Goal: Answer question/provide support

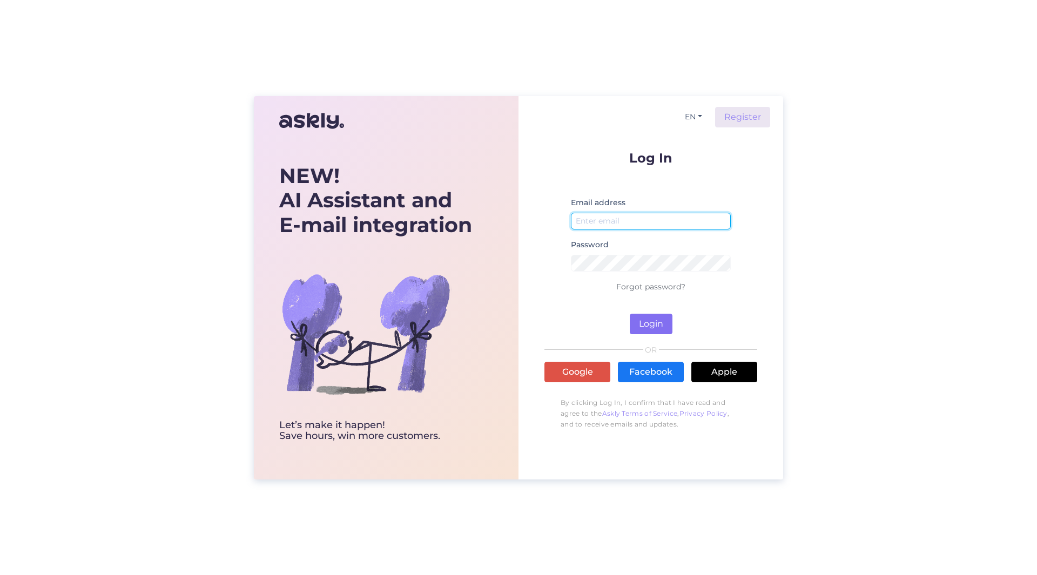
type input "[PERSON_NAME][EMAIL_ADDRESS][PERSON_NAME][DOMAIN_NAME]"
click at [647, 329] on button "Login" at bounding box center [650, 324] width 43 height 21
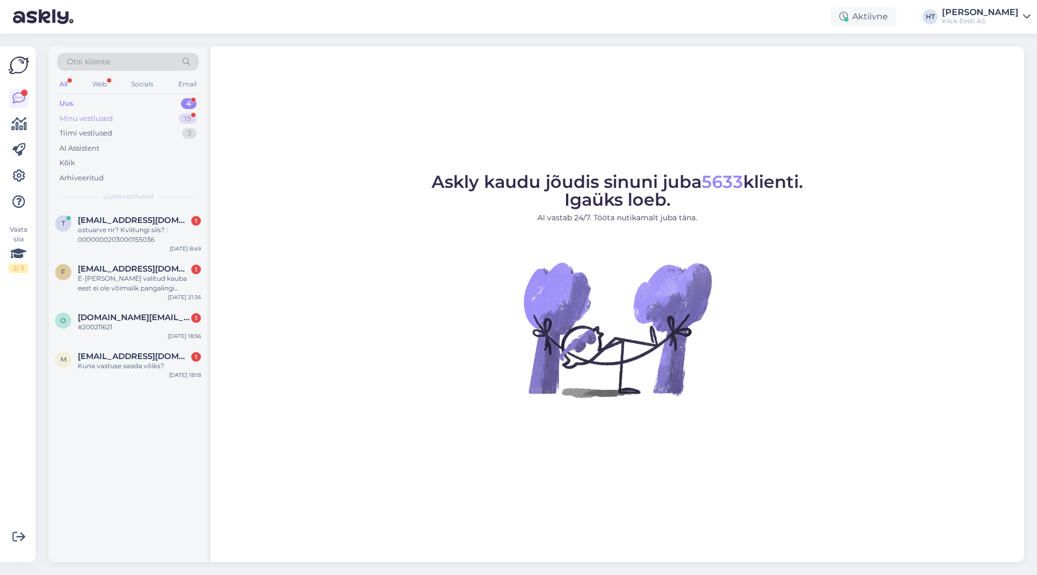
click at [149, 121] on div "Minu vestlused 19" at bounding box center [127, 118] width 141 height 15
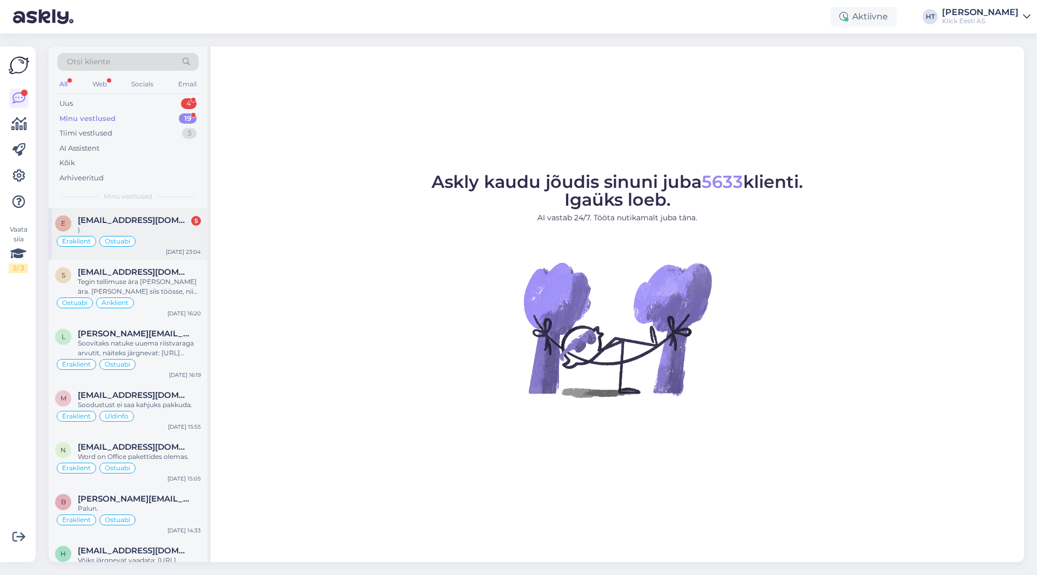
click at [155, 219] on span "[EMAIL_ADDRESS][DOMAIN_NAME]" at bounding box center [134, 220] width 112 height 10
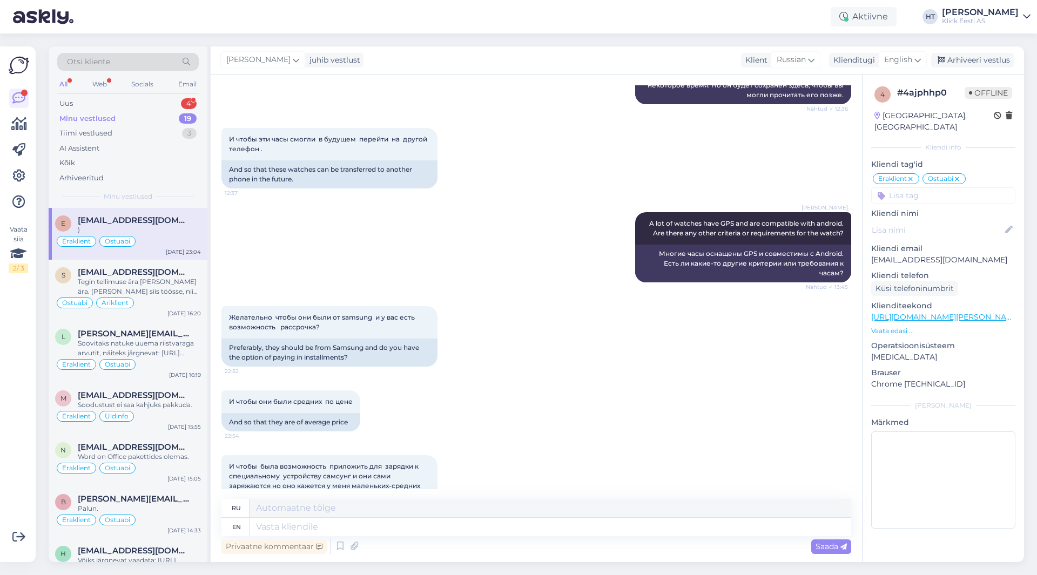
scroll to position [213, 0]
click at [498, 406] on div "И чтобы они были средних по цене 22:54 And so that they are of average price" at bounding box center [535, 410] width 629 height 65
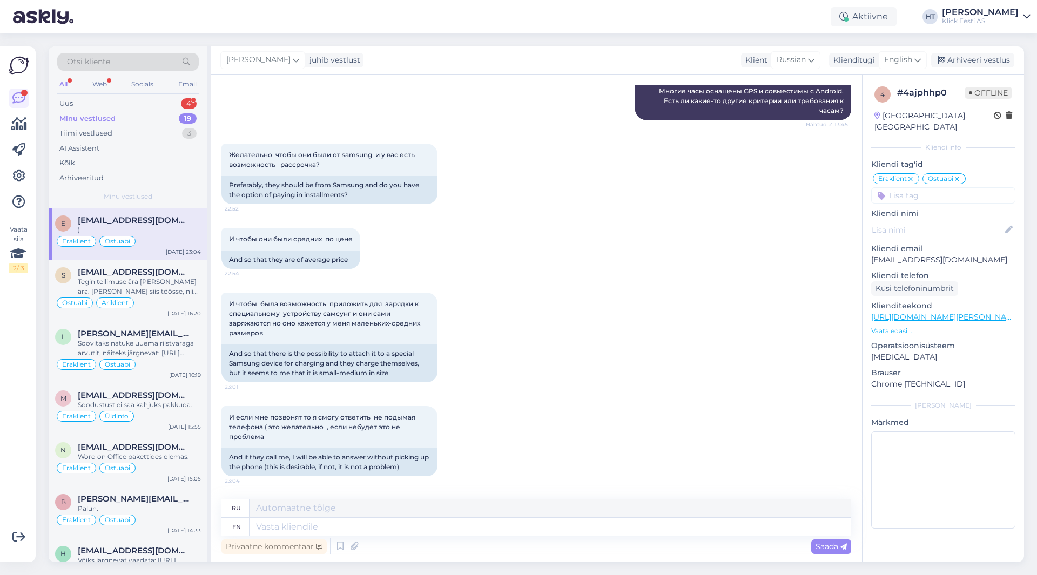
scroll to position [429, 0]
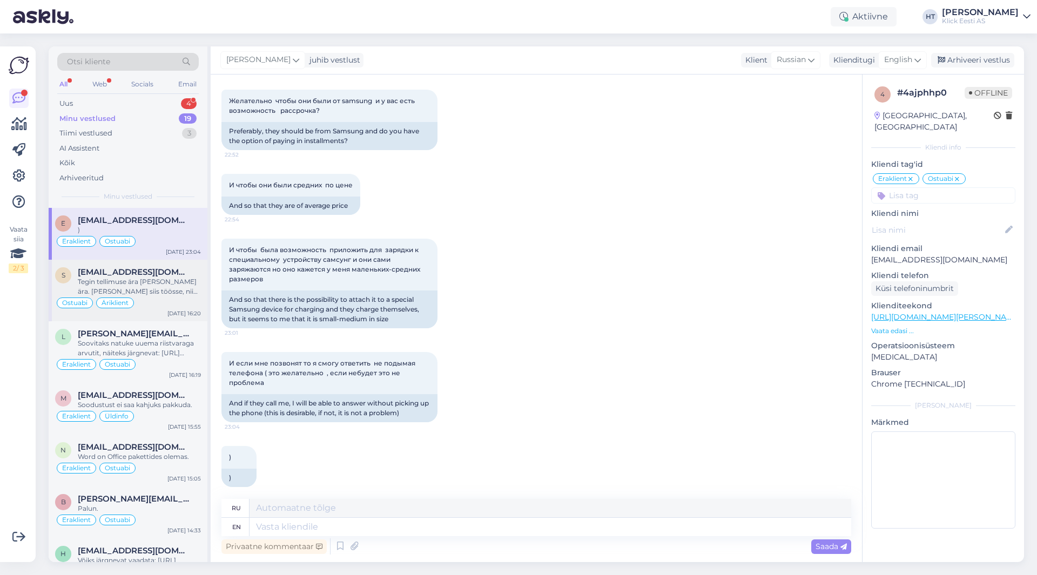
click at [194, 292] on div "Tegin tellimuse ära [PERSON_NAME] ära. [PERSON_NAME] siis töösse, nii pea kui s…" at bounding box center [139, 286] width 123 height 19
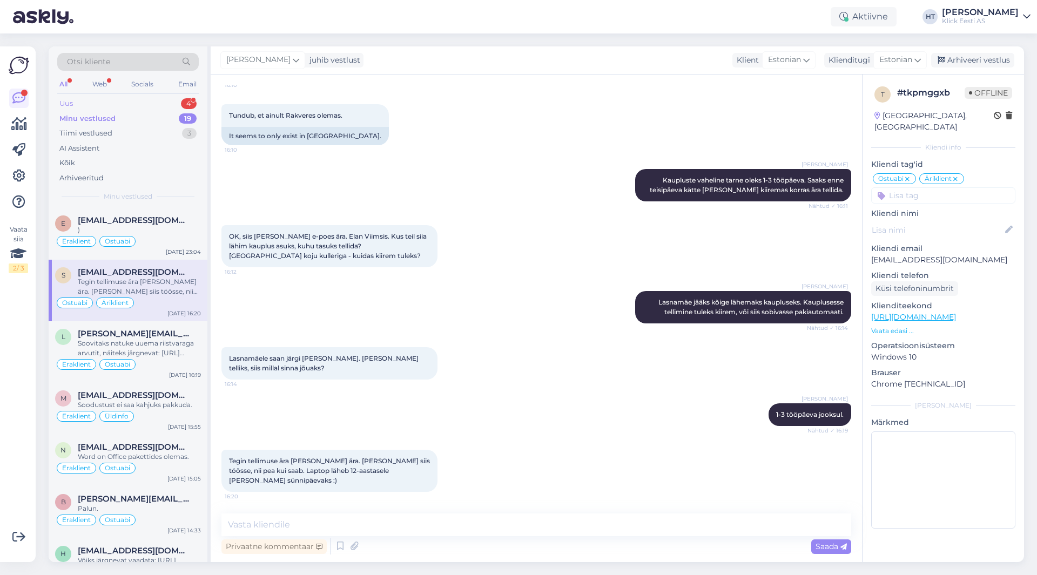
click at [184, 100] on div "4" at bounding box center [189, 103] width 16 height 11
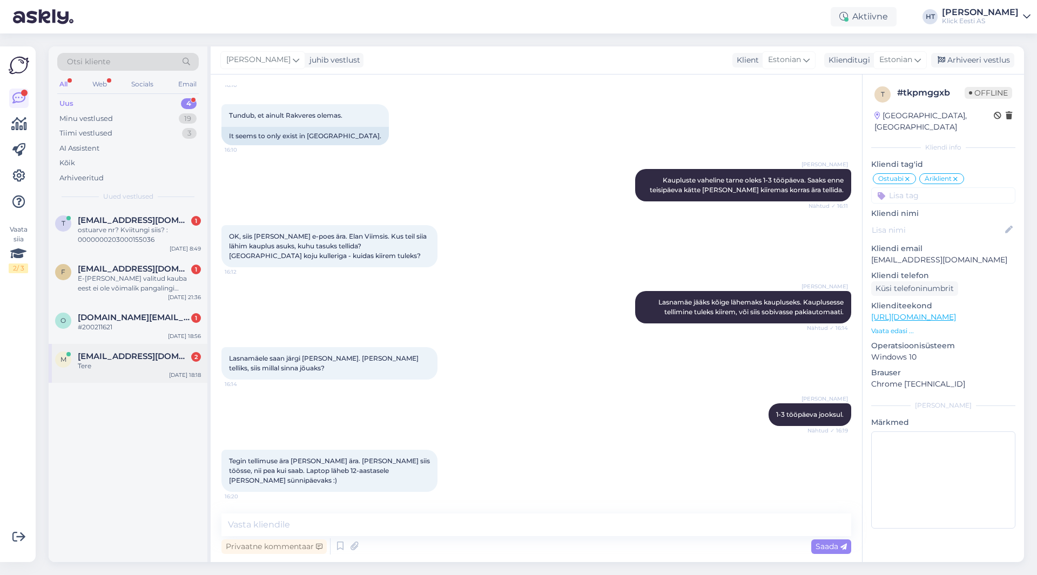
click at [143, 353] on span "[EMAIL_ADDRESS][DOMAIN_NAME]" at bounding box center [134, 356] width 112 height 10
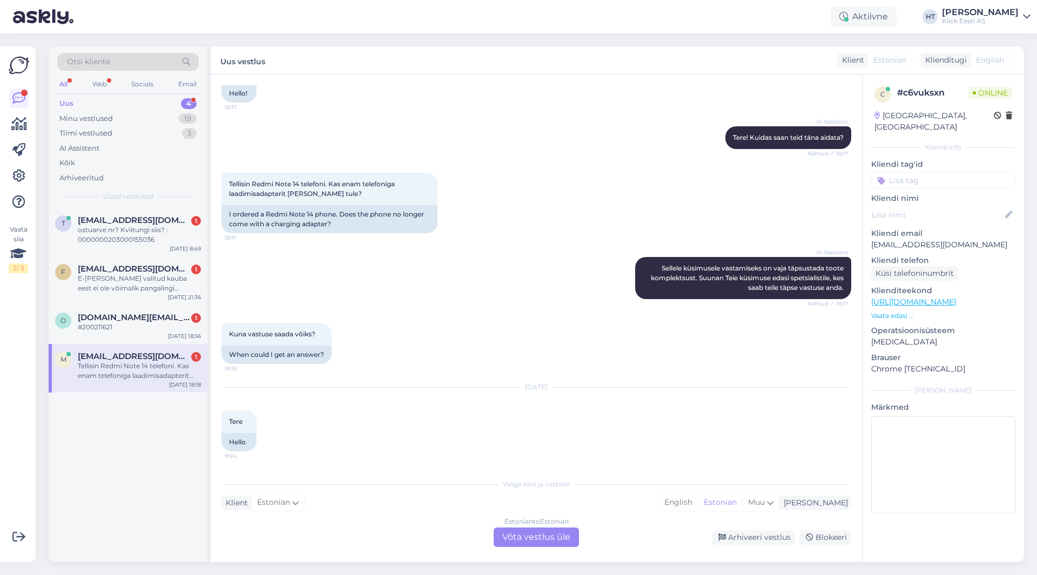
scroll to position [165, 0]
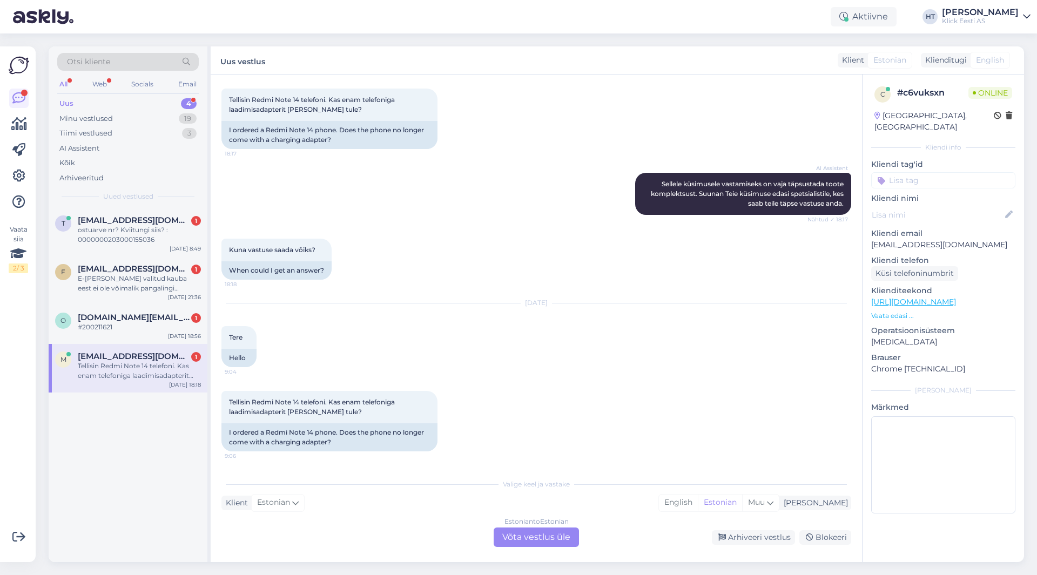
click at [458, 289] on div "Kuna vastuse saada võiks? 18:18 When could I get an answer?" at bounding box center [535, 259] width 629 height 65
click at [647, 239] on p "[EMAIL_ADDRESS][DOMAIN_NAME]" at bounding box center [943, 244] width 144 height 11
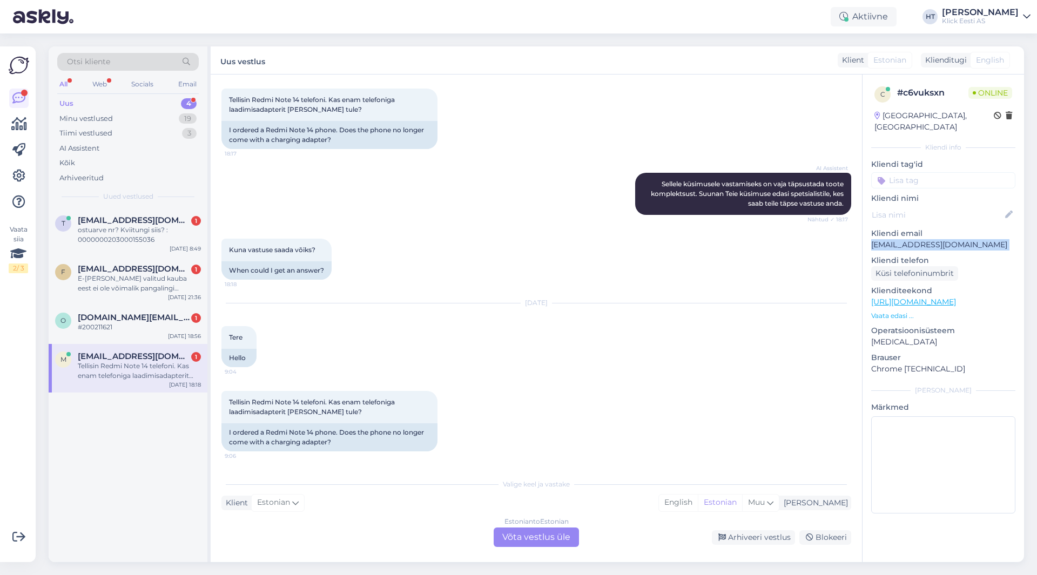
click at [647, 239] on p "[EMAIL_ADDRESS][DOMAIN_NAME]" at bounding box center [943, 244] width 144 height 11
click at [163, 436] on div "t [EMAIL_ADDRESS][DOMAIN_NAME] 1 ostuarve nr? Kviitungi siis? : 000000020300015…" at bounding box center [128, 385] width 159 height 354
click at [147, 330] on div "#200211621" at bounding box center [139, 327] width 123 height 10
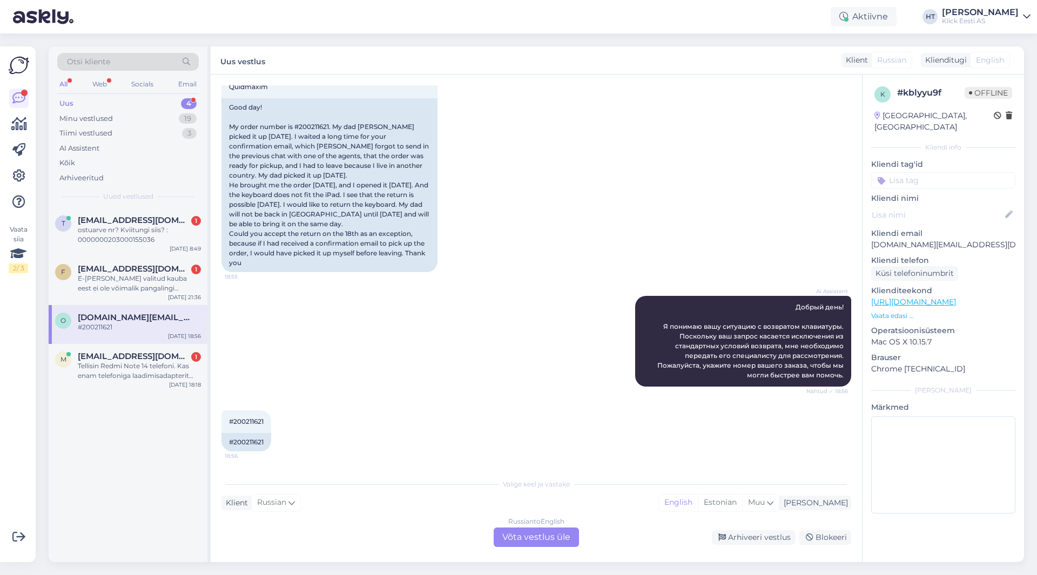
click at [325, 358] on div "AI Assistent Добрый день! Я понимаю вашу ситуацию с возвратом клавиатуры. Поско…" at bounding box center [535, 341] width 629 height 114
click at [164, 349] on div "m [EMAIL_ADDRESS][DOMAIN_NAME] 1 Tellisin Redmi Note 14 telefoni. Kas enam tele…" at bounding box center [128, 368] width 159 height 49
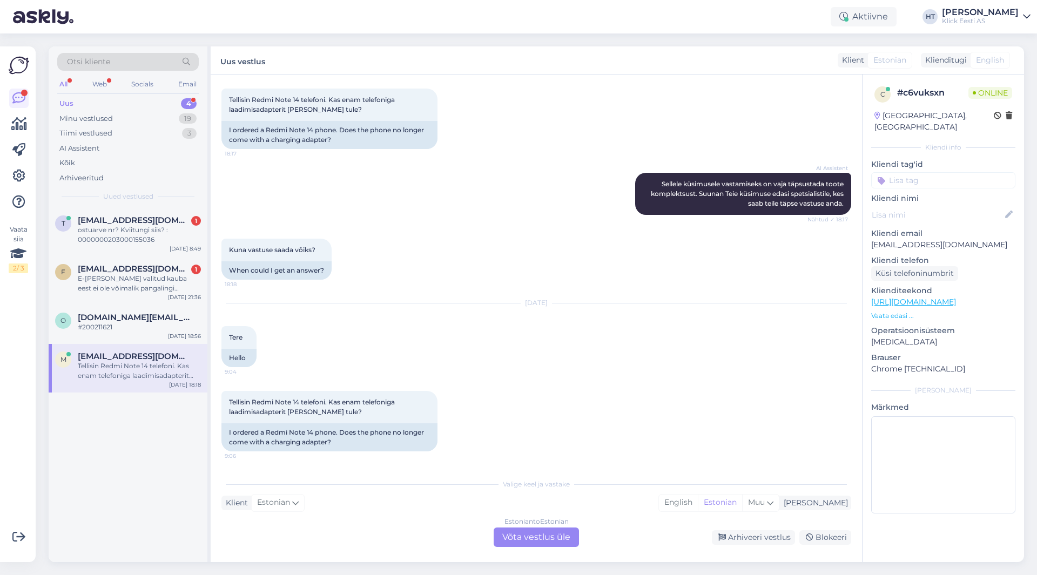
click at [526, 534] on div "Estonian to Estonian Võta vestlus üle" at bounding box center [535, 536] width 85 height 19
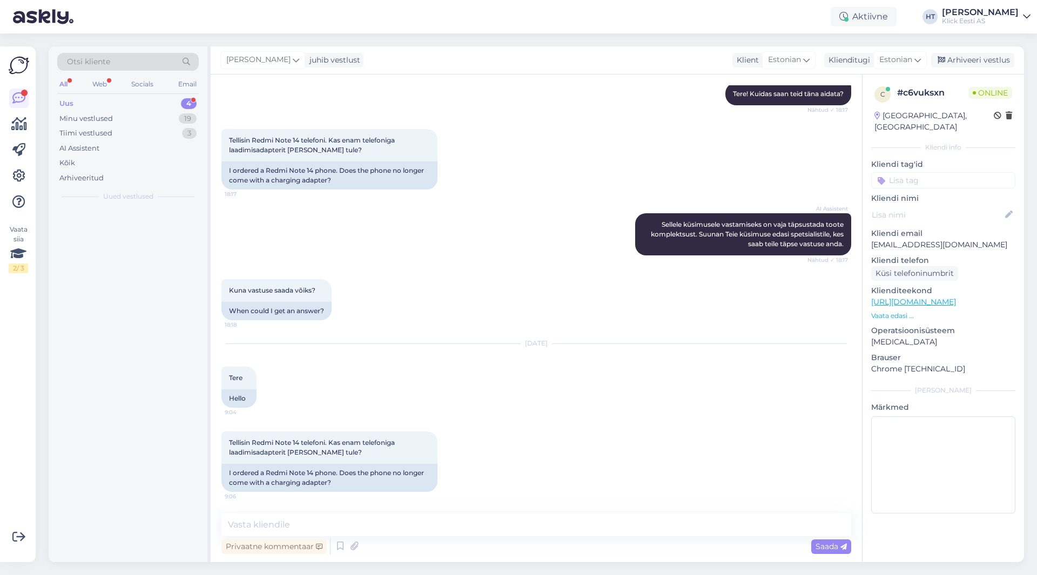
scroll to position [125, 0]
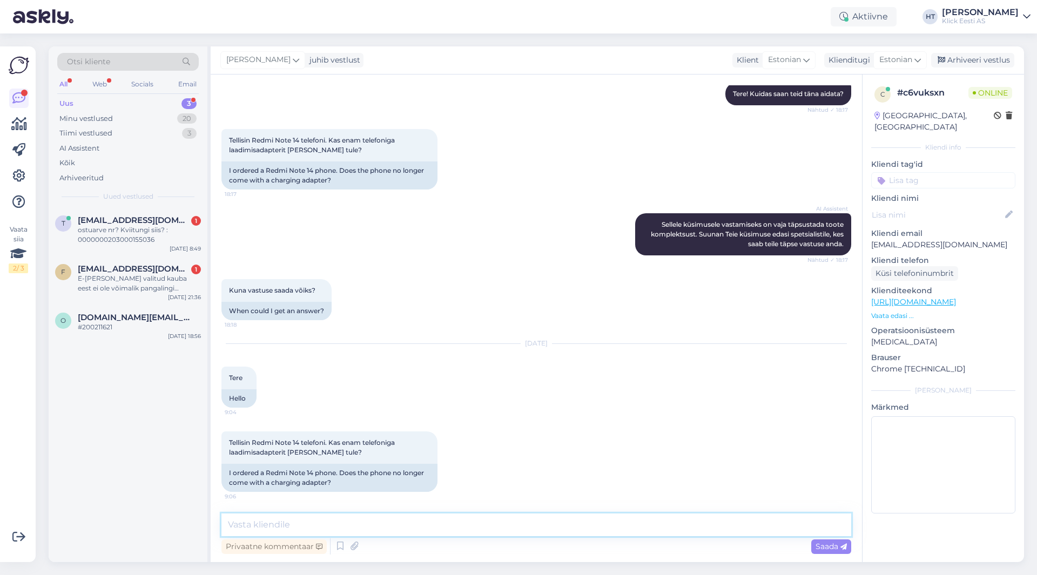
click at [513, 520] on textarea at bounding box center [535, 524] width 629 height 23
type textarea "Uuemate [PERSON_NAME] telefonidega laadijat karbis ei ole."
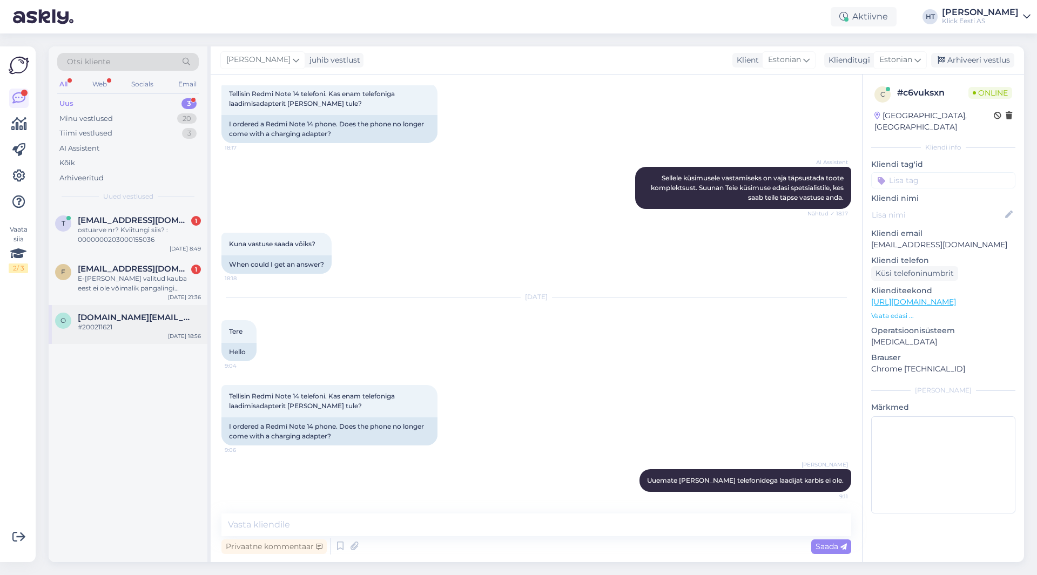
click at [147, 314] on span "[DOMAIN_NAME][EMAIL_ADDRESS][DOMAIN_NAME]" at bounding box center [134, 318] width 112 height 10
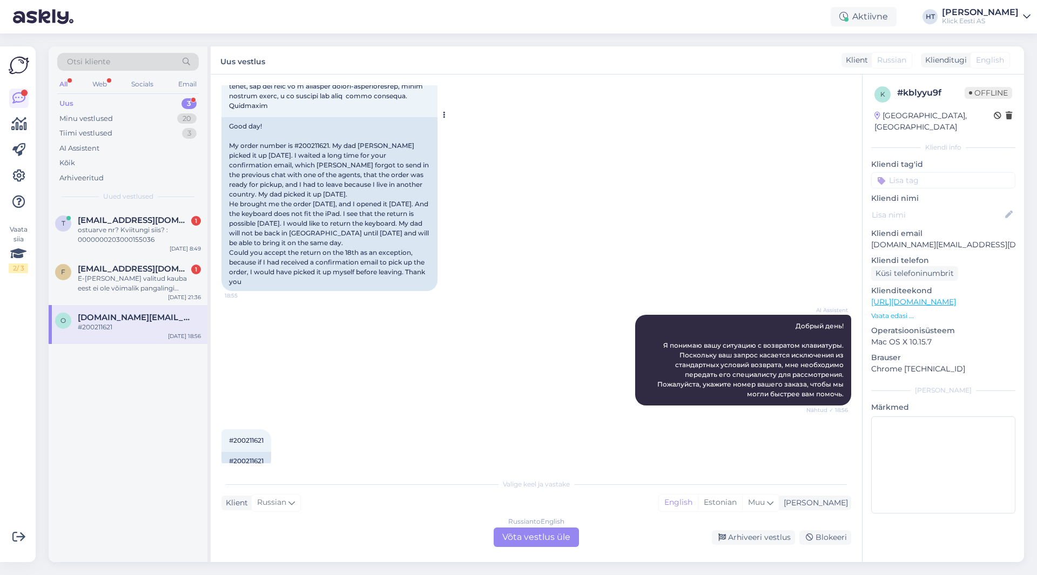
scroll to position [222, 0]
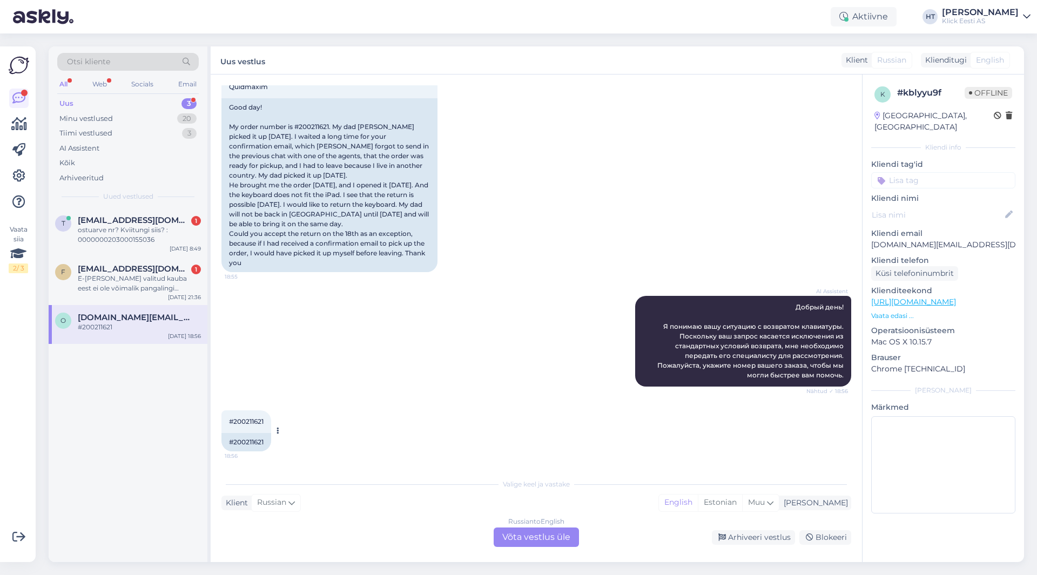
click at [250, 417] on span "#200211621" at bounding box center [246, 421] width 35 height 8
copy div "200211621 18:56"
click at [493, 274] on div "[DATE] 18:55 Good day! My order number is #200211621. My dad [PERSON_NAME] pick…" at bounding box center [535, 85] width 629 height 398
click at [164, 286] on div "E-[PERSON_NAME] valitud kauba eest ei ole võimalik pangalingi maksega tasuda." at bounding box center [139, 283] width 123 height 19
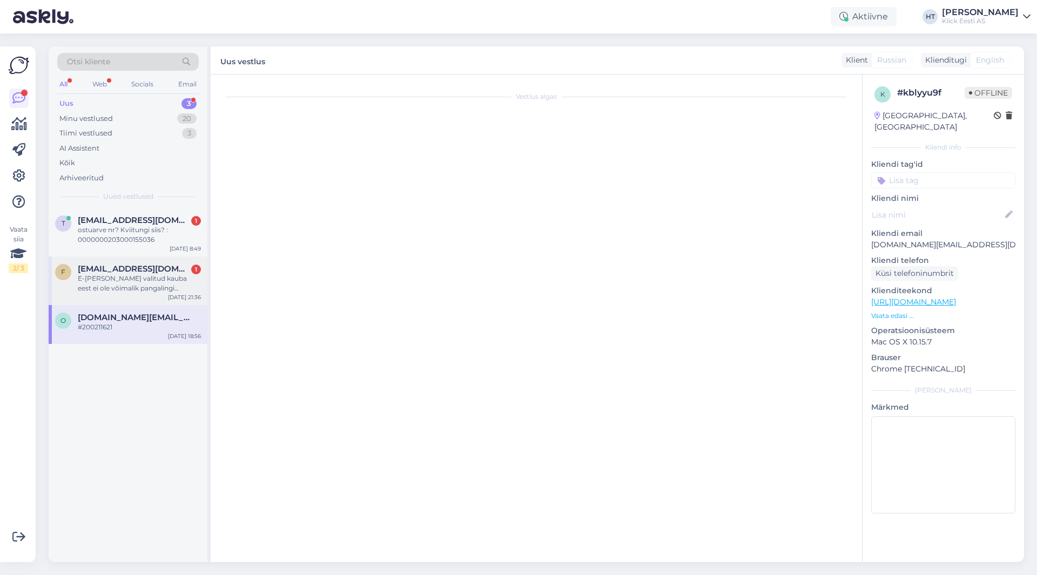
scroll to position [0, 0]
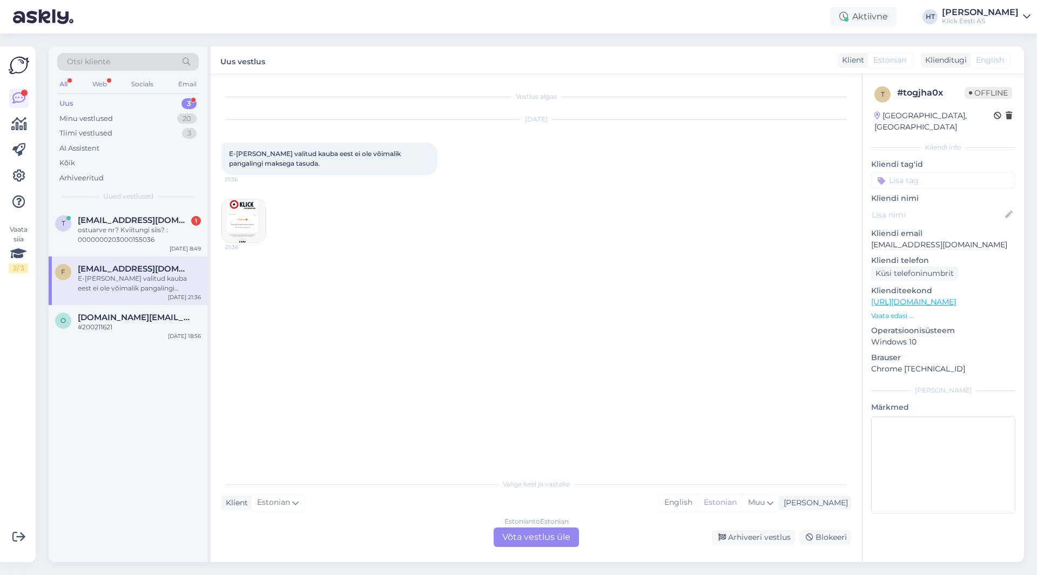
click at [246, 222] on img at bounding box center [243, 220] width 43 height 43
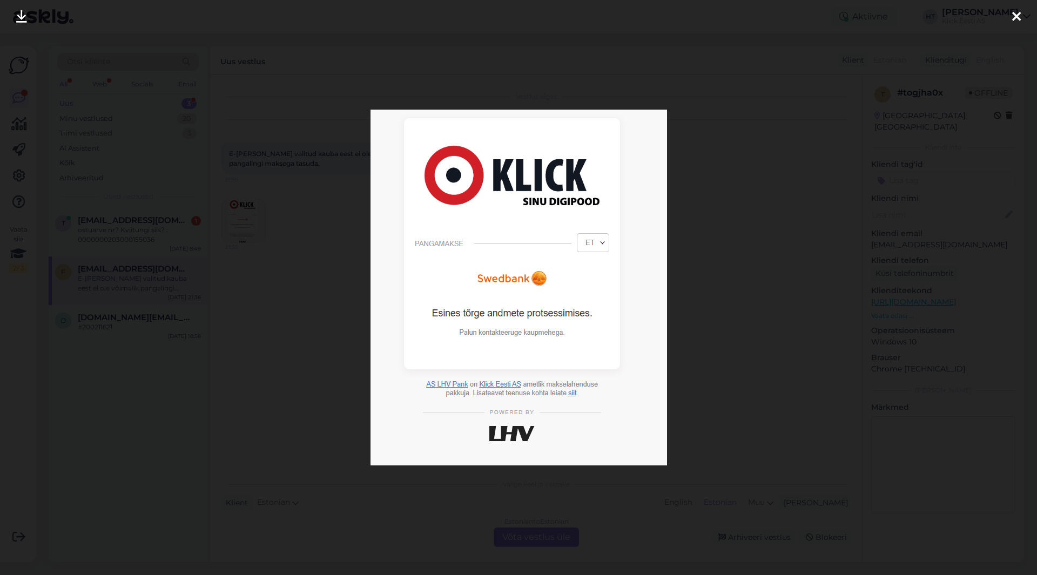
click at [335, 289] on div at bounding box center [518, 287] width 1037 height 575
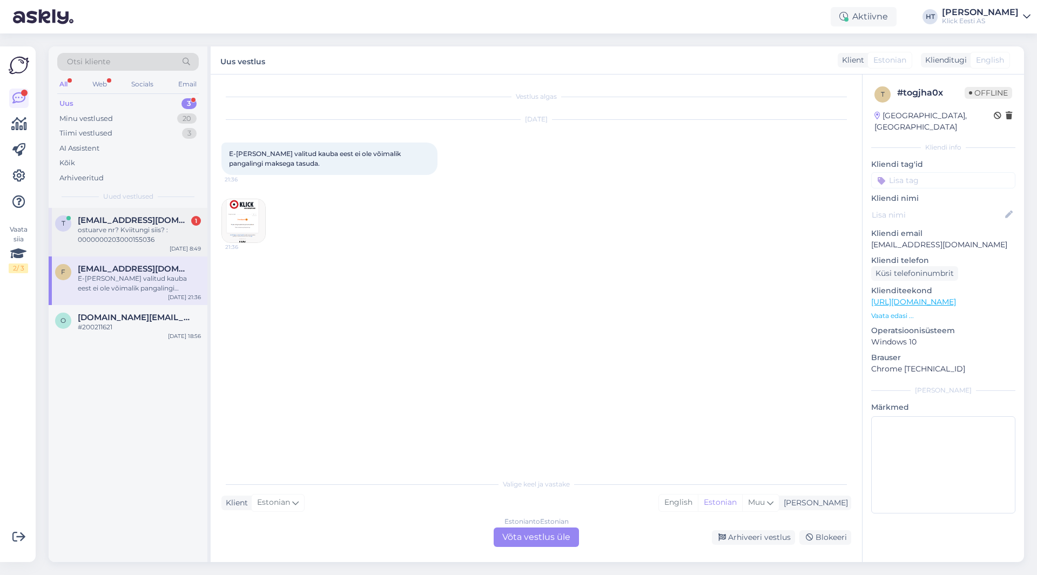
click at [160, 243] on div "ostuarve nr? Kviitungi siis? : 0000000203000155036" at bounding box center [139, 234] width 123 height 19
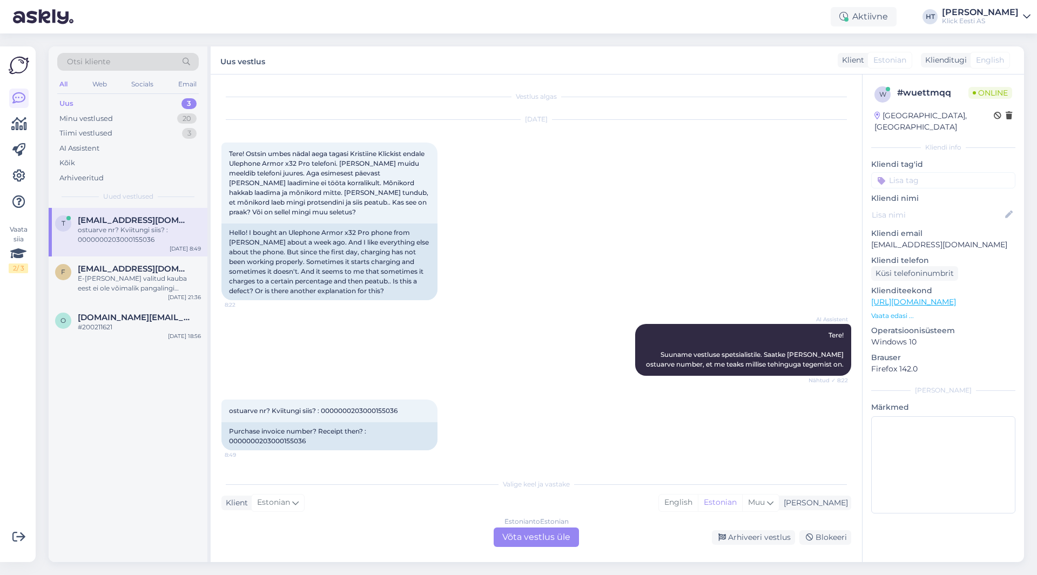
click at [462, 330] on div "AI Assistent Tere! Suuname vestluse spetsialistile. Saatke [PERSON_NAME] ostuar…" at bounding box center [535, 350] width 629 height 76
click at [362, 407] on span "ostuarve nr? Kviitungi siis? : 0000000203000155036" at bounding box center [313, 411] width 168 height 8
click at [385, 380] on div "AI Assistent Tere! Suuname vestluse spetsialistile. Saatke [PERSON_NAME] ostuar…" at bounding box center [535, 350] width 629 height 76
click at [262, 162] on span "Tere! Ostsin umbes nädal aega tagasi Kristiine Klickist endale Ulephone Armor x…" at bounding box center [329, 183] width 201 height 66
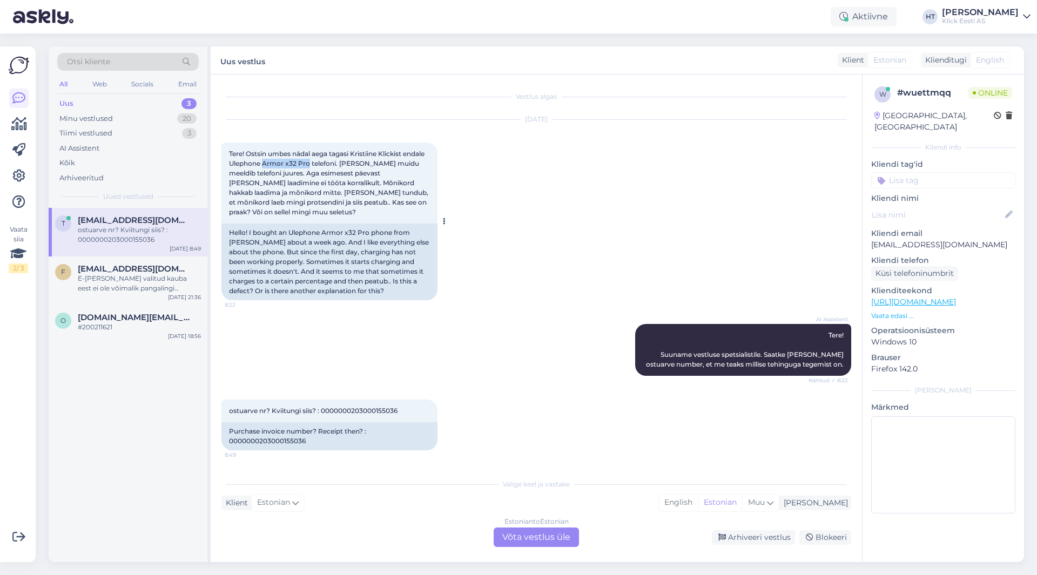
drag, startPoint x: 262, startPoint y: 162, endPoint x: 303, endPoint y: 164, distance: 40.5
click at [303, 164] on span "Tere! Ostsin umbes nädal aega tagasi Kristiine Klickist endale Ulephone Armor x…" at bounding box center [329, 183] width 201 height 66
copy span "Armor x32 Pro"
click at [316, 398] on div "ostuarve nr? Kviitungi siis? : 0000000203000155036 8:49 Purchase invoice number…" at bounding box center [535, 425] width 629 height 74
click at [361, 412] on span "ostuarve nr? Kviitungi siis? : 0000000203000155036" at bounding box center [313, 411] width 168 height 8
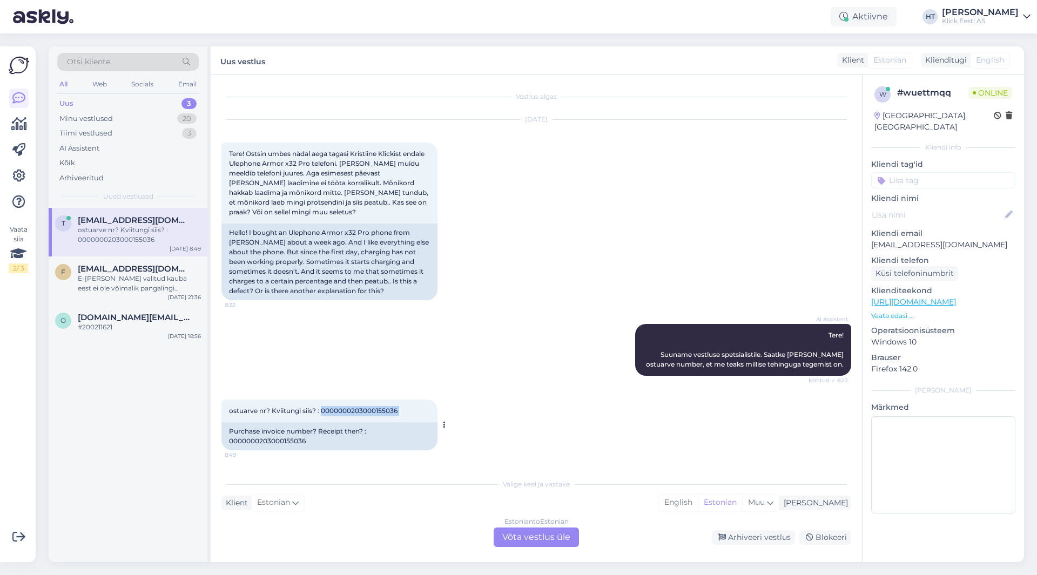
click at [361, 412] on span "ostuarve nr? Kviitungi siis? : 0000000203000155036" at bounding box center [313, 411] width 168 height 8
copy div "0000000203000155036 8:49"
click at [572, 296] on div "[DATE] Tere! Ostsin umbes nädal aega tagasi Kristiine Klickist endale Ulephone …" at bounding box center [535, 210] width 629 height 204
click at [181, 115] on div "20" at bounding box center [186, 118] width 19 height 11
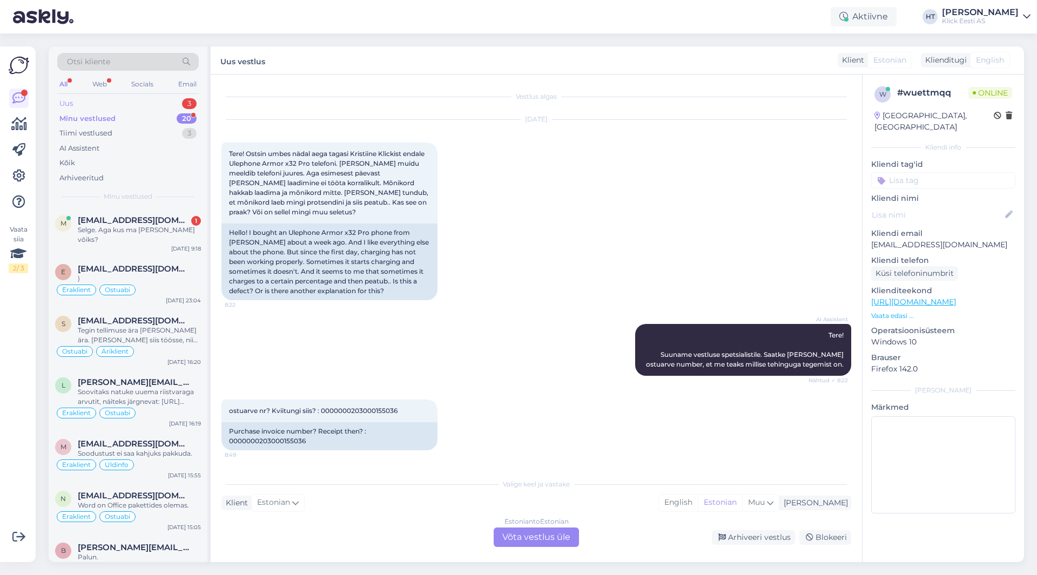
click at [186, 98] on div "3" at bounding box center [189, 103] width 15 height 11
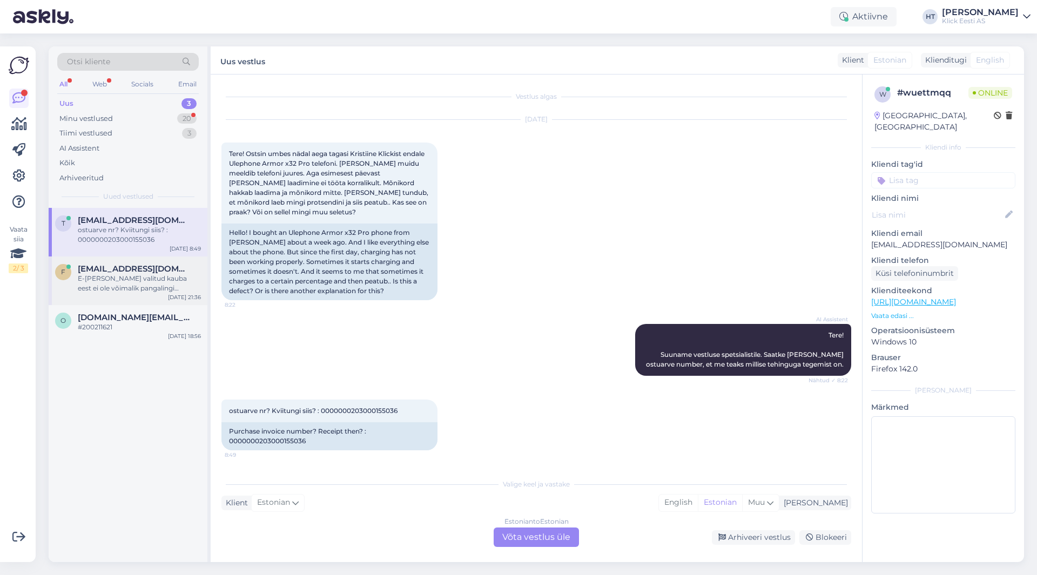
click at [169, 266] on span "[EMAIL_ADDRESS][DOMAIN_NAME]" at bounding box center [134, 269] width 112 height 10
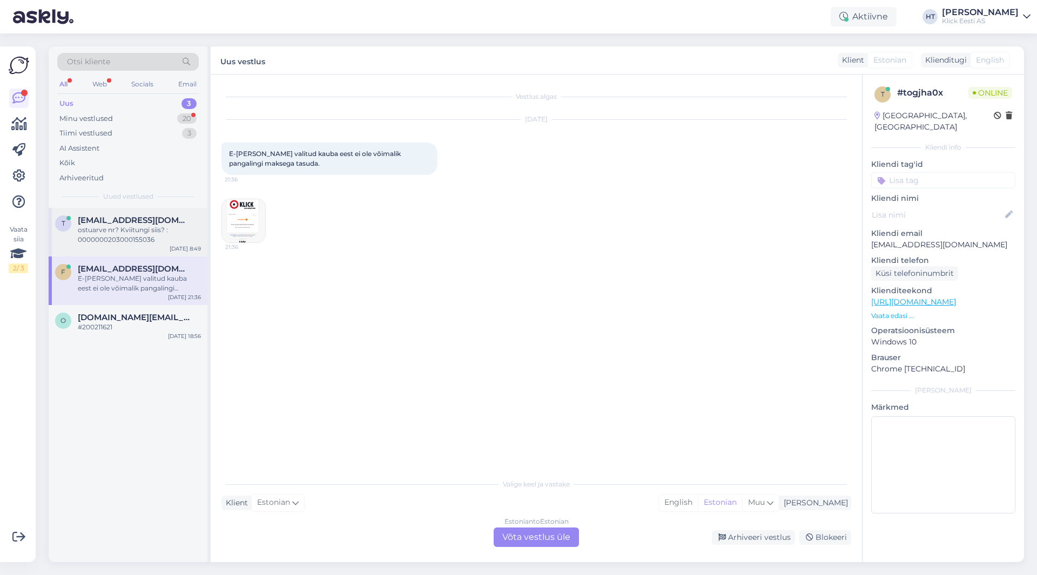
click at [167, 238] on div "ostuarve nr? Kviitungi siis? : 0000000203000155036" at bounding box center [139, 234] width 123 height 19
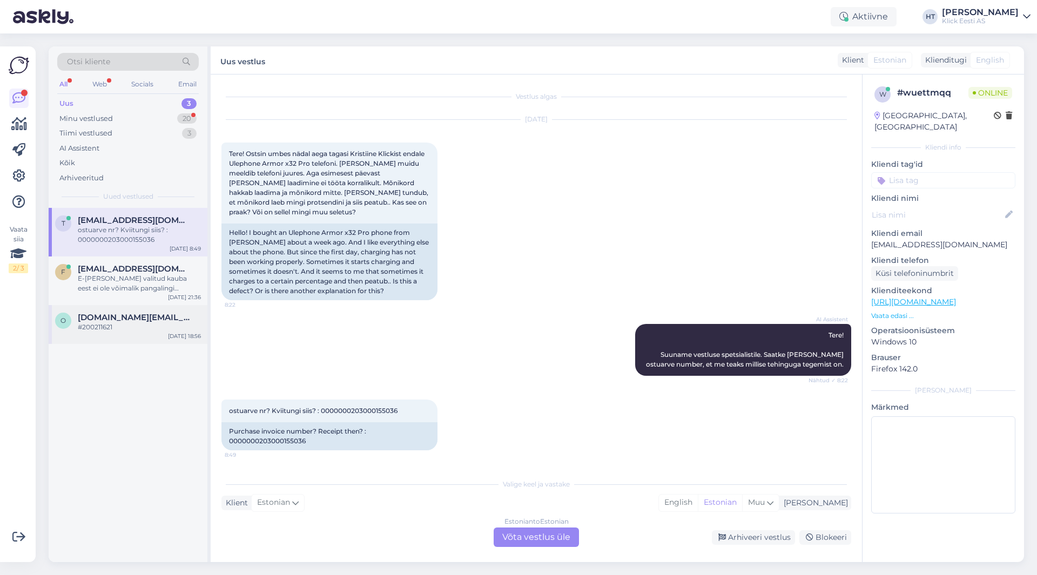
click at [162, 335] on div "o [DOMAIN_NAME][EMAIL_ADDRESS][DOMAIN_NAME] #200211621 [DATE] 18:56" at bounding box center [128, 324] width 159 height 39
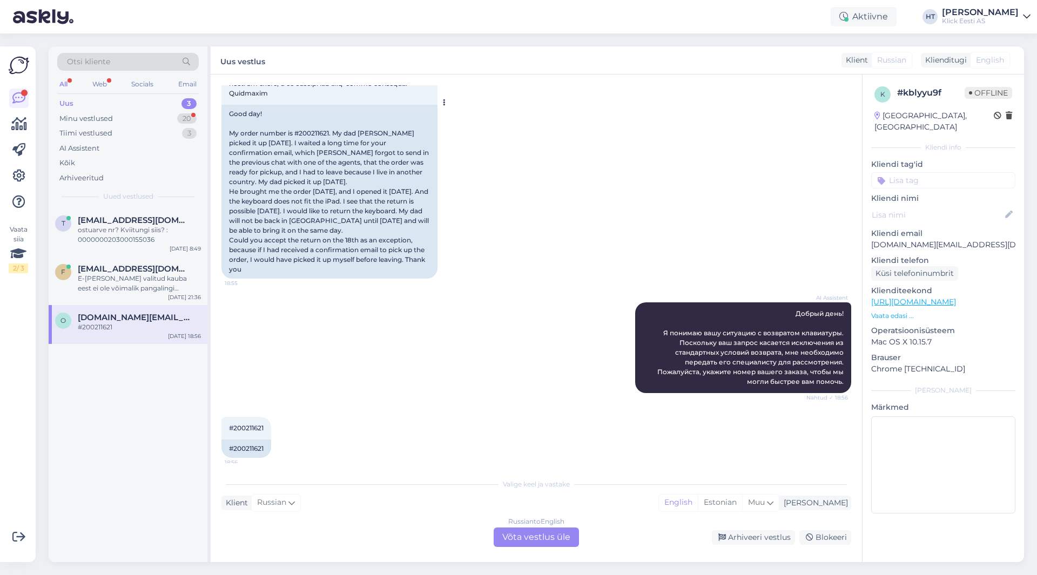
scroll to position [222, 0]
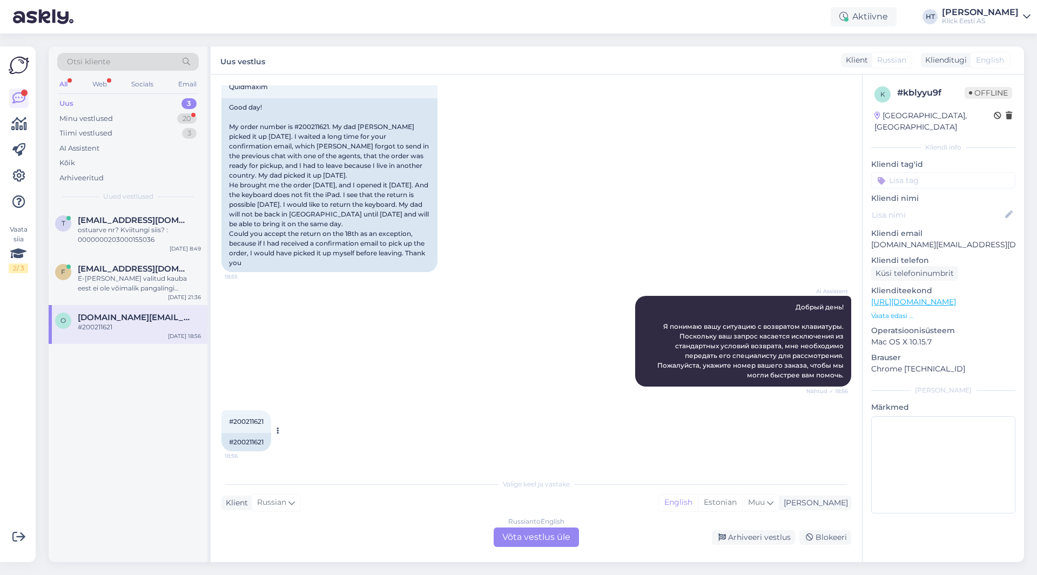
click at [250, 424] on span "#200211621" at bounding box center [246, 421] width 35 height 8
click at [250, 423] on span "#200211621" at bounding box center [246, 421] width 35 height 8
copy div "200211621 18:56"
click at [333, 357] on div "AI Assistent Добрый день! Я понимаю вашу ситуацию с возвратом клавиатуры. Поско…" at bounding box center [535, 341] width 629 height 114
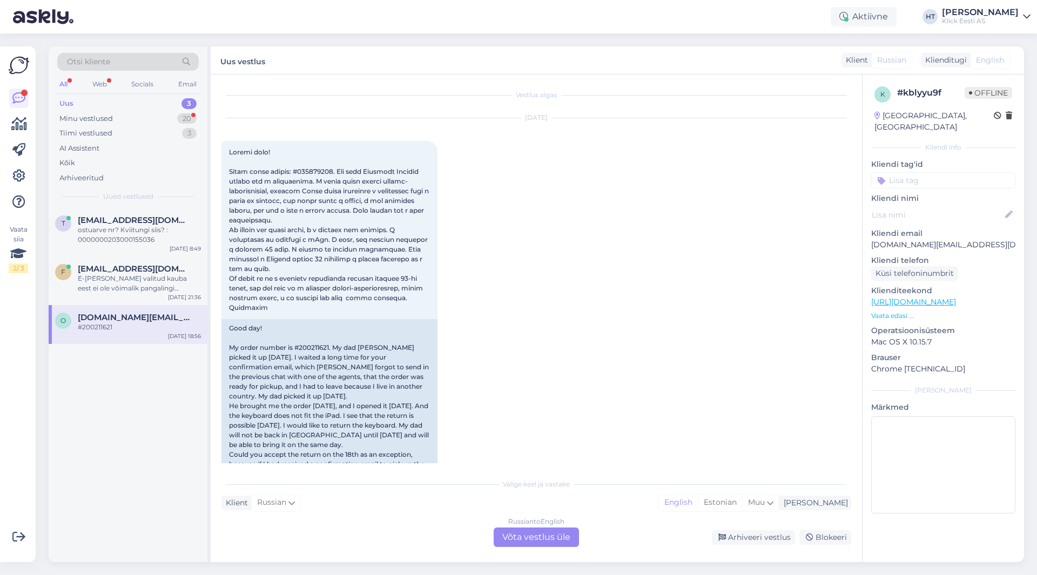
scroll to position [0, 0]
click at [193, 281] on div "E-[PERSON_NAME] valitud kauba eest ei ole võimalik pangalingi maksega tasuda." at bounding box center [139, 283] width 123 height 19
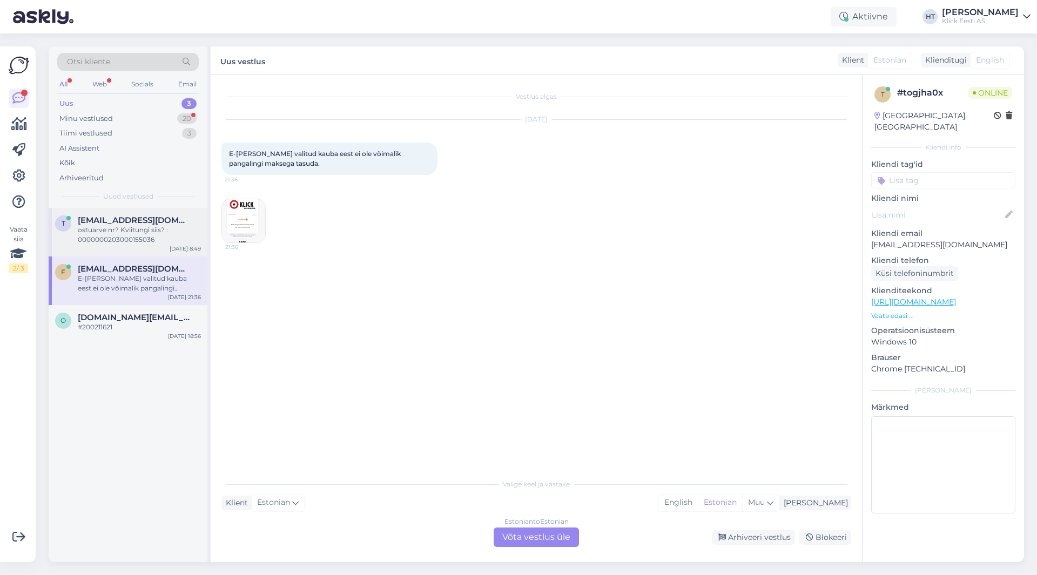
click at [175, 217] on div "[EMAIL_ADDRESS][DOMAIN_NAME]" at bounding box center [139, 220] width 123 height 10
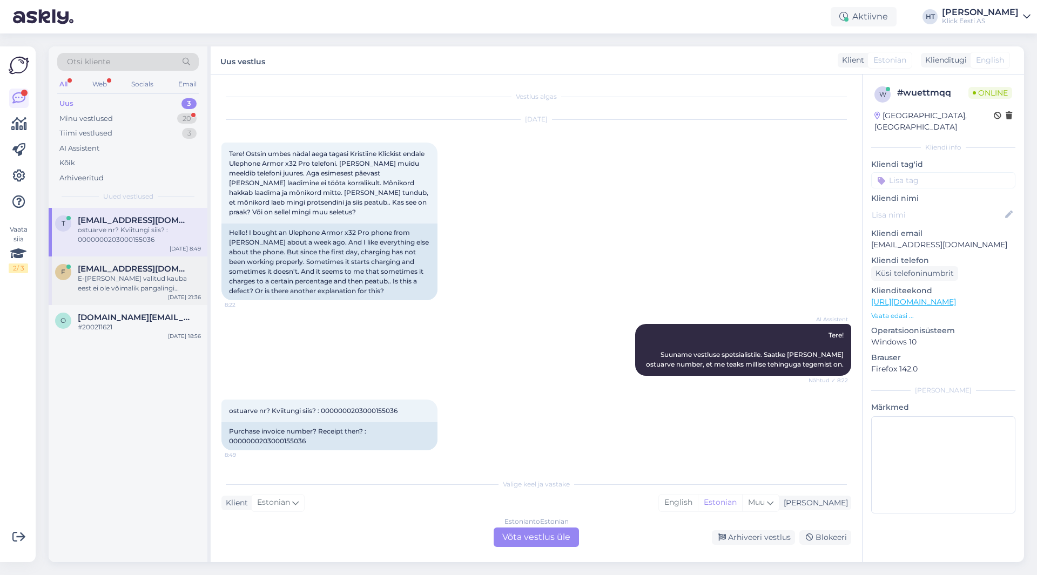
click at [127, 280] on div "E-[PERSON_NAME] valitud kauba eest ei ole võimalik pangalingi maksega tasuda." at bounding box center [139, 283] width 123 height 19
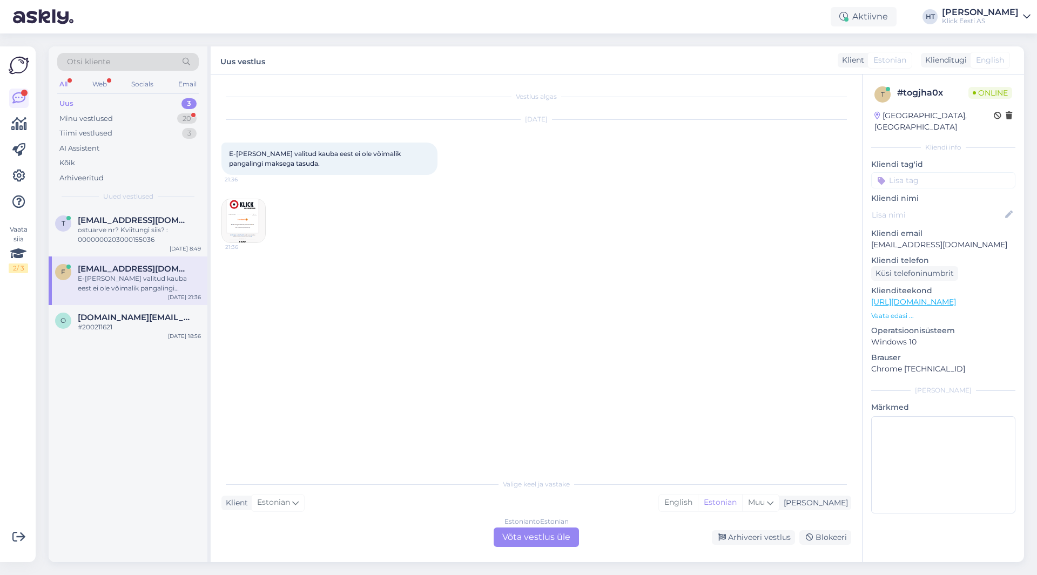
click at [243, 223] on img at bounding box center [243, 220] width 43 height 43
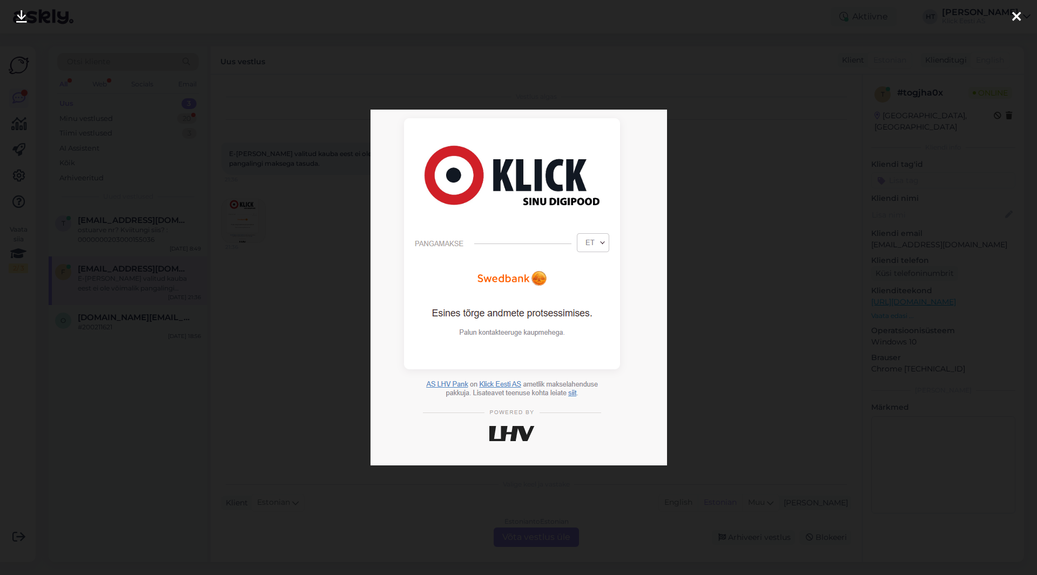
click at [333, 266] on div at bounding box center [518, 287] width 1037 height 575
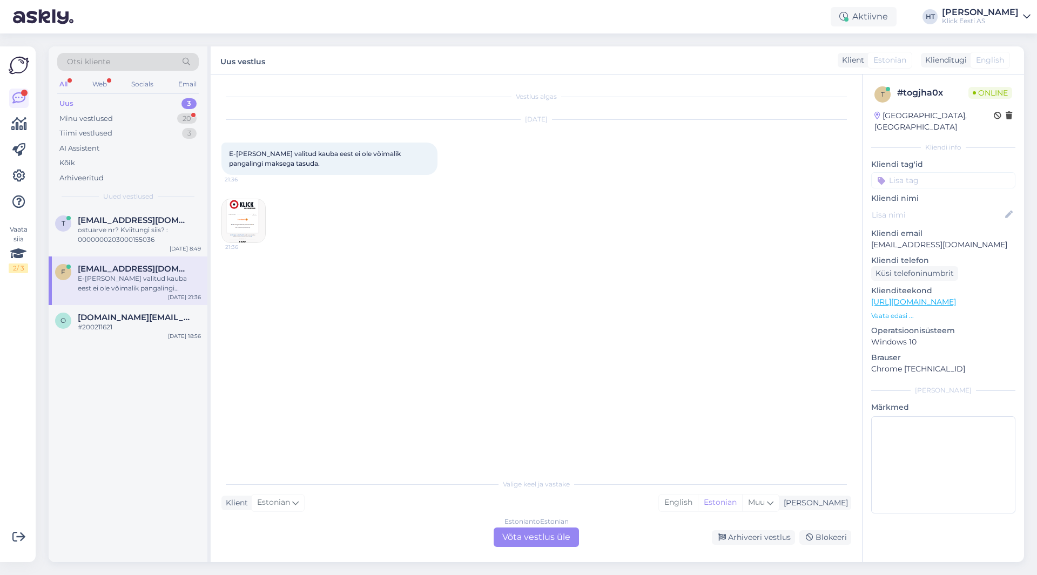
click at [333, 266] on div "Vestlus algas [DATE] E-[PERSON_NAME] valitud kauba eest ei ole võimalik pangali…" at bounding box center [540, 274] width 639 height 378
click at [187, 120] on div "20" at bounding box center [186, 118] width 19 height 11
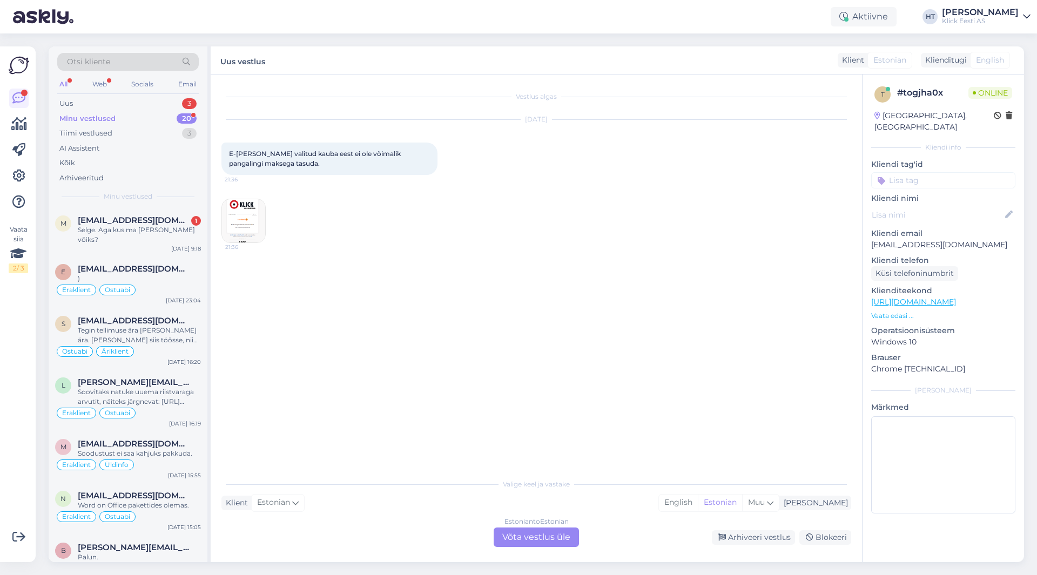
click at [647, 239] on p "[EMAIL_ADDRESS][DOMAIN_NAME]" at bounding box center [943, 244] width 144 height 11
copy p "[EMAIL_ADDRESS][DOMAIN_NAME]"
click at [587, 283] on div "Vestlus algas [DATE] E-[PERSON_NAME] valitud kauba eest ei ole võimalik pangali…" at bounding box center [540, 274] width 639 height 378
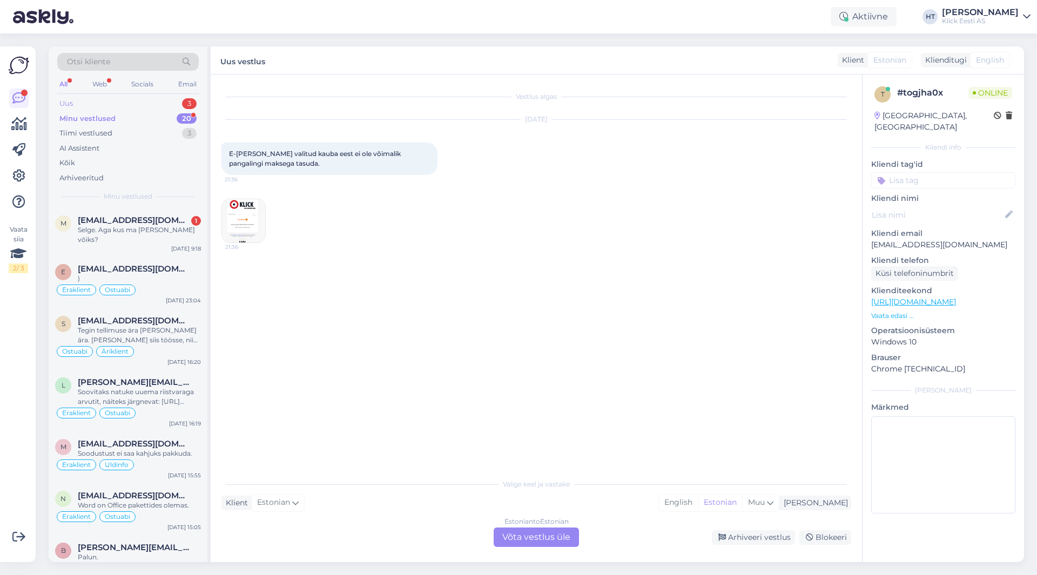
click at [158, 109] on div "Uus 3" at bounding box center [127, 103] width 141 height 15
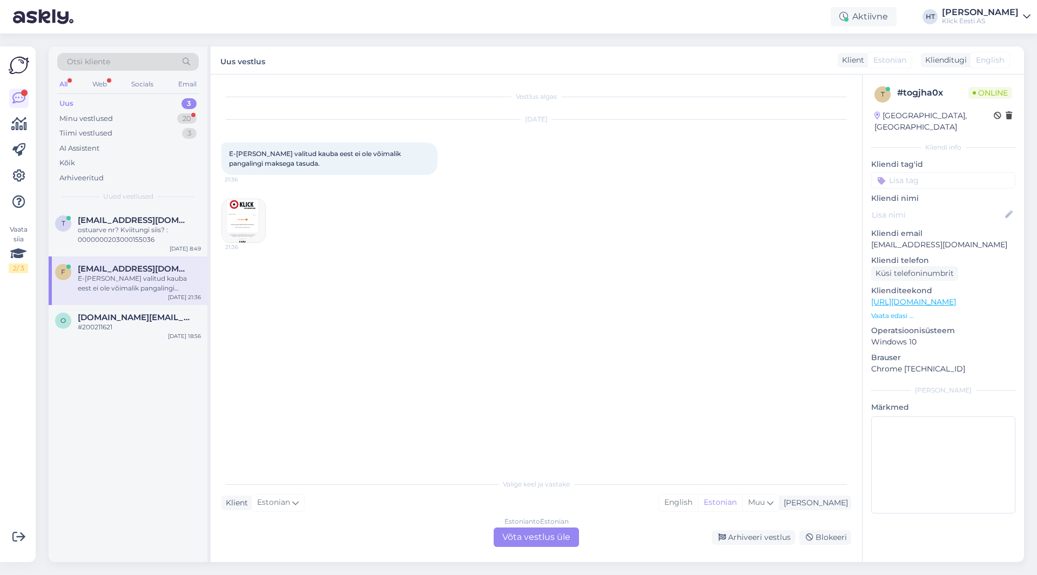
click at [647, 232] on div "[DATE] E-[PERSON_NAME] valitud kauba eest ei ole võimalik pangalingi maksega ta…" at bounding box center [535, 181] width 629 height 147
click at [189, 121] on div "20" at bounding box center [186, 118] width 19 height 11
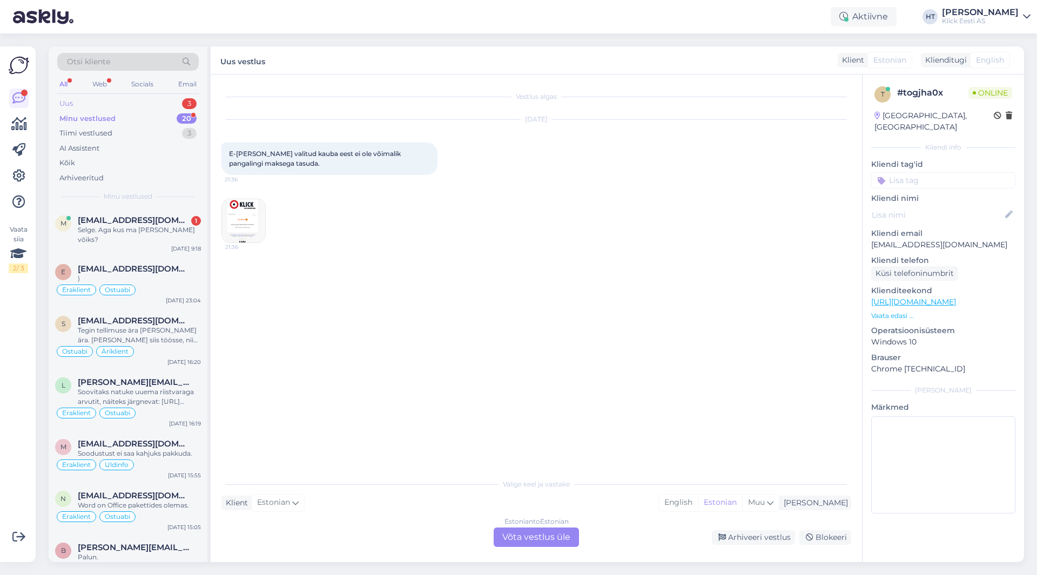
click at [183, 100] on div "3" at bounding box center [189, 103] width 15 height 11
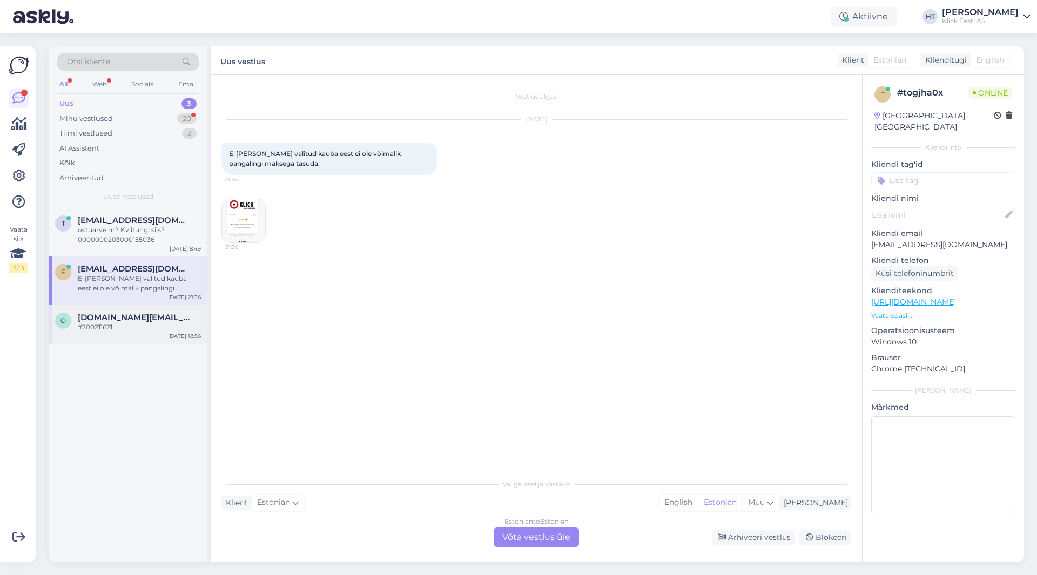
click at [158, 324] on div "#200211621" at bounding box center [139, 327] width 123 height 10
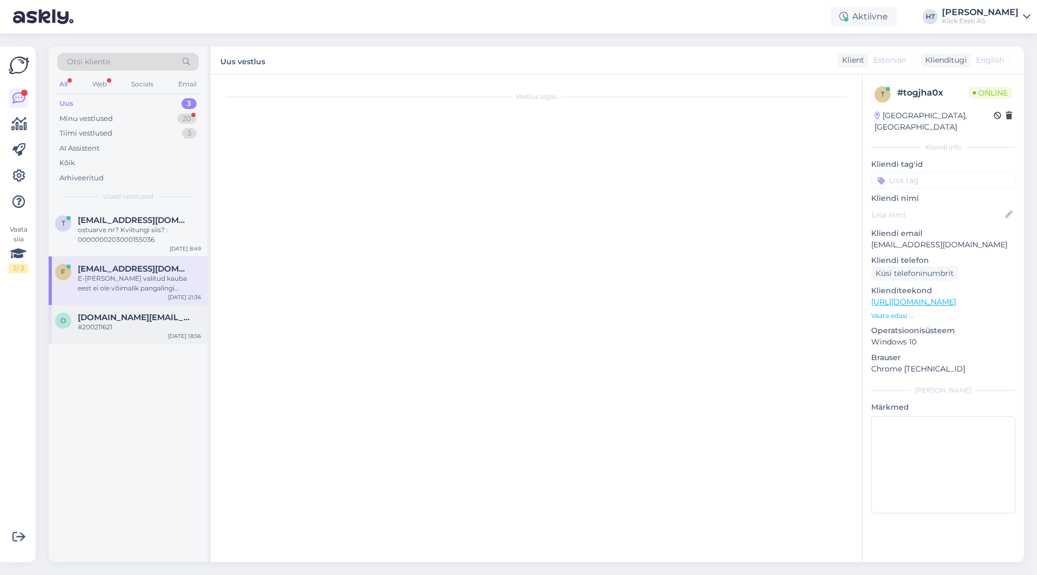
scroll to position [222, 0]
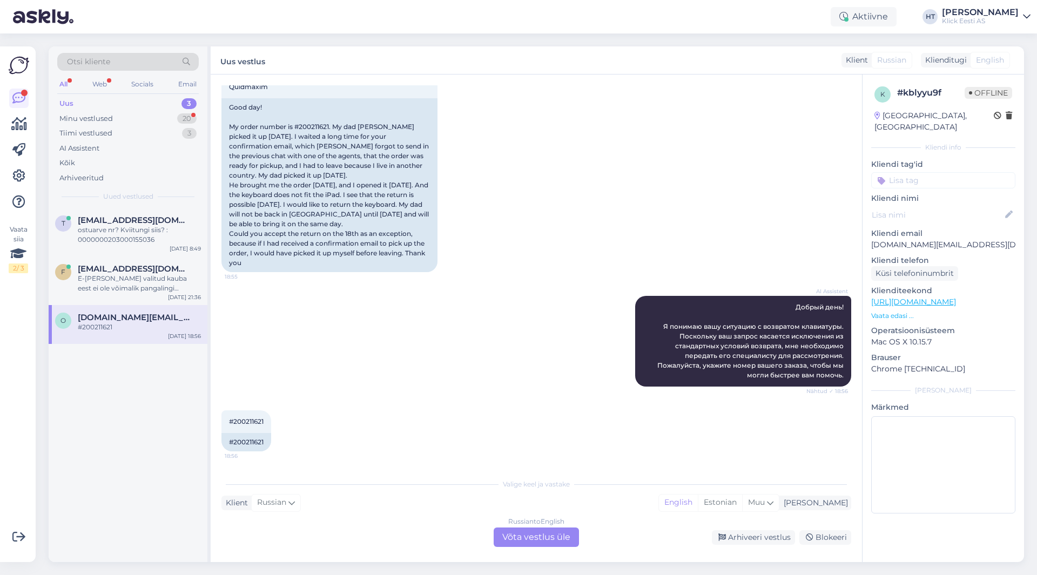
click at [183, 436] on div "t [EMAIL_ADDRESS][DOMAIN_NAME] ostuarve nr? Kviitungi siis? : 00000002030001550…" at bounding box center [128, 385] width 159 height 354
click at [148, 421] on div "t [EMAIL_ADDRESS][DOMAIN_NAME] ostuarve nr? Kviitungi siis? : 00000002030001550…" at bounding box center [128, 385] width 159 height 354
click at [136, 419] on div "t [EMAIL_ADDRESS][DOMAIN_NAME] ostuarve nr? Kviitungi siis? : 00000002030001550…" at bounding box center [128, 385] width 159 height 354
click at [138, 419] on div "t [EMAIL_ADDRESS][DOMAIN_NAME] ostuarve nr? Kviitungi siis? : 00000002030001550…" at bounding box center [128, 385] width 159 height 354
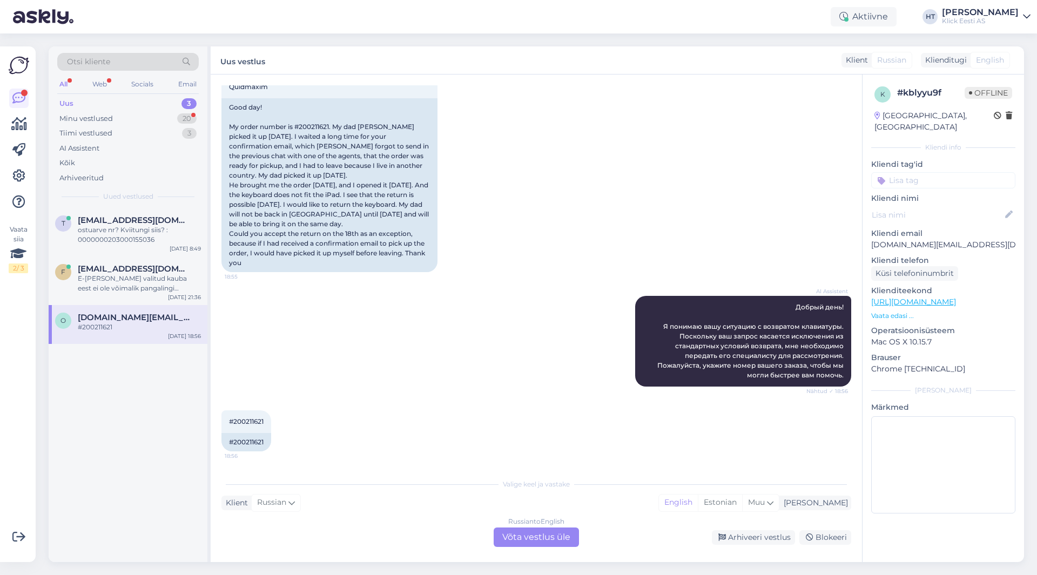
click at [138, 419] on div "t [EMAIL_ADDRESS][DOMAIN_NAME] ostuarve nr? Kviitungi siis? : 00000002030001550…" at bounding box center [128, 385] width 159 height 354
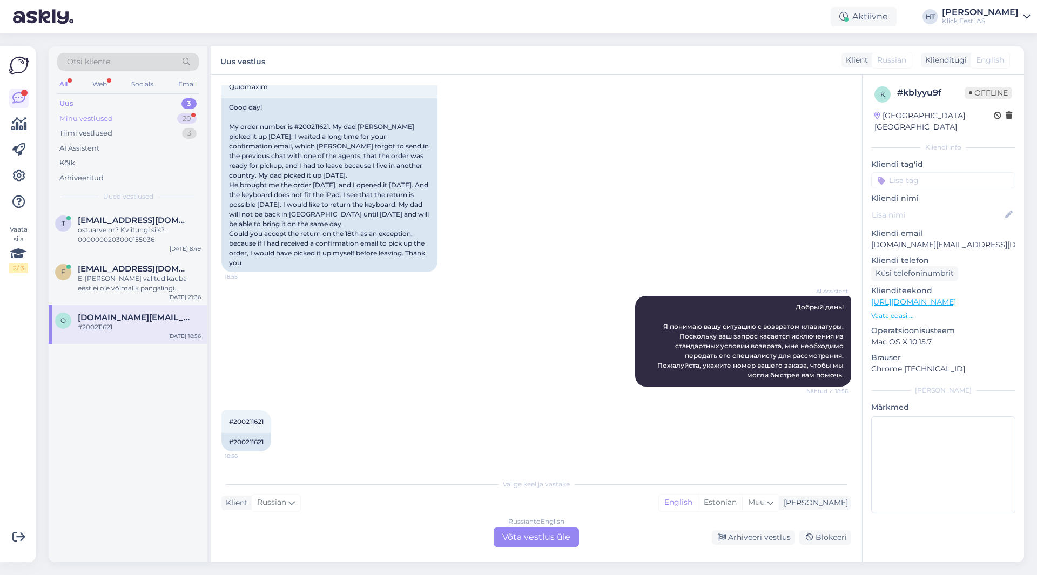
click at [170, 123] on div "Minu vestlused 20" at bounding box center [127, 118] width 141 height 15
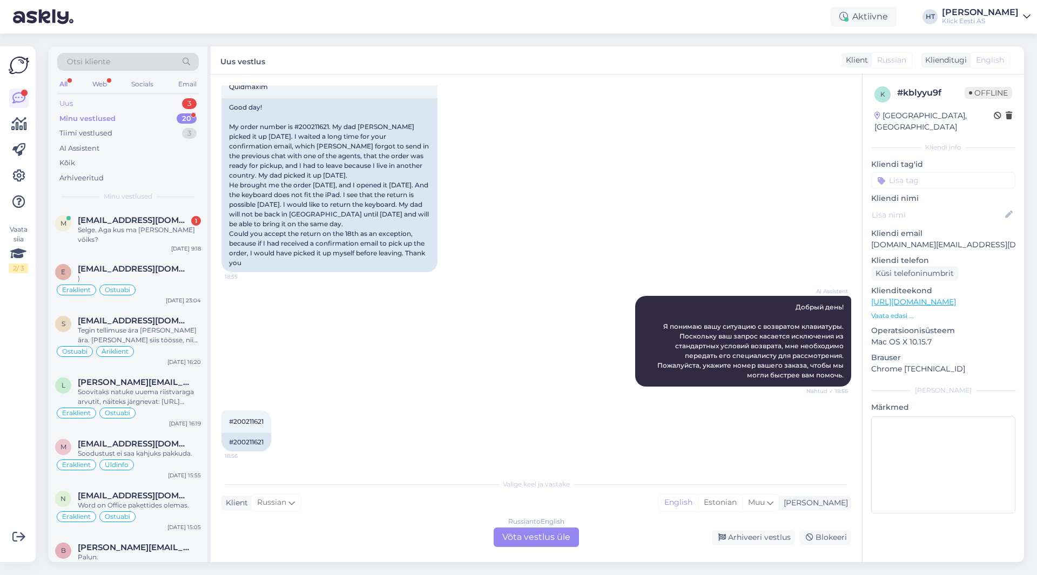
click at [167, 102] on div "Uus 3" at bounding box center [127, 103] width 141 height 15
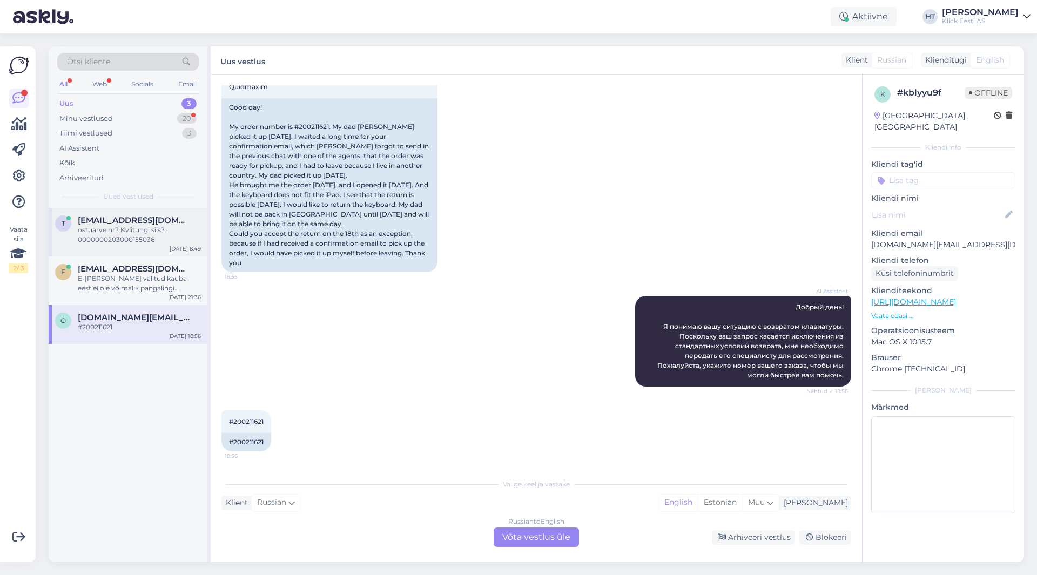
click at [155, 229] on div "ostuarve nr? Kviitungi siis? : 0000000203000155036" at bounding box center [139, 234] width 123 height 19
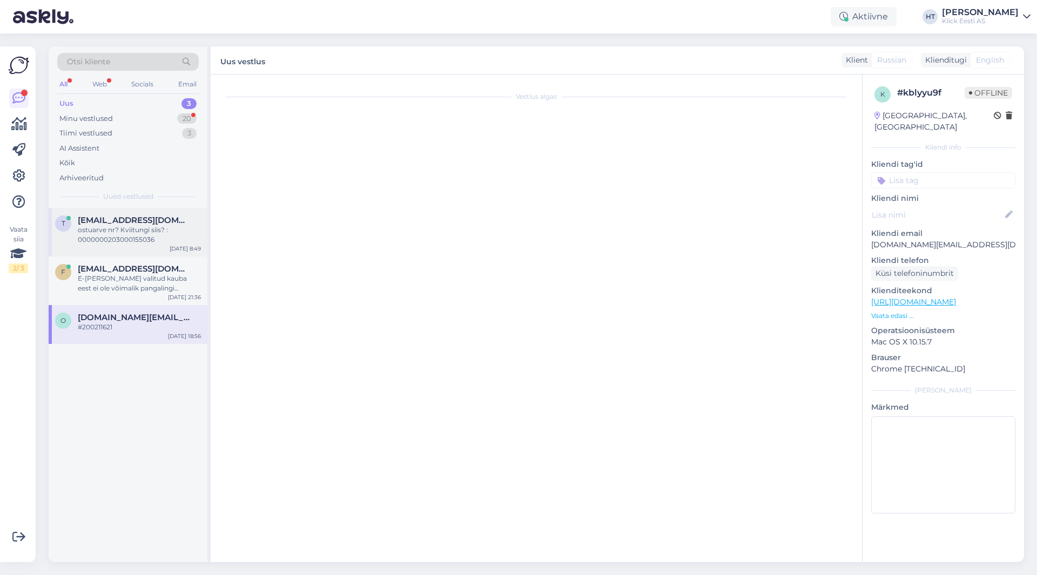
scroll to position [0, 0]
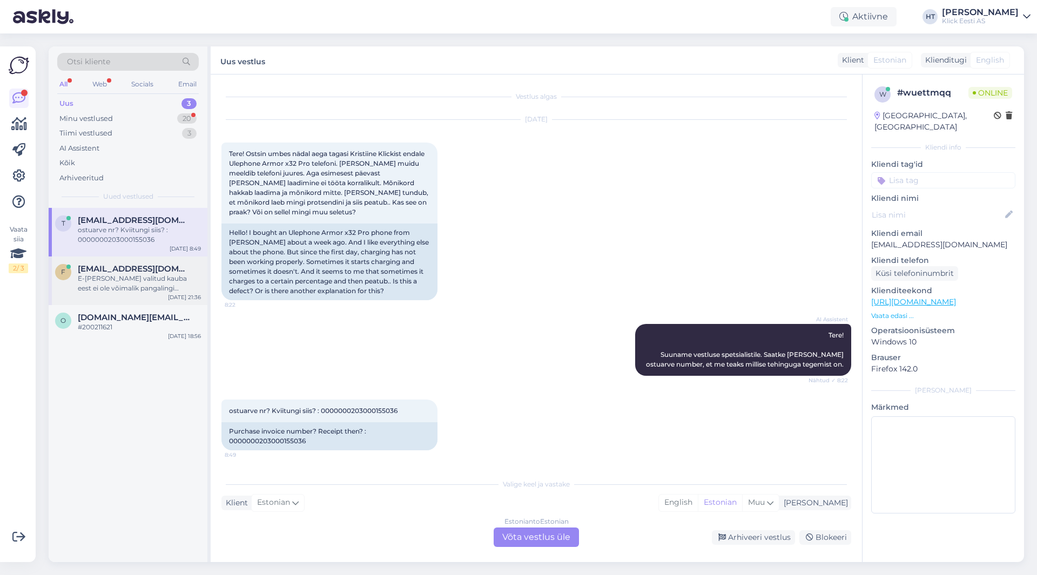
click at [170, 267] on span "[EMAIL_ADDRESS][DOMAIN_NAME]" at bounding box center [134, 269] width 112 height 10
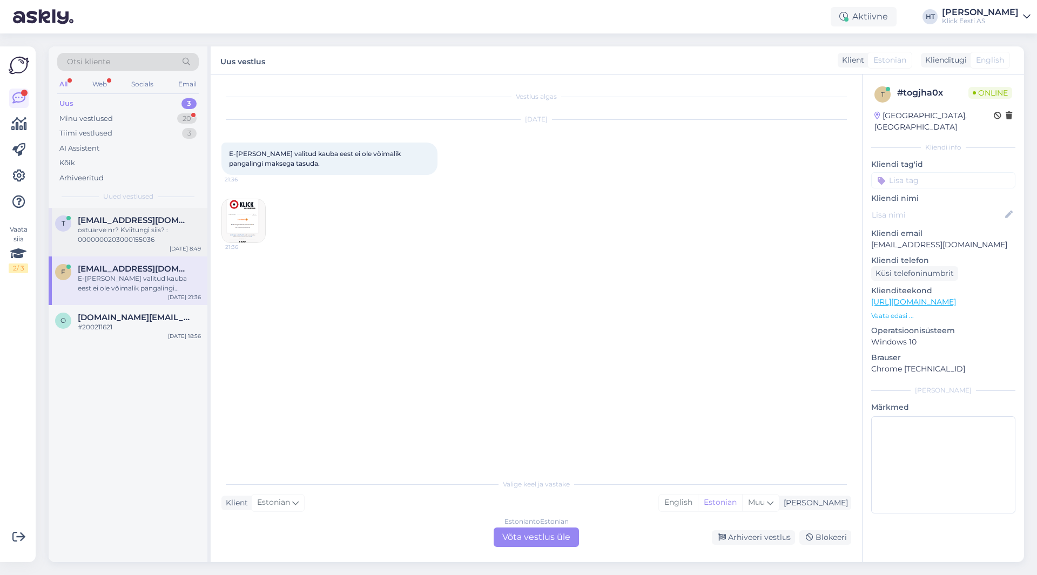
click at [159, 211] on div "t [EMAIL_ADDRESS][DOMAIN_NAME] ostuarve nr? Kviitungi siis? : 00000002030001550…" at bounding box center [128, 232] width 159 height 49
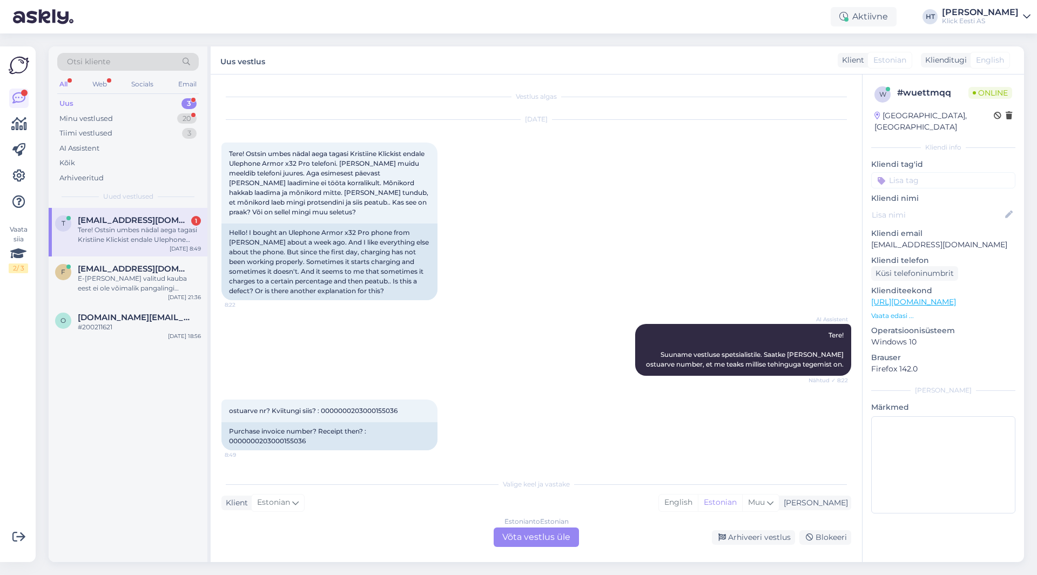
scroll to position [200, 0]
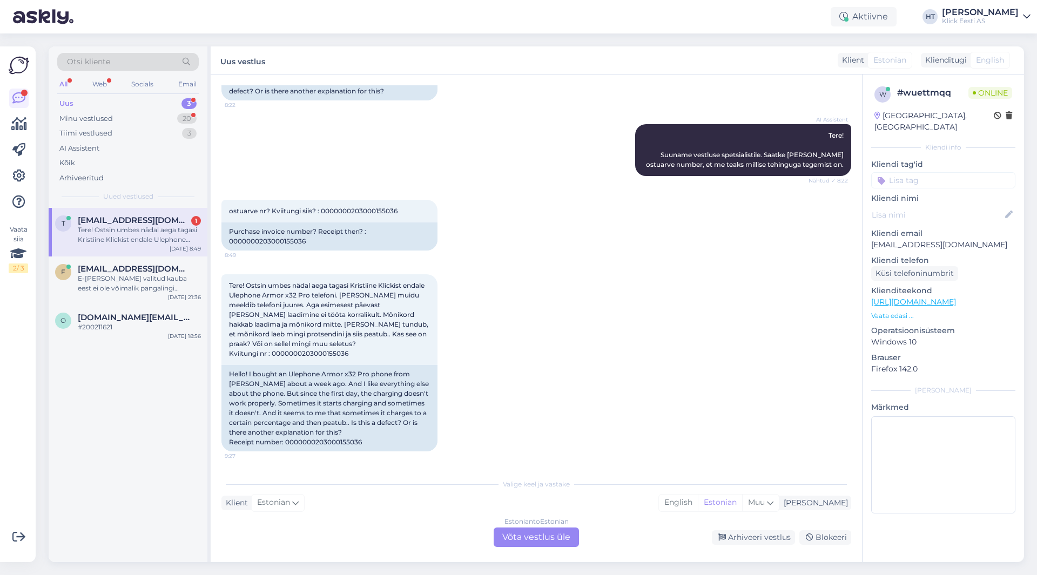
click at [151, 229] on div "Tere! Ostsin umbes nädal aega tagasi Kristiine Klickist endale Ulephone Armor x…" at bounding box center [139, 234] width 123 height 19
click at [507, 539] on div "Estonian to Estonian Võta vestlus üle" at bounding box center [535, 536] width 85 height 19
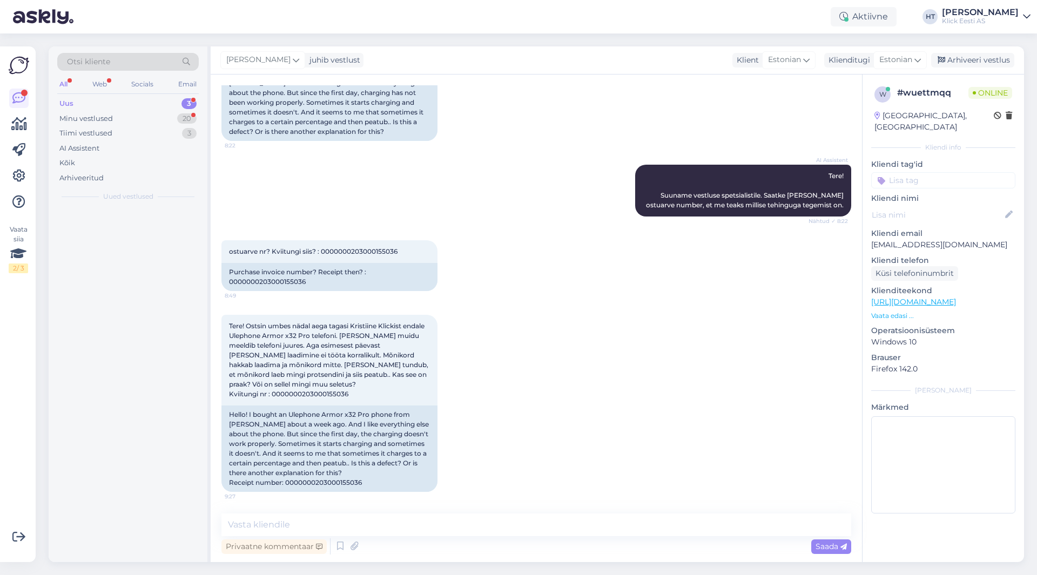
scroll to position [159, 0]
click at [507, 529] on textarea at bounding box center [535, 524] width 629 height 23
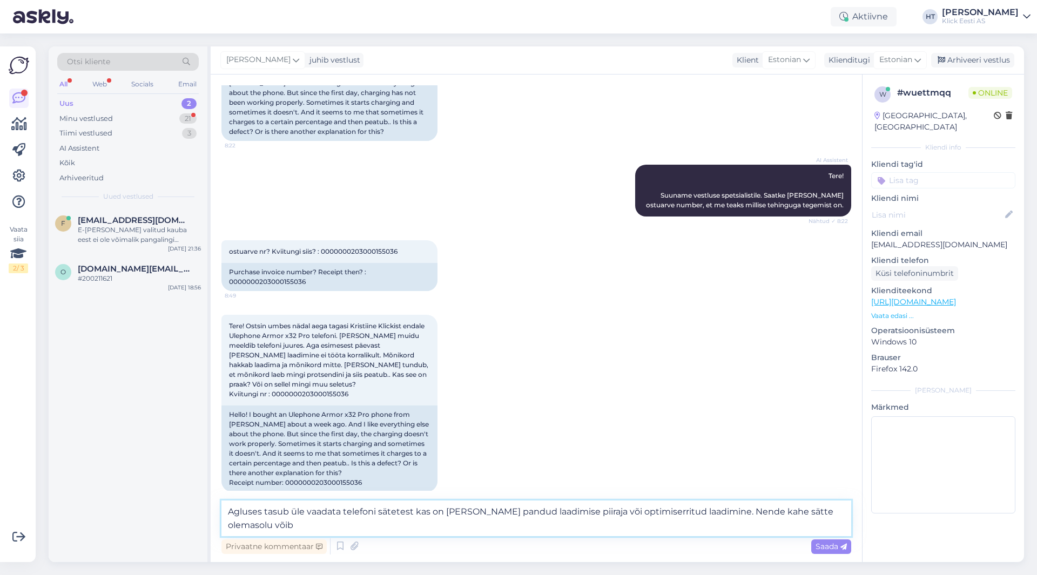
scroll to position [172, 0]
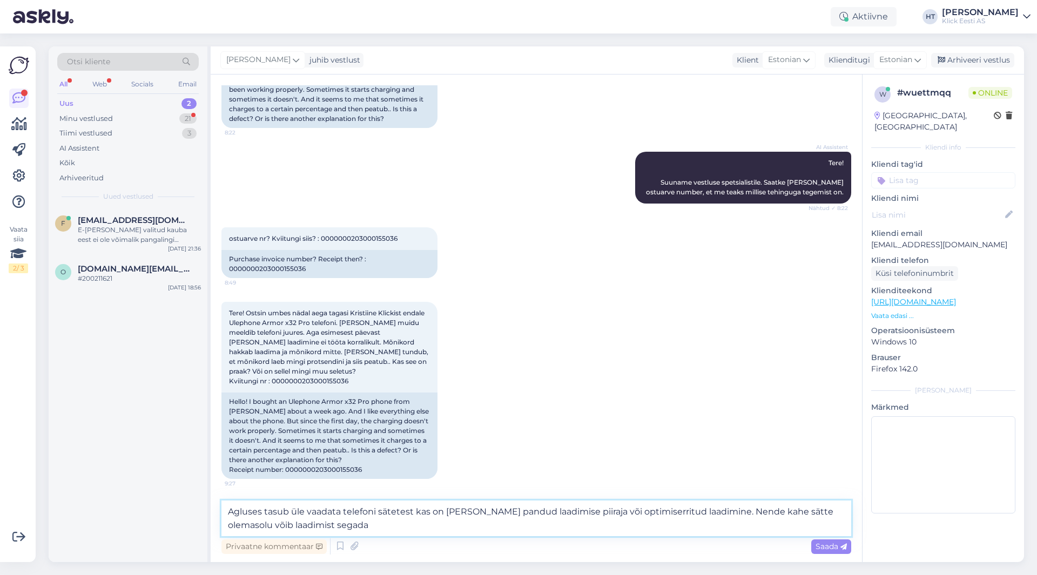
type textarea "Agluses tasub üle vaadata telefoni sätetest kas on [PERSON_NAME] pandud laadimi…"
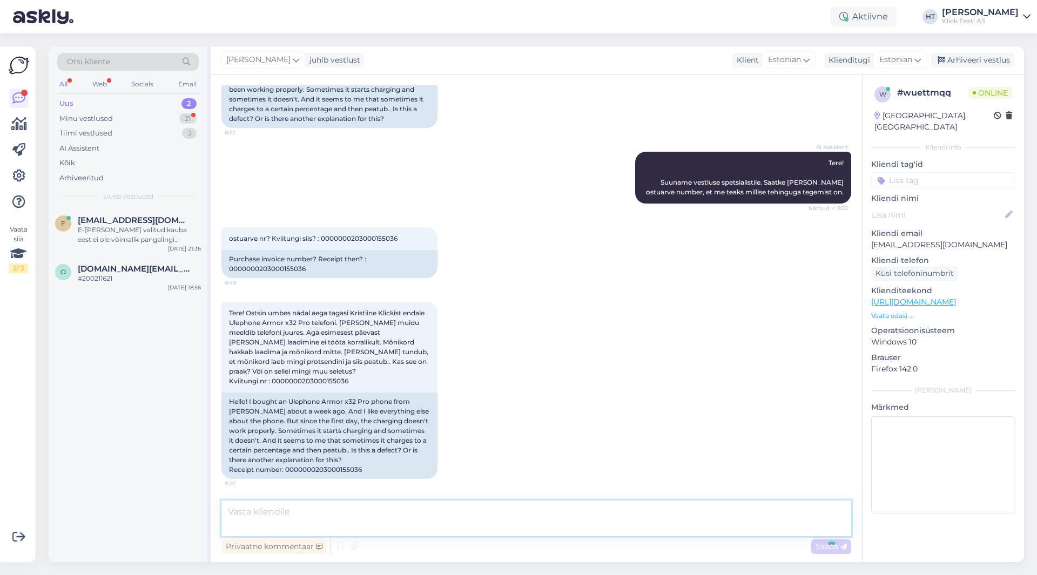
scroll to position [225, 0]
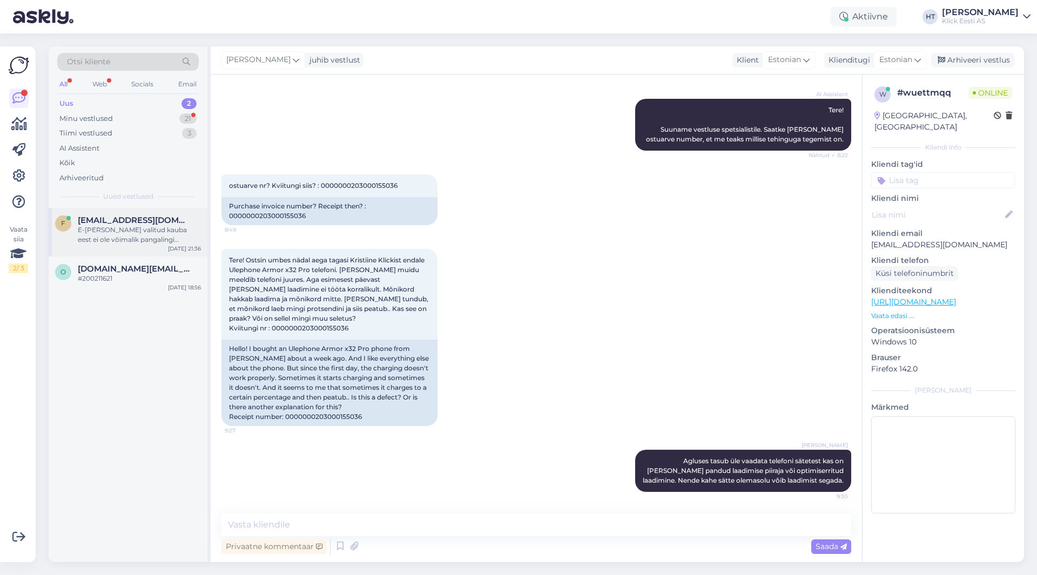
click at [180, 249] on div "[DATE] 21:36" at bounding box center [184, 249] width 33 height 8
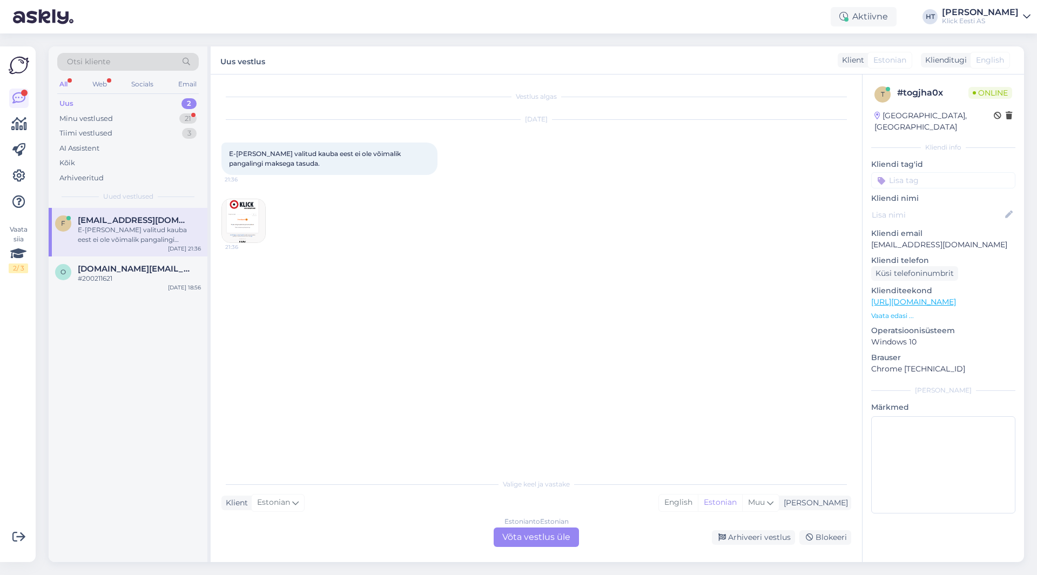
click at [197, 433] on div "f [EMAIL_ADDRESS][DOMAIN_NAME] E-[PERSON_NAME] valitud kauba eest ei ole võimal…" at bounding box center [128, 385] width 159 height 354
click at [181, 126] on div "Tiimi vestlused 3" at bounding box center [127, 133] width 141 height 15
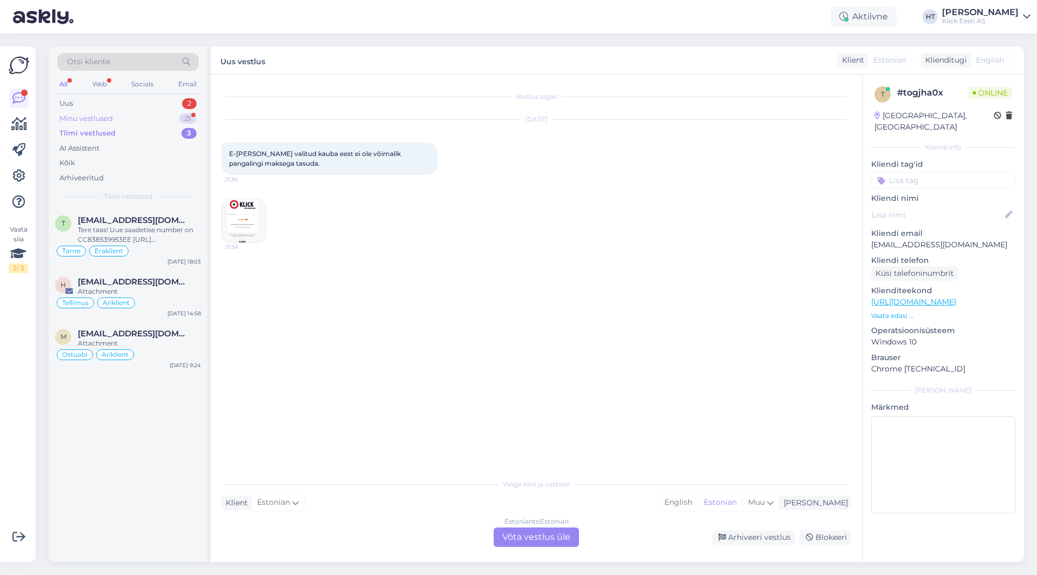
click at [181, 120] on div "21" at bounding box center [187, 118] width 17 height 11
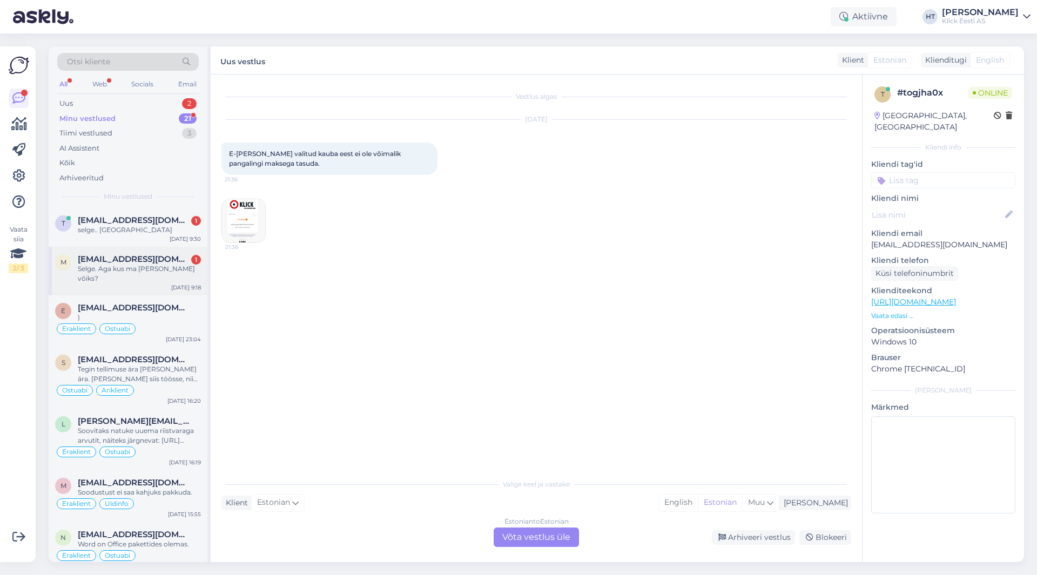
click at [172, 278] on div "m [EMAIL_ADDRESS][DOMAIN_NAME] 1 Selge. Aga kus ma [PERSON_NAME] võiks? [DATE] …" at bounding box center [128, 271] width 159 height 49
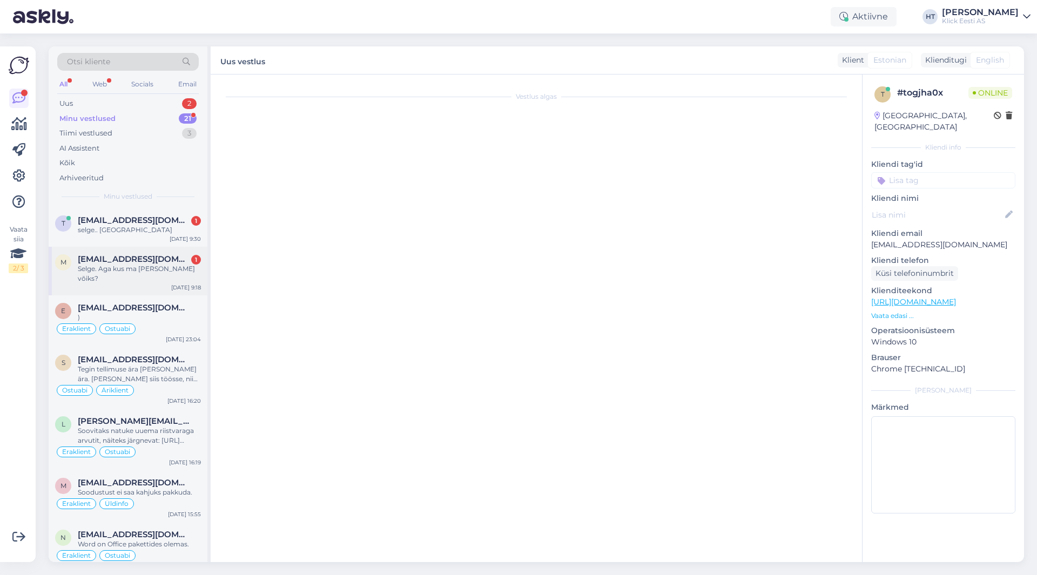
scroll to position [218, 0]
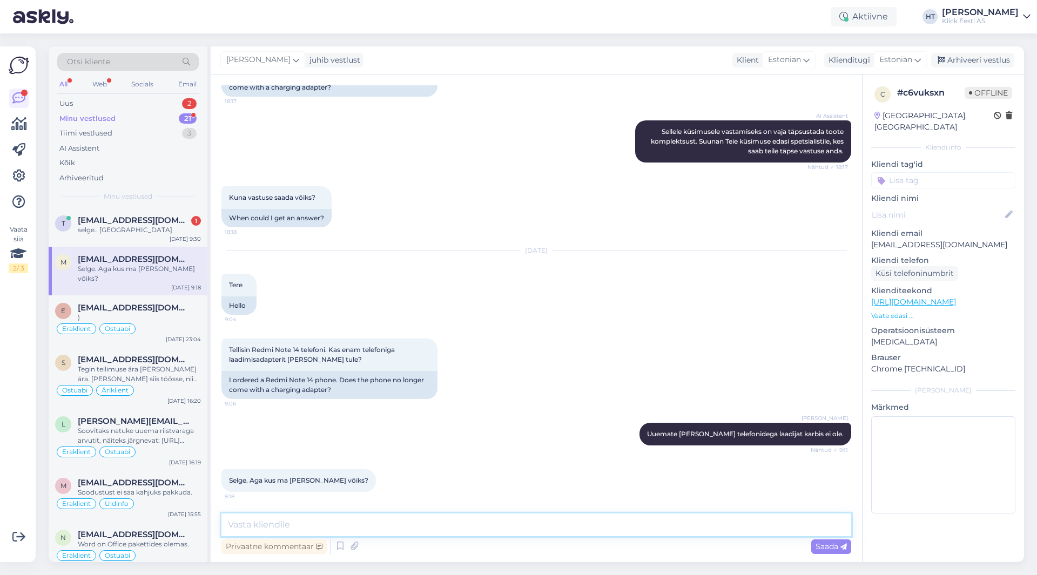
click at [395, 526] on textarea at bounding box center [535, 524] width 629 height 23
paste textarea "[URL][DOMAIN_NAME]"
type textarea "Siit leiab: [URL][DOMAIN_NAME]"
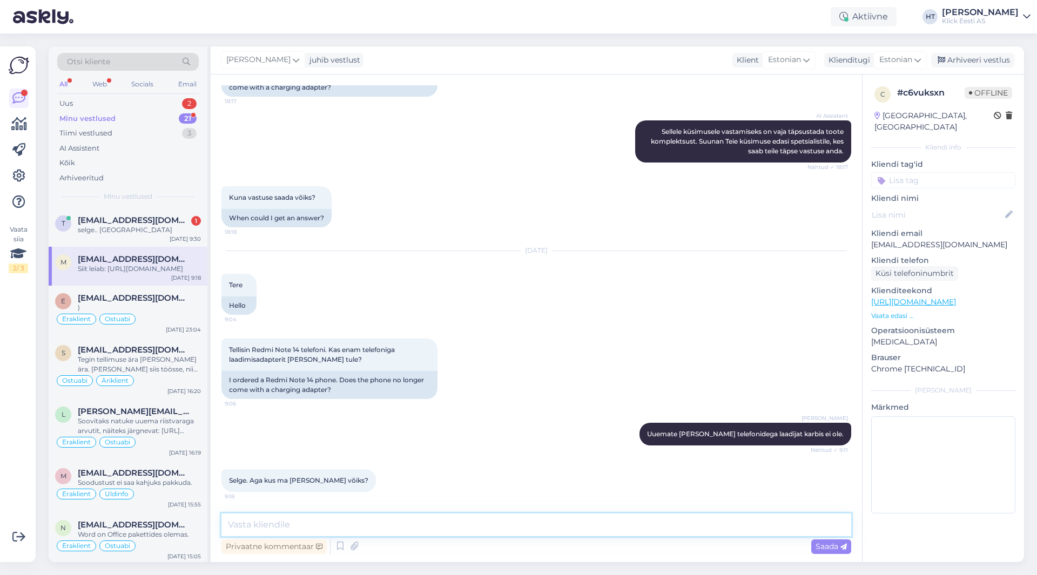
scroll to position [274, 0]
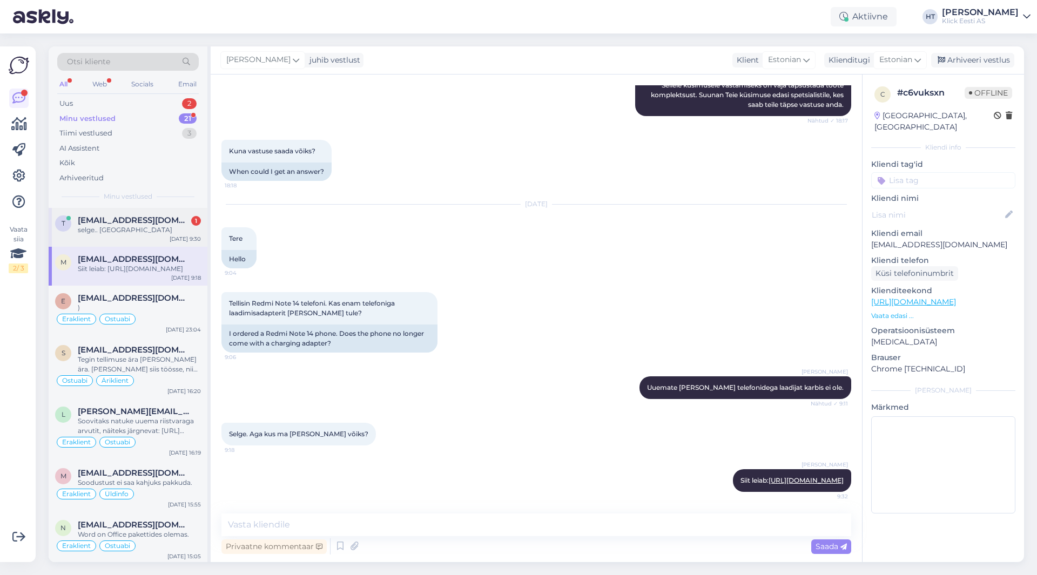
click at [137, 223] on span "[EMAIL_ADDRESS][DOMAIN_NAME]" at bounding box center [134, 220] width 112 height 10
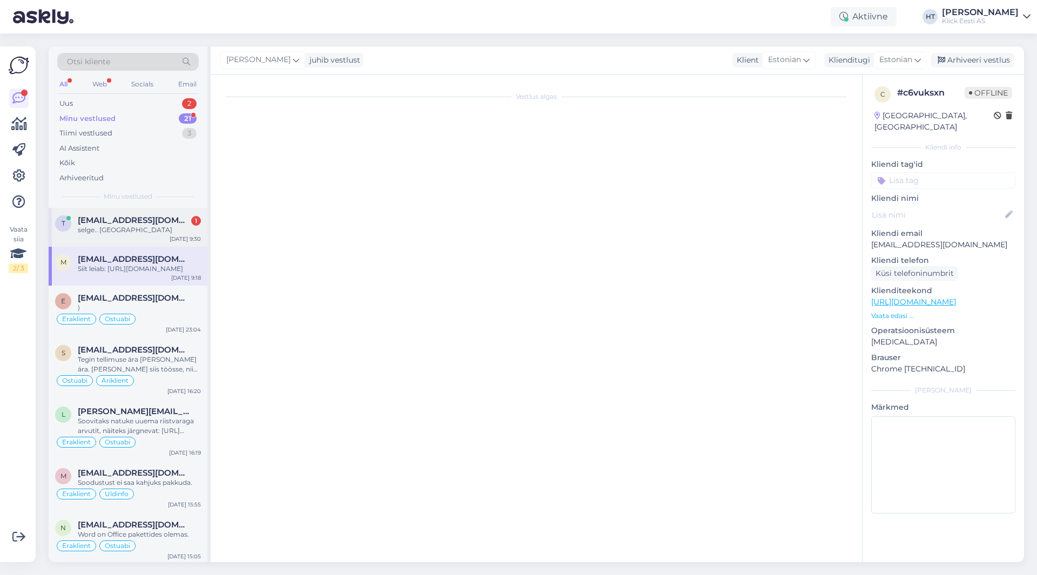
scroll to position [272, 0]
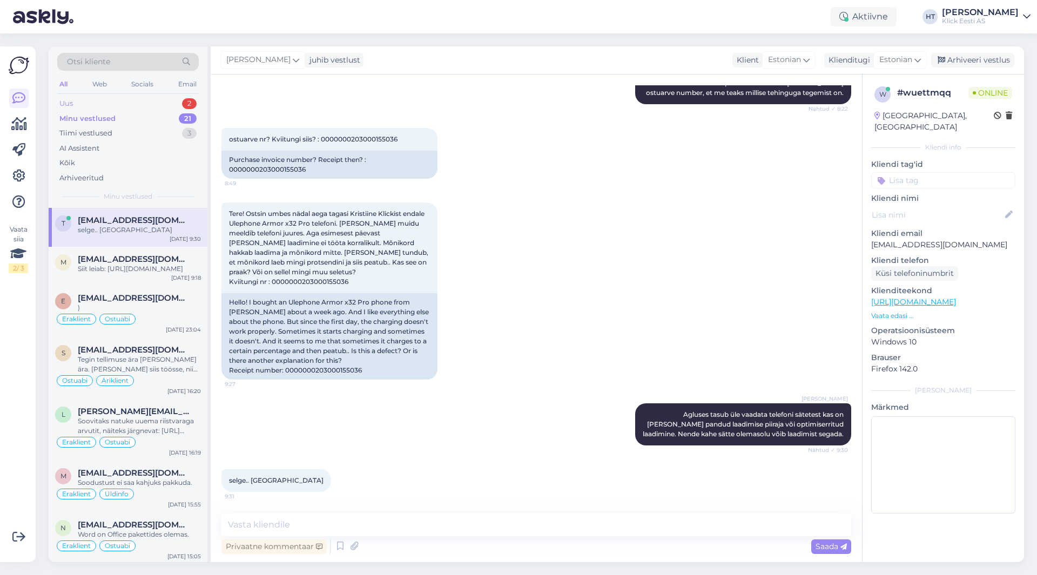
click at [154, 100] on div "Uus 2" at bounding box center [127, 103] width 141 height 15
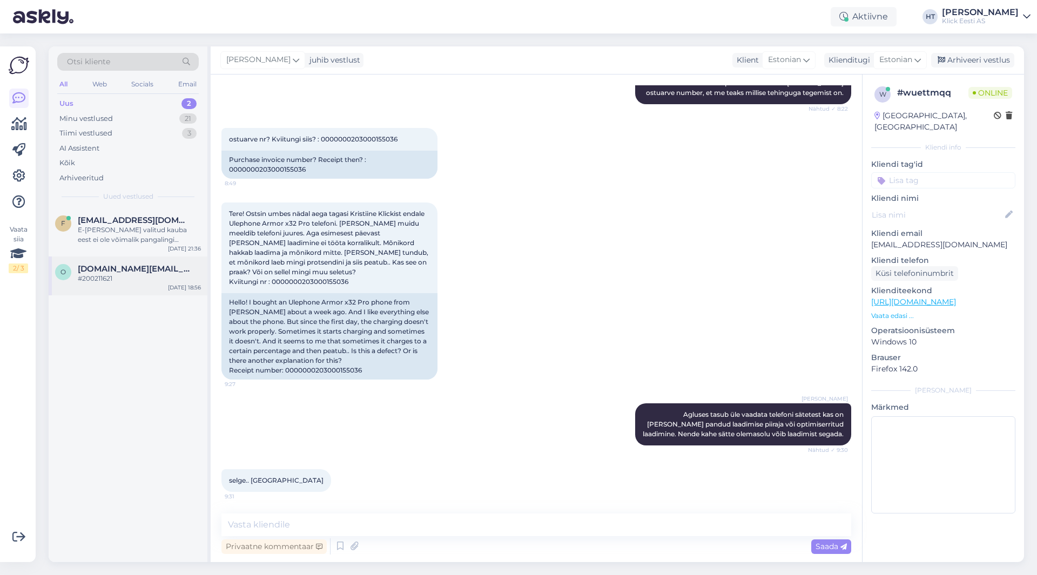
click at [153, 291] on div "o [DOMAIN_NAME][EMAIL_ADDRESS][DOMAIN_NAME] #200211621 [DATE] 18:56" at bounding box center [128, 275] width 159 height 39
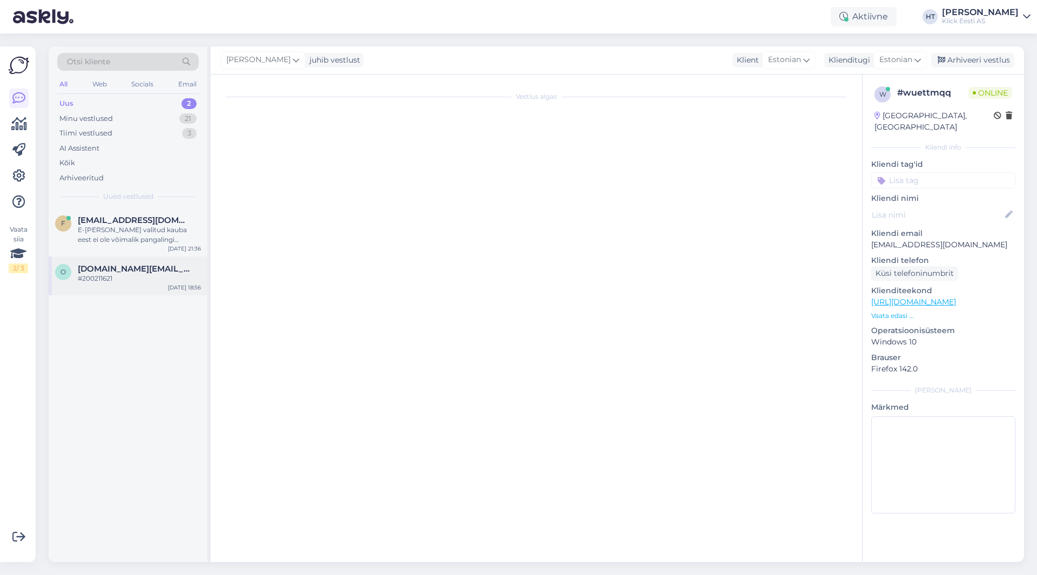
scroll to position [222, 0]
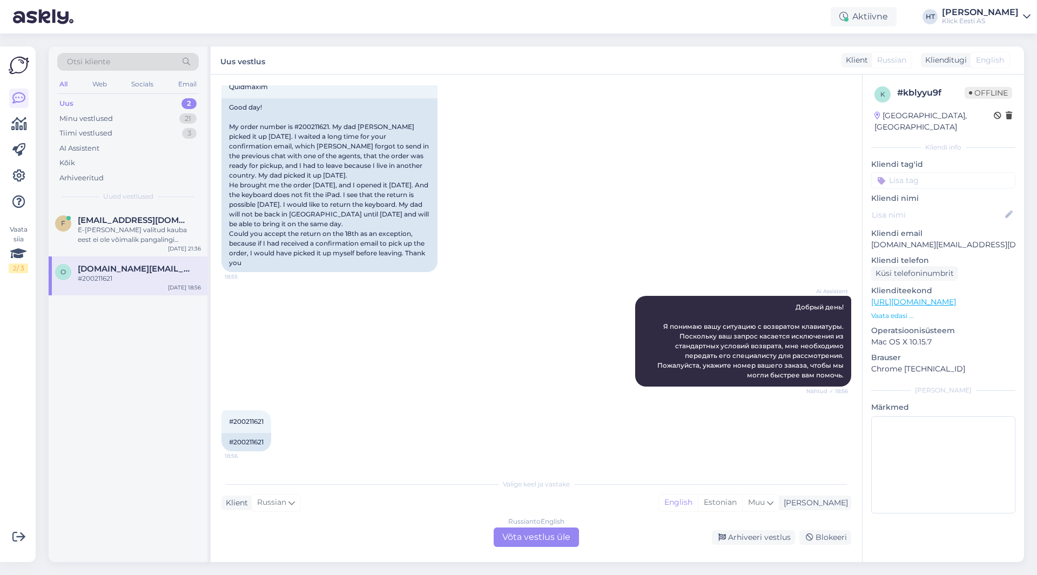
click at [647, 172] on input at bounding box center [943, 180] width 144 height 16
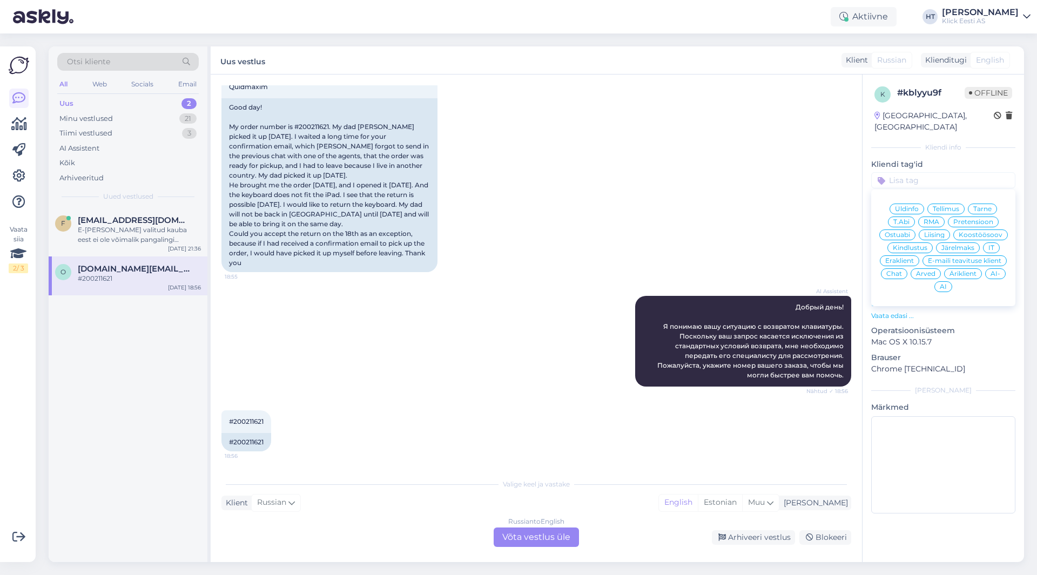
click at [647, 206] on span "Tellimus" at bounding box center [945, 209] width 26 height 6
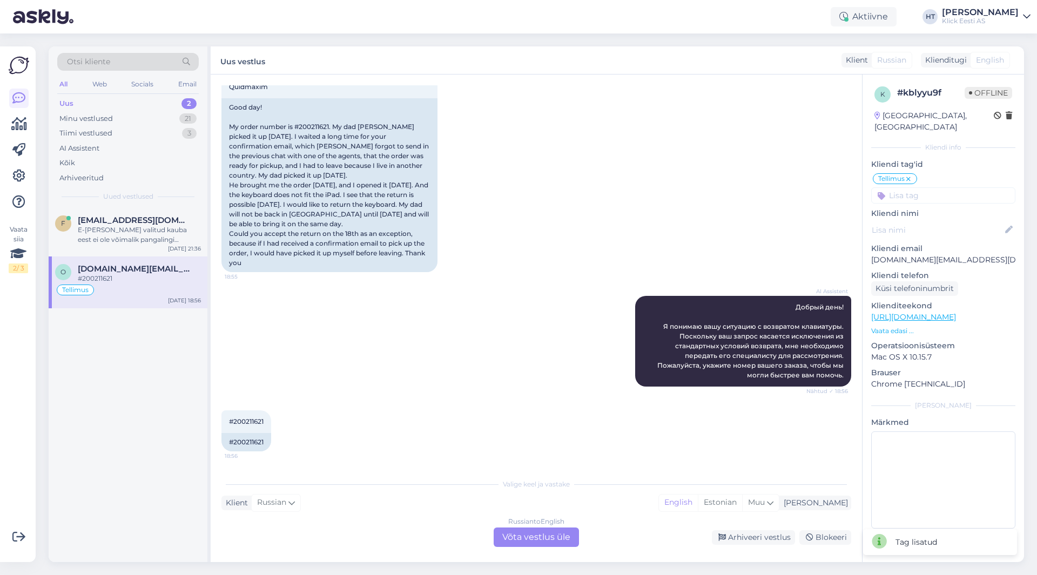
click at [647, 191] on input at bounding box center [943, 195] width 144 height 16
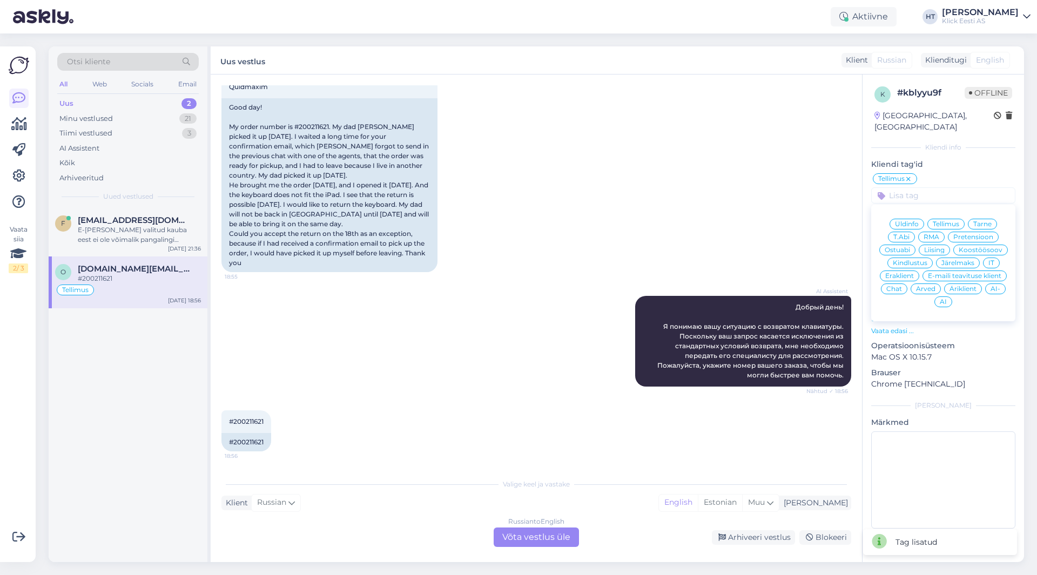
click at [647, 273] on span "Eraklient" at bounding box center [899, 276] width 29 height 6
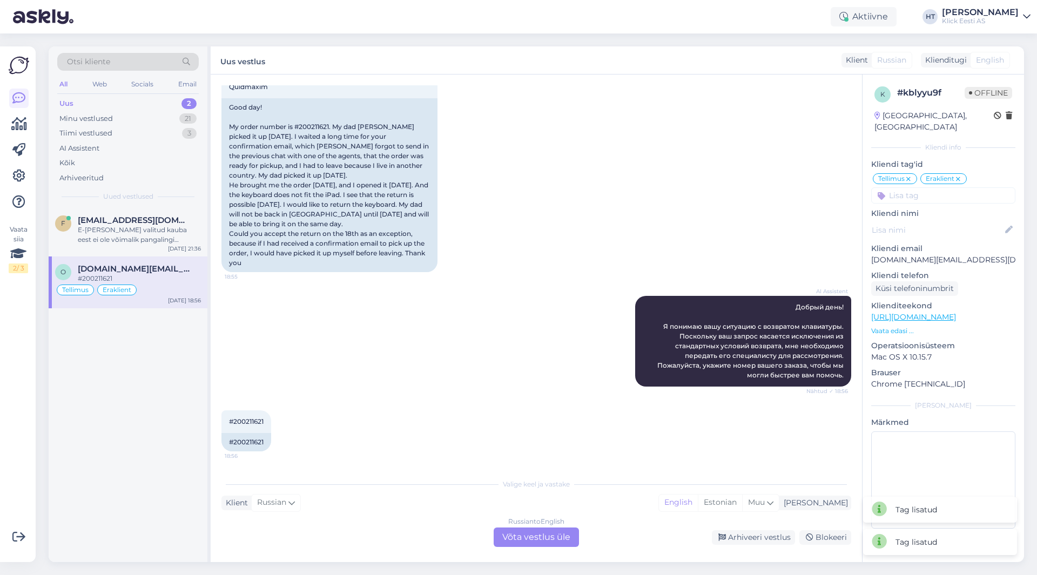
click at [647, 243] on div "[DATE] 18:55 Good day! My order number is #200211621. My dad [PERSON_NAME] pick…" at bounding box center [535, 85] width 629 height 398
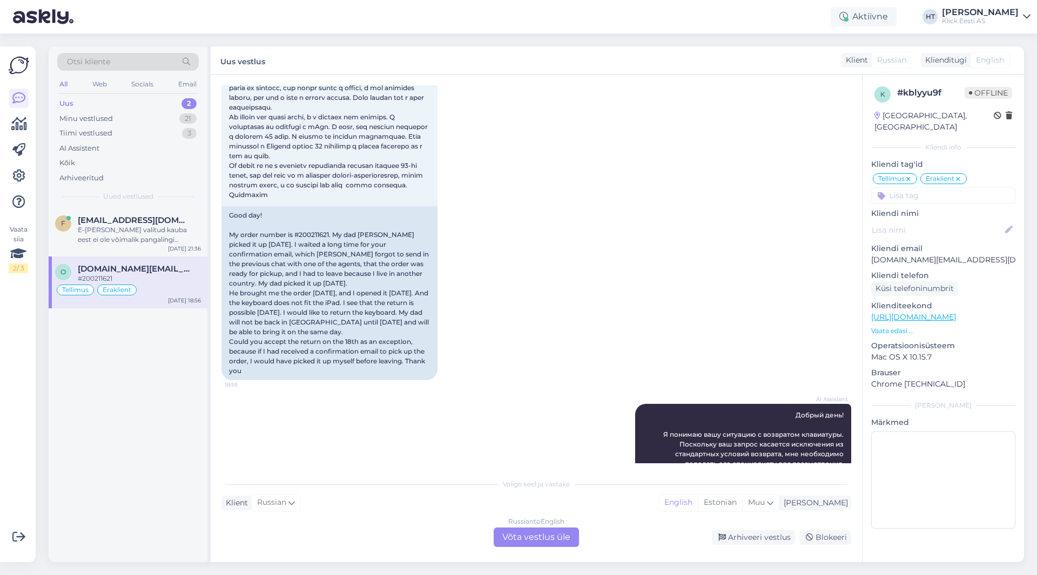
scroll to position [60, 0]
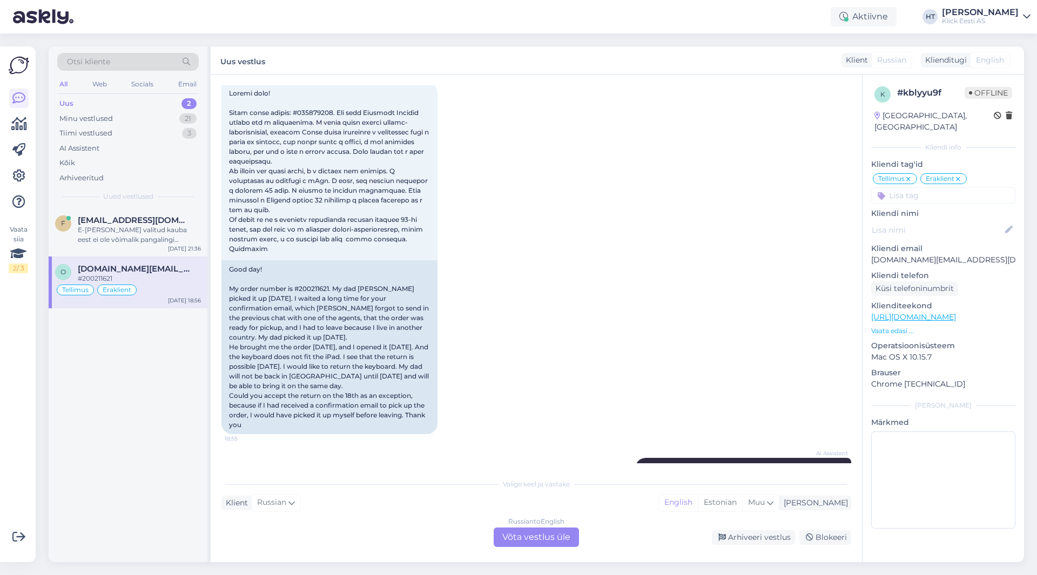
drag, startPoint x: 492, startPoint y: 384, endPoint x: 471, endPoint y: 381, distance: 21.9
click at [471, 381] on div "[DATE] 18:55 Good day! My order number is #200211621. My dad [PERSON_NAME] pick…" at bounding box center [535, 247] width 629 height 398
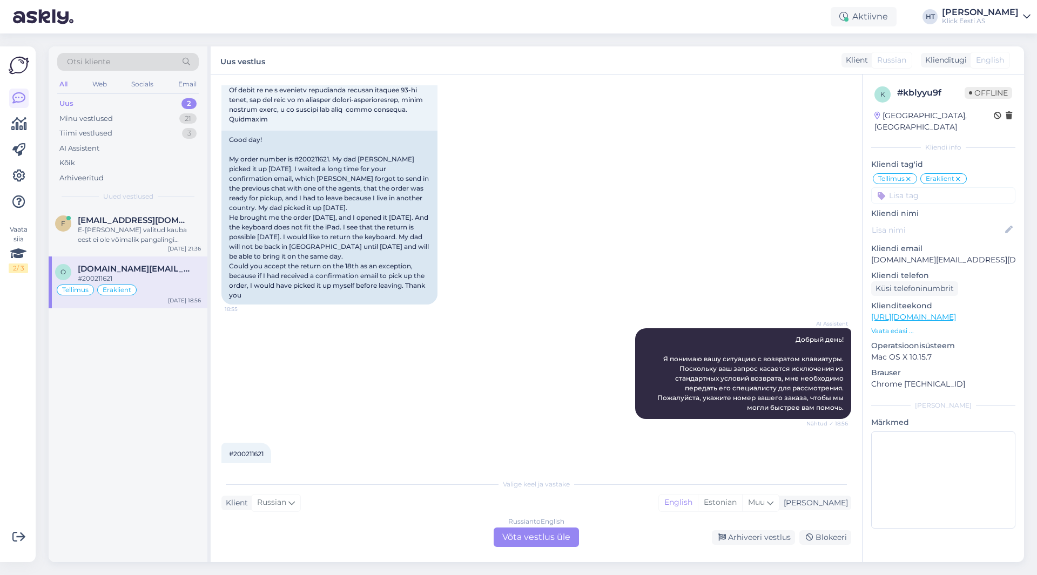
scroll to position [222, 0]
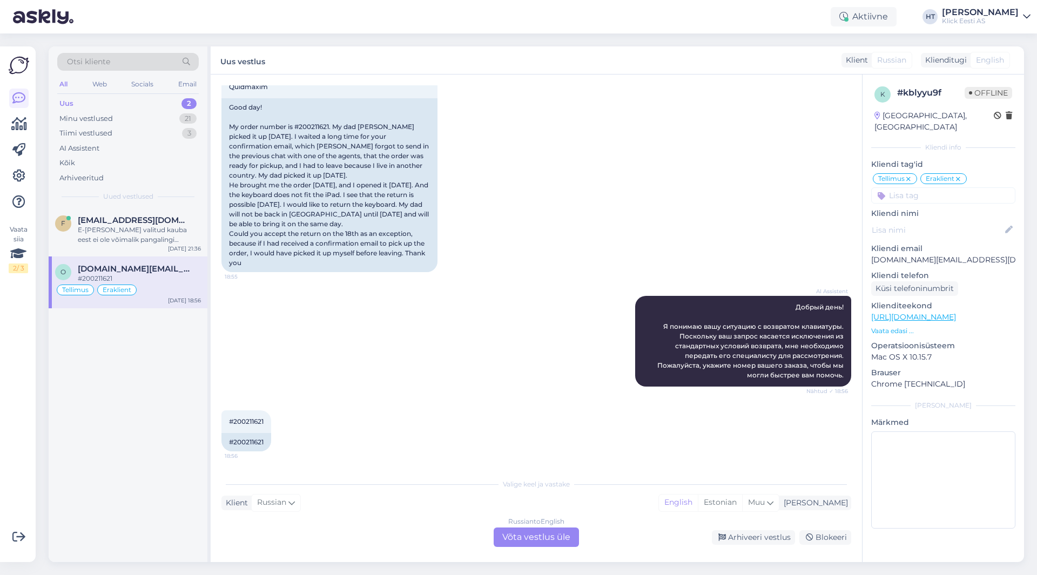
click at [512, 541] on div "Russian to English Võta vestlus üle" at bounding box center [535, 536] width 85 height 19
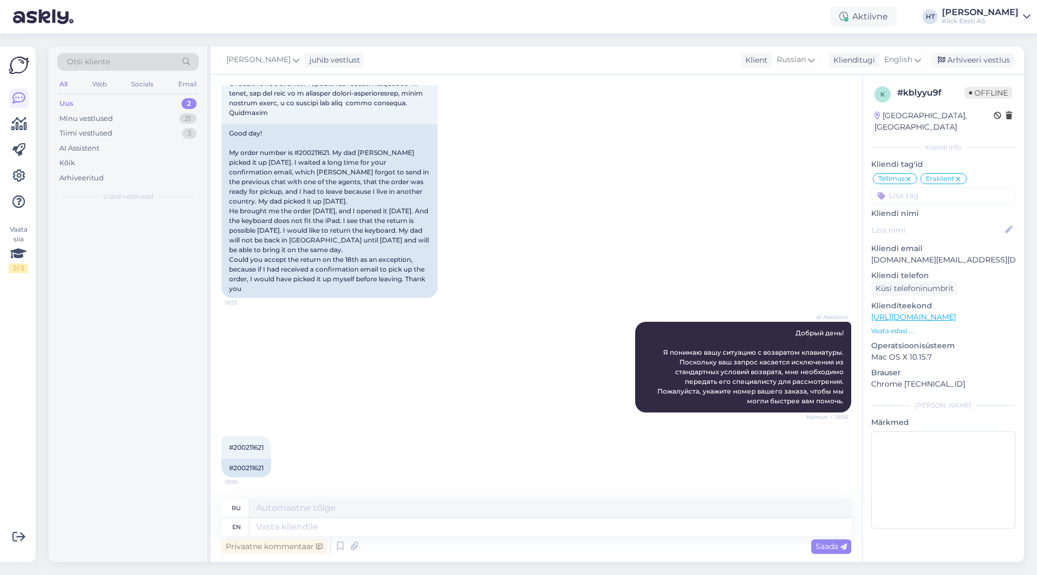
scroll to position [197, 0]
click at [282, 553] on div "Privaatne kommentaar" at bounding box center [273, 546] width 105 height 15
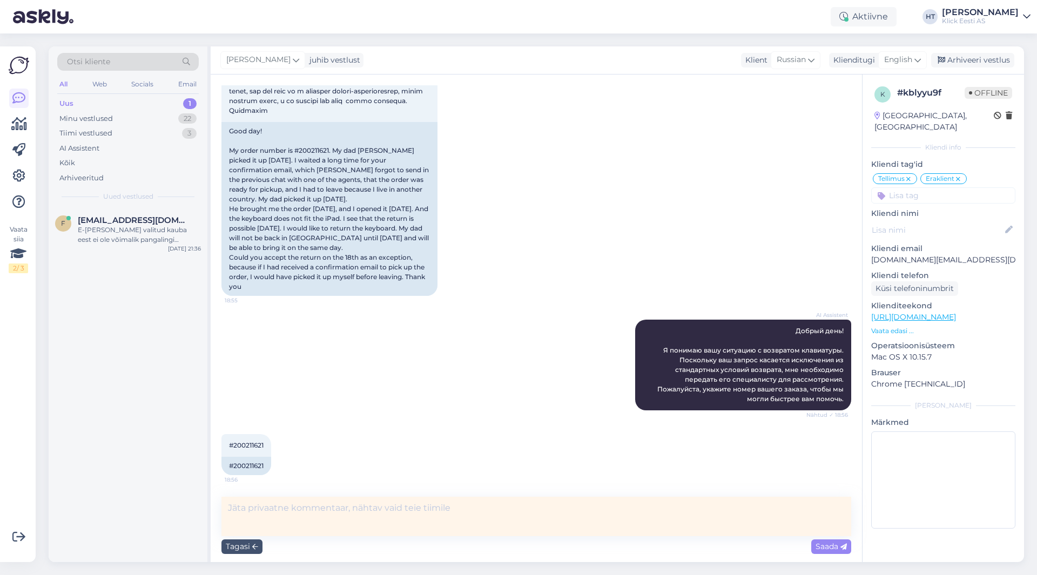
click at [304, 524] on textarea at bounding box center [535, 516] width 629 height 39
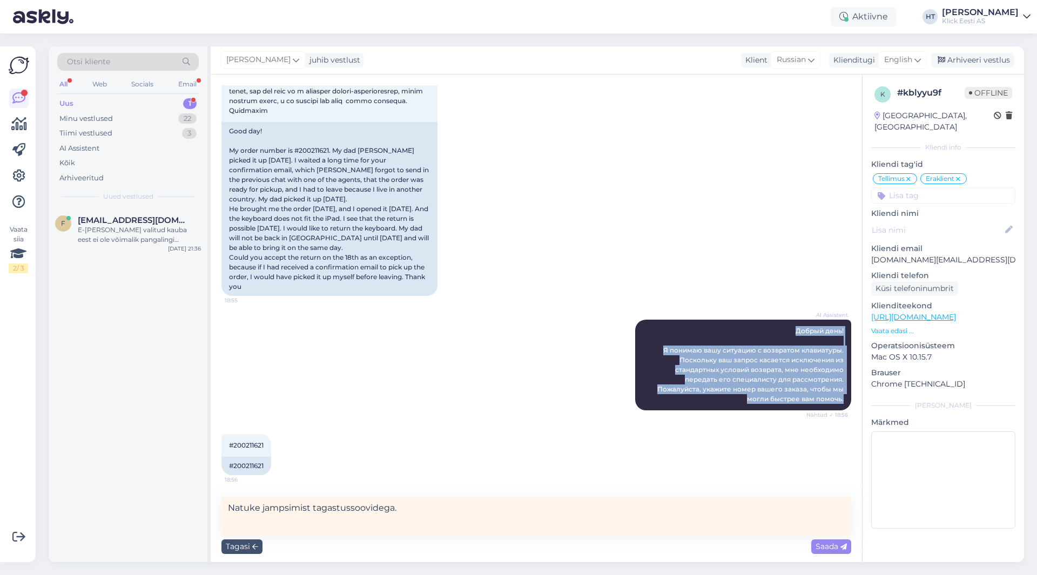
drag, startPoint x: 835, startPoint y: 399, endPoint x: 788, endPoint y: 315, distance: 96.4
click at [647, 315] on div "AI Assistent Добрый день! Я понимаю вашу ситуацию с возвратом клавиатуры. Поско…" at bounding box center [535, 365] width 629 height 114
copy span "Добрый день! Я понимаю вашу ситуацию с возвратом клавиатуры. Поскольку ваш запр…"
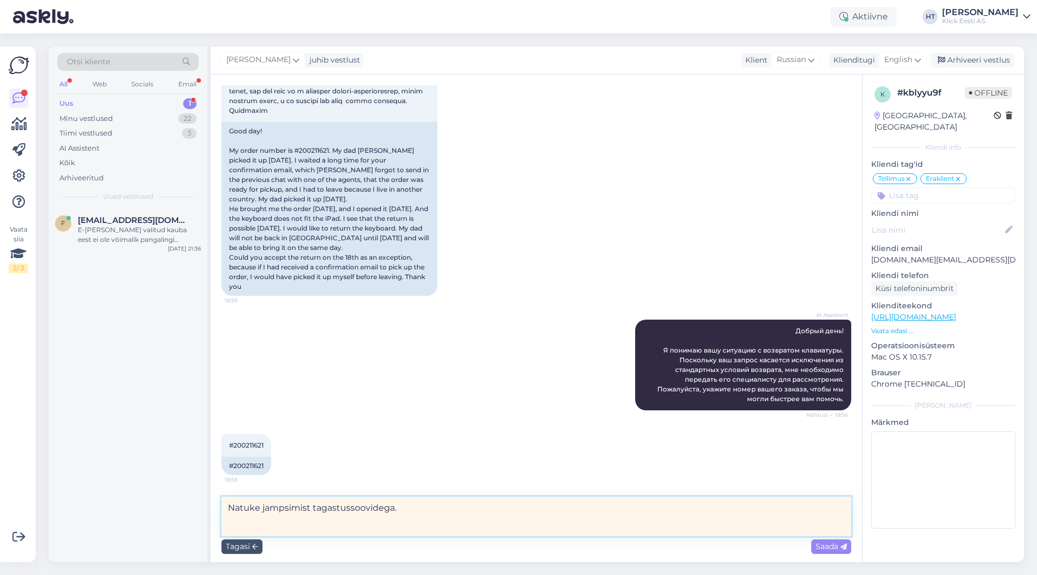
click at [449, 507] on textarea "Natuke jampsimist tagastussoovidega." at bounding box center [535, 516] width 629 height 39
click at [251, 449] on div "#200211621 18:56" at bounding box center [246, 445] width 50 height 23
copy div "200211621 18:56"
click at [436, 508] on textarea "Natuke jampsimist tagastussoovidega." at bounding box center [535, 516] width 629 height 39
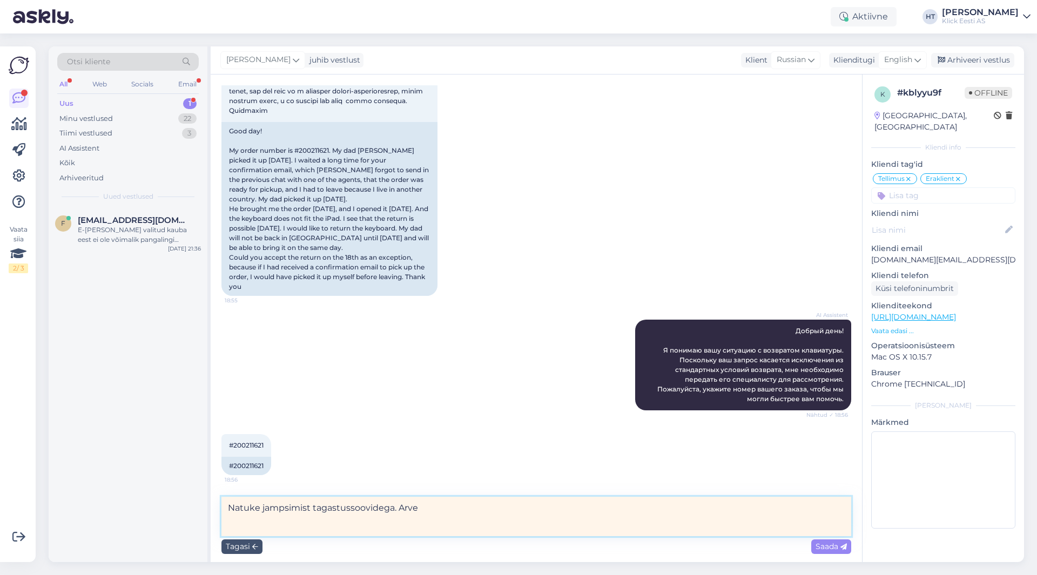
paste textarea "S25027894"
type textarea "Natuke jampsimist tagastussoovidega. Arve S25027894."
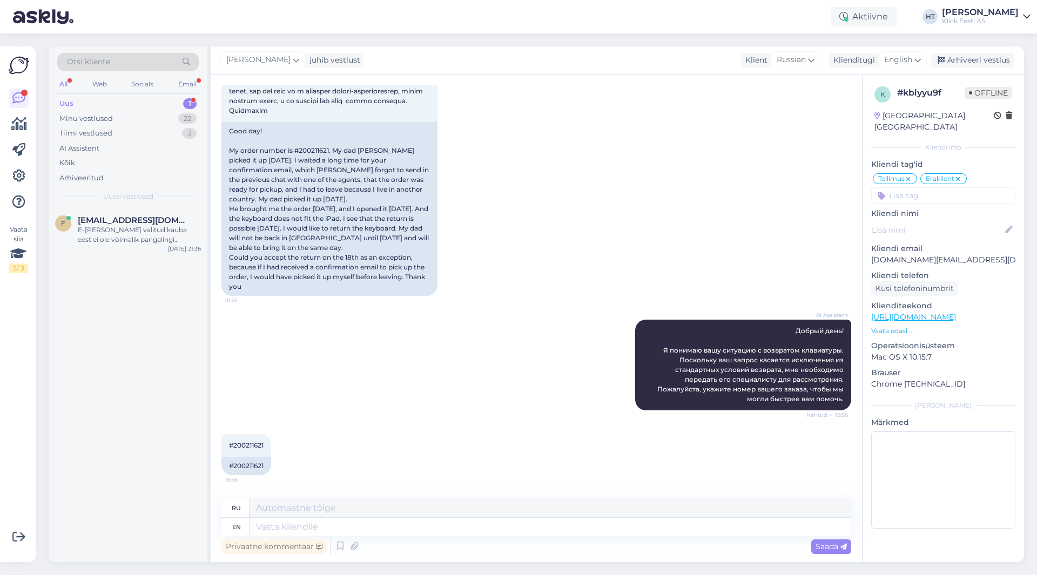
scroll to position [243, 0]
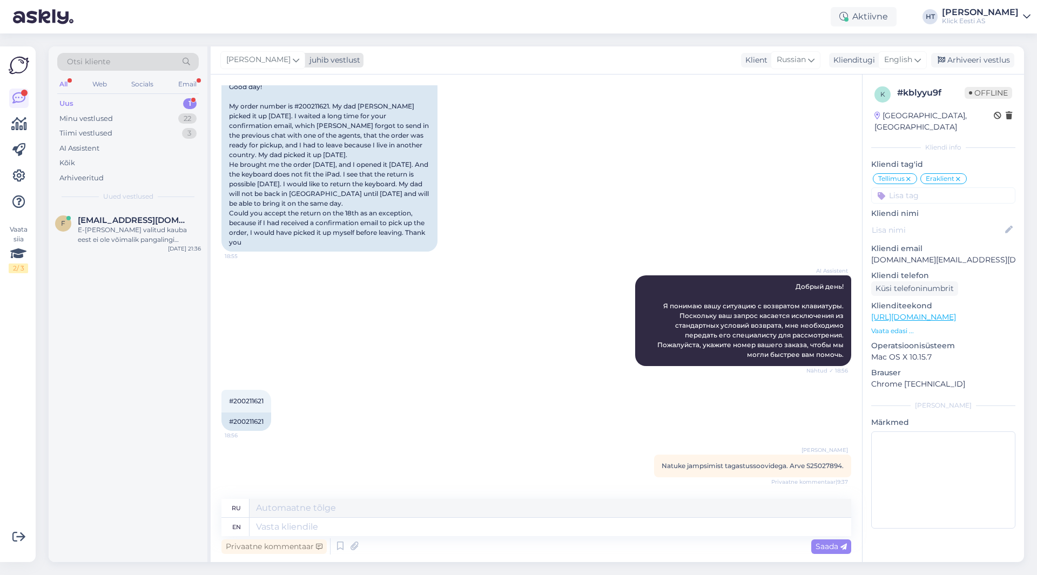
click at [293, 57] on icon at bounding box center [296, 60] width 6 height 12
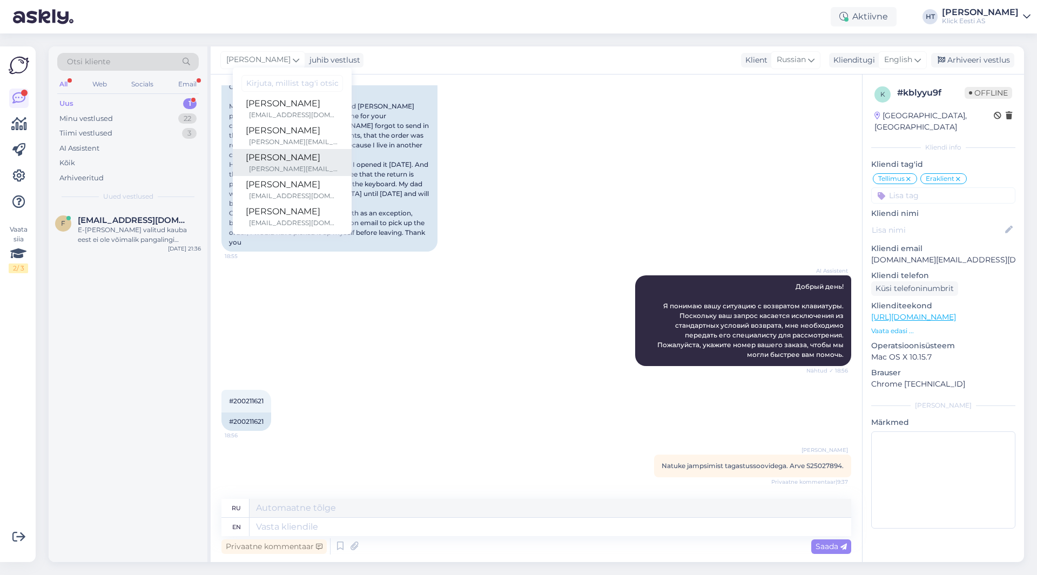
scroll to position [63, 0]
click at [296, 159] on div "[PERSON_NAME]" at bounding box center [292, 153] width 93 height 13
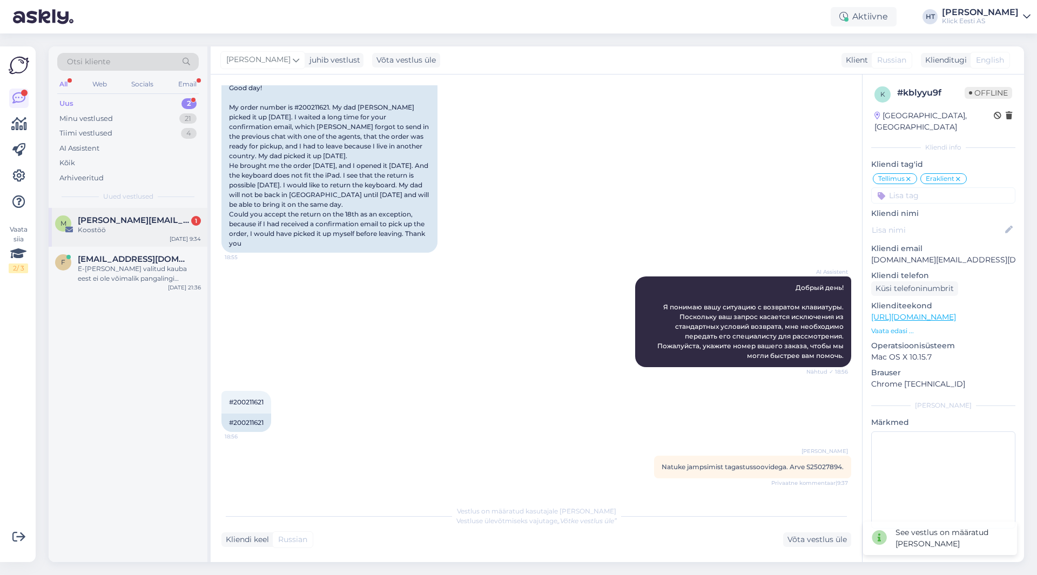
click at [143, 231] on div "Koostöö" at bounding box center [139, 230] width 123 height 10
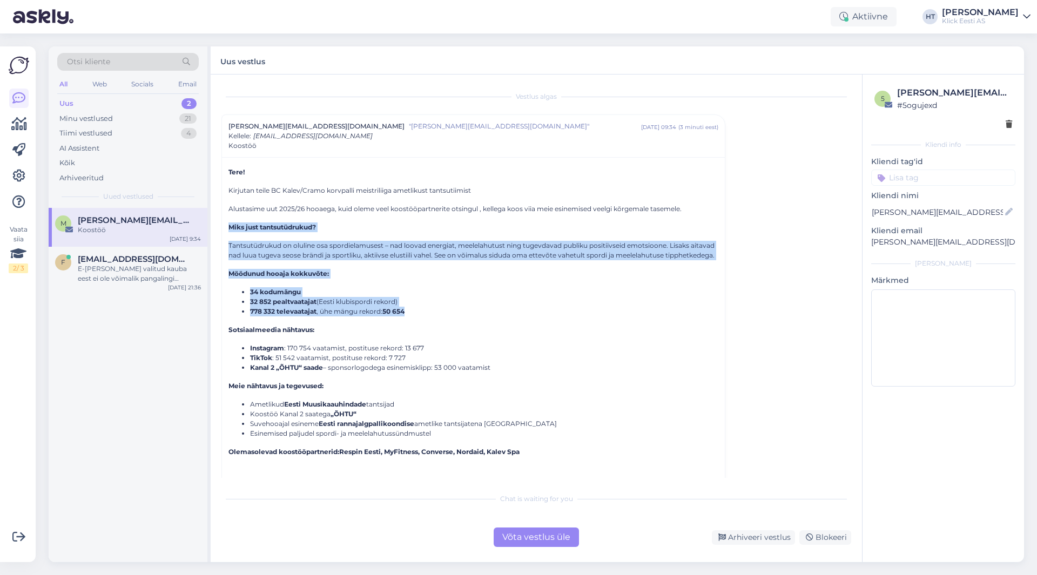
drag, startPoint x: 227, startPoint y: 227, endPoint x: 425, endPoint y: 322, distance: 219.5
click at [425, 322] on div "Tere! Kirjutan teile BC Kalev/Cramo korvpalli meistriliiga ametlikust tantsutii…" at bounding box center [473, 385] width 503 height 456
click at [425, 316] on li "778 332 televaatajat , ühe mängu rekord: 50 654" at bounding box center [484, 312] width 468 height 10
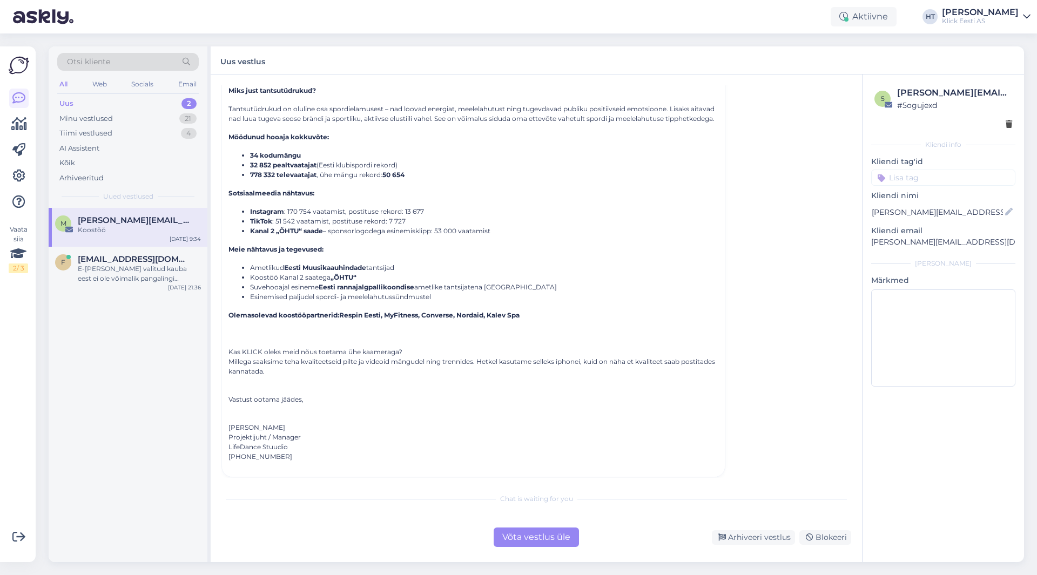
scroll to position [152, 0]
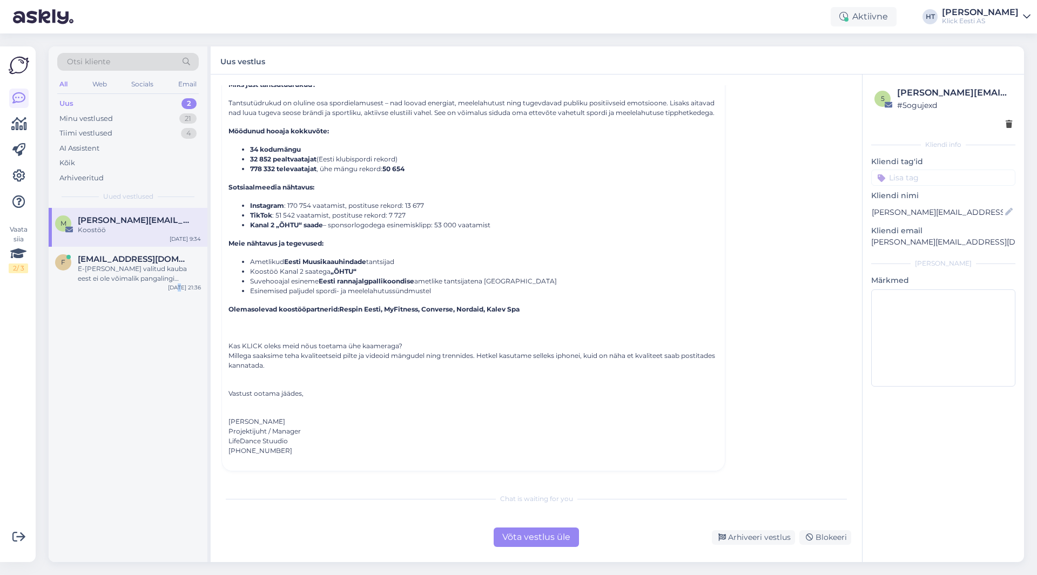
click at [183, 358] on div "m [PERSON_NAME][EMAIL_ADDRESS][DOMAIN_NAME] Koostöö [DATE] 9:34 f [EMAIL_ADDRES…" at bounding box center [128, 385] width 159 height 354
click at [186, 118] on div "21" at bounding box center [187, 118] width 17 height 11
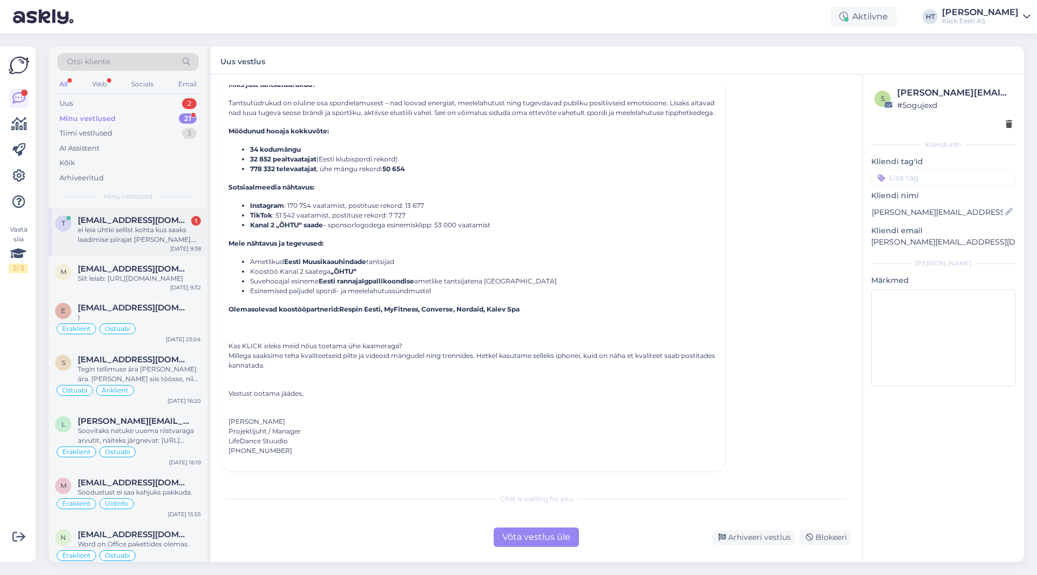
click at [154, 230] on div "ei leia ühtki sellist kohta kus saaks laadimise piirajat [PERSON_NAME]. Vist ei…" at bounding box center [139, 234] width 123 height 19
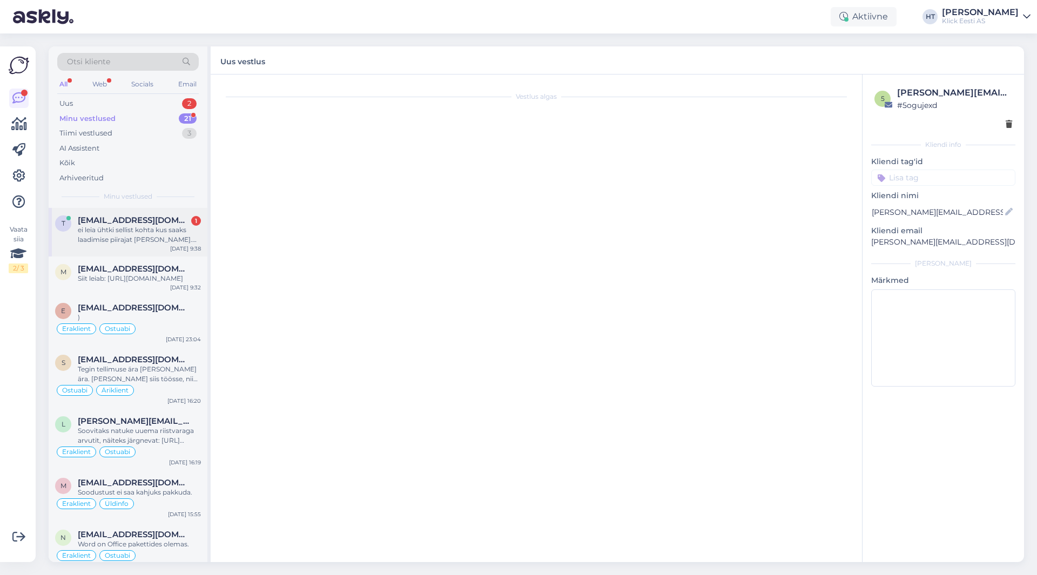
scroll to position [337, 0]
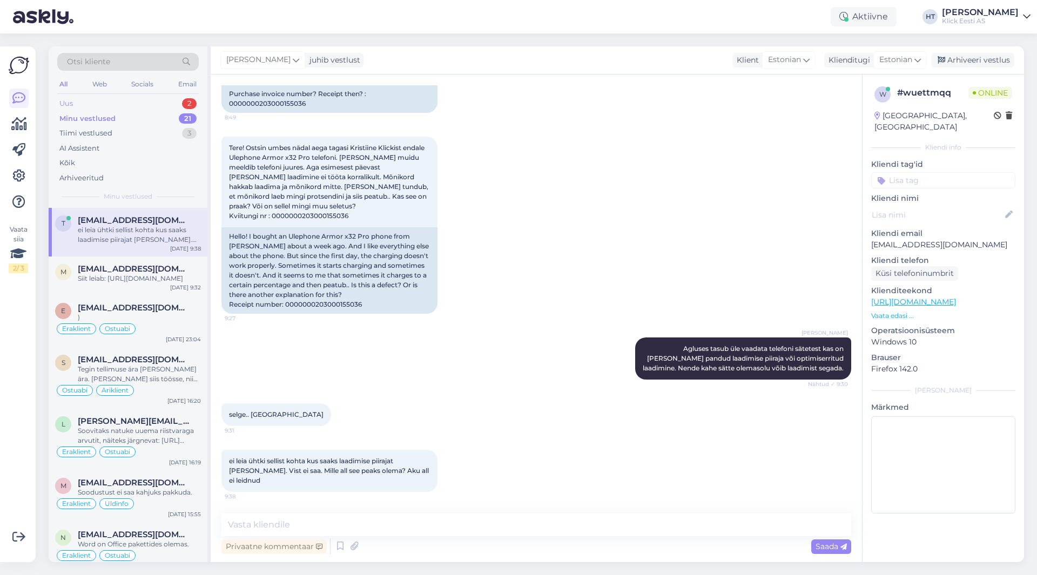
click at [192, 105] on div "2" at bounding box center [189, 103] width 15 height 11
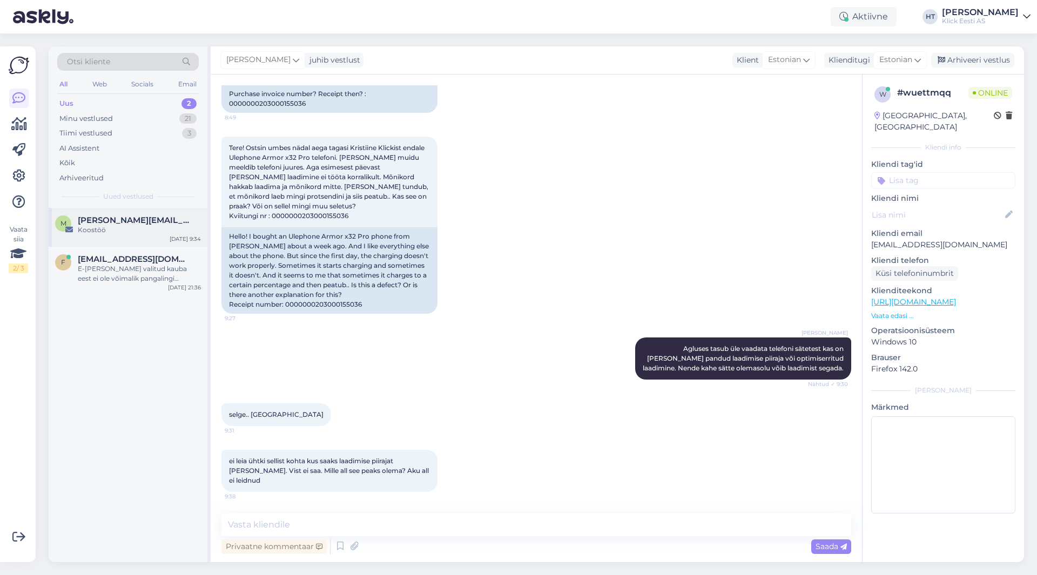
click at [184, 239] on div "[DATE] 9:34" at bounding box center [185, 239] width 31 height 8
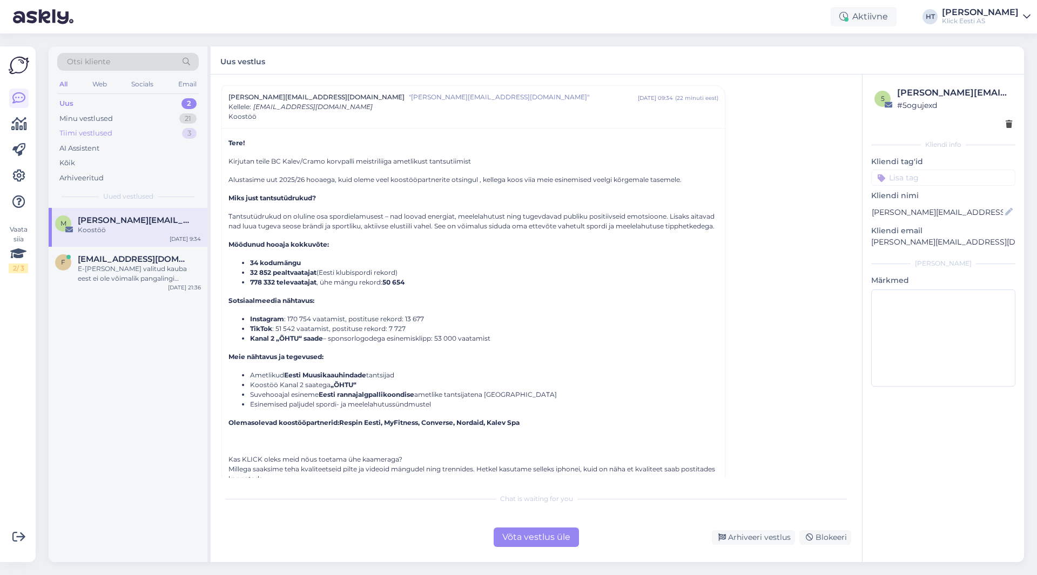
click at [151, 132] on div "Tiimi vestlused 3" at bounding box center [127, 133] width 141 height 15
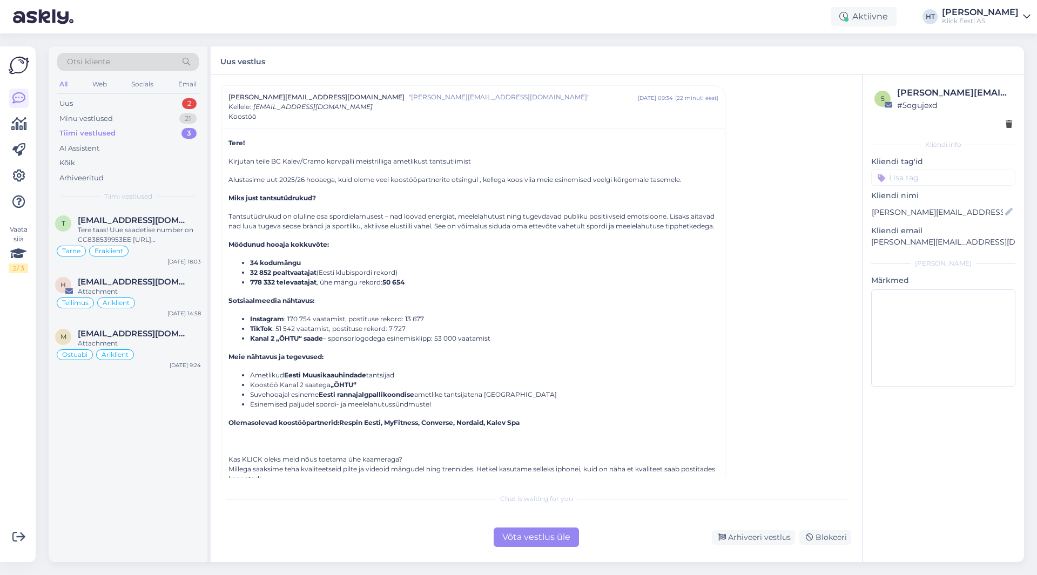
click at [62, 83] on div "All" at bounding box center [63, 84] width 12 height 14
click at [91, 183] on div "Arhiveeritud" at bounding box center [127, 178] width 141 height 15
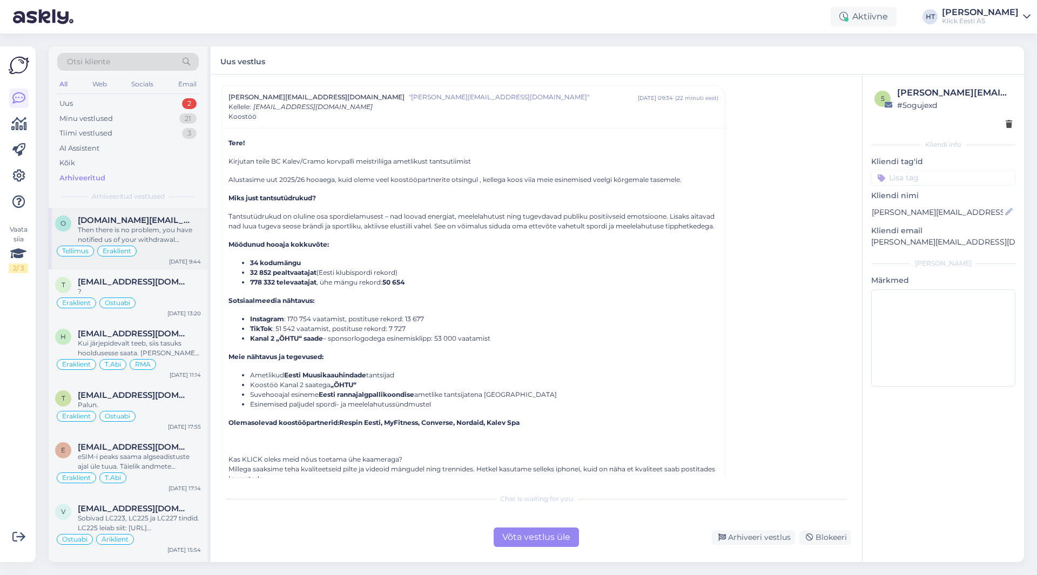
click at [165, 246] on div "Tellimus Eraklient" at bounding box center [128, 251] width 146 height 13
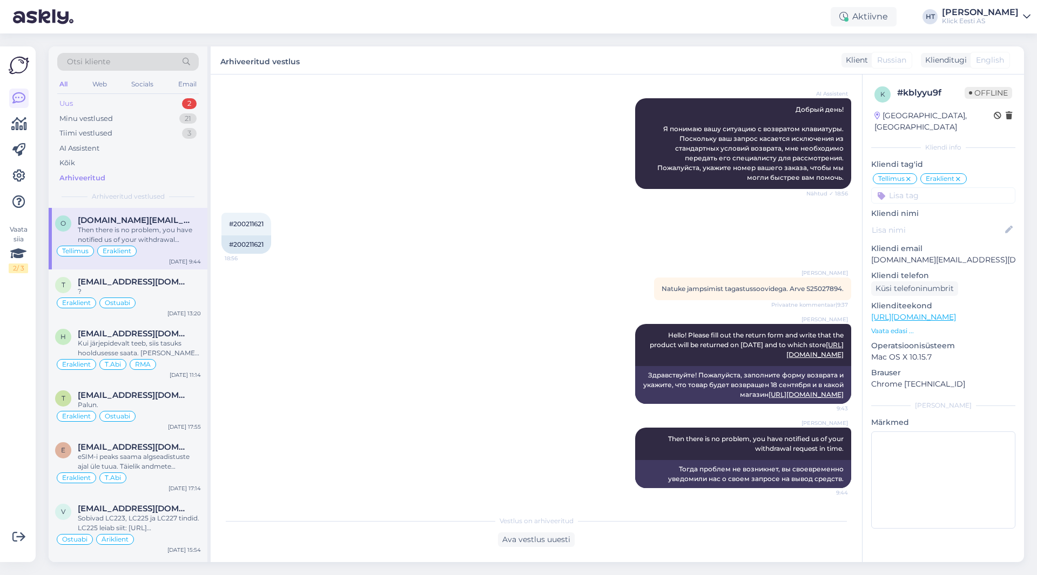
click at [189, 103] on div "2" at bounding box center [189, 103] width 15 height 11
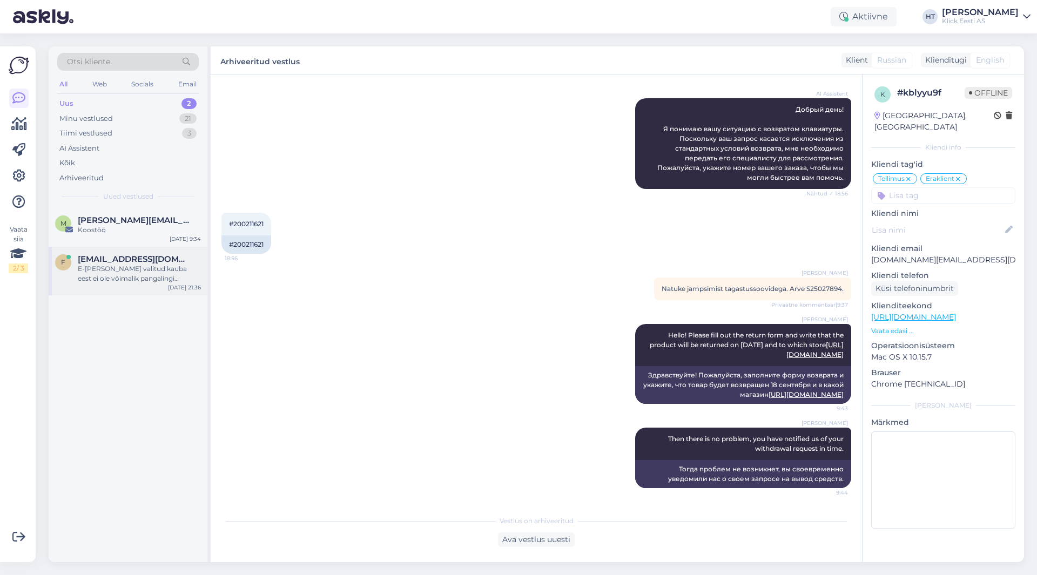
click at [185, 256] on span "[EMAIL_ADDRESS][DOMAIN_NAME]" at bounding box center [134, 259] width 112 height 10
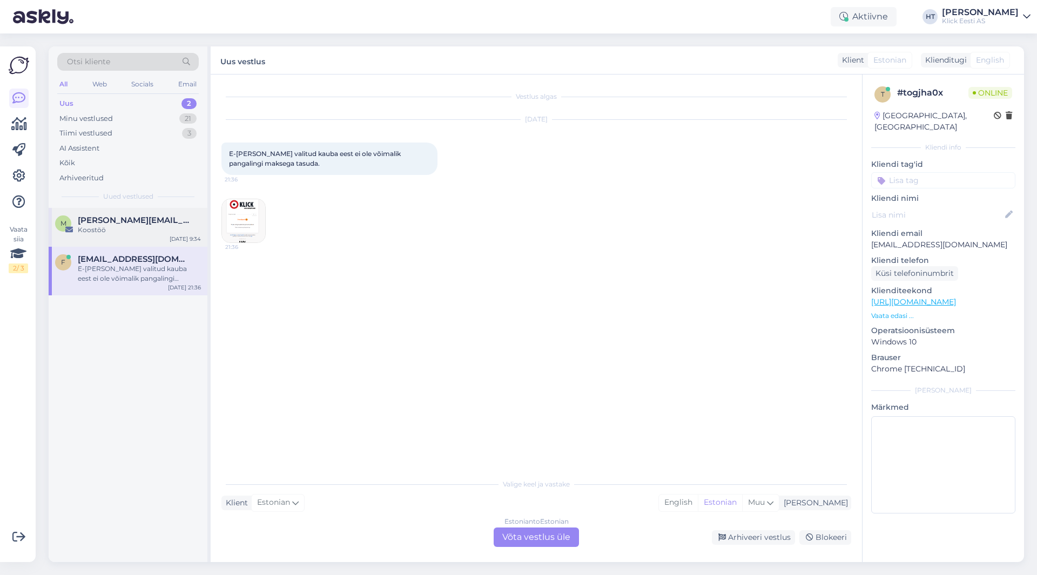
click at [167, 223] on div "[PERSON_NAME][EMAIL_ADDRESS][DOMAIN_NAME]" at bounding box center [139, 220] width 123 height 10
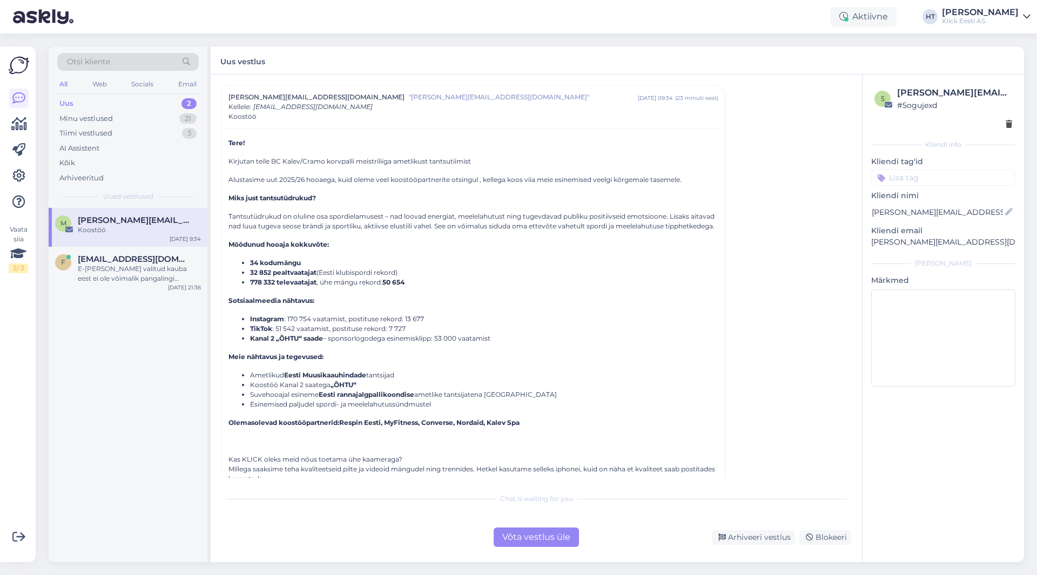
click at [537, 542] on div "Võta vestlus üle" at bounding box center [535, 536] width 85 height 19
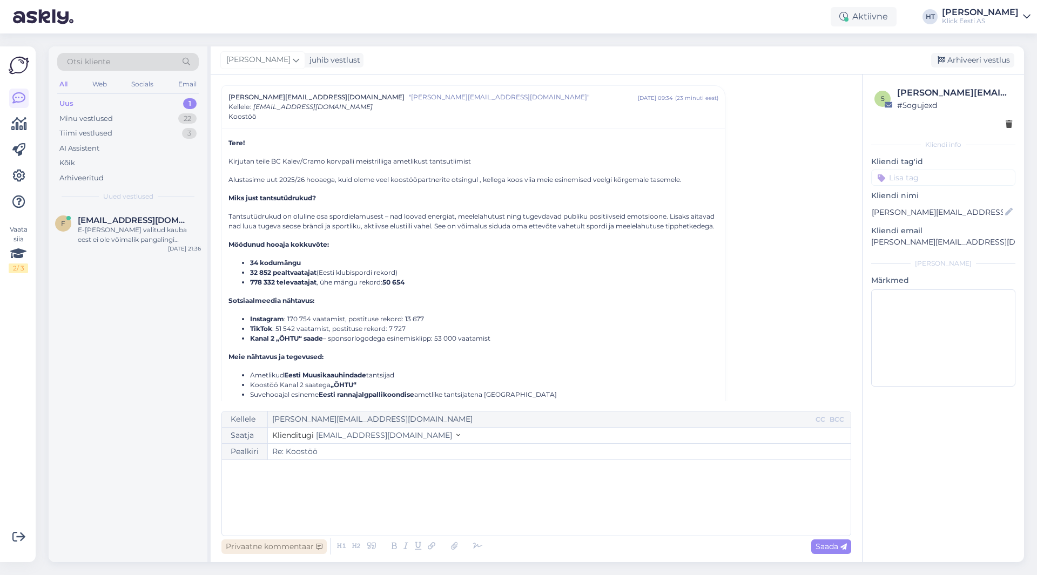
click at [289, 540] on div "Privaatne kommentaar" at bounding box center [273, 546] width 105 height 15
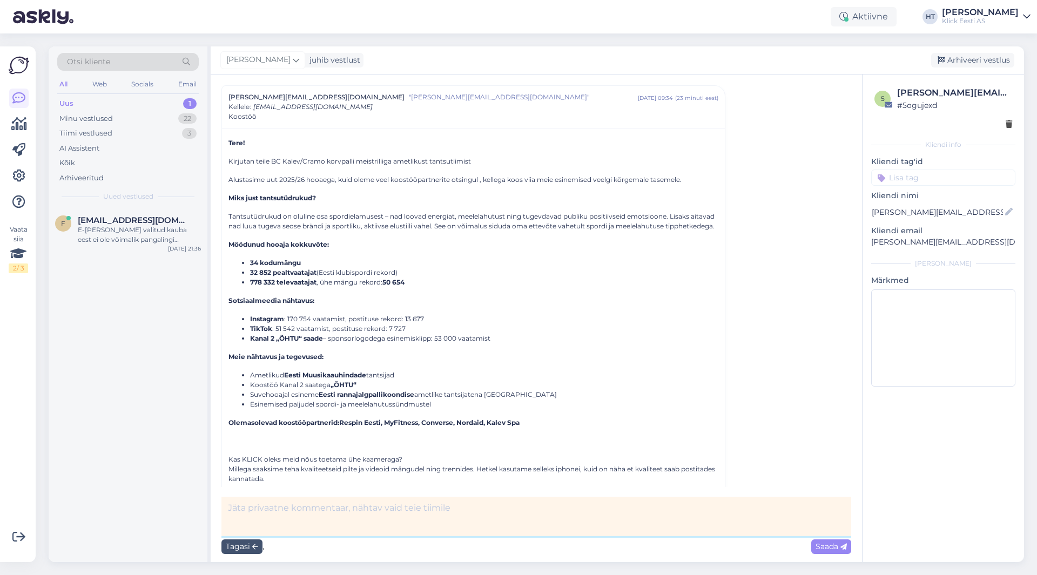
click at [324, 508] on textarea at bounding box center [535, 516] width 629 height 39
type textarea "fwd turundusosakonnale"
click at [647, 544] on span "Saada" at bounding box center [830, 546] width 31 height 10
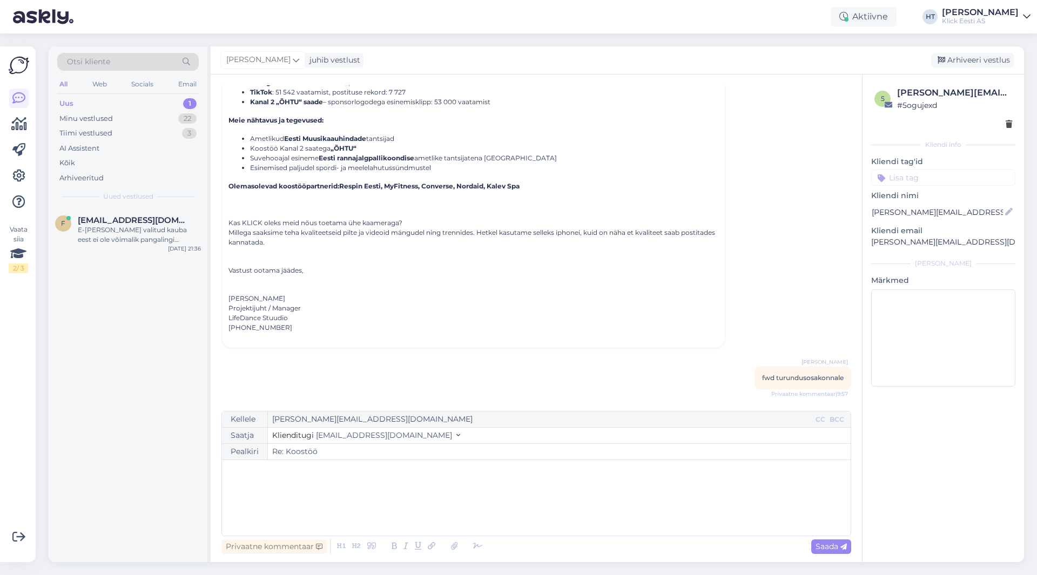
scroll to position [275, 0]
click at [174, 123] on div "Minu vestlused 22" at bounding box center [127, 118] width 141 height 15
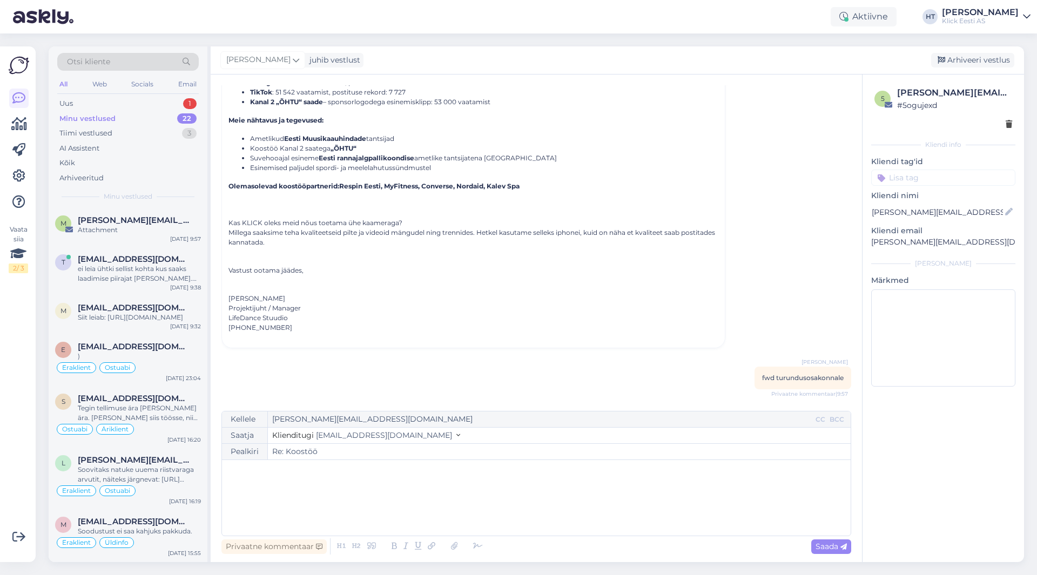
click at [36, 409] on div "Vaata siia 2 / 3 Võimalused Veendu, et Askly loob sulle väärtust. Sulge Ühenda …" at bounding box center [21, 303] width 42 height 541
click at [15, 484] on div "Vaata siia 2 / 3" at bounding box center [19, 304] width 21 height 498
click at [16, 439] on div "Vaata siia 2 / 3" at bounding box center [19, 304] width 21 height 498
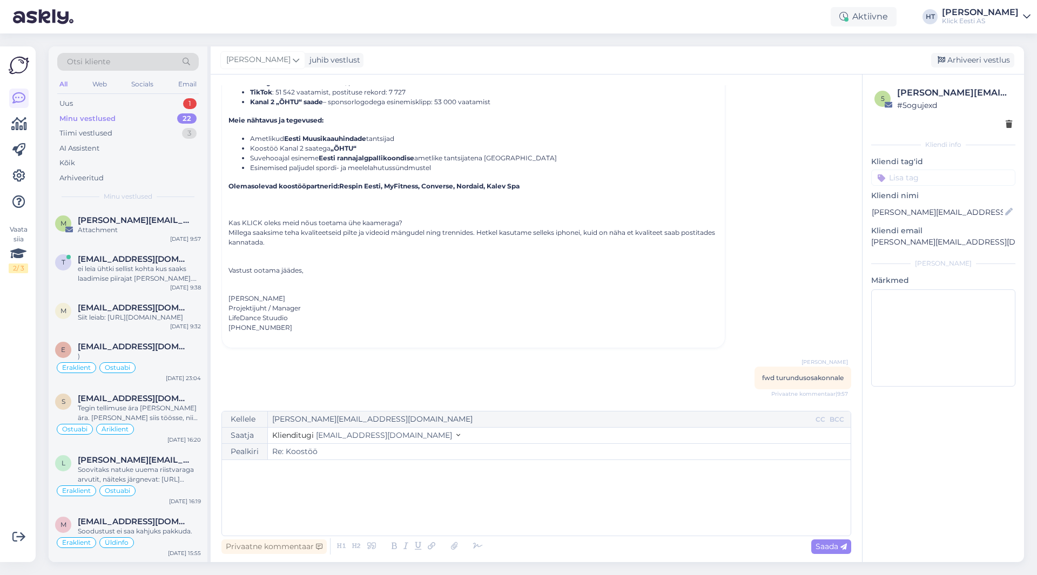
click at [16, 439] on div "Vaata siia 2 / 3" at bounding box center [19, 304] width 21 height 498
click at [17, 435] on div "Vaata siia 2 / 3" at bounding box center [19, 304] width 21 height 498
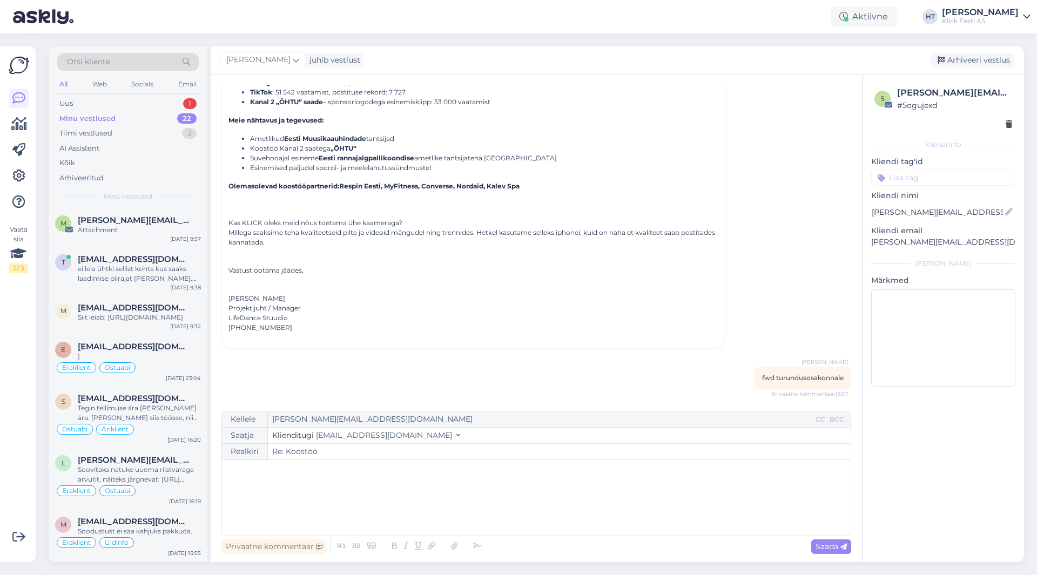
click at [17, 435] on div "Vaata siia 2 / 3" at bounding box center [19, 304] width 21 height 498
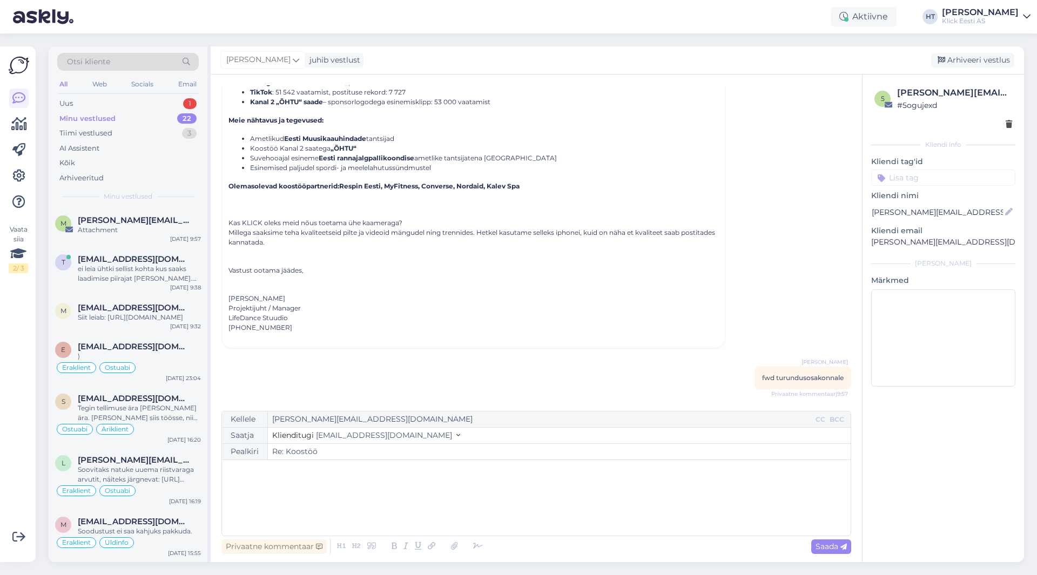
click at [17, 435] on div "Vaata siia 2 / 3" at bounding box center [19, 304] width 21 height 498
click at [107, 105] on div "Uus 1" at bounding box center [127, 103] width 141 height 15
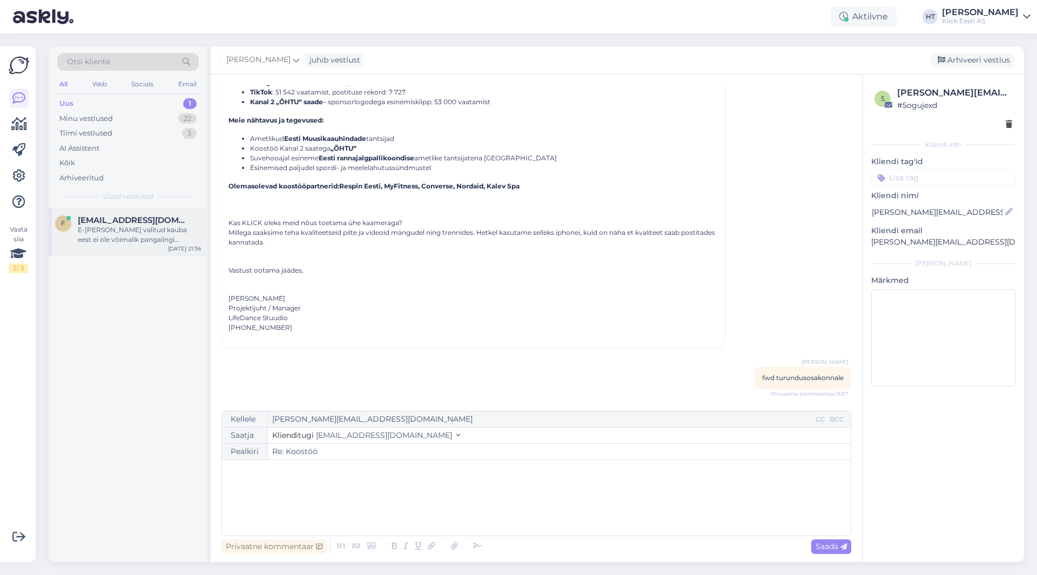
click at [130, 237] on div "E-[PERSON_NAME] valitud kauba eest ei ole võimalik pangalingi maksega tasuda." at bounding box center [139, 234] width 123 height 19
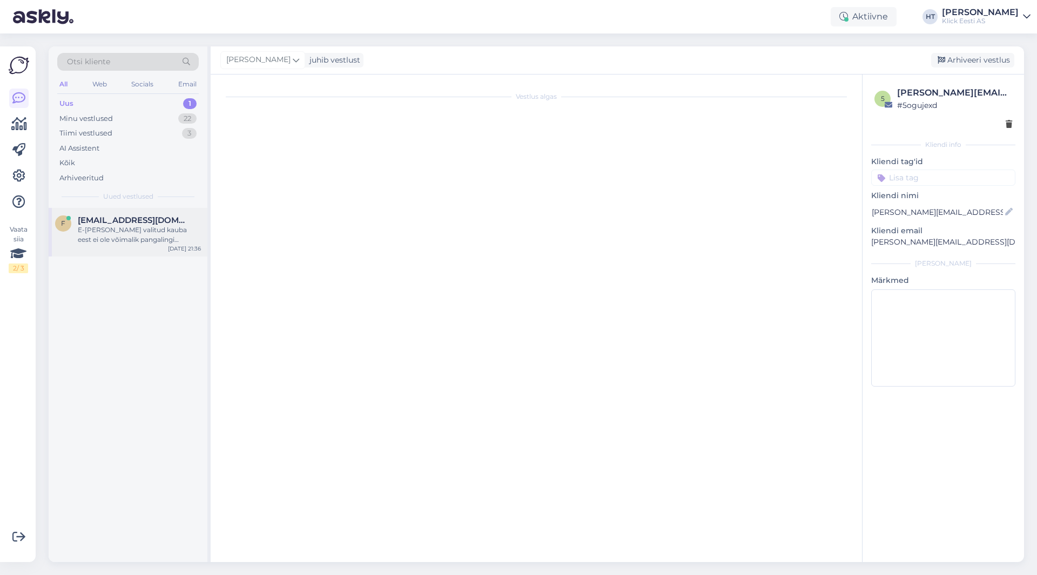
scroll to position [0, 0]
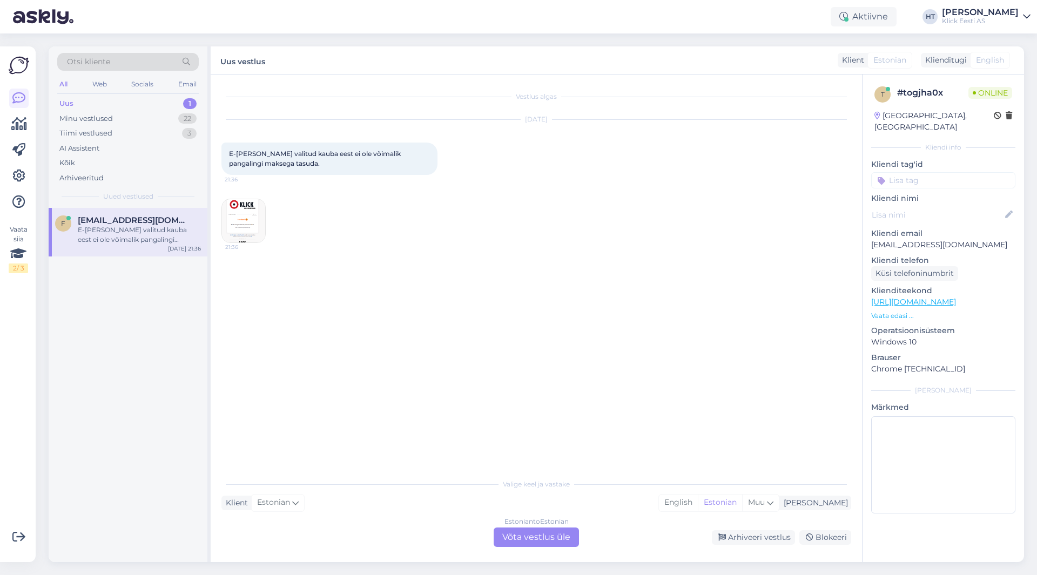
click at [161, 407] on div "f [EMAIL_ADDRESS][DOMAIN_NAME] E-[PERSON_NAME] valitud kauba eest ei ole võimal…" at bounding box center [128, 385] width 159 height 354
click at [120, 408] on div "f [EMAIL_ADDRESS][DOMAIN_NAME] E-[PERSON_NAME] valitud kauba eest ei ole võimal…" at bounding box center [128, 385] width 159 height 354
click at [131, 407] on div "f [EMAIL_ADDRESS][DOMAIN_NAME] E-[PERSON_NAME] valitud kauba eest ei ole võimal…" at bounding box center [128, 385] width 159 height 354
click at [124, 402] on div "f [EMAIL_ADDRESS][DOMAIN_NAME] E-[PERSON_NAME] valitud kauba eest ei ole võimal…" at bounding box center [128, 385] width 159 height 354
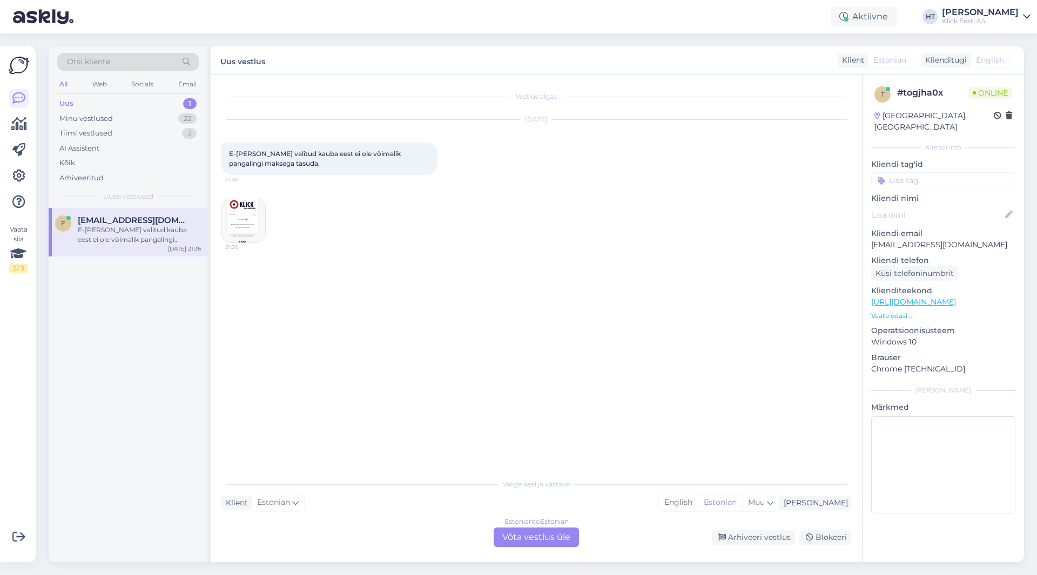
click at [124, 402] on div "f [EMAIL_ADDRESS][DOMAIN_NAME] E-[PERSON_NAME] valitud kauba eest ei ole võimal…" at bounding box center [128, 385] width 159 height 354
click at [110, 415] on div "f [EMAIL_ADDRESS][DOMAIN_NAME] E-[PERSON_NAME] valitud kauba eest ei ole võimal…" at bounding box center [128, 385] width 159 height 354
click at [144, 401] on div "f [EMAIL_ADDRESS][DOMAIN_NAME] E-[PERSON_NAME] valitud kauba eest ei ole võimal…" at bounding box center [128, 385] width 159 height 354
click at [133, 396] on div "f [EMAIL_ADDRESS][DOMAIN_NAME] E-[PERSON_NAME] valitud kauba eest ei ole võimal…" at bounding box center [128, 385] width 159 height 354
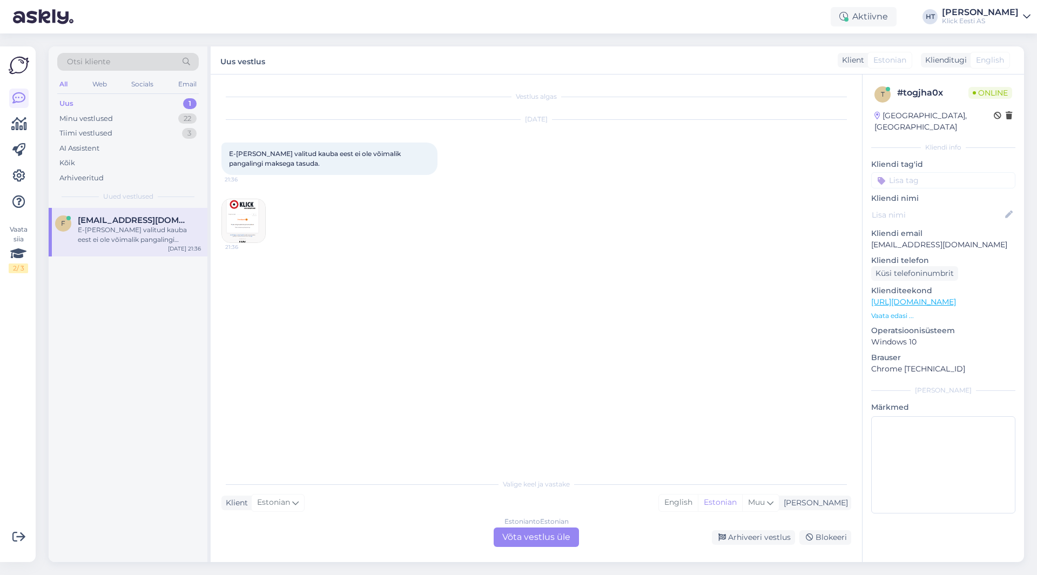
click at [274, 368] on div "Vestlus algas [DATE] E-[PERSON_NAME] valitud kauba eest ei ole võimalik pangali…" at bounding box center [540, 274] width 639 height 378
click at [128, 370] on div "f [EMAIL_ADDRESS][DOMAIN_NAME] E-[PERSON_NAME] valitud kauba eest ei ole võimal…" at bounding box center [128, 385] width 159 height 354
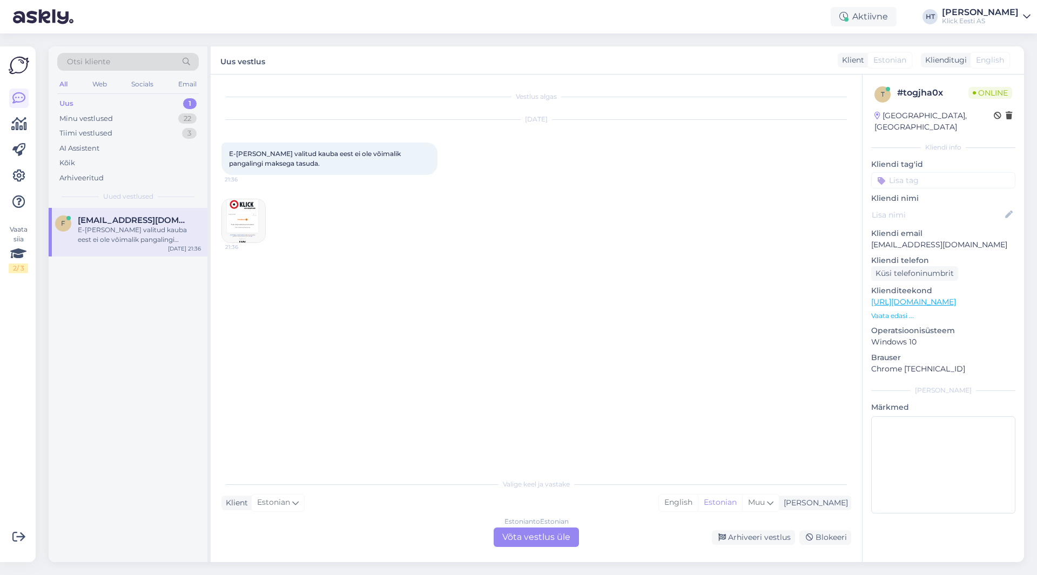
click at [128, 370] on div "f [EMAIL_ADDRESS][DOMAIN_NAME] E-[PERSON_NAME] valitud kauba eest ei ole võimal…" at bounding box center [128, 385] width 159 height 354
click at [285, 216] on div "[DATE] E-[PERSON_NAME] valitud kauba eest ei ole võimalik pangalingi maksega ta…" at bounding box center [535, 181] width 629 height 147
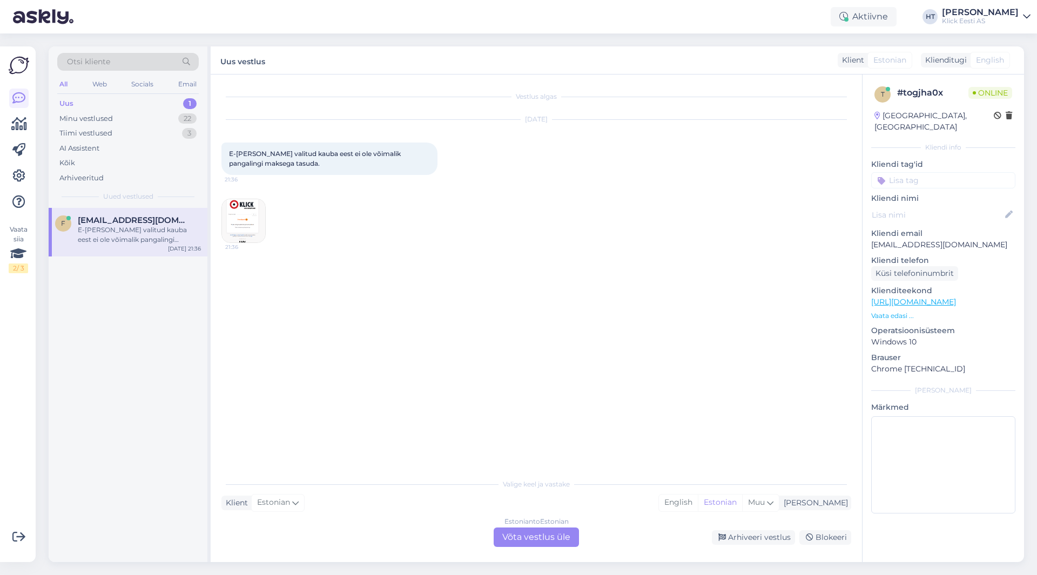
click at [536, 536] on div "Estonian to Estonian Võta vestlus üle" at bounding box center [535, 536] width 85 height 19
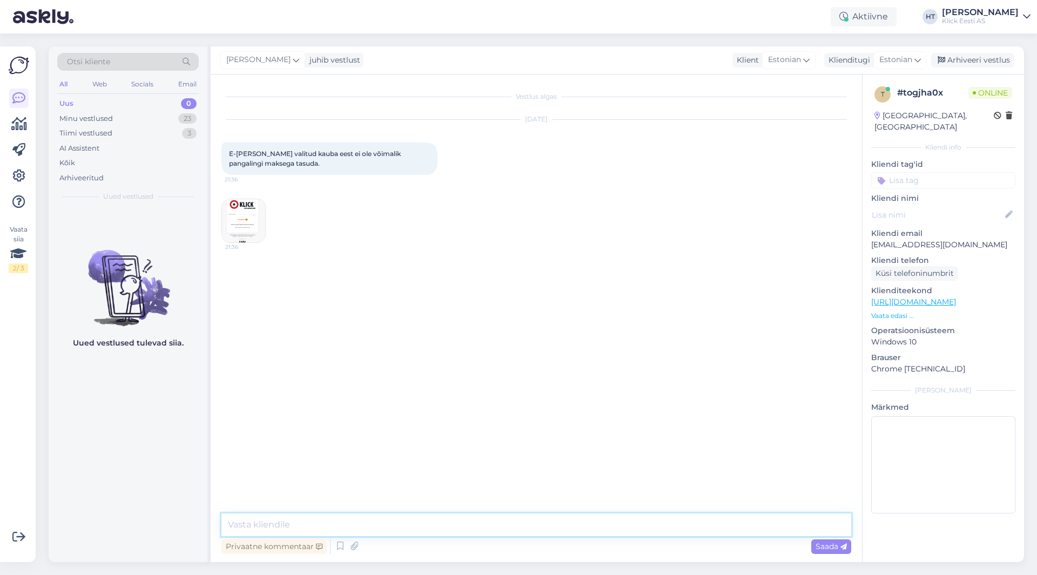
click at [534, 533] on textarea at bounding box center [535, 524] width 629 height 23
click at [247, 221] on img at bounding box center [243, 220] width 43 height 43
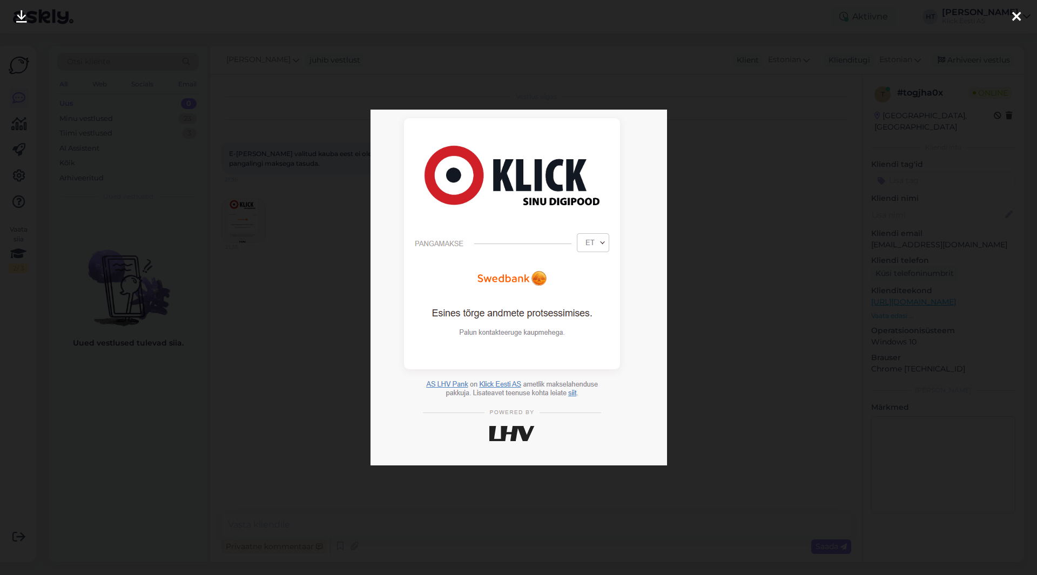
click at [330, 310] on div at bounding box center [518, 287] width 1037 height 575
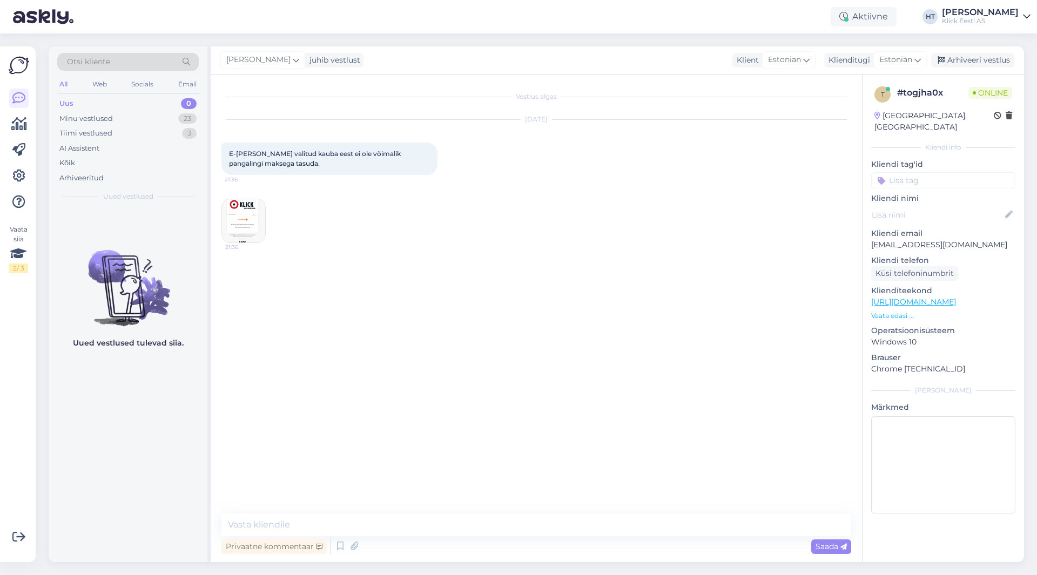
click at [533, 221] on div "[DATE] E-[PERSON_NAME] valitud kauba eest ei ole võimalik pangalingi maksega ta…" at bounding box center [535, 181] width 629 height 147
click at [233, 214] on img at bounding box center [243, 220] width 43 height 43
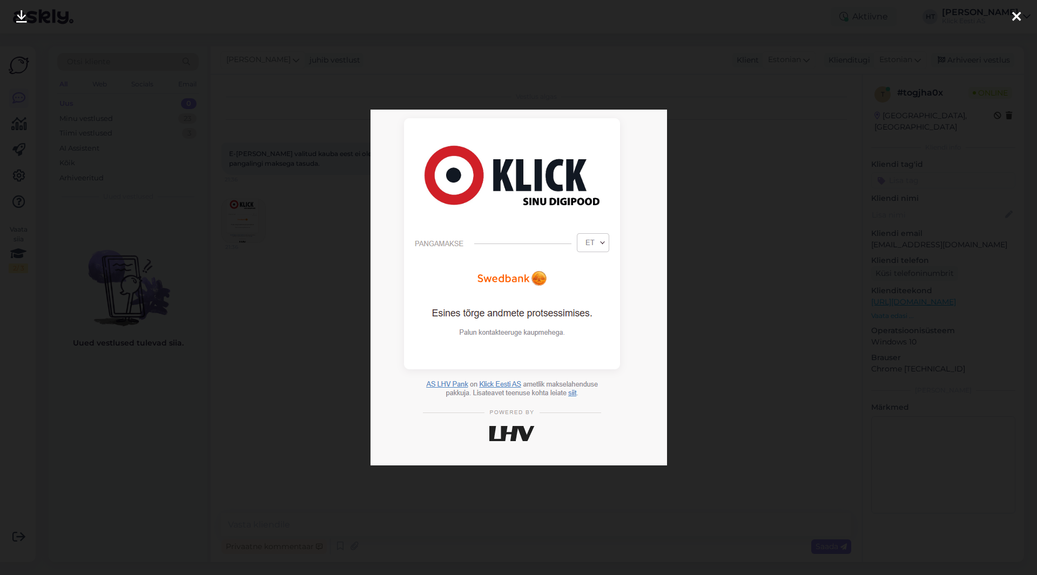
click at [329, 234] on div at bounding box center [518, 287] width 1037 height 575
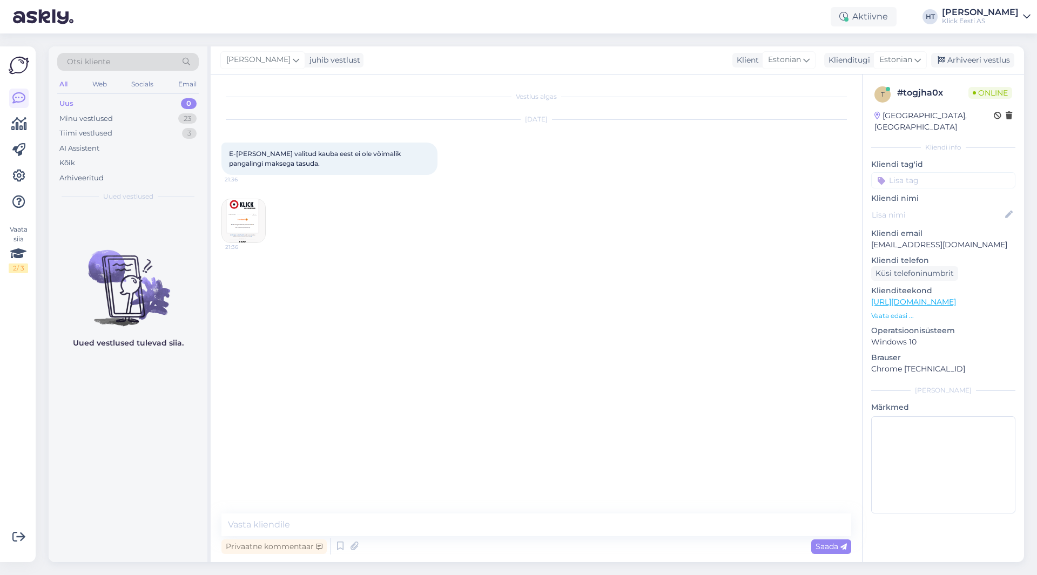
click at [228, 215] on img at bounding box center [243, 220] width 43 height 43
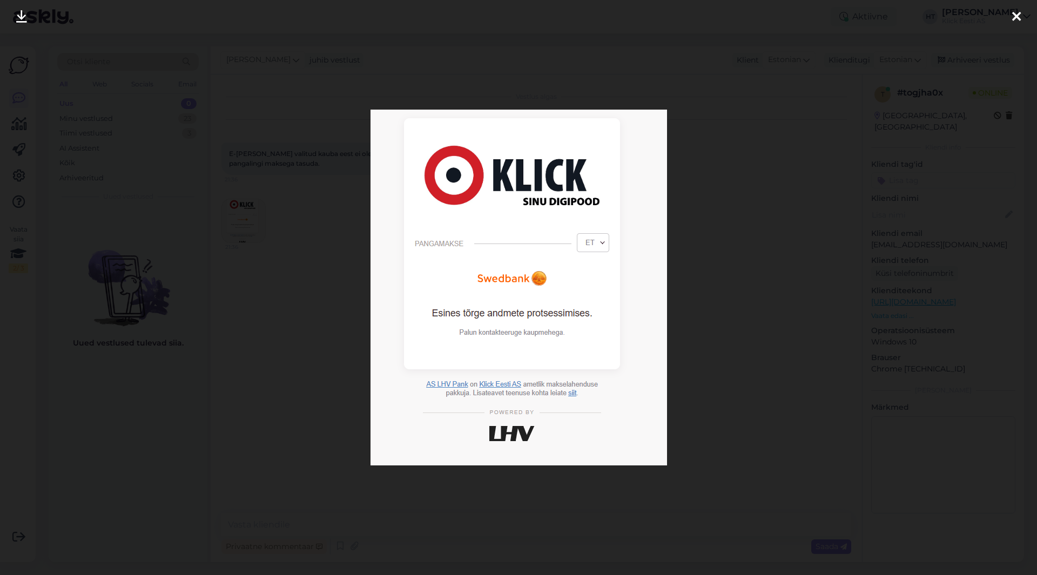
click at [340, 248] on div at bounding box center [518, 287] width 1037 height 575
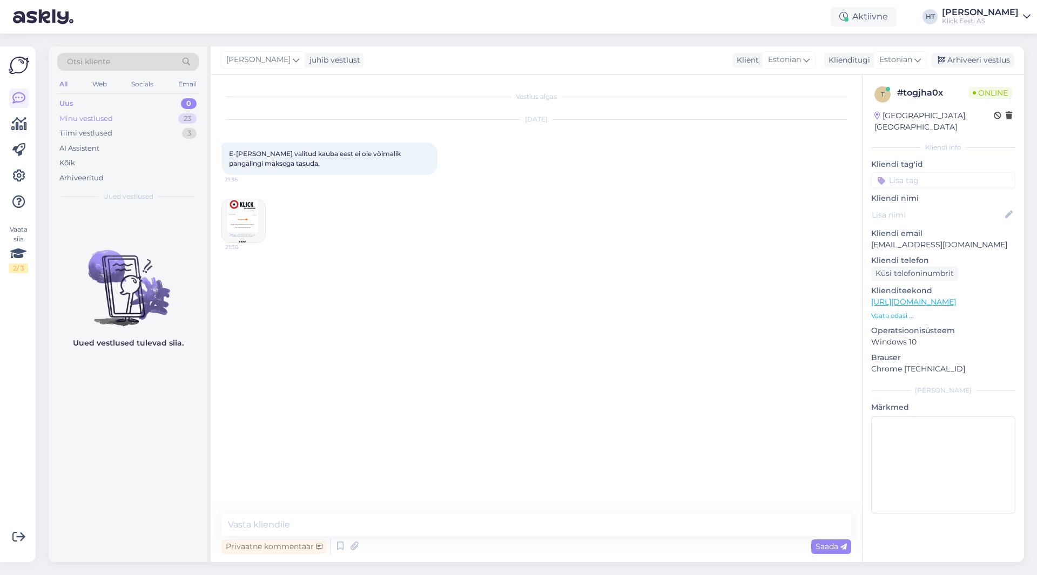
click at [191, 120] on div "23" at bounding box center [187, 118] width 18 height 11
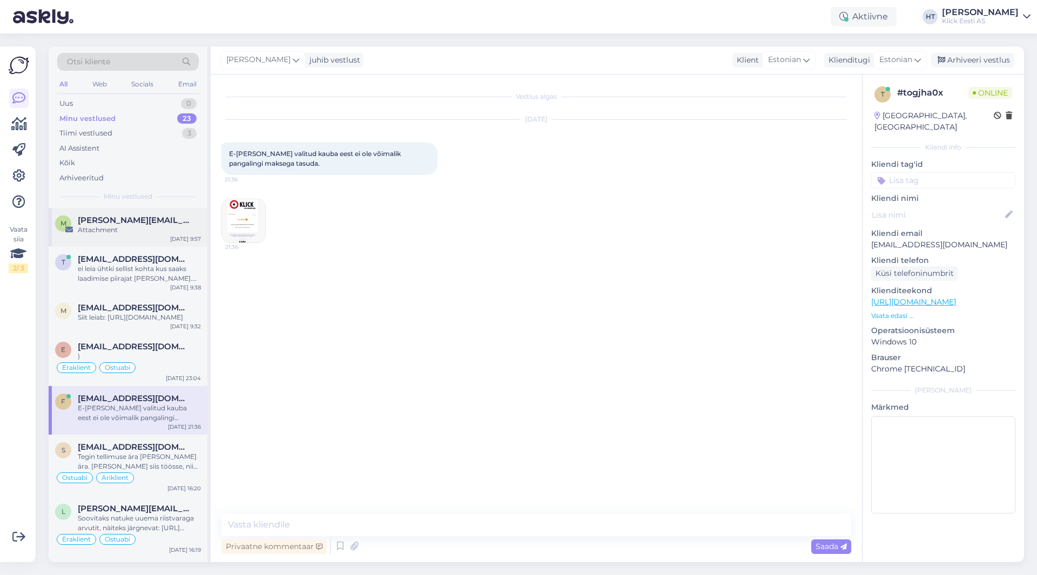
click at [157, 227] on div "Attachment" at bounding box center [139, 230] width 123 height 10
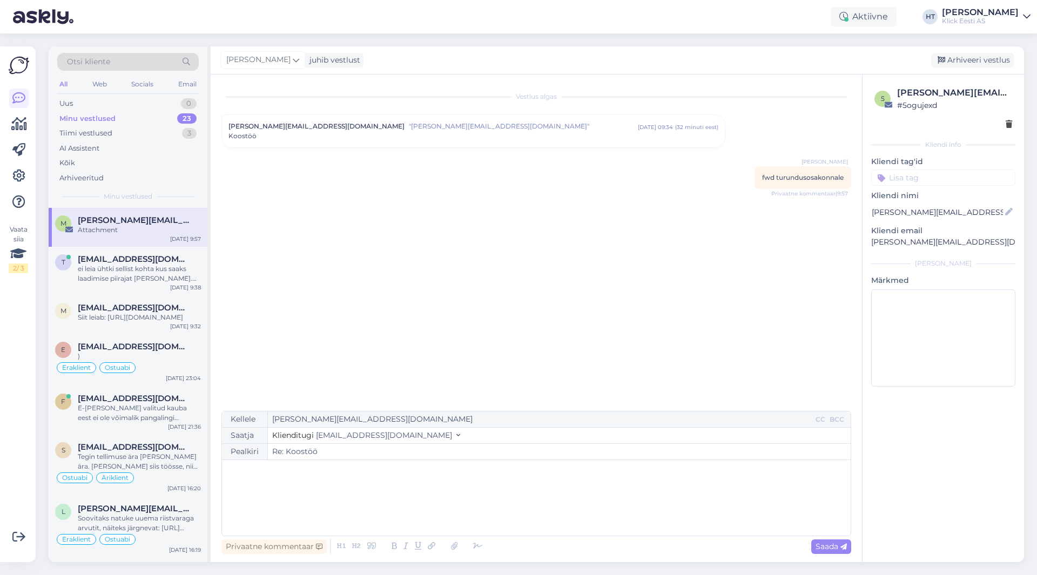
click at [647, 170] on div "Kliendi tag'id Üldinfo Tellimus Tarne T.Abi RMA Pretensioon Ostuabi Liising Koo…" at bounding box center [943, 171] width 144 height 30
click at [647, 178] on input at bounding box center [943, 178] width 144 height 16
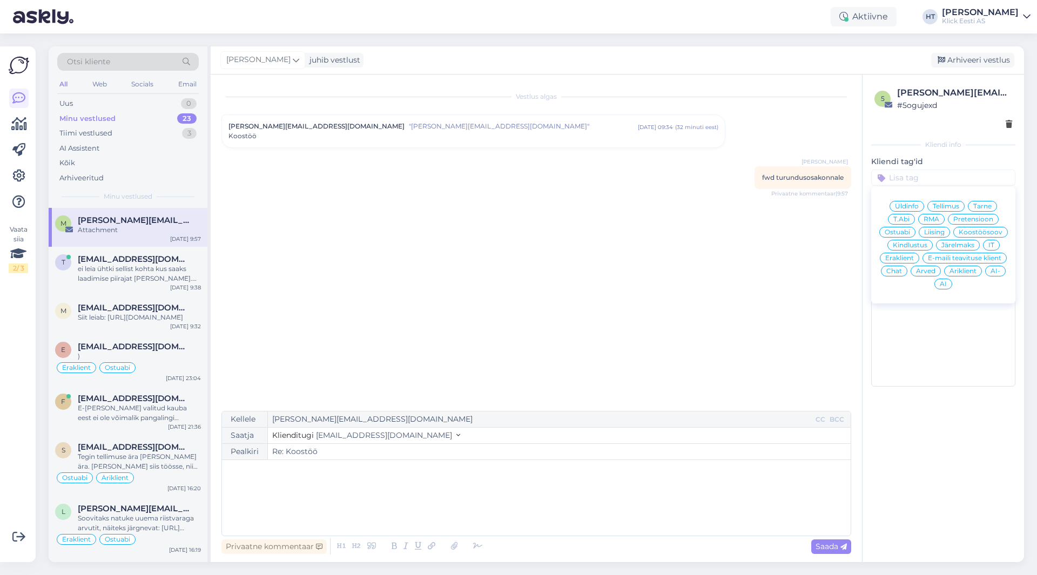
click at [647, 231] on span "Koostöösoov" at bounding box center [980, 232] width 44 height 6
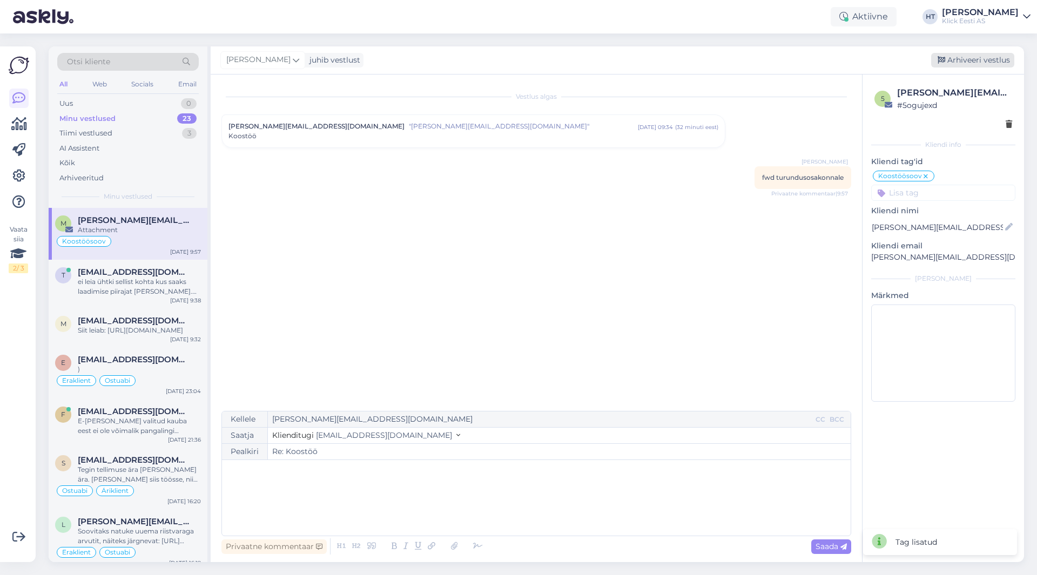
click at [647, 58] on div "Arhiveeri vestlus" at bounding box center [972, 60] width 83 height 15
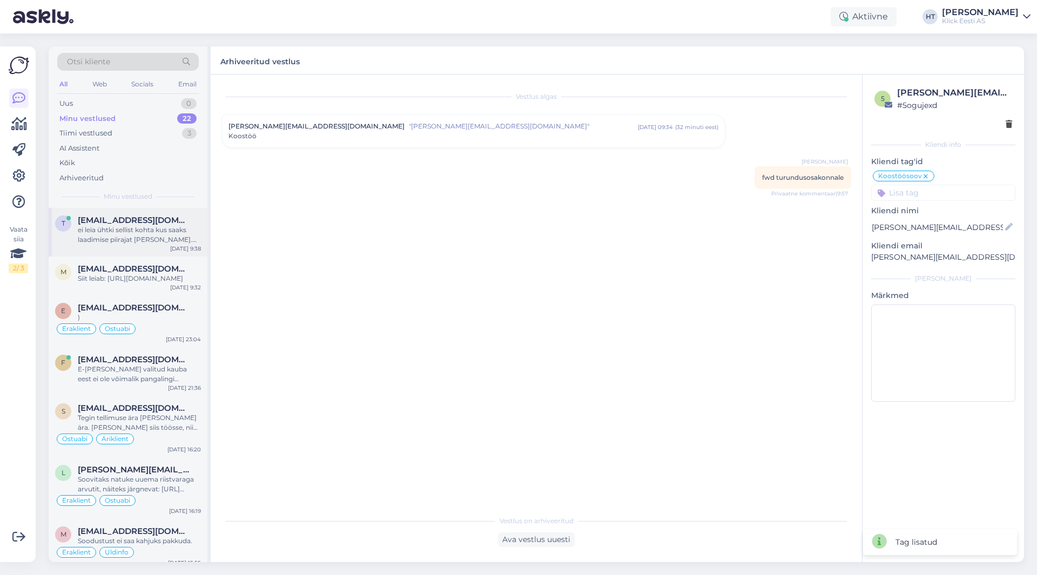
click at [134, 216] on span "[EMAIL_ADDRESS][DOMAIN_NAME]" at bounding box center [134, 220] width 112 height 10
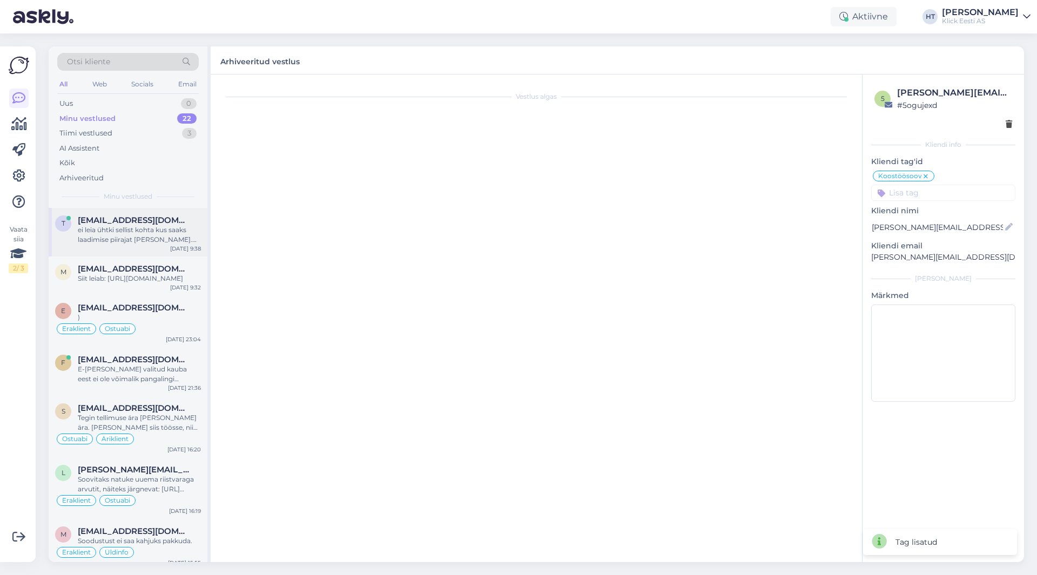
scroll to position [337, 0]
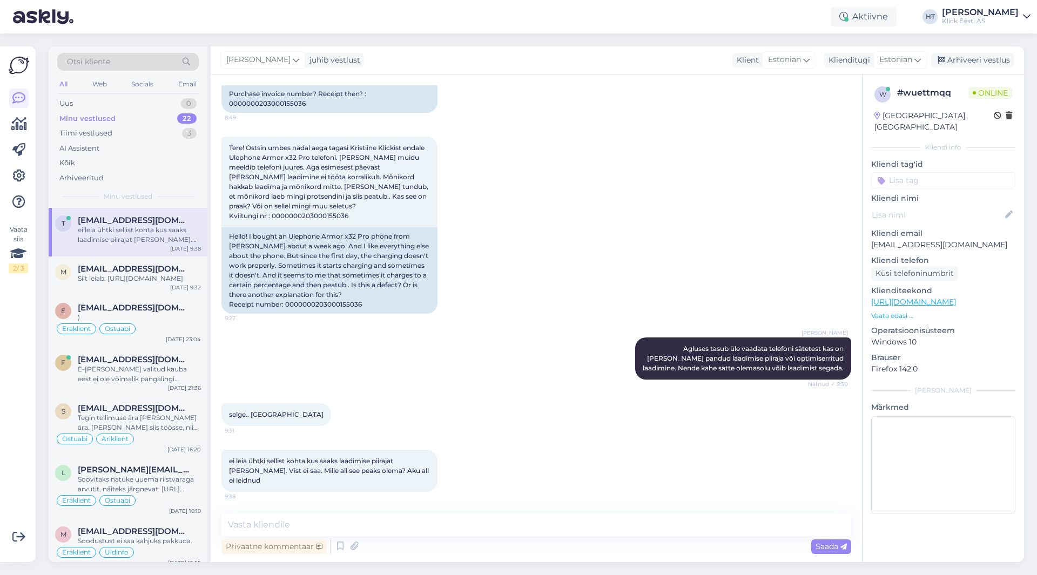
click at [376, 349] on div "[PERSON_NAME] [PERSON_NAME] tasub üle vaadata telefoni sätetest kas on [PERSON_…" at bounding box center [535, 359] width 629 height 66
click at [414, 527] on textarea at bounding box center [535, 524] width 629 height 23
click at [174, 322] on div ")" at bounding box center [139, 318] width 123 height 10
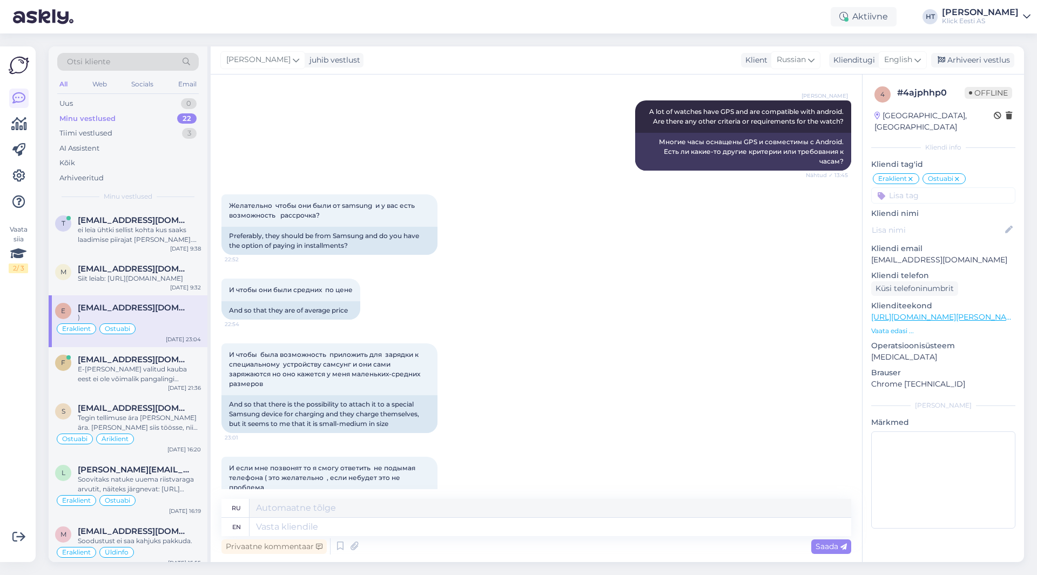
scroll to position [429, 0]
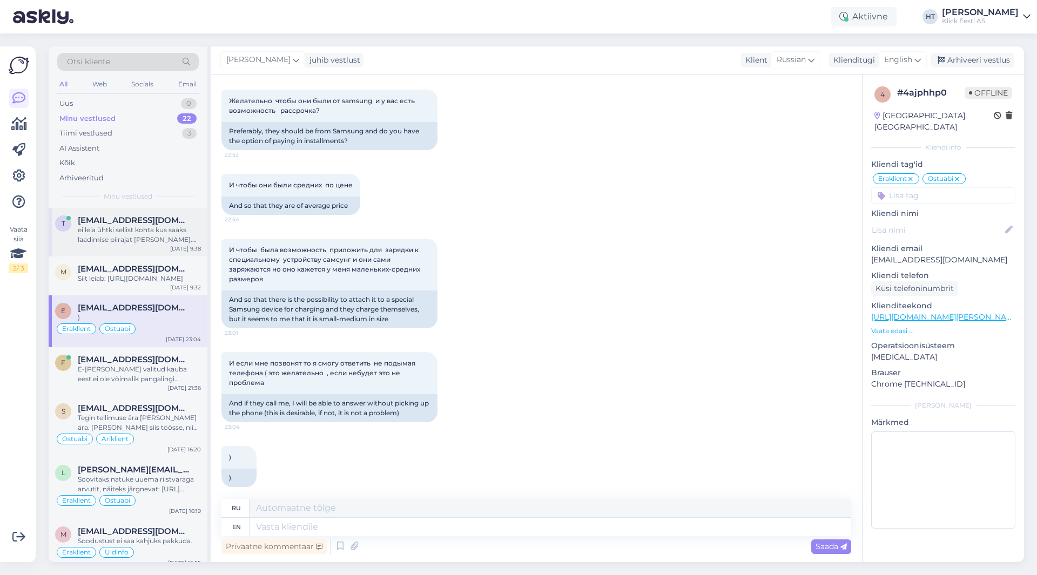
click at [148, 228] on div "ei leia ühtki sellist kohta kus saaks laadimise piirajat [PERSON_NAME]. Vist ei…" at bounding box center [139, 234] width 123 height 19
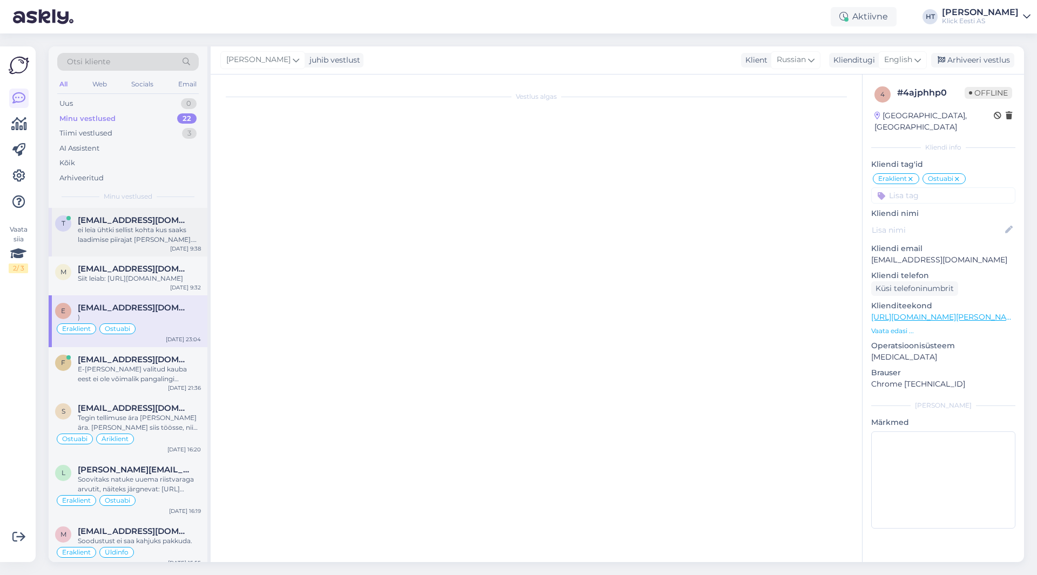
scroll to position [337, 0]
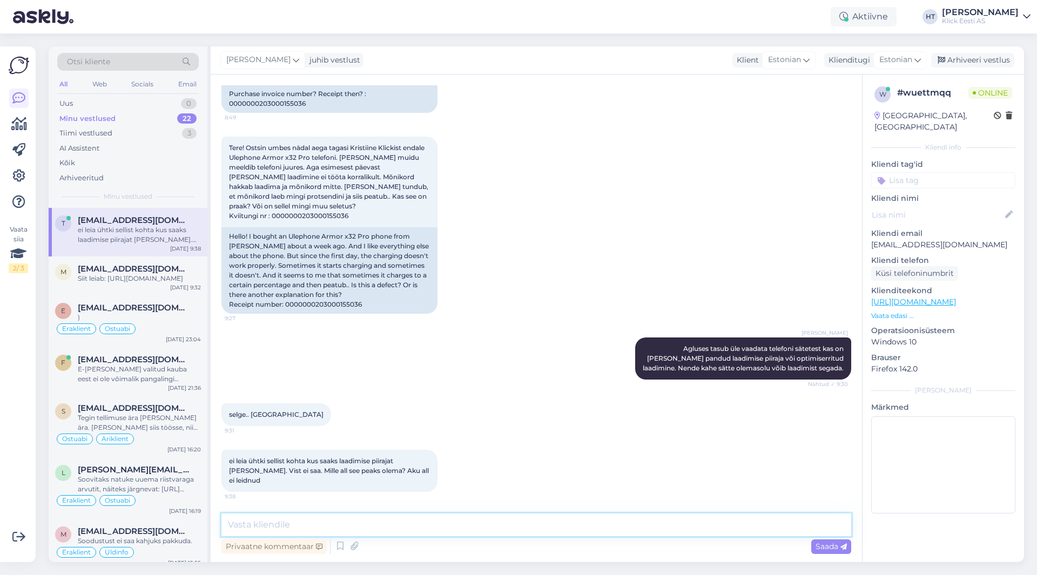
click at [456, 517] on textarea at bounding box center [535, 524] width 629 height 23
type textarea "Peakski aku sätete all olema. Telefon kuumaks ei lähe laadimise [PERSON_NAME] k…"
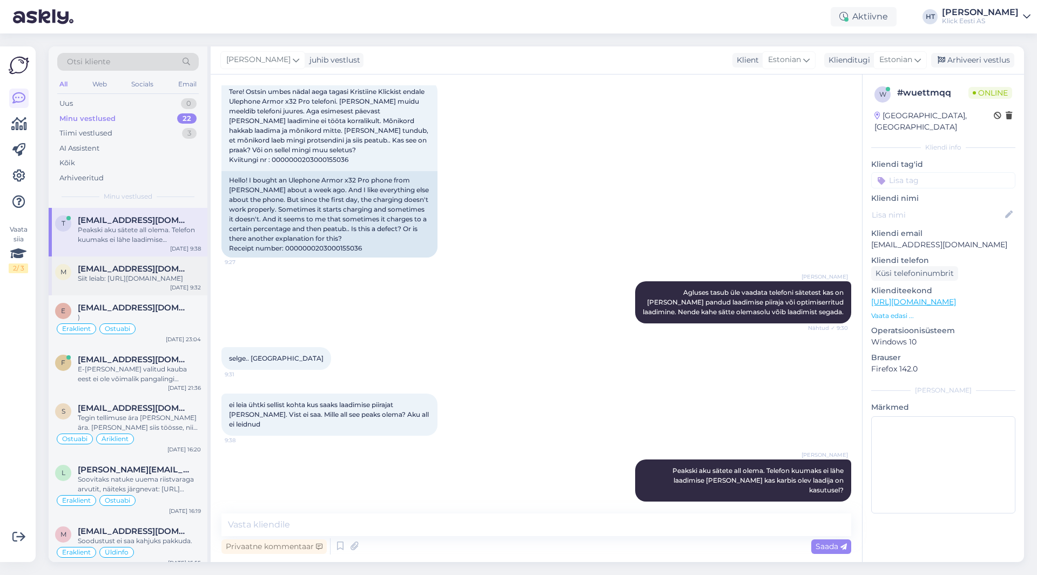
drag, startPoint x: 161, startPoint y: 295, endPoint x: 161, endPoint y: 301, distance: 5.9
click at [161, 295] on div "m [EMAIL_ADDRESS][DOMAIN_NAME] Siit leiab: [URL][DOMAIN_NAME] [DATE] 9:32" at bounding box center [128, 275] width 159 height 39
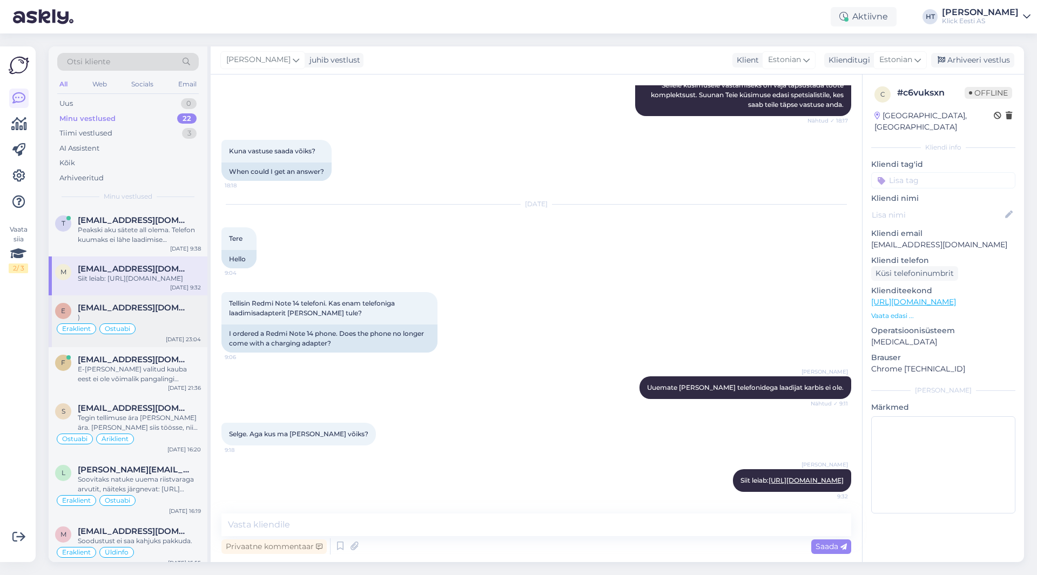
click at [151, 335] on div "Eraklient Ostuabi" at bounding box center [128, 328] width 146 height 13
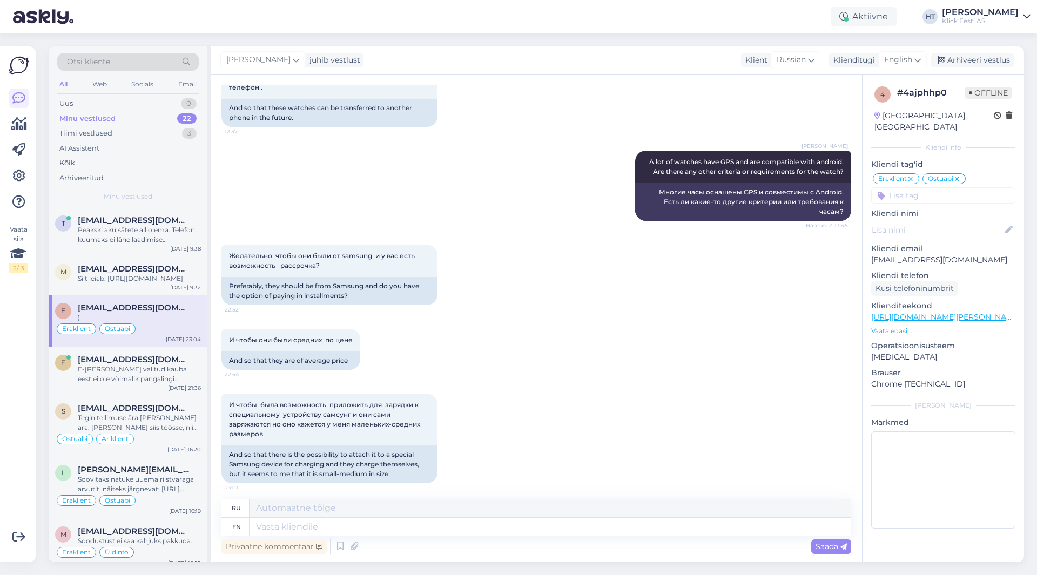
scroll to position [429, 0]
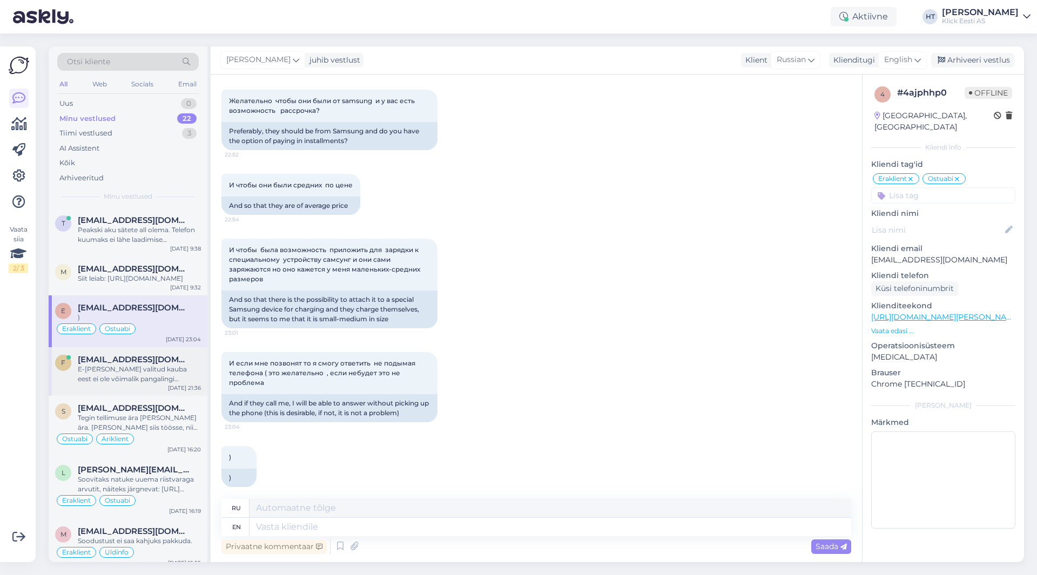
click at [171, 384] on div "E-[PERSON_NAME] valitud kauba eest ei ole võimalik pangalingi maksega tasuda." at bounding box center [139, 373] width 123 height 19
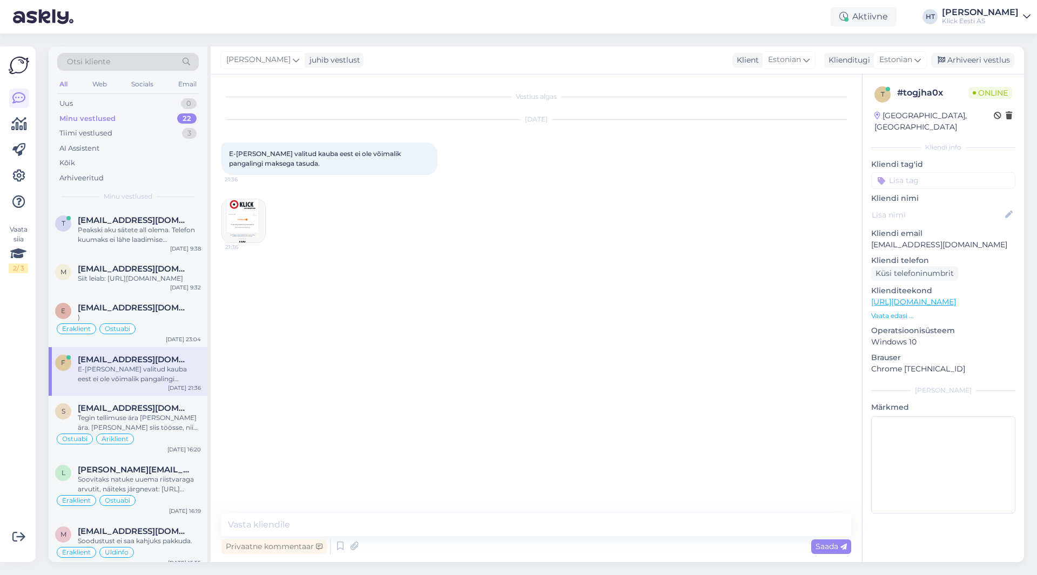
scroll to position [0, 0]
click at [647, 239] on p "[EMAIL_ADDRESS][DOMAIN_NAME]" at bounding box center [943, 244] width 144 height 11
copy p "[EMAIL_ADDRESS][DOMAIN_NAME]"
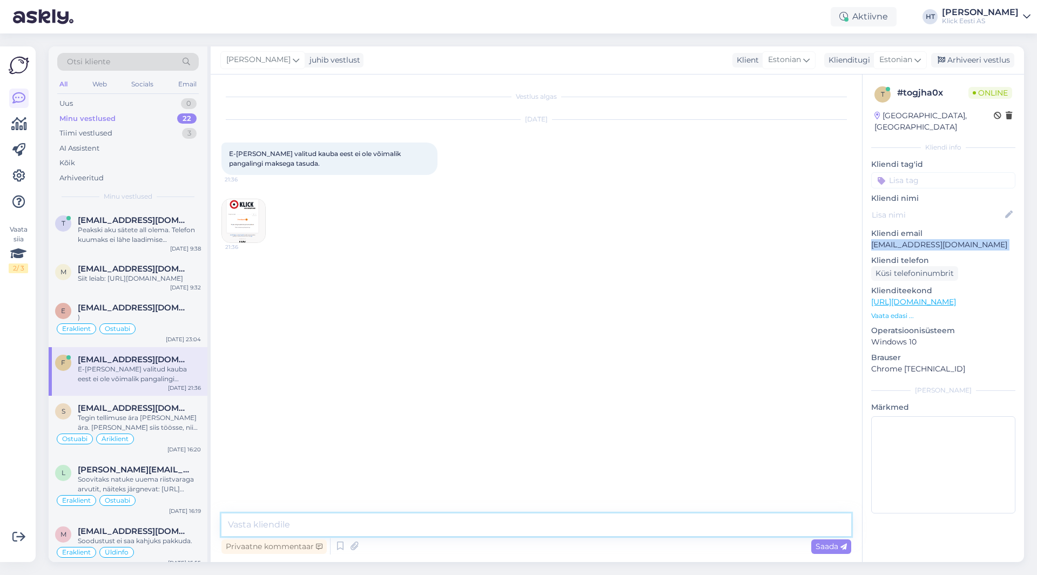
click at [317, 530] on textarea at bounding box center [535, 524] width 629 height 23
click at [132, 273] on span "[EMAIL_ADDRESS][DOMAIN_NAME]" at bounding box center [134, 269] width 112 height 10
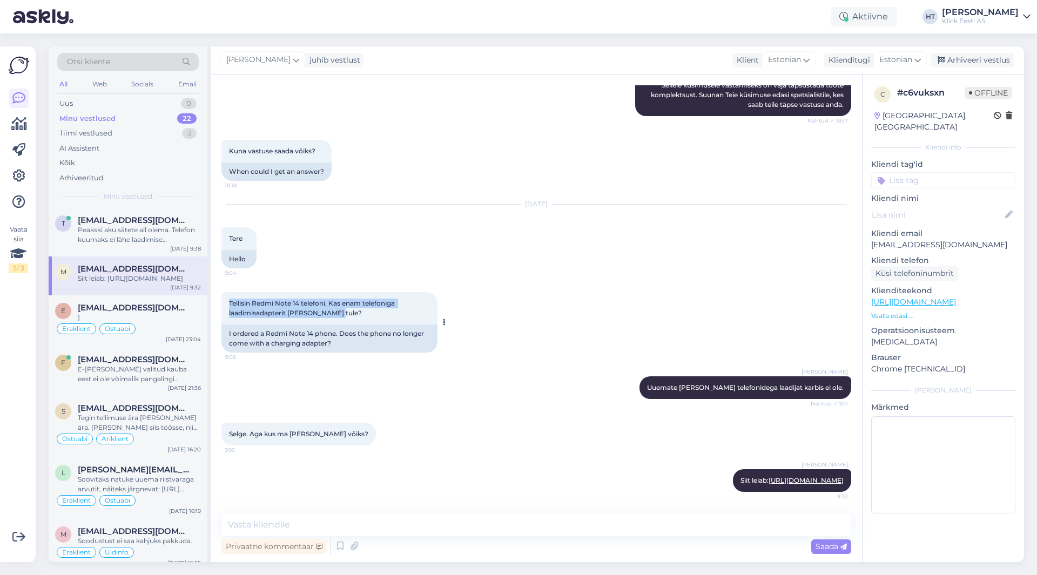
drag, startPoint x: 226, startPoint y: 293, endPoint x: 398, endPoint y: 305, distance: 172.1
click at [398, 305] on div "Tellisin Redmi Note 14 telefoni. Kas enam telefoniga laadimisadapterit [PERSON_…" at bounding box center [329, 308] width 216 height 32
click at [171, 313] on span "[EMAIL_ADDRESS][DOMAIN_NAME]" at bounding box center [134, 308] width 112 height 10
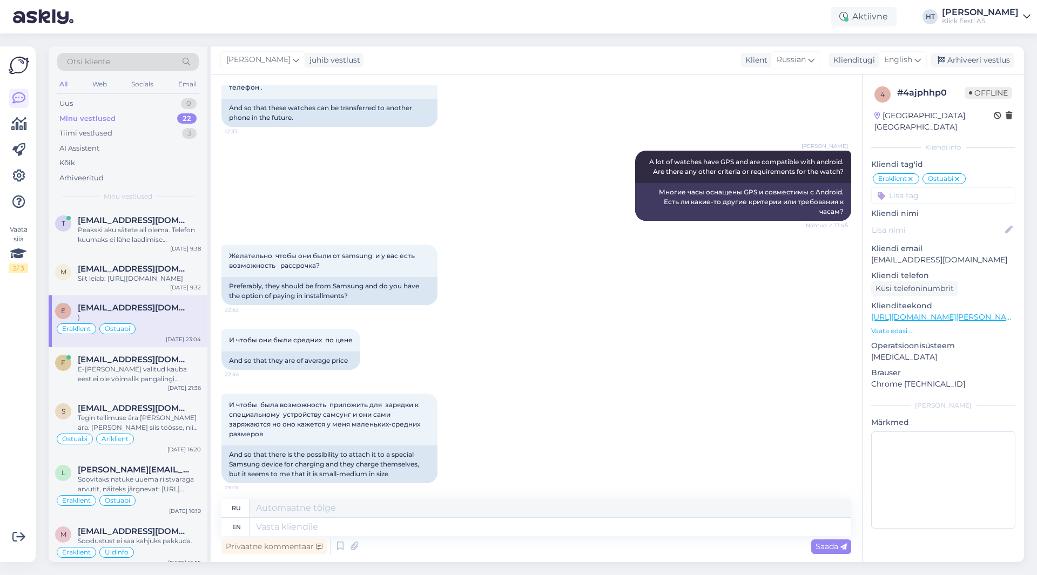
scroll to position [429, 0]
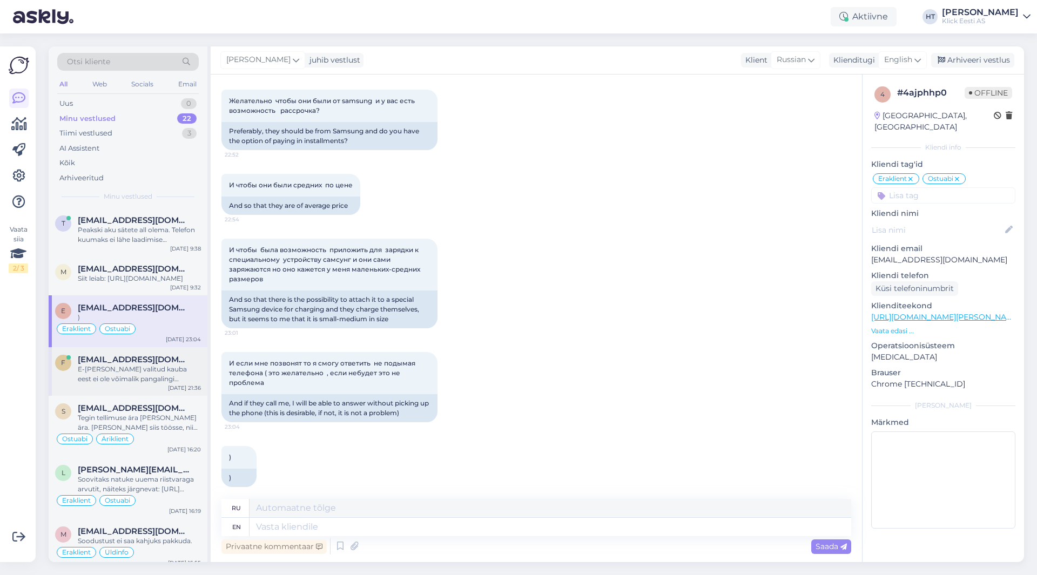
click at [153, 384] on div "E-[PERSON_NAME] valitud kauba eest ei ole võimalik pangalingi maksega tasuda." at bounding box center [139, 373] width 123 height 19
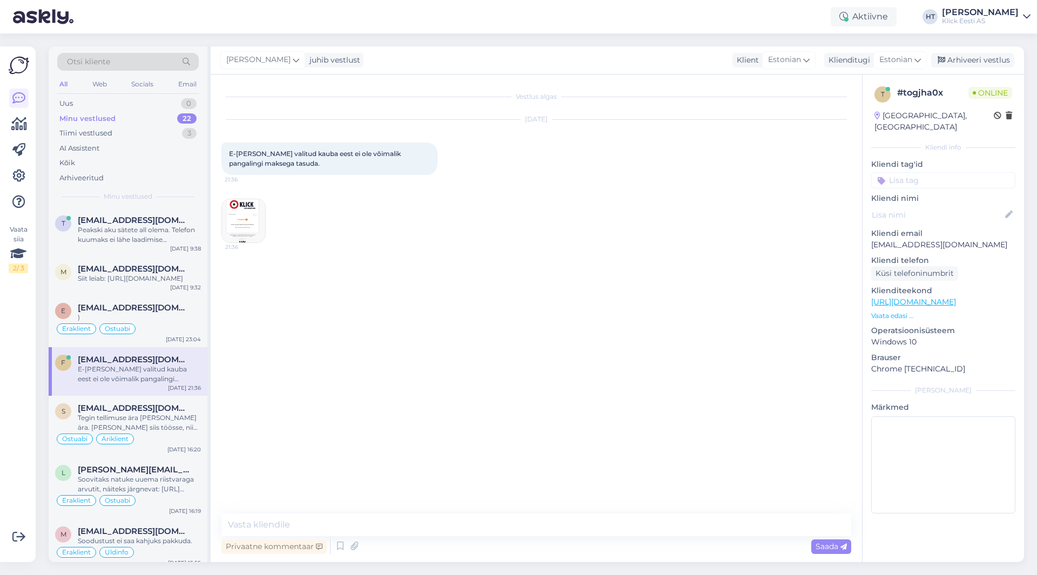
scroll to position [0, 0]
click at [160, 333] on div "Eraklient Ostuabi" at bounding box center [128, 328] width 146 height 13
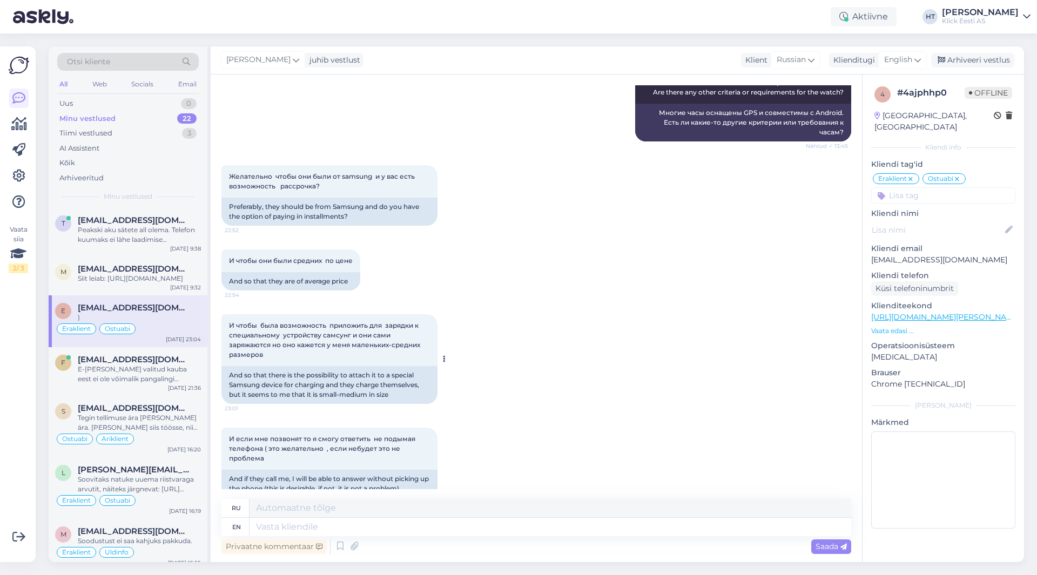
scroll to position [378, 0]
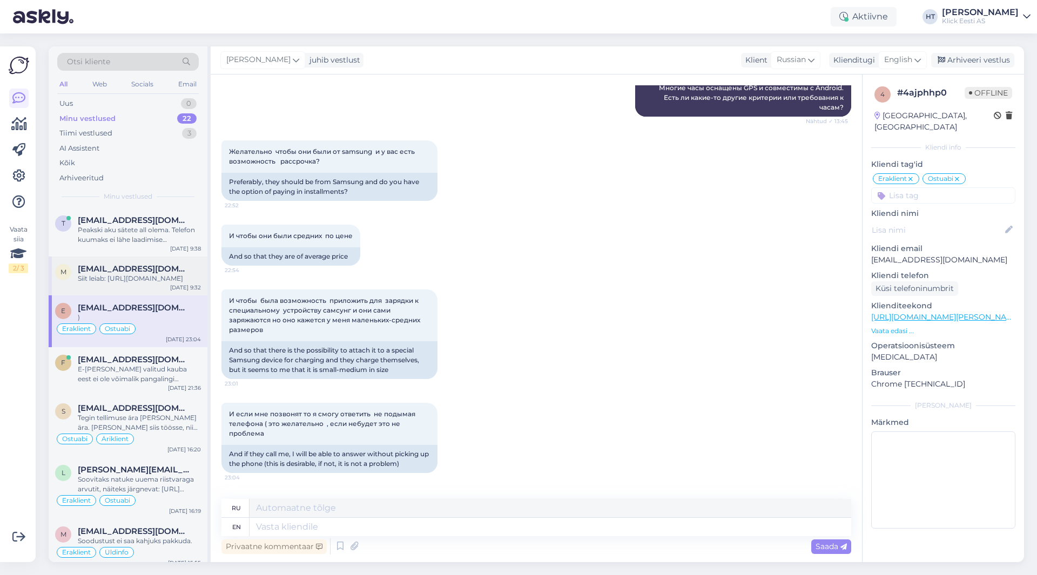
click at [172, 277] on div "Siit leiab: [URL][DOMAIN_NAME]" at bounding box center [139, 279] width 123 height 10
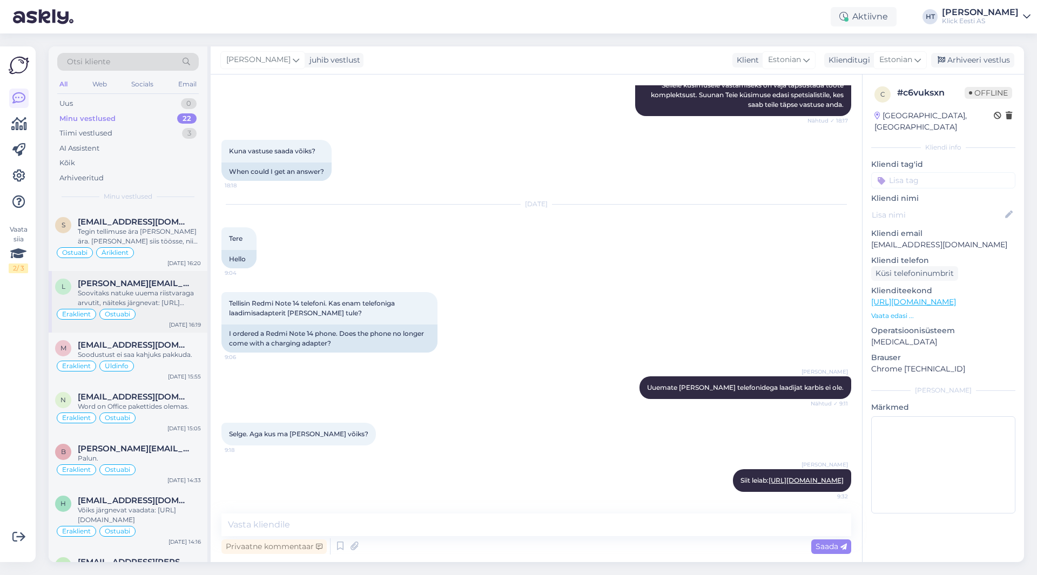
scroll to position [0, 0]
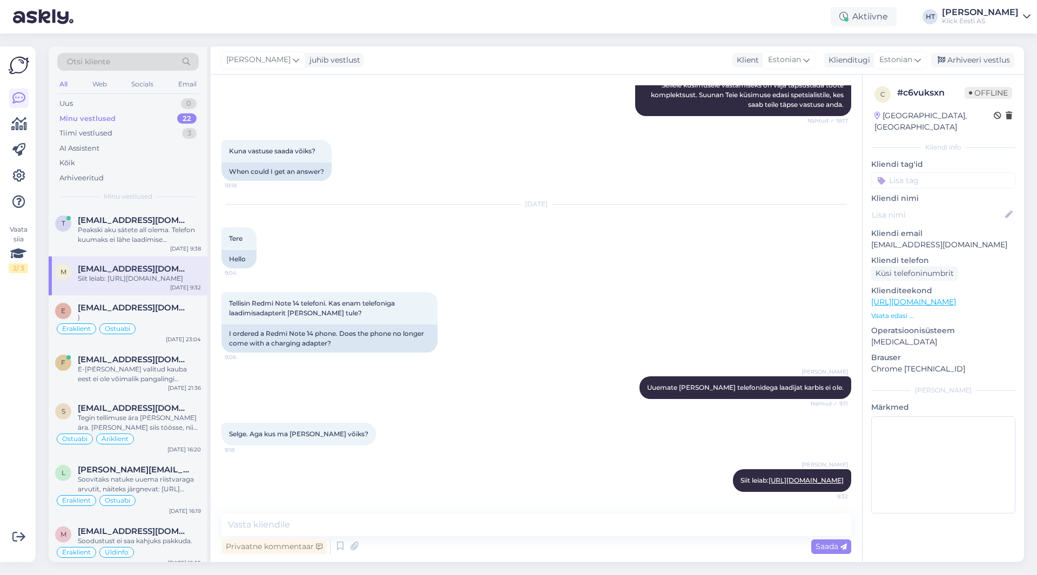
click at [302, 377] on div "[PERSON_NAME] Uuemate [PERSON_NAME] telefonidega laadijat karbis ei ole. Nähtud…" at bounding box center [535, 387] width 629 height 46
click at [176, 305] on div "e [EMAIL_ADDRESS][DOMAIN_NAME] ) Eraklient Ostuabi [DATE] 23:04" at bounding box center [128, 321] width 159 height 52
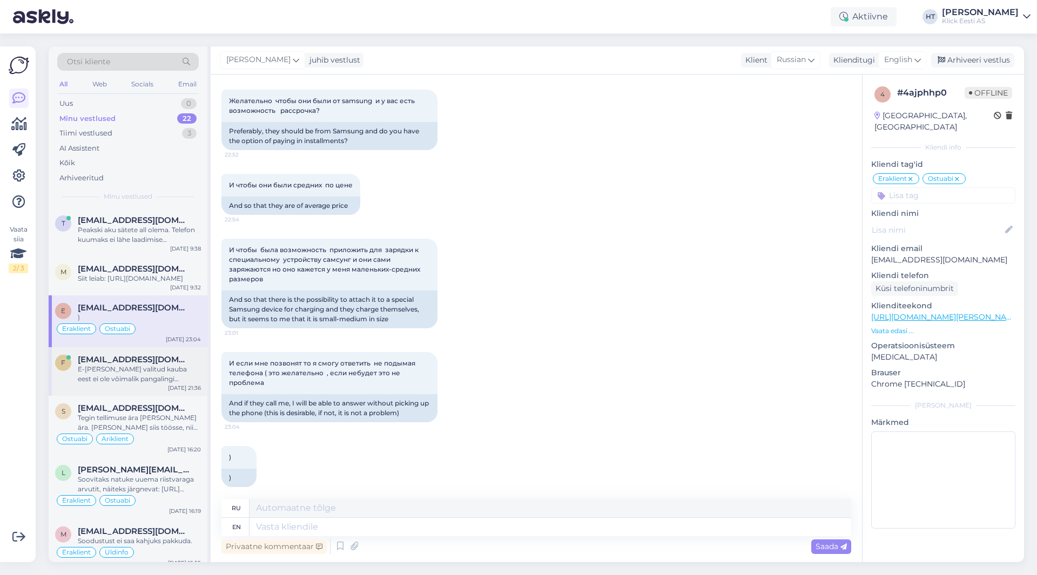
click at [173, 376] on div "E-[PERSON_NAME] valitud kauba eest ei ole võimalik pangalingi maksega tasuda." at bounding box center [139, 373] width 123 height 19
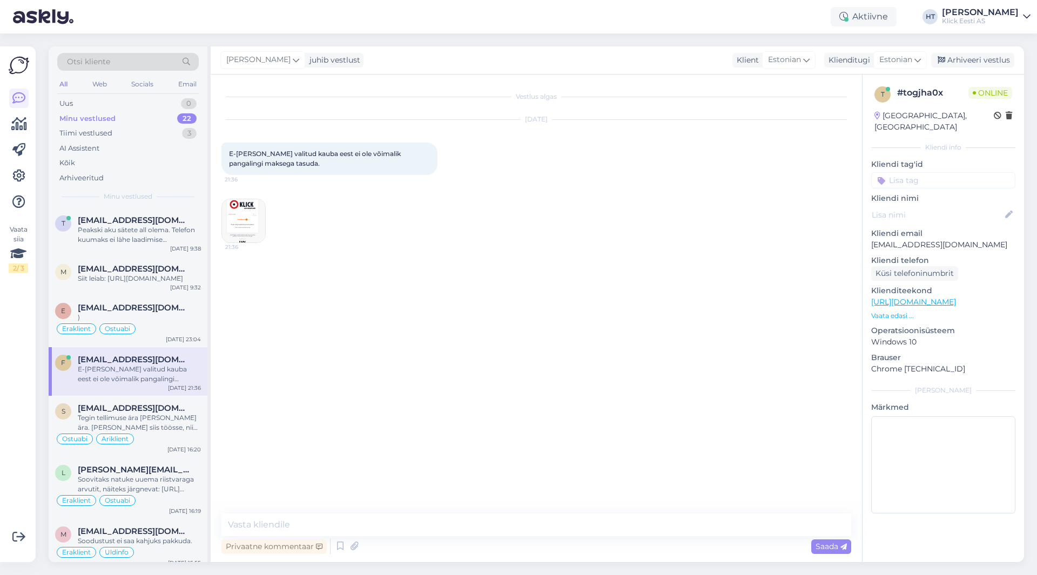
click at [171, 384] on div "E-[PERSON_NAME] valitud kauba eest ei ole võimalik pangalingi maksega tasuda." at bounding box center [139, 373] width 123 height 19
click at [351, 329] on div "Vestlus algas [DATE] E-[PERSON_NAME] valitud kauba eest ei ole võimalik pangali…" at bounding box center [540, 294] width 639 height 418
click at [275, 288] on div "Vestlus algas [DATE] E-[PERSON_NAME] valitud kauba eest ei ole võimalik pangali…" at bounding box center [540, 294] width 639 height 418
click at [270, 288] on div "Vestlus algas [DATE] E-[PERSON_NAME] valitud kauba eest ei ole võimalik pangali…" at bounding box center [540, 294] width 639 height 418
click at [269, 287] on div "Vestlus algas [DATE] E-[PERSON_NAME] valitud kauba eest ei ole võimalik pangali…" at bounding box center [540, 294] width 639 height 418
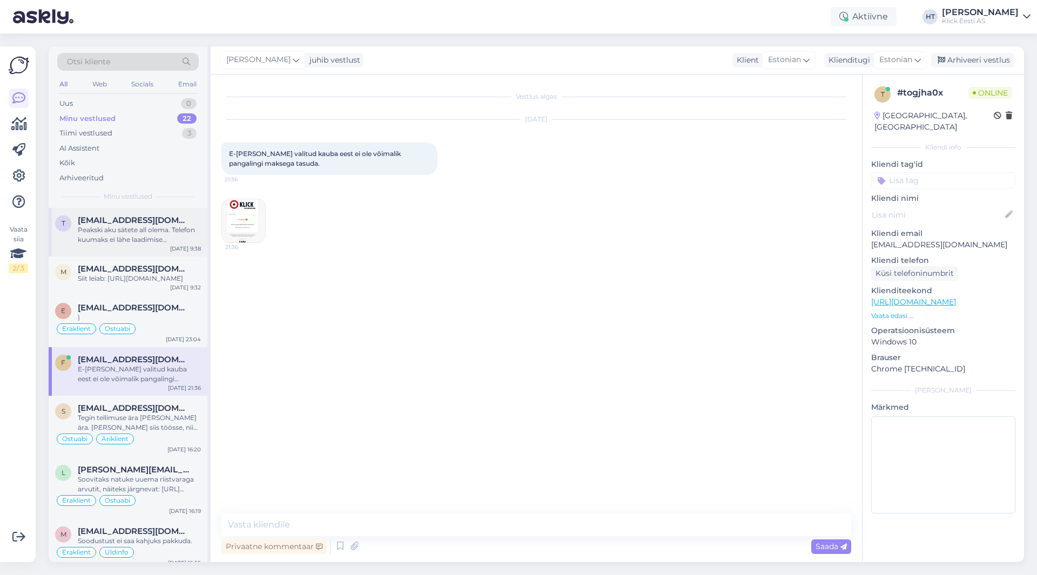
click at [178, 232] on div "Peakski aku sätete all olema. Telefon kuumaks ei lähe laadimise [PERSON_NAME] k…" at bounding box center [139, 234] width 123 height 19
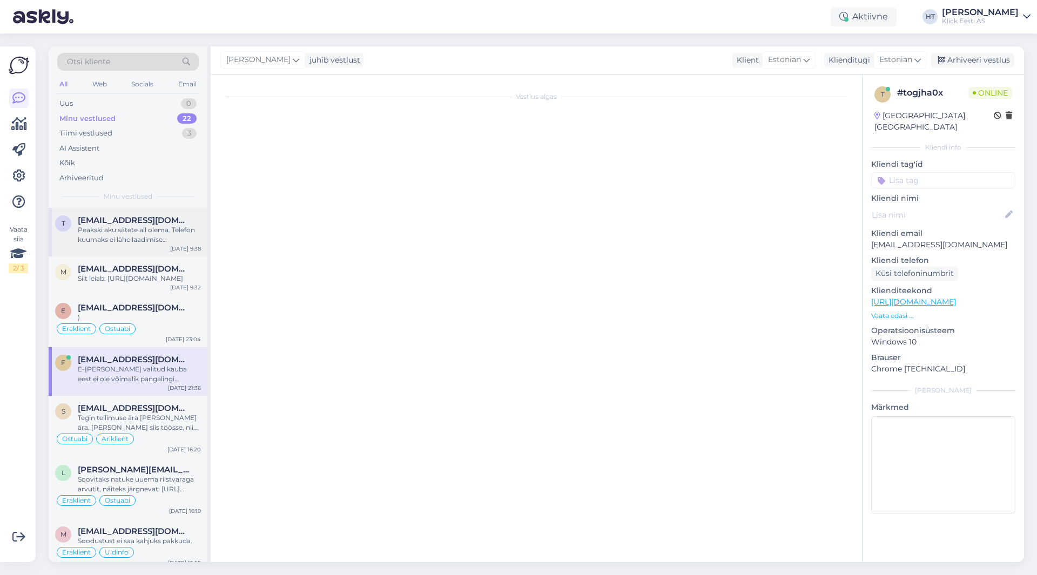
scroll to position [394, 0]
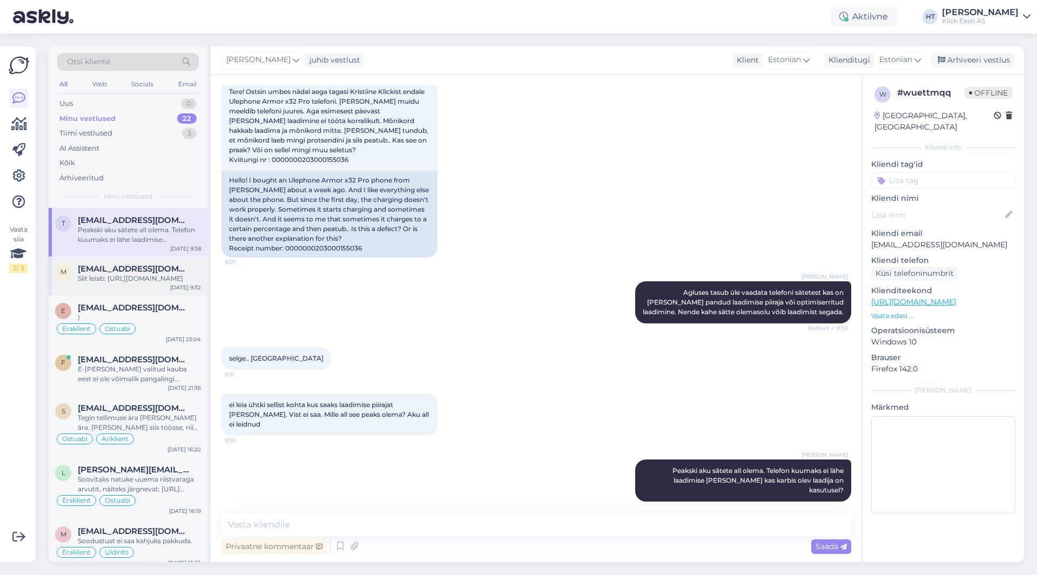
click at [181, 279] on div "Siit leiab: [URL][DOMAIN_NAME]" at bounding box center [139, 279] width 123 height 10
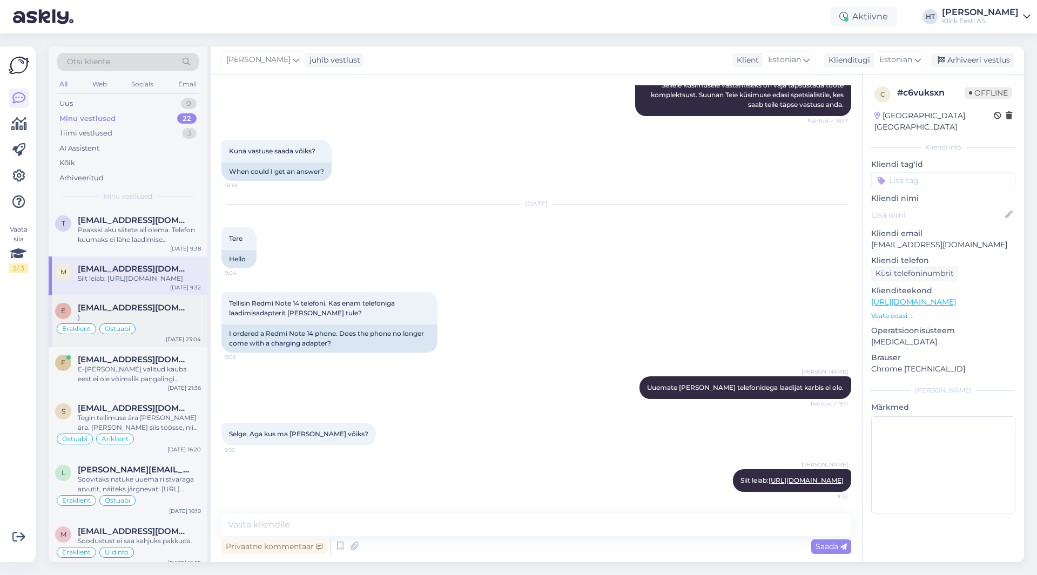
click at [185, 313] on span "[EMAIL_ADDRESS][DOMAIN_NAME]" at bounding box center [134, 308] width 112 height 10
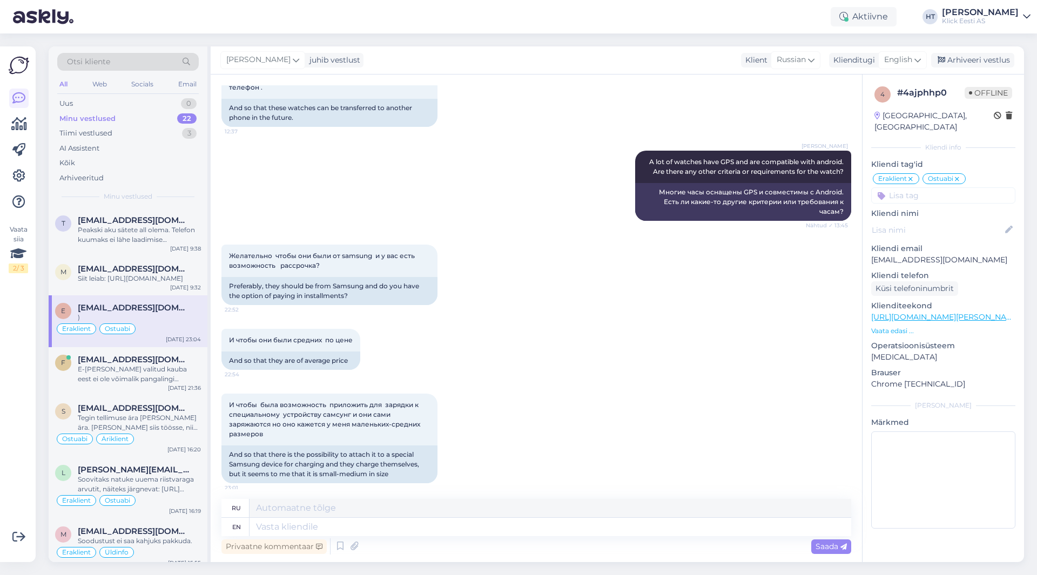
scroll to position [429, 0]
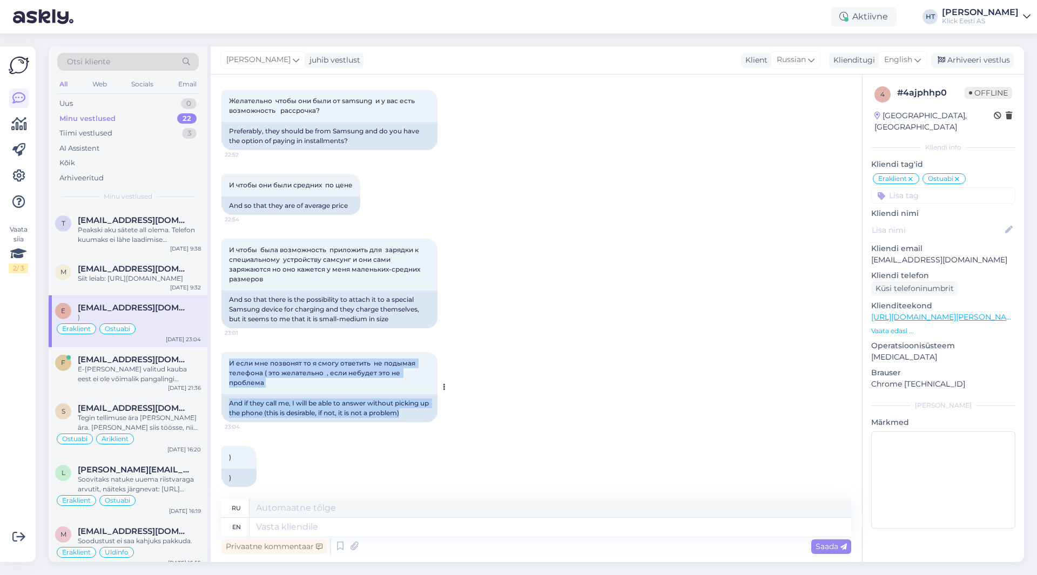
drag, startPoint x: 417, startPoint y: 405, endPoint x: 227, endPoint y: 349, distance: 198.3
click at [227, 352] on div "И если мне позвонят то я смогу ответить не подымая телефона ( это желательно , …" at bounding box center [329, 387] width 216 height 70
click at [229, 359] on span "И если мне позвонят то я смогу ответить не подымая телефона ( это желательно , …" at bounding box center [323, 373] width 188 height 28
drag, startPoint x: 229, startPoint y: 353, endPoint x: 377, endPoint y: 375, distance: 149.5
click at [377, 375] on div "И если мне позвонят то я смогу ответить не подымая телефона ( это желательно , …" at bounding box center [329, 373] width 216 height 42
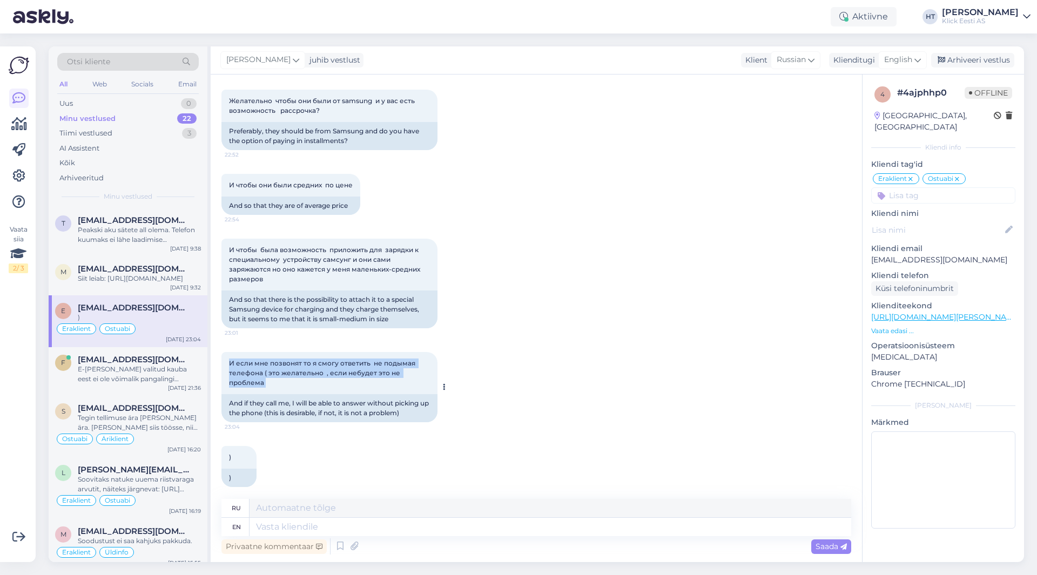
click at [377, 375] on div "И если мне позвонят то я смогу ответить не подымая телефона ( это желательно , …" at bounding box center [329, 373] width 216 height 42
click at [113, 179] on div "Arhiveeritud" at bounding box center [127, 178] width 141 height 15
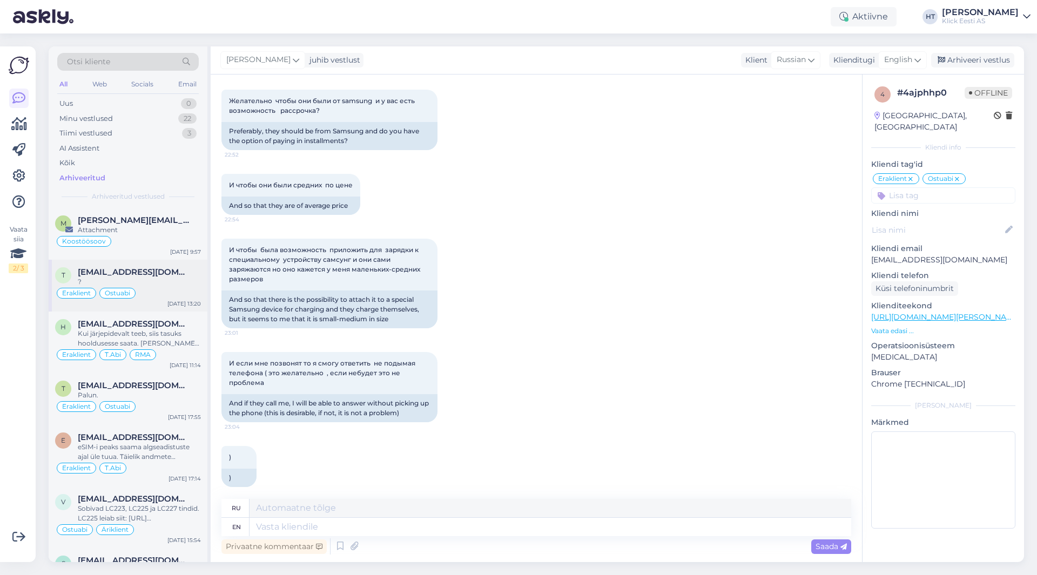
click at [174, 290] on div "Eraklient Ostuabi" at bounding box center [128, 293] width 146 height 13
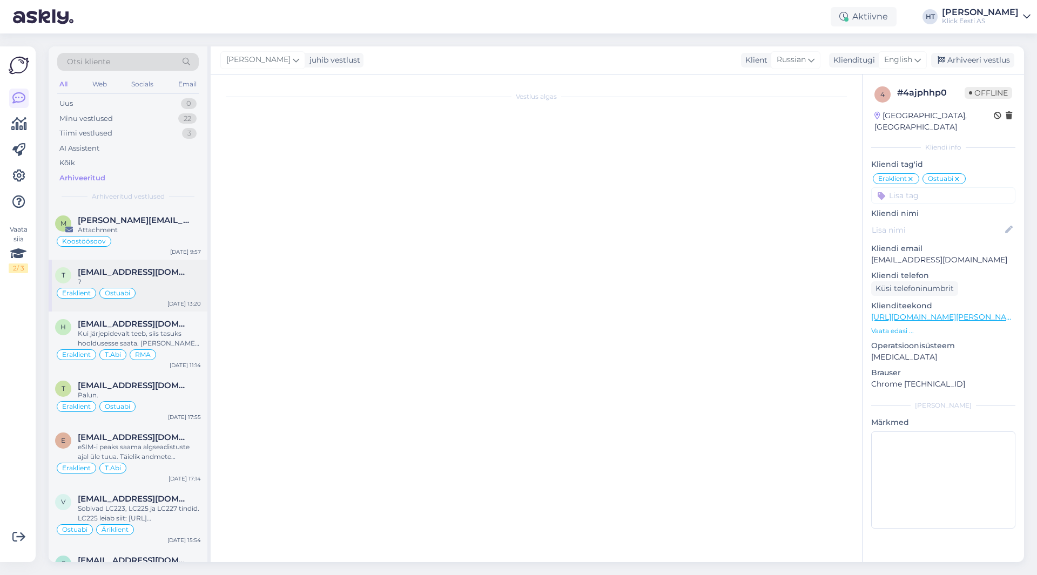
scroll to position [558, 0]
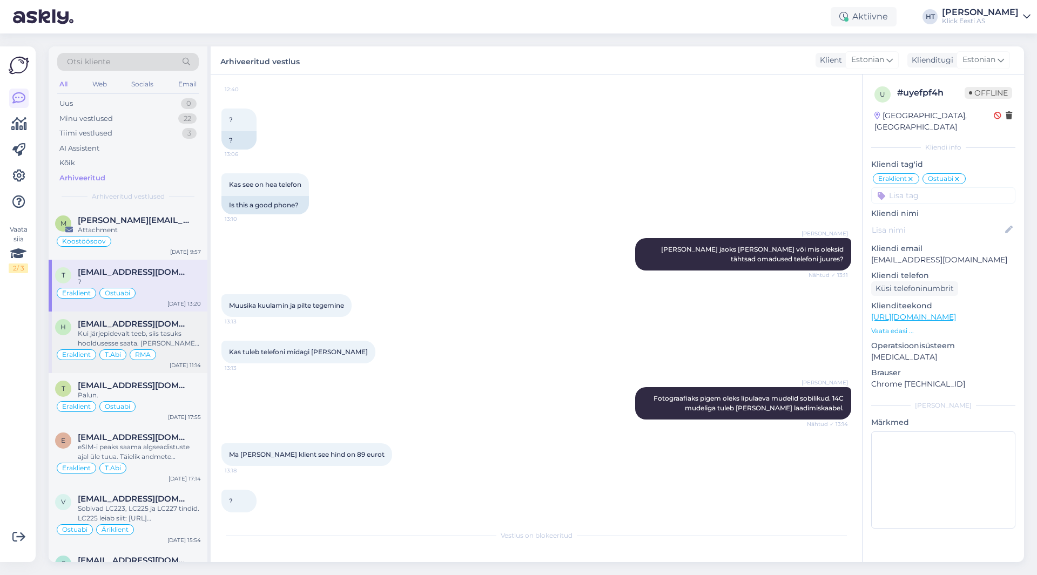
click at [180, 330] on div "Kui järjepidevalt teeb, siis tasuks hooldusesse saata. [PERSON_NAME] ühekordset…" at bounding box center [139, 338] width 123 height 19
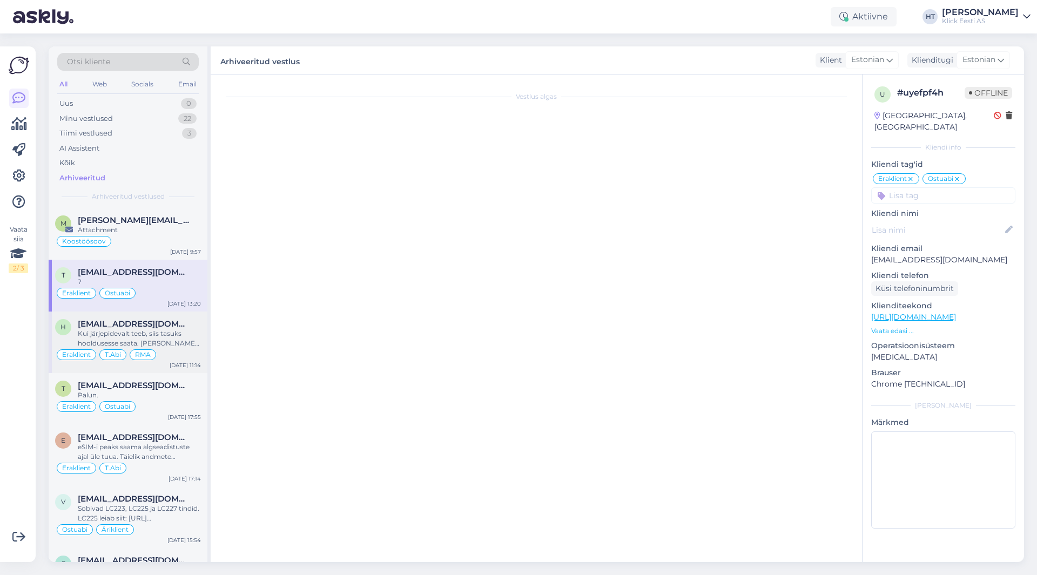
scroll to position [319, 0]
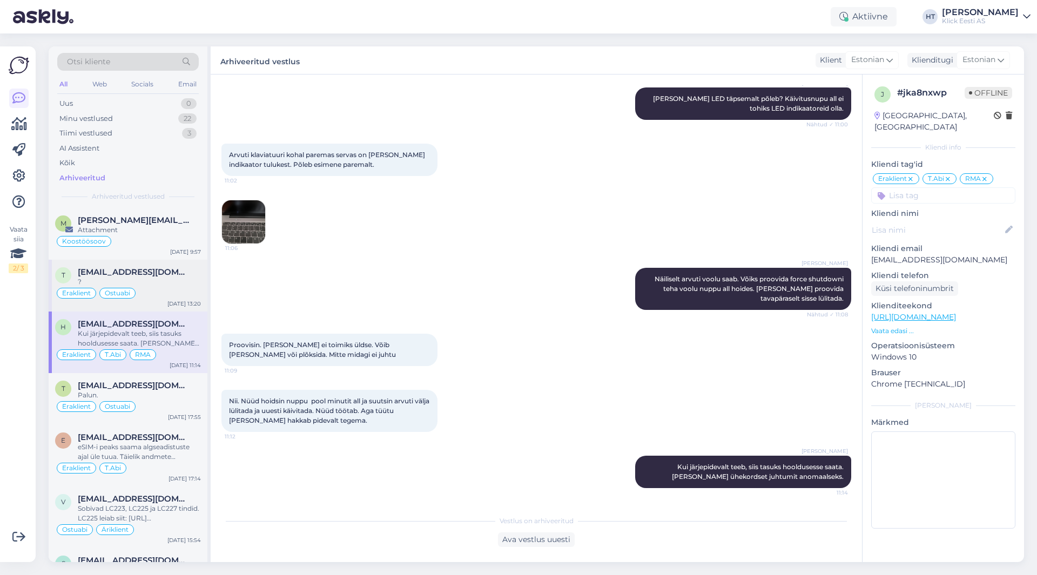
click at [174, 300] on div "[DATE] 13:20" at bounding box center [183, 304] width 33 height 8
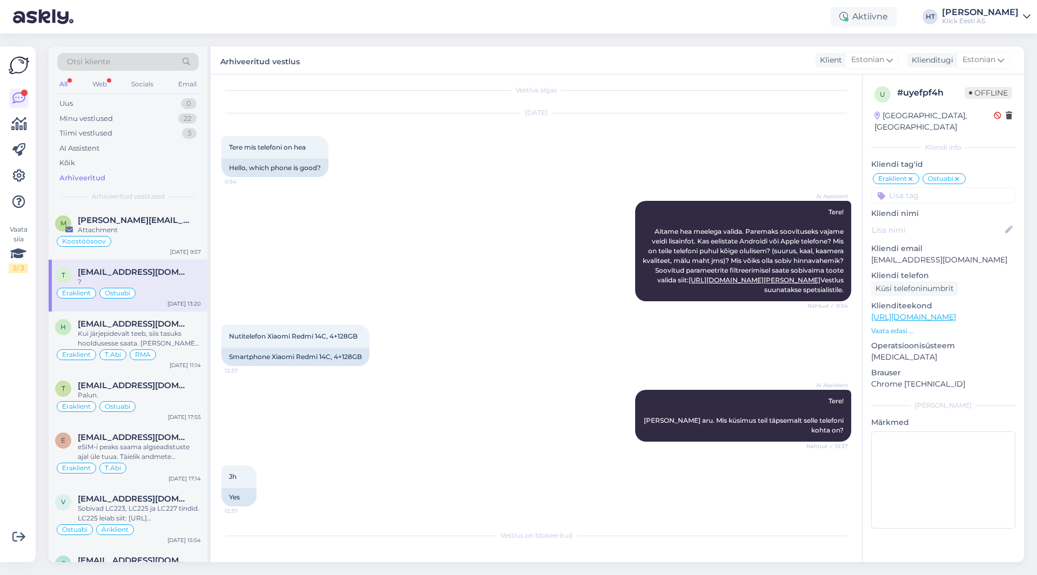
scroll to position [0, 0]
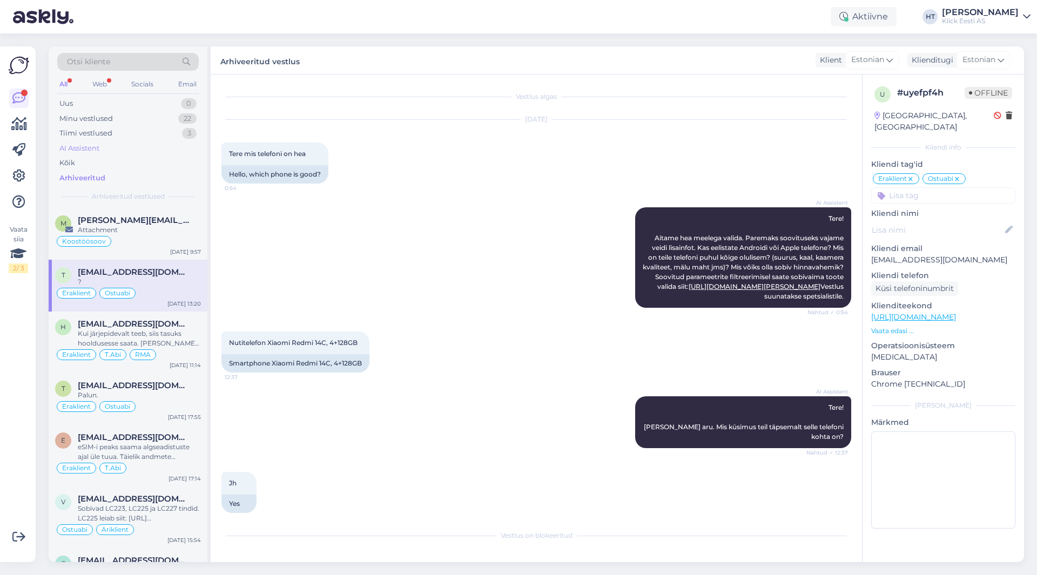
click at [151, 142] on div "AI Assistent" at bounding box center [127, 148] width 141 height 15
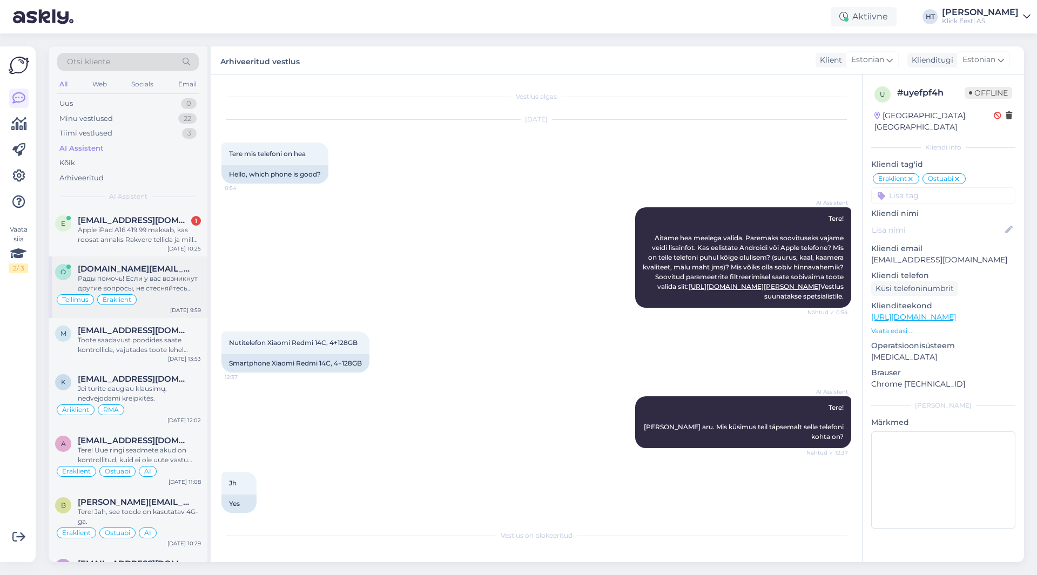
click at [188, 280] on div "Рады помочь! Если у вас возникнут другие вопросы, не стесняйтесь обращаться." at bounding box center [139, 283] width 123 height 19
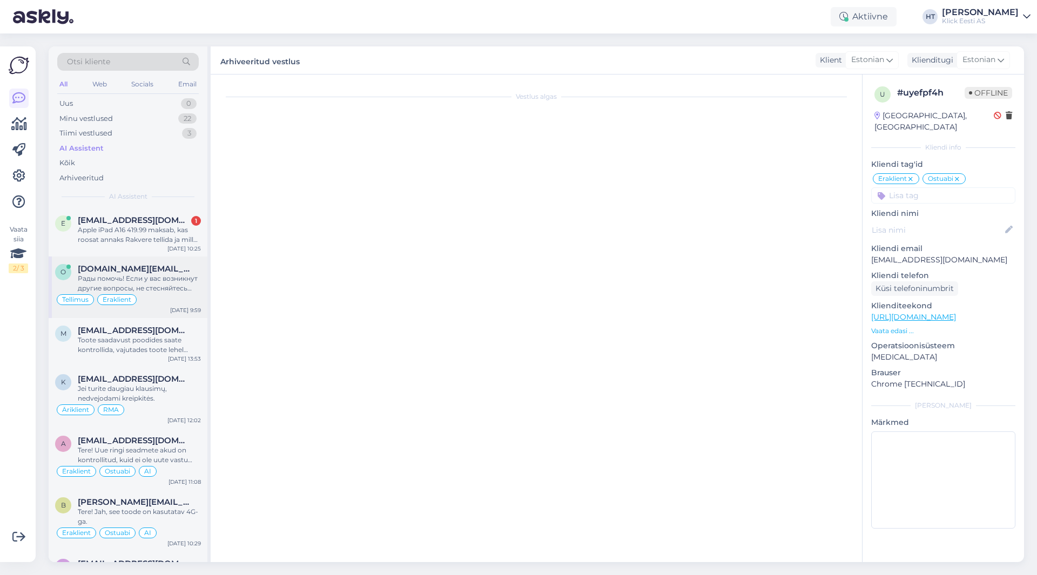
scroll to position [551, 0]
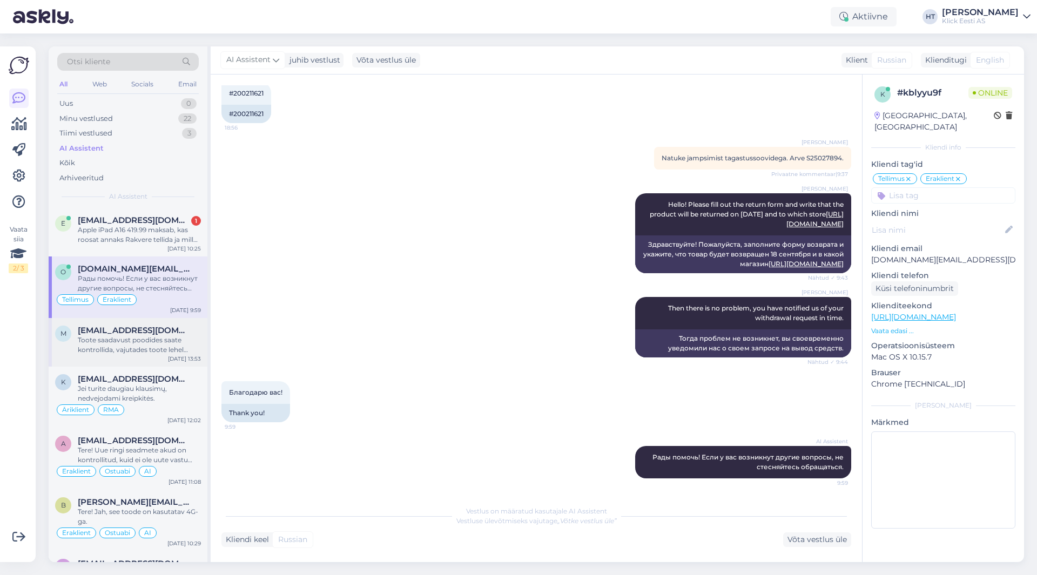
click at [159, 333] on span "[EMAIL_ADDRESS][DOMAIN_NAME]" at bounding box center [134, 331] width 112 height 10
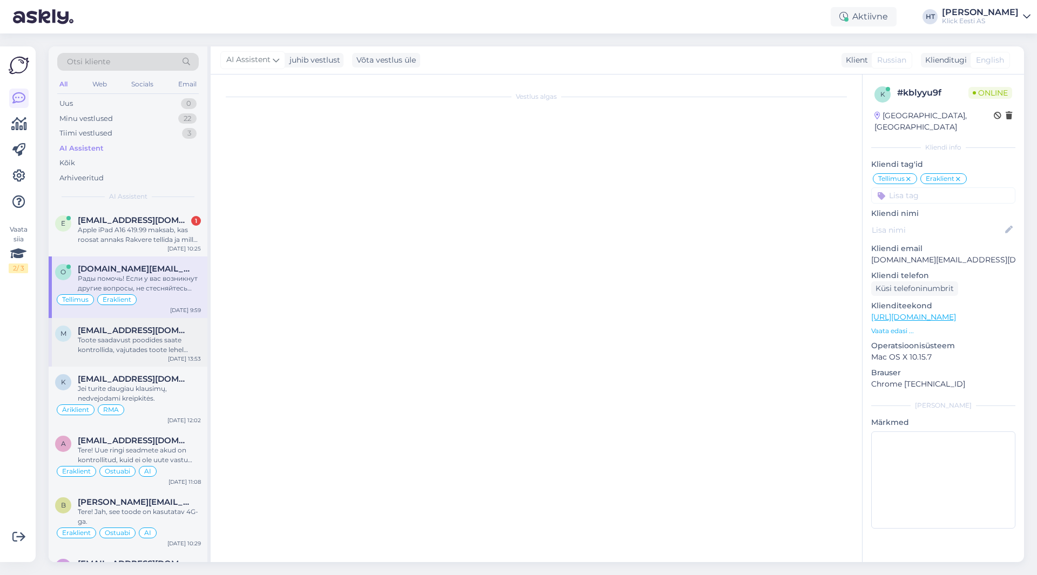
scroll to position [71, 0]
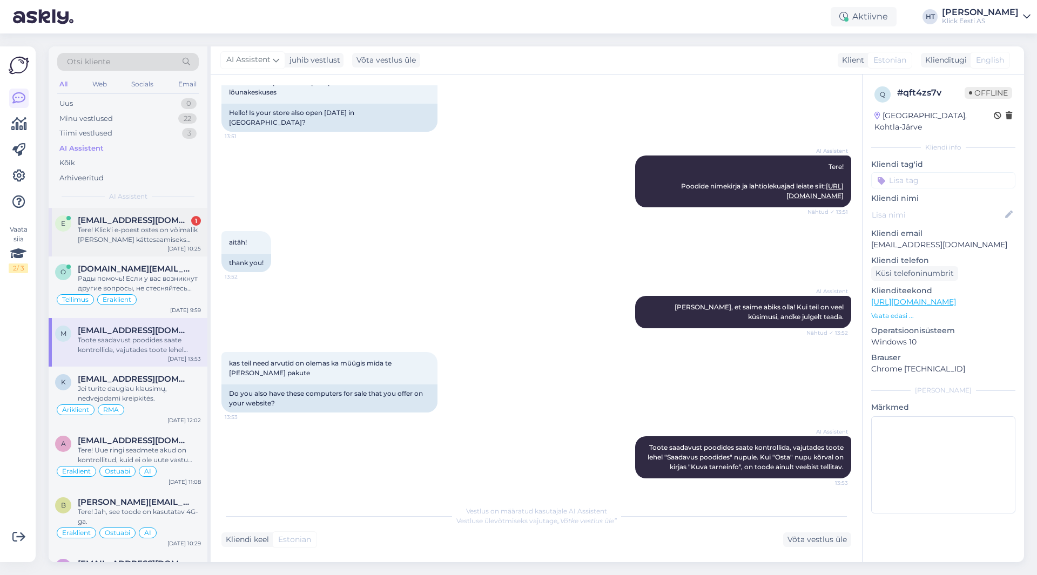
click at [166, 247] on div "e [EMAIL_ADDRESS][DOMAIN_NAME] 1 Tere! Klick'i e-poest ostes on võimalik [PERSO…" at bounding box center [128, 232] width 159 height 49
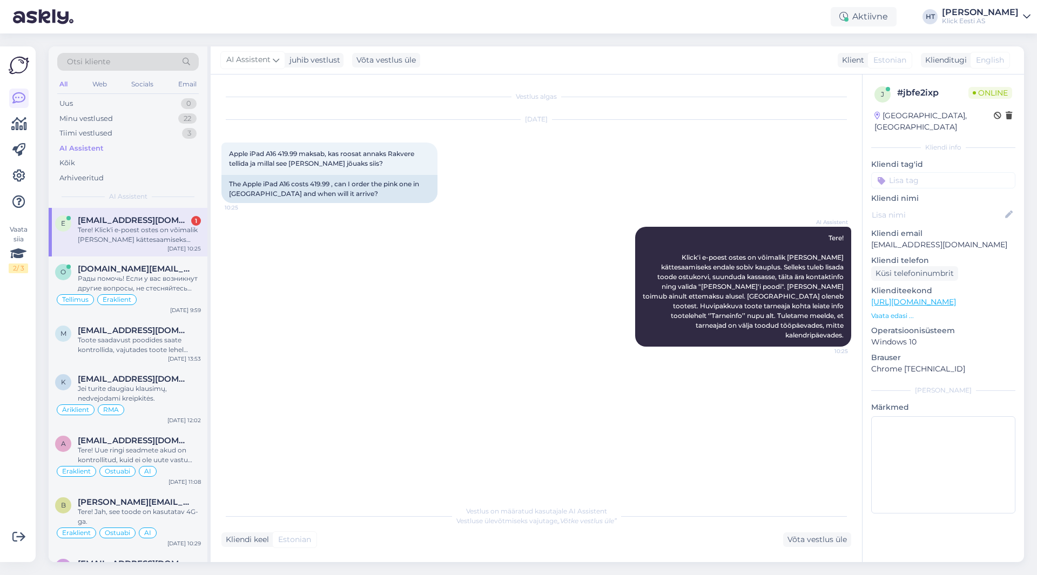
scroll to position [0, 0]
click at [153, 118] on div "Minu vestlused 22" at bounding box center [127, 118] width 141 height 15
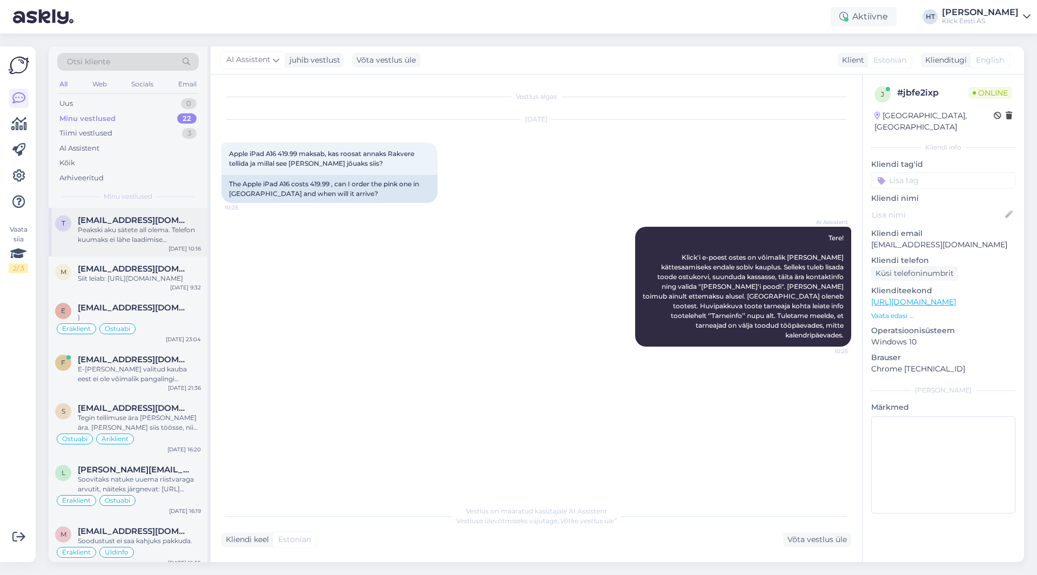
click at [158, 225] on span "[EMAIL_ADDRESS][DOMAIN_NAME]" at bounding box center [134, 220] width 112 height 10
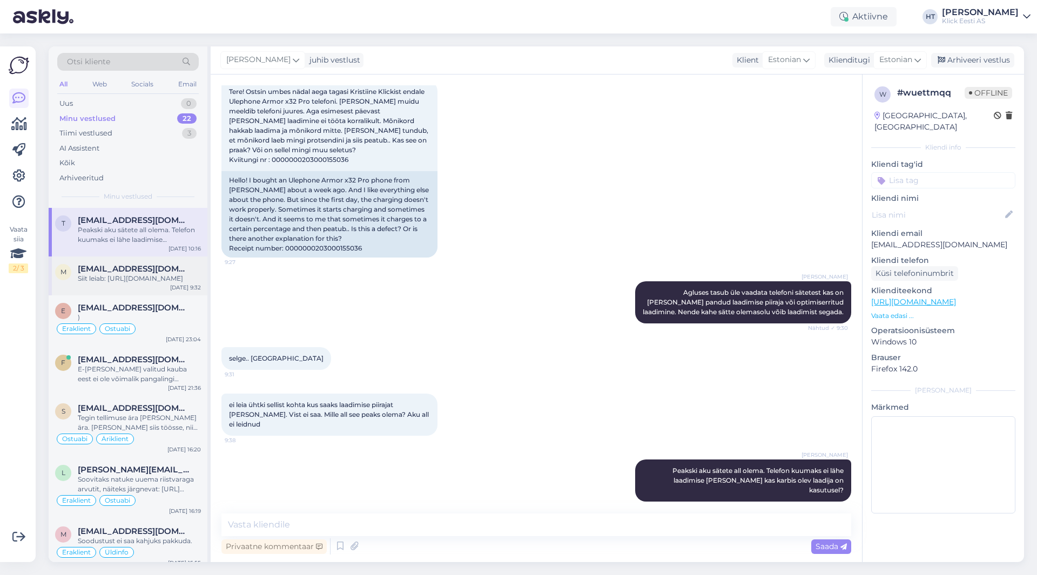
click at [194, 277] on div "Siit leiab: [URL][DOMAIN_NAME]" at bounding box center [139, 279] width 123 height 10
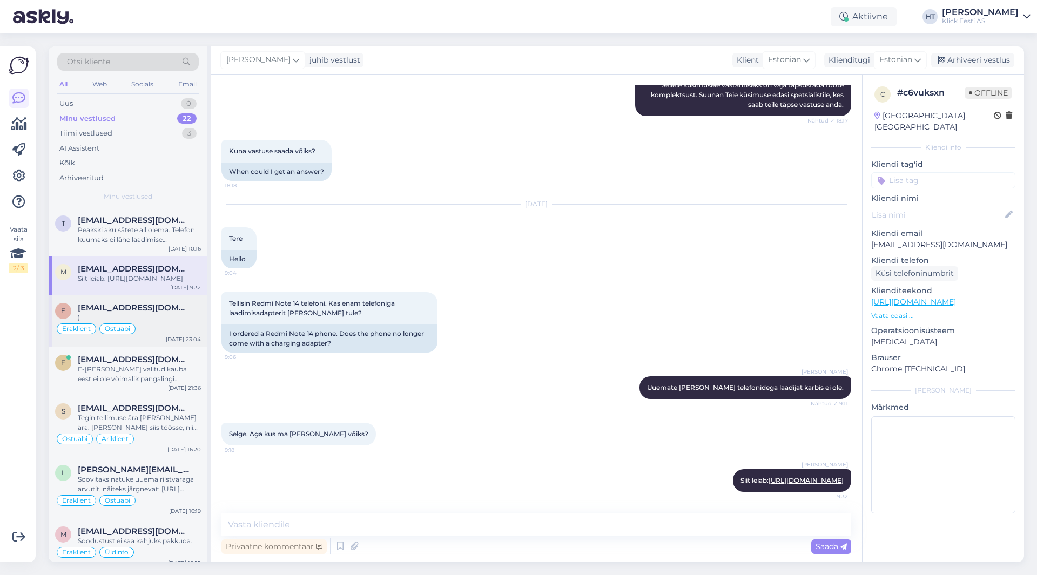
click at [192, 309] on div "e [EMAIL_ADDRESS][DOMAIN_NAME] ) Eraklient Ostuabi [DATE] 23:04" at bounding box center [128, 321] width 159 height 52
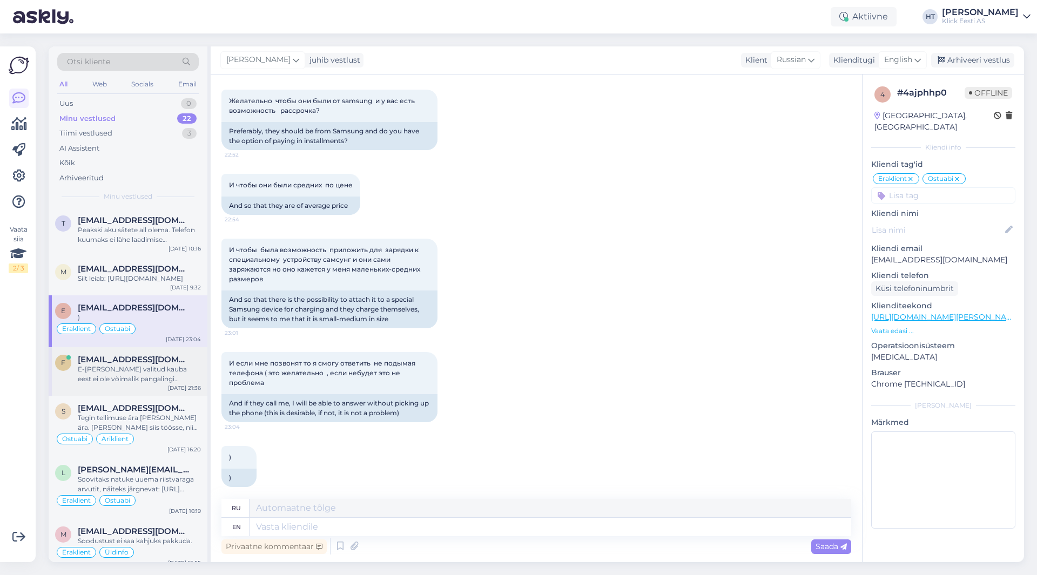
click at [189, 377] on div "E-[PERSON_NAME] valitud kauba eest ei ole võimalik pangalingi maksega tasuda." at bounding box center [139, 373] width 123 height 19
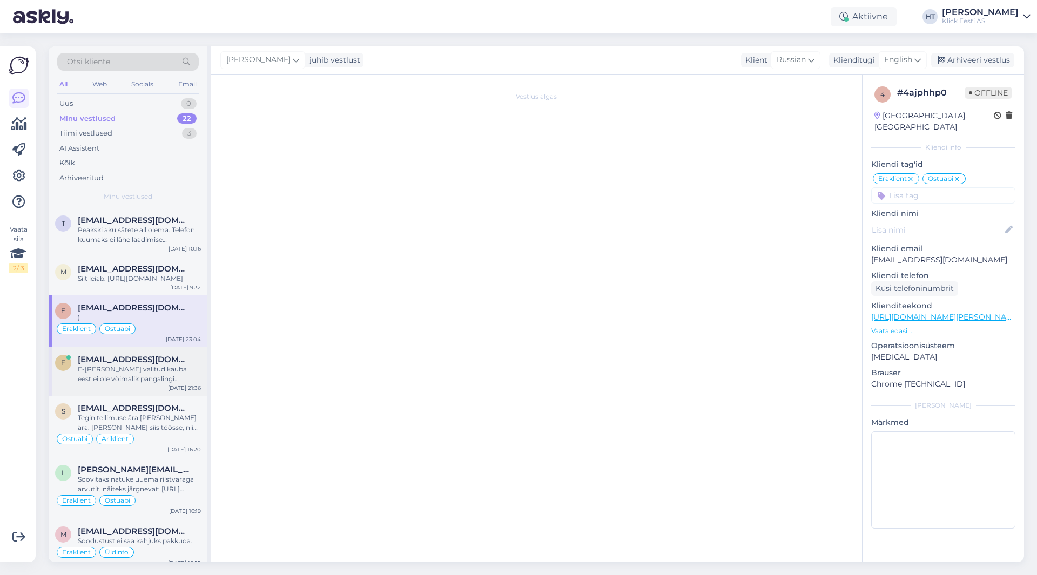
scroll to position [0, 0]
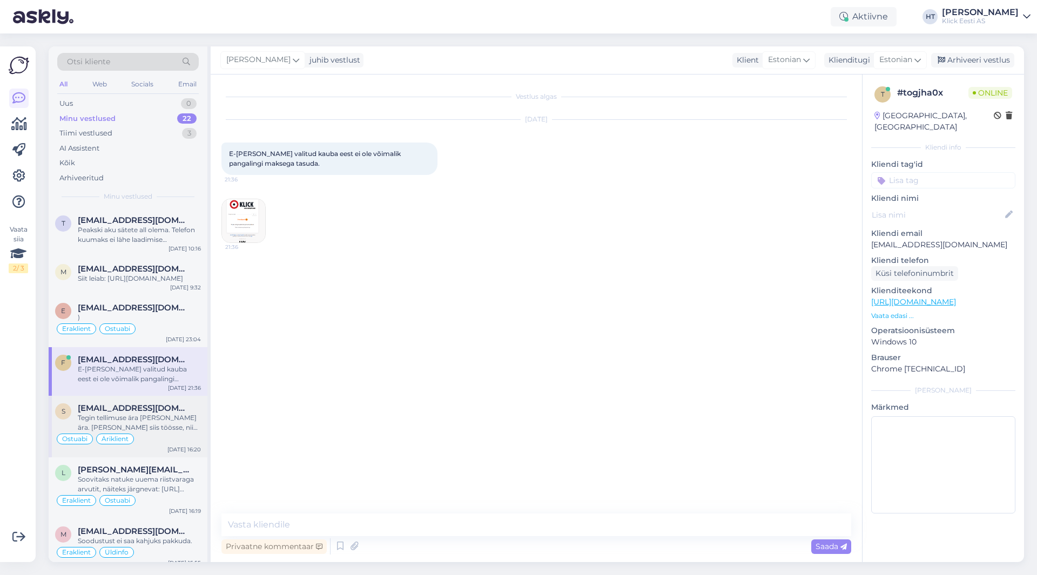
click at [130, 413] on span "[EMAIL_ADDRESS][DOMAIN_NAME]" at bounding box center [134, 408] width 112 height 10
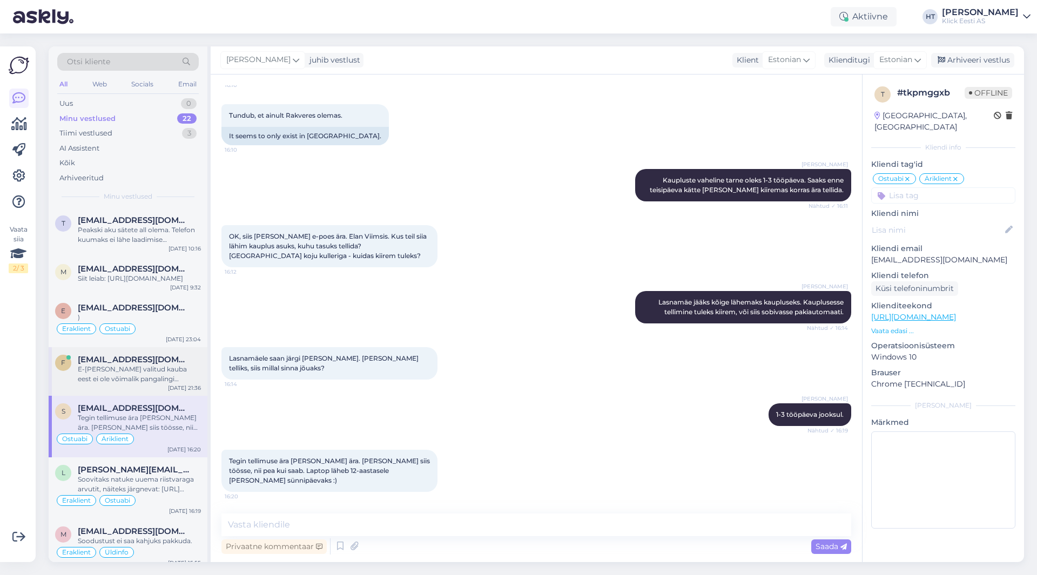
click at [162, 378] on div "E-[PERSON_NAME] valitud kauba eest ei ole võimalik pangalingi maksega tasuda." at bounding box center [139, 373] width 123 height 19
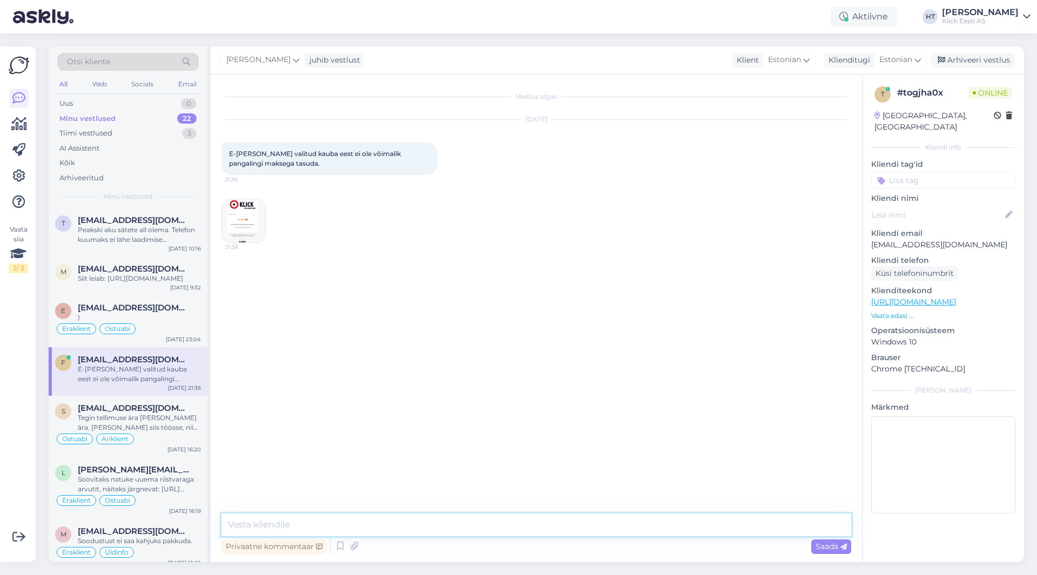
click at [340, 519] on textarea at bounding box center [535, 524] width 629 height 23
click at [328, 218] on div "[DATE] E-[PERSON_NAME] valitud kauba eest ei ole võimalik pangalingi maksega ta…" at bounding box center [535, 181] width 629 height 147
click at [235, 217] on img at bounding box center [243, 220] width 43 height 43
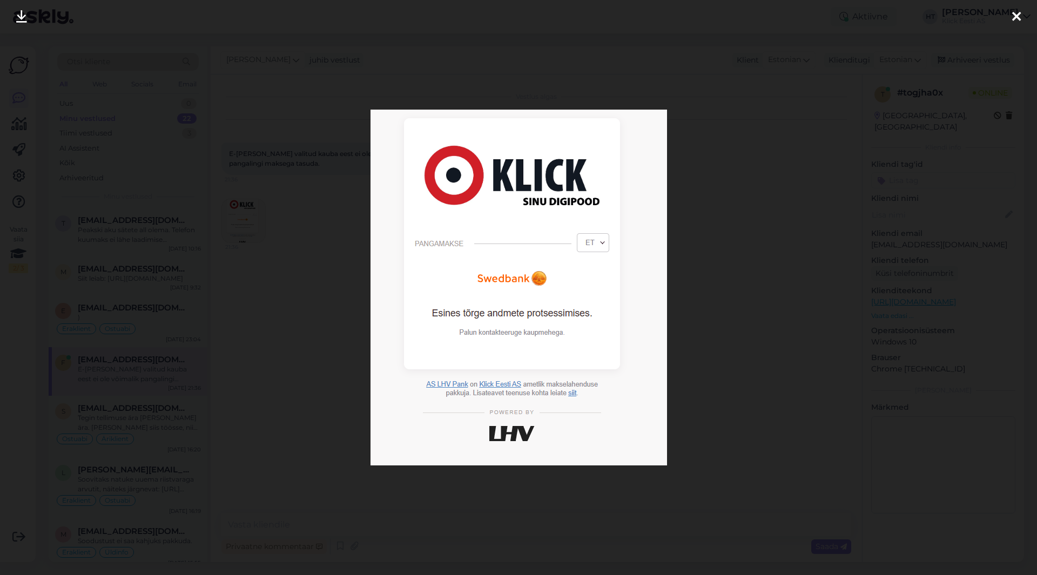
click at [323, 332] on div at bounding box center [518, 287] width 1037 height 575
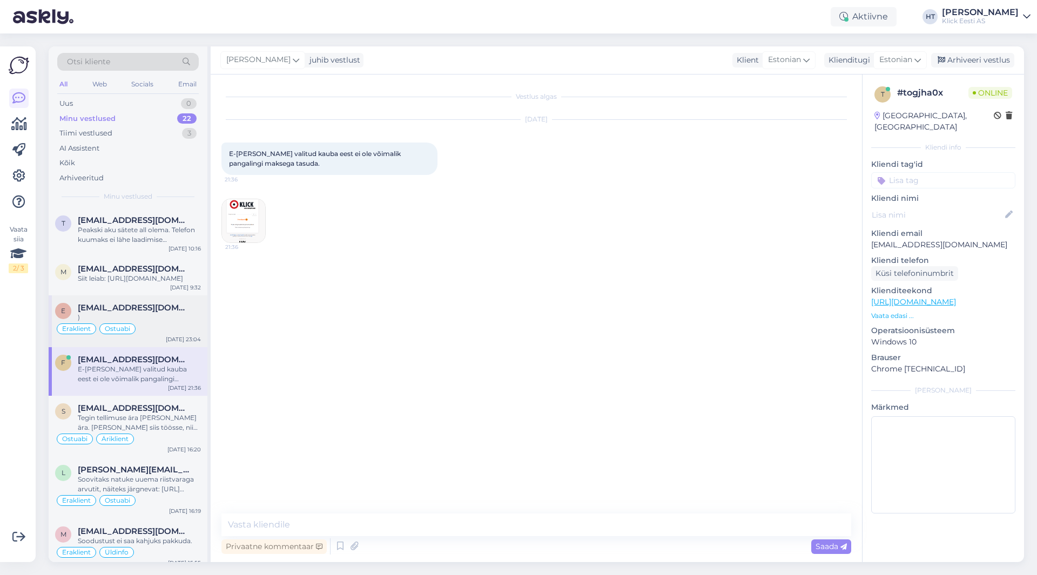
click at [172, 322] on div ")" at bounding box center [139, 318] width 123 height 10
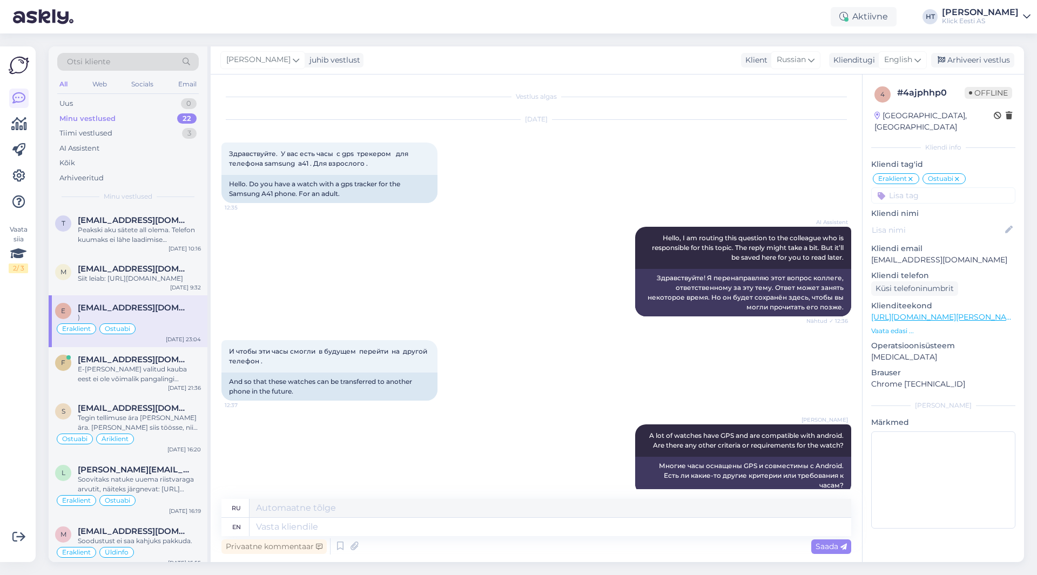
scroll to position [429, 0]
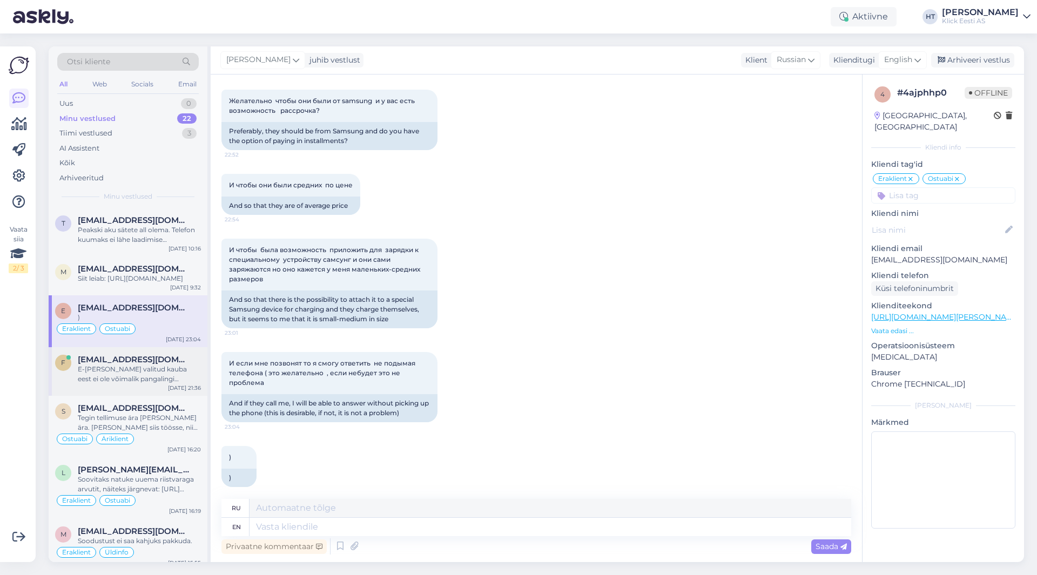
click at [168, 375] on div "E-[PERSON_NAME] valitud kauba eest ei ole võimalik pangalingi maksega tasuda." at bounding box center [139, 373] width 123 height 19
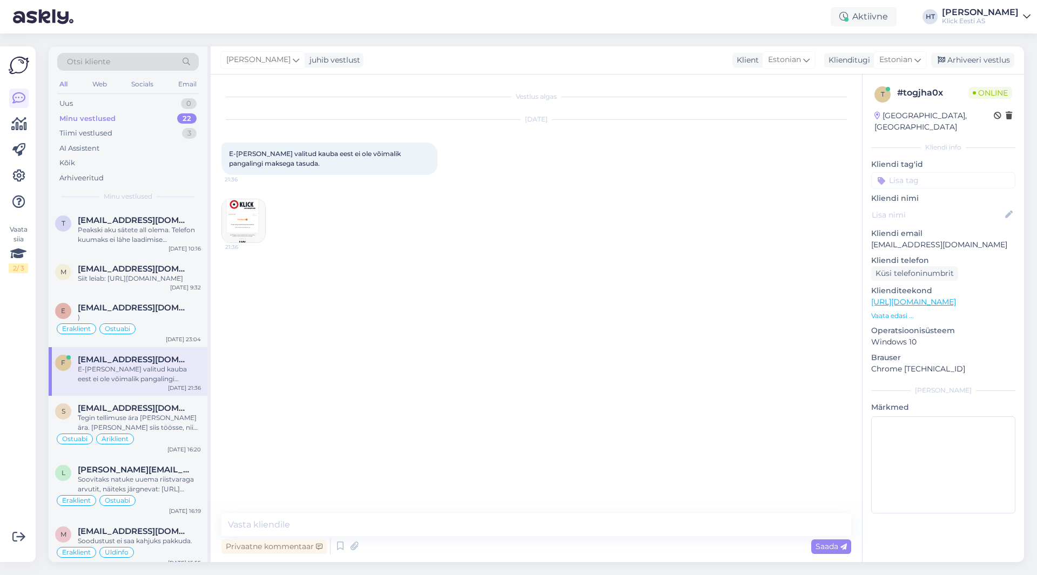
click at [301, 381] on div "Vestlus algas [DATE] E-[PERSON_NAME] valitud kauba eest ei ole võimalik pangali…" at bounding box center [540, 294] width 639 height 418
click at [182, 343] on div "[DATE] 23:04" at bounding box center [183, 339] width 35 height 8
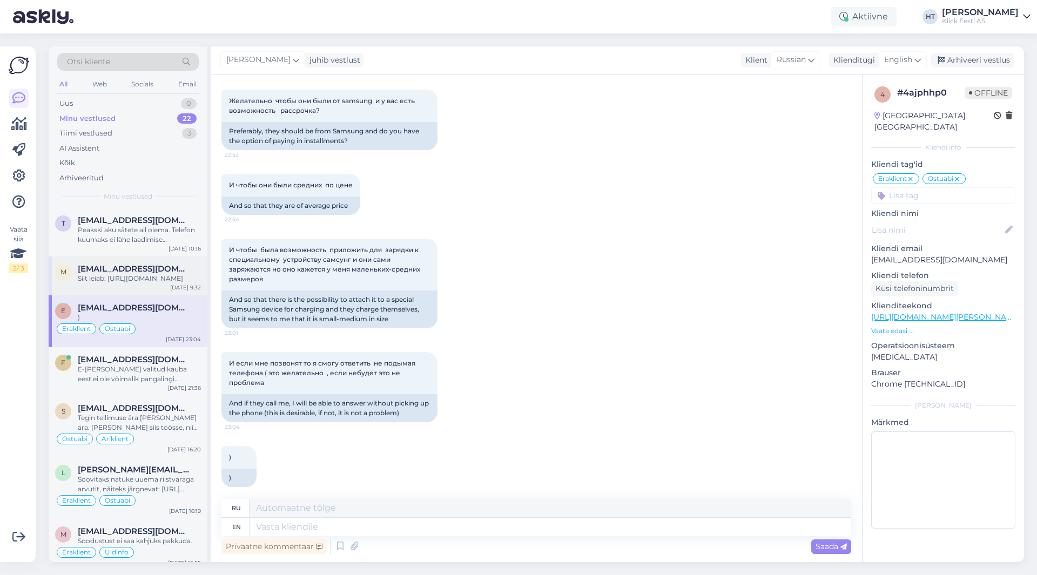
click at [172, 283] on div "Siit leiab: [URL][DOMAIN_NAME]" at bounding box center [139, 279] width 123 height 10
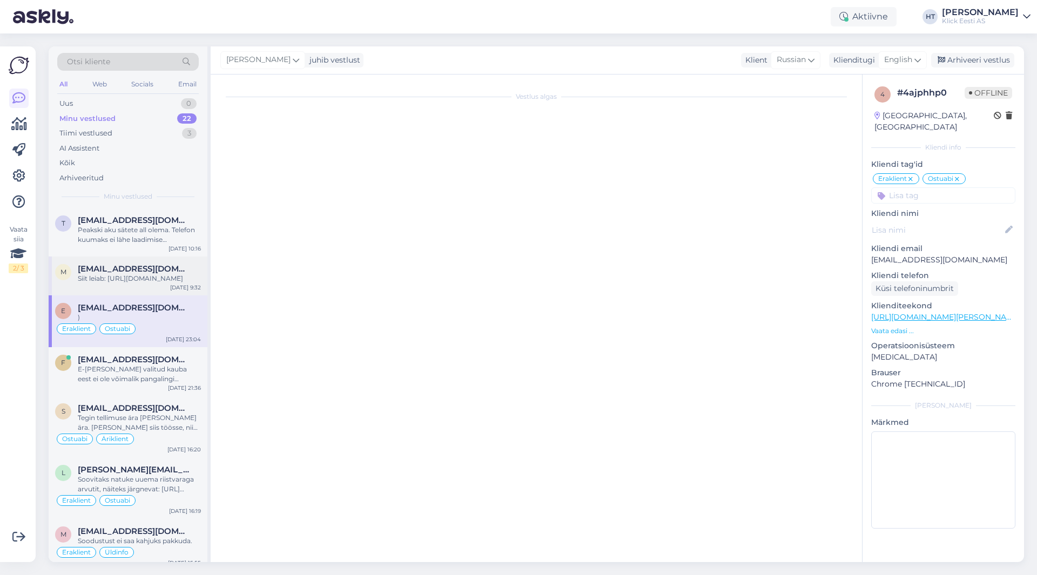
scroll to position [274, 0]
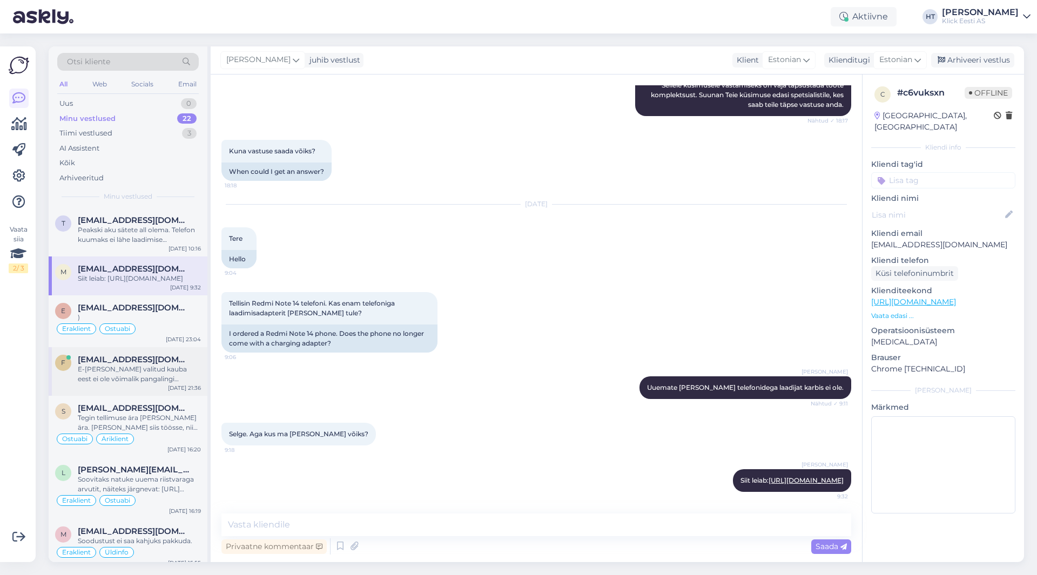
click at [160, 364] on span "[EMAIL_ADDRESS][DOMAIN_NAME]" at bounding box center [134, 360] width 112 height 10
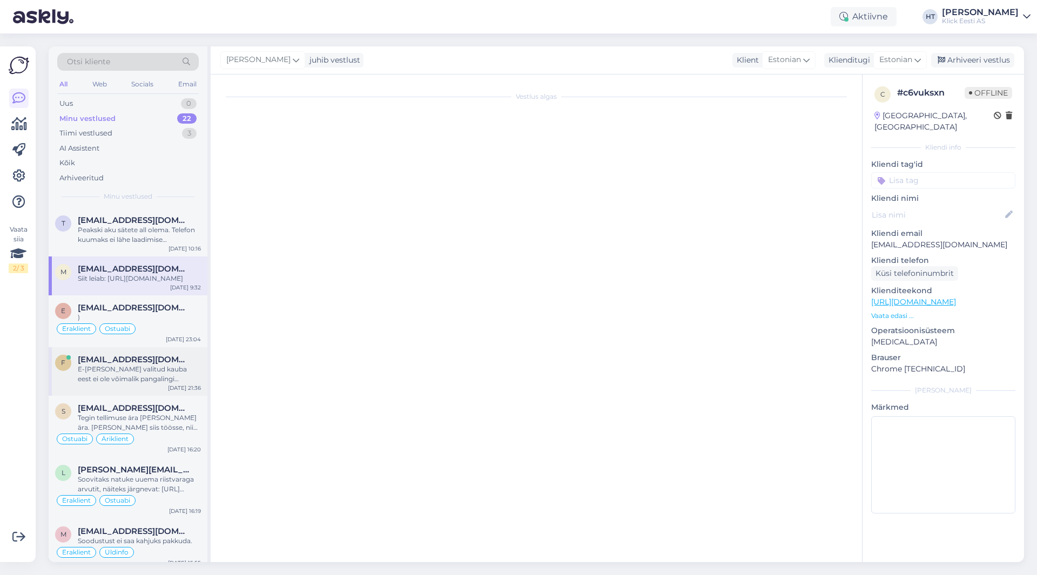
scroll to position [0, 0]
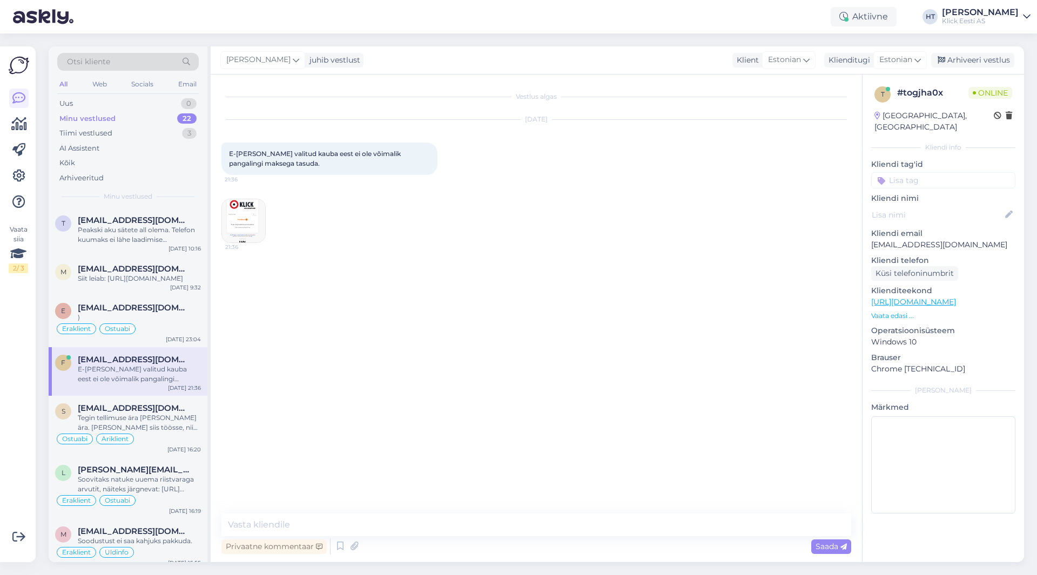
click at [121, 65] on div "Otsi kliente" at bounding box center [127, 62] width 141 height 18
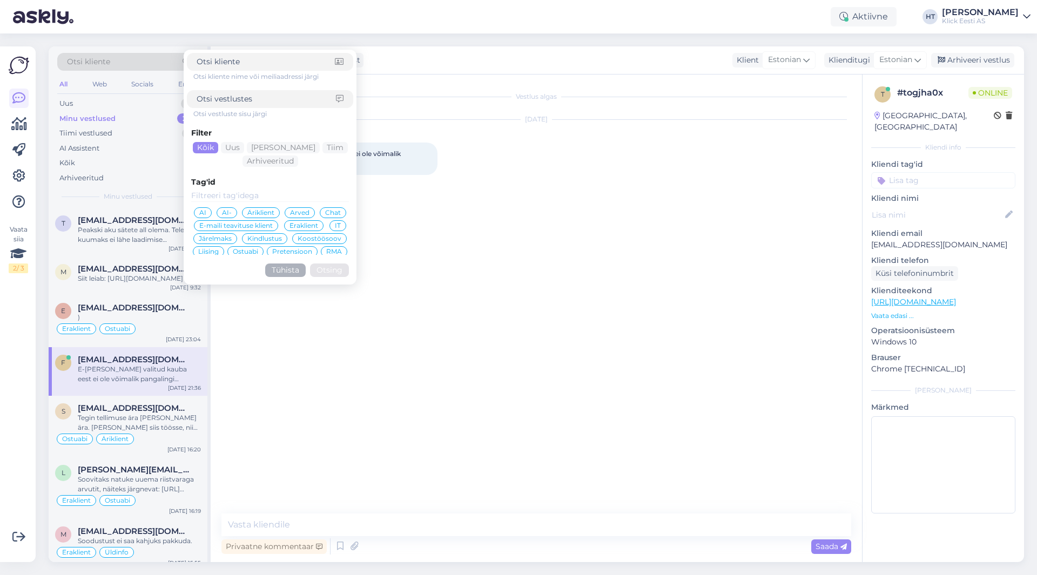
click at [244, 100] on input at bounding box center [266, 98] width 139 height 11
type input "mastercard"
click button "Otsing" at bounding box center [329, 269] width 39 height 13
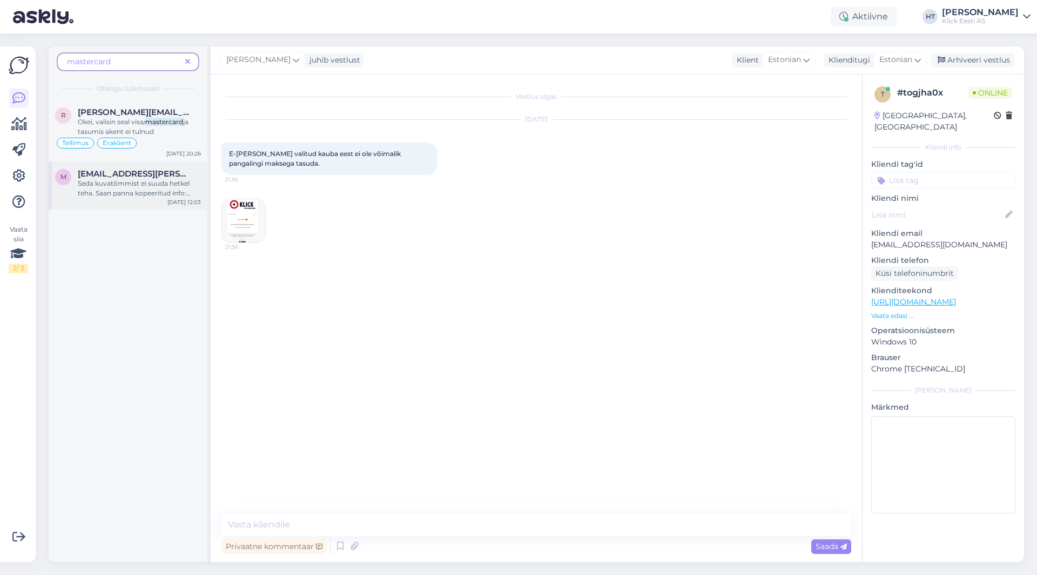
click at [144, 193] on span "Seda kuvatõmmist ei suuda hetkel teha. Saan panna kopeeritud info: Ostu vormist…" at bounding box center [139, 309] width 123 height 261
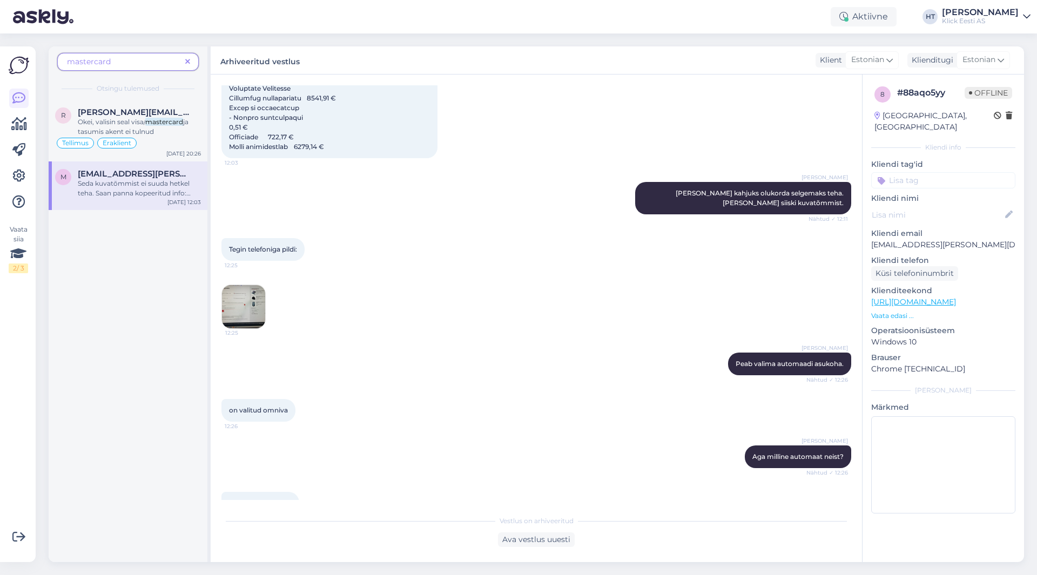
scroll to position [836, 0]
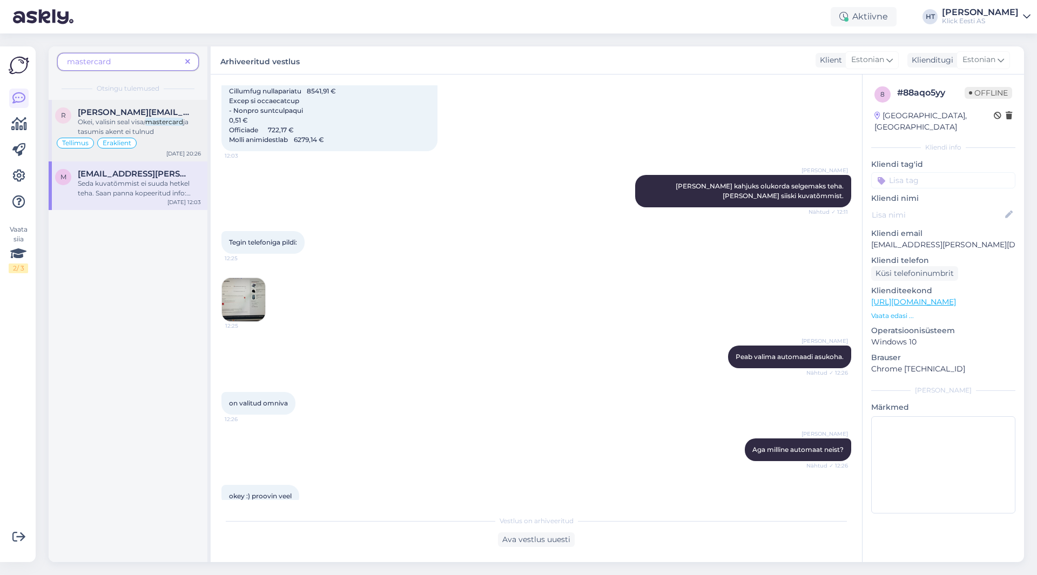
click at [168, 118] on mark "mastercard" at bounding box center [164, 122] width 38 height 8
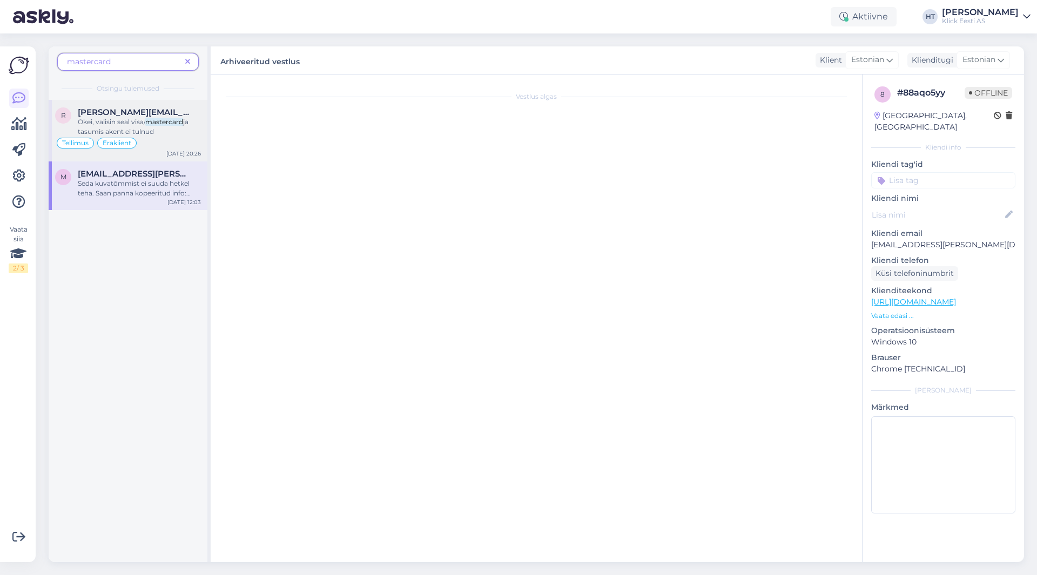
scroll to position [0, 0]
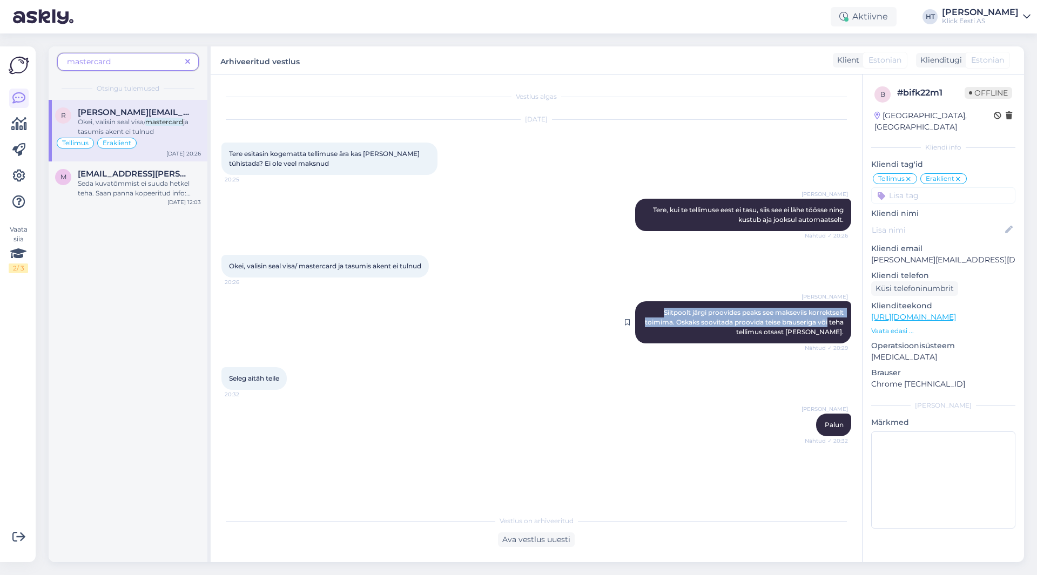
drag, startPoint x: 661, startPoint y: 313, endPoint x: 827, endPoint y: 324, distance: 165.6
click at [647, 324] on span "Siitpoolt järgi proovides peaks see makseviis korrektselt toimima. Oskaks soovi…" at bounding box center [745, 322] width 200 height 28
copy span "Siitpoolt järgi proovides peaks see makseviis korrektselt toimima. Oskaks soovi…"
click at [188, 63] on icon at bounding box center [187, 62] width 5 height 8
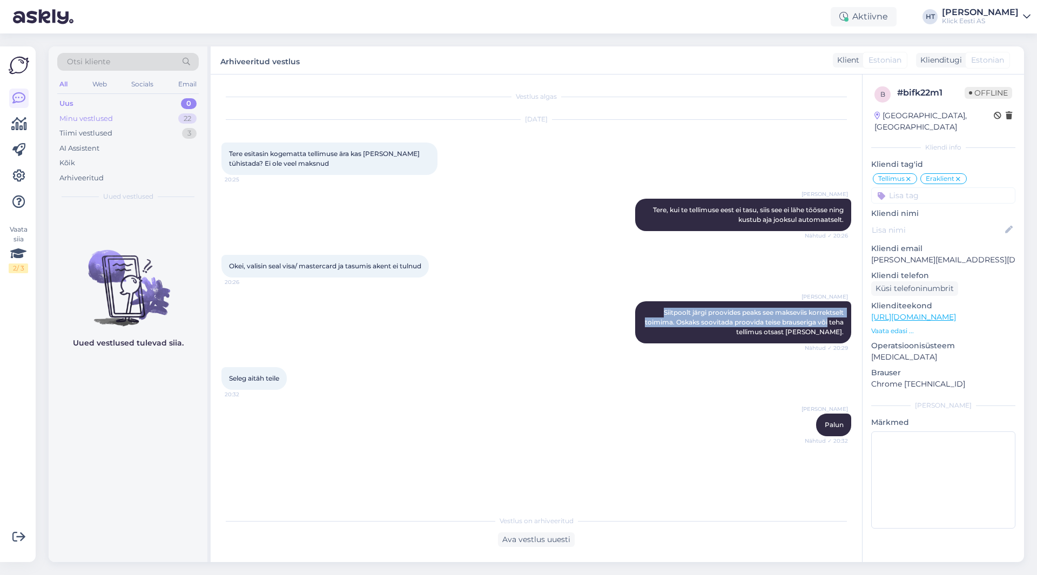
click at [161, 122] on div "Minu vestlused 22" at bounding box center [127, 118] width 141 height 15
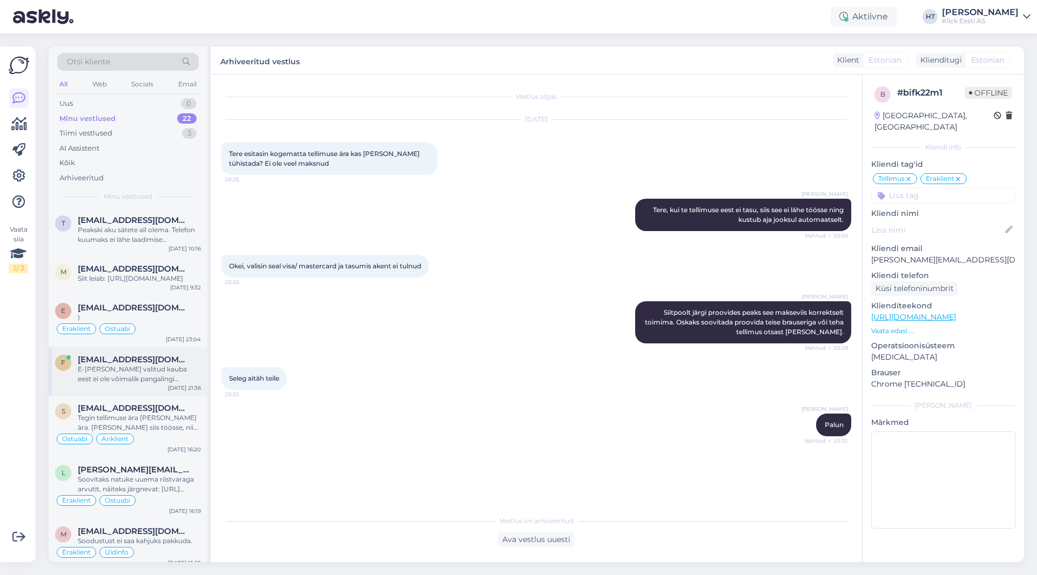
click at [141, 380] on div "E-[PERSON_NAME] valitud kauba eest ei ole võimalik pangalingi maksega tasuda." at bounding box center [139, 373] width 123 height 19
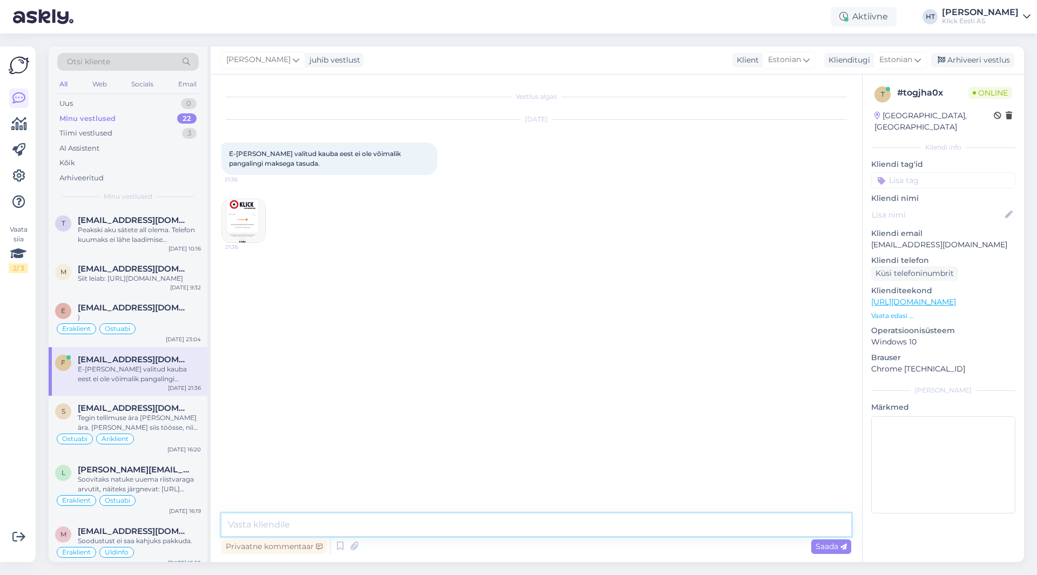
click at [425, 532] on textarea at bounding box center [535, 524] width 629 height 23
paste textarea "Siitpoolt järgi proovides peaks see makseviis korrektselt toimima. Oskaks soovi…"
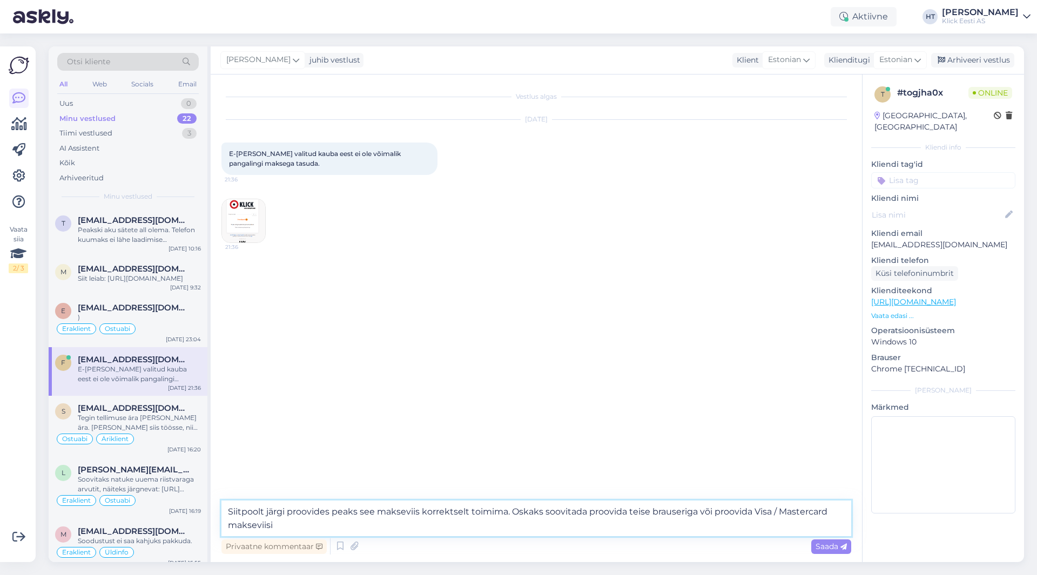
type textarea "Siitpoolt järgi proovides peaks see makseviis korrektselt toimima. Oskaks soovi…"
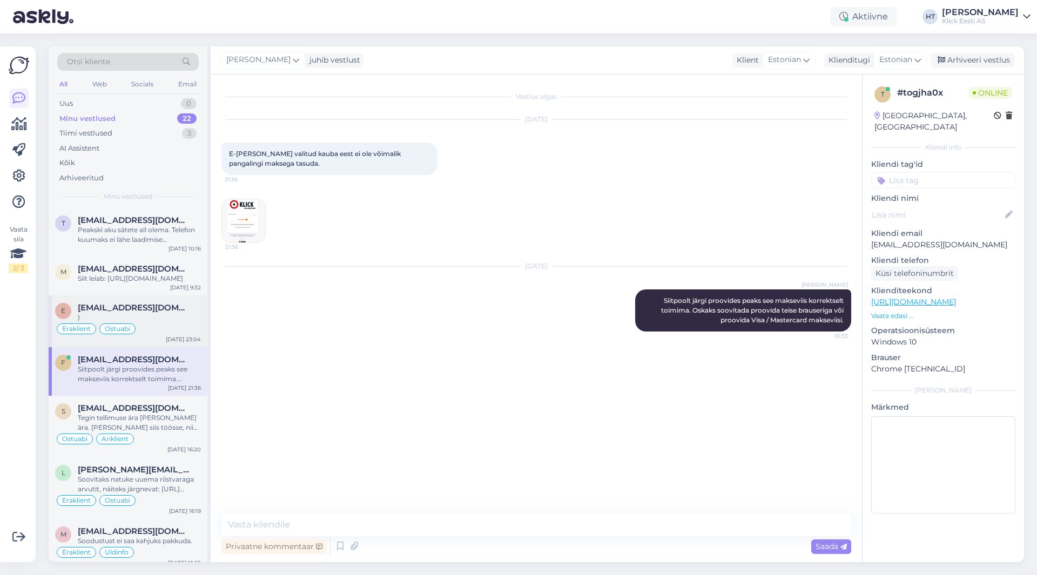
click at [137, 313] on span "[EMAIL_ADDRESS][DOMAIN_NAME]" at bounding box center [134, 308] width 112 height 10
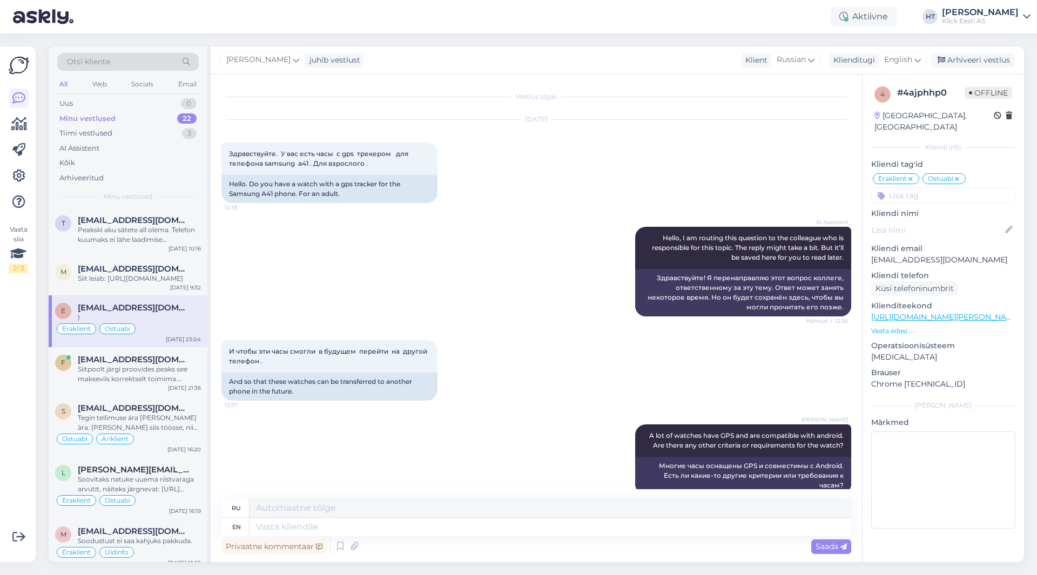
scroll to position [429, 0]
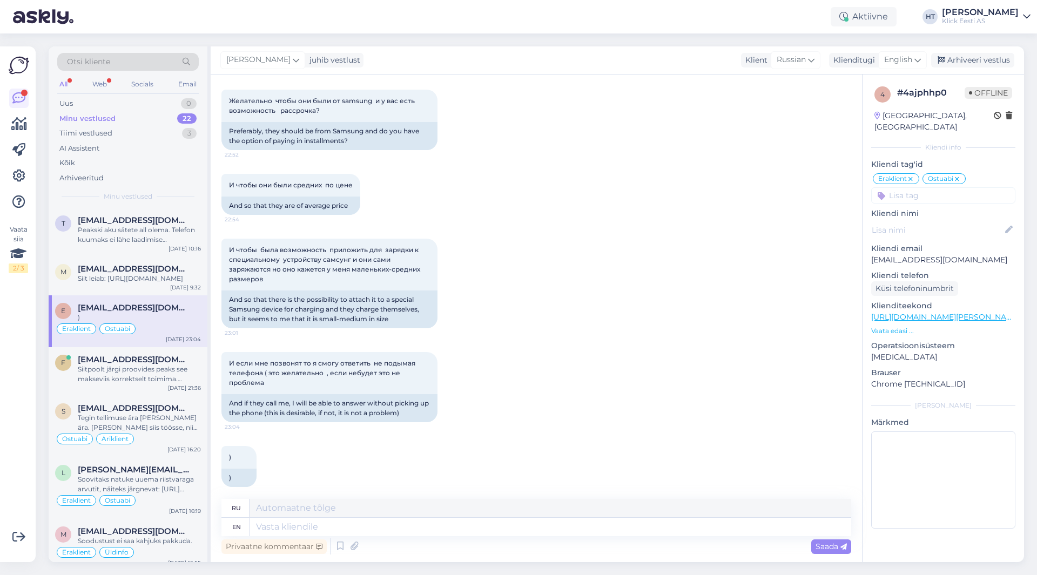
click at [166, 124] on div "Minu vestlused 22" at bounding box center [127, 118] width 141 height 15
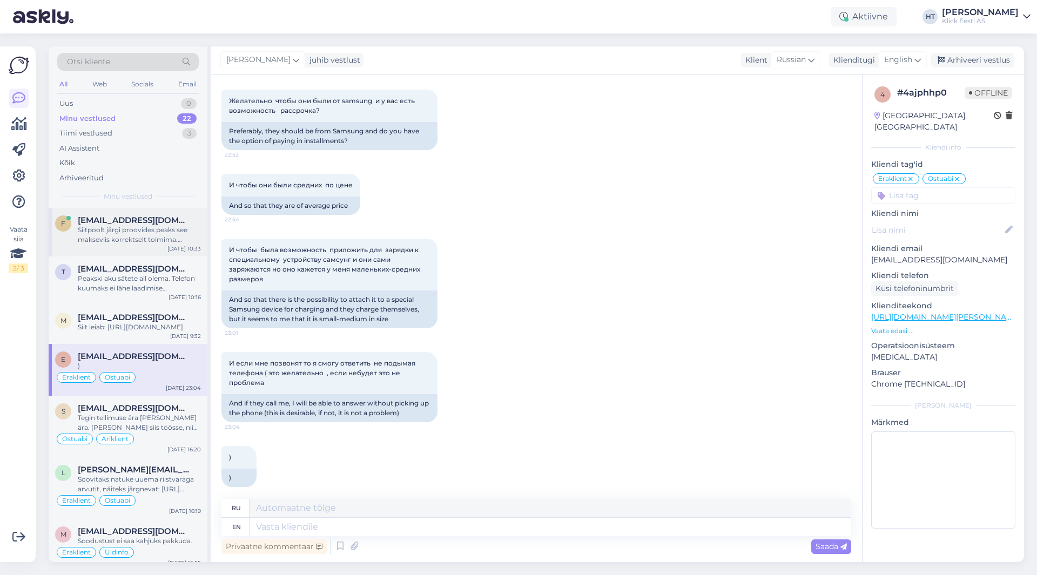
click at [153, 233] on div "Siitpoolt järgi proovides peaks see makseviis korrektselt toimima. Oskaks soovi…" at bounding box center [139, 234] width 123 height 19
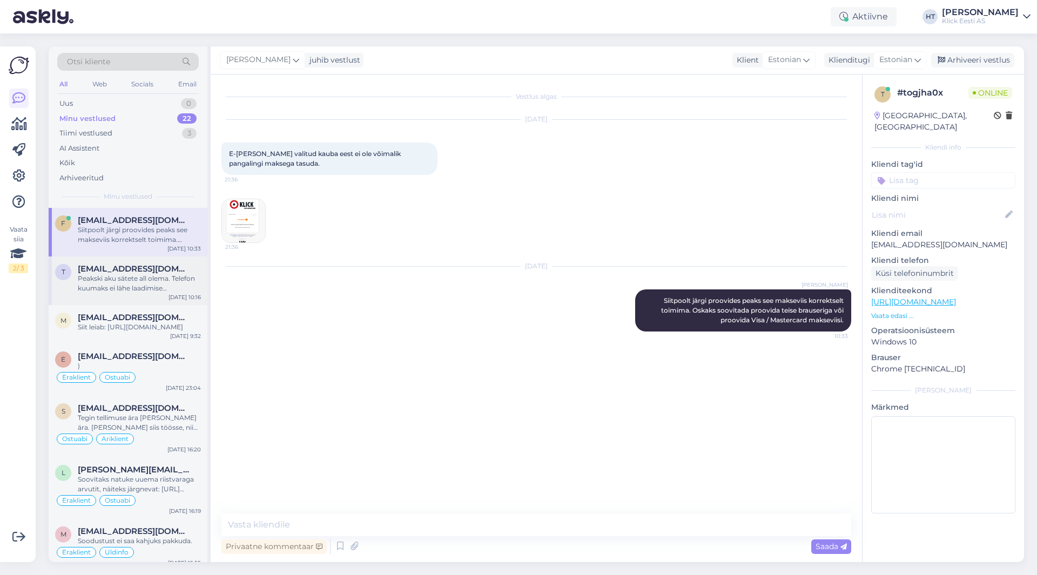
click at [152, 265] on span "[EMAIL_ADDRESS][DOMAIN_NAME]" at bounding box center [134, 269] width 112 height 10
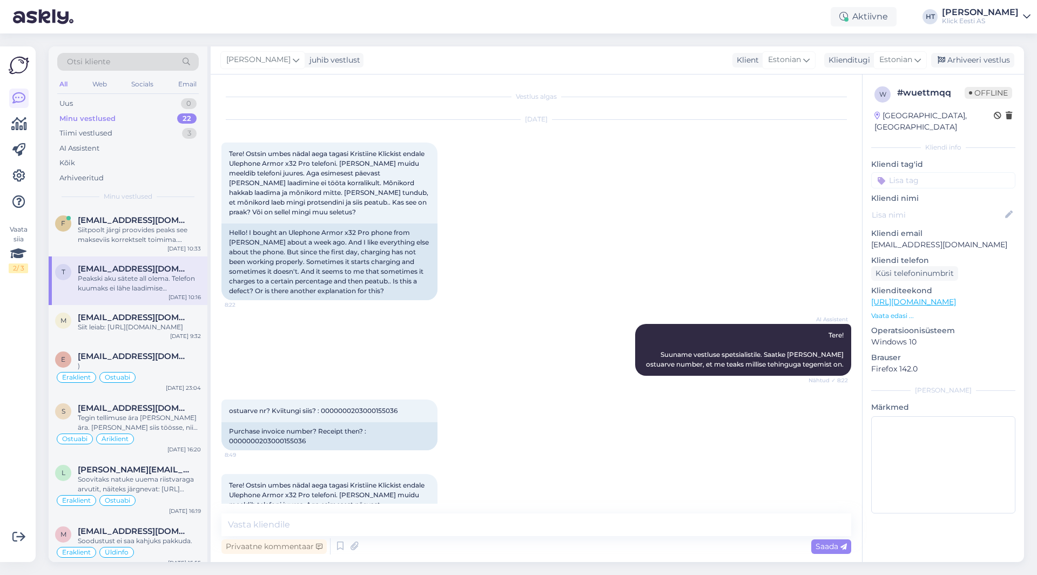
scroll to position [394, 0]
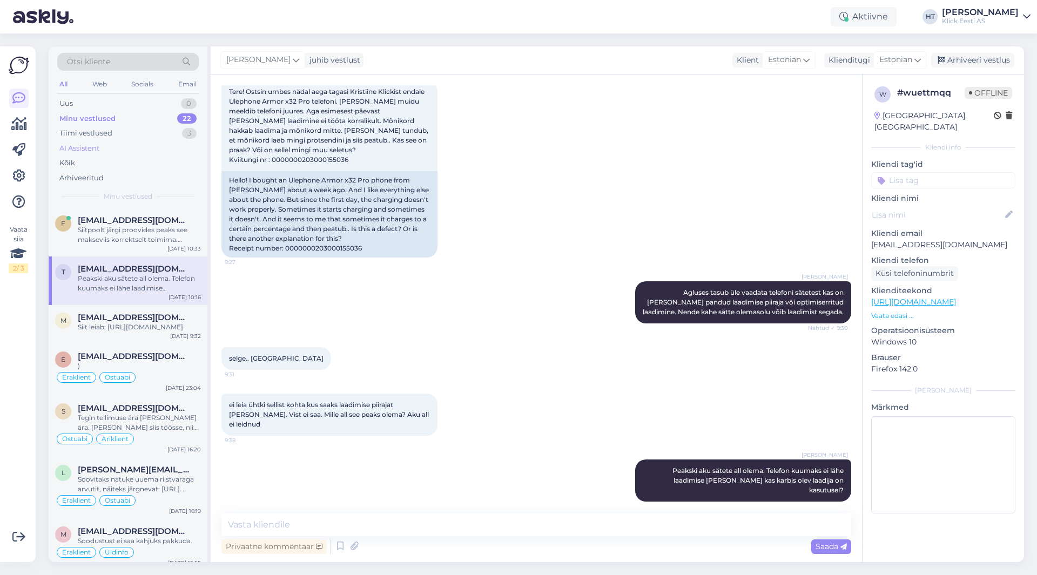
click at [147, 141] on div "AI Assistent" at bounding box center [127, 148] width 141 height 15
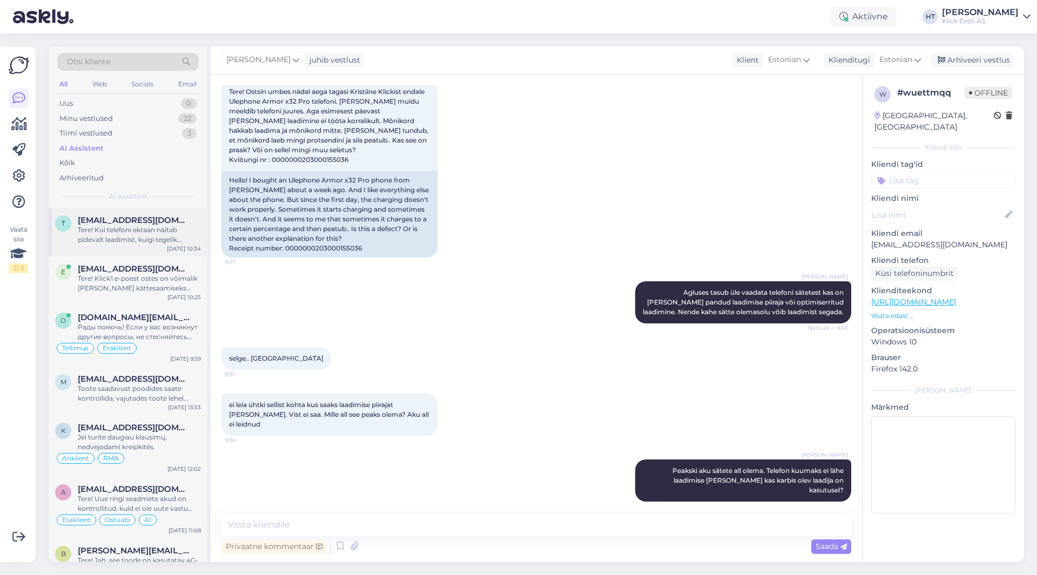
click at [160, 224] on span "[EMAIL_ADDRESS][DOMAIN_NAME]" at bounding box center [134, 220] width 112 height 10
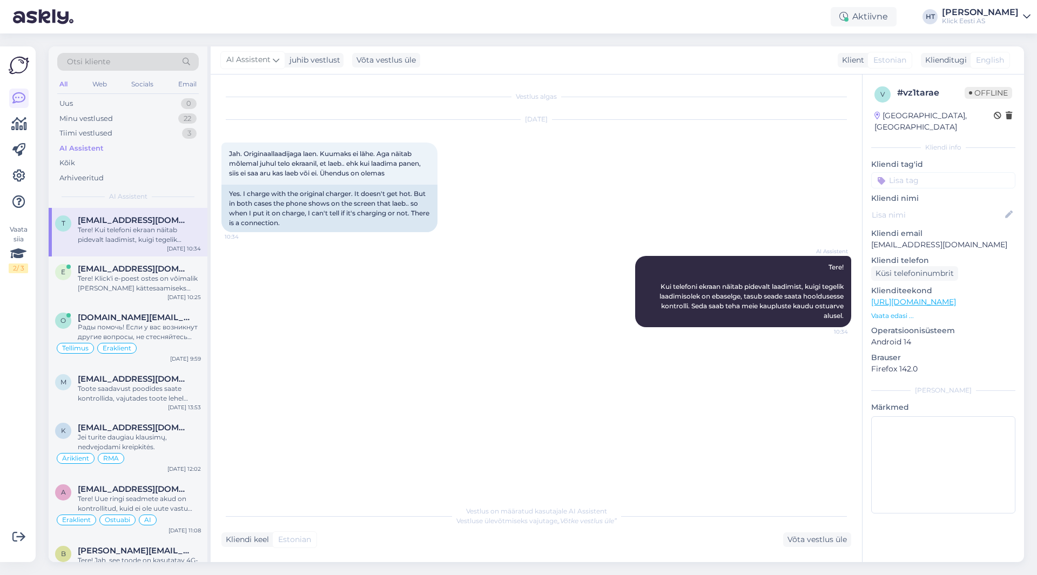
scroll to position [0, 0]
click at [176, 117] on div "Minu vestlused 22" at bounding box center [127, 118] width 141 height 15
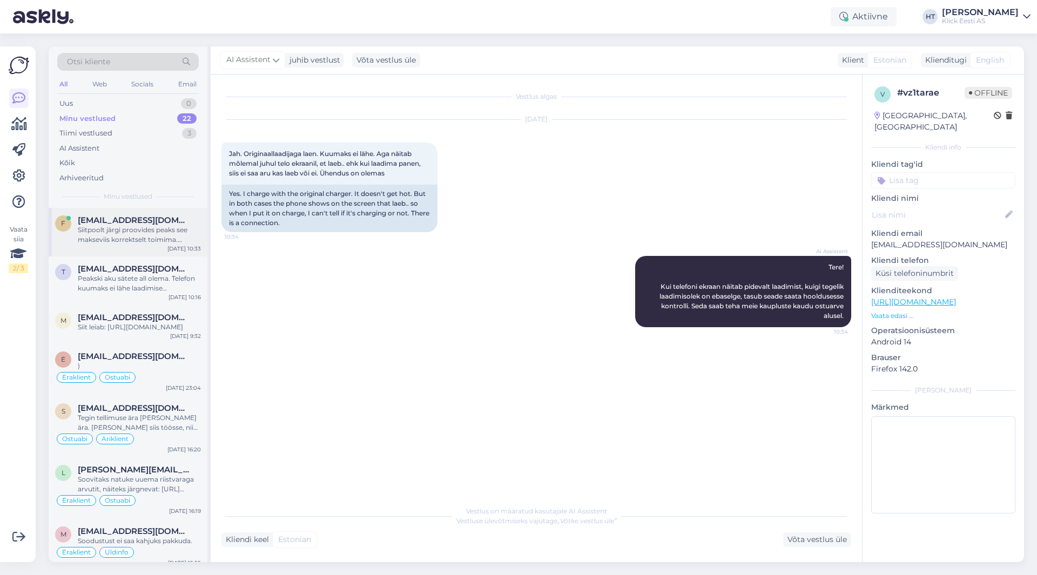
click at [171, 226] on div "Siitpoolt järgi proovides peaks see makseviis korrektselt toimima. Oskaks soovi…" at bounding box center [139, 234] width 123 height 19
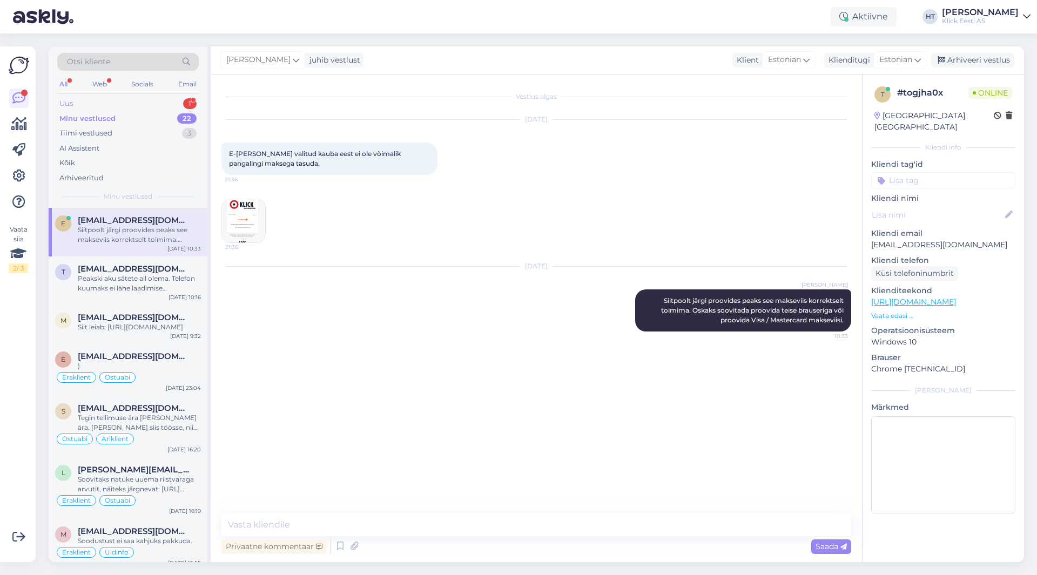
click at [184, 104] on div "1" at bounding box center [189, 103] width 13 height 11
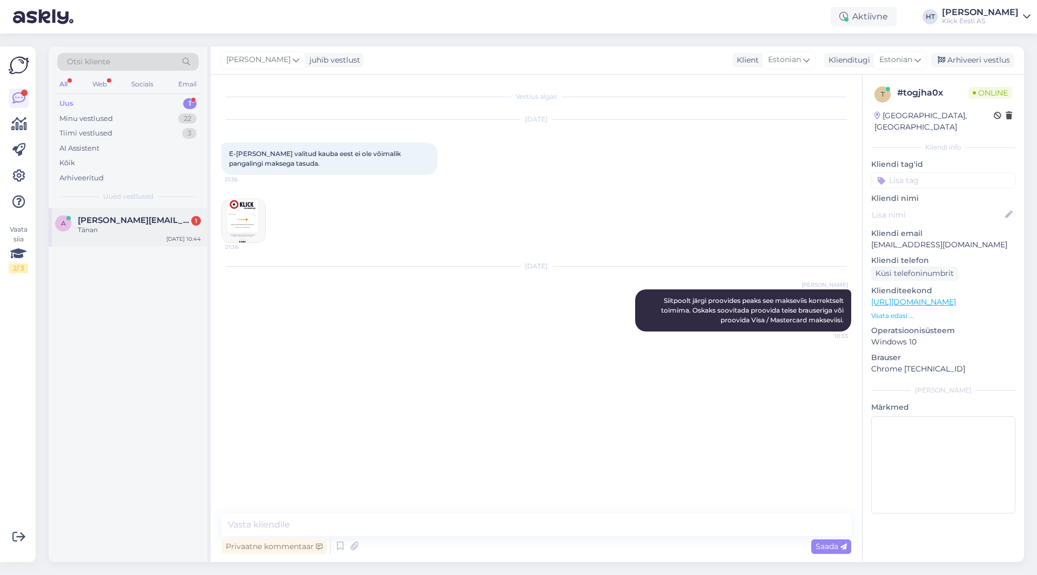
click at [166, 225] on div "[PERSON_NAME][EMAIL_ADDRESS][DOMAIN_NAME] 1" at bounding box center [139, 220] width 123 height 10
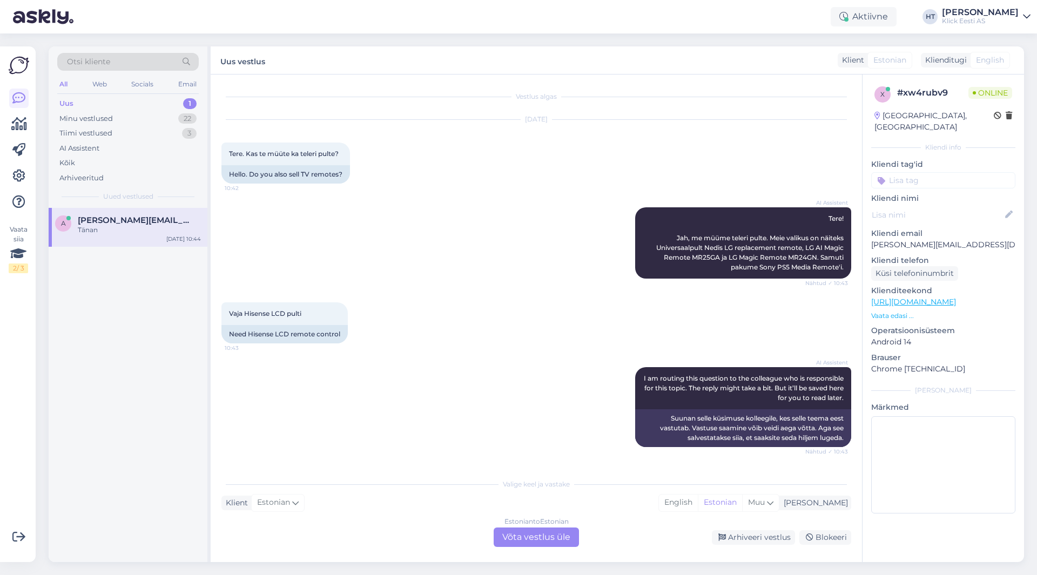
click at [532, 538] on div "Estonian to Estonian Võta vestlus üle" at bounding box center [535, 536] width 85 height 19
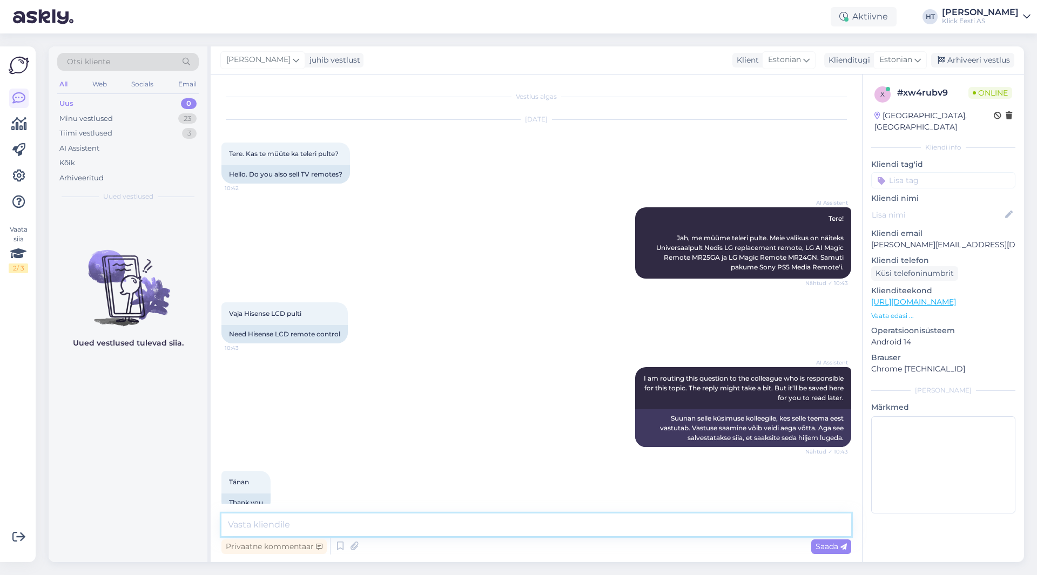
click at [529, 523] on textarea at bounding box center [535, 524] width 629 height 23
paste textarea "[URL][DOMAIN_NAME]"
type textarea "Leiduks ainult järgnevat pulti: [URL][DOMAIN_NAME]"
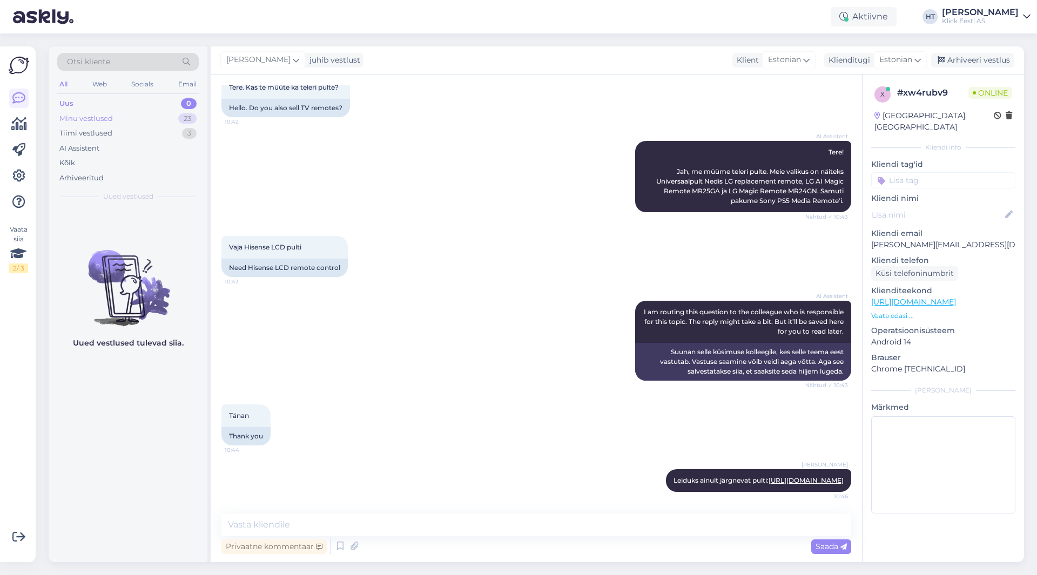
click at [178, 117] on div "23" at bounding box center [187, 118] width 18 height 11
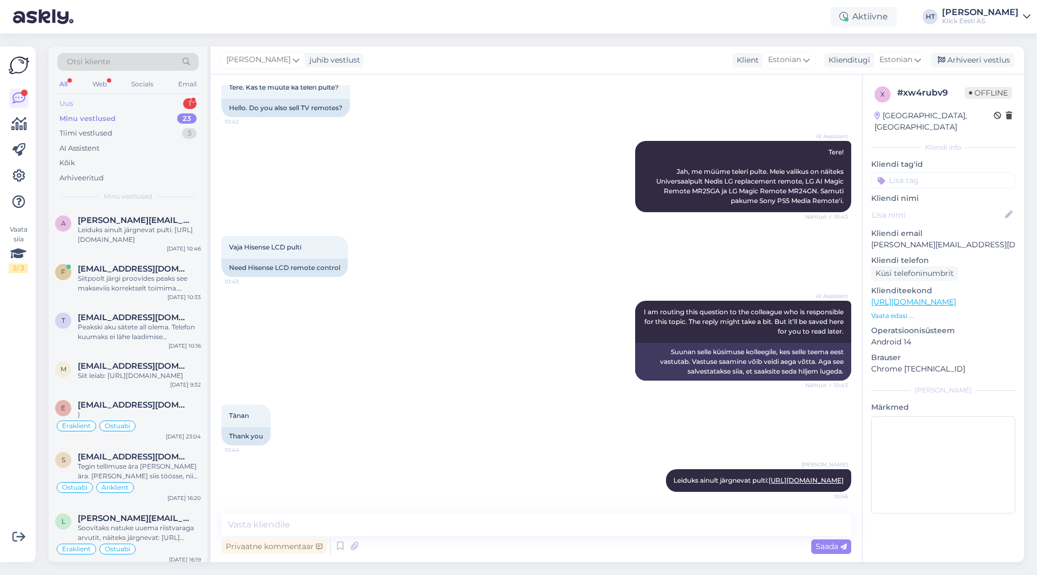
click at [150, 101] on div "Uus 1" at bounding box center [127, 103] width 141 height 15
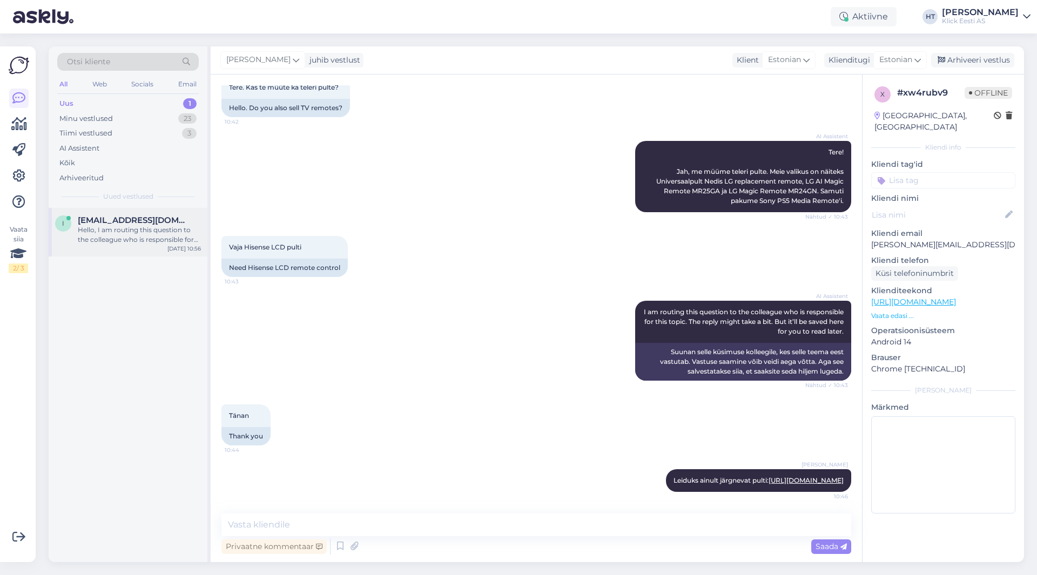
click at [146, 218] on span "[EMAIL_ADDRESS][DOMAIN_NAME]" at bounding box center [134, 220] width 112 height 10
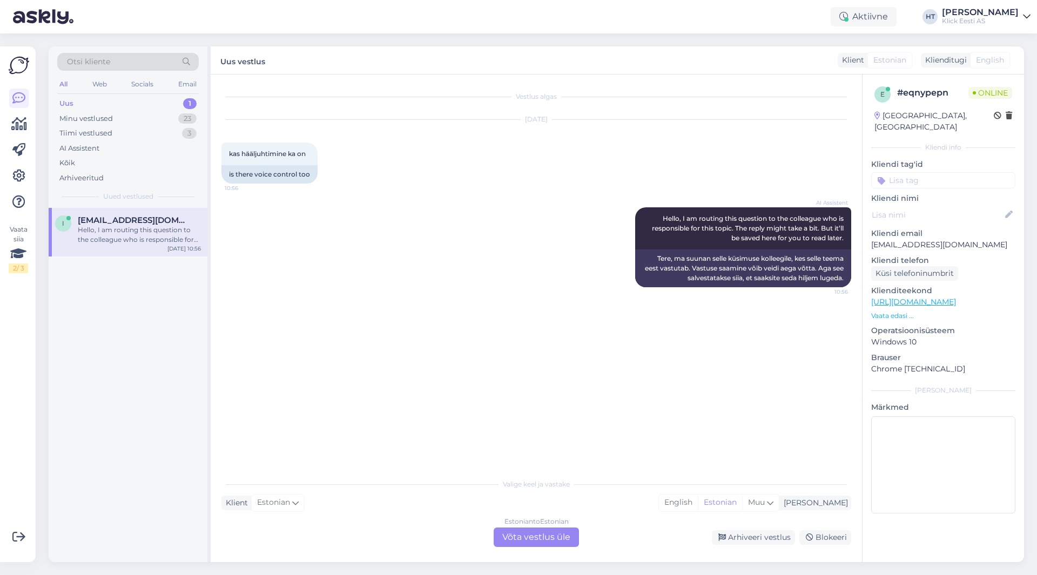
click at [408, 200] on div "AI Assistent Hello, I am routing this question to the colleague who is responsi…" at bounding box center [535, 247] width 629 height 104
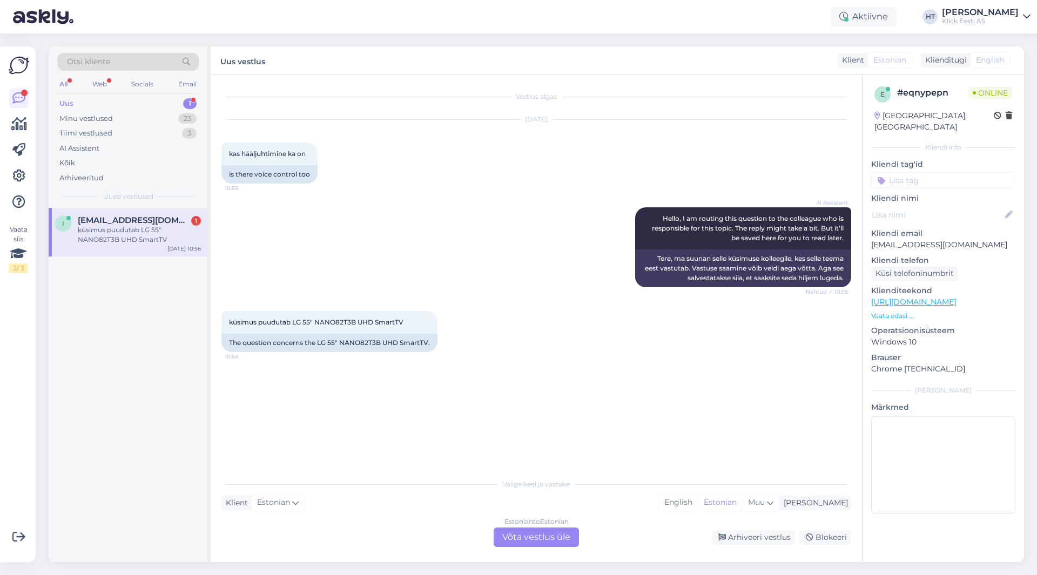
click at [389, 222] on div "AI Assistent Hello, I am routing this question to the colleague who is responsi…" at bounding box center [535, 247] width 629 height 104
click at [539, 545] on div "Estonian to Estonian Võta vestlus üle" at bounding box center [535, 536] width 85 height 19
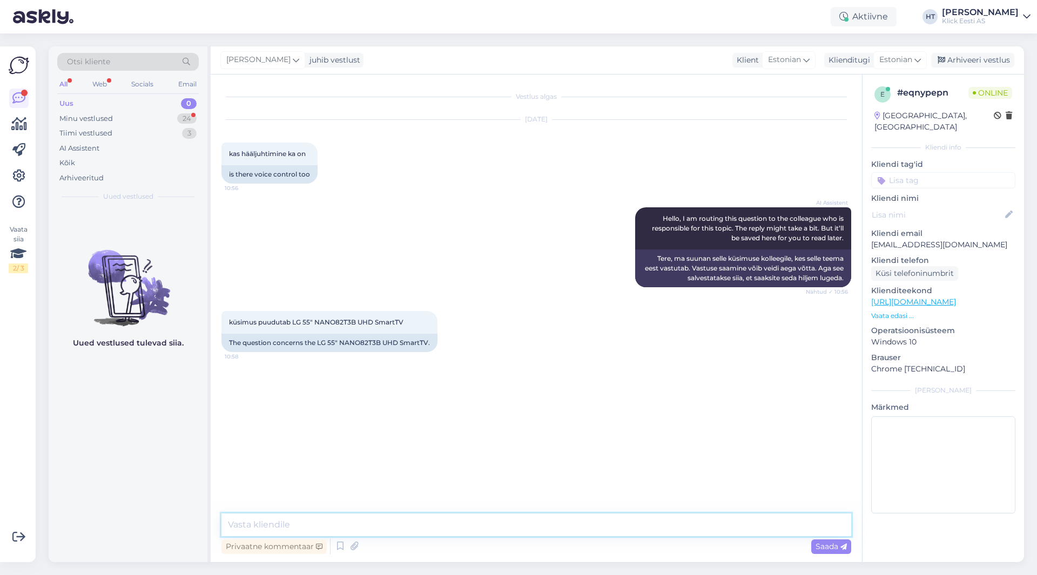
click at [534, 530] on textarea at bounding box center [535, 524] width 629 height 23
click at [554, 258] on div "AI Assistent Hello, I am routing this question to the colleague who is responsi…" at bounding box center [535, 247] width 629 height 104
click at [499, 527] on textarea at bounding box center [535, 524] width 629 height 23
type textarea "Puldil on hääljuhtimine olemas."
click at [578, 65] on div "[PERSON_NAME] juhib vestlust Klient [DEMOGRAPHIC_DATA] Klienditugi [DEMOGRAPHIC…" at bounding box center [617, 60] width 813 height 28
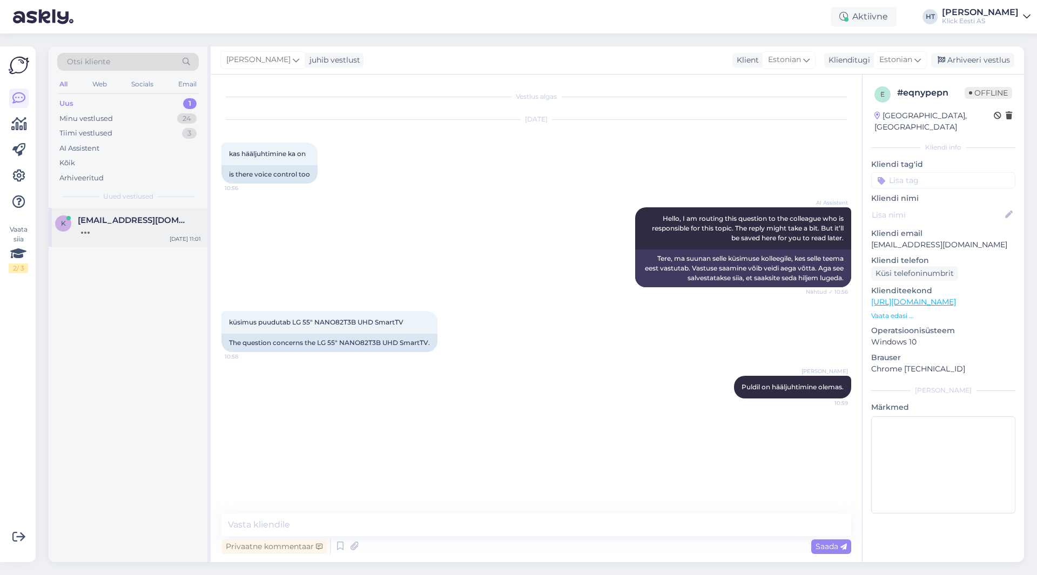
click at [123, 225] on span "[EMAIL_ADDRESS][DOMAIN_NAME]" at bounding box center [134, 220] width 112 height 10
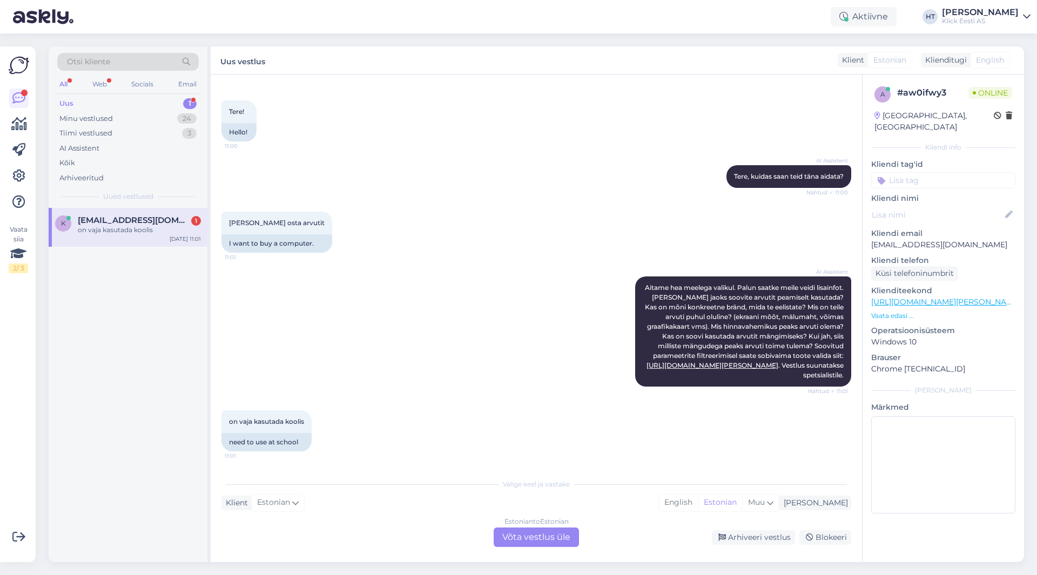
scroll to position [53, 0]
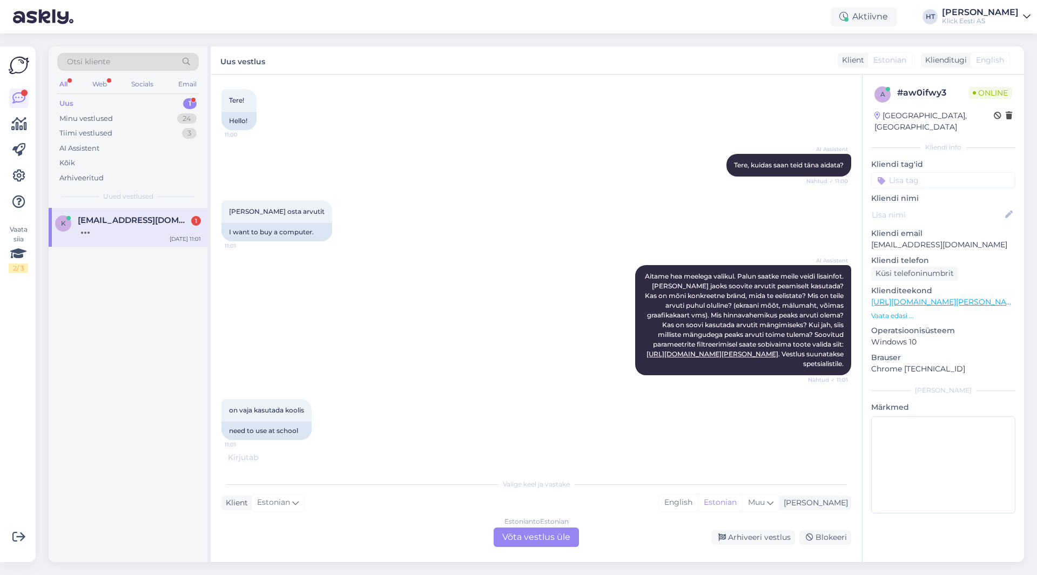
click at [539, 318] on div "AI Assistent [PERSON_NAME] hea meelega valikul. Palun saatke meile veidi lisain…" at bounding box center [535, 320] width 629 height 134
click at [540, 318] on div "AI Assistent [PERSON_NAME] hea meelega valikul. Palun saatke meile veidi lisain…" at bounding box center [535, 320] width 629 height 134
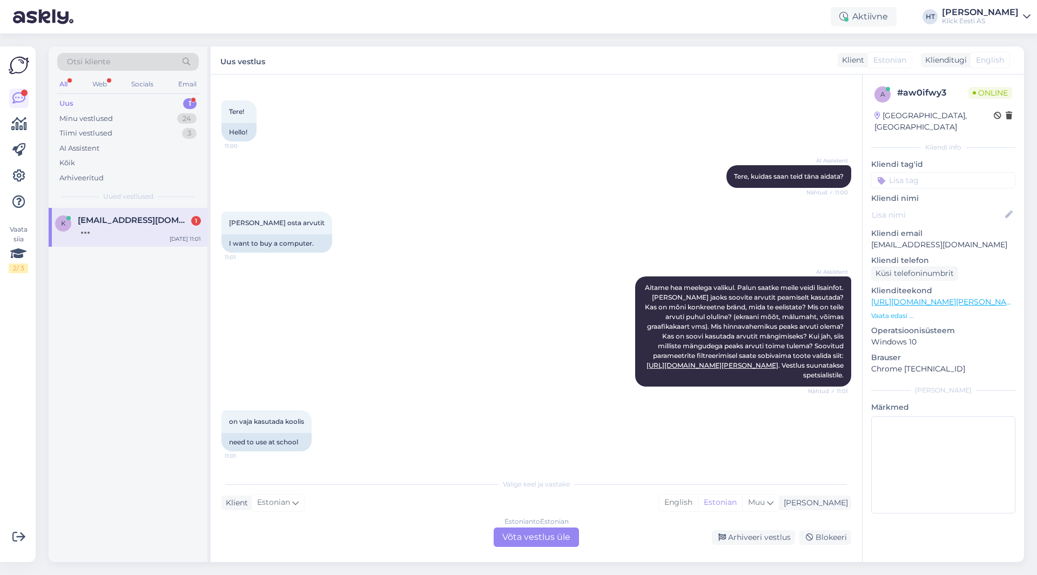
click at [540, 318] on div "AI Assistent [PERSON_NAME] hea meelega valikul. Palun saatke meile veidi lisain…" at bounding box center [535, 332] width 629 height 134
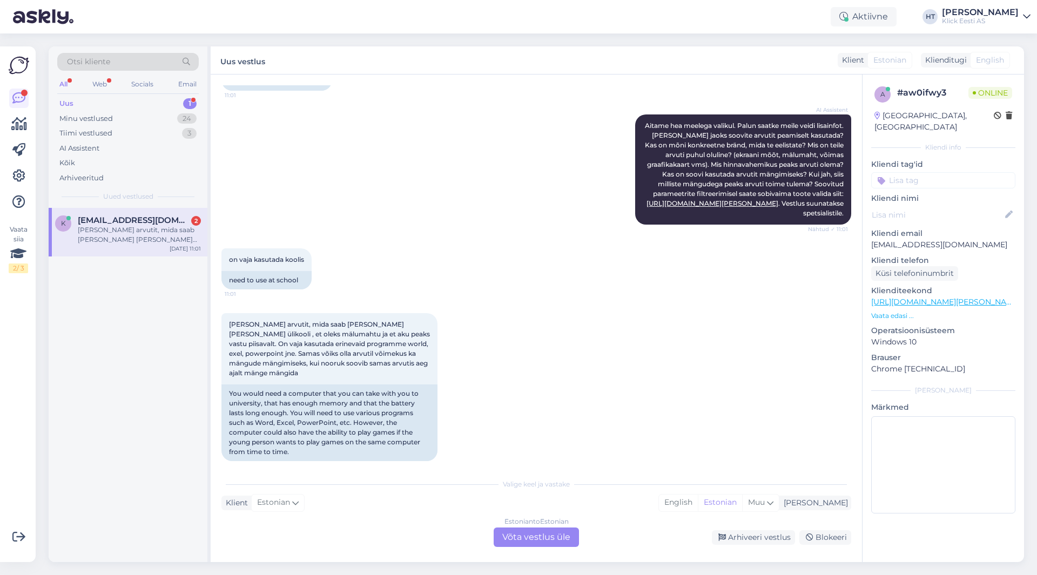
click at [532, 540] on div "Estonian to Estonian Võta vestlus üle" at bounding box center [535, 536] width 85 height 19
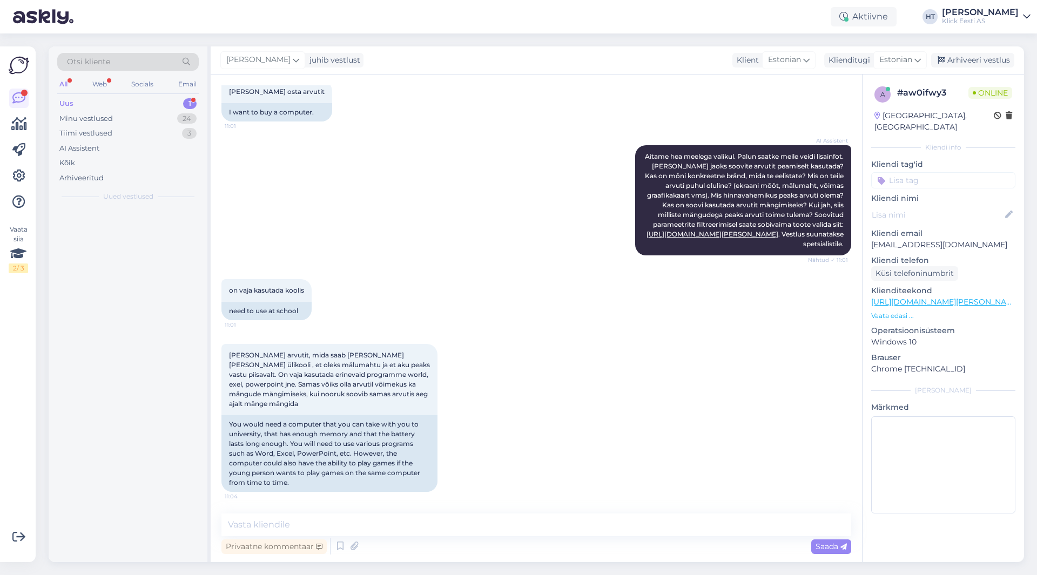
scroll to position [164, 0]
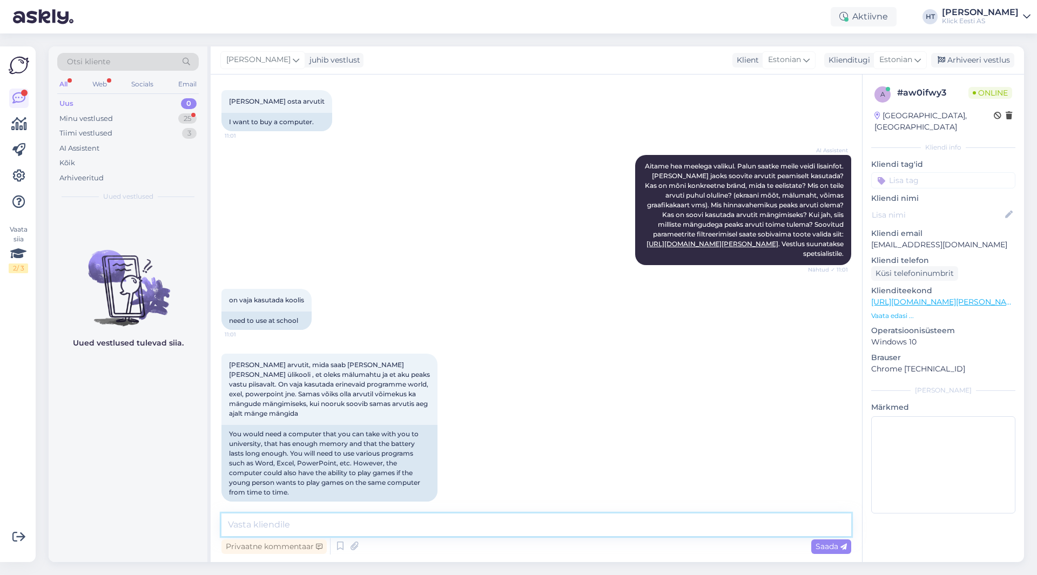
click at [548, 521] on textarea at bounding box center [535, 524] width 629 height 23
type textarea "Kas on teada milliste mängude jaoks täpsemalt?"
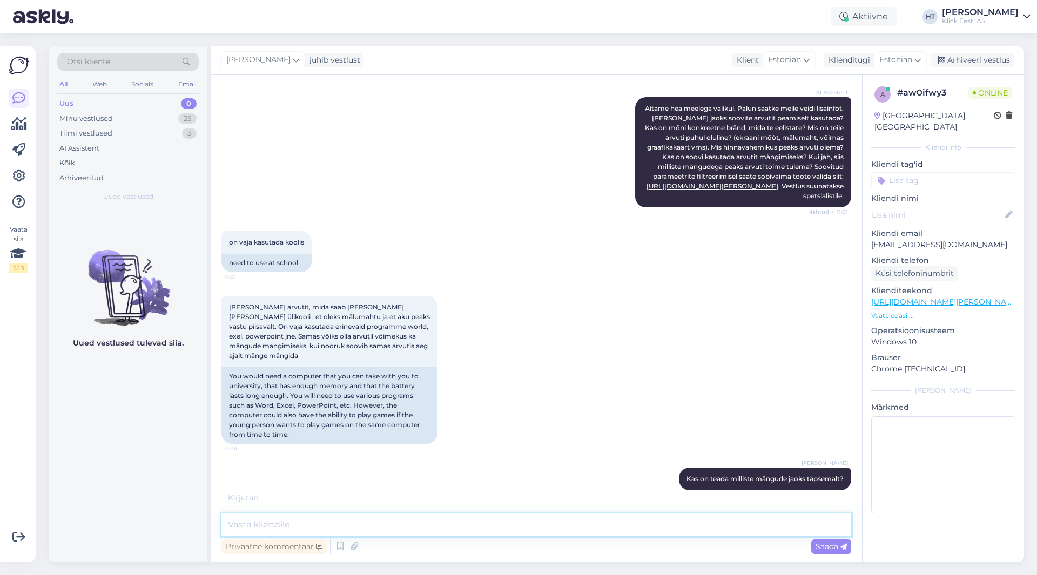
scroll to position [256, 0]
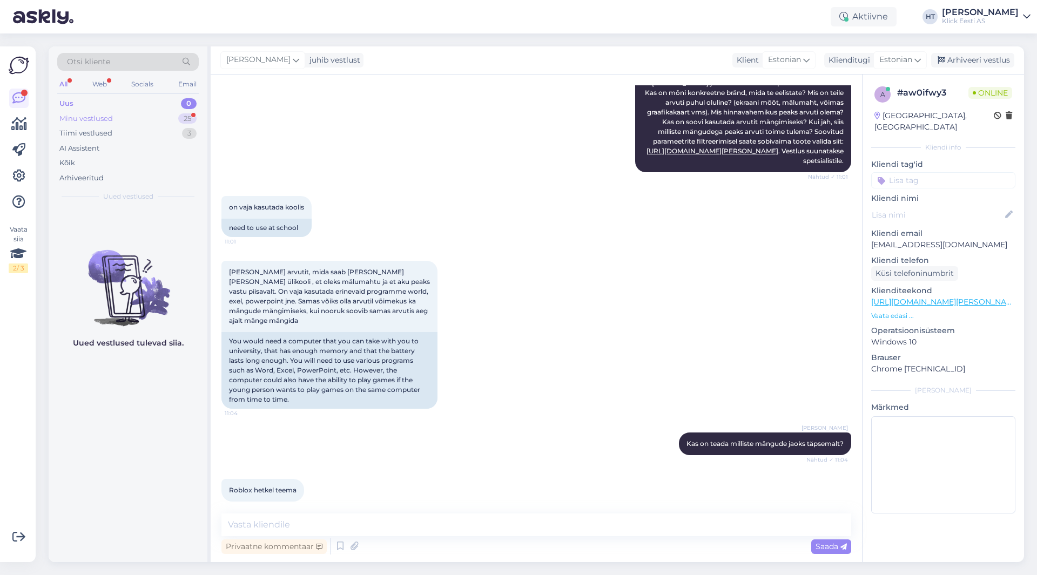
click at [124, 115] on div "Minu vestlused 25" at bounding box center [127, 118] width 141 height 15
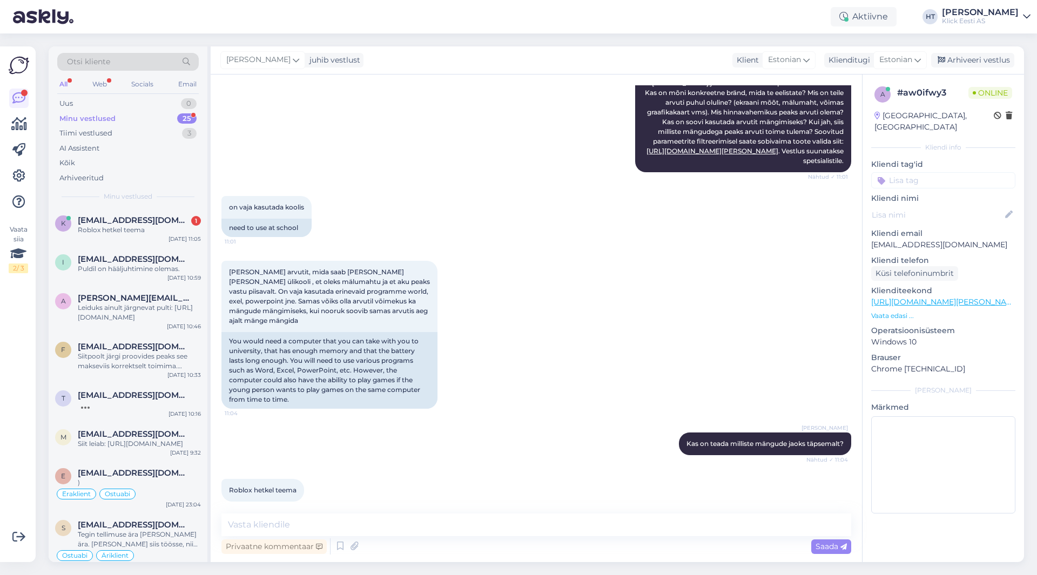
click at [412, 467] on div "Roblox hetkel teema 11:05" at bounding box center [535, 490] width 629 height 46
click at [407, 531] on textarea at bounding box center [535, 524] width 629 height 23
paste textarea "[URL][DOMAIN_NAME][PERSON_NAME]"
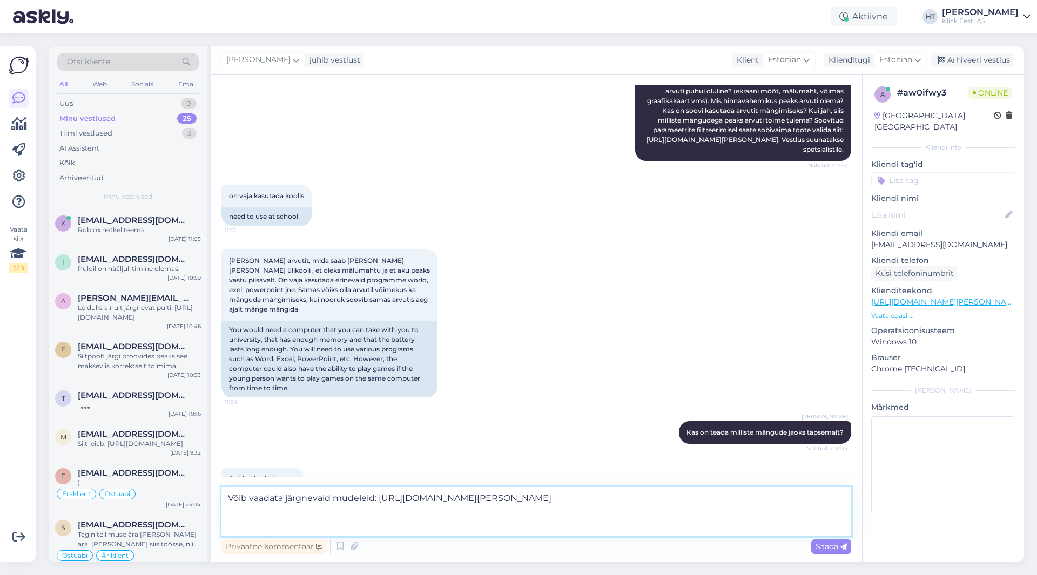
scroll to position [283, 0]
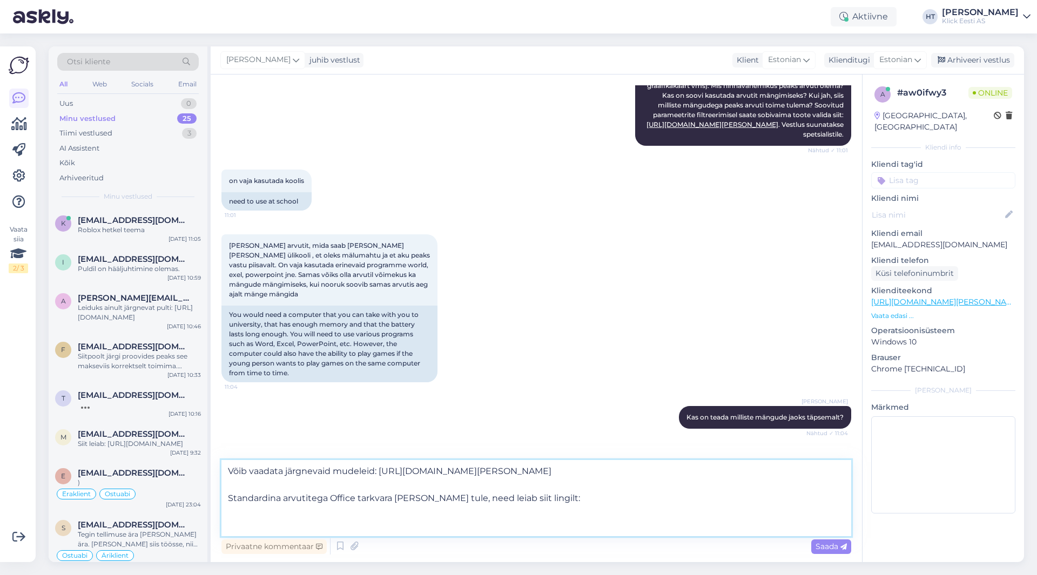
paste textarea "[URL][DOMAIN_NAME][PERSON_NAME]"
type textarea "Võib vaadata järgnevaid mudeleid: [URL][DOMAIN_NAME][PERSON_NAME] Standardina a…"
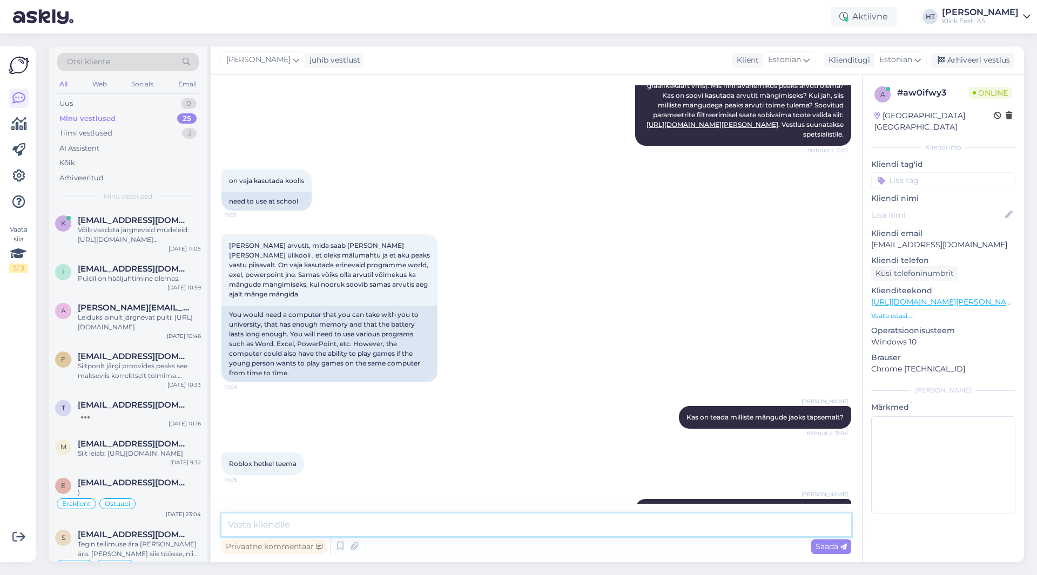
scroll to position [381, 0]
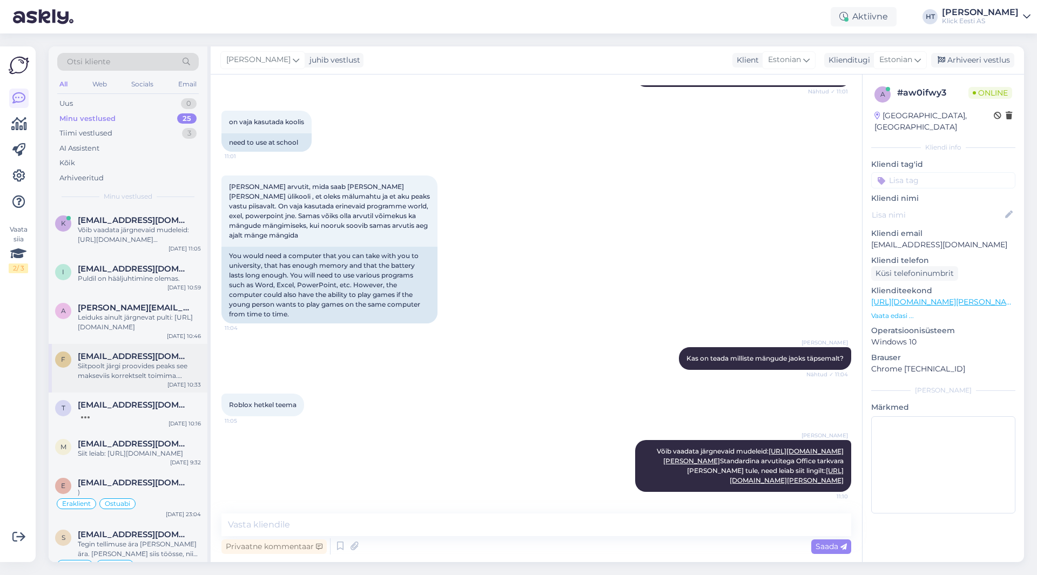
click at [148, 370] on div "Siitpoolt järgi proovides peaks see makseviis korrektselt toimima. Oskaks soovi…" at bounding box center [139, 370] width 123 height 19
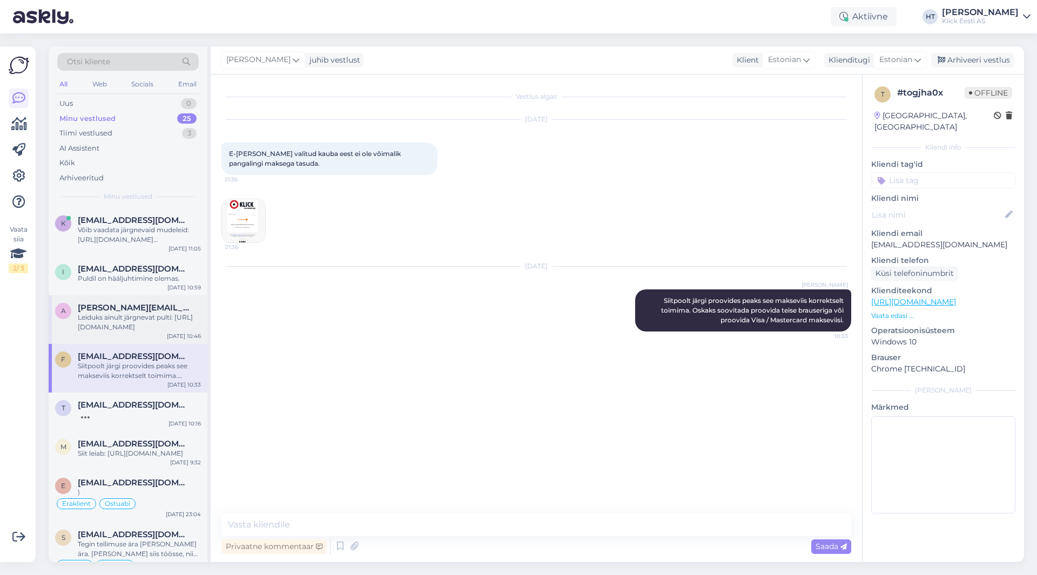
click at [154, 319] on div "Leiduks ainult järgnevat pulti: [URL][DOMAIN_NAME]" at bounding box center [139, 322] width 123 height 19
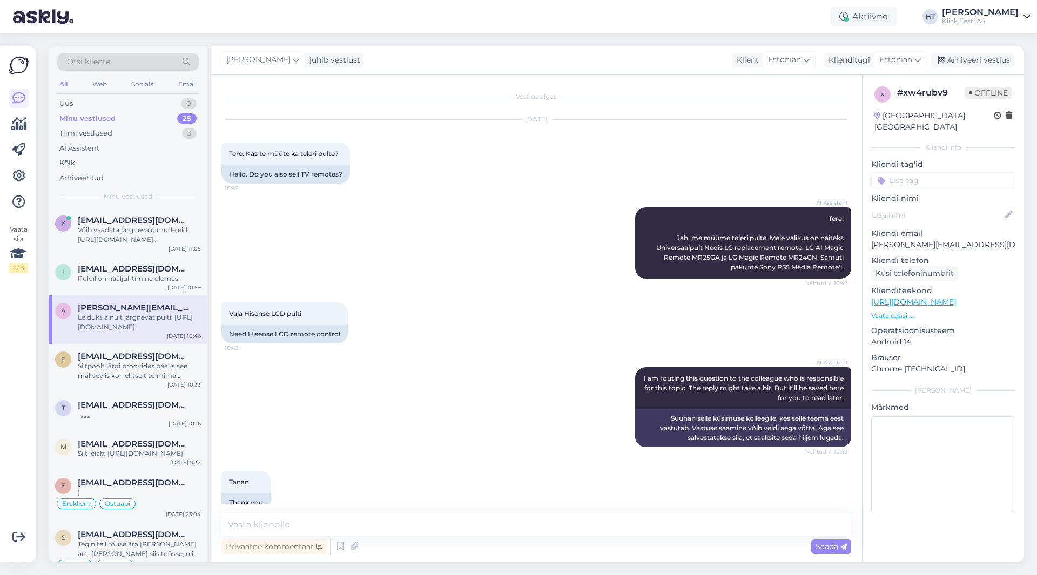
scroll to position [86, 0]
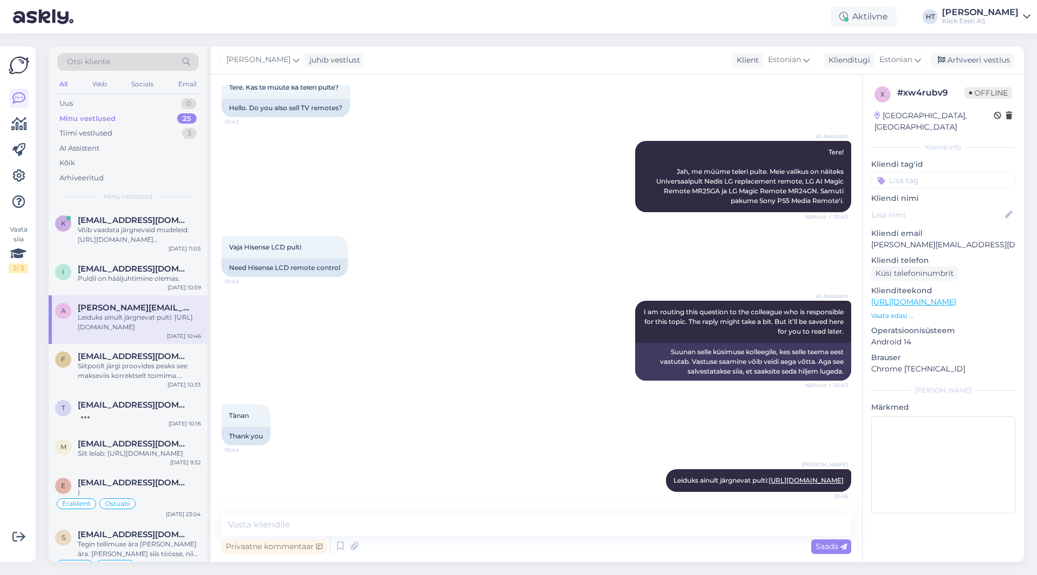
click at [458, 322] on div "AI Assistent I am routing this question to the colleague who is responsible for…" at bounding box center [535, 341] width 629 height 104
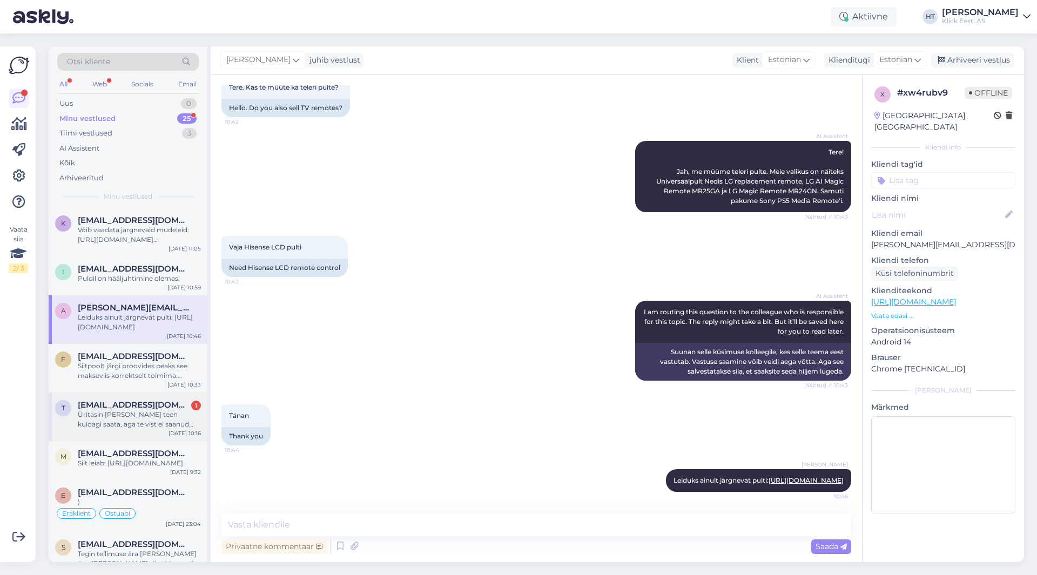
click at [149, 407] on span "[EMAIL_ADDRESS][DOMAIN_NAME]" at bounding box center [134, 405] width 112 height 10
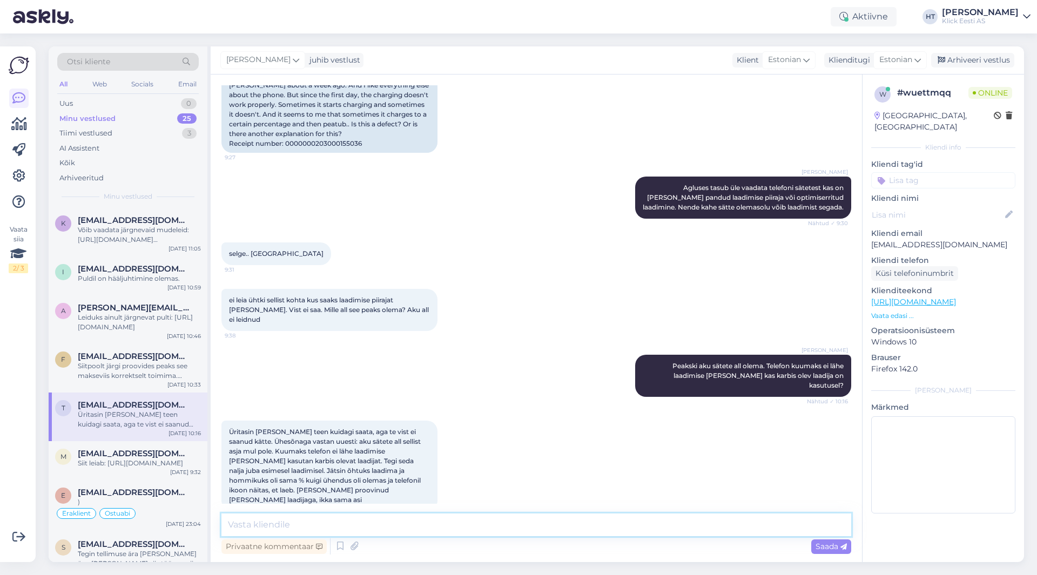
click at [410, 522] on textarea at bounding box center [535, 524] width 629 height 23
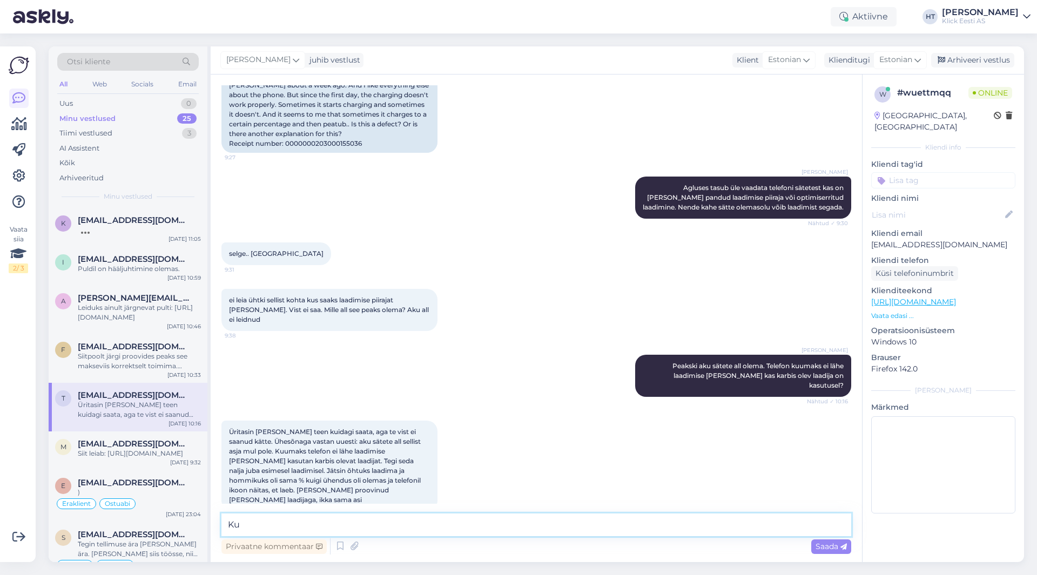
type textarea "K"
click at [465, 519] on textarea at bounding box center [535, 524] width 629 height 23
click at [413, 527] on textarea at bounding box center [535, 524] width 629 height 23
click at [506, 530] on textarea at bounding box center [535, 524] width 629 height 23
click at [506, 525] on textarea at bounding box center [535, 524] width 629 height 23
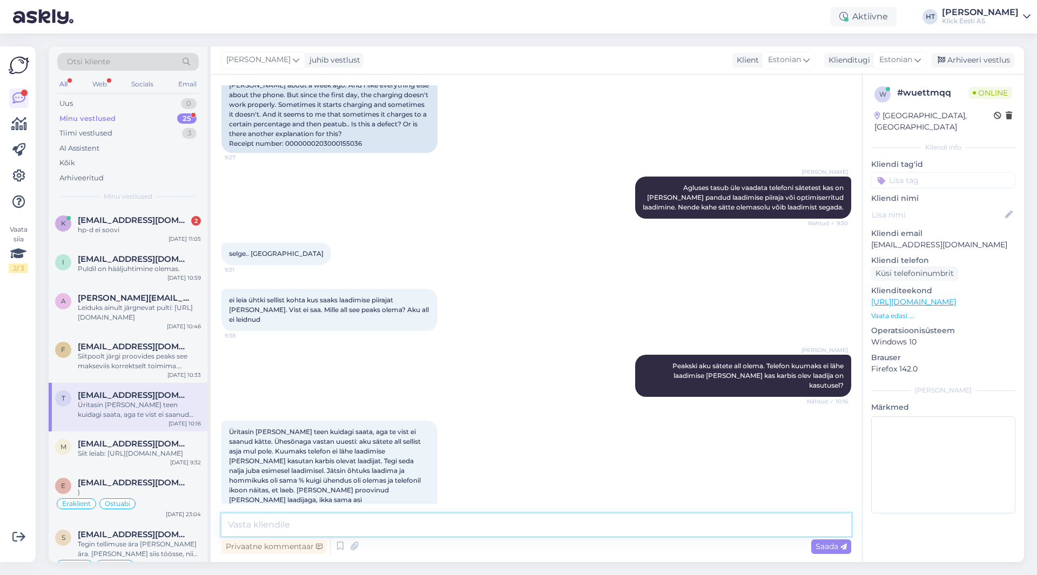
click at [506, 525] on textarea at bounding box center [535, 524] width 629 height 23
type textarea "[PERSON_NAME] veel enne proovida telefoni laadida [PERSON_NAME] kui see on välj…"
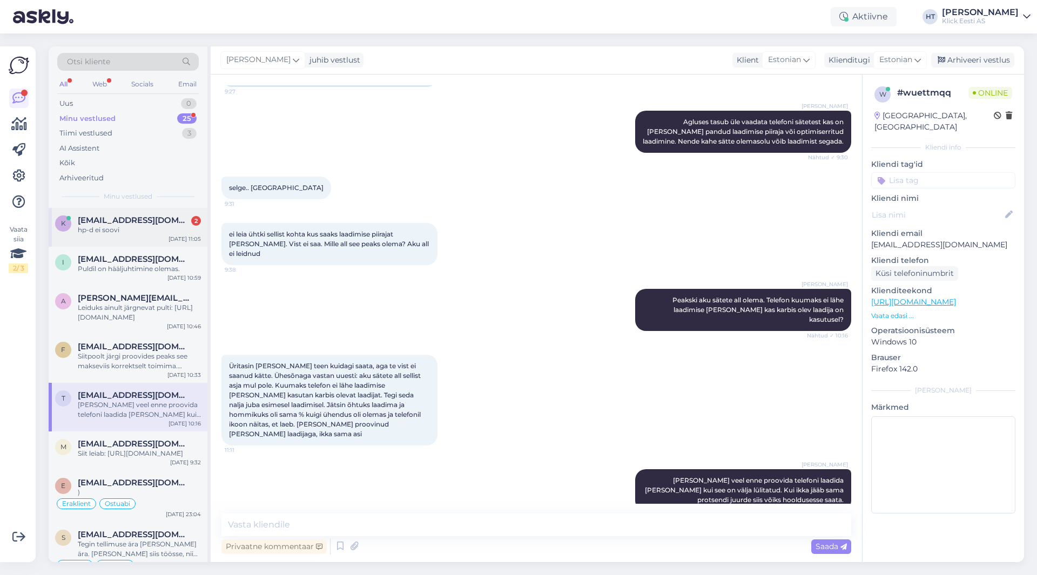
click at [147, 229] on div "hp-d ei soovi" at bounding box center [139, 230] width 123 height 10
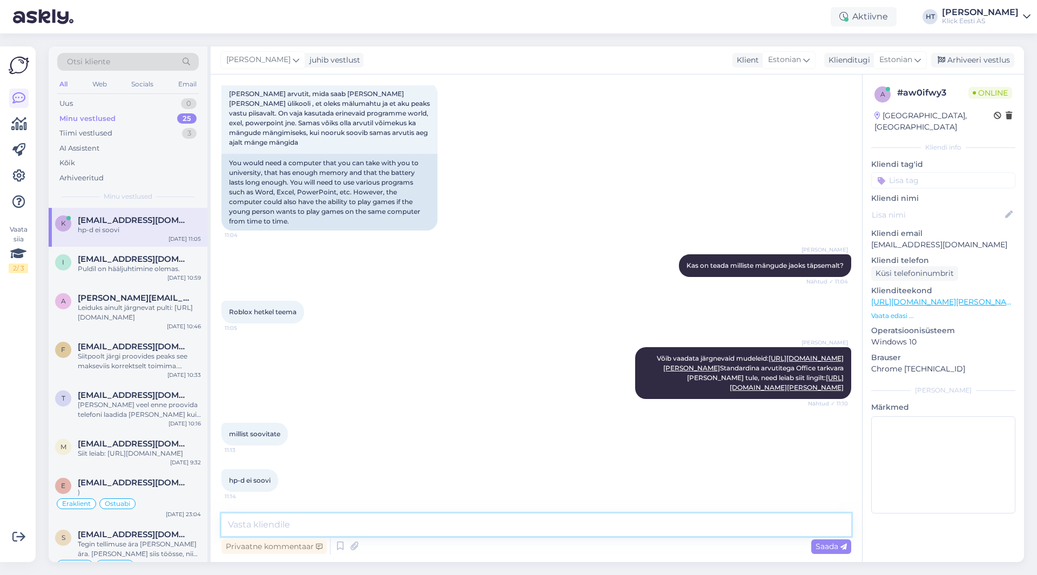
click at [358, 515] on textarea at bounding box center [535, 524] width 629 height 23
paste textarea "[URL][DOMAIN_NAME]"
type textarea "Lenovo omadest soovitaks järgnevat: [URL][DOMAIN_NAME]"
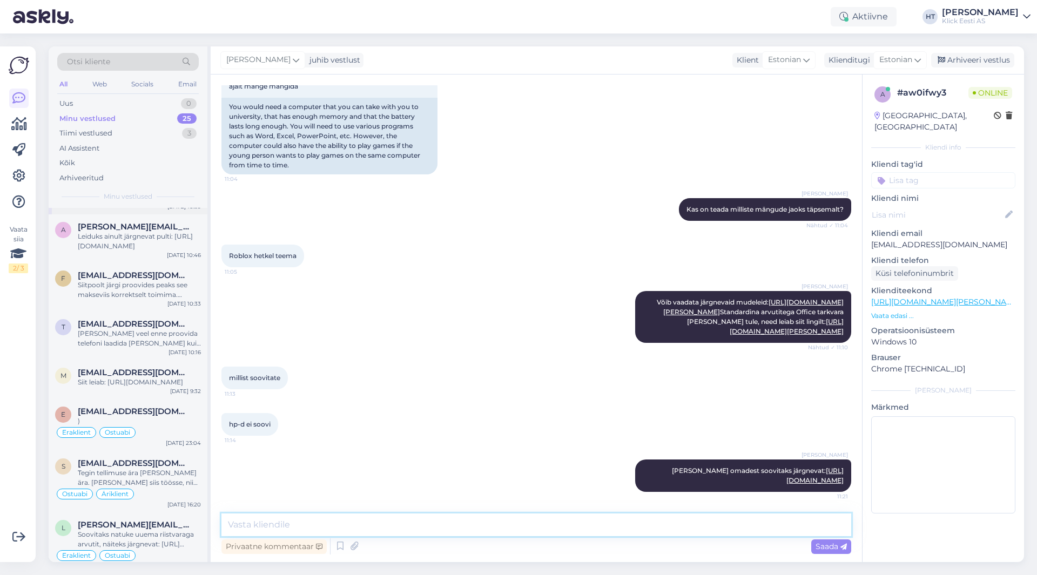
scroll to position [0, 0]
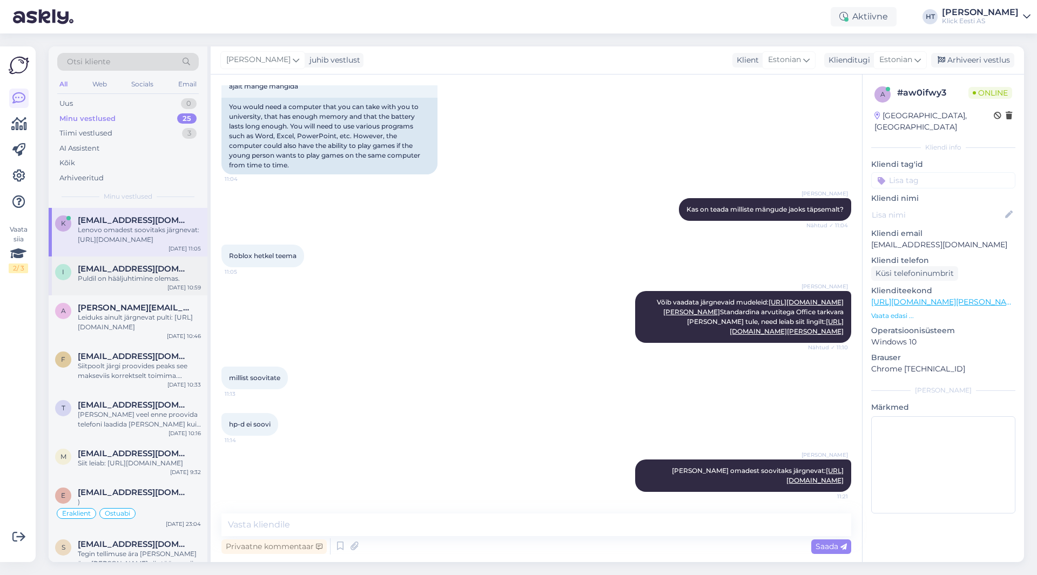
click at [138, 293] on div "i [EMAIL_ADDRESS][DOMAIN_NAME] Puldil on hääljuhtimine olemas. [DATE] 10:59" at bounding box center [128, 275] width 159 height 39
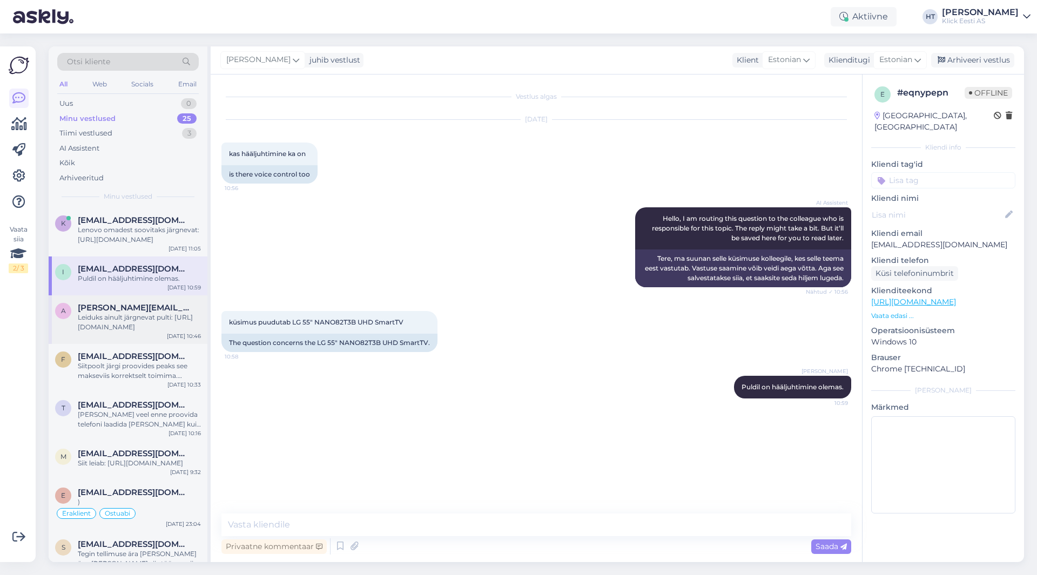
click at [144, 319] on div "Leiduks ainult järgnevat pulti: [URL][DOMAIN_NAME]" at bounding box center [139, 322] width 123 height 19
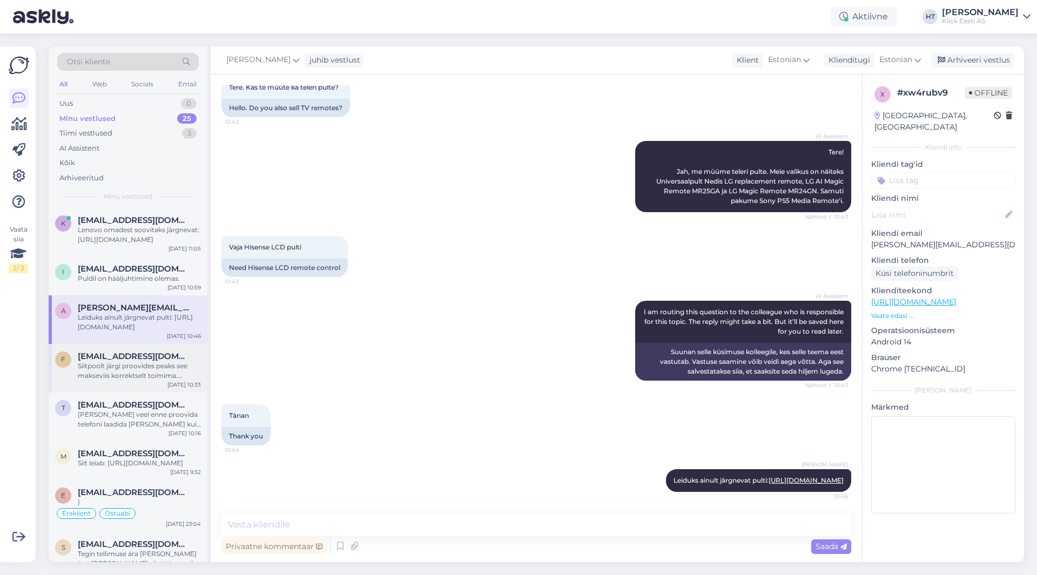
click at [162, 369] on div "Siitpoolt järgi proovides peaks see makseviis korrektselt toimima. Oskaks soovi…" at bounding box center [139, 370] width 123 height 19
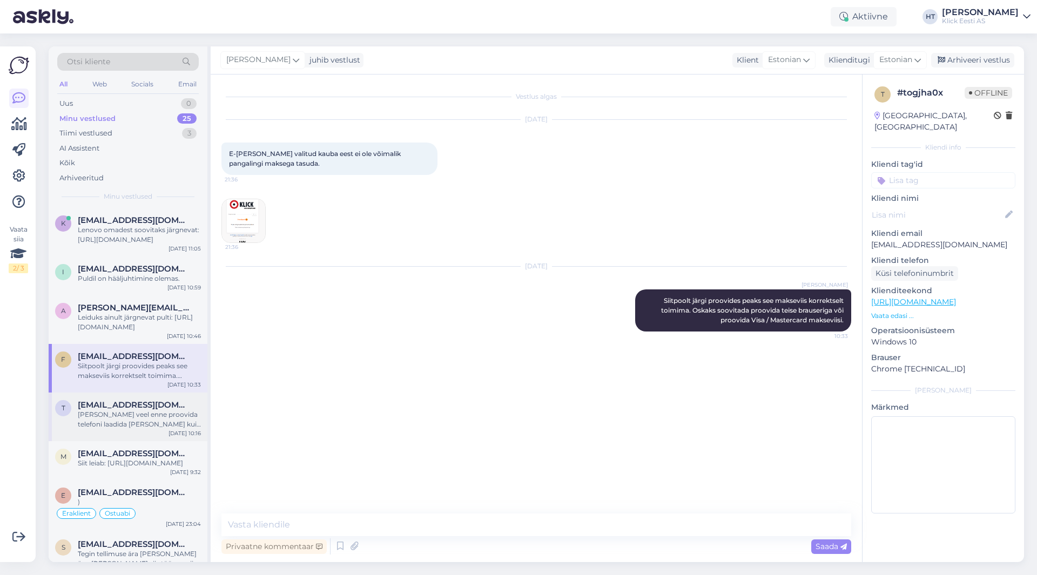
click at [167, 411] on div "[PERSON_NAME] veel enne proovida telefoni laadida [PERSON_NAME] kui see on välj…" at bounding box center [139, 419] width 123 height 19
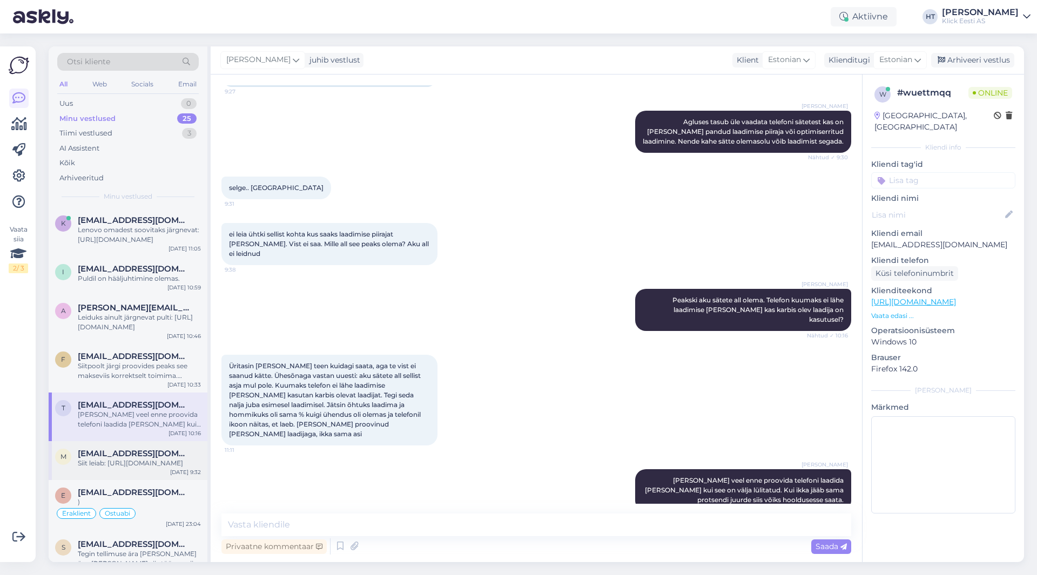
click at [168, 457] on span "[EMAIL_ADDRESS][DOMAIN_NAME]" at bounding box center [134, 454] width 112 height 10
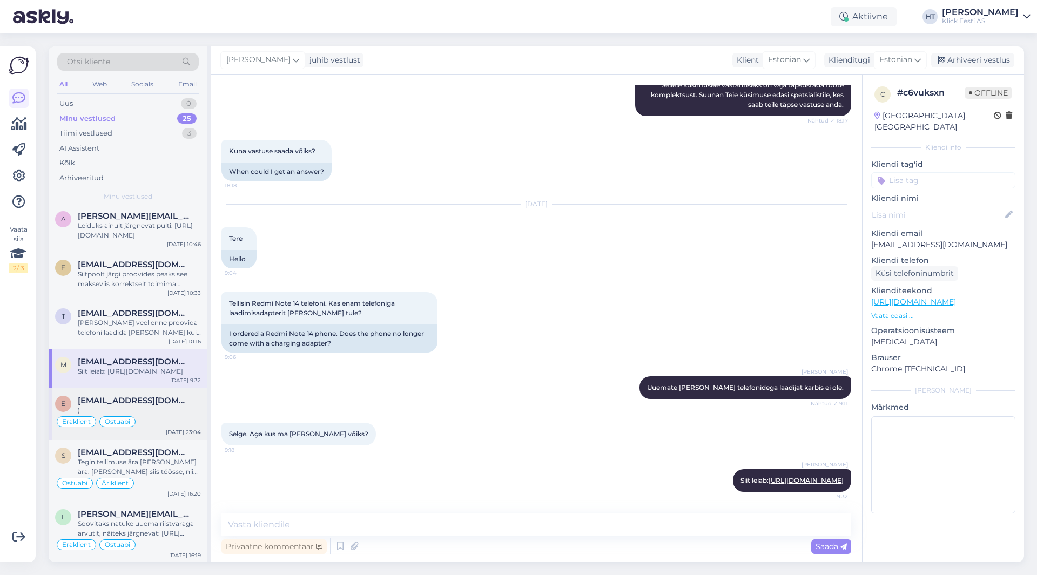
scroll to position [108, 0]
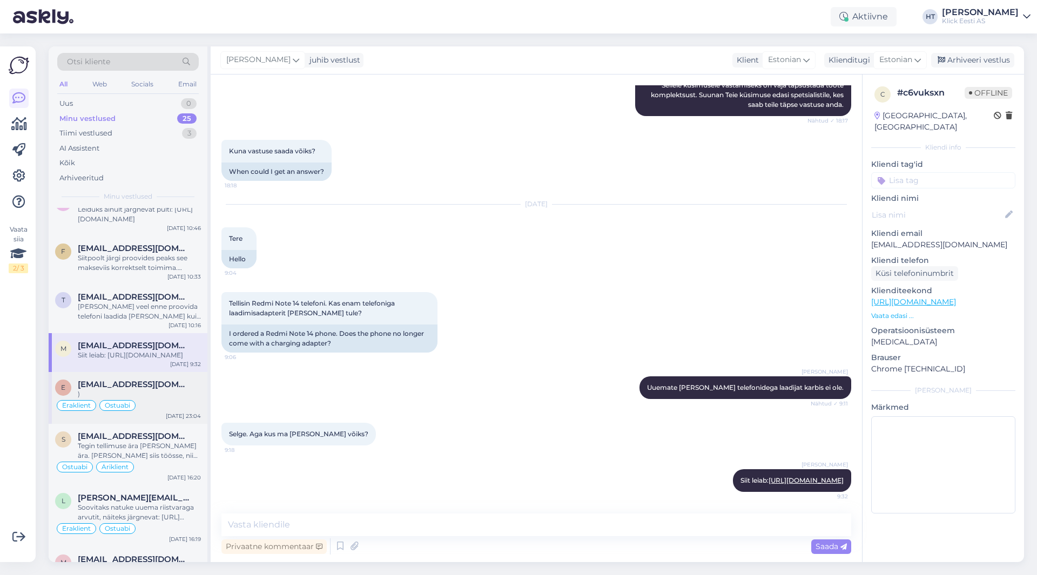
click at [175, 409] on div "Eraklient Ostuabi" at bounding box center [128, 405] width 146 height 13
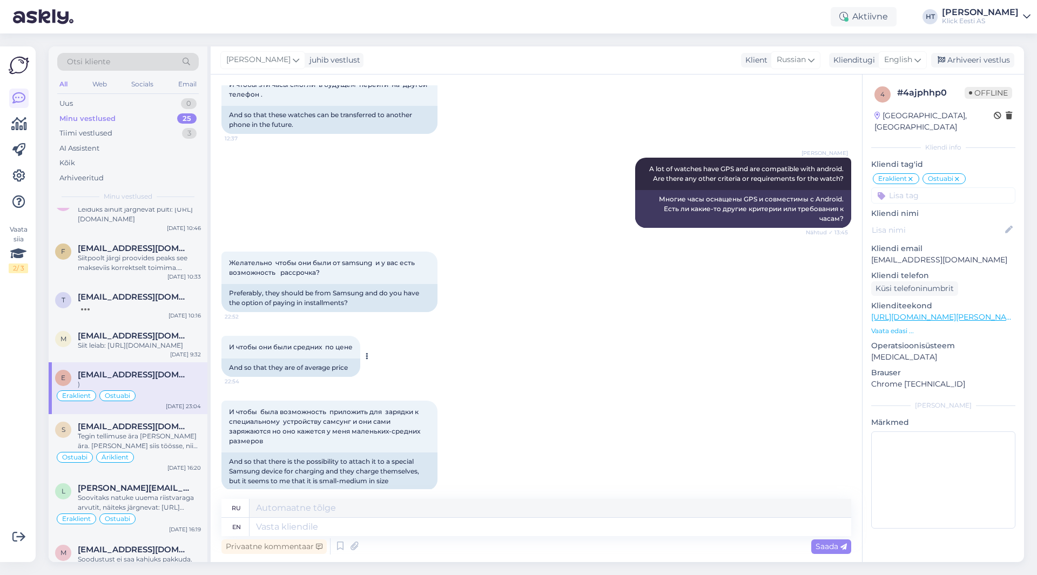
scroll to position [321, 0]
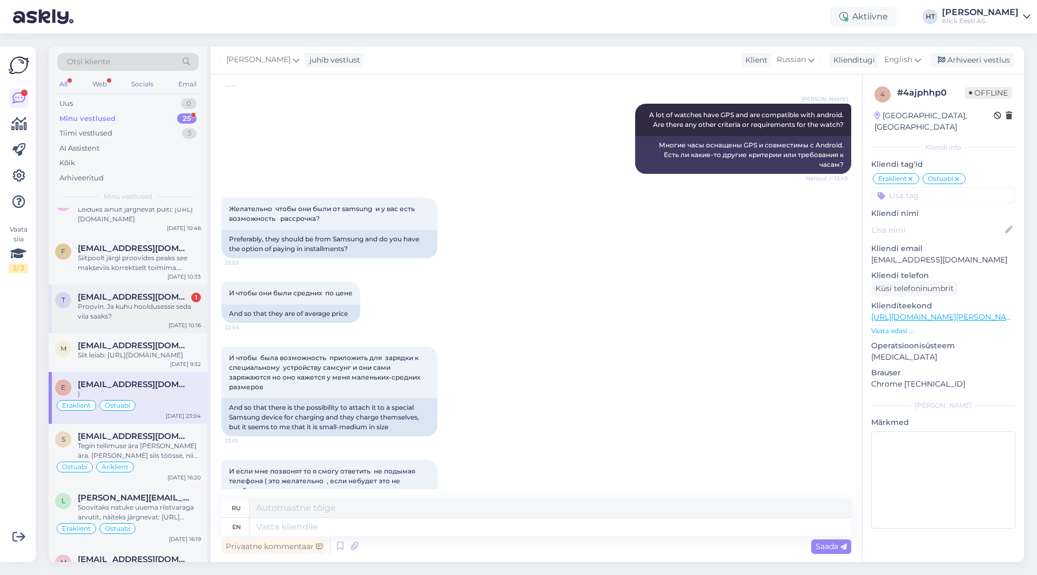
click at [158, 310] on div "Proovin. Ja kuhu hooldusesse seda viia saaks?" at bounding box center [139, 311] width 123 height 19
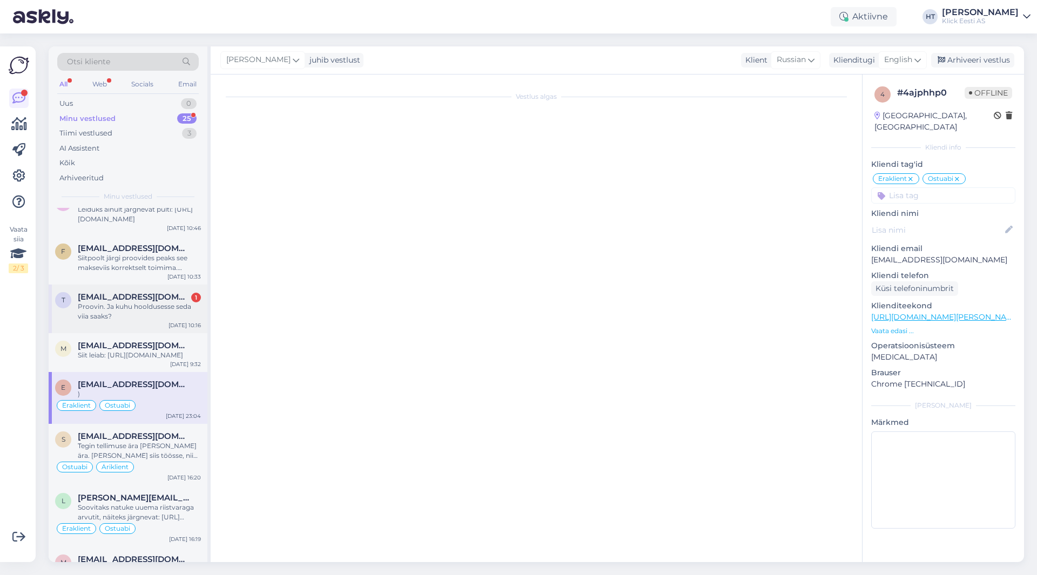
scroll to position [611, 0]
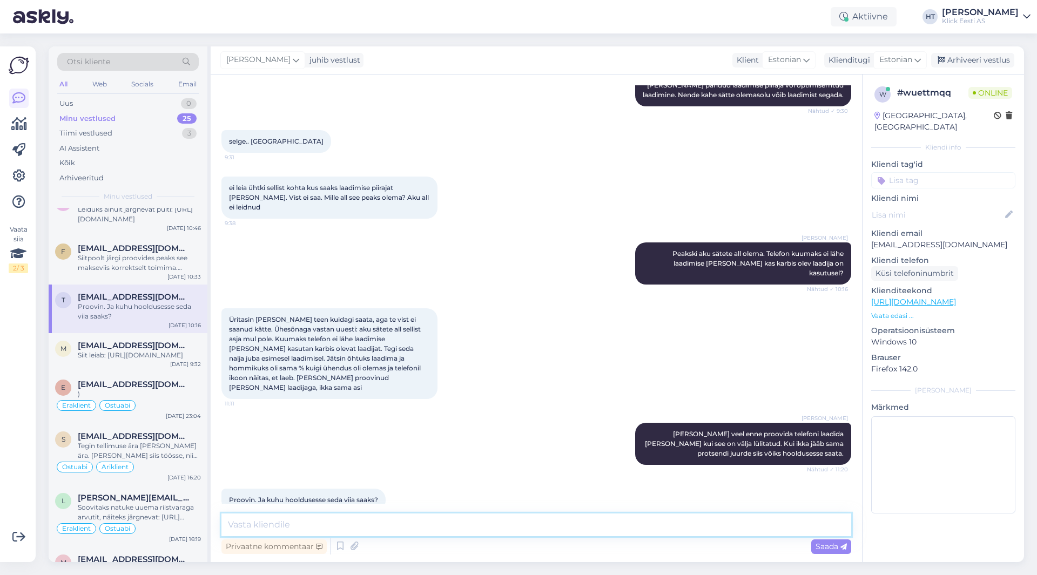
click at [453, 527] on textarea at bounding box center [535, 524] width 629 height 23
type textarea "Seda saab kaupluste kaudu teha. Kohaliku hoolduskeskust ei leidu."
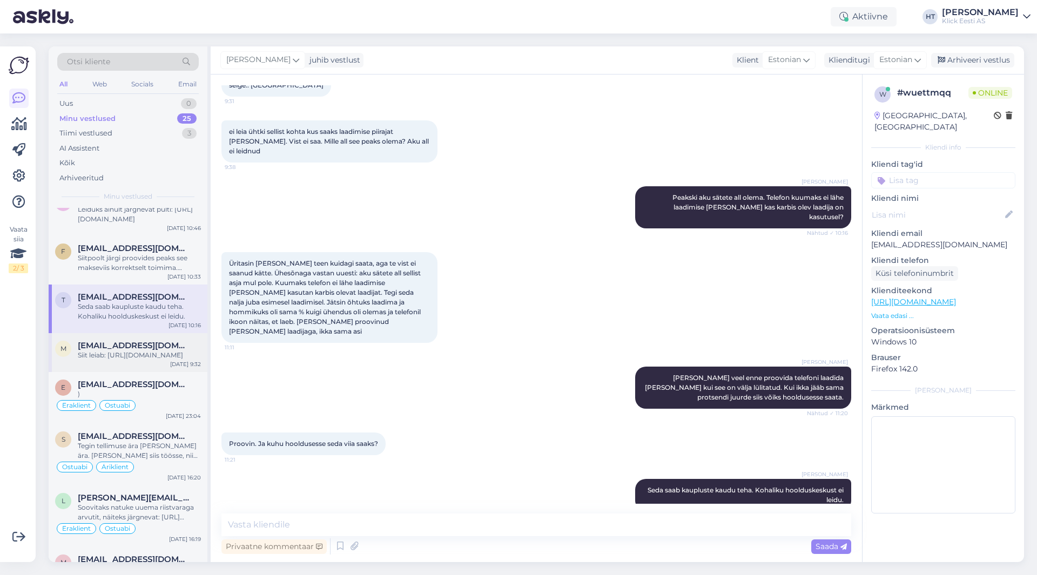
click at [109, 360] on div "Siit leiab: [URL][DOMAIN_NAME]" at bounding box center [139, 355] width 123 height 10
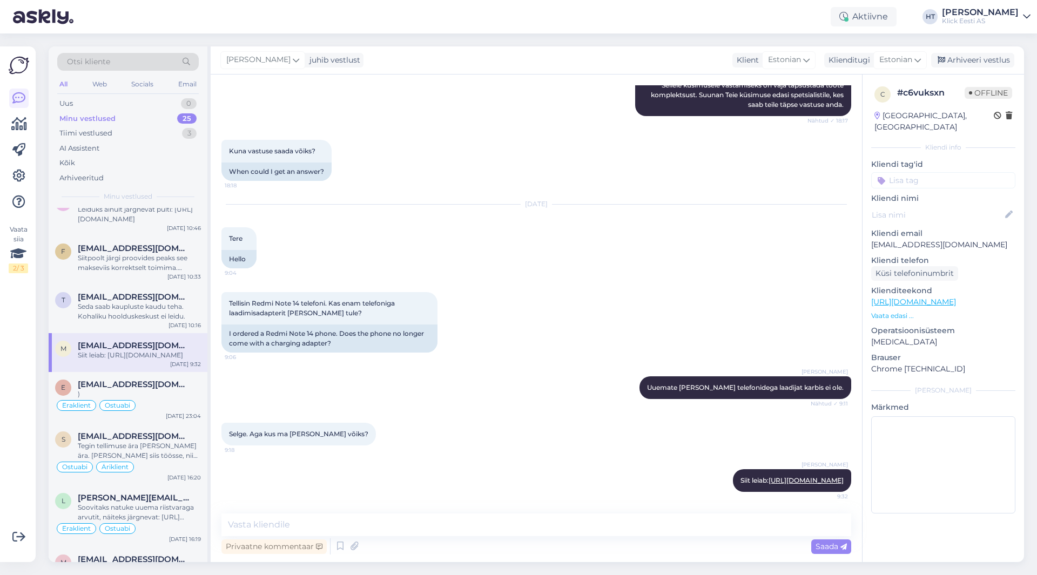
scroll to position [0, 0]
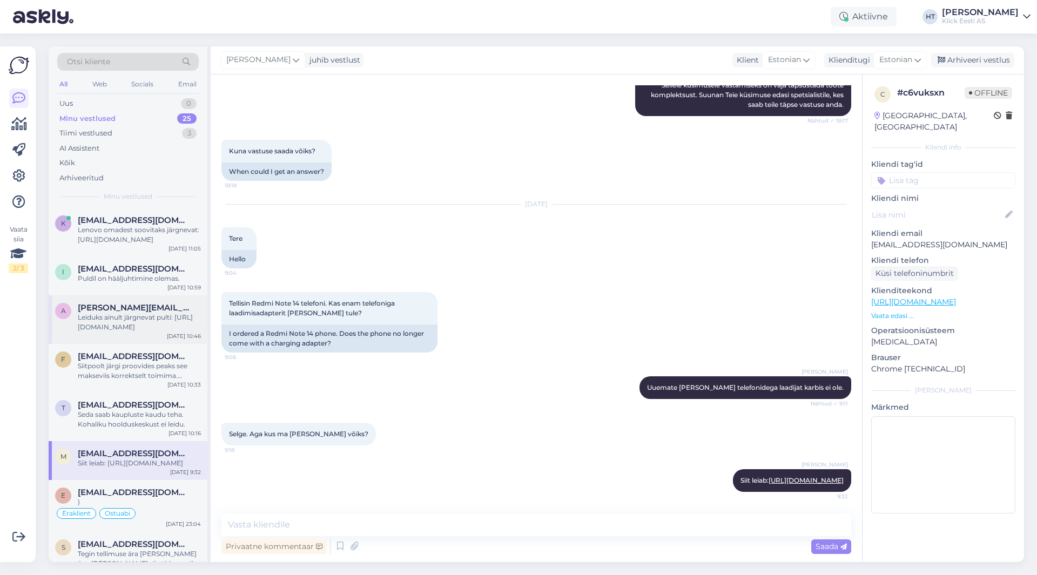
click at [128, 301] on div "a [PERSON_NAME][EMAIL_ADDRESS][DOMAIN_NAME] Leiduks ainult järgnevat pulti: [UR…" at bounding box center [128, 319] width 159 height 49
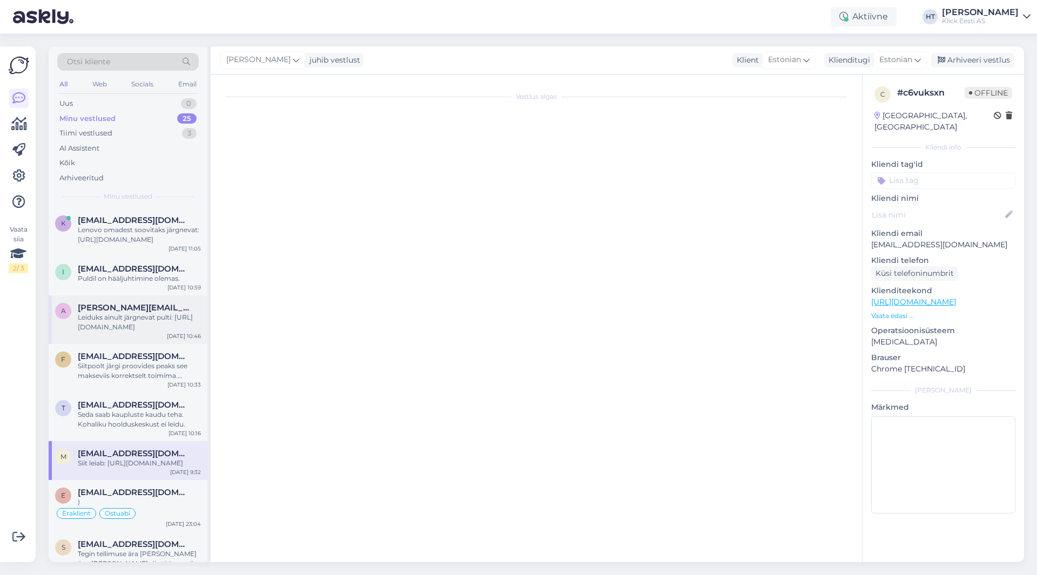
scroll to position [86, 0]
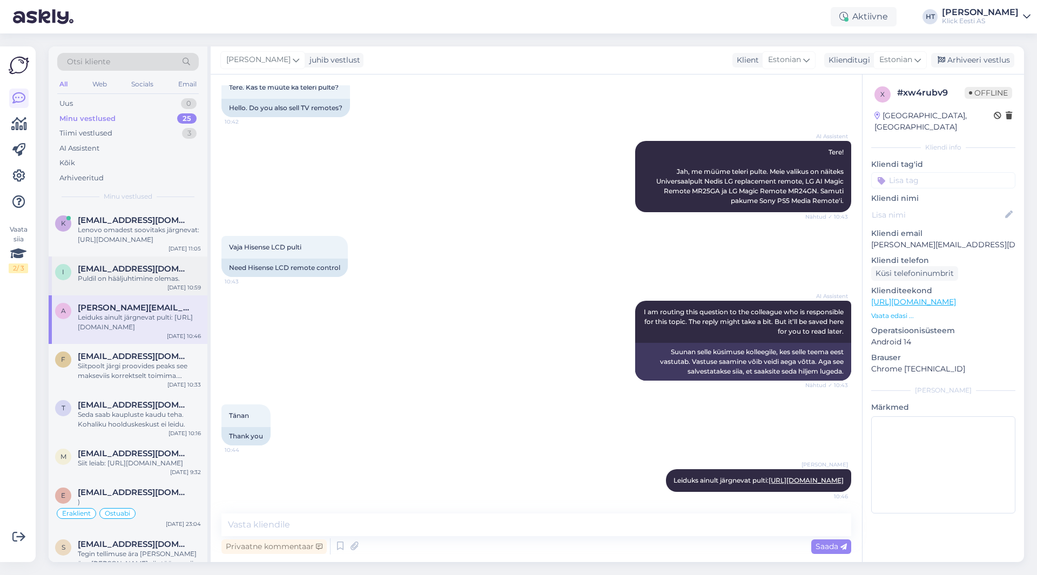
click at [138, 290] on div "i [EMAIL_ADDRESS][DOMAIN_NAME] Puldil on hääljuhtimine olemas. [DATE] 10:59" at bounding box center [128, 275] width 159 height 39
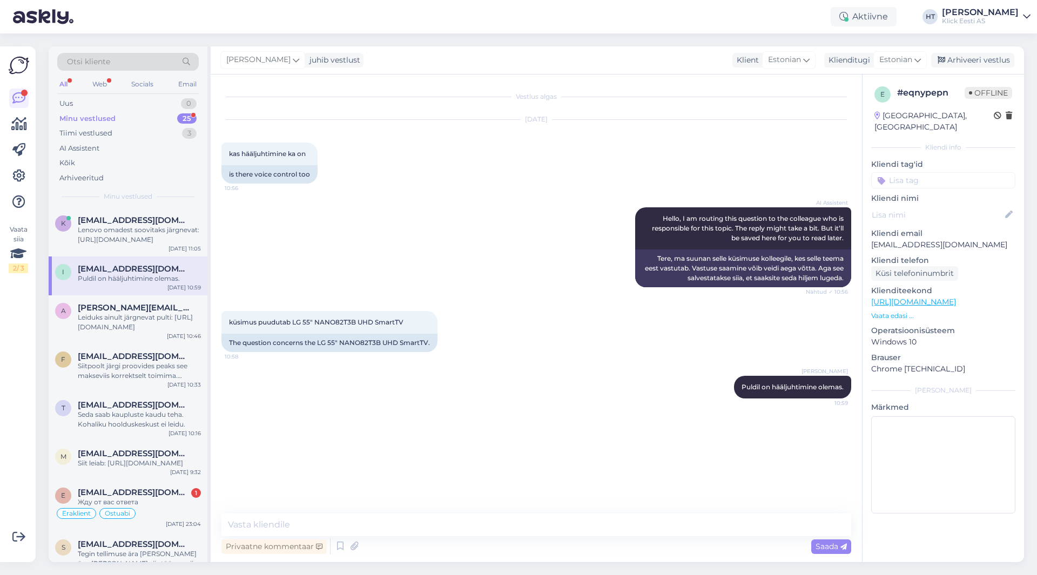
click at [155, 114] on div "Minu vestlused 25" at bounding box center [127, 118] width 141 height 15
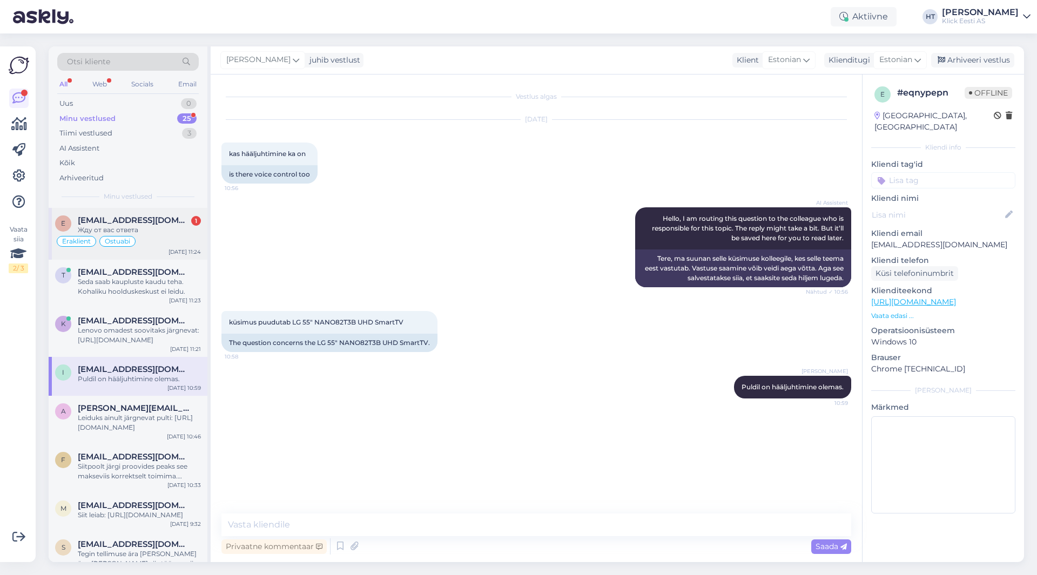
click at [154, 249] on div "e [EMAIL_ADDRESS][DOMAIN_NAME] 1 Жду от вас ответа [PERSON_NAME] [DATE] 11:24" at bounding box center [128, 234] width 159 height 52
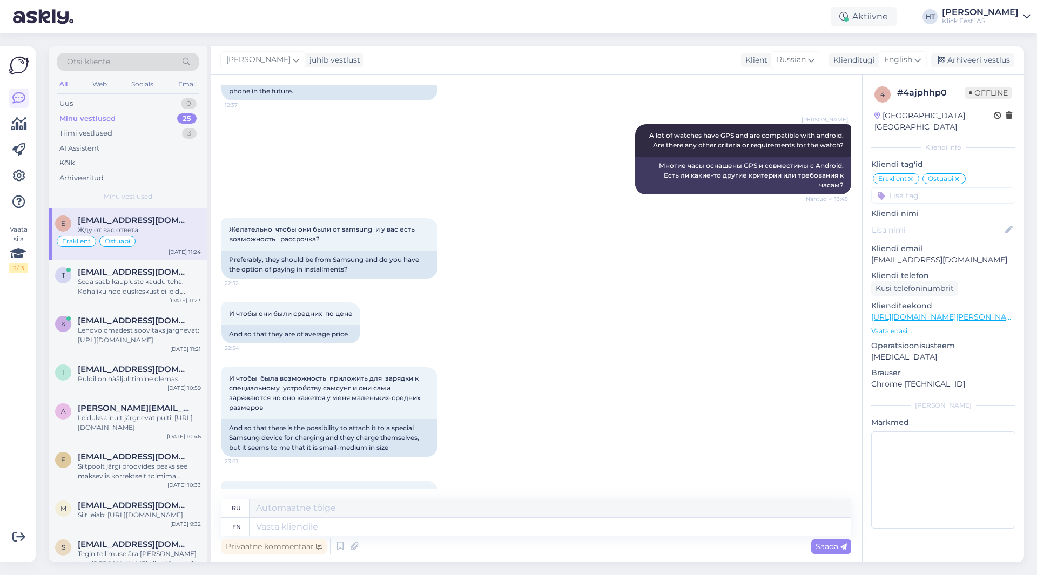
scroll to position [246, 0]
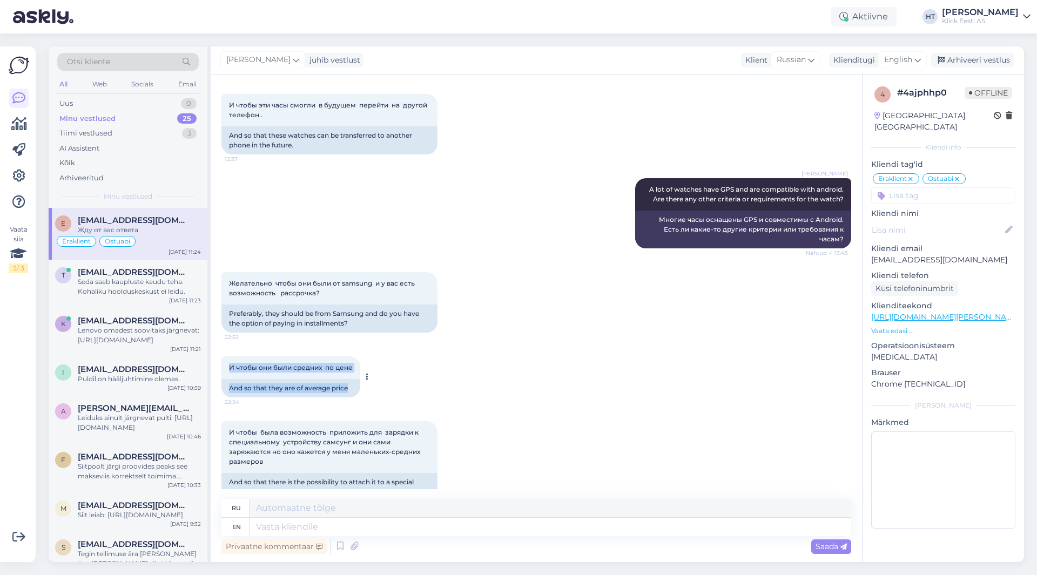
drag, startPoint x: 350, startPoint y: 381, endPoint x: 228, endPoint y: 356, distance: 124.5
click at [228, 356] on div "И чтобы они были средних по цене 22:54 And so that they are of average price" at bounding box center [290, 376] width 139 height 41
click at [228, 356] on div "И чтобы они были средних по цене 22:54" at bounding box center [290, 367] width 139 height 23
drag, startPoint x: 228, startPoint y: 358, endPoint x: 357, endPoint y: 380, distance: 130.9
click at [357, 380] on div "И чтобы они были средних по цене 22:54 And so that they are of average price" at bounding box center [290, 376] width 139 height 41
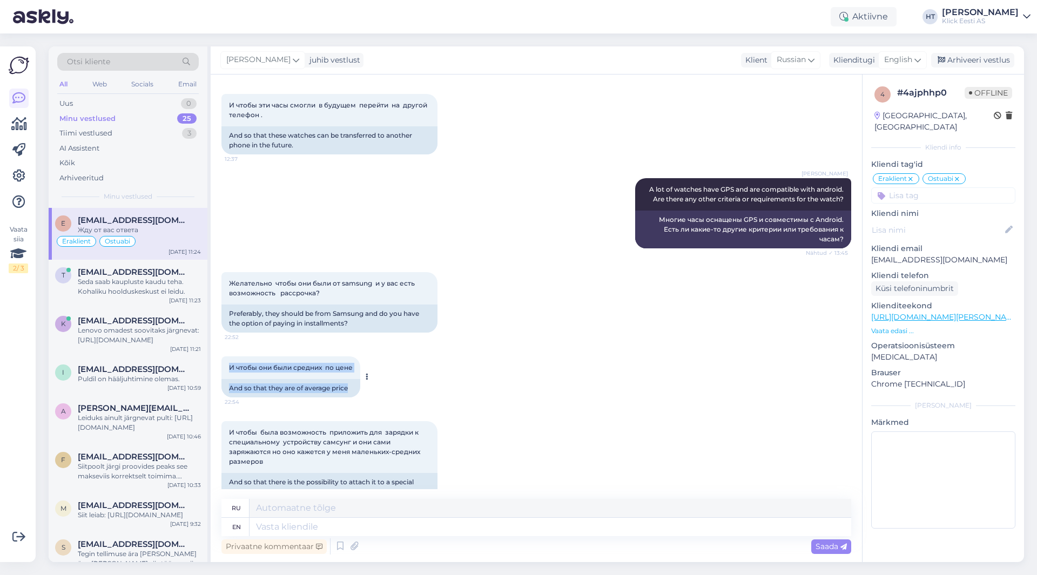
click at [353, 379] on div "And so that they are of average price" at bounding box center [290, 388] width 139 height 18
drag, startPoint x: 347, startPoint y: 378, endPoint x: 229, endPoint y: 357, distance: 120.1
click at [229, 357] on div "И чтобы они были средних по цене 22:54 And so that they are of average price" at bounding box center [290, 376] width 139 height 41
click at [229, 363] on span "И чтобы они были средних по цене" at bounding box center [291, 367] width 124 height 8
drag, startPoint x: 229, startPoint y: 357, endPoint x: 350, endPoint y: 360, distance: 121.0
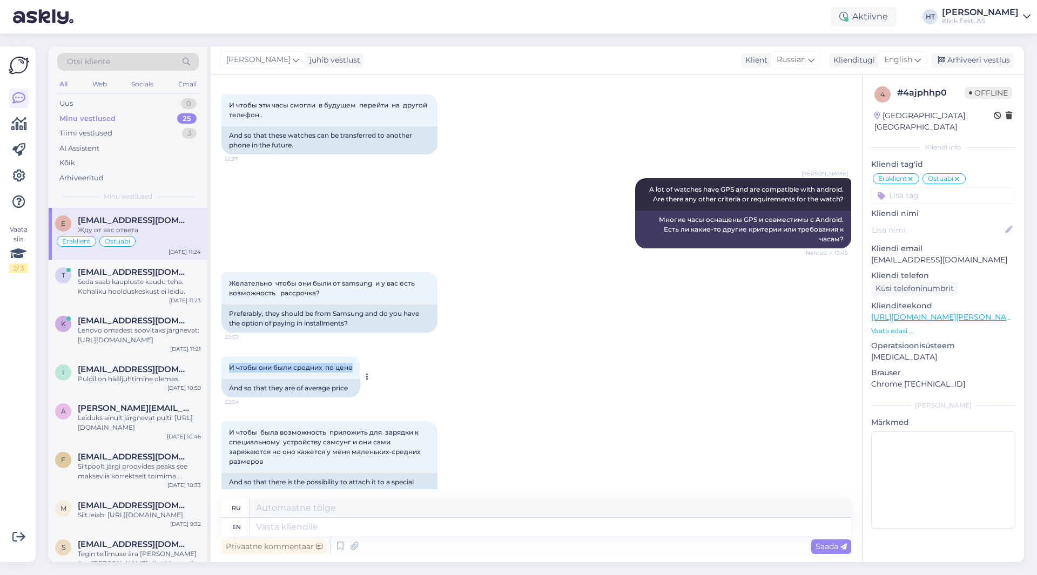
click at [350, 363] on span "И чтобы они были средних по цене" at bounding box center [291, 367] width 124 height 8
click at [353, 363] on span "И чтобы они были средних по цене" at bounding box center [291, 367] width 124 height 8
drag, startPoint x: 351, startPoint y: 376, endPoint x: 229, endPoint y: 354, distance: 123.9
click at [229, 356] on div "И чтобы они были средних по цене 22:54 And so that they are of average price" at bounding box center [290, 376] width 139 height 41
click at [229, 363] on span "И чтобы они были средних по цене" at bounding box center [291, 367] width 124 height 8
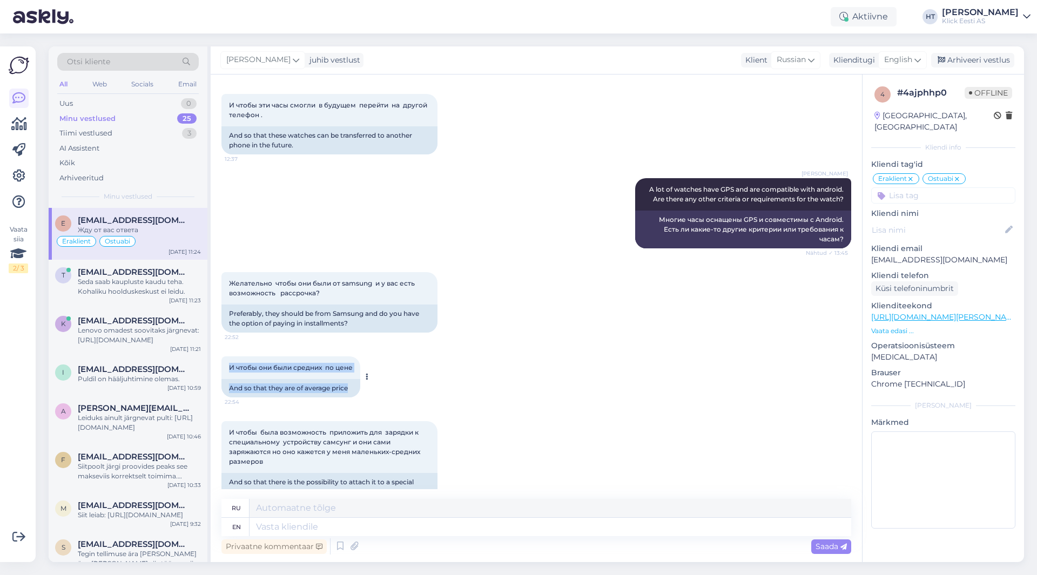
drag, startPoint x: 229, startPoint y: 354, endPoint x: 353, endPoint y: 381, distance: 126.0
click at [353, 381] on div "И чтобы они были средних по цене 22:54 And so that they are of average price" at bounding box center [290, 376] width 139 height 41
click at [353, 381] on div "And so that they are of average price" at bounding box center [290, 388] width 139 height 18
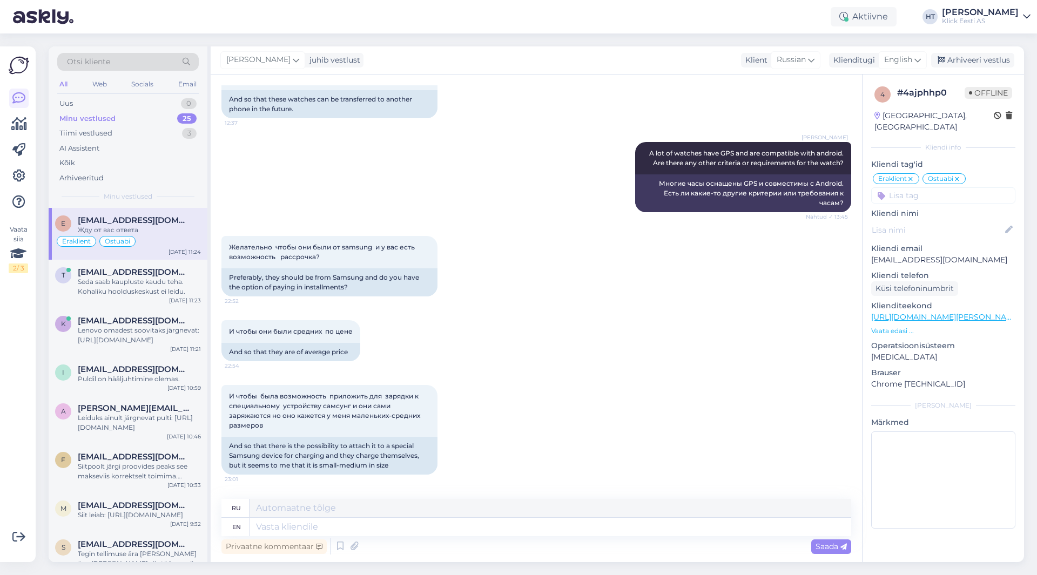
scroll to position [300, 0]
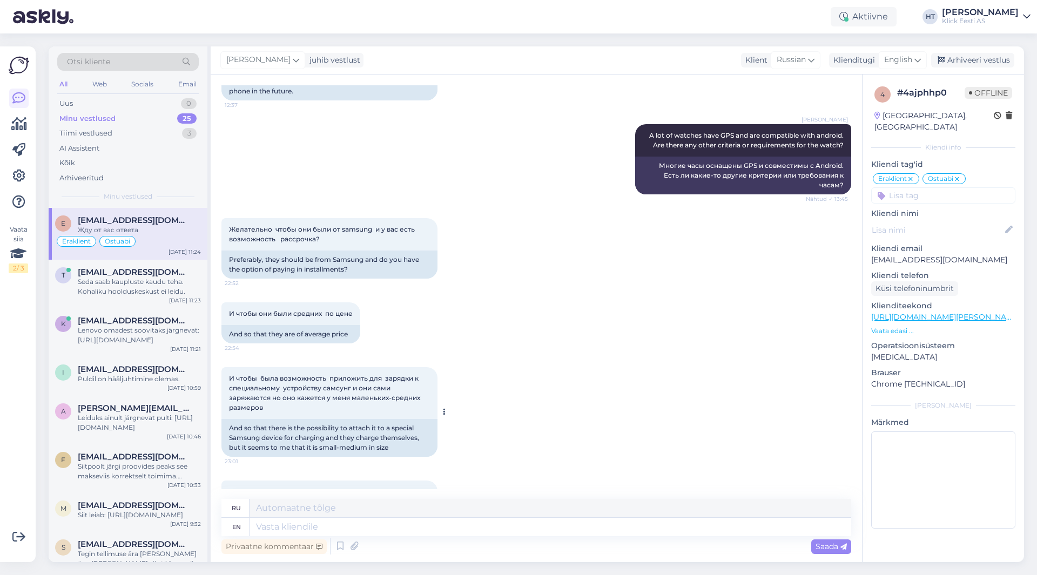
drag, startPoint x: 268, startPoint y: 398, endPoint x: 228, endPoint y: 364, distance: 52.5
click at [228, 367] on div "И чтобы была возможность приложить для зарядки к специальному устройству самсун…" at bounding box center [329, 393] width 216 height 52
copy span "И чтобы была возможность приложить для зарядки к специальному устройству самсун…"
click at [509, 333] on div "И чтобы они были средних по цене 22:54 And so that they are of average price" at bounding box center [535, 322] width 629 height 65
click at [316, 152] on div "[PERSON_NAME] A lot of watches have GPS and are compatible with android. Are th…" at bounding box center [535, 159] width 629 height 94
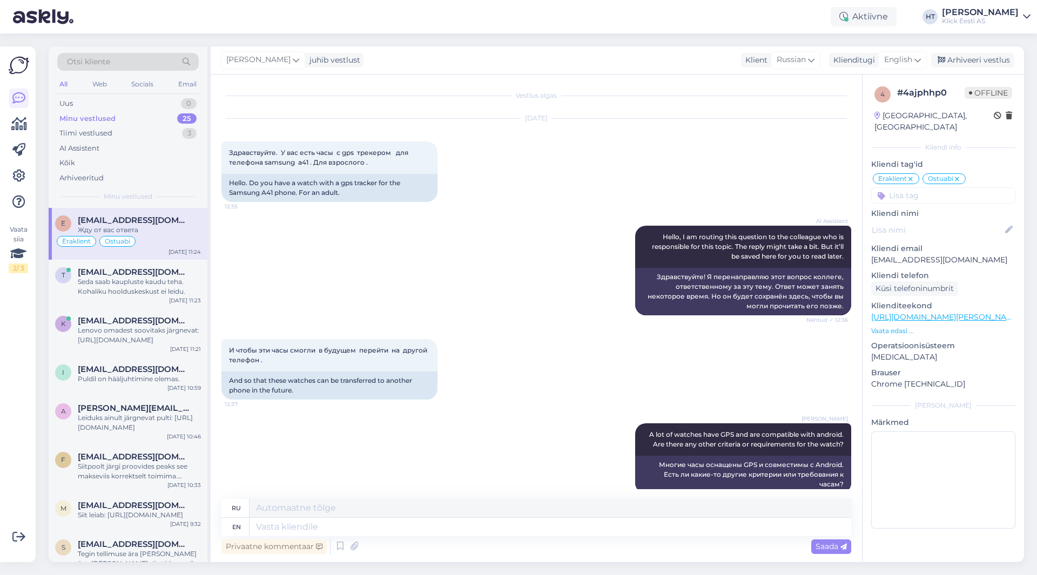
scroll to position [0, 0]
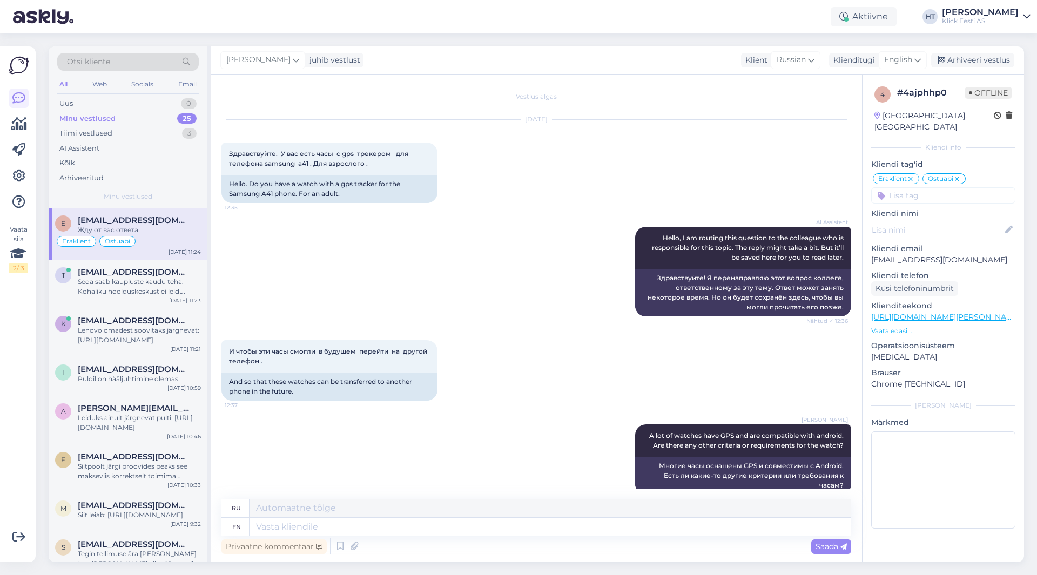
click at [423, 303] on div "AI Assistent Hello, I am routing this question to the colleague who is responsi…" at bounding box center [535, 271] width 629 height 113
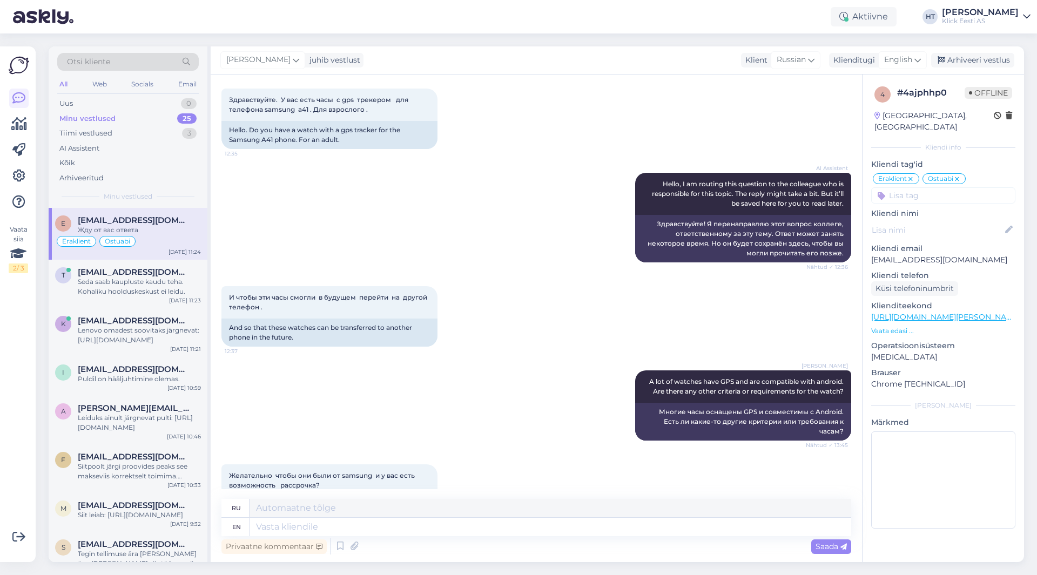
scroll to position [516, 0]
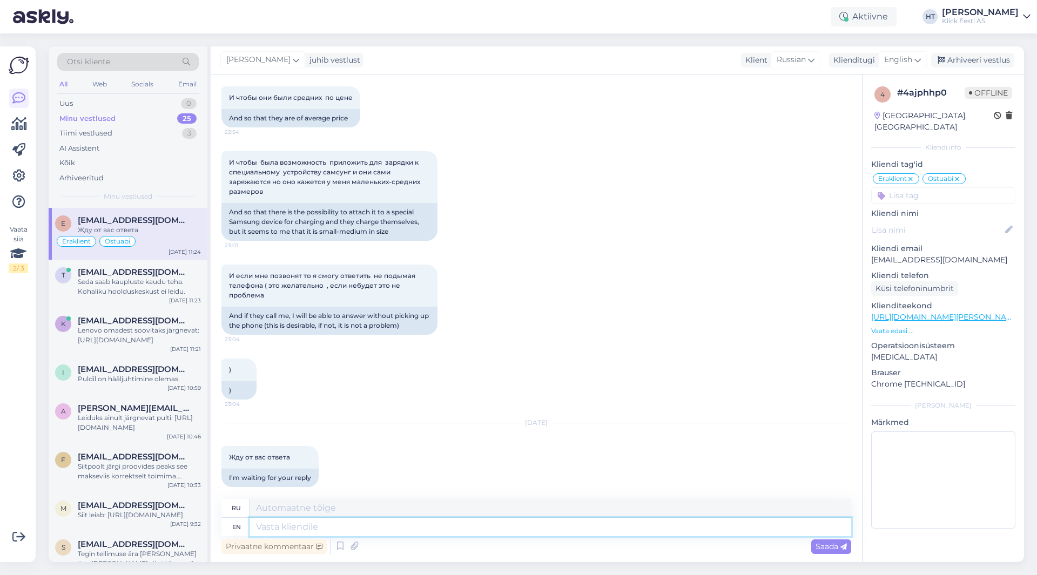
click at [410, 527] on textarea at bounding box center [549, 527] width 601 height 18
type textarea "The"
type textarea "The following"
type textarea "Следующее"
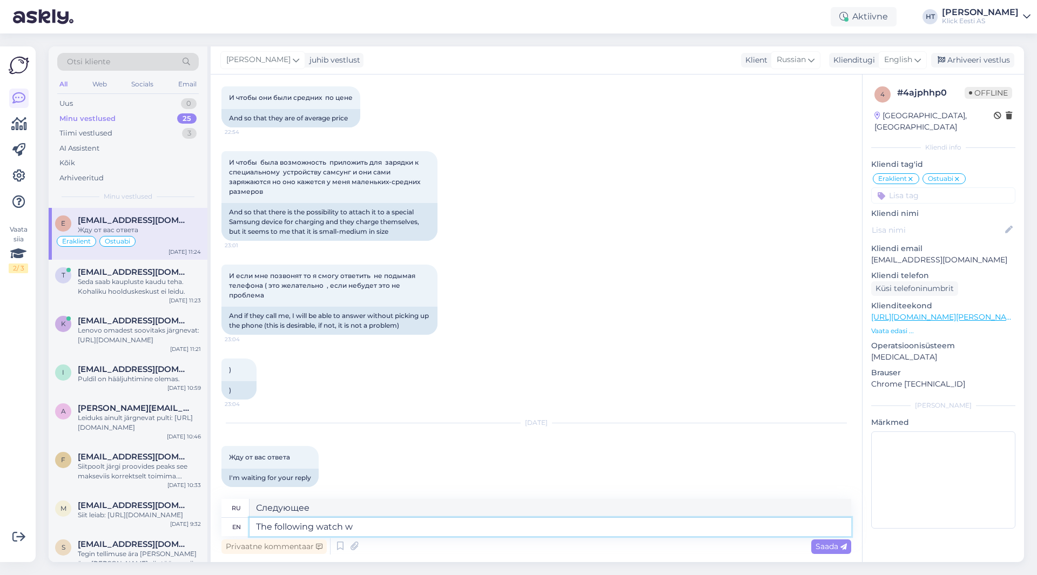
type textarea "The following watch wo"
type textarea "Следующие часы"
type textarea "The following watch would be"
type textarea "Следующие часы будут"
paste textarea "[URL][DOMAIN_NAME]"
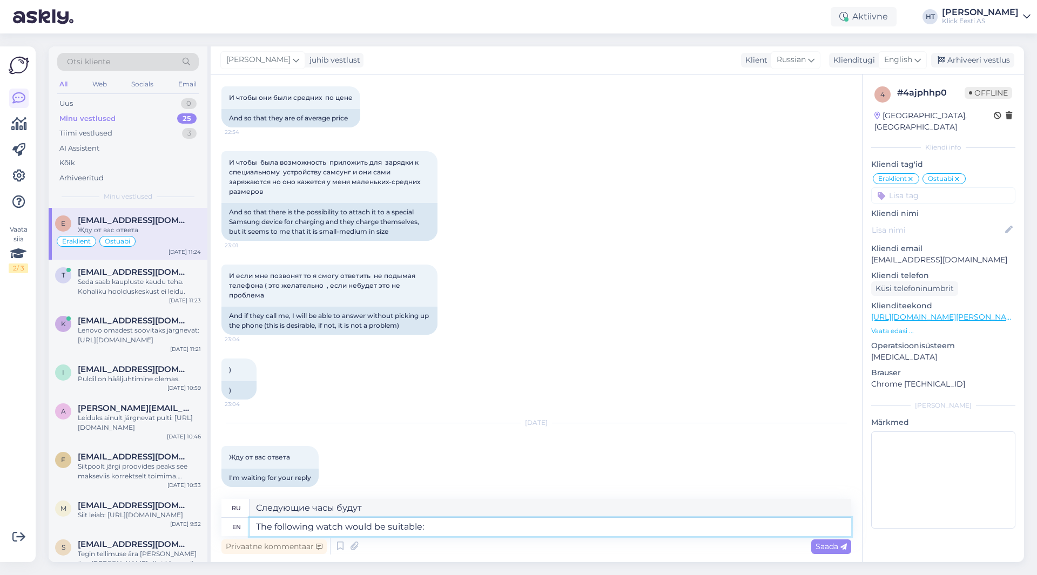
type textarea "The following watch would be suitable: [URL][DOMAIN_NAME]"
type textarea "Подойдут следующие часы: [URL][DOMAIN_NAME]"
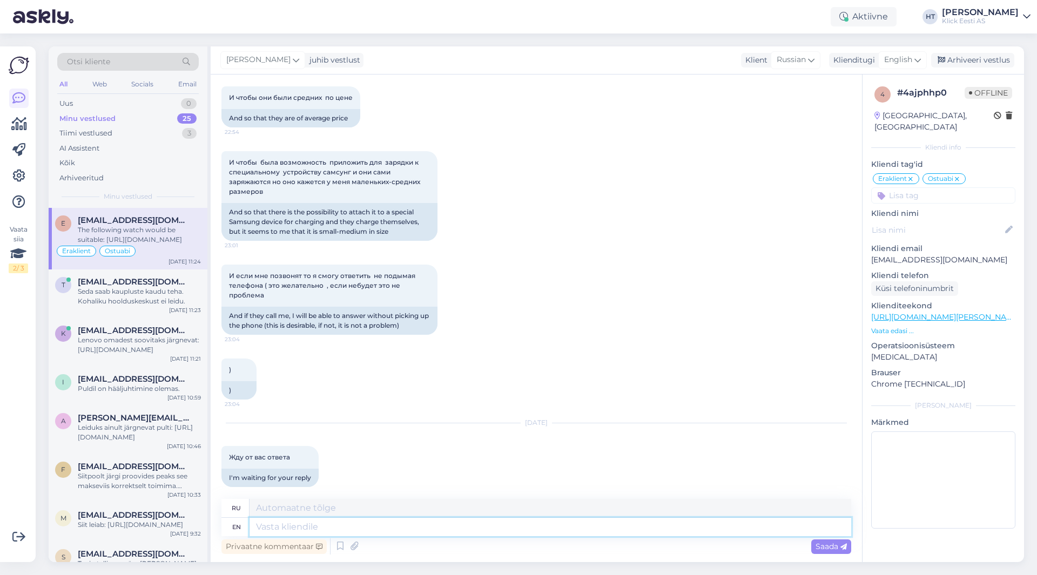
scroll to position [620, 0]
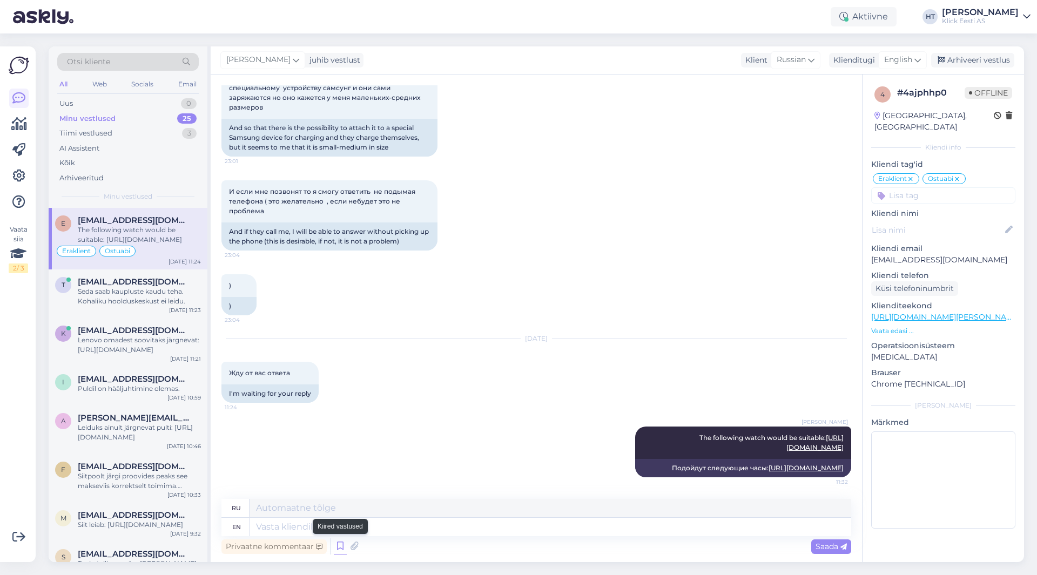
click at [338, 544] on icon at bounding box center [340, 546] width 13 height 16
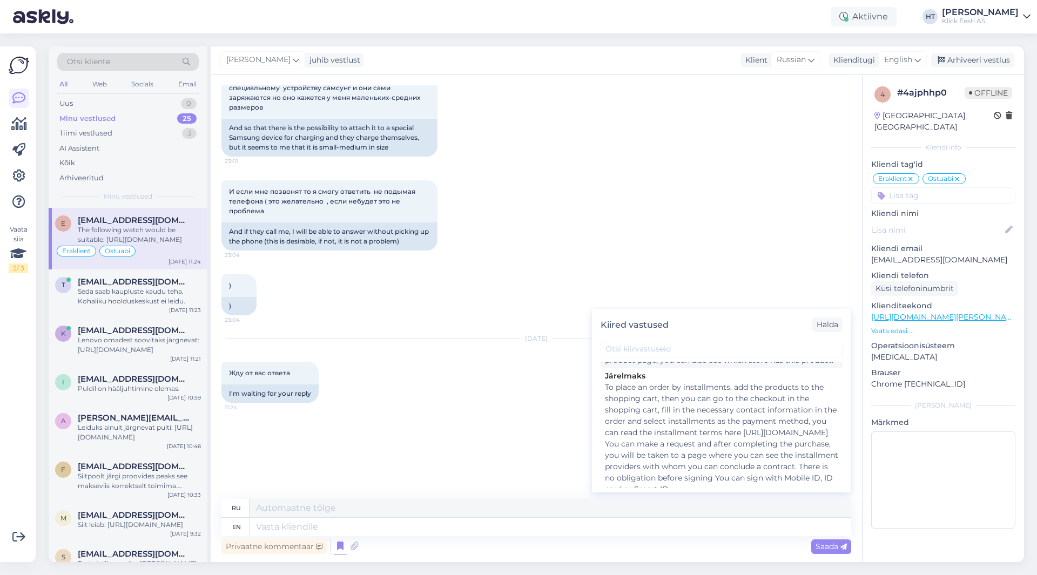
scroll to position [486, 0]
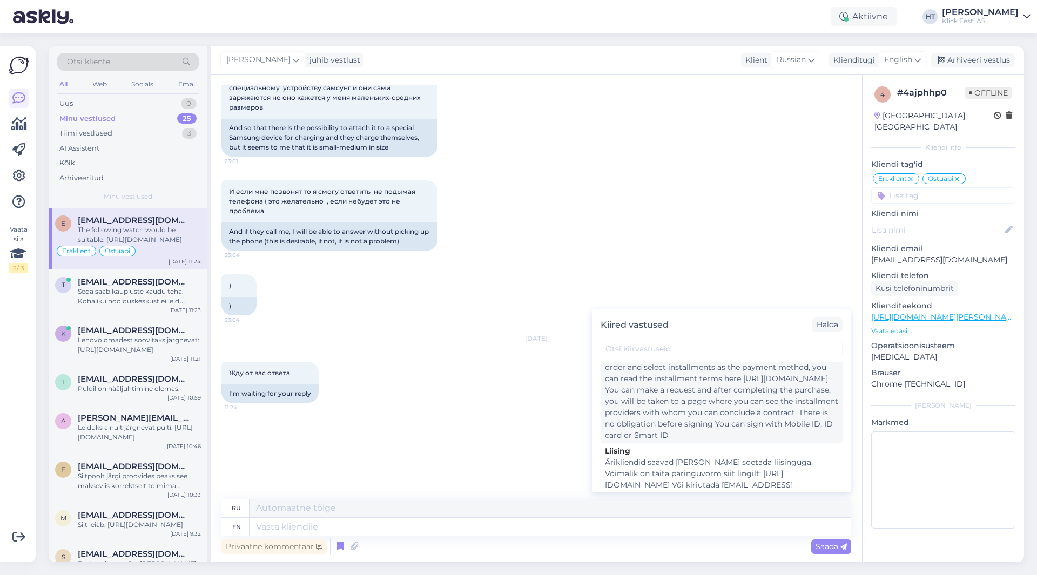
click at [647, 411] on div "To place an order by installments, add the products to the shopping cart, then …" at bounding box center [721, 384] width 233 height 113
type textarea "Чтобы оформить заказ в рассрочку, добавьте товары в корзину, далее в корзине мо…"
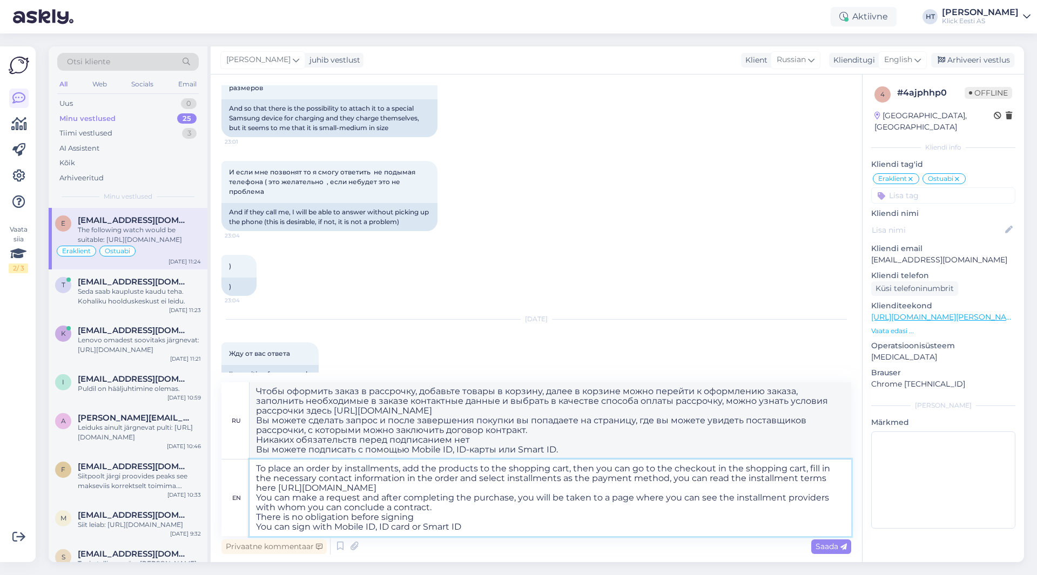
drag, startPoint x: 491, startPoint y: 529, endPoint x: 252, endPoint y: 518, distance: 239.4
click at [252, 518] on textarea "To place an order by installments, add the products to the shopping cart, then …" at bounding box center [549, 497] width 601 height 77
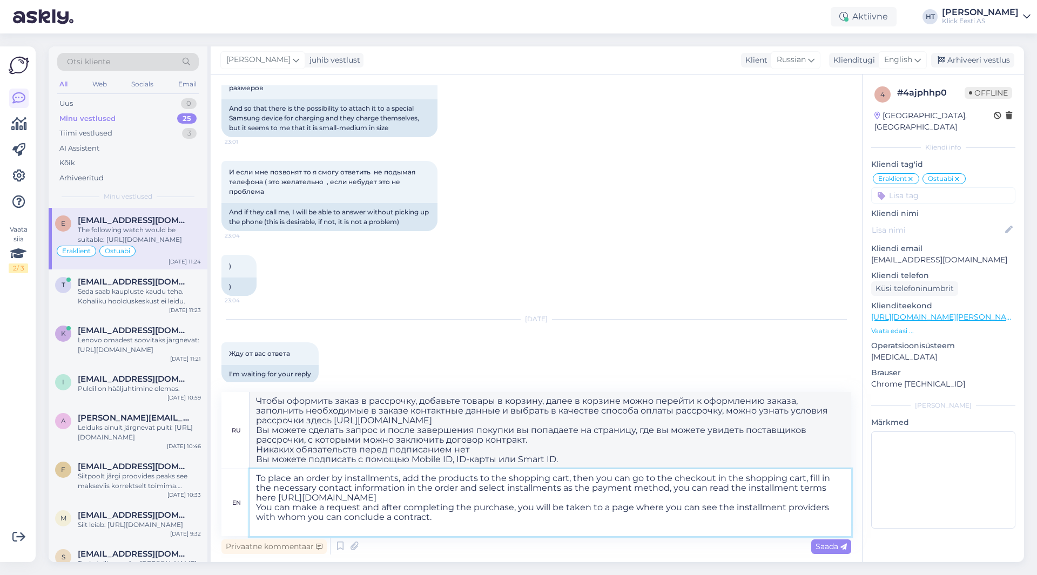
type textarea "To place an order by installments, add the products to the shopping cart, then …"
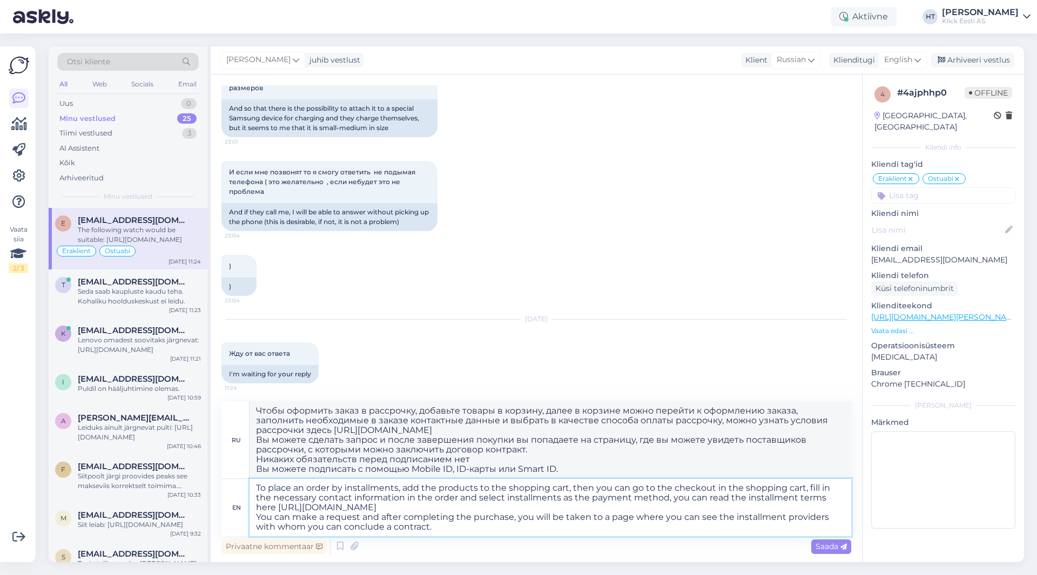
type textarea "Чтобы оформить заказ в рассрочку, добавьте товары в корзину, далее в корзине вы…"
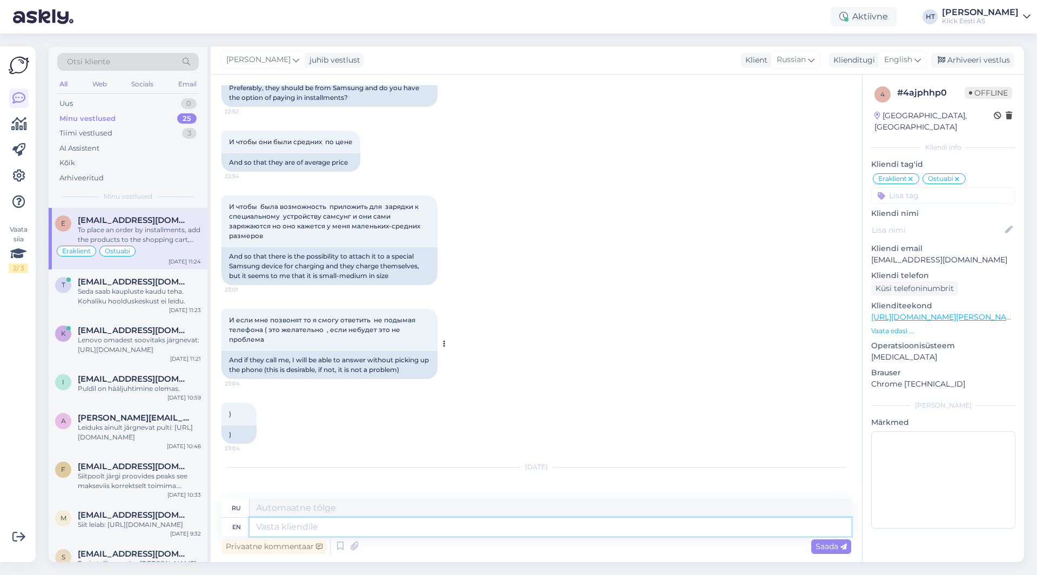
scroll to position [850, 0]
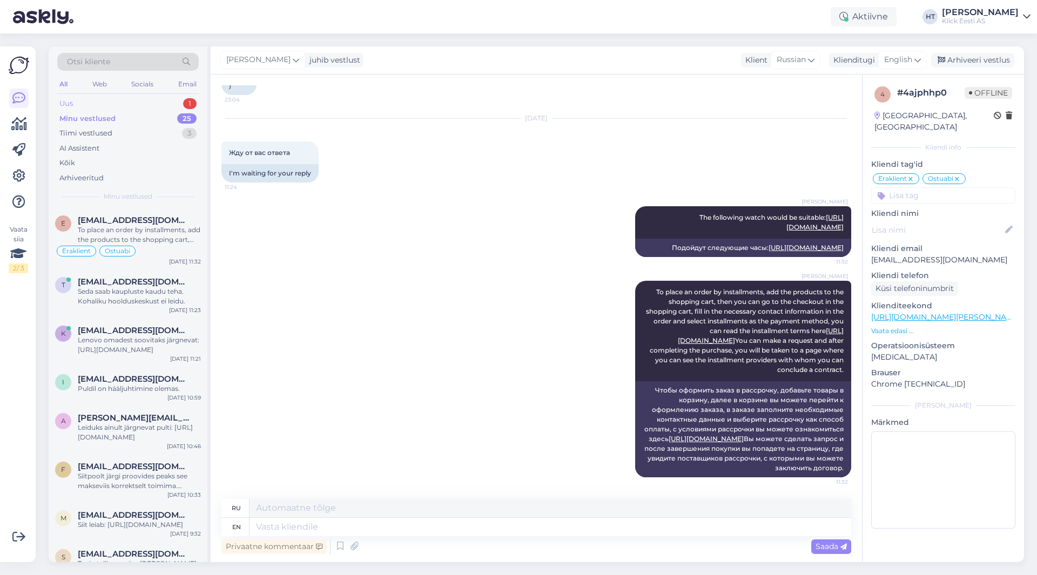
click at [166, 107] on div "Uus 1" at bounding box center [127, 103] width 141 height 15
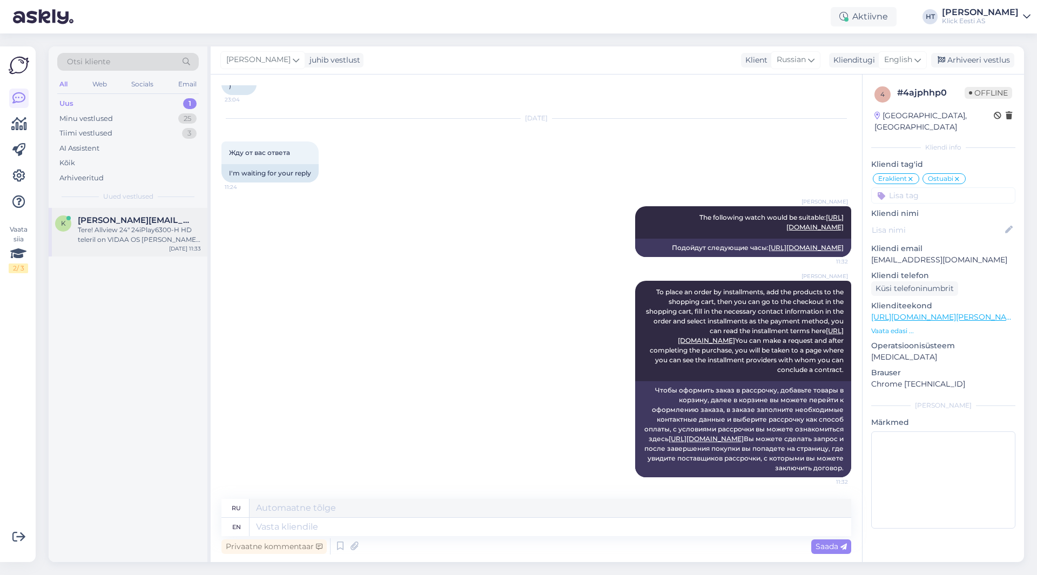
click at [178, 229] on div "Tere! Allview 24" 24iPlay6300-H HD teleril on VIDAA OS [PERSON_NAME] TV funktsi…" at bounding box center [139, 234] width 123 height 19
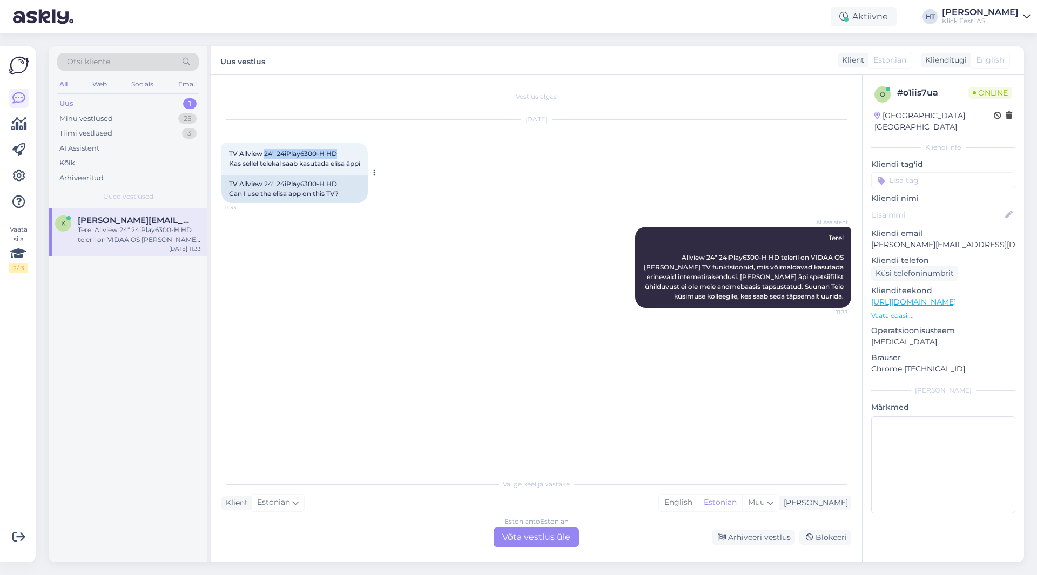
drag, startPoint x: 265, startPoint y: 153, endPoint x: 347, endPoint y: 154, distance: 82.1
click at [347, 154] on div "TV Allview 24" 24iPlay6300-H HD Kas sellel telekal saab kasutada elisa äppi 11:…" at bounding box center [294, 159] width 146 height 32
click at [479, 175] on div "[DATE] TV Allview 24" 24iPlay6300-H HD Kas sellel telekal saab kasutada elisa ä…" at bounding box center [535, 161] width 629 height 107
click at [544, 260] on div "AI Assistent Tere! Allview 24" 24iPlay6300-H HD teleril on VIDAA OS [PERSON_NAM…" at bounding box center [535, 267] width 629 height 105
click at [315, 263] on div "AI Assistent Tere! Allview 24" 24iPlay6300-H HD teleril on VIDAA OS [PERSON_NAM…" at bounding box center [535, 267] width 629 height 105
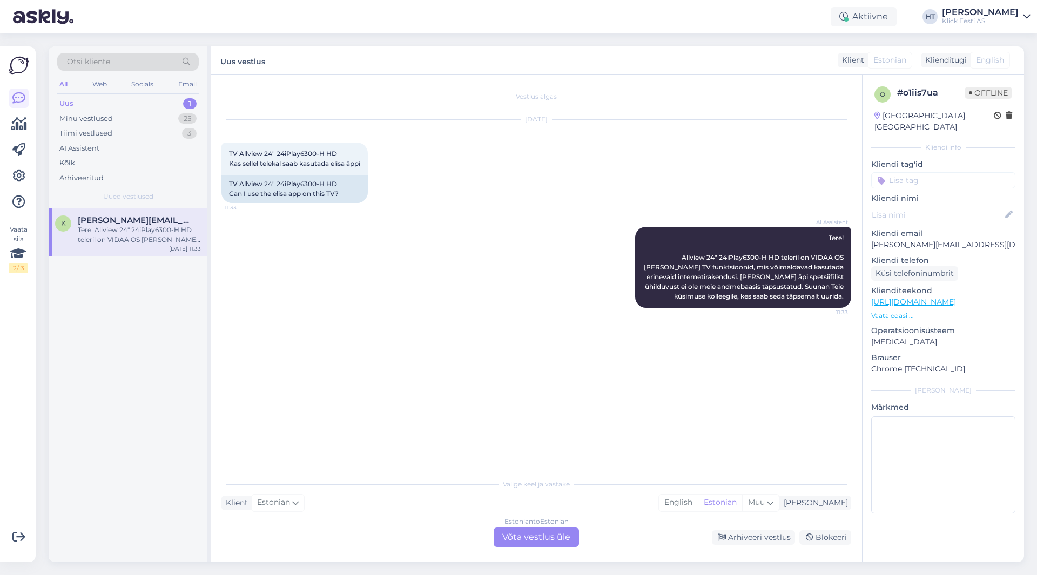
click at [546, 533] on div "Estonian to Estonian Võta vestlus üle" at bounding box center [535, 536] width 85 height 19
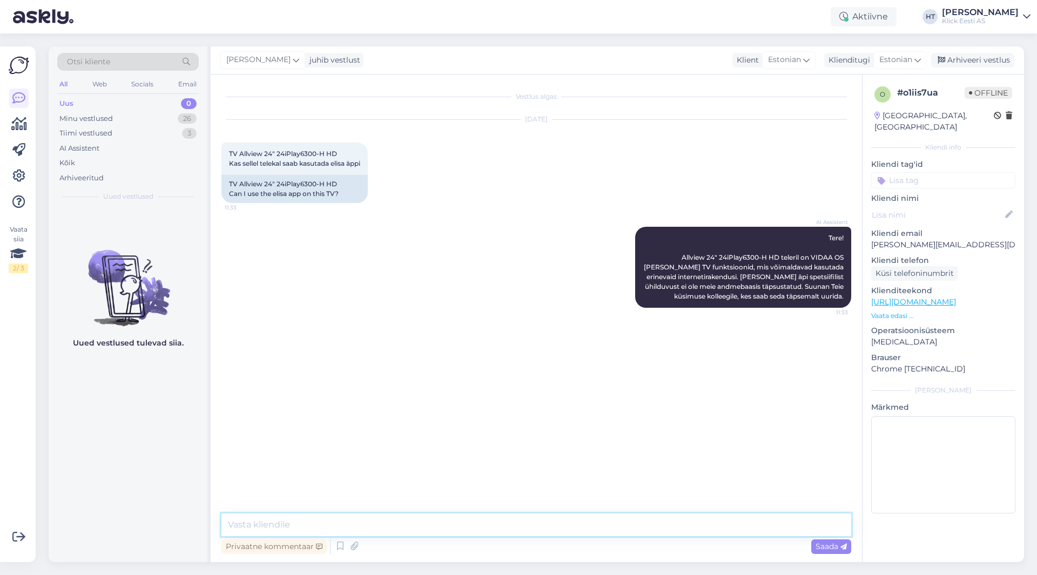
click at [525, 525] on textarea at bounding box center [535, 524] width 629 height 23
paste textarea "[URL][DOMAIN_NAME]"
type textarea "Vidaa OS ei toeta [PERSON_NAME] äppi. Järgnevad telekad saaksid äppi kasutada: …"
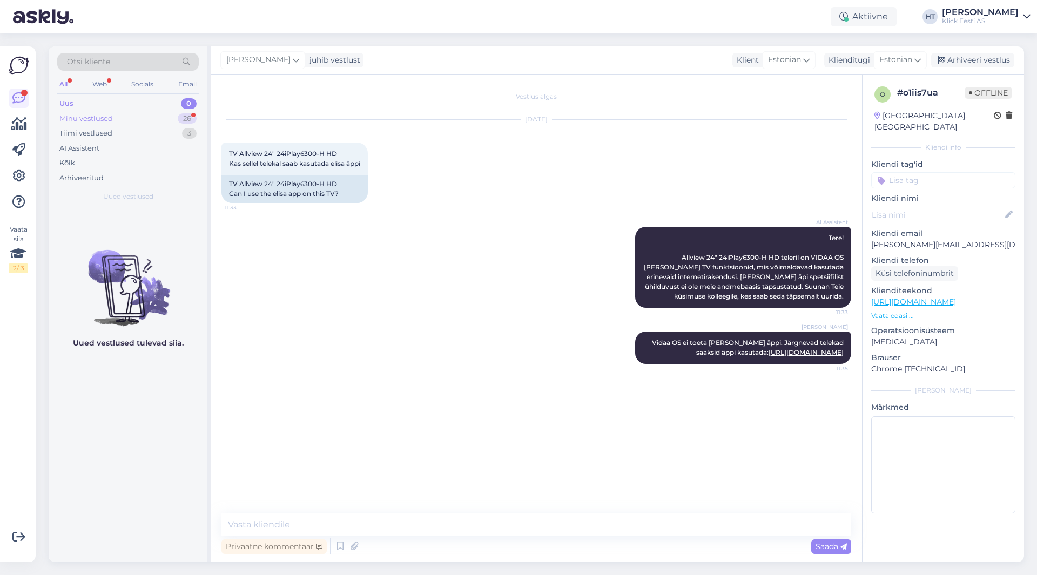
click at [187, 119] on div "26" at bounding box center [187, 118] width 19 height 11
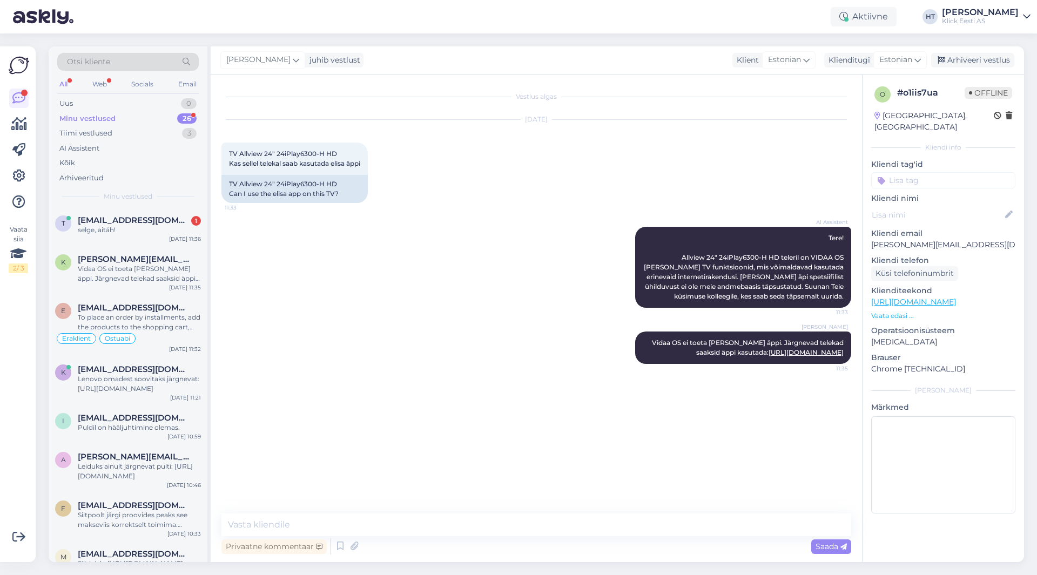
click at [287, 256] on div "AI Assistent Tere! Allview 24" 24iPlay6300-H HD teleril on VIDAA OS [PERSON_NAM…" at bounding box center [535, 267] width 629 height 105
click at [160, 222] on span "[EMAIL_ADDRESS][DOMAIN_NAME]" at bounding box center [134, 220] width 112 height 10
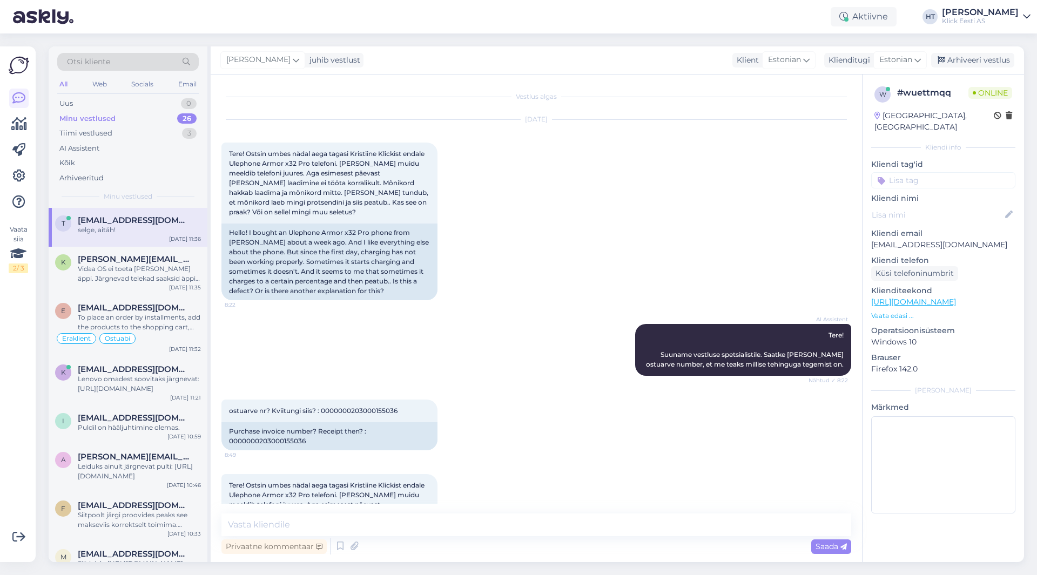
scroll to position [713, 0]
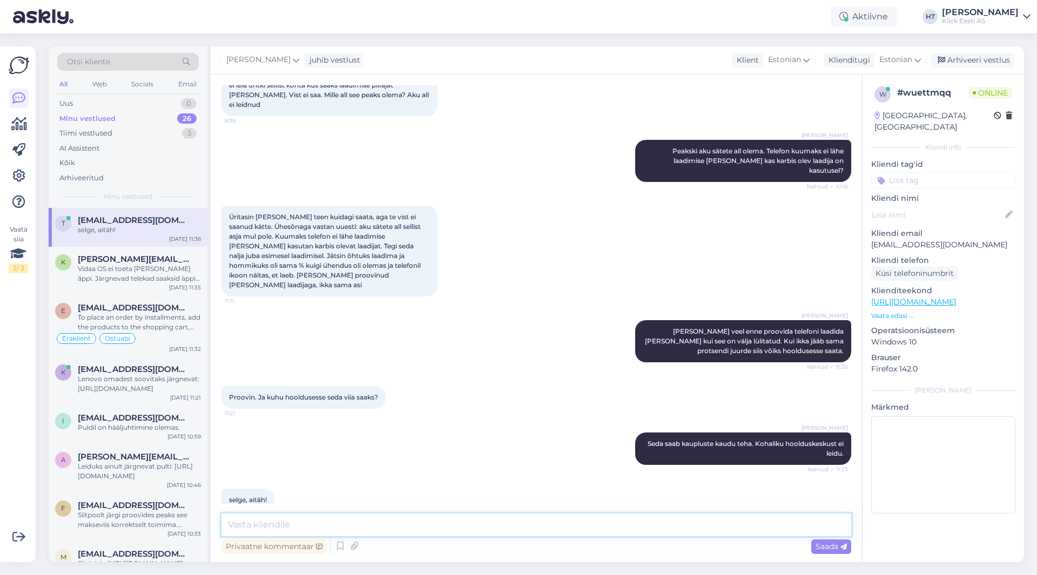
click at [370, 528] on textarea at bounding box center [535, 524] width 629 height 23
type textarea "Palun!"
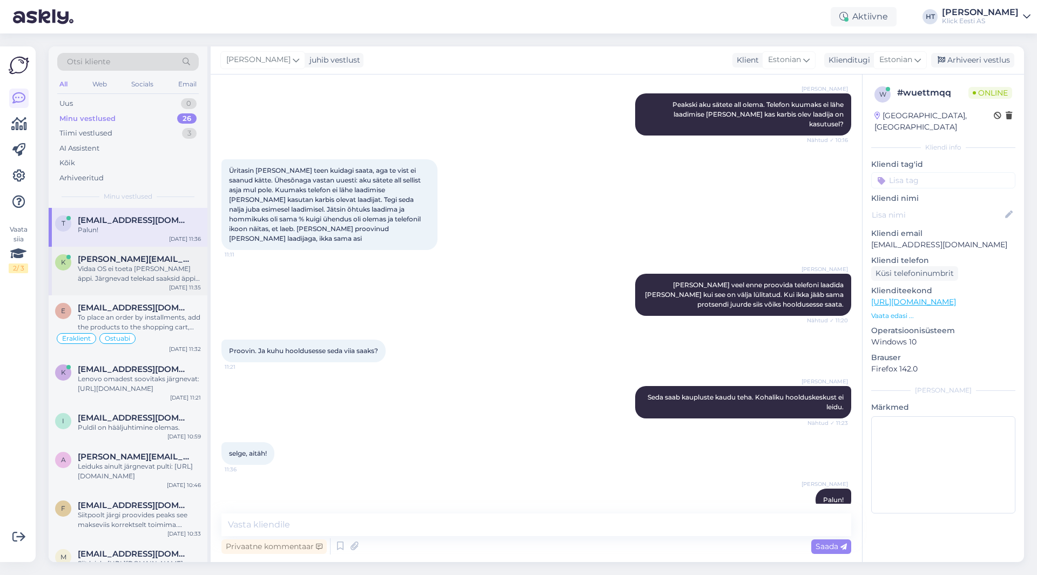
click at [127, 273] on div "Vidaa OS ei toeta [PERSON_NAME] äppi. Järgnevad telekad saaksid äppi kasutada: …" at bounding box center [139, 273] width 123 height 19
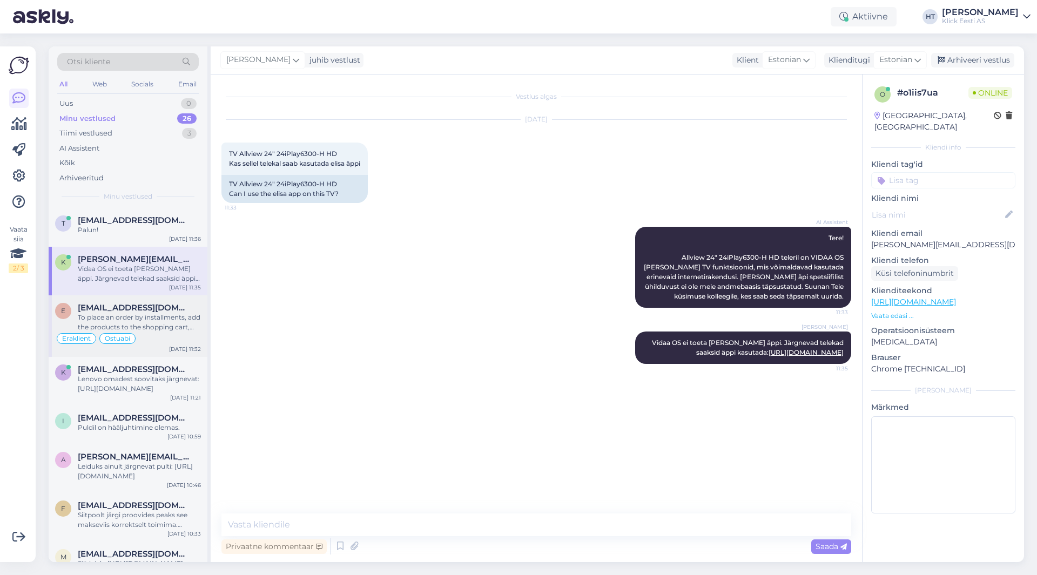
click at [162, 326] on div "To place an order by installments, add the products to the shopping cart, then …" at bounding box center [139, 322] width 123 height 19
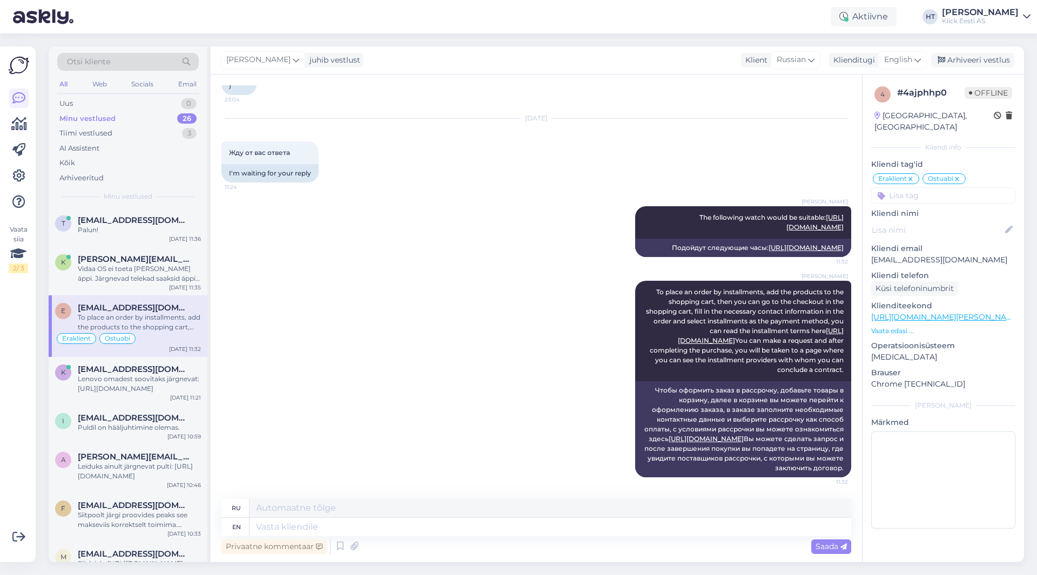
click at [385, 269] on div "[PERSON_NAME] To place an order by installments, add the products to the shoppi…" at bounding box center [535, 379] width 629 height 220
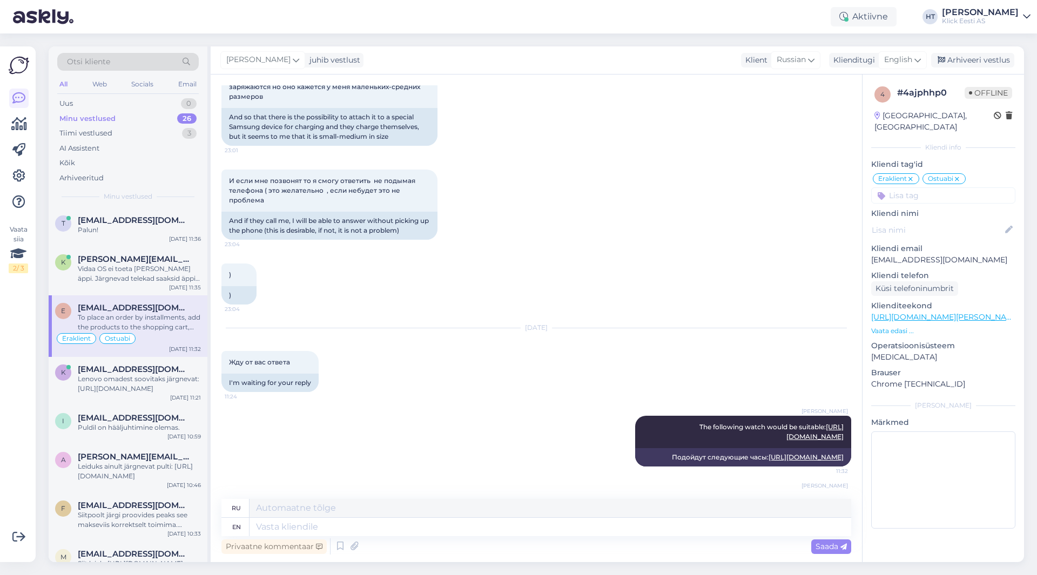
scroll to position [850, 0]
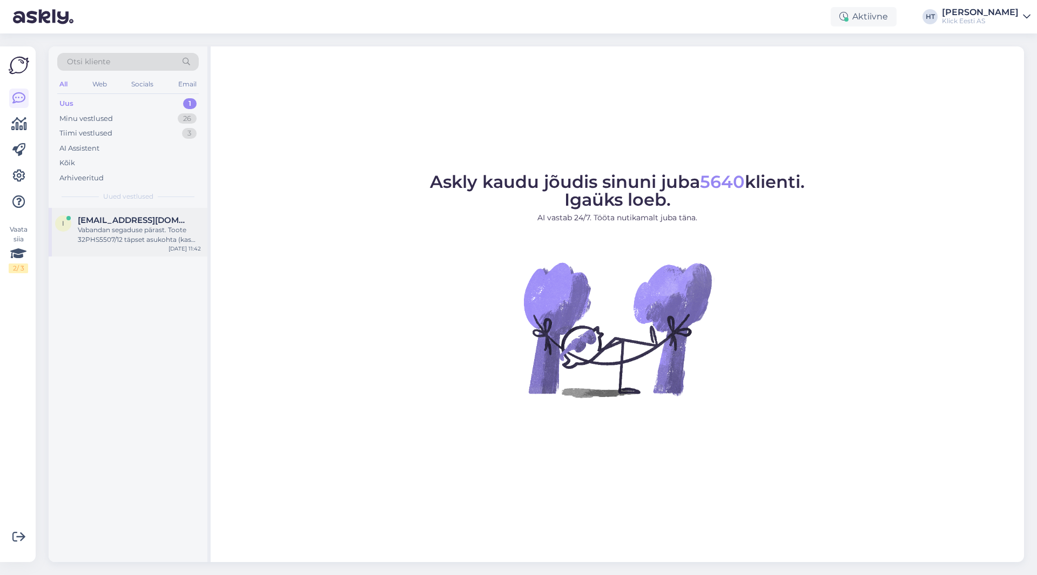
click at [160, 219] on span "[EMAIL_ADDRESS][DOMAIN_NAME]" at bounding box center [134, 220] width 112 height 10
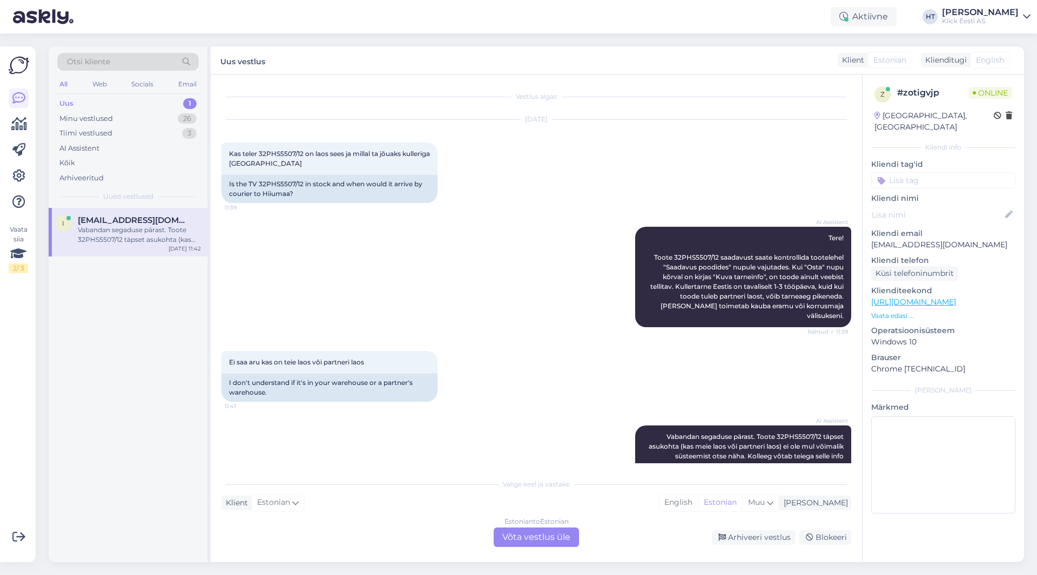
scroll to position [16, 0]
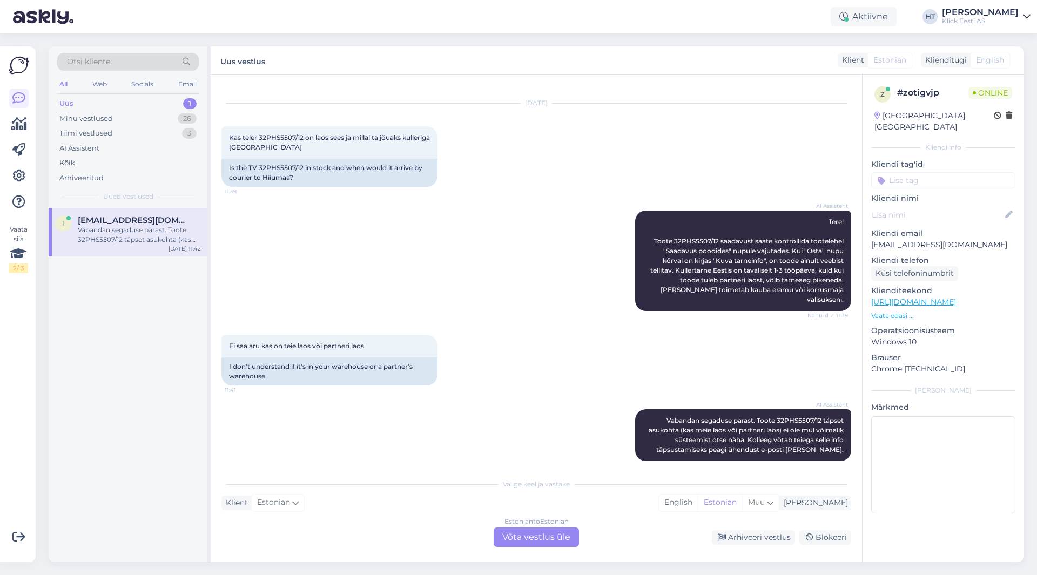
click at [336, 215] on div "AI Assistent Tere! Toote 32PHS5507/12 saadavust saate kontrollida tootelehel "S…" at bounding box center [535, 261] width 629 height 124
drag, startPoint x: 664, startPoint y: 240, endPoint x: 707, endPoint y: 239, distance: 43.2
click at [707, 239] on span "Tere! Toote 32PHS5507/12 saadavust saate kontrollida tootelehel "Saadavus poodi…" at bounding box center [747, 261] width 195 height 86
copy span "32PHS5507/12"
click at [401, 291] on div "AI Assistent Tere! Toote 32PHS5507/12 saadavust saate kontrollida tootelehel "S…" at bounding box center [535, 261] width 629 height 124
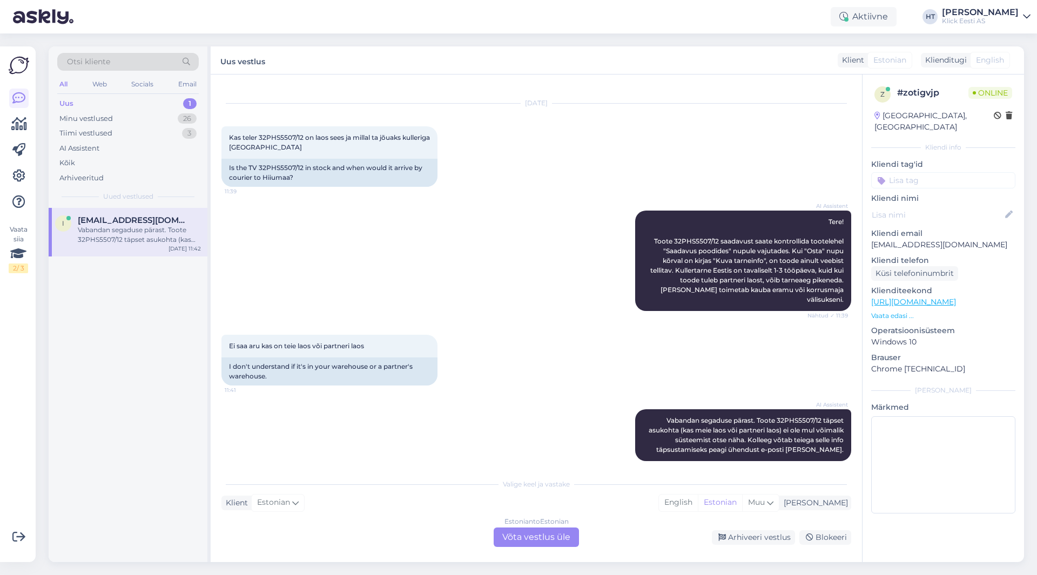
click at [538, 543] on div "Estonian to Estonian Võta vestlus üle" at bounding box center [535, 536] width 85 height 19
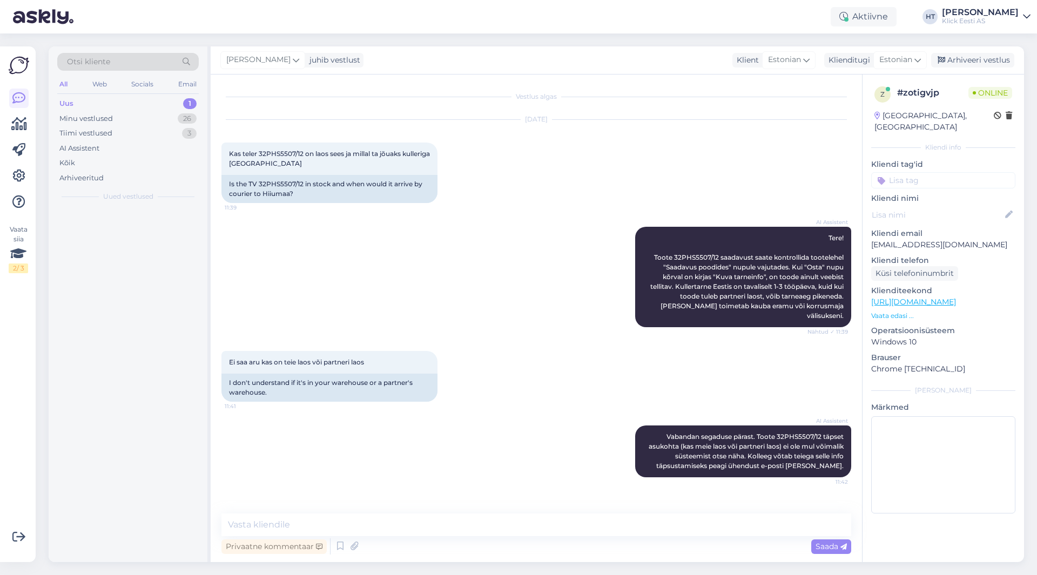
scroll to position [0, 0]
click at [520, 529] on textarea at bounding box center [535, 524] width 629 height 23
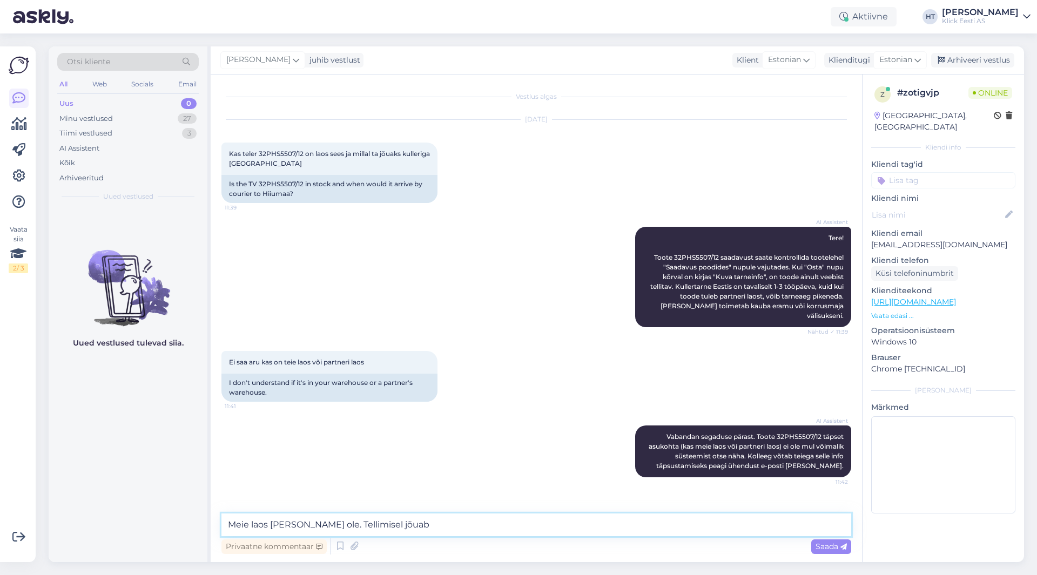
paste textarea "1-4 tööpäeva"
type textarea "Meie laos seda ei ole. Tellimisel jõuab 1-4 tööpäeva jooksul."
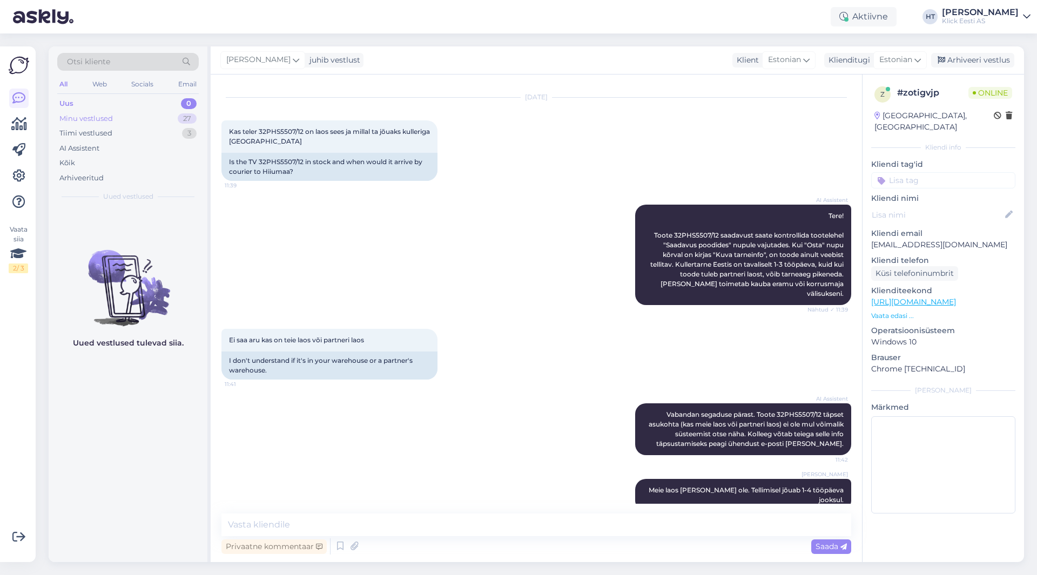
click at [182, 120] on div "27" at bounding box center [187, 118] width 19 height 11
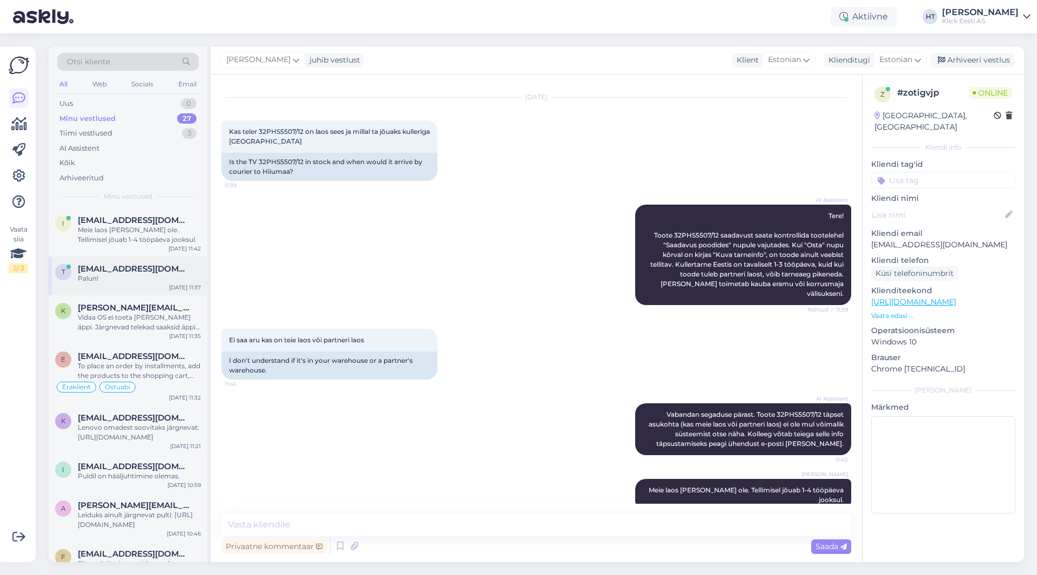
click at [147, 280] on div "Palun!" at bounding box center [139, 279] width 123 height 10
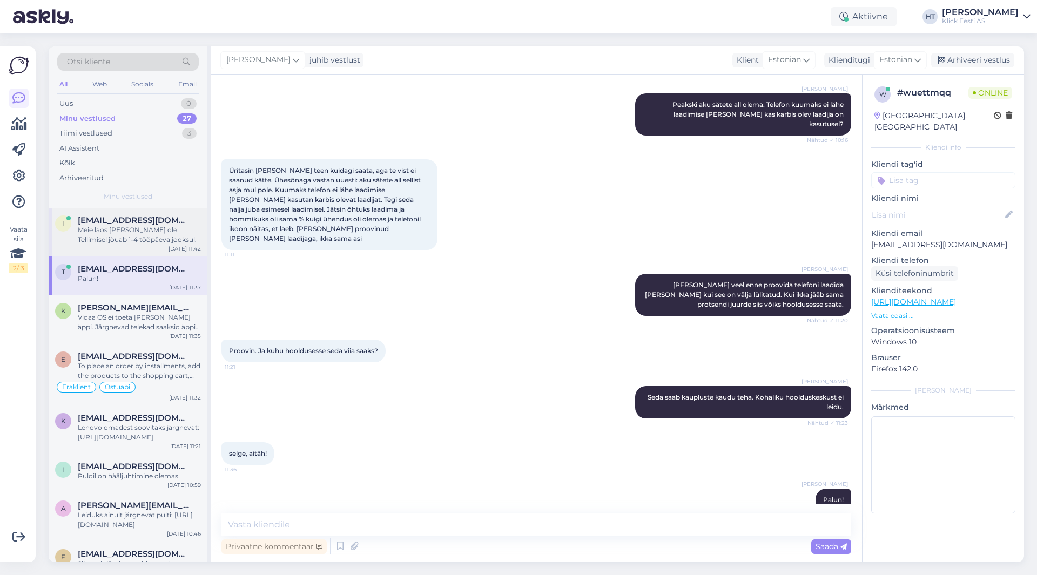
click at [184, 243] on div "Meie laos seda ei ole. Tellimisel jõuab 1-4 tööpäeva jooksul." at bounding box center [139, 234] width 123 height 19
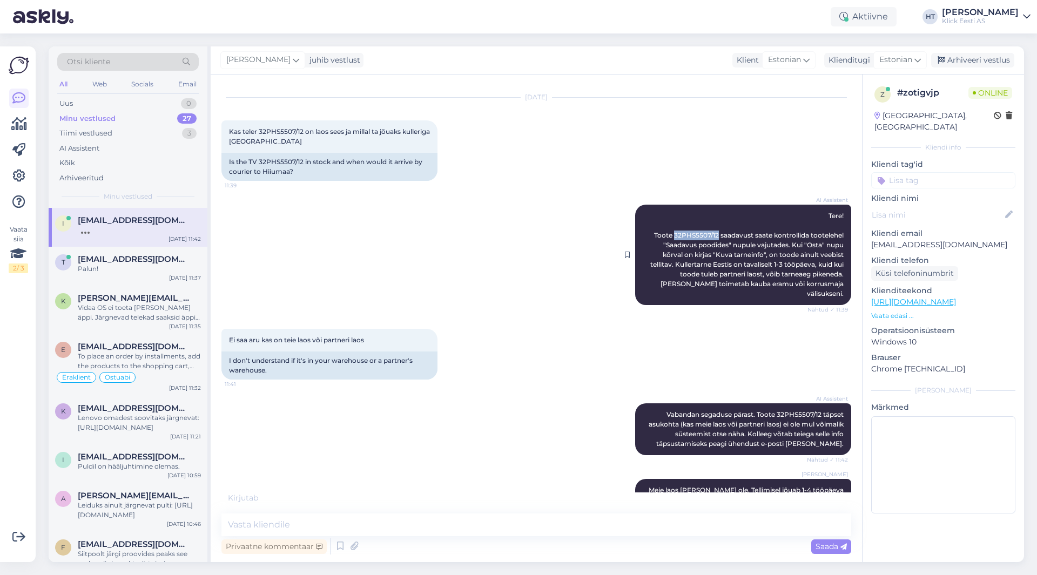
drag, startPoint x: 663, startPoint y: 234, endPoint x: 709, endPoint y: 236, distance: 45.4
click at [709, 236] on span "Tere! Toote 32PHS5507/12 saadavust saate kontrollida tootelehel "Saadavus poodi…" at bounding box center [747, 255] width 195 height 86
copy span "32PHS5507/12"
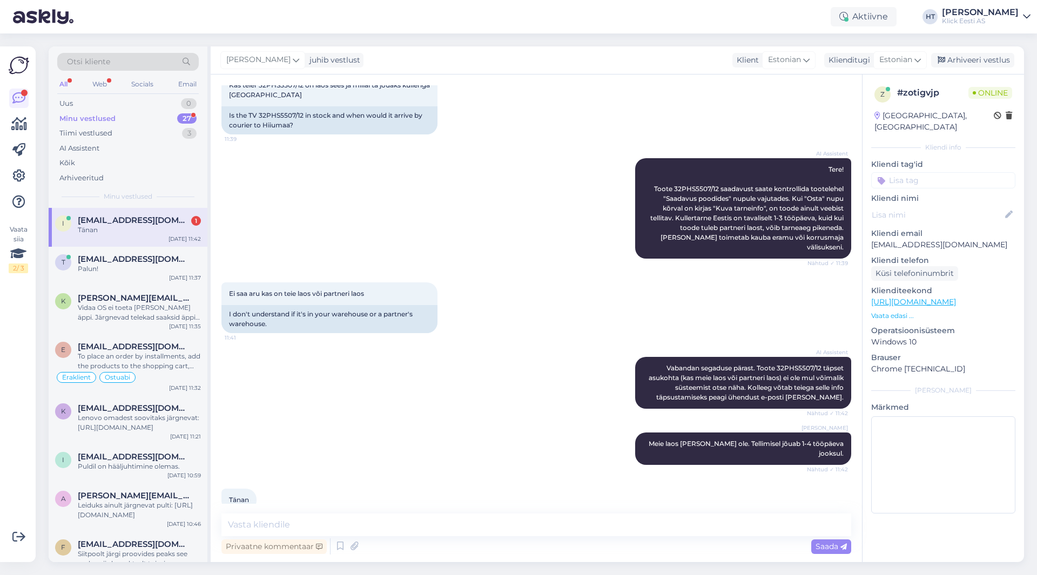
click at [177, 237] on div "Sep 4 11:42" at bounding box center [184, 239] width 32 height 8
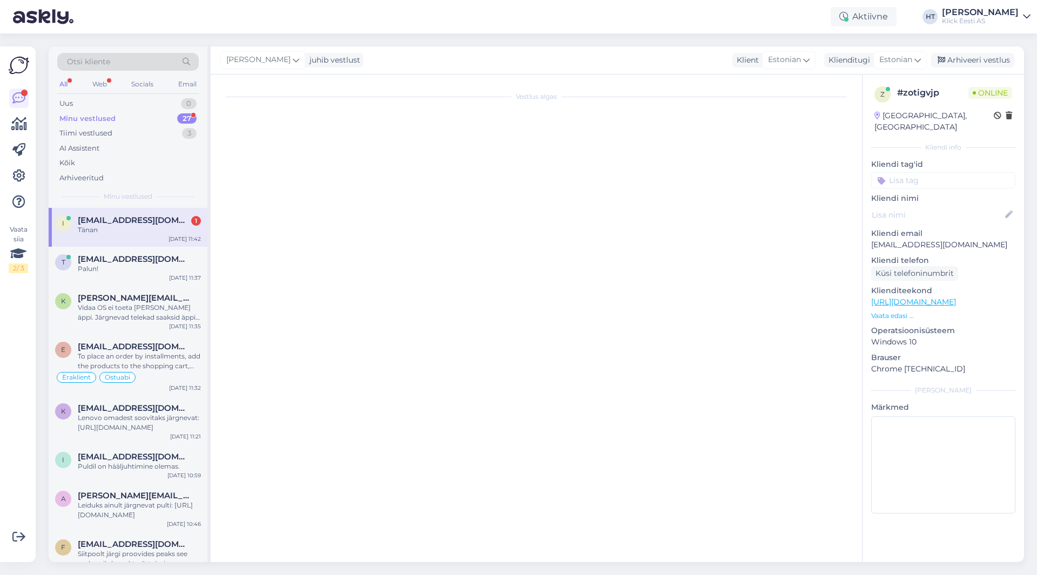
scroll to position [0, 0]
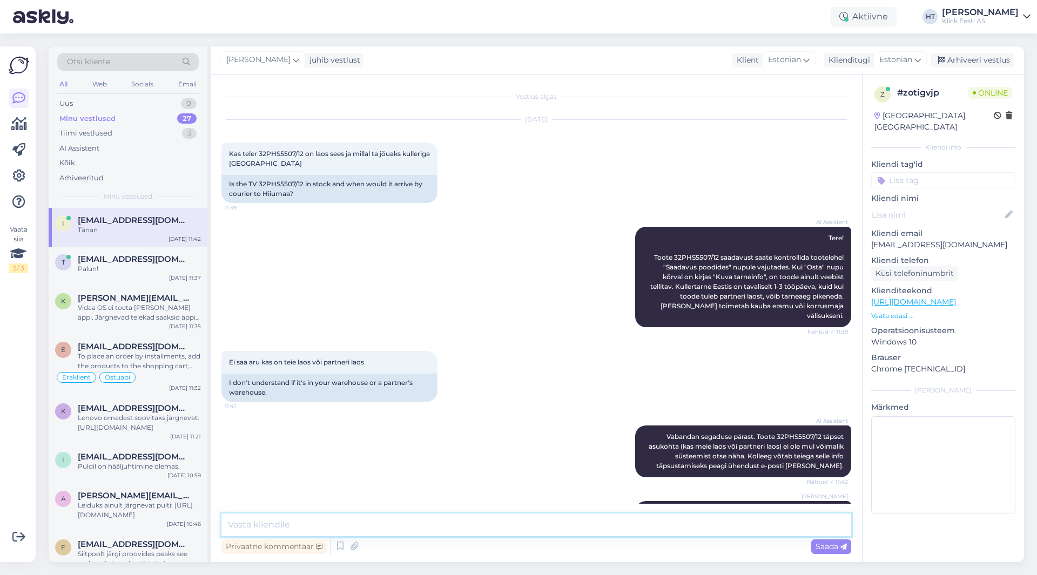
click at [426, 518] on textarea at bounding box center [535, 524] width 629 height 23
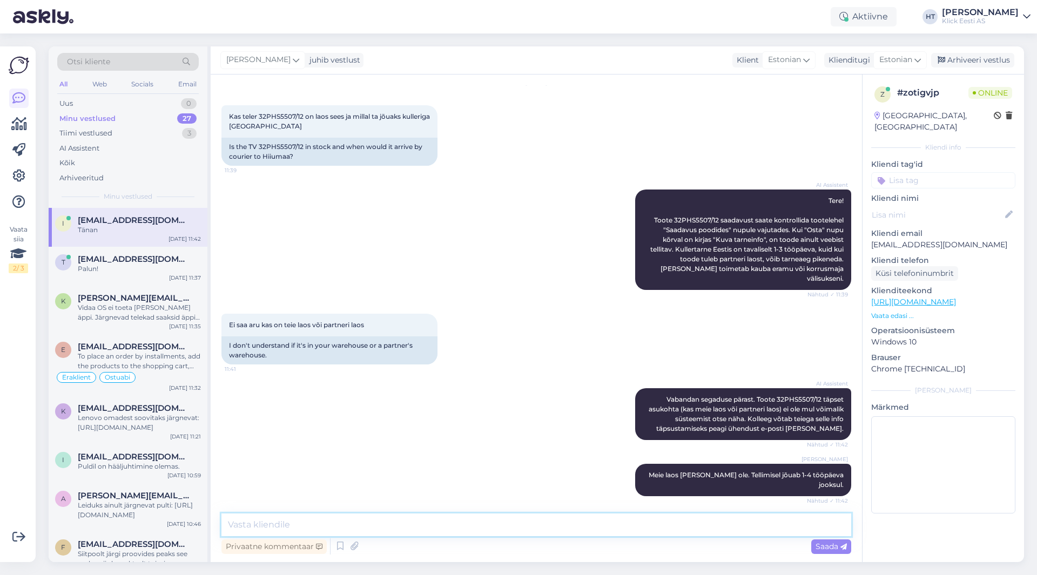
scroll to position [69, 0]
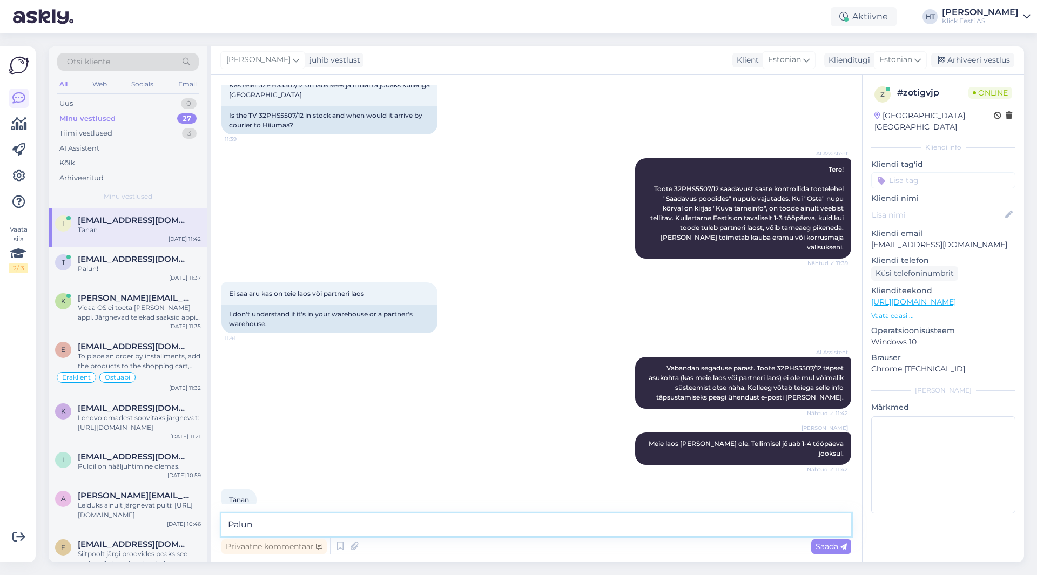
type textarea "Palun."
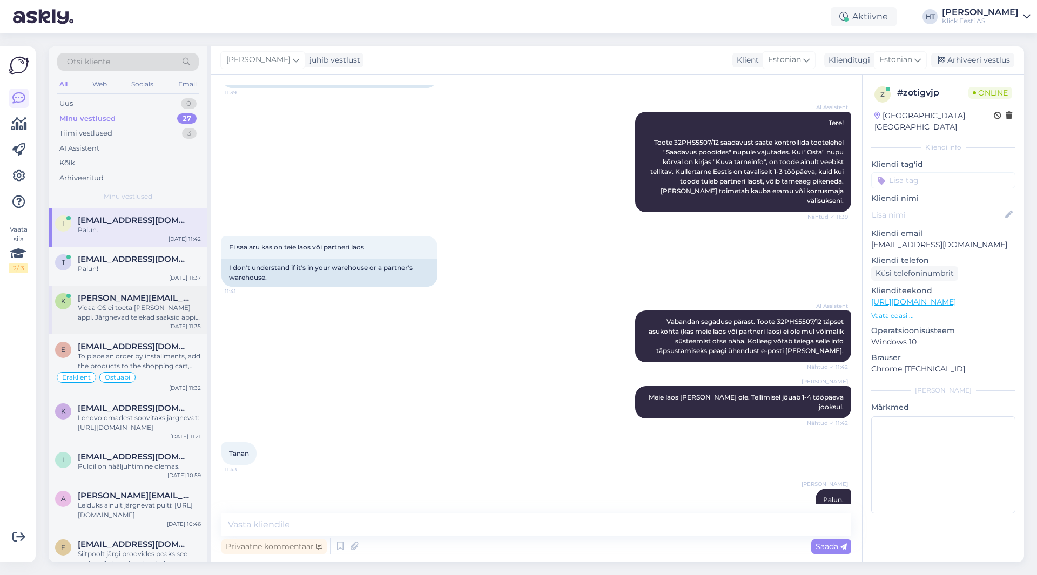
click at [153, 314] on div "Vidaa OS ei toeta [PERSON_NAME] äppi. Järgnevad telekad saaksid äppi kasutada: …" at bounding box center [139, 312] width 123 height 19
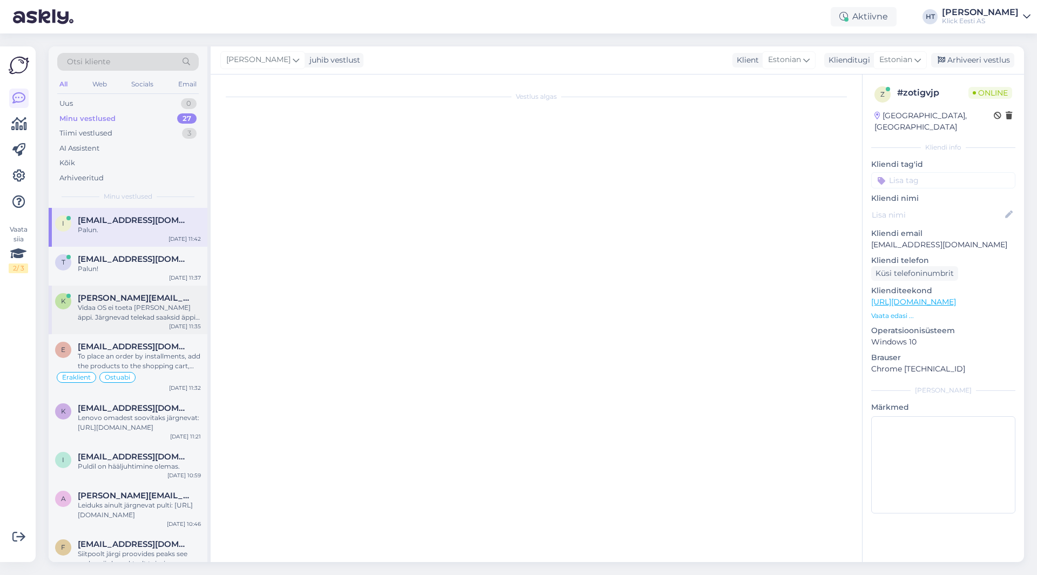
scroll to position [0, 0]
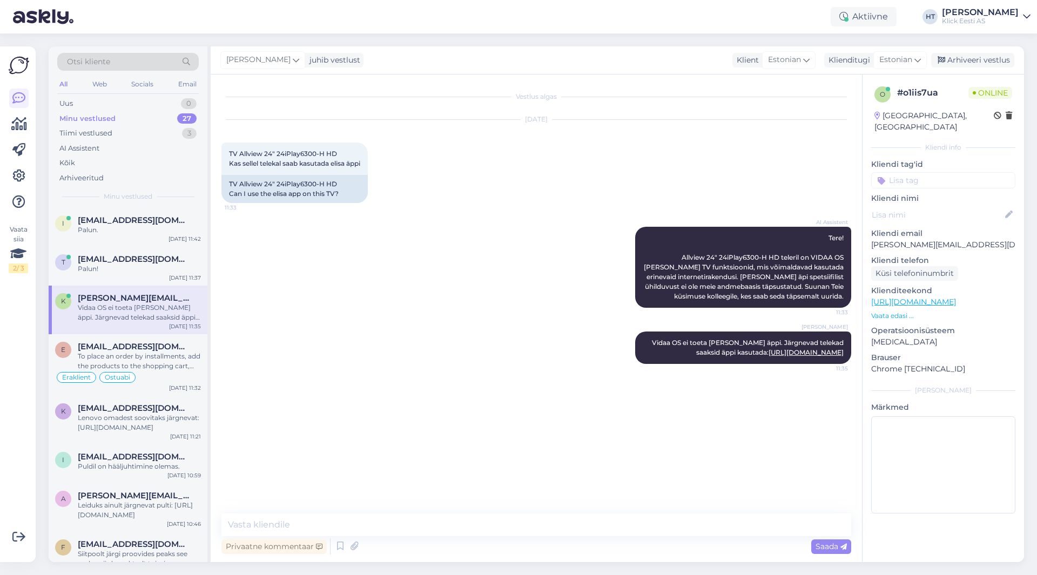
click at [388, 322] on div "Henri Täht Vidaa OS ei toeta Elisa äppi. Järgnevad telekad saaksid äppi kasutad…" at bounding box center [535, 348] width 629 height 56
click at [896, 24] on div "Aktiivne" at bounding box center [863, 16] width 66 height 19
click at [869, 66] on button "30 minutit" at bounding box center [863, 67] width 49 height 12
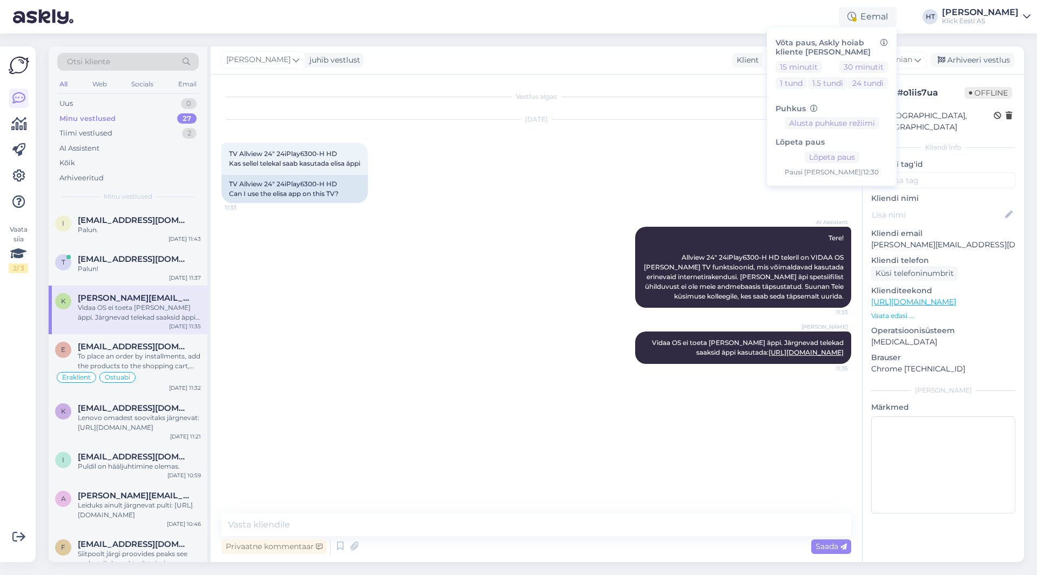
click at [759, 29] on div "Eemal Võta paus, Askly hoiab kliente sinu lehel 15 minutit 30 minutit 1 tund 1.…" at bounding box center [518, 16] width 1037 height 33
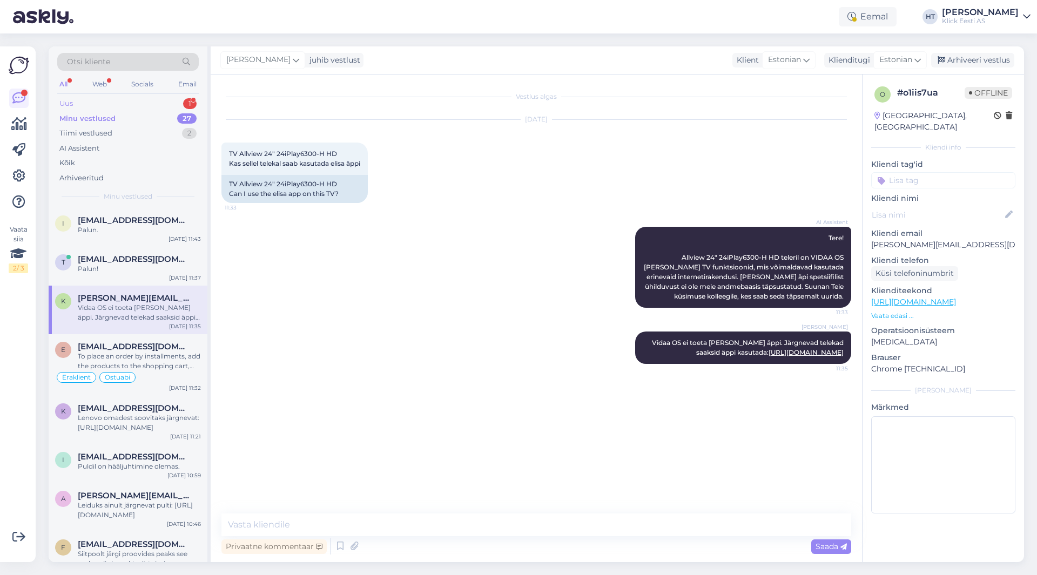
click at [156, 103] on div "Uus 1" at bounding box center [127, 103] width 141 height 15
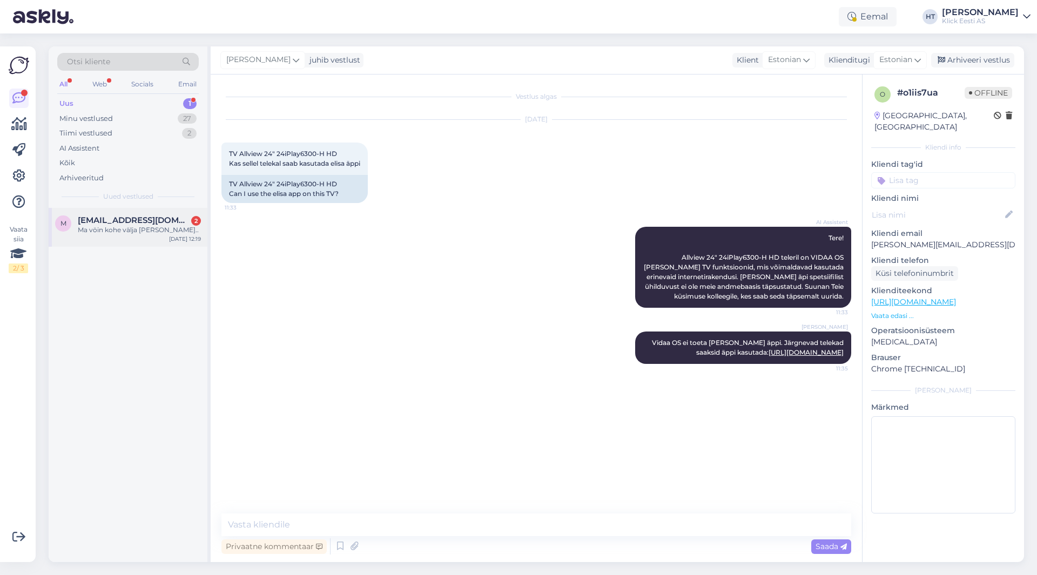
click at [168, 218] on span "morgensonrene@gmail.com" at bounding box center [134, 220] width 112 height 10
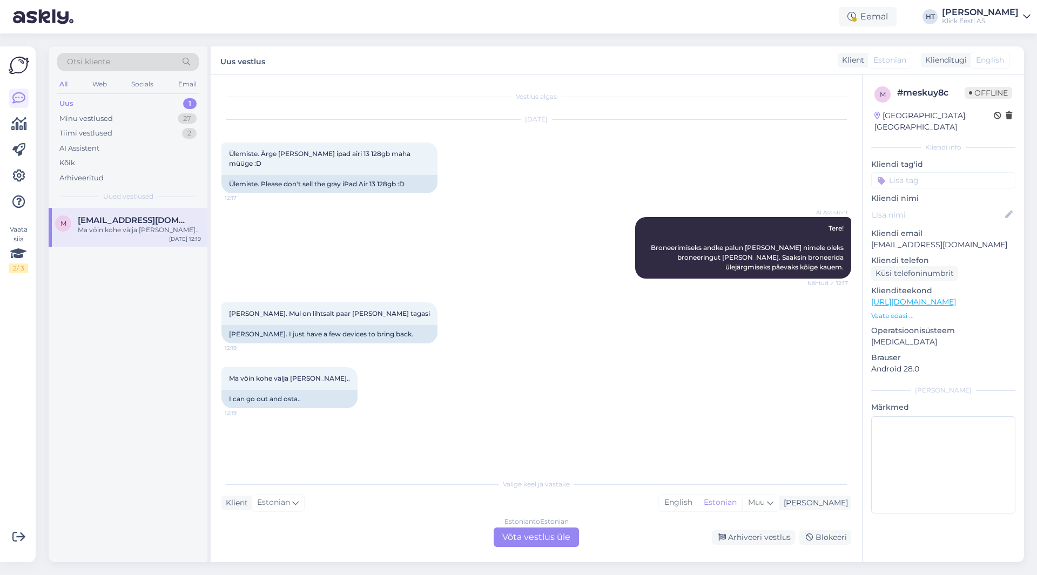
click at [892, 311] on p "Vaata edasi ..." at bounding box center [943, 316] width 144 height 10
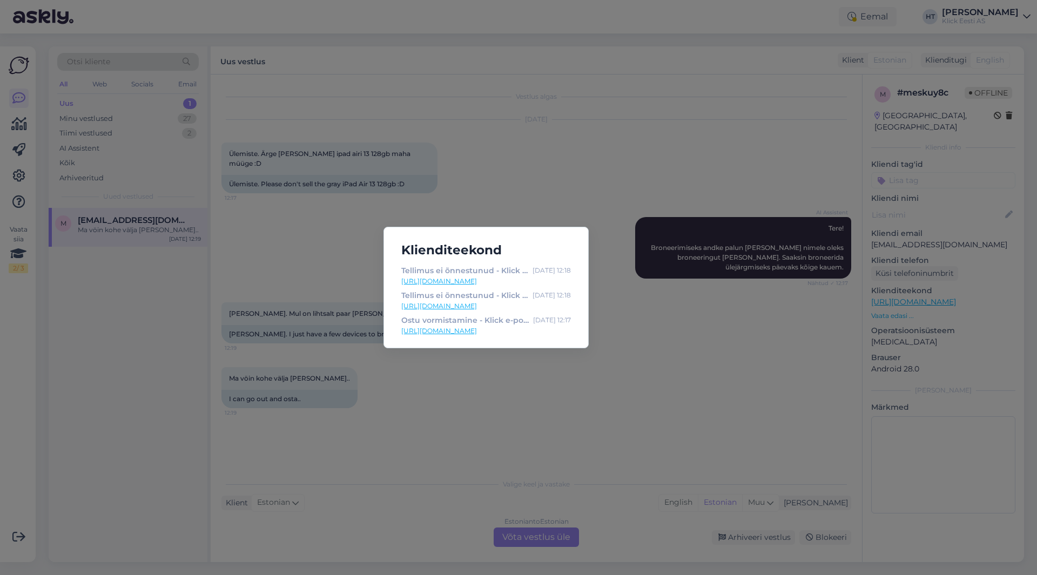
click at [675, 316] on div "Klienditeekond Tellimus ei õnnestunud - Klick e-pood Sep 4 12:18 https://www.kl…" at bounding box center [518, 287] width 1037 height 575
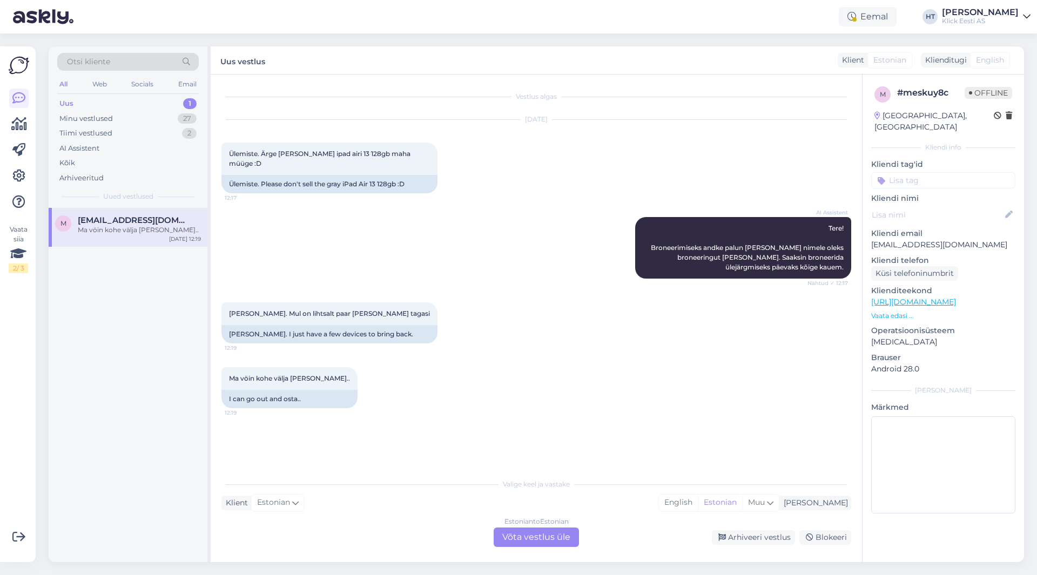
click at [459, 246] on div "AI Assistent Tere! Broneerimiseks andke palun teada, kelle nimele oleks broneer…" at bounding box center [535, 247] width 629 height 85
click at [521, 541] on div "Estonian to Estonian Võta vestlus üle" at bounding box center [535, 536] width 85 height 19
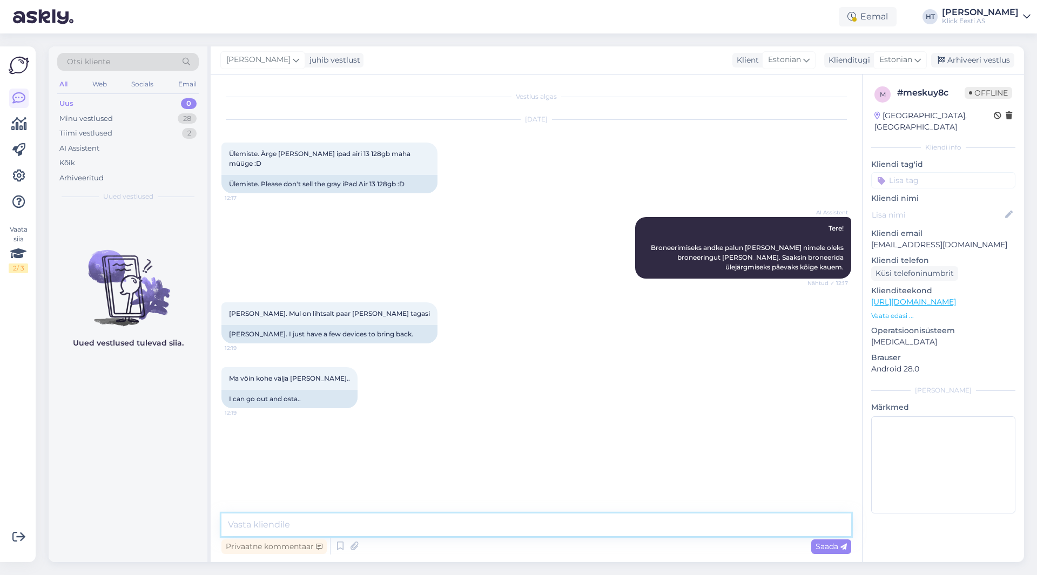
click at [526, 530] on textarea at bounding box center [535, 524] width 629 height 23
type textarea "Millal ostma saaksite minna?"
click at [145, 107] on div "Uus 0" at bounding box center [127, 103] width 141 height 15
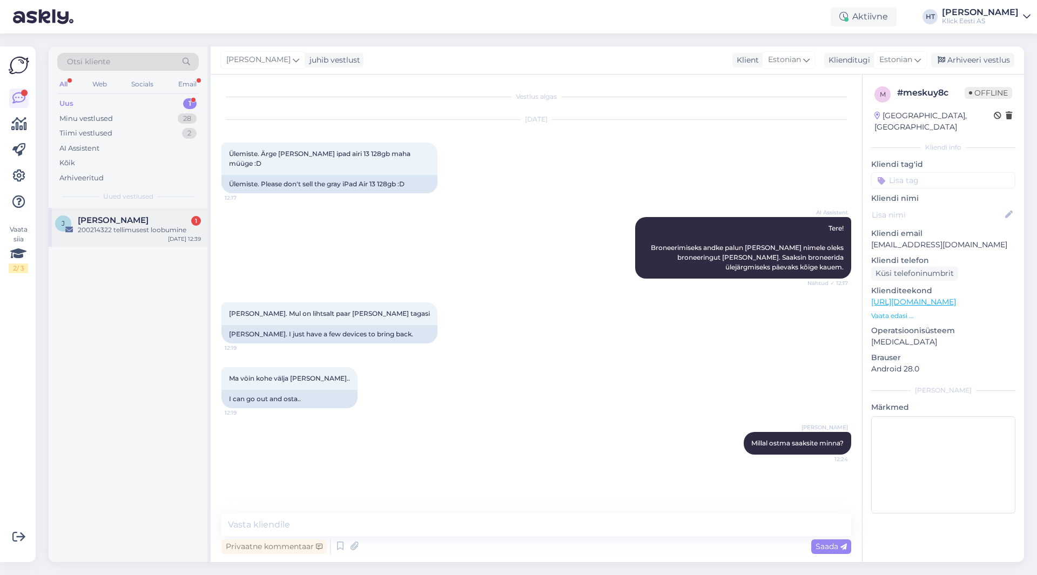
click at [148, 233] on div "200214322 tellimusest loobumine" at bounding box center [139, 230] width 123 height 10
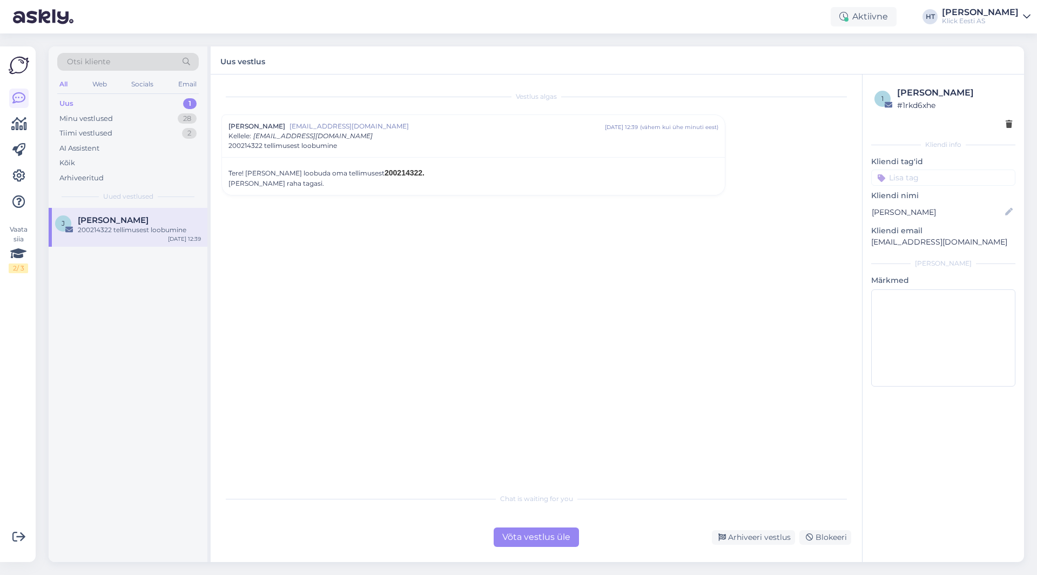
click at [384, 169] on span "200214322." at bounding box center [404, 172] width 40 height 9
copy span "200214322"
click at [540, 530] on div "Võta vestlus üle" at bounding box center [535, 536] width 85 height 19
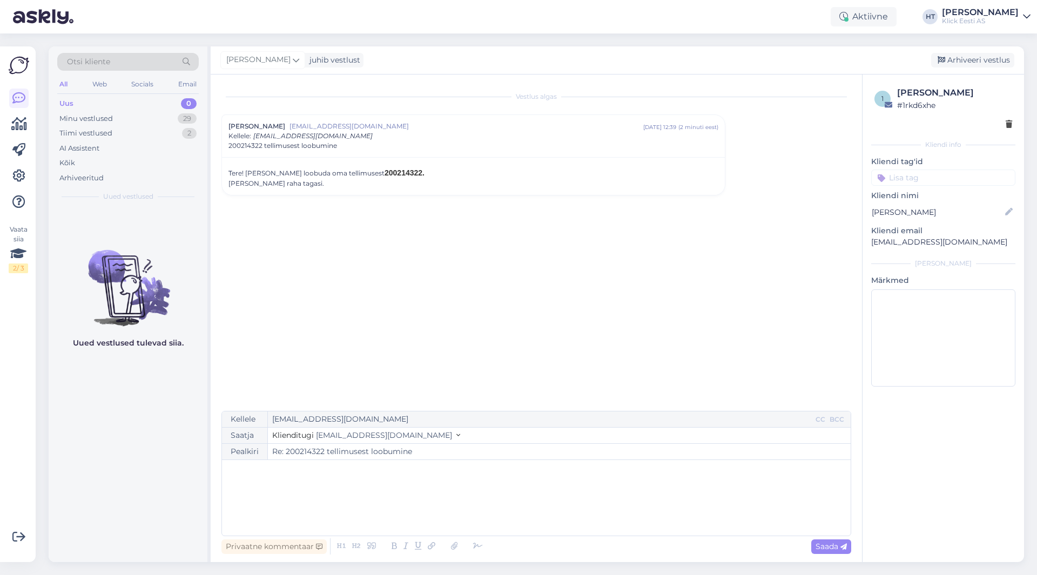
click at [960, 181] on input at bounding box center [943, 178] width 144 height 16
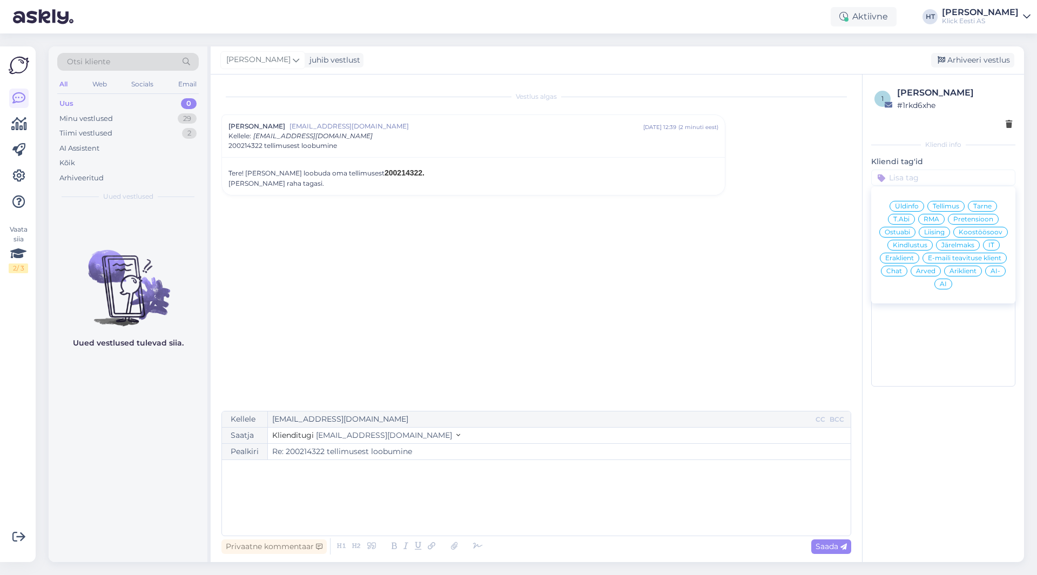
click at [938, 208] on span "Tellimus" at bounding box center [945, 206] width 26 height 6
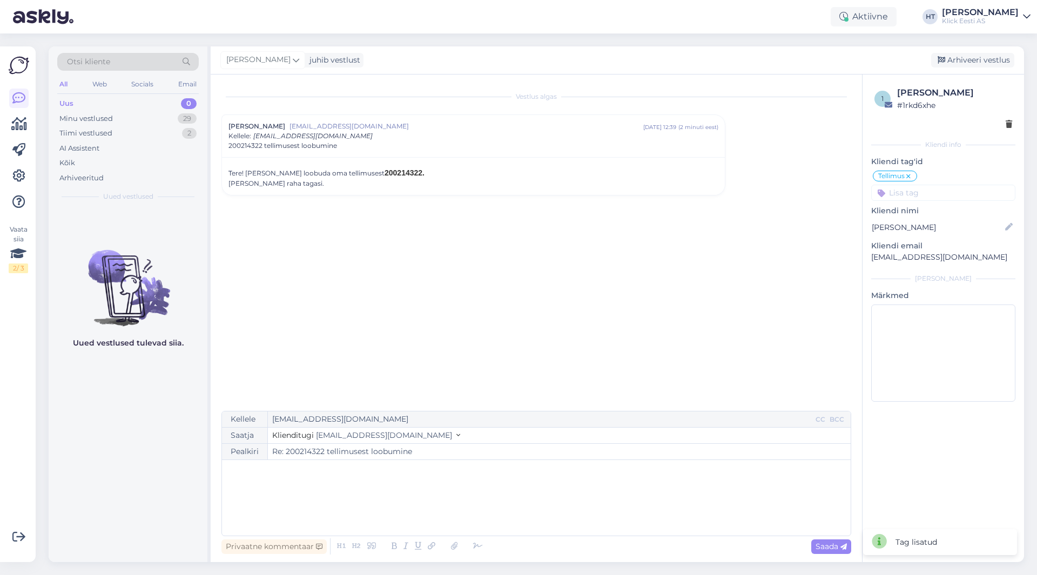
click at [934, 195] on input at bounding box center [943, 193] width 144 height 16
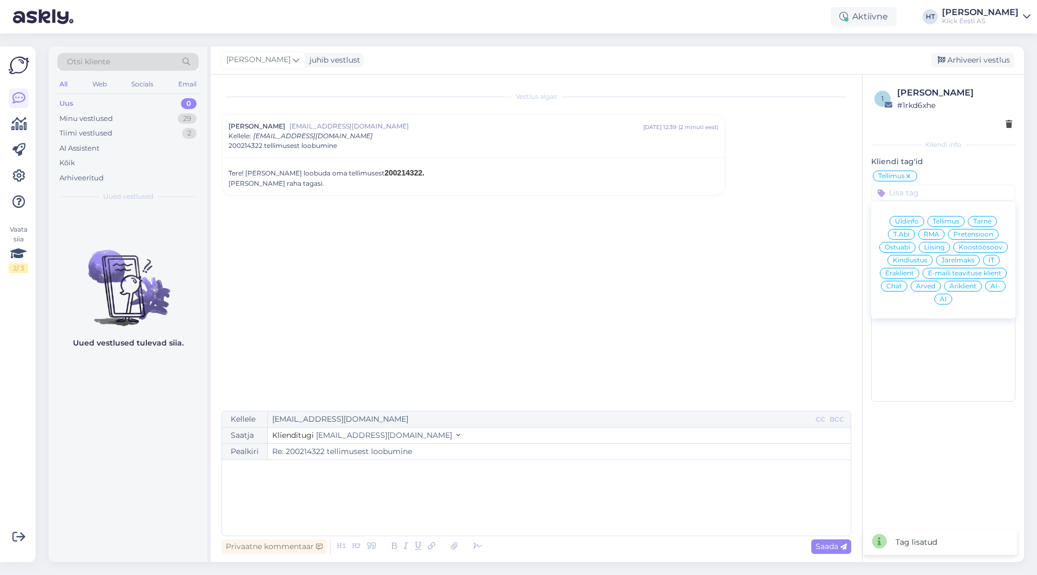
click at [907, 274] on span "Eraklient" at bounding box center [899, 273] width 29 height 6
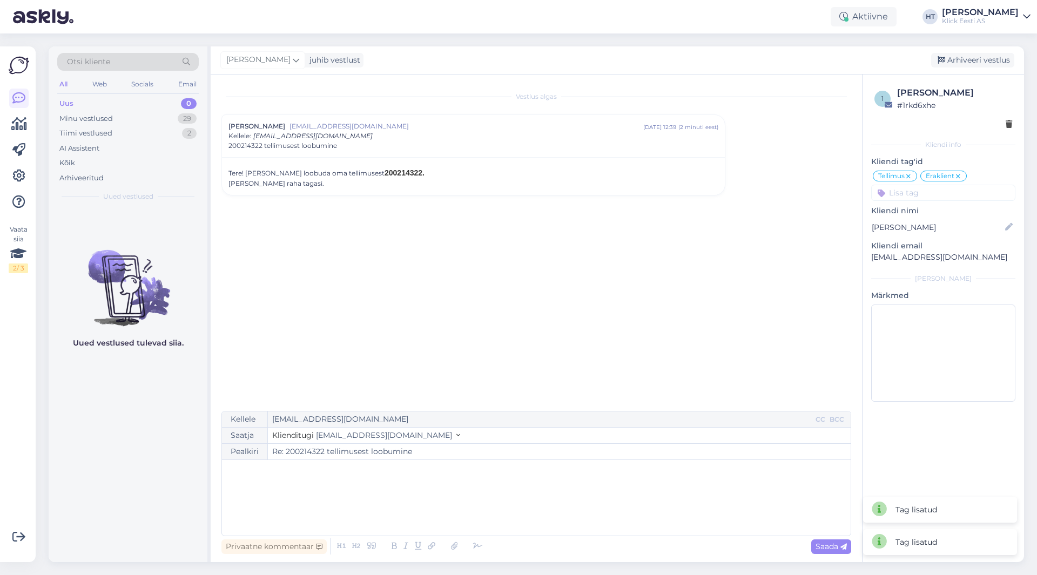
click at [780, 265] on div "Vestlus algas jüri Vegner jyrx82@gmail.com sept 4 12:39 ( 2 minuti eest ) Kelle…" at bounding box center [540, 243] width 639 height 316
click at [250, 58] on span "[PERSON_NAME]" at bounding box center [258, 60] width 64 height 12
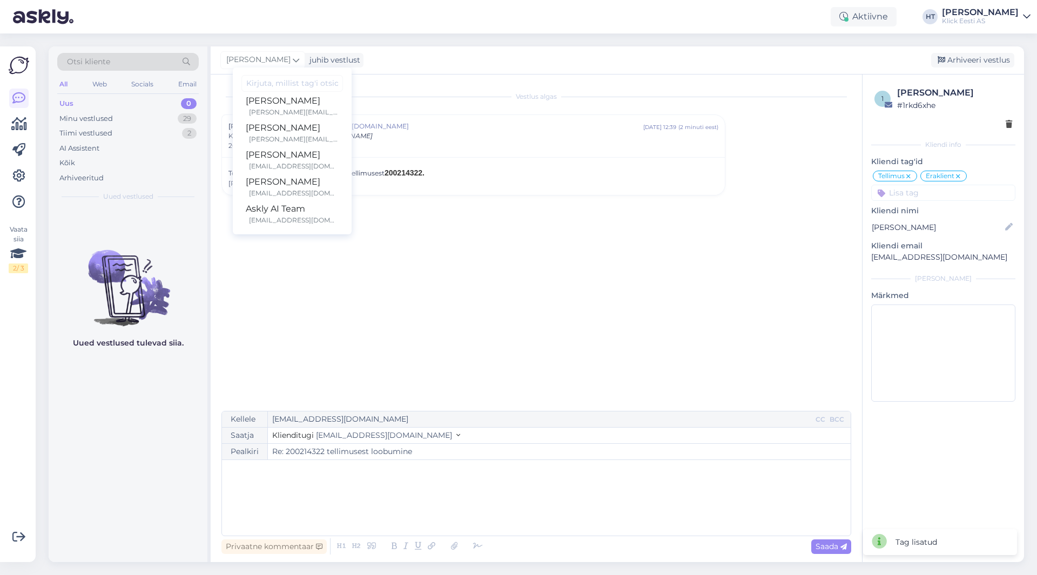
scroll to position [63, 0]
click at [286, 138] on div "[PERSON_NAME][EMAIL_ADDRESS][PERSON_NAME][DOMAIN_NAME]" at bounding box center [294, 138] width 90 height 10
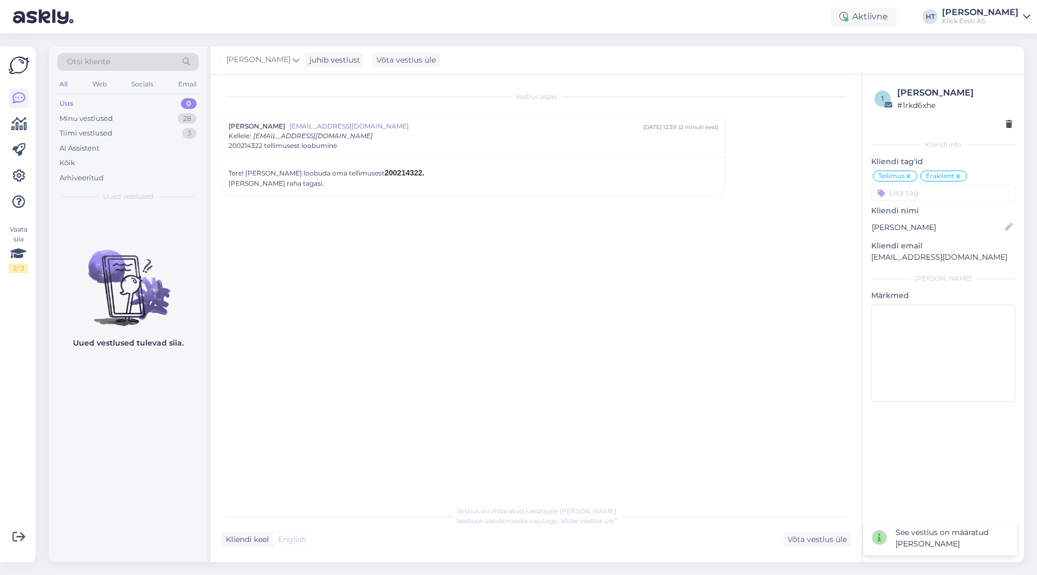
click at [306, 243] on div "Vestlus algas jüri Vegner jyrx82@gmail.com sept 4 12:39 ( 2 minuti eest ) Kelle…" at bounding box center [540, 287] width 639 height 405
click at [185, 123] on div "28" at bounding box center [187, 118] width 19 height 11
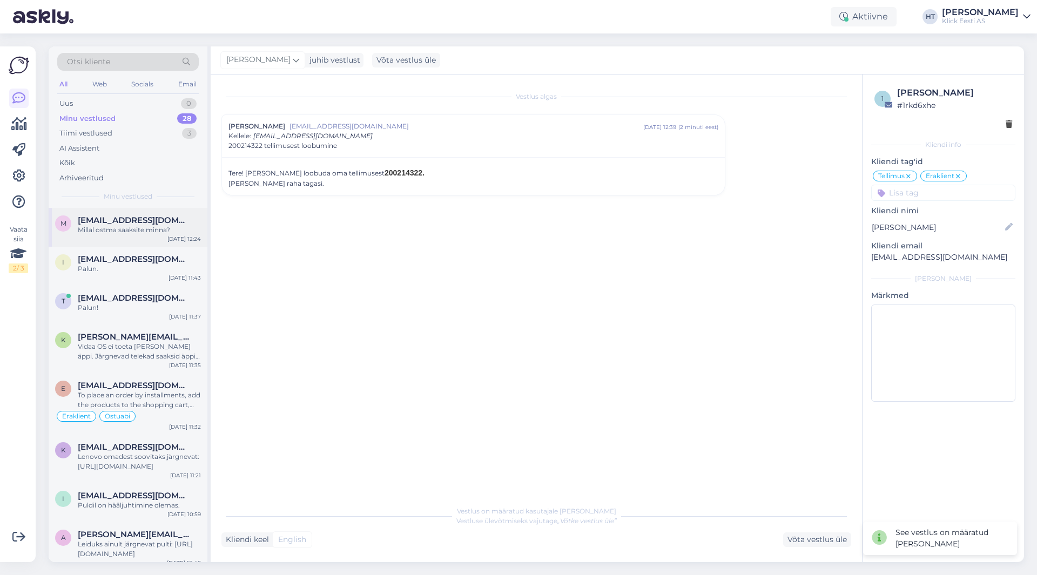
click at [175, 235] on div "Sep 4 12:24" at bounding box center [183, 239] width 33 height 8
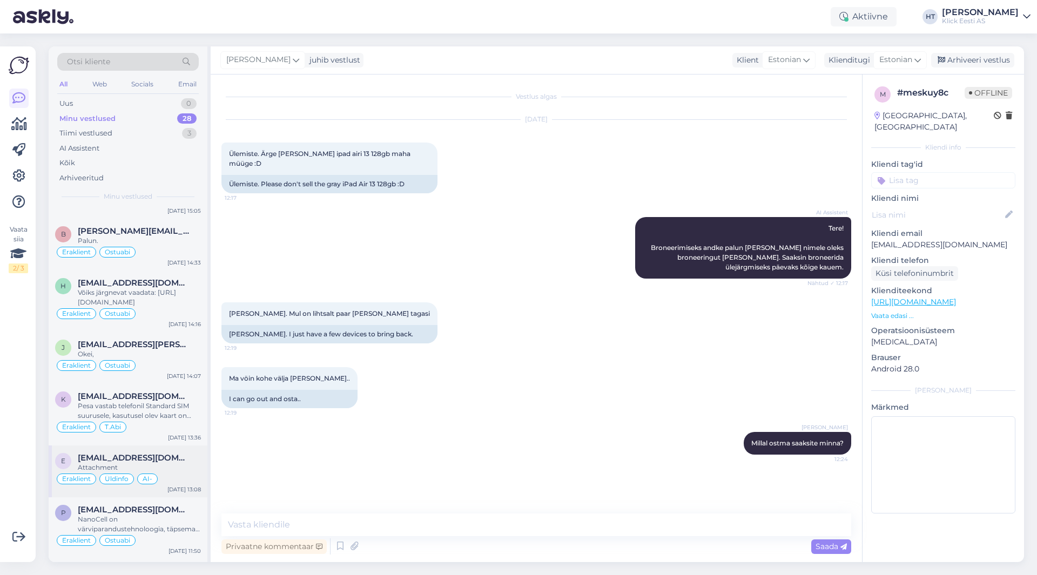
scroll to position [0, 0]
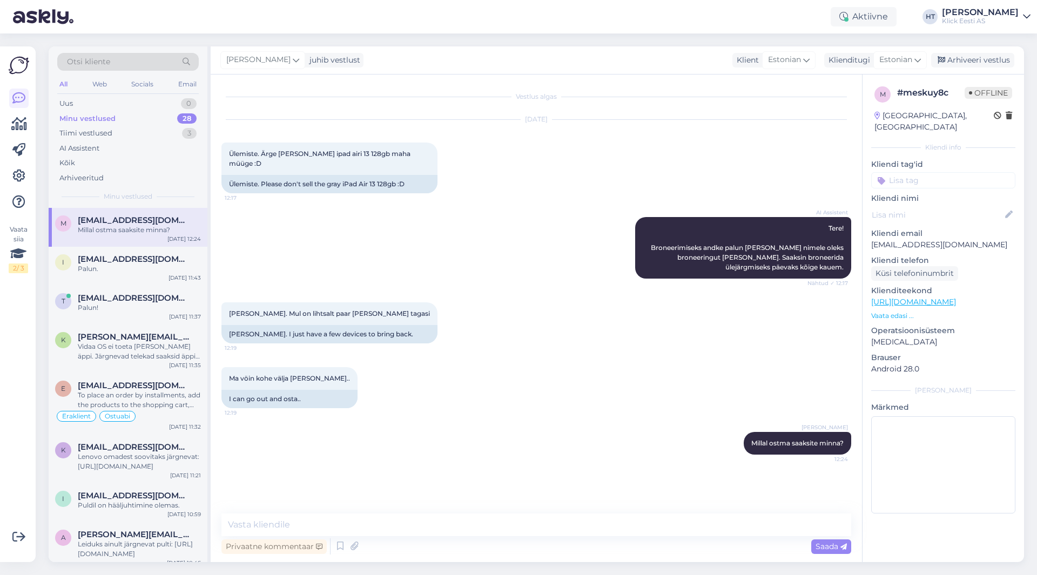
click at [367, 421] on div "Henri Täht Millal ostma saaksite minna? 12:24" at bounding box center [535, 443] width 629 height 46
click at [131, 145] on div "AI Assistent" at bounding box center [127, 148] width 141 height 15
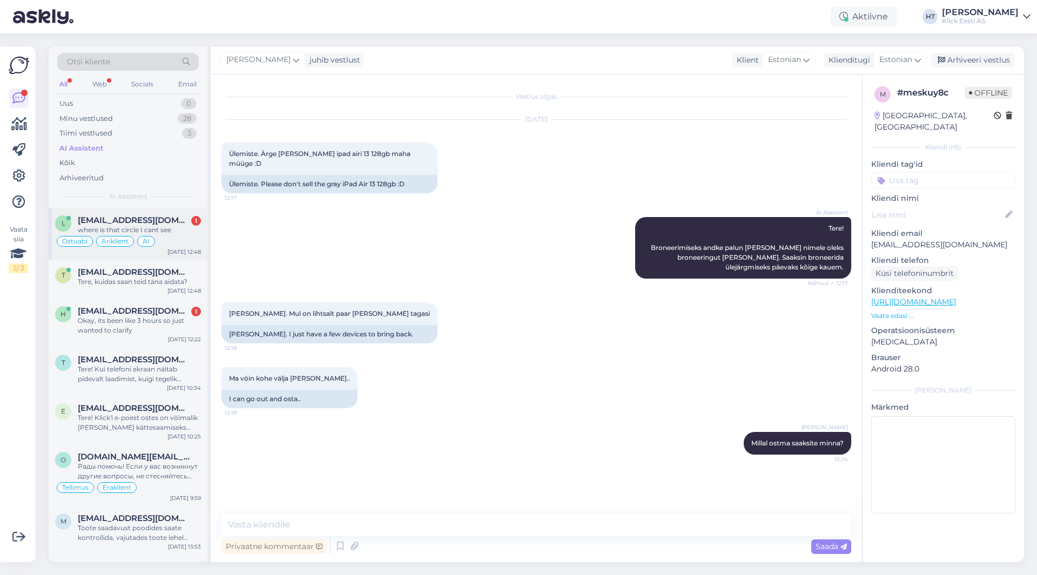
click at [175, 220] on span "lachinhuseynli@gmail.com" at bounding box center [134, 220] width 112 height 10
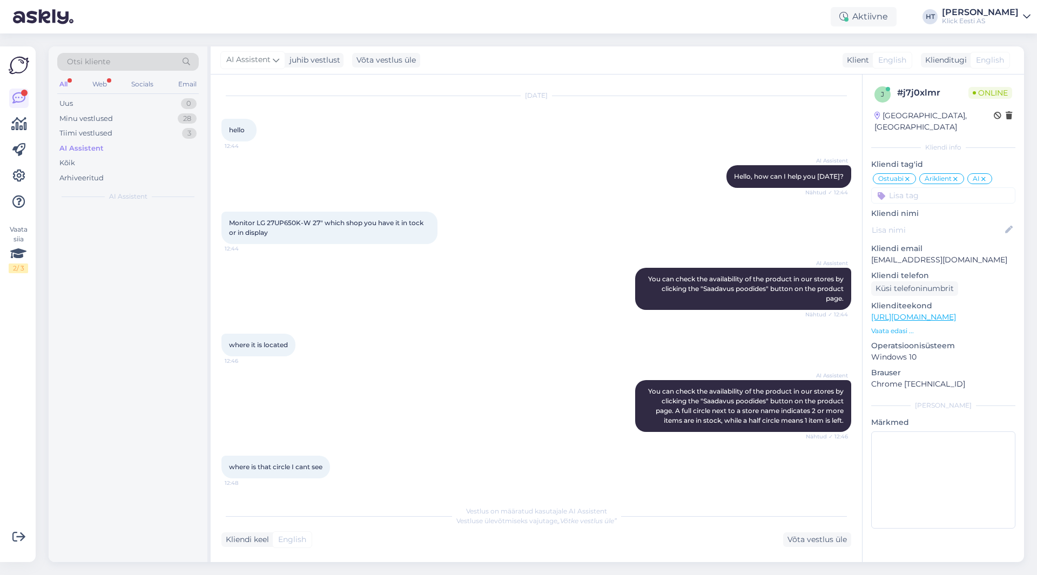
scroll to position [627, 0]
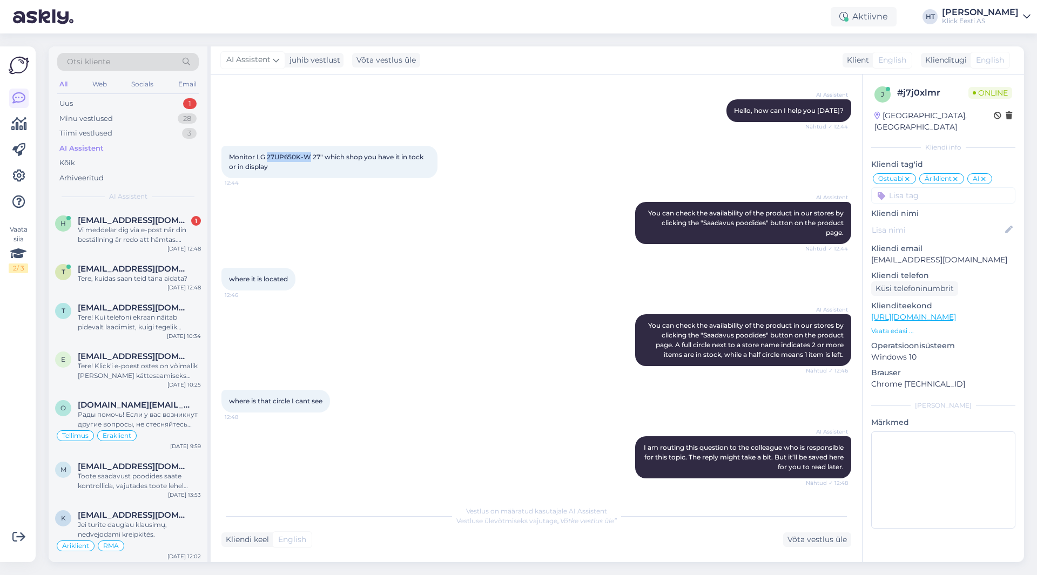
drag, startPoint x: 268, startPoint y: 155, endPoint x: 308, endPoint y: 158, distance: 40.6
click at [308, 158] on span "Monitor LG 27UP650K-W 27" which shop you have it in tock or in display" at bounding box center [327, 162] width 196 height 18
copy span "27UP650K-W"
click at [491, 206] on div "AI Assistent You can check the availability of the product in our stores by cli…" at bounding box center [535, 223] width 629 height 66
click at [383, 306] on div "AI Assistent You can check the availability of the product in our stores by cli…" at bounding box center [535, 340] width 629 height 76
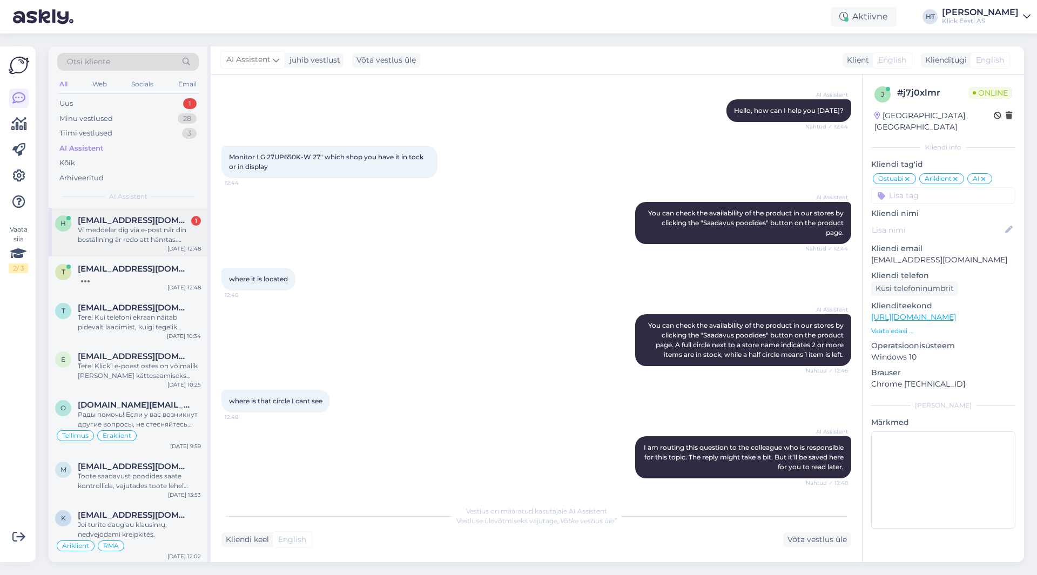
click at [191, 239] on div "Vi meddelar dig via e-post när din beställning är redo att hämtas. Vänligen kon…" at bounding box center [139, 234] width 123 height 19
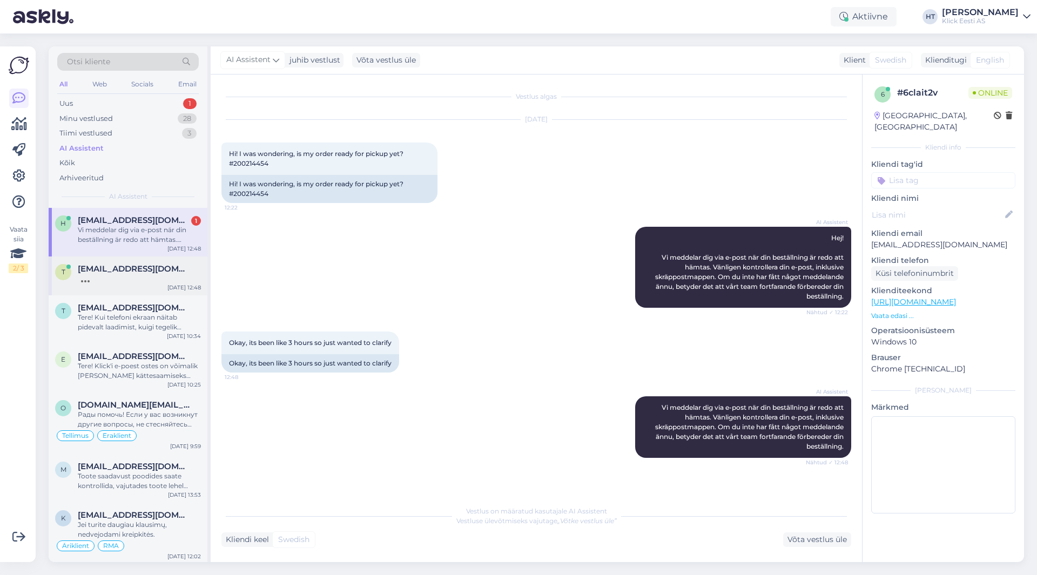
click at [180, 292] on div "t terjelehiste@yahoo.com Sep 4 12:48" at bounding box center [128, 275] width 159 height 39
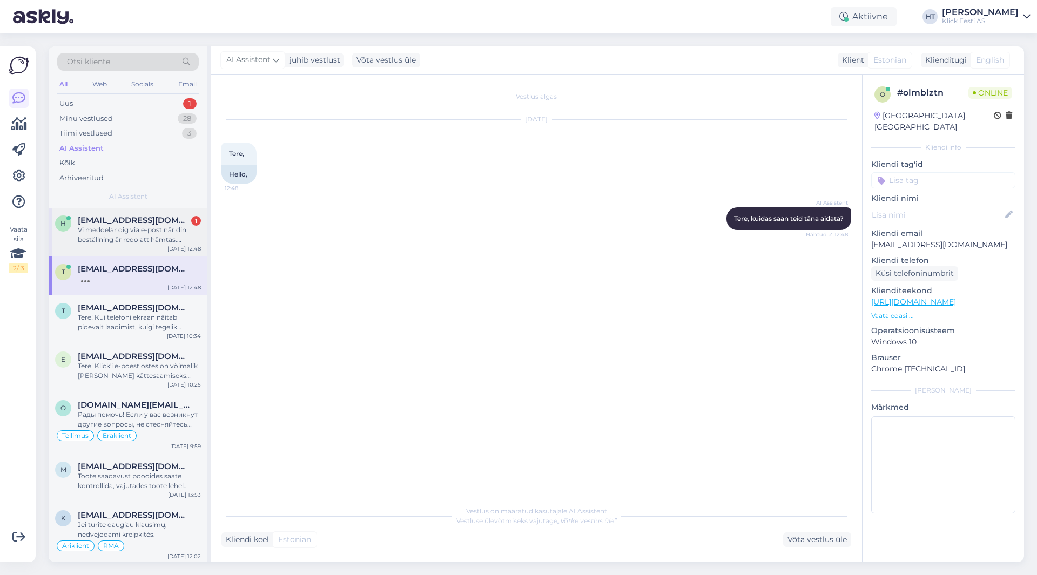
click at [161, 241] on div "Vi meddelar dig via e-post när din beställning är redo att hämtas. Vänligen kon…" at bounding box center [139, 234] width 123 height 19
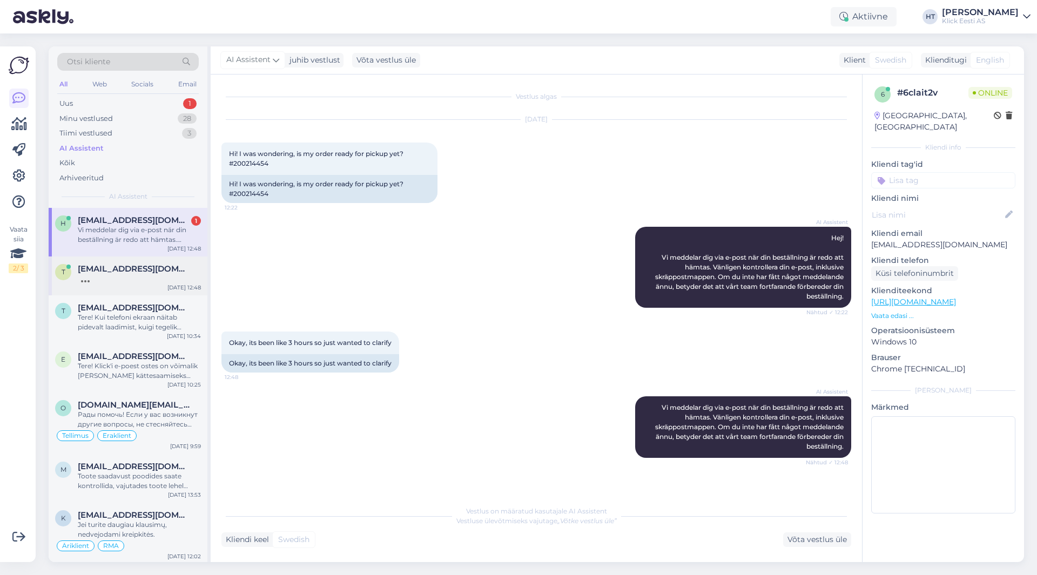
click at [138, 272] on span "terjelehiste@yahoo.com" at bounding box center [134, 269] width 112 height 10
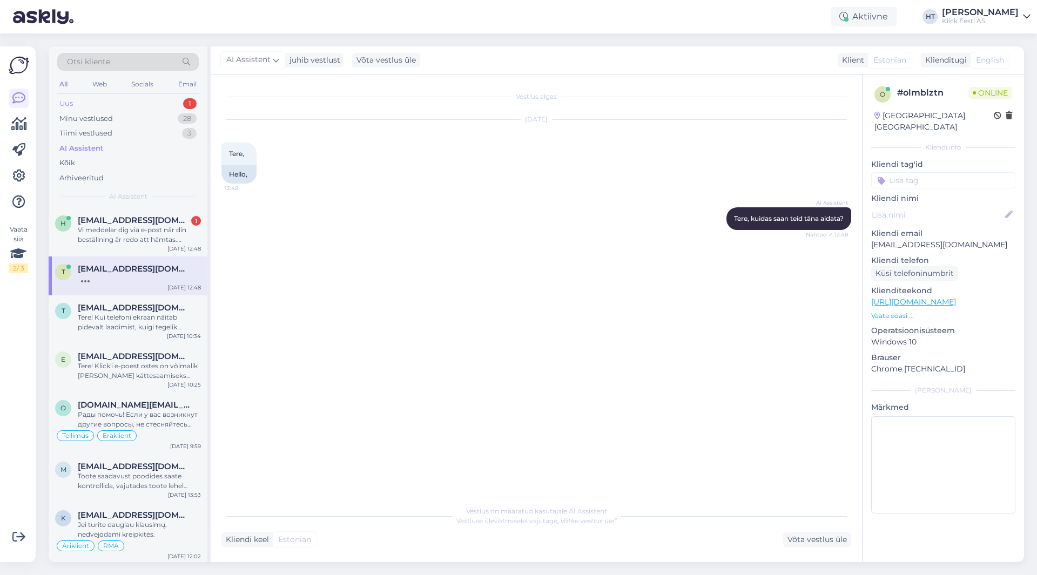
click at [155, 103] on div "Uus 1" at bounding box center [127, 103] width 141 height 15
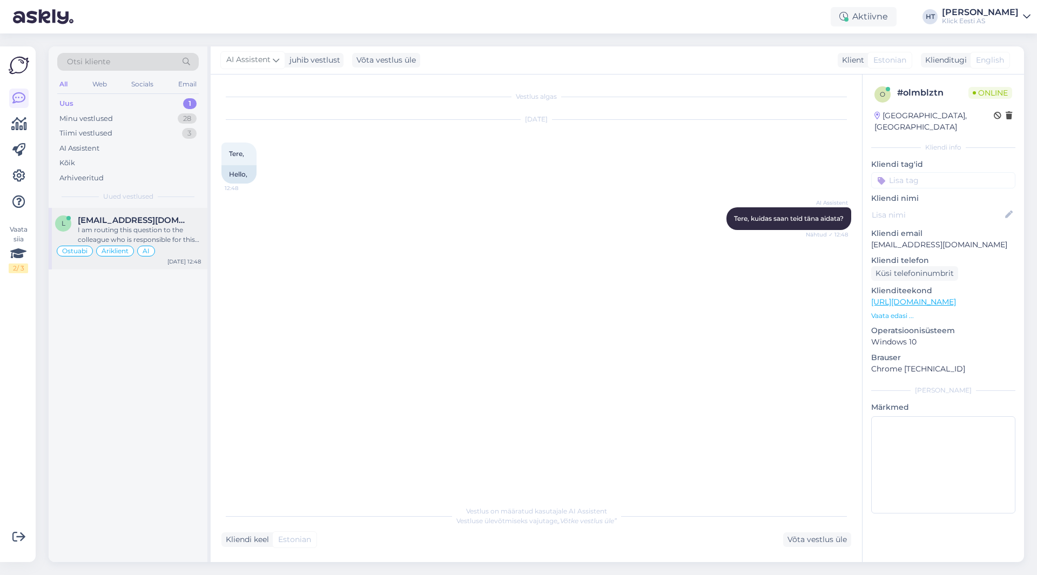
click at [173, 210] on div "l lachinhuseynli@gmail.com I am routing this question to the colleague who is r…" at bounding box center [128, 239] width 159 height 62
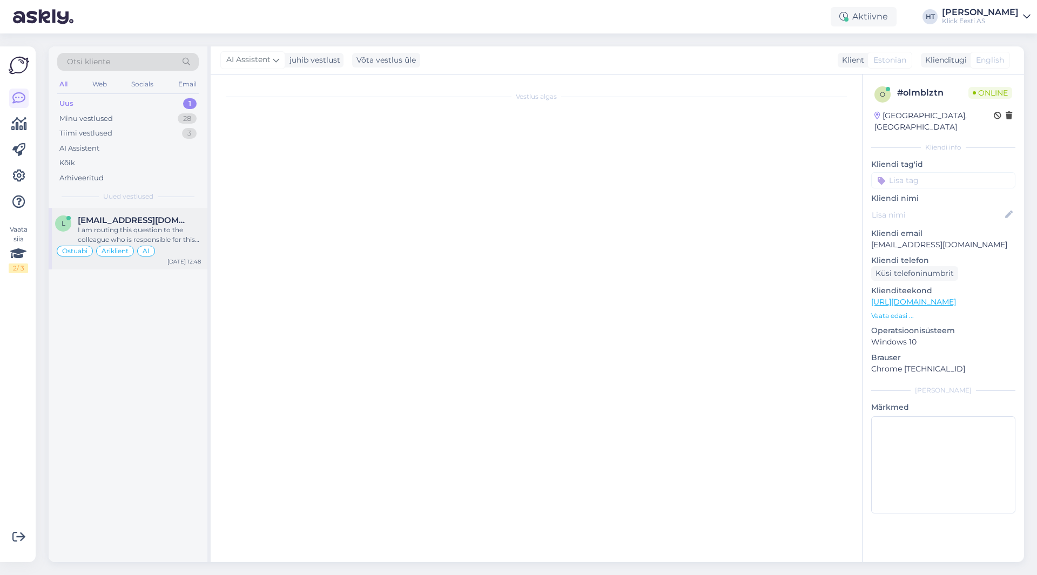
scroll to position [654, 0]
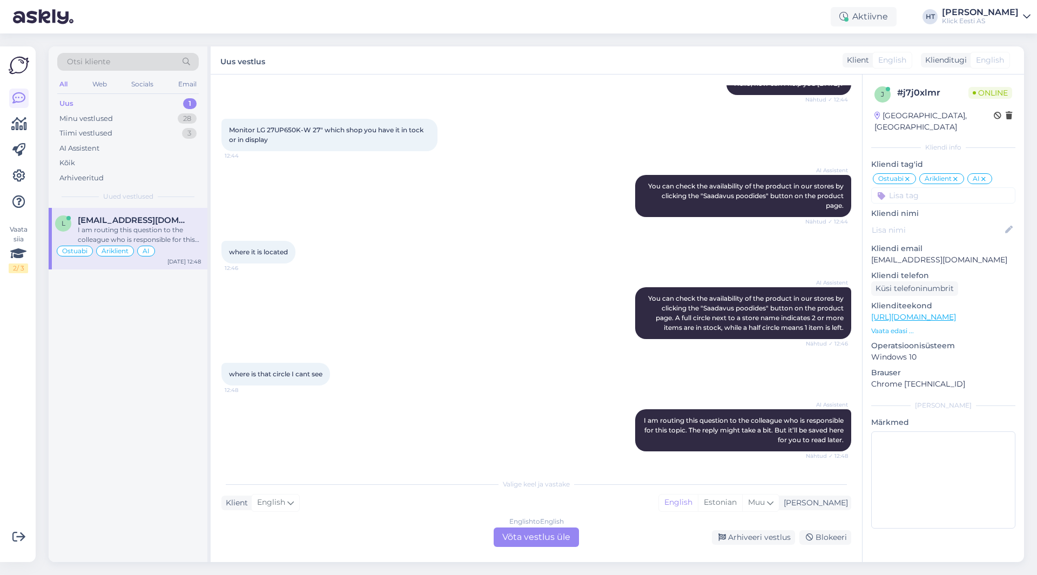
click at [540, 541] on div "English to English Võta vestlus üle" at bounding box center [535, 536] width 85 height 19
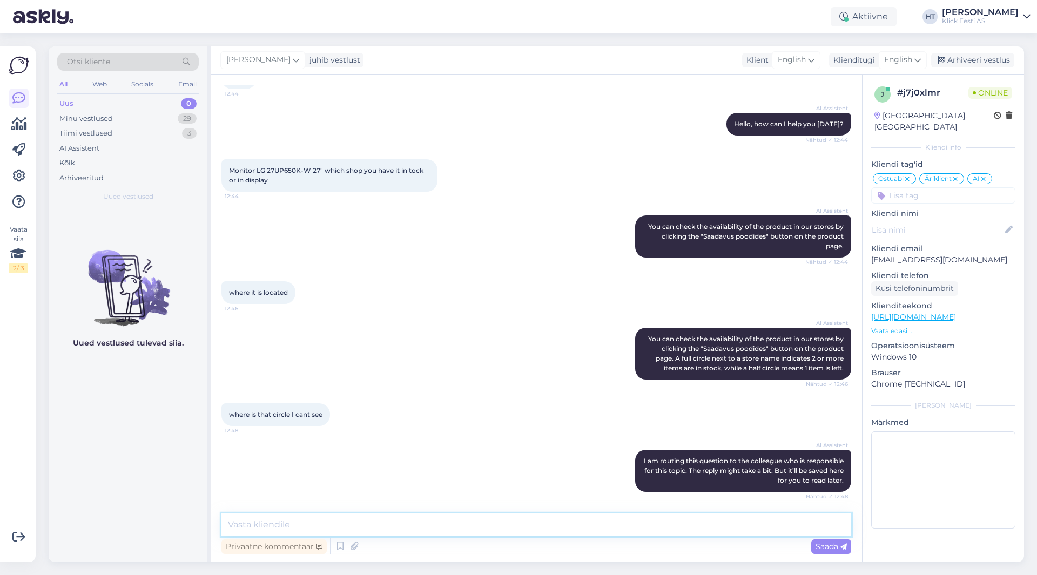
click at [541, 531] on textarea at bounding box center [535, 524] width 629 height 23
drag, startPoint x: 267, startPoint y: 170, endPoint x: 308, endPoint y: 171, distance: 40.5
click at [308, 171] on span "Monitor LG 27UP650K-W 27" which shop you have it in tock or in display" at bounding box center [327, 175] width 196 height 18
copy span "27UP650K-W"
click at [381, 519] on textarea at bounding box center [535, 524] width 629 height 23
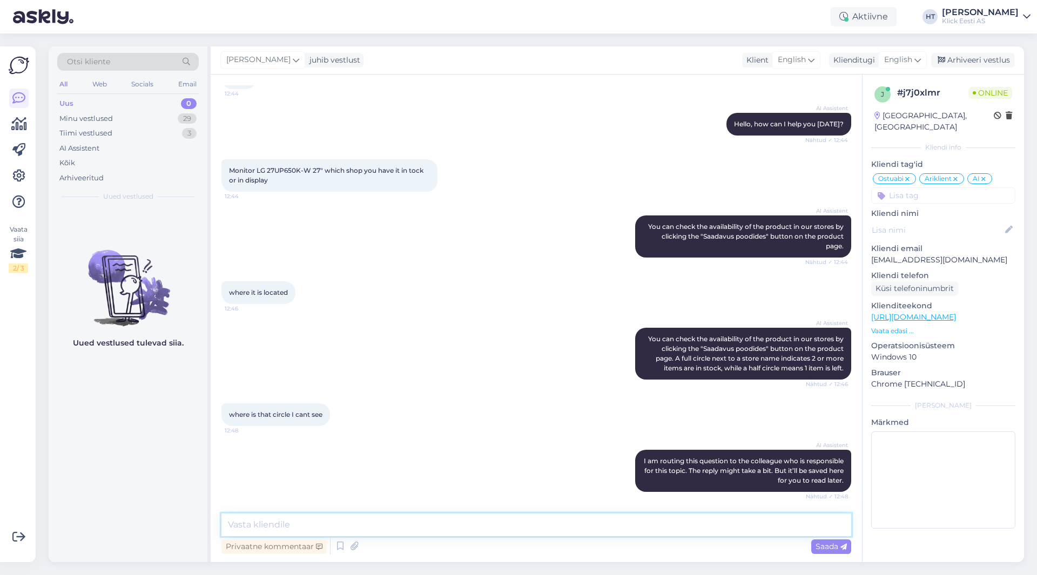
paste textarea "27UP650K-W"
type textarea "27UP650K-W is not available in any store."
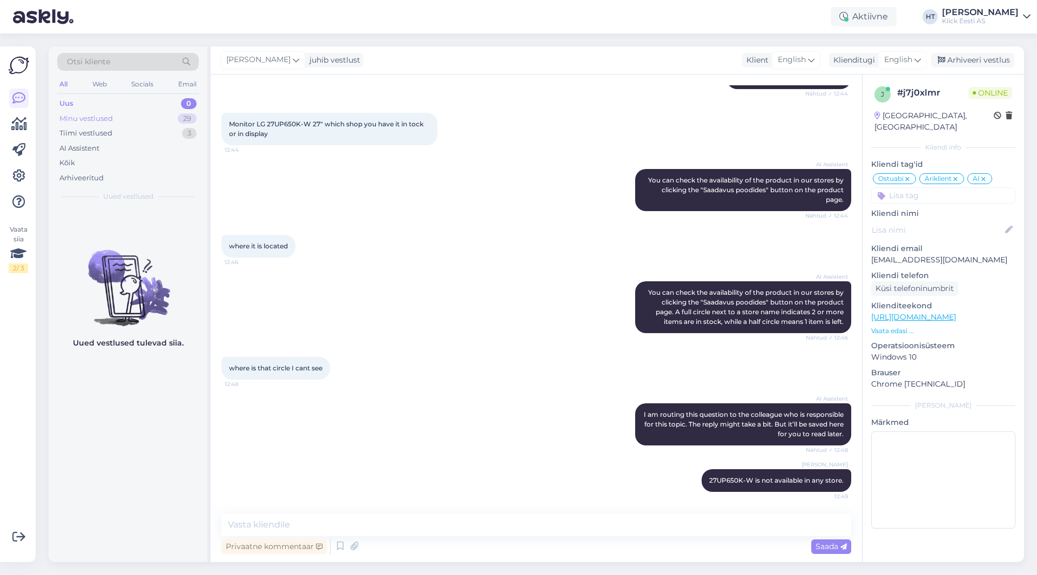
click at [178, 125] on div "Minu vestlused 29" at bounding box center [127, 118] width 141 height 15
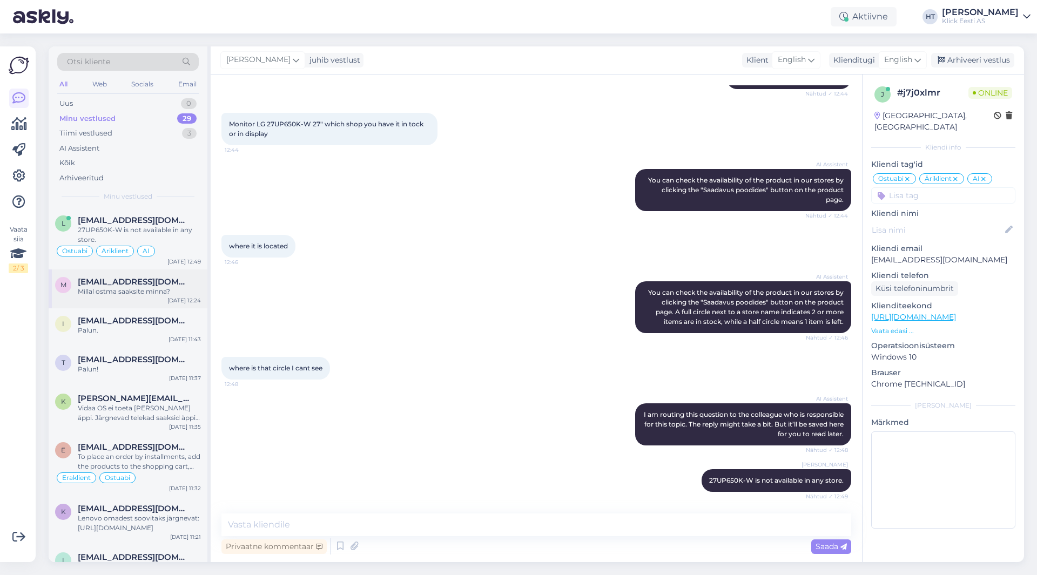
click at [186, 283] on span "morgensonrene@gmail.com" at bounding box center [134, 282] width 112 height 10
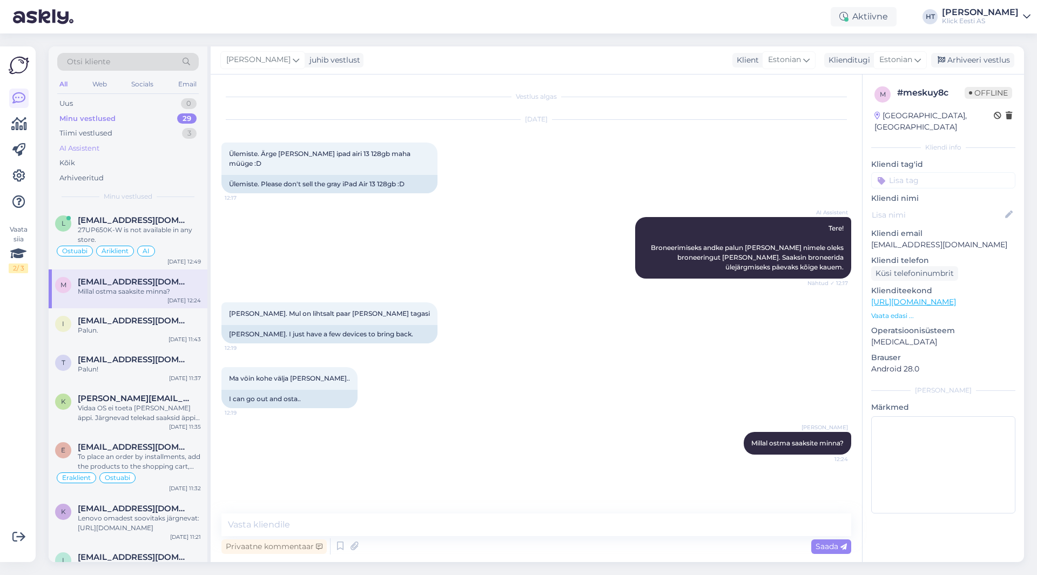
click at [152, 151] on div "AI Assistent" at bounding box center [127, 148] width 141 height 15
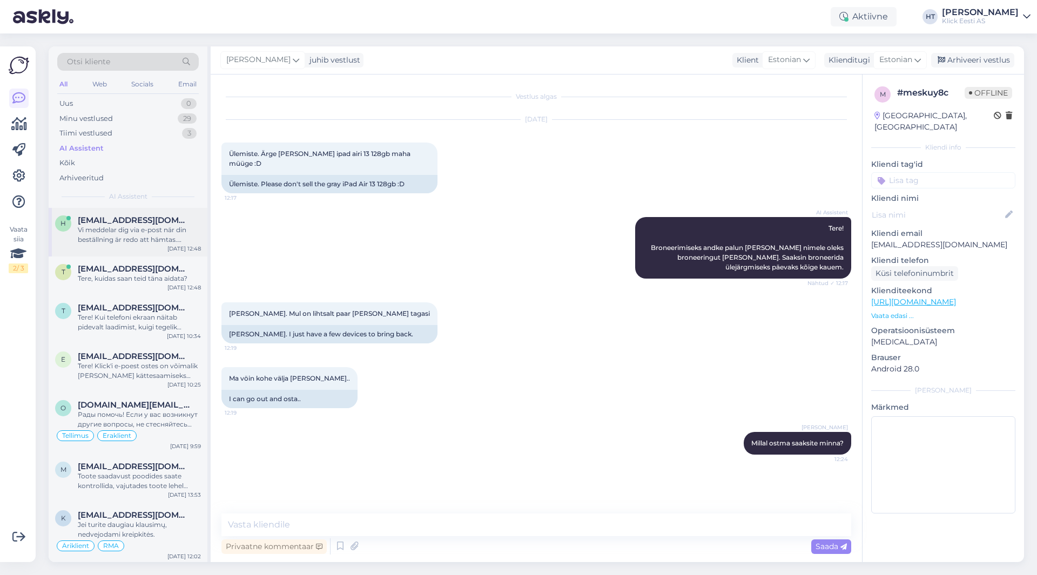
click at [163, 232] on div "Vi meddelar dig via e-post när din beställning är redo att hämtas. Vänligen kon…" at bounding box center [139, 234] width 123 height 19
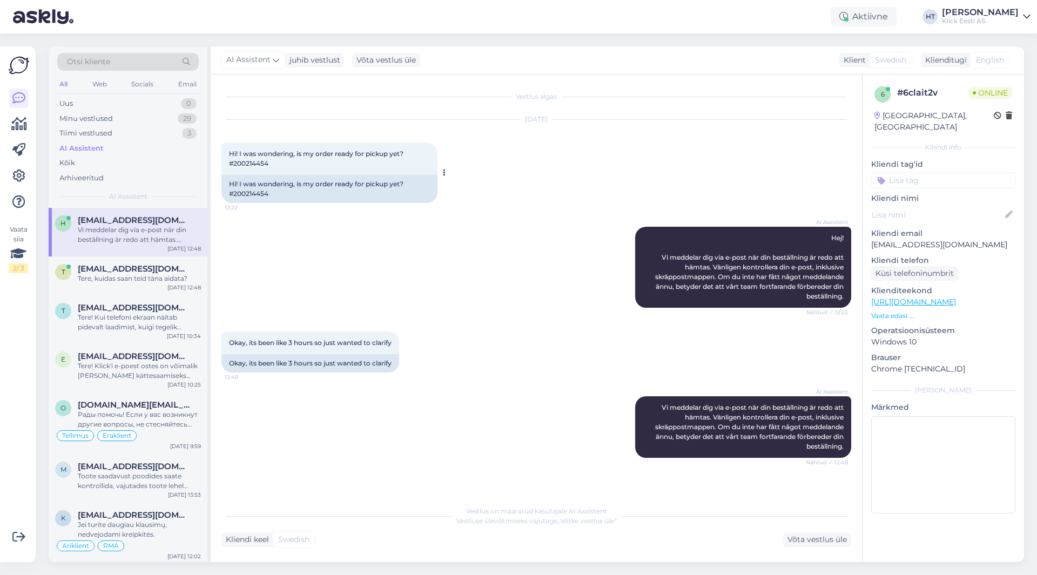
click at [263, 189] on div "Hi! I was wondering, is my order ready for pickup yet? #200214454" at bounding box center [329, 189] width 216 height 28
copy div "200214454"
click at [304, 232] on div "AI Assistent Hej! Vi meddelar dig via e-post när din beställning är redo att hä…" at bounding box center [535, 267] width 629 height 105
click at [167, 117] on div "Minu vestlused 29" at bounding box center [127, 118] width 141 height 15
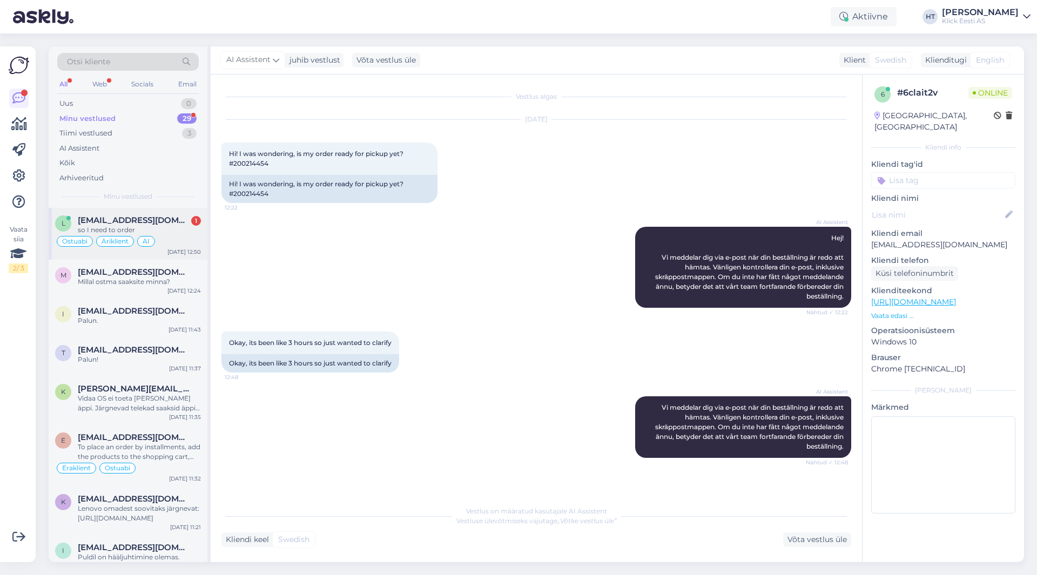
click at [168, 222] on span "lachinhuseynli@gmail.com" at bounding box center [134, 220] width 112 height 10
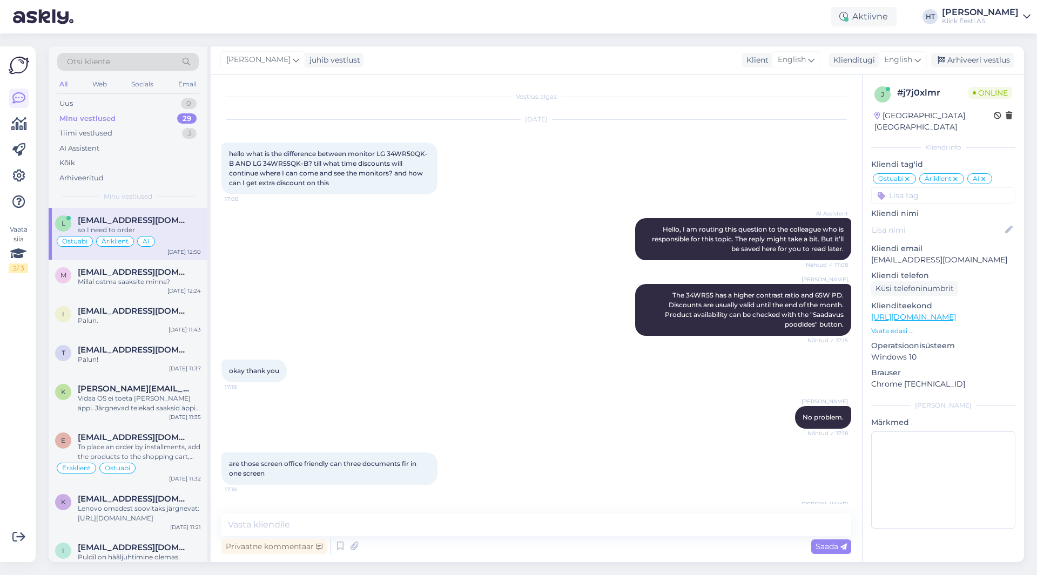
scroll to position [707, 0]
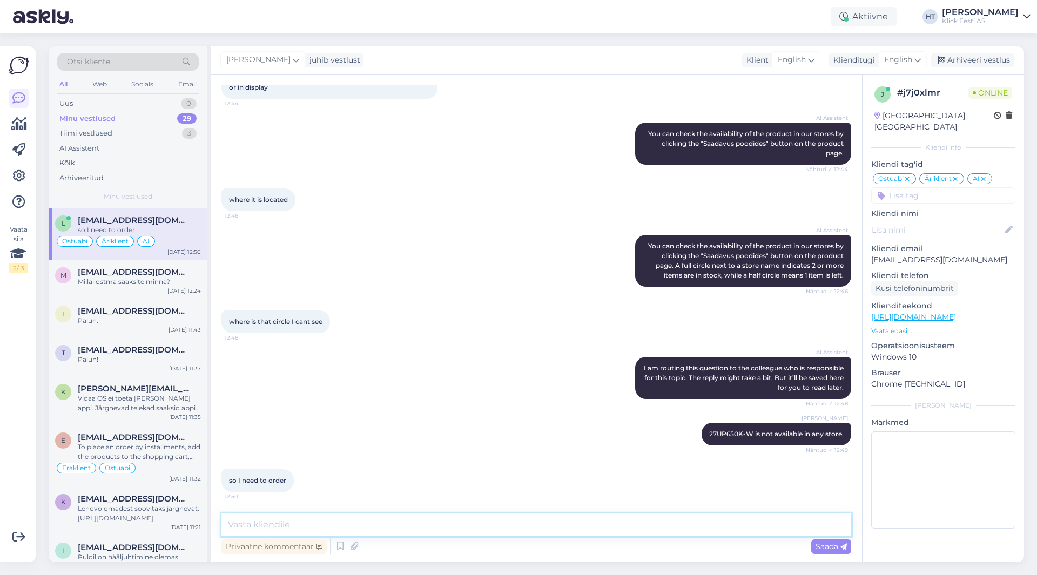
click at [416, 529] on textarea at bounding box center [535, 524] width 629 height 23
type textarea "Yes."
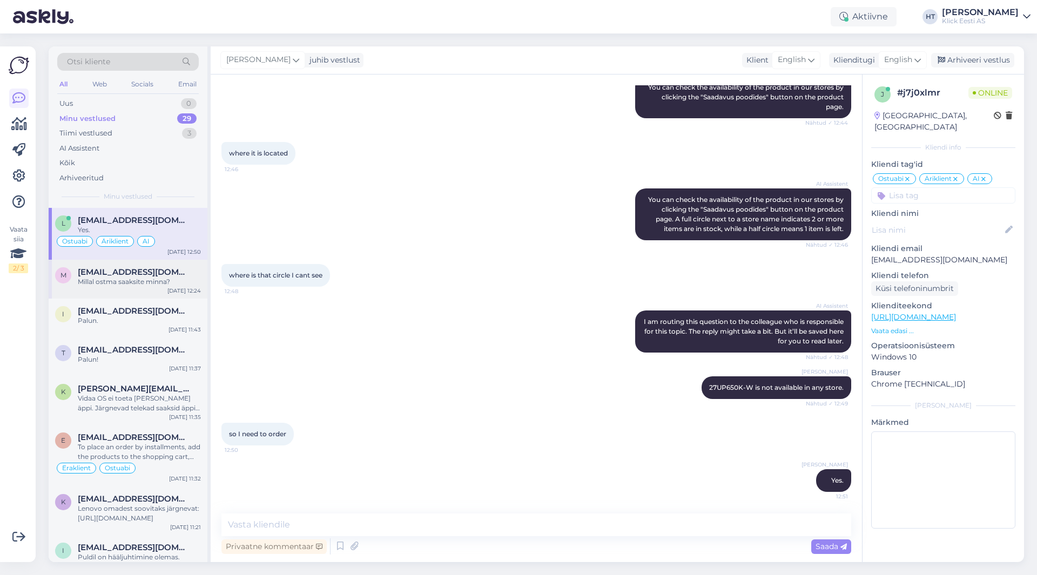
click at [106, 280] on div "Millal ostma saaksite minna?" at bounding box center [139, 282] width 123 height 10
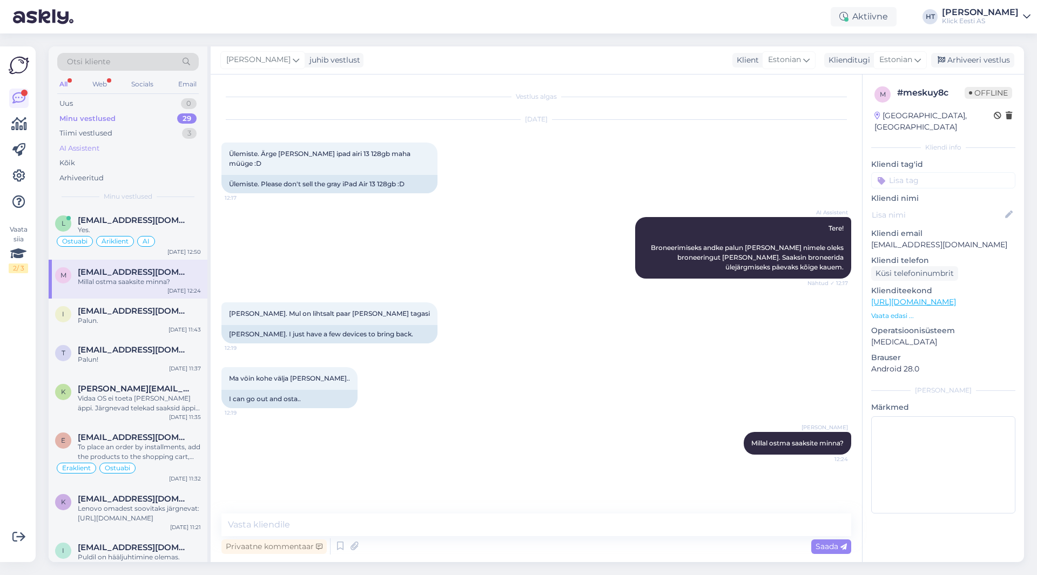
click at [130, 154] on div "AI Assistent" at bounding box center [127, 148] width 141 height 15
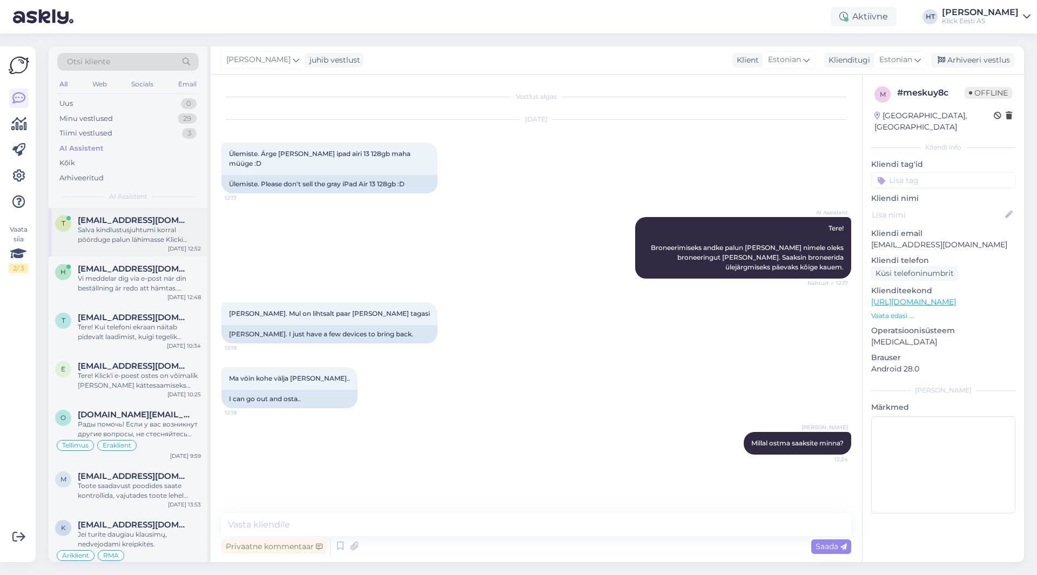
click at [165, 214] on div "t terjelehiste@yahoo.com Salva kindlustusjuhtumi korral pöörduge palun lähimass…" at bounding box center [128, 232] width 159 height 49
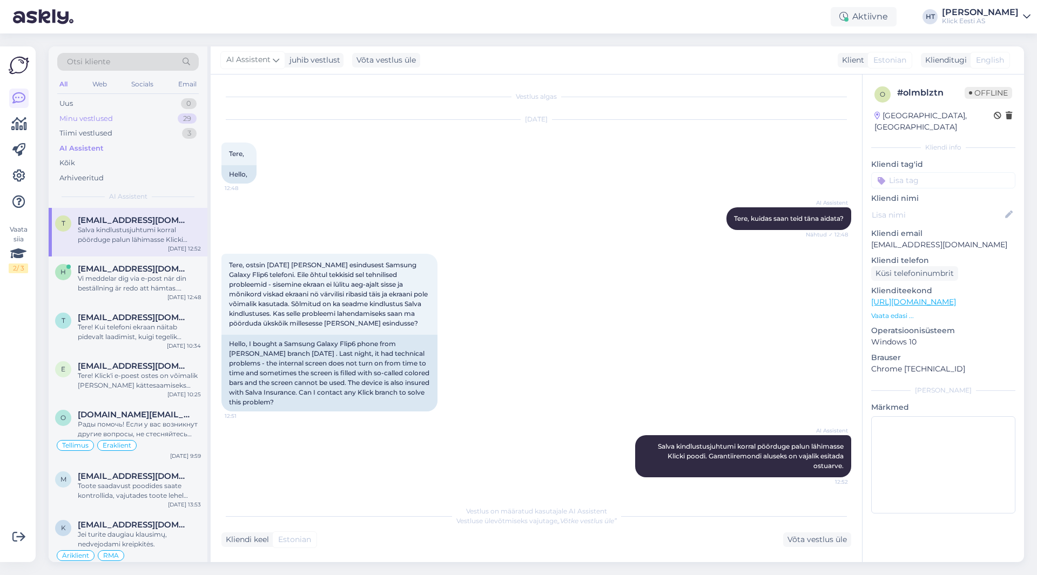
click at [172, 121] on div "Minu vestlused 29" at bounding box center [127, 118] width 141 height 15
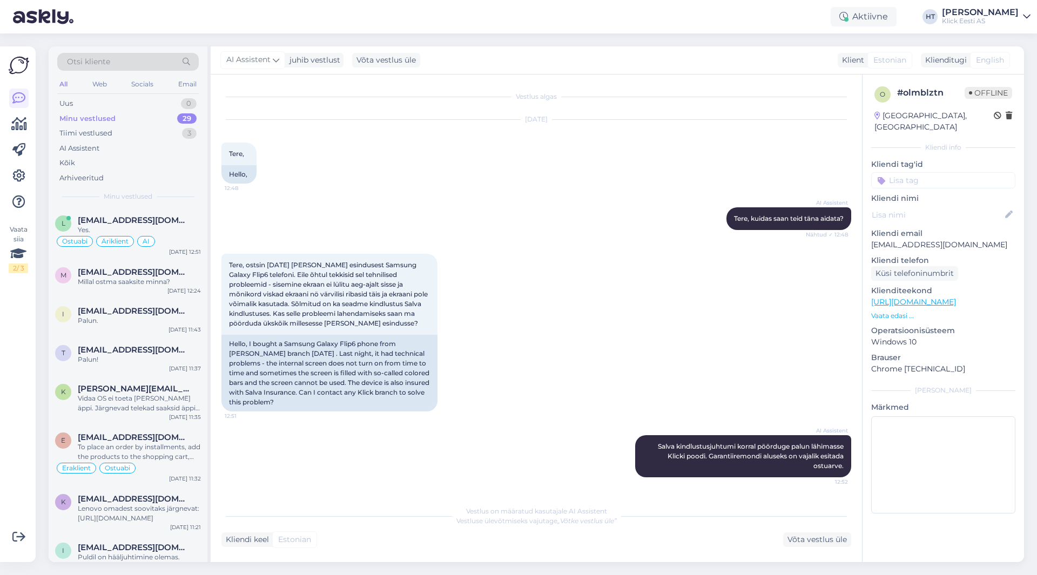
click at [403, 220] on div "AI Assistent Tere, kuidas saan teid täna aidata? Nähtud ✓ 12:48" at bounding box center [535, 218] width 629 height 46
click at [172, 229] on div "what do u have similiar at store" at bounding box center [139, 230] width 123 height 10
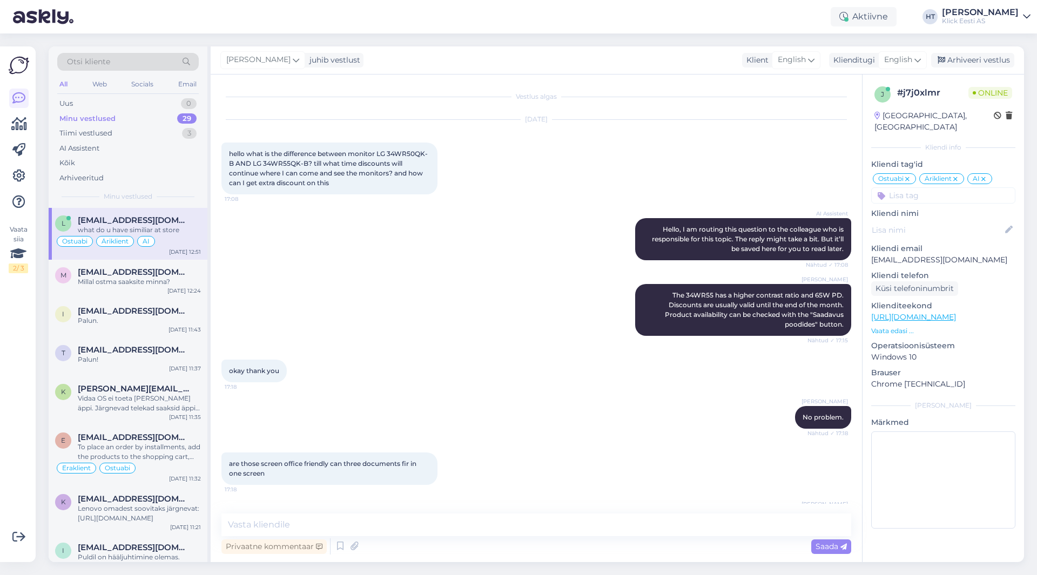
scroll to position [846, 0]
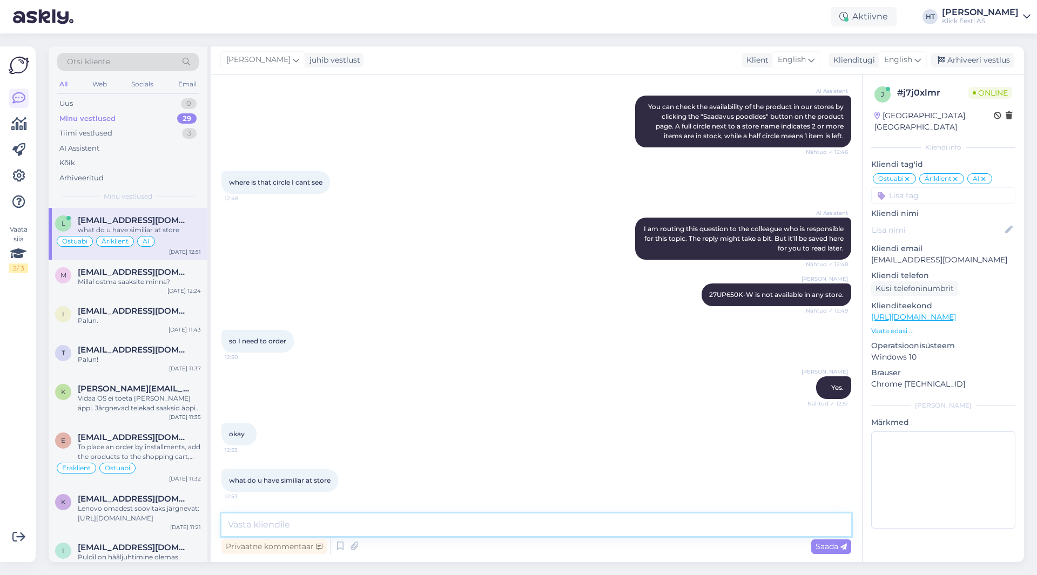
click at [437, 524] on textarea at bounding box center [535, 524] width 629 height 23
type textarea "What specs need to match exactly?"
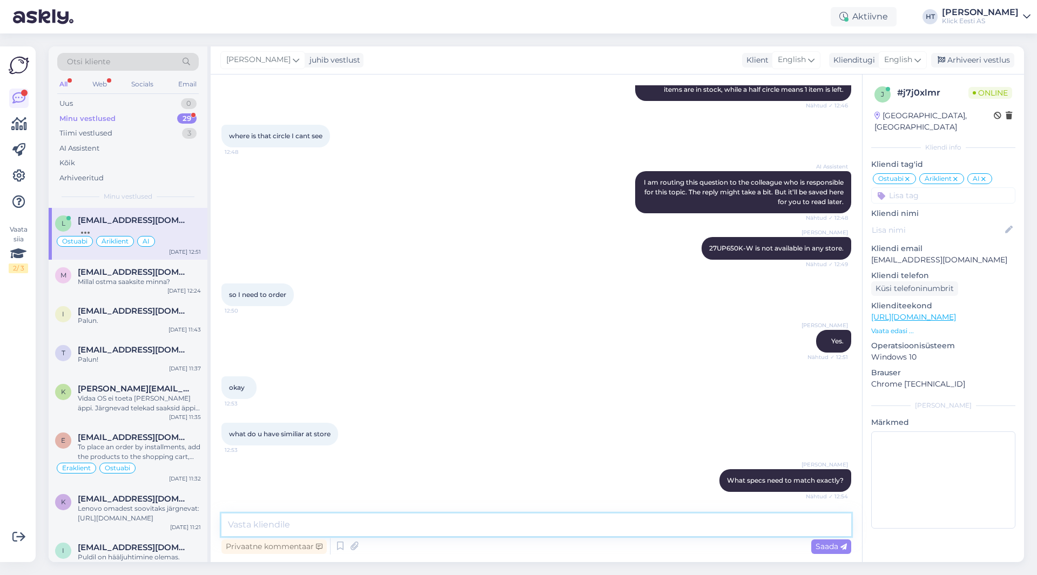
scroll to position [949, 0]
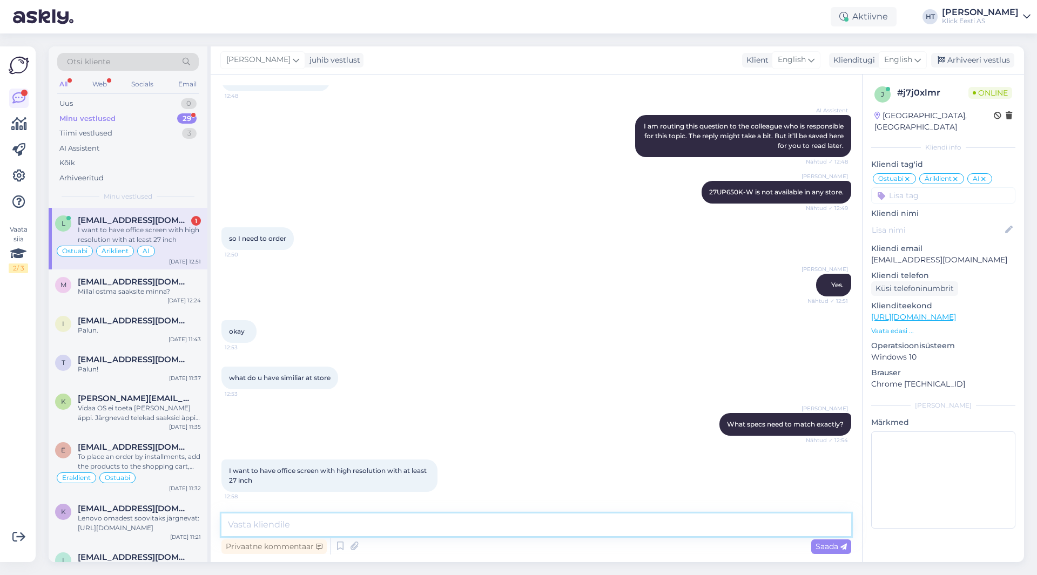
click at [389, 523] on textarea at bounding box center [535, 524] width 629 height 23
paste textarea "https://www.klick.ee/arvutid-ja-lisad/monitorid-ja-lisad/monitorid?availability…"
type textarea "The following ones are avaliable in stores: https://www.klick.ee/arvutid-ja-lis…"
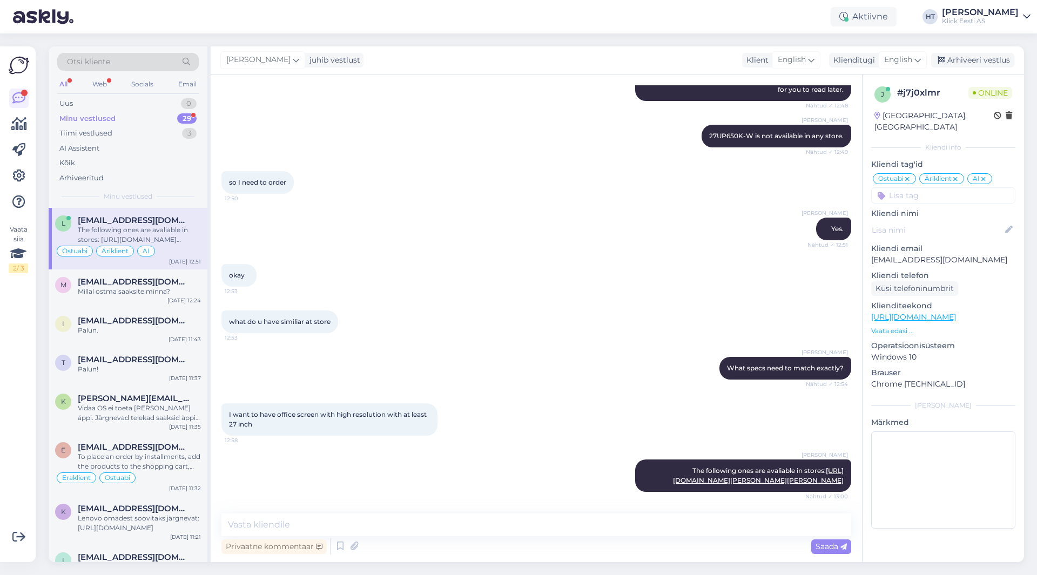
click at [188, 119] on div "29" at bounding box center [186, 118] width 19 height 11
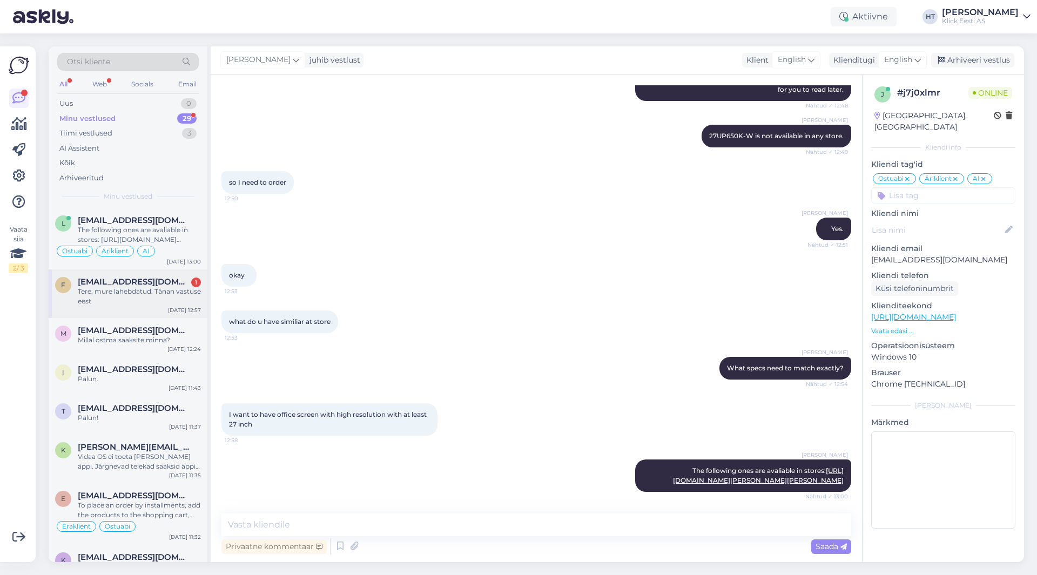
click at [177, 308] on div "Sep 4 12:57" at bounding box center [184, 310] width 33 height 8
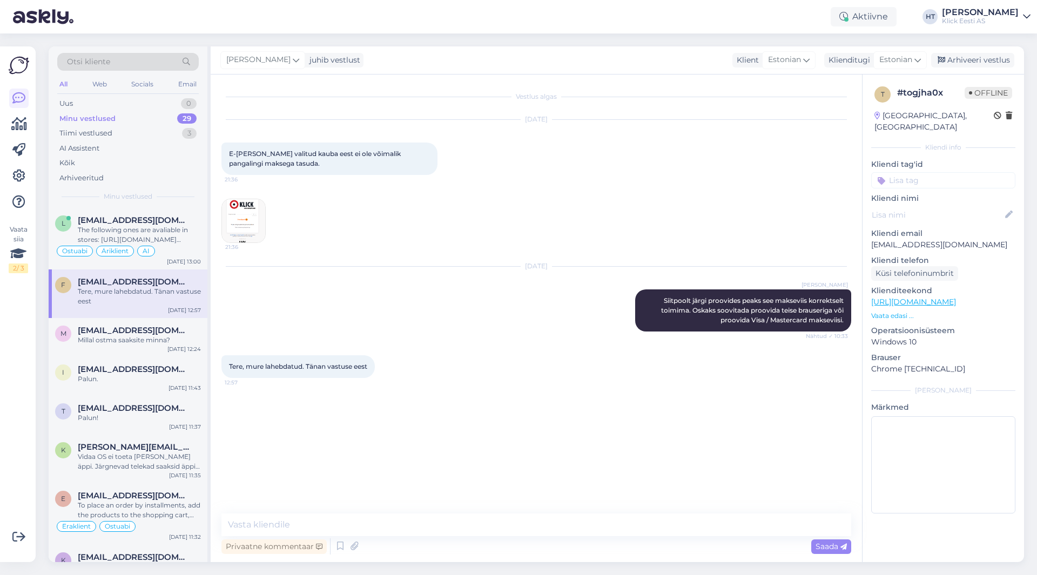
scroll to position [0, 0]
click at [352, 530] on textarea at bounding box center [535, 524] width 629 height 23
type textarea "Palun."
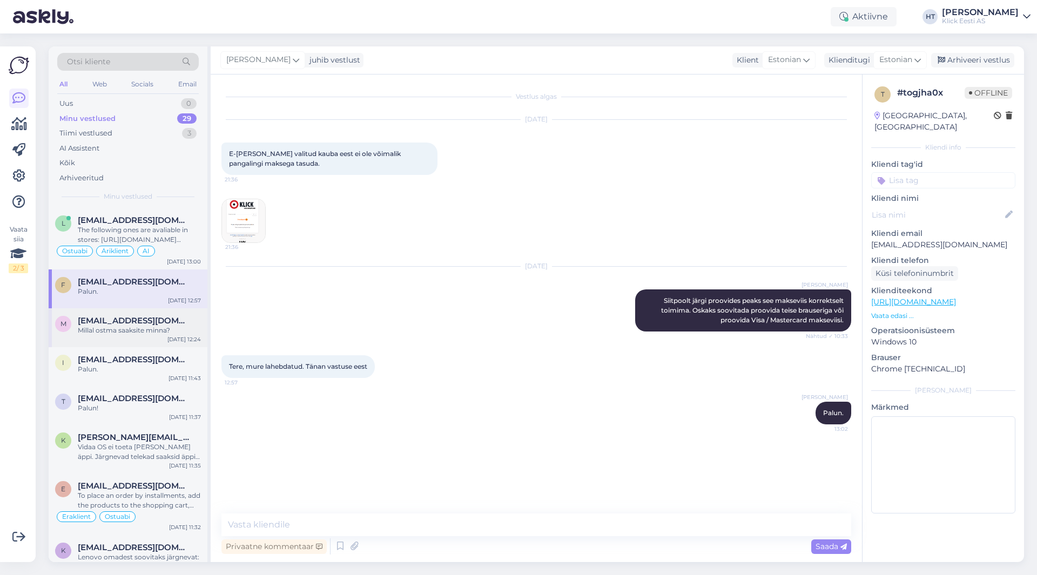
click at [189, 334] on div "Millal ostma saaksite minna?" at bounding box center [139, 331] width 123 height 10
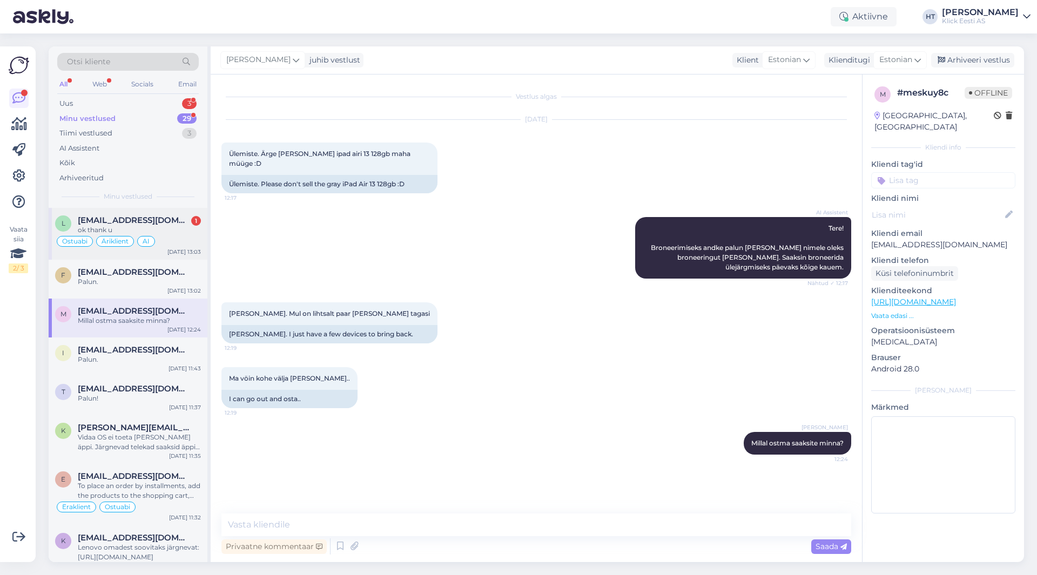
click at [152, 222] on span "lachinhuseynli@gmail.com" at bounding box center [134, 220] width 112 height 10
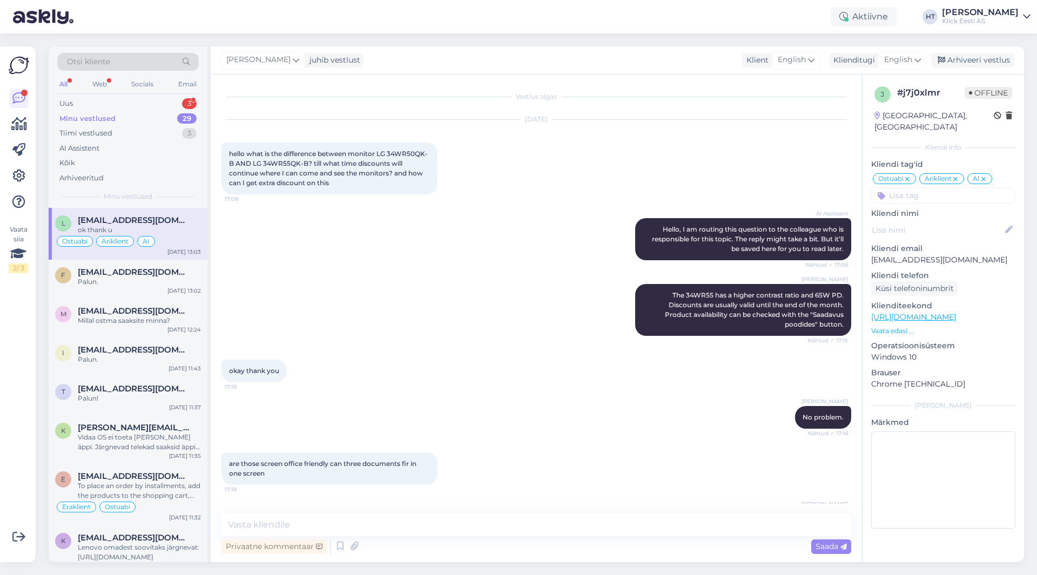
scroll to position [1080, 0]
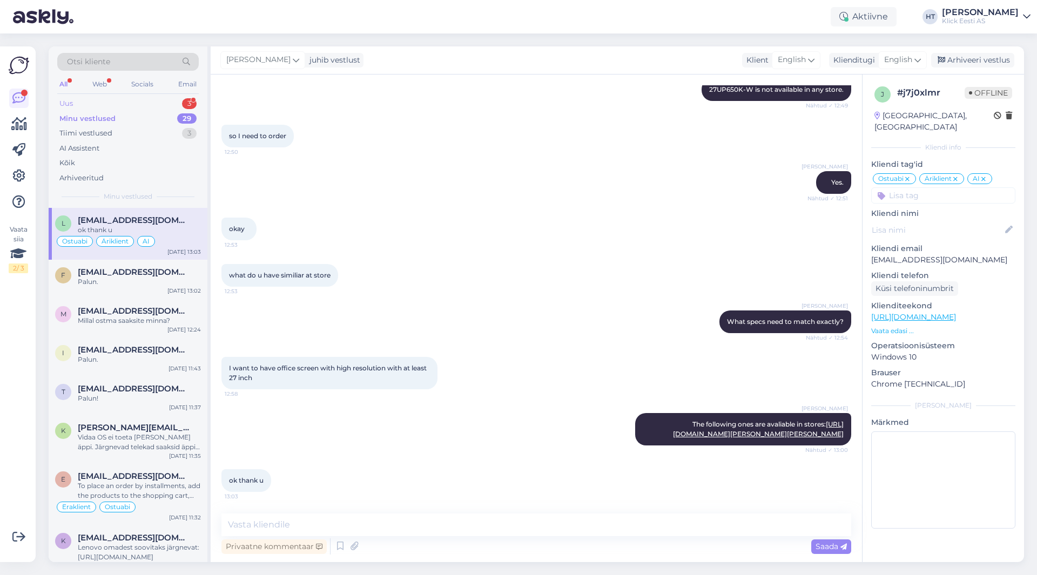
click at [179, 109] on div "Uus 3" at bounding box center [127, 103] width 141 height 15
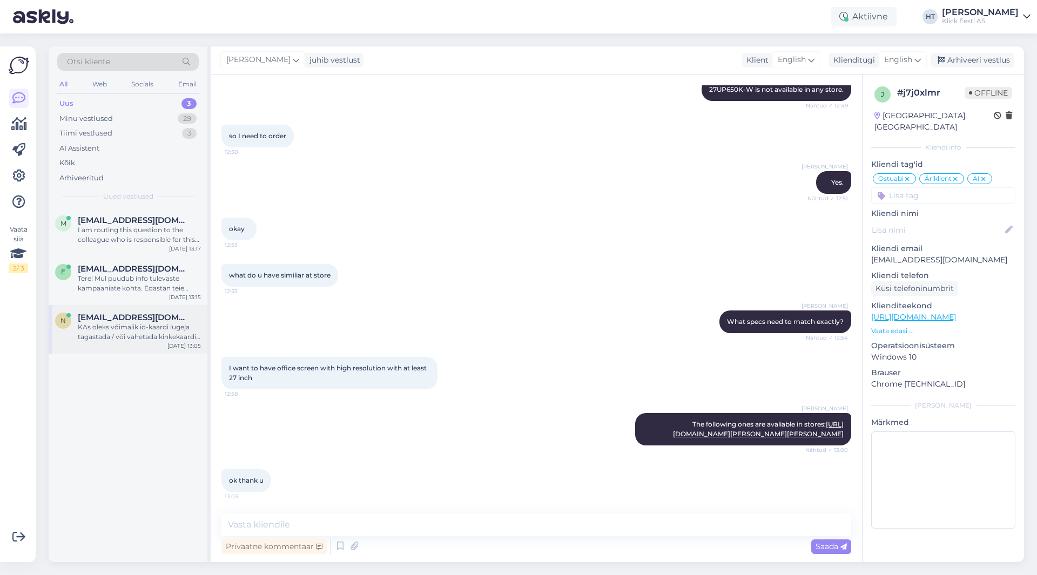
click at [132, 341] on div "KAs oleks võimalik id-kaardi lugeja tagastada / või vahetada kinkekaardi vastu." at bounding box center [139, 331] width 123 height 19
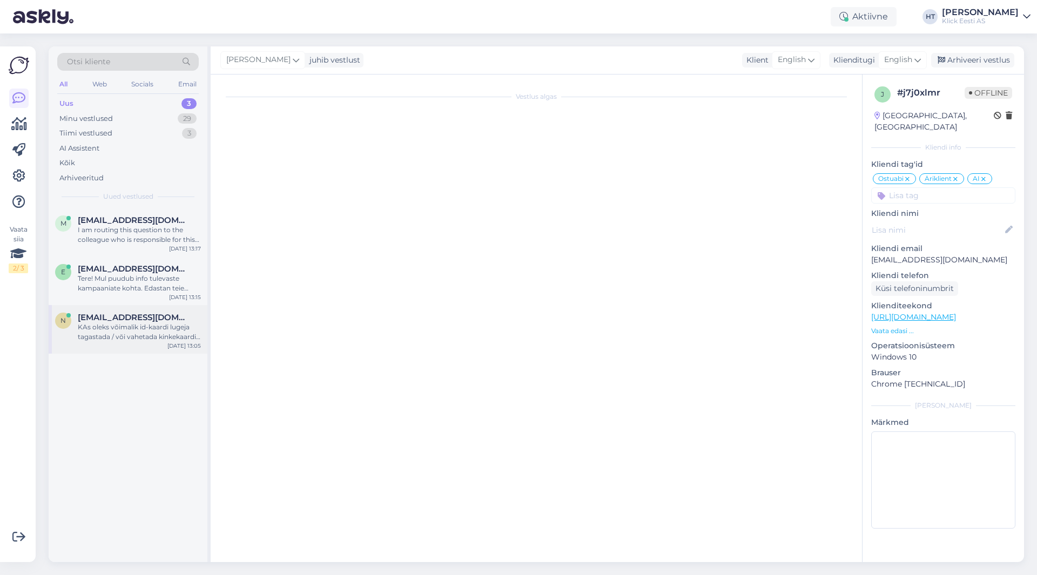
scroll to position [0, 0]
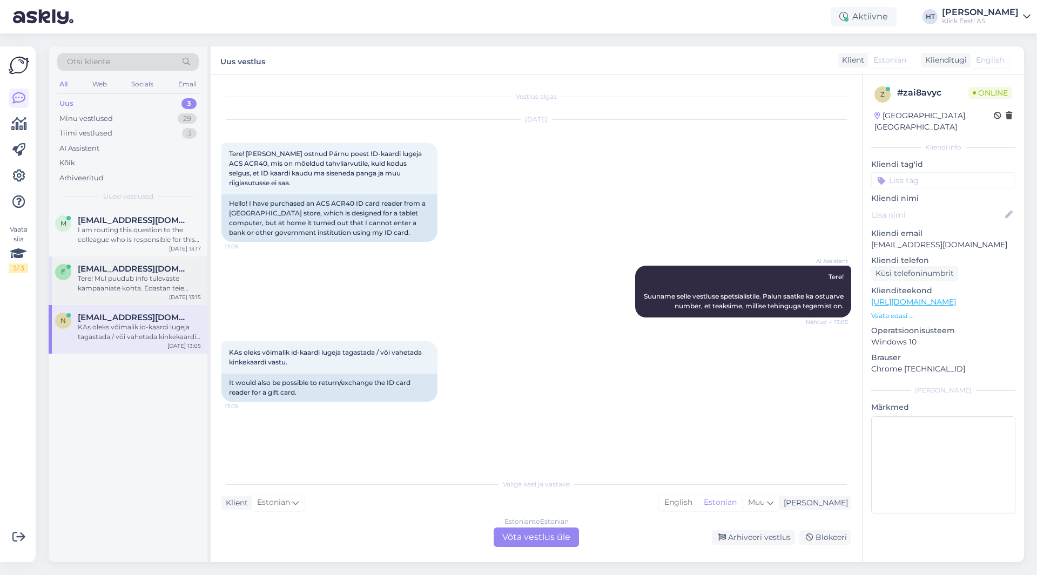
click at [154, 288] on div "Tere! Mul puudub info tulevaste kampaaniate kohta. Edastan teie päringu kolleeg…" at bounding box center [139, 283] width 123 height 19
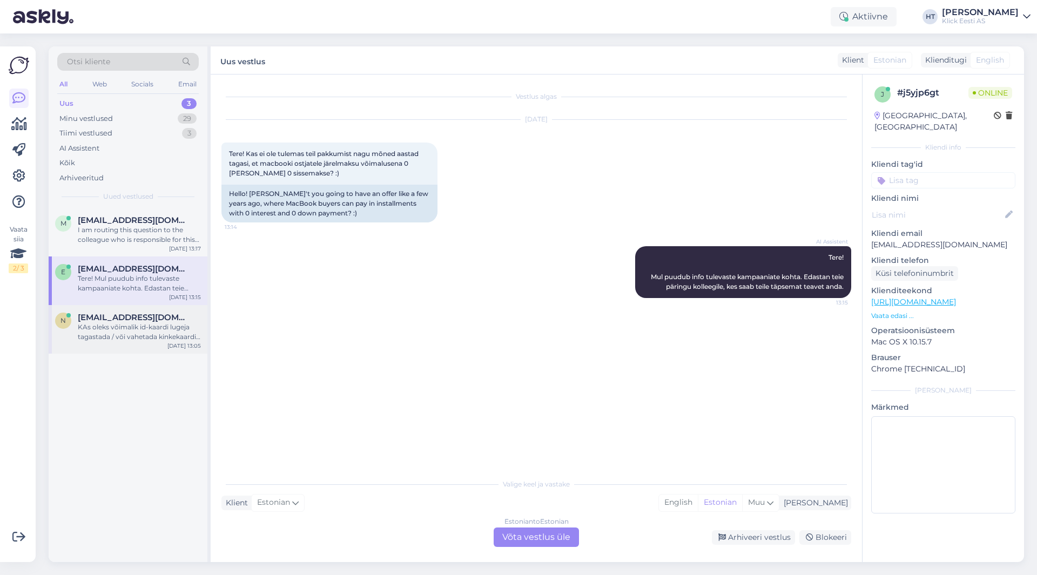
click at [166, 336] on div "KAs oleks võimalik id-kaardi lugeja tagastada / või vahetada kinkekaardi vastu." at bounding box center [139, 331] width 123 height 19
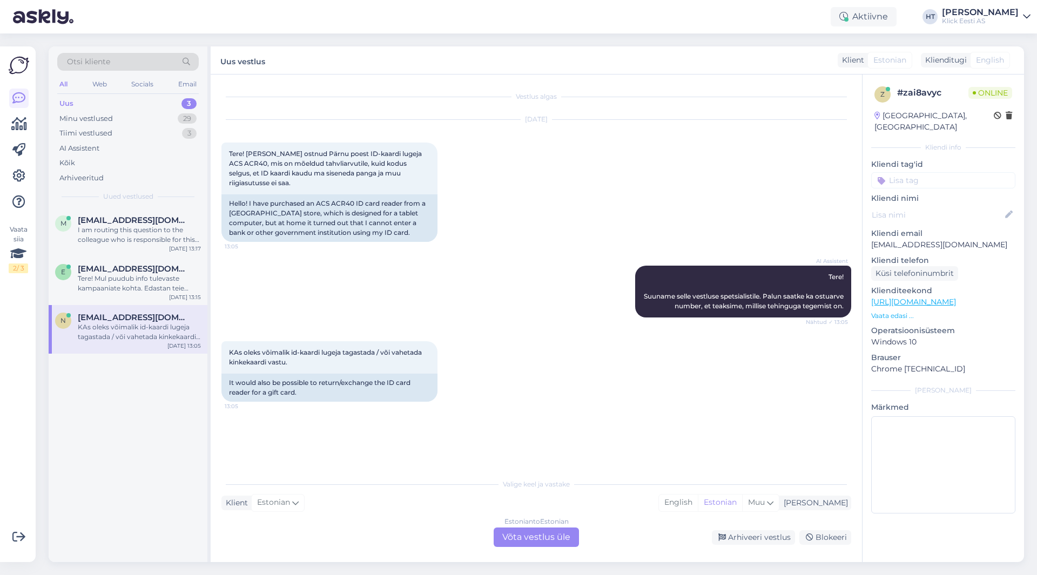
click at [522, 540] on div "Estonian to Estonian Võta vestlus üle" at bounding box center [535, 536] width 85 height 19
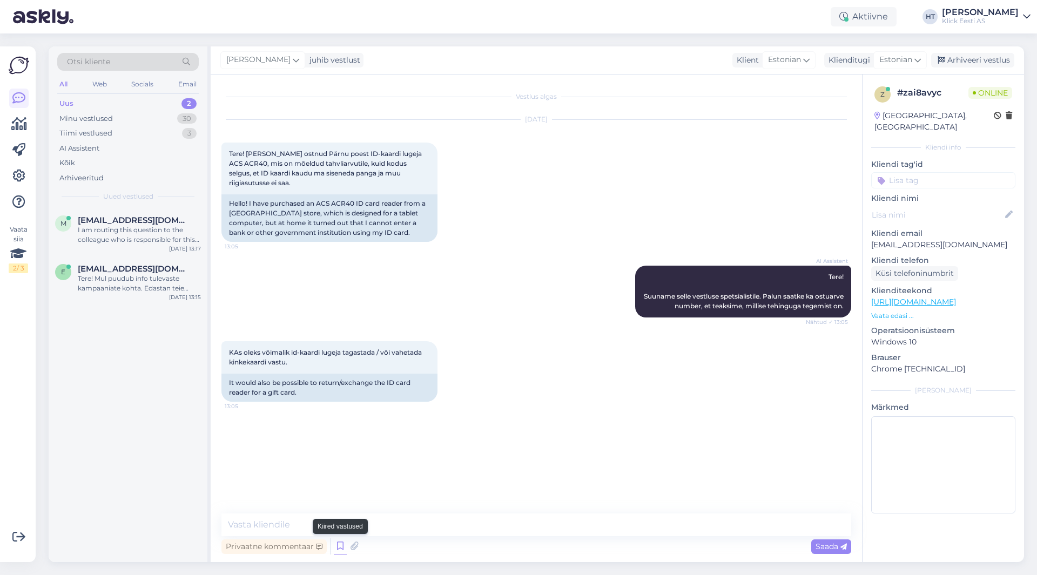
click at [344, 547] on icon at bounding box center [340, 546] width 13 height 16
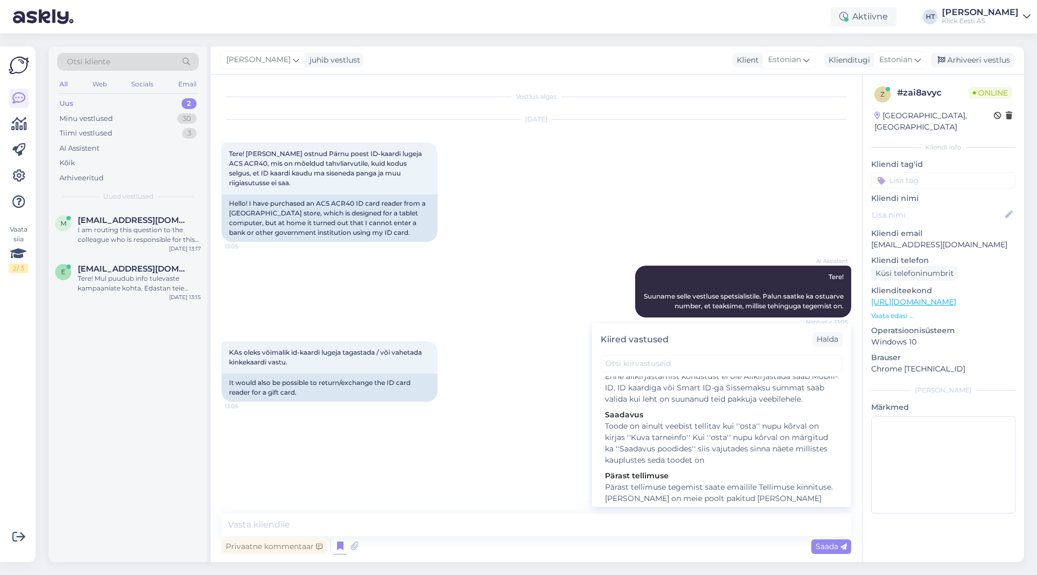
scroll to position [1035, 0]
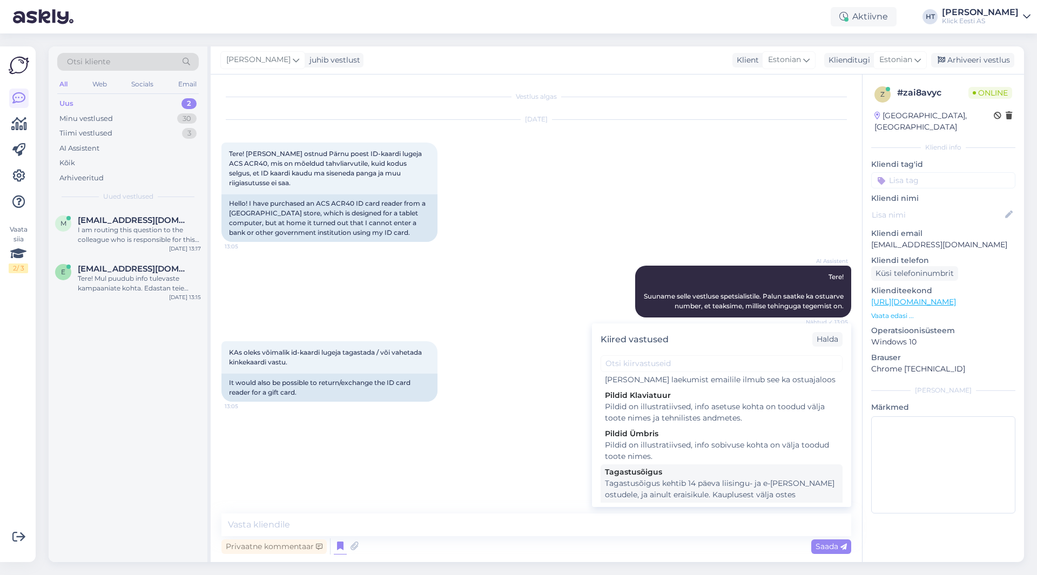
click at [732, 478] on div "Tagastusõigus kehtib 14 päeva liisingu- ja e-poe ostudele, ja ainult eraisikule…" at bounding box center [721, 495] width 233 height 34
type textarea "Tagastusõigus kehtib 14 päeva liisingu- ja e-poe ostudele, ja ainult eraisikule…"
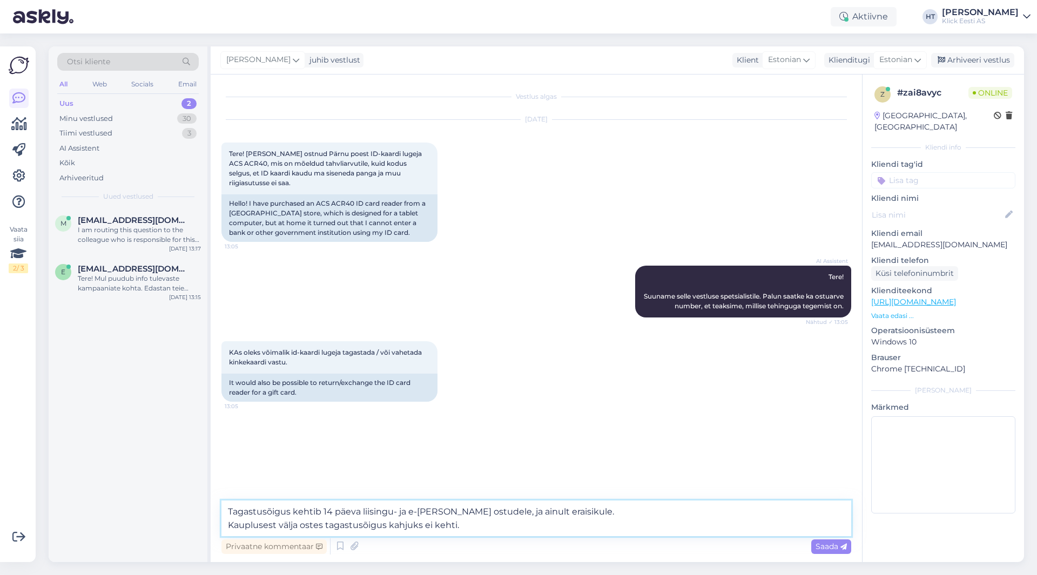
click at [492, 525] on textarea "Tagastusõigus kehtib 14 päeva liisingu- ja e-poe ostudele, ja ainult eraisikule…" at bounding box center [535, 518] width 629 height 36
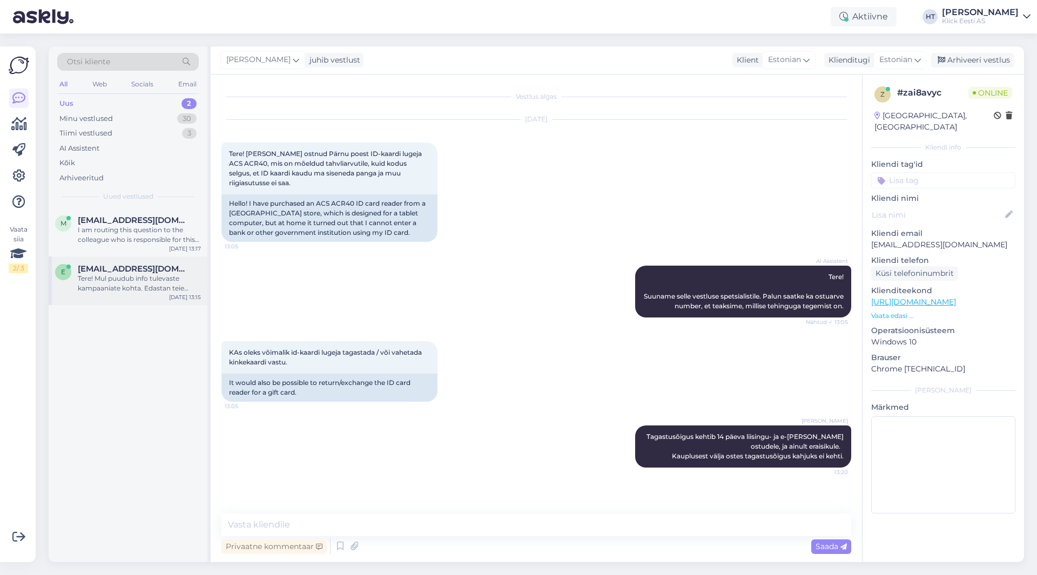
click at [107, 273] on span "ennnuuuu@gmail.com" at bounding box center [134, 269] width 112 height 10
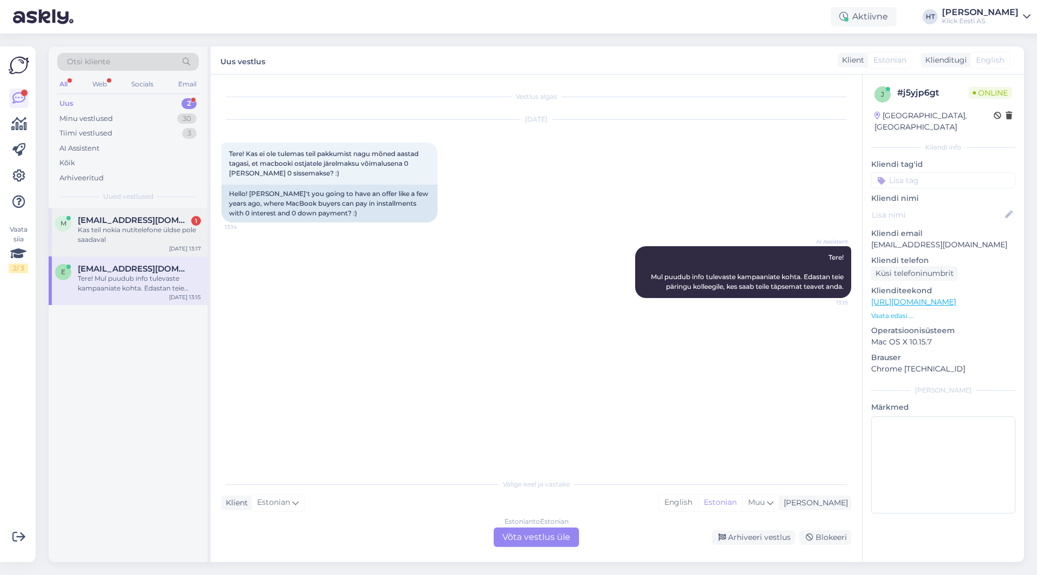
click at [116, 220] on span "mommi1982@gmail.com" at bounding box center [134, 220] width 112 height 10
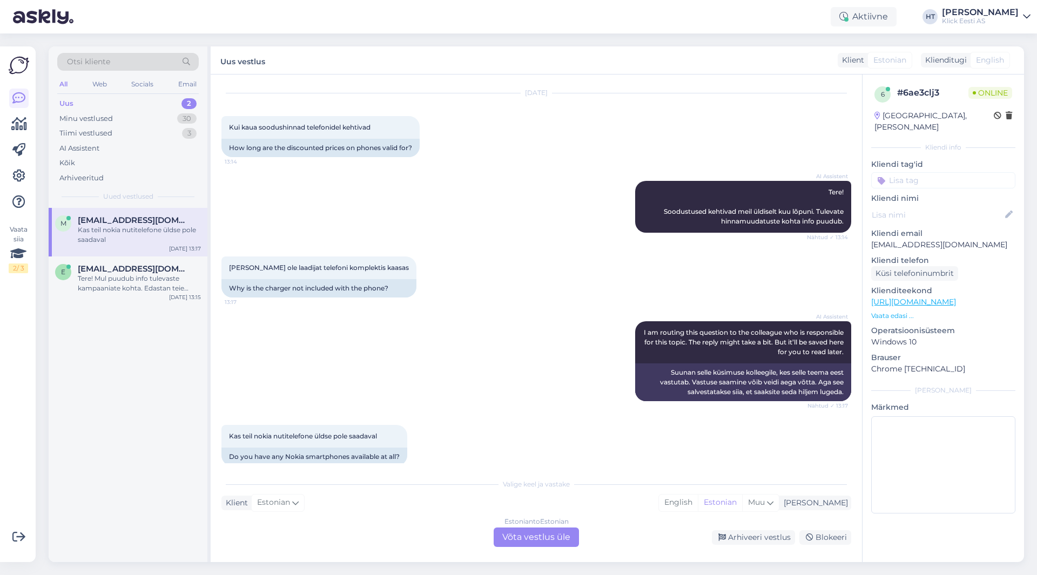
scroll to position [41, 0]
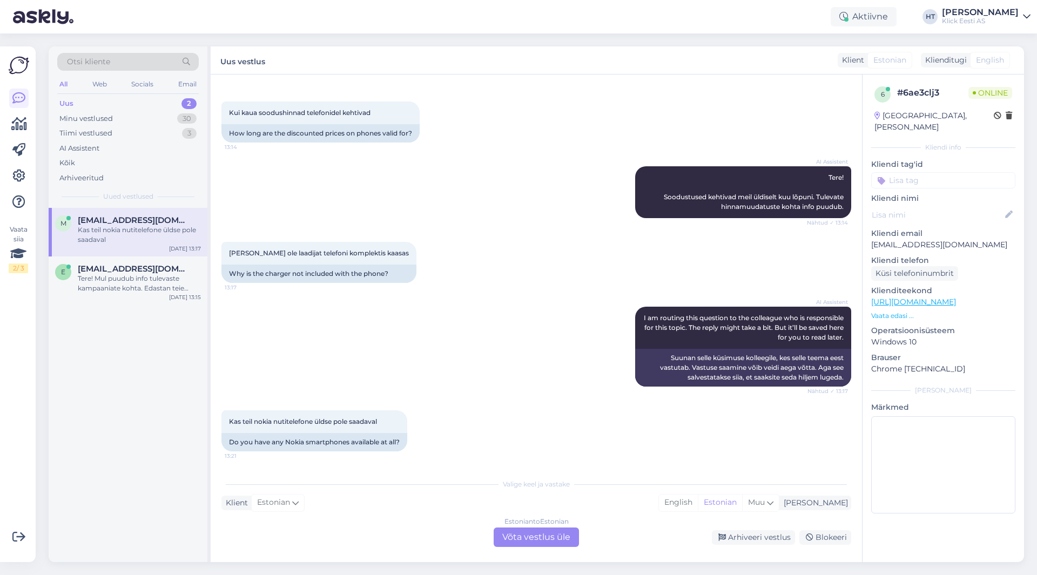
click at [541, 539] on div "Estonian to Estonian Võta vestlus üle" at bounding box center [535, 536] width 85 height 19
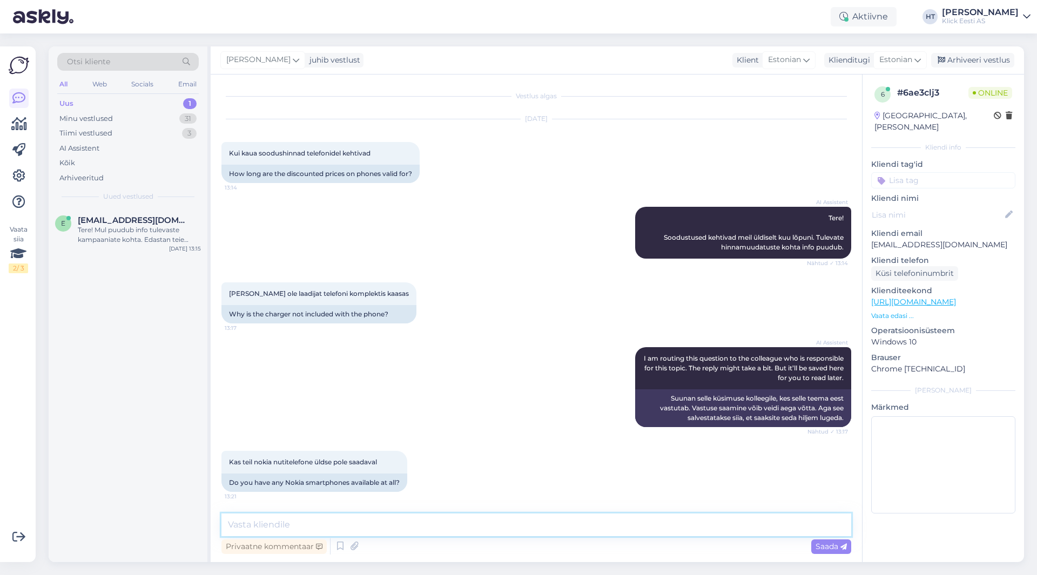
click at [542, 530] on textarea at bounding box center [535, 524] width 629 height 23
type textarea "Nokia nutitelefone ei leidu."
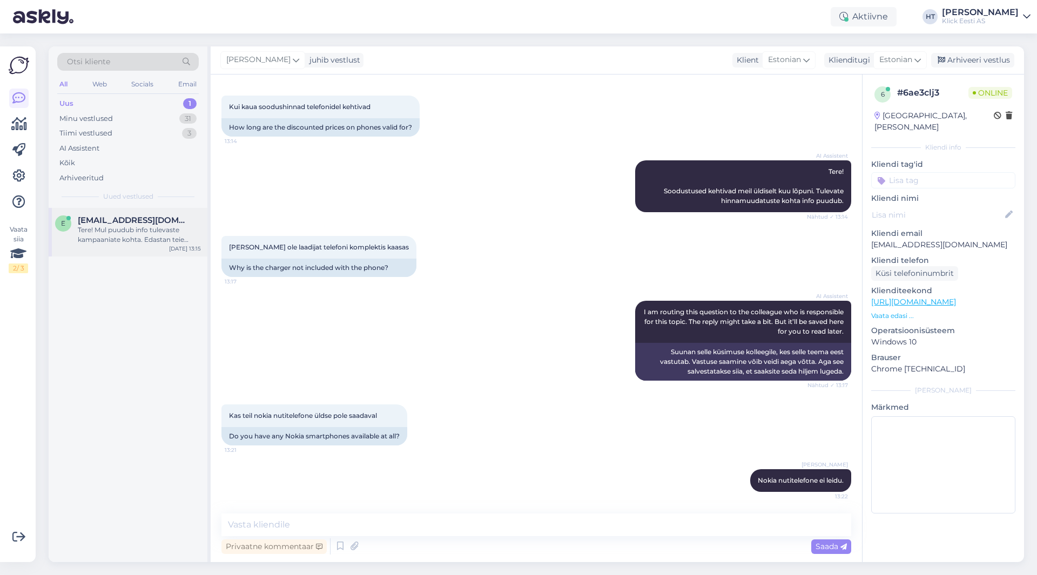
click at [157, 244] on div "Tere! Mul puudub info tulevaste kampaaniate kohta. Edastan teie päringu kolleeg…" at bounding box center [139, 234] width 123 height 19
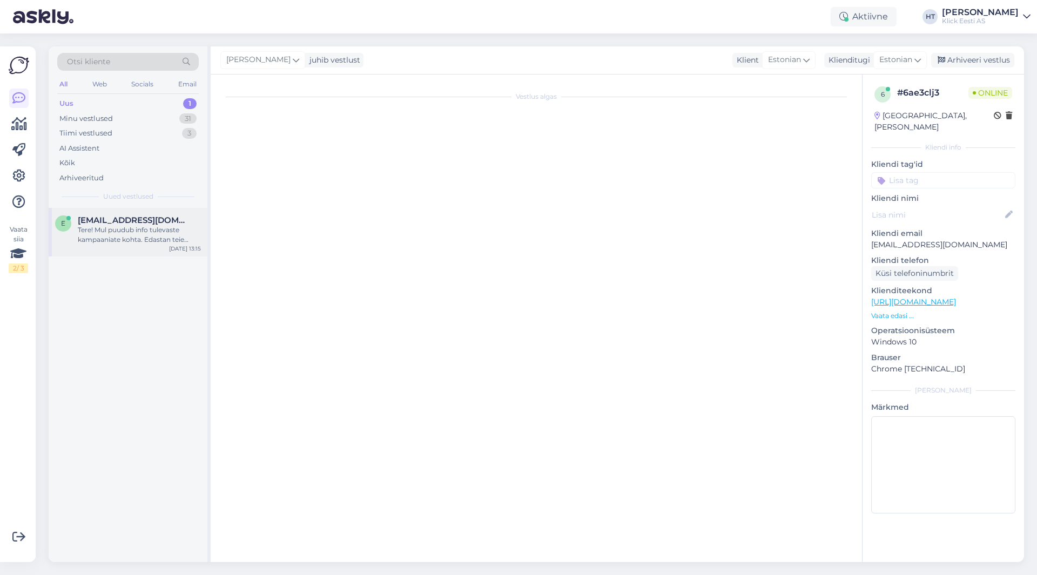
scroll to position [0, 0]
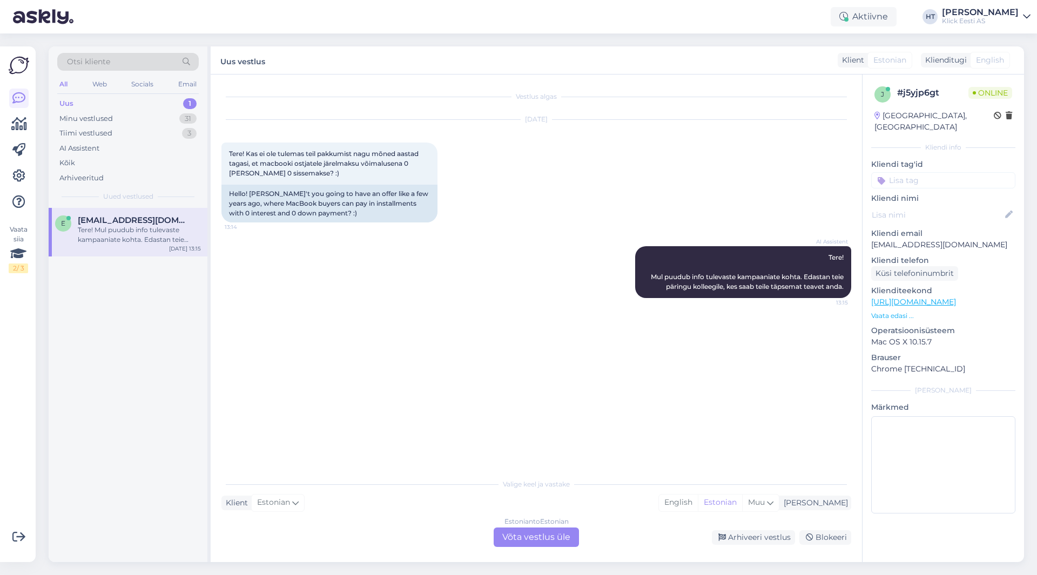
click at [523, 541] on div "Estonian to Estonian Võta vestlus üle" at bounding box center [535, 536] width 85 height 19
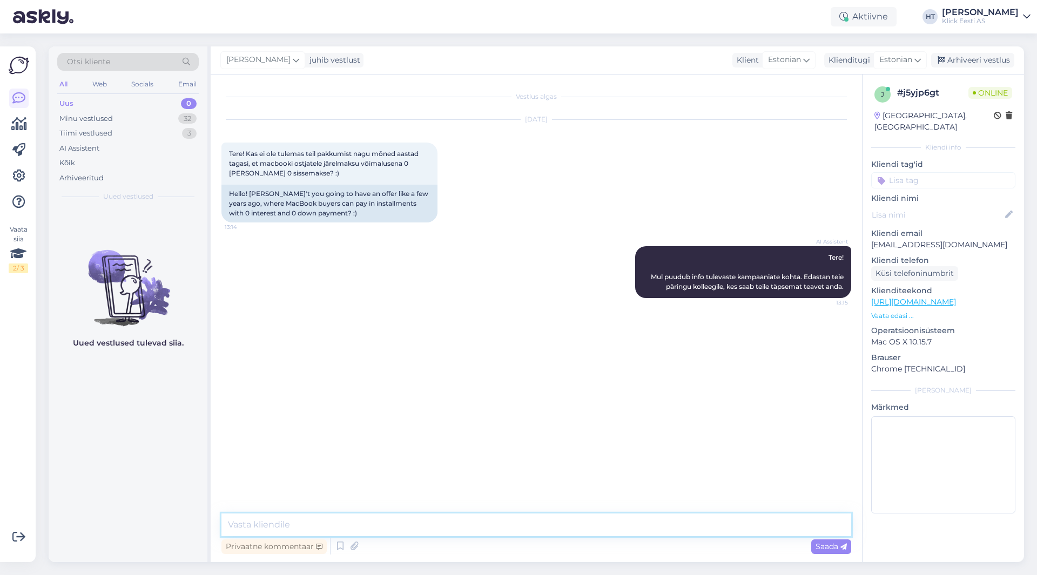
click at [523, 526] on textarea at bounding box center [535, 524] width 629 height 23
type textarea "Tõenäoliselt tuleb Apple-0 kampaania tagasi, aga täpselt ei tea ette millal."
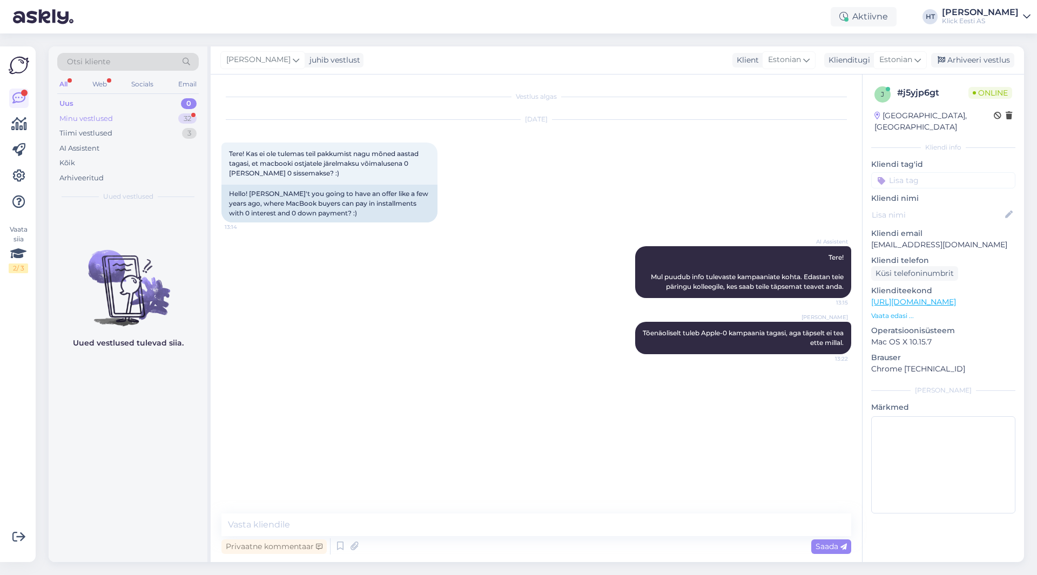
click at [178, 120] on div "32" at bounding box center [187, 118] width 18 height 11
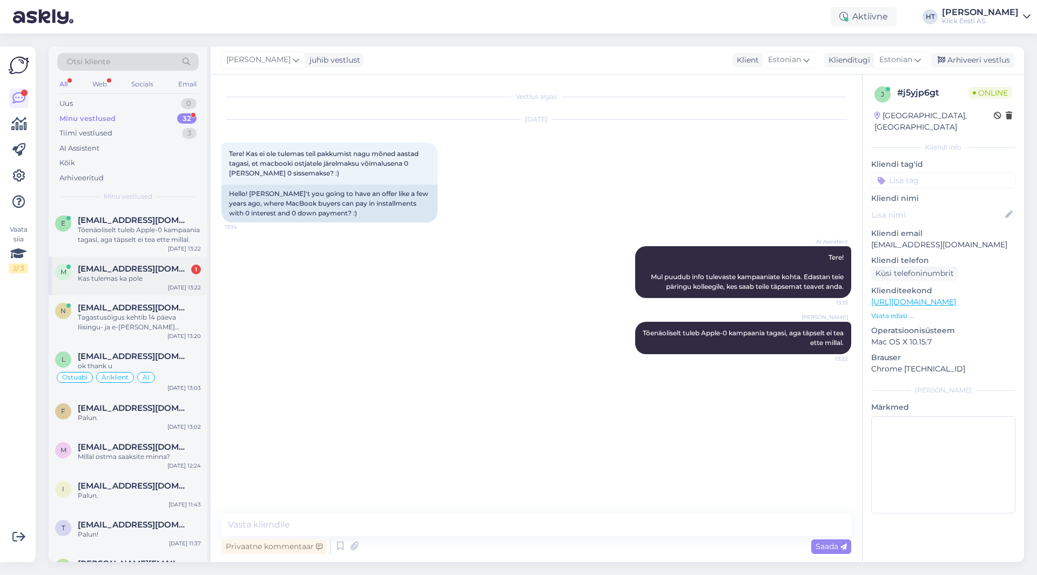
click at [135, 286] on div "m mommi1982@gmail.com 1 Kas tulemas ka pole Sep 4 13:22" at bounding box center [128, 275] width 159 height 39
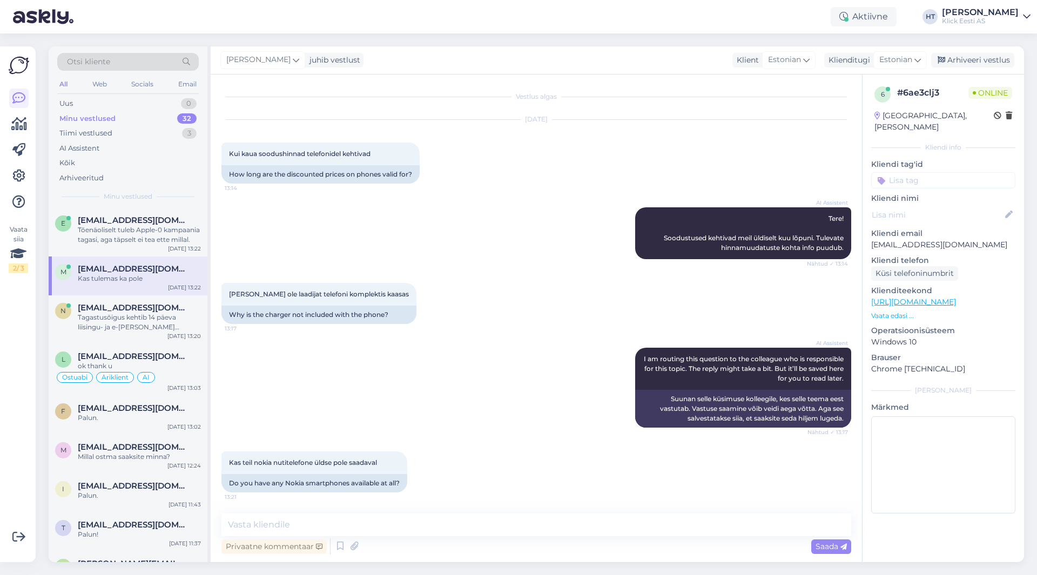
scroll to position [93, 0]
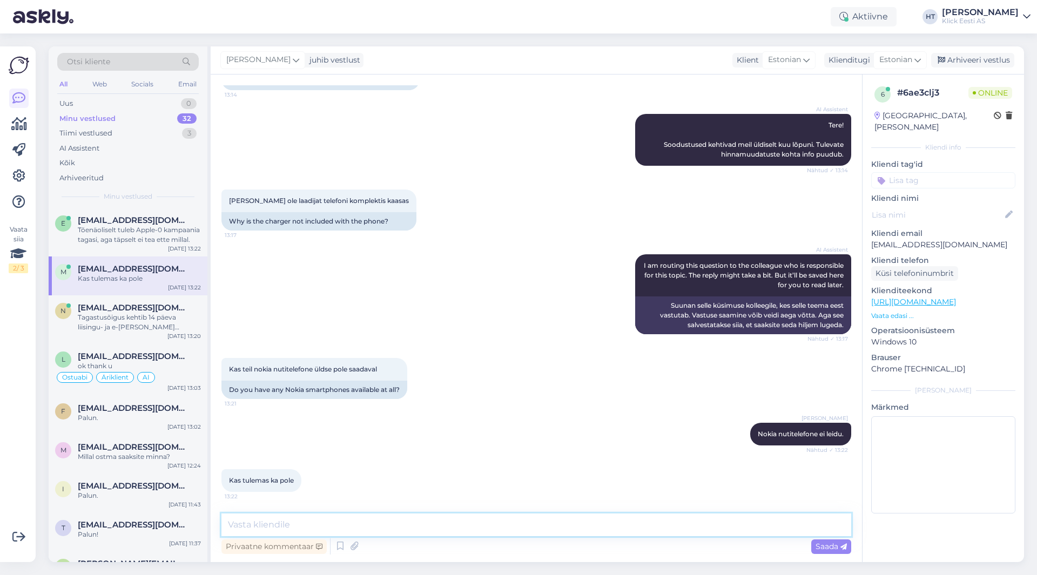
click at [334, 513] on textarea at bounding box center [535, 524] width 629 height 23
type textarea "Ei ole tulemas."
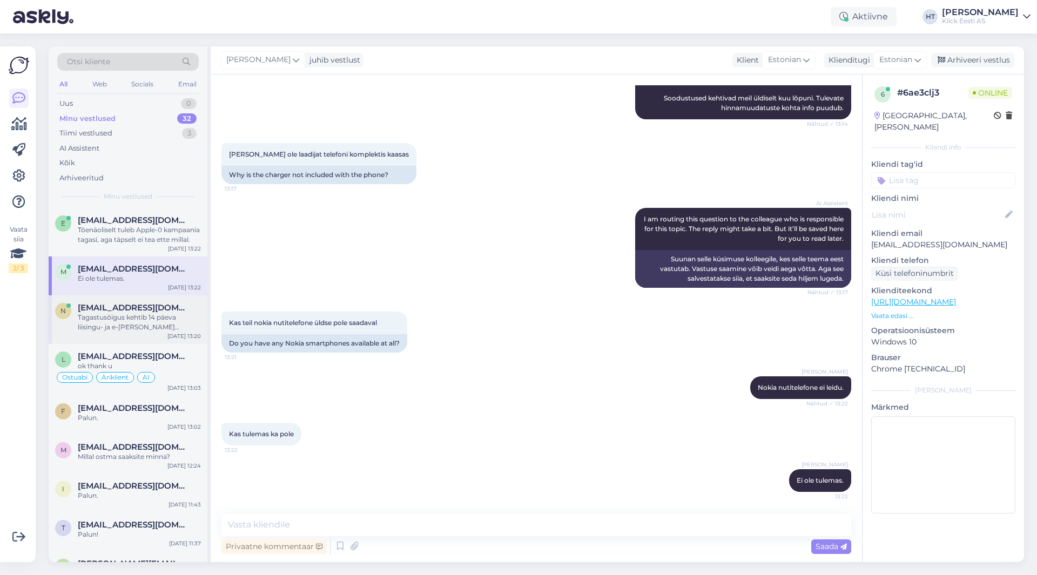
click at [136, 328] on div "Tagastusõigus kehtib 14 päeva liisingu- ja e-poe ostudele, ja ainult eraisikule…" at bounding box center [139, 322] width 123 height 19
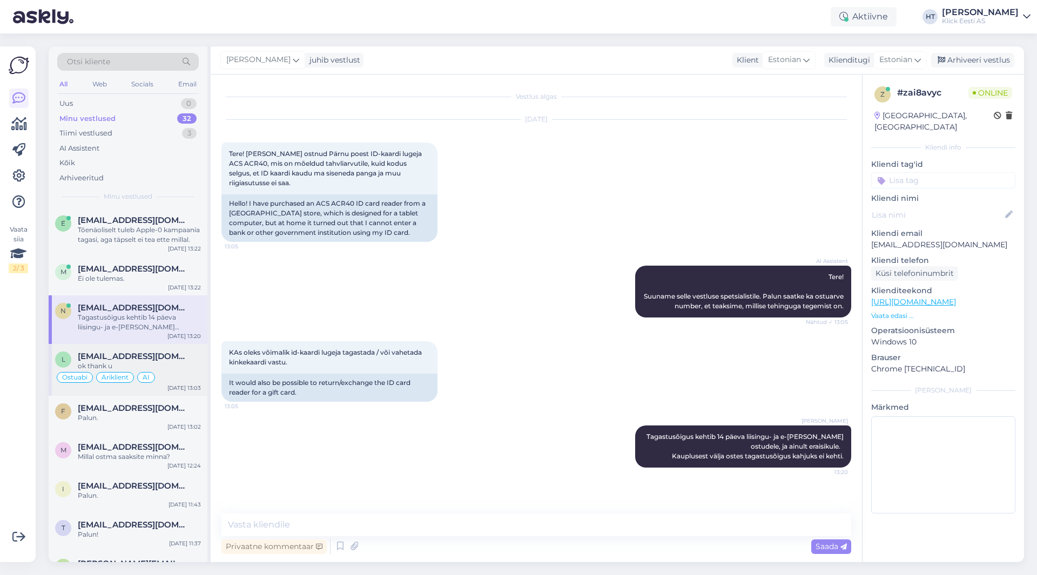
click at [182, 385] on div "Sep 4 13:03" at bounding box center [183, 388] width 33 height 8
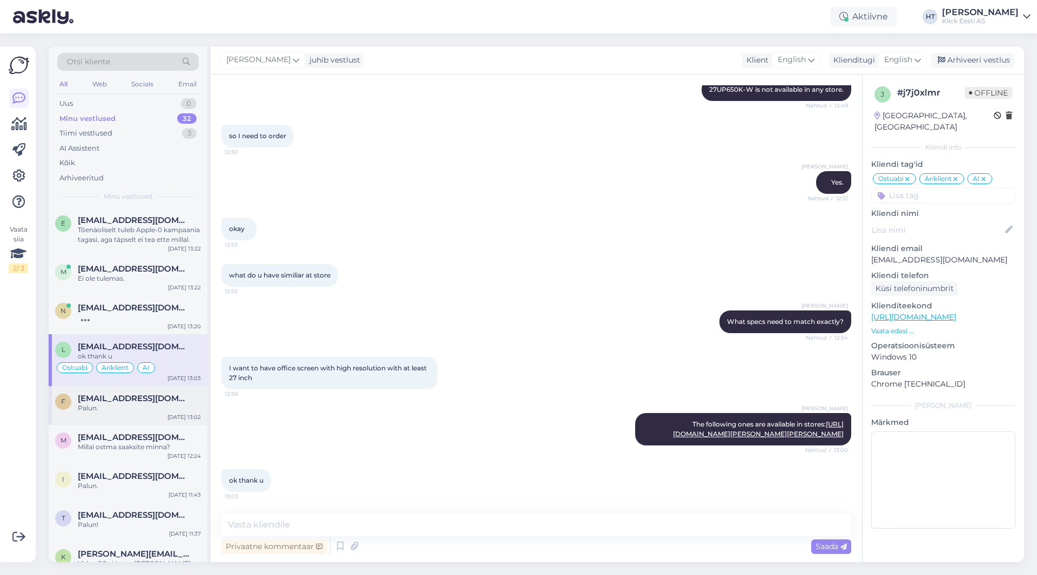
click at [148, 410] on div "Palun." at bounding box center [139, 408] width 123 height 10
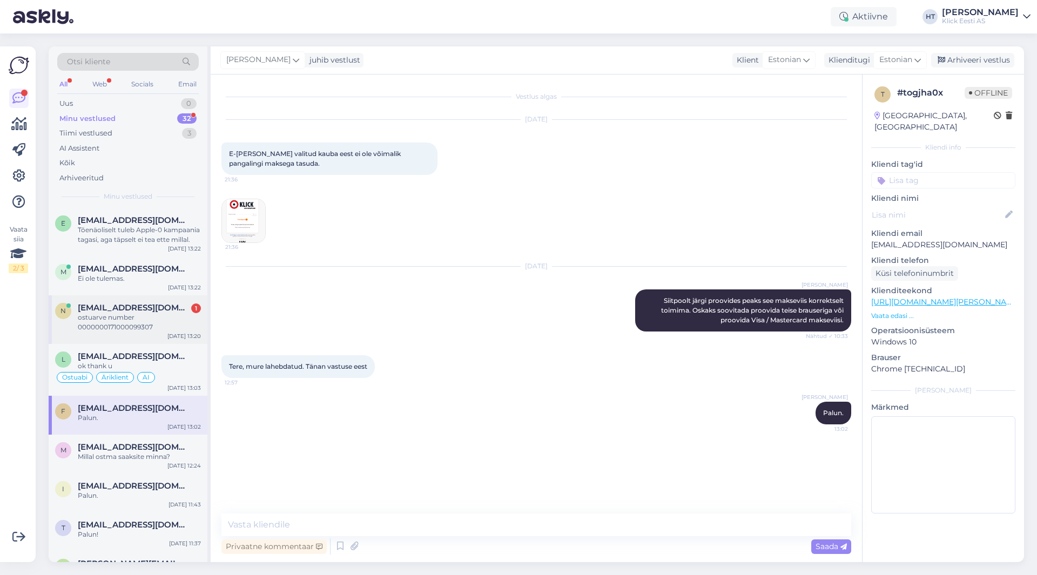
click at [194, 324] on div "ostuarve number 0000000171000099307" at bounding box center [139, 322] width 123 height 19
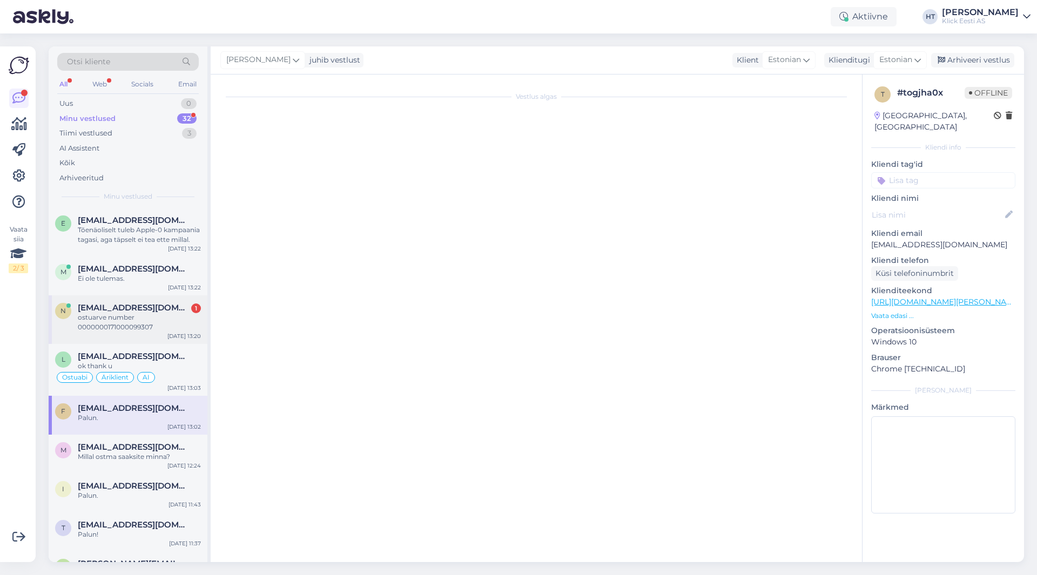
scroll to position [22, 0]
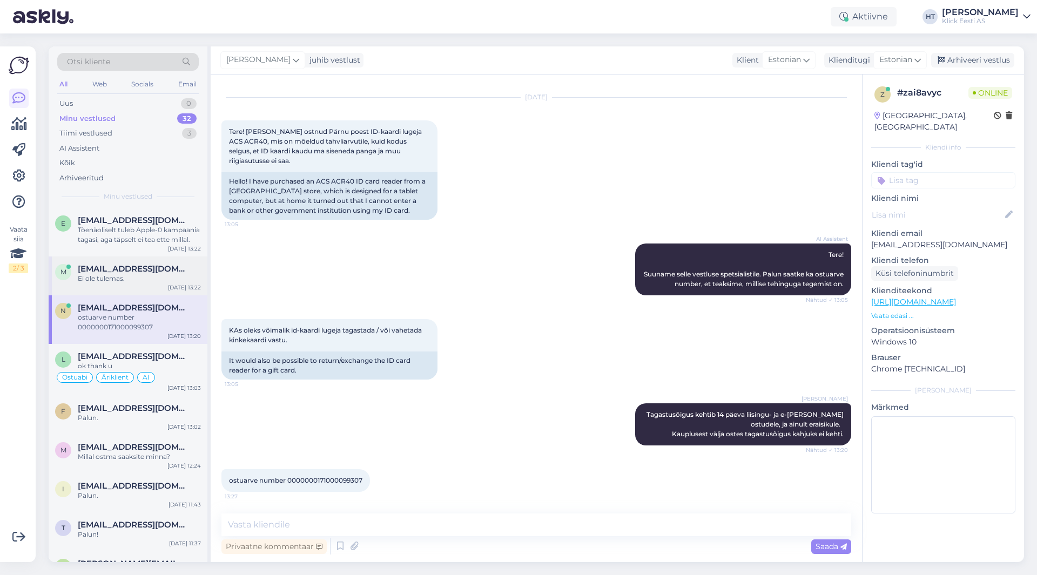
click at [159, 272] on span "mommi1982@gmail.com" at bounding box center [134, 269] width 112 height 10
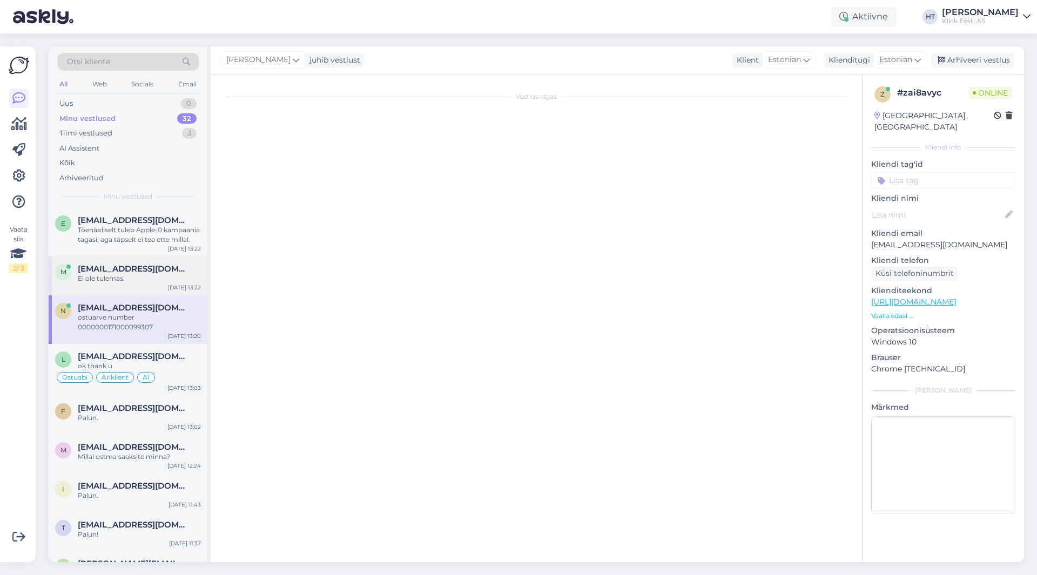
scroll to position [140, 0]
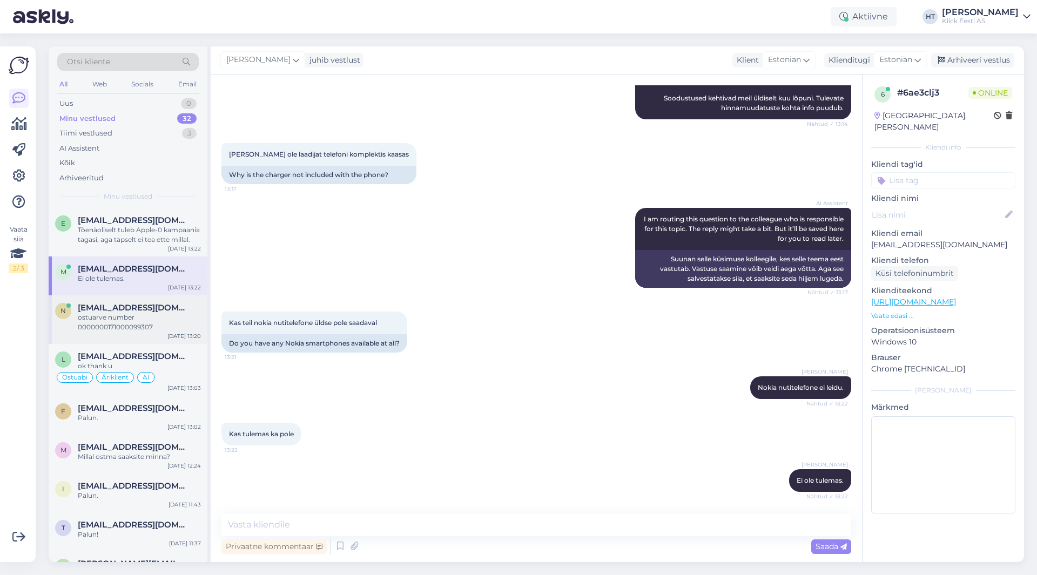
click at [145, 301] on div "n natalja.laurson@gmail.com ostuarve number 0000000171000099307 Sep 4 13:20" at bounding box center [128, 319] width 159 height 49
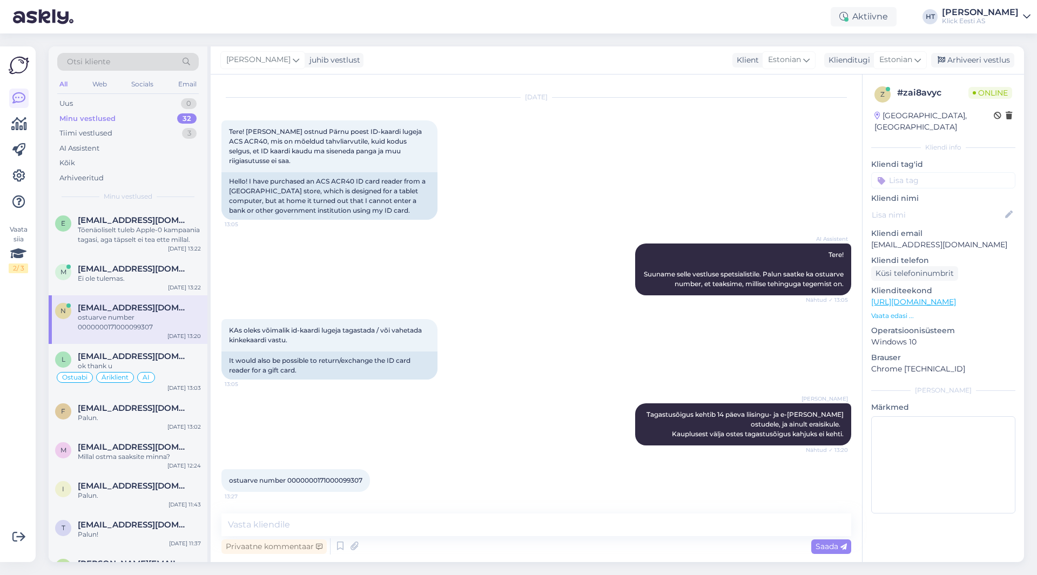
click at [339, 482] on span "ostuarve number 0000000171000099307" at bounding box center [295, 480] width 133 height 8
copy div "0000000171000099307 13:27"
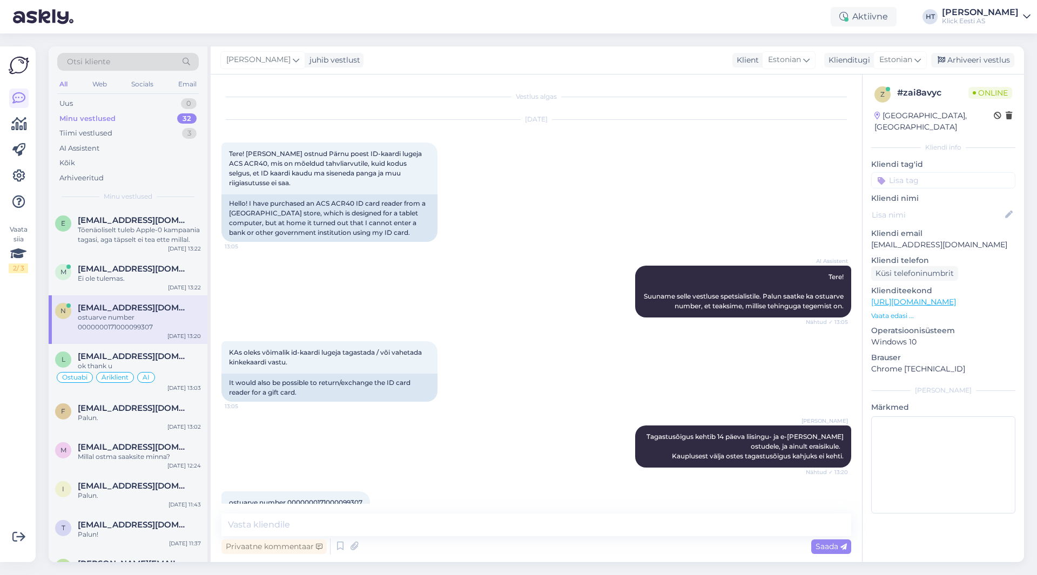
click at [473, 322] on div "AI Assistent Tere! Suuname selle vestluse spetsialistile. Palun saatke ka ostua…" at bounding box center [535, 292] width 629 height 76
click at [88, 264] on span "mommi1982@gmail.com" at bounding box center [134, 269] width 112 height 10
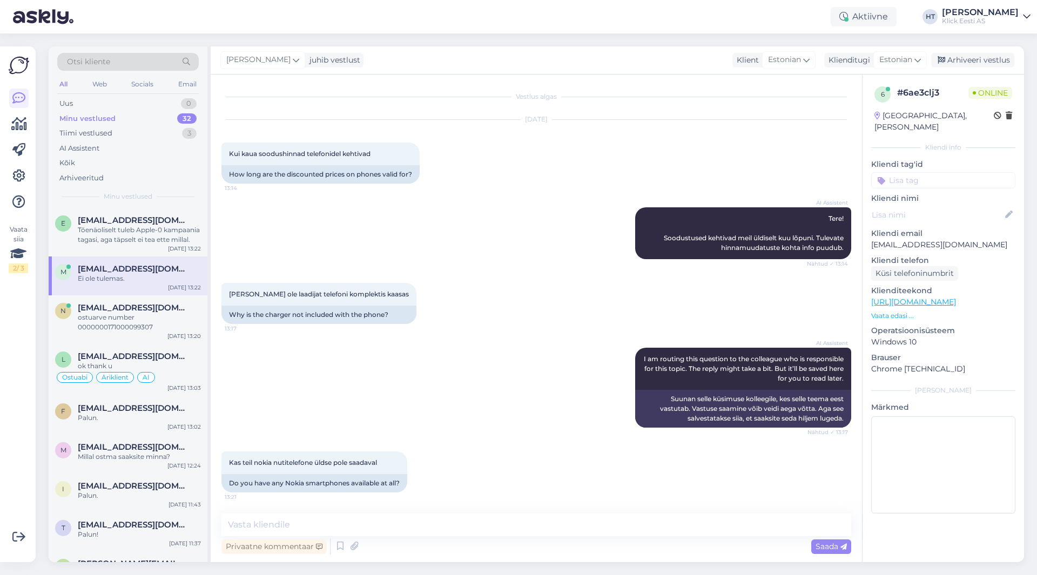
scroll to position [140, 0]
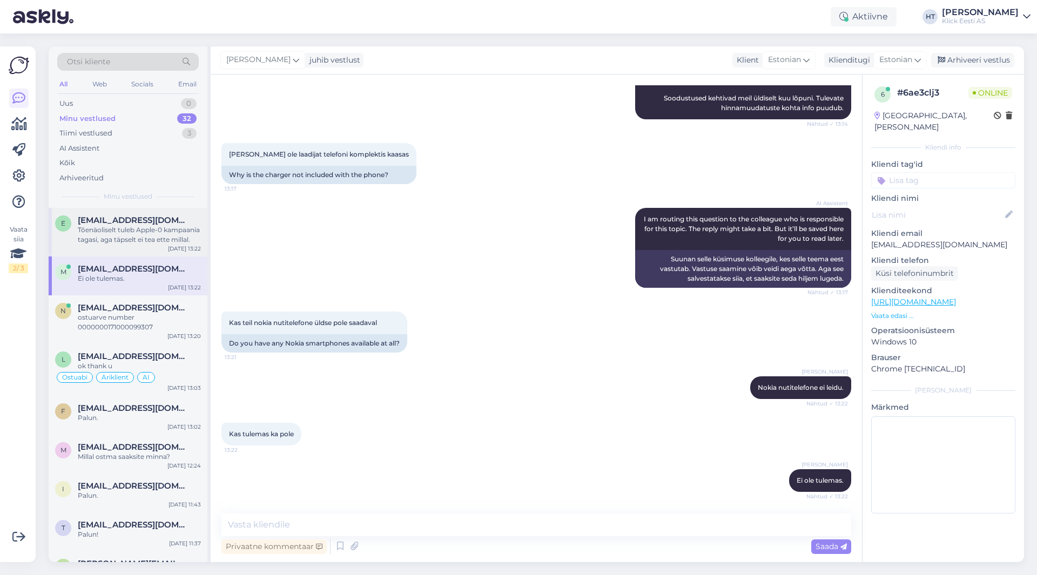
click at [126, 237] on div "Tõenäoliselt tuleb Apple-0 kampaania tagasi, aga täpselt ei tea ette millal." at bounding box center [139, 234] width 123 height 19
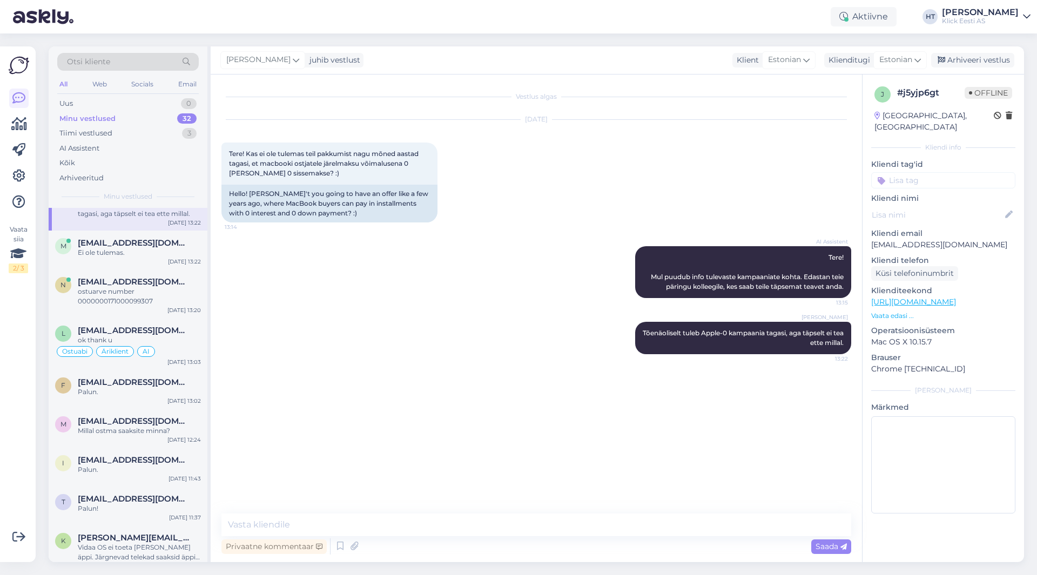
scroll to position [0, 0]
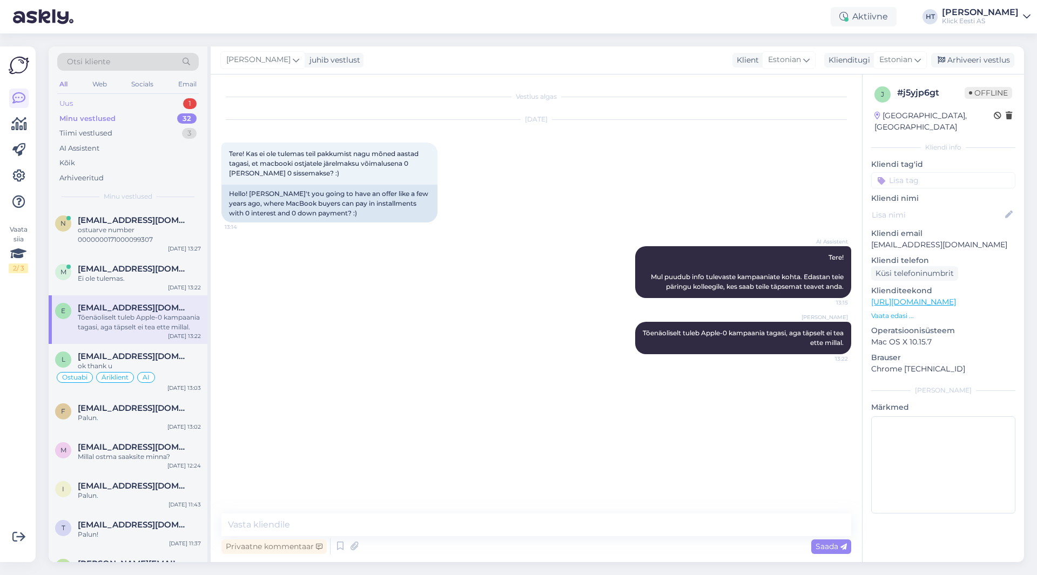
click at [186, 105] on div "1" at bounding box center [189, 103] width 13 height 11
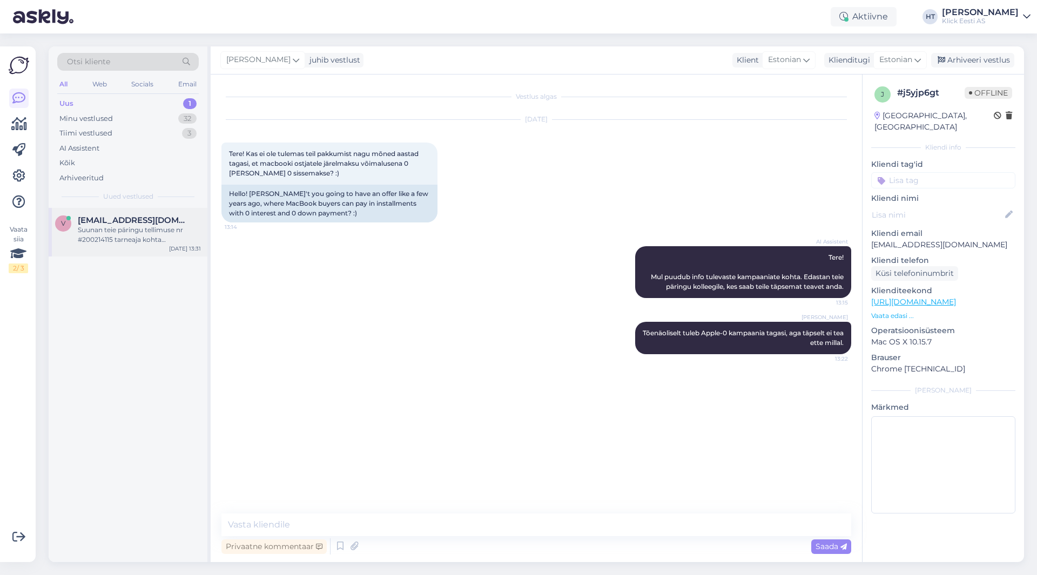
click at [139, 218] on span "vl.cherkassov@gmail.com" at bounding box center [134, 220] width 112 height 10
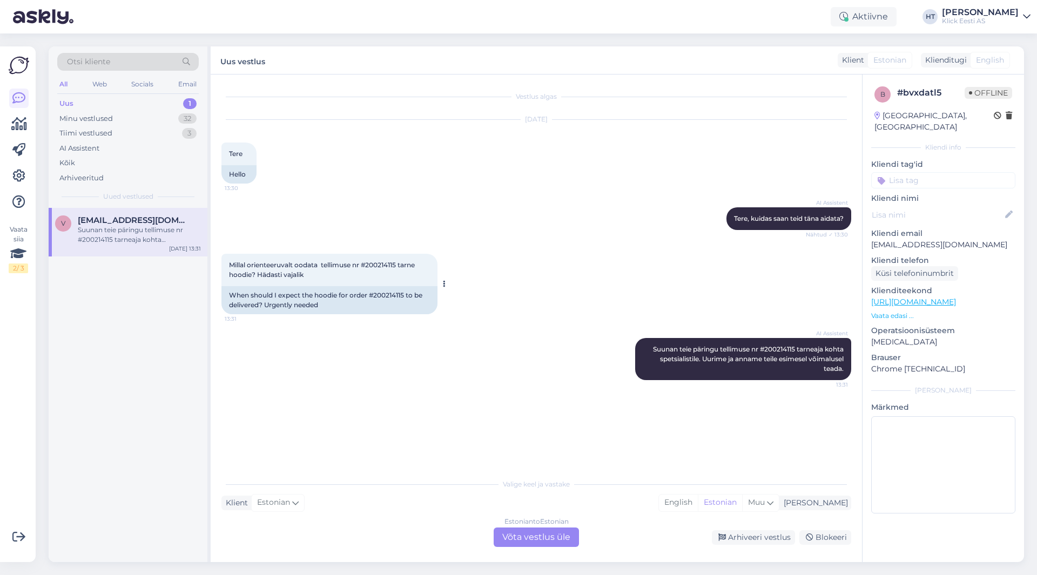
click at [381, 266] on span "Millal orienteeruvalt oodata tellimuse nr #200214115 tarne hoodie? Hädasti vaja…" at bounding box center [322, 270] width 187 height 18
copy span "200214115"
click at [548, 236] on div "AI Assistent Tere, kuidas saan teid täna aidata? Nähtud ✓ 13:30" at bounding box center [535, 218] width 629 height 46
click at [399, 371] on div "AI Assistent Suunan teie päringu tellimuse nr #200214115 tarneaja kohta spetsia…" at bounding box center [535, 359] width 629 height 66
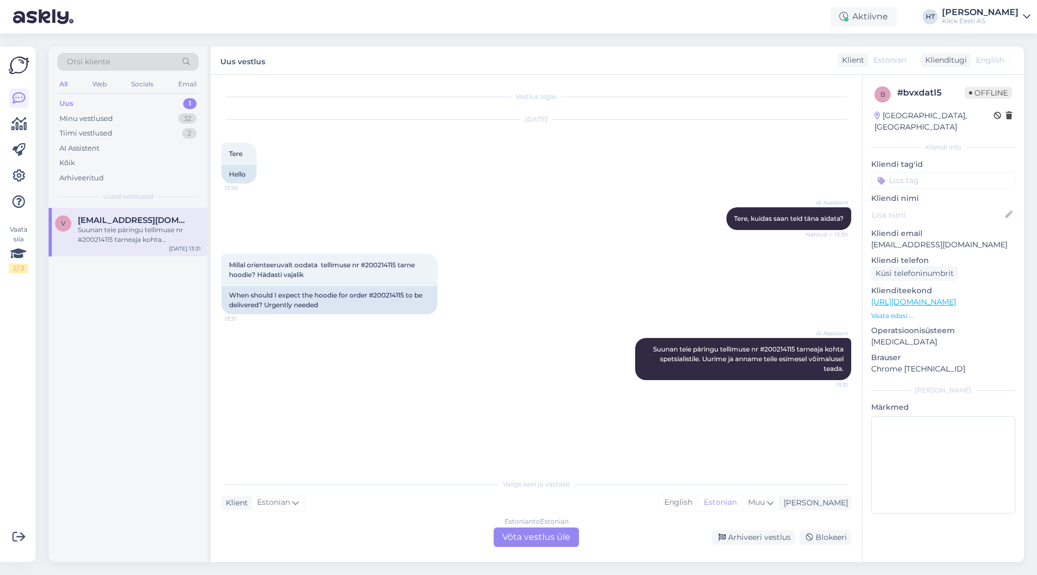
click at [513, 525] on div "Estonian to Estonian" at bounding box center [536, 522] width 64 height 10
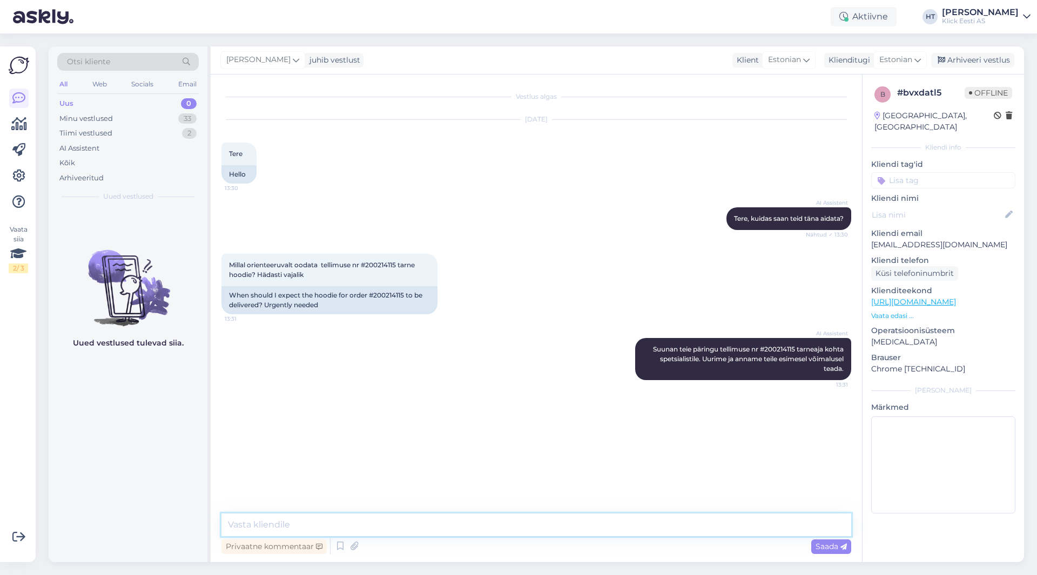
click at [517, 526] on textarea at bounding box center [535, 524] width 629 height 23
type textarea "Tundub, et toode on kaupluses kohal. Pood polnud veel jõudnud märkida komplekte…"
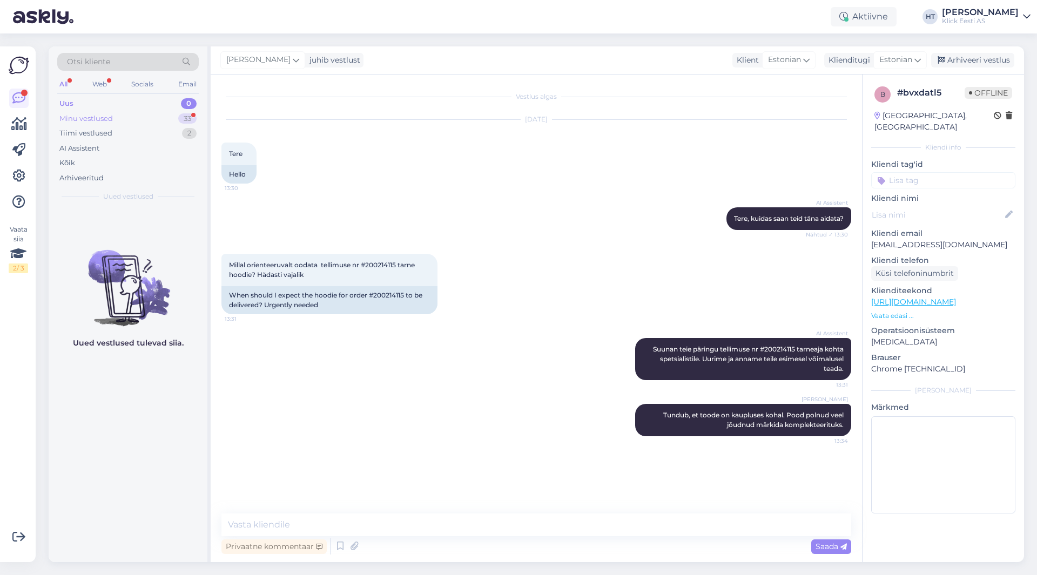
click at [173, 118] on div "Minu vestlused 33" at bounding box center [127, 118] width 141 height 15
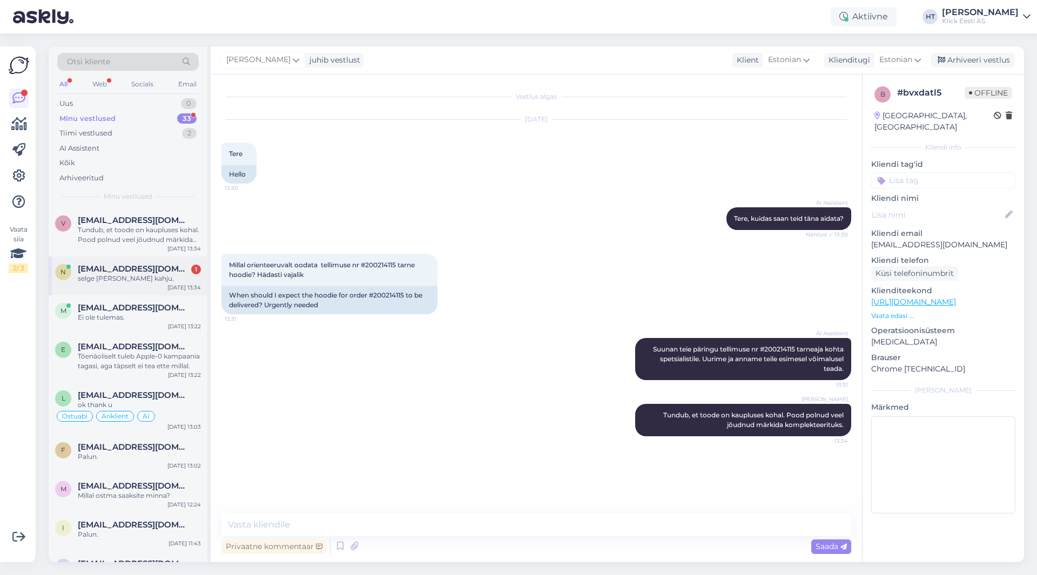
click at [159, 289] on div "n natalja.laurson@gmail.com 1 selge ja väga kahju. Sep 4 13:34" at bounding box center [128, 275] width 159 height 39
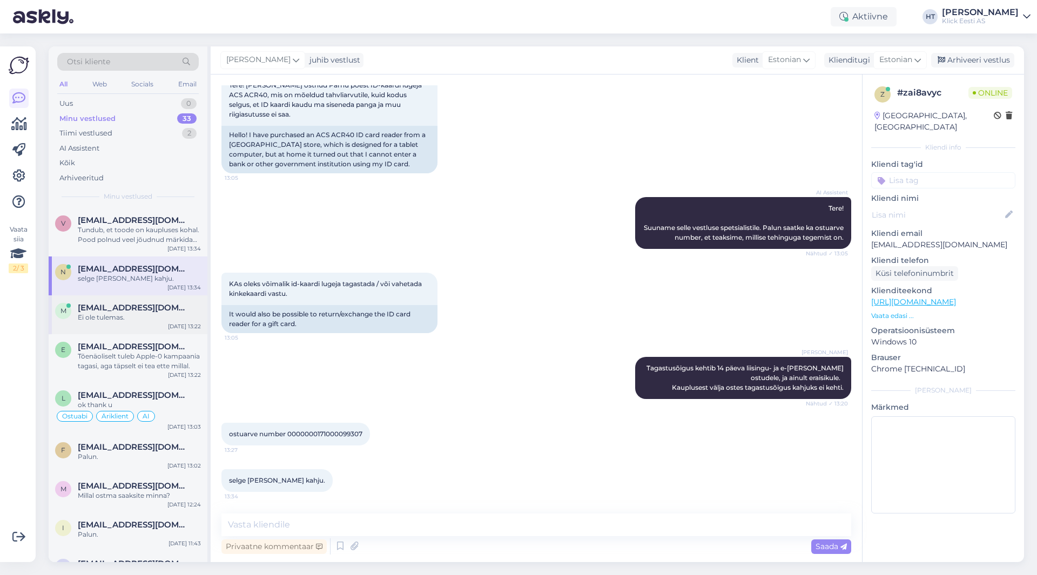
click at [173, 327] on div "Sep 4 13:22" at bounding box center [184, 326] width 33 height 8
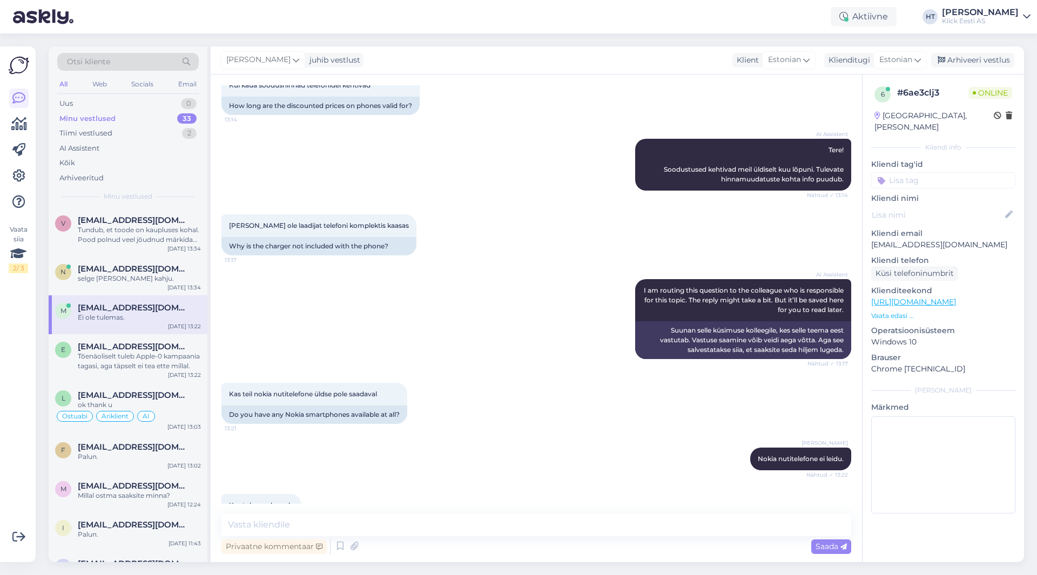
scroll to position [140, 0]
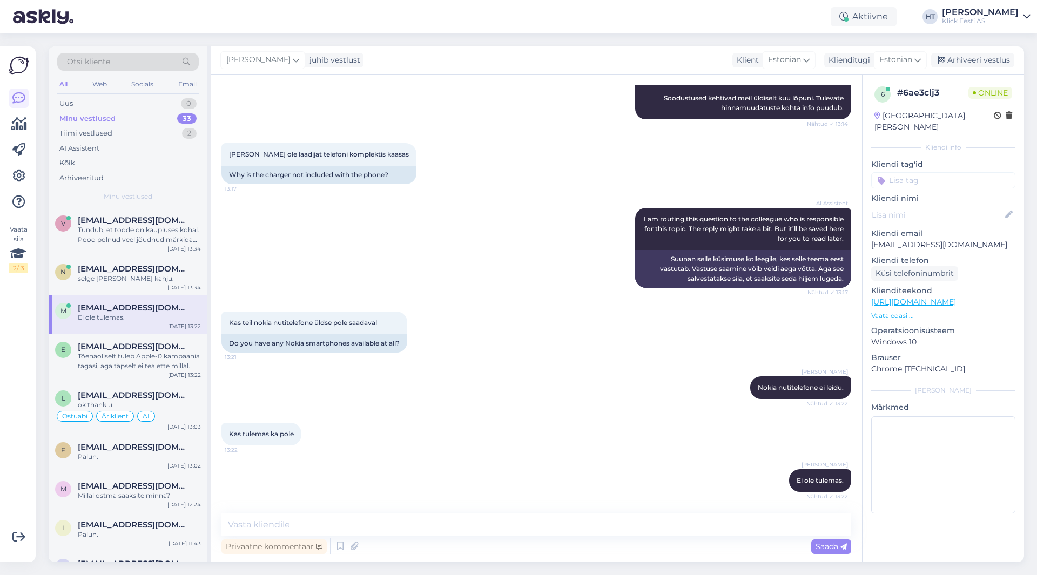
click at [11, 391] on div "Vaata siia 2 / 3" at bounding box center [19, 304] width 21 height 498
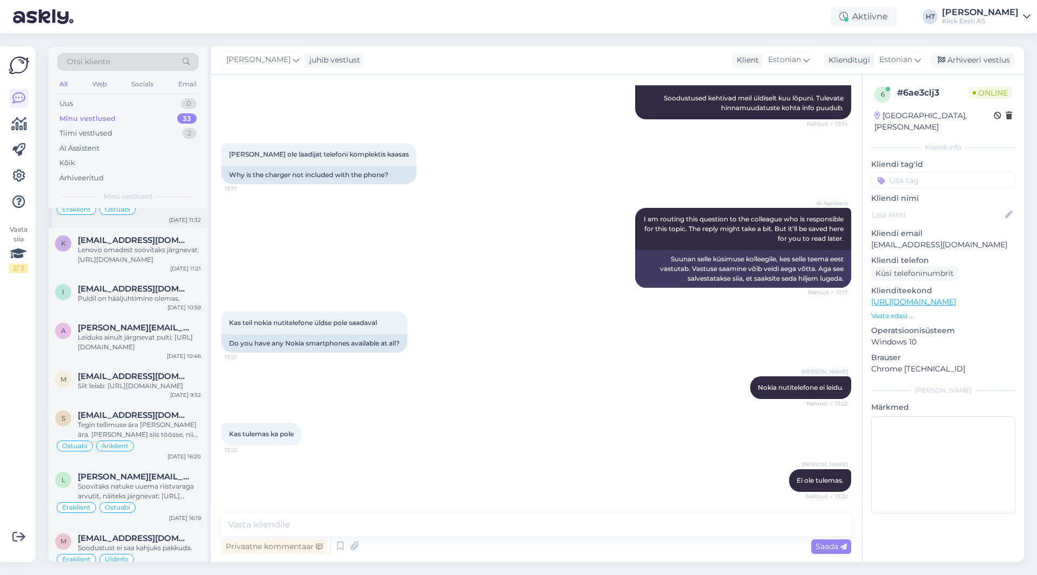
scroll to position [486, 0]
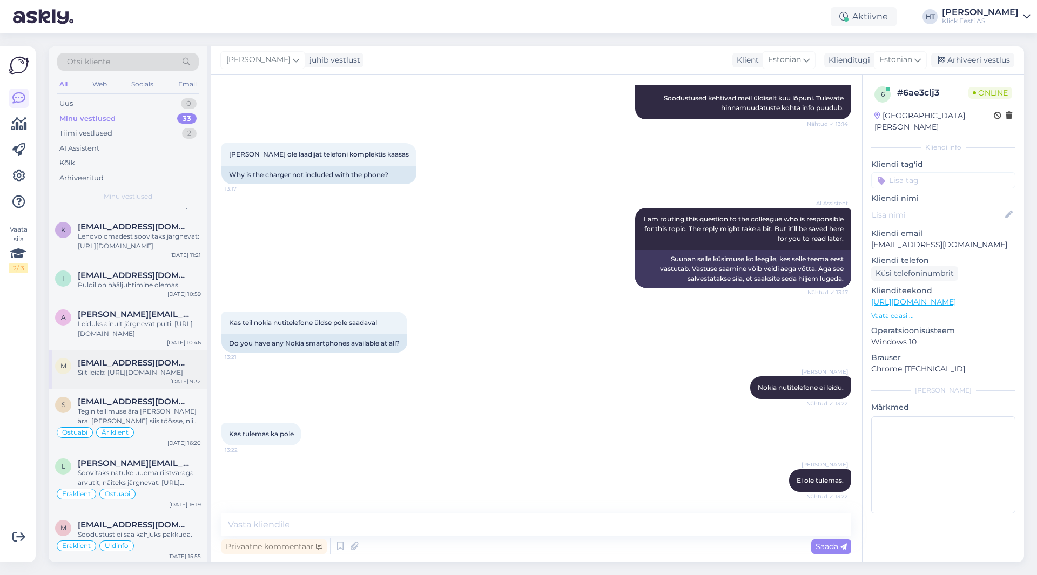
click at [141, 376] on div "Siit leiab: [URL][DOMAIN_NAME]" at bounding box center [139, 373] width 123 height 10
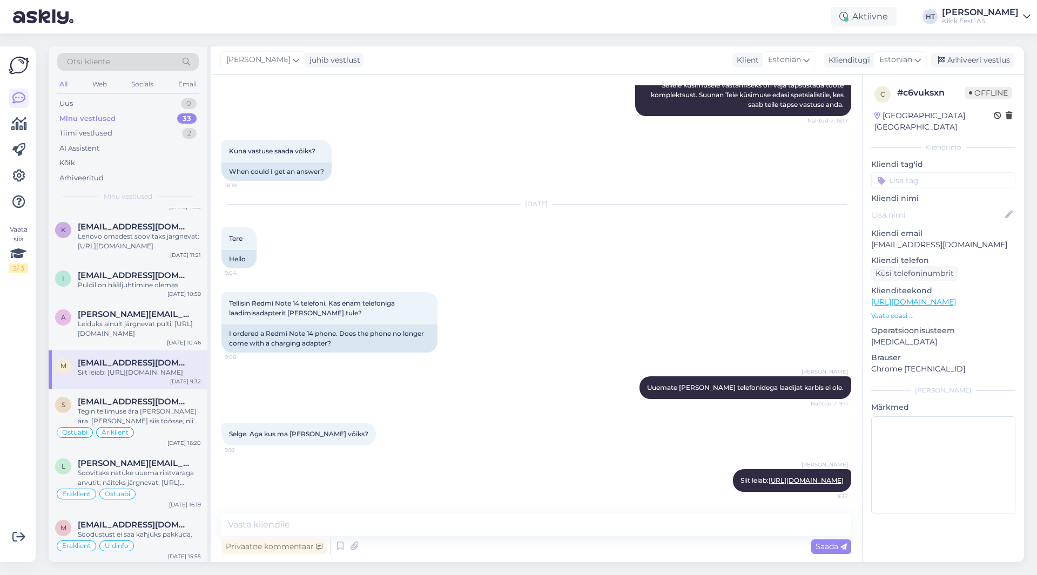
click at [920, 172] on input at bounding box center [943, 180] width 144 height 16
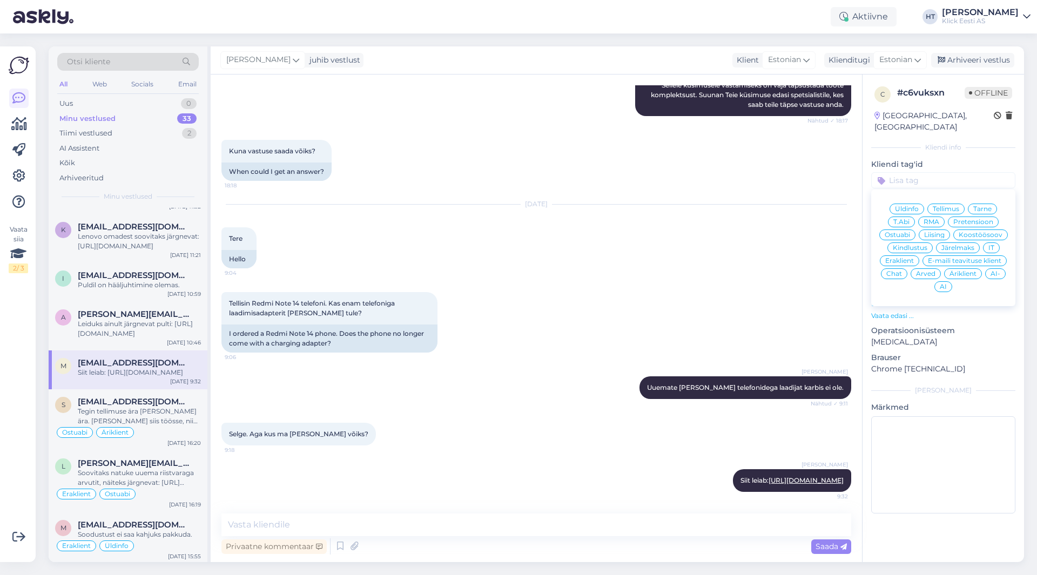
click at [907, 232] on span "Ostuabi" at bounding box center [896, 235] width 25 height 6
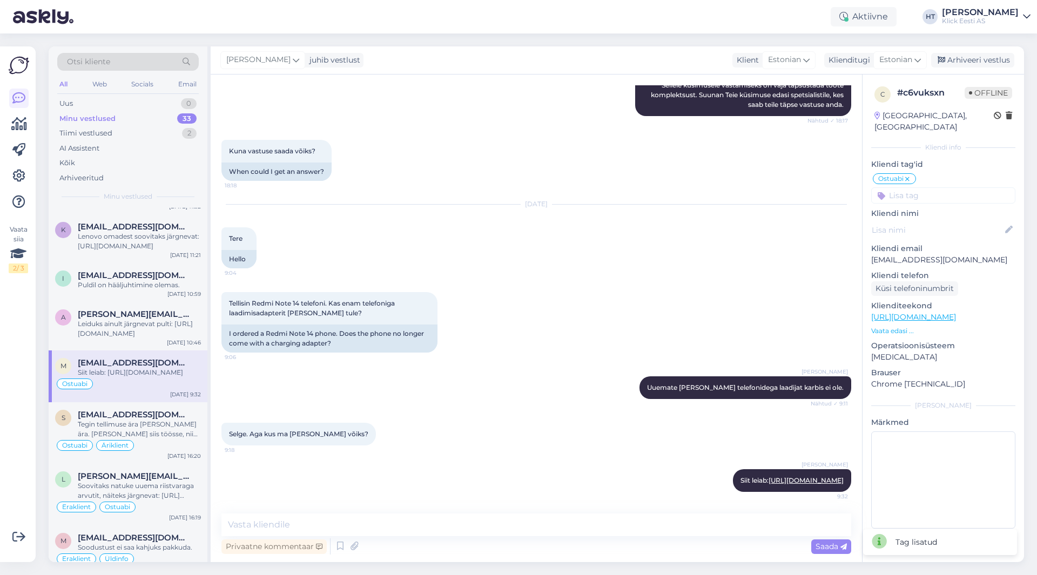
click at [931, 187] on input at bounding box center [943, 195] width 144 height 16
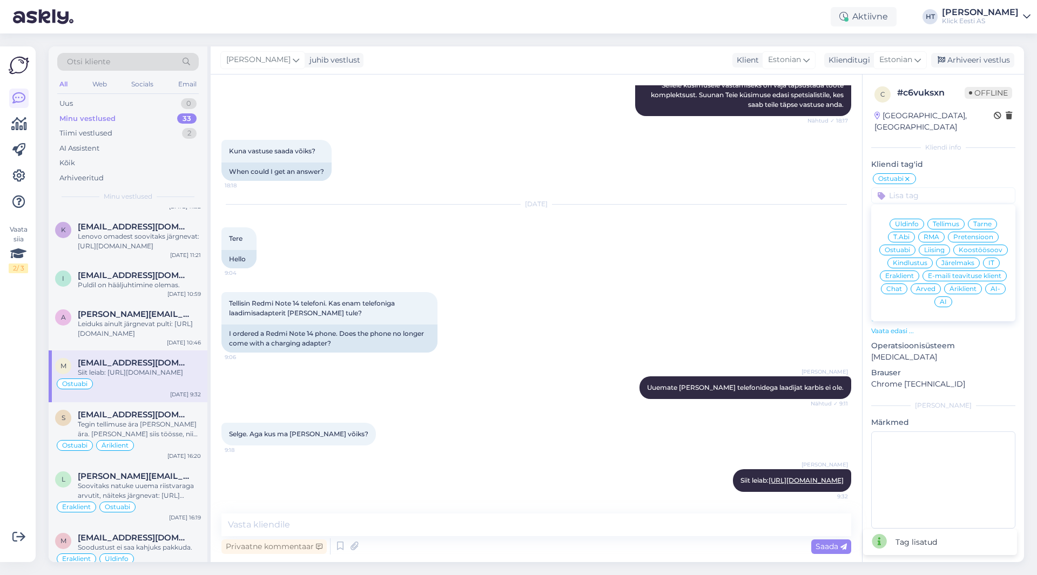
click at [906, 273] on span "Eraklient" at bounding box center [899, 276] width 29 height 6
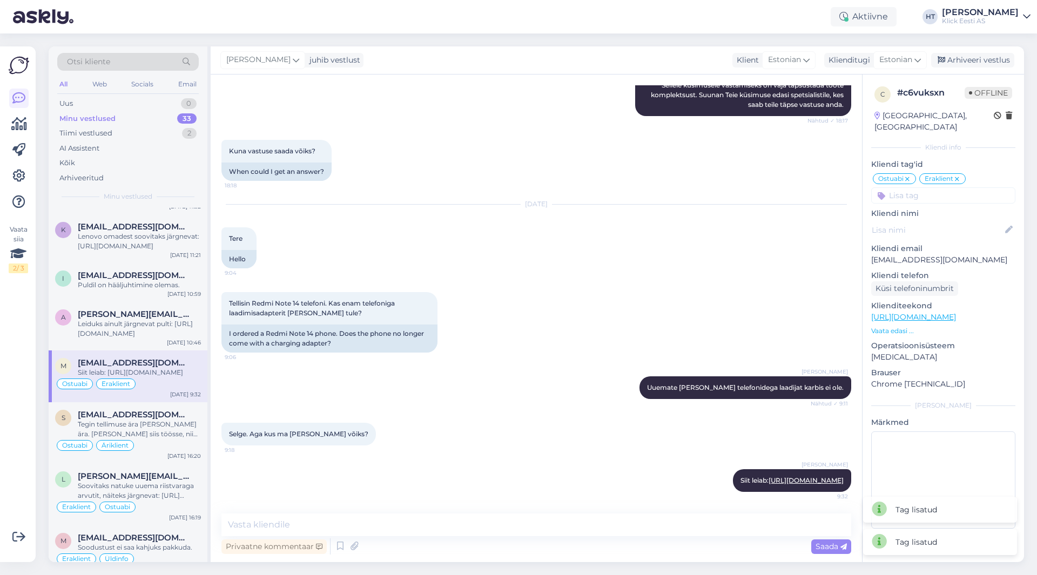
click at [655, 283] on div "Tellisin Redmi Note 14 telefoni. Kas enam telefoniga laadimisadapterit kaasa ei…" at bounding box center [535, 322] width 629 height 84
click at [152, 329] on div "Leiduks ainult järgnevat pulti: [URL][DOMAIN_NAME]" at bounding box center [139, 328] width 123 height 19
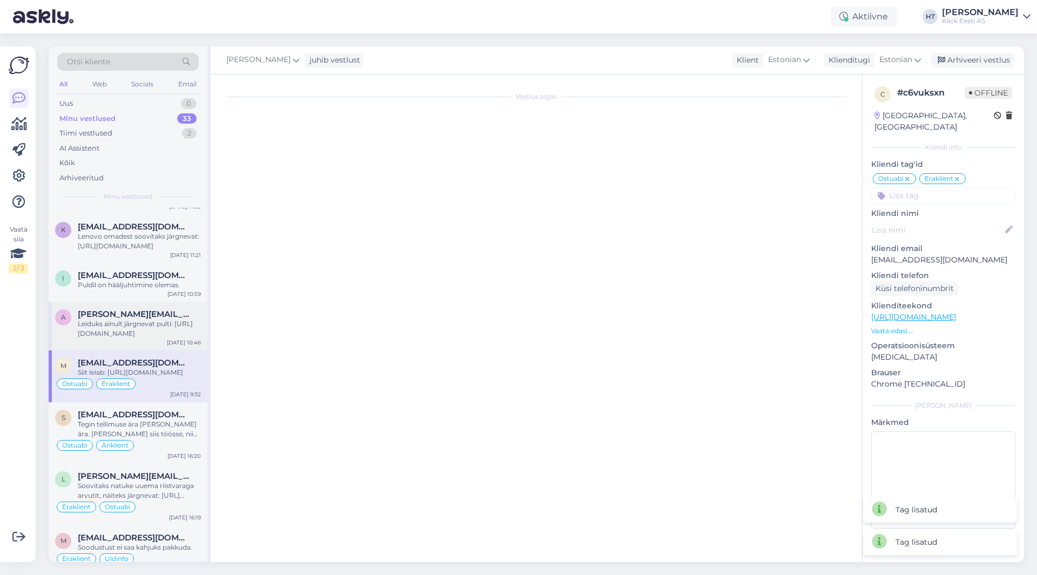
scroll to position [86, 0]
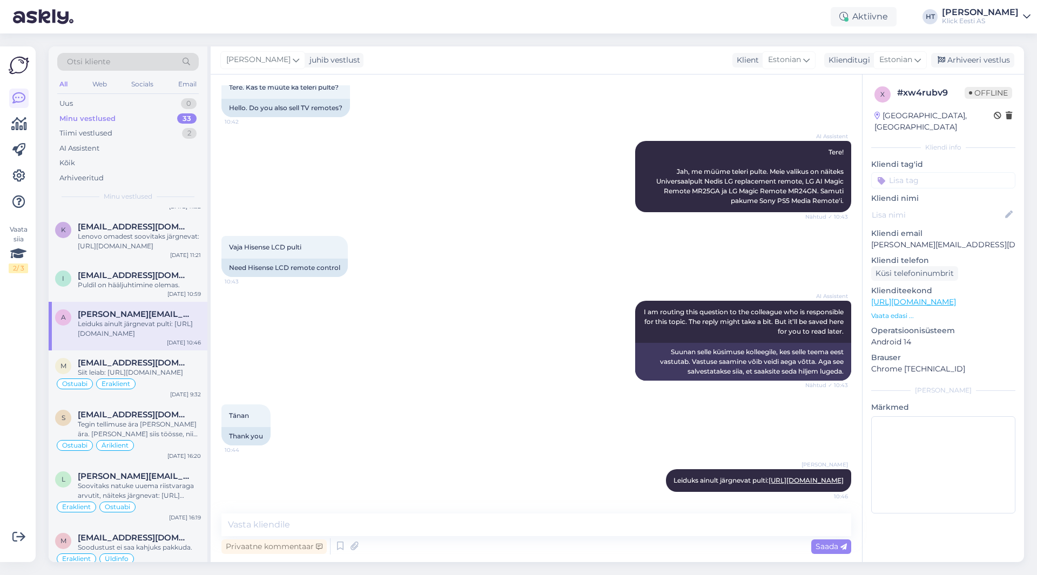
click at [922, 175] on input at bounding box center [943, 180] width 144 height 16
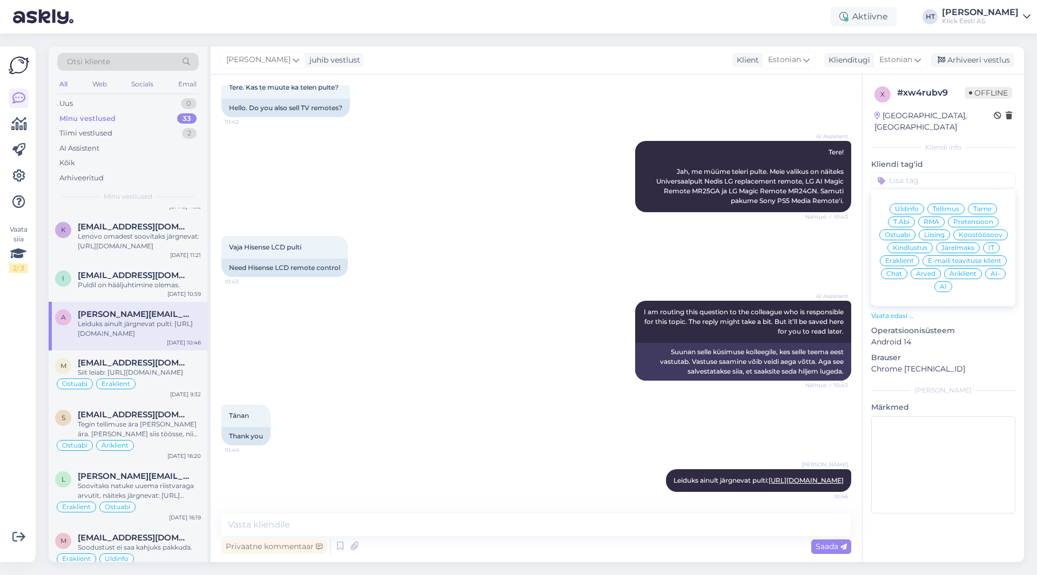
click at [904, 232] on span "Ostuabi" at bounding box center [896, 235] width 25 height 6
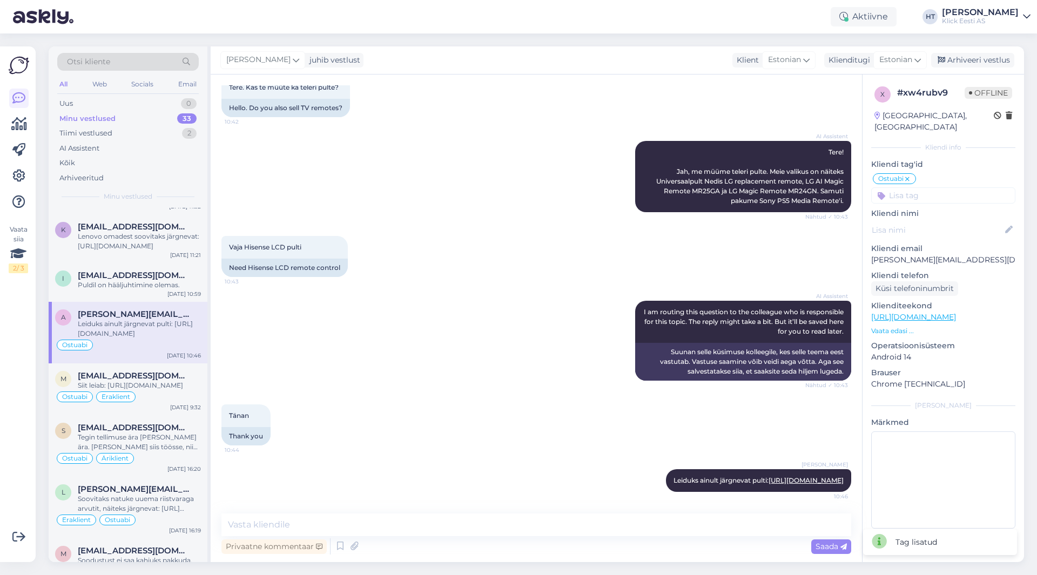
click at [920, 187] on input at bounding box center [943, 195] width 144 height 16
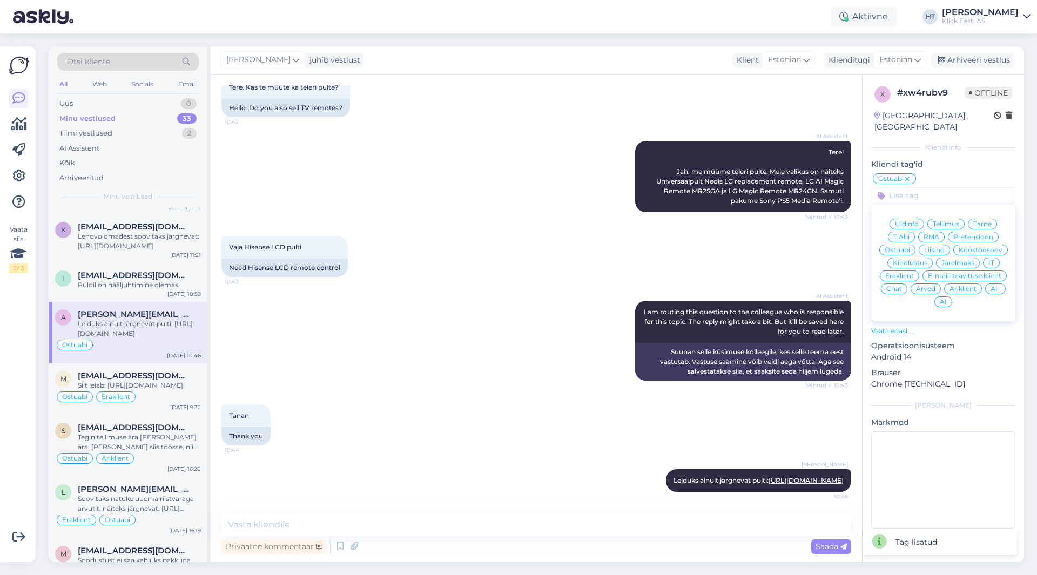
click at [967, 286] on span "Äriklient" at bounding box center [962, 289] width 27 height 6
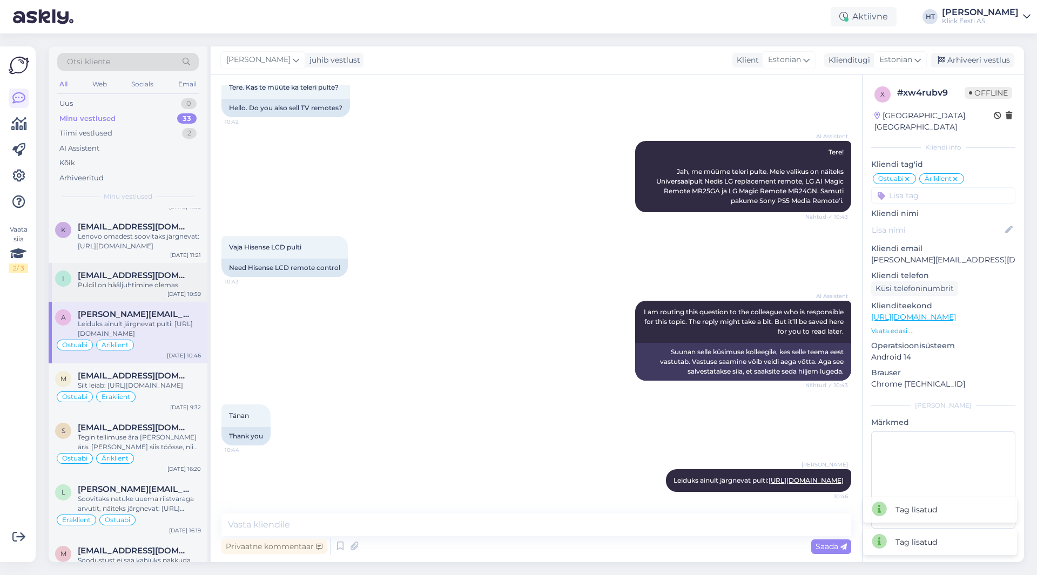
click at [139, 264] on div "i [EMAIL_ADDRESS][DOMAIN_NAME] Puldil on hääljuhtimine olemas. [DATE] 10:59" at bounding box center [128, 282] width 159 height 39
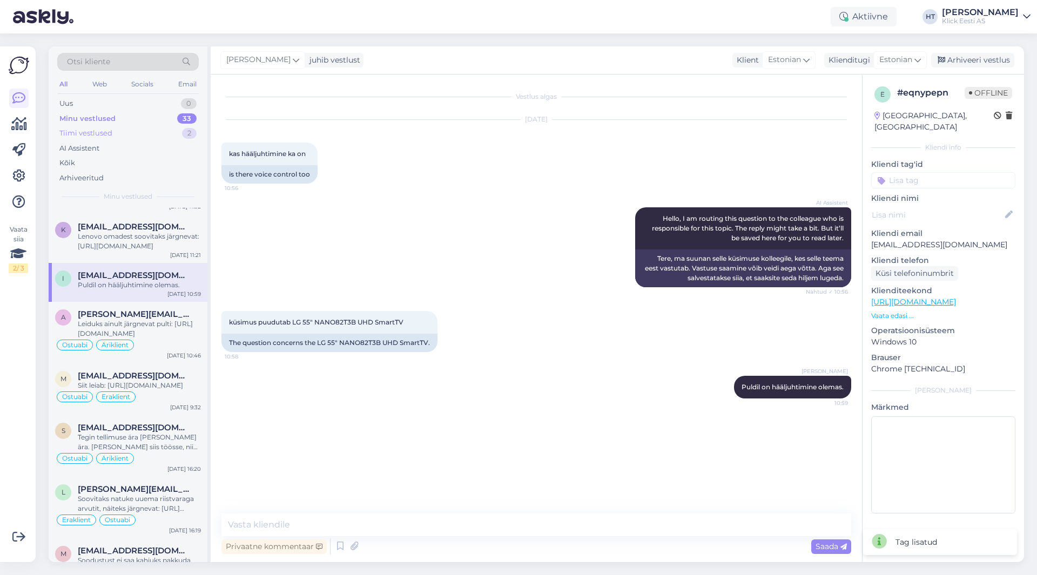
click at [155, 130] on div "Tiimi vestlused 2" at bounding box center [127, 133] width 141 height 15
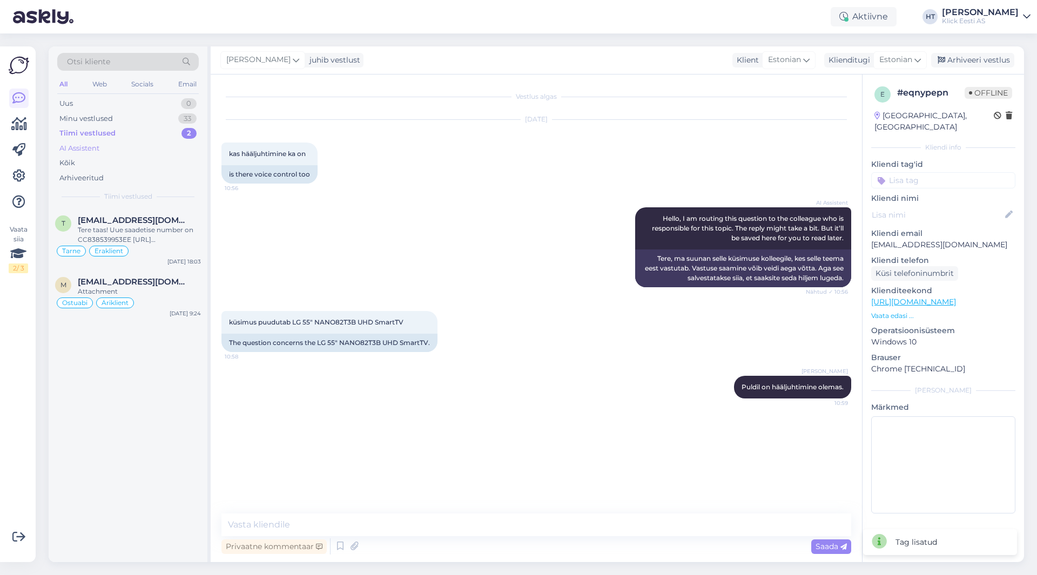
click at [137, 143] on div "AI Assistent" at bounding box center [127, 148] width 141 height 15
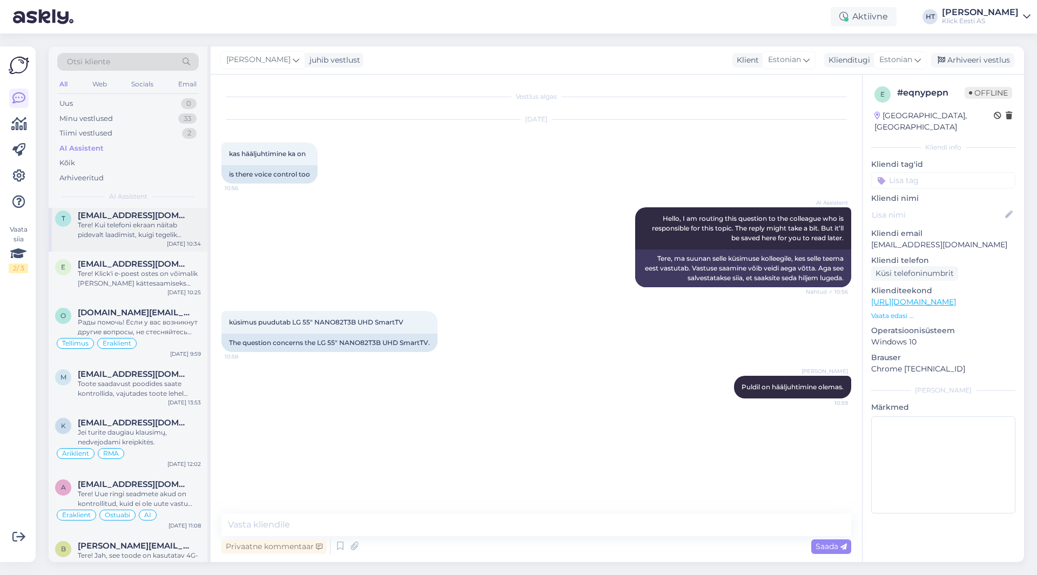
scroll to position [108, 0]
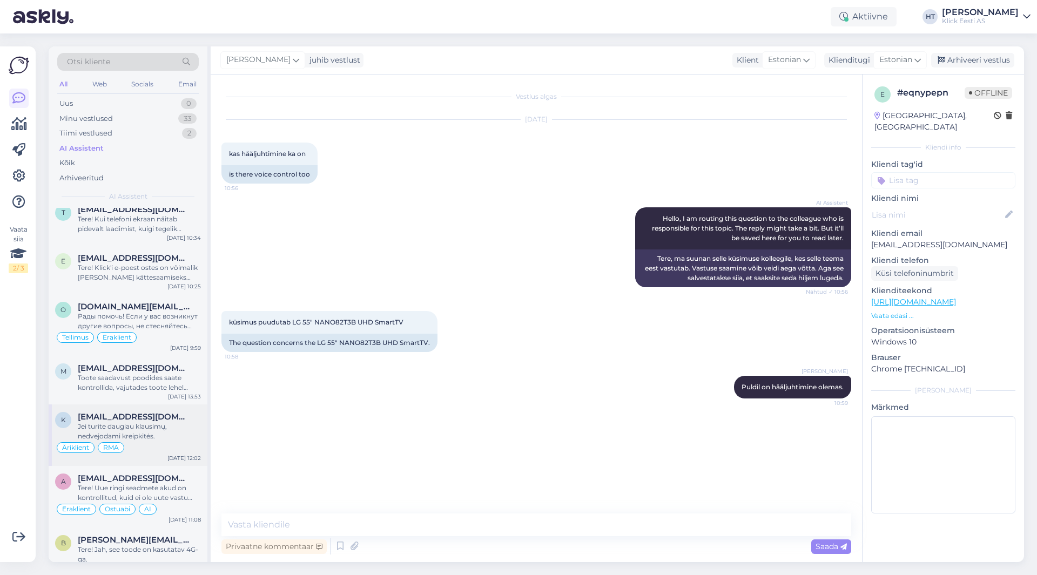
click at [161, 439] on div "Jei turite daugiau klausimų, nedvejodami kreipkitės." at bounding box center [139, 431] width 123 height 19
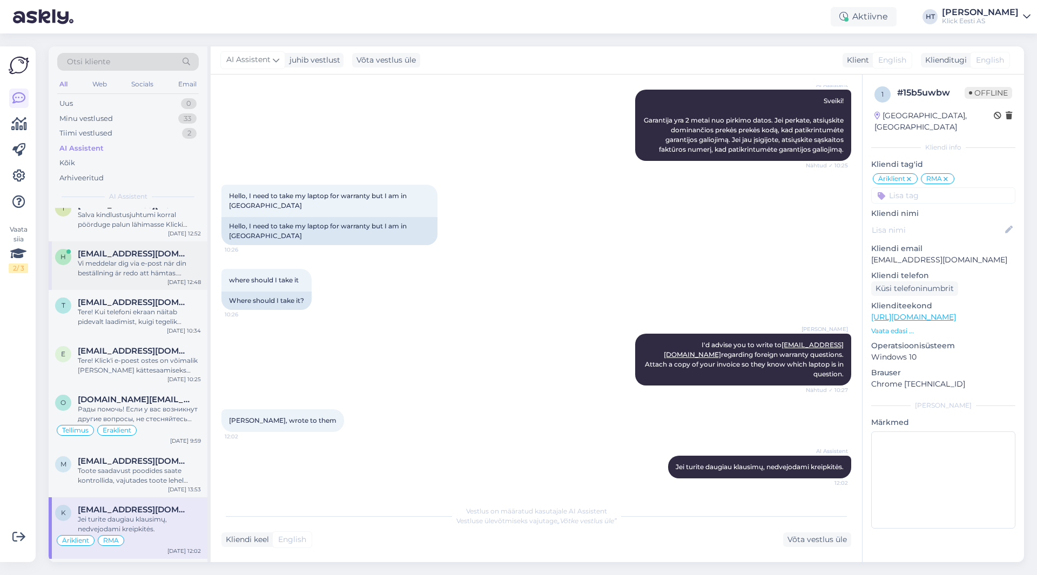
scroll to position [0, 0]
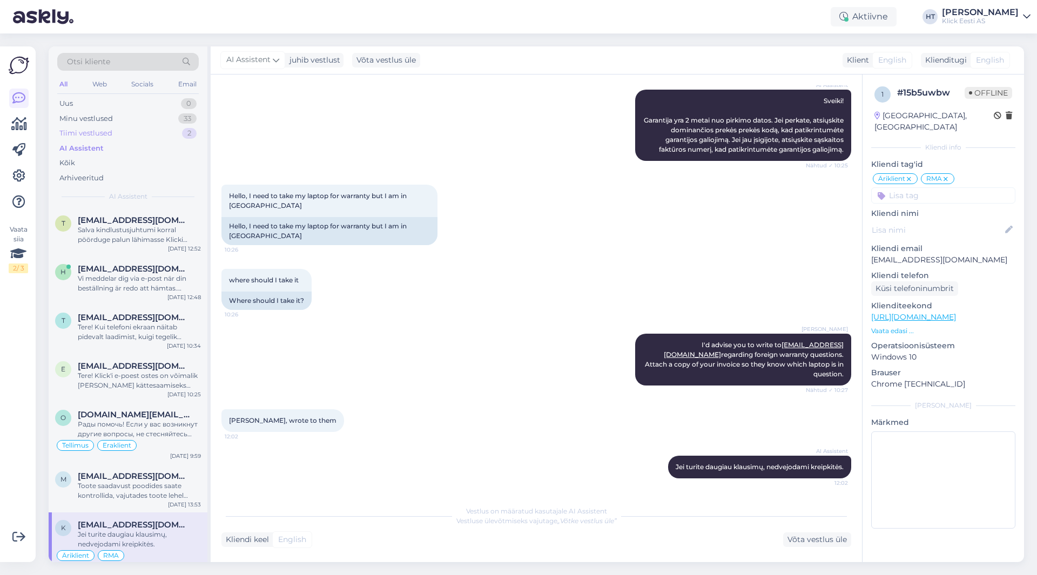
click at [146, 126] on div "Tiimi vestlused 2" at bounding box center [127, 133] width 141 height 15
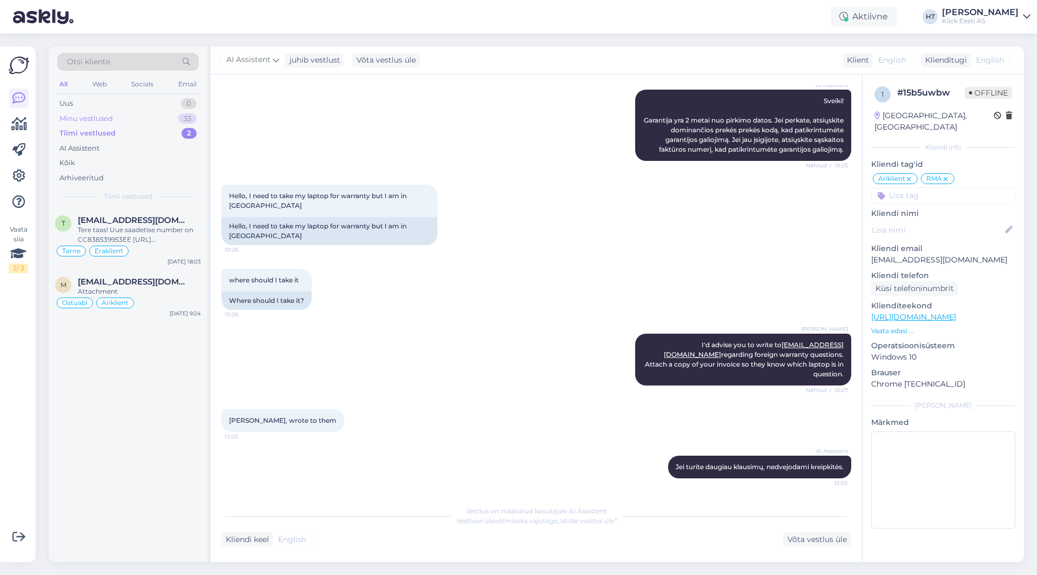
click at [144, 121] on div "Minu vestlused 33" at bounding box center [127, 118] width 141 height 15
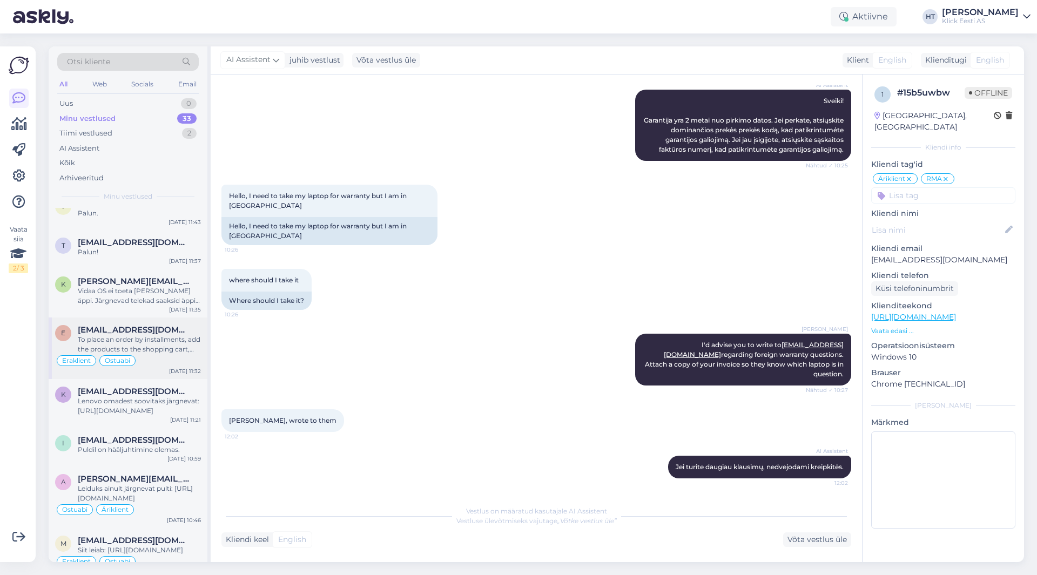
scroll to position [378, 0]
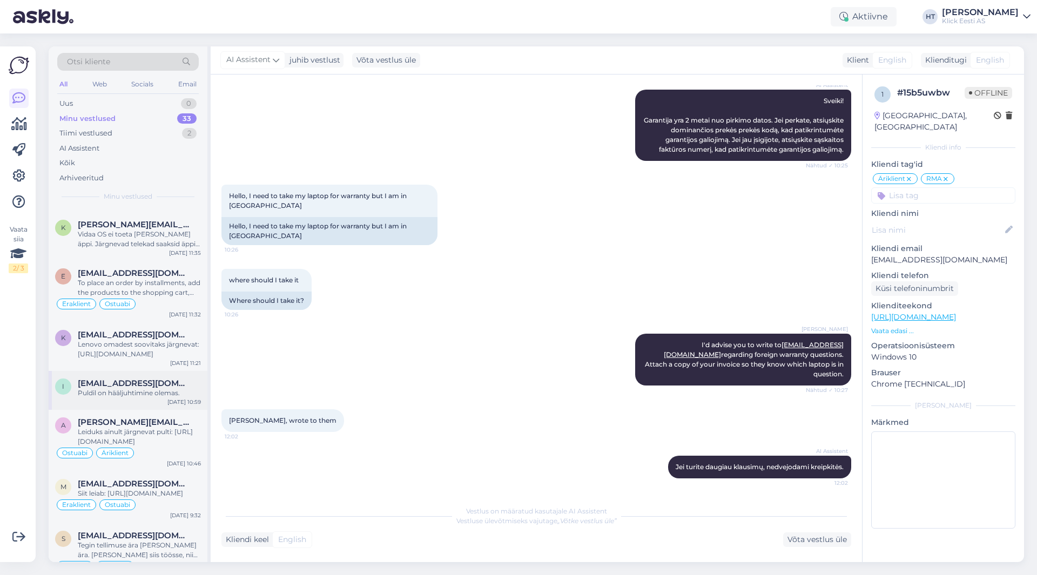
click at [140, 389] on div "Puldil on hääljuhtimine olemas." at bounding box center [139, 393] width 123 height 10
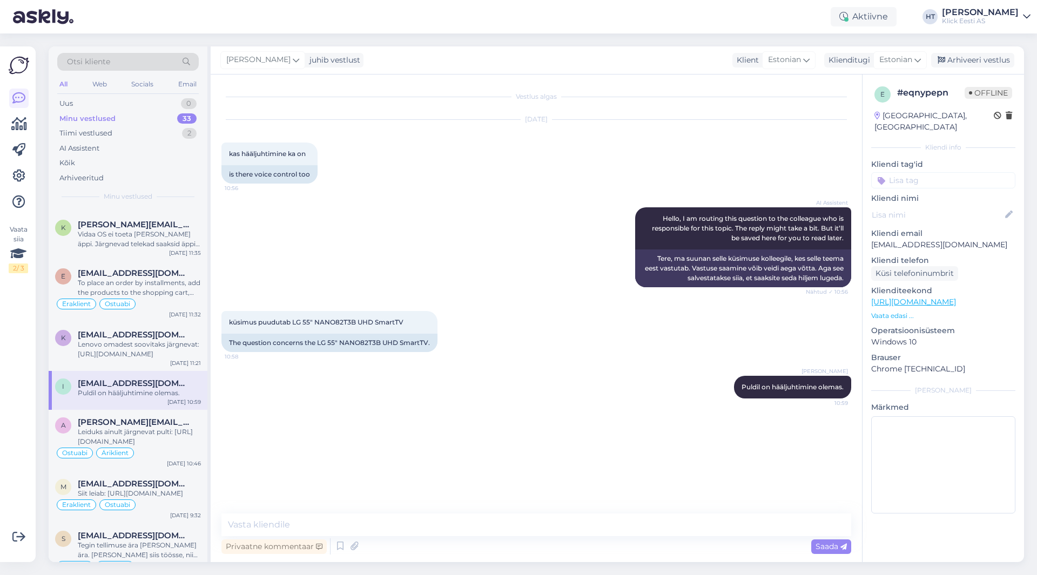
click at [909, 172] on input at bounding box center [943, 180] width 144 height 16
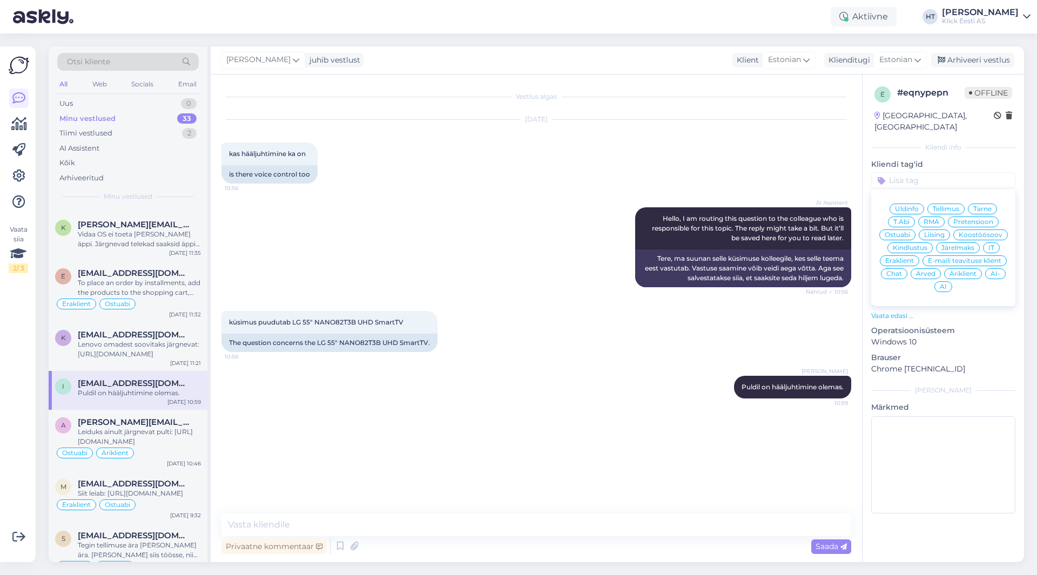
click at [910, 232] on span "Ostuabi" at bounding box center [896, 235] width 25 height 6
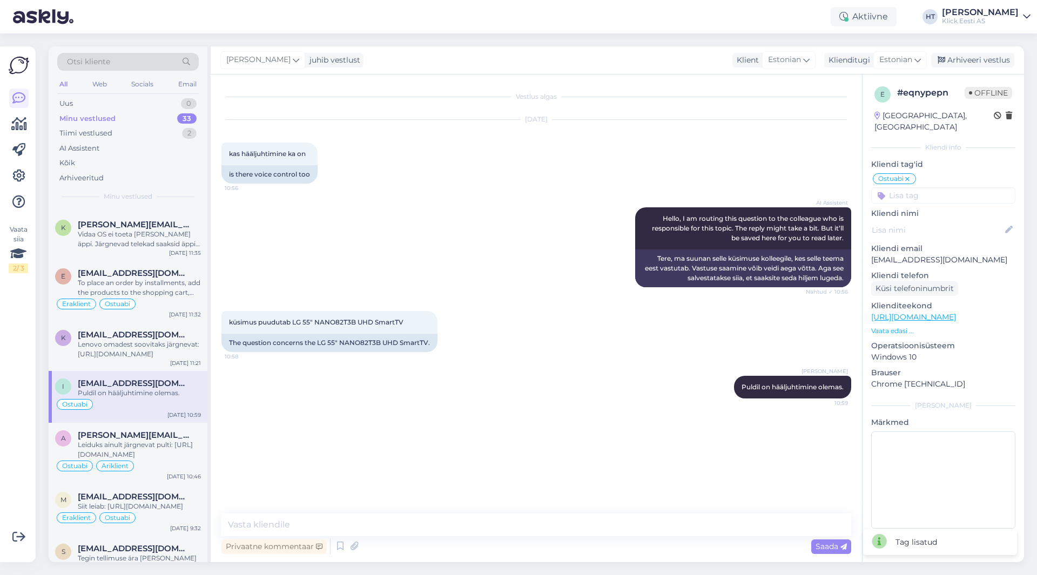
click at [917, 187] on input at bounding box center [943, 195] width 144 height 16
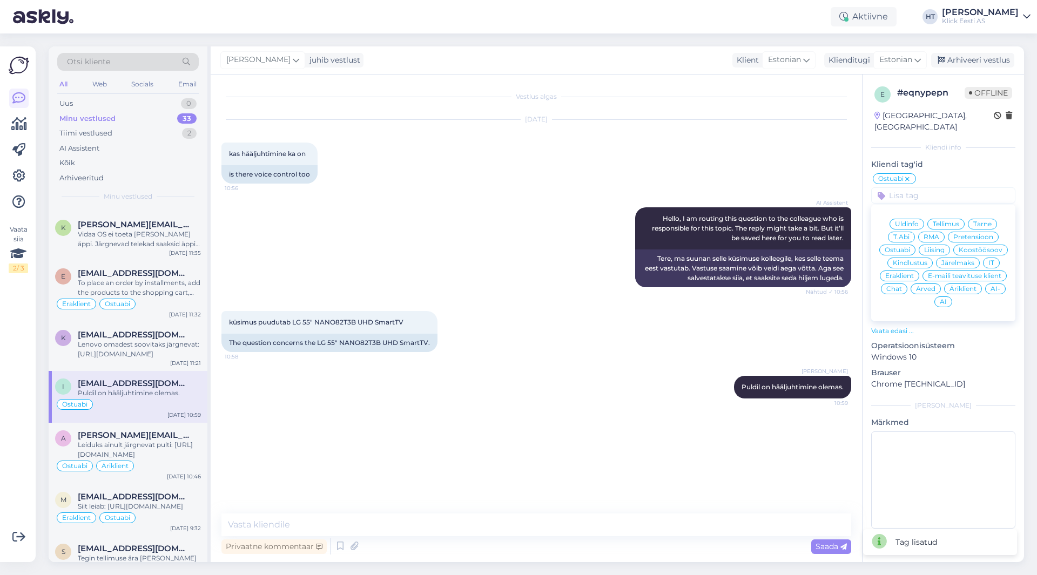
click at [907, 273] on span "Eraklient" at bounding box center [899, 276] width 29 height 6
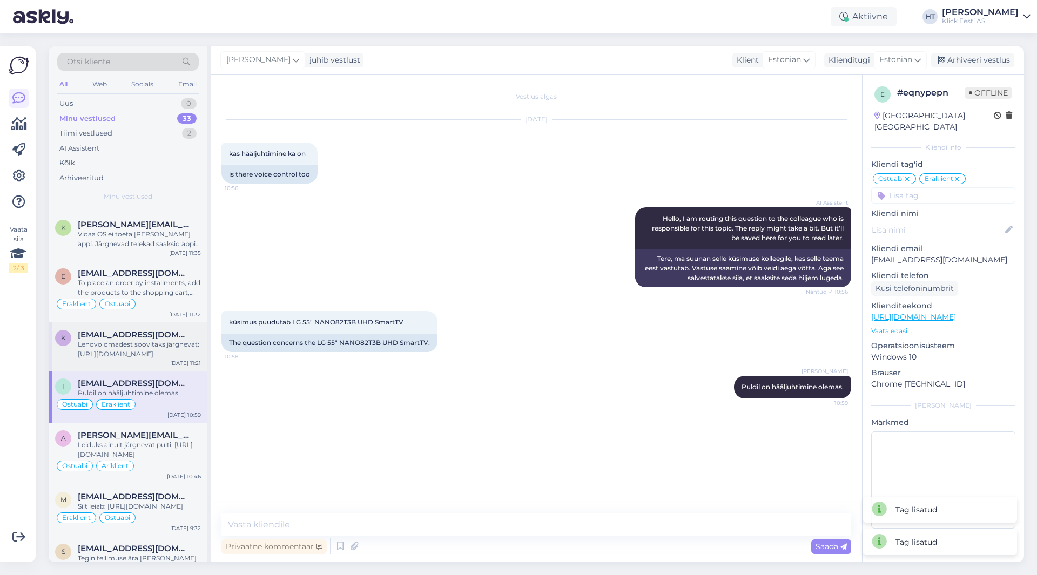
click at [168, 326] on div "k kheakk@gmail.com Lenovo omadest soovitaks järgnevat: https://www.klick.ee/sul…" at bounding box center [128, 346] width 159 height 49
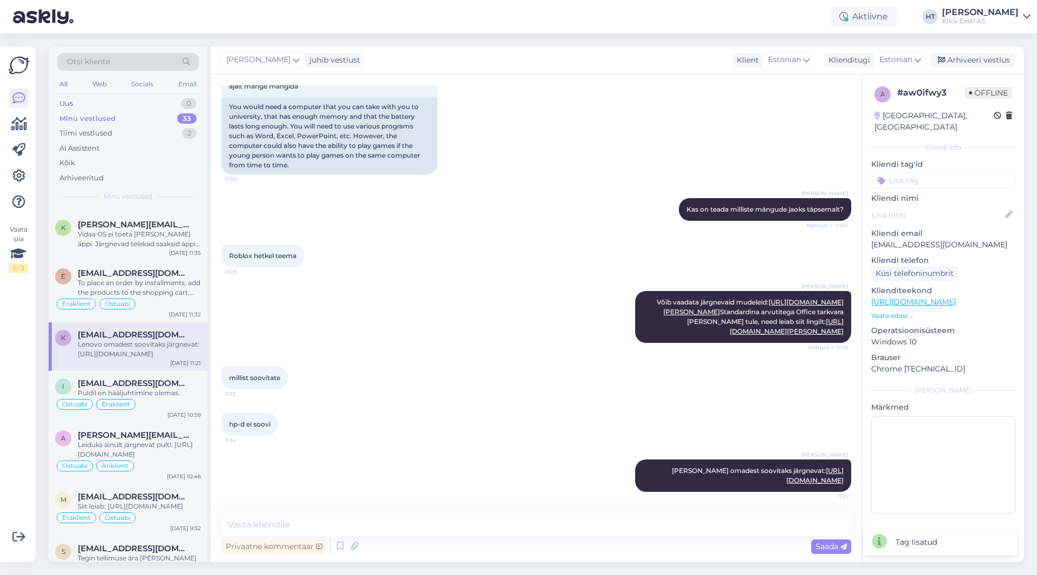
click at [923, 172] on input at bounding box center [943, 180] width 144 height 16
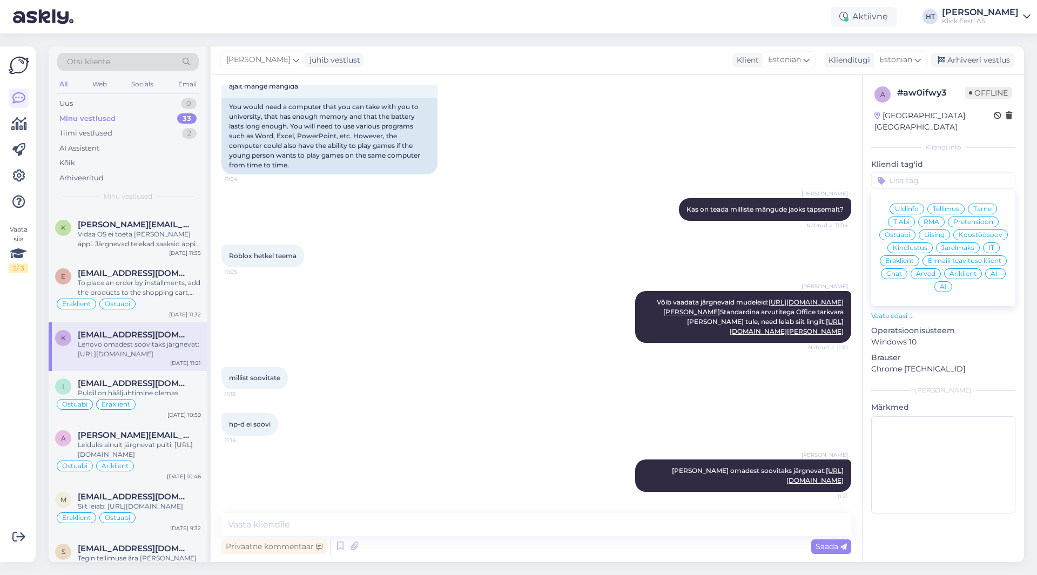
click at [908, 232] on span "Ostuabi" at bounding box center [896, 235] width 25 height 6
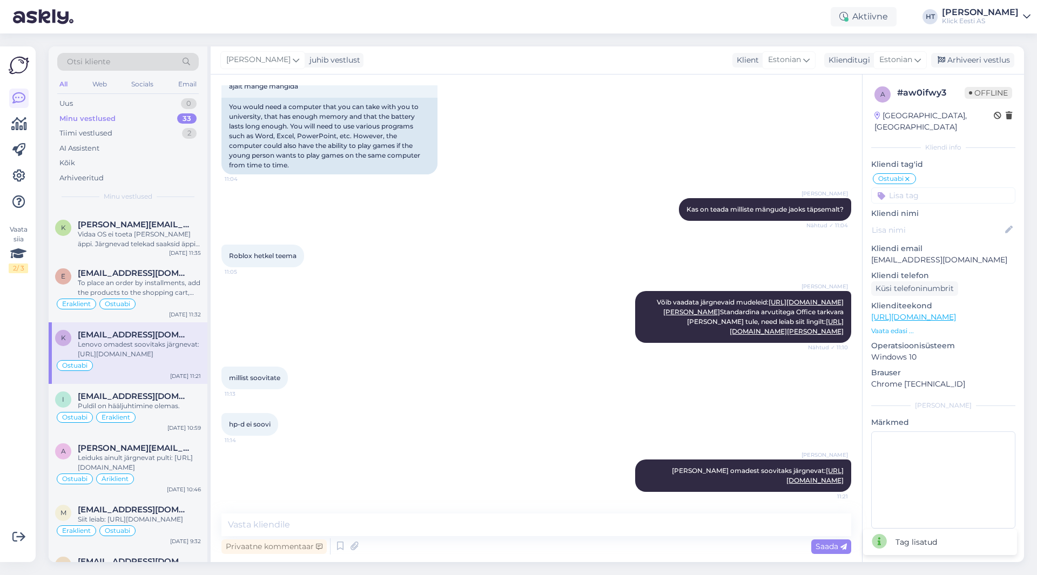
click at [925, 189] on input at bounding box center [943, 195] width 144 height 16
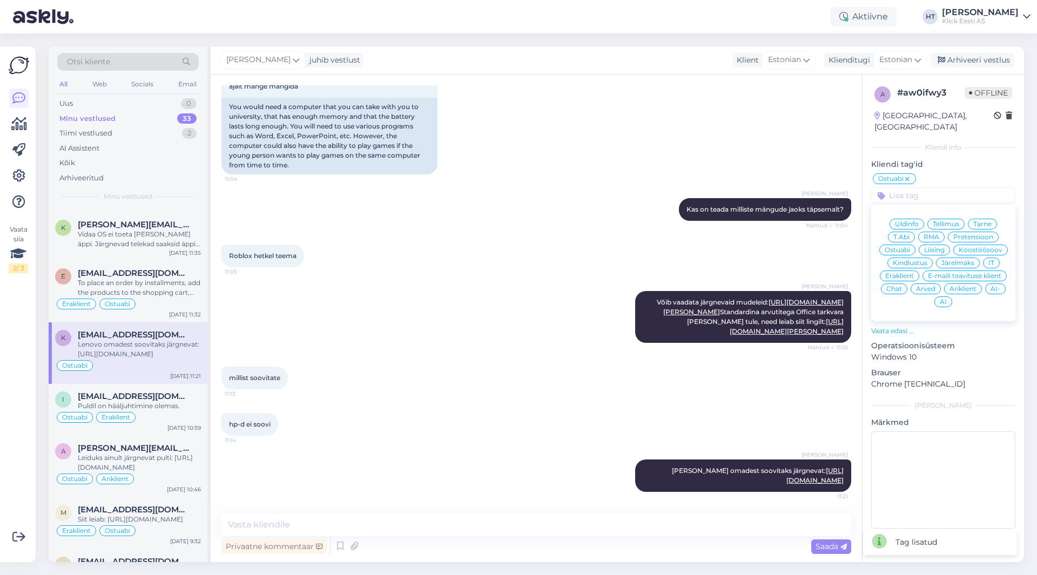
click at [898, 270] on div "Eraklient" at bounding box center [898, 275] width 39 height 11
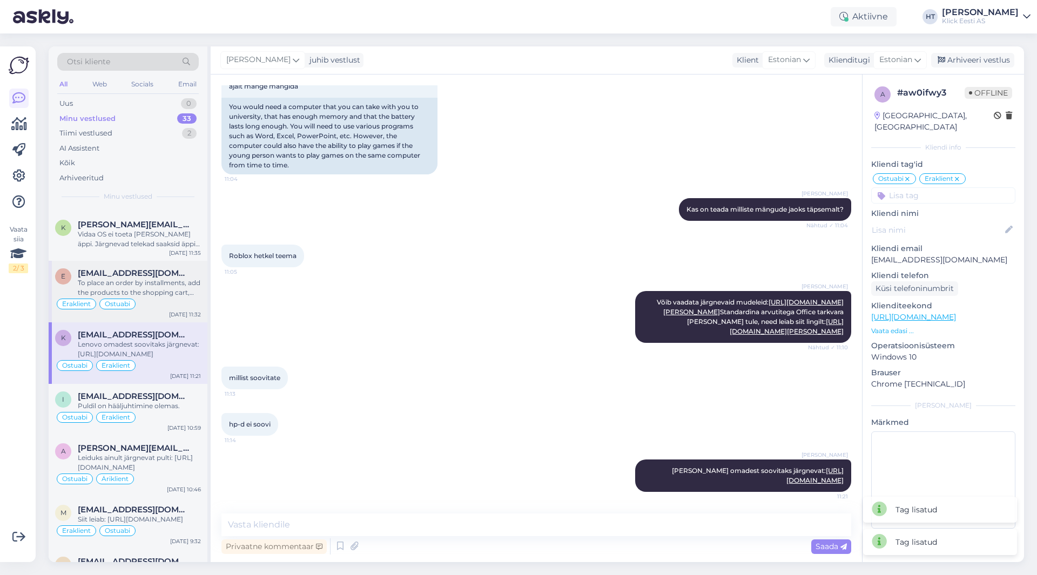
scroll to position [324, 0]
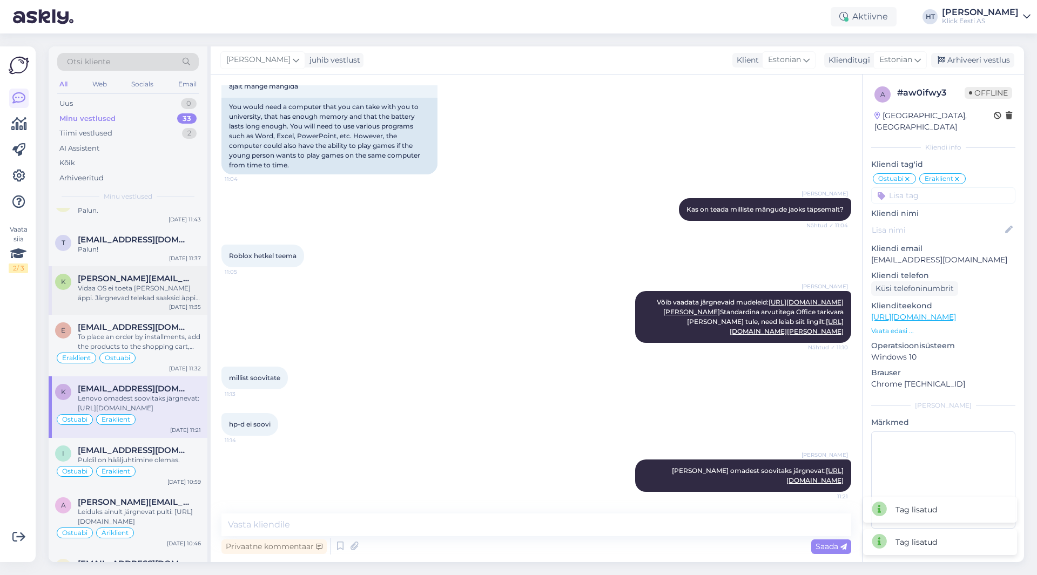
click at [154, 283] on span "[PERSON_NAME][EMAIL_ADDRESS][DOMAIN_NAME]" at bounding box center [134, 279] width 112 height 10
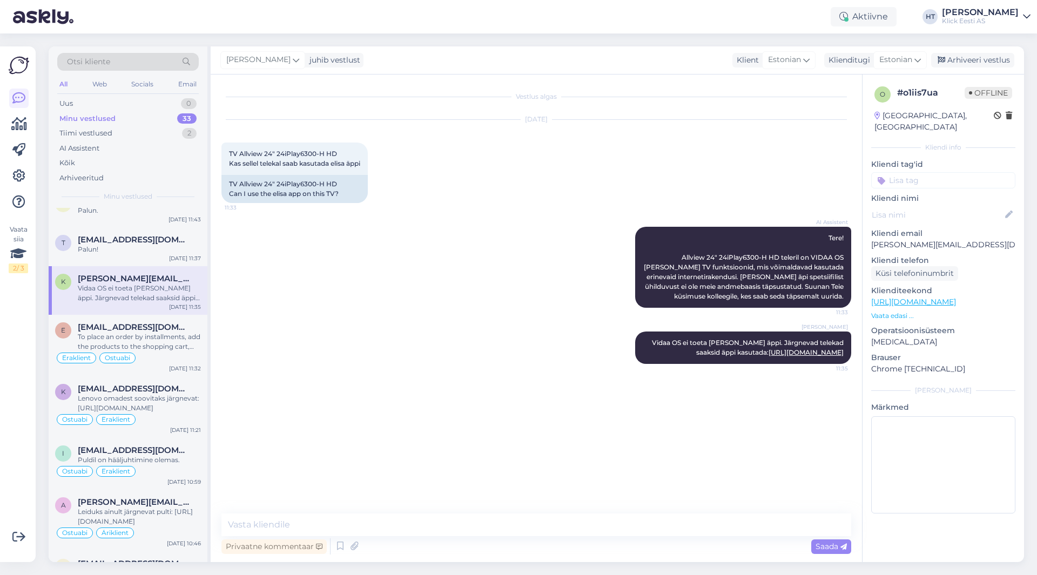
click at [936, 172] on input at bounding box center [943, 180] width 144 height 16
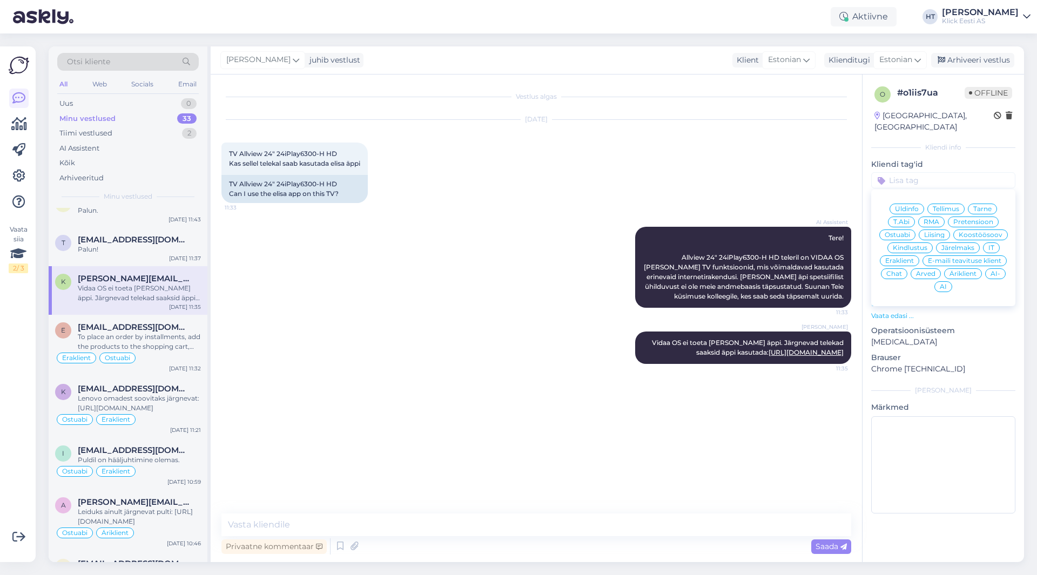
click at [911, 229] on div "Ostuabi" at bounding box center [897, 234] width 36 height 11
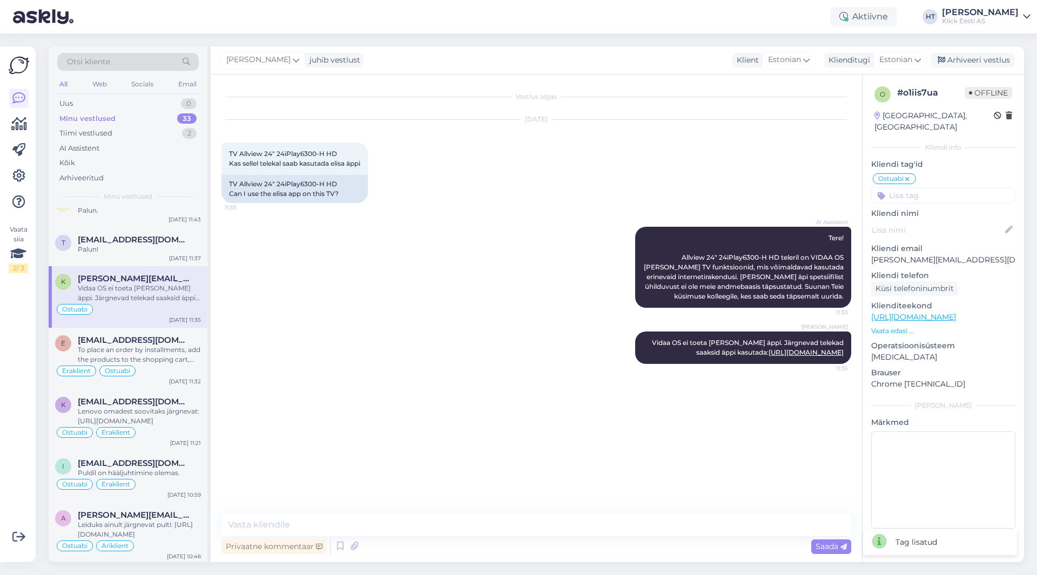
click at [922, 189] on input at bounding box center [943, 195] width 144 height 16
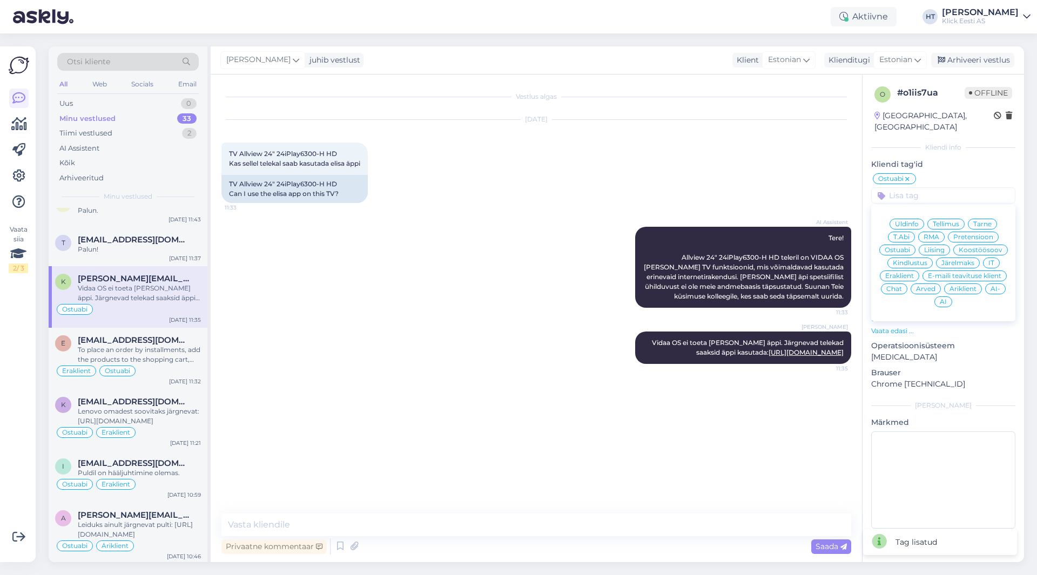
click at [959, 286] on span "Äriklient" at bounding box center [962, 289] width 27 height 6
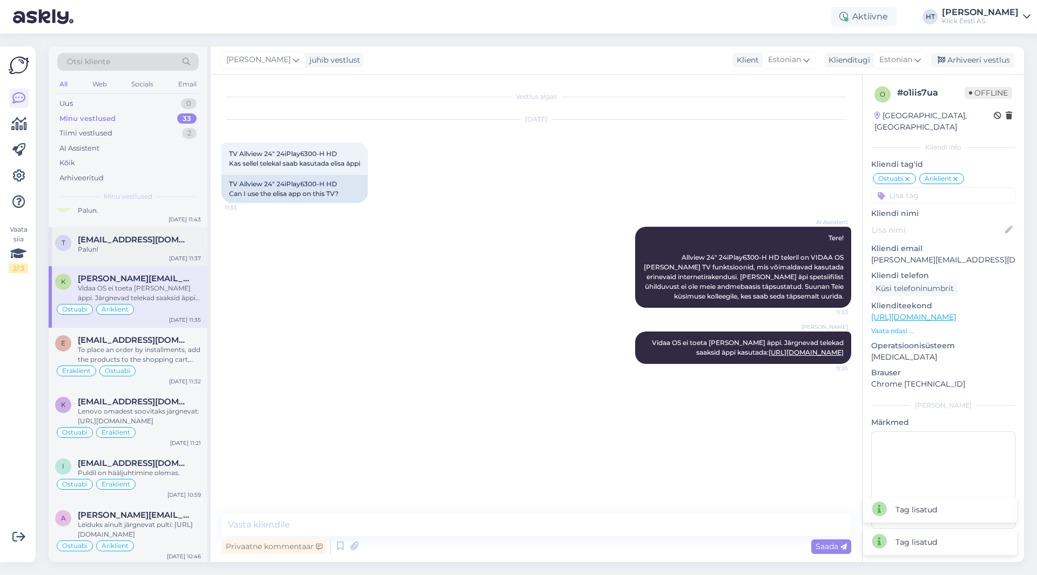
click at [160, 256] on div "t takeosnc@gmail.com Palun! Sep 4 11:37" at bounding box center [128, 246] width 159 height 39
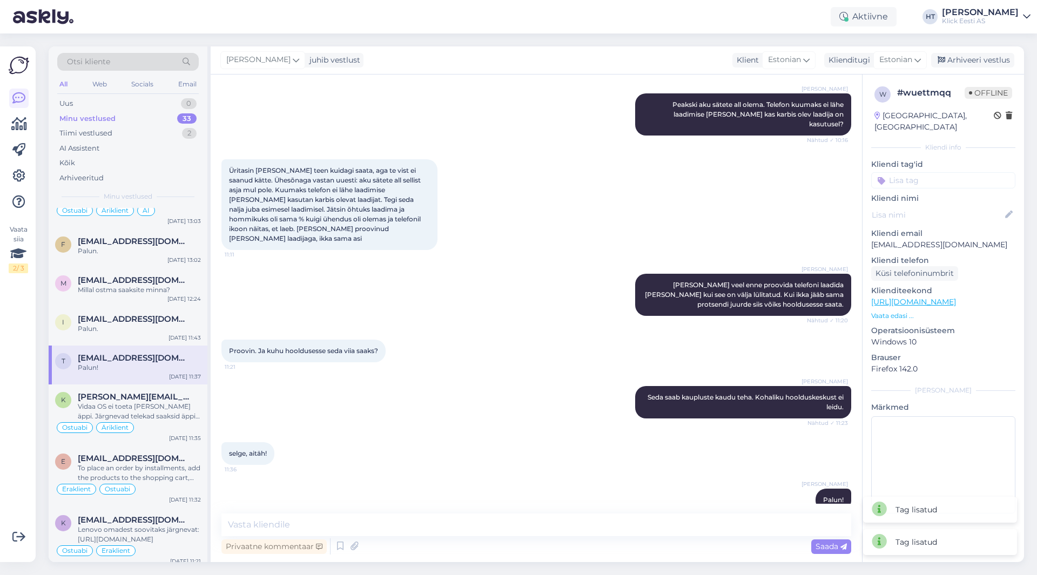
scroll to position [162, 0]
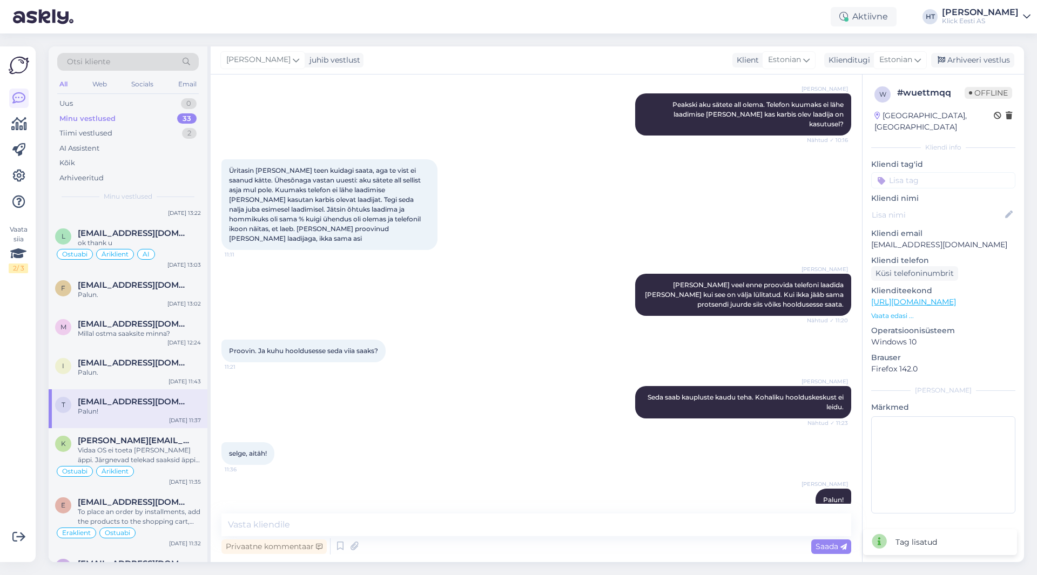
click at [960, 172] on input at bounding box center [943, 180] width 144 height 16
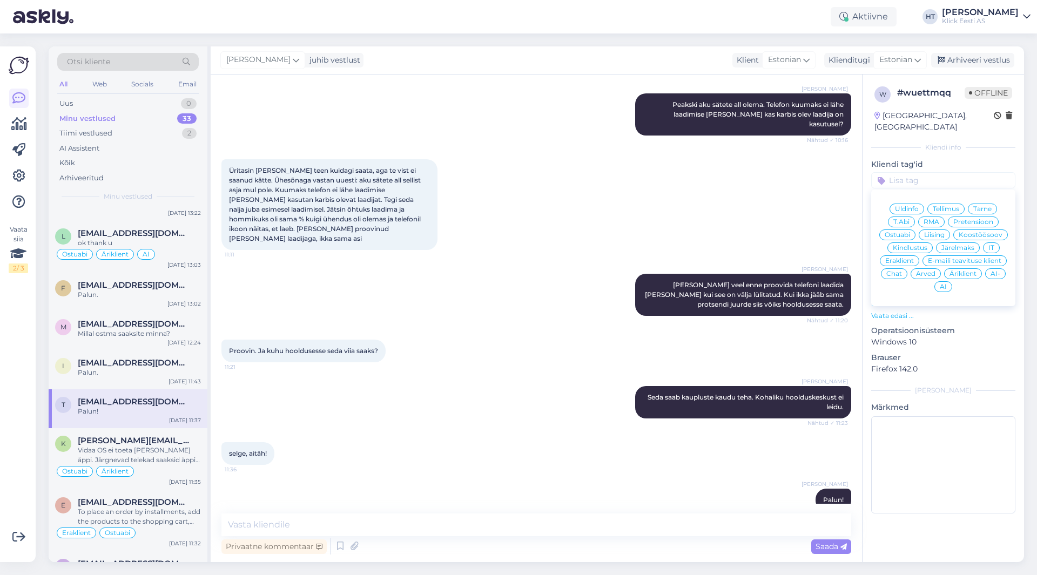
click at [904, 219] on span "T.Abi" at bounding box center [901, 222] width 16 height 6
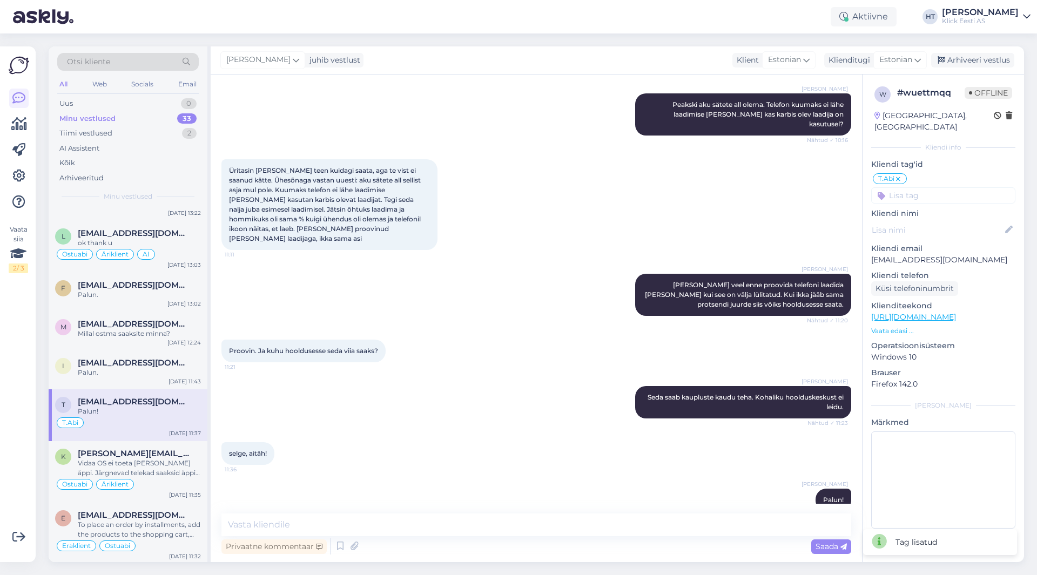
click at [912, 189] on input at bounding box center [943, 195] width 144 height 16
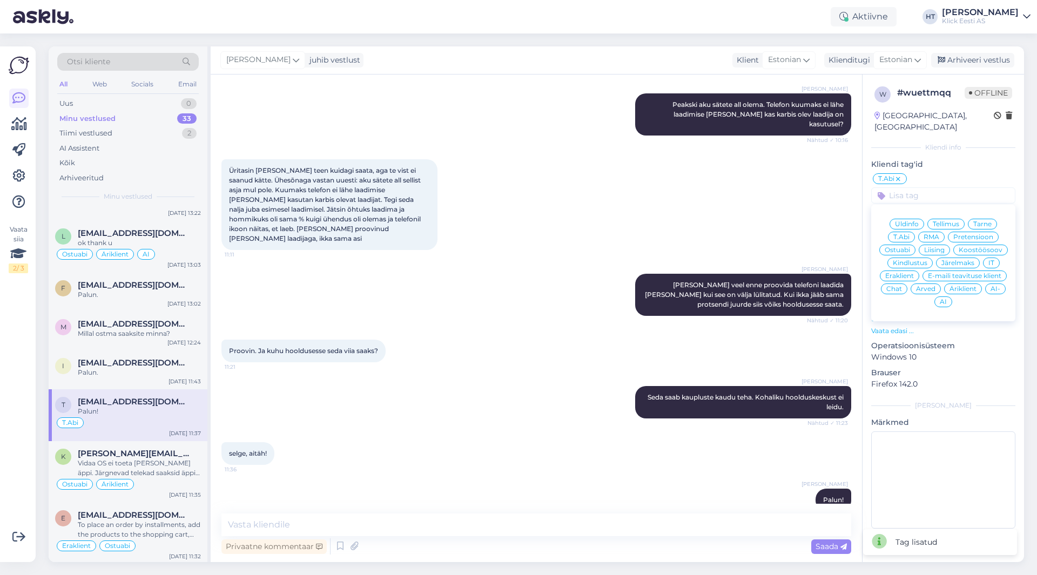
click at [924, 234] on span "RMA" at bounding box center [931, 237] width 16 height 6
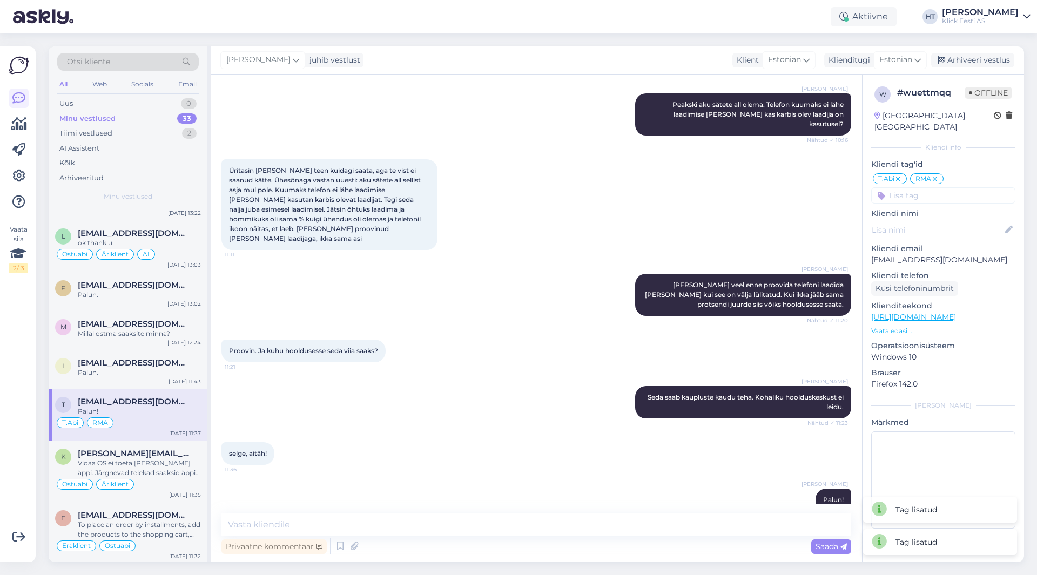
click at [930, 189] on input at bounding box center [943, 195] width 144 height 16
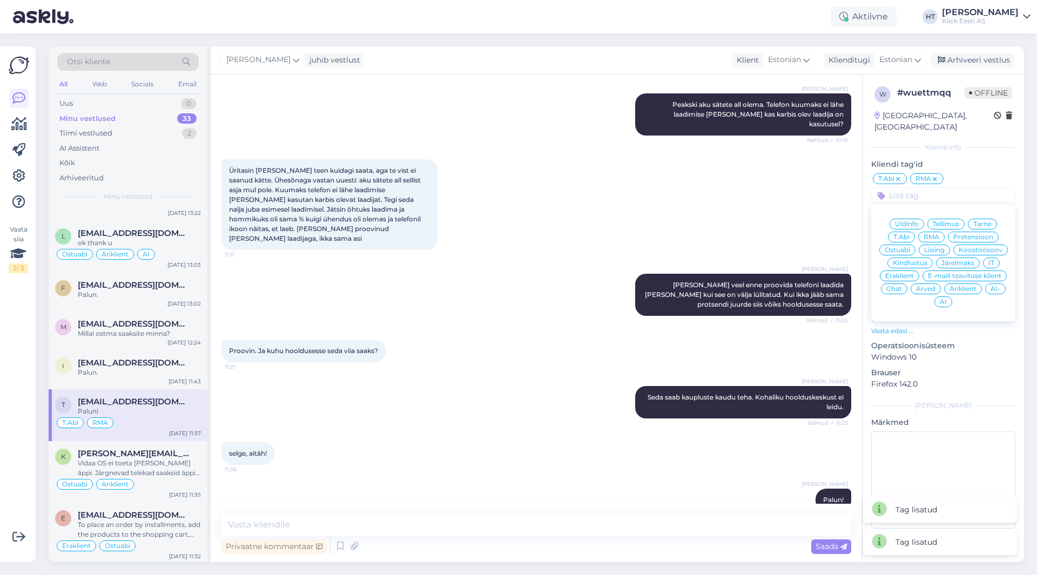
click at [906, 273] on span "Eraklient" at bounding box center [899, 276] width 29 height 6
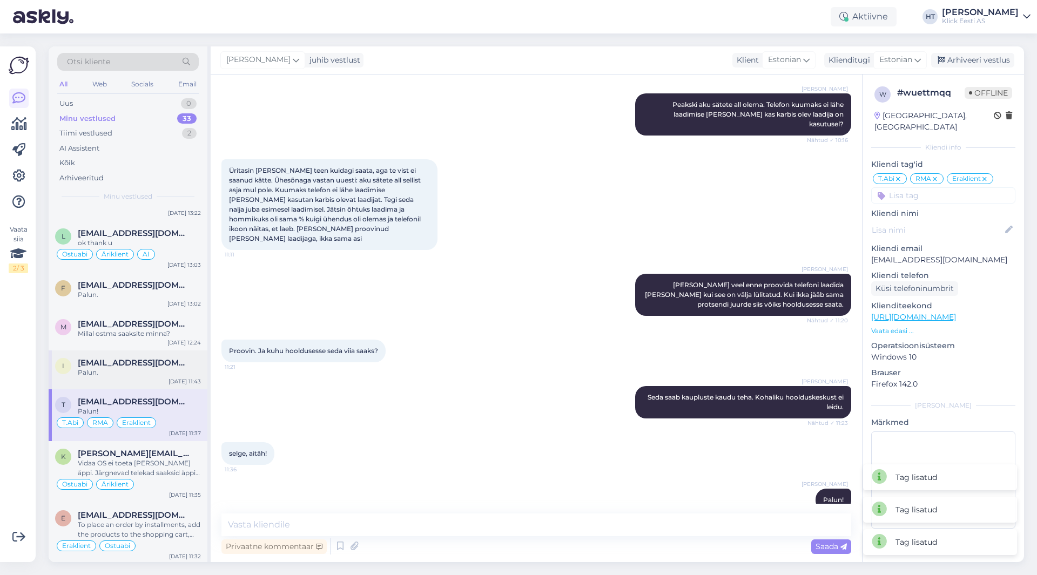
click at [120, 381] on div "i ilmar.pauk@mail.ee Palun. Sep 4 11:43" at bounding box center [128, 369] width 159 height 39
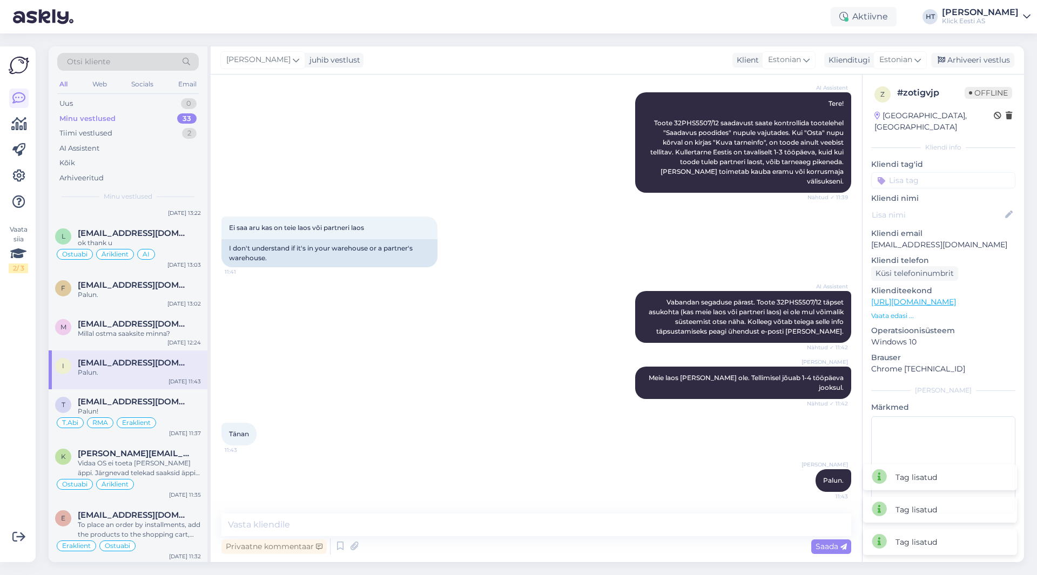
scroll to position [115, 0]
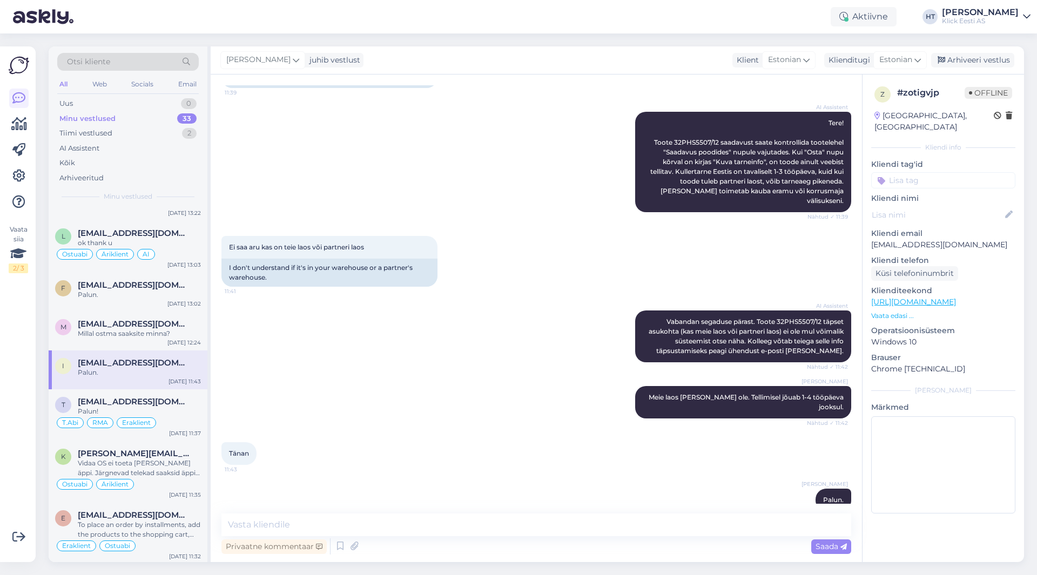
click at [920, 172] on input at bounding box center [943, 180] width 144 height 16
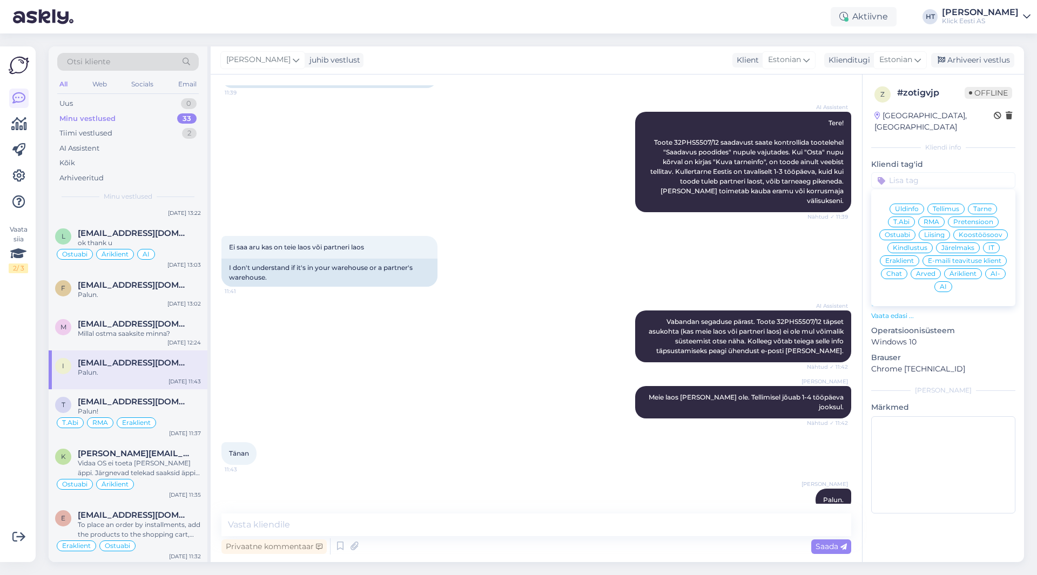
click at [906, 232] on span "Ostuabi" at bounding box center [896, 235] width 25 height 6
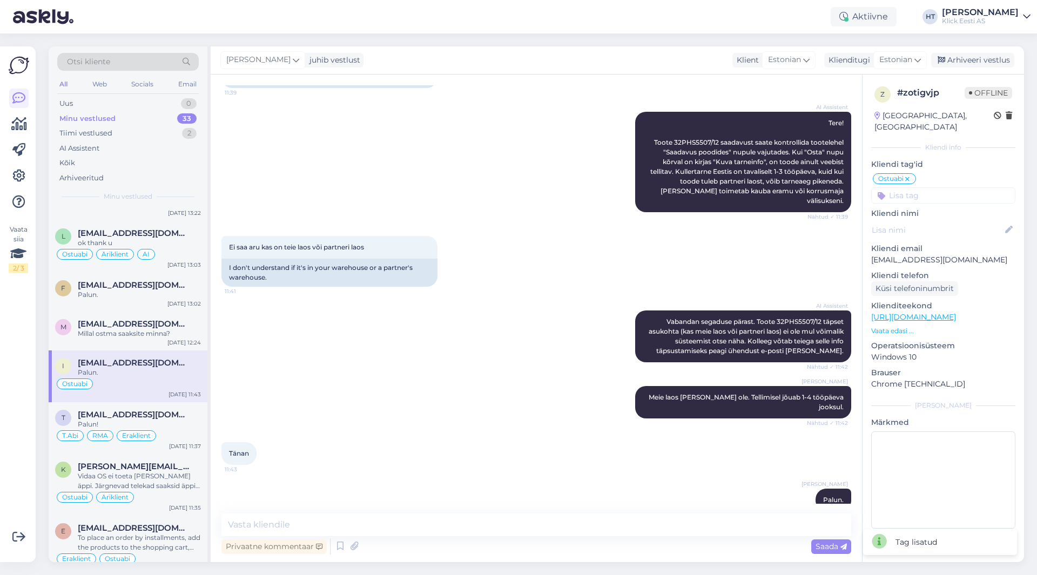
click at [922, 187] on input at bounding box center [943, 195] width 144 height 16
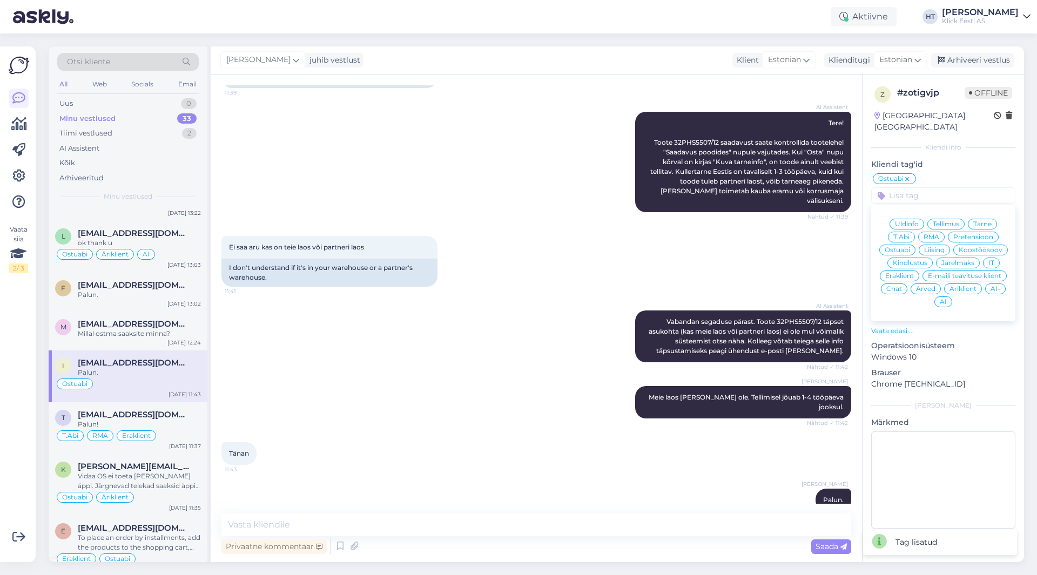
click at [902, 270] on div "Eraklient" at bounding box center [898, 275] width 39 height 11
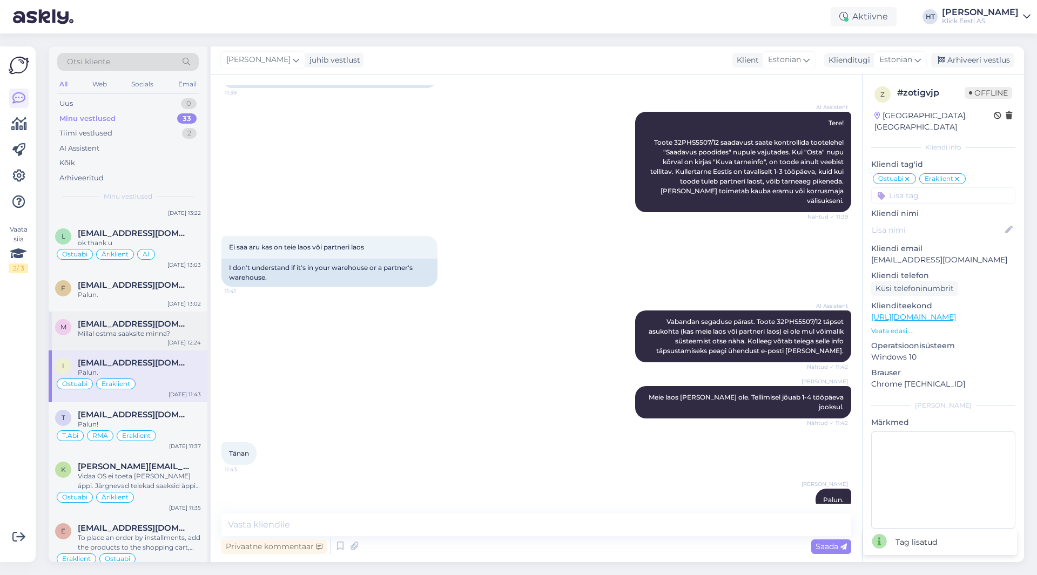
click at [165, 334] on div "Millal ostma saaksite minna?" at bounding box center [139, 334] width 123 height 10
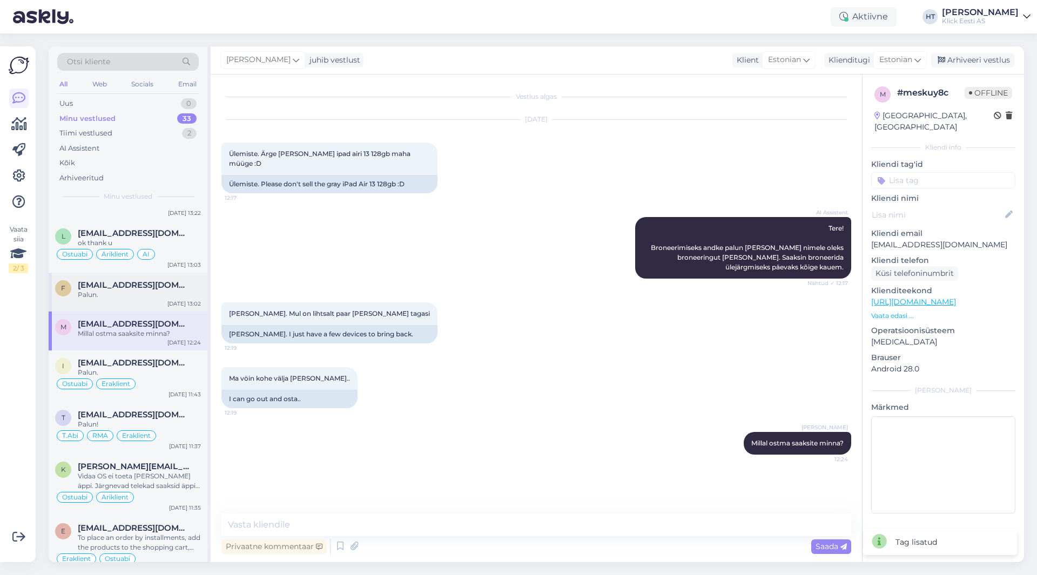
click at [151, 287] on span "[EMAIL_ADDRESS][DOMAIN_NAME]" at bounding box center [134, 285] width 112 height 10
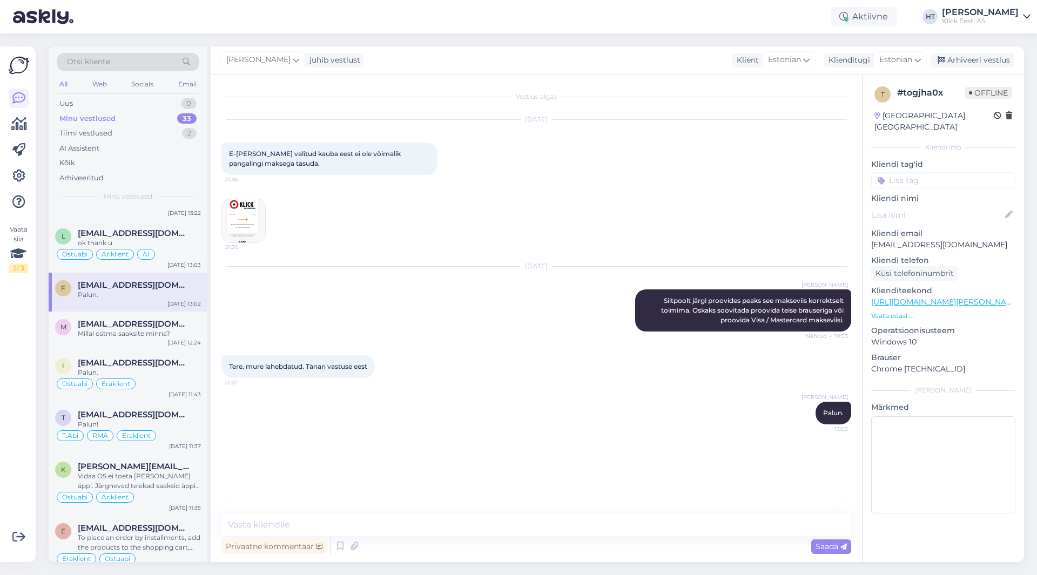
click at [925, 172] on input at bounding box center [943, 180] width 144 height 16
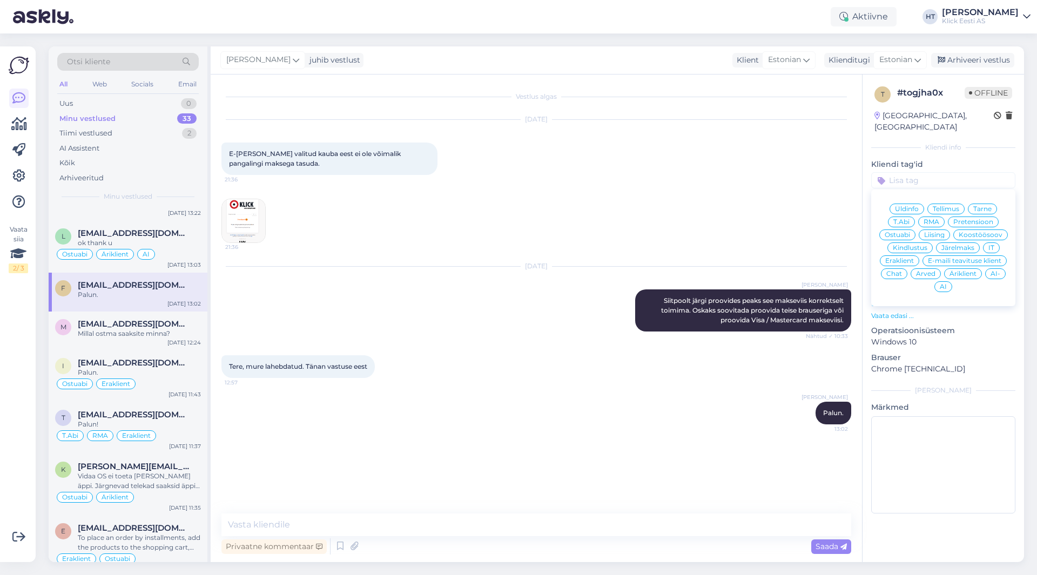
click at [988, 245] on span "IT" at bounding box center [991, 248] width 6 height 6
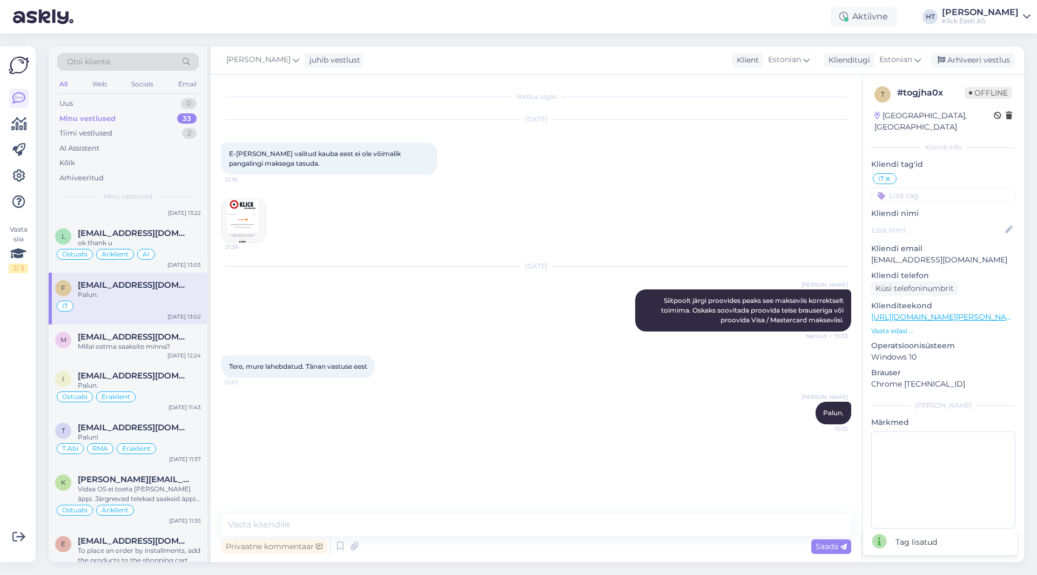
click at [956, 187] on input at bounding box center [943, 195] width 144 height 16
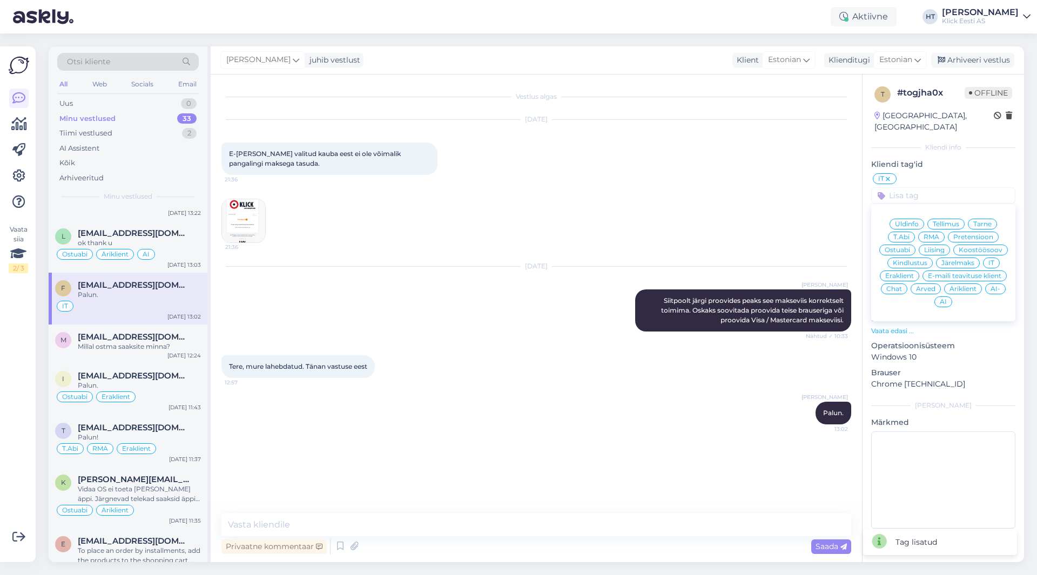
click at [678, 201] on div "[DATE] E-[PERSON_NAME] valitud kauba eest ei ole võimalik pangalingi maksega ta…" at bounding box center [535, 181] width 629 height 147
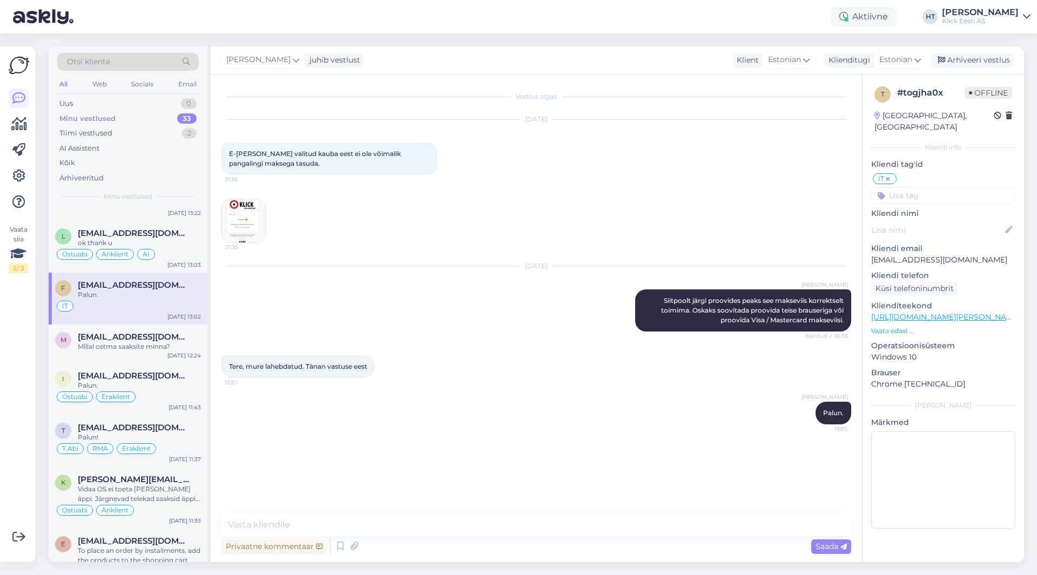
click at [913, 187] on input at bounding box center [943, 195] width 144 height 16
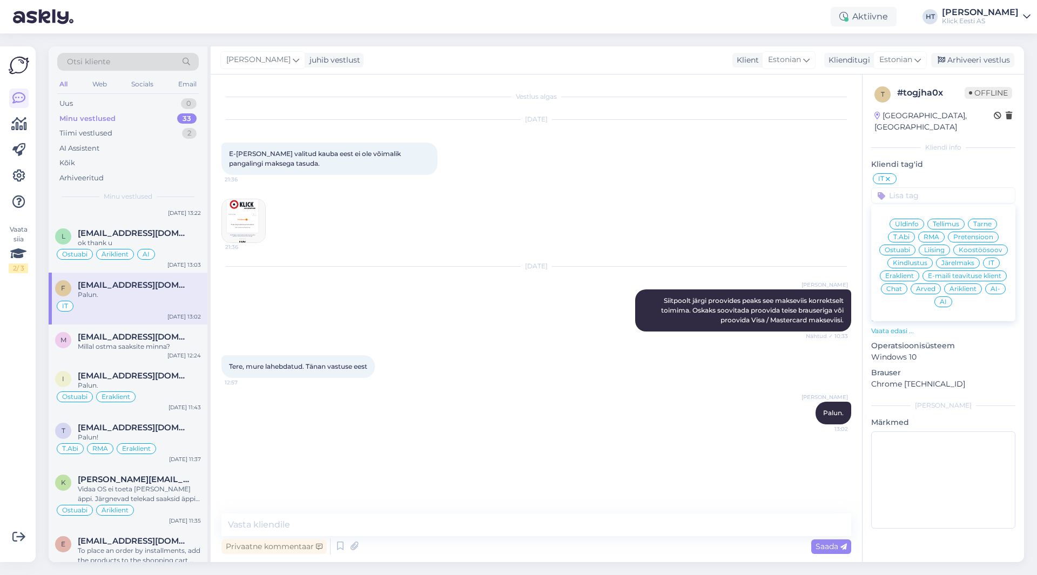
click at [963, 286] on span "Äriklient" at bounding box center [962, 289] width 27 height 6
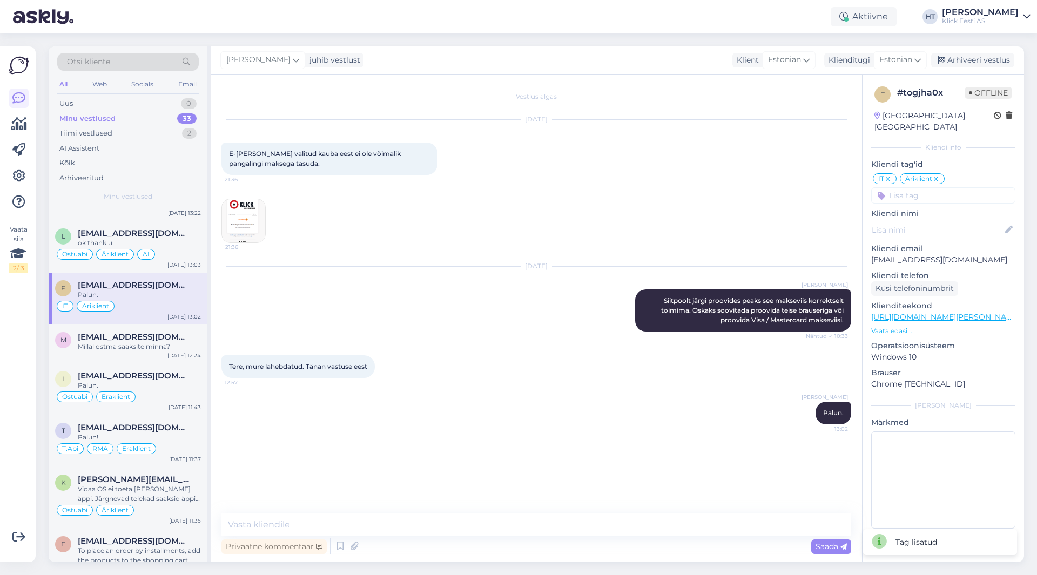
click at [736, 231] on div "[DATE] E-[PERSON_NAME] valitud kauba eest ei ole võimalik pangalingi maksega ta…" at bounding box center [535, 181] width 629 height 147
click at [167, 113] on div "Minu vestlused 33" at bounding box center [127, 118] width 141 height 15
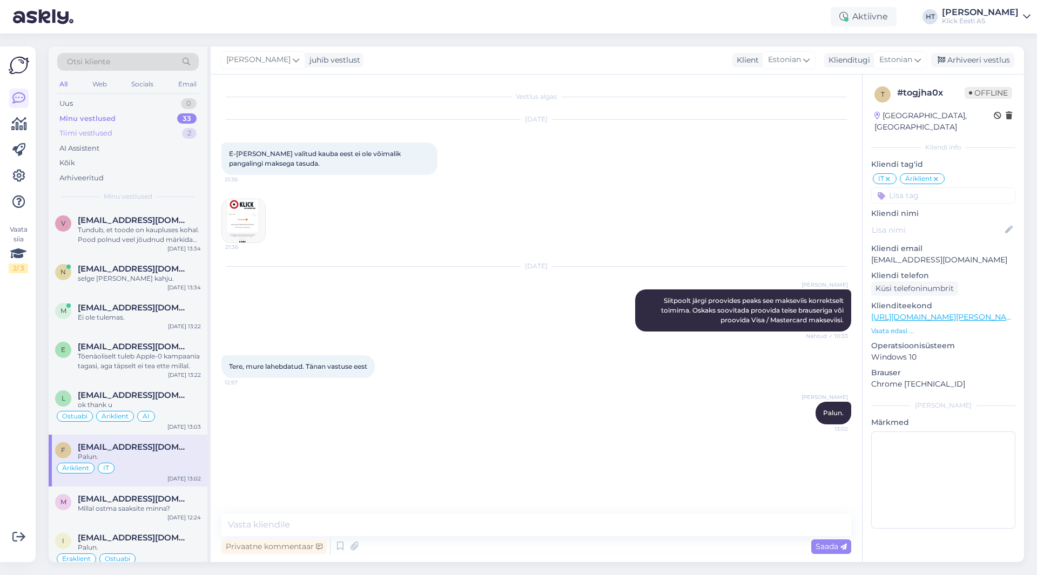
click at [174, 130] on div "Tiimi vestlused 2" at bounding box center [127, 133] width 141 height 15
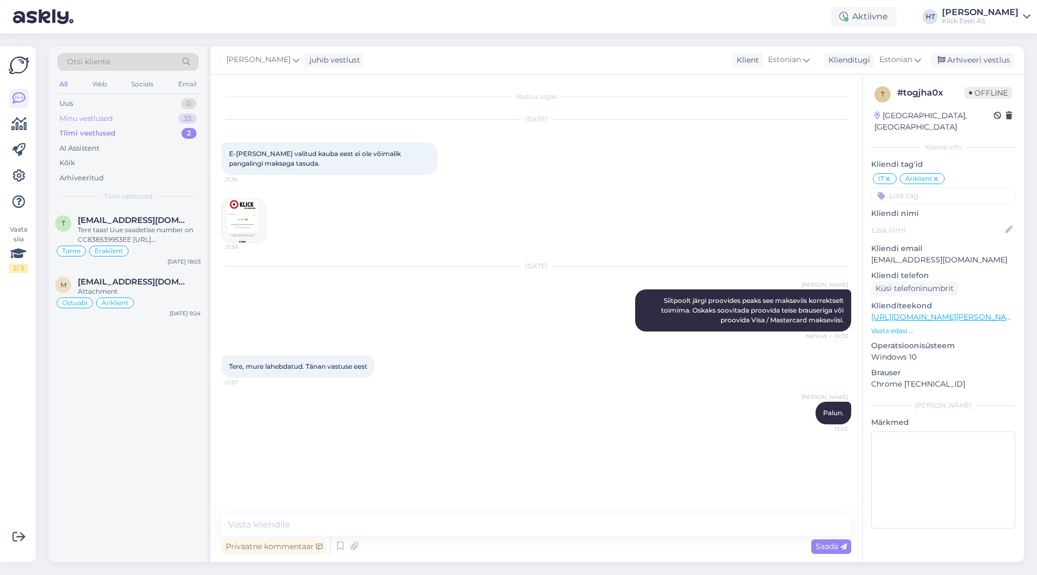
click at [159, 113] on div "Minu vestlused 33" at bounding box center [127, 118] width 141 height 15
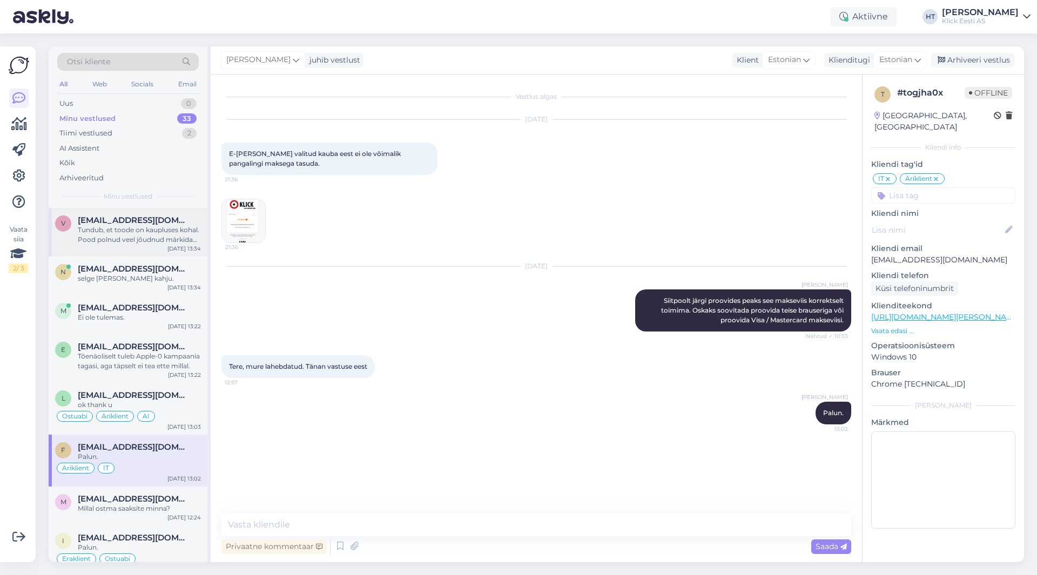
click at [156, 239] on div "Tundub, et toode on kaupluses kohal. Pood polnud veel jõudnud märkida komplekte…" at bounding box center [139, 234] width 123 height 19
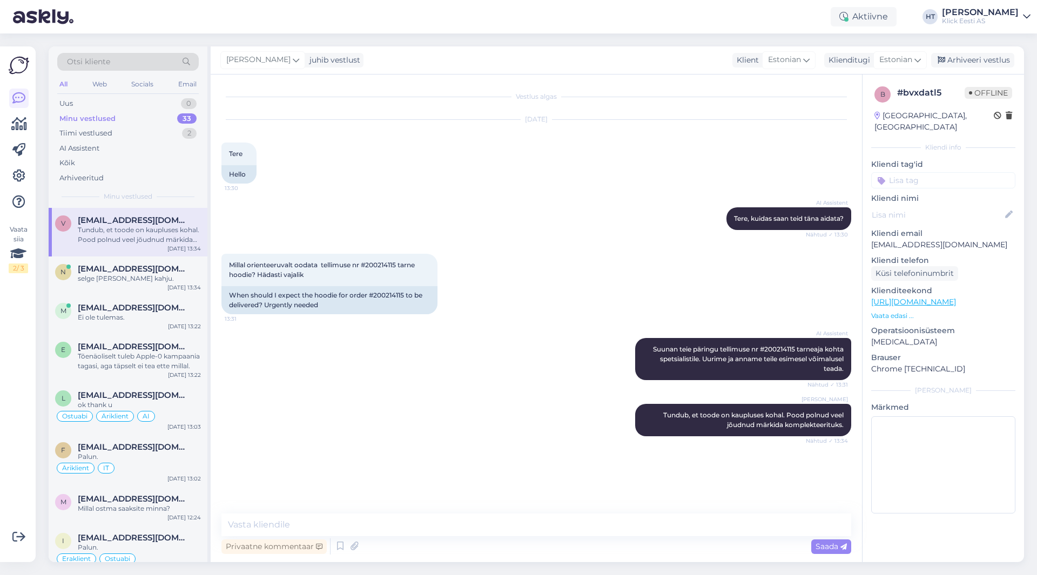
click at [953, 172] on input at bounding box center [943, 180] width 144 height 16
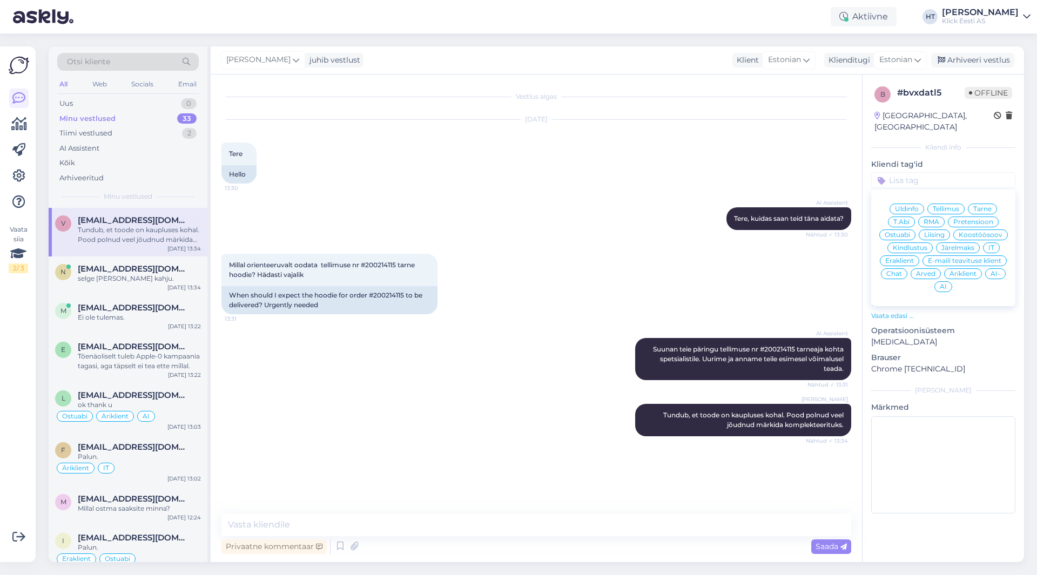
click at [978, 206] on span "Tarne" at bounding box center [982, 209] width 18 height 6
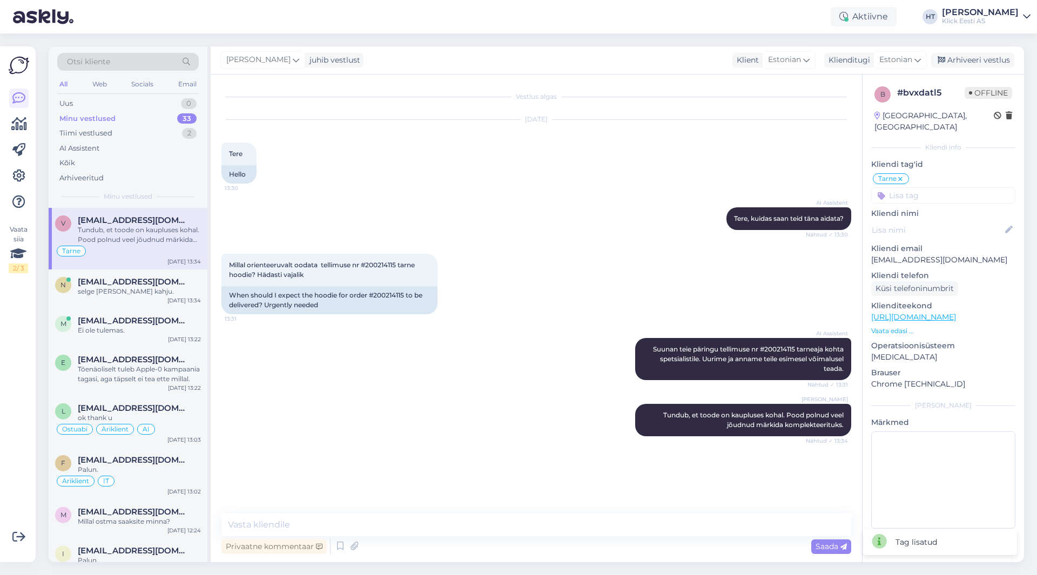
click at [950, 187] on input at bounding box center [943, 195] width 144 height 16
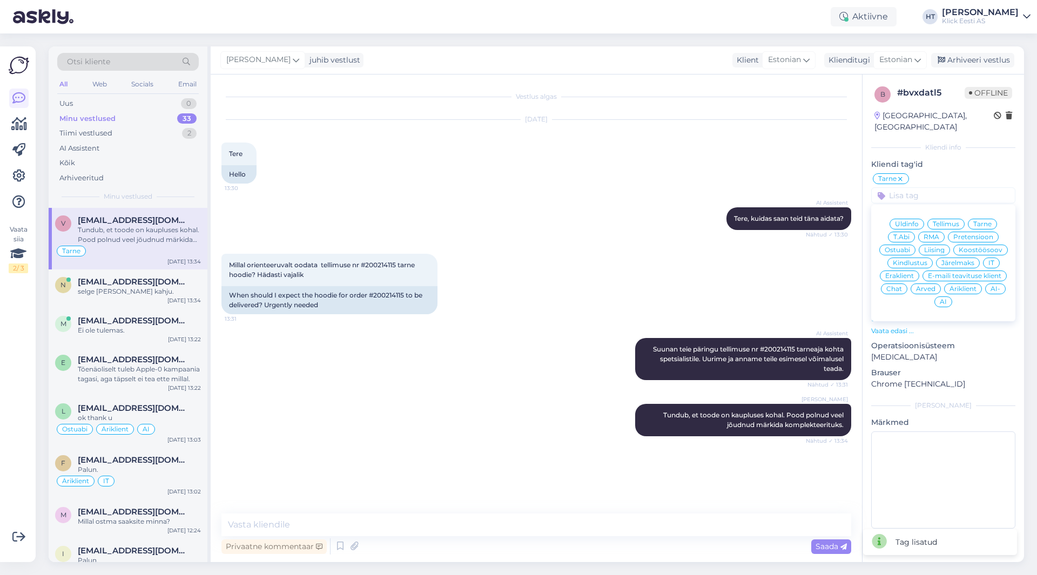
click at [907, 273] on span "Eraklient" at bounding box center [899, 276] width 29 height 6
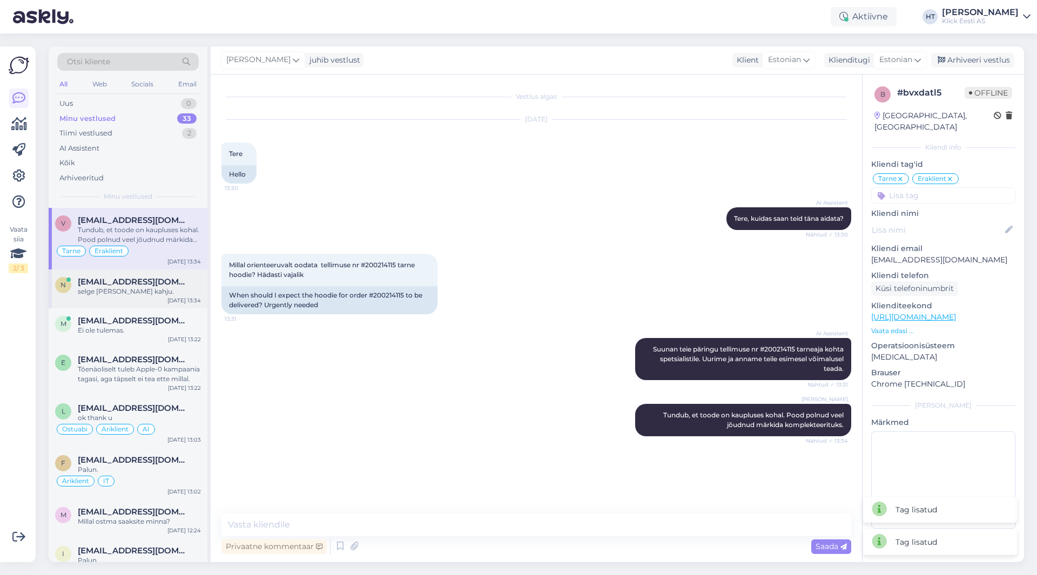
click at [159, 299] on div "n natalja.laurson@gmail.com selge ja väga kahju. Sep 4 13:34" at bounding box center [128, 288] width 159 height 39
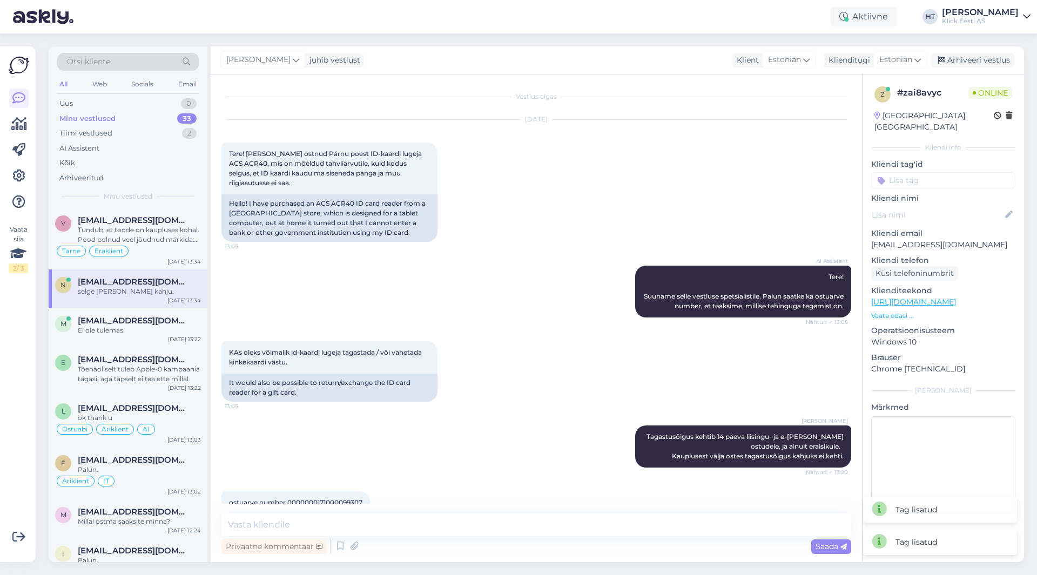
scroll to position [69, 0]
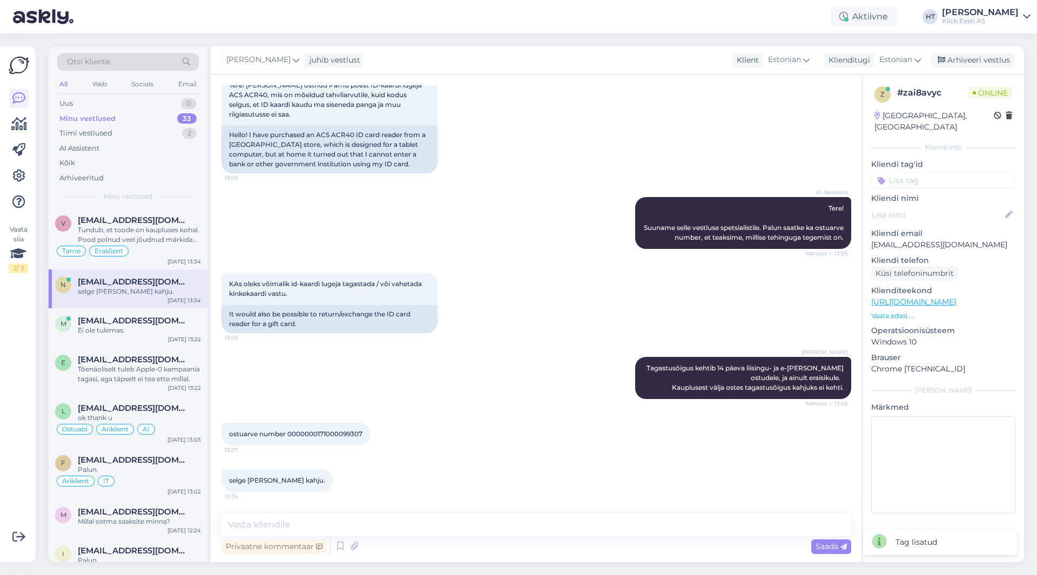
click at [912, 172] on input at bounding box center [943, 180] width 144 height 16
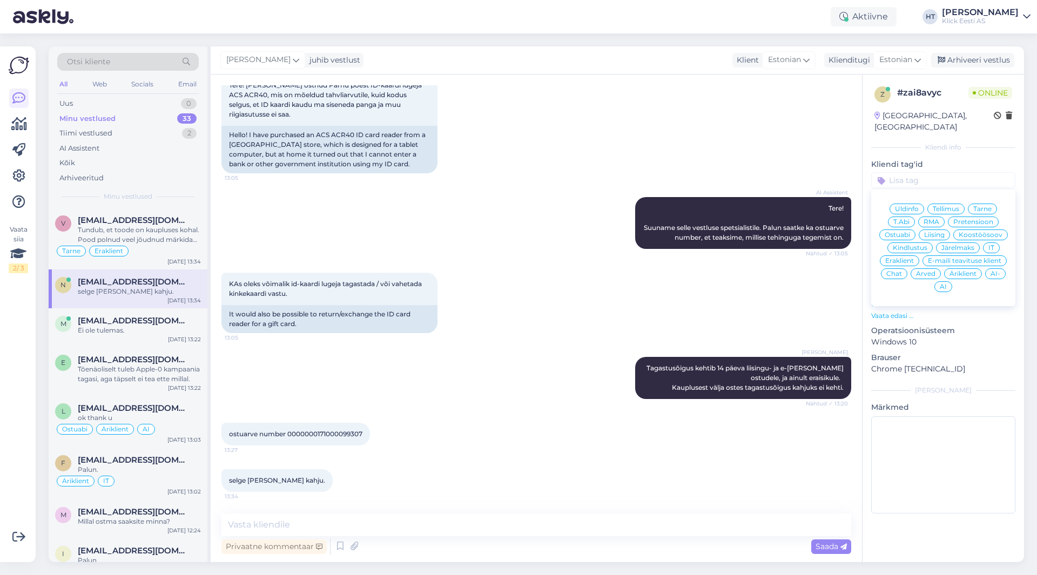
click at [913, 206] on span "Üldinfo" at bounding box center [907, 209] width 24 height 6
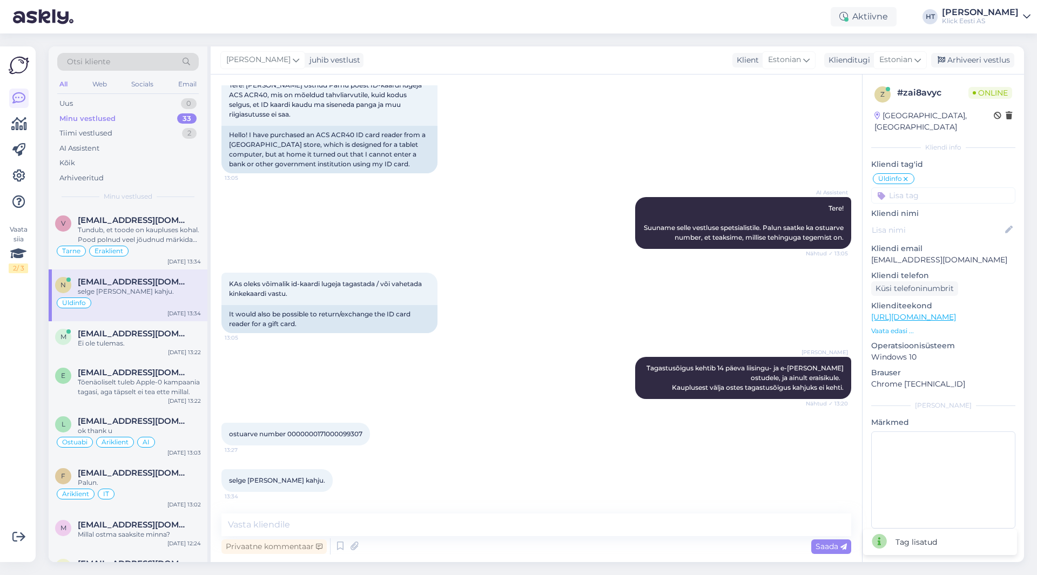
click at [922, 187] on input at bounding box center [943, 195] width 144 height 16
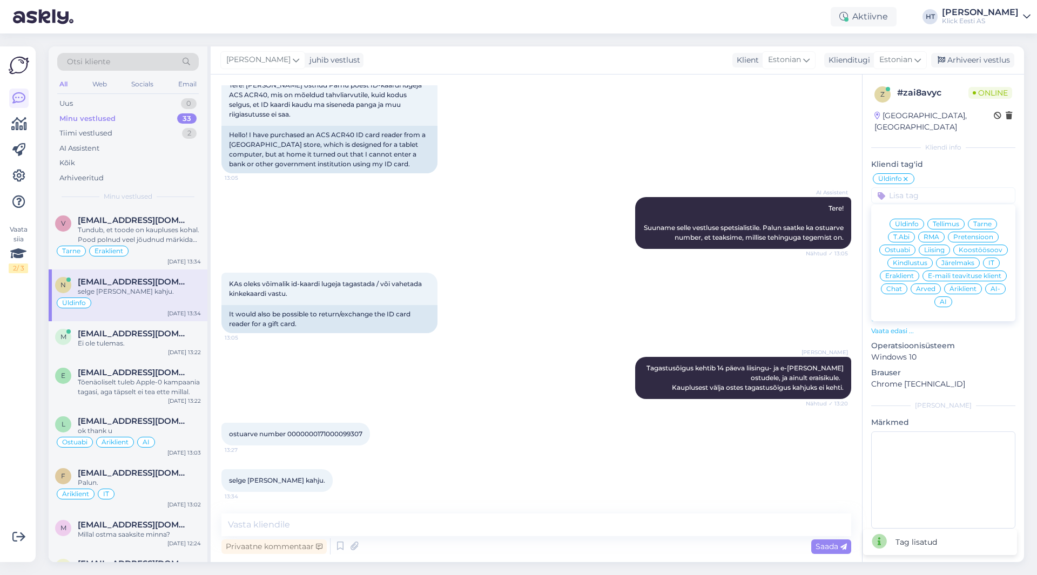
click at [900, 273] on span "Eraklient" at bounding box center [899, 276] width 29 height 6
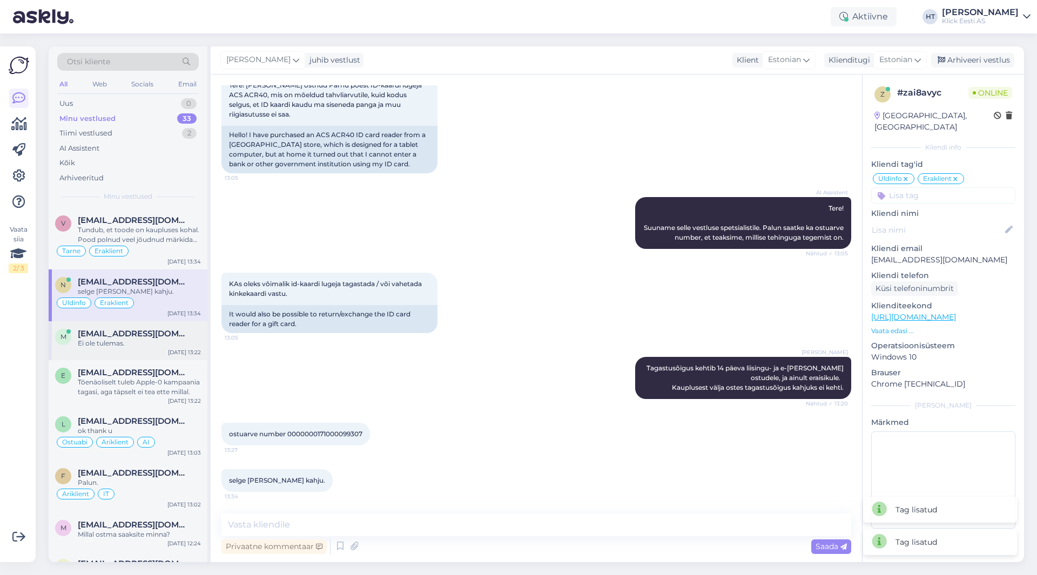
click at [173, 339] on div "Ei ole tulemas." at bounding box center [139, 343] width 123 height 10
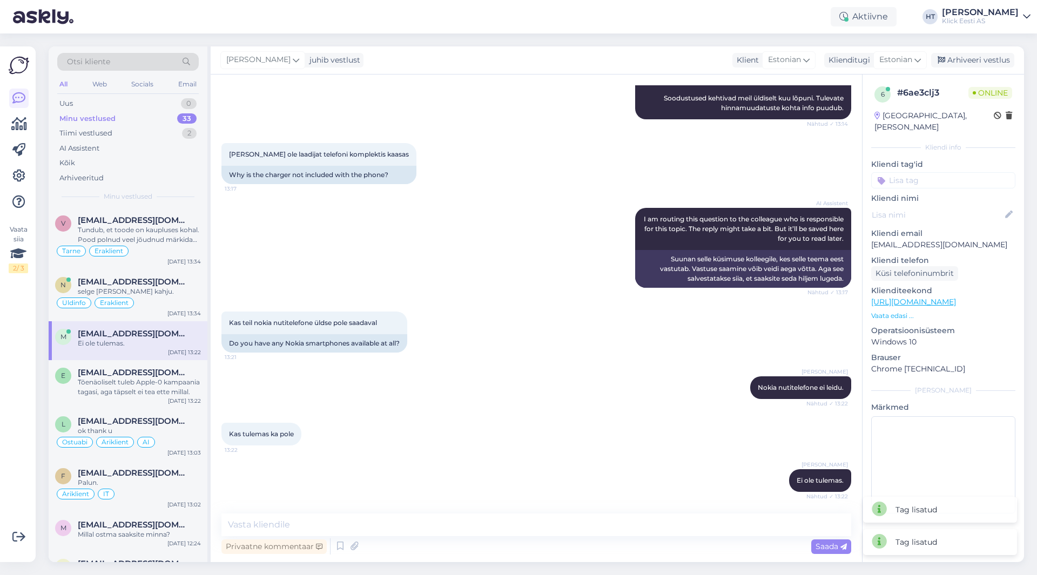
click at [917, 159] on p "Kliendi tag'id" at bounding box center [943, 164] width 144 height 11
click at [918, 172] on input at bounding box center [943, 180] width 144 height 16
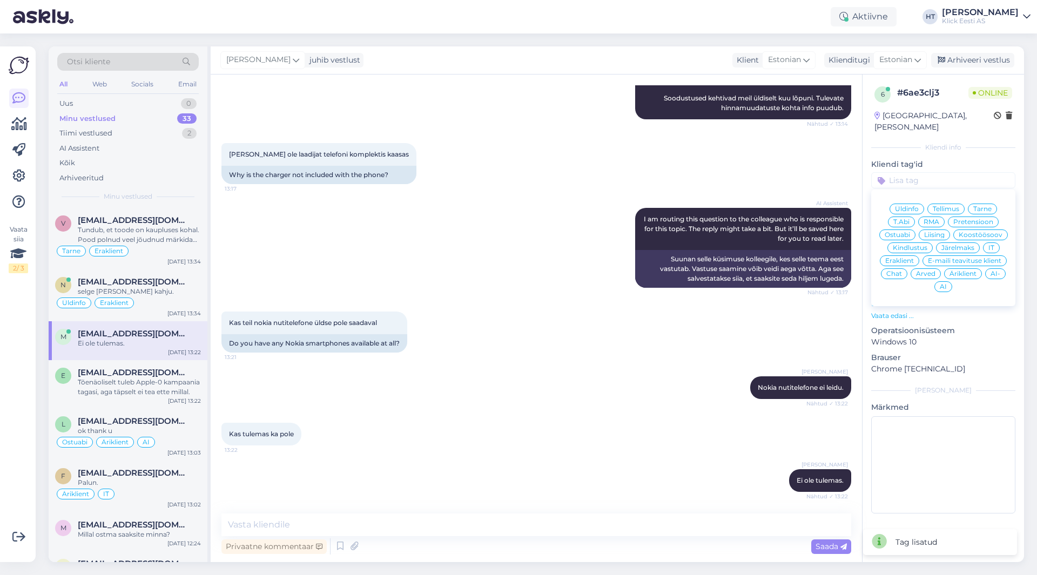
click at [900, 232] on span "Ostuabi" at bounding box center [896, 235] width 25 height 6
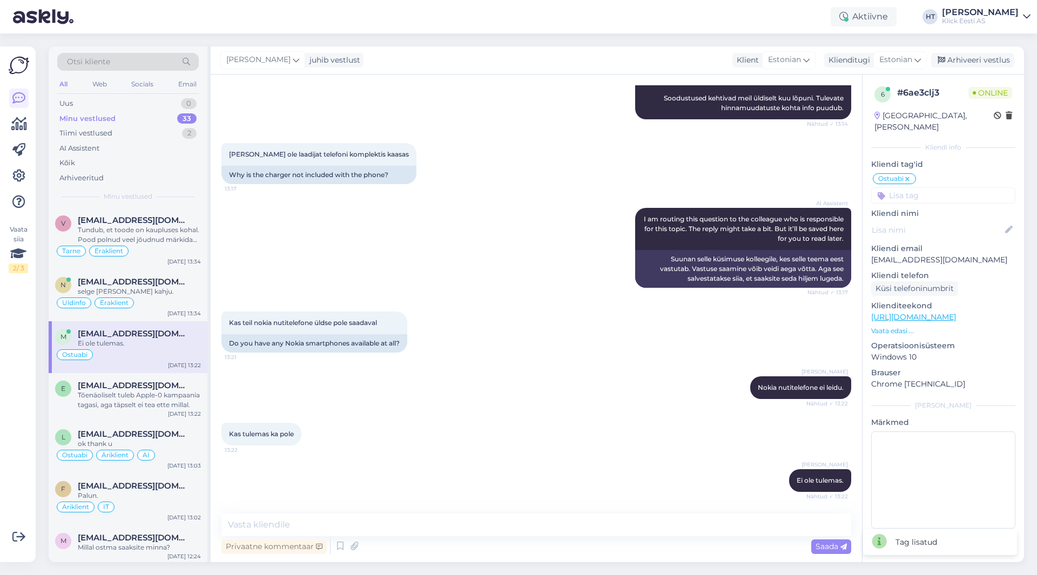
click at [923, 187] on input at bounding box center [943, 195] width 144 height 16
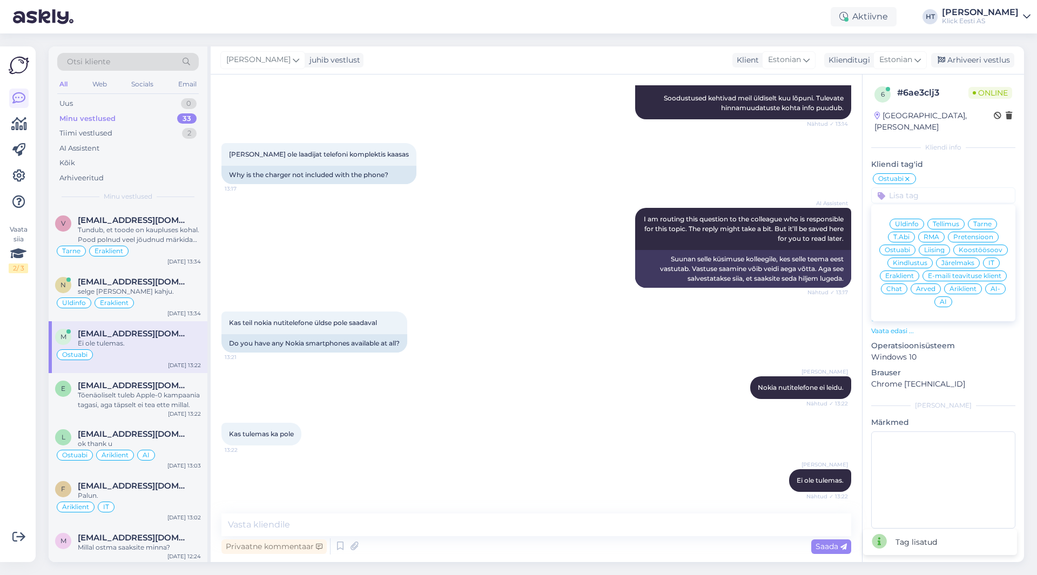
click at [905, 273] on span "Eraklient" at bounding box center [899, 276] width 29 height 6
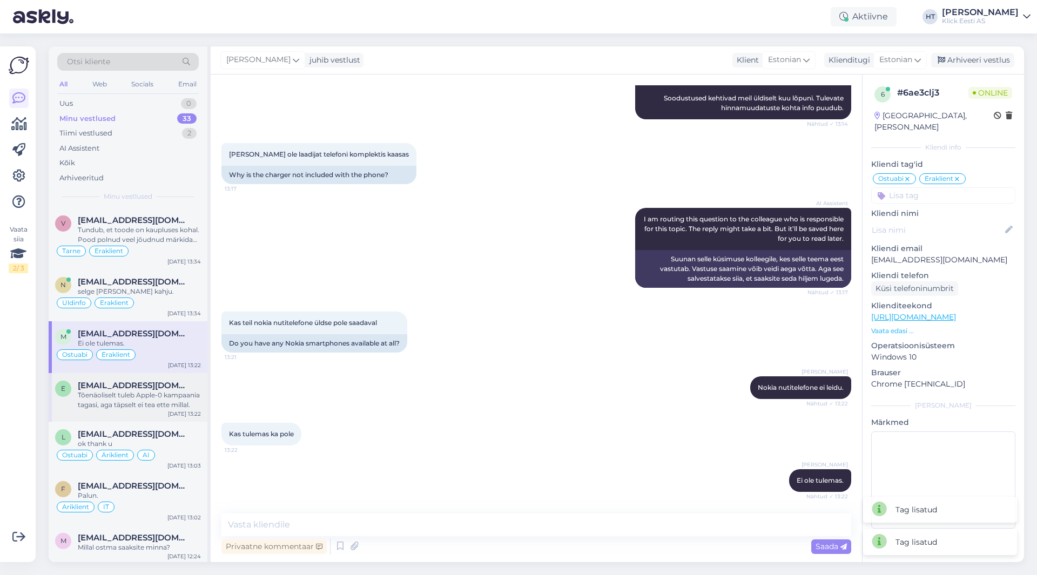
click at [150, 394] on div "Tõenäoliselt tuleb Apple-0 kampaania tagasi, aga täpselt ei tea ette millal." at bounding box center [139, 399] width 123 height 19
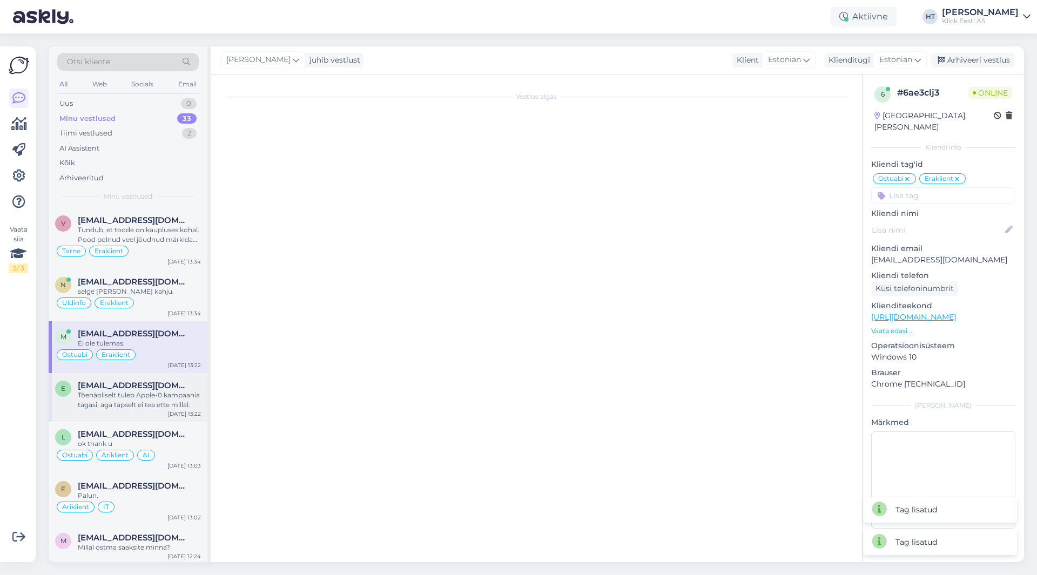
scroll to position [0, 0]
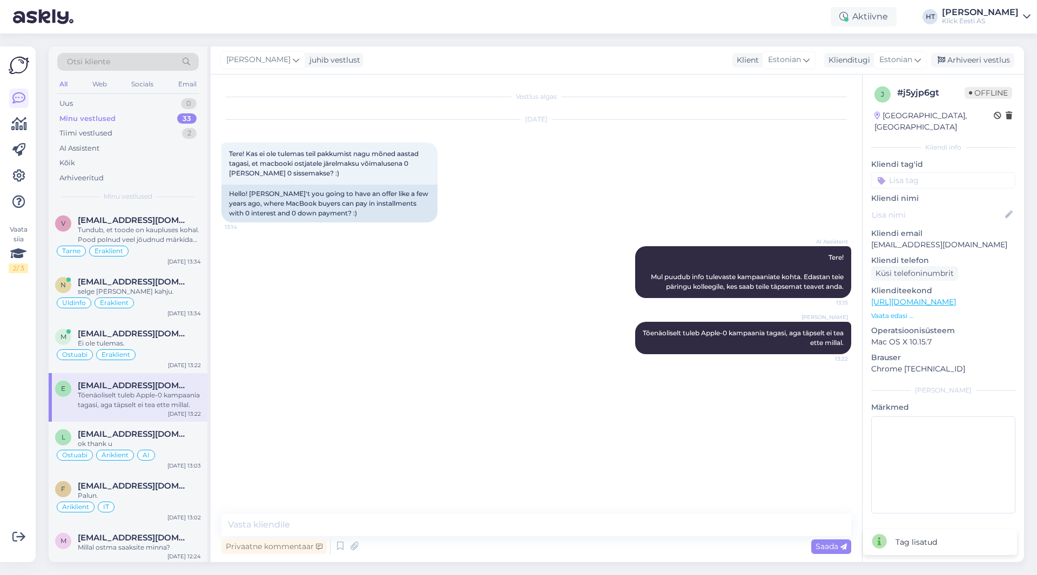
click at [959, 172] on input at bounding box center [943, 180] width 144 height 16
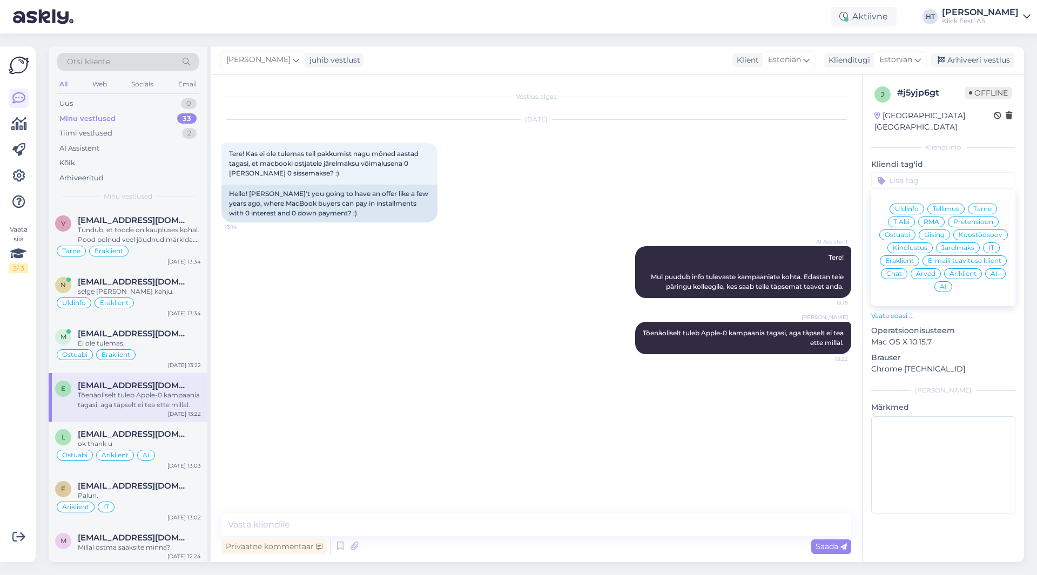
click at [909, 206] on span "Üldinfo" at bounding box center [907, 209] width 24 height 6
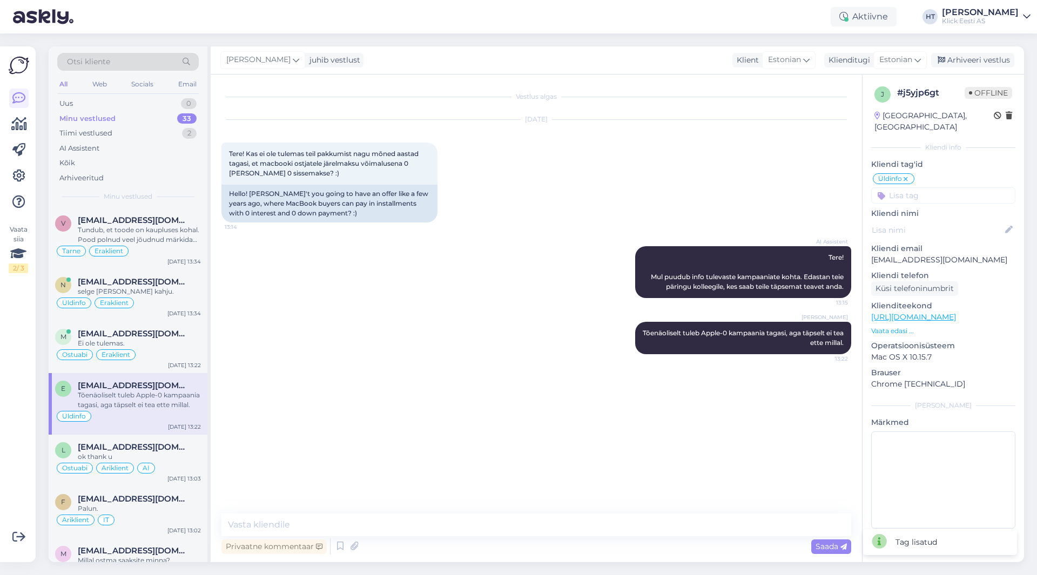
click at [917, 187] on input at bounding box center [943, 195] width 144 height 16
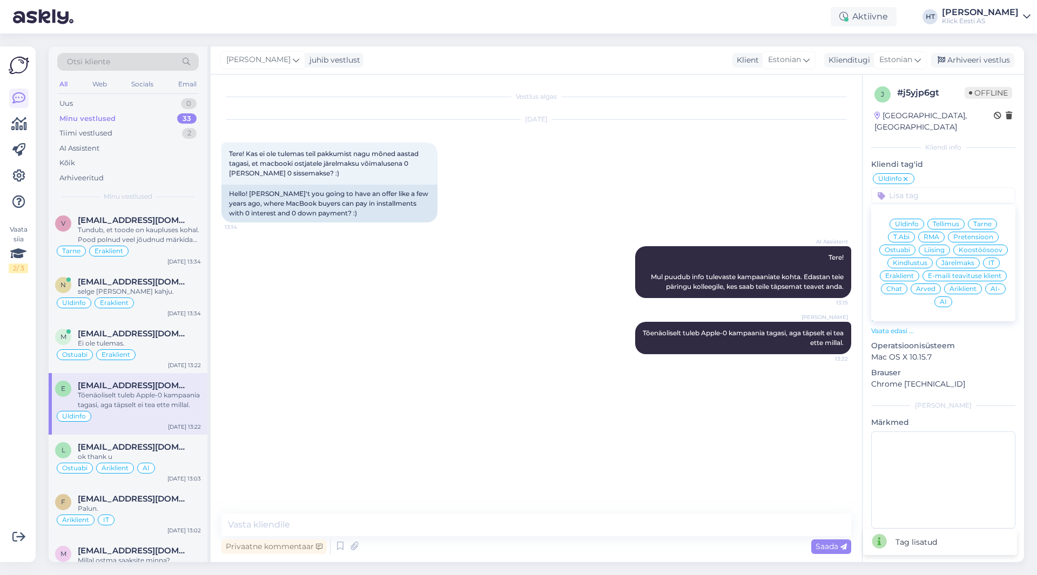
click at [900, 270] on div "Eraklient" at bounding box center [898, 275] width 39 height 11
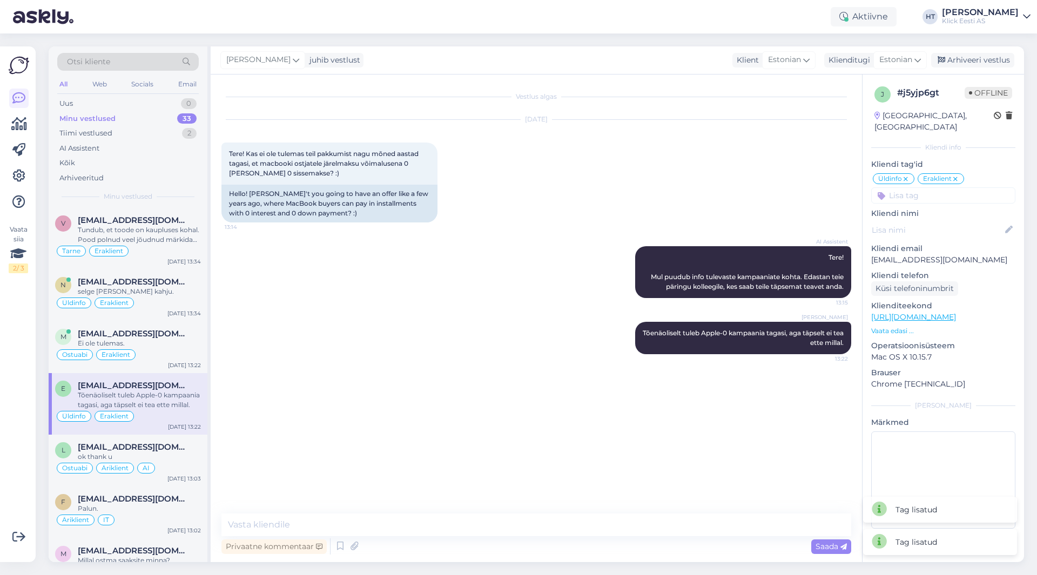
click at [551, 255] on div "AI Assistent Tere! Mul puudub info tulevaste kampaaniate kohta. Edastan teie pä…" at bounding box center [535, 272] width 629 height 76
click at [168, 471] on div "Ostuabi Äriklient AI" at bounding box center [128, 468] width 146 height 13
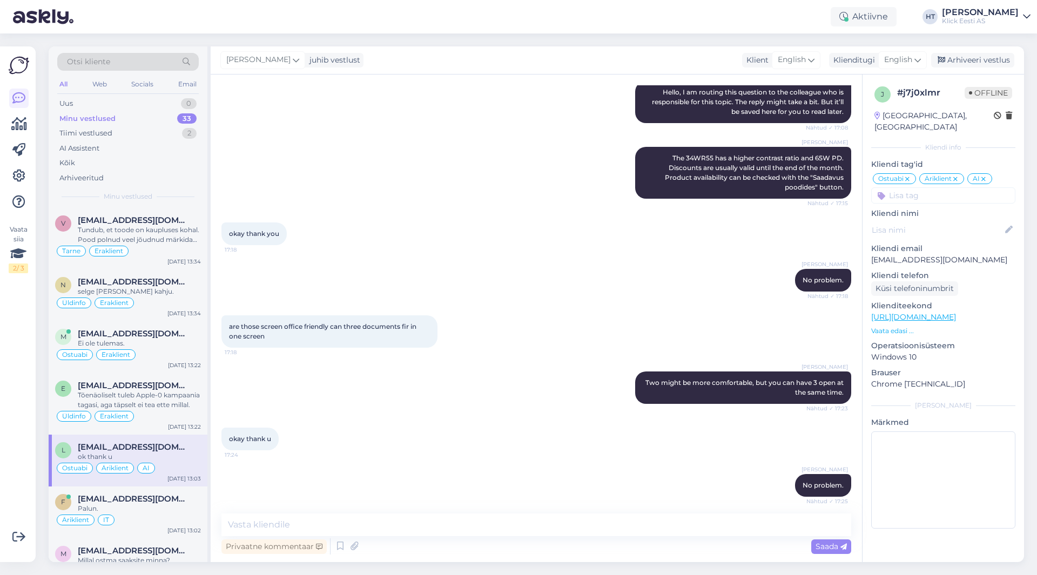
scroll to position [162, 0]
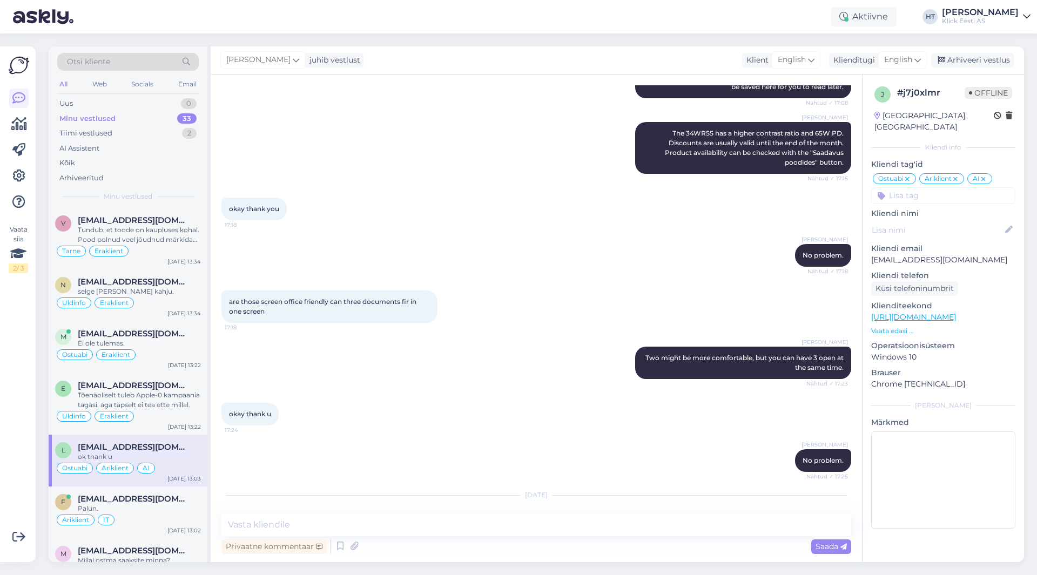
click at [985, 175] on icon at bounding box center [983, 179] width 6 height 9
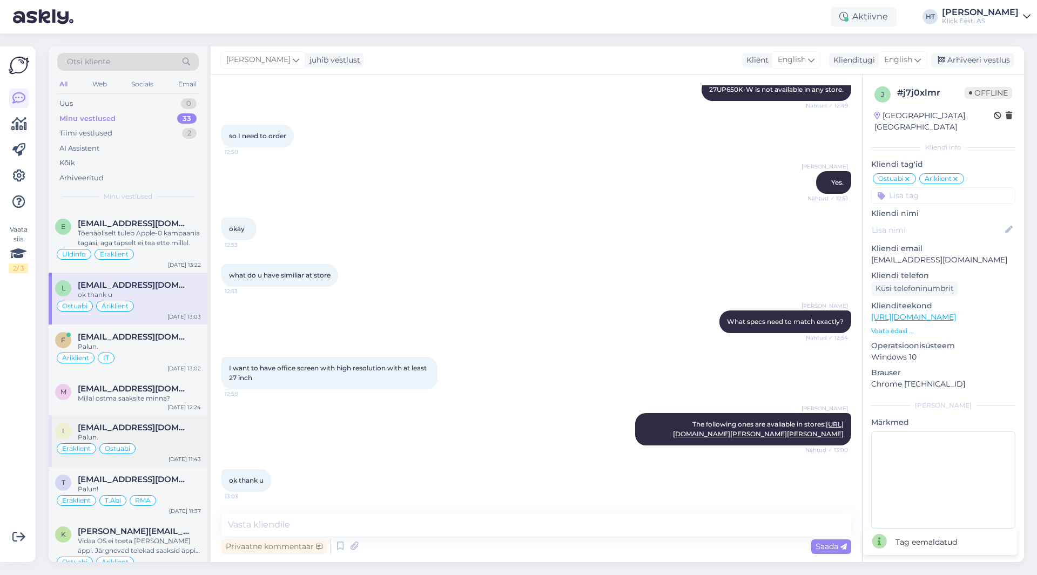
scroll to position [216, 0]
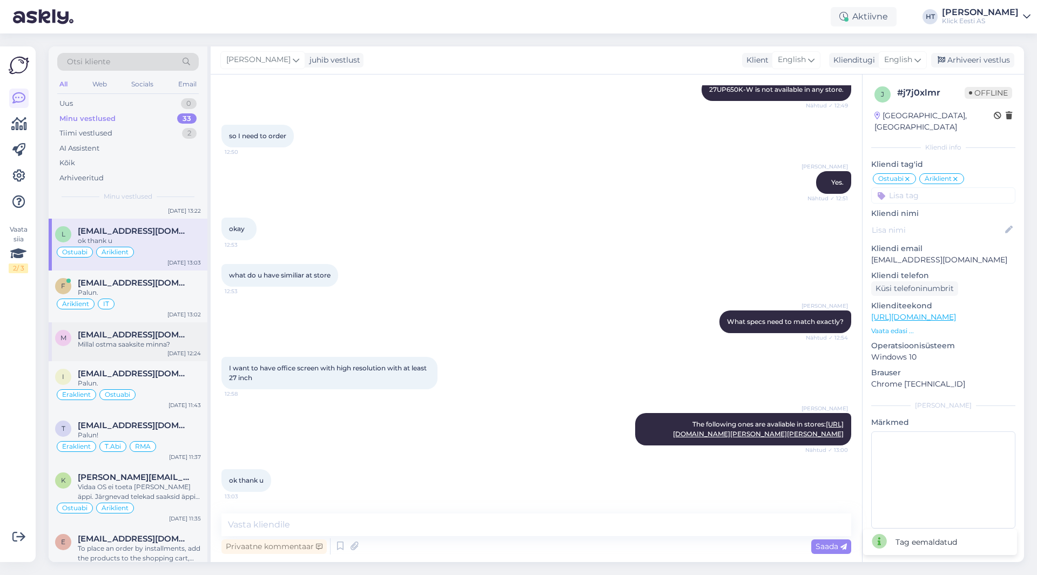
click at [170, 351] on div "m morgensonrene@gmail.com Millal ostma saaksite minna? Sep 4 12:24" at bounding box center [128, 341] width 159 height 39
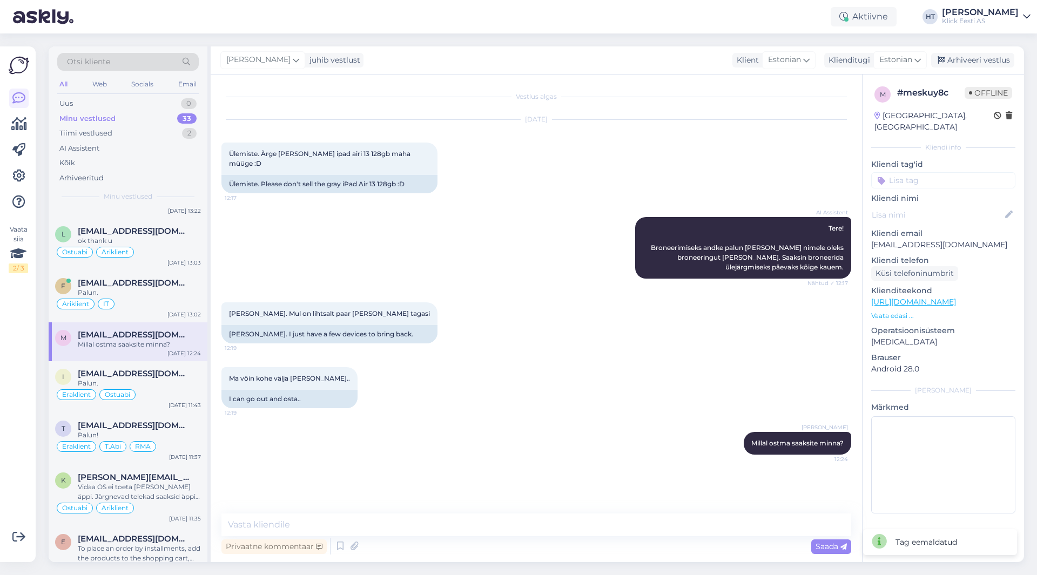
scroll to position [0, 0]
click at [937, 175] on input at bounding box center [943, 180] width 144 height 16
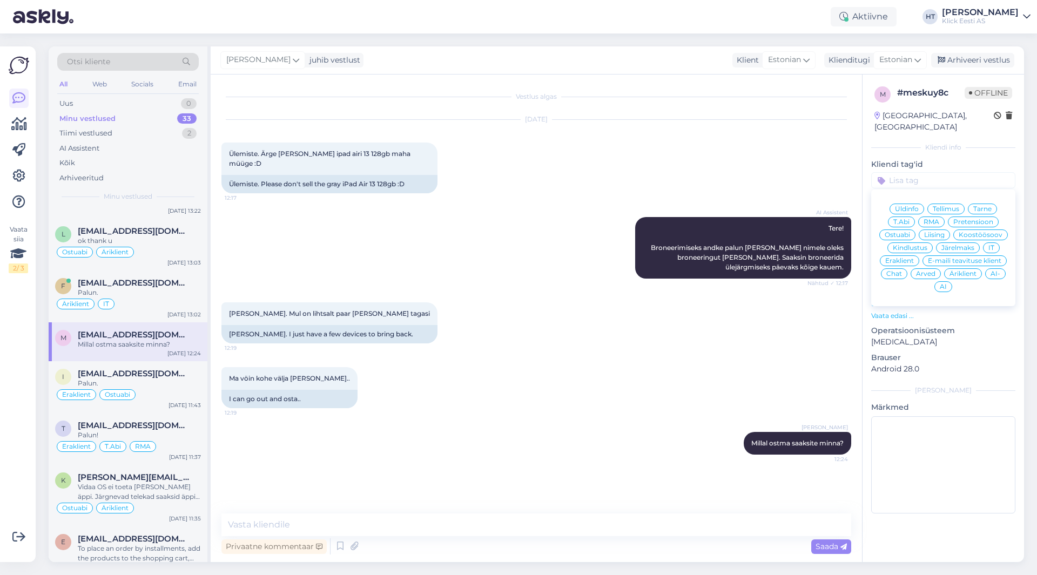
click at [909, 232] on span "Ostuabi" at bounding box center [896, 235] width 25 height 6
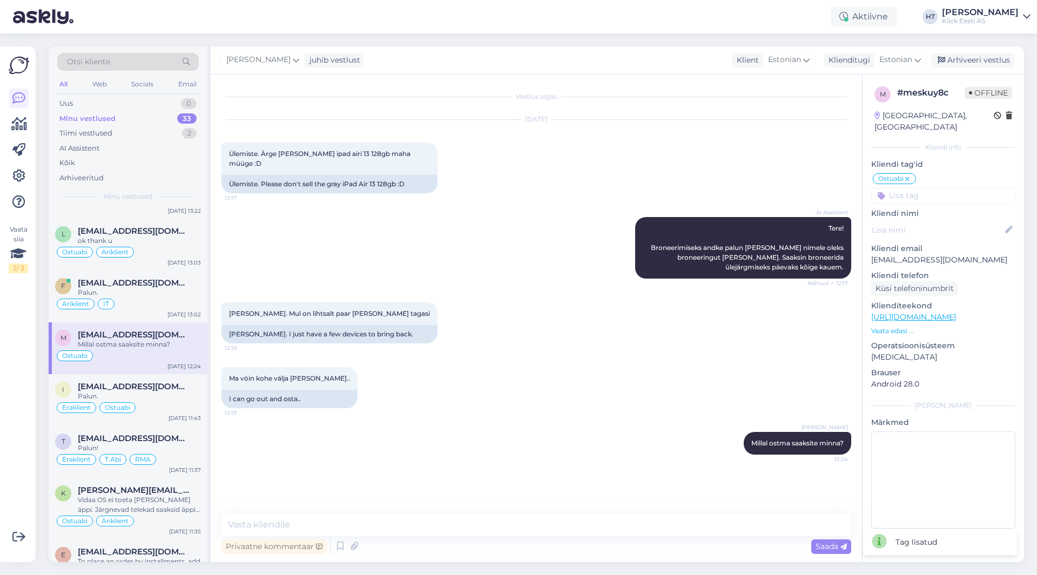
click at [930, 175] on div "Ostuabi Üldinfo Tellimus Tarne T.Abi RMA Pretensioon Ostuabi Liising Koostöösoo…" at bounding box center [943, 187] width 144 height 31
click at [934, 187] on input at bounding box center [943, 195] width 144 height 16
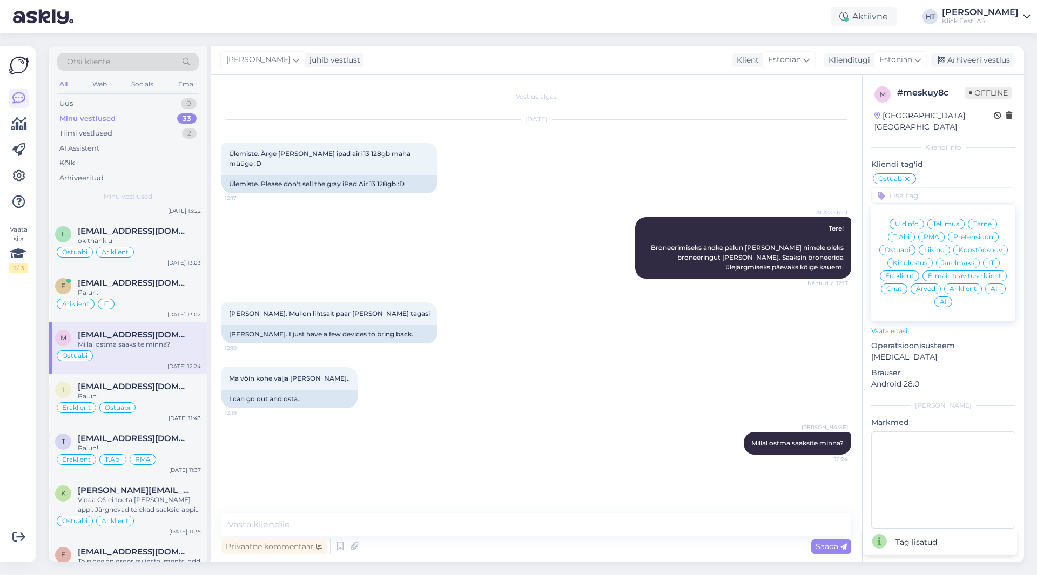
click at [902, 273] on span "Eraklient" at bounding box center [899, 276] width 29 height 6
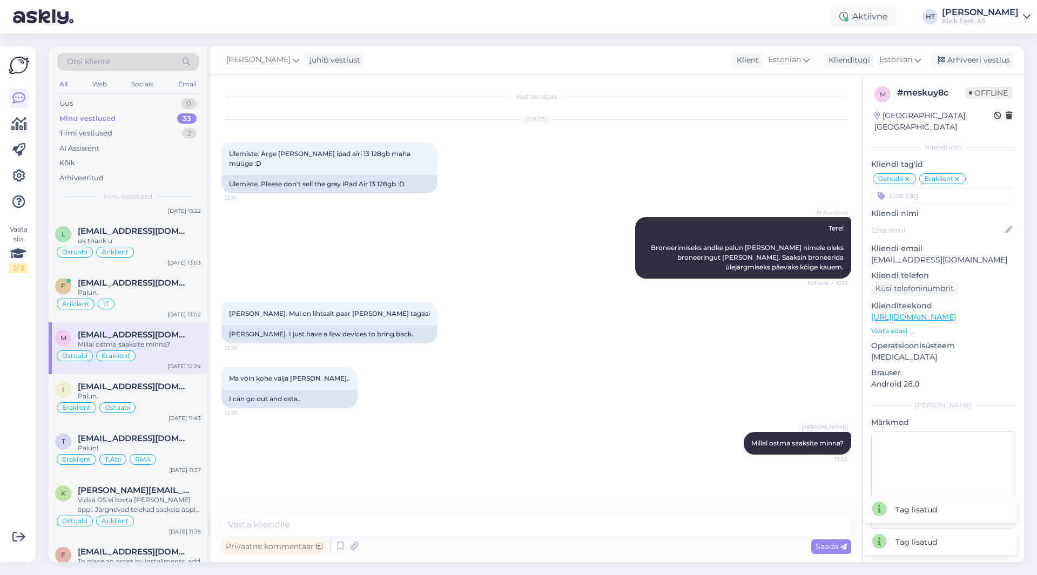
click at [523, 326] on div "Rene Morgenson. Mul on lihtsalt paar seadet tuua tagasi 12:19 Rene Morgenson. I…" at bounding box center [535, 322] width 629 height 65
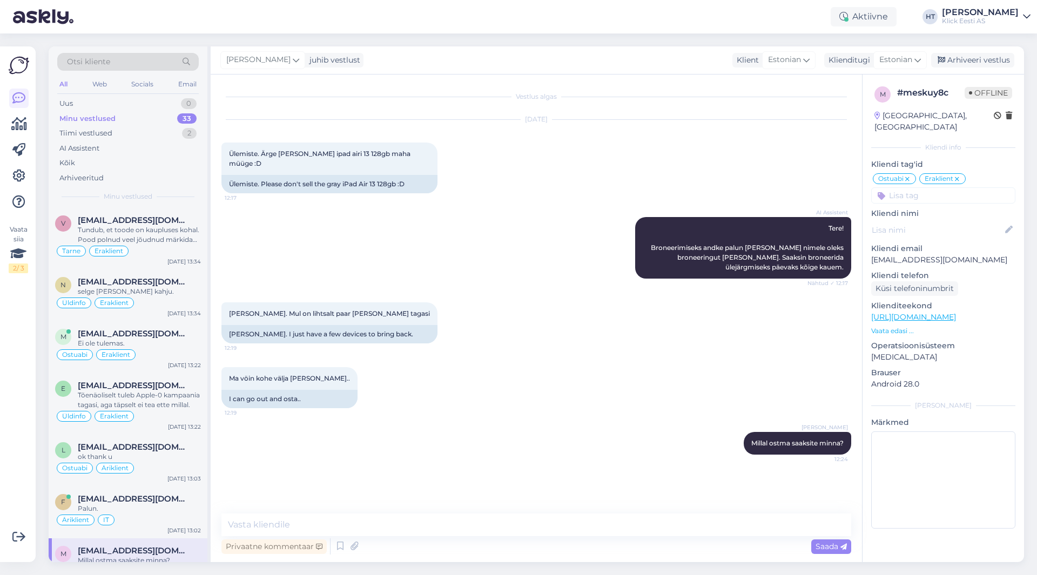
click at [536, 405] on div "Ma vöin kohe välja ka osta.. 12:19 I can go out and osta.." at bounding box center [535, 387] width 629 height 65
click at [156, 305] on div "Üldinfo Eraklient" at bounding box center [128, 302] width 146 height 13
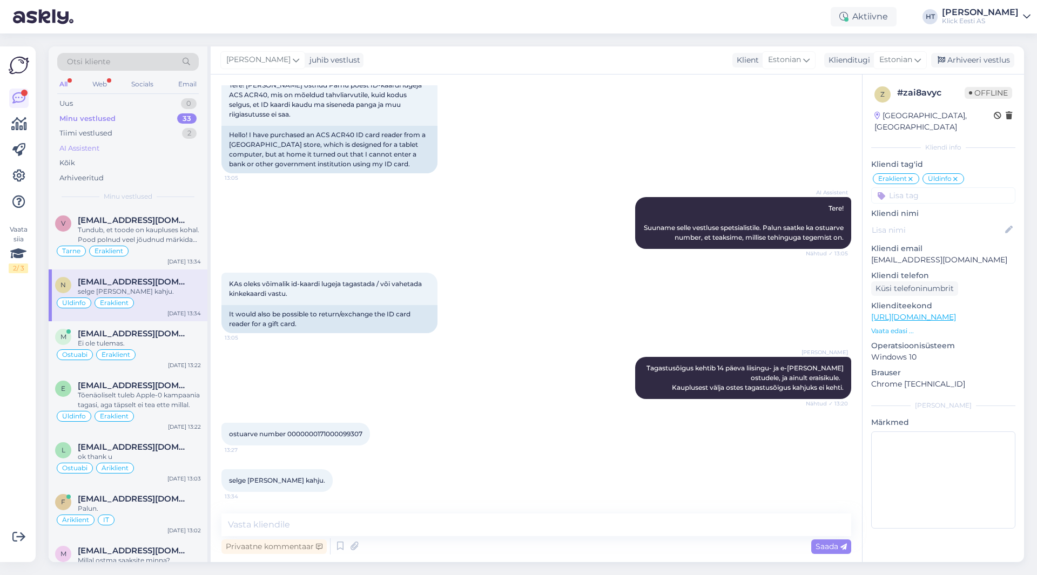
click at [110, 149] on div "AI Assistent" at bounding box center [127, 148] width 141 height 15
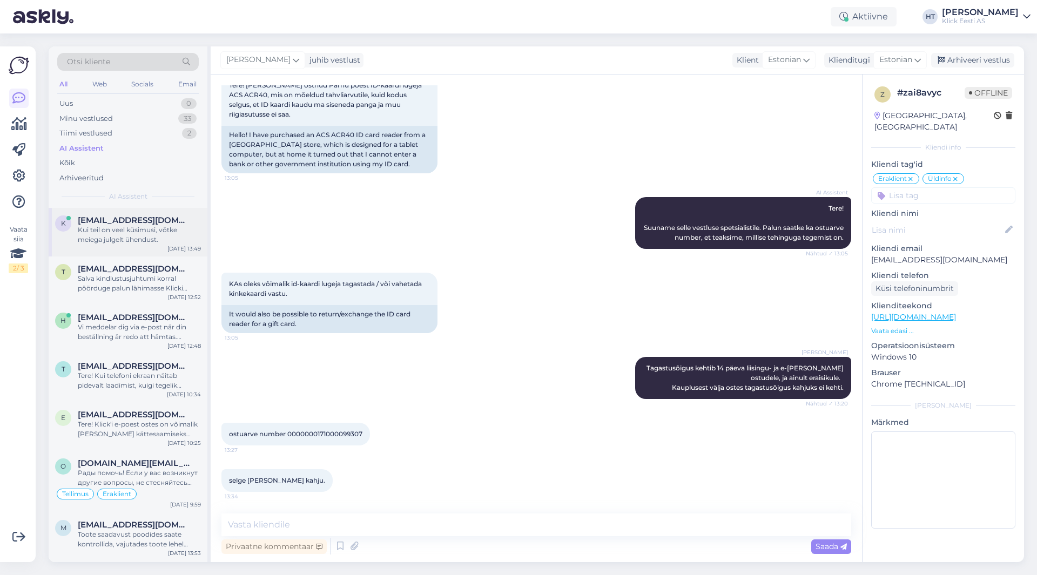
click at [181, 229] on div "Kui teil on veel küsimusi, võtke meiega julgelt ühendust." at bounding box center [139, 234] width 123 height 19
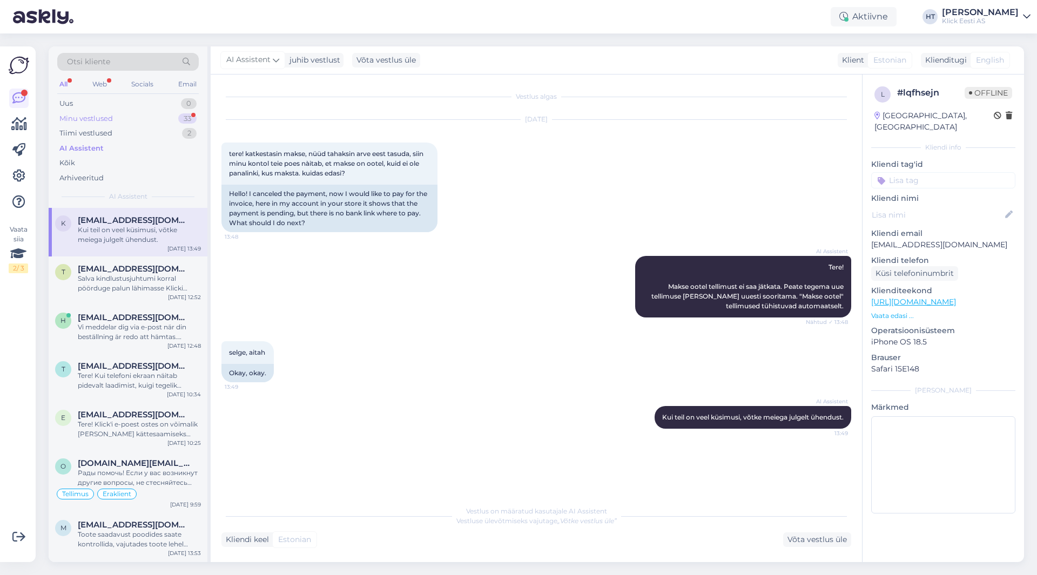
click at [133, 111] on div "Minu vestlused 33" at bounding box center [127, 118] width 141 height 15
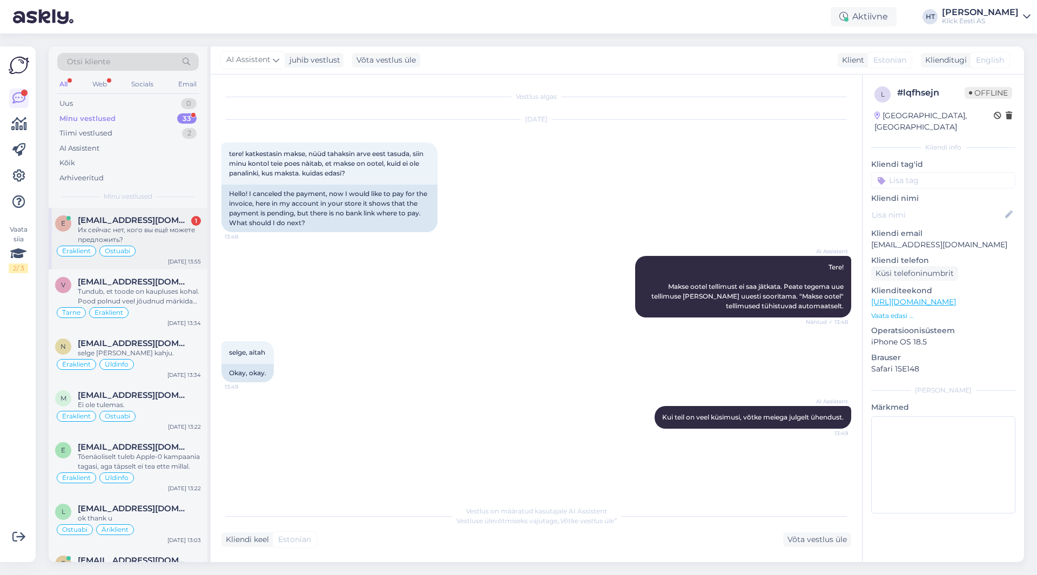
click at [147, 214] on div "e etnerdaniel094@gmail.com 1 Их сейчас нет, кого вы ещё можете предложить? Erak…" at bounding box center [128, 239] width 159 height 62
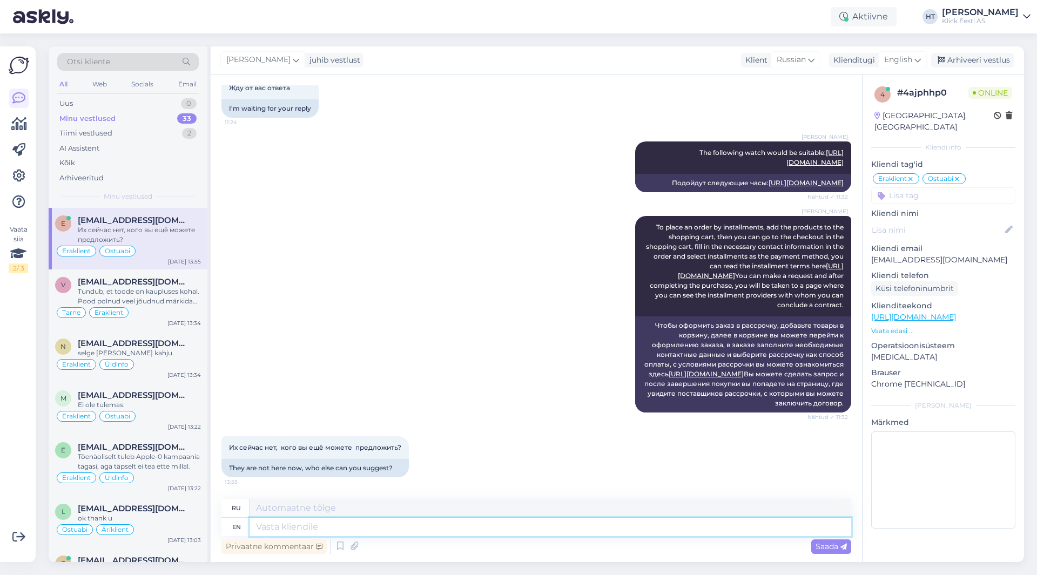
click at [398, 523] on textarea at bounding box center [549, 527] width 601 height 18
type textarea "The"
type textarea "The green c"
type textarea "Зеленый"
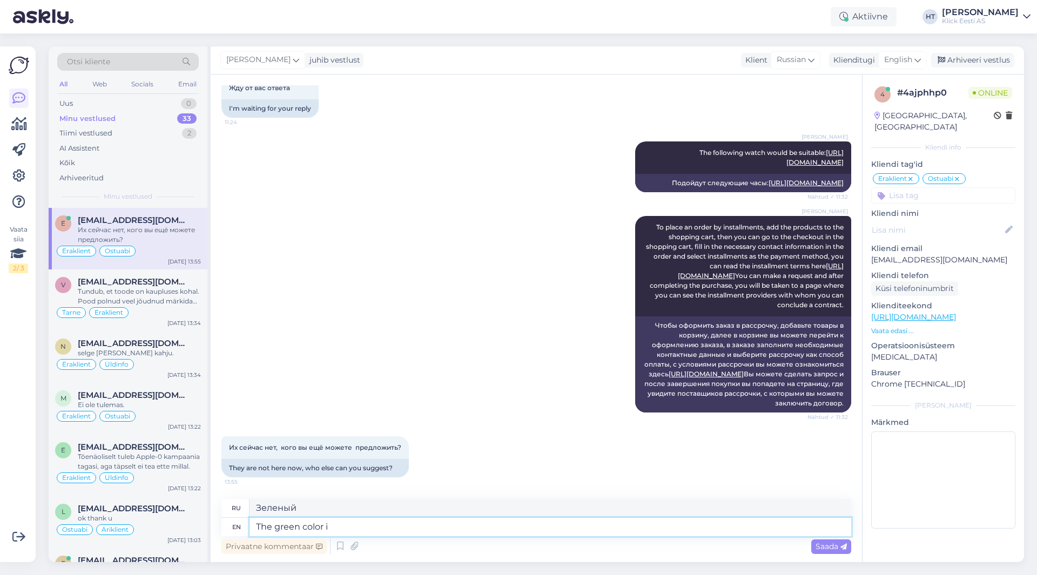
type textarea "The green color is"
type textarea "Зеленый цвет"
type textarea "The green color is sti"
type textarea "Зеленый цвет - это"
type textarea "The green color is still avai"
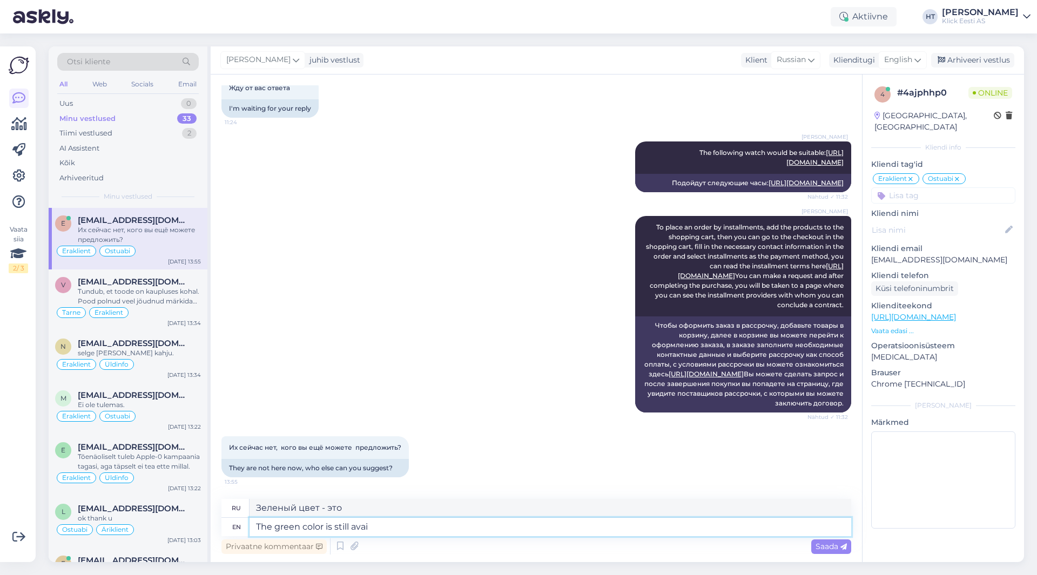
type textarea "Зеленый цвет все еще"
type textarea "The green color is still available."
type textarea "Зеленый цвет все еще доступен."
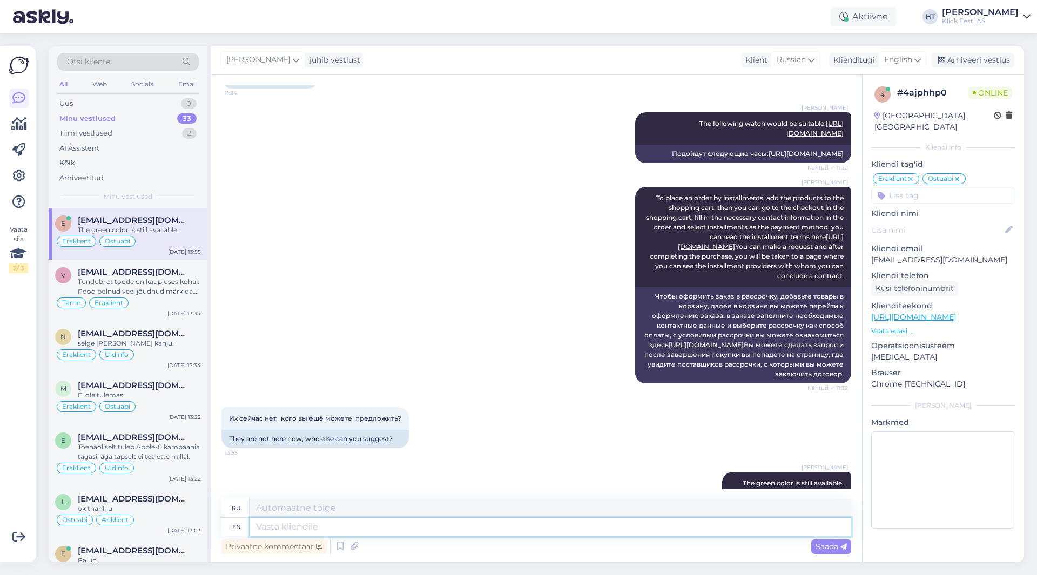
scroll to position [979, 0]
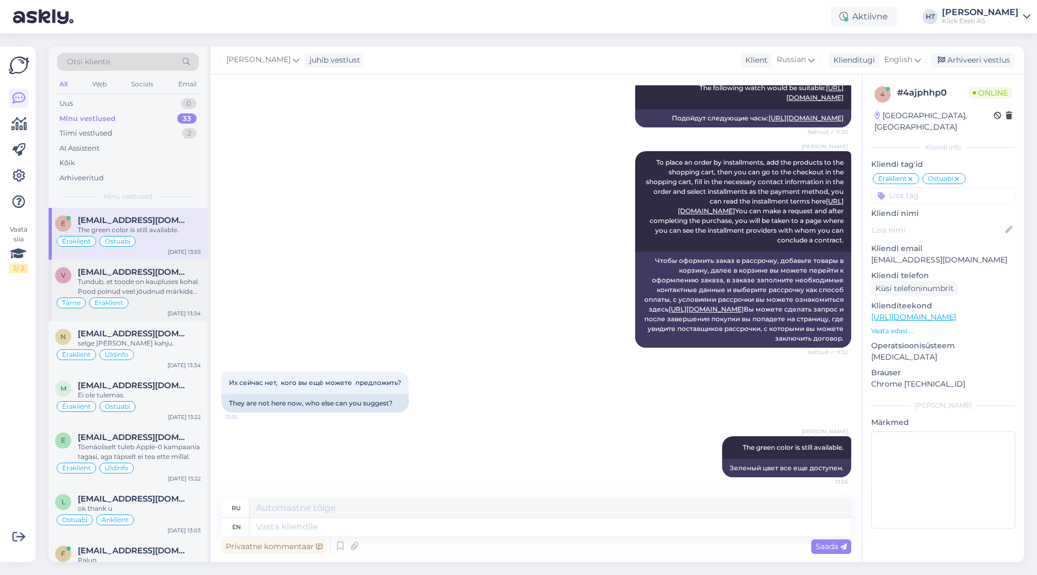
click at [170, 284] on div "Tundub, et toode on kaupluses kohal. Pood polnud veel jõudnud märkida komplekte…" at bounding box center [139, 286] width 123 height 19
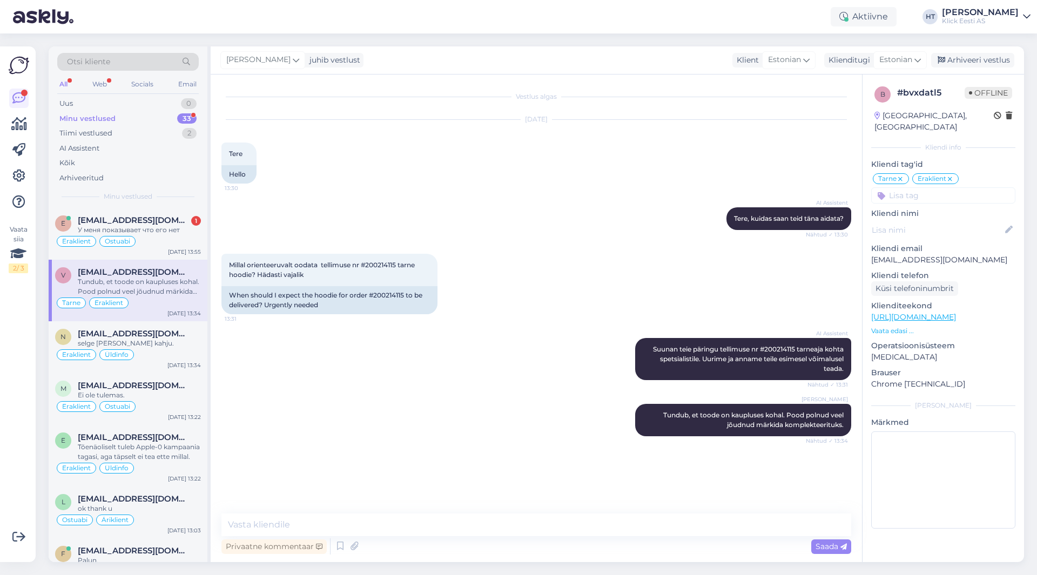
click at [330, 385] on div "AI Assistent Suunan teie päringu tellimuse nr #200214115 tarneaja kohta spetsia…" at bounding box center [535, 359] width 629 height 66
click at [348, 379] on div "AI Assistent Suunan teie päringu tellimuse nr #200214115 tarneaja kohta spetsia…" at bounding box center [535, 359] width 629 height 66
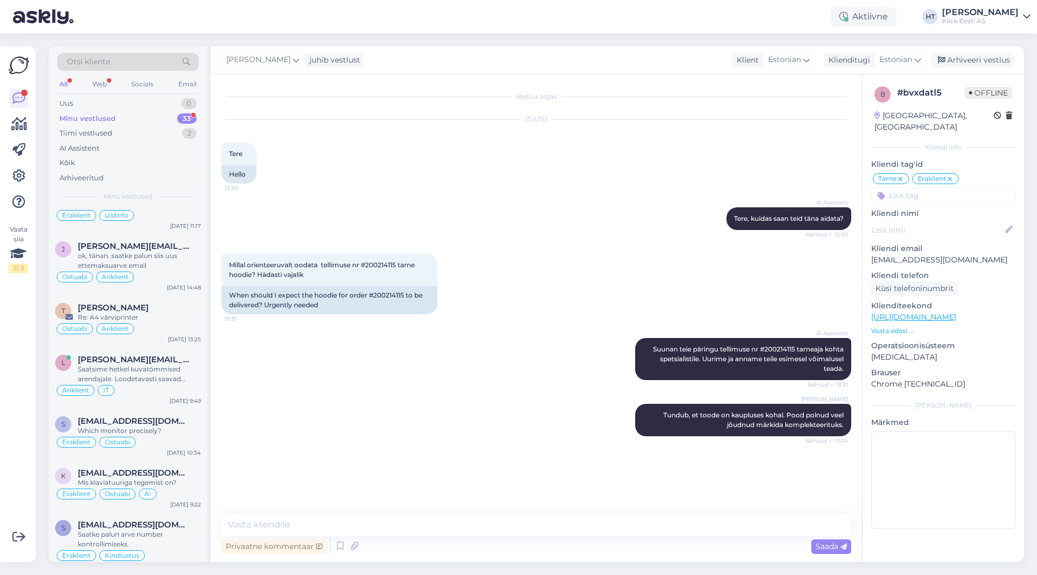
scroll to position [1512, 0]
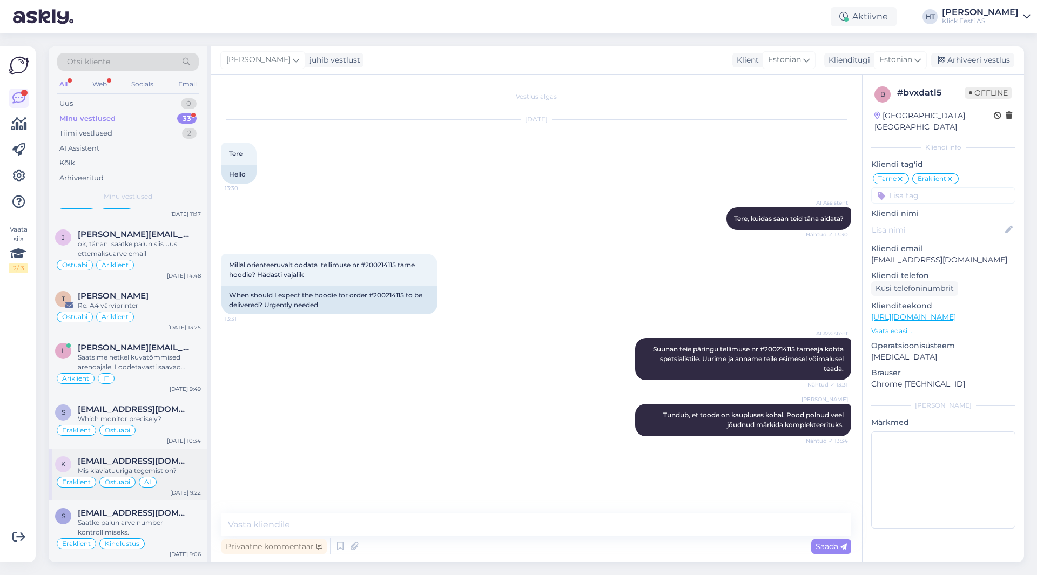
click at [182, 459] on span "[EMAIL_ADDRESS][DOMAIN_NAME]" at bounding box center [134, 461] width 112 height 10
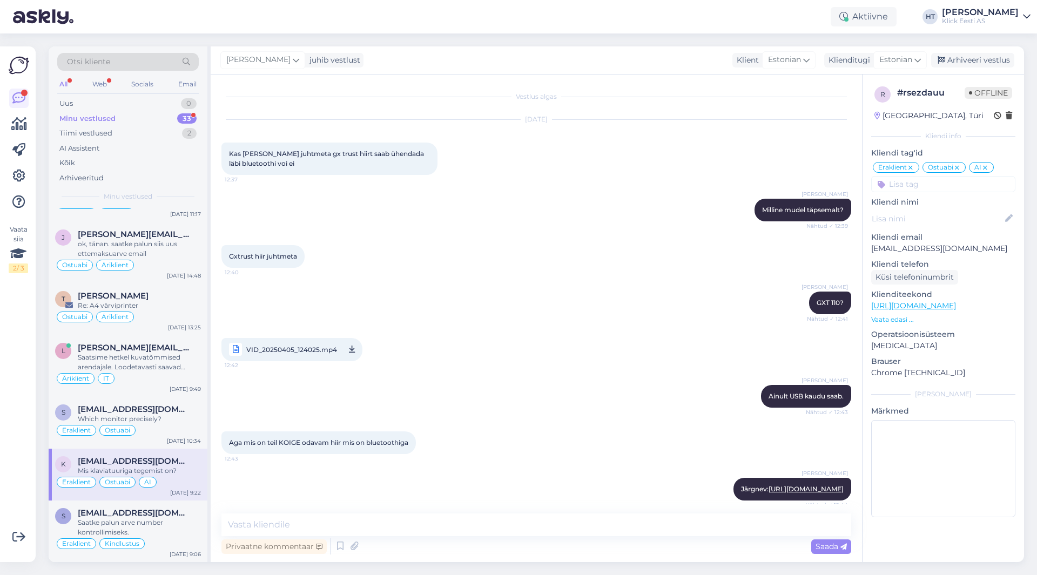
scroll to position [1555, 0]
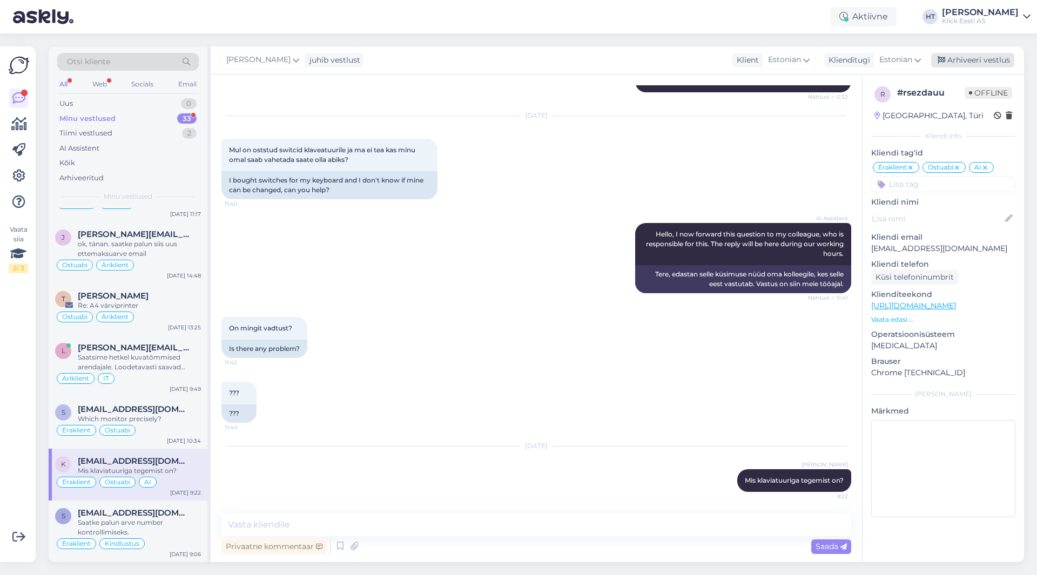
click at [965, 61] on div "Arhiveeri vestlus" at bounding box center [972, 60] width 83 height 15
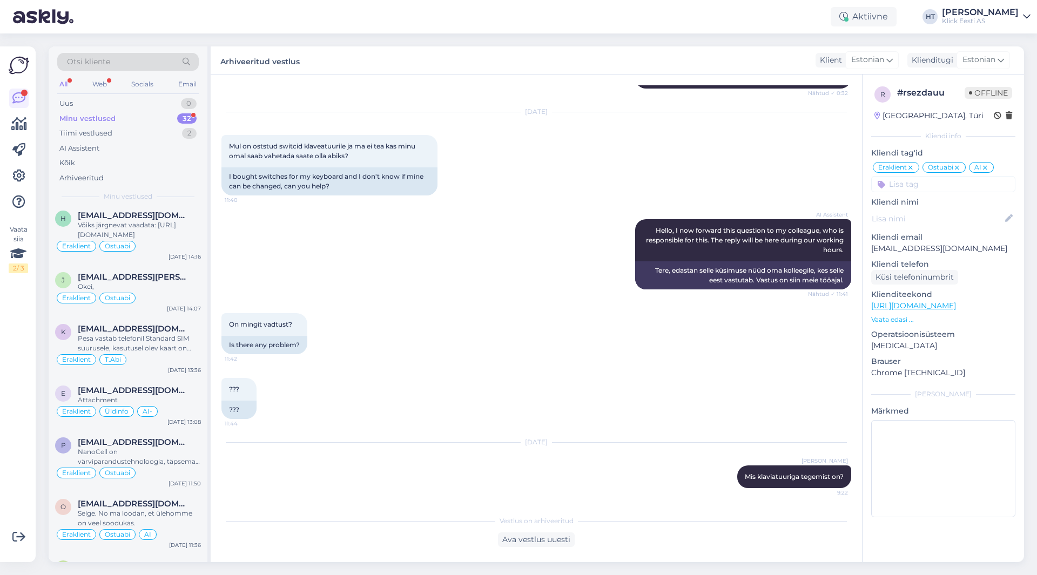
scroll to position [1460, 0]
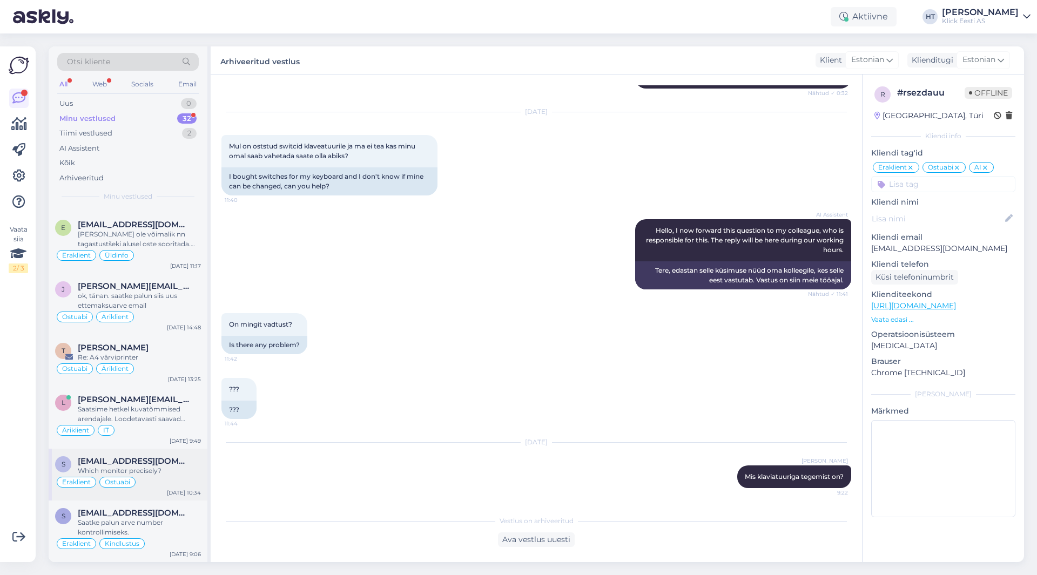
click at [172, 465] on span "[EMAIL_ADDRESS][DOMAIN_NAME]" at bounding box center [134, 461] width 112 height 10
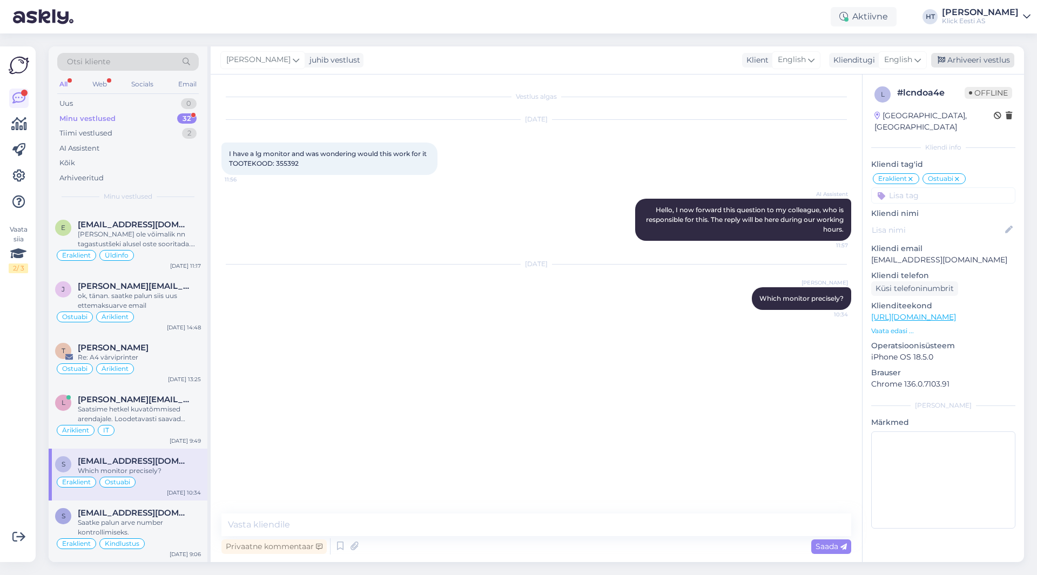
click at [974, 56] on div "Arhiveeri vestlus" at bounding box center [972, 60] width 83 height 15
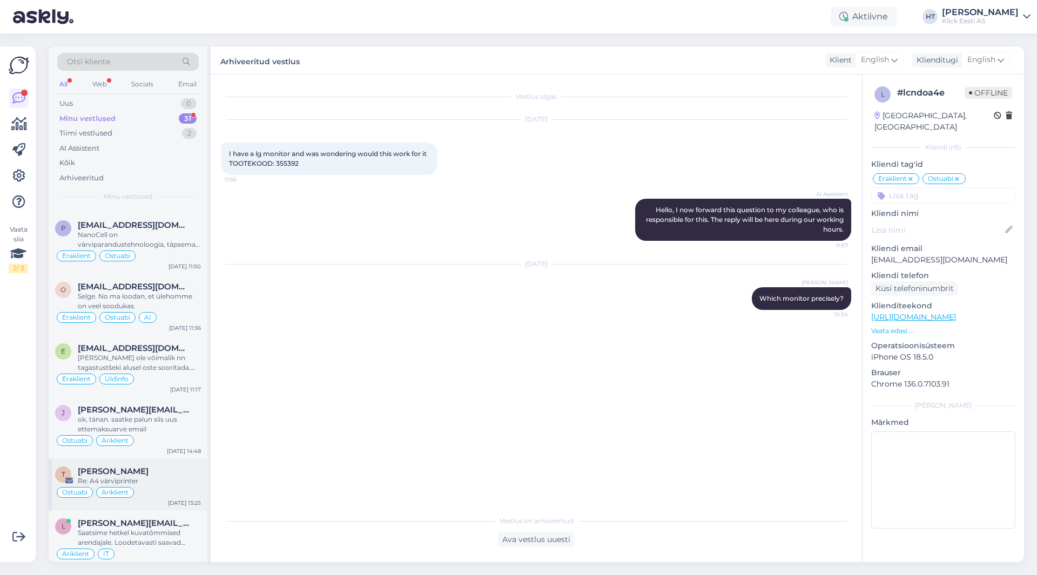
scroll to position [1408, 0]
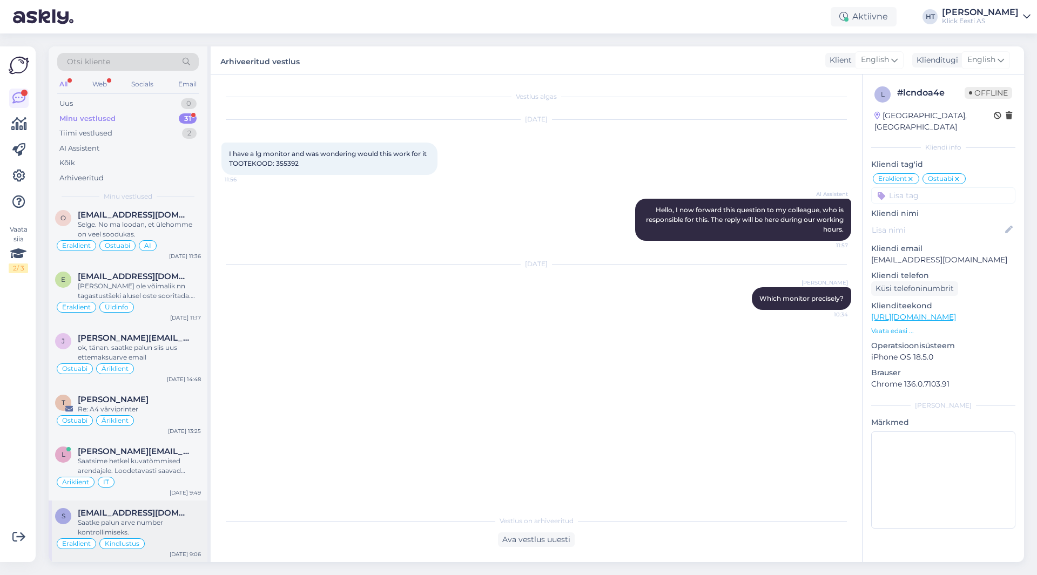
click at [159, 511] on span "[EMAIL_ADDRESS][DOMAIN_NAME]" at bounding box center [134, 513] width 112 height 10
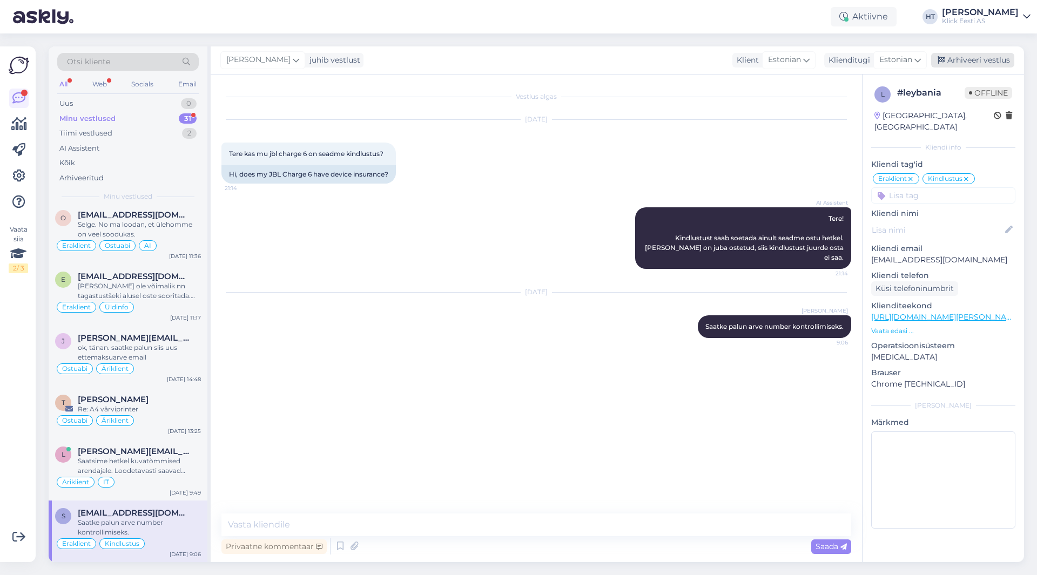
click at [971, 60] on div "Arhiveeri vestlus" at bounding box center [972, 60] width 83 height 15
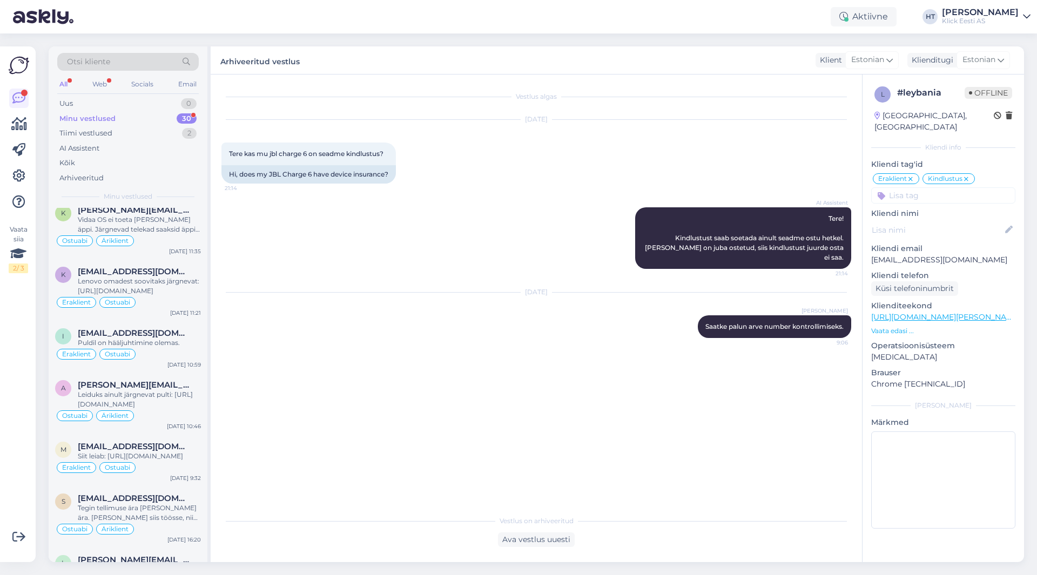
scroll to position [1346, 0]
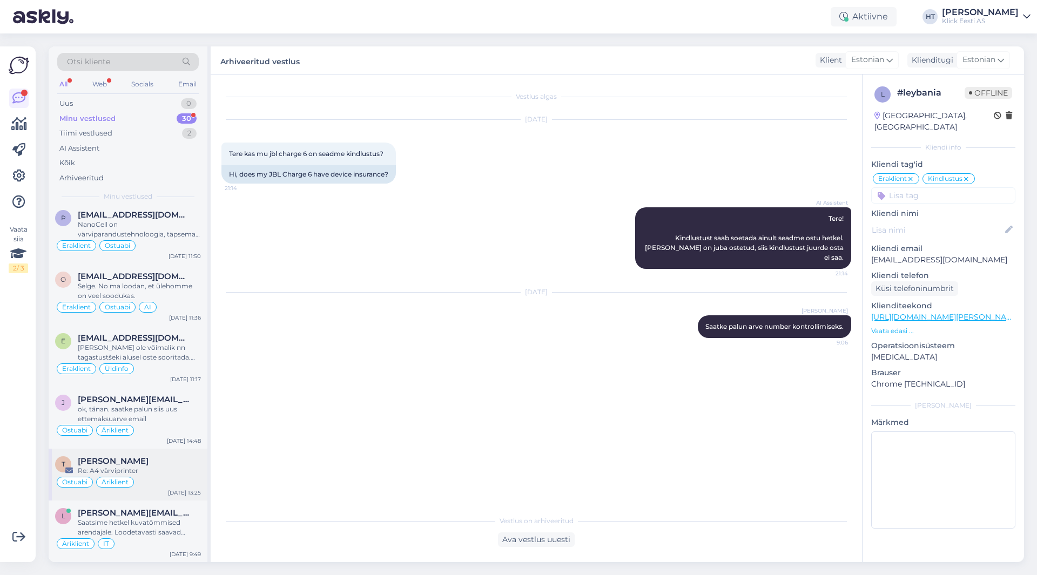
click at [149, 469] on div "Re: A4 värviprinter" at bounding box center [139, 471] width 123 height 10
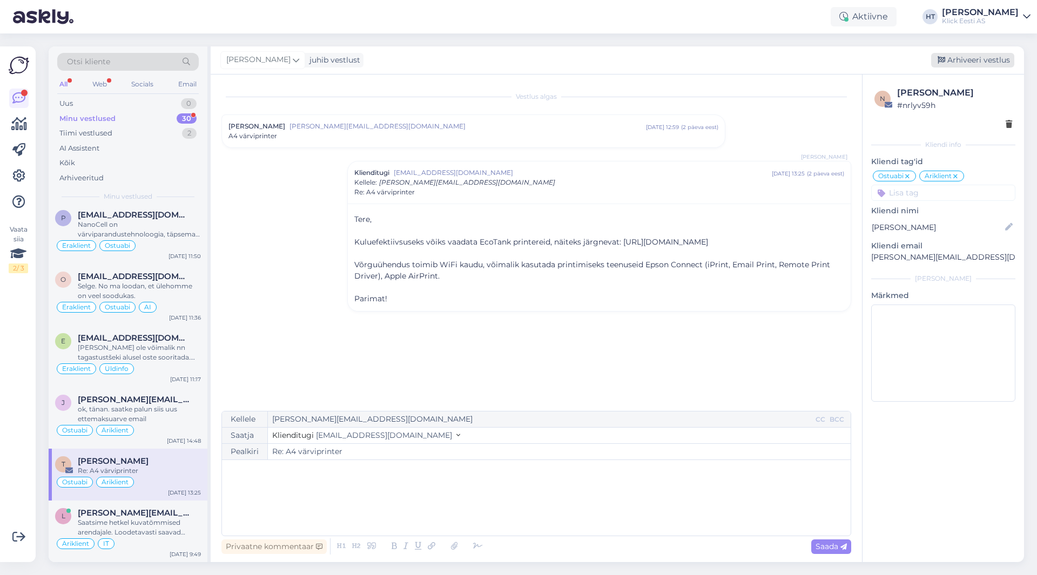
click at [949, 65] on div "Arhiveeri vestlus" at bounding box center [972, 60] width 83 height 15
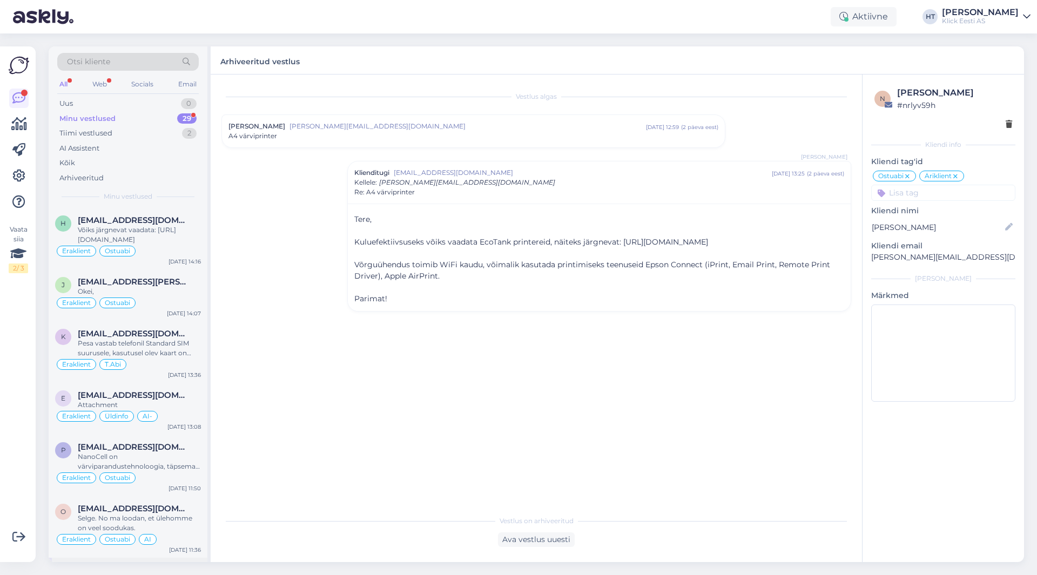
scroll to position [1295, 0]
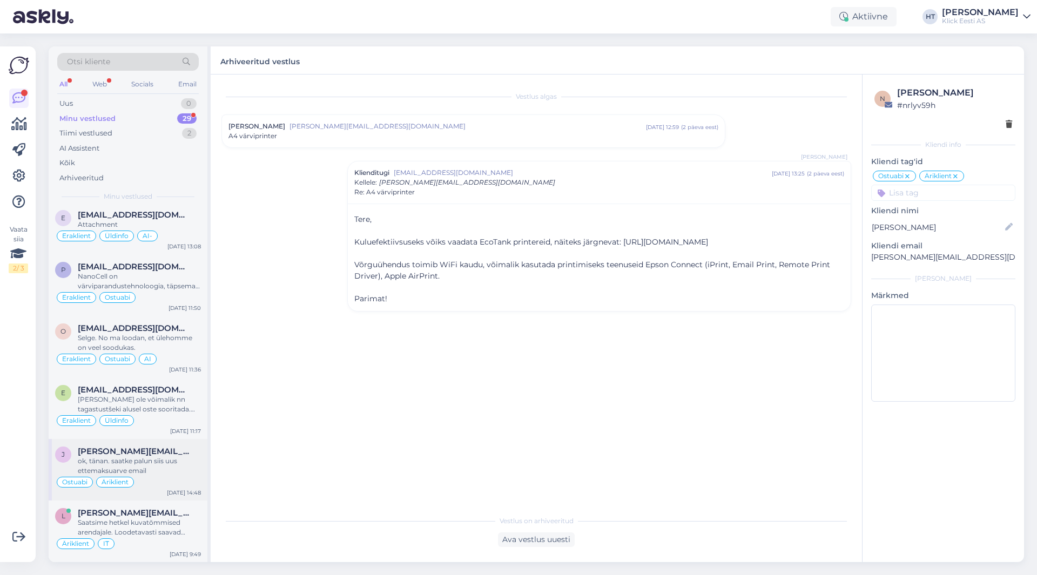
click at [153, 447] on div "[PERSON_NAME][EMAIL_ADDRESS][DOMAIN_NAME]" at bounding box center [139, 451] width 123 height 10
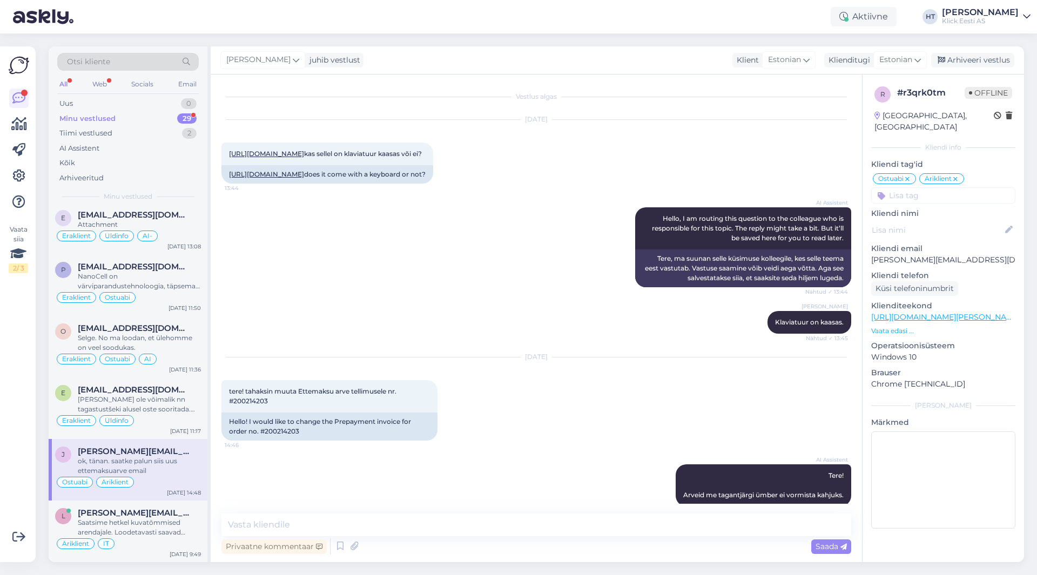
scroll to position [324, 0]
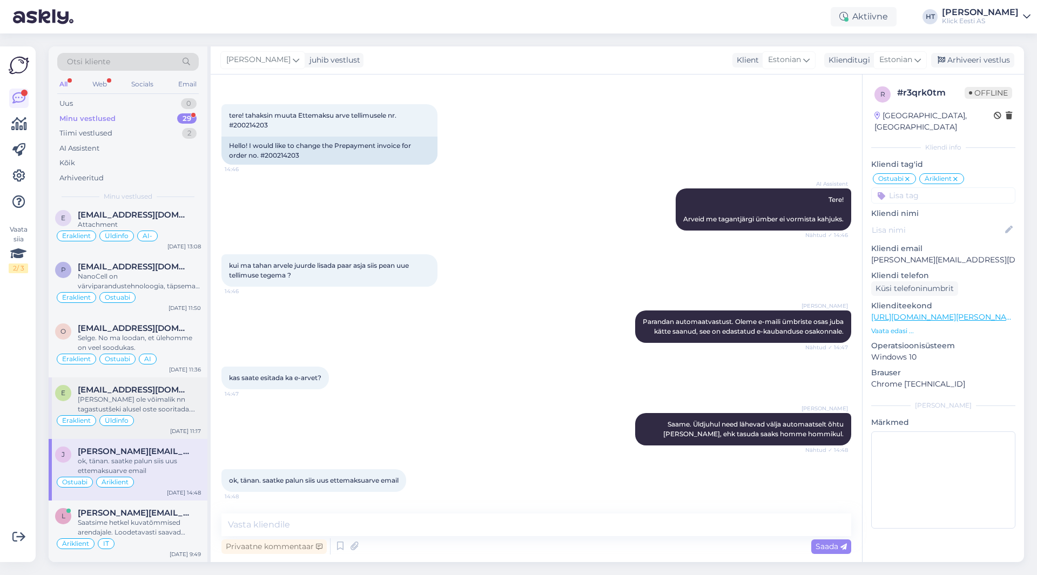
click at [166, 402] on div "[PERSON_NAME] ole võimalik nn tagastustšeki alusel oste sooritada. Kui mõtlete …" at bounding box center [139, 404] width 123 height 19
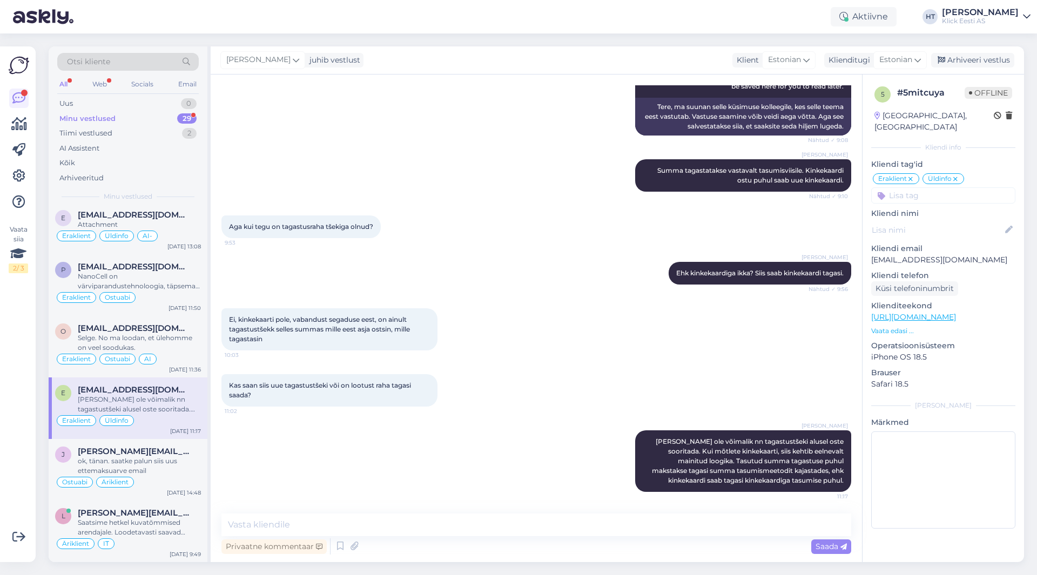
scroll to position [171, 0]
click at [999, 64] on div "Arhiveeri vestlus" at bounding box center [972, 60] width 83 height 15
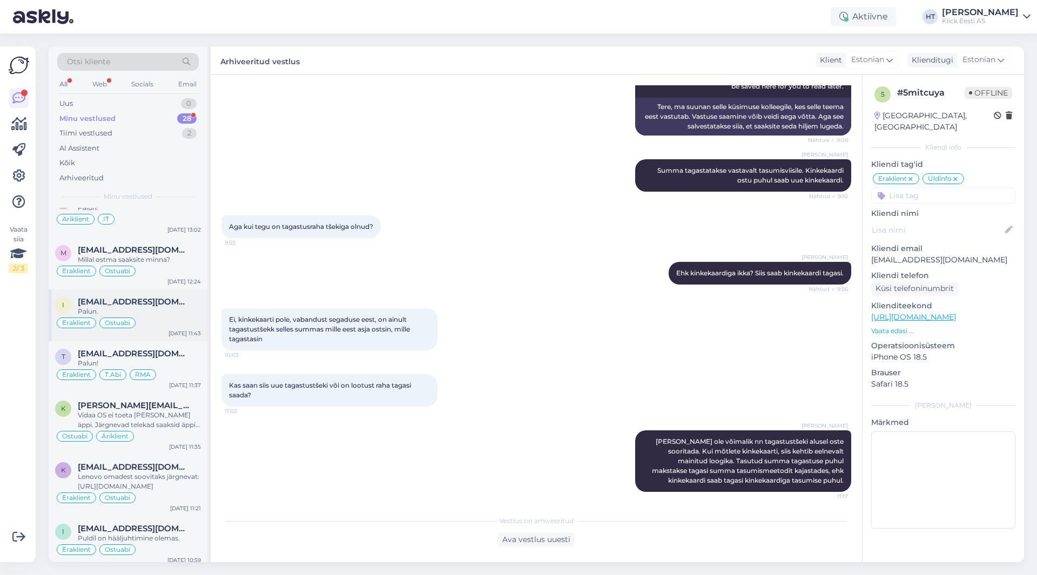
scroll to position [1233, 0]
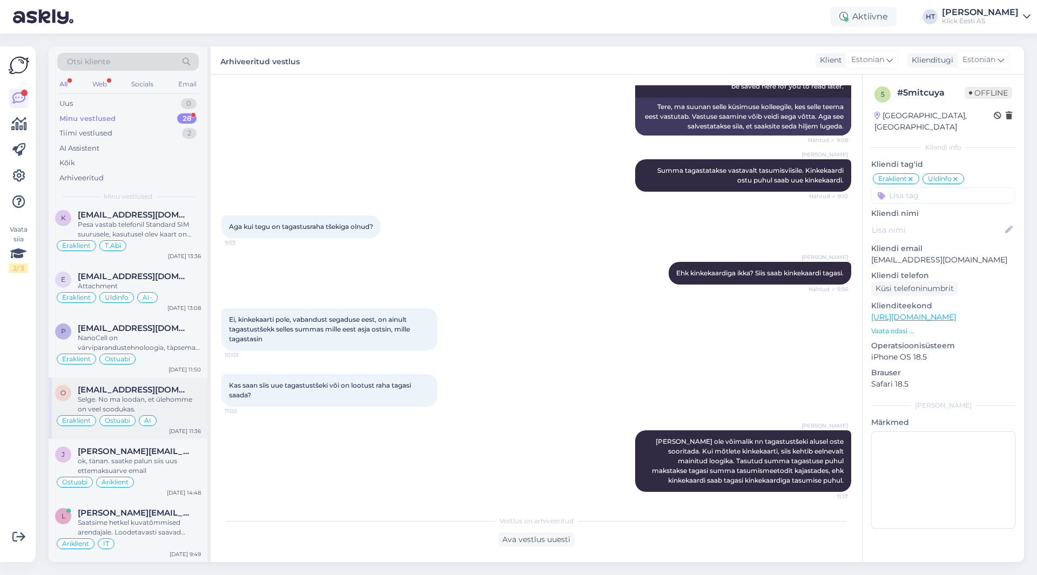
click at [161, 404] on div "Selge. No ma loodan, et ülehomme on veel soodukas." at bounding box center [139, 404] width 123 height 19
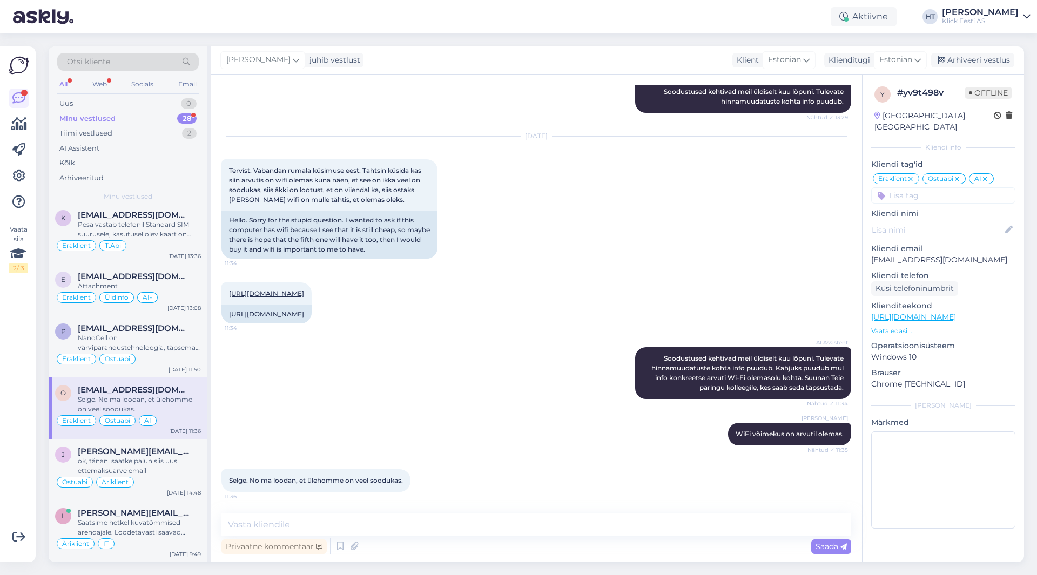
scroll to position [205, 0]
click at [995, 57] on div "Arhiveeri vestlus" at bounding box center [972, 60] width 83 height 15
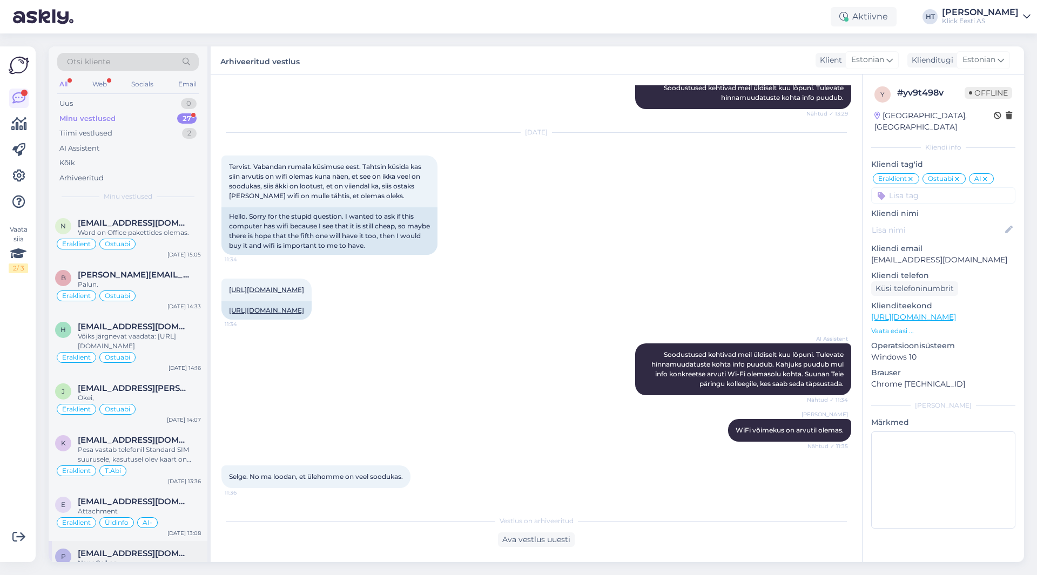
scroll to position [1171, 0]
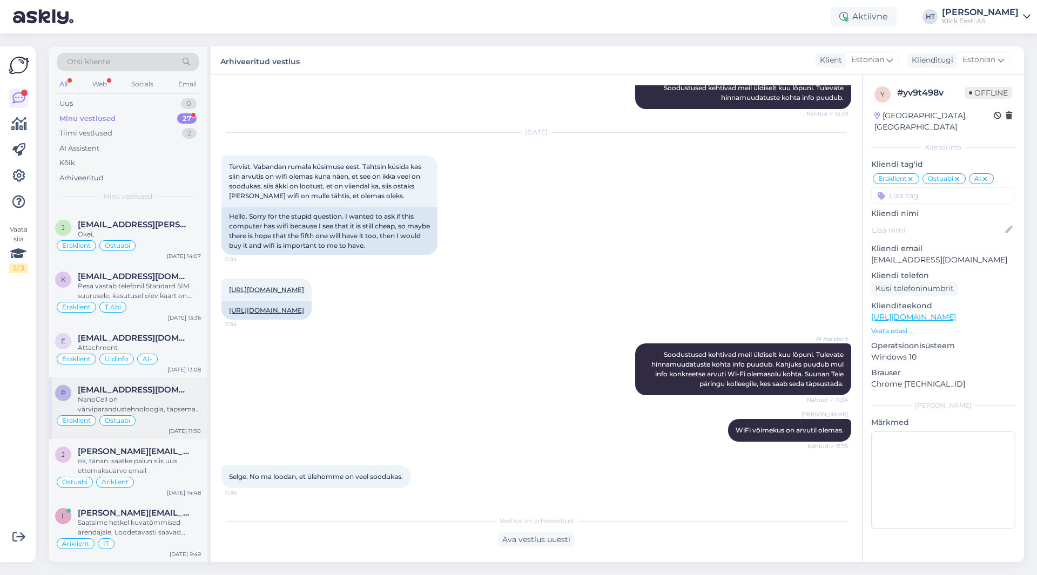
click at [162, 423] on div "Eraklient Ostuabi" at bounding box center [128, 420] width 146 height 13
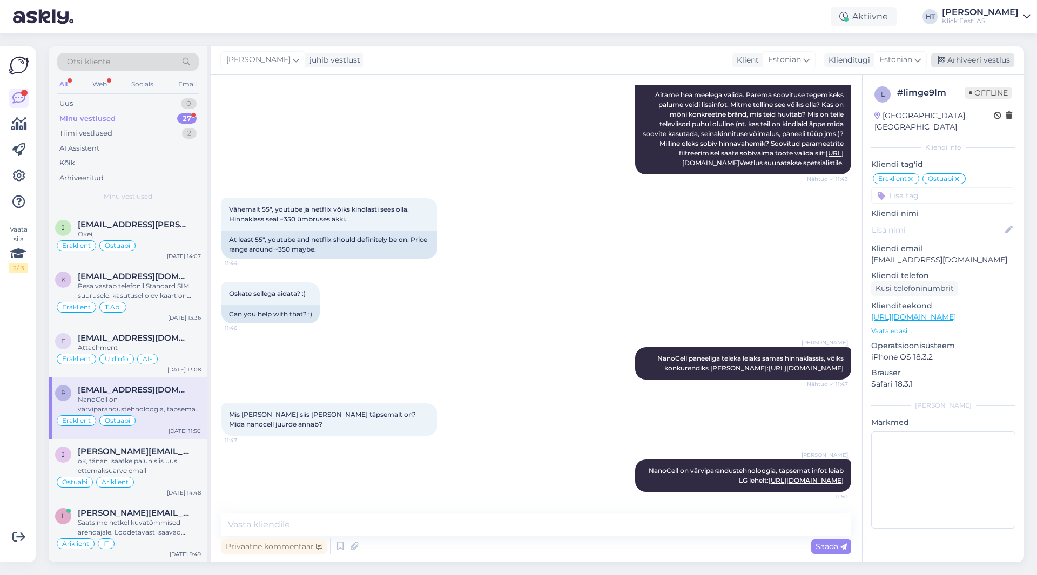
click at [971, 65] on div "Arhiveeri vestlus" at bounding box center [972, 60] width 83 height 15
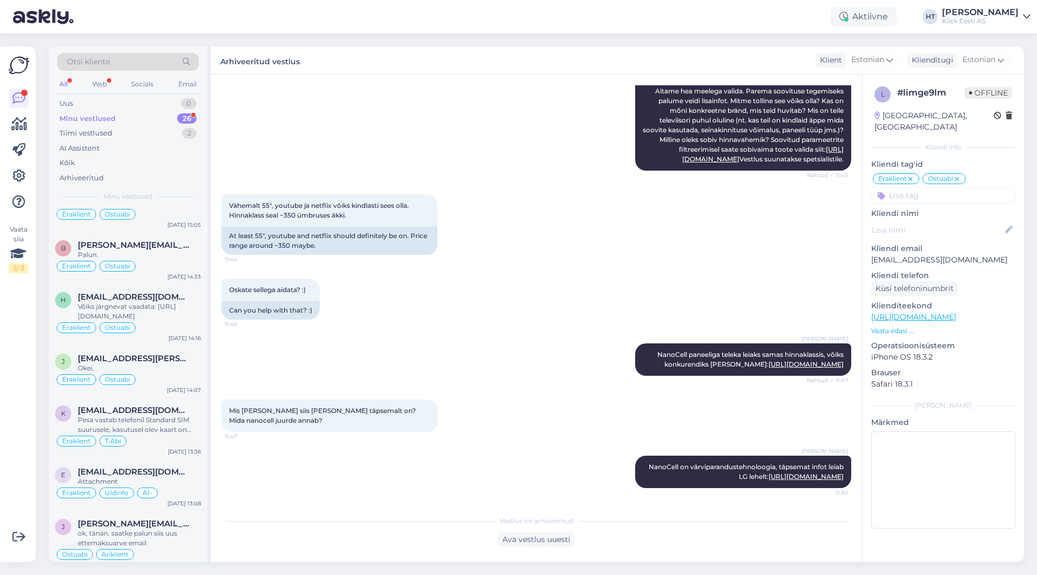
scroll to position [1110, 0]
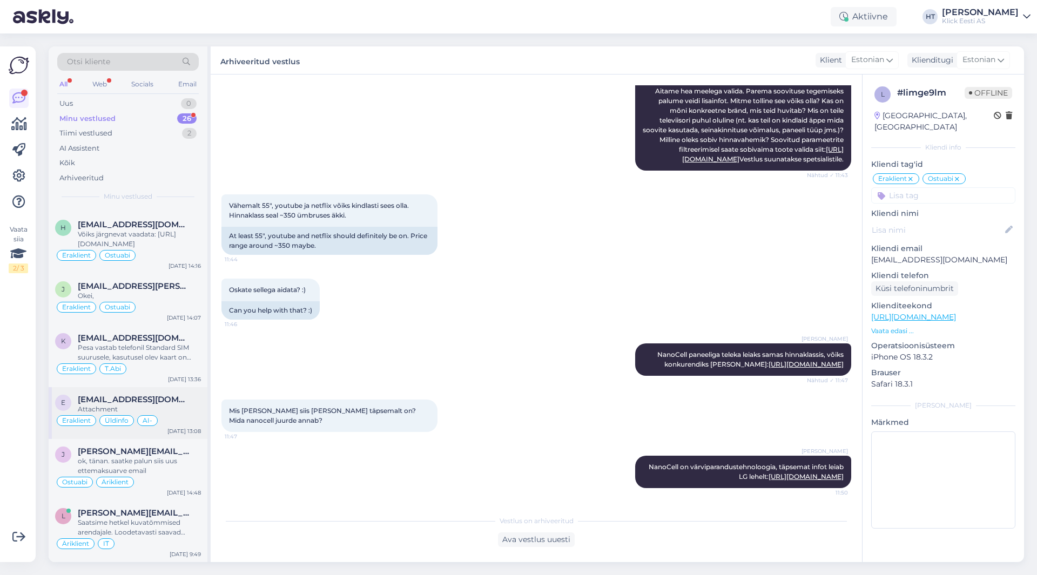
click at [161, 394] on div "e eltzuk051@gmail.com Attachment Eraklient Üldinfo AI- Sep 3 13:08" at bounding box center [128, 413] width 159 height 52
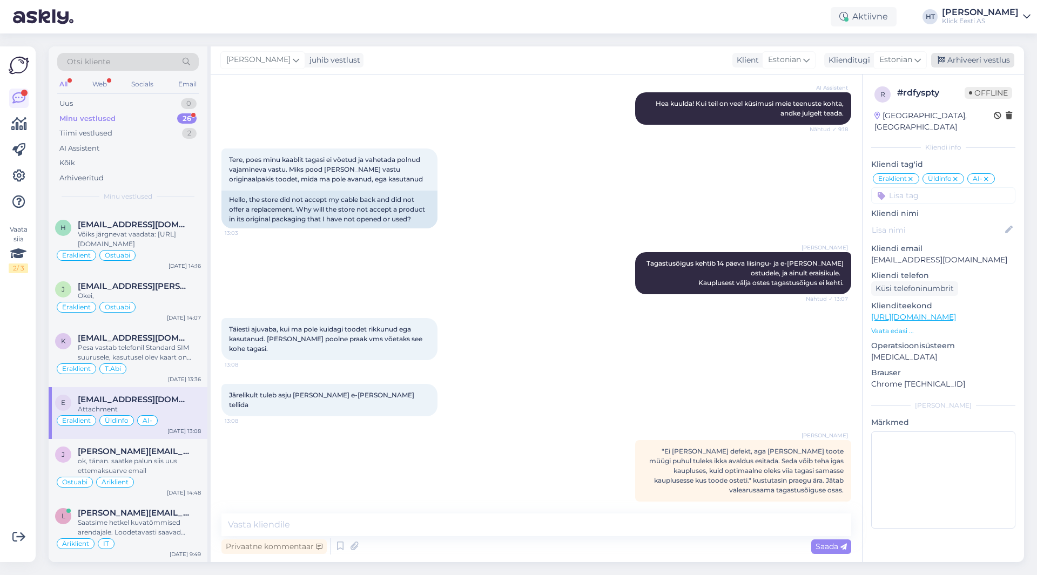
click at [959, 63] on div "Arhiveeri vestlus" at bounding box center [972, 60] width 83 height 15
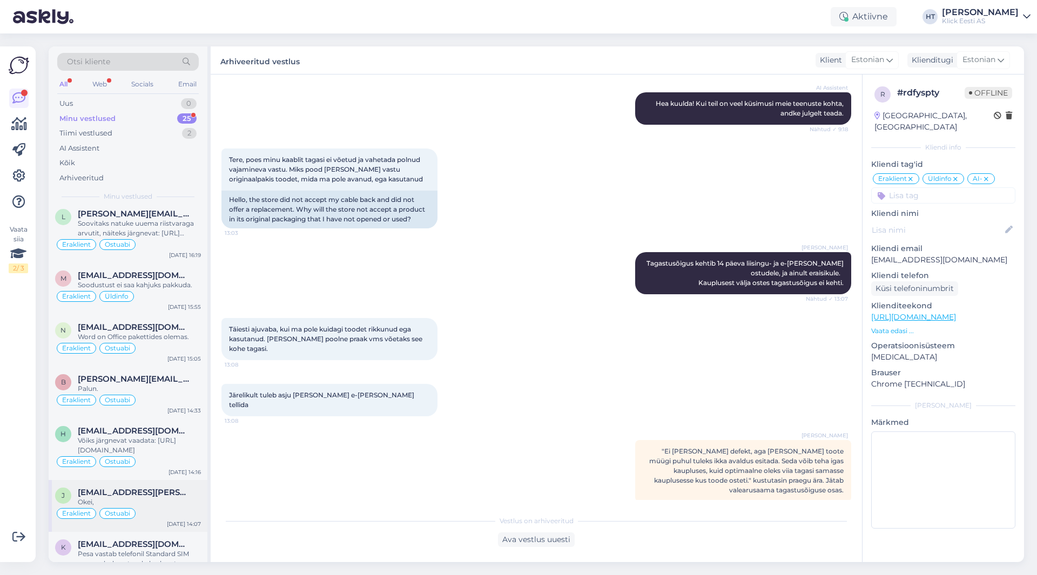
scroll to position [1058, 0]
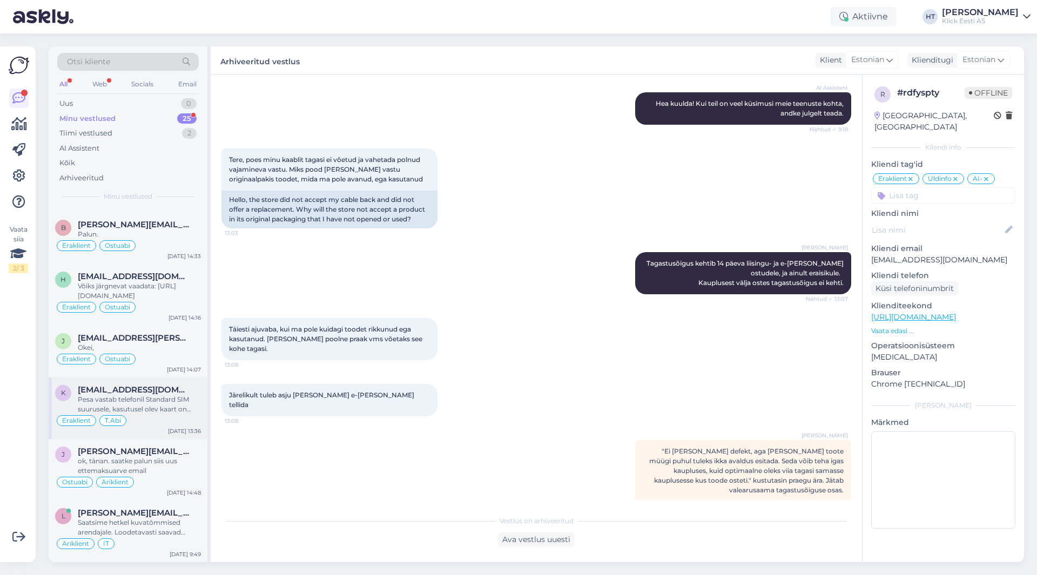
click at [165, 405] on div "Pesa vastab telefonil Standard SIM suurusele, kasutusel olev kaart on Mini suur…" at bounding box center [139, 404] width 123 height 19
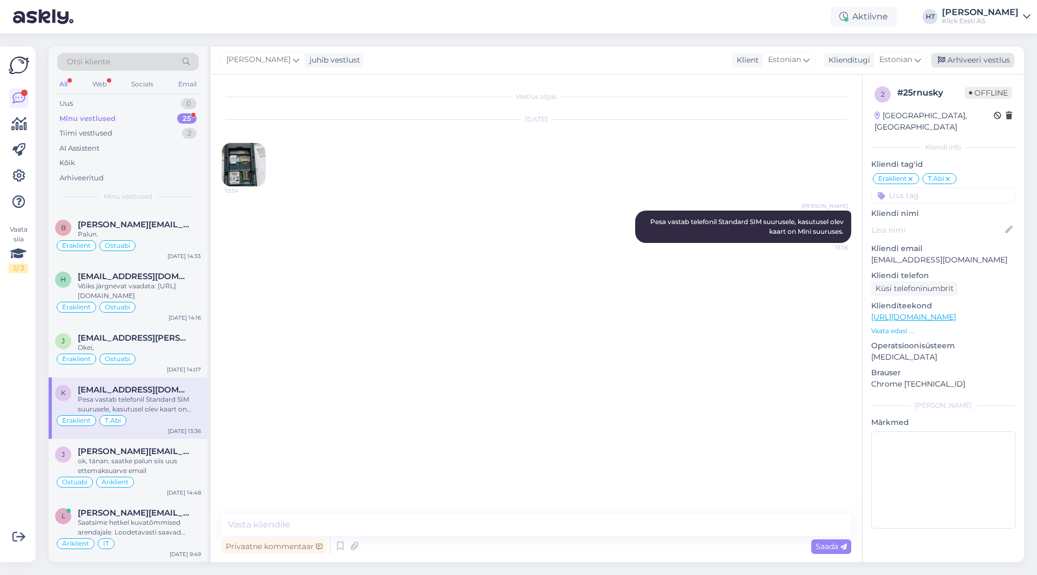
click at [980, 58] on div "Arhiveeri vestlus" at bounding box center [972, 60] width 83 height 15
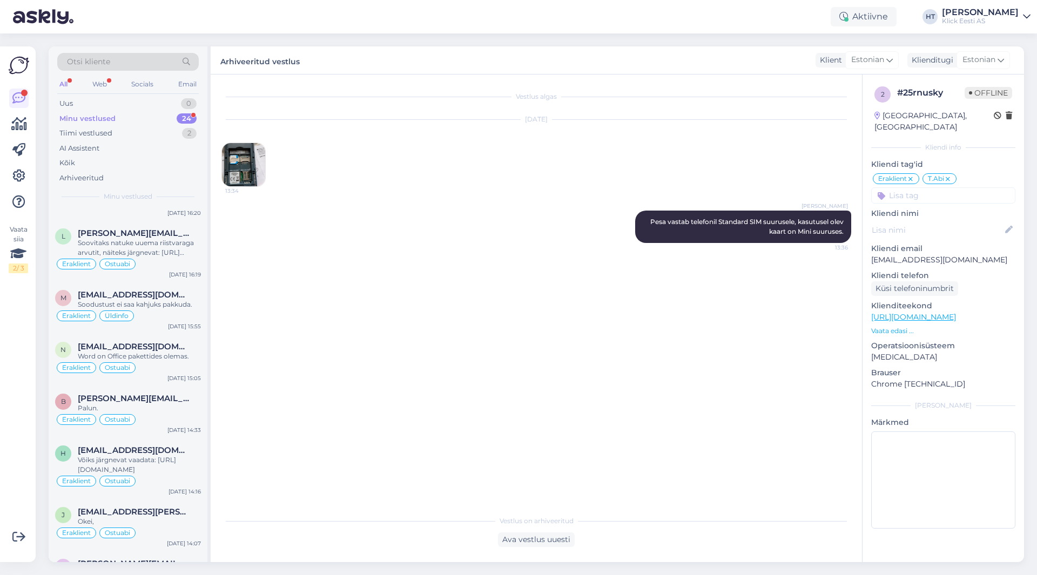
scroll to position [997, 0]
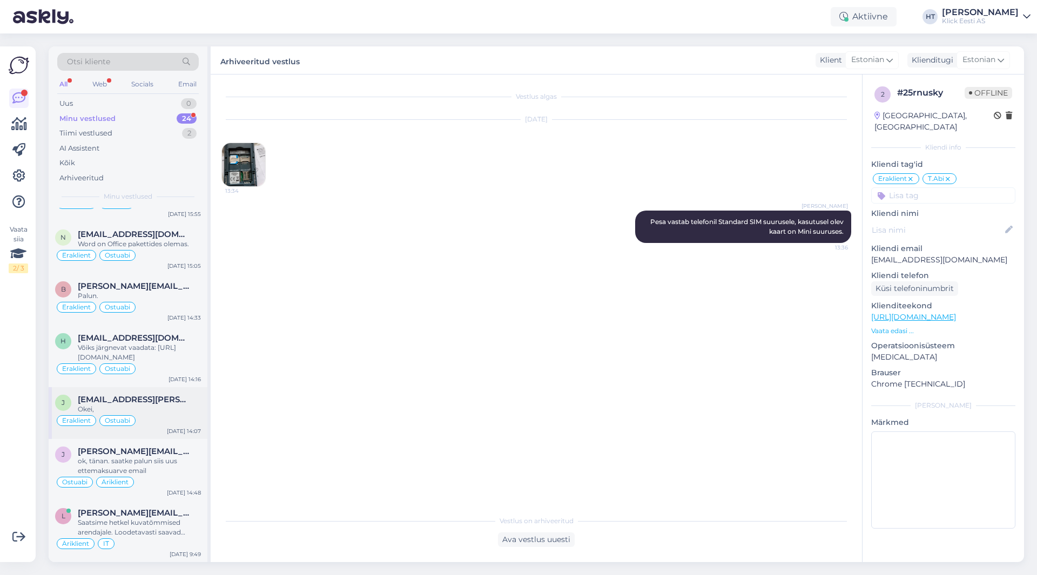
click at [178, 422] on div "Eraklient Ostuabi" at bounding box center [128, 420] width 146 height 13
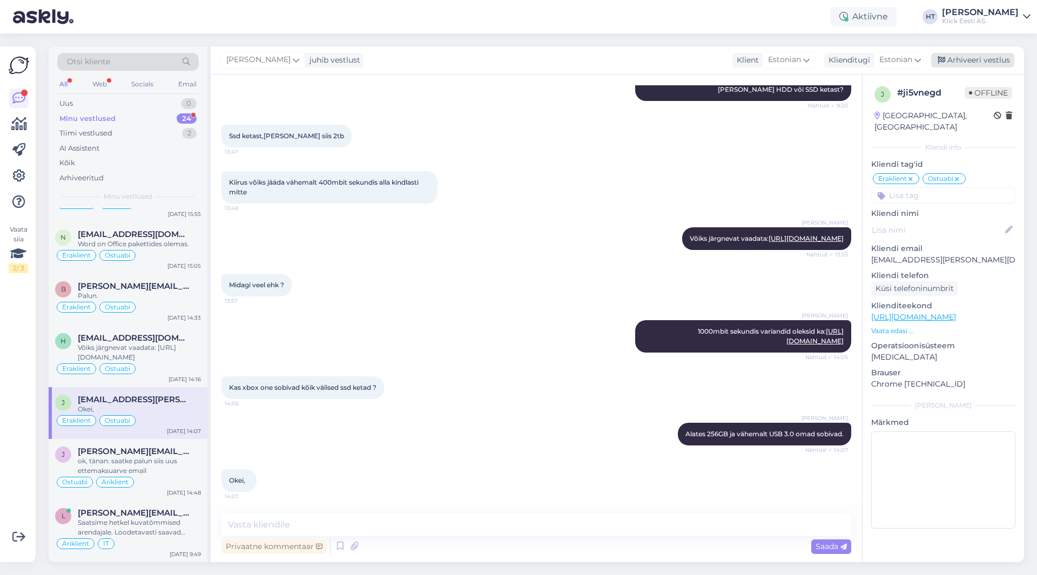
click at [960, 62] on div "Arhiveeri vestlus" at bounding box center [972, 60] width 83 height 15
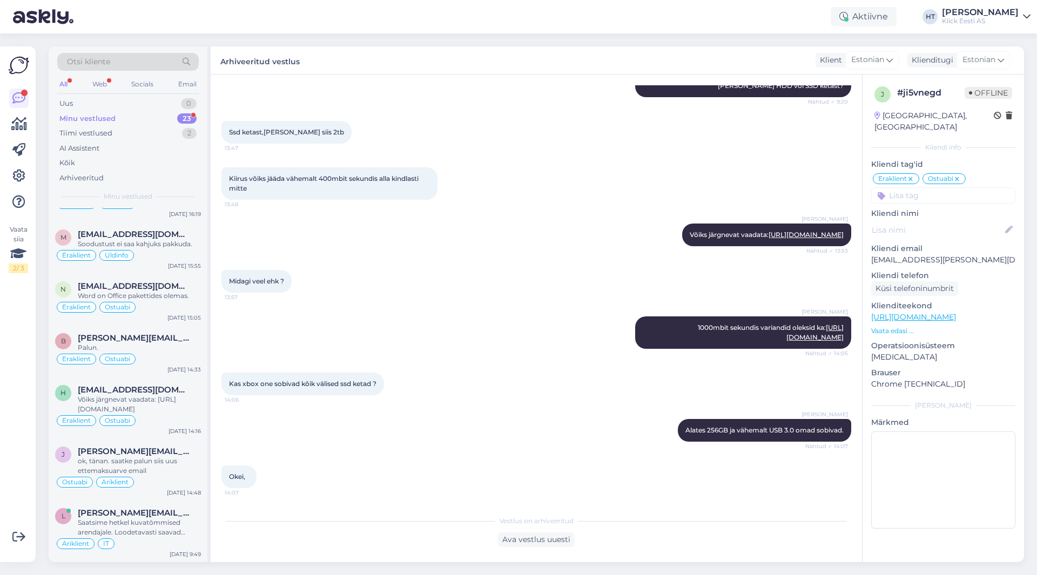
scroll to position [945, 0]
click at [161, 382] on div "h helerisaar123@gmail.com Võiks järgnevat vaadata: https://www.klick.ee/lauaarv…" at bounding box center [128, 408] width 159 height 62
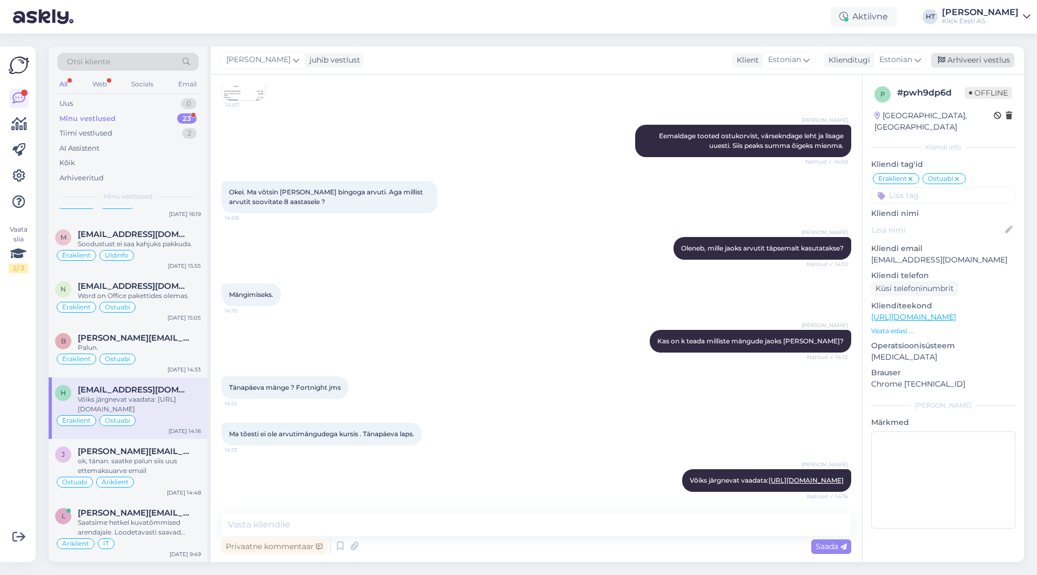
click at [963, 63] on div "Arhiveeri vestlus" at bounding box center [972, 60] width 83 height 15
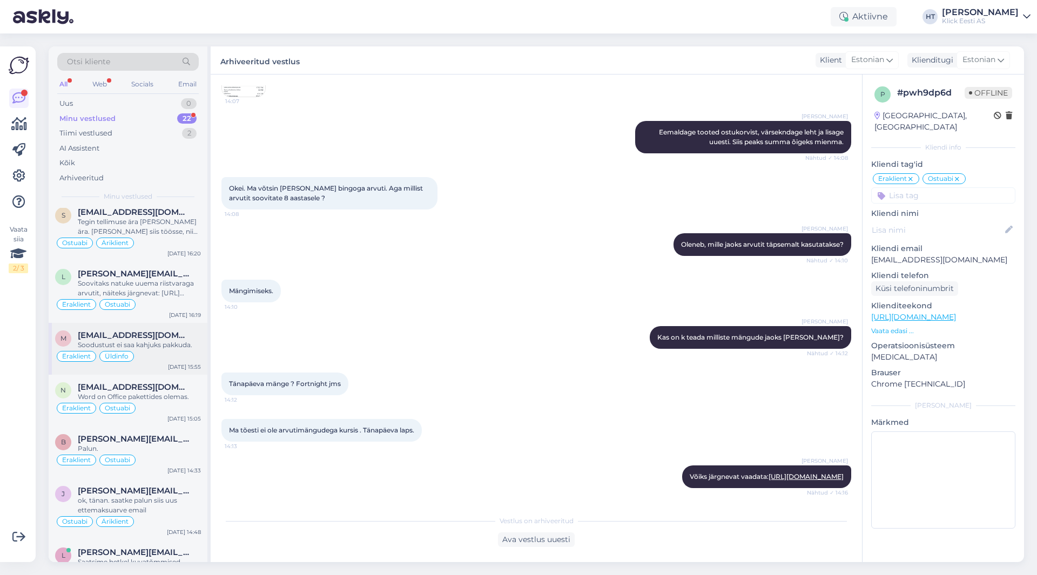
scroll to position [883, 0]
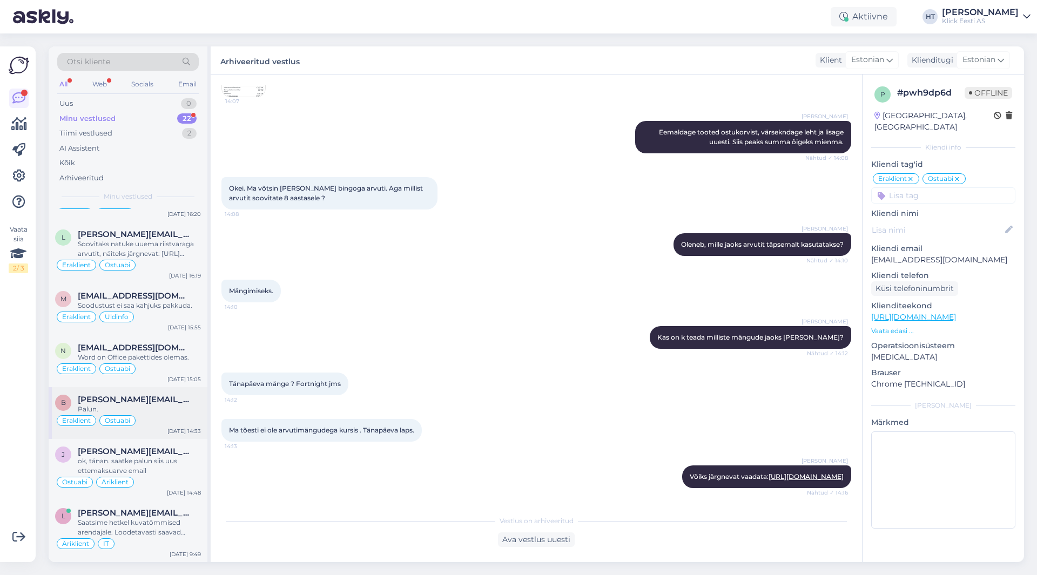
click at [150, 392] on div "b brenda.sainast@gmail.com Palun. Eraklient Ostuabi Sep 3 14:33" at bounding box center [128, 413] width 159 height 52
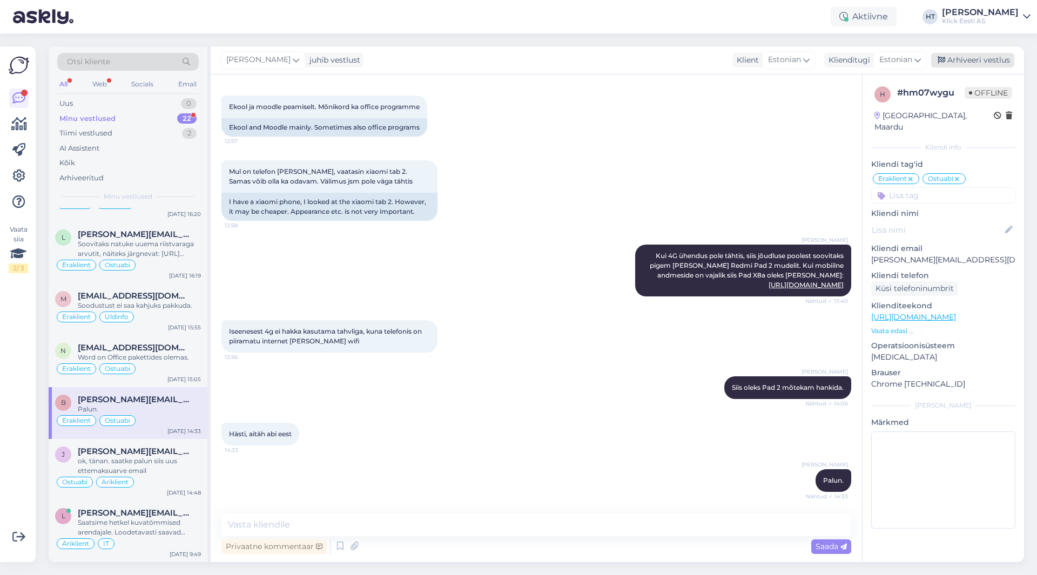
click at [960, 64] on div "Arhiveeri vestlus" at bounding box center [972, 60] width 83 height 15
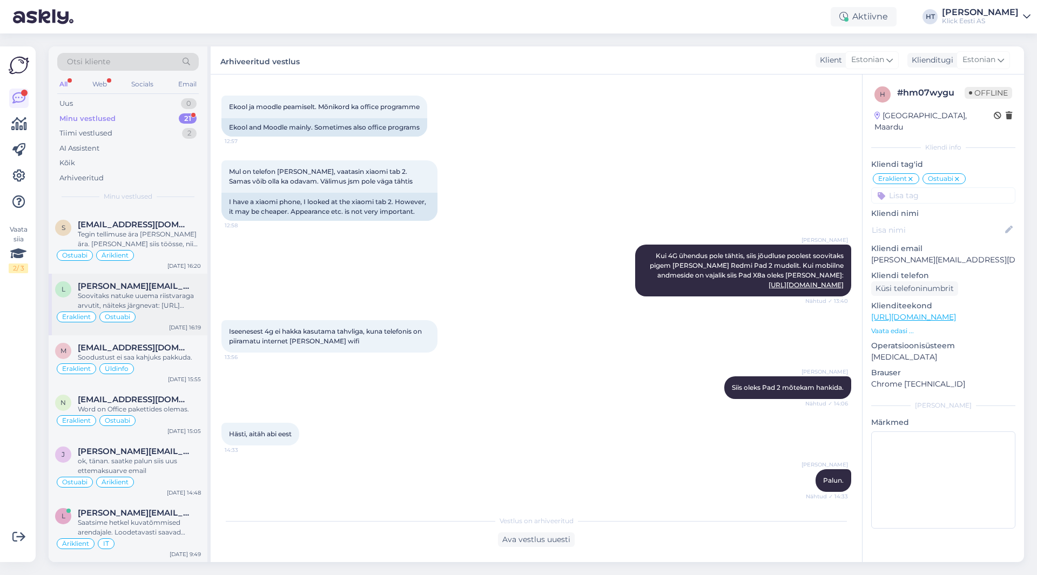
scroll to position [831, 0]
click at [170, 371] on div "Eraklient Üldinfo" at bounding box center [128, 368] width 146 height 13
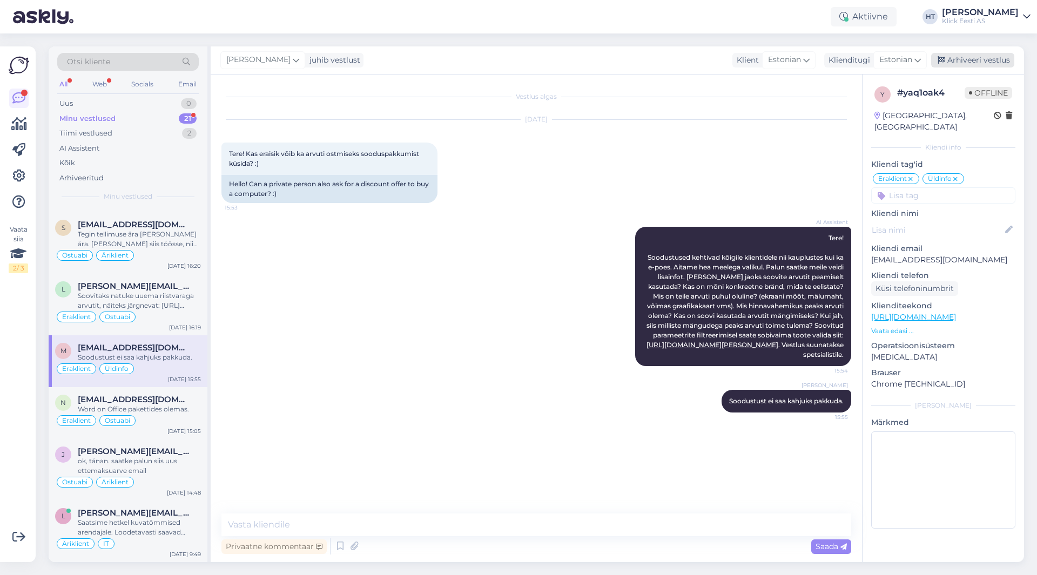
click at [978, 65] on div "Arhiveeri vestlus" at bounding box center [972, 60] width 83 height 15
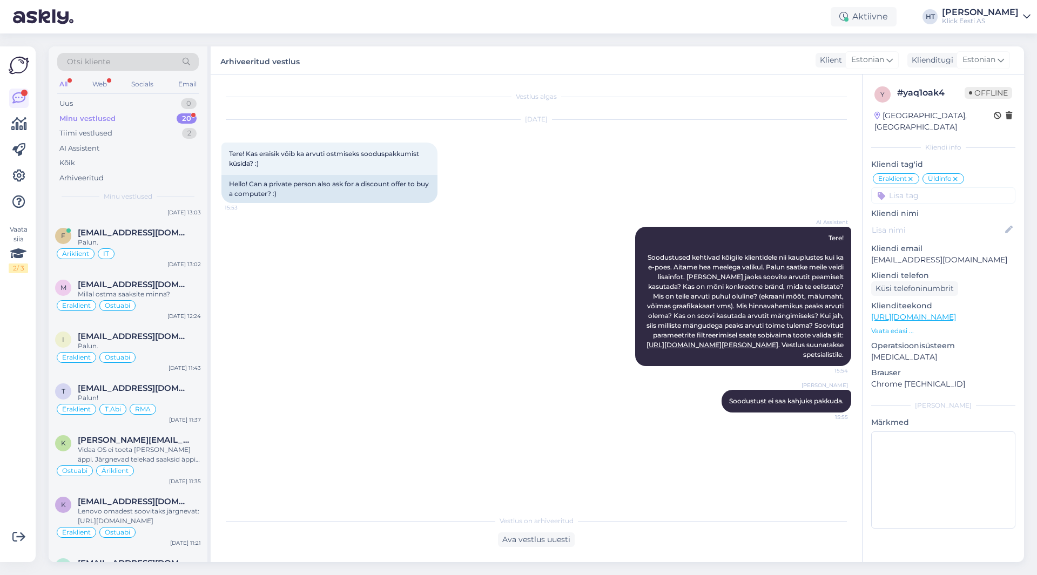
scroll to position [780, 0]
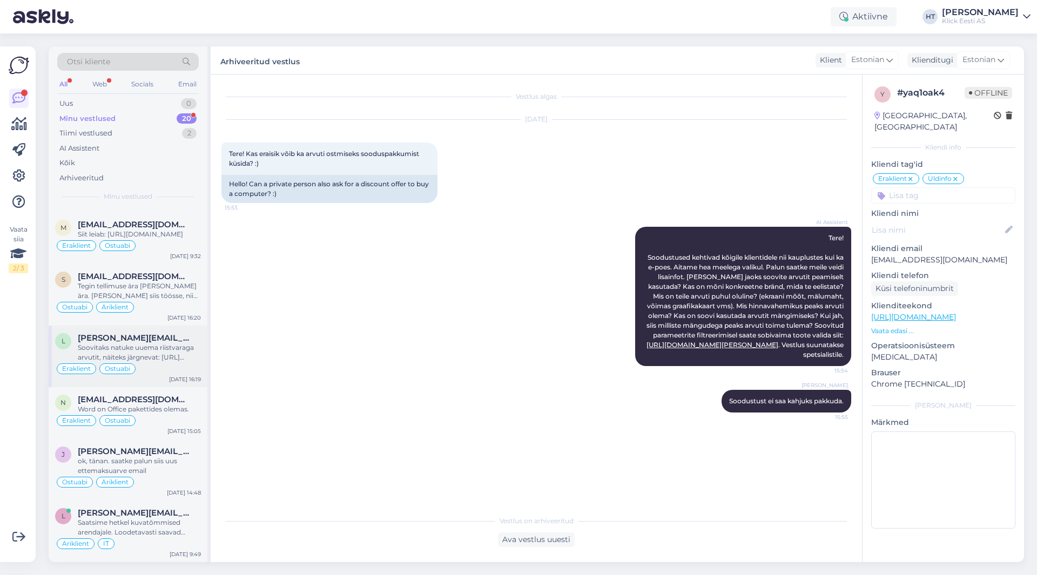
click at [167, 355] on div "Soovitaks natuke uuema riistvaraga arvutit, näiteks järgnevat: [URL][DOMAIN_NAM…" at bounding box center [139, 352] width 123 height 19
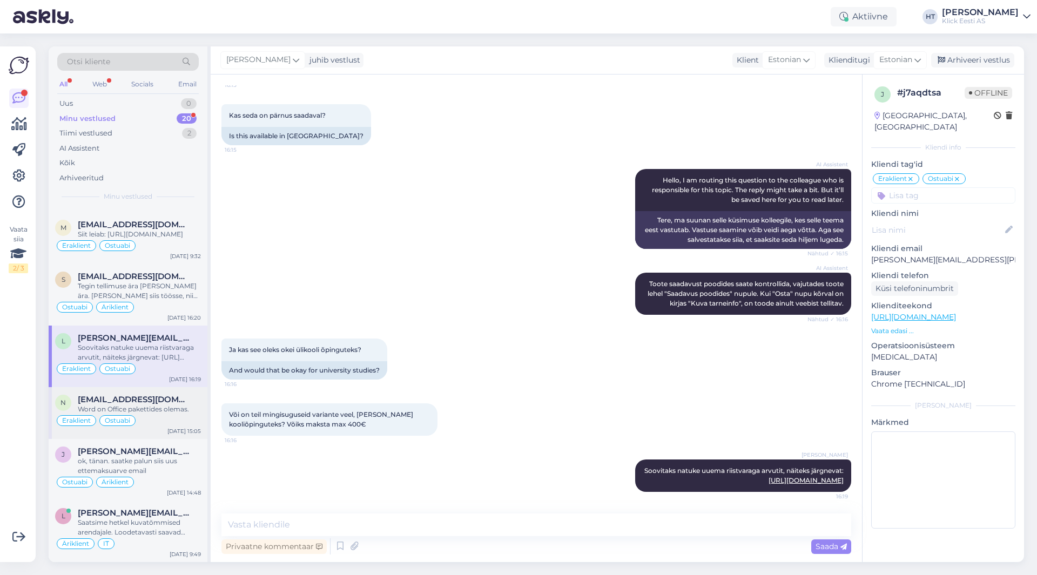
click at [168, 407] on div "Word on Office pakettides olemas." at bounding box center [139, 409] width 123 height 10
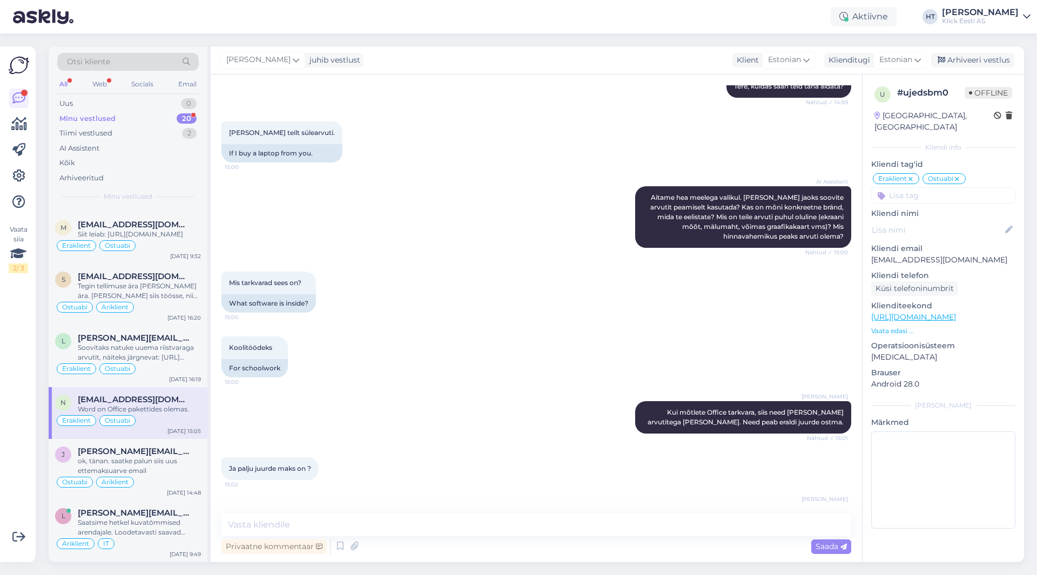
scroll to position [269, 0]
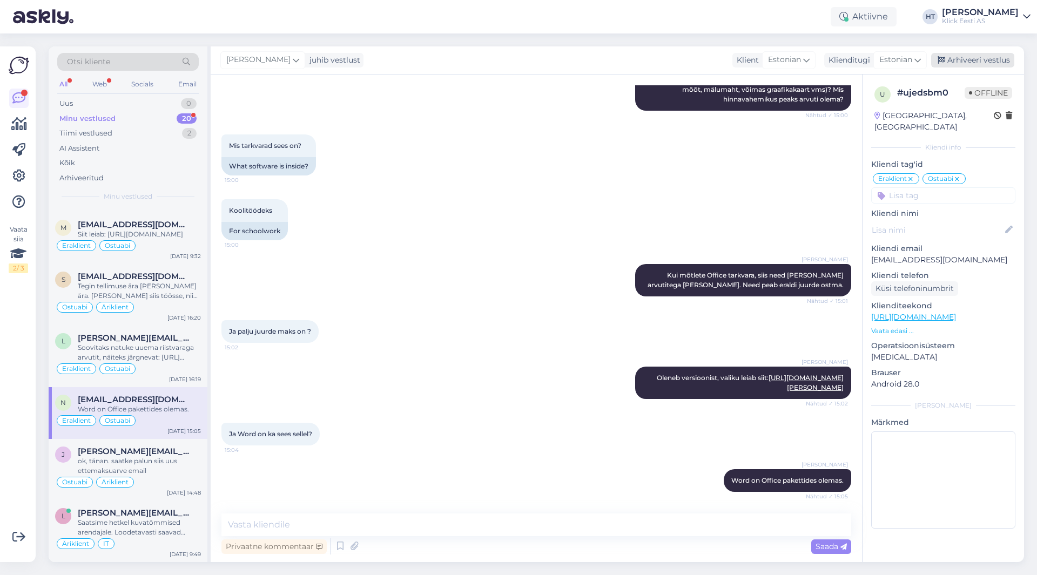
click at [970, 62] on div "Arhiveeri vestlus" at bounding box center [972, 60] width 83 height 15
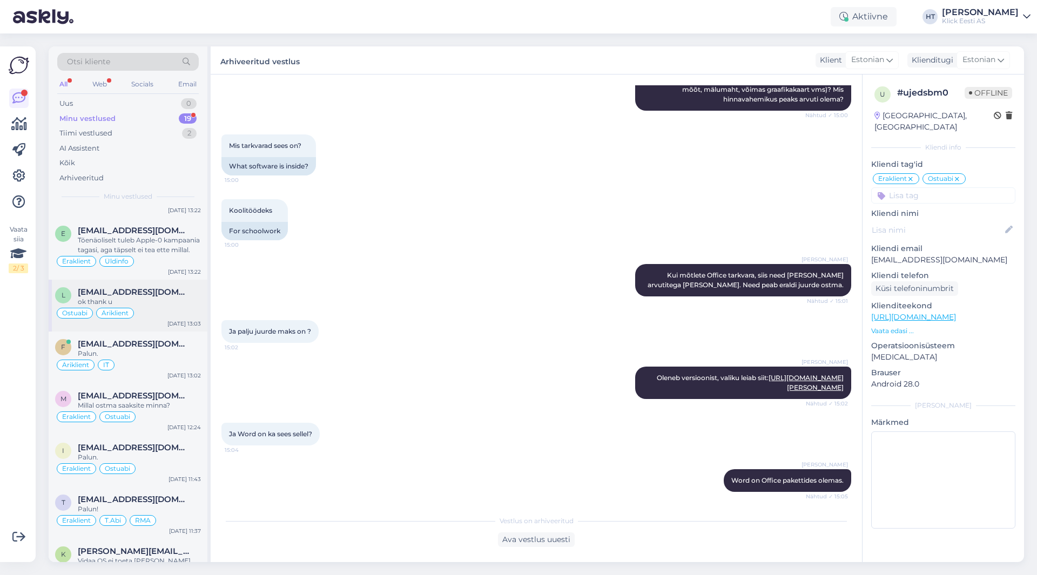
scroll to position [728, 0]
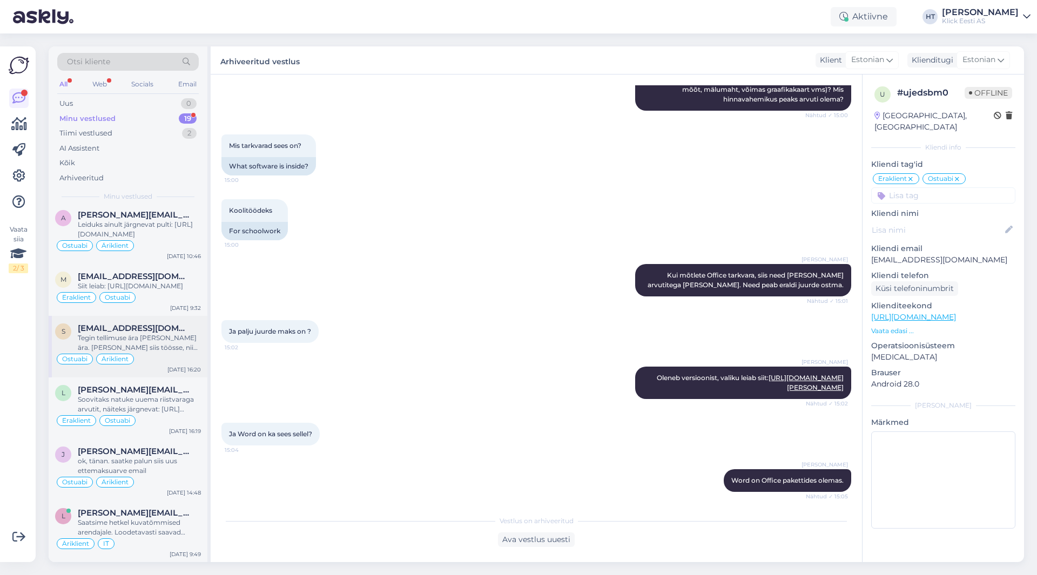
click at [166, 355] on div "Ostuabi Äriklient" at bounding box center [128, 359] width 146 height 13
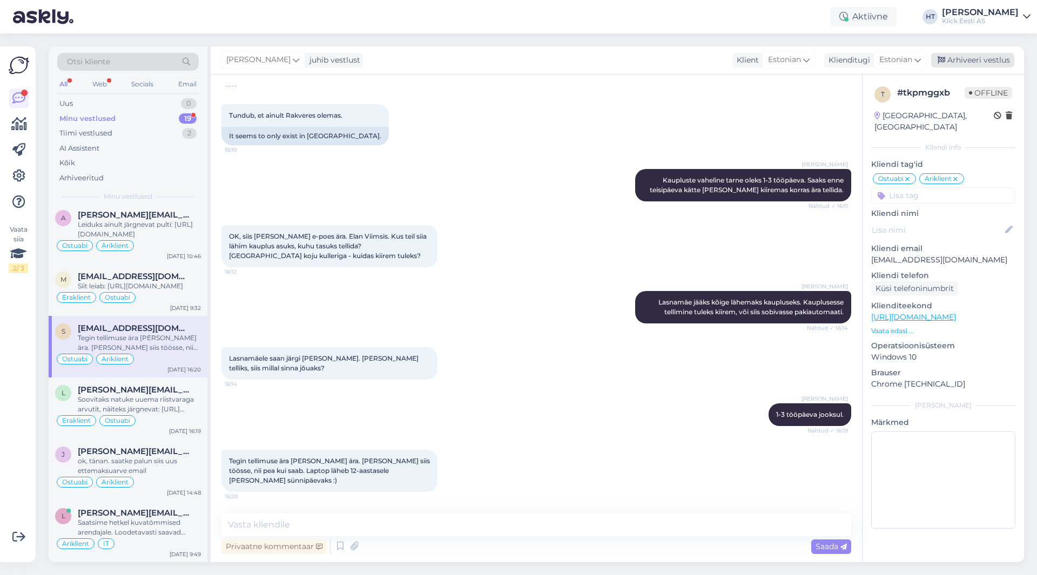
click at [961, 62] on div "Arhiveeri vestlus" at bounding box center [972, 60] width 83 height 15
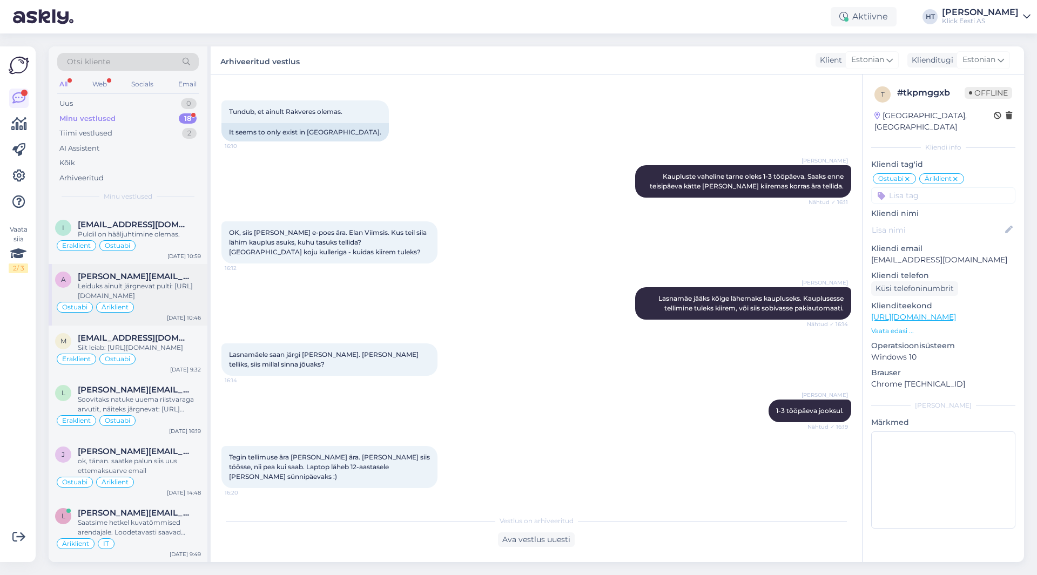
scroll to position [666, 0]
click at [165, 399] on div "Soovitaks natuke uuema riistvaraga arvutit, näiteks järgnevat: [URL][DOMAIN_NAM…" at bounding box center [139, 404] width 123 height 19
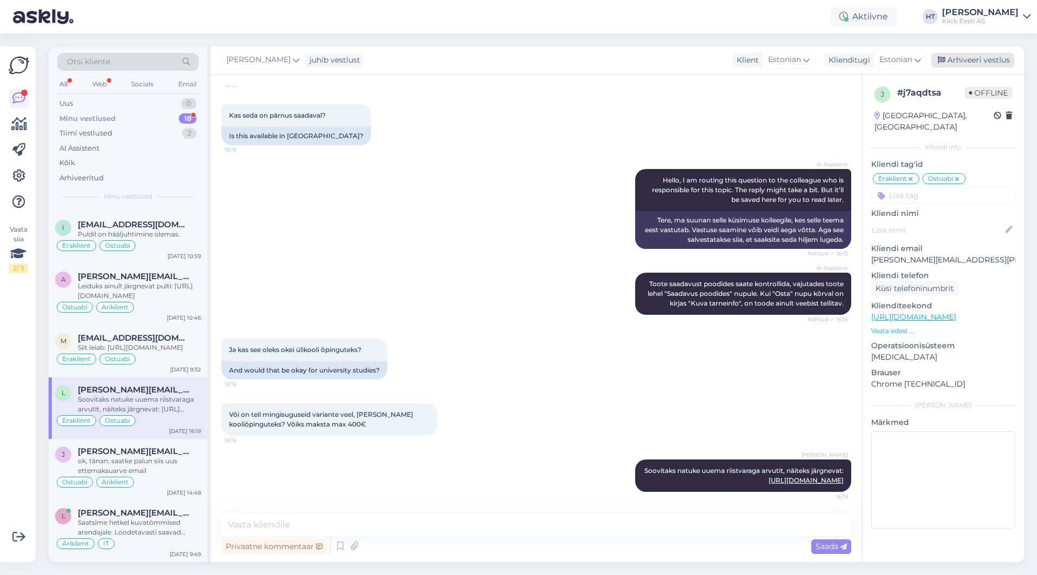
click at [972, 56] on div "Arhiveeri vestlus" at bounding box center [972, 60] width 83 height 15
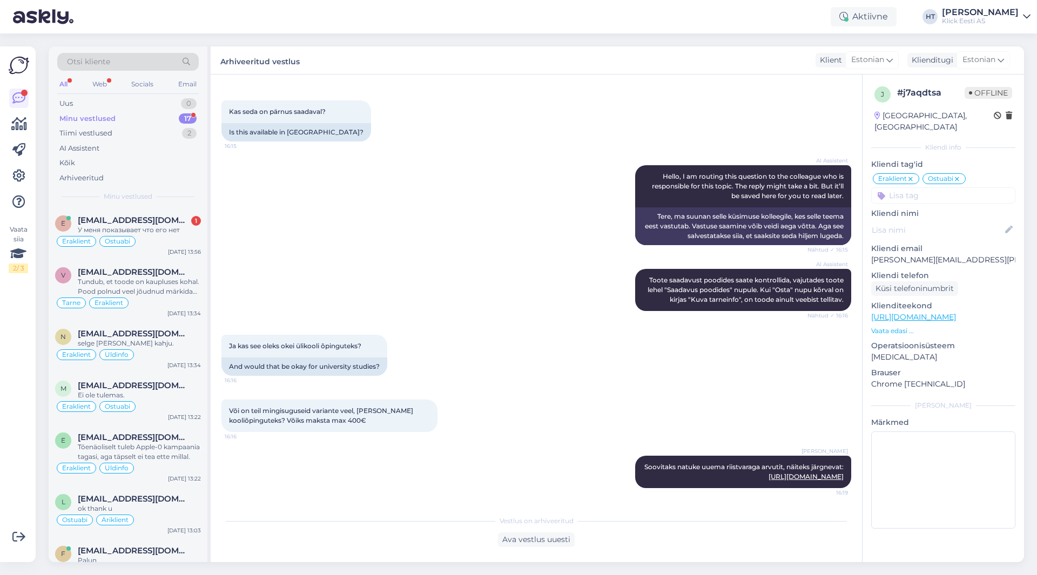
scroll to position [605, 0]
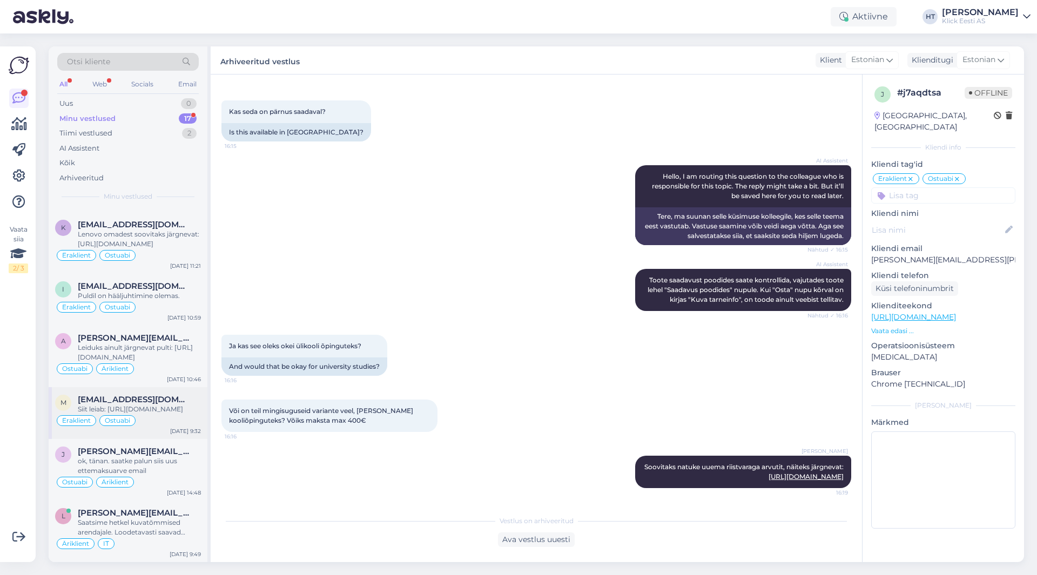
click at [178, 404] on div "Siit leiab: [URL][DOMAIN_NAME]" at bounding box center [139, 409] width 123 height 10
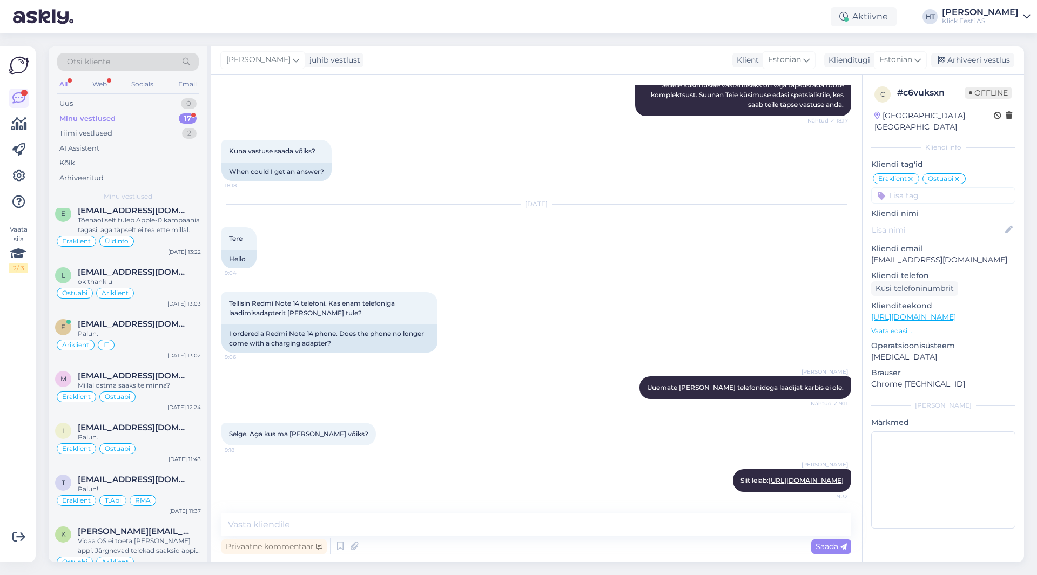
scroll to position [0, 0]
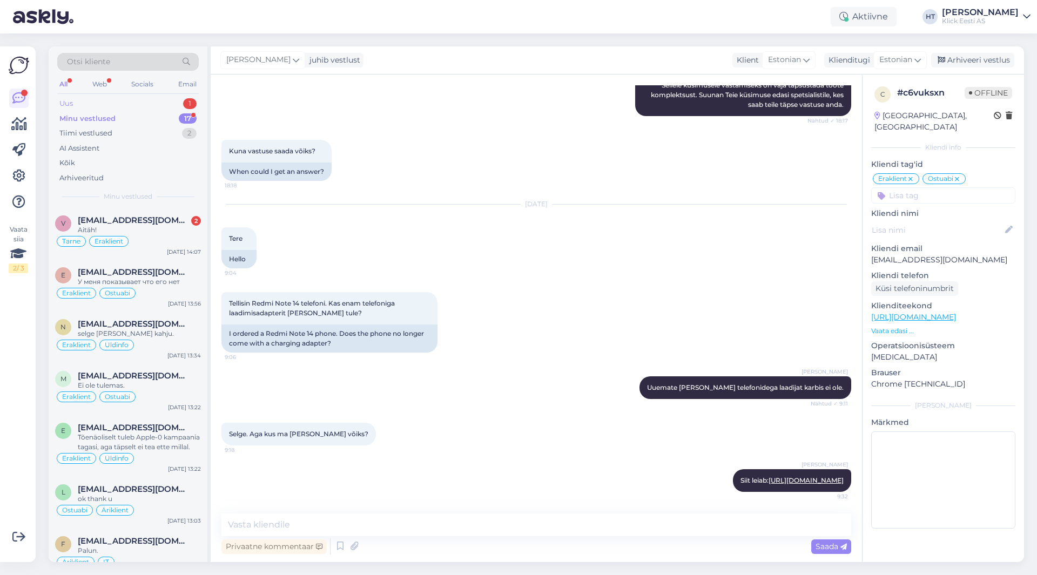
click at [144, 105] on div "Uus 1" at bounding box center [127, 103] width 141 height 15
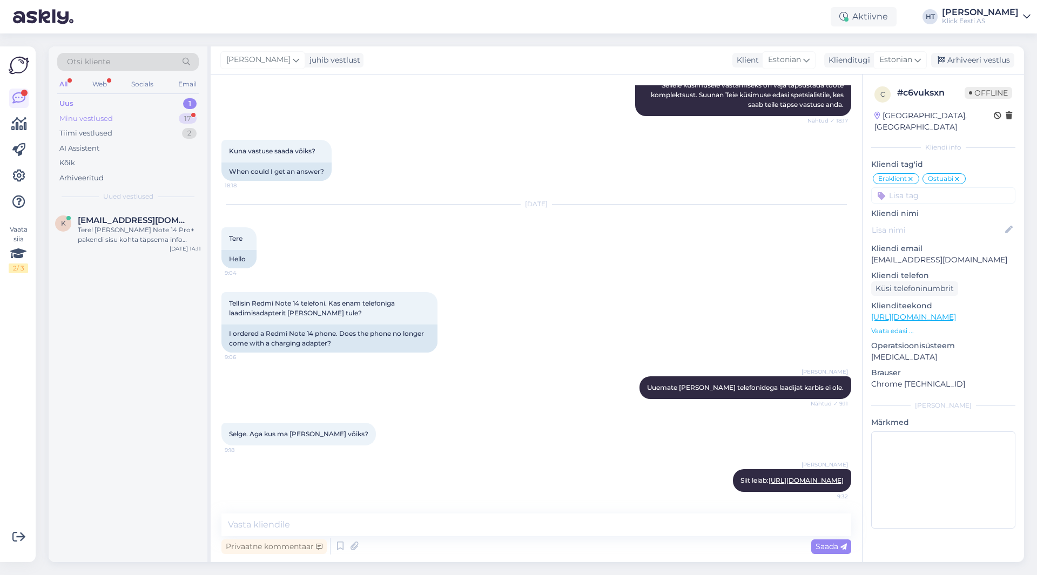
click at [127, 123] on div "Minu vestlused 17" at bounding box center [127, 118] width 141 height 15
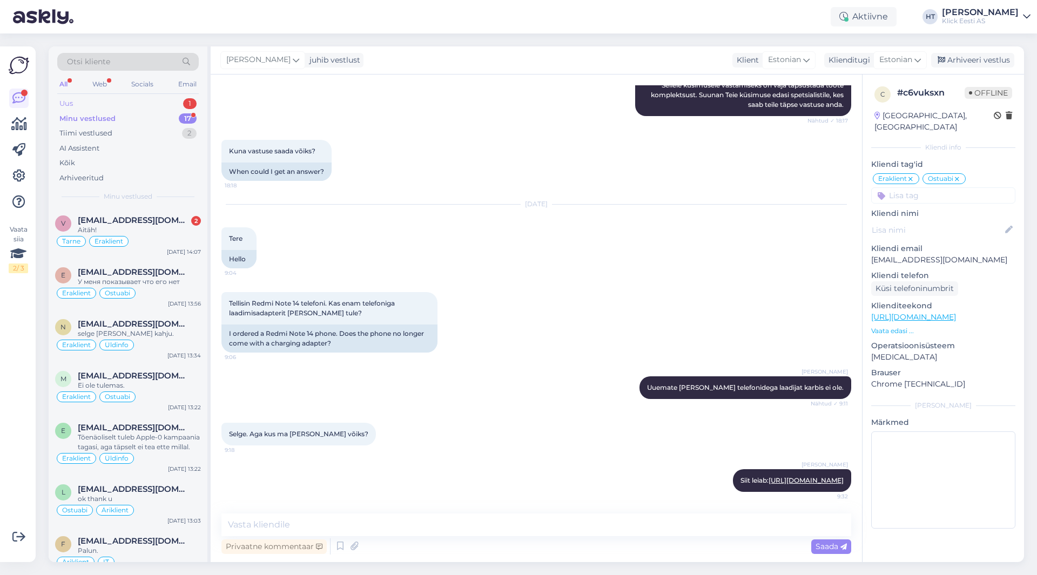
click at [130, 107] on div "Uus 1" at bounding box center [127, 103] width 141 height 15
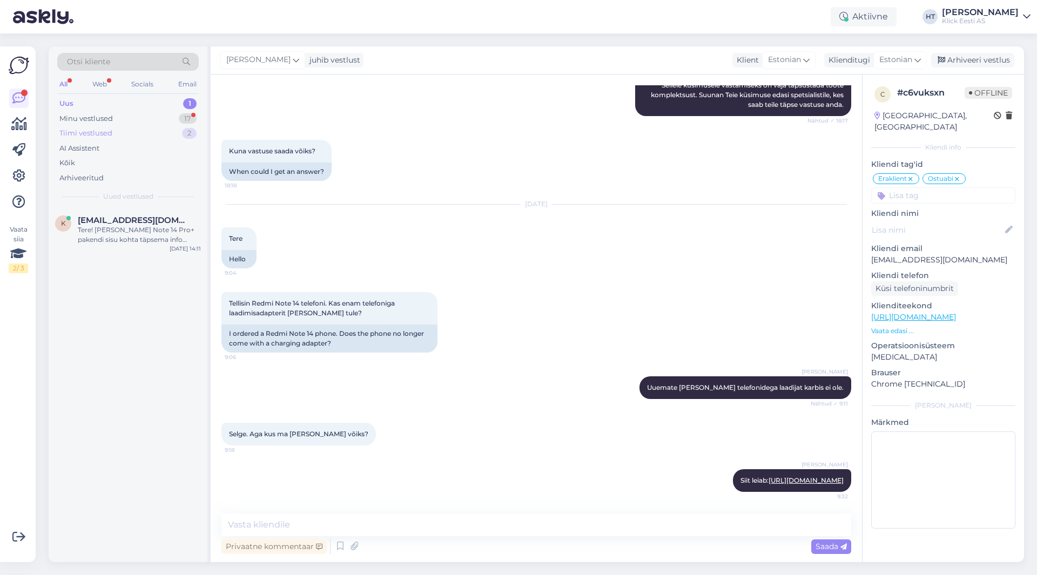
click at [117, 126] on div "Tiimi vestlused 2" at bounding box center [127, 133] width 141 height 15
click at [82, 120] on div "Minu vestlused" at bounding box center [85, 118] width 53 height 11
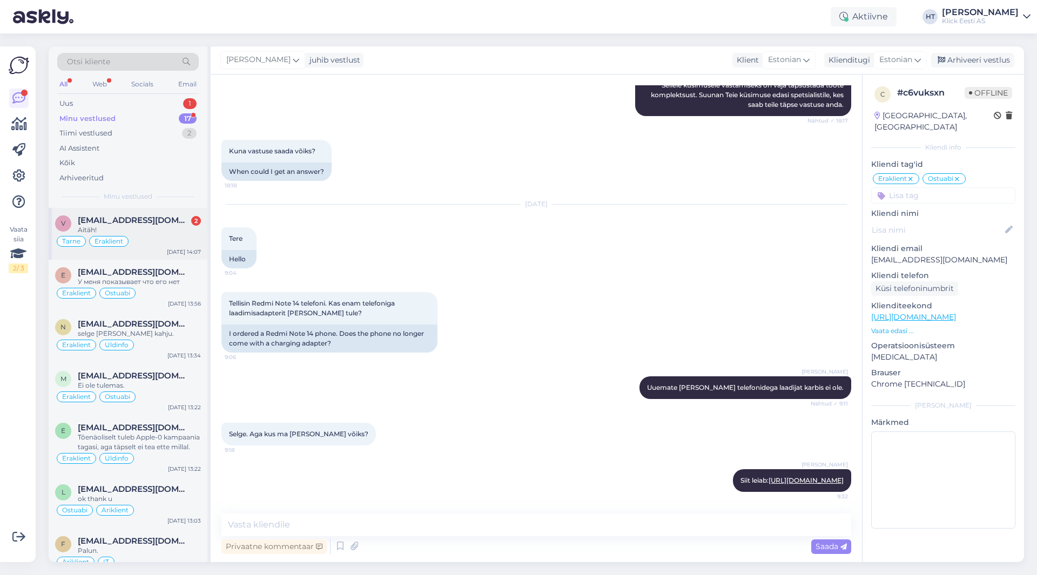
click at [179, 215] on div "v vl.cherkassov@gmail.com 2 Aitäh! Tarne Eraklient Sep 4 14:07" at bounding box center [128, 234] width 159 height 52
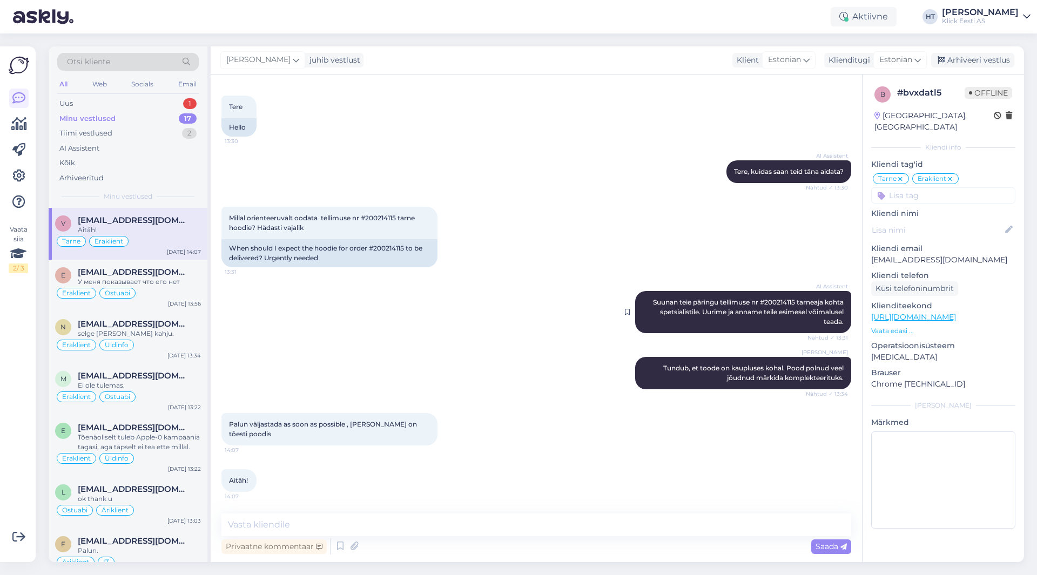
click at [770, 301] on span "Suunan teie päringu tellimuse nr #200214115 tarneaja kohta spetsialistile. Uuri…" at bounding box center [749, 312] width 192 height 28
click at [405, 351] on div "Henri Täht Tundub, et toode on kaupluses kohal. Pood polnud veel jõudnud märkid…" at bounding box center [535, 373] width 629 height 56
click at [767, 301] on span "Suunan teie päringu tellimuse nr #200214115 tarneaja kohta spetsialistile. Uuri…" at bounding box center [749, 312] width 192 height 28
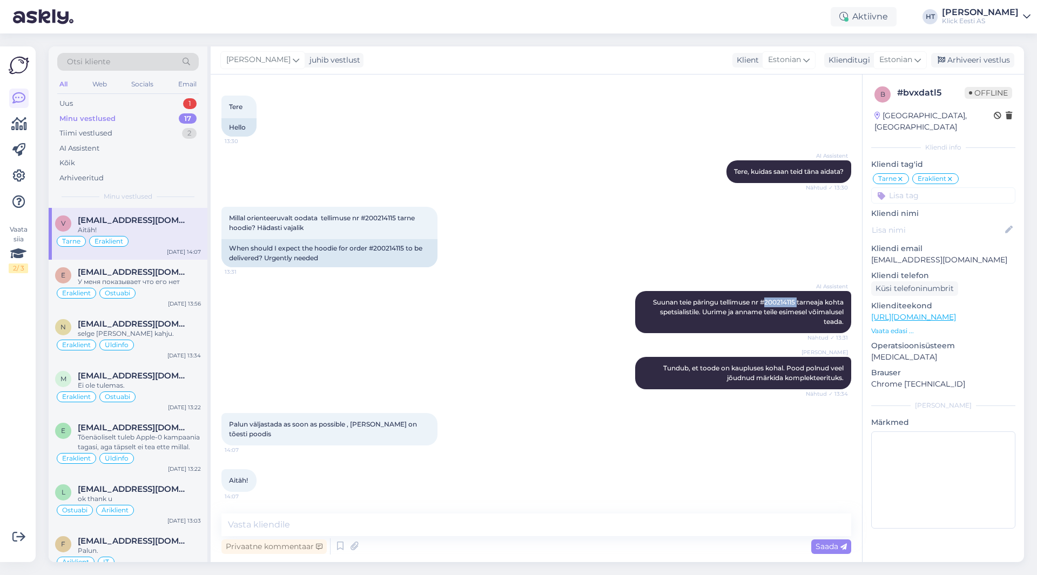
copy span "200214115"
click at [551, 269] on div "Millal orienteeruvalt oodata tellimuse nr #200214115 tarne hoodie? Hädasti vaja…" at bounding box center [535, 237] width 629 height 84
click at [483, 329] on div "AI Assistent Suunan teie päringu tellimuse nr #200214115 tarneaja kohta spetsia…" at bounding box center [535, 312] width 629 height 66
click at [451, 532] on textarea at bounding box center [535, 524] width 629 height 23
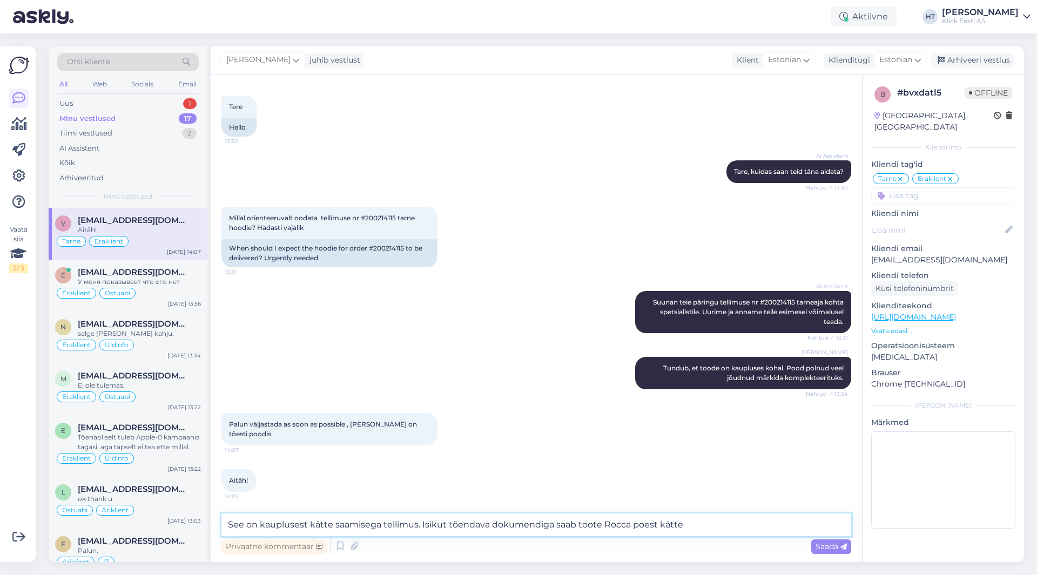
type textarea "See on kauplusest kätte saamisega tellimus. Isikut tõendava dokumendiga saab to…"
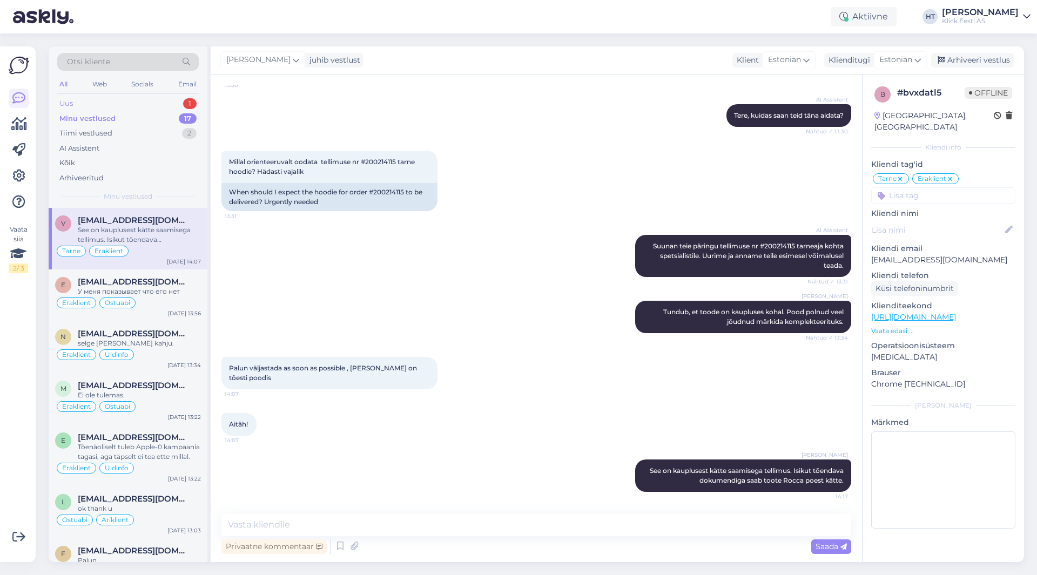
click at [179, 106] on div "Uus 1" at bounding box center [127, 103] width 141 height 15
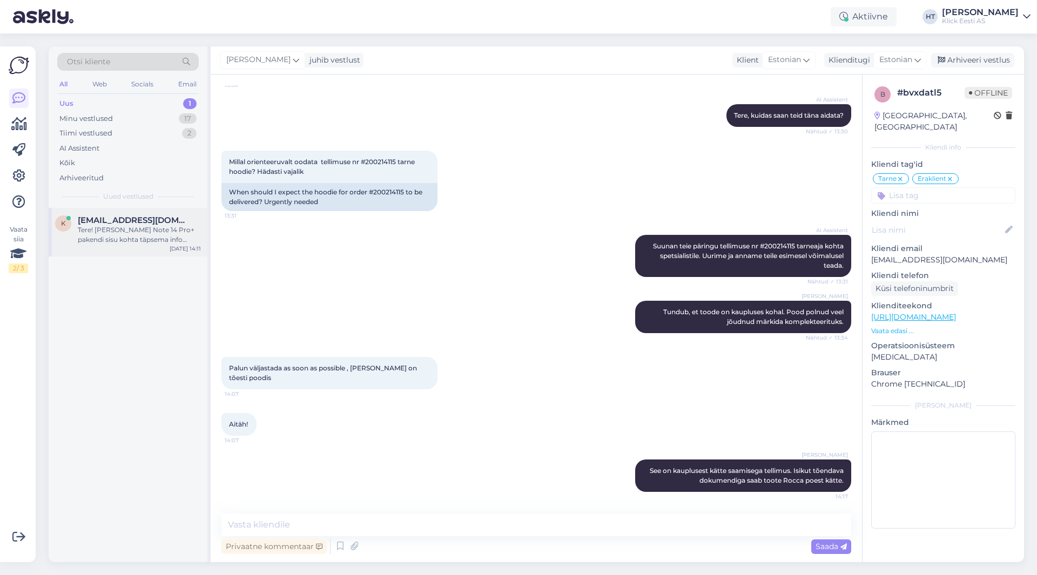
click at [175, 219] on div "kartsemm@gmail.com" at bounding box center [139, 220] width 123 height 10
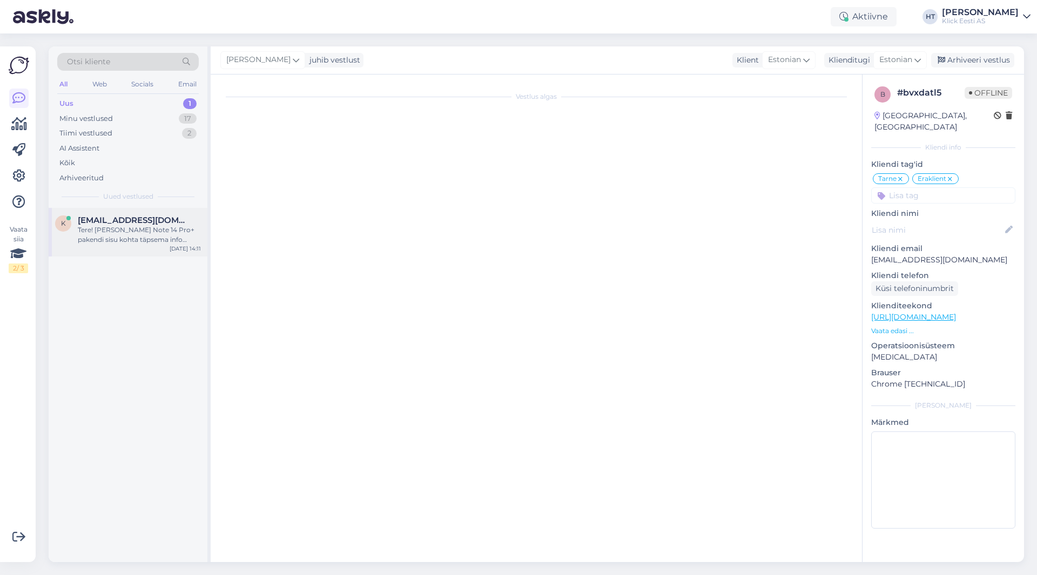
scroll to position [0, 0]
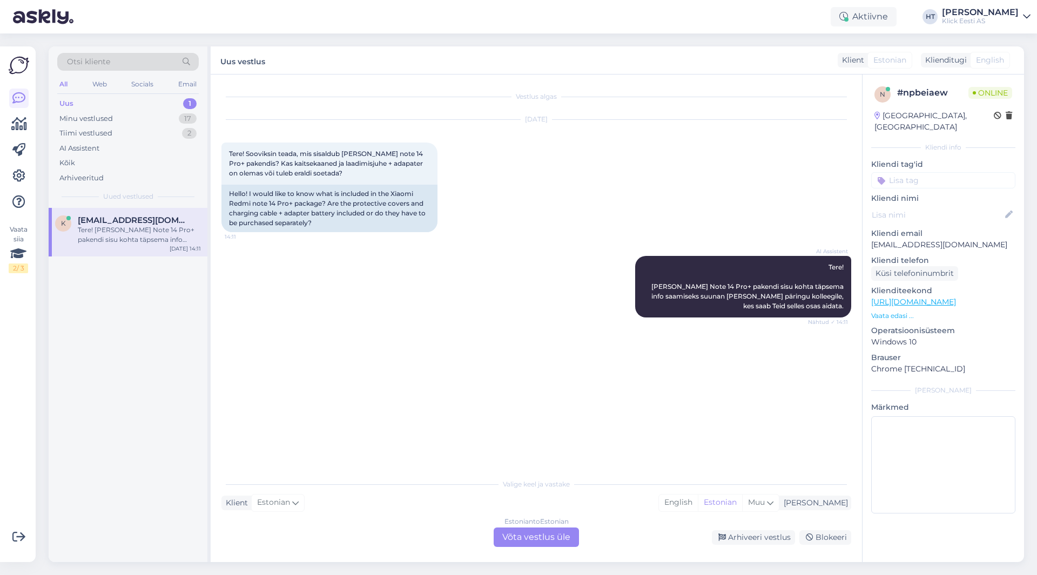
click at [142, 99] on div "Uus 1" at bounding box center [127, 103] width 141 height 15
click at [165, 120] on div "Minu vestlused 17" at bounding box center [127, 118] width 141 height 15
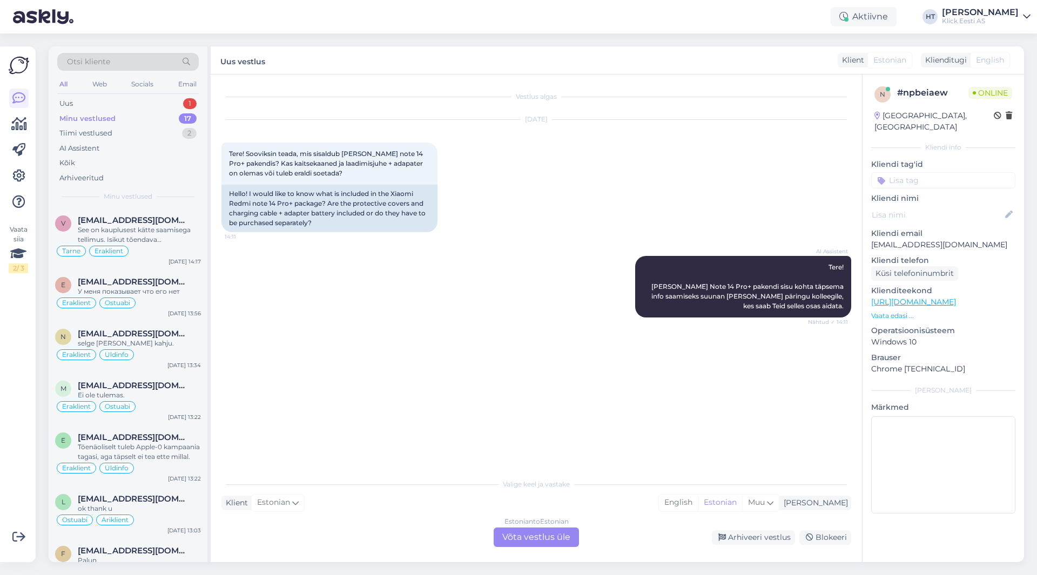
click at [154, 93] on div "All Web Socials Email" at bounding box center [127, 85] width 141 height 17
click at [156, 104] on div "Uus 1" at bounding box center [127, 103] width 141 height 15
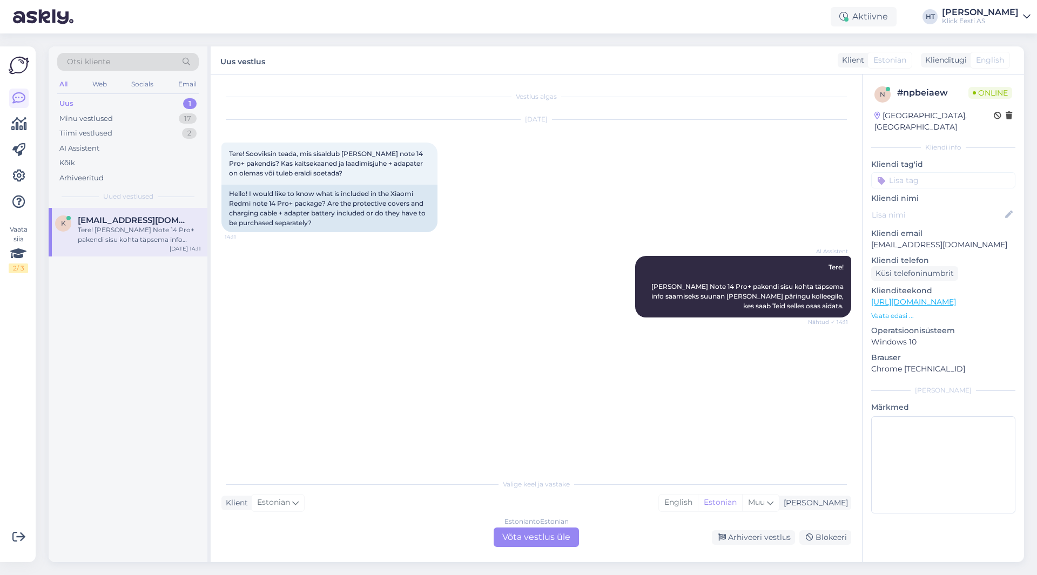
click at [160, 218] on span "kartsemm@gmail.com" at bounding box center [134, 220] width 112 height 10
drag, startPoint x: 391, startPoint y: 153, endPoint x: 243, endPoint y: 167, distance: 148.1
click at [243, 167] on div "Tere! Sooviksin teada, mis sisaldub Xiaomi Redmi note 14 Pro+ pakendis? Kas kai…" at bounding box center [329, 164] width 216 height 42
click at [243, 164] on span "Tere! Sooviksin teada, mis sisaldub Xiaomi Redmi note 14 Pro+ pakendis? Kas kai…" at bounding box center [326, 164] width 195 height 28
click at [899, 311] on p "Vaata edasi ..." at bounding box center [943, 316] width 144 height 10
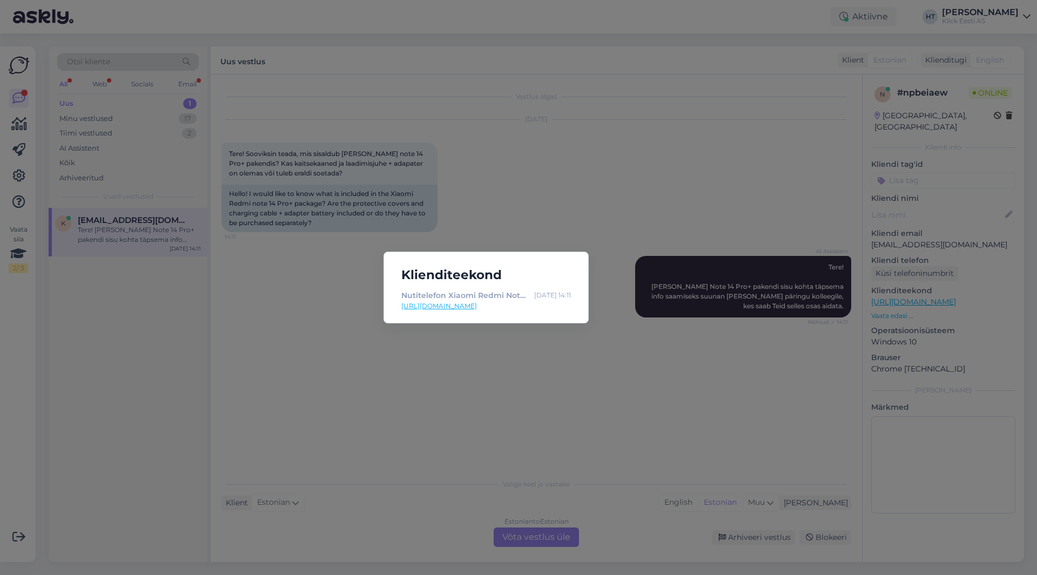
click at [292, 271] on div "Klienditeekond Nutitelefon Xiaomi Redmi Note 14 Pro+ 5G, 12+512GB - Klick e-poo…" at bounding box center [518, 287] width 1037 height 575
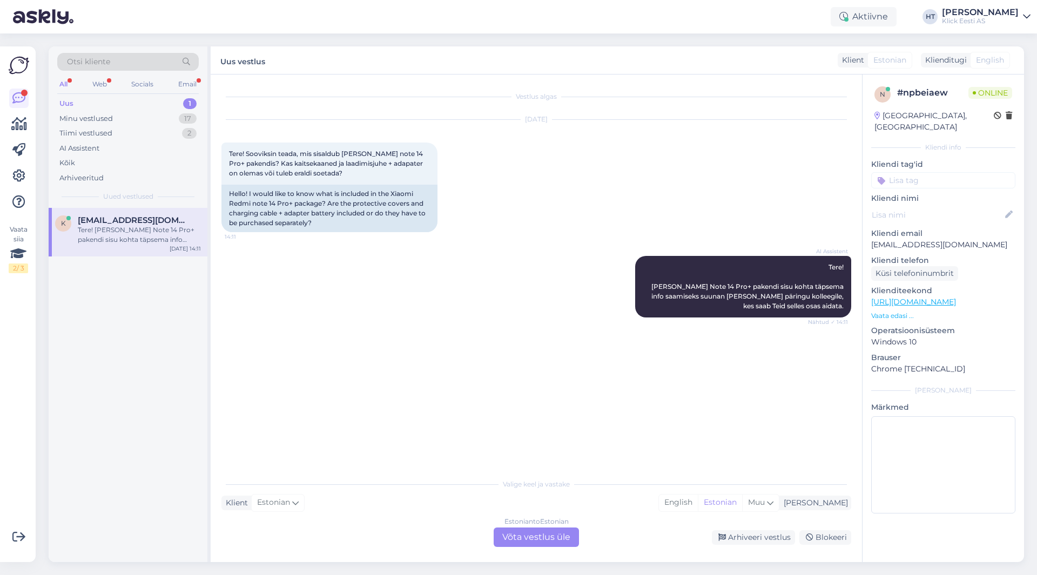
click at [168, 97] on div "Uus 1" at bounding box center [127, 103] width 141 height 15
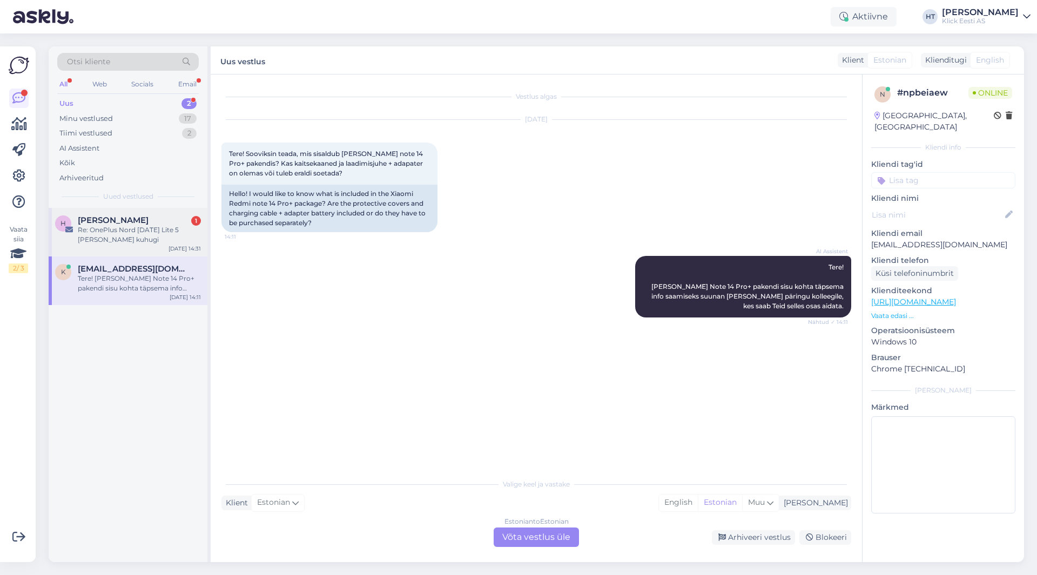
click at [147, 223] on div "Henri Täht 1" at bounding box center [139, 220] width 123 height 10
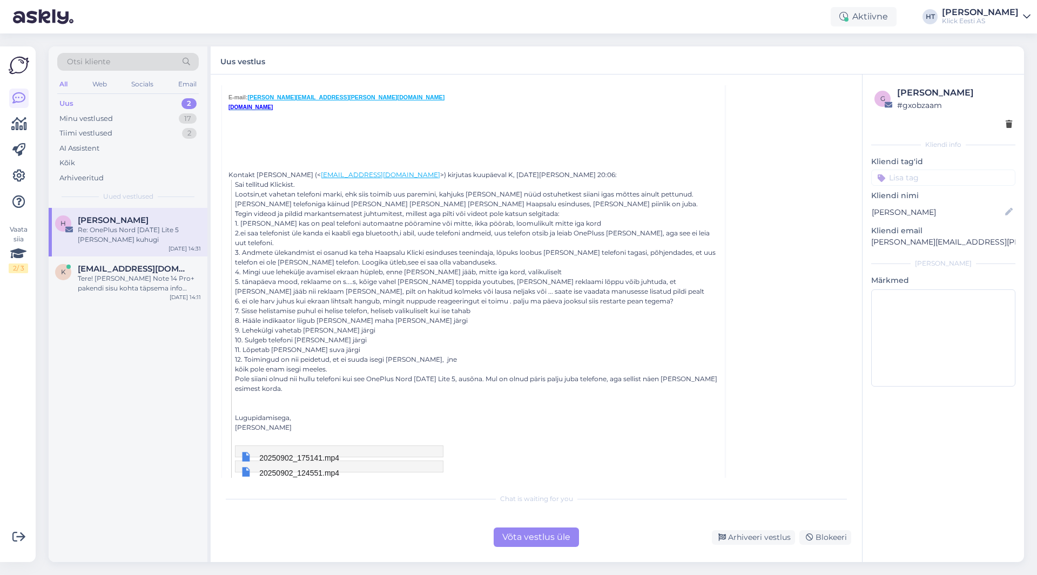
scroll to position [572, 0]
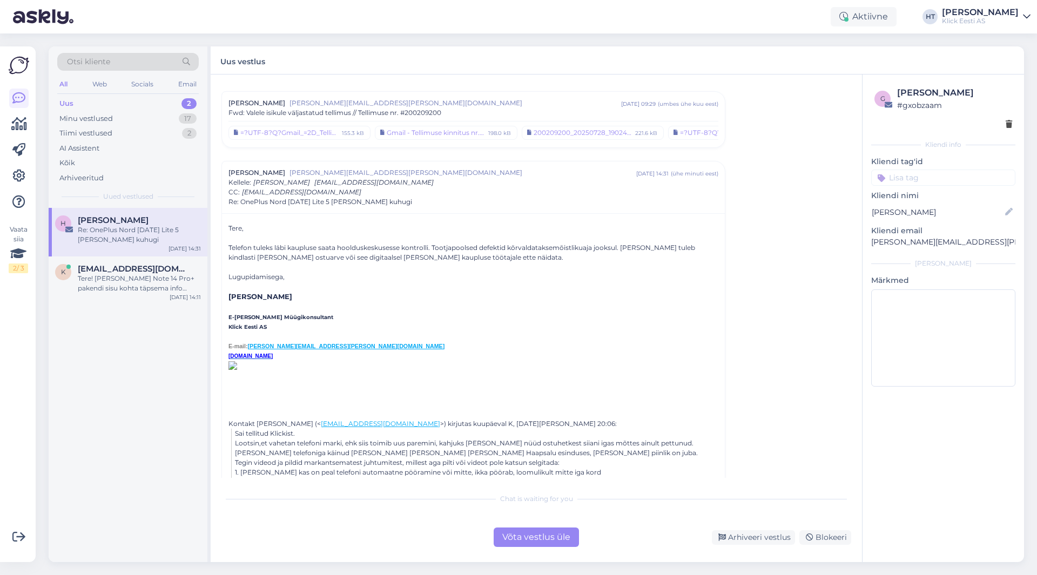
click at [382, 190] on div "Henri Täht henri.taht@klick.ee sept 4 14:31 ( ühe minuti eest ) Kellele : anne …" at bounding box center [473, 187] width 490 height 39
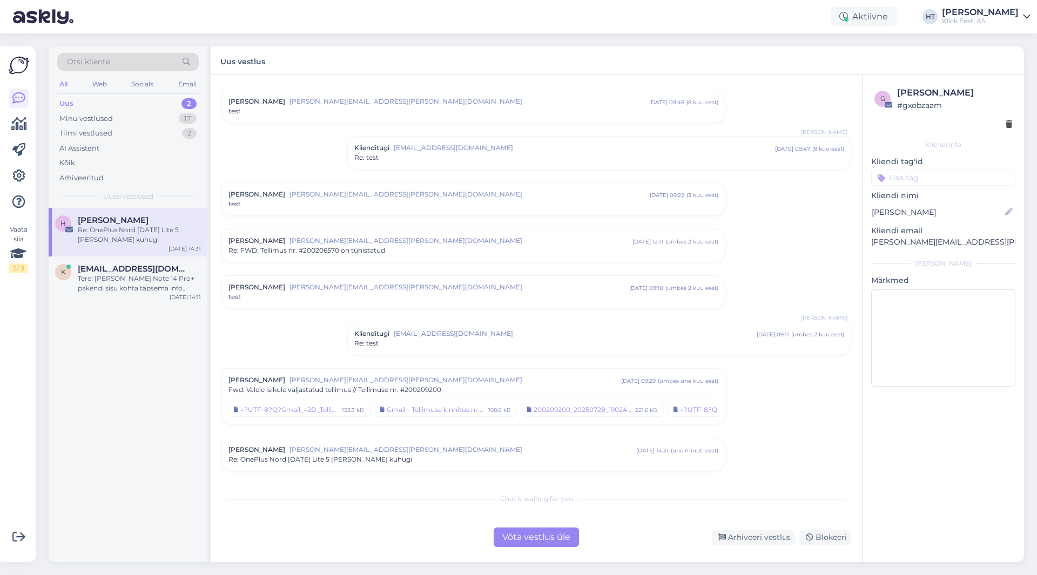
scroll to position [25, 0]
click at [396, 453] on span "[PERSON_NAME][EMAIL_ADDRESS][PERSON_NAME][DOMAIN_NAME]" at bounding box center [462, 450] width 347 height 10
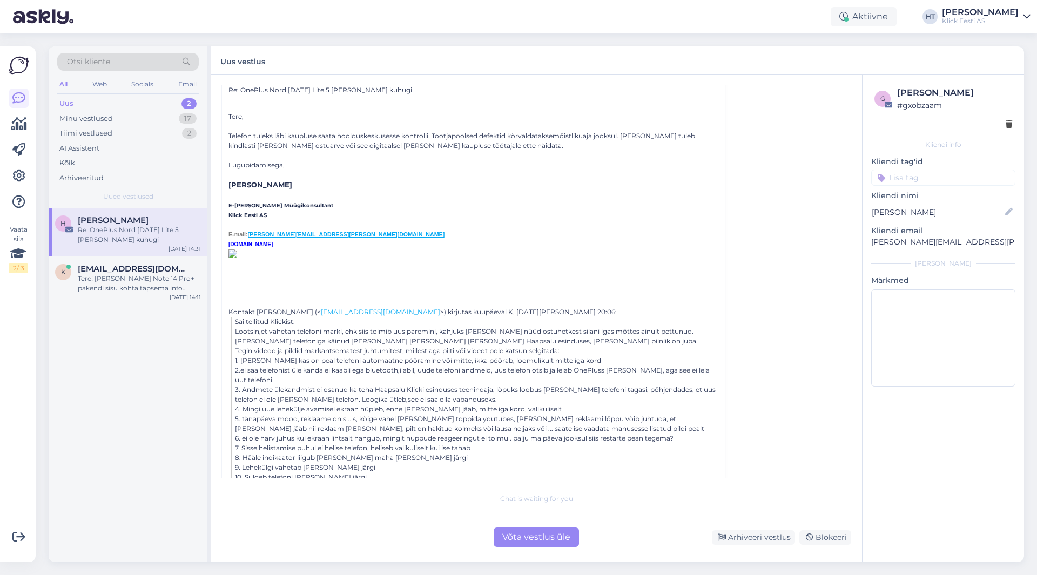
scroll to position [572, 0]
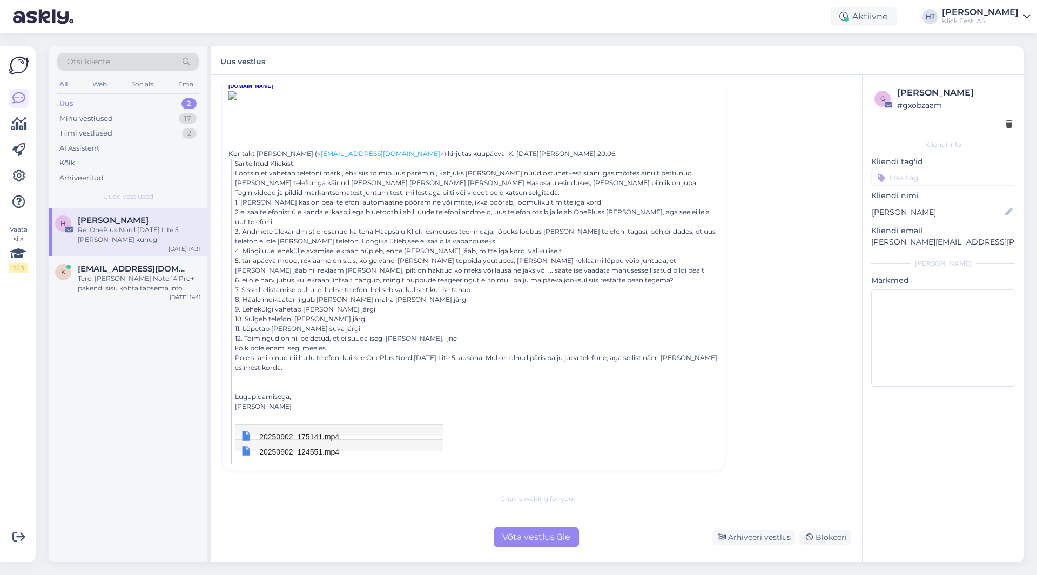
click at [316, 437] on span "20250902_175141.mp4" at bounding box center [299, 436] width 80 height 9
click at [314, 456] on link "20250902_124551.mp4" at bounding box center [290, 451] width 98 height 12
click at [131, 63] on div "Otsi kliente" at bounding box center [127, 62] width 141 height 18
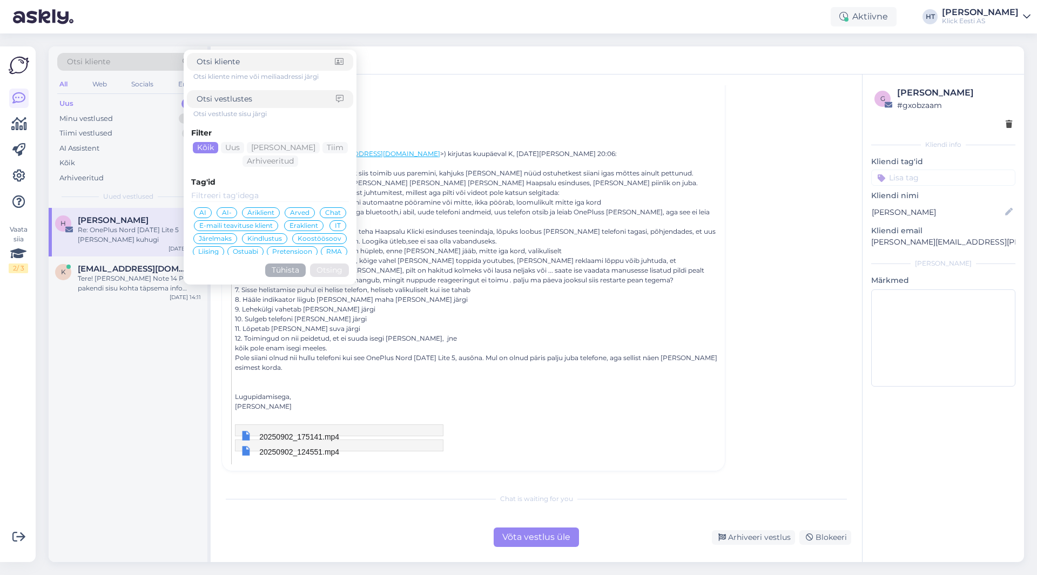
click at [253, 103] on input at bounding box center [266, 98] width 139 height 11
paste input "Note 14 Pro+"
type input "Note 14 Pro+"
click button "Otsing" at bounding box center [329, 269] width 39 height 13
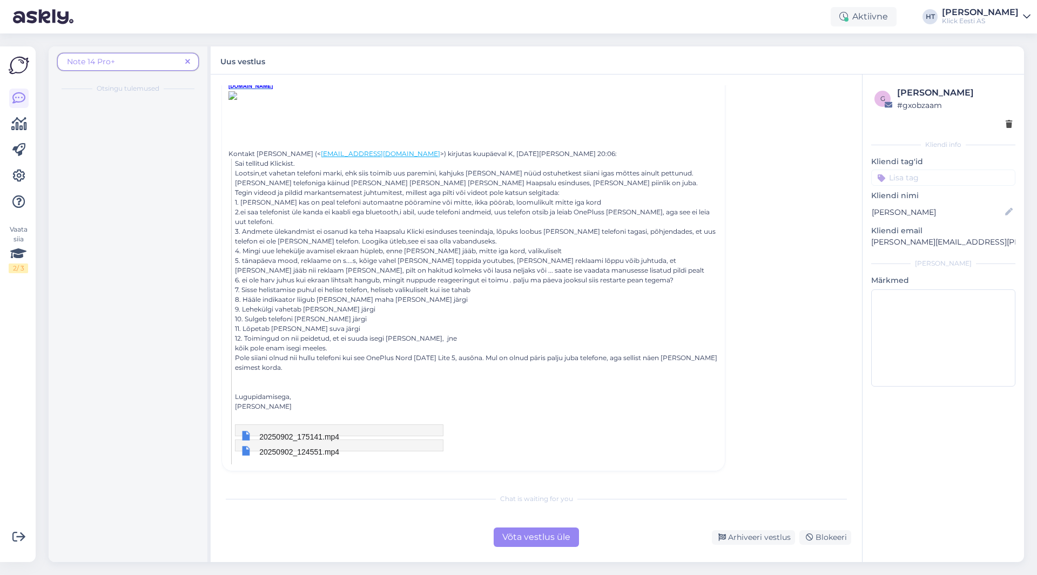
click at [149, 66] on span "Note 14 Pro+" at bounding box center [124, 61] width 114 height 11
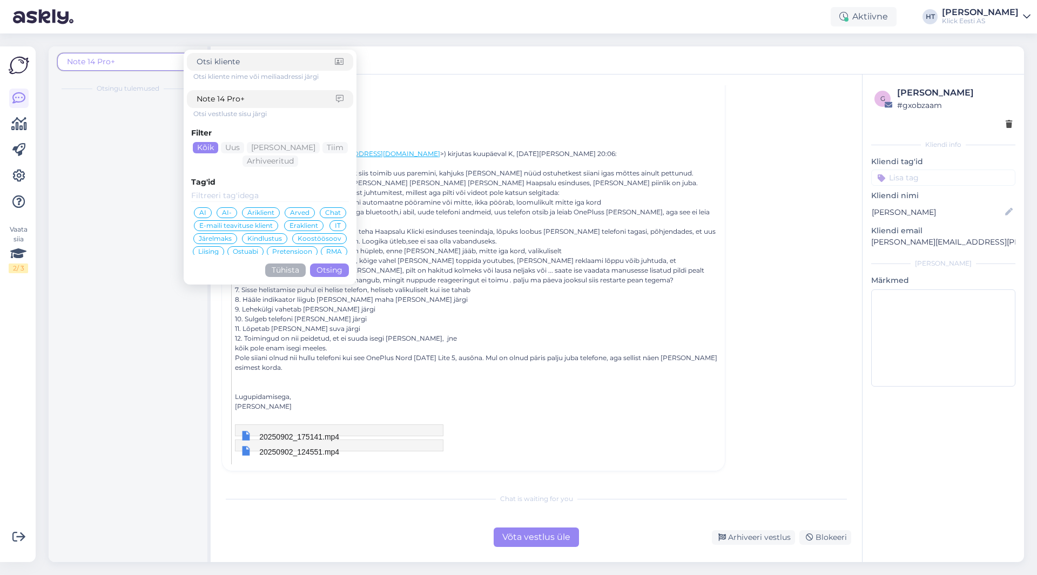
click at [258, 96] on input "Note 14 Pro+" at bounding box center [266, 98] width 139 height 11
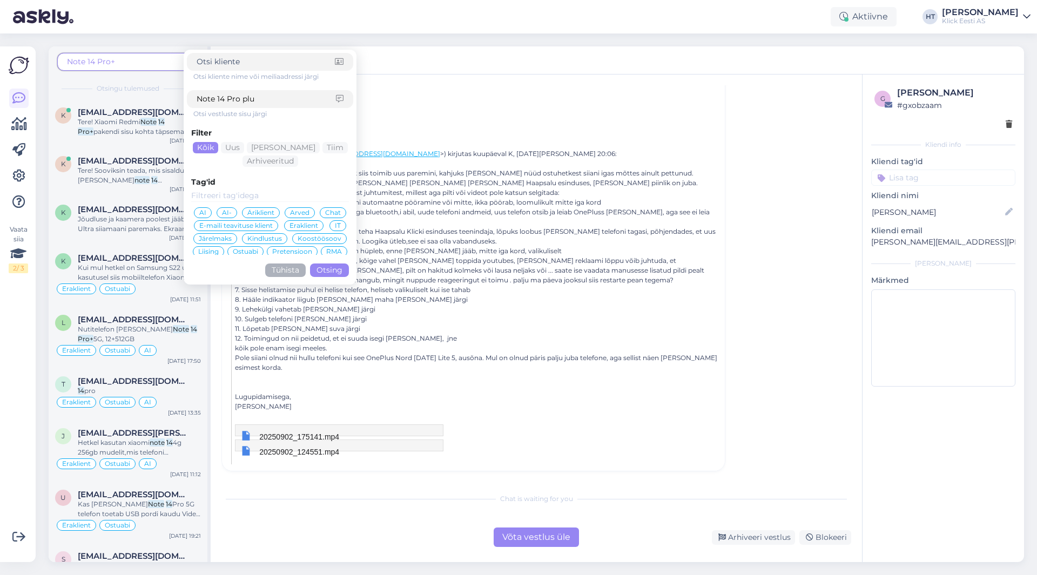
type input "Note 14 Pro plus"
click button "Otsing" at bounding box center [329, 269] width 39 height 13
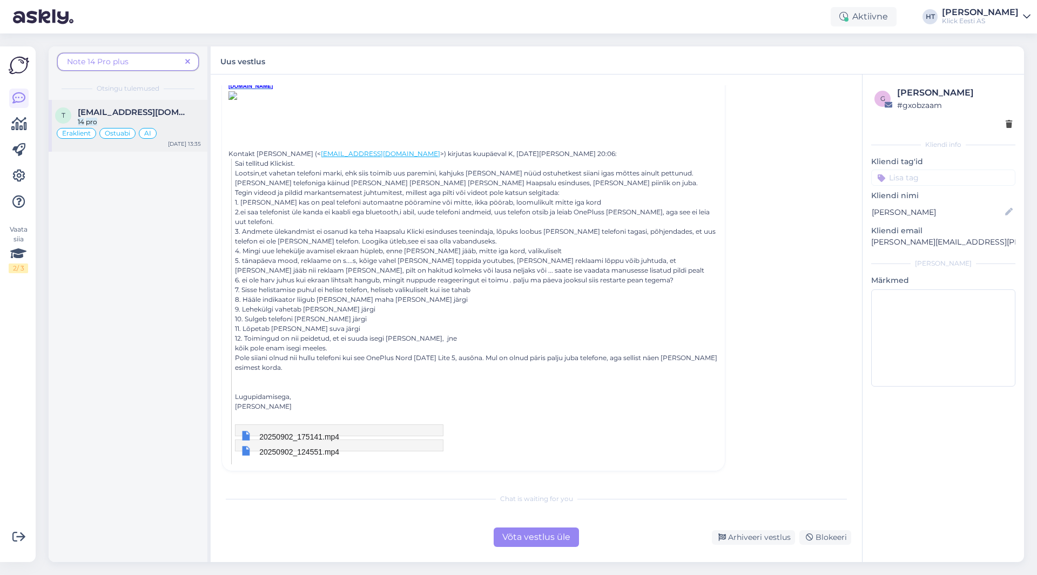
click at [155, 109] on span "theprodieman@gmail.com" at bounding box center [134, 112] width 112 height 10
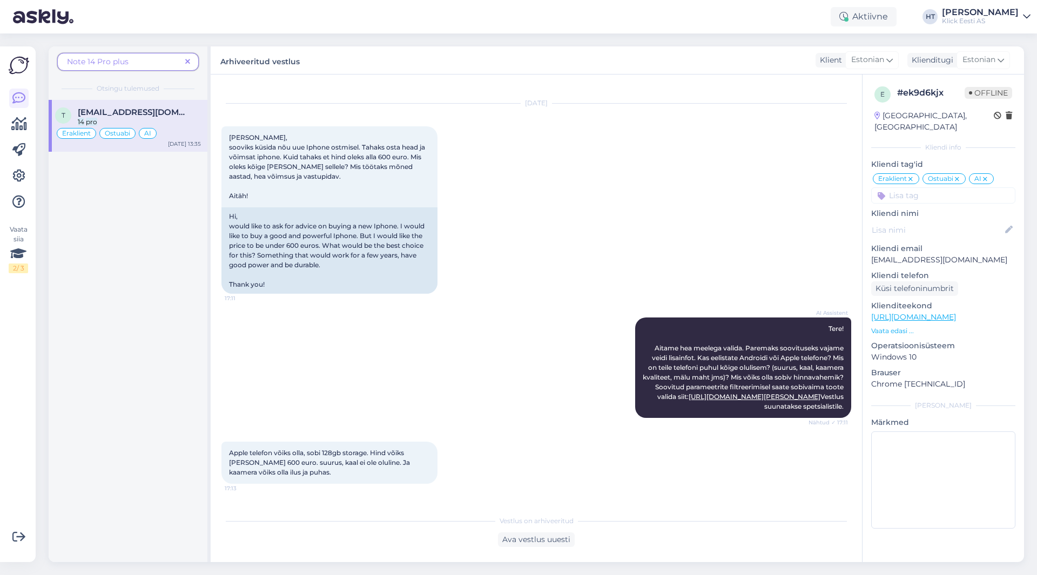
scroll to position [0, 0]
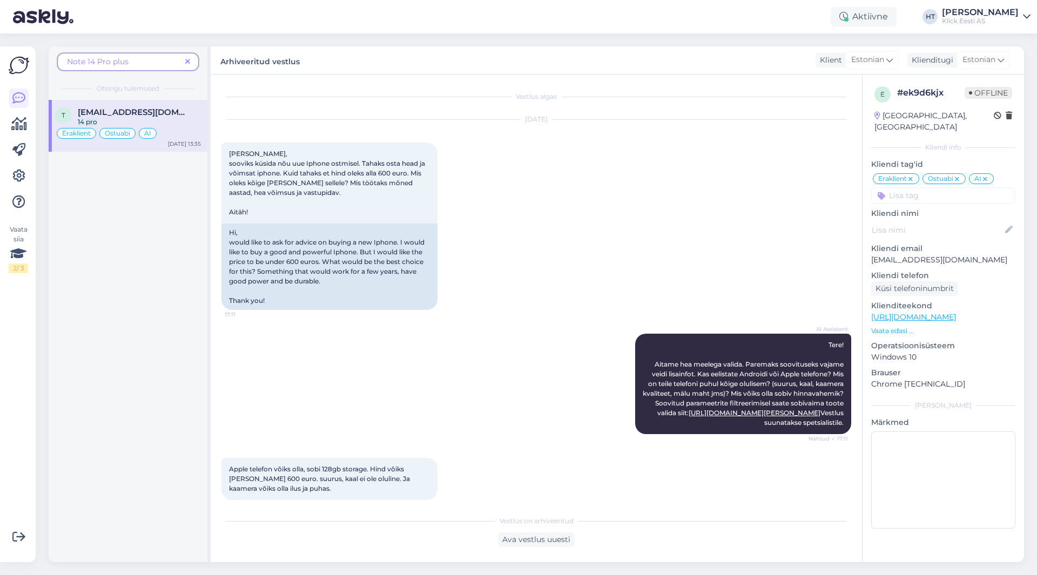
click at [189, 62] on icon at bounding box center [187, 62] width 5 height 8
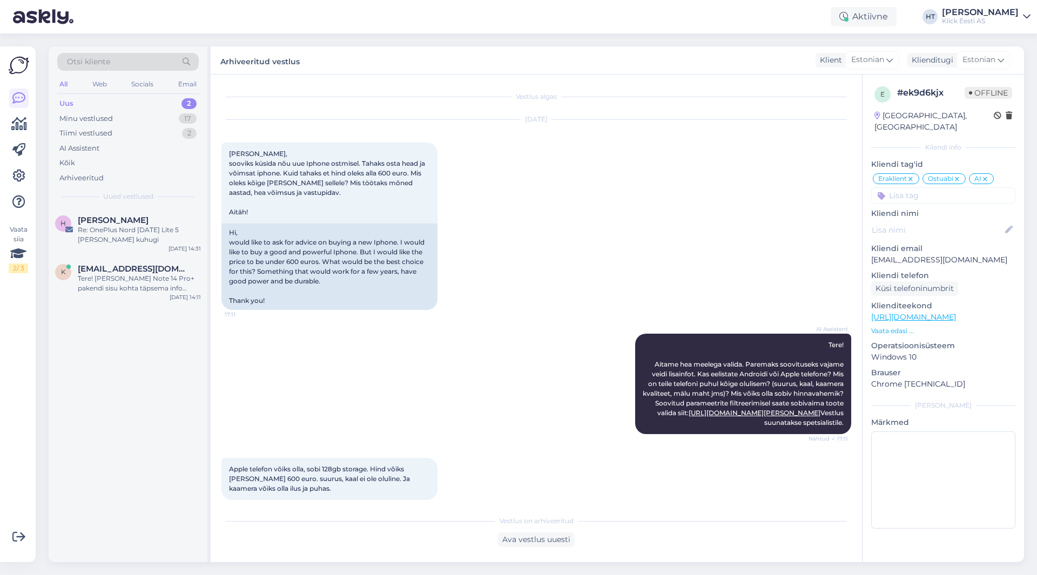
click at [158, 106] on div "Uus 2" at bounding box center [127, 103] width 141 height 15
click at [158, 220] on div "[PERSON_NAME]" at bounding box center [139, 220] width 123 height 10
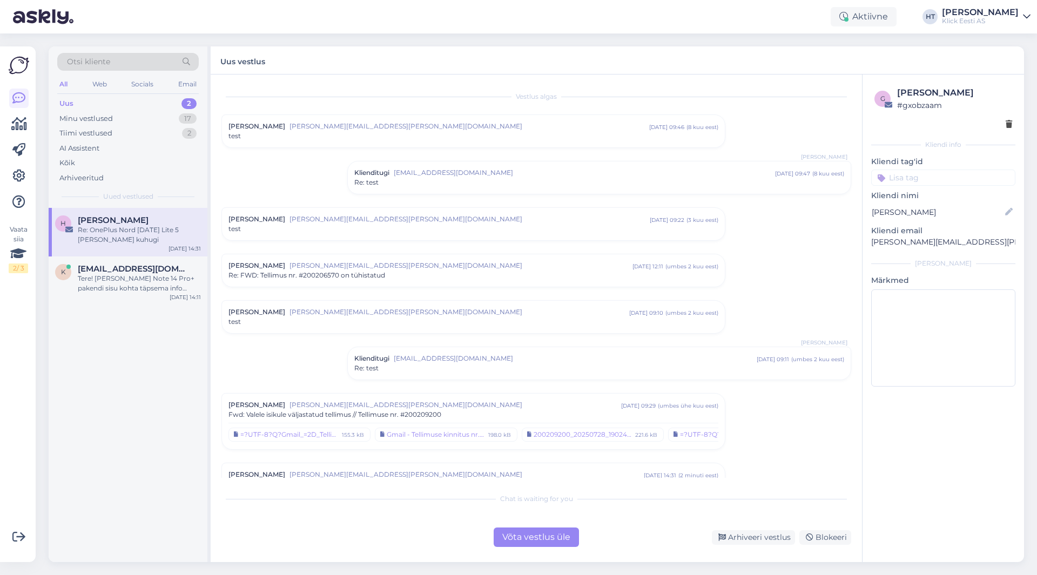
scroll to position [377, 0]
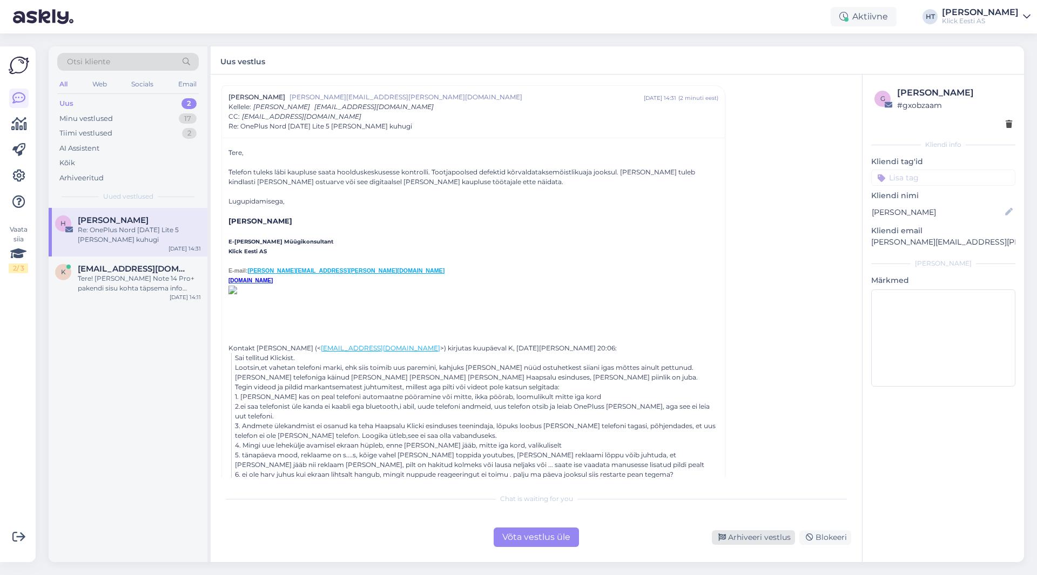
click at [741, 536] on div "Arhiveeri vestlus" at bounding box center [753, 537] width 83 height 15
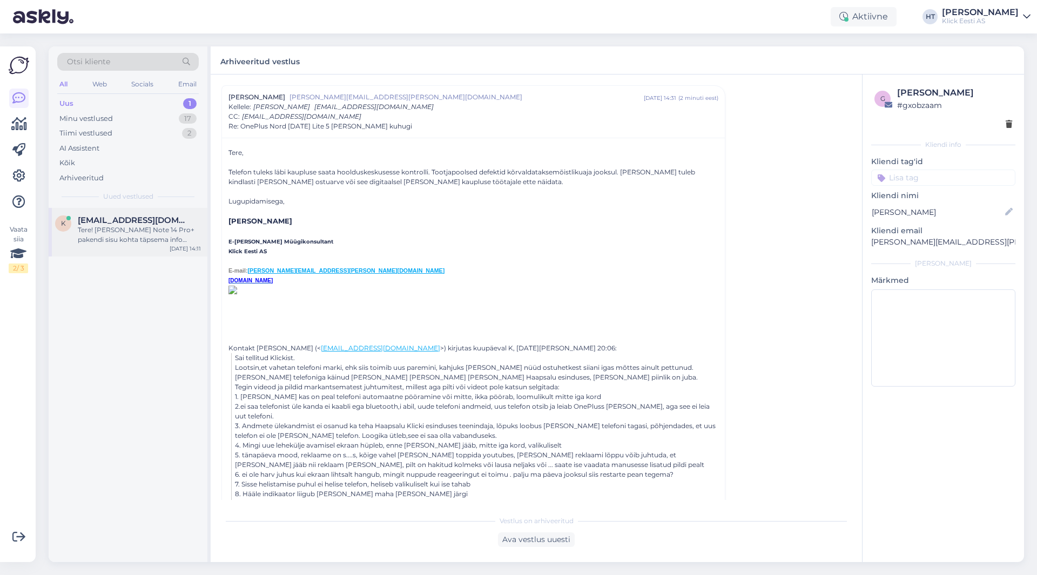
click at [147, 235] on div "Tere! Xiaomi Redmi Note 14 Pro+ pakendi sisu kohta täpsema info saamiseks suuna…" at bounding box center [139, 234] width 123 height 19
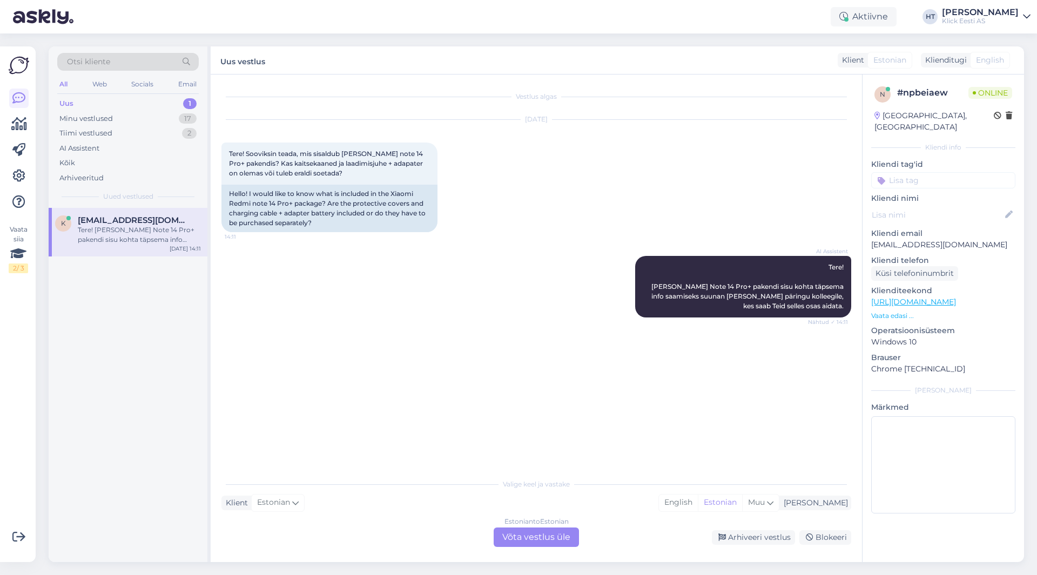
scroll to position [0, 0]
click at [566, 299] on div "AI Assistent Tere! Xiaomi Redmi Note 14 Pro+ pakendi sisu kohta täpsema info sa…" at bounding box center [535, 286] width 629 height 85
click at [540, 299] on div "AI Assistent Tere! Xiaomi Redmi Note 14 Pro+ pakendi sisu kohta täpsema info sa…" at bounding box center [535, 286] width 629 height 85
click at [543, 533] on div "Estonian to Estonian Võta vestlus üle" at bounding box center [535, 536] width 85 height 19
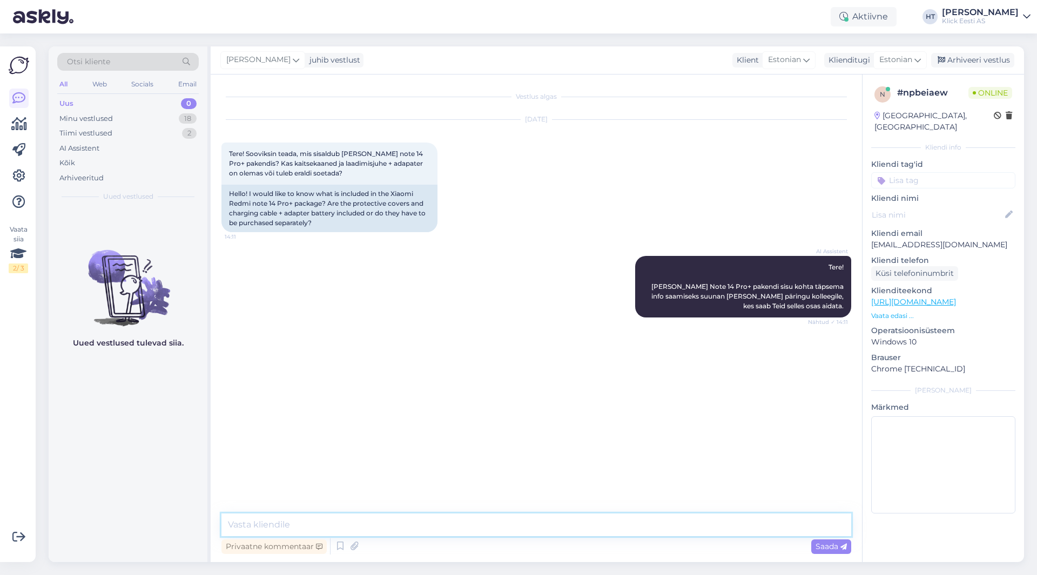
click at [543, 523] on textarea at bounding box center [535, 524] width 629 height 23
click at [331, 321] on div "AI Assistent Tere! Xiaomi Redmi Note 14 Pro+ pakendi sisu kohta täpsema info sa…" at bounding box center [535, 286] width 629 height 85
click at [389, 514] on textarea at bounding box center [535, 524] width 629 height 23
type textarea "Laadimiskaabel ja ümbris on karbis kaasas."
click at [184, 125] on div "Minu vestlused 18" at bounding box center [127, 118] width 141 height 15
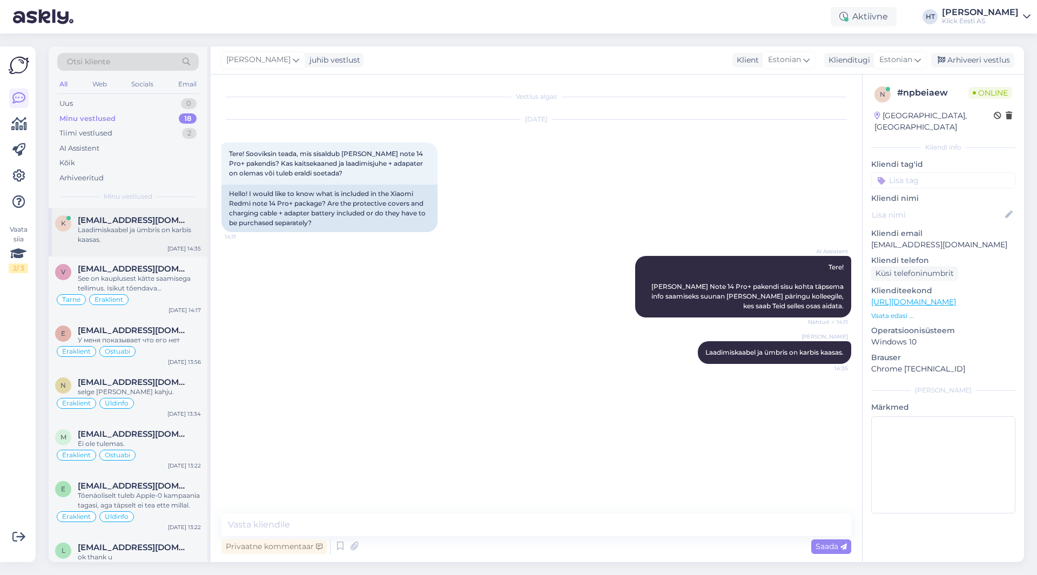
click at [172, 218] on span "kartsemm@gmail.com" at bounding box center [134, 220] width 112 height 10
click at [178, 285] on div "See on kauplusest kätte saamisega tellimus. Isikut tõendava dokumendiga saab to…" at bounding box center [139, 283] width 123 height 19
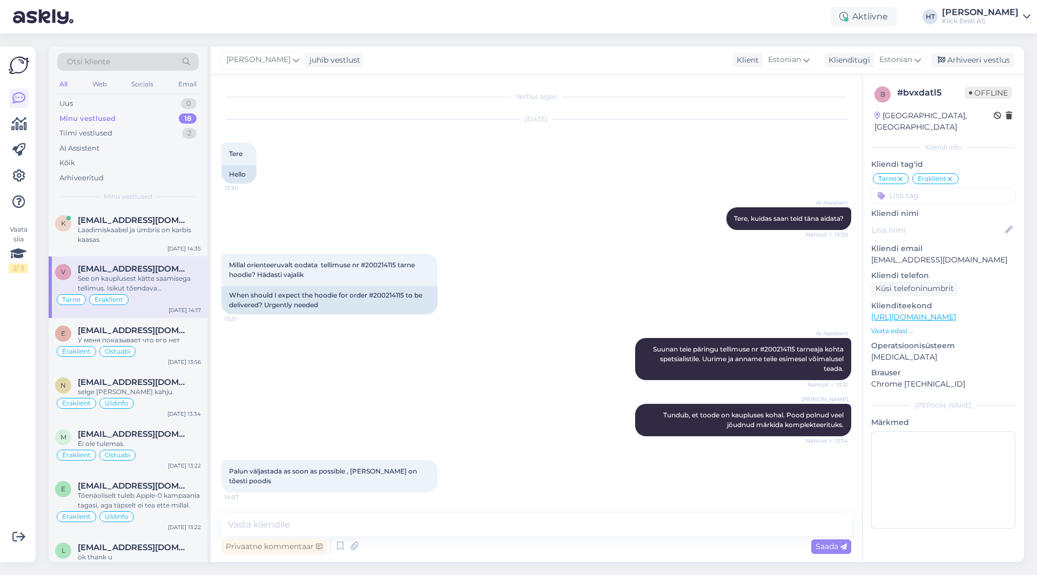
scroll to position [103, 0]
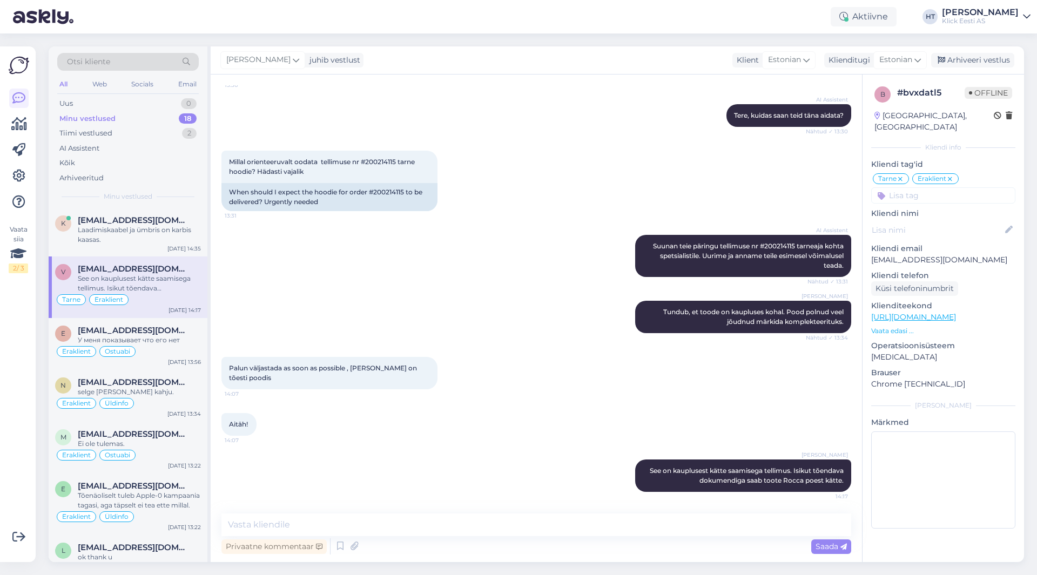
click at [0, 372] on div "Vaata siia 2 / 3 Võimalused Veendu, et Askly loob sulle väärtust. Sulge Ühenda …" at bounding box center [18, 304] width 36 height 516
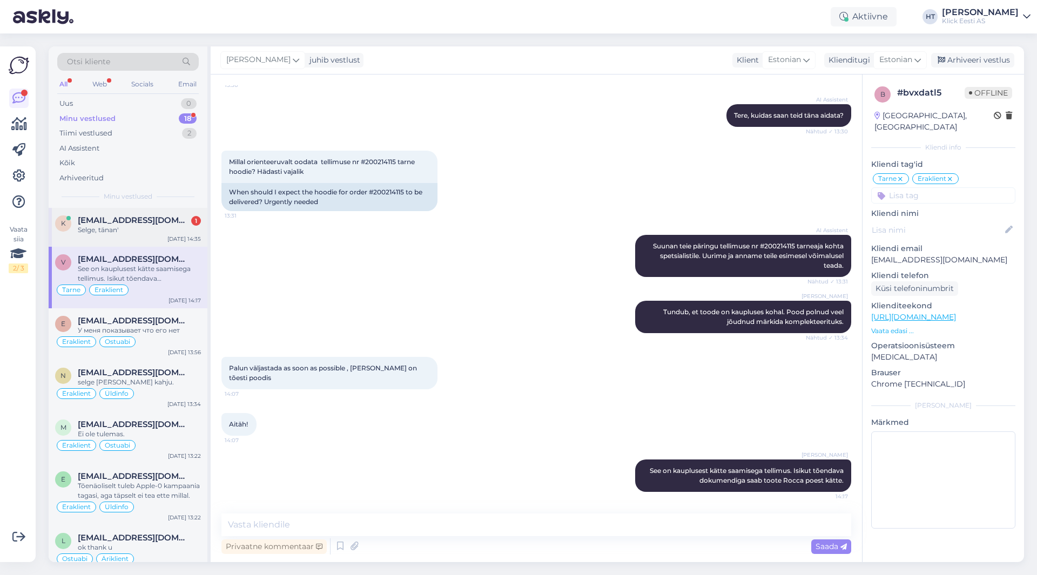
click at [149, 214] on div "k kartsemm@gmail.com 1 Selge, tänan' Sep 4 14:35" at bounding box center [128, 227] width 159 height 39
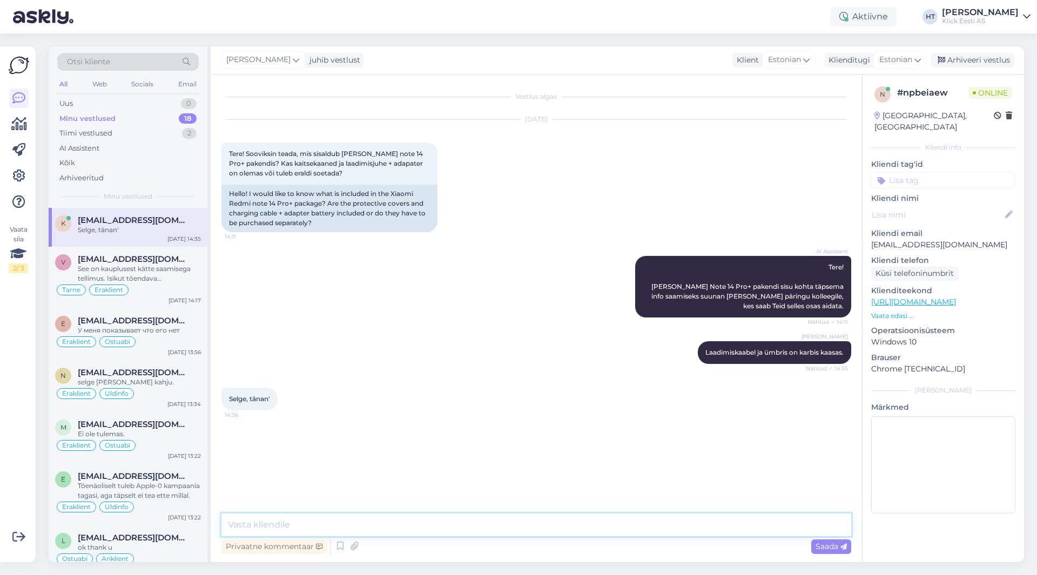
click at [410, 523] on textarea at bounding box center [535, 524] width 629 height 23
type textarea "Palun."
click at [159, 280] on div "See on kauplusest kätte saamisega tellimus. Isikut tõendava dokumendiga saab to…" at bounding box center [139, 273] width 123 height 19
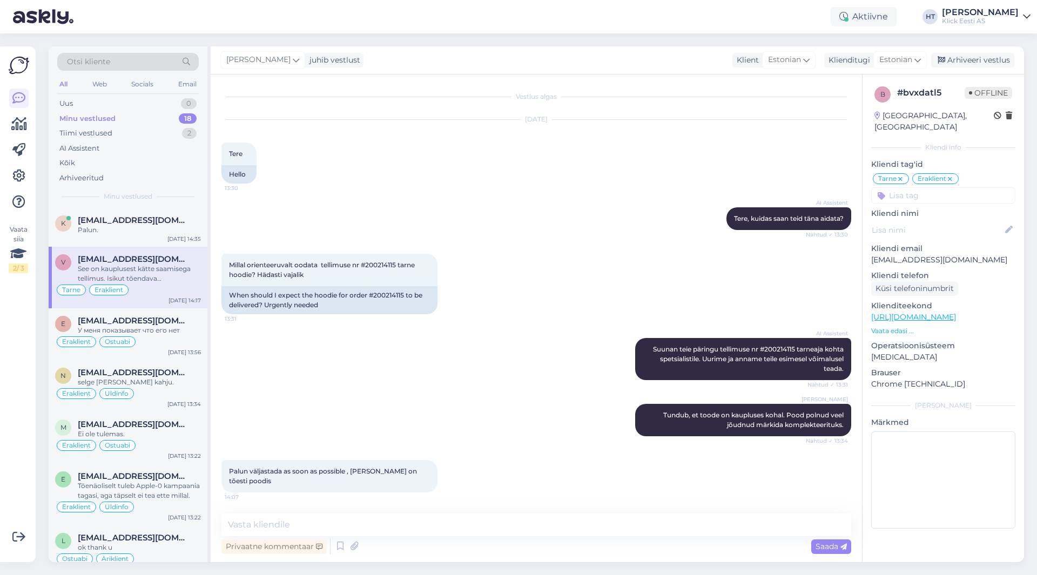
scroll to position [103, 0]
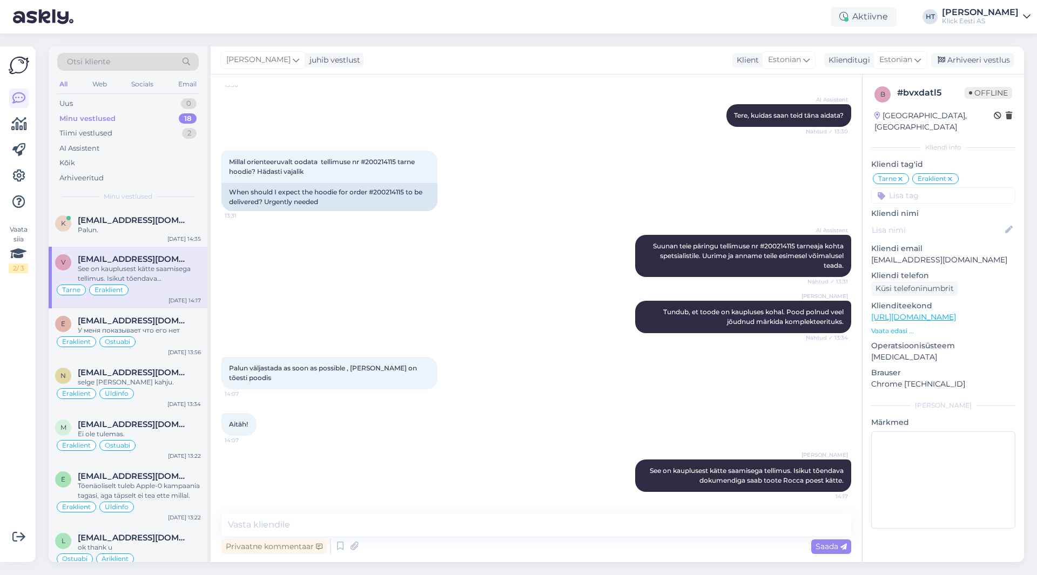
click at [0, 392] on div "Vaata siia 2 / 3 Võimalused Veendu, et Askly loob sulle väärtust. Sulge Ühenda …" at bounding box center [18, 304] width 36 height 516
click at [15, 377] on div "Vaata siia 2 / 3" at bounding box center [19, 304] width 21 height 498
click at [97, 237] on div "k kartsemm@gmail.com Palun. Sep 4 14:35" at bounding box center [128, 227] width 159 height 39
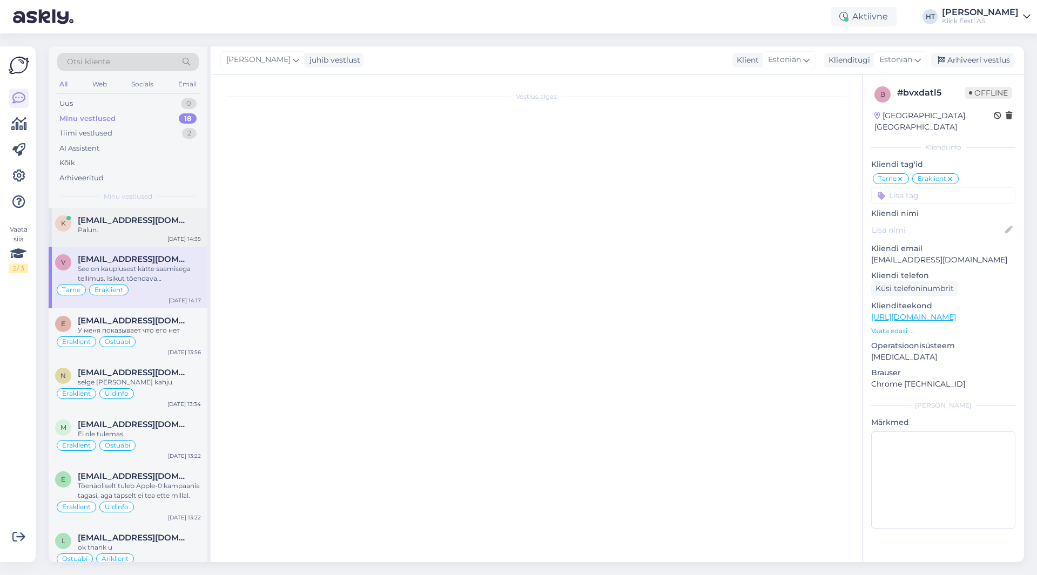
scroll to position [0, 0]
click at [97, 237] on div "k kartsemm@gmail.com Palun. Sep 4 14:35" at bounding box center [128, 227] width 159 height 39
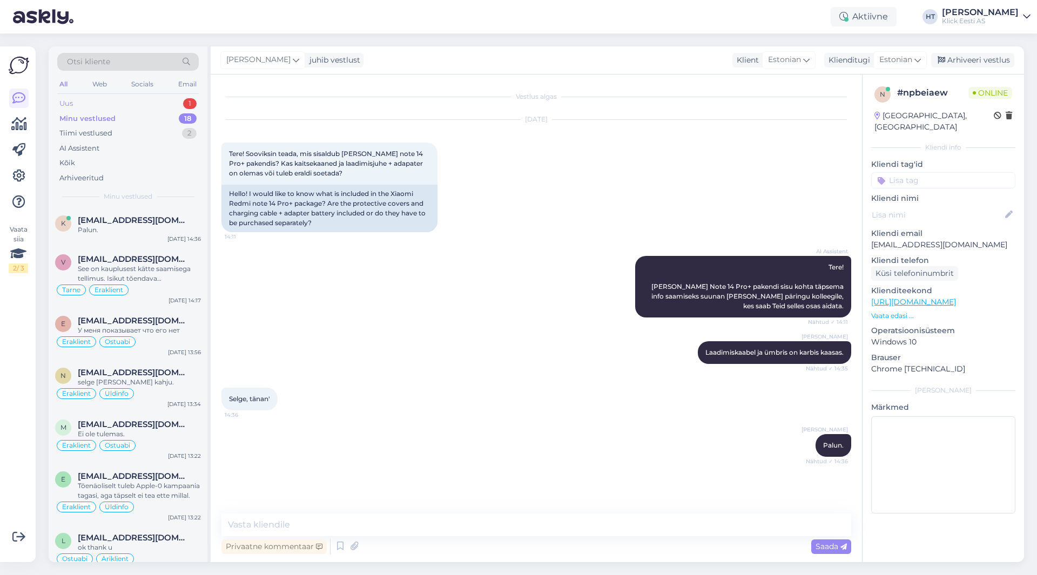
click at [155, 104] on div "Uus 1" at bounding box center [127, 103] width 141 height 15
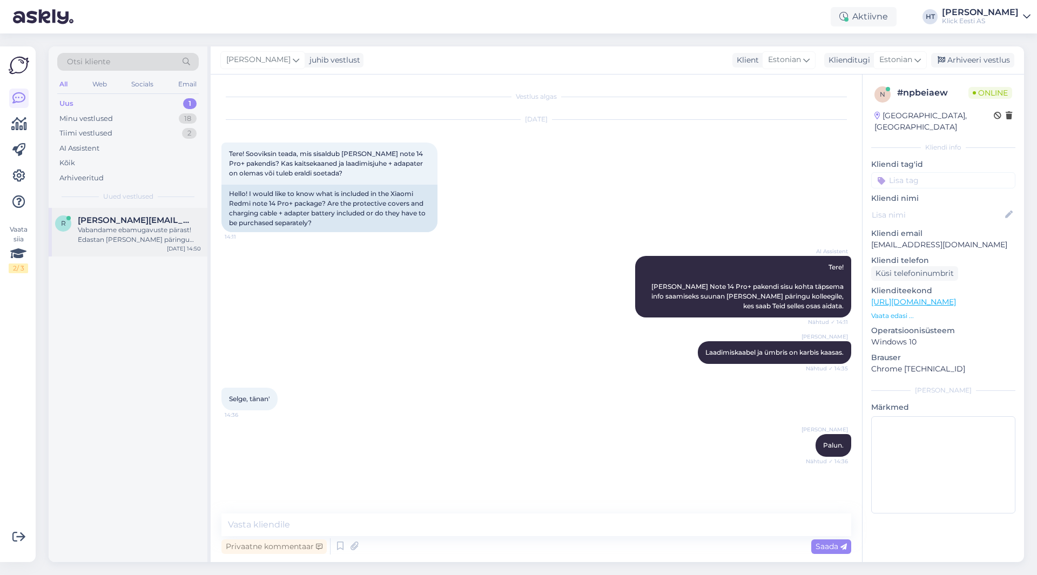
click at [157, 221] on span "rando.oikimus@gmail.com" at bounding box center [134, 220] width 112 height 10
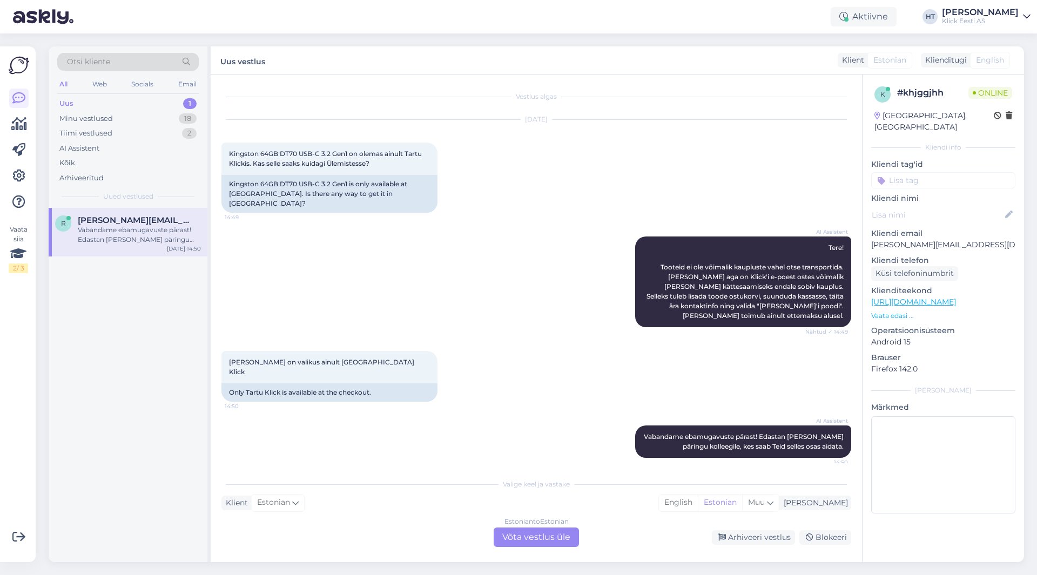
click at [533, 538] on div "Estonian to Estonian Võta vestlus üle" at bounding box center [535, 536] width 85 height 19
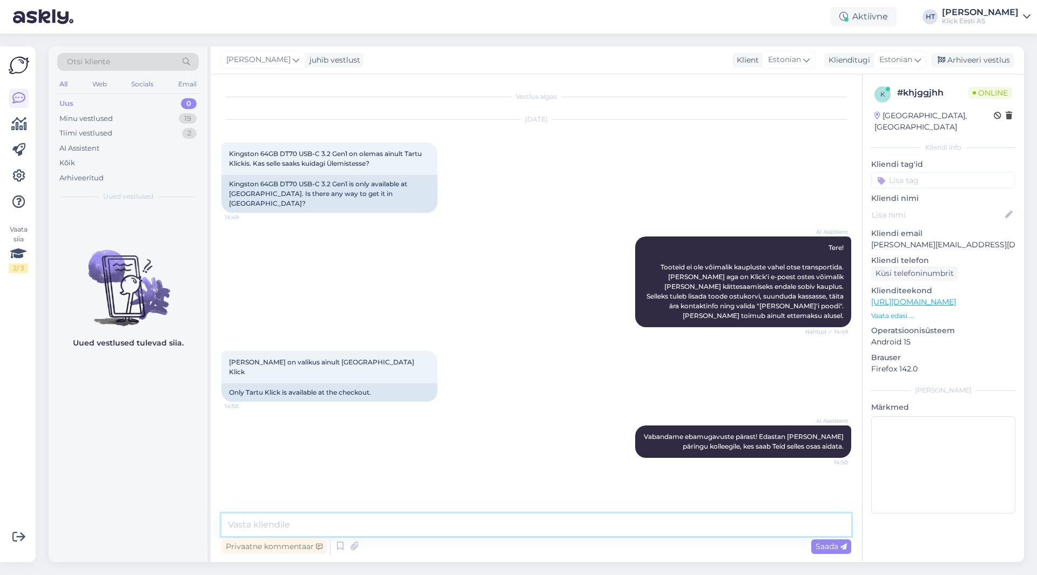
click at [532, 533] on textarea at bounding box center [535, 524] width 629 height 23
type textarea "Tuleb valida tarne Klicki poodi, mitte kiirelt poest kätte."
click at [505, 526] on textarea "Tuleb valida tarne Klicki poodi, mitte kiirelt poest kätte." at bounding box center [535, 524] width 629 height 23
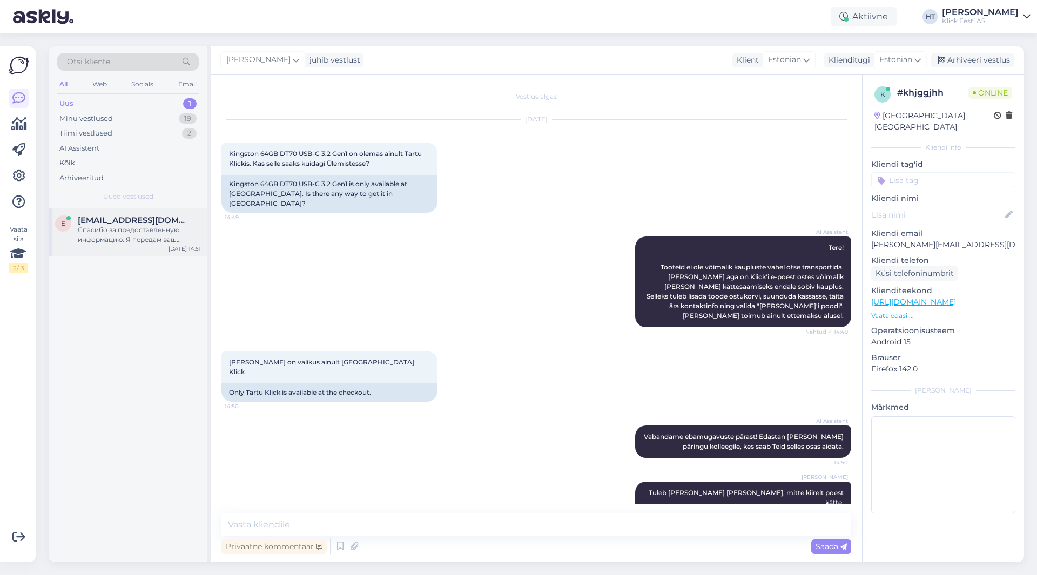
click at [185, 239] on div "Спасибо за предоставленную информацию. Я передам ваш запрос специалисту, которы…" at bounding box center [139, 234] width 123 height 19
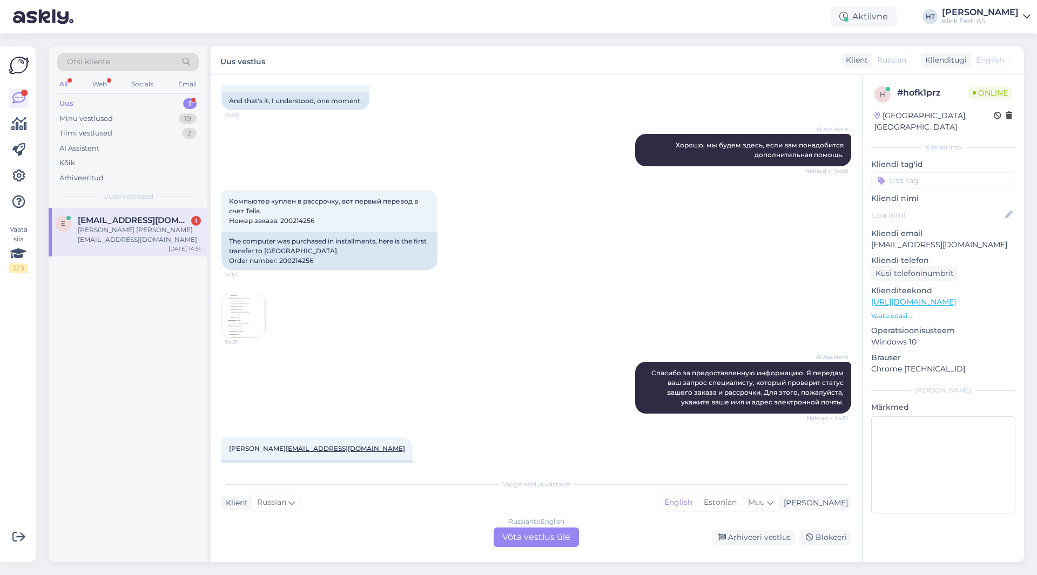
scroll to position [459, 0]
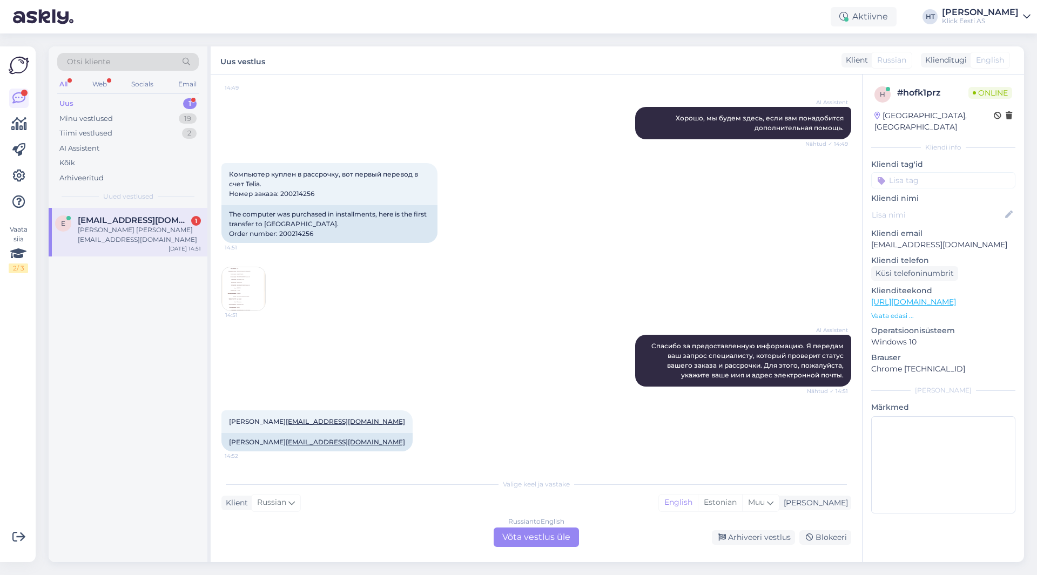
click at [253, 292] on img at bounding box center [243, 288] width 43 height 43
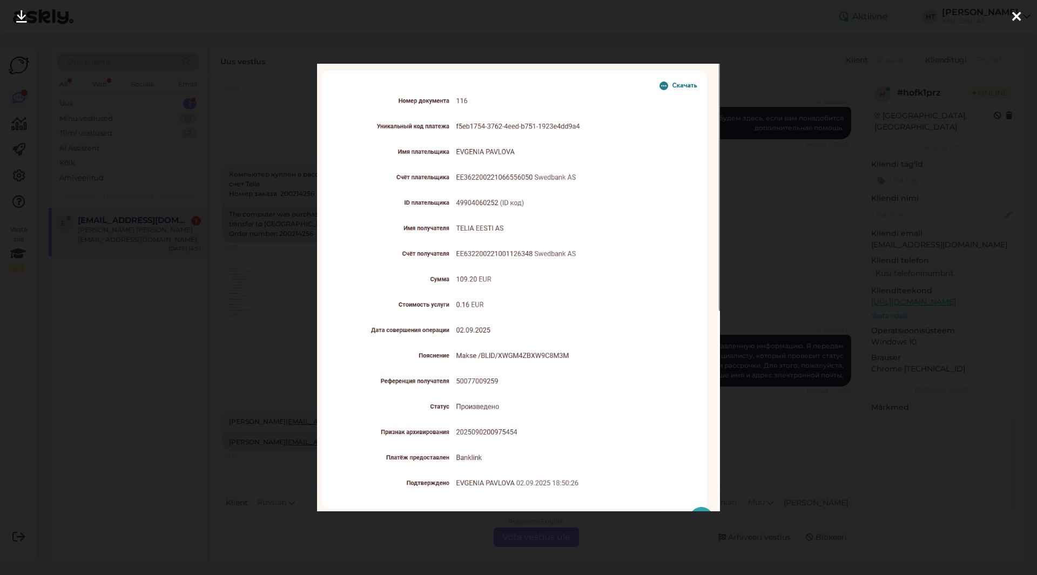
click at [300, 293] on div at bounding box center [518, 287] width 1037 height 575
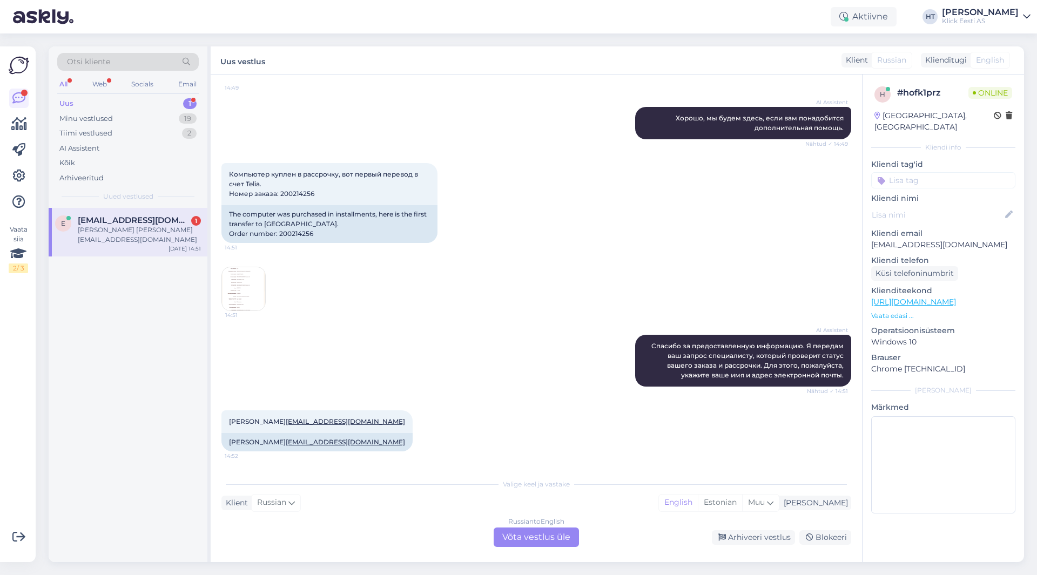
click at [966, 239] on p "evgenia.pavlova@tkvg.ee" at bounding box center [943, 244] width 144 height 11
copy p "evgenia.pavlova@tkvg.ee"
click at [401, 294] on div "Компьютер куплен в рассрочку, вот первый перевод в счет Telia. Номер заказа: 20…" at bounding box center [535, 237] width 629 height 172
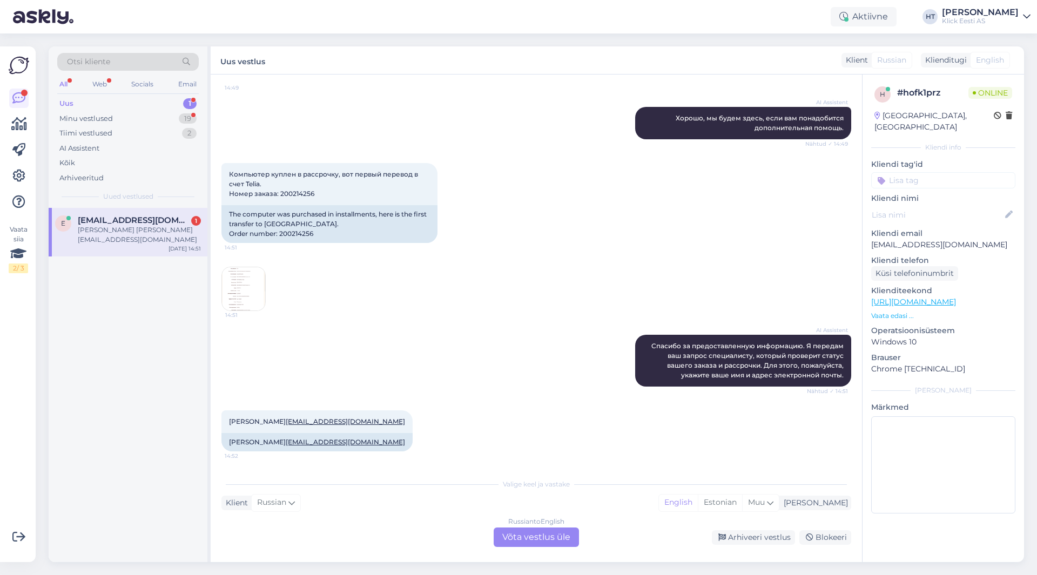
click at [522, 536] on div "Russian to English Võta vestlus üle" at bounding box center [535, 536] width 85 height 19
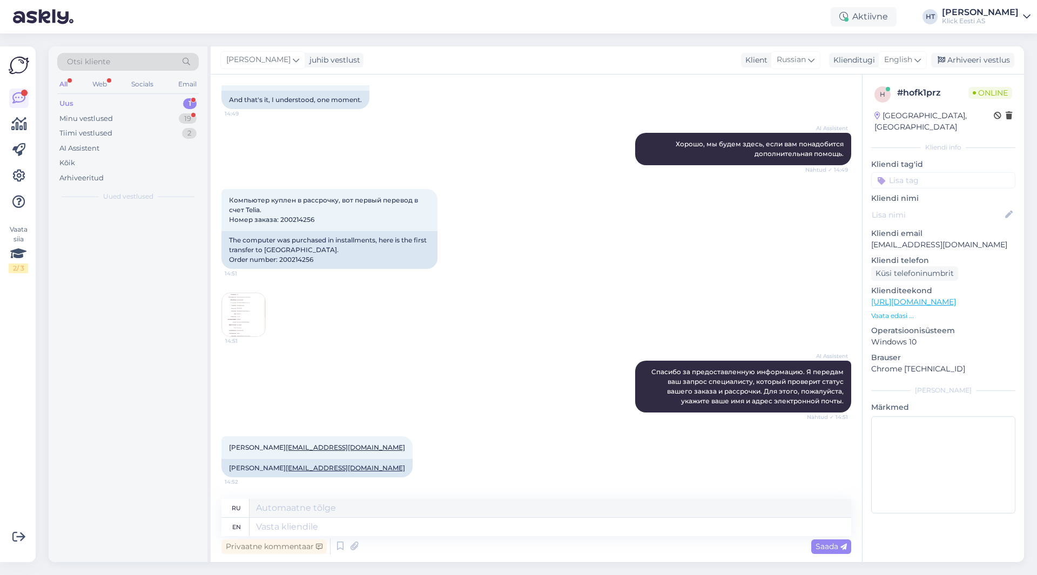
scroll to position [433, 0]
click at [526, 526] on textarea at bounding box center [549, 527] width 601 height 18
type textarea "It's"
type textarea "Его"
type textarea "It's in"
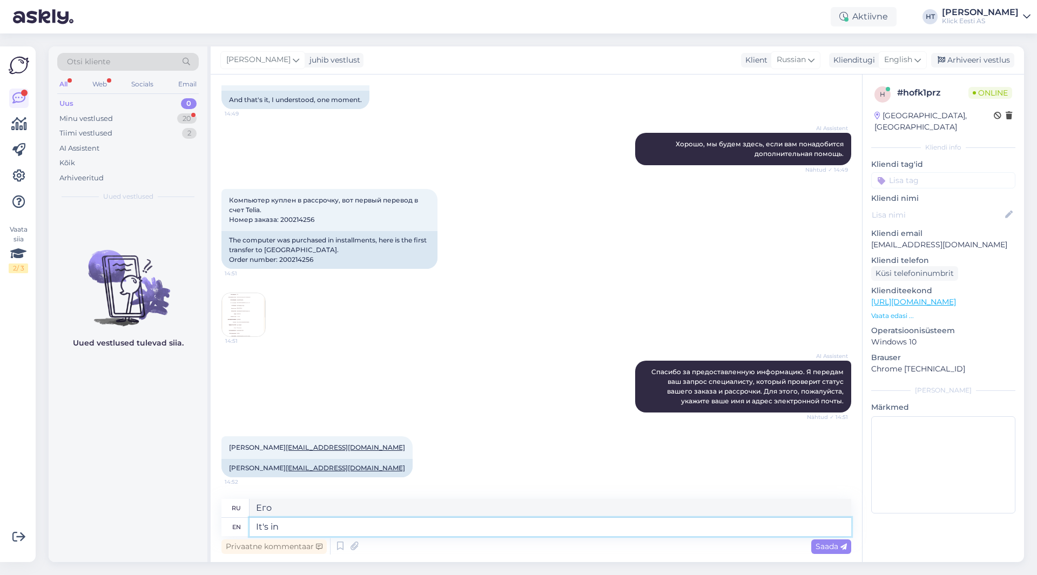
type textarea "Это в"
type textarea "It's in transit t"
type textarea "Он в пути."
type textarea "It's in transit to o"
type textarea "Он находится в пути к"
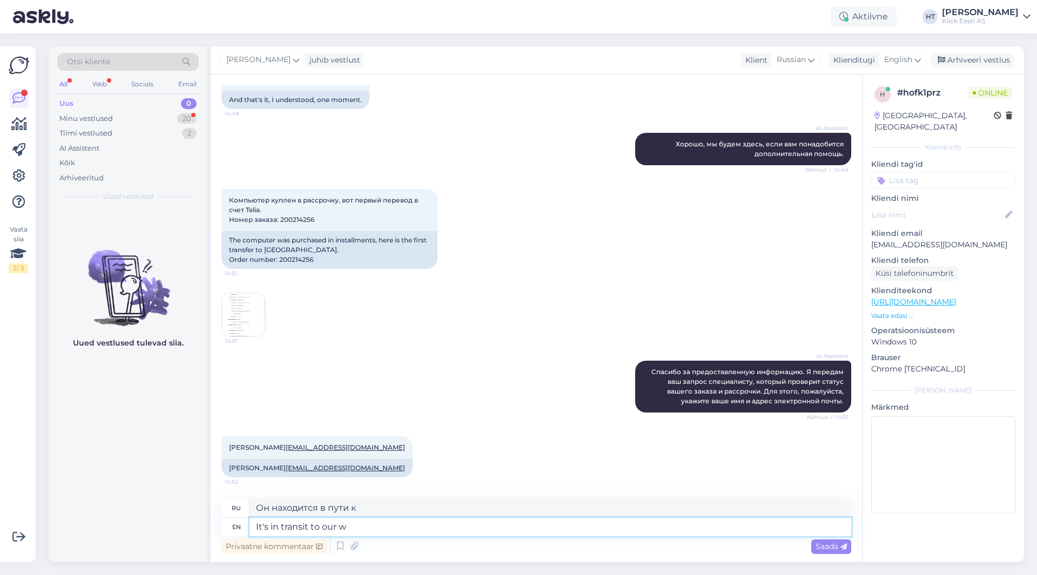
type textarea "It's in transit to our wa"
type textarea "Он находится в пути к нам."
type textarea "It's in transit to our warehouse."
type textarea "Товар отправляется на наш склад."
type textarea "It's in transit to our warehouse. Once it"
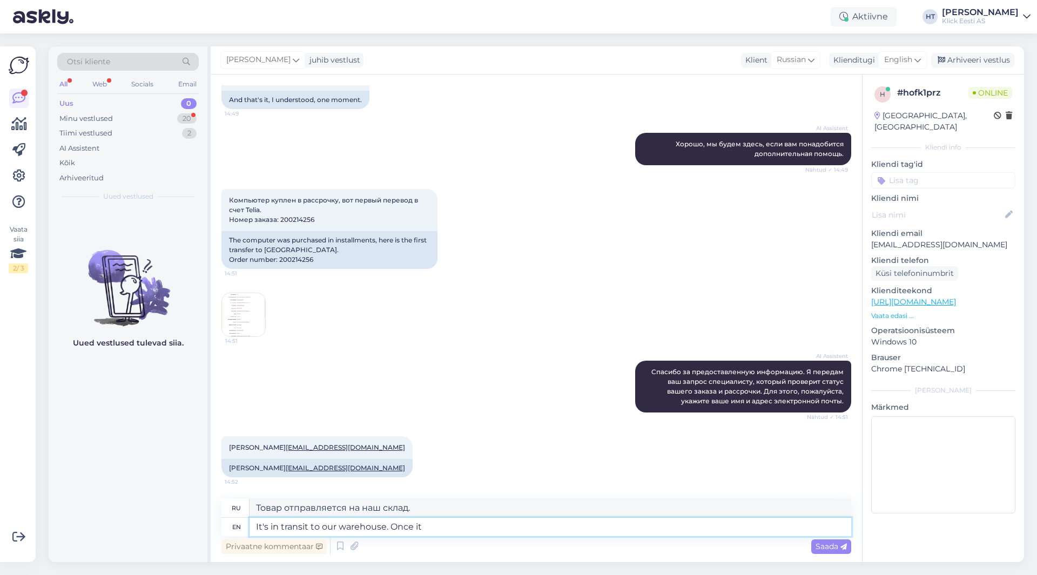
type textarea "Он в пути на наш склад."
type textarea "It's in transit to our warehouse. Once it"
type textarea "Он уже в пути на наш склад. Как только он..."
type textarea "It's in transit to our warehouse. Once it arrives th"
type textarea "Он уже в пути на наш склад. Как только он прибудет,"
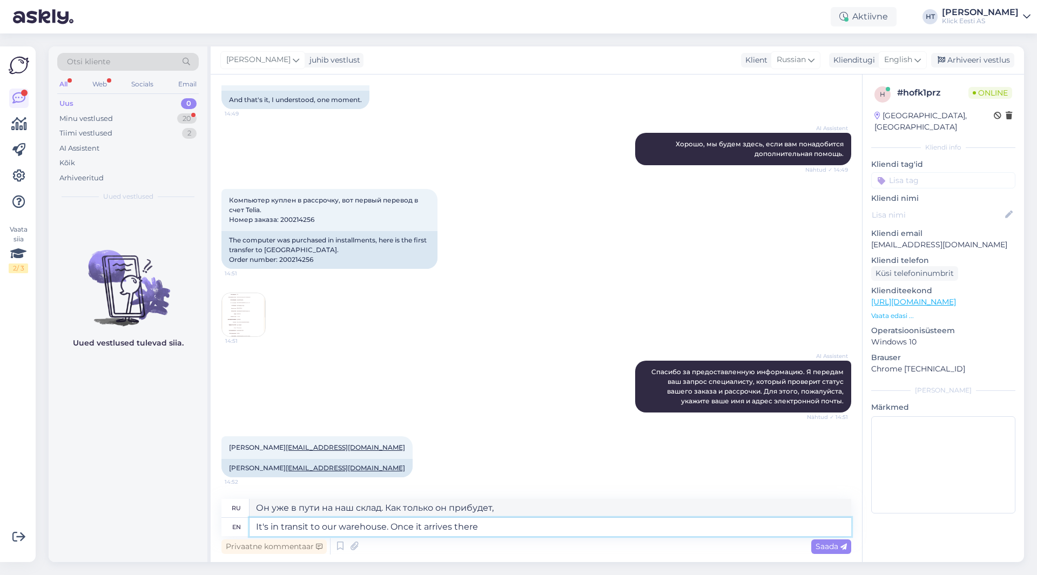
type textarea "It's in transit to our warehouse. Once it arrives there"
type textarea "Он уже в пути на наш склад. Как только он туда прибудет,"
type textarea "It's in transit to our warehouse. Once it arrives there you'"
type textarea "Он в пути на наш склад. Как только он прибудет туда, вы..."
type textarea "It's in transit to our warehouse. Once it arrives there you'll receive"
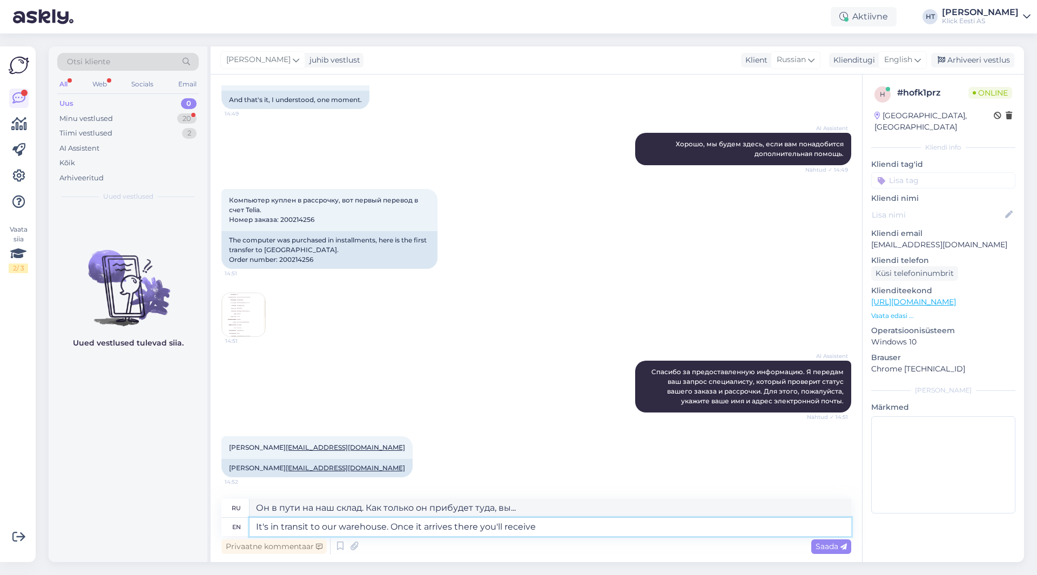
type textarea "Он в пути на наш склад. Как только он прибудет, вы получите"
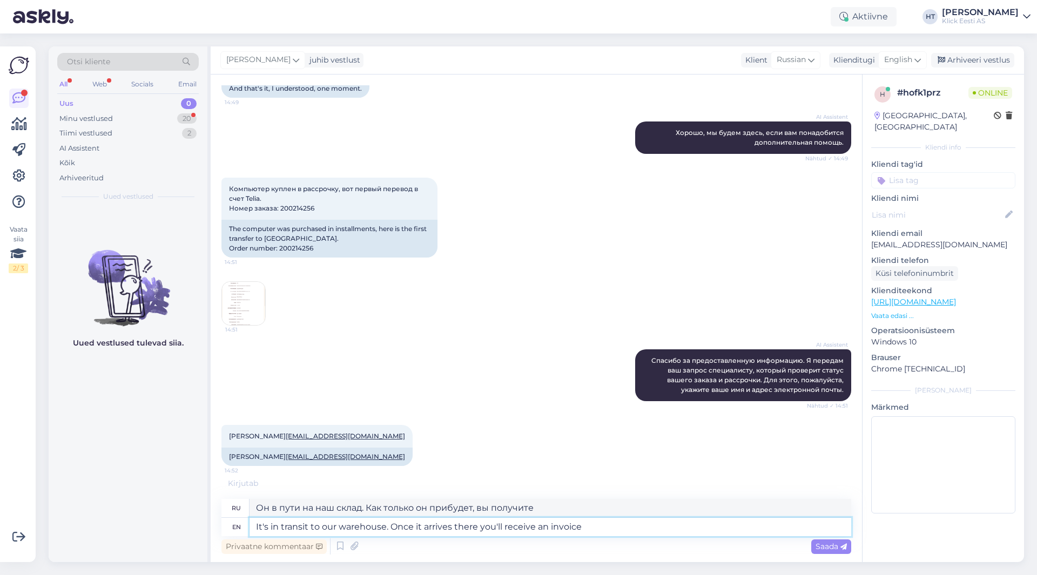
type textarea "It's in transit to our warehouse. Once it arrives there you'll receive an invoi…"
type textarea "Товар отправляется на наш склад. Как только он прибудет, вы получите счёт."
type textarea "It's in transit to our warehouse. Once it arrives there you'll receive an invoi…"
type textarea "Товар в пути на наш склад. Как только он прибудет, вы получите счёт с"
type textarea "It's in transit to our warehouse. Once it arrives there you'll receive an invoi…"
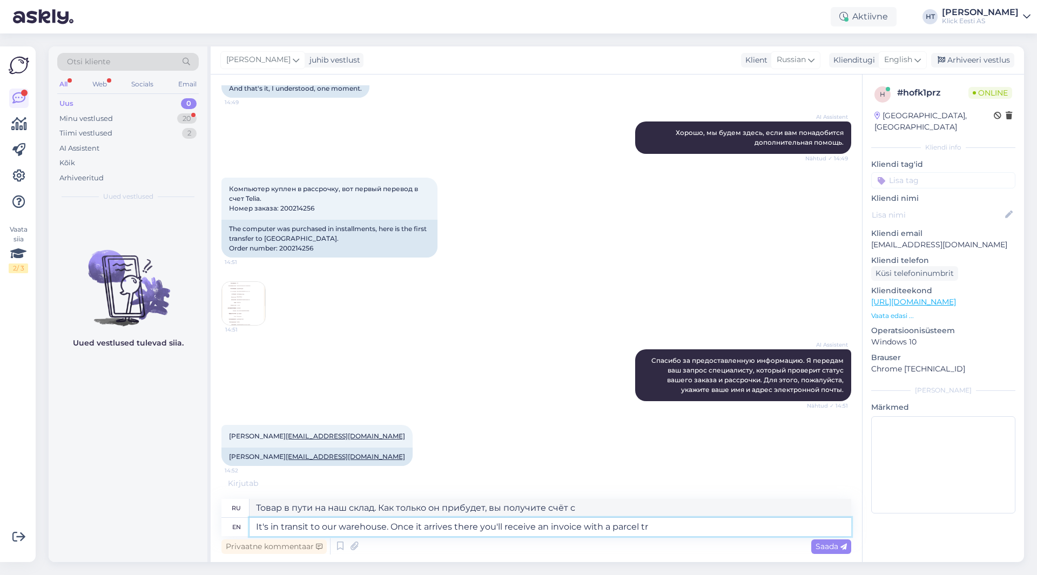
type textarea "Товар в пути на наш склад. Как только он прибудет, вы получите счёт вместе с по…"
type textarea "It's in transit to our warehouse. Once it arrives there you'll receive an invoi…"
type textarea "Товар в пути на наш склад. Как только он прибудет, вы получите счёт с отслежива…"
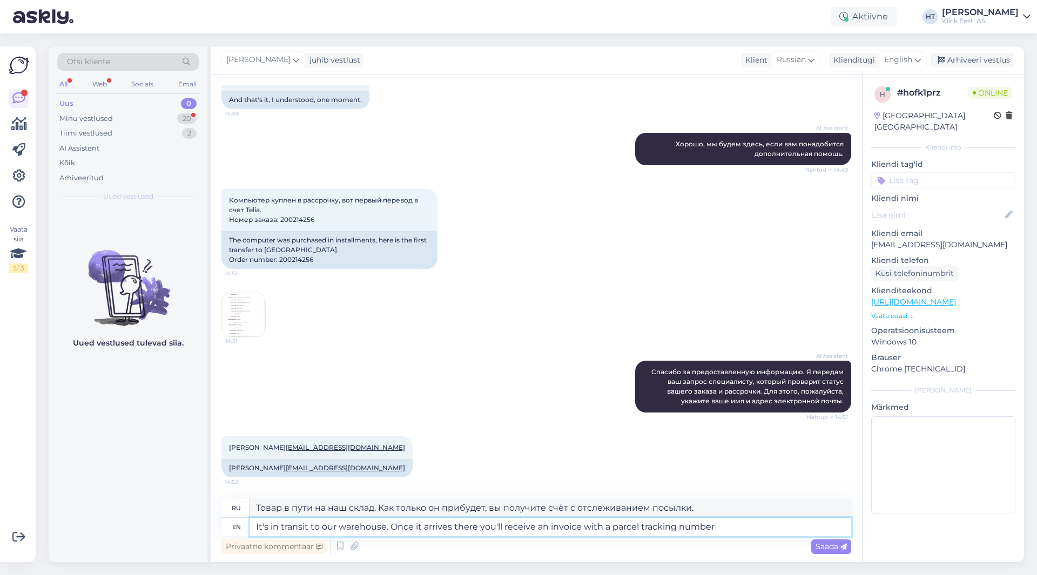
scroll to position [517, 0]
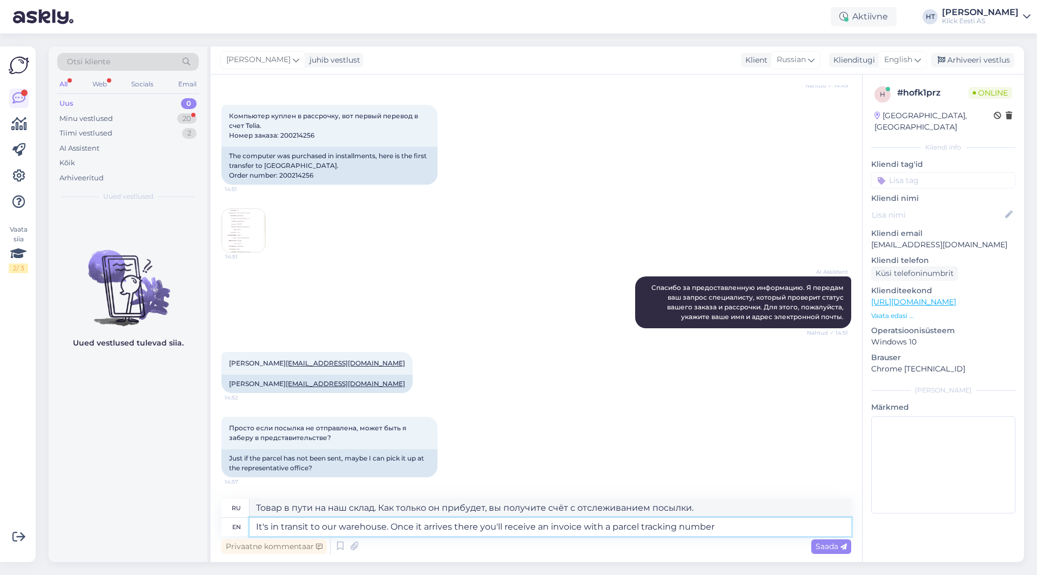
type textarea "It's in transit to our warehouse. Once it arrives there you'll receive an invoi…"
type textarea "Товар отправляется на наш склад. Как только он прибудет, вы получите счёт с ном…"
type textarea "I"
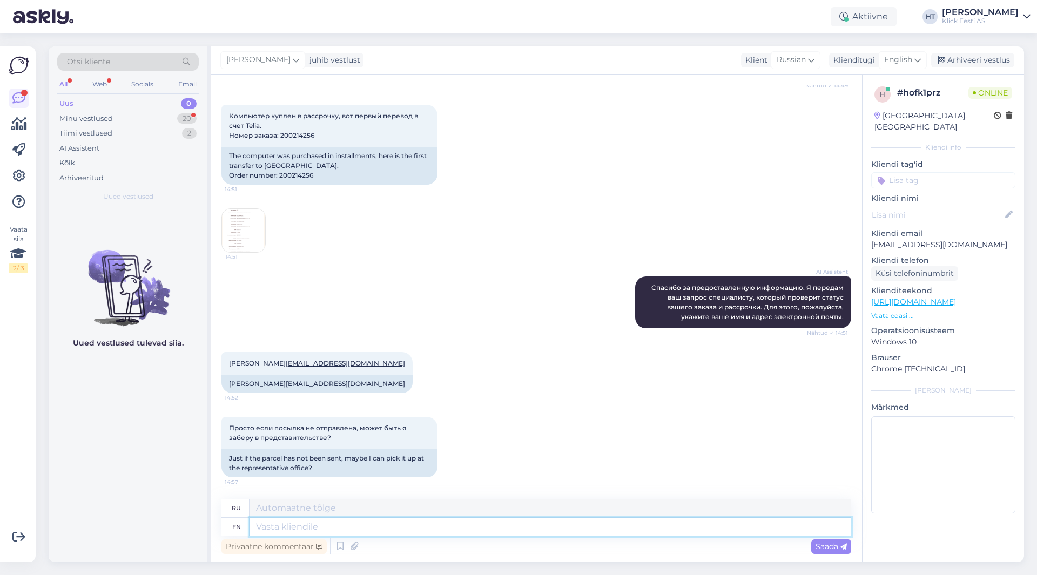
click at [521, 525] on textarea at bounding box center [549, 527] width 601 height 18
type textarea "Он находится в пути к нам."
click at [378, 526] on textarea at bounding box center [549, 527] width 601 height 18
type textarea "We"
type textarea "Мы"
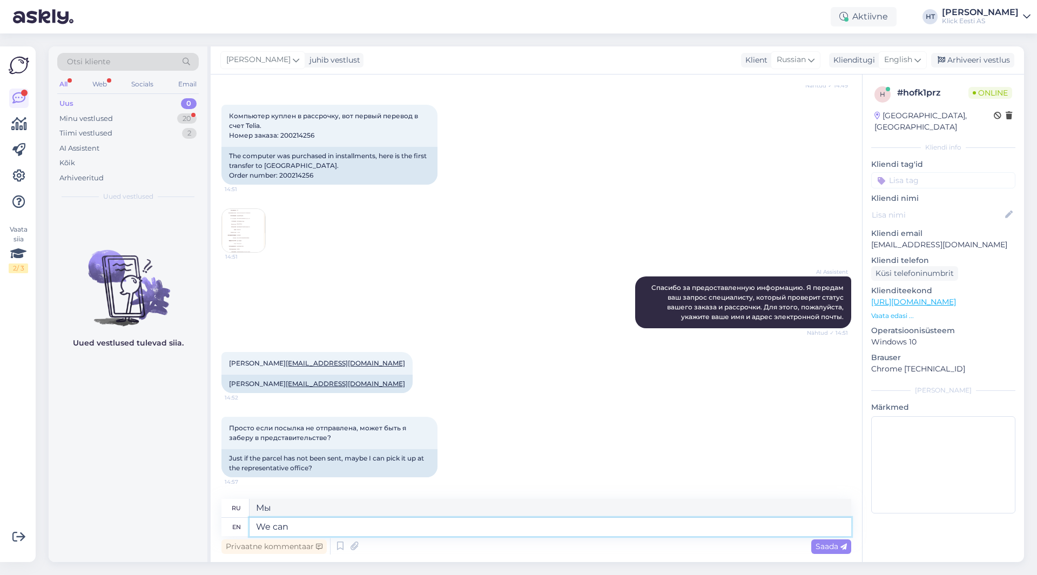
type textarea "We can c"
type textarea "Мы можем"
type textarea "We can check i"
type textarea "Мы можем проверить"
type textarea "We can check if t"
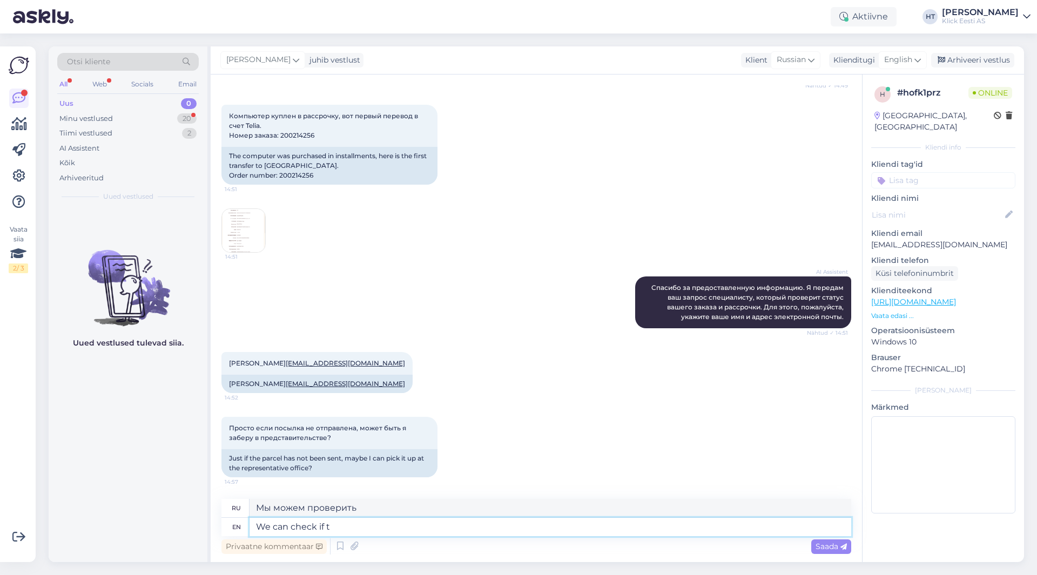
type textarea "Мы можем проверить, если"
type textarea "We can check if that c"
type textarea "Мы можем проверить, если это"
type textarea "We can check if that can be"
type textarea "Мы можем проверить, может ли это быть так."
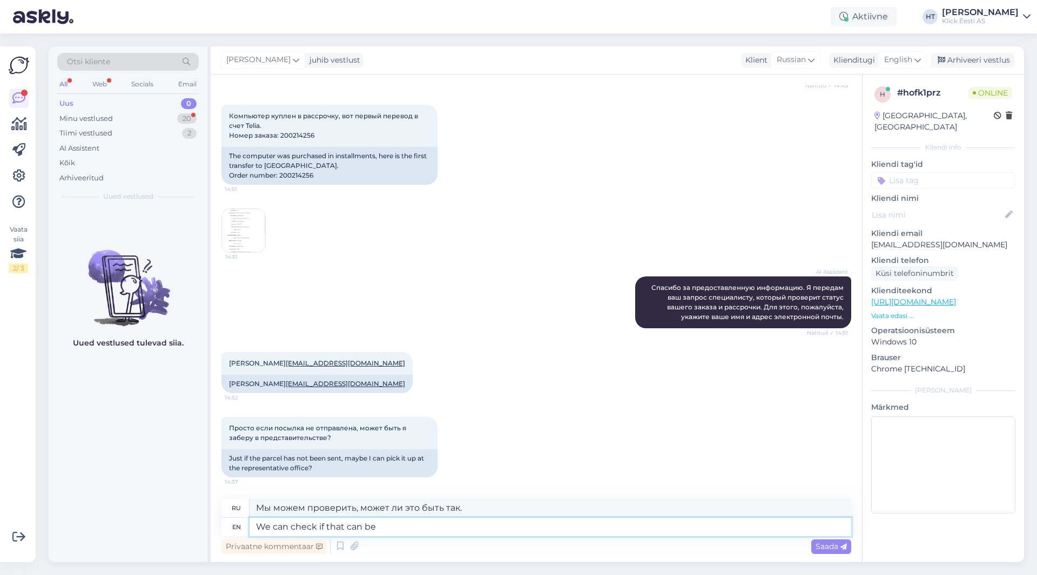
type textarea "We can check if that can be a"
type textarea "Мы можем проверить, возможно ли это."
type textarea "We can check if that can be arranged."
type textarea "Мы можем проверить, возможно ли это организовать."
type textarea "We can check if that can be arranged. Is th"
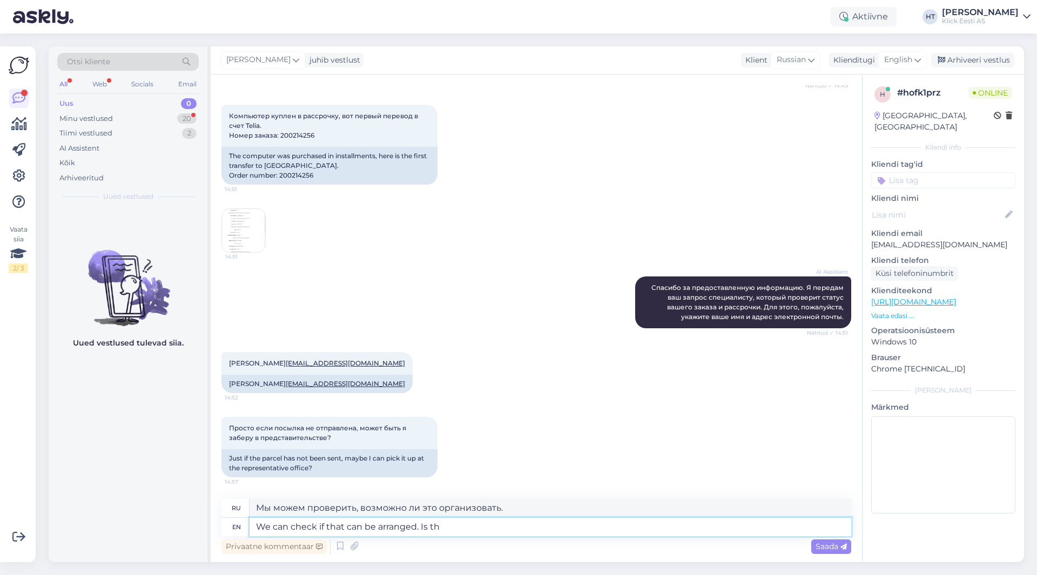
type textarea "Мы можем проверить, можно ли это организовать."
type textarea "We can check if that can be arranged. Is there"
type textarea "Мы можем проверить, возможно ли это организовать."
type textarea "We can check if that can be arranged. Is there a"
type textarea "Мы можем проверить, возможно ли это организовать. Есть ли"
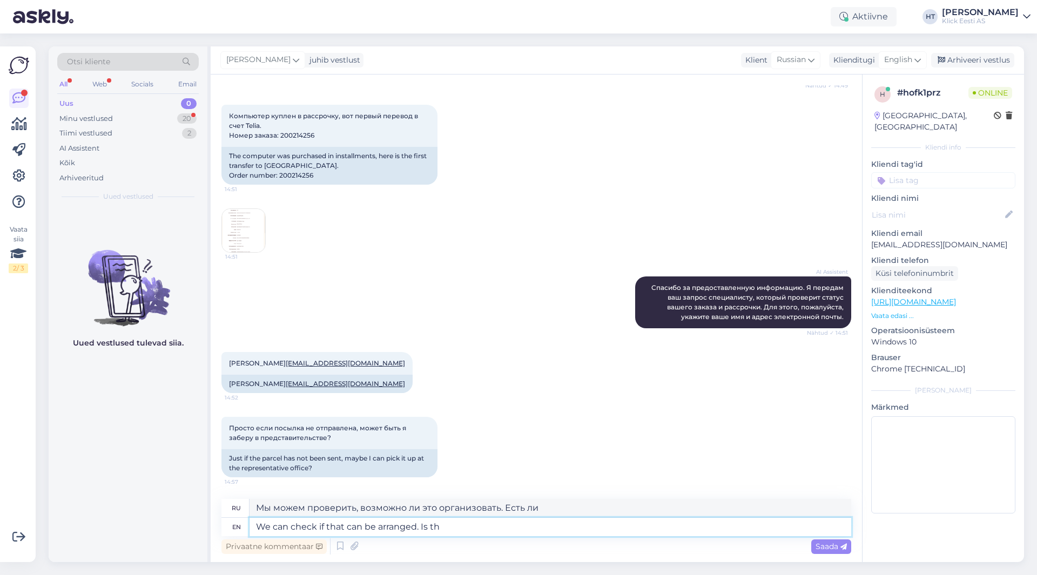
type textarea "We can check if that can be arranged. Is t"
type textarea "Мы можем проверить, возможно ли это организовать."
type textarea "We can check if that can be arranged. Is"
type textarea "Мы можем проверить, можно ли это организовать."
type textarea "We can check if that can be arranged. Is there"
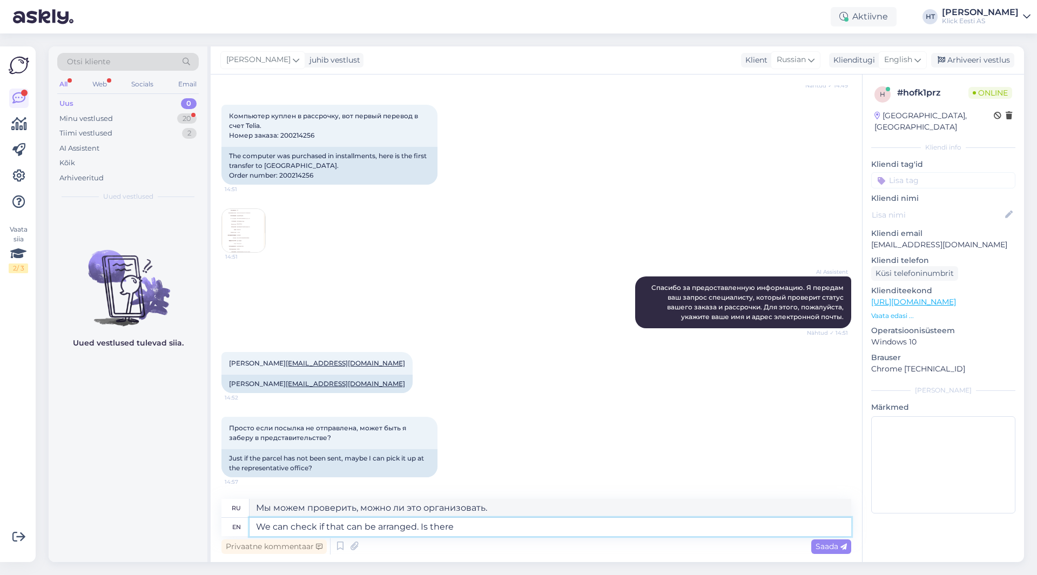
type textarea "Мы можем проверить, возможно ли это организовать."
type textarea "We can check if that can be arranged. Is there a"
type textarea "Мы можем проверить, возможно ли это организовать. Есть ли"
type textarea "We can check if that can be arranged. Is there a store"
type textarea "Мы можем проверить, возможно ли это организовать. Есть ли магазин?"
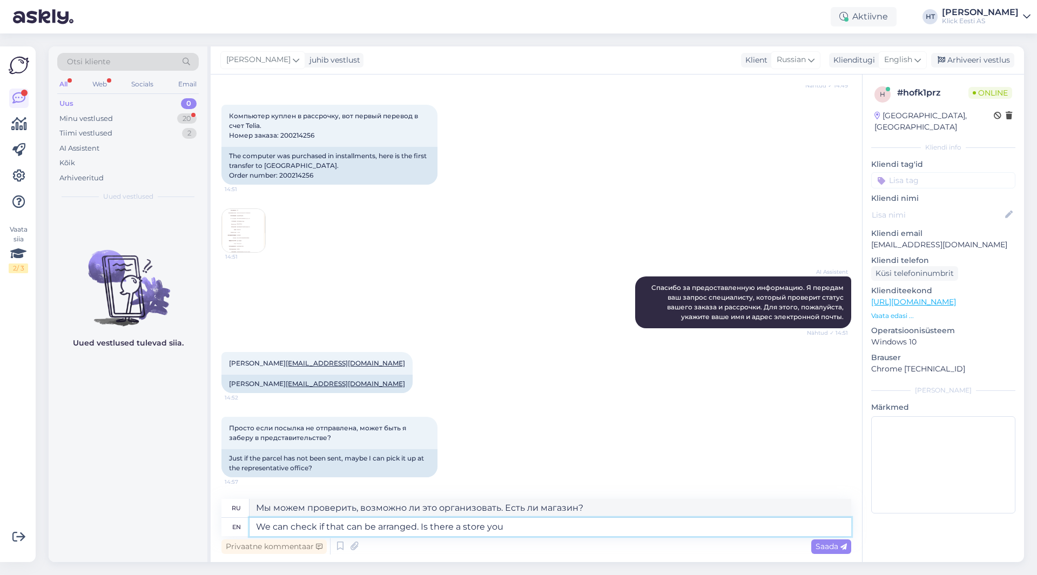
type textarea "We can check if that can be arranged. Is there a store you"
type textarea "Мы можем проверить, возможно ли это организовать. Есть ли магазин, в котором вы…"
type textarea "We can check if that can be arranged. Is there a store you had"
type textarea "Мы можем проверить, возможно ли это организовать. У вас есть магазин?"
type textarea "We can check if that can be arranged. Is there a store you had in m"
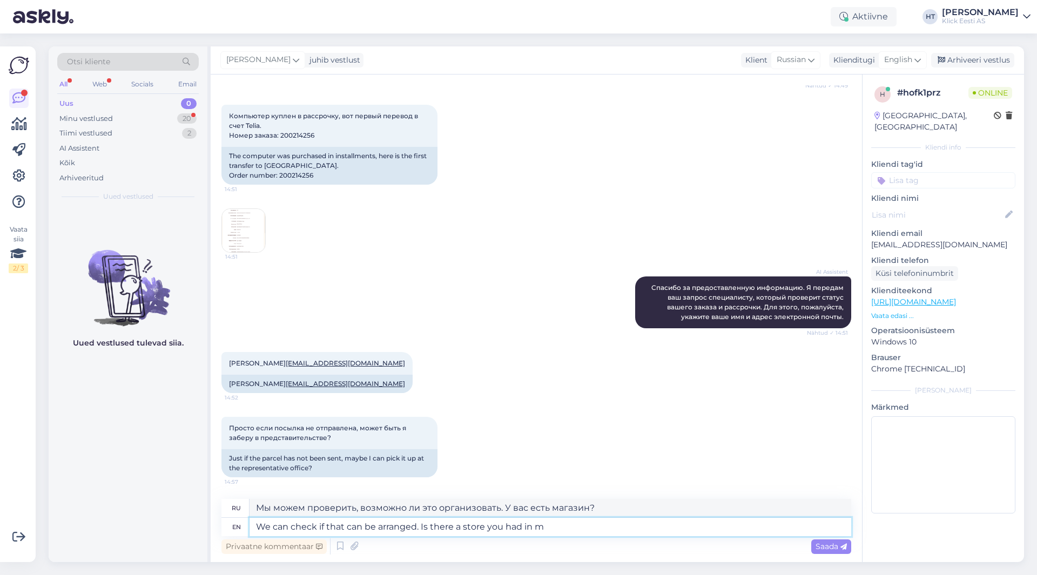
type textarea "Мы можем проверить, возможно ли это организовать. У вас есть магазин в"
type textarea "We can check if that can be arranged. Is there a store you had in mind?"
type textarea "Мы можем проверить, возможно ли это организовать. Вы имели в виду какой-то мага…"
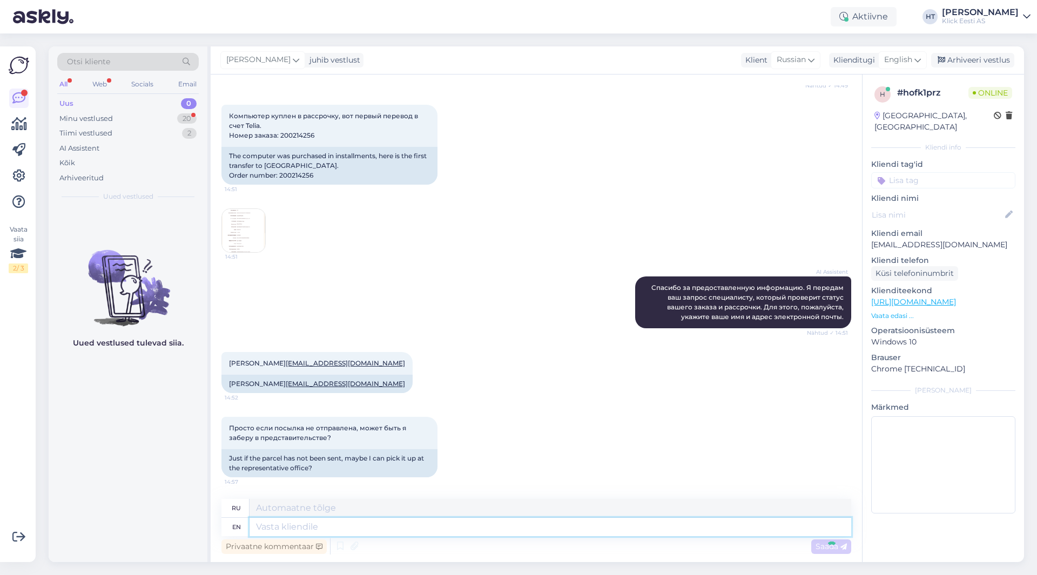
scroll to position [601, 0]
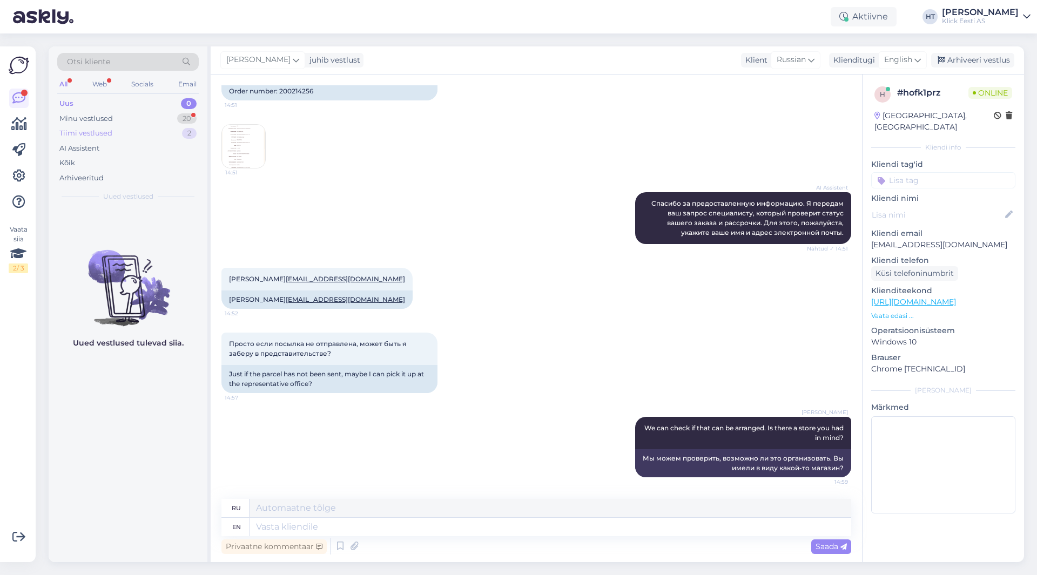
click at [181, 126] on div "Tiimi vestlused 2" at bounding box center [127, 133] width 141 height 15
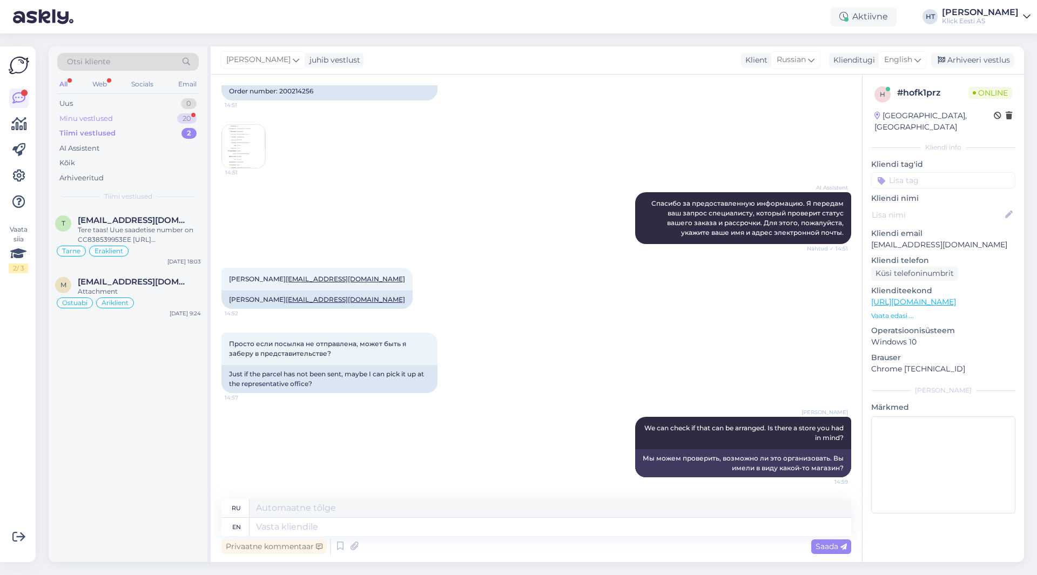
click at [181, 117] on div "20" at bounding box center [186, 118] width 19 height 11
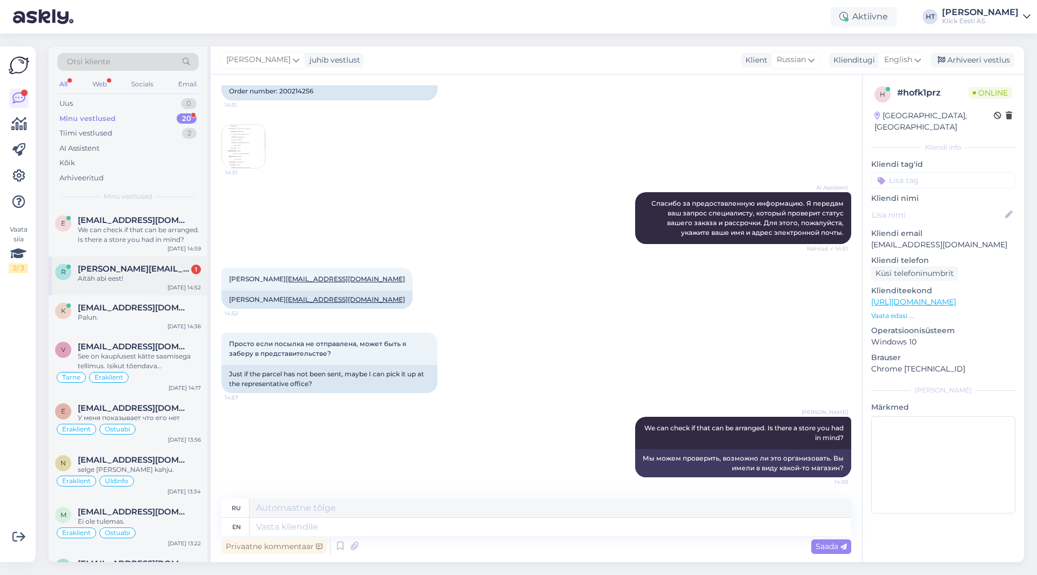
click at [171, 266] on span "rando.oikimus@gmail.com" at bounding box center [134, 269] width 112 height 10
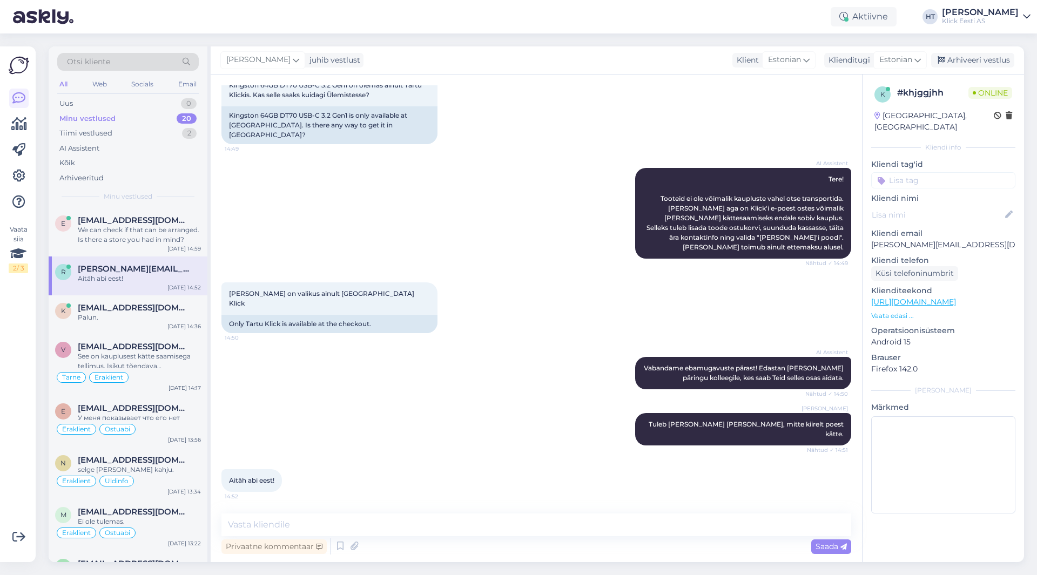
scroll to position [39, 0]
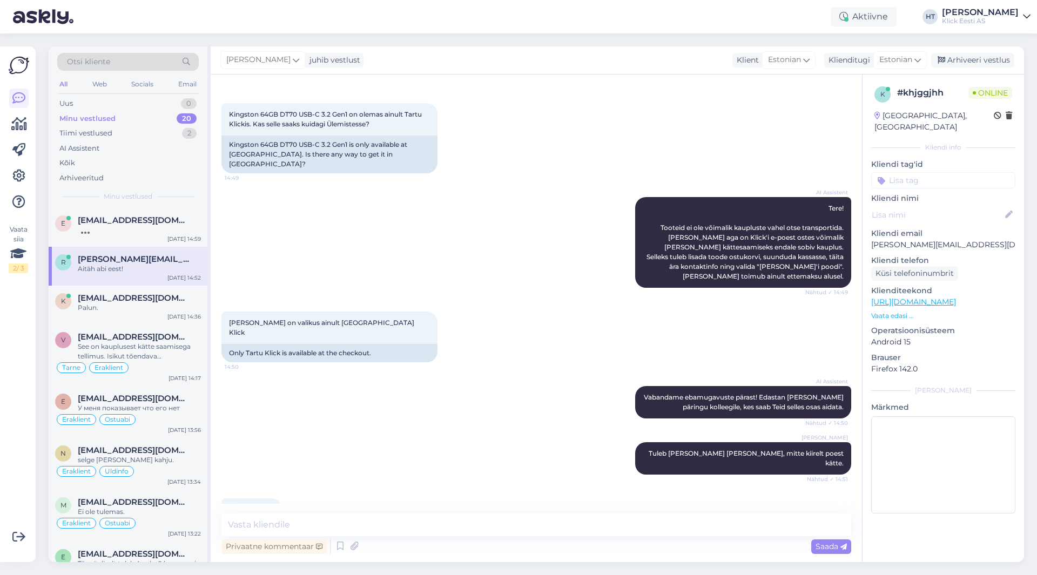
click at [485, 512] on div "Vestlus algas Sep 4 2025 Kingston 64GB DT70 USB-C 3.2 Gen1 on olemas ainult Tar…" at bounding box center [536, 317] width 651 height 487
click at [488, 519] on textarea at bounding box center [535, 524] width 629 height 23
type textarea "Palun!"
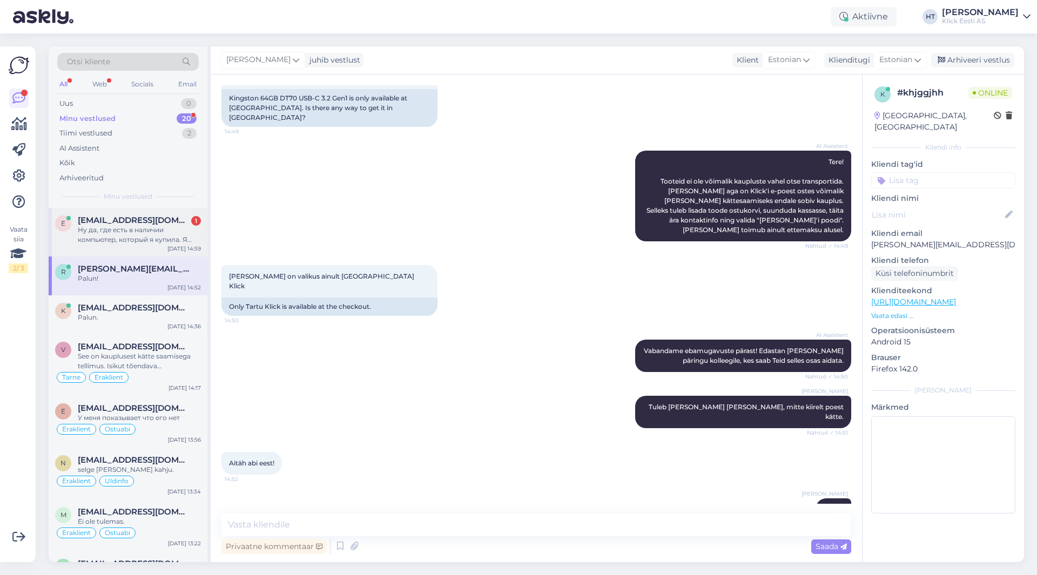
click at [181, 232] on div "Ну да, где есть в наличии компьютер, который я купила. Я туда просто приеду и з…" at bounding box center [139, 234] width 123 height 19
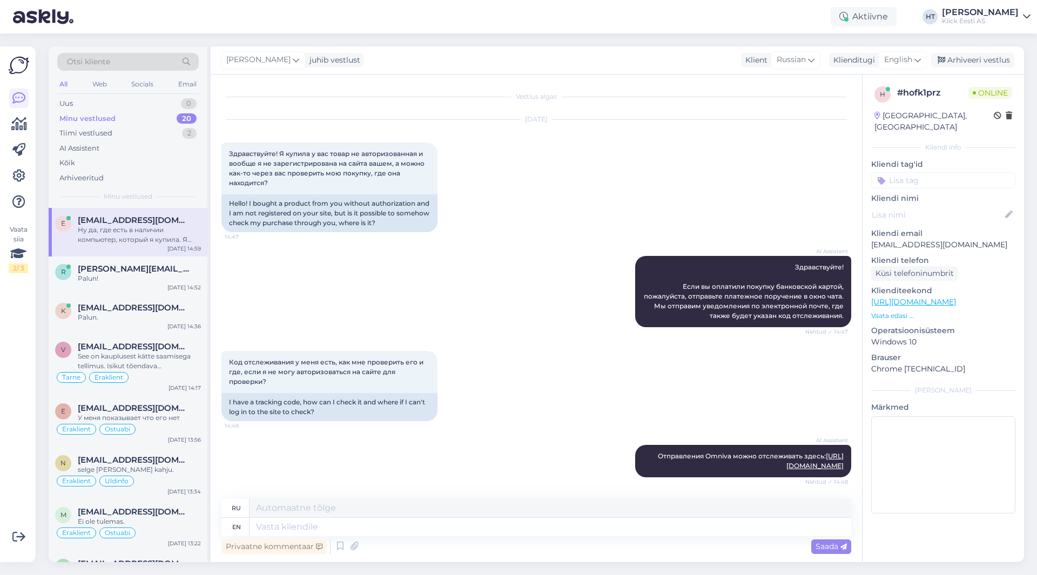
scroll to position [695, 0]
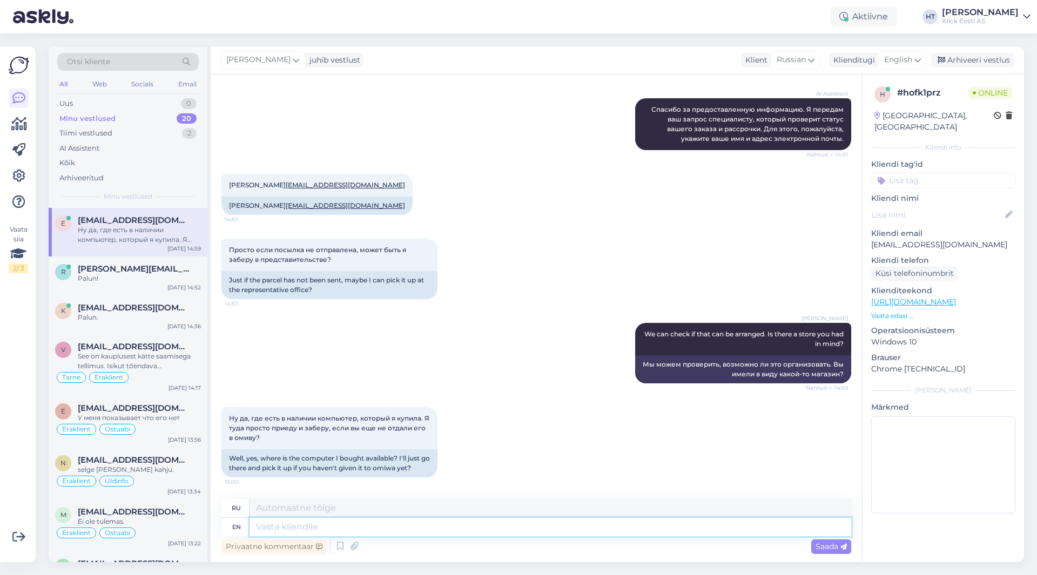
click at [407, 535] on textarea at bounding box center [549, 527] width 601 height 18
click at [419, 530] on textarea at bounding box center [549, 527] width 601 height 18
type textarea "In"
type textarea "В"
type textarea "In Tallinn"
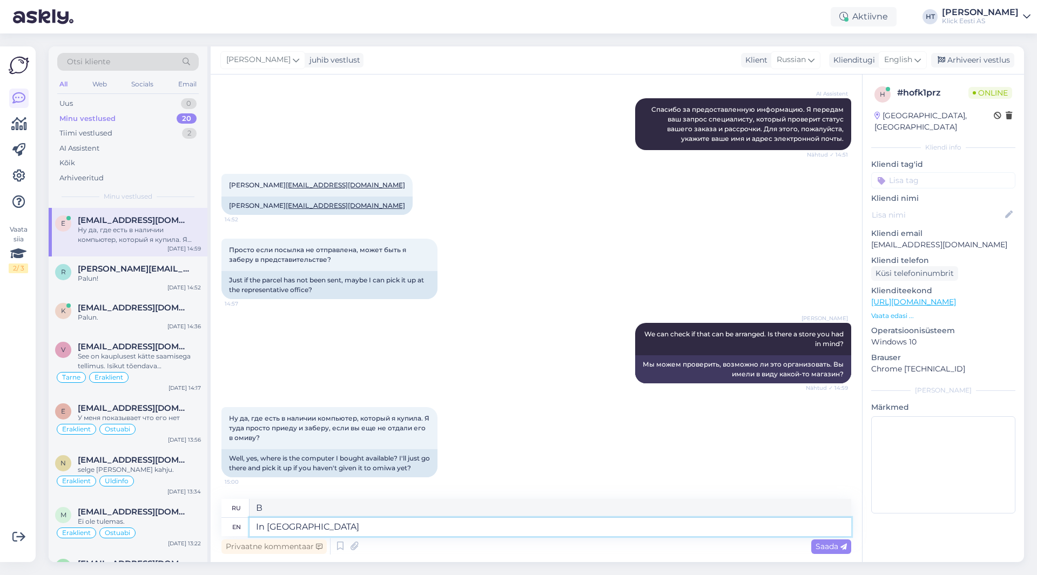
type textarea "В Таллинне"
type textarea "In Tallinn it's"
type textarea "В Таллинне это"
type textarea "In Tallinn it's currently a"
type textarea "В Таллинне в настоящее время"
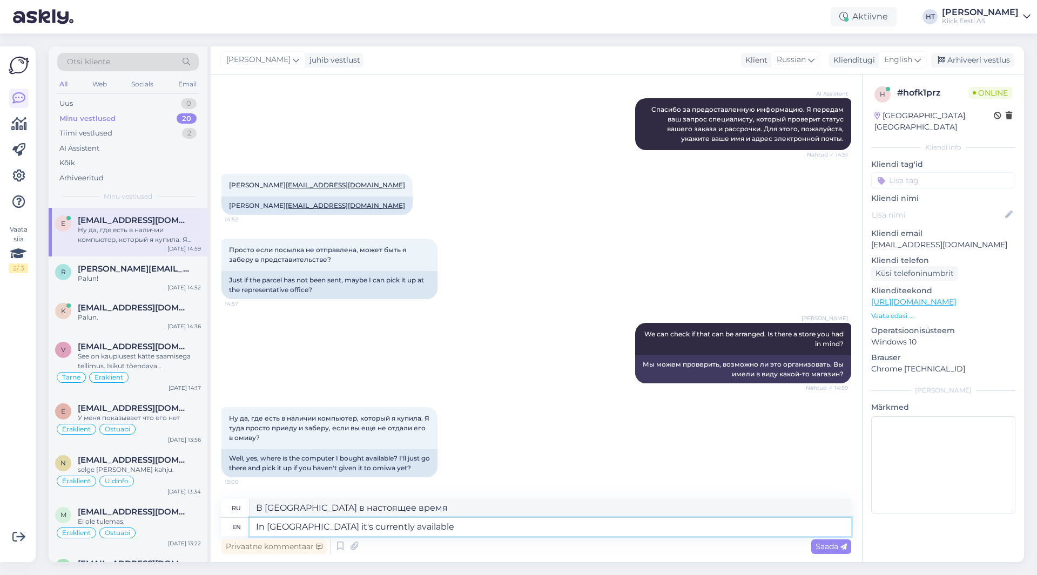
type textarea "In Tallinn it's currently available"
type textarea "В Таллинне в настоящее время доступно"
type textarea "In Tallinn it's currently available at"
type textarea "В Таллинне в настоящее время он доступен по цене"
type textarea "In Tallinn it's currently available at Kristiine"
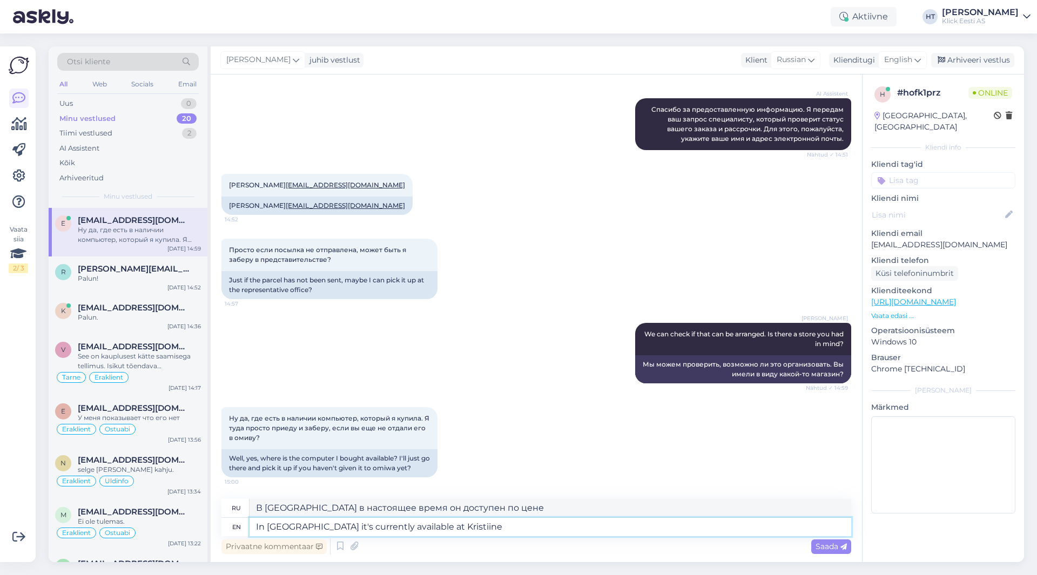
type textarea "В Таллинне в настоящее время он доступен в Kristiine."
type textarea "In Tallinn it's currently available at Kristiine and"
type textarea "В Таллинне в настоящее время он доступен в Kristiine и"
type textarea "In Tallinn it's currently available at Kristiine and Ülemiste."
type textarea "В Таллинне его в настоящее время можно приобрести в магазинах Kristiine и Ülemi…"
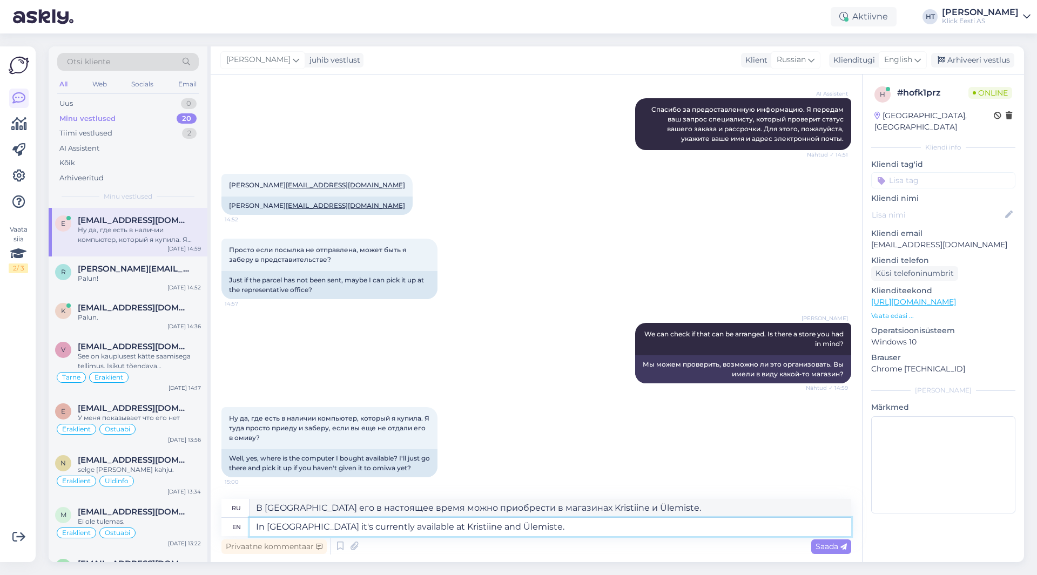
type textarea "In Tallinn it's currently available at Kristiine and Ülemiste."
click at [578, 530] on textarea "In Tallinn it's currently available at Kristiine and Ülemiste." at bounding box center [549, 527] width 601 height 18
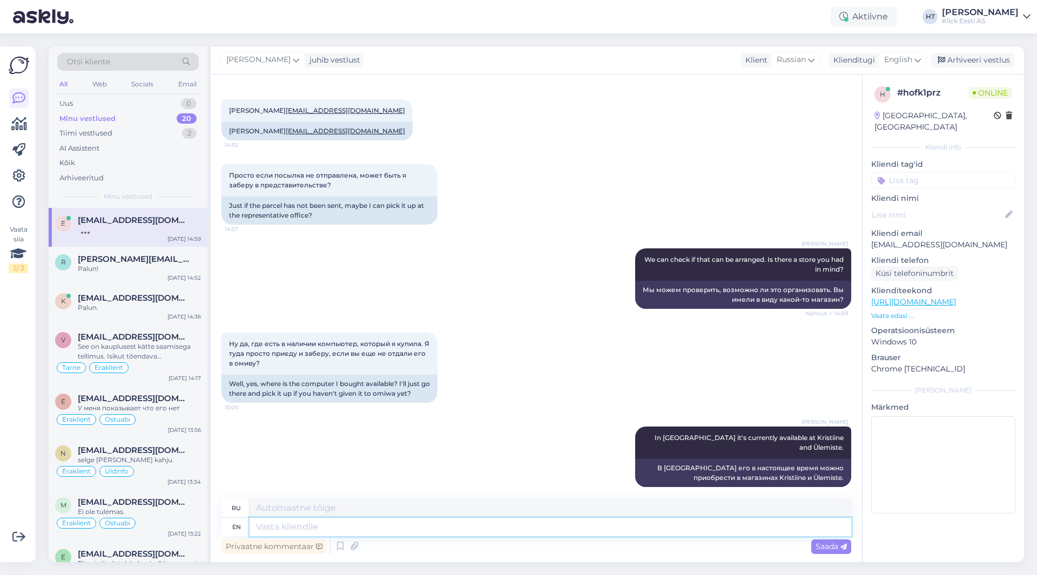
scroll to position [932, 0]
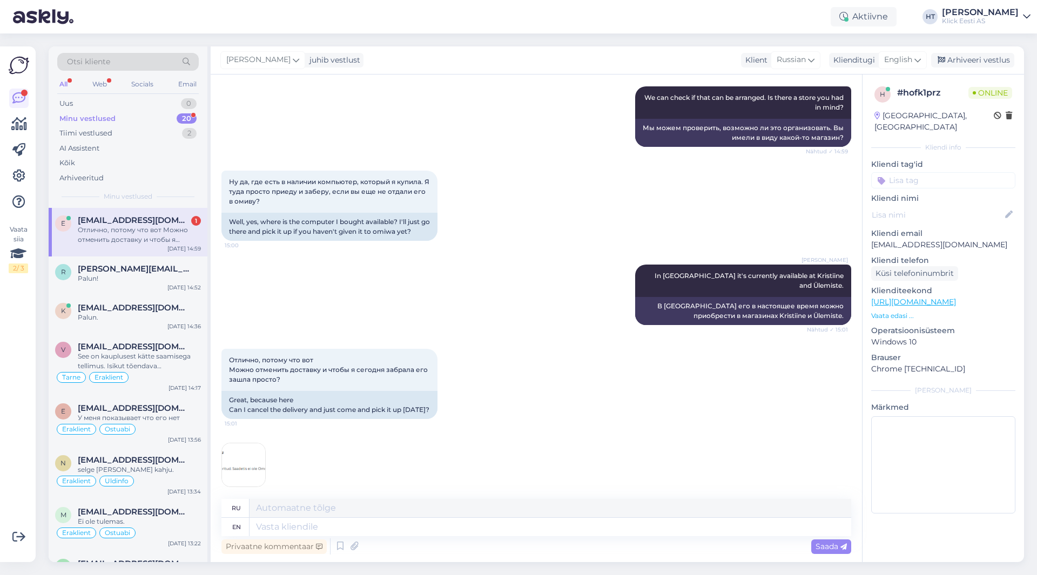
click at [255, 463] on img at bounding box center [243, 464] width 43 height 43
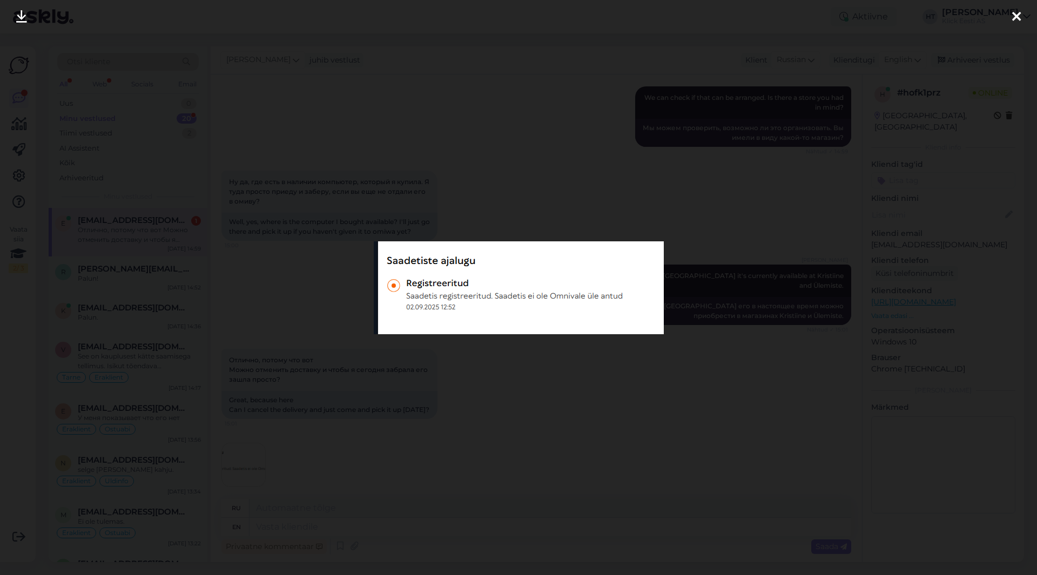
click at [447, 462] on div at bounding box center [518, 287] width 1037 height 575
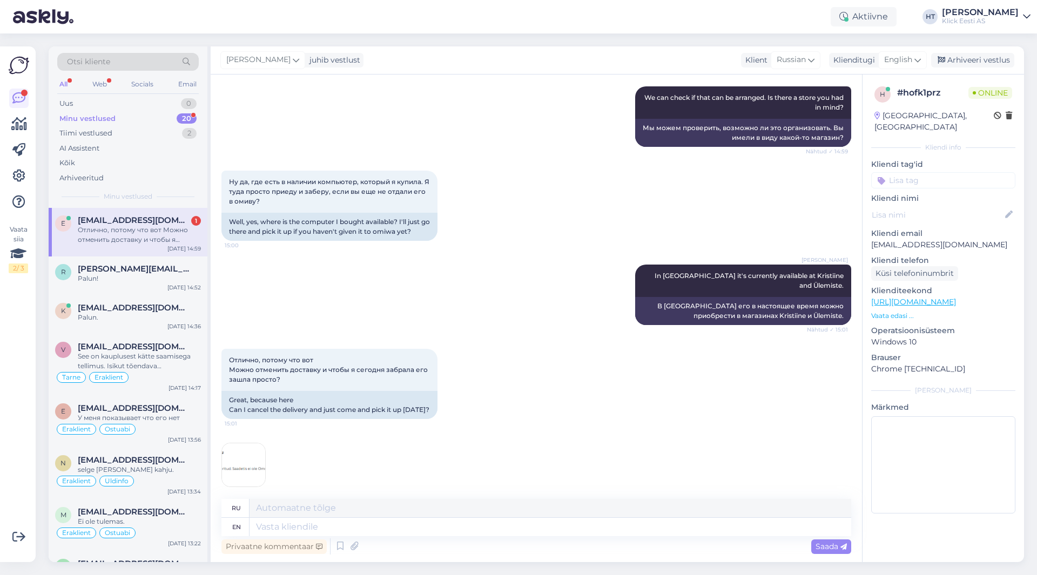
click at [453, 465] on div "Отлично, потому что вот Можно отменить доставку и чтобы я сегодня забрала его з…" at bounding box center [535, 418] width 629 height 162
click at [440, 525] on textarea at bounding box center [549, 527] width 601 height 18
click at [533, 354] on div "Отлично, потому что вот Можно отменить доставку и чтобы я сегодня забрала его з…" at bounding box center [535, 418] width 629 height 162
click at [185, 284] on div "Sep 4 14:52" at bounding box center [183, 287] width 33 height 8
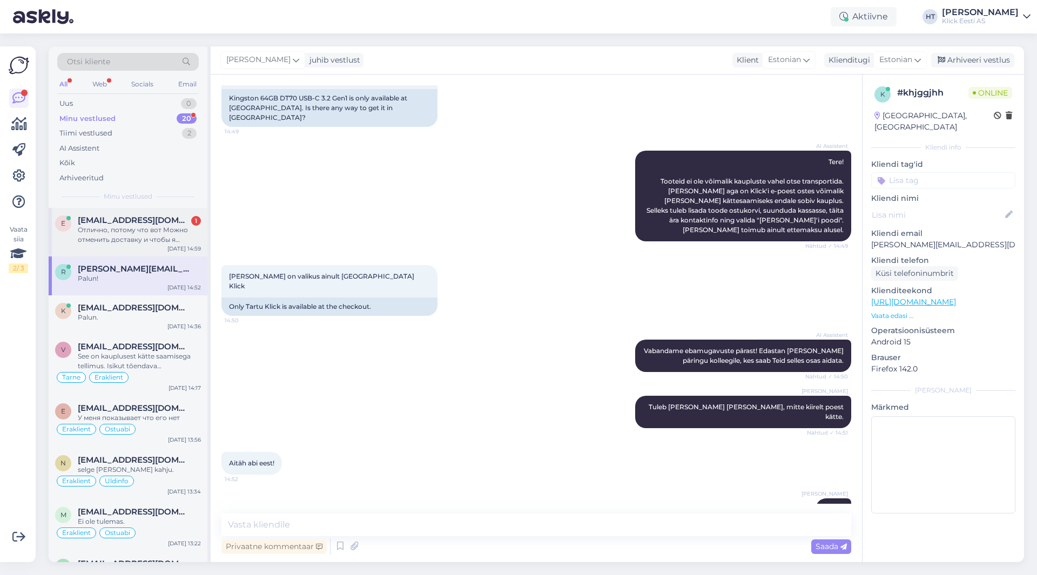
click at [159, 234] on div "Отлично, потому что вот Можно отменить доставку и чтобы я сегодня забрала его з…" at bounding box center [139, 234] width 123 height 19
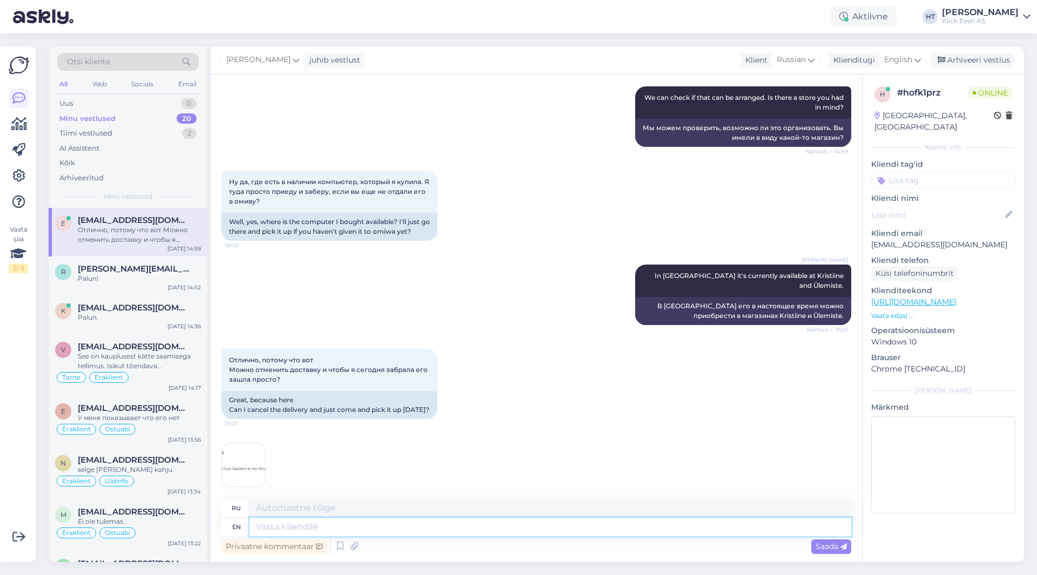
click at [507, 523] on textarea at bounding box center [549, 527] width 601 height 18
click at [486, 261] on div "Henri Täht In Tallinn it's currently available at Kristiine and Ülemiste. Nähtu…" at bounding box center [535, 295] width 629 height 84
drag, startPoint x: 282, startPoint y: 369, endPoint x: 230, endPoint y: 343, distance: 58.2
click at [230, 349] on div "Отлично, потому что вот Можно отменить доставку и чтобы я сегодня забрала его з…" at bounding box center [329, 370] width 216 height 42
click at [468, 314] on div "Henri Täht In Tallinn it's currently available at Kristiine and Ülemiste. Nähtu…" at bounding box center [535, 295] width 629 height 84
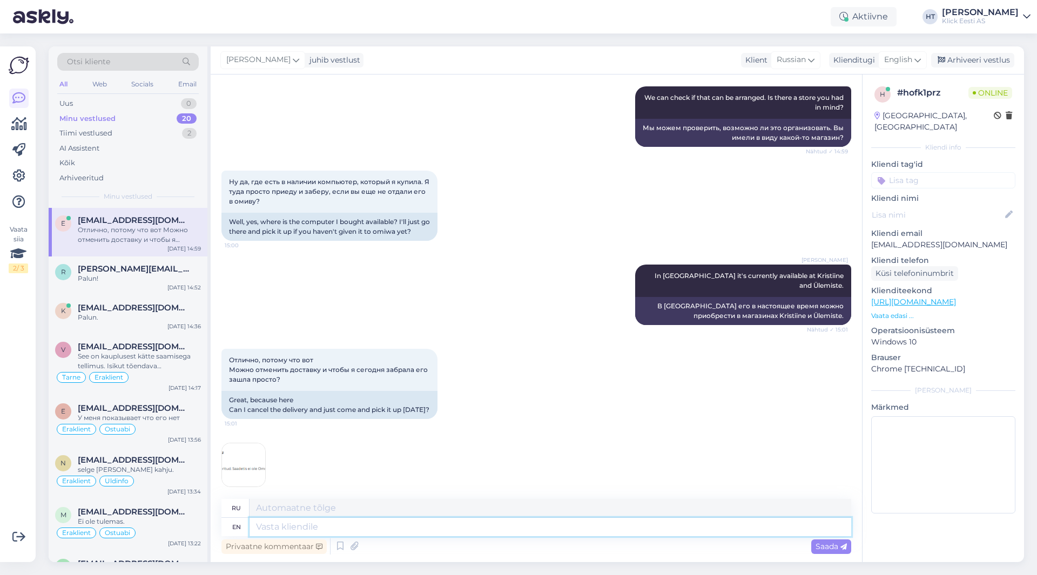
click at [360, 529] on textarea at bounding box center [549, 527] width 601 height 18
click at [920, 174] on input at bounding box center [943, 180] width 144 height 16
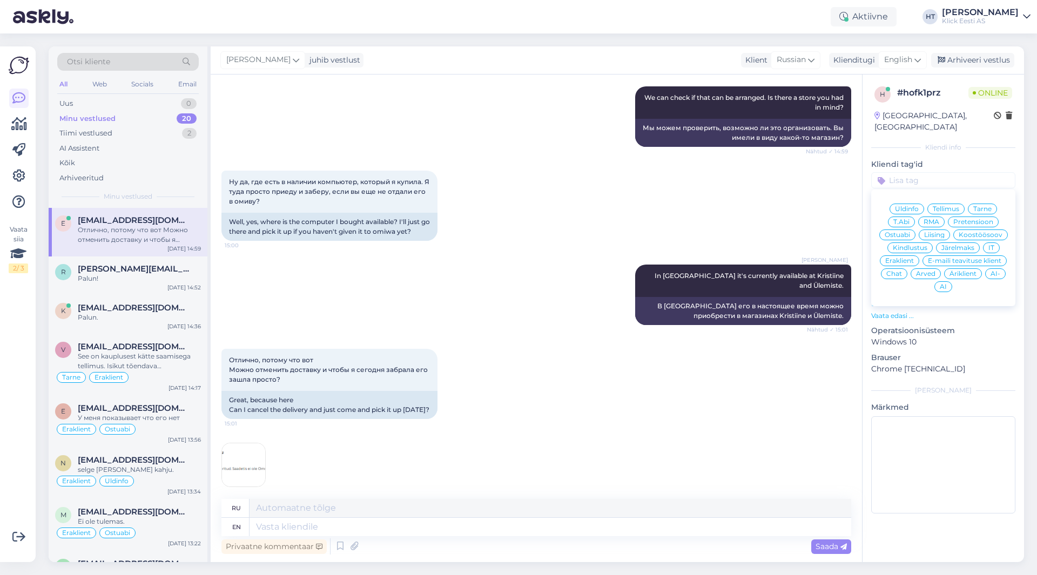
click at [988, 206] on span "Tarne" at bounding box center [982, 209] width 18 height 6
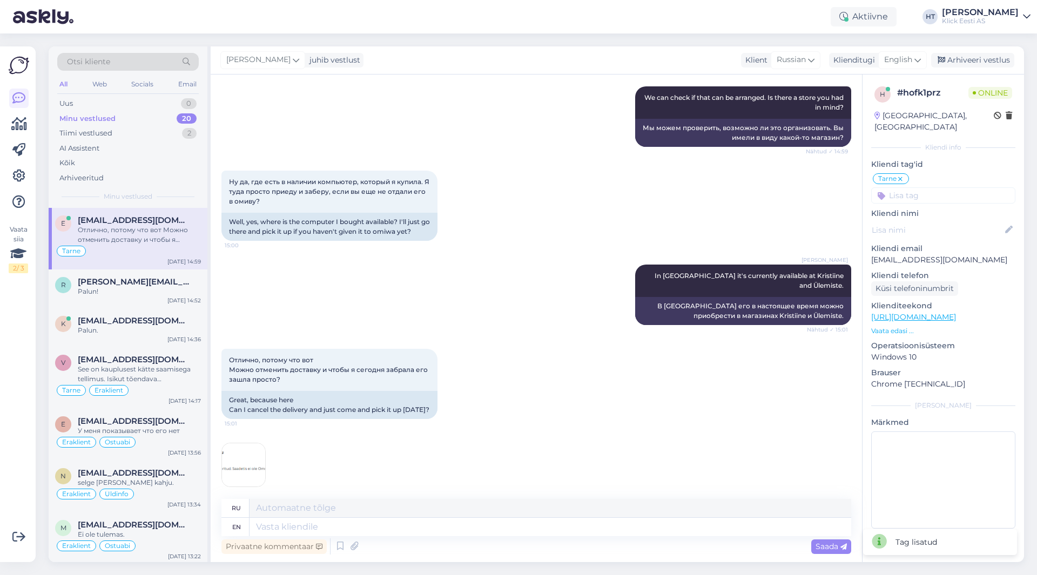
click at [940, 187] on input at bounding box center [943, 195] width 144 height 16
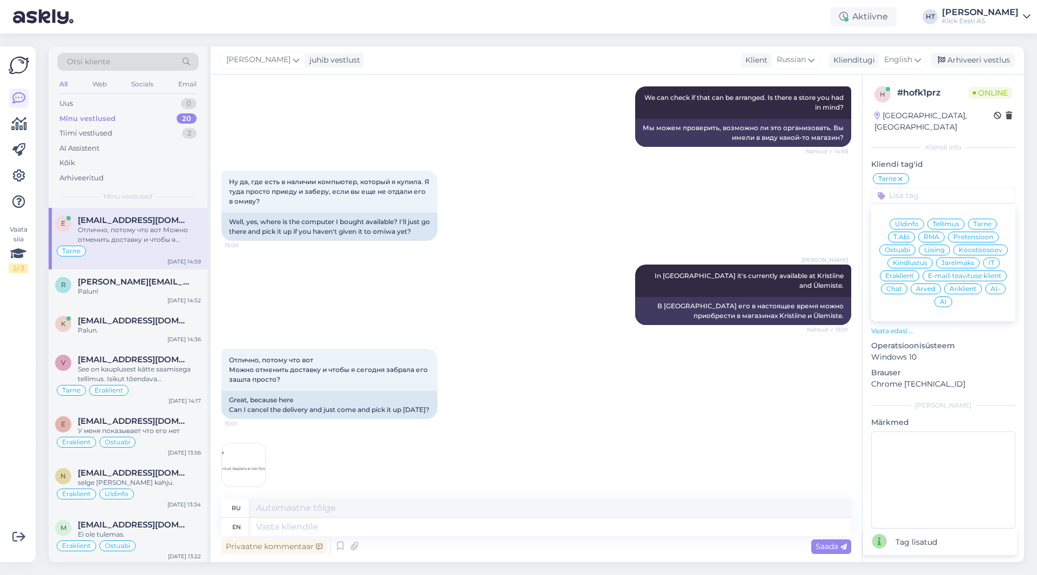
click at [903, 273] on span "Eraklient" at bounding box center [899, 276] width 29 height 6
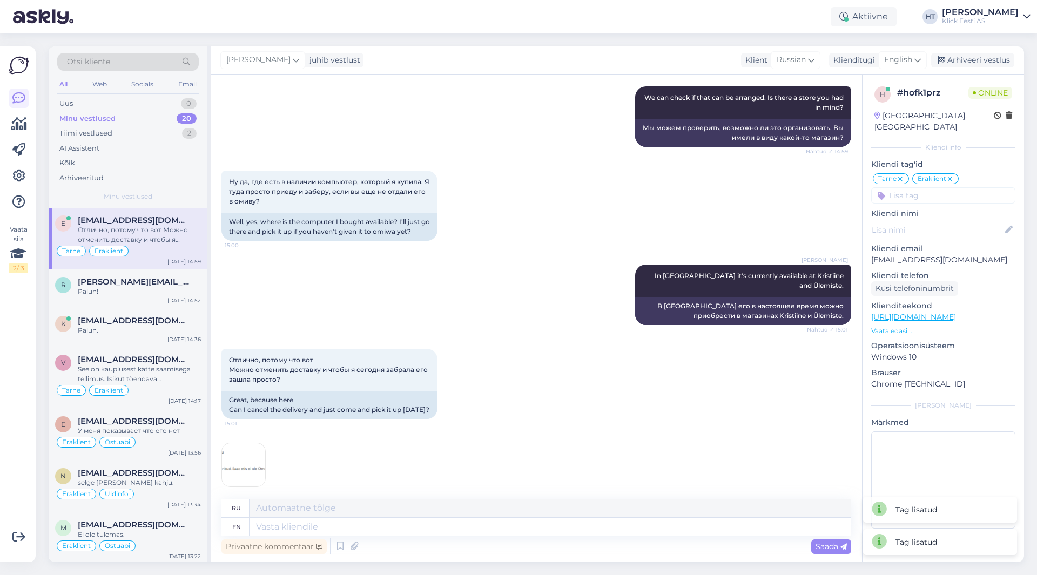
click at [617, 219] on div "Ну да, где есть в наличии компьютер, который я купила. Я туда просто приеду и з…" at bounding box center [535, 206] width 629 height 94
click at [282, 548] on div "Privaatne kommentaar" at bounding box center [273, 546] width 105 height 15
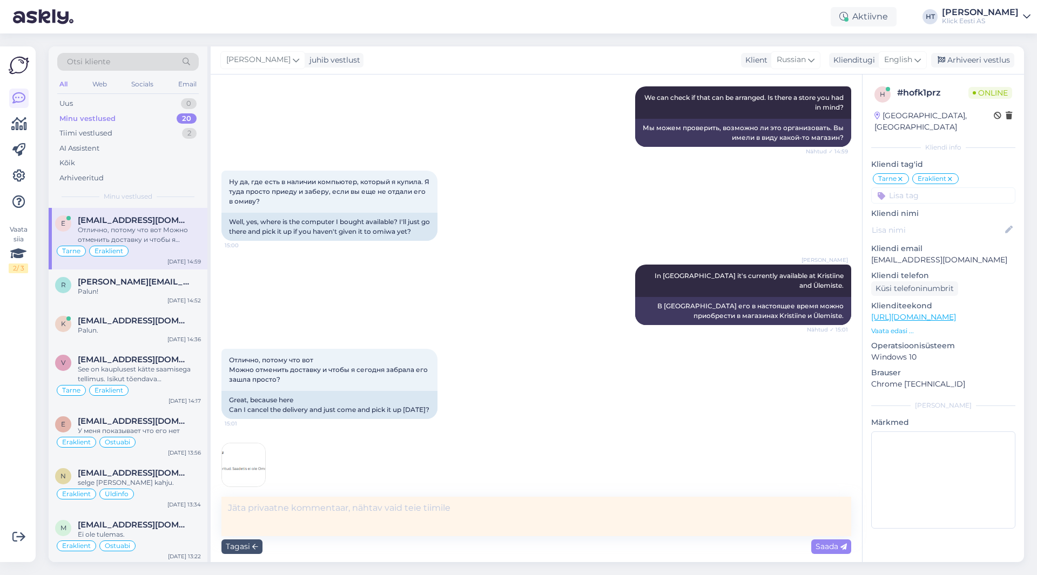
click at [297, 517] on textarea at bounding box center [535, 516] width 629 height 39
type textarea "#200214256 väljastamine Smartenist, soovib ühest Tallinna kauplusest kätte saad…"
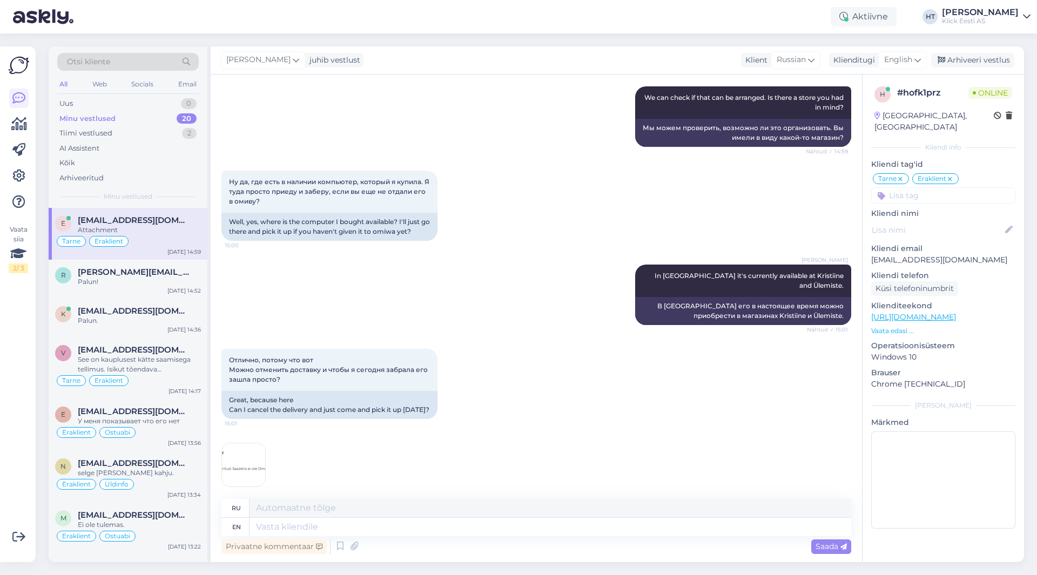
scroll to position [988, 0]
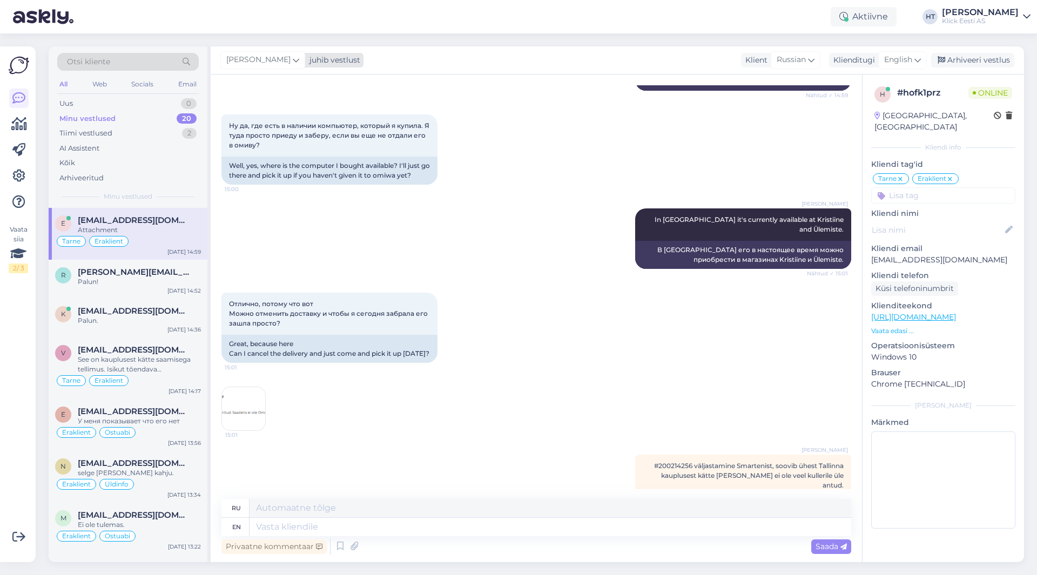
click at [293, 55] on icon at bounding box center [296, 60] width 6 height 12
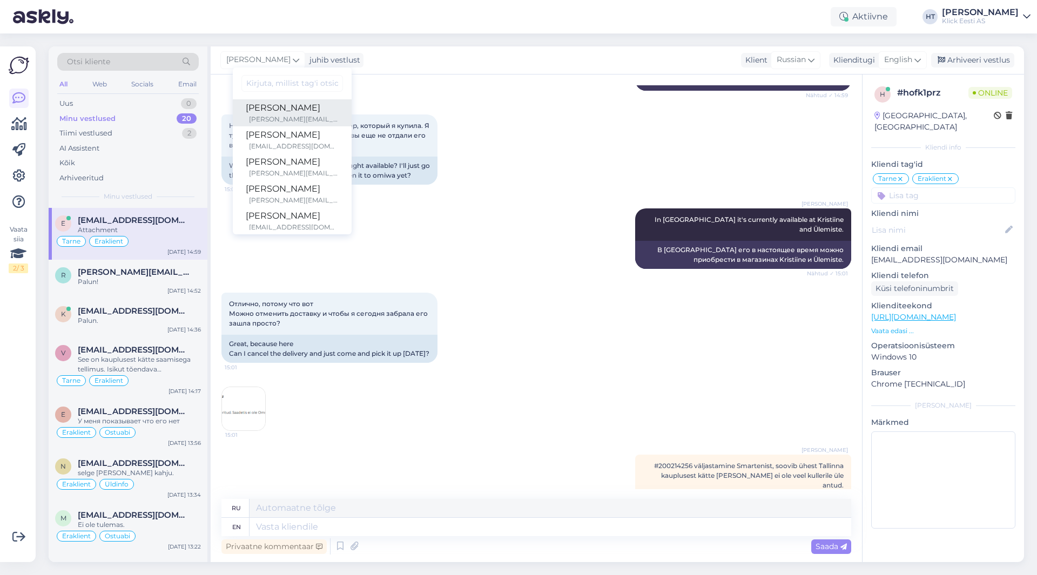
scroll to position [54, 0]
click at [281, 139] on div "[PERSON_NAME]" at bounding box center [292, 134] width 93 height 13
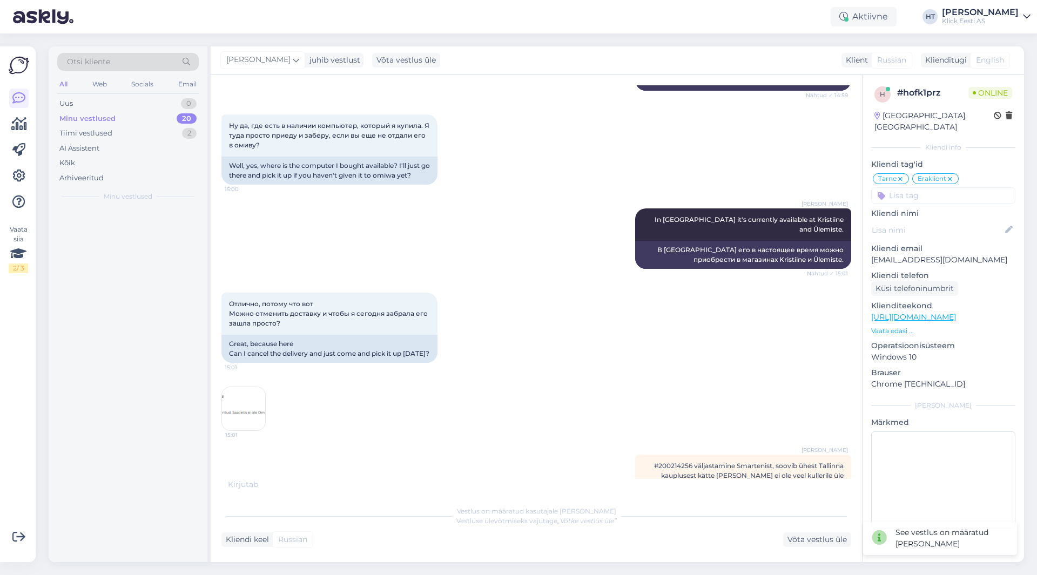
scroll to position [990, 0]
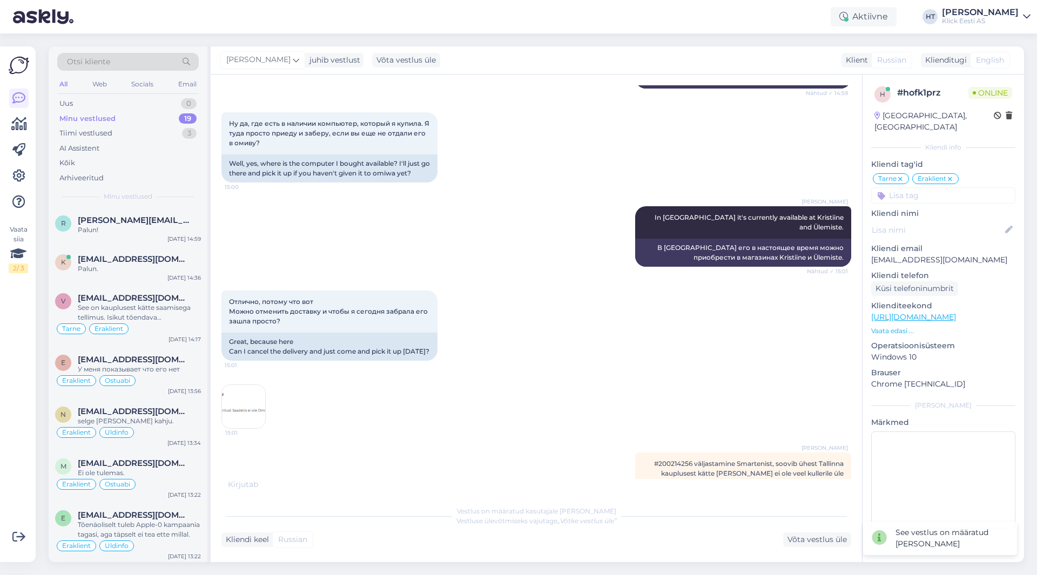
click at [441, 216] on div "Henri Täht In Tallinn it's currently available at Kristiine and Ülemiste. Nähtu…" at bounding box center [535, 236] width 629 height 84
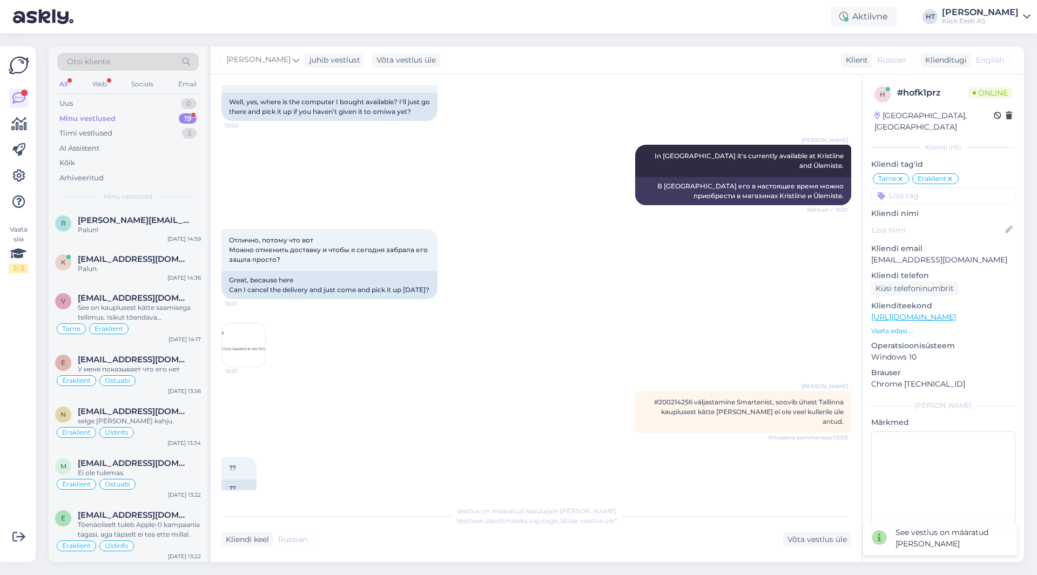
click at [162, 123] on div "Minu vestlused 19" at bounding box center [127, 118] width 141 height 15
click at [141, 151] on div "AI Assistent" at bounding box center [127, 148] width 141 height 15
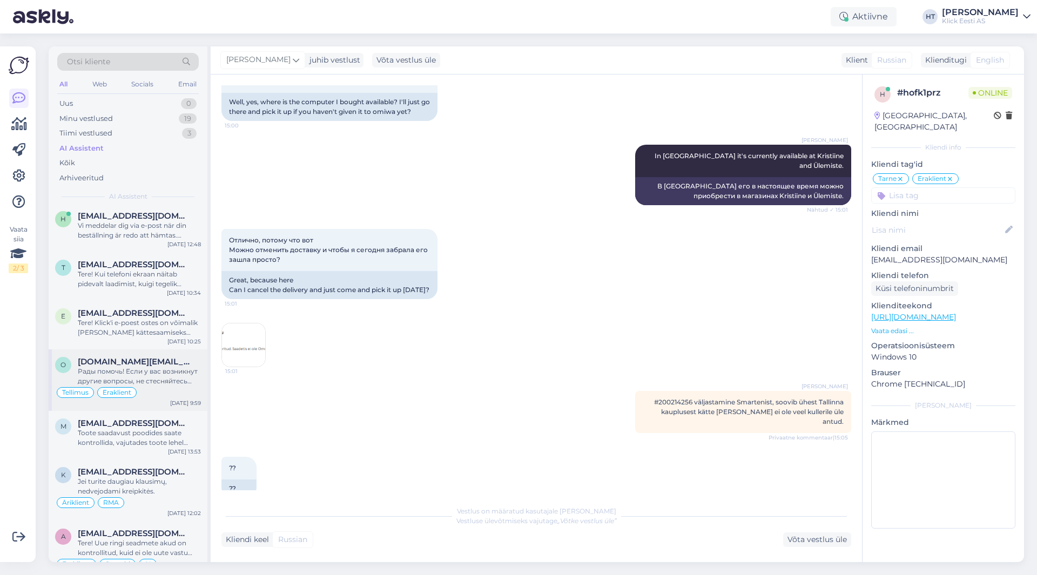
scroll to position [162, 0]
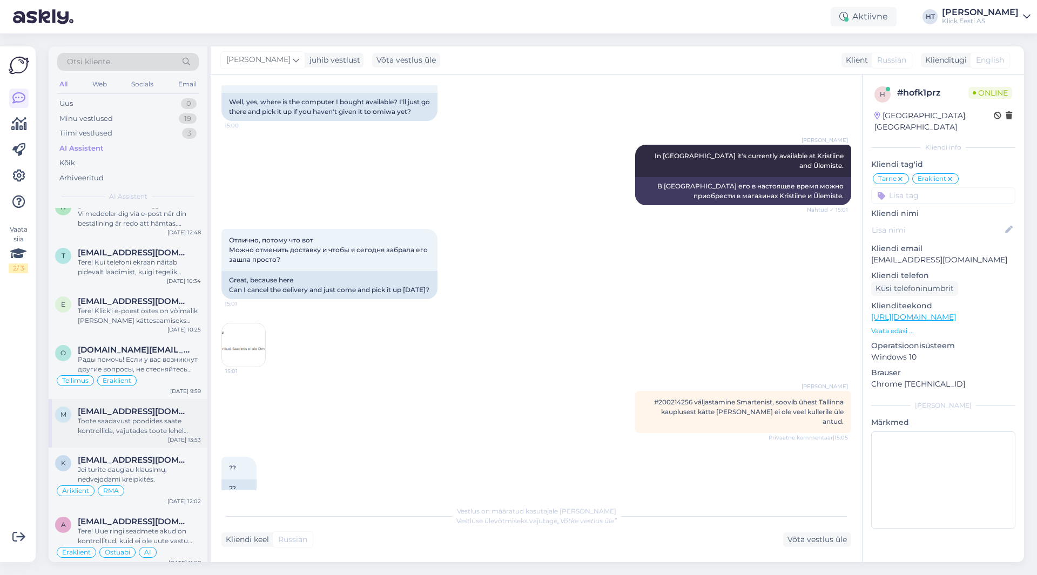
click at [143, 415] on span "[EMAIL_ADDRESS][DOMAIN_NAME]" at bounding box center [134, 412] width 112 height 10
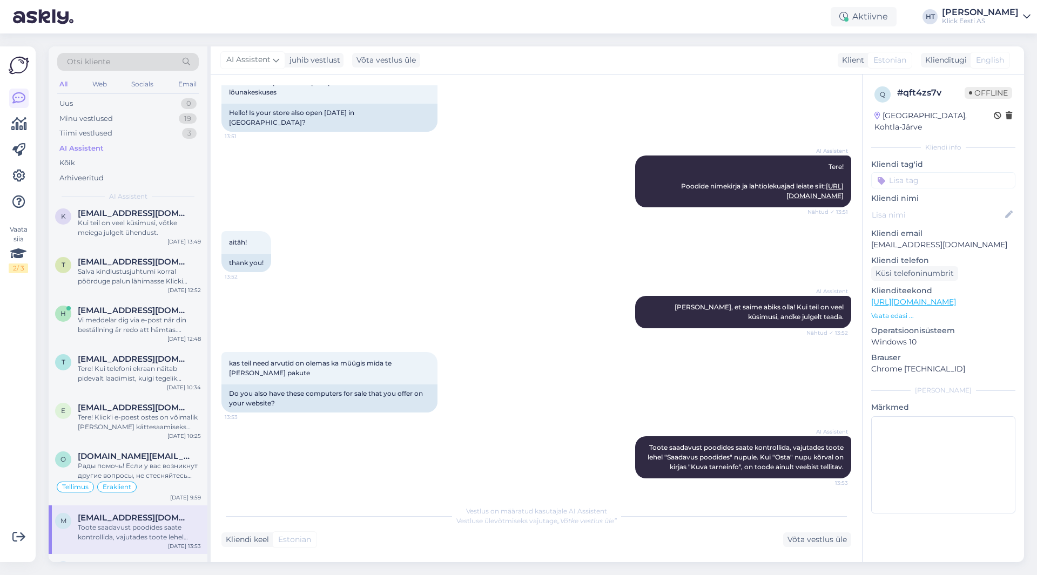
scroll to position [0, 0]
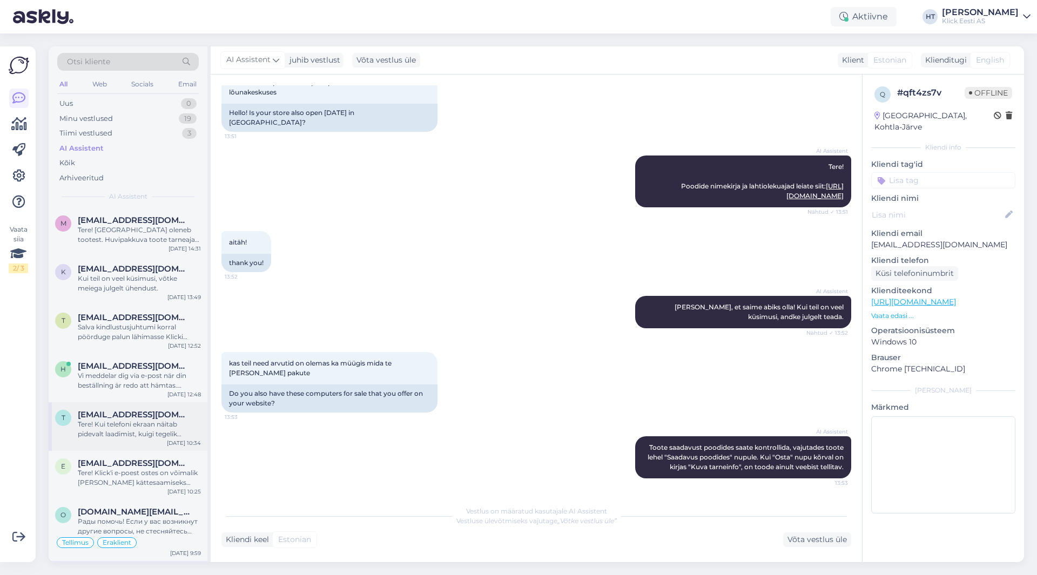
click at [144, 424] on div "Tere! Kui telefoni ekraan näitab pidevalt laadimist, kuigi tegelik laadimisolek…" at bounding box center [139, 428] width 123 height 19
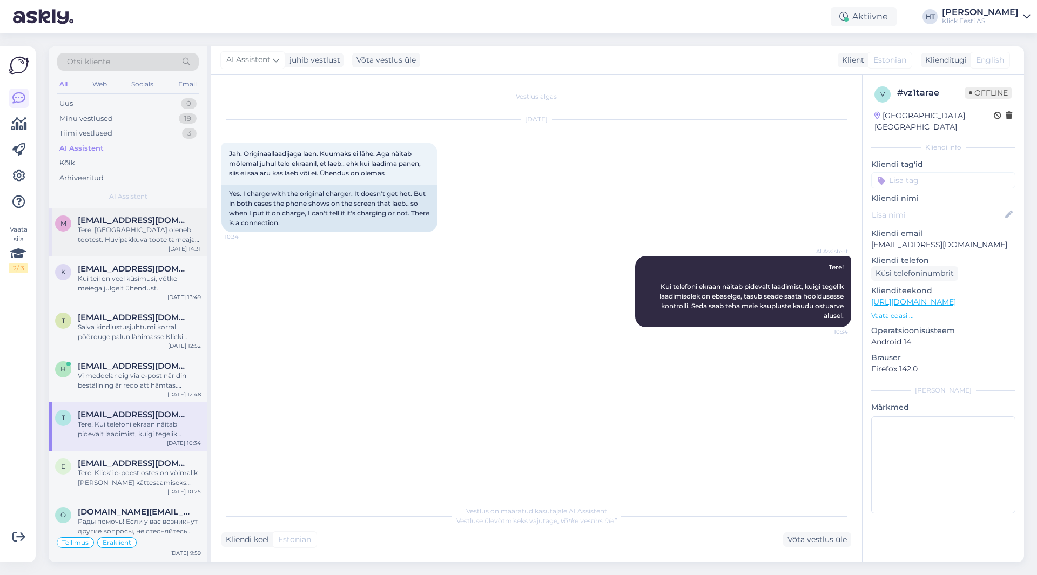
click at [151, 237] on div "Tere! Tarneaeg oleneb tootest. Huvipakkuva toote tarneaja kohta leiate info too…" at bounding box center [139, 234] width 123 height 19
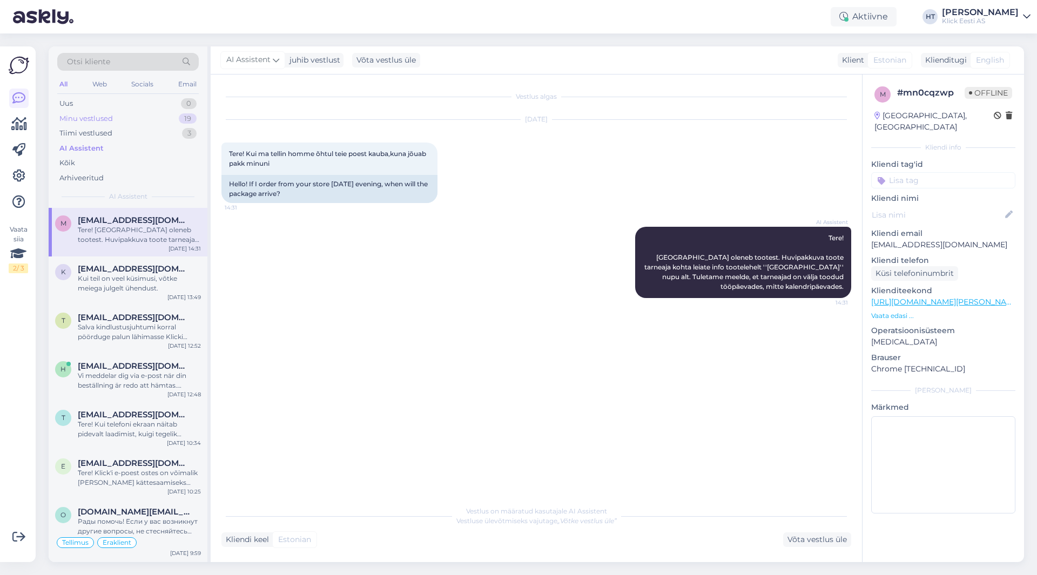
click at [155, 123] on div "Minu vestlused 19" at bounding box center [127, 118] width 141 height 15
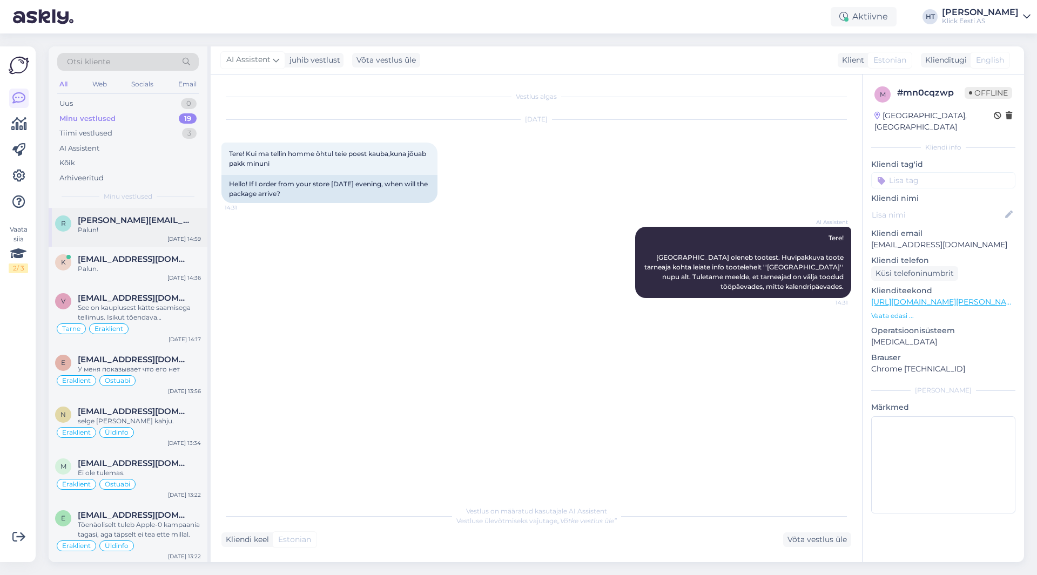
click at [172, 223] on span "rando.oikimus@gmail.com" at bounding box center [134, 220] width 112 height 10
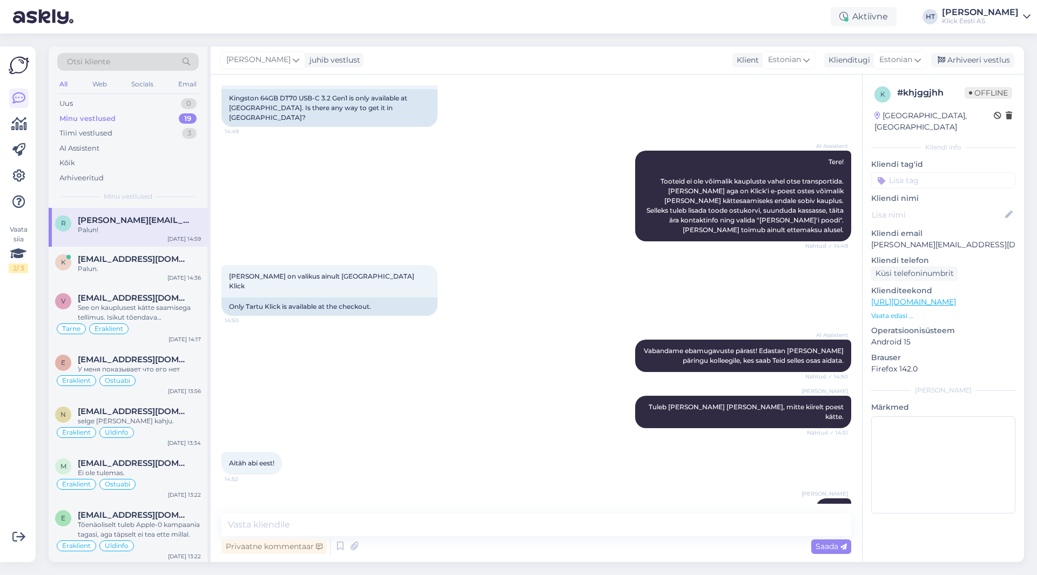
click at [317, 384] on div "Henri Täht Tuleb valida tarne Klicki poodi, mitte kiirelt poest kätte. Nähtud ✓…" at bounding box center [535, 412] width 629 height 56
click at [164, 277] on div "k kartsemm@gmail.com Palun. Sep 4 14:36" at bounding box center [128, 266] width 159 height 39
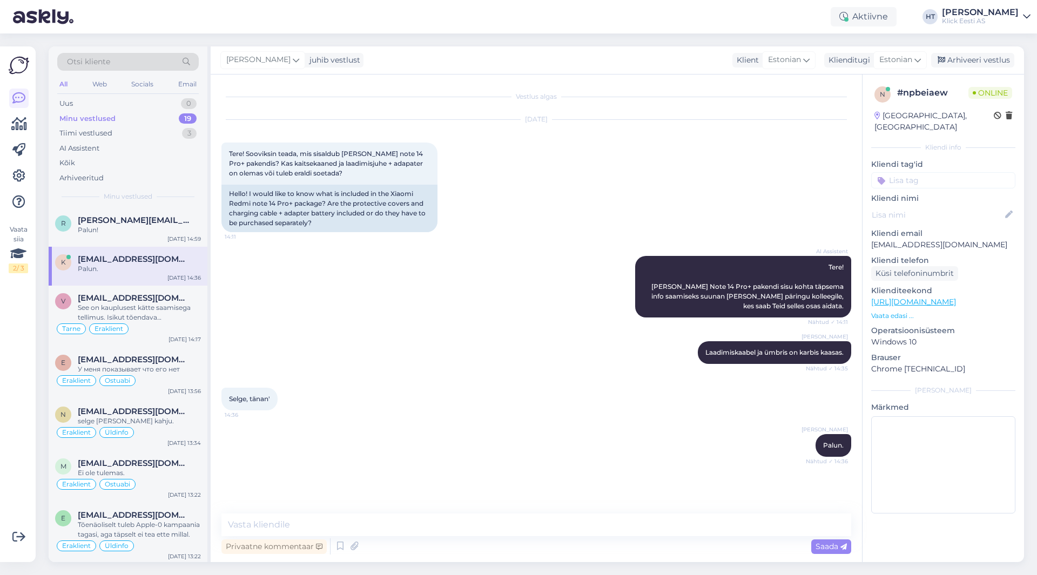
click at [926, 173] on input at bounding box center [943, 180] width 144 height 16
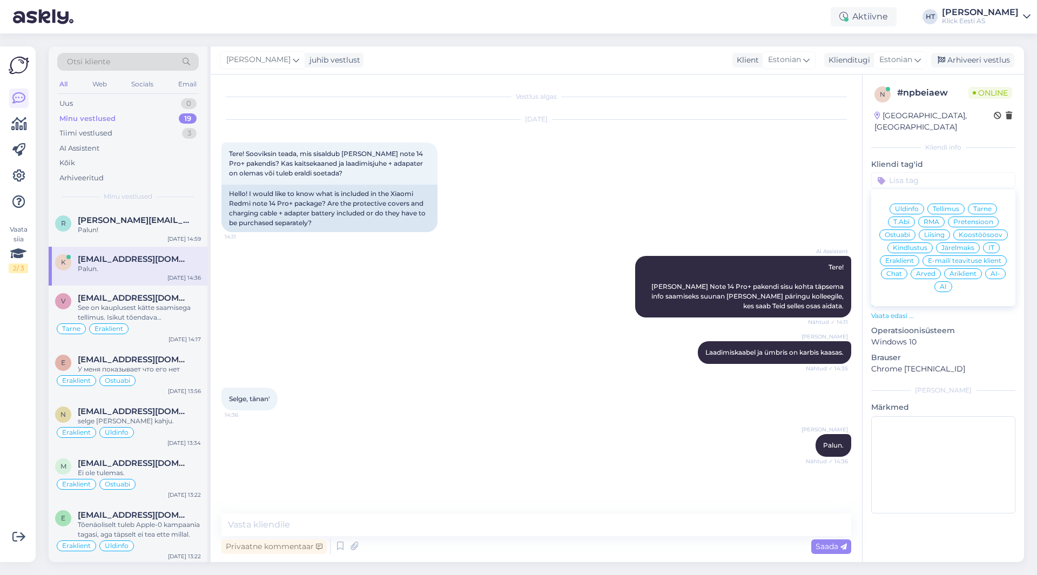
click at [908, 232] on span "Ostuabi" at bounding box center [896, 235] width 25 height 6
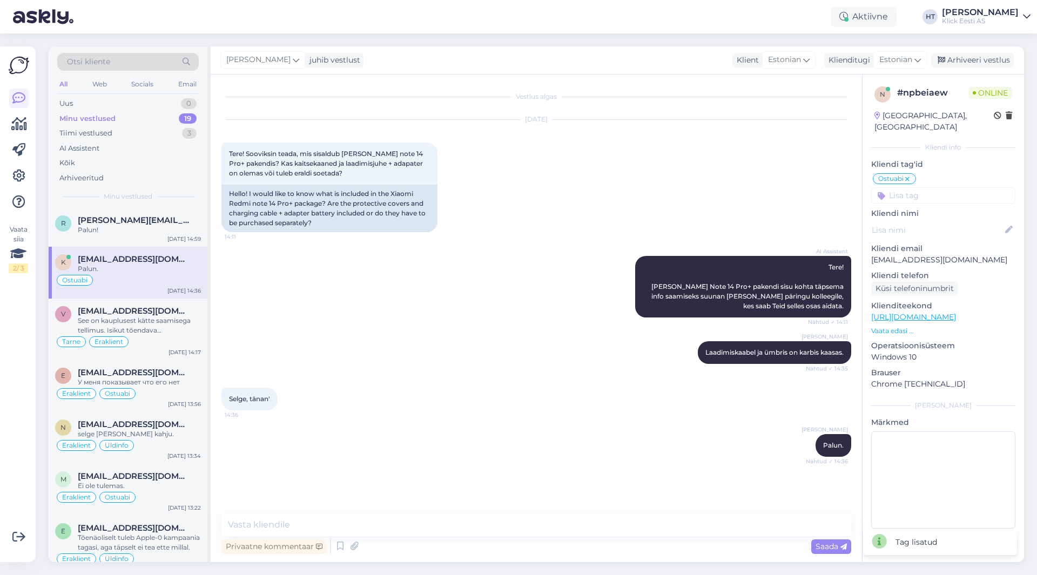
click at [915, 187] on input at bounding box center [943, 195] width 144 height 16
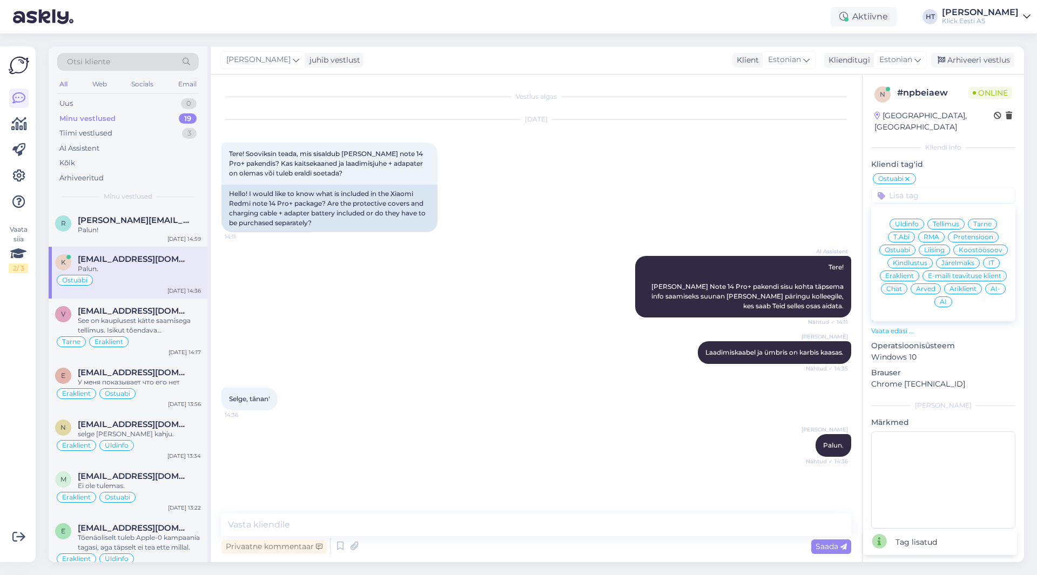
click at [905, 273] on span "Eraklient" at bounding box center [899, 276] width 29 height 6
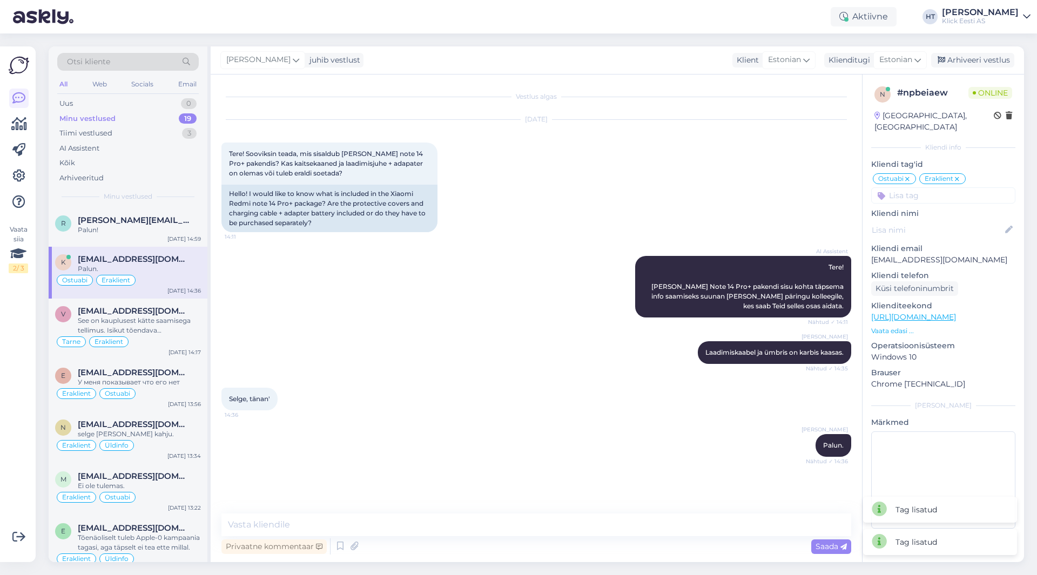
click at [495, 275] on div "AI Assistent Tere! Xiaomi Redmi Note 14 Pro+ pakendi sisu kohta täpsema info sa…" at bounding box center [535, 286] width 629 height 85
click at [173, 233] on div "Palun!" at bounding box center [139, 230] width 123 height 10
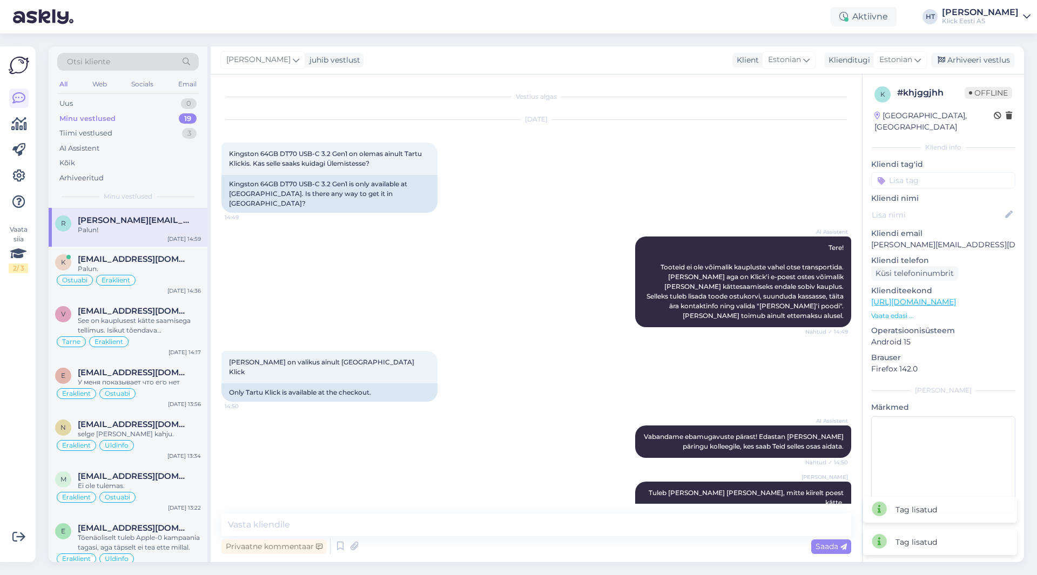
scroll to position [86, 0]
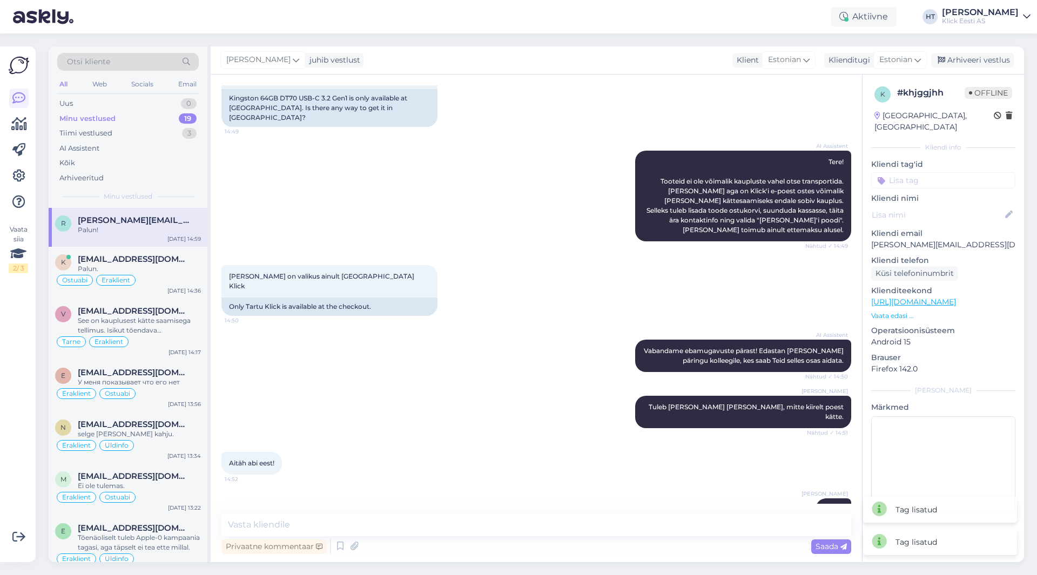
click at [924, 172] on input at bounding box center [943, 180] width 144 height 16
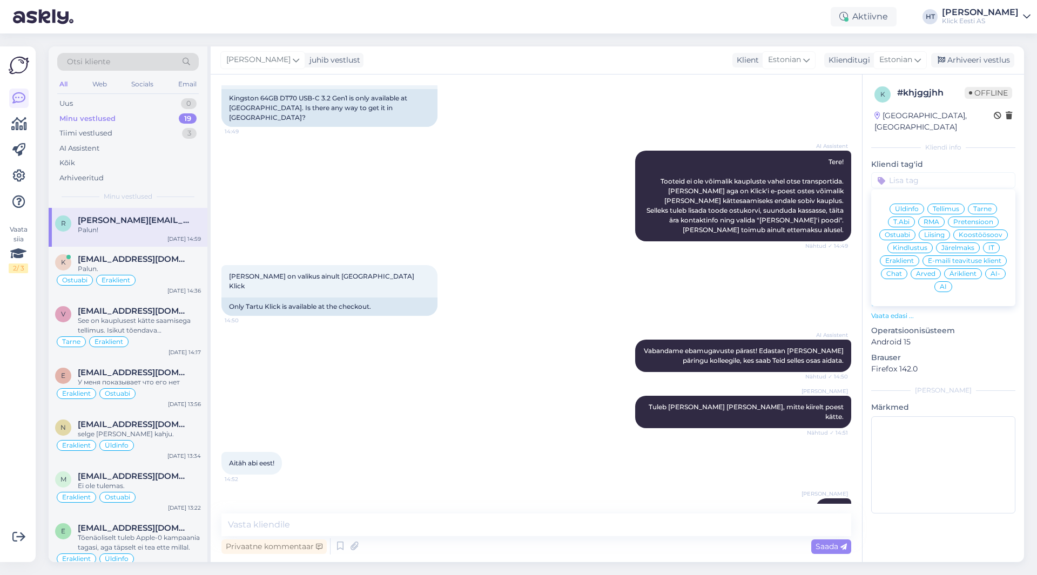
click at [991, 245] on span "IT" at bounding box center [991, 248] width 6 height 6
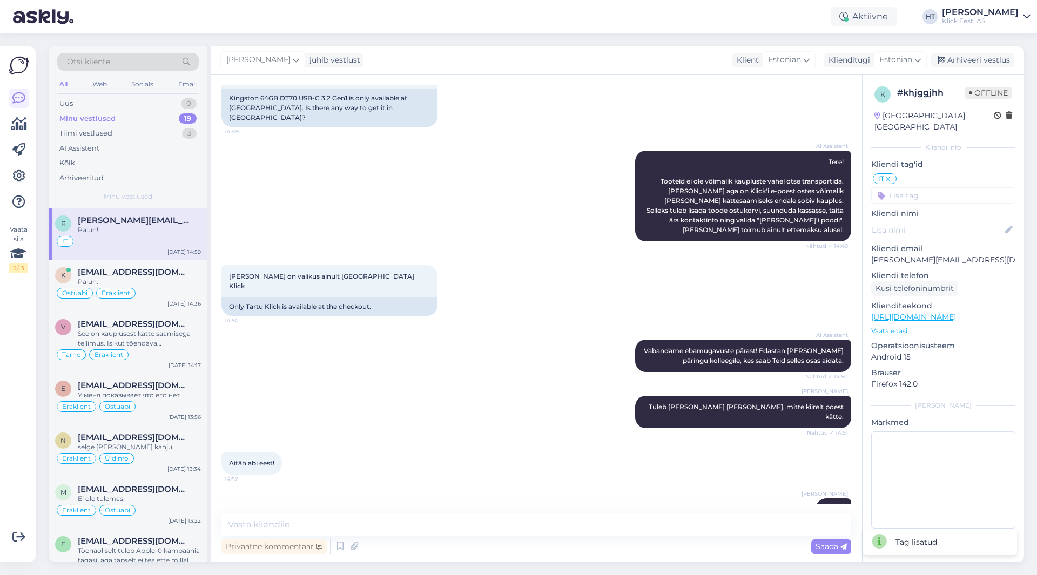
click at [933, 187] on input at bounding box center [943, 195] width 144 height 16
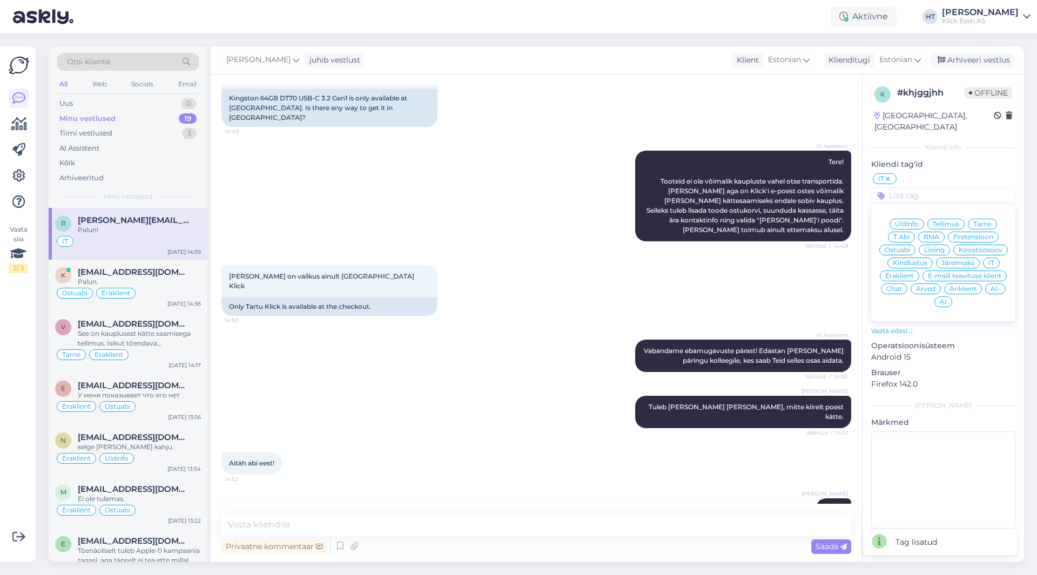
click at [903, 273] on span "Eraklient" at bounding box center [899, 276] width 29 height 6
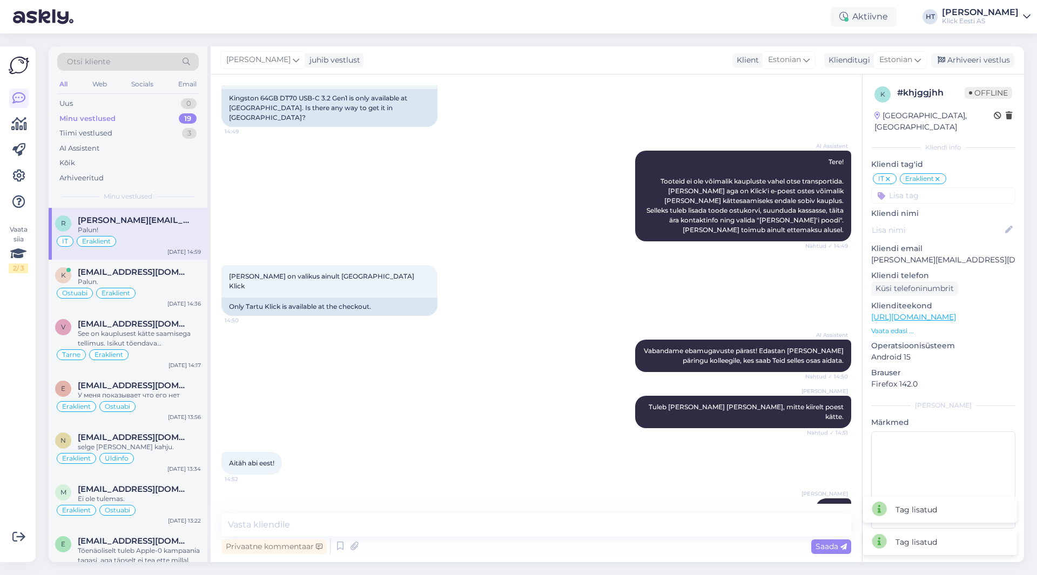
click at [521, 264] on div "kassas on valikus ainult Tartu Klick 14:50 Only Tartu Klick is available at the…" at bounding box center [535, 290] width 629 height 74
click at [143, 277] on div "Palun." at bounding box center [139, 282] width 123 height 10
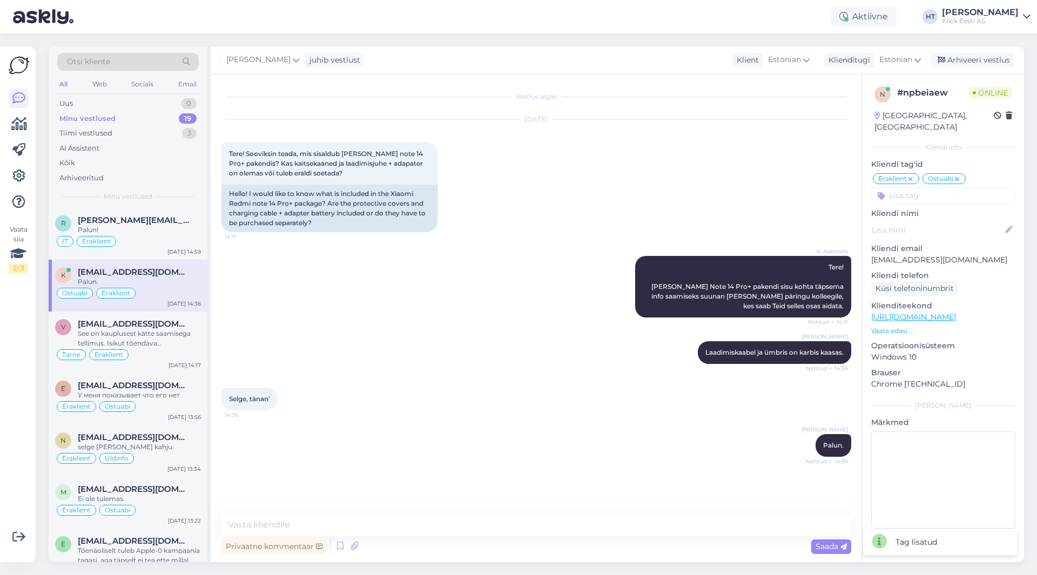
click at [187, 120] on div "19" at bounding box center [188, 118] width 18 height 11
click at [148, 239] on div "Eraklient IT" at bounding box center [128, 241] width 146 height 13
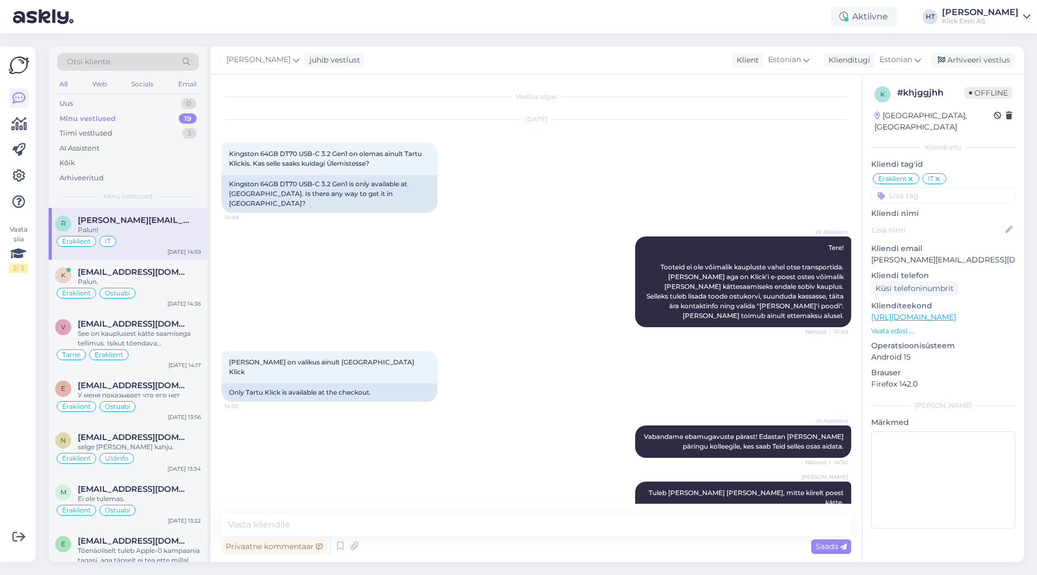
scroll to position [86, 0]
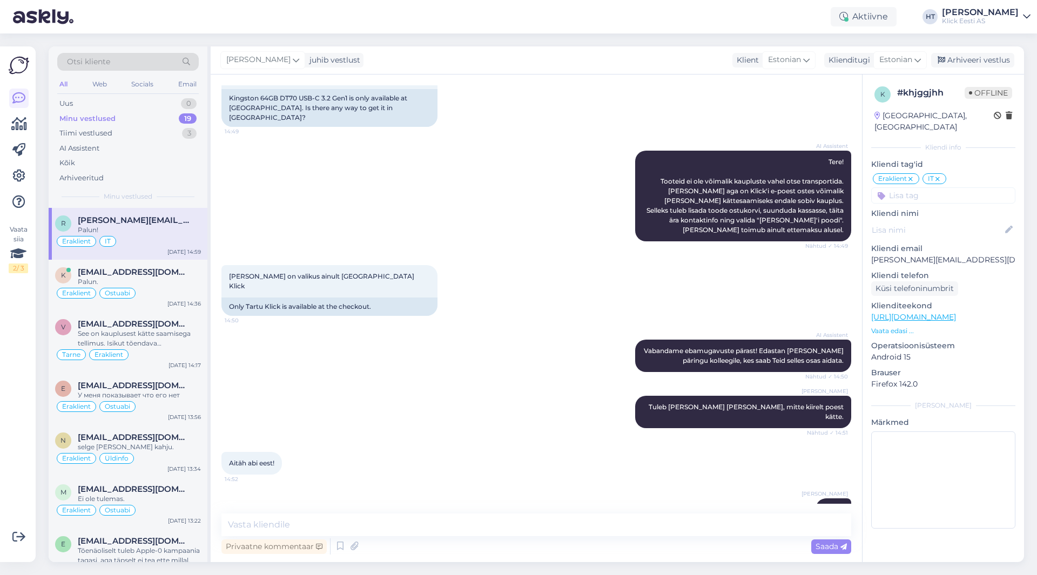
click at [526, 262] on div "kassas on valikus ainult Tartu Klick 14:50 Only Tartu Klick is available at the…" at bounding box center [535, 290] width 629 height 74
click at [139, 128] on div "Tiimi vestlused 3" at bounding box center [127, 133] width 141 height 15
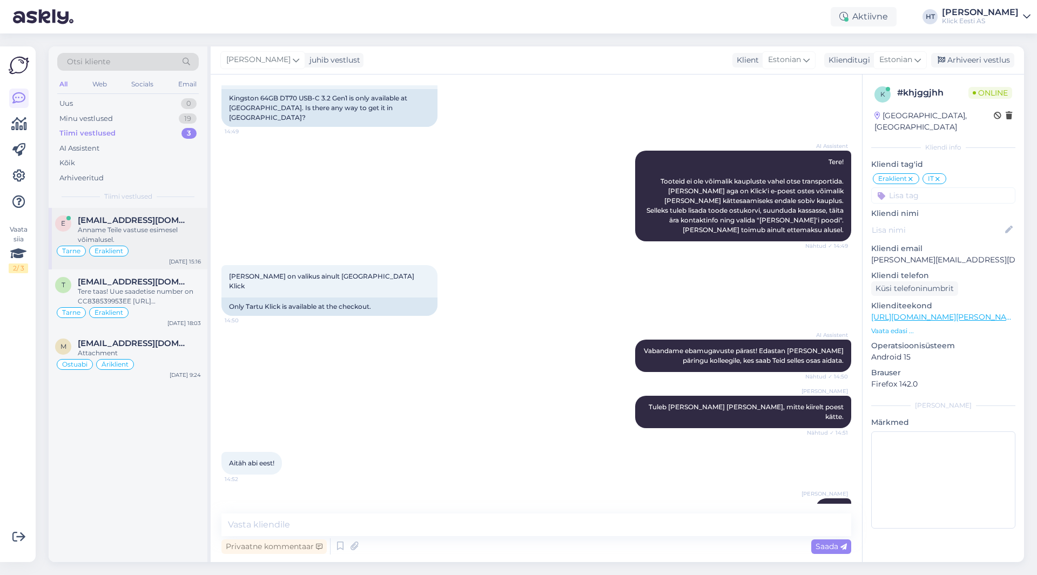
click at [162, 248] on div "Tarne Eraklient" at bounding box center [128, 251] width 146 height 13
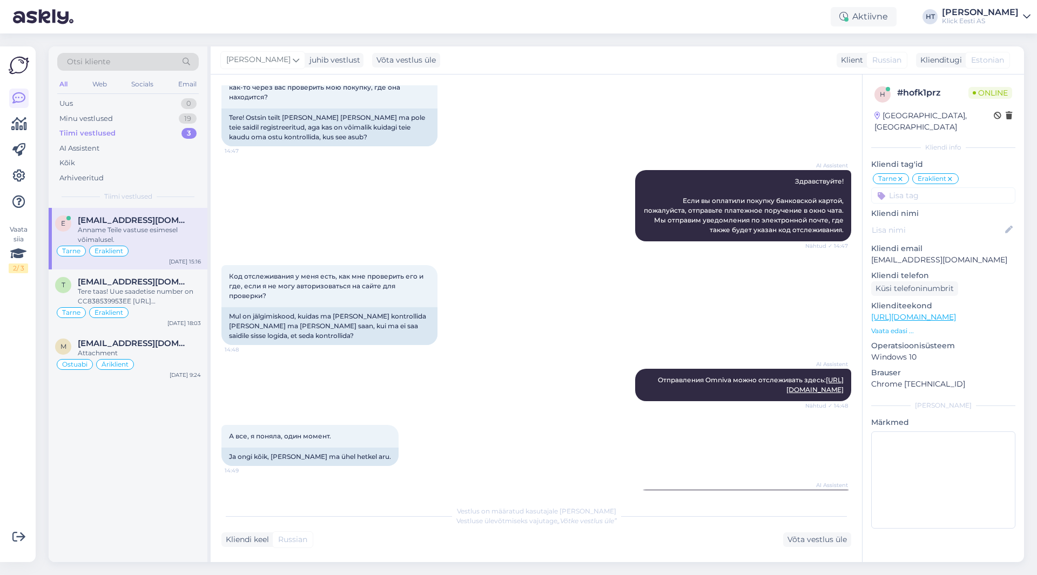
scroll to position [1340, 0]
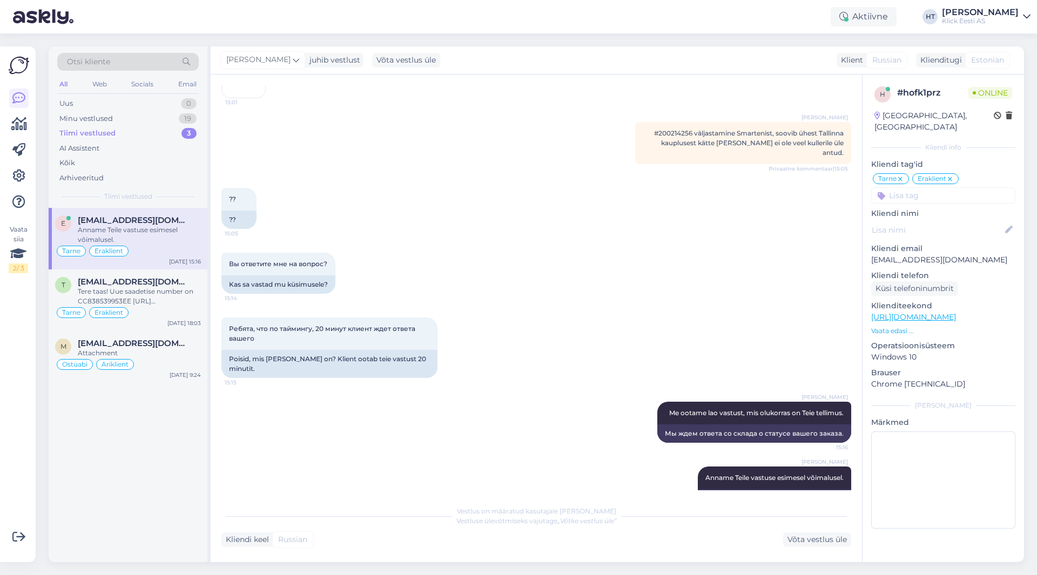
click at [83, 485] on div "e evgenia.pavlova@tkvg.ee Anname Teile vastuse esimesel võimalusel. Tarne Erakl…" at bounding box center [128, 385] width 159 height 354
drag, startPoint x: 146, startPoint y: 441, endPoint x: 132, endPoint y: 325, distance: 116.4
click at [146, 441] on div "e evgenia.pavlova@tkvg.ee Anname Teile vastuse esimesel võimalusel. Tarne Erakl…" at bounding box center [128, 385] width 159 height 354
click at [168, 242] on div "Anname Teile vastuse esimesel võimalusel." at bounding box center [139, 234] width 123 height 19
click at [145, 466] on div "e evgenia.pavlova@tkvg.ee Anname Teile vastuse esimesel võimalusel. Tarne Erakl…" at bounding box center [128, 385] width 159 height 354
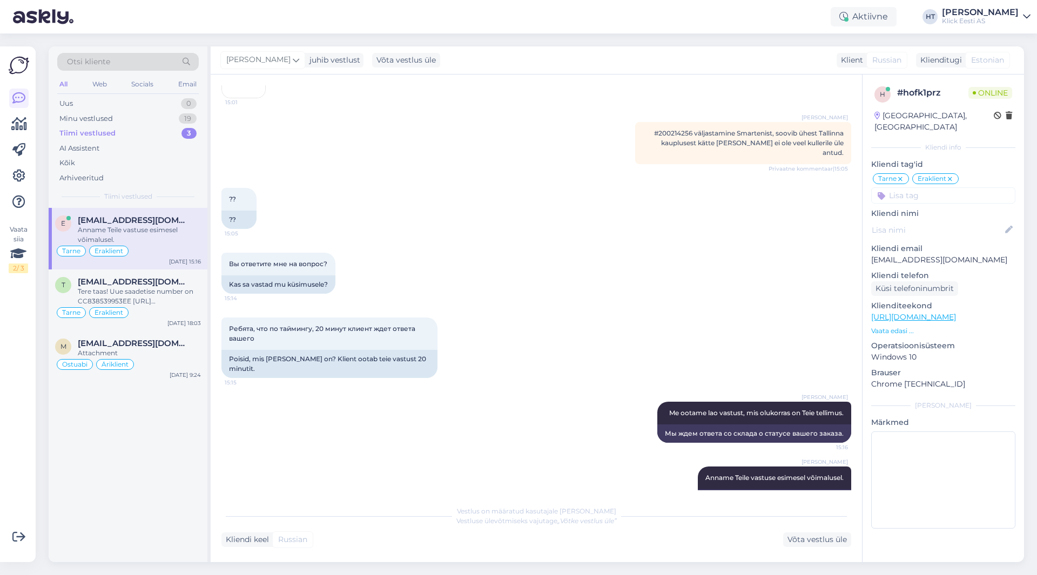
click at [95, 477] on div "e evgenia.pavlova@tkvg.ee Anname Teile vastuse esimesel võimalusel. Tarne Erakl…" at bounding box center [128, 385] width 159 height 354
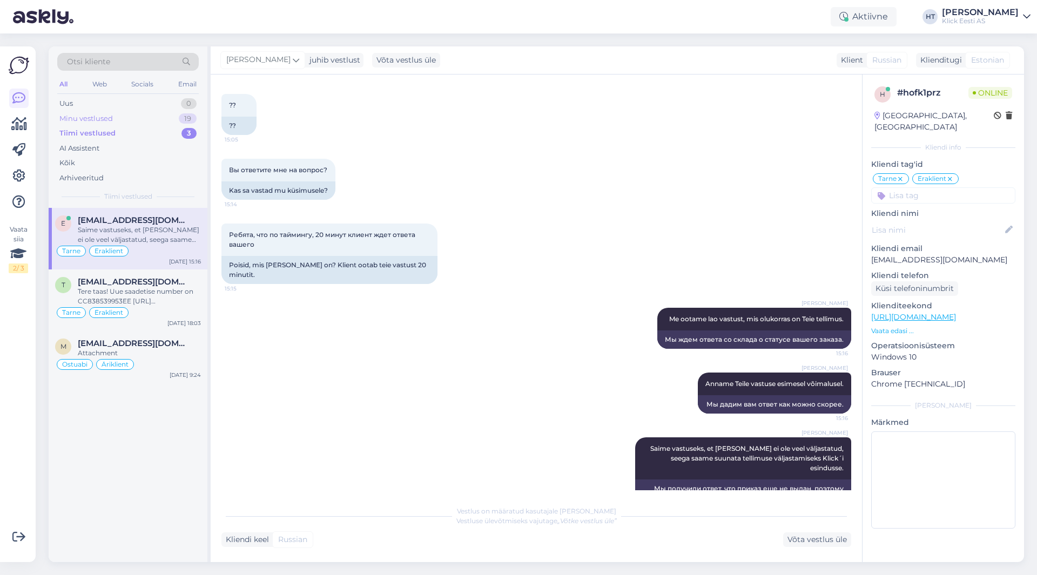
scroll to position [1499, 0]
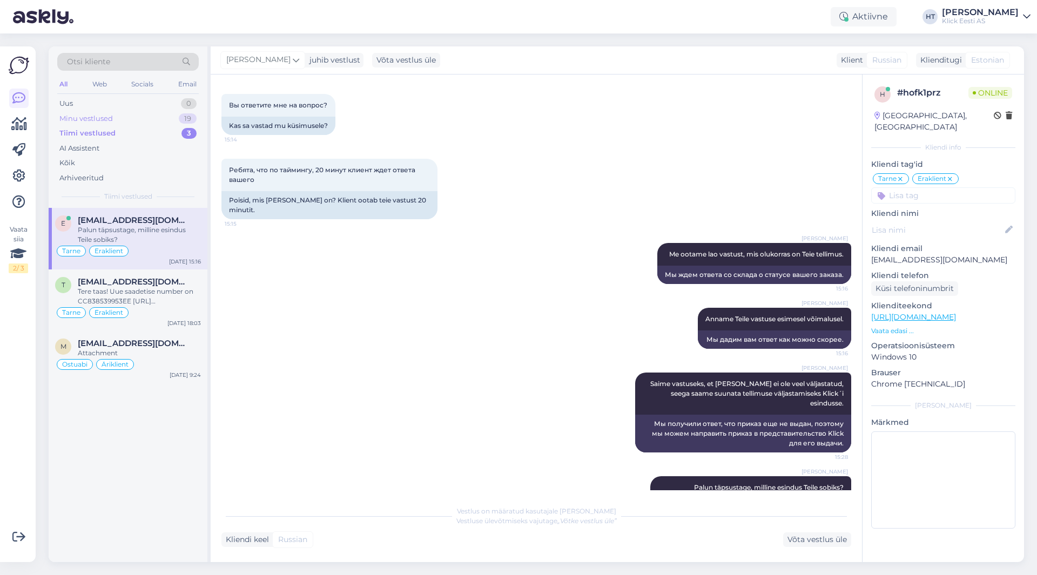
click at [193, 124] on div "Minu vestlused 19" at bounding box center [127, 118] width 141 height 15
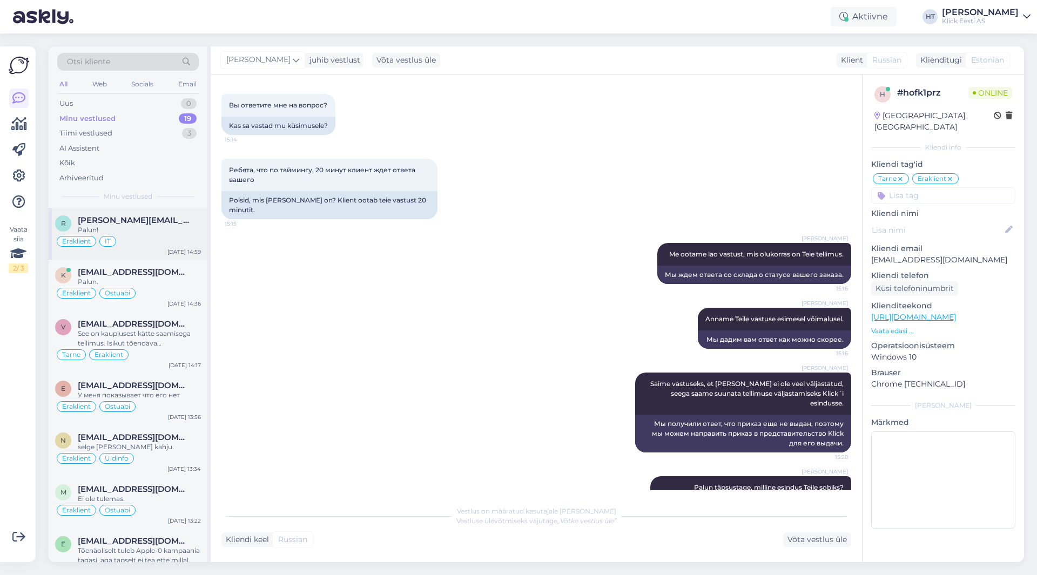
click at [151, 246] on div "Eraklient IT" at bounding box center [128, 241] width 146 height 13
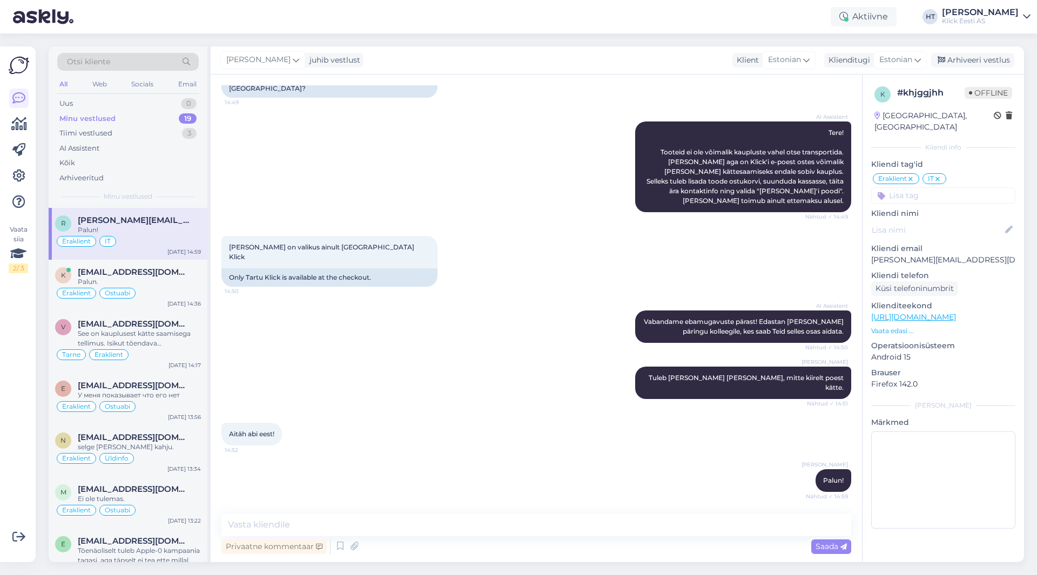
scroll to position [86, 0]
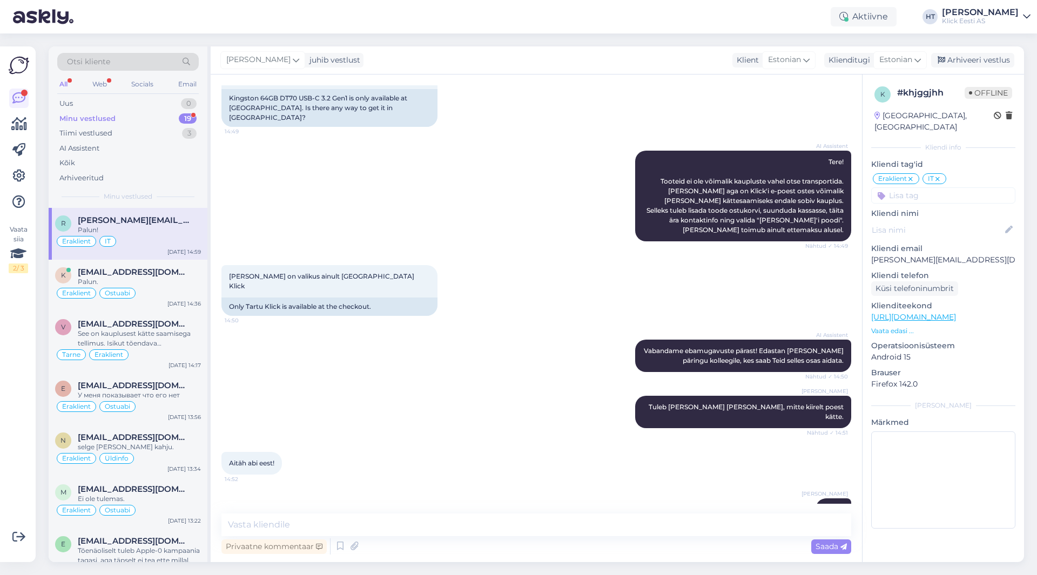
click at [164, 121] on div "Minu vestlused 19" at bounding box center [127, 118] width 141 height 15
click at [166, 149] on div "AI Assistent" at bounding box center [127, 148] width 141 height 15
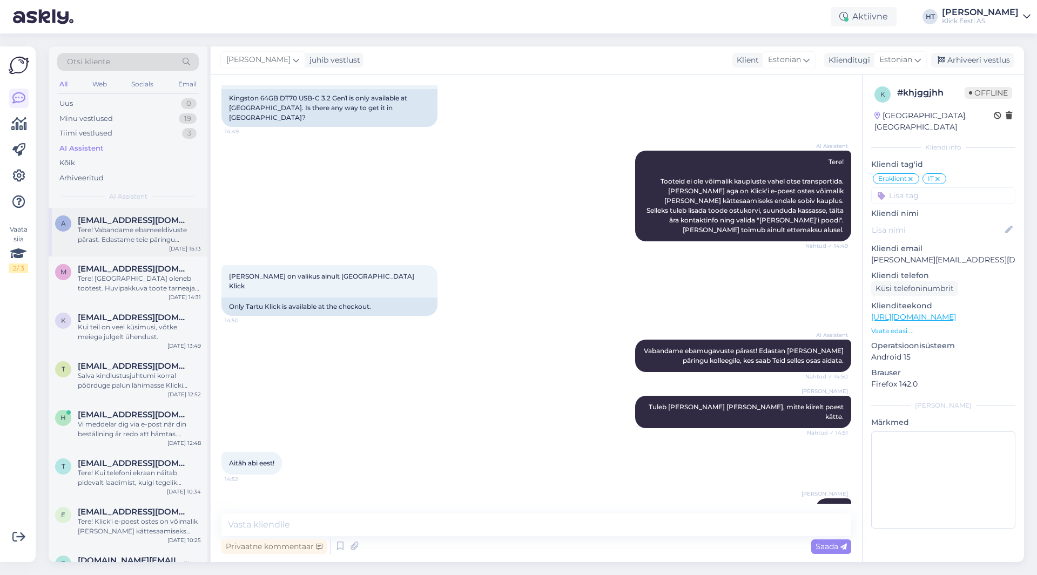
click at [148, 244] on div "Tere! Vabandame ebameeldivuste pärast. Edastame teie päringu spetsialistile. Uu…" at bounding box center [139, 234] width 123 height 19
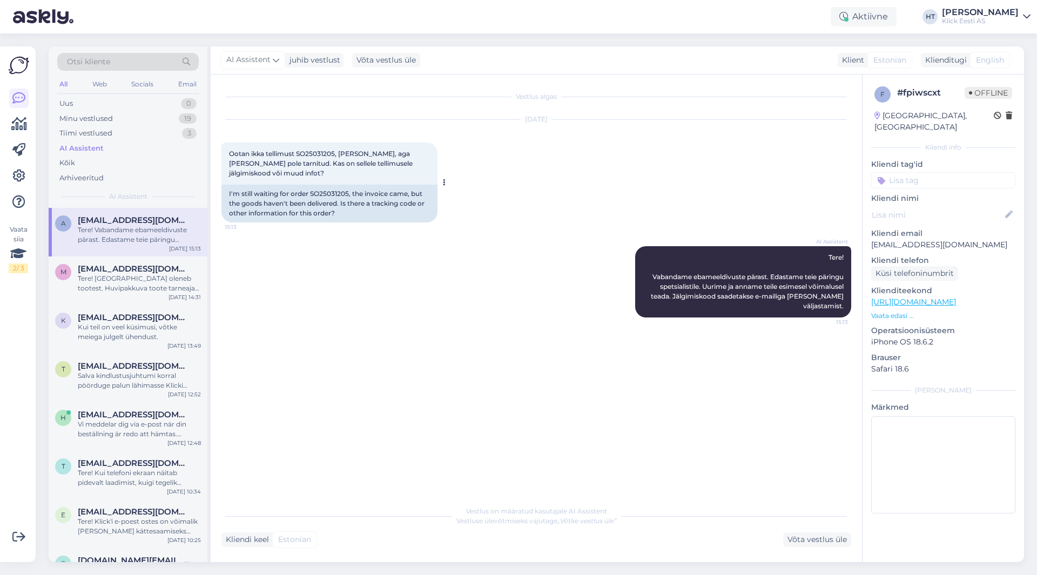
click at [314, 154] on span "Ootan ikka tellimust SO25031205, arve tuli, aga kaupa pole tarnitud. Kas on sel…" at bounding box center [321, 164] width 185 height 28
click at [505, 189] on div "Sep 4 2025 Ootan ikka tellimust SO25031205, arve tuli, aga kaupa pole tarnitud.…" at bounding box center [535, 171] width 629 height 126
click at [349, 161] on span "Ootan ikka tellimust SO25031205, arve tuli, aga kaupa pole tarnitud. Kas on sel…" at bounding box center [321, 164] width 185 height 28
click at [152, 122] on div "Minu vestlused 19" at bounding box center [127, 118] width 141 height 15
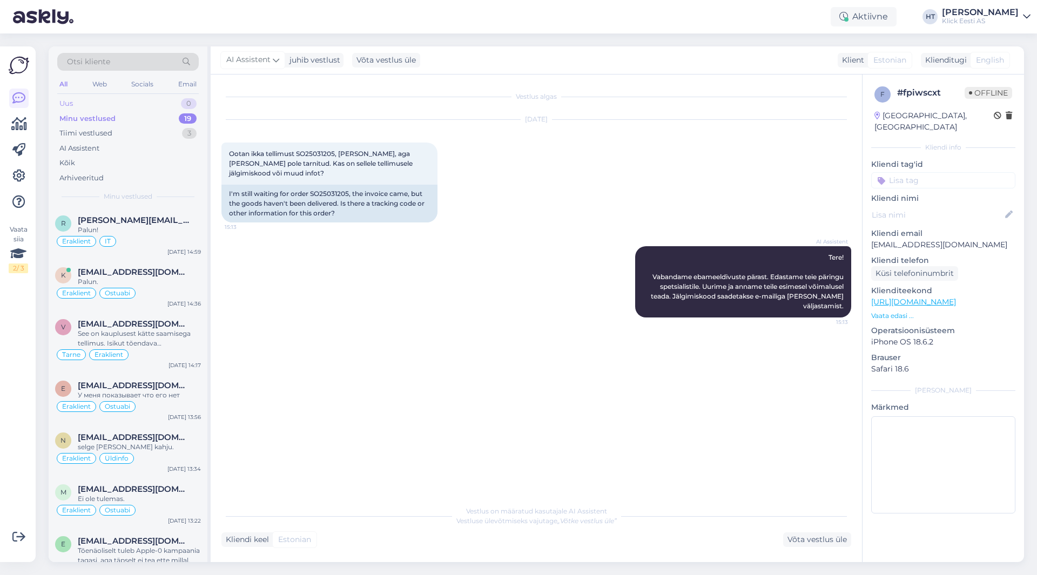
click at [162, 105] on div "Uus 0" at bounding box center [127, 103] width 141 height 15
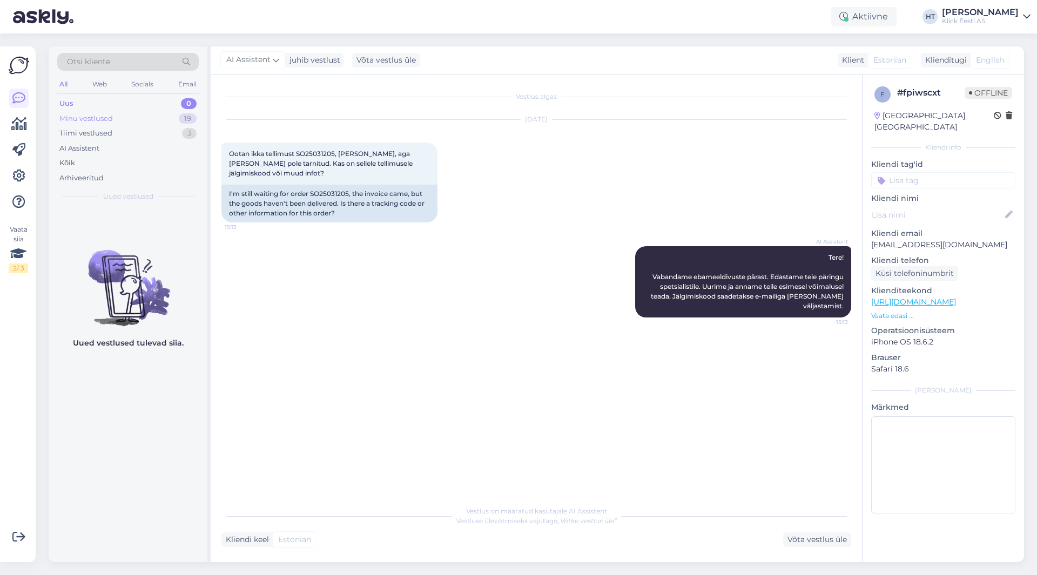
click at [162, 120] on div "Minu vestlused 19" at bounding box center [127, 118] width 141 height 15
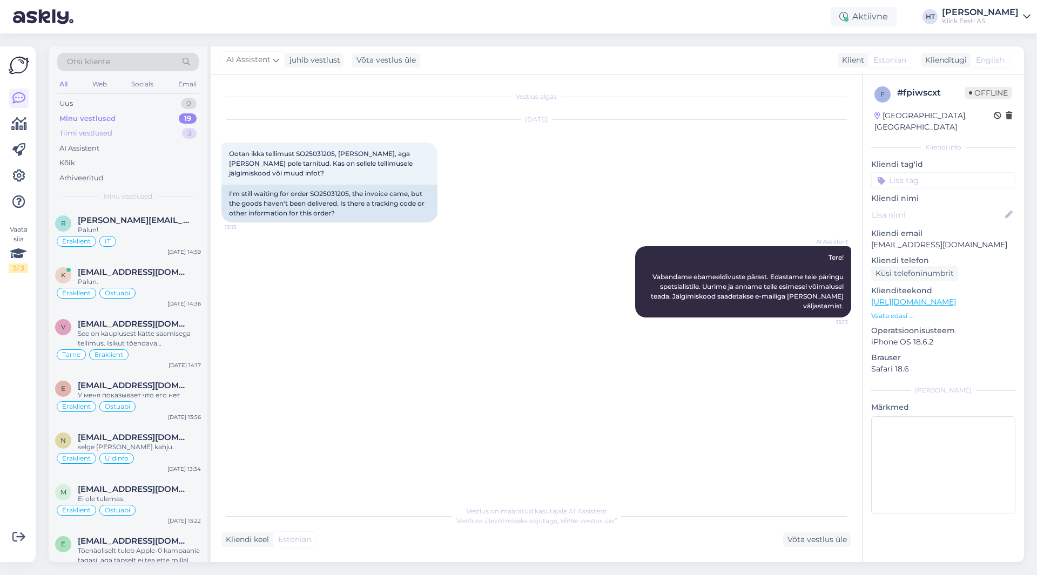
click at [131, 138] on div "Tiimi vestlused 3" at bounding box center [127, 133] width 141 height 15
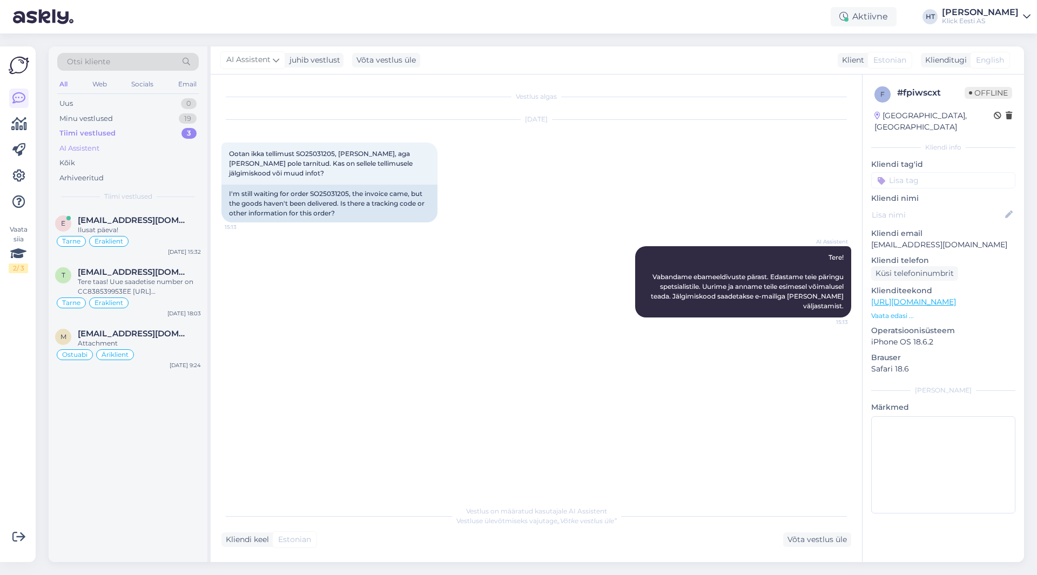
click at [128, 150] on div "AI Assistent" at bounding box center [127, 148] width 141 height 15
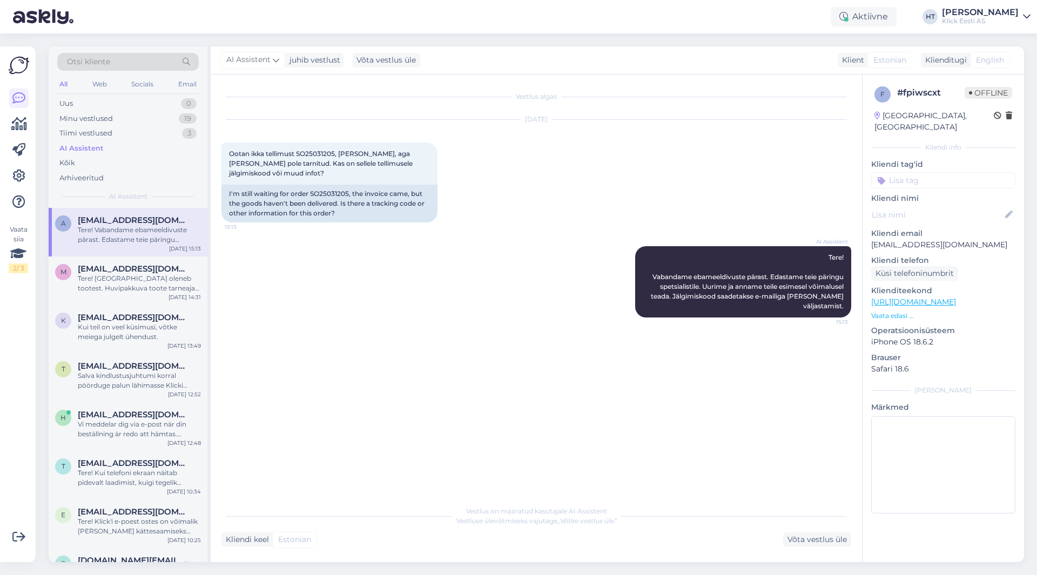
click at [137, 226] on div "Tere! Vabandame ebameeldivuste pärast. Edastame teie päringu spetsialistile. Uu…" at bounding box center [139, 234] width 123 height 19
click at [148, 103] on div "Uus 1" at bounding box center [127, 103] width 141 height 15
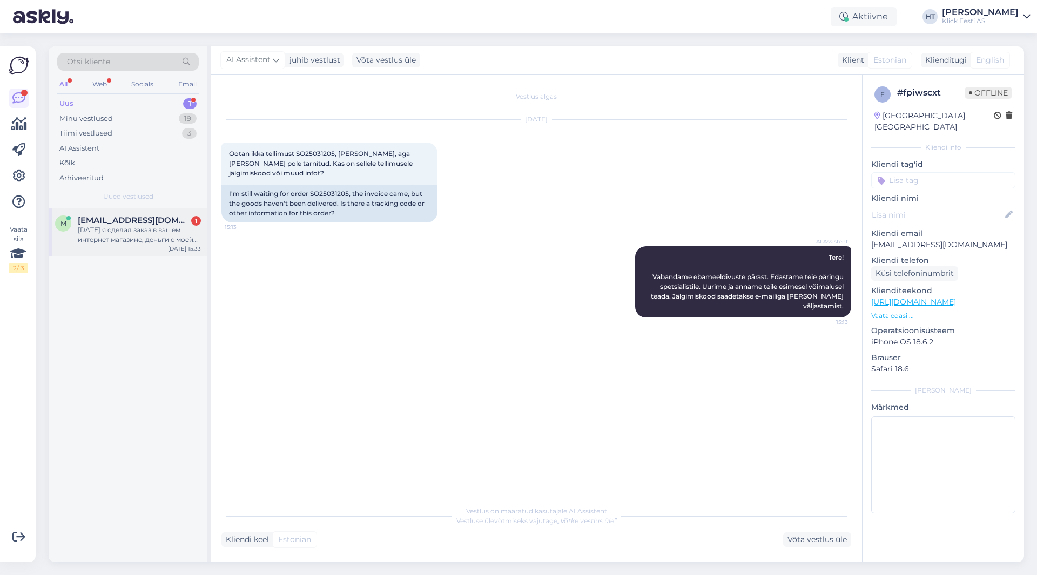
click at [153, 221] on span "mutyk.r@gmail.com" at bounding box center [134, 220] width 112 height 10
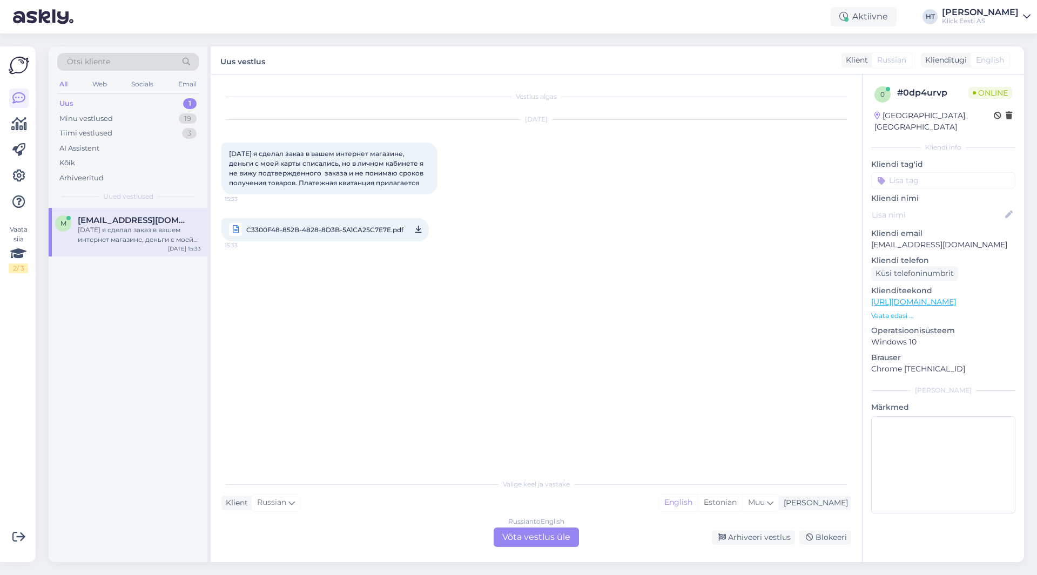
click at [519, 538] on div "Russian to English Võta vestlus üle" at bounding box center [535, 536] width 85 height 19
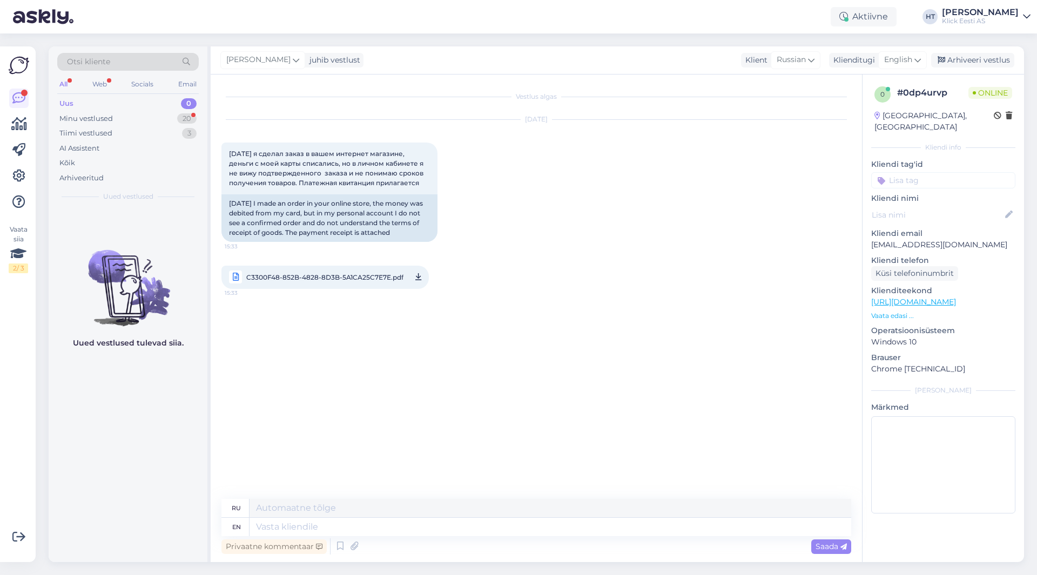
click at [912, 239] on p "mutyk.r@gmail.com" at bounding box center [943, 244] width 144 height 11
click at [635, 277] on div "Sep 4 2025 31.08.2025 я сделал заказ в вашем интернет магазине, деньги с моей к…" at bounding box center [535, 204] width 629 height 193
click at [181, 121] on div "20" at bounding box center [186, 118] width 19 height 11
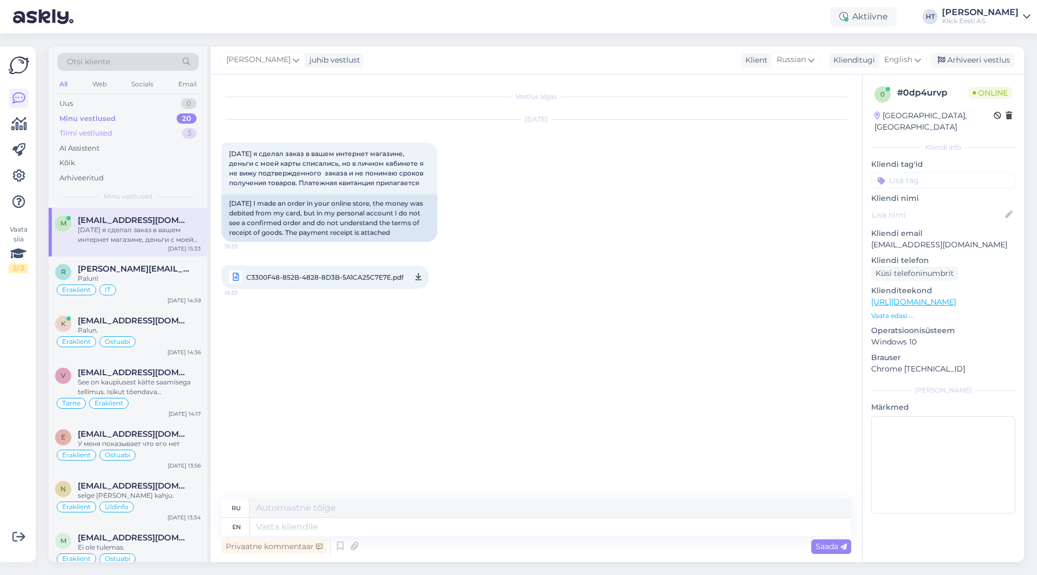
click at [182, 136] on div "3" at bounding box center [189, 133] width 15 height 11
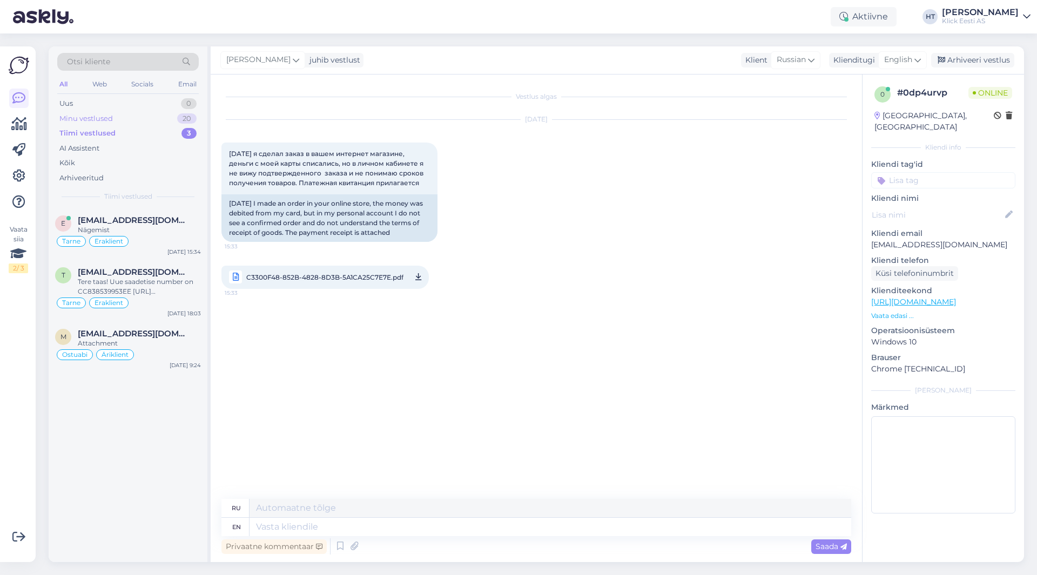
click at [175, 118] on div "Minu vestlused 20" at bounding box center [127, 118] width 141 height 15
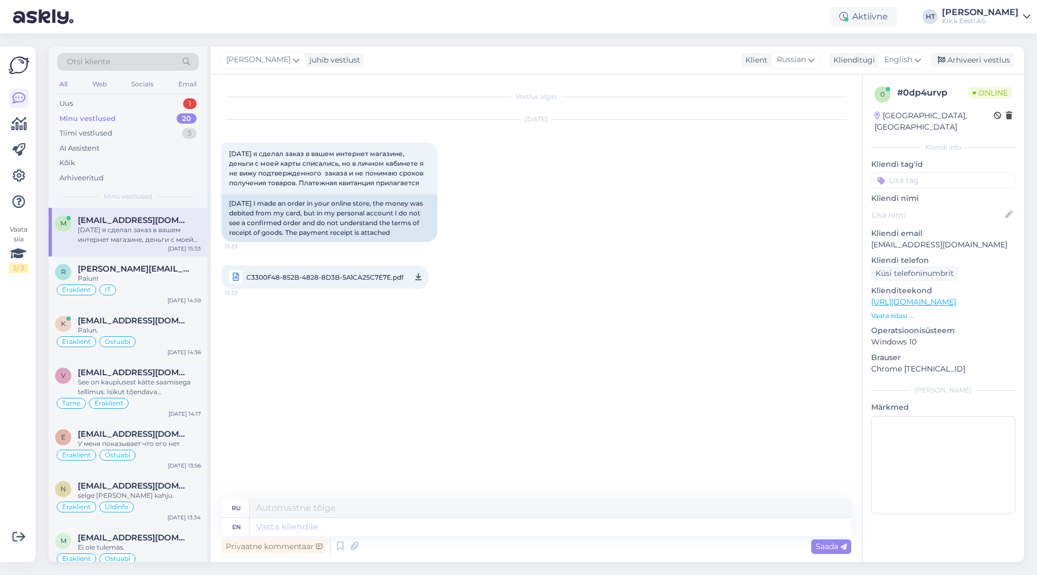
click at [532, 232] on div "Sep 4 2025 31.08.2025 я сделал заказ в вашем интернет магазине, деньги с моей к…" at bounding box center [535, 204] width 629 height 193
click at [467, 222] on div "Sep 4 2025 31.08.2025 я сделал заказ в вашем интернет магазине, деньги с моей к…" at bounding box center [535, 204] width 629 height 193
click at [464, 371] on div "Vestlus algas Sep 4 2025 31.08.2025 я сделал заказ в вашем интернет магазине, д…" at bounding box center [540, 287] width 639 height 404
click at [327, 520] on textarea at bounding box center [549, 527] width 601 height 18
type textarea "Did"
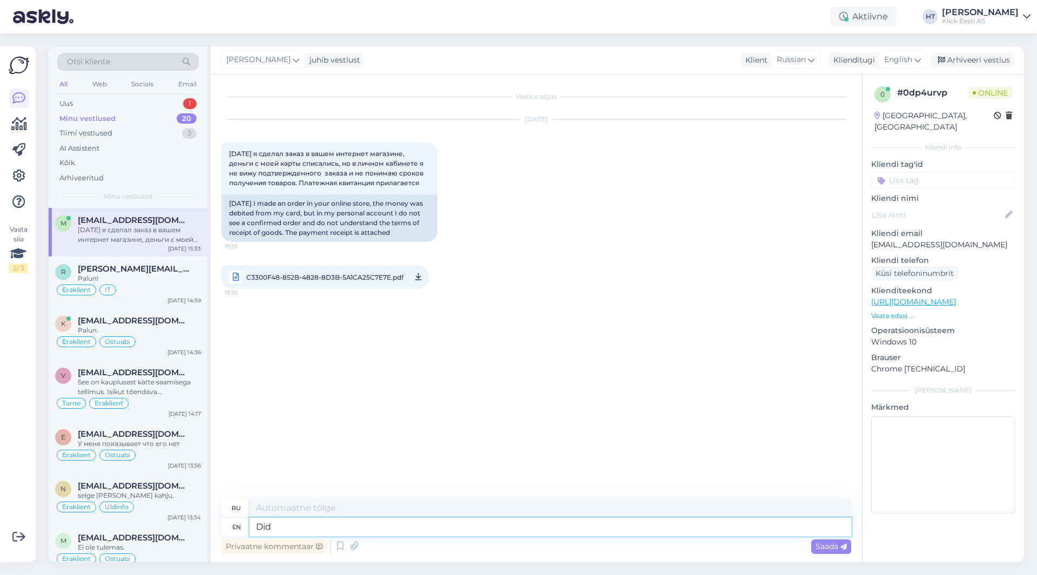
type textarea "Делал"
type textarea "Did you"
type textarea "Ты сделал?"
type textarea "Did you pay"
type textarea "Вы заплатили?"
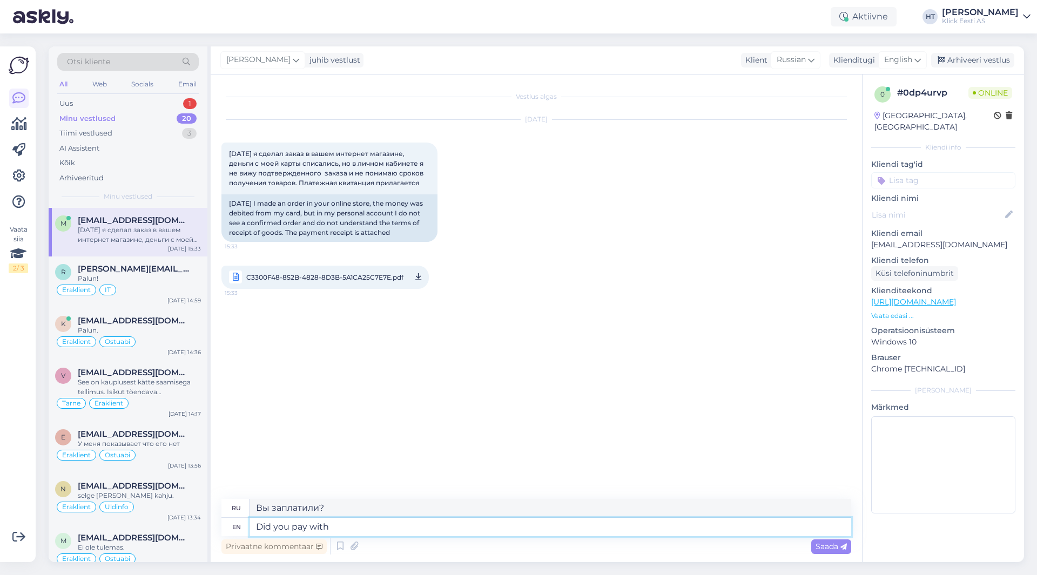
type textarea "Did you pay with a"
type textarea "Вы заплатили с помощью"
type textarea "Did you pay with an advanced"
type textarea "Вы платили авансом?"
type textarea "Did you pay with an advanced payment i"
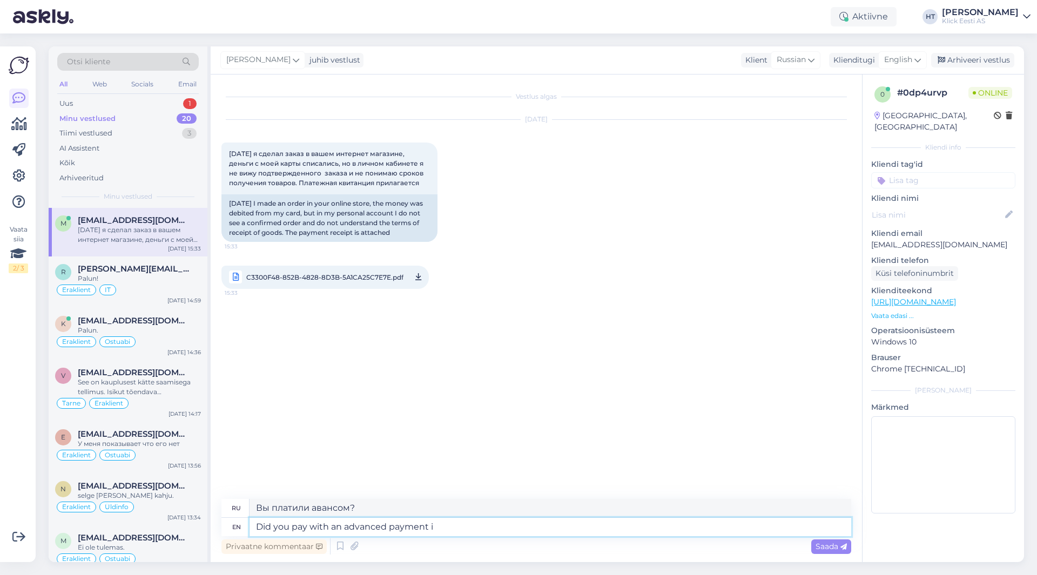
type textarea "Вы заплатили предоплатой?"
type textarea "Did you pay with an advanced payment invoice"
type textarea "Вы платили по счету-фактуре с предоплатой?"
type textarea "Did you pay with an advanced payment invoice?"
type textarea "Вы оплатили счет-фактуру на аванс?"
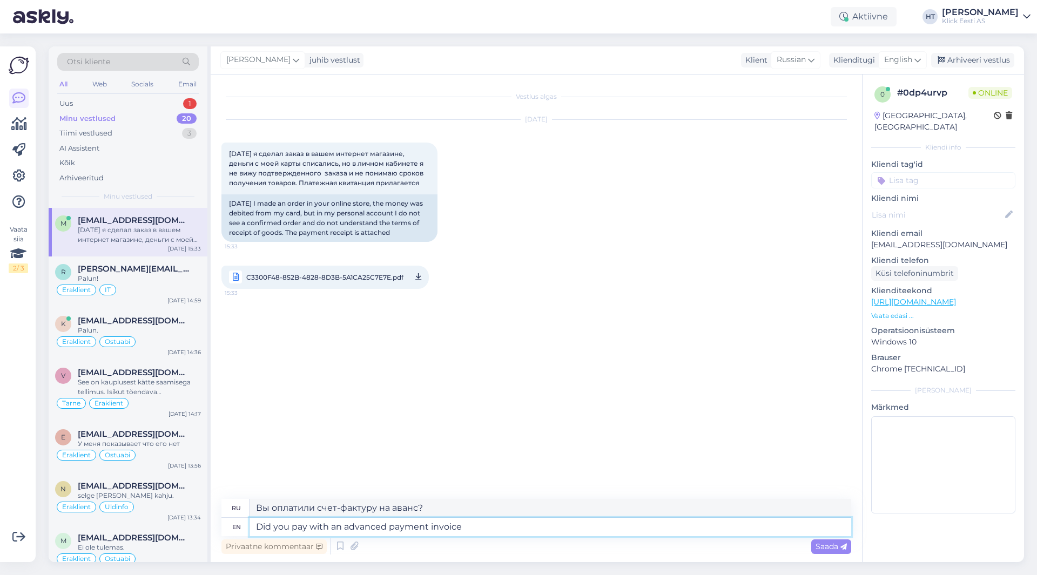
type textarea "Did you pay with an advanced payment invoice"
type textarea "Вы платили по счету-фактуре с предоплатой?"
type textarea "Did you pay with an advanced payment invoice and d"
type textarea "Вы оплатили счет-фактуру с предоплатой и"
type textarea "Did you pay with an advanced payment invoice and do"
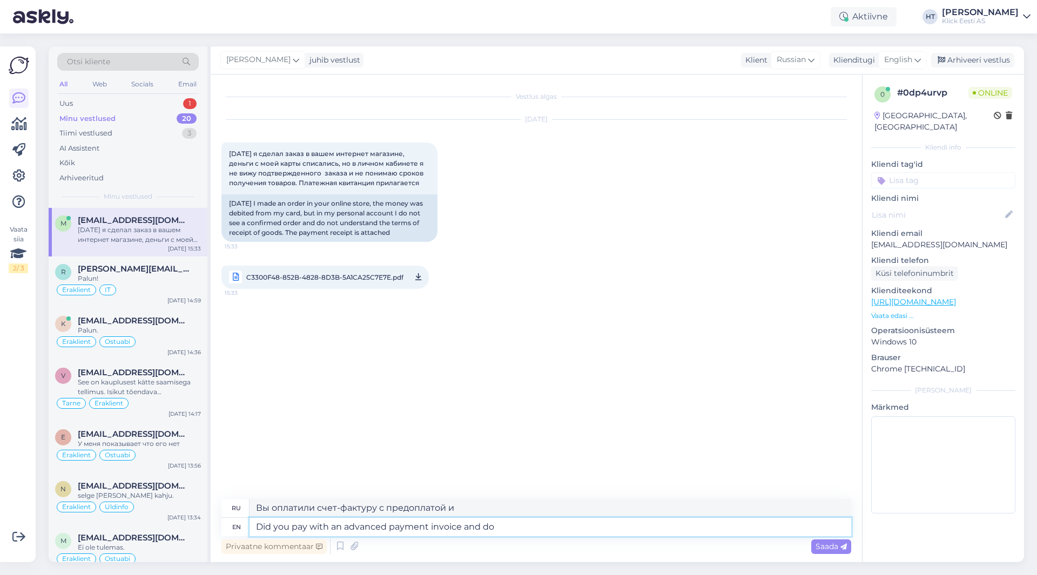
type textarea "Вы оплатили счет-фактуру с предоплатой и сделали"
type textarea "Did you pay with an advanced payment invoice and do you h"
type textarea "Вы платили по счету-фактуре с предоплатой и вы"
type textarea "Did you pay with an advanced payment invoice and do you have a"
type textarea "Вы платили по счету-фактуре с предоплатой и есть ли у вас"
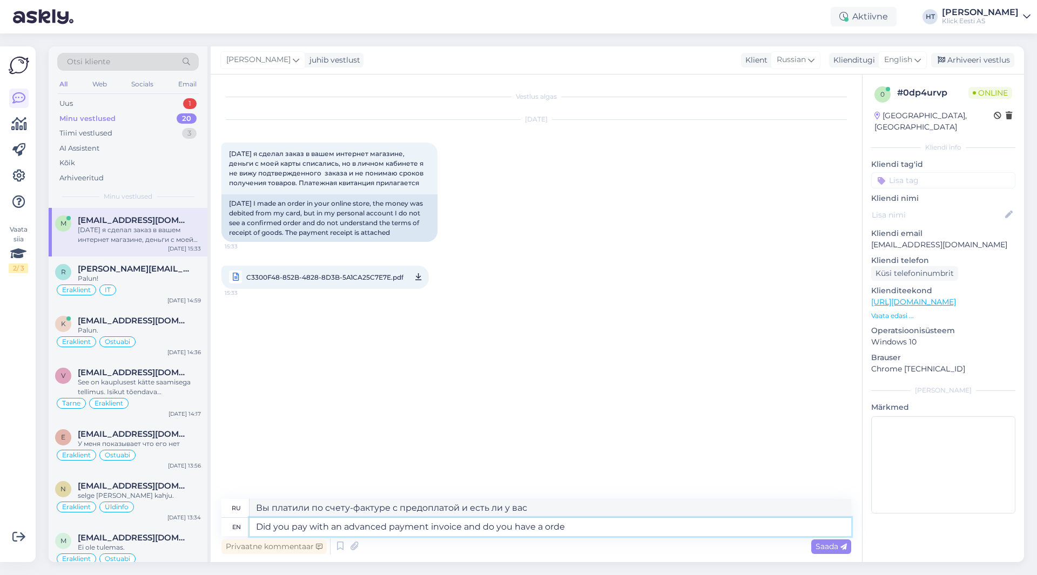
type textarea "Did you pay with an advanced payment invoice and do you have a order"
type textarea "Вы оплатили счет-фактуру на предоплату и есть ли у вас заказ?"
type textarea "Did you pay with an advanced payment invoice and do you have a order"
type textarea "Вы оплатили счет-фактуру на предоплату и у вас есть заказ?"
type textarea "Did you pay with an advanced payment invoice and do you have a order number o"
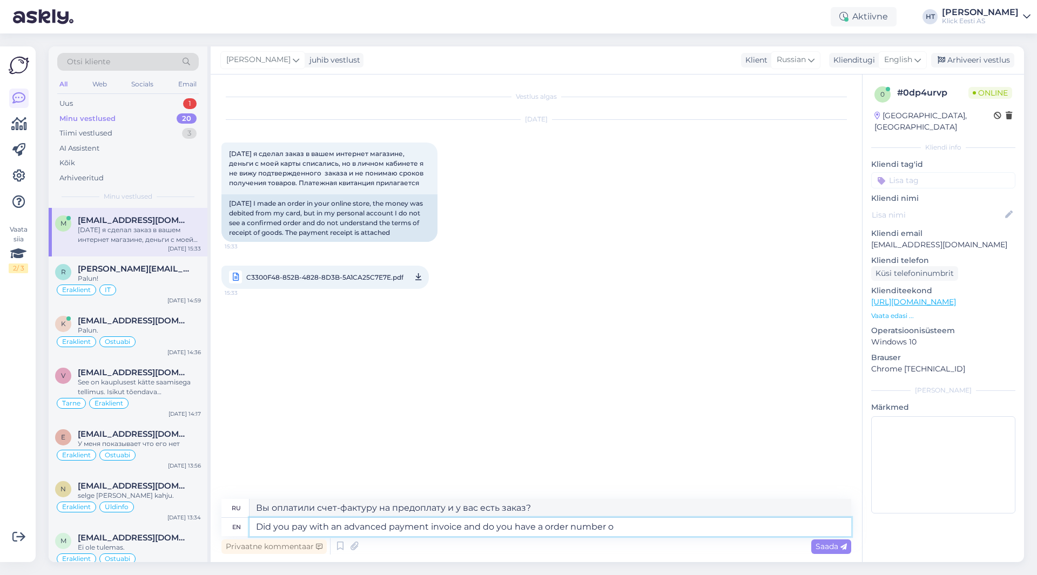
type textarea "Вы оплатили счет на предоплату и есть ли у вас номер заказа?"
type textarea "Did you pay with an advanced payment invoice and do you have a order number on …"
type textarea "Вы оплатили счет-фактуру на предоплату и есть ли у вас номер заказа?"
type textarea "Did you pay with an advanced payment invoice and do you have a order number on …"
type textarea "Вы оплатили заказ с помощью счета на предоплату и есть ли в вашем электронном п…"
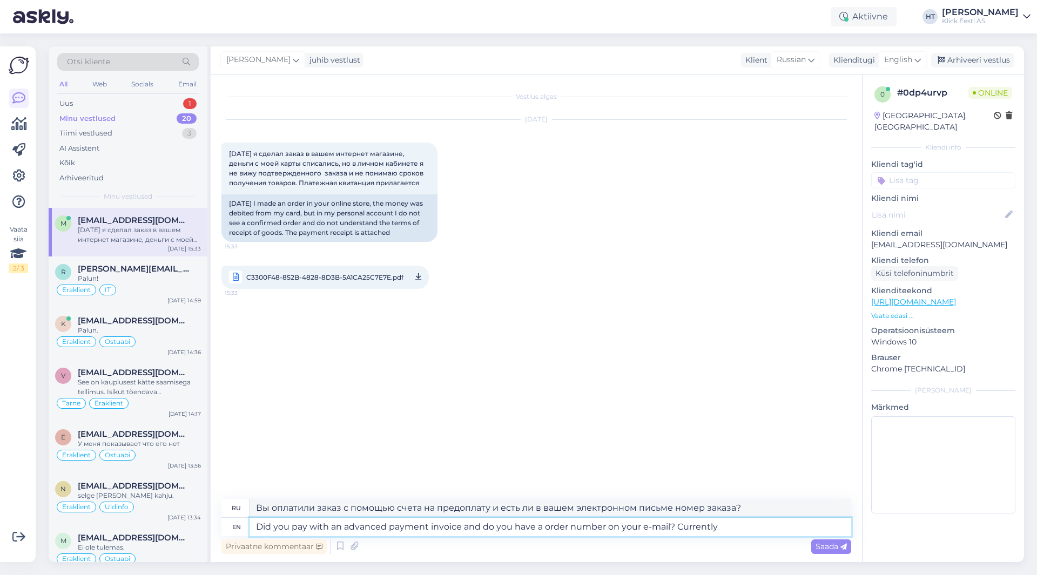
type textarea "Did you pay with an advanced payment invoice and do you have a order number on …"
type textarea "Вы оплатили заказ по счёту на предоплату и есть ли номер заказа на вашей электр…"
type textarea "Did you pay with an advanced payment invoice and do you have a order number on …"
type textarea "Вы оплатили заказ по счёту на предоплату и есть ли номер заказа на вашей электр…"
type textarea "Did you pay with an advanced payment invoice and do you have a order number on …"
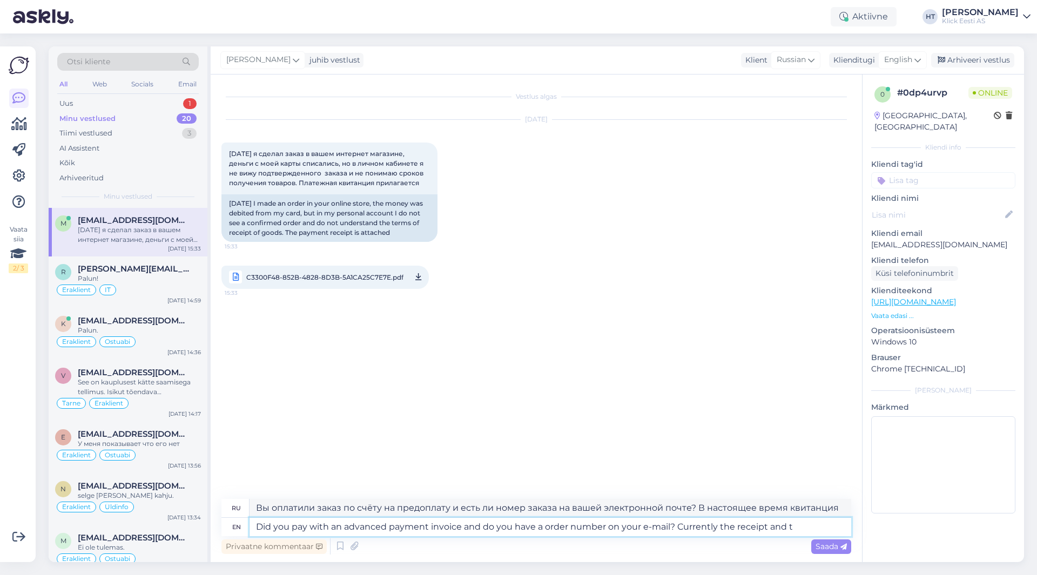
type textarea "Вы оплатили заказ по счёту на предоплату и есть ли номер заказа на вашей электр…"
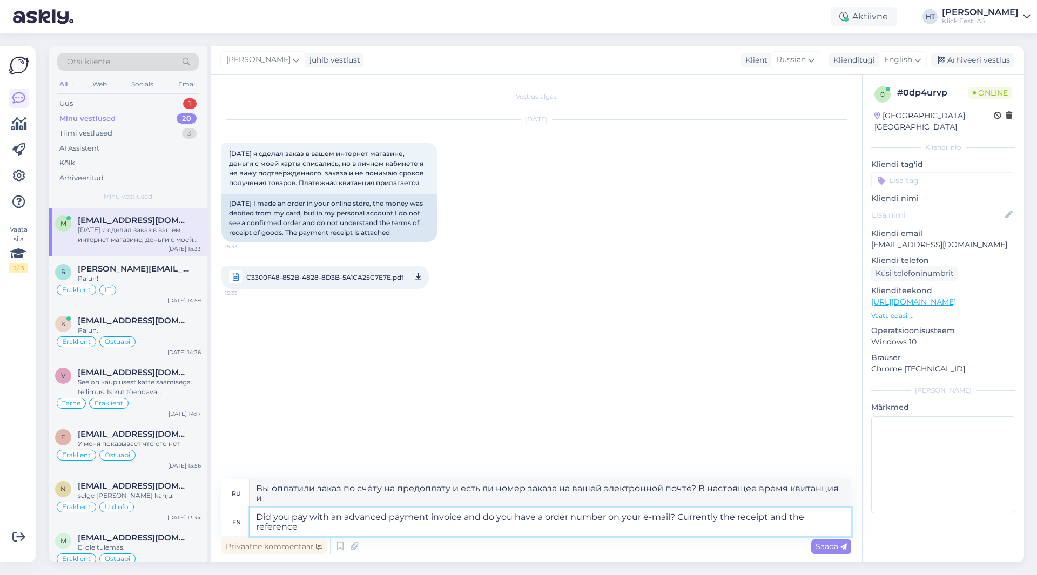
type textarea "Did you pay with an advanced payment invoice and do you have a order number on …"
type textarea "Вы оплатили заказ по счёту на предоплату и есть ли у вас номер заказа на электр…"
type textarea "Did you pay with an advanced payment invoice and do you have a order number on …"
type textarea "Вы оплатили заказ по счёту на предоплату и есть ли номер заказа в вашем электро…"
type textarea "Did you pay with an advanced payment invoice and do you have a order number on …"
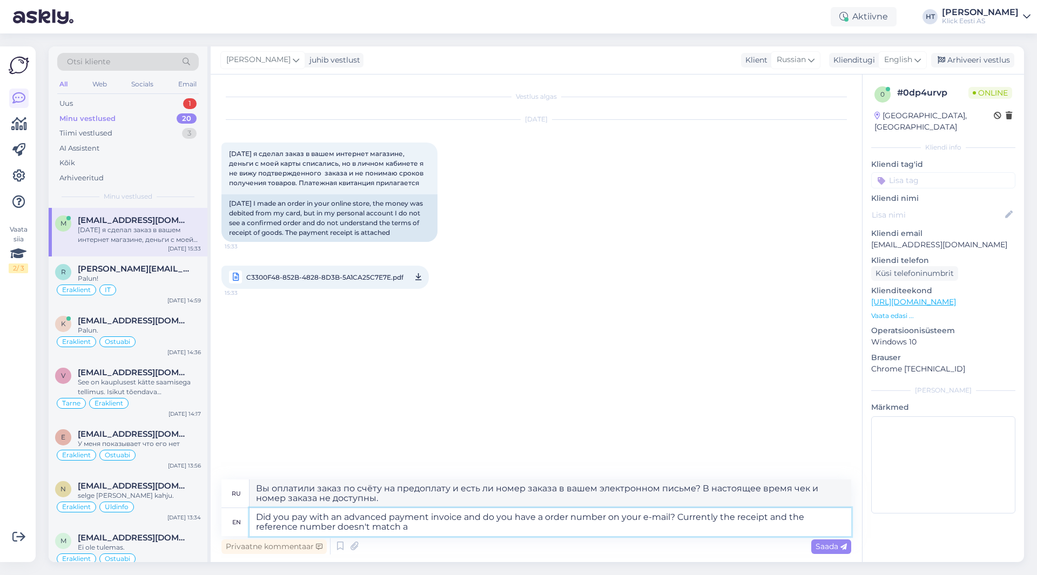
type textarea "Вы оплатили заказ по счёту на предоплату и есть ли номер заказа в вашей электро…"
click at [461, 526] on textarea "Did you pay with an advanced payment invoice and do you have a order number on …" at bounding box center [549, 522] width 601 height 28
click at [542, 513] on textarea "Did you pay with an advanced payment invoice and do you have a order number on …" at bounding box center [549, 522] width 601 height 28
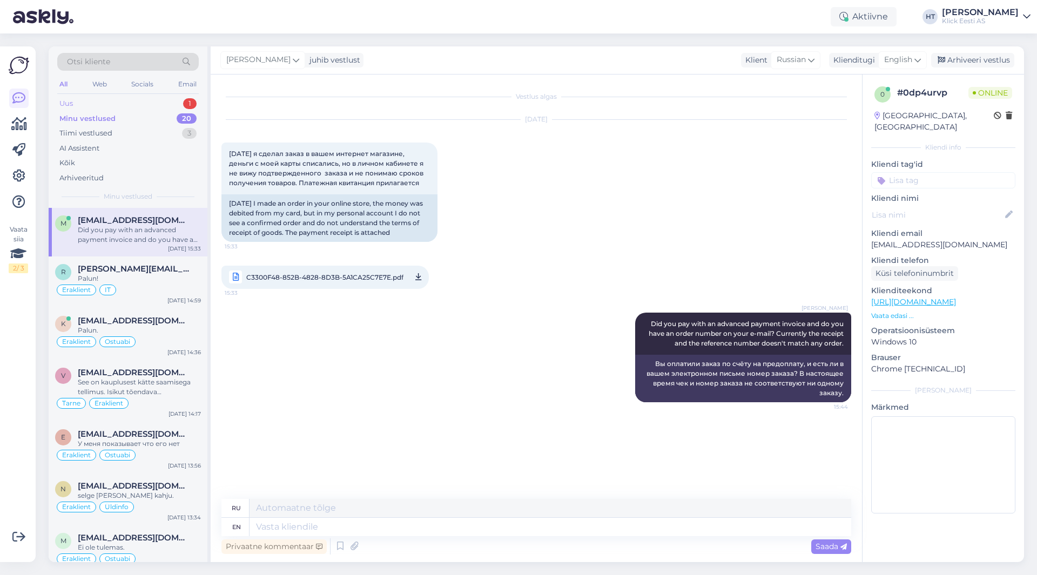
click at [186, 104] on div "1" at bounding box center [189, 103] width 13 height 11
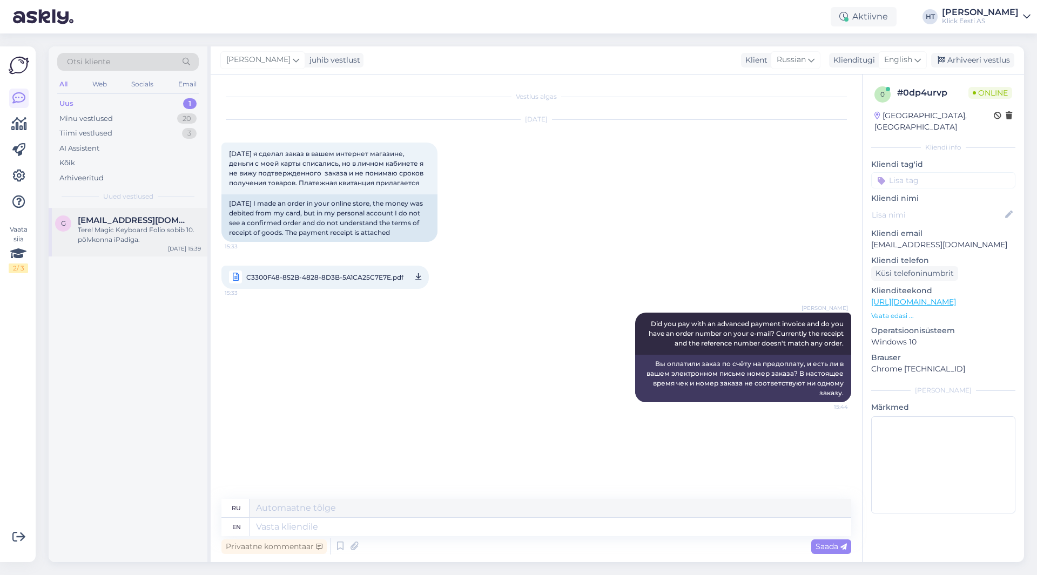
click at [165, 219] on span "gunnarrr@gmail.com" at bounding box center [134, 220] width 112 height 10
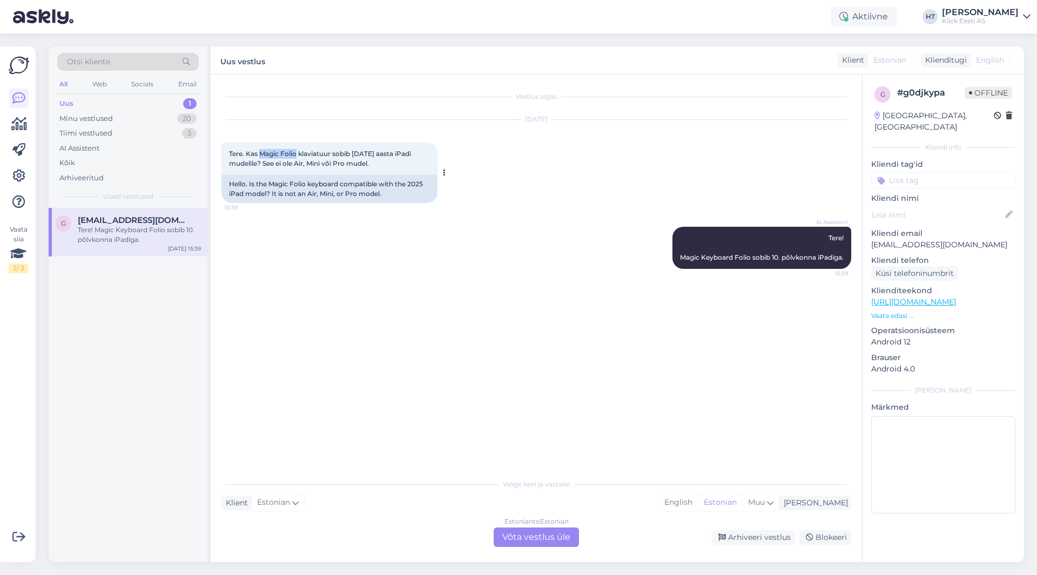
drag, startPoint x: 261, startPoint y: 153, endPoint x: 297, endPoint y: 155, distance: 36.2
click at [297, 155] on span "Tere. Kas Magic Folio klaviatuur sobib 2025 aasta iPadi mudelile? See ei ole Ai…" at bounding box center [321, 159] width 184 height 18
click at [392, 239] on div "AI Assistent Tere! Magic Keyboard Folio sobib 10. põlvkonna iPadiga. 15:39" at bounding box center [535, 248] width 629 height 66
click at [364, 268] on div "AI Assistent Tere! Magic Keyboard Folio sobib 10. põlvkonna iPadiga. 15:39" at bounding box center [535, 248] width 629 height 66
click at [546, 541] on div "Estonian to Estonian Võta vestlus üle" at bounding box center [535, 536] width 85 height 19
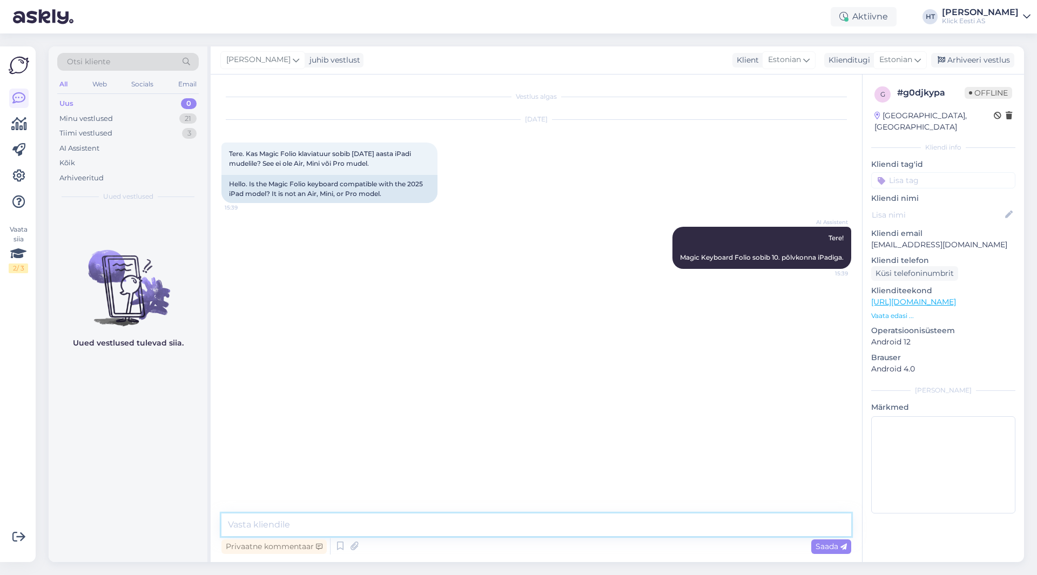
click at [539, 524] on textarea at bounding box center [535, 524] width 629 height 23
click at [884, 311] on p "Vaata edasi ..." at bounding box center [943, 316] width 144 height 10
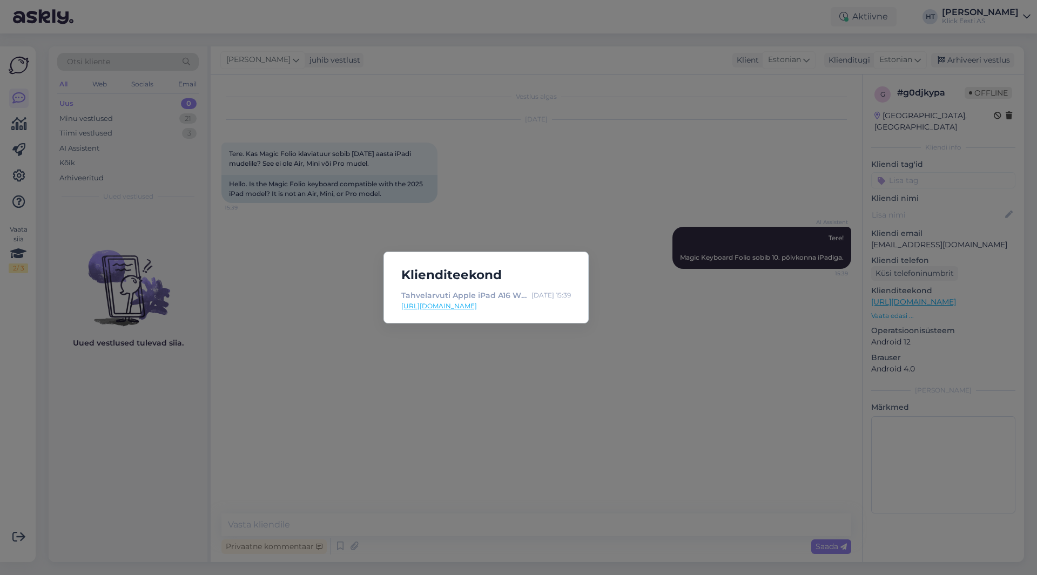
click at [552, 351] on div "Klienditeekond Tahvelarvuti Apple iPad A16 Wi-Fi 512GB - Klick e-pood Sep 4 15:…" at bounding box center [518, 287] width 1037 height 575
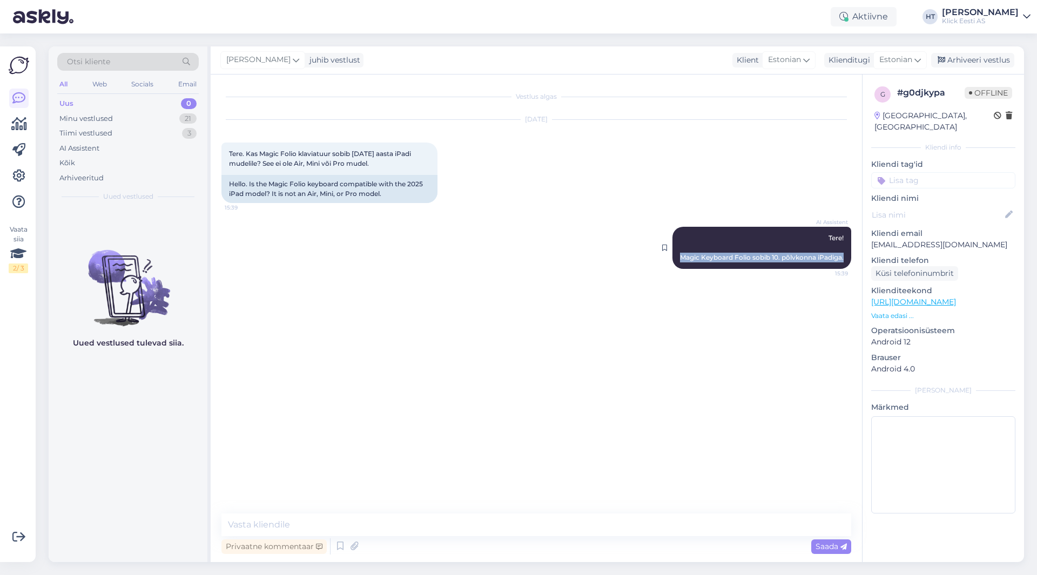
drag, startPoint x: 679, startPoint y: 256, endPoint x: 845, endPoint y: 255, distance: 166.3
click at [845, 255] on div "AI Assistent Tere! Magic Keyboard Folio sobib 10. põlvkonna iPadiga. 15:39" at bounding box center [761, 248] width 179 height 42
click at [452, 333] on div "Vestlus algas Sep 4 2025 Tere. Kas Magic Folio klaviatuur sobib 2025 aasta iPad…" at bounding box center [540, 294] width 639 height 418
click at [112, 59] on div "Otsi kliente" at bounding box center [127, 62] width 141 height 18
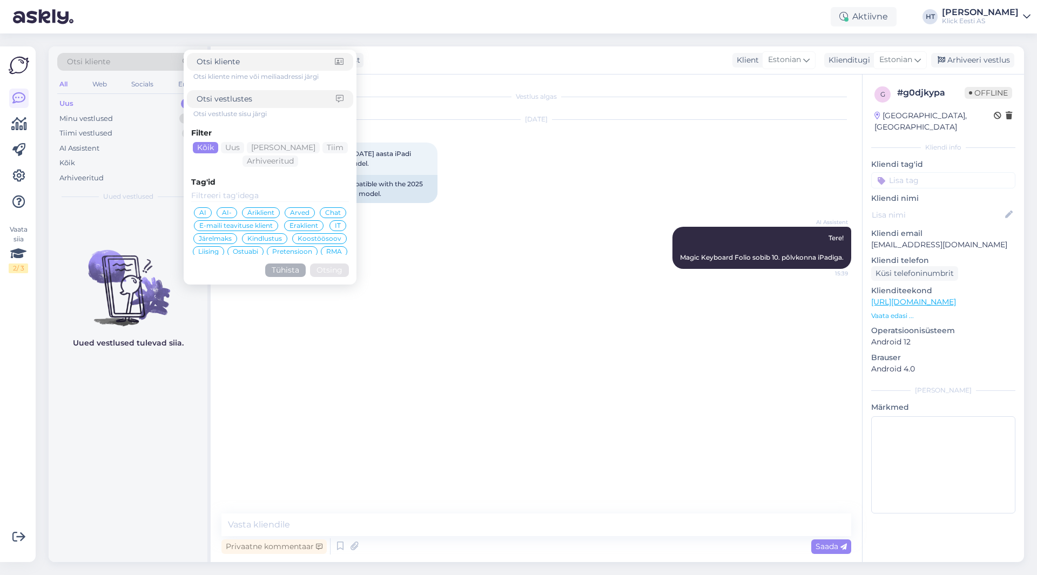
click at [253, 99] on input at bounding box center [266, 98] width 139 height 11
paste input "Magic Keyboard Folio sobib 10. põlvkonna iPadiga."
click button "Otsing" at bounding box center [329, 269] width 39 height 13
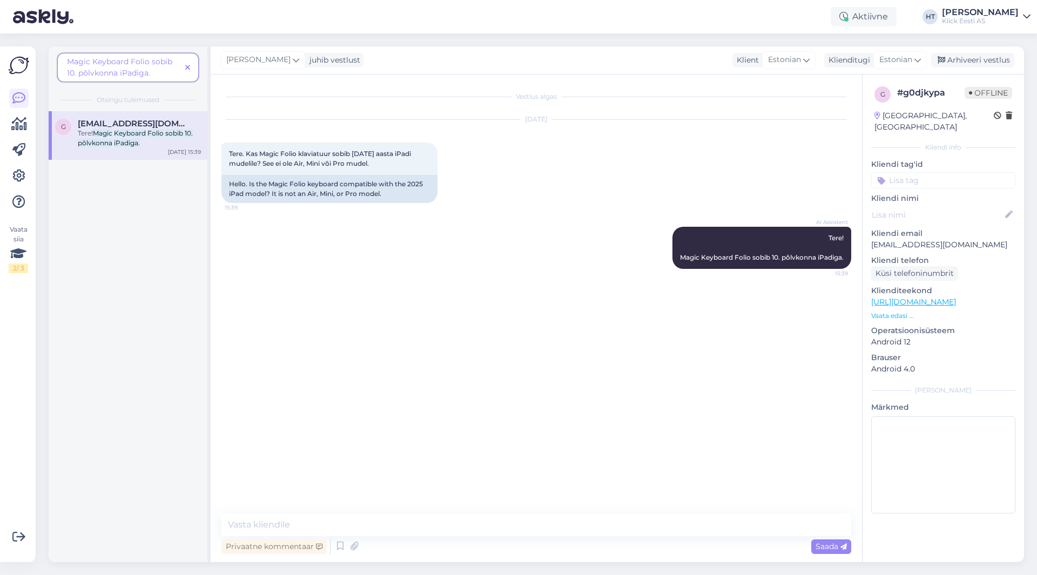
click at [188, 70] on icon at bounding box center [187, 68] width 5 height 8
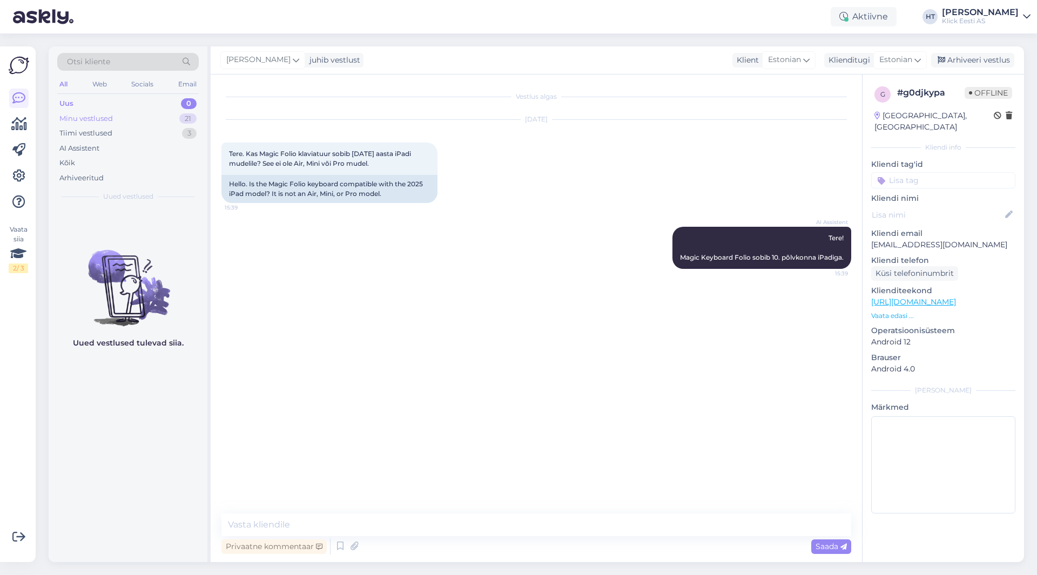
click at [175, 120] on div "Minu vestlused 21" at bounding box center [127, 118] width 141 height 15
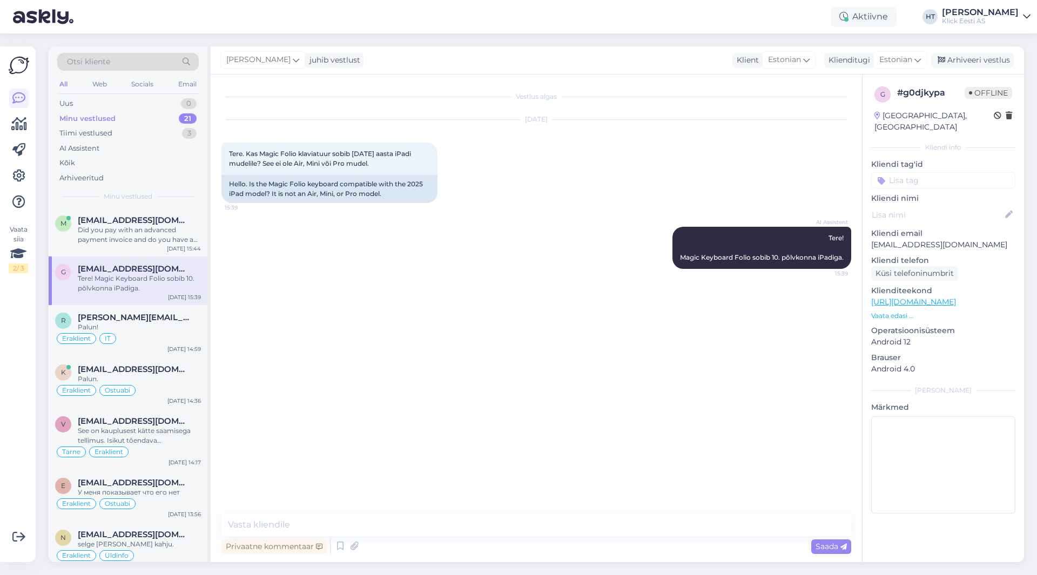
click at [168, 274] on div "Tere! Magic Keyboard Folio sobib 10. põlvkonna iPadiga." at bounding box center [139, 283] width 123 height 19
click at [177, 234] on div "Did you pay with an advanced payment invoice and do you have an order number on…" at bounding box center [139, 234] width 123 height 19
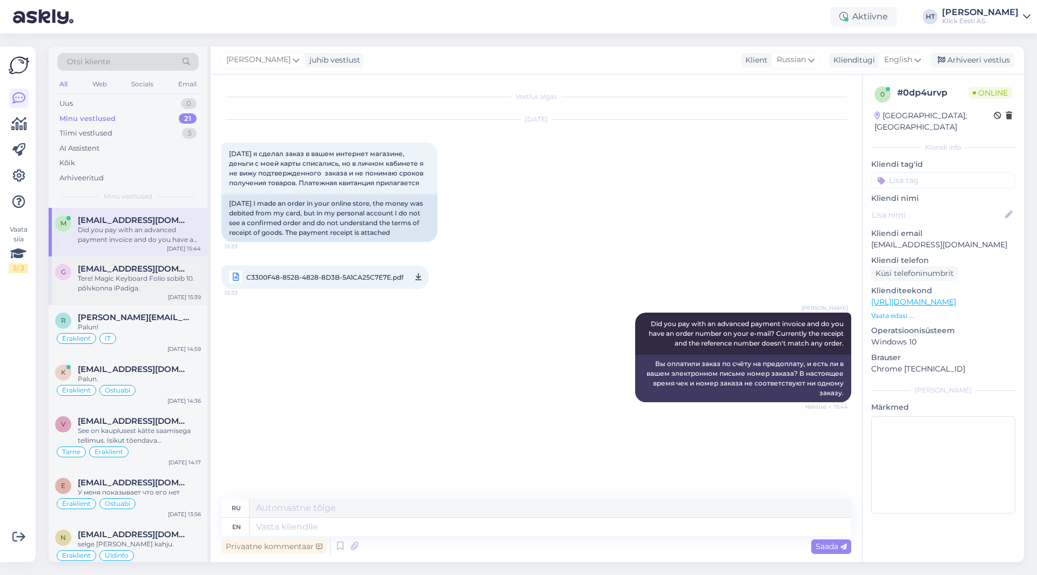
click at [177, 270] on div "gunnarrr@gmail.com" at bounding box center [139, 269] width 123 height 10
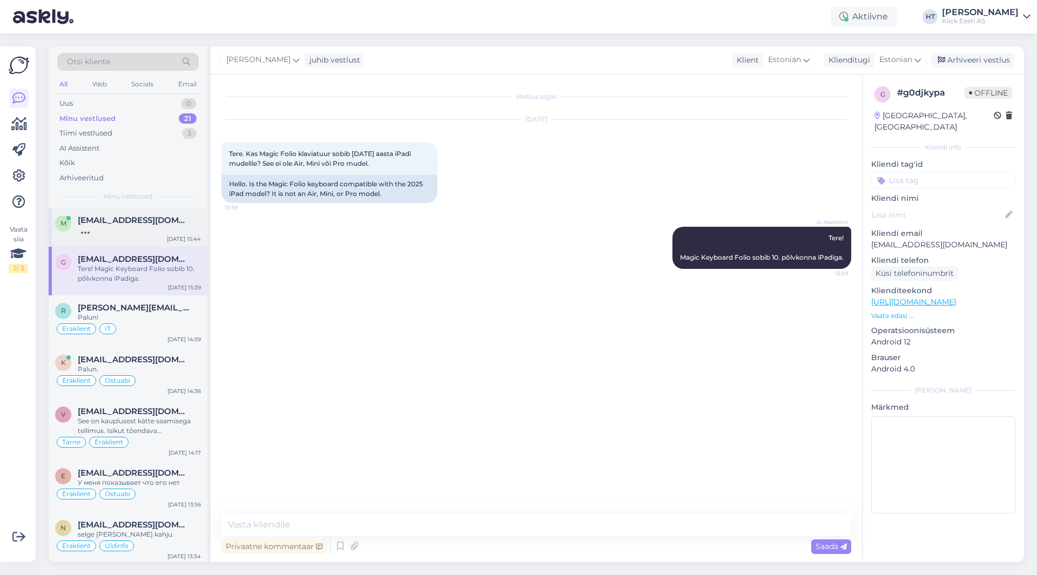
click at [167, 221] on div "mutyk.r@gmail.com" at bounding box center [139, 220] width 123 height 10
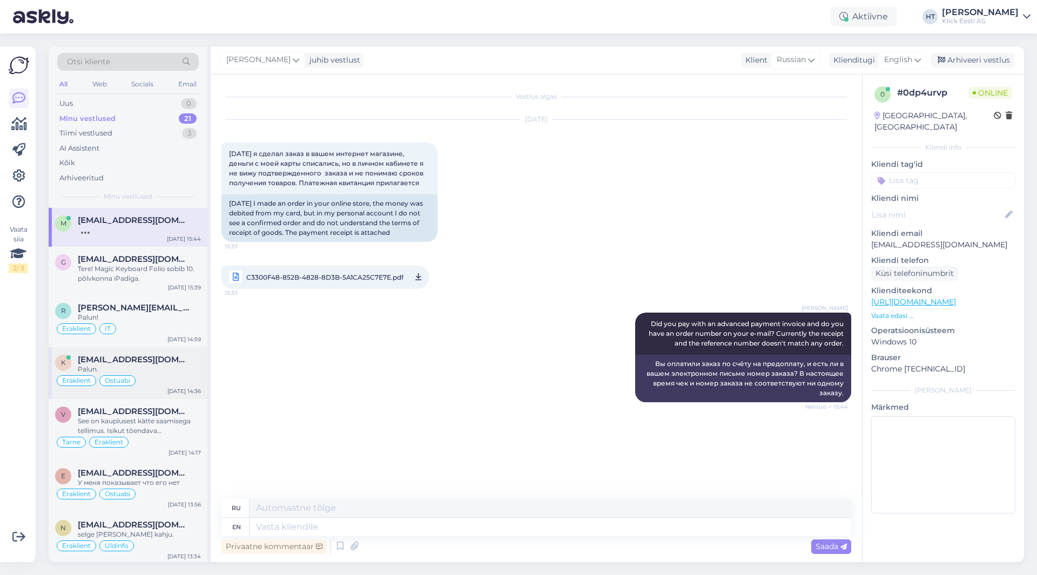
click at [175, 387] on div "Sep 4 14:36" at bounding box center [183, 391] width 33 height 8
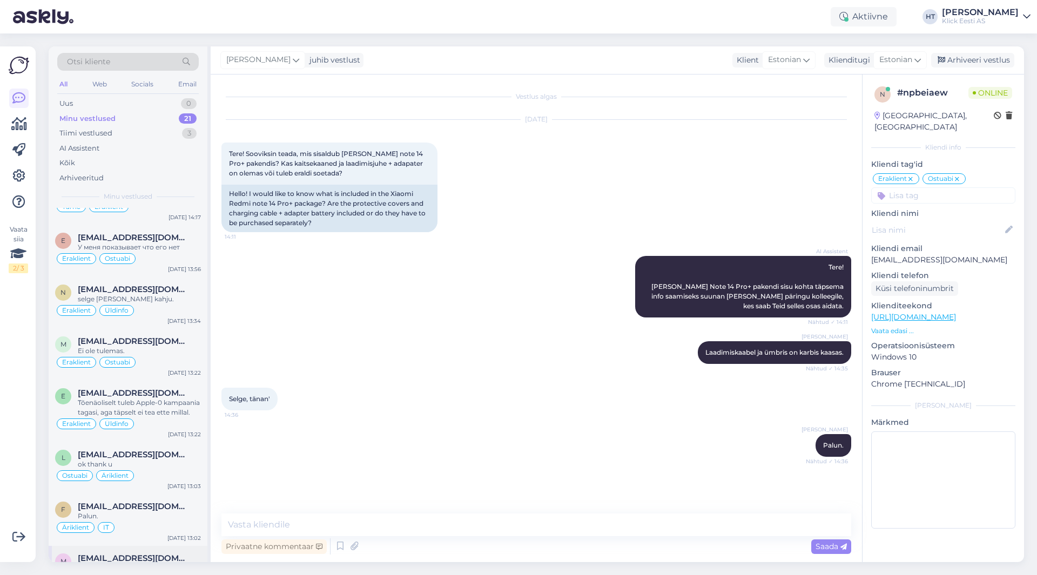
scroll to position [0, 0]
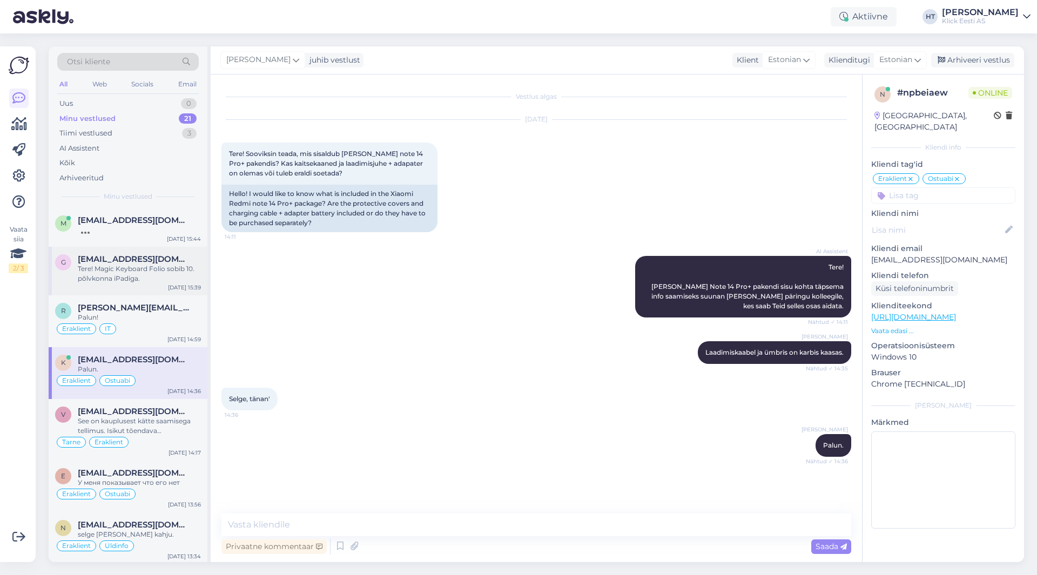
click at [182, 270] on div "Tere! Magic Keyboard Folio sobib 10. põlvkonna iPadiga." at bounding box center [139, 273] width 123 height 19
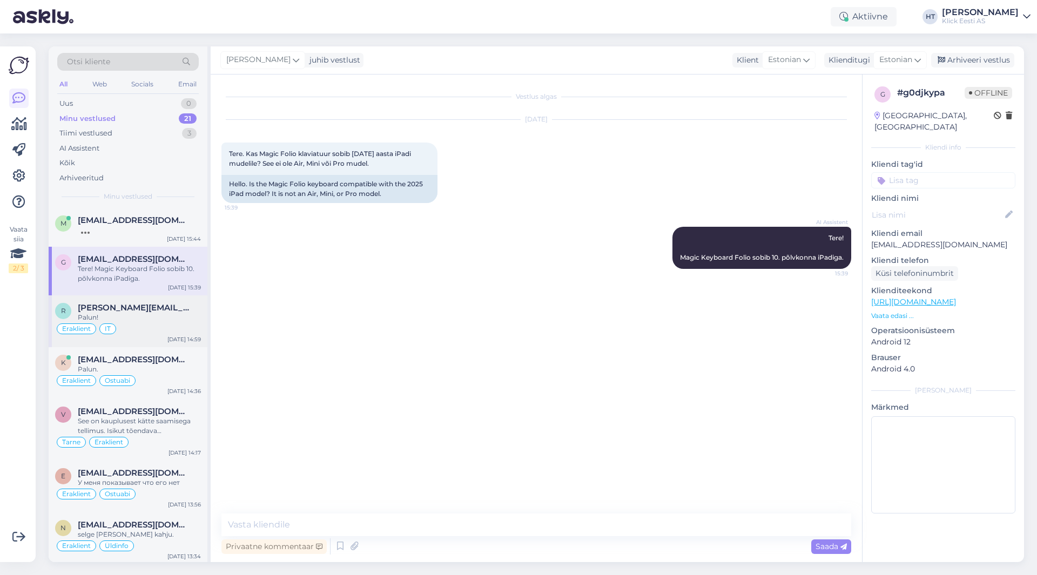
click at [182, 304] on span "rando.oikimus@gmail.com" at bounding box center [134, 308] width 112 height 10
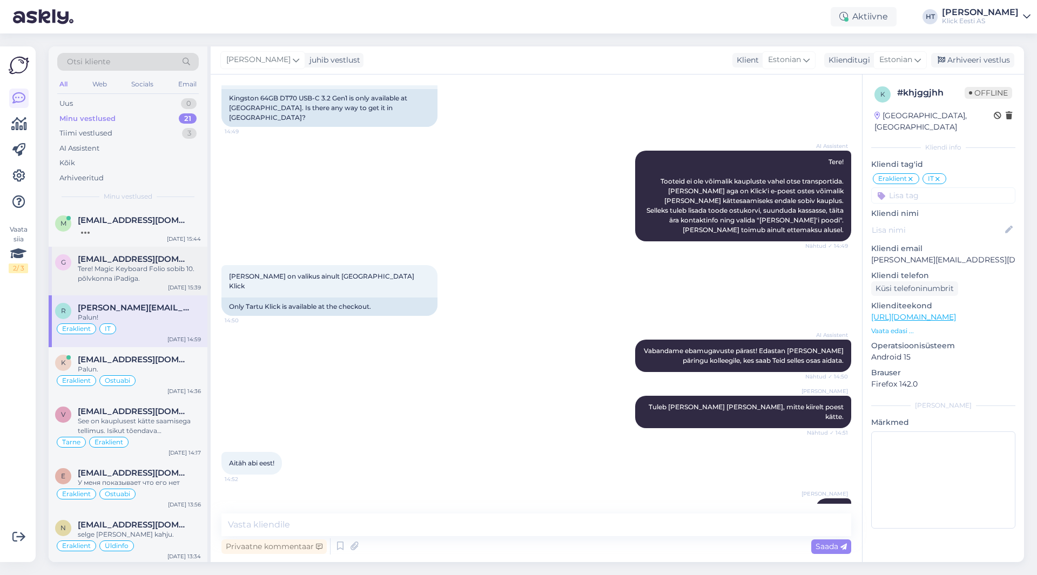
click at [182, 274] on div "Tere! Magic Keyboard Folio sobib 10. põlvkonna iPadiga." at bounding box center [139, 273] width 123 height 19
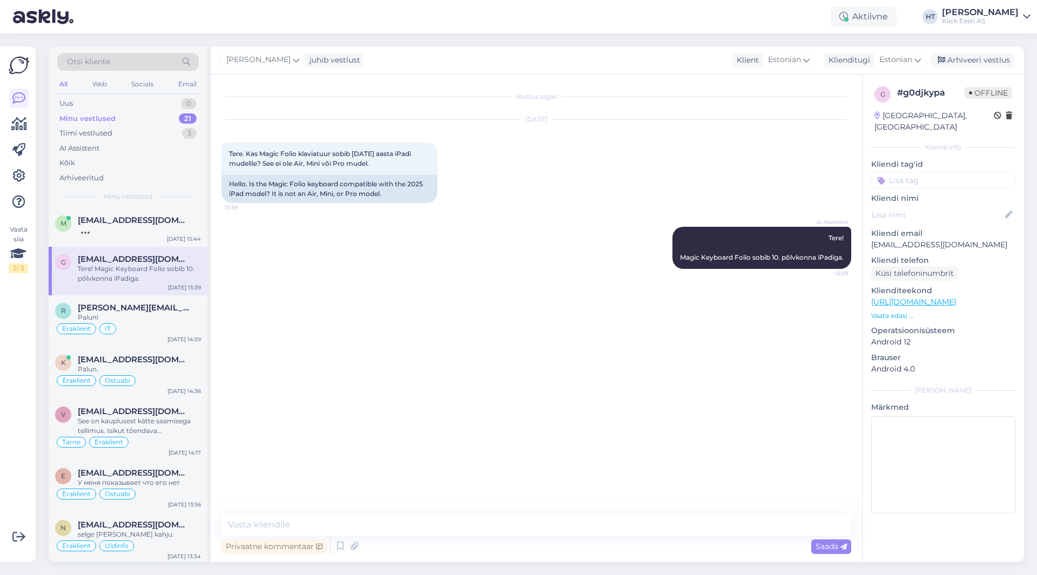
scroll to position [0, 0]
drag, startPoint x: 679, startPoint y: 258, endPoint x: 844, endPoint y: 259, distance: 165.7
click at [844, 259] on div "AI Assistent Tere! Magic Keyboard Folio sobib 10. põlvkonna iPadiga. 15:39" at bounding box center [761, 248] width 179 height 42
drag, startPoint x: 844, startPoint y: 259, endPoint x: 828, endPoint y: 236, distance: 27.7
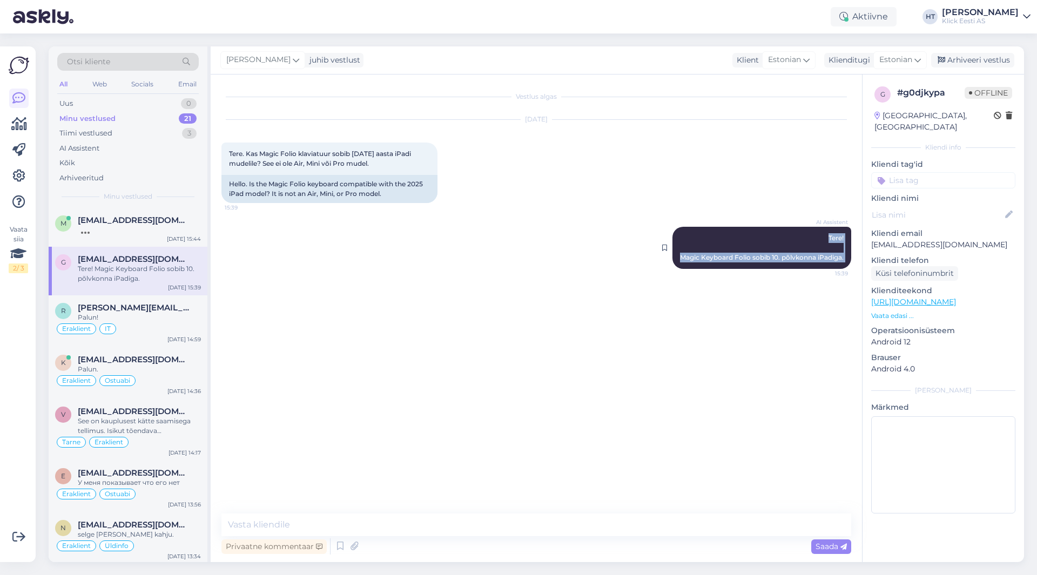
click at [828, 236] on div "AI Assistent Tere! Magic Keyboard Folio sobib 10. põlvkonna iPadiga. 15:39" at bounding box center [761, 248] width 179 height 42
click at [828, 236] on span "Tere! Magic Keyboard Folio sobib 10. põlvkonna iPadiga." at bounding box center [762, 248] width 164 height 28
drag, startPoint x: 828, startPoint y: 236, endPoint x: 842, endPoint y: 256, distance: 24.3
click at [842, 256] on span "Tere! Magic Keyboard Folio sobib 10. põlvkonna iPadiga." at bounding box center [762, 248] width 164 height 28
click at [843, 258] on span "Tere! Magic Keyboard Folio sobib 10. põlvkonna iPadiga." at bounding box center [762, 248] width 164 height 28
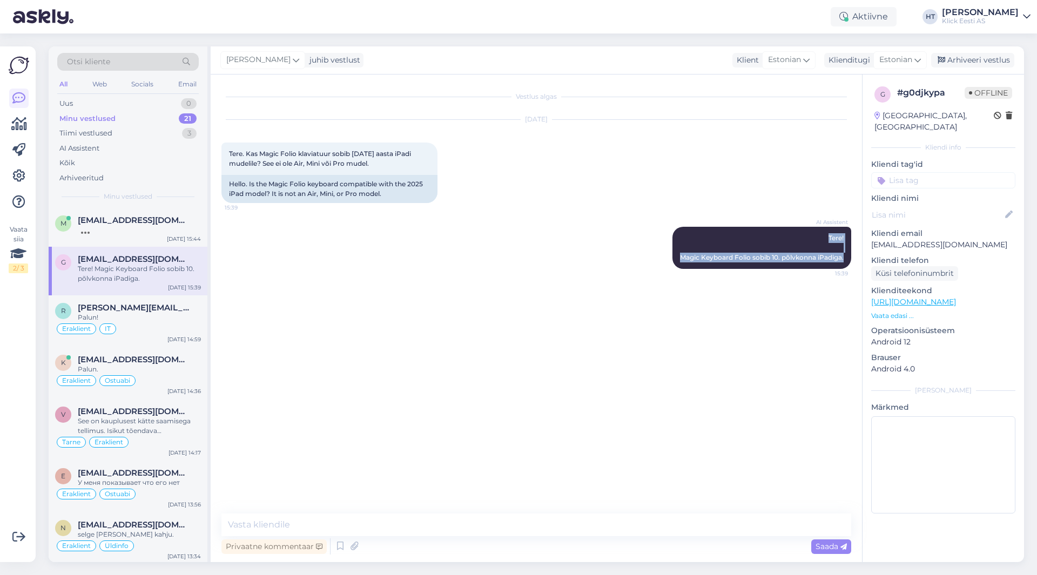
click at [609, 243] on div "AI Assistent Tere! Magic Keyboard Folio sobib 10. põlvkonna iPadiga. 15:39" at bounding box center [535, 248] width 629 height 66
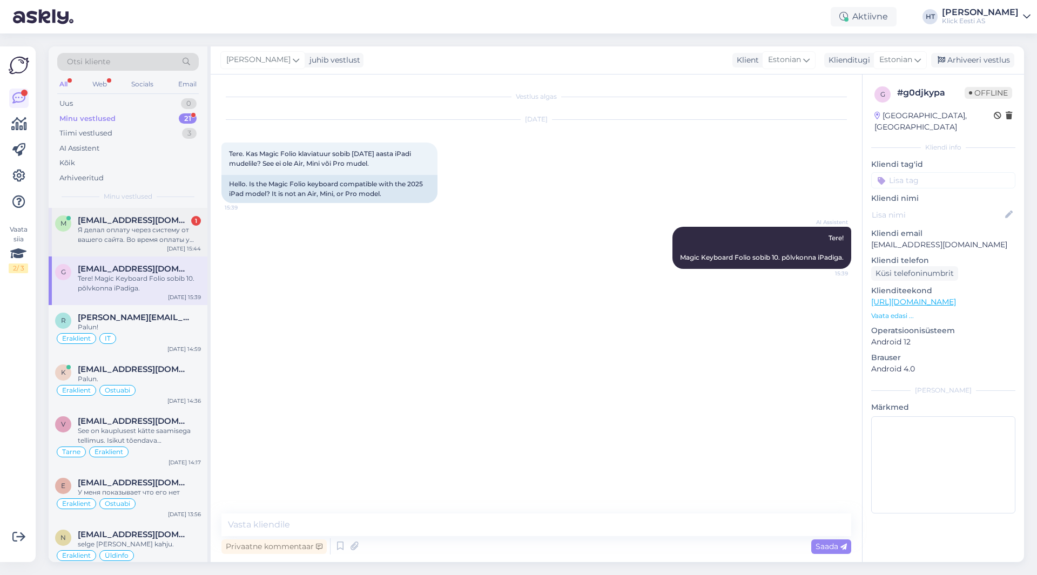
click at [187, 233] on div "Я делал оплату через систему от вашего сайта. Во время оплаты у меня не получил…" at bounding box center [139, 234] width 123 height 19
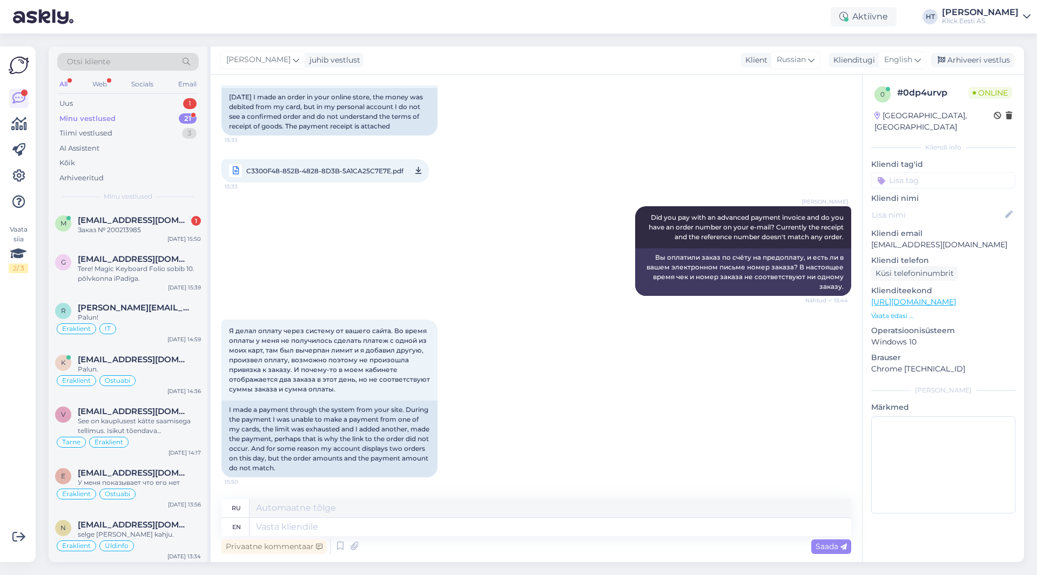
scroll to position [171, 0]
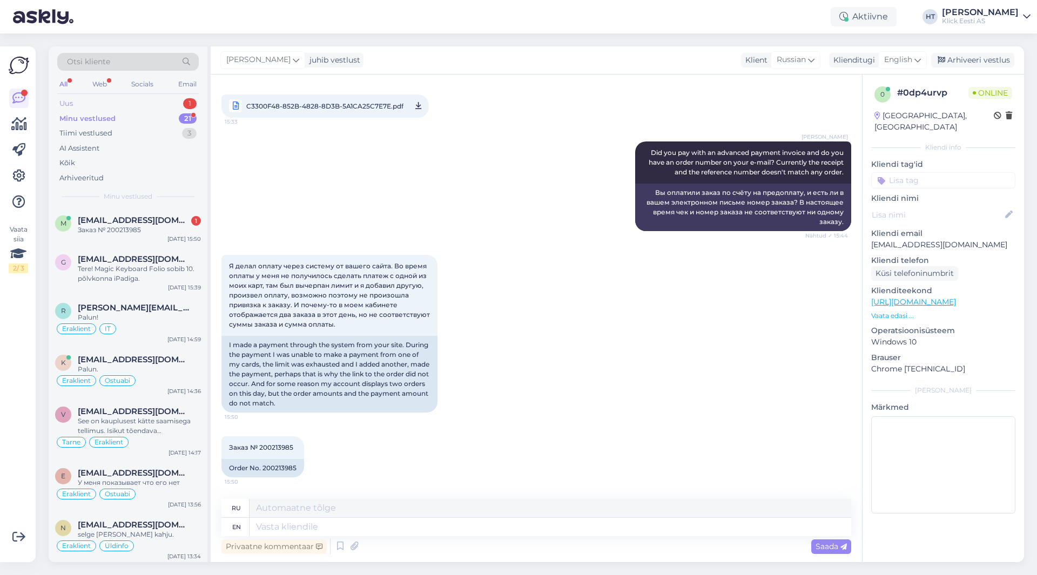
click at [153, 99] on div "Uus 1" at bounding box center [127, 103] width 141 height 15
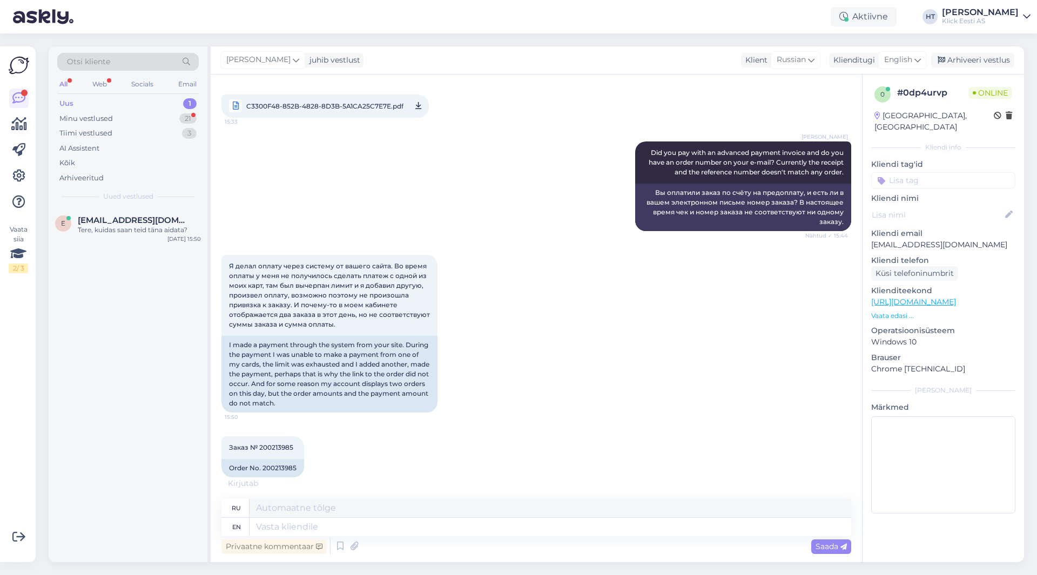
scroll to position [182, 0]
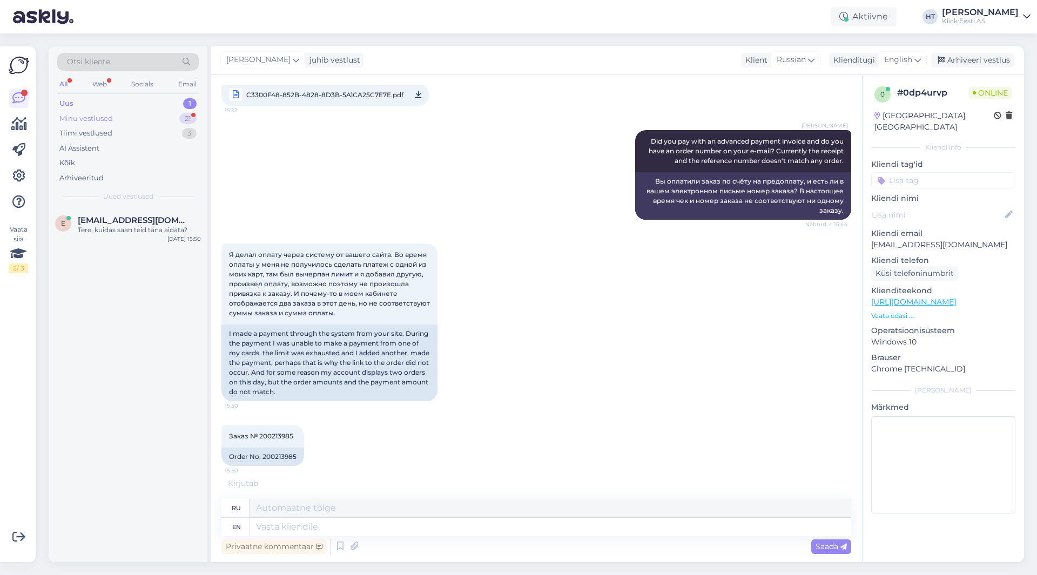
click at [155, 117] on div "Minu vestlused 21" at bounding box center [127, 118] width 141 height 15
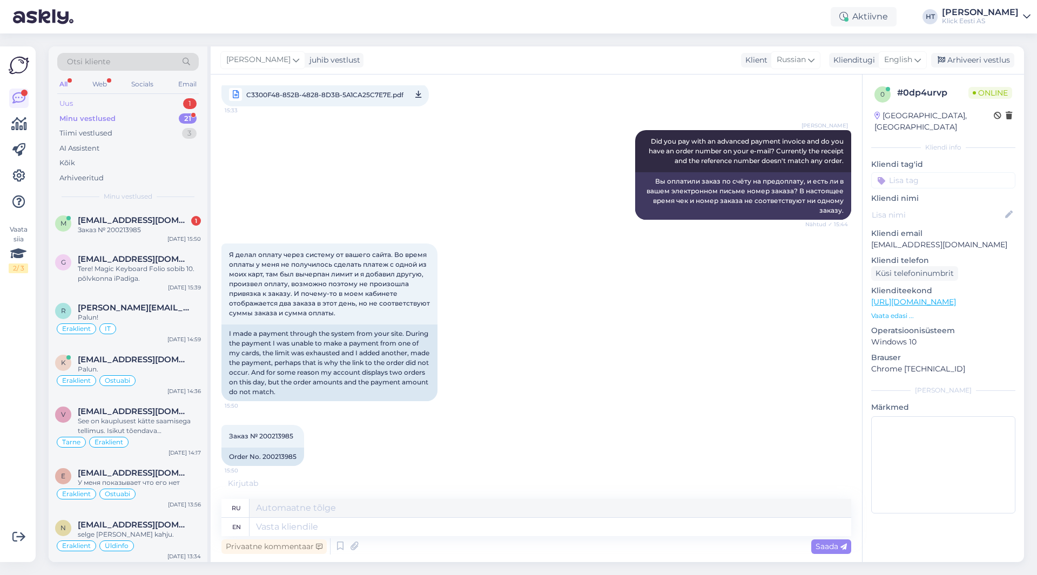
click at [164, 104] on div "Uus 1" at bounding box center [127, 103] width 141 height 15
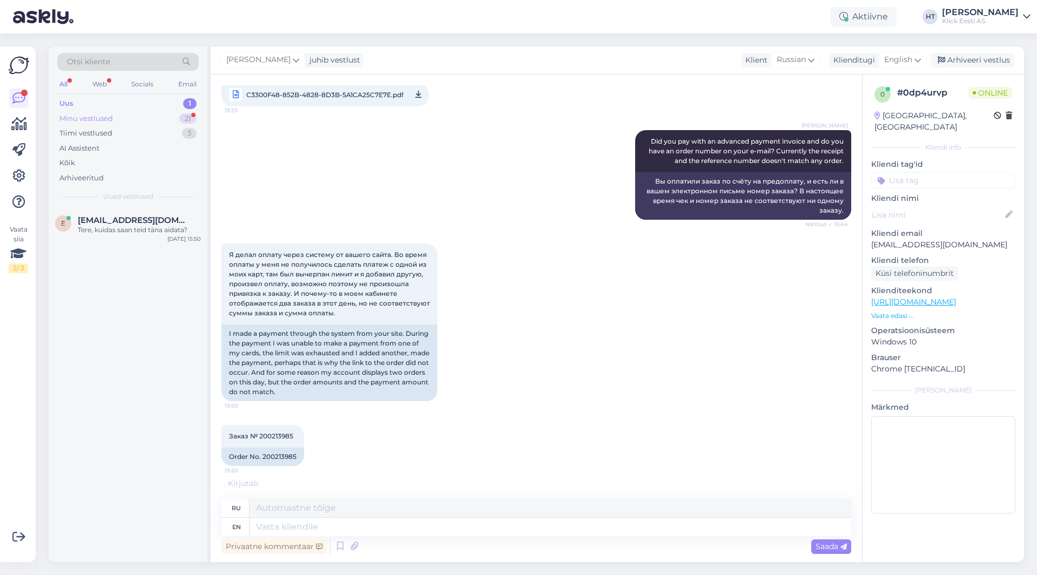
click at [166, 119] on div "Minu vestlused 21" at bounding box center [127, 118] width 141 height 15
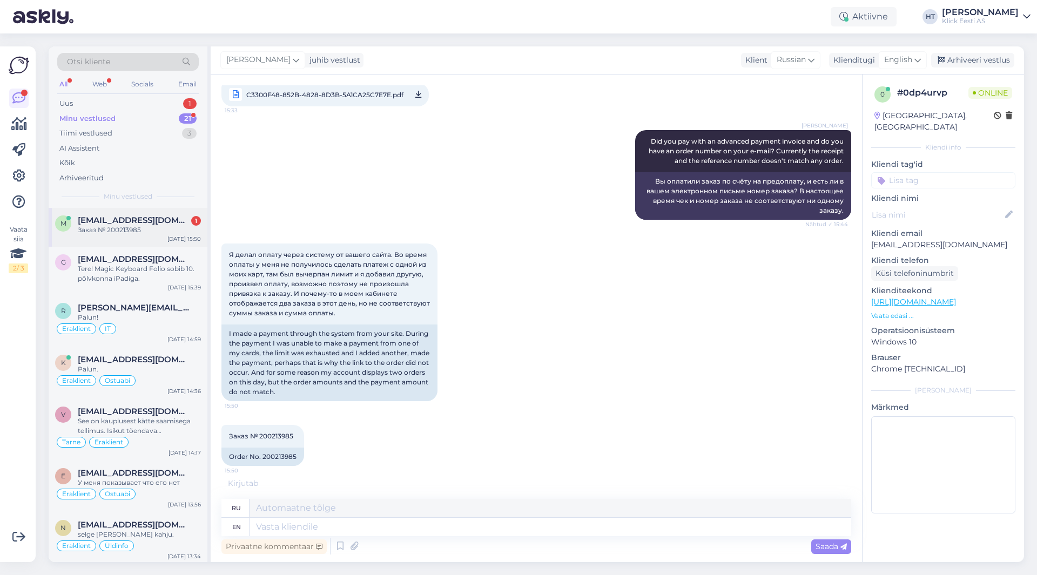
click at [164, 228] on div "Заказ № 200213985" at bounding box center [139, 230] width 123 height 10
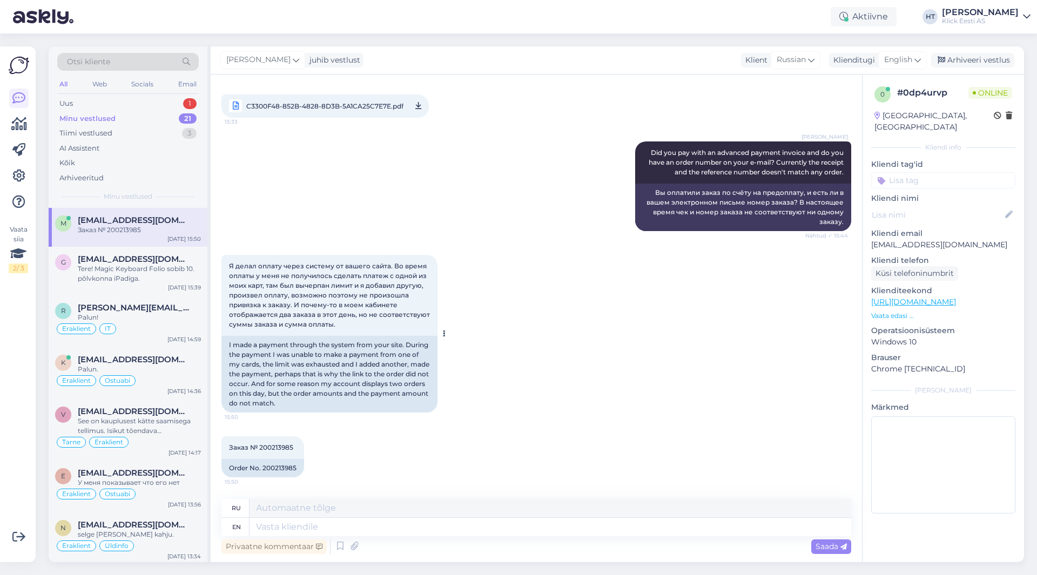
scroll to position [236, 0]
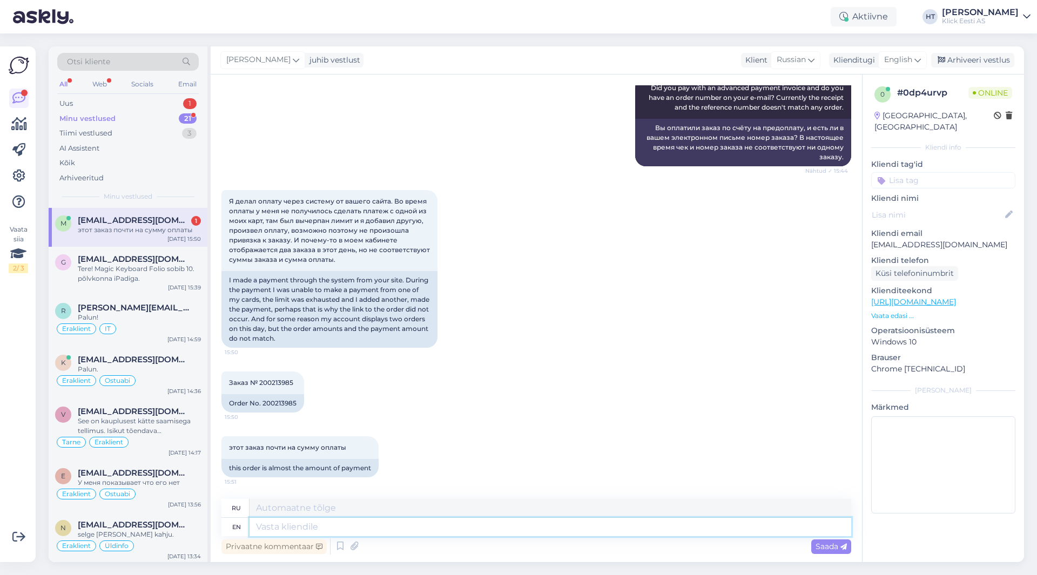
click at [351, 524] on textarea at bounding box center [549, 527] width 601 height 18
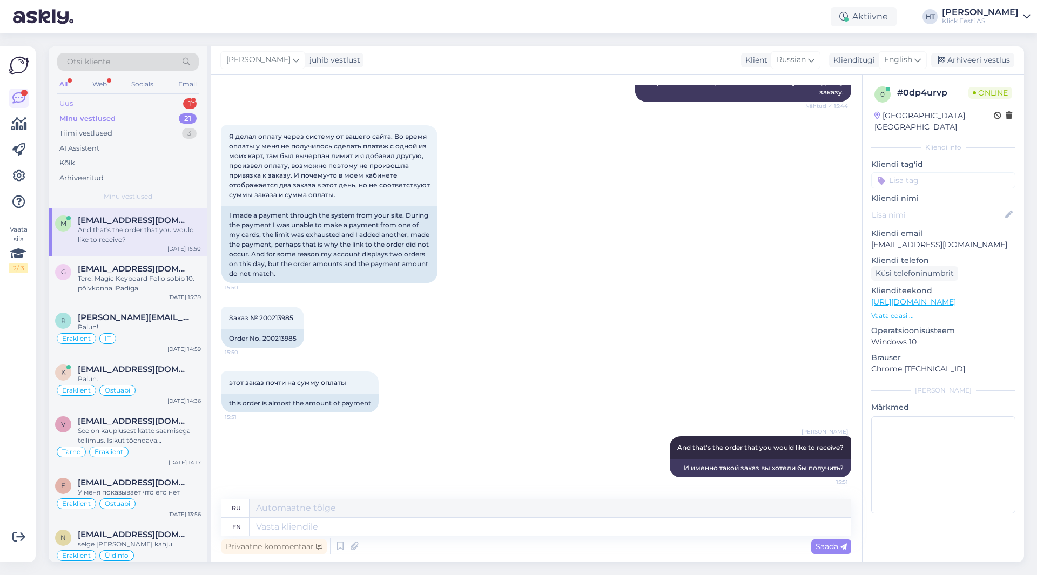
click at [160, 102] on div "Uus 1" at bounding box center [127, 103] width 141 height 15
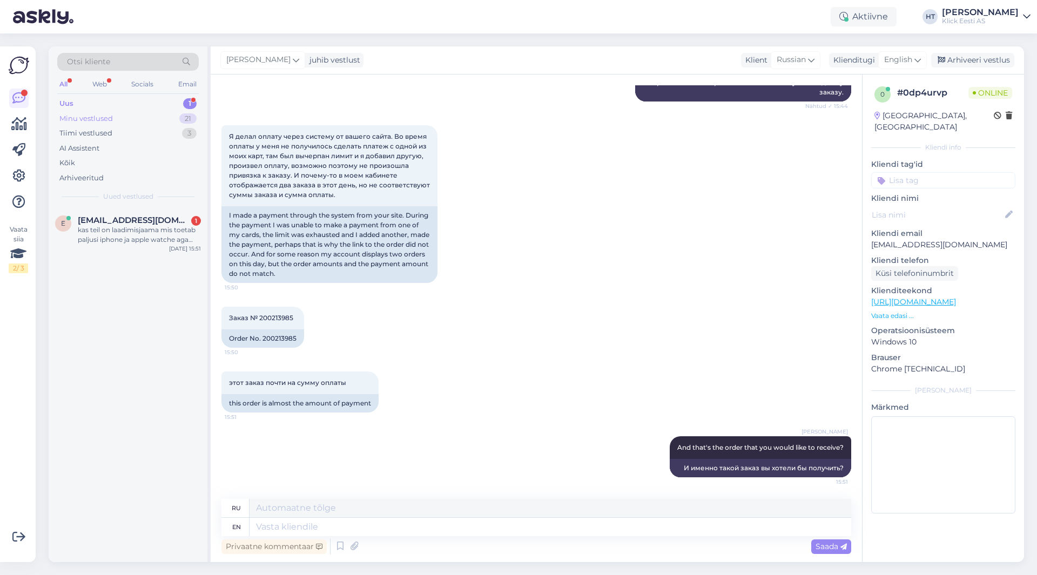
click at [182, 123] on div "21" at bounding box center [187, 118] width 17 height 11
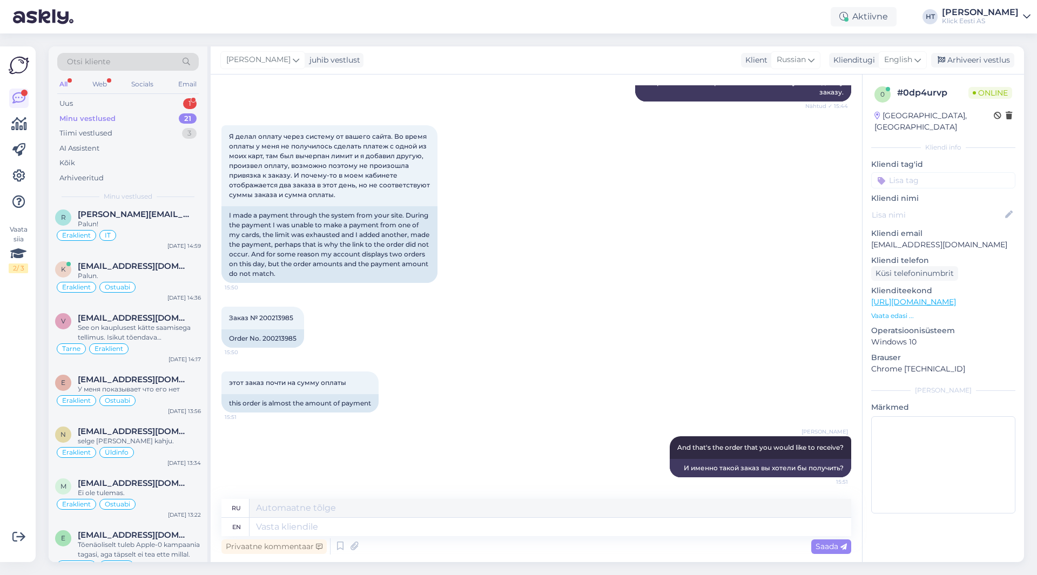
scroll to position [0, 0]
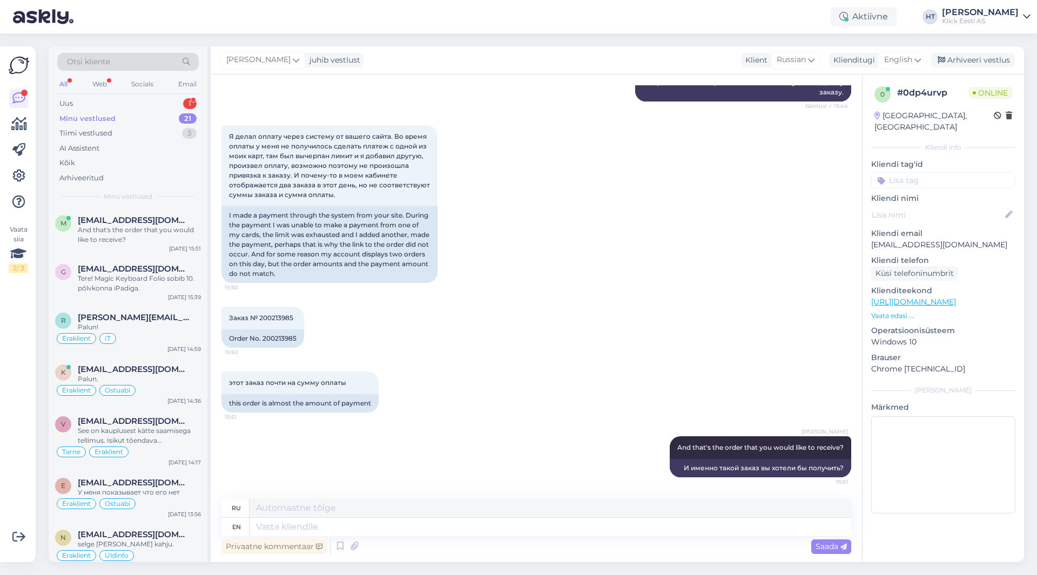
click at [473, 319] on div "Заказ № 200213985 15:50 Order No. 200213985" at bounding box center [535, 327] width 629 height 65
click at [173, 103] on div "Uus 1" at bounding box center [127, 103] width 141 height 15
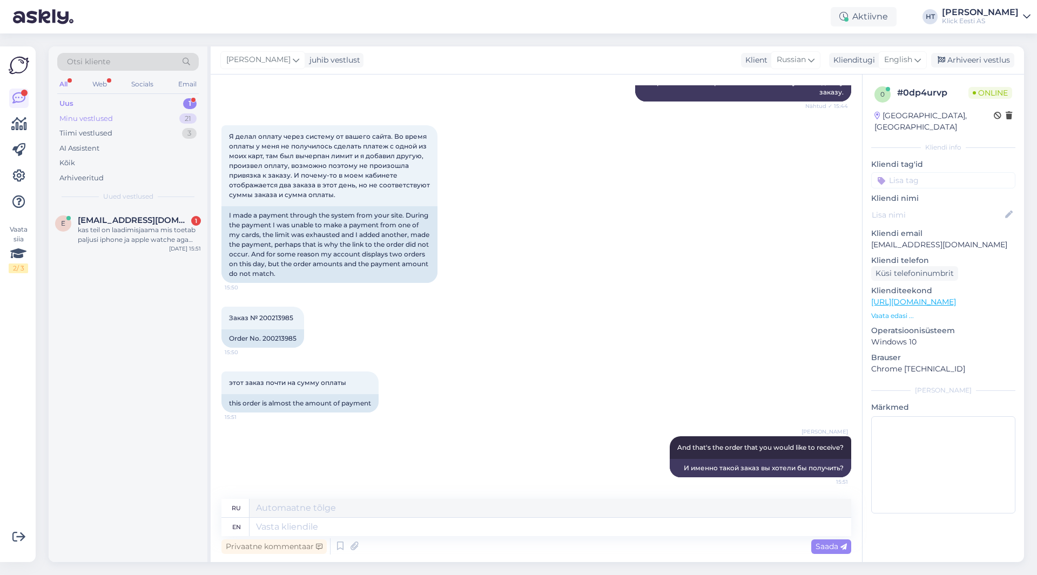
click at [174, 118] on div "Minu vestlused 21" at bounding box center [127, 118] width 141 height 15
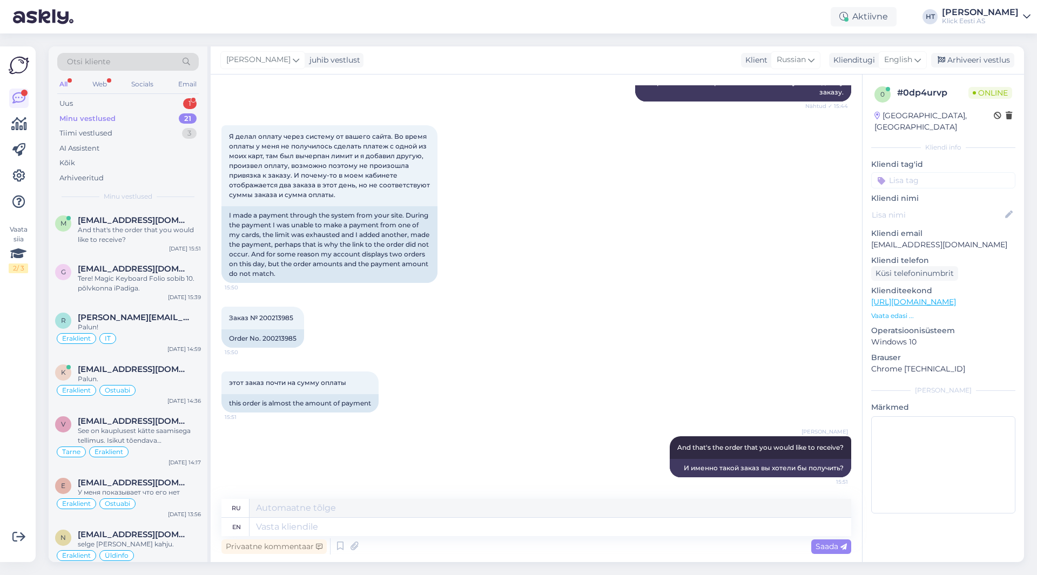
click at [546, 273] on div "Я делал оплату через систему от вашего сайта. Во время оплаты у меня не получил…" at bounding box center [535, 203] width 629 height 181
click at [538, 268] on div "Я делал оплату через систему от вашего сайта. Во время оплаты у меня не получил…" at bounding box center [535, 203] width 629 height 181
click at [186, 103] on div "1" at bounding box center [189, 103] width 13 height 11
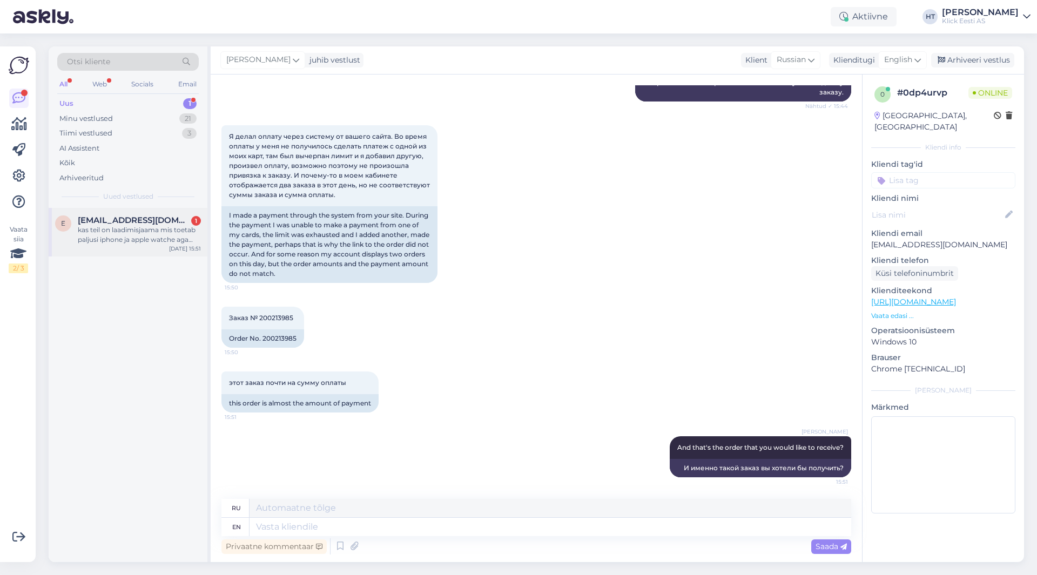
click at [173, 235] on div "kas teil on laadimisjaama mis toetab paljusi iphone ja apple watche aga oleks k…" at bounding box center [139, 234] width 123 height 19
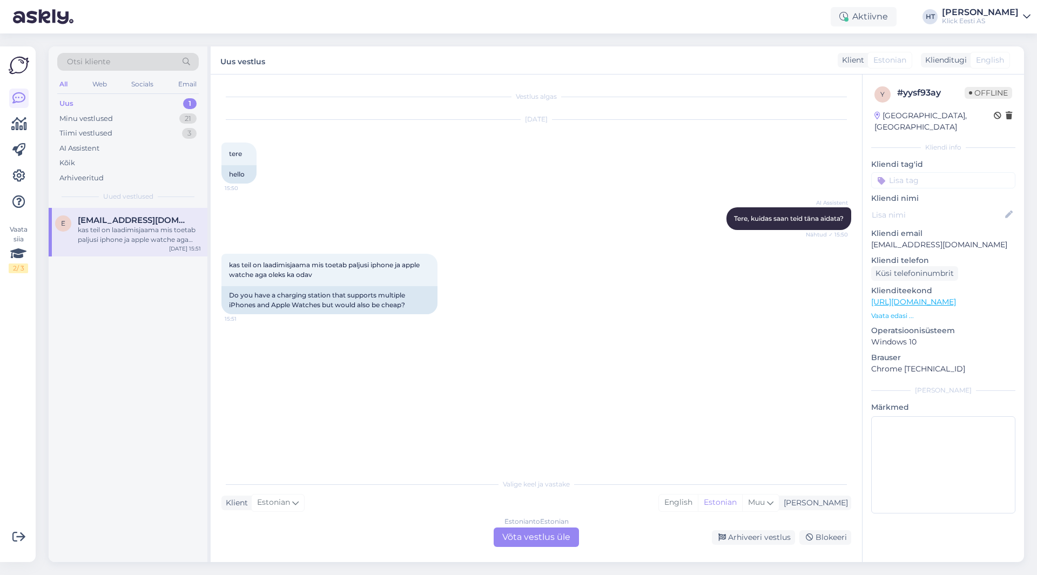
click at [562, 208] on div "AI Assistent Tere, kuidas saan teid täna aidata? Nähtud ✓ 15:50" at bounding box center [535, 218] width 629 height 46
click at [517, 281] on div "kas teil on laadimisjaama mis toetab paljusi iphone ja apple watche aga oleks k…" at bounding box center [535, 284] width 629 height 84
click at [155, 114] on div "Minu vestlused 21" at bounding box center [127, 118] width 141 height 15
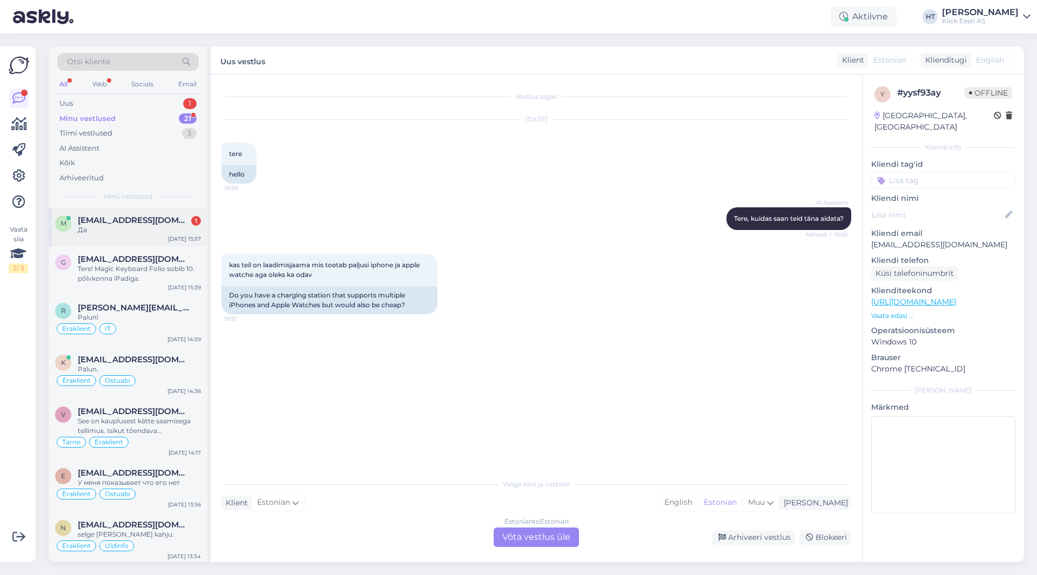
click at [158, 236] on div "m mutyk.r@gmail.com 1 Да Sep 4 15:57" at bounding box center [128, 227] width 159 height 39
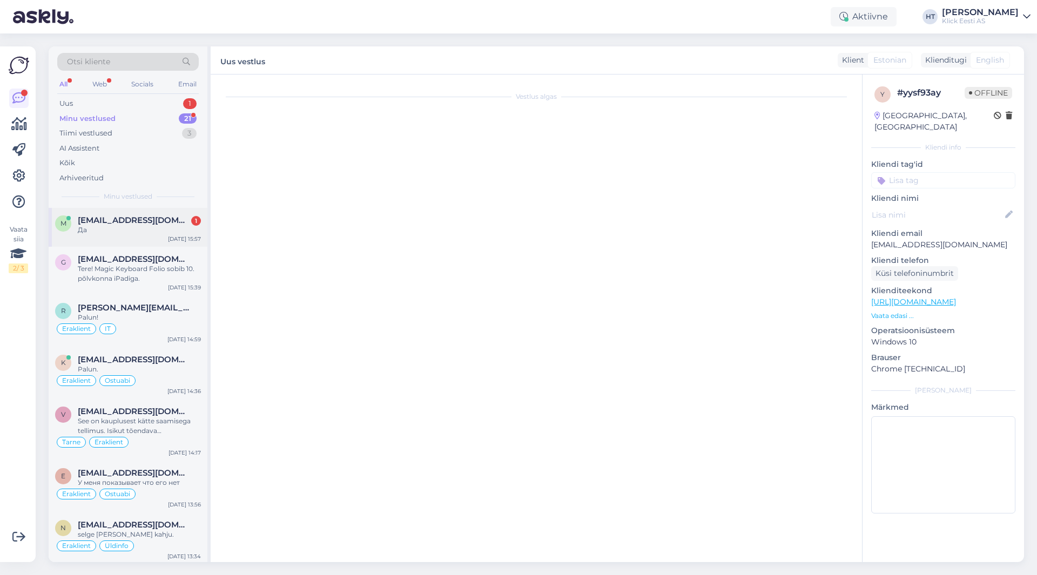
scroll to position [365, 0]
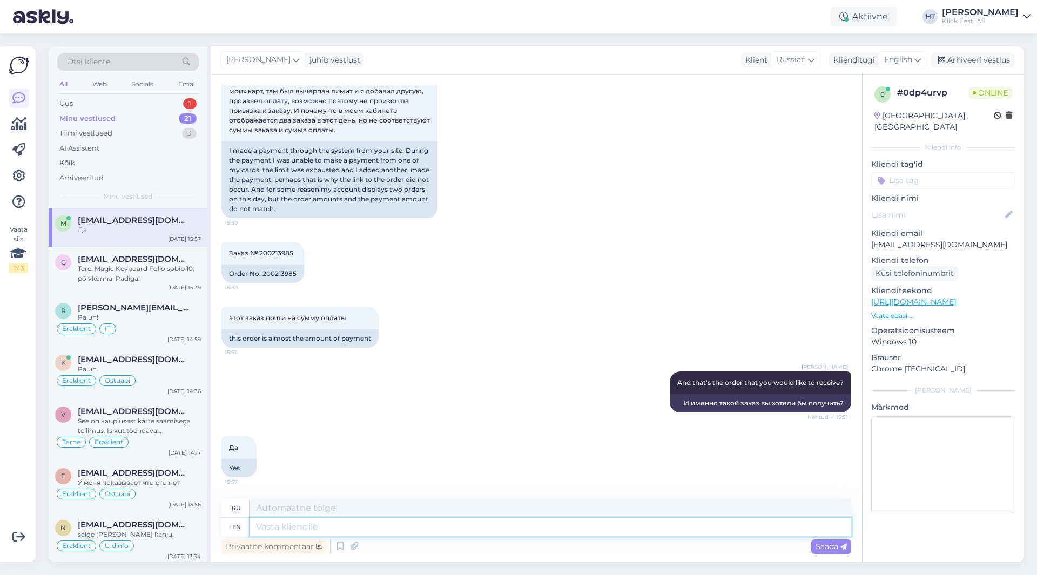
click at [414, 529] on textarea at bounding box center [549, 527] width 601 height 18
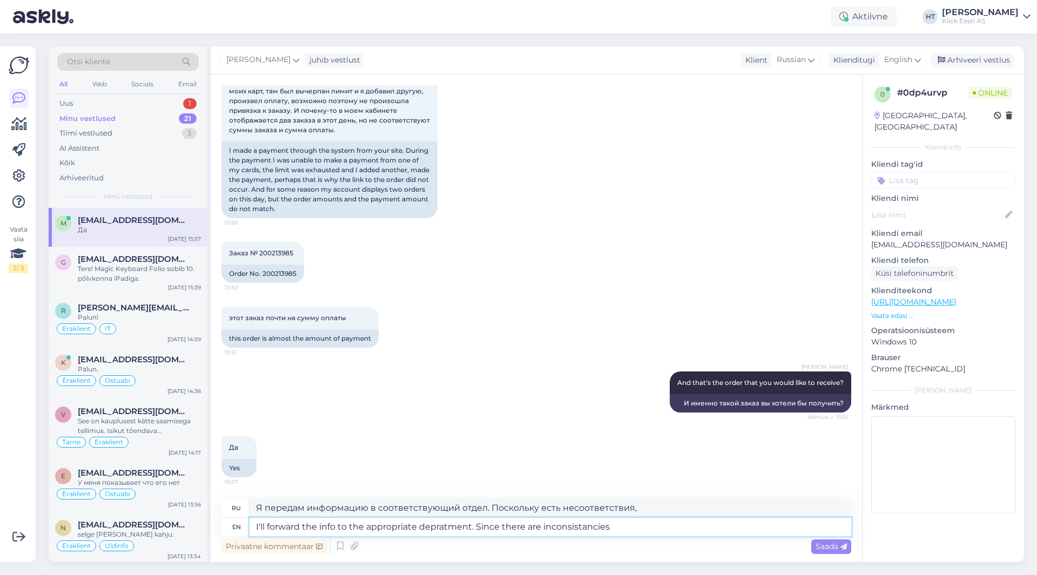
click at [569, 532] on textarea "I'll forward the info to the appropriate depratment. Since there are inconsista…" at bounding box center [549, 527] width 601 height 18
click at [626, 529] on textarea "I'll forward the info to the appropriate depratment. Since there are inconsista…" at bounding box center [549, 527] width 601 height 18
drag, startPoint x: 626, startPoint y: 529, endPoint x: 557, endPoint y: 530, distance: 69.7
click at [557, 530] on textarea "I'll forward the info to the appropriate depratment. Since there are inconsista…" at bounding box center [549, 527] width 601 height 18
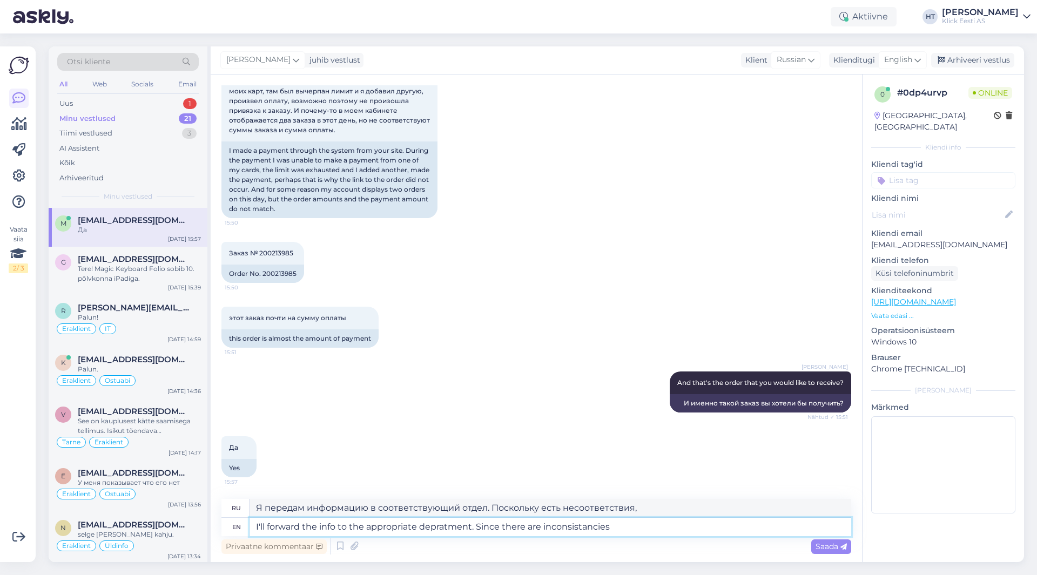
click at [556, 530] on textarea "I'll forward the info to the appropriate depratment. Since there are inconsista…" at bounding box center [549, 527] width 601 height 18
click at [550, 529] on textarea "I'll forward the info to the appropriate depratment. Since there are inconsista…" at bounding box center [549, 527] width 601 height 18
drag, startPoint x: 547, startPoint y: 527, endPoint x: 620, endPoint y: 527, distance: 72.9
click at [620, 527] on textarea "I'll forward the info to the appropriate depratment. Since there are inconsista…" at bounding box center [549, 527] width 601 height 18
paste textarea "encies"
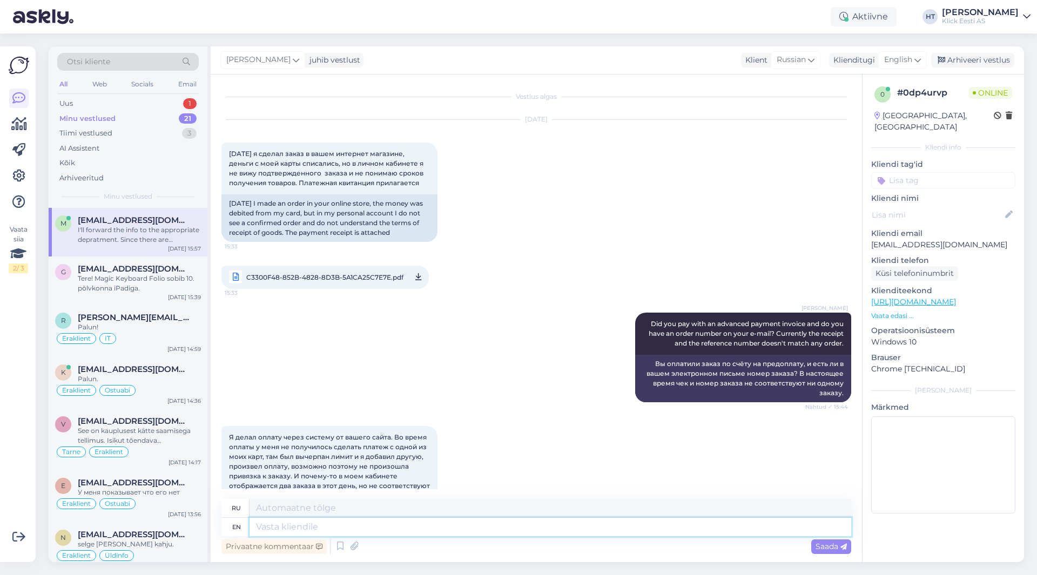
scroll to position [498, 0]
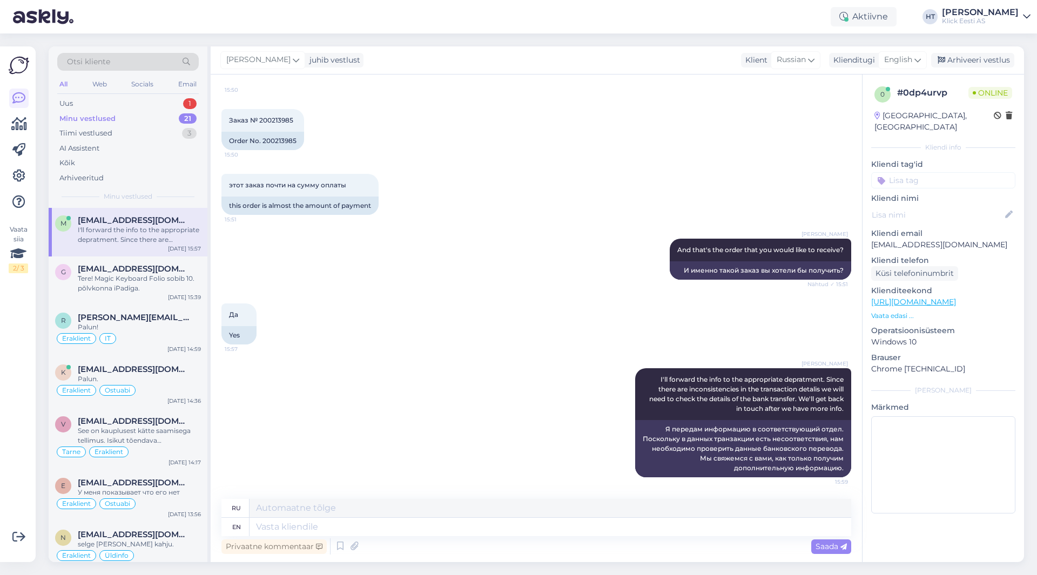
click at [509, 337] on div "Да 15:57 Yes" at bounding box center [535, 324] width 629 height 65
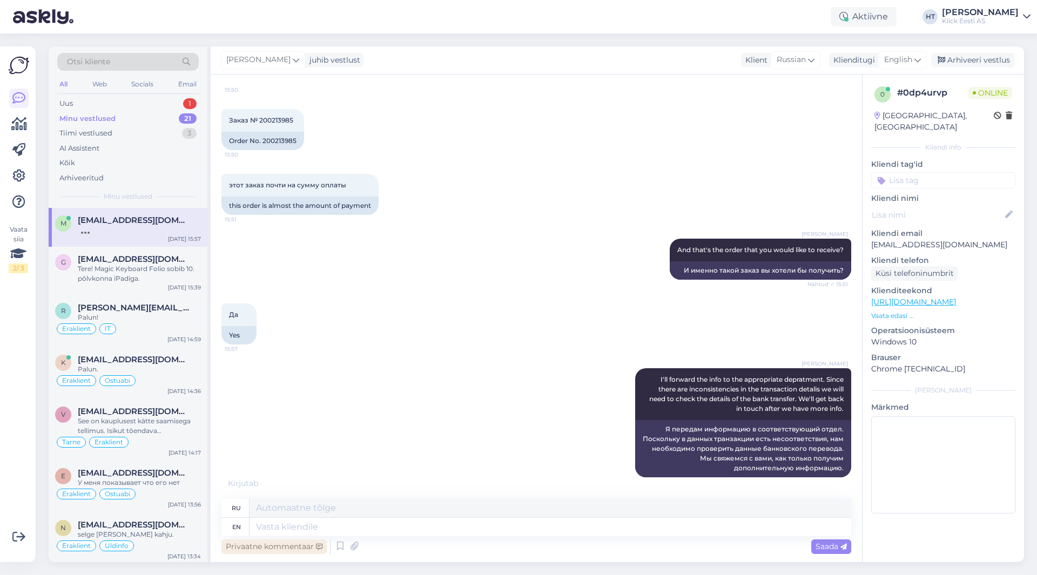
click at [289, 545] on div "Privaatne kommentaar" at bounding box center [273, 546] width 105 height 15
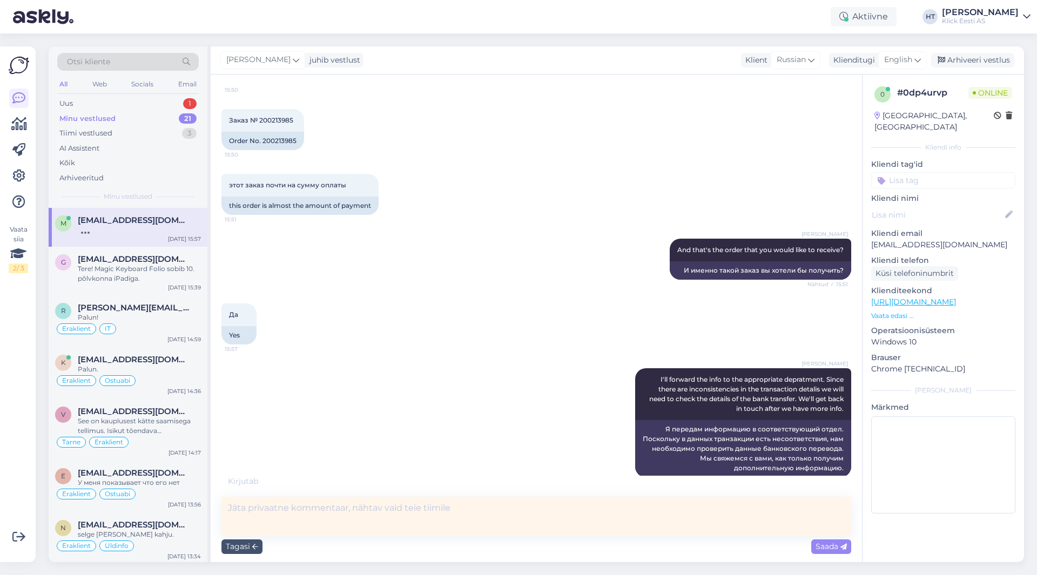
click at [368, 516] on textarea at bounding box center [535, 516] width 629 height 39
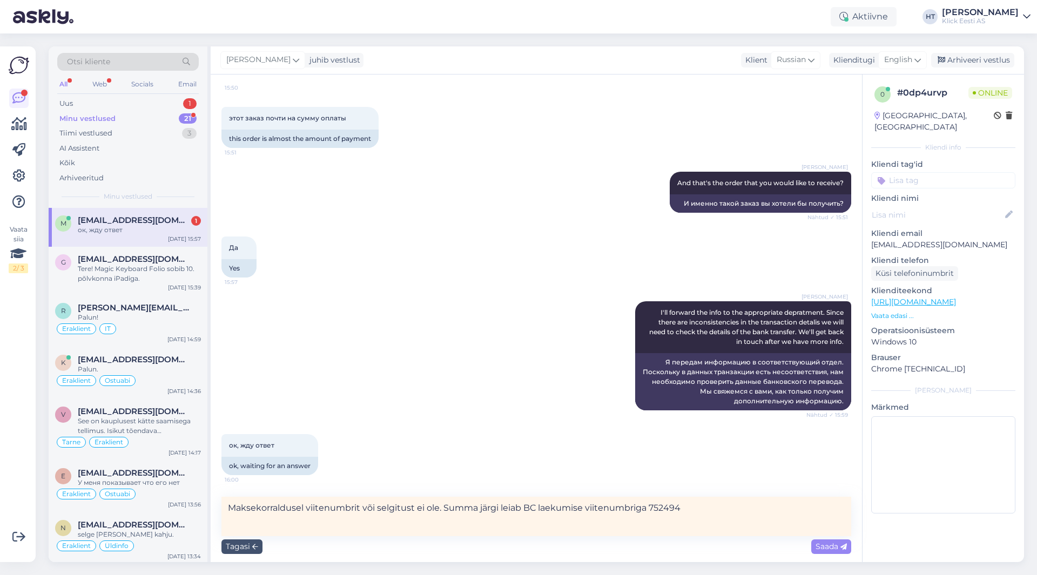
click at [700, 505] on textarea "Maksekorraldusel viitenumbrit või selgitust ei ole. Summa järgi leiab BC laekum…" at bounding box center [535, 516] width 629 height 39
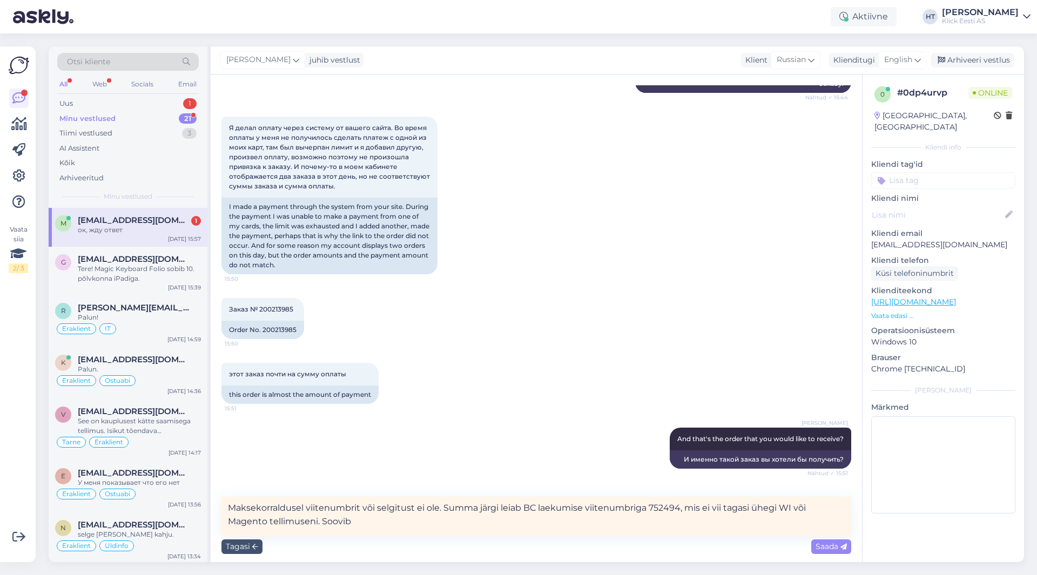
scroll to position [295, 0]
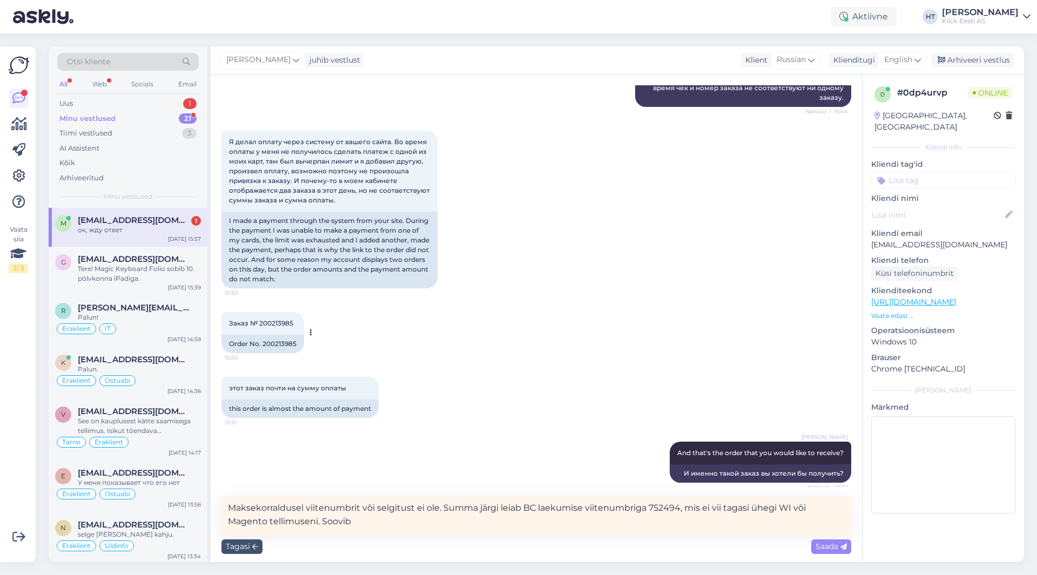
click at [280, 346] on div "Order No. 200213985" at bounding box center [262, 344] width 83 height 18
click at [277, 321] on span "Заказ № 200213985" at bounding box center [261, 323] width 64 height 8
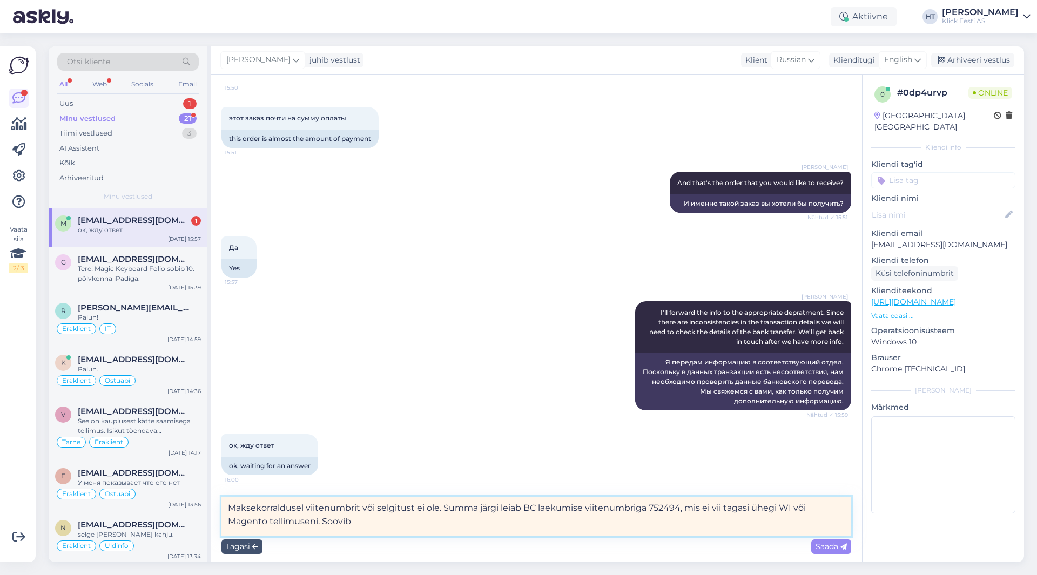
click at [420, 530] on textarea "Maksekorraldusel viitenumbrit või selgitust ei ole. Summa järgi leiab BC laekum…" at bounding box center [535, 516] width 629 height 39
paste textarea "200213985"
click at [507, 524] on textarea "Maksekorraldusel viitenumbrit või selgitust ei ole. Summa järgi leiab BC laekum…" at bounding box center [535, 516] width 629 height 39
drag, startPoint x: 794, startPoint y: 508, endPoint x: 811, endPoint y: 508, distance: 17.3
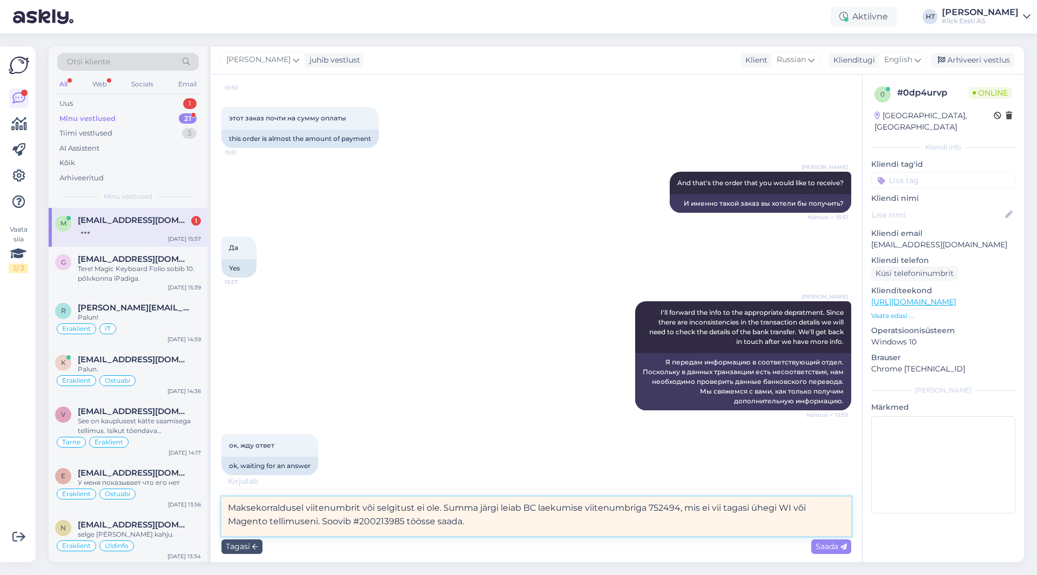
click at [811, 508] on textarea "Maksekorraldusel viitenumbrit või selgitust ei ole. Summa järgi leiab BC laekum…" at bounding box center [535, 516] width 629 height 39
drag, startPoint x: 269, startPoint y: 523, endPoint x: 229, endPoint y: 523, distance: 39.9
click at [229, 523] on textarea "Maksekorraldusel viitenumbrit või selgitust ei ole. Summa järgi leiab BC laekum…" at bounding box center [535, 516] width 629 height 39
click at [414, 523] on textarea "Maksekorraldusel viitenumbrit või selgitust ei ole. Summa järgi leiab BC laekum…" at bounding box center [535, 516] width 629 height 39
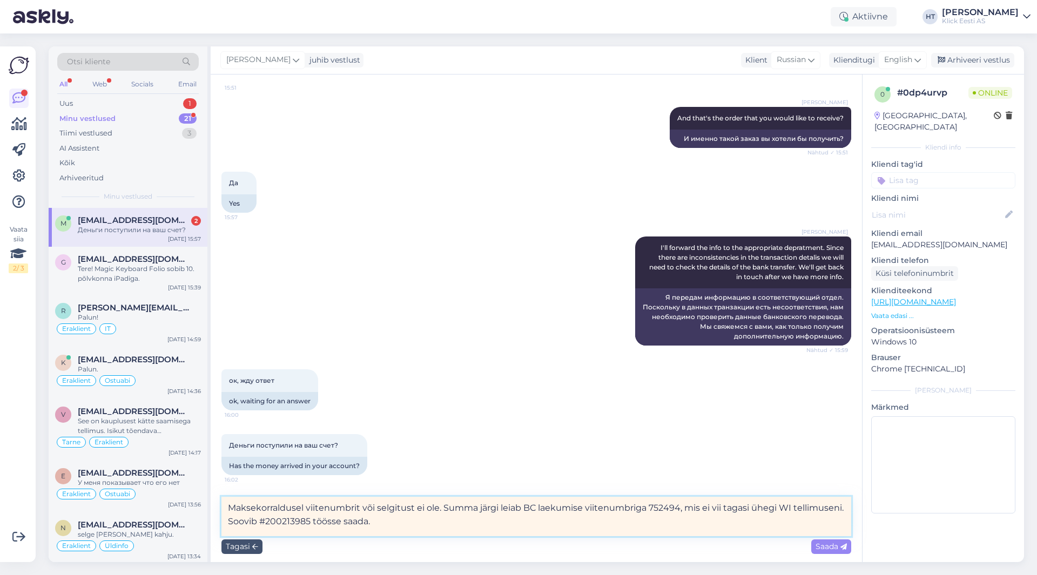
click at [421, 521] on textarea "Maksekorraldusel viitenumbrit või selgitust ei ole. Summa järgi leiab BC laekum…" at bounding box center [535, 516] width 629 height 39
click at [420, 524] on textarea "Maksekorraldusel viitenumbrit või selgitust ei ole. Summa järgi leiab BC laekum…" at bounding box center [535, 516] width 629 height 39
click at [819, 547] on span "Saada" at bounding box center [830, 546] width 31 height 10
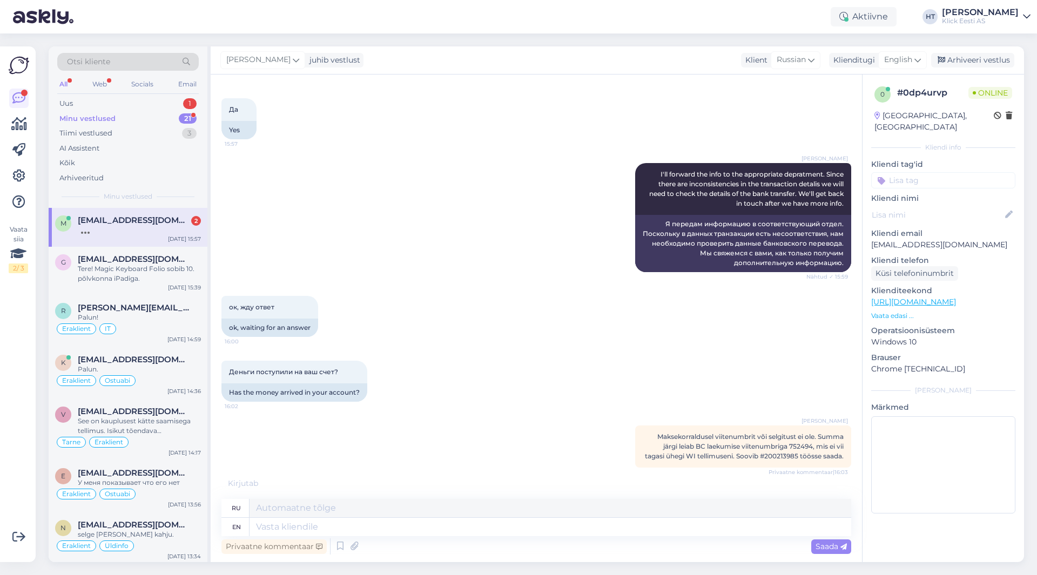
scroll to position [706, 0]
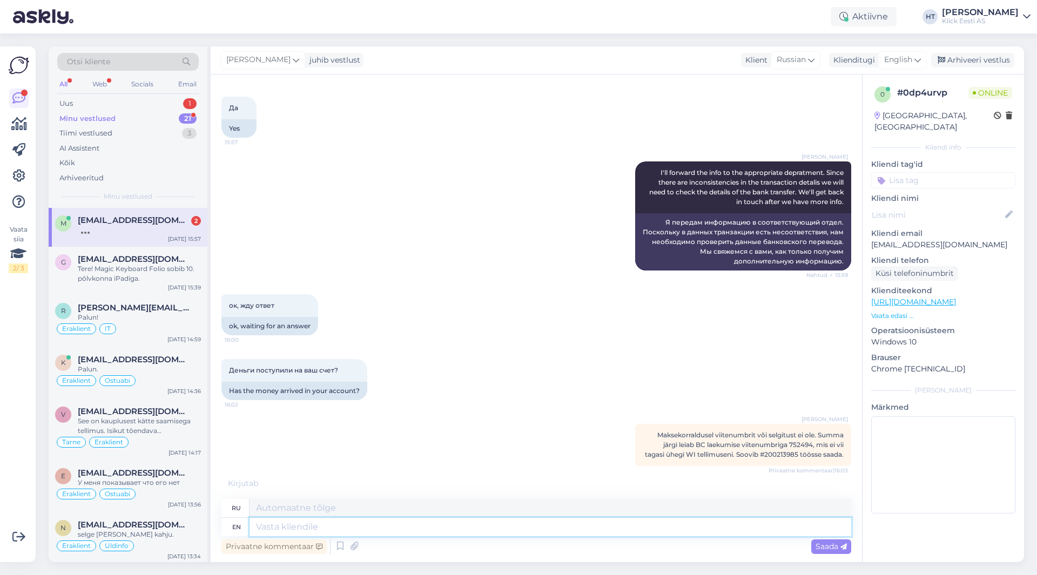
click at [425, 530] on textarea at bounding box center [549, 527] width 601 height 18
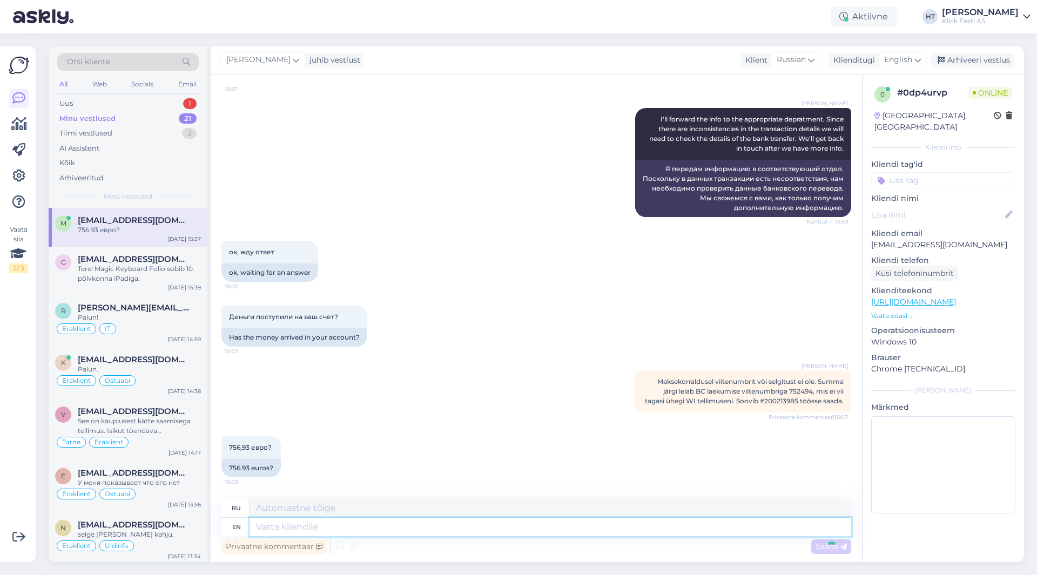
scroll to position [852, 0]
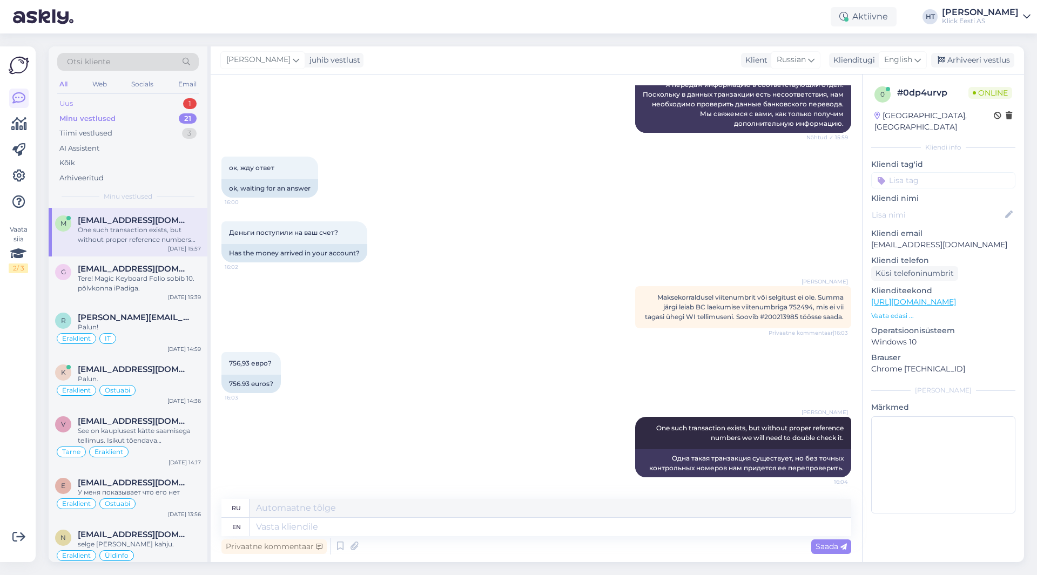
click at [181, 104] on div "Uus 1" at bounding box center [127, 103] width 141 height 15
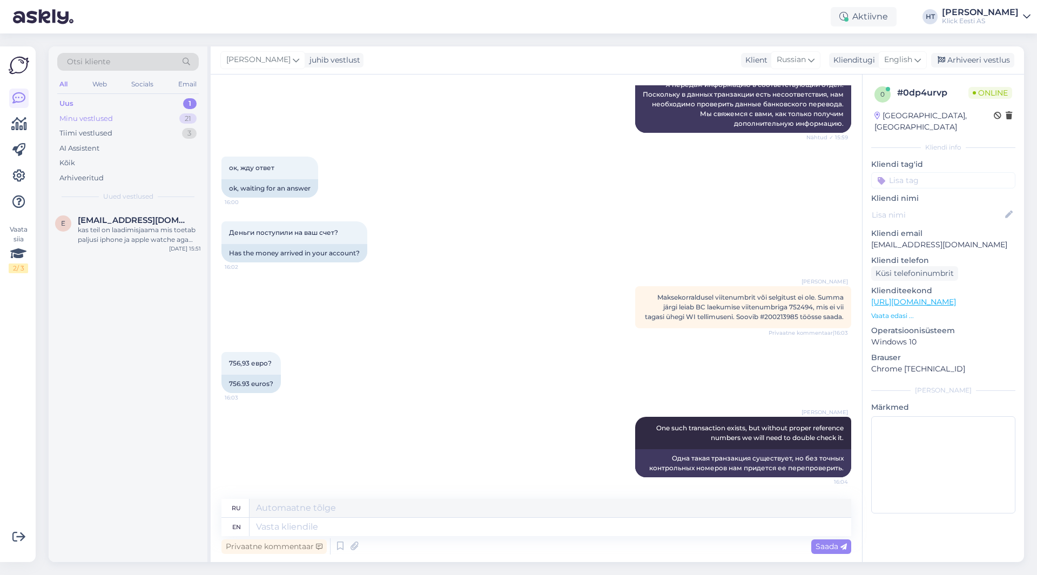
click at [168, 119] on div "Minu vestlused 21" at bounding box center [127, 118] width 141 height 15
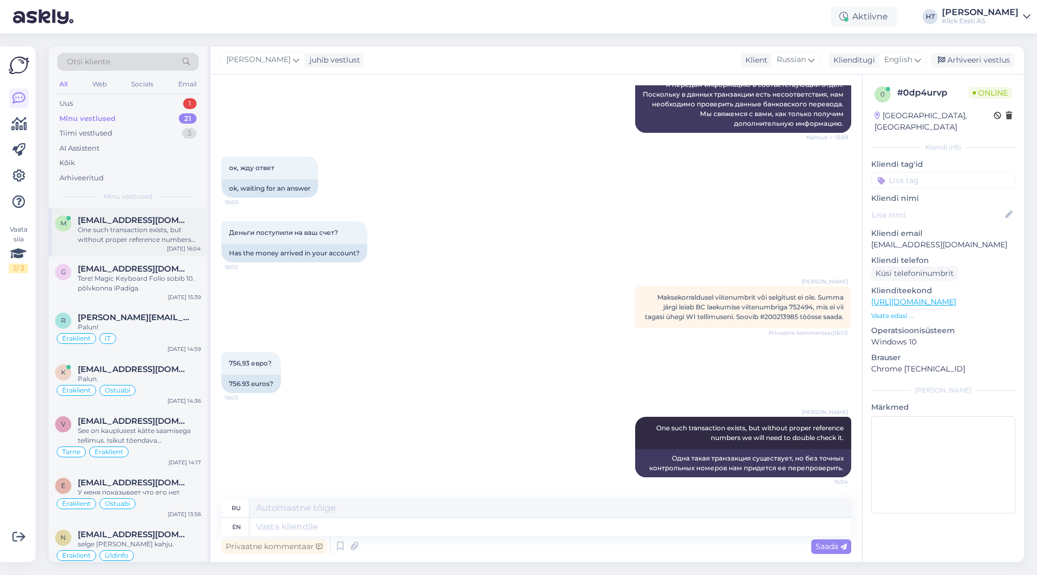
click at [158, 239] on div "One such transaction exists, but without proper reference numbers we will need …" at bounding box center [139, 234] width 123 height 19
click at [148, 147] on div "AI Assistent" at bounding box center [127, 148] width 141 height 15
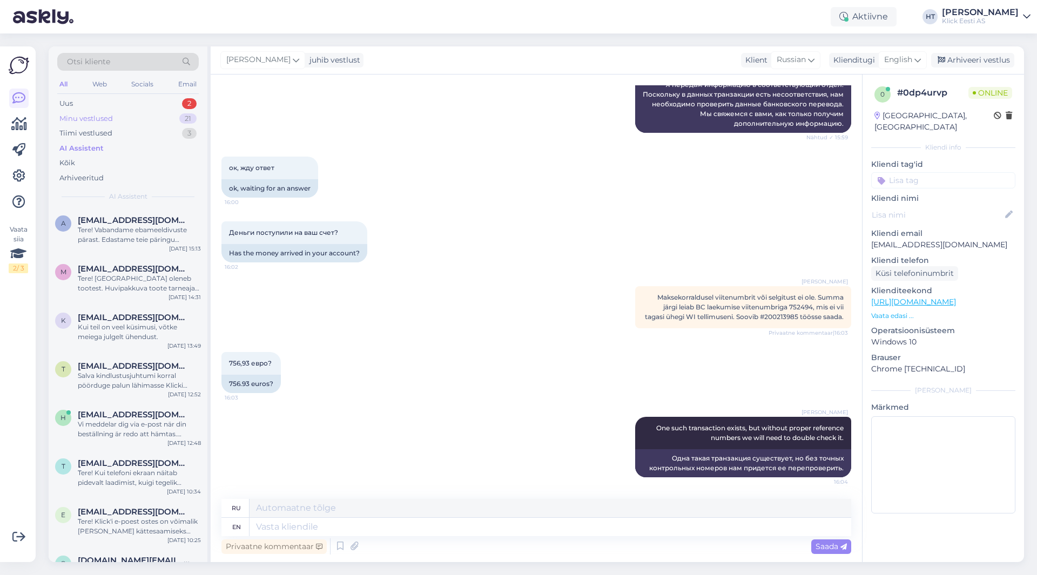
click at [163, 117] on div "Minu vestlused 21" at bounding box center [127, 118] width 141 height 15
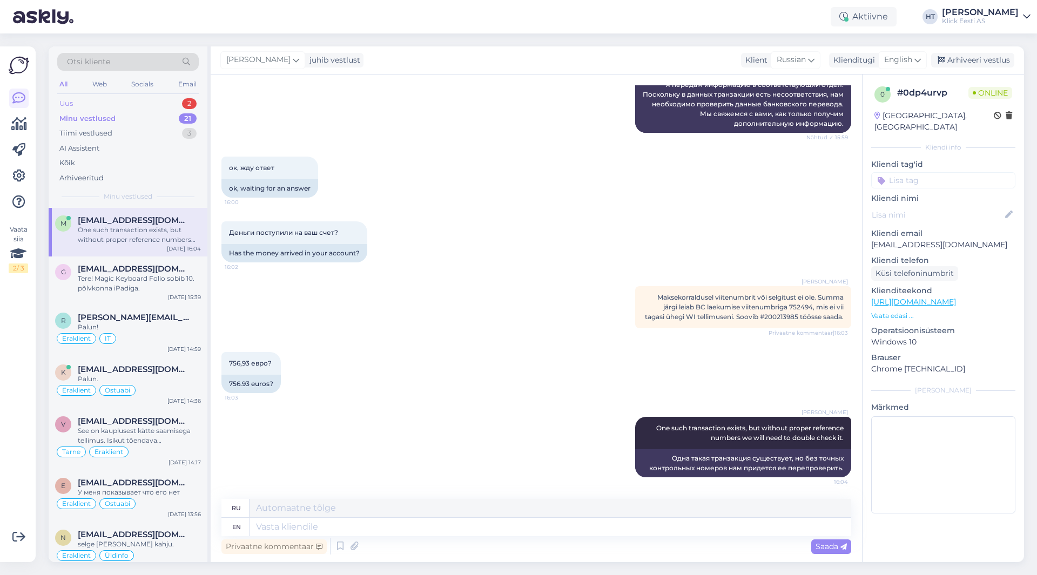
click at [164, 104] on div "Uus 2" at bounding box center [127, 103] width 141 height 15
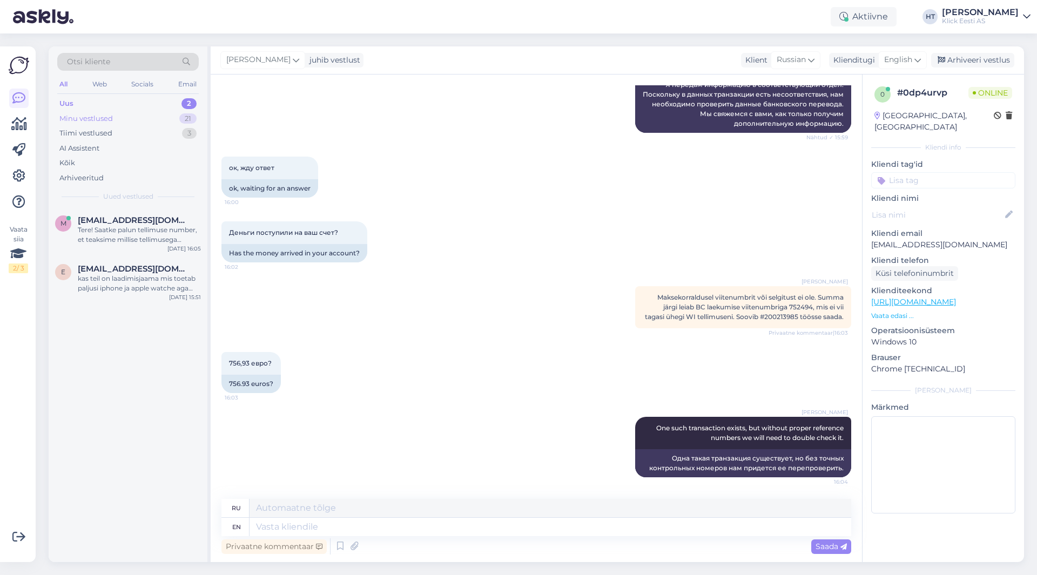
click at [173, 118] on div "Minu vestlused 21" at bounding box center [127, 118] width 141 height 15
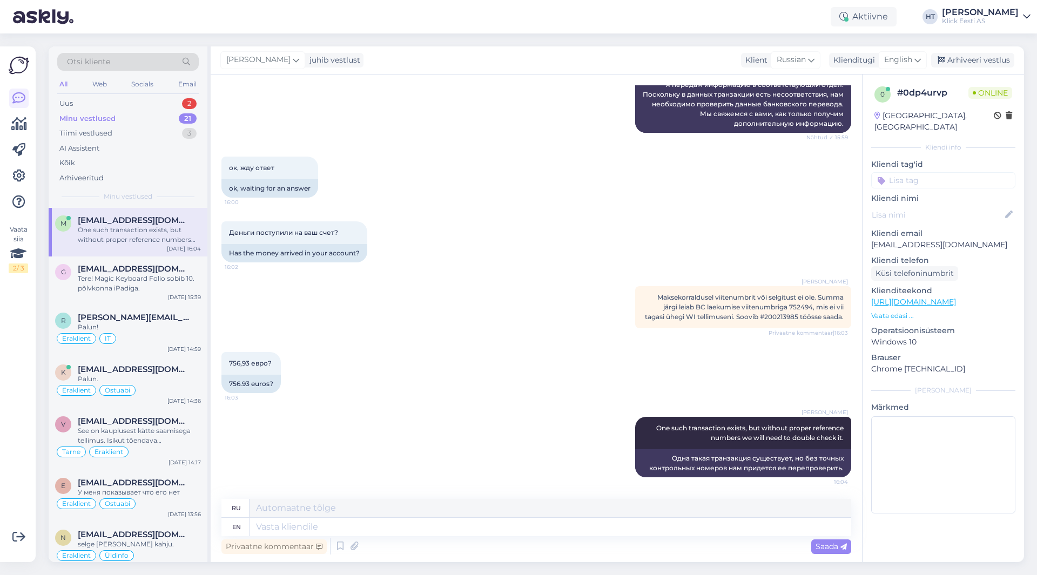
click at [144, 219] on span "mutyk.r@gmail.com" at bounding box center [134, 220] width 112 height 10
click at [550, 518] on textarea at bounding box center [549, 527] width 601 height 18
drag, startPoint x: 949, startPoint y: 232, endPoint x: 871, endPoint y: 234, distance: 77.2
click at [871, 239] on p "mutyk.r@gmail.com" at bounding box center [943, 244] width 144 height 11
click at [620, 520] on textarea at bounding box center [549, 527] width 601 height 18
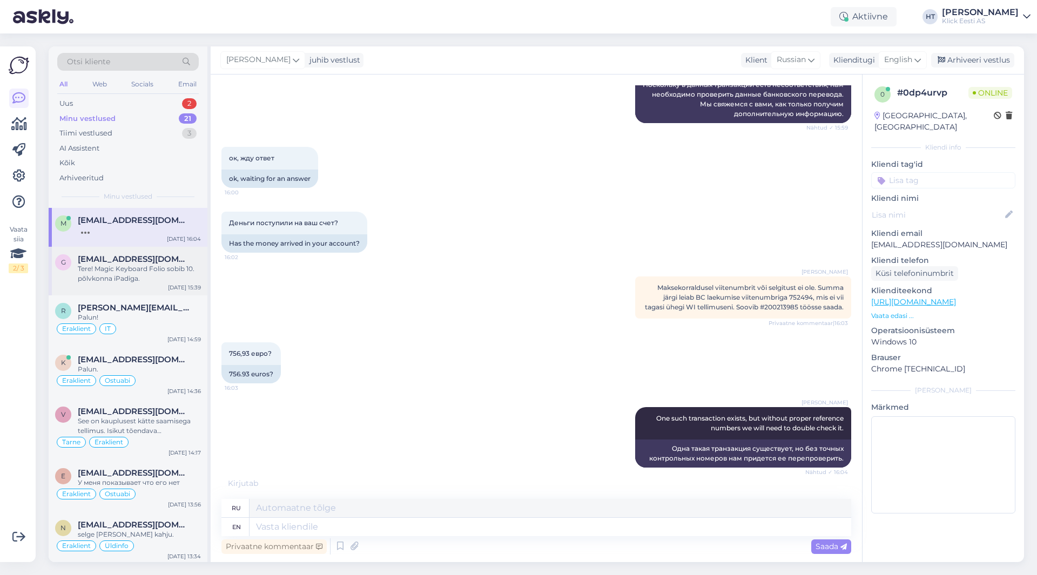
click at [138, 284] on div "g gunnarrr@gmail.com Tere! Magic Keyboard Folio sobib 10. põlvkonna iPadiga. Se…" at bounding box center [128, 271] width 159 height 49
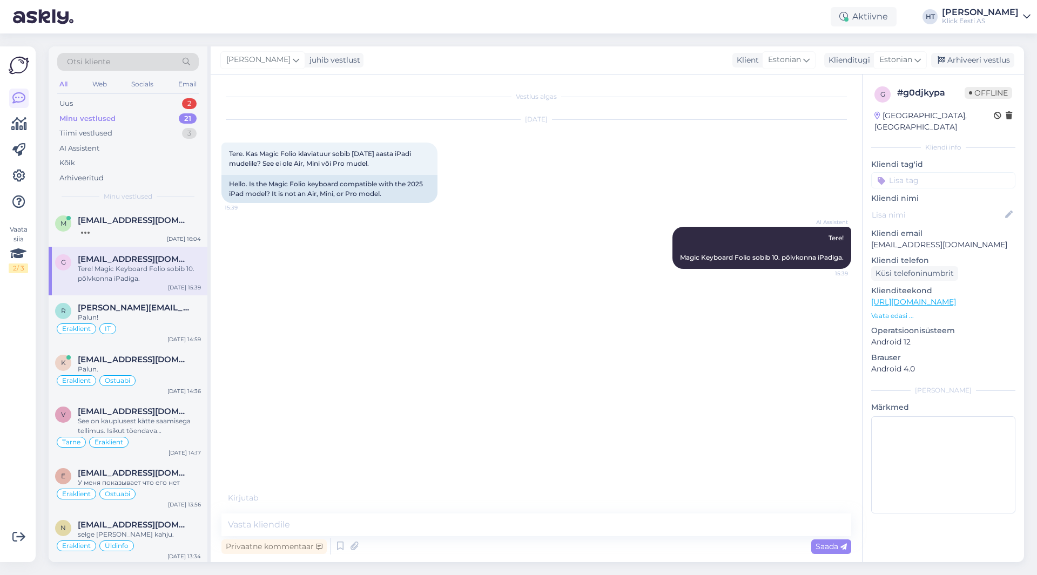
scroll to position [0, 0]
click at [178, 99] on div "Uus 2" at bounding box center [127, 103] width 141 height 15
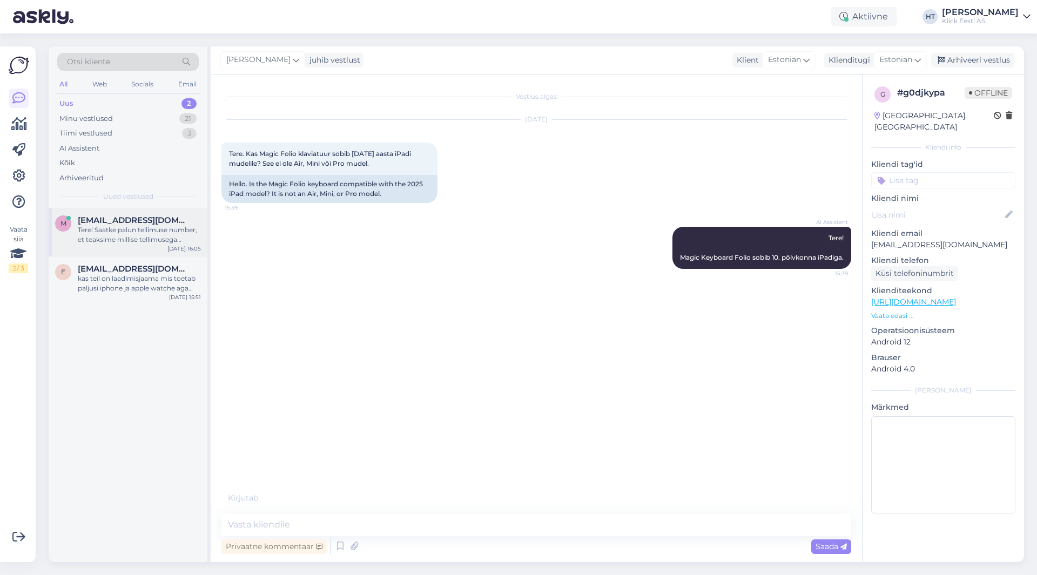
click at [162, 214] on div "m minaronja@gmail.com Tere! Saatke palun tellimuse number, et teaksime millise …" at bounding box center [128, 232] width 159 height 49
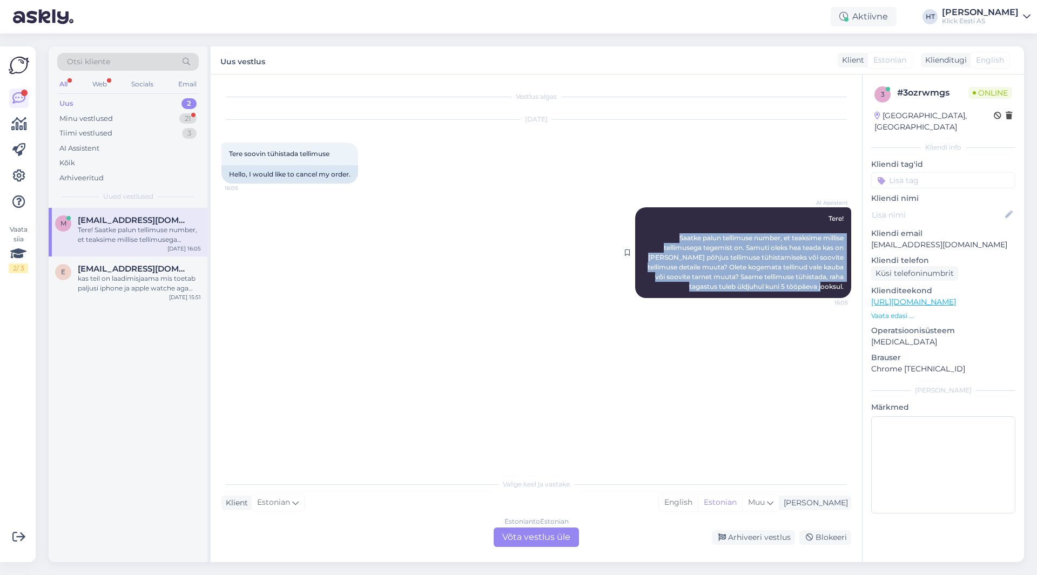
drag, startPoint x: 675, startPoint y: 236, endPoint x: 845, endPoint y: 285, distance: 176.3
click at [845, 285] on div "AI Assistent Tere! Saatke palun tellimuse number, et teaksime millise tellimuse…" at bounding box center [743, 252] width 216 height 91
drag, startPoint x: 845, startPoint y: 286, endPoint x: 826, endPoint y: 216, distance: 71.6
click at [826, 216] on div "AI Assistent Tere! Saatke palun tellimuse number, et teaksime millise tellimuse…" at bounding box center [743, 252] width 216 height 91
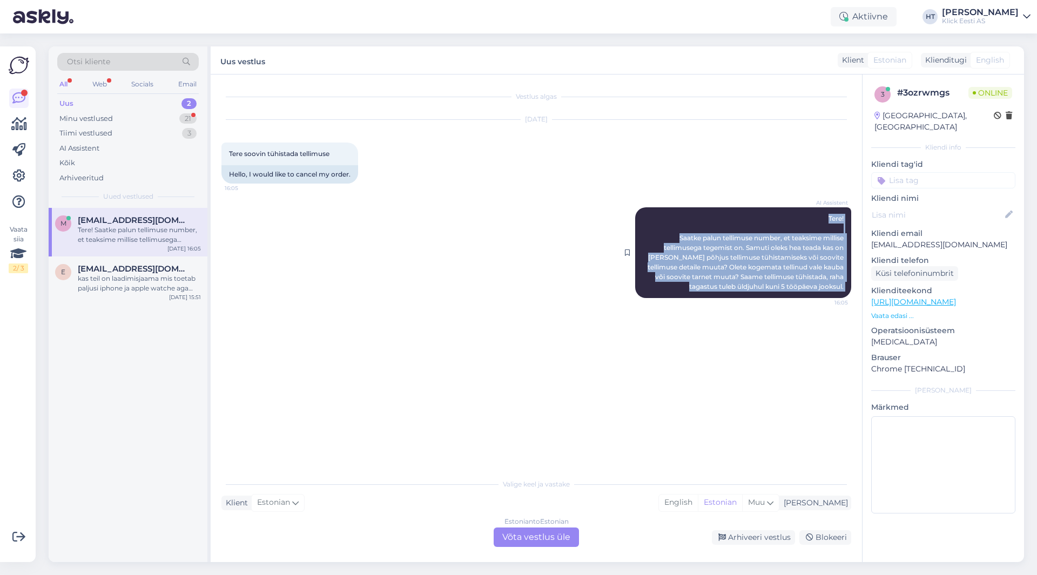
click at [826, 216] on div "AI Assistent Tere! Saatke palun tellimuse number, et teaksime millise tellimuse…" at bounding box center [743, 252] width 216 height 91
drag, startPoint x: 826, startPoint y: 216, endPoint x: 845, endPoint y: 287, distance: 72.8
click at [845, 287] on div "AI Assistent Tere! Saatke palun tellimuse number, et teaksime millise tellimuse…" at bounding box center [743, 252] width 216 height 91
drag, startPoint x: 845, startPoint y: 287, endPoint x: 829, endPoint y: 218, distance: 70.4
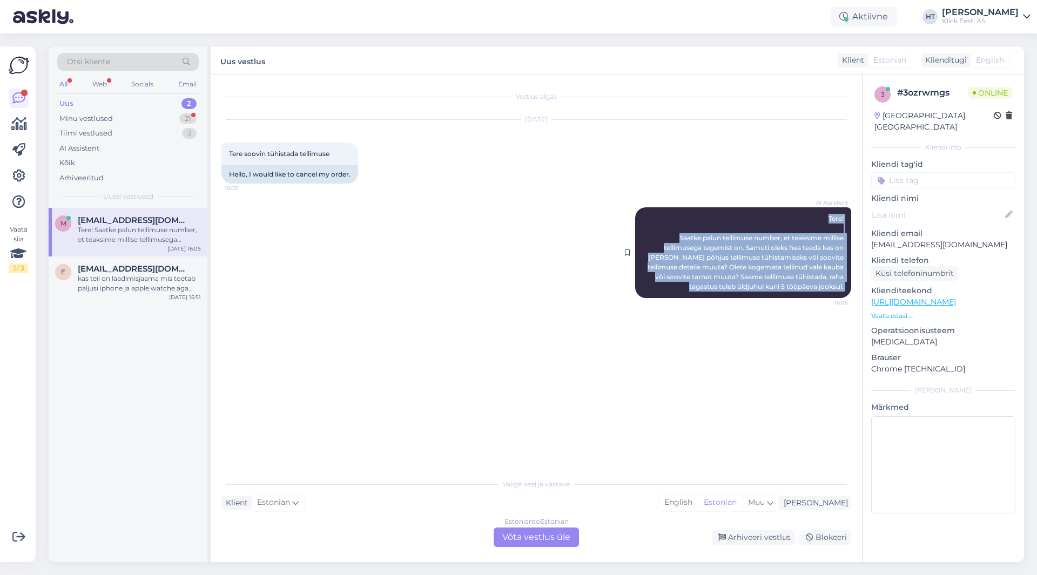
click at [829, 218] on div "AI Assistent Tere! Saatke palun tellimuse number, et teaksime millise tellimuse…" at bounding box center [743, 252] width 216 height 91
click at [825, 219] on div "AI Assistent Tere! Saatke palun tellimuse number, et teaksime millise tellimuse…" at bounding box center [743, 252] width 216 height 91
drag, startPoint x: 827, startPoint y: 217, endPoint x: 844, endPoint y: 288, distance: 72.8
click at [844, 288] on div "AI Assistent Tere! Saatke palun tellimuse number, et teaksime millise tellimuse…" at bounding box center [743, 252] width 216 height 91
click at [845, 285] on div "AI Assistent Tere! Saatke palun tellimuse number, et teaksime millise tellimuse…" at bounding box center [743, 252] width 216 height 91
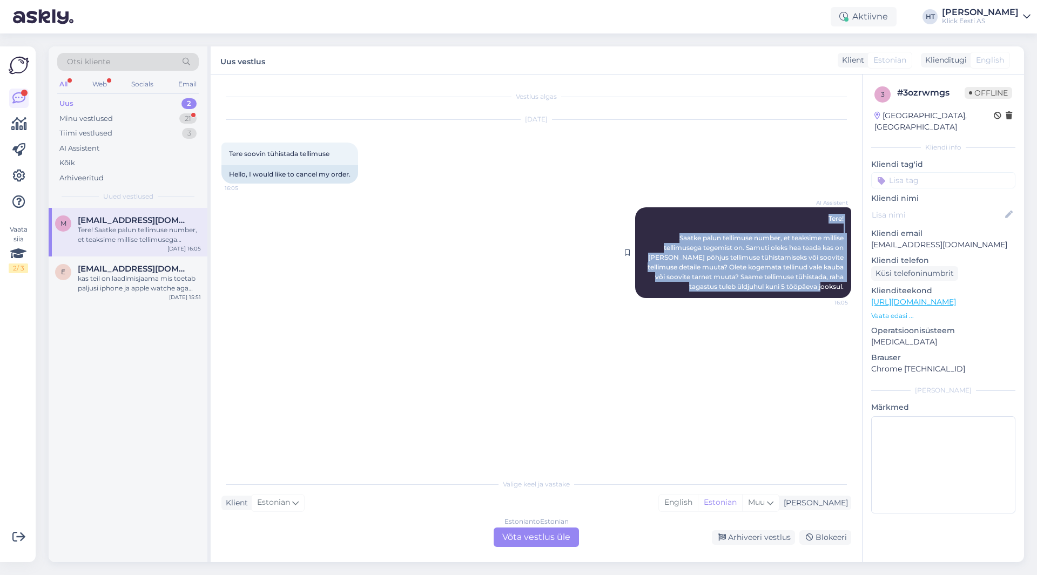
drag, startPoint x: 845, startPoint y: 285, endPoint x: 827, endPoint y: 219, distance: 68.2
click at [827, 219] on div "AI Assistent Tere! Saatke palun tellimuse number, et teaksime millise tellimuse…" at bounding box center [743, 252] width 216 height 91
click at [827, 219] on span "Tere! Saatke palun tellimuse number, et teaksime millise tellimusega tegemist o…" at bounding box center [746, 252] width 198 height 76
drag, startPoint x: 827, startPoint y: 219, endPoint x: 845, endPoint y: 283, distance: 66.7
click at [845, 283] on div "AI Assistent Tere! Saatke palun tellimuse number, et teaksime millise tellimuse…" at bounding box center [743, 252] width 216 height 91
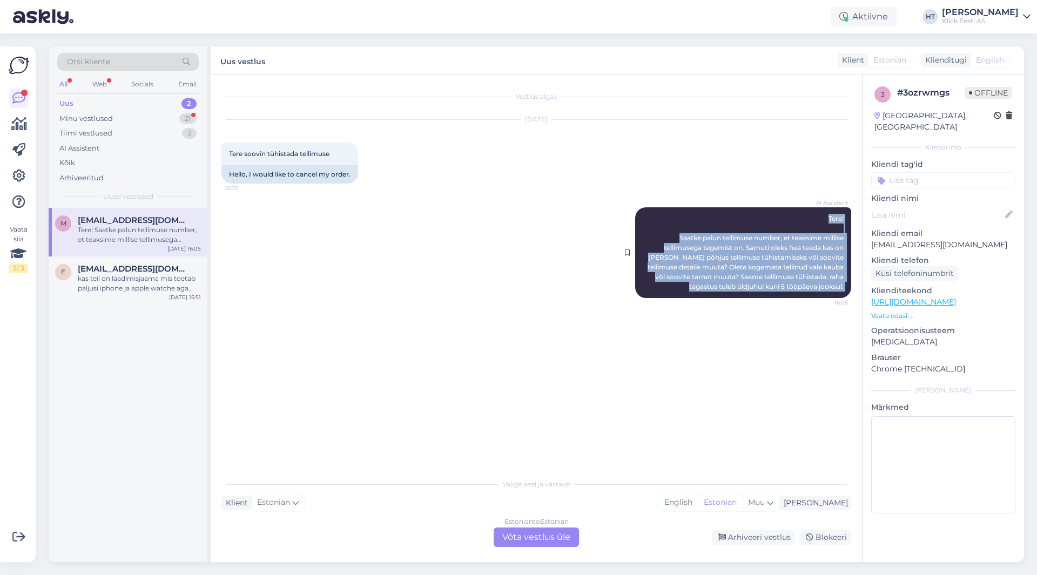
click at [846, 287] on div "AI Assistent Tere! Saatke palun tellimuse number, et teaksime millise tellimuse…" at bounding box center [743, 252] width 216 height 91
drag, startPoint x: 844, startPoint y: 286, endPoint x: 827, endPoint y: 218, distance: 69.7
click at [827, 218] on div "AI Assistent Tere! Saatke palun tellimuse number, et teaksime millise tellimuse…" at bounding box center [743, 252] width 216 height 91
click at [827, 218] on span "Tere! Saatke palun tellimuse number, et teaksime millise tellimusega tegemist o…" at bounding box center [746, 252] width 198 height 76
drag, startPoint x: 827, startPoint y: 218, endPoint x: 844, endPoint y: 288, distance: 71.6
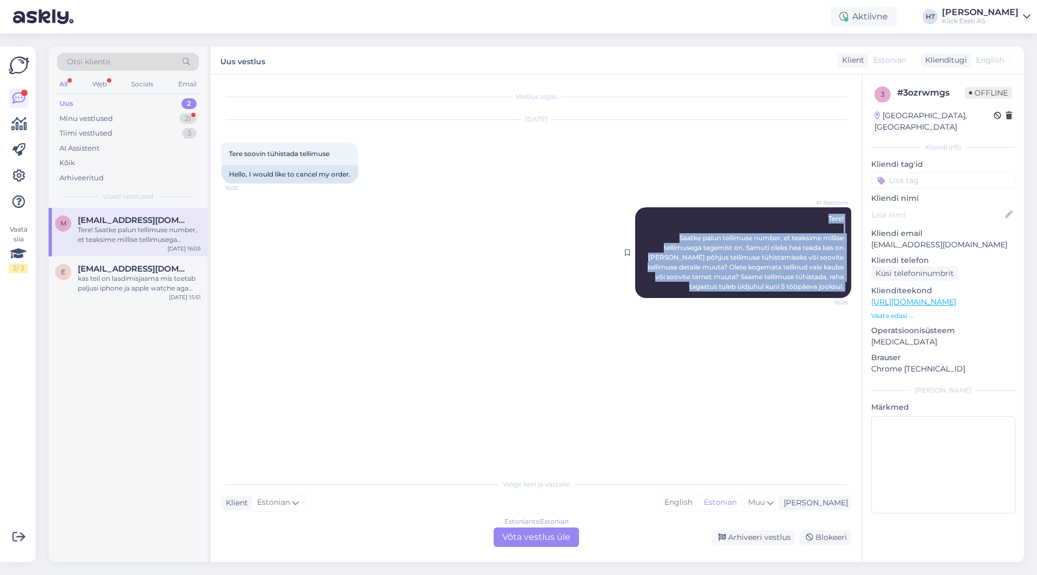
click at [844, 288] on div "AI Assistent Tere! Saatke palun tellimuse number, et teaksime millise tellimuse…" at bounding box center [743, 252] width 216 height 91
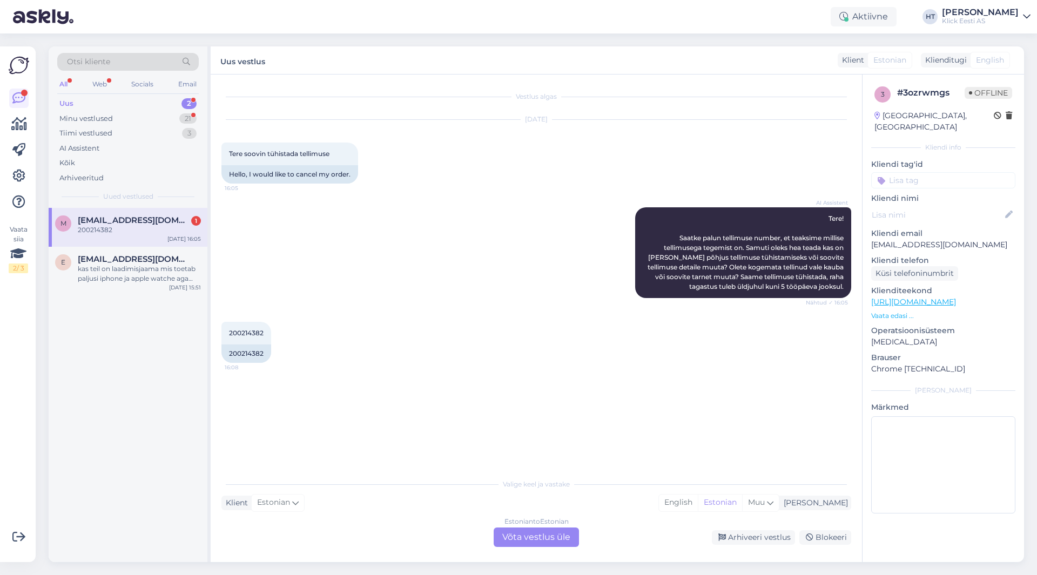
click at [115, 232] on div "200214382" at bounding box center [139, 230] width 123 height 10
click at [239, 331] on span "200214382" at bounding box center [246, 333] width 35 height 8
click at [473, 293] on div "AI Assistent Tere! Saatke palun tellimuse number, et teaksime millise tellimuse…" at bounding box center [535, 252] width 629 height 114
click at [53, 430] on div "m minaronja@gmail.com 200214382 Sep 4 16:05 e ei@aitäh.ee kas teil on laadimisj…" at bounding box center [128, 385] width 159 height 354
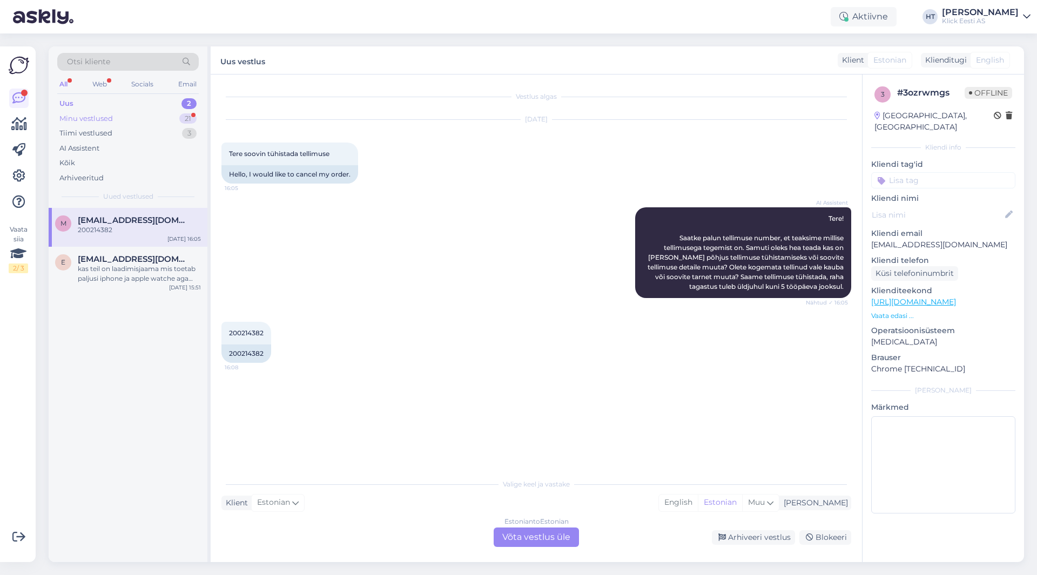
click at [175, 119] on div "Minu vestlused 21" at bounding box center [127, 118] width 141 height 15
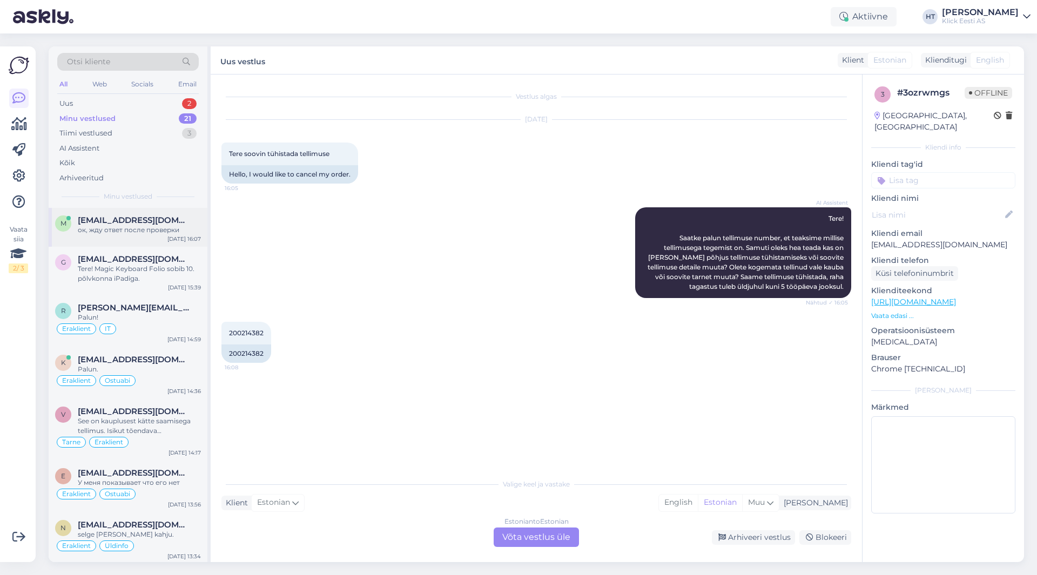
click at [164, 234] on div "ок, жду ответ после проверки" at bounding box center [139, 230] width 123 height 10
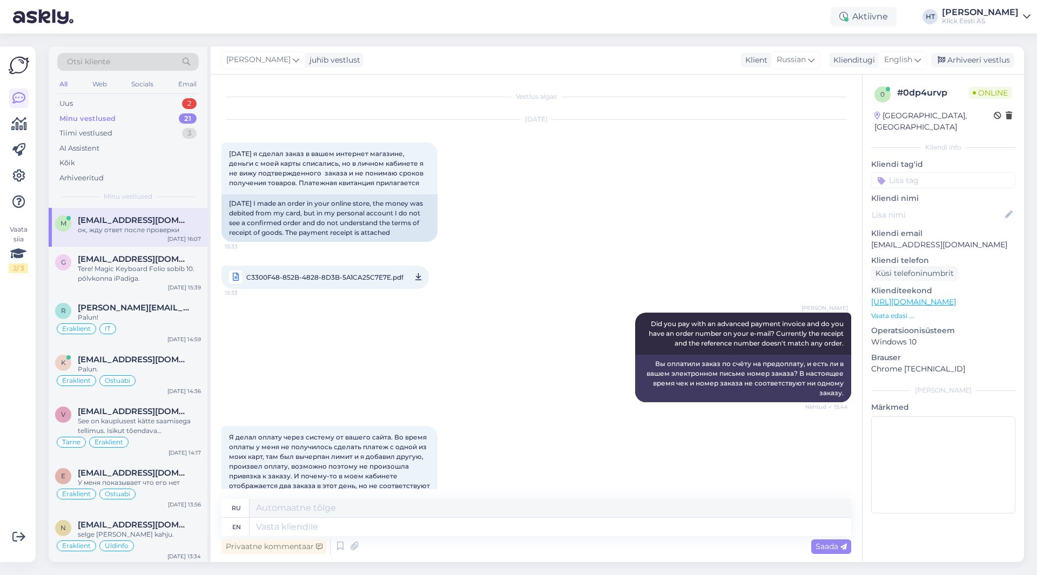
scroll to position [917, 0]
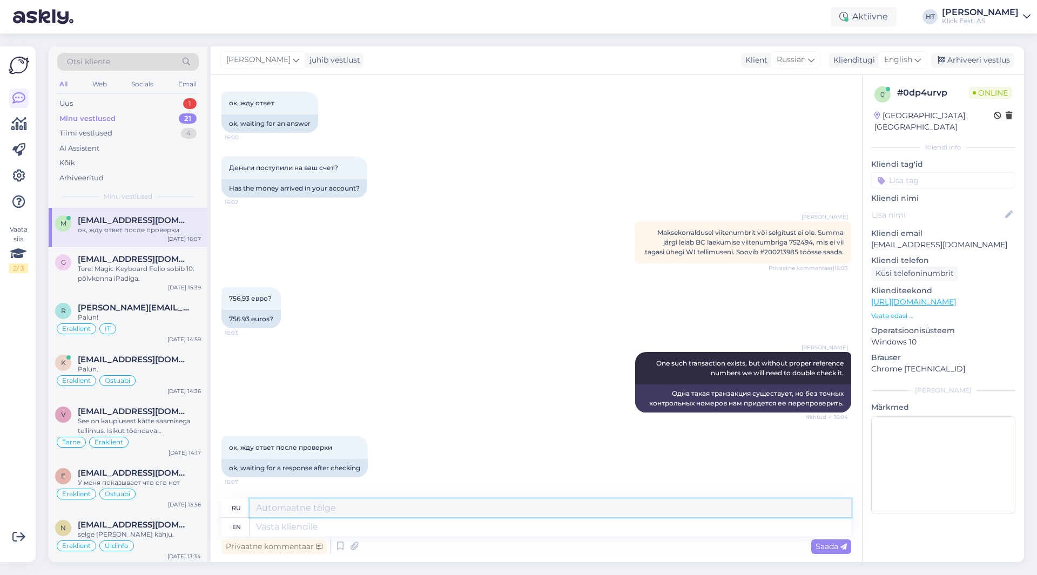
click at [475, 511] on textarea at bounding box center [549, 508] width 601 height 18
click at [173, 98] on div "Uus 1" at bounding box center [127, 103] width 141 height 15
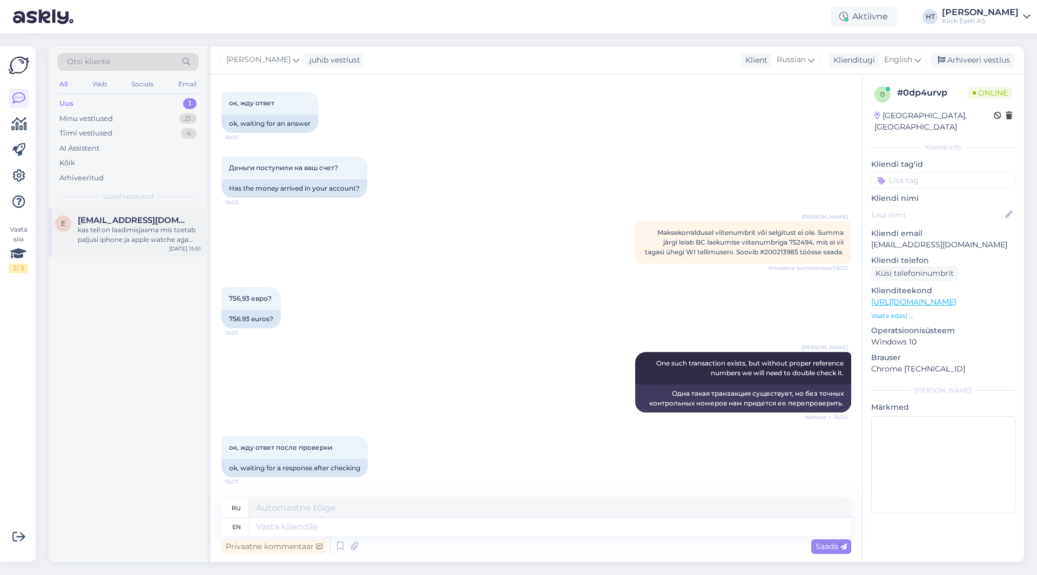
click at [143, 225] on div "kas teil on laadimisjaama mis toetab paljusi iphone ja apple watche aga oleks k…" at bounding box center [139, 234] width 123 height 19
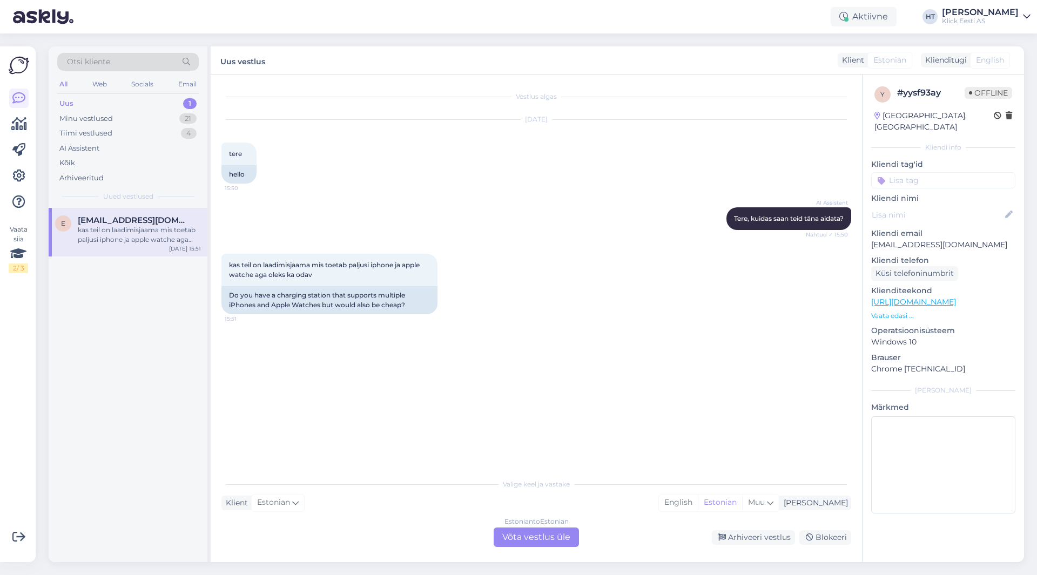
scroll to position [0, 0]
click at [530, 322] on div "kas teil on laadimisjaama mis toetab paljusi iphone ja apple watche aga oleks k…" at bounding box center [535, 284] width 629 height 84
click at [546, 543] on div "Estonian to Estonian Võta vestlus üle" at bounding box center [535, 536] width 85 height 19
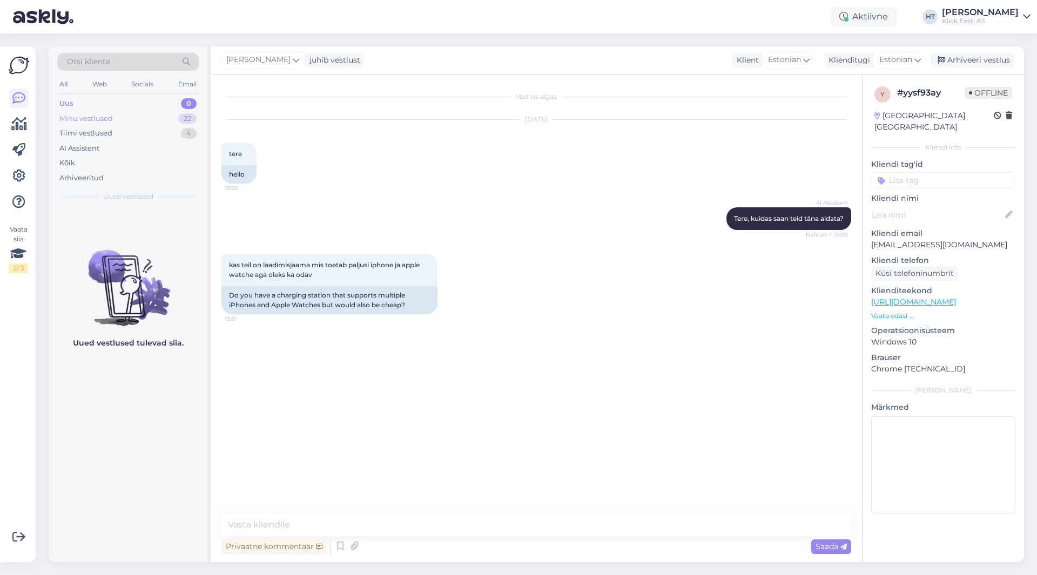
click at [160, 120] on div "Minu vestlused 22" at bounding box center [127, 118] width 141 height 15
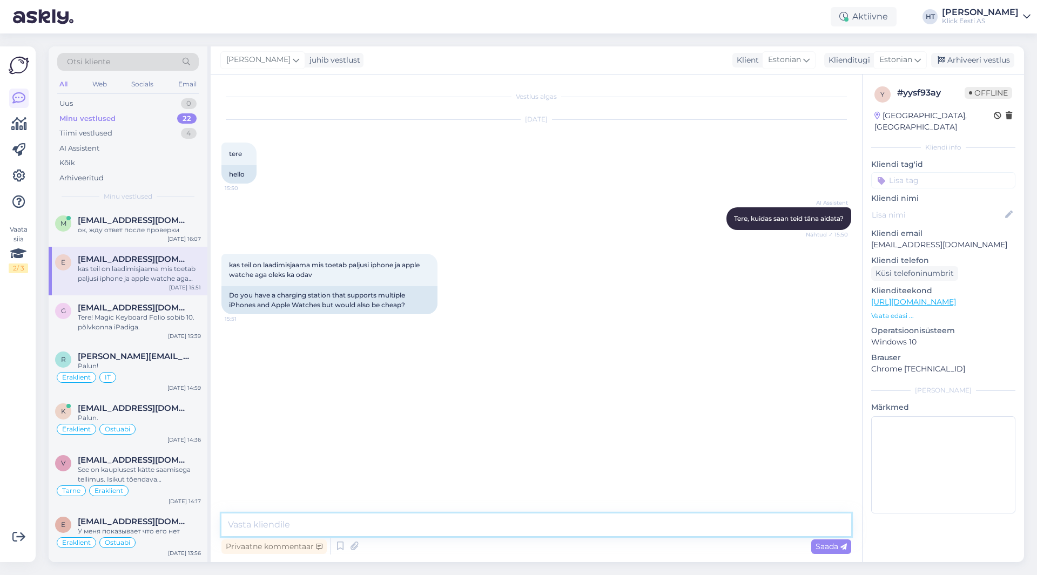
click at [392, 524] on textarea at bounding box center [535, 524] width 629 height 23
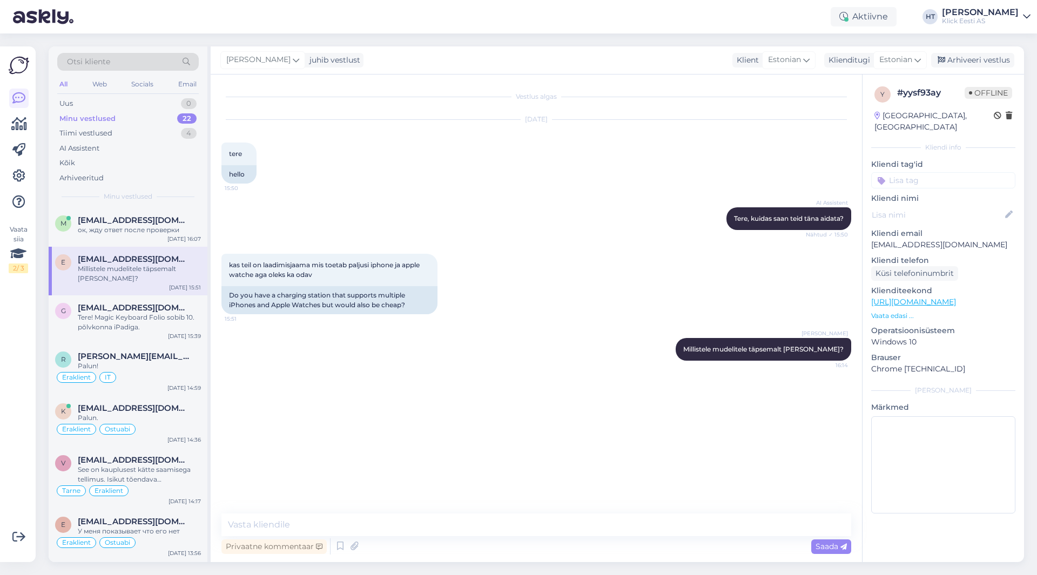
click at [487, 406] on div "Vestlus algas Sep 4 2025 tere 15:50 hello AI Assistent Tere, kuidas saan teid t…" at bounding box center [540, 294] width 639 height 418
click at [461, 528] on textarea at bounding box center [535, 524] width 629 height 23
click at [195, 240] on div "Sep 4 16:07" at bounding box center [183, 239] width 33 height 8
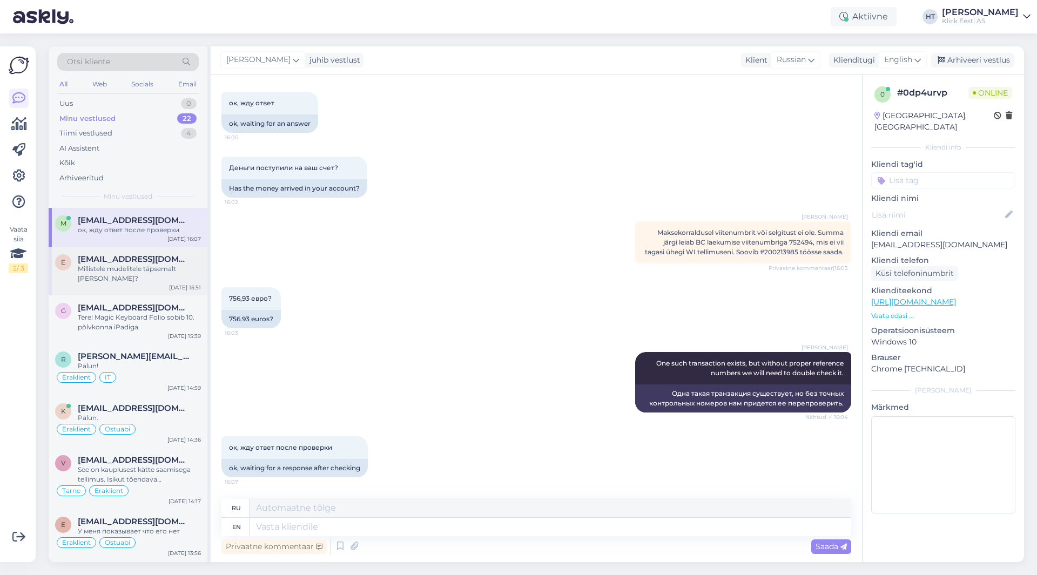
click at [186, 272] on div "Millistele mudelitele täpsemalt tarvis läheb?" at bounding box center [139, 273] width 123 height 19
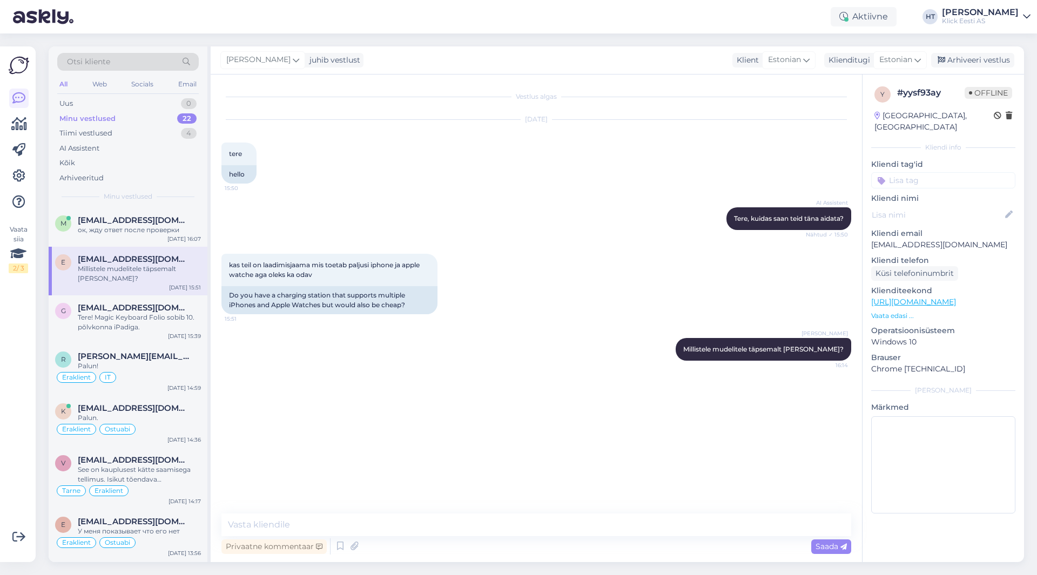
scroll to position [0, 0]
click at [178, 235] on div "Sep 4 16:07" at bounding box center [183, 239] width 33 height 8
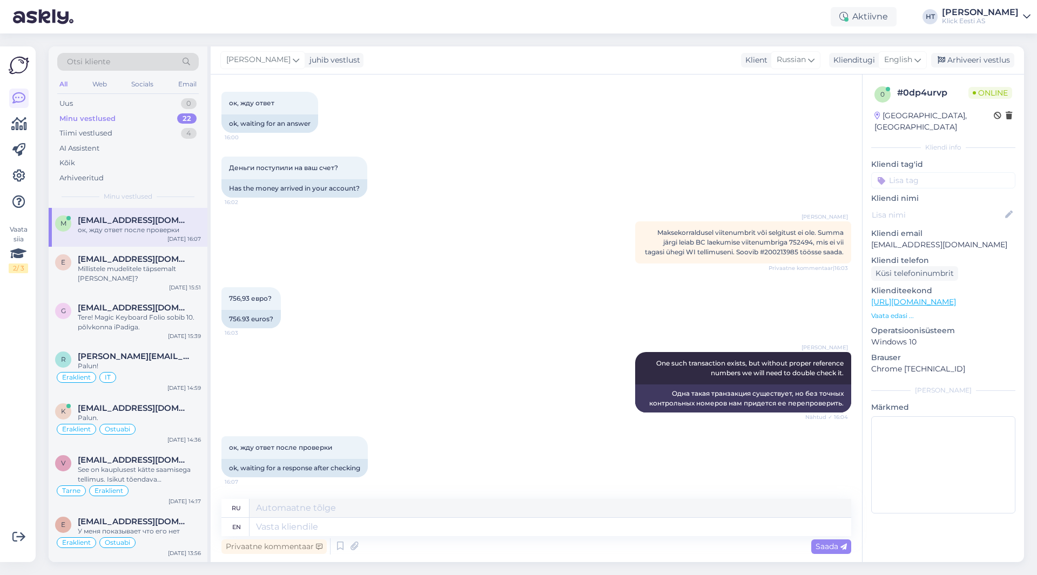
click at [436, 556] on div "Vestlus algas Sep 4 2025 31.08.2025 я сделал заказ в вашем интернет магазине, д…" at bounding box center [536, 317] width 651 height 487
click at [951, 172] on input at bounding box center [943, 180] width 144 height 16
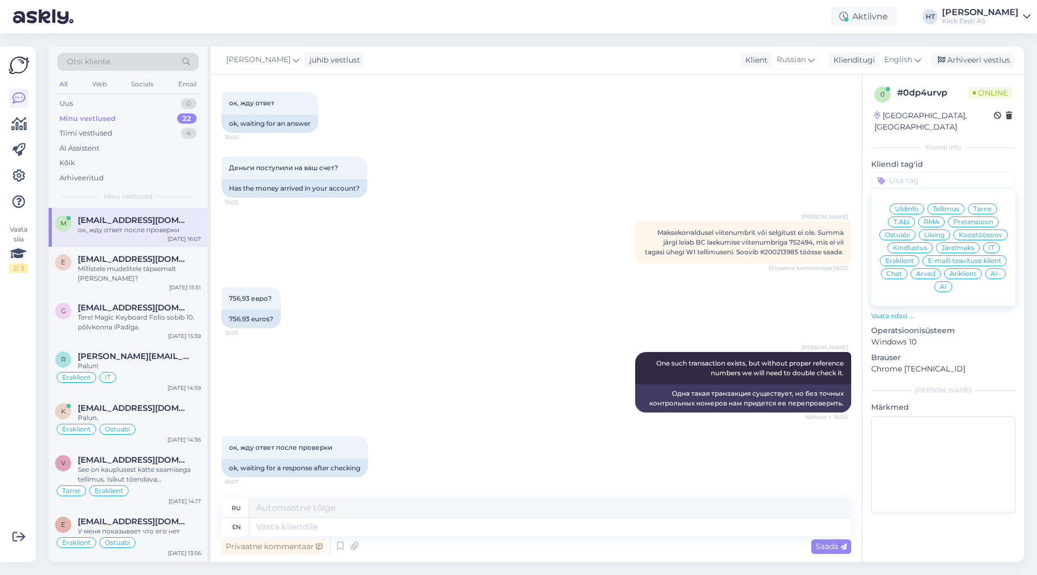
click at [902, 258] on span "Eraklient" at bounding box center [899, 261] width 29 height 6
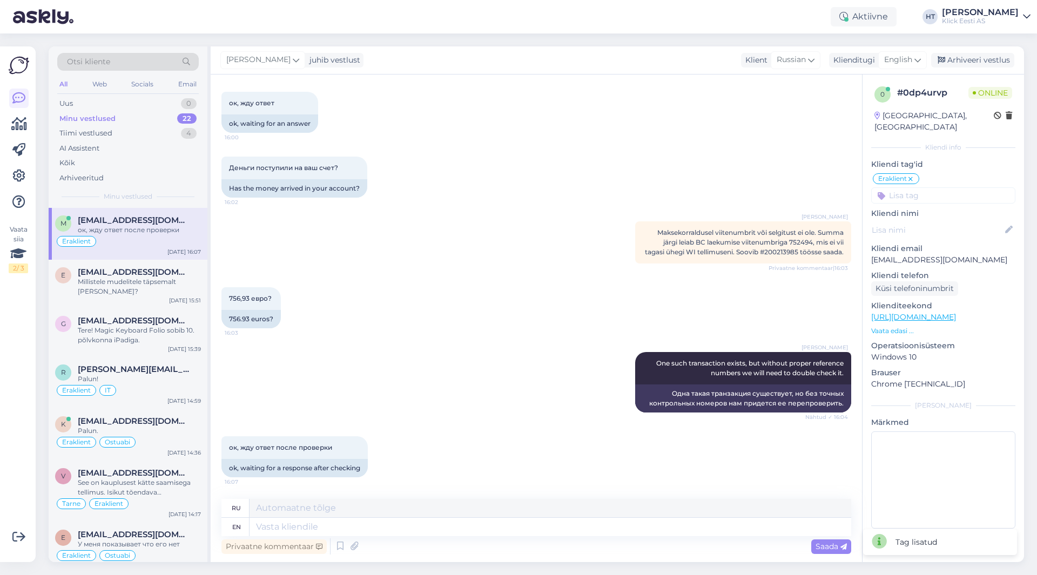
click at [932, 187] on input at bounding box center [943, 195] width 144 height 16
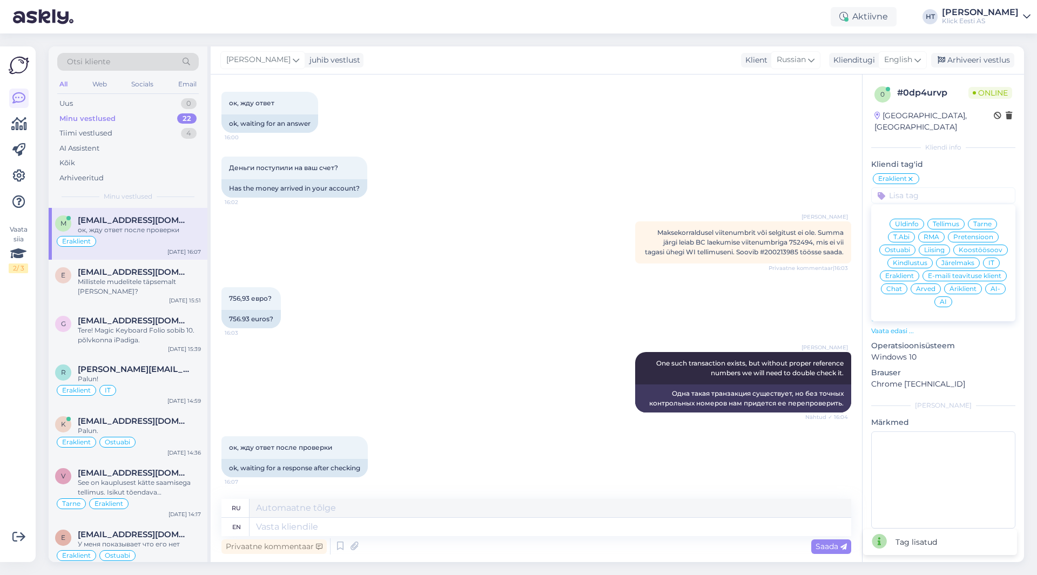
click at [953, 219] on div "Tellimus" at bounding box center [945, 224] width 37 height 11
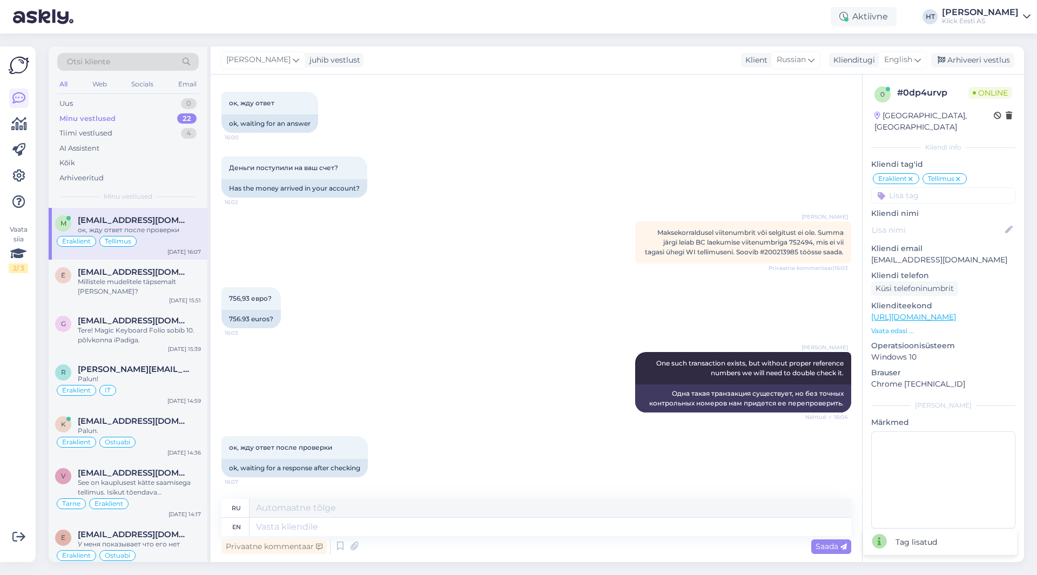
click at [568, 194] on div "Деньги поступили на ваш счет? 16:02 Has the money arrived in your account?" at bounding box center [535, 177] width 629 height 65
click at [242, 55] on span "[PERSON_NAME]" at bounding box center [258, 60] width 64 height 12
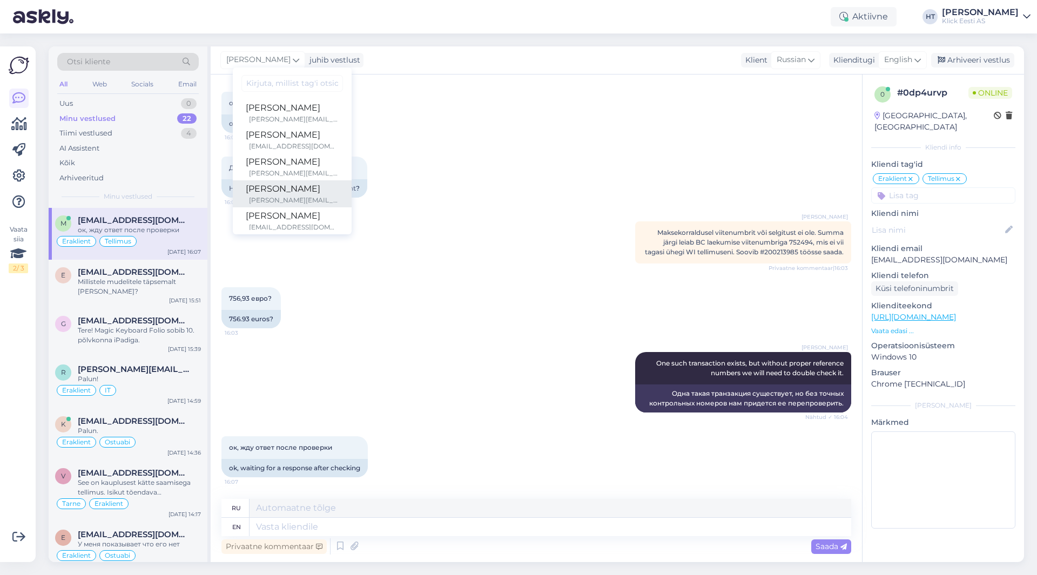
click at [273, 192] on div "[PERSON_NAME]" at bounding box center [292, 188] width 93 height 13
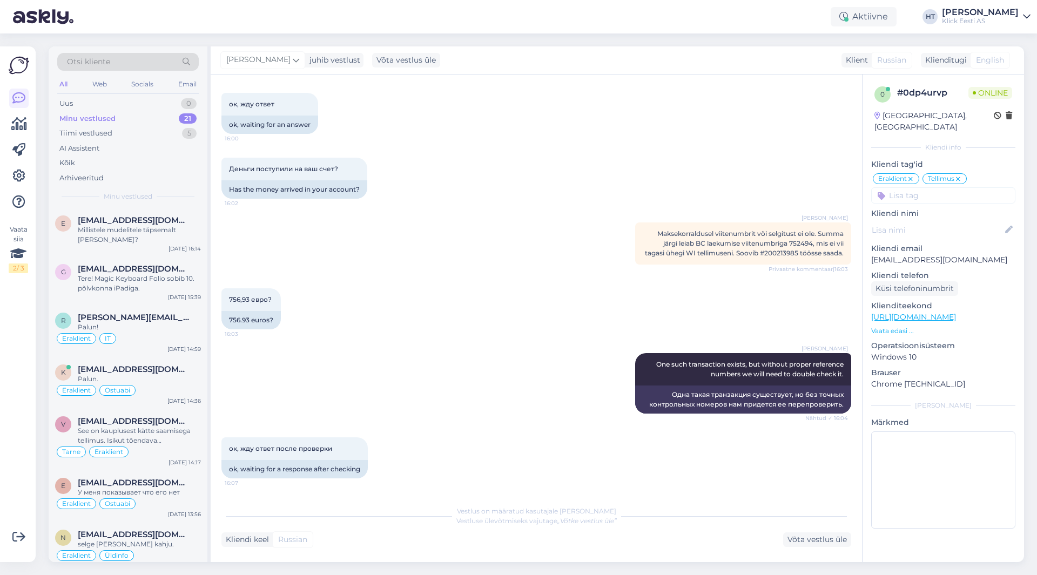
click at [0, 384] on div "Vaata siia 2 / 3 Võimalused Veendu, et Askly loob sulle väärtust. Sulge Ühenda …" at bounding box center [18, 304] width 36 height 516
click at [106, 104] on div "Uus 1" at bounding box center [127, 103] width 141 height 15
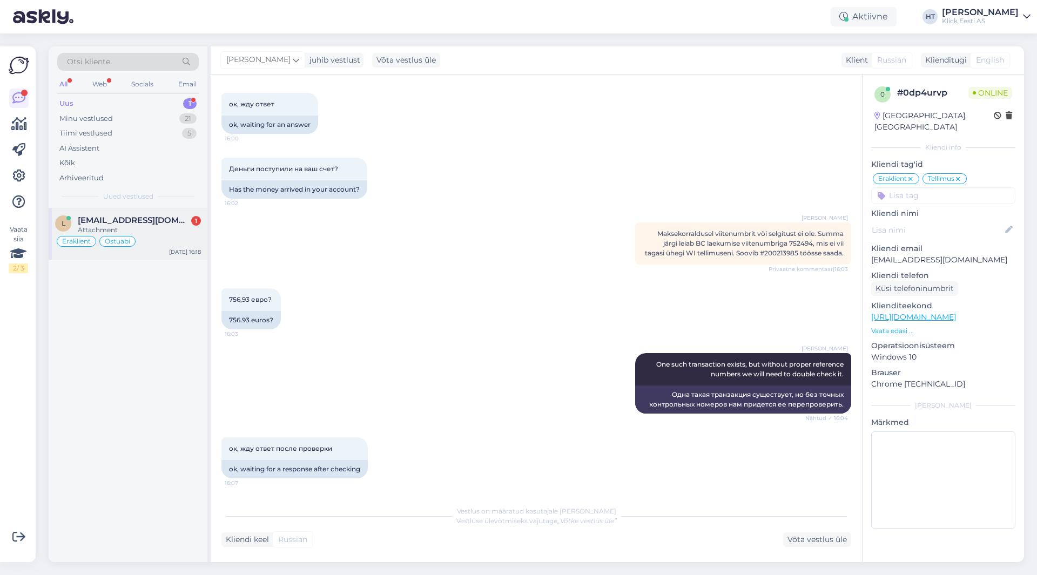
click at [148, 215] on div "l liina.jegorov.01@gmail.com 1 Attachment Eraklient Ostuabi Sep 4 16:18" at bounding box center [128, 234] width 159 height 52
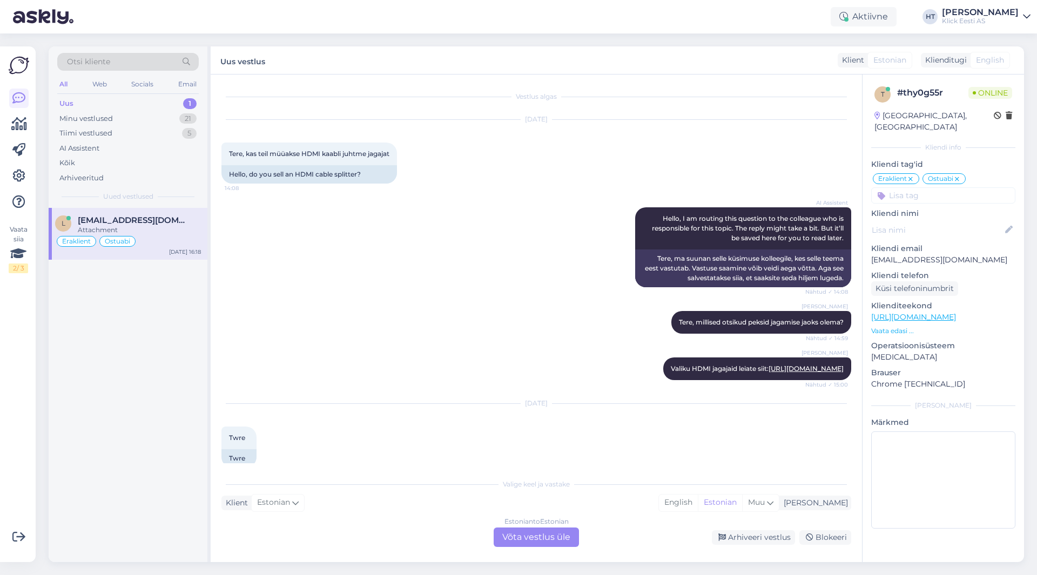
scroll to position [198, 0]
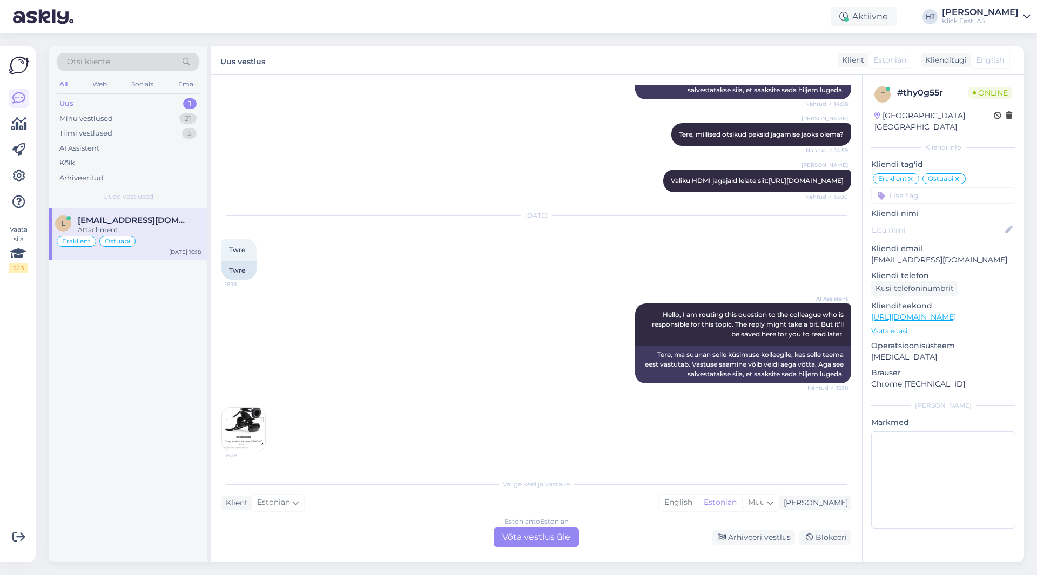
click at [256, 439] on img at bounding box center [243, 429] width 43 height 43
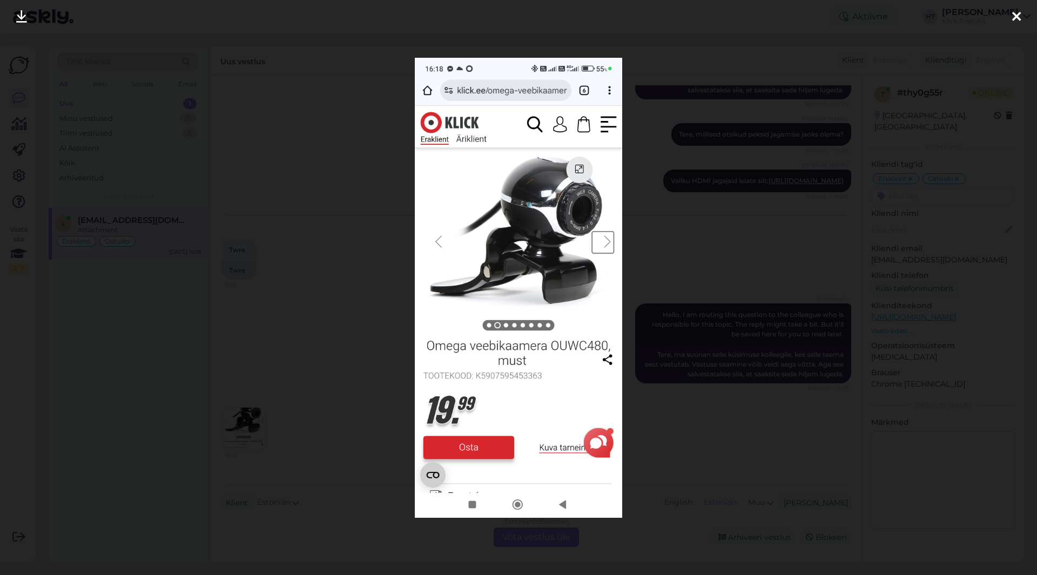
click at [337, 341] on div at bounding box center [518, 287] width 1037 height 575
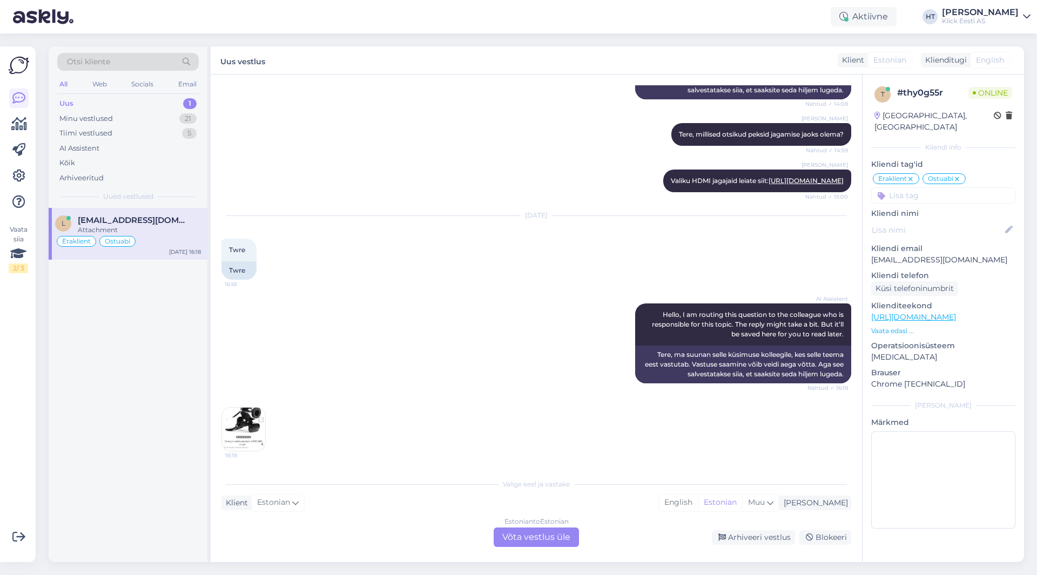
click at [523, 537] on div "Estonian to Estonian Võta vestlus üle" at bounding box center [535, 536] width 85 height 19
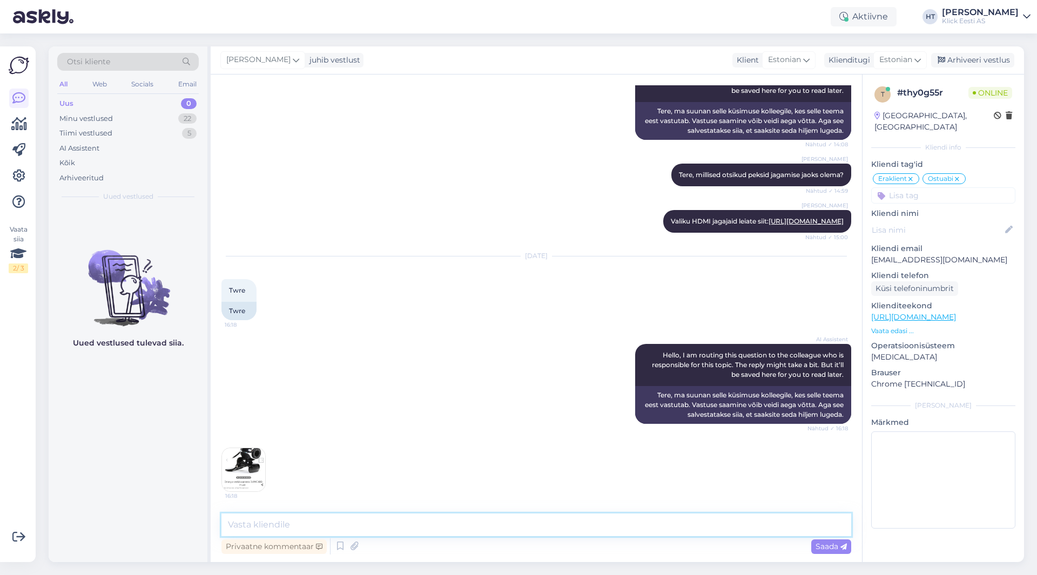
click at [526, 524] on textarea at bounding box center [535, 524] width 629 height 23
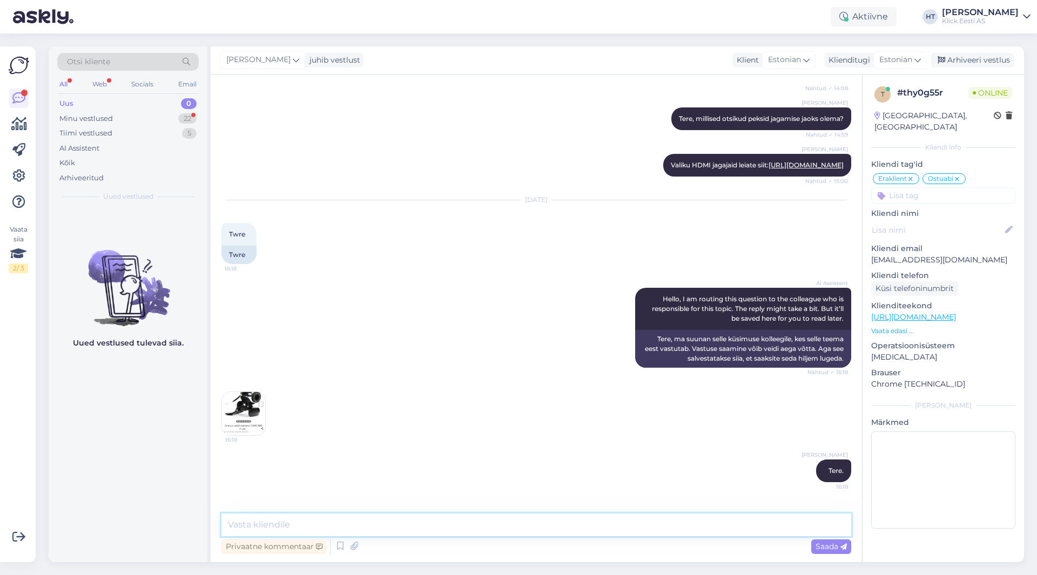
scroll to position [250, 0]
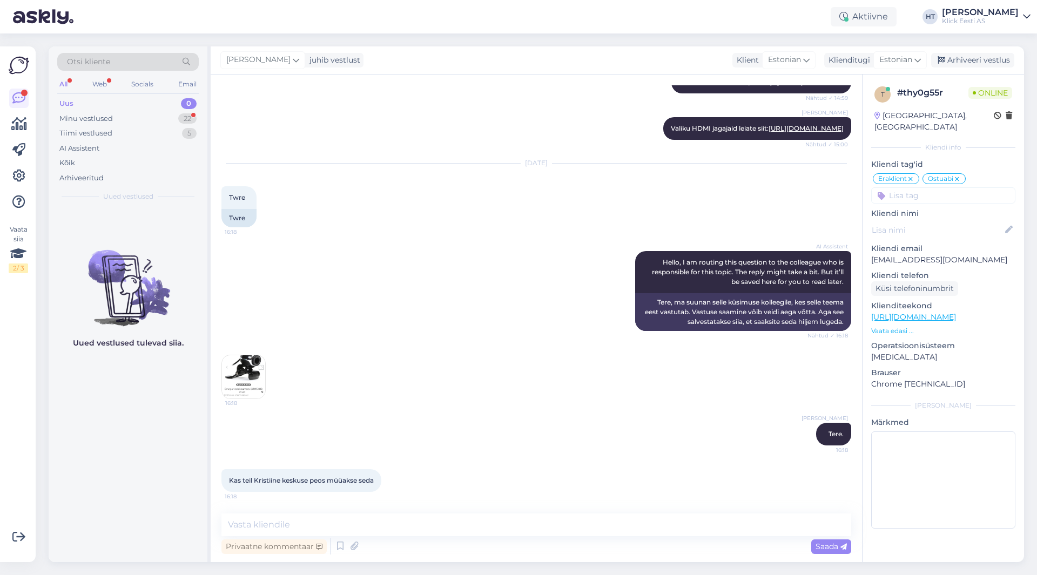
click at [242, 368] on img at bounding box center [243, 376] width 43 height 43
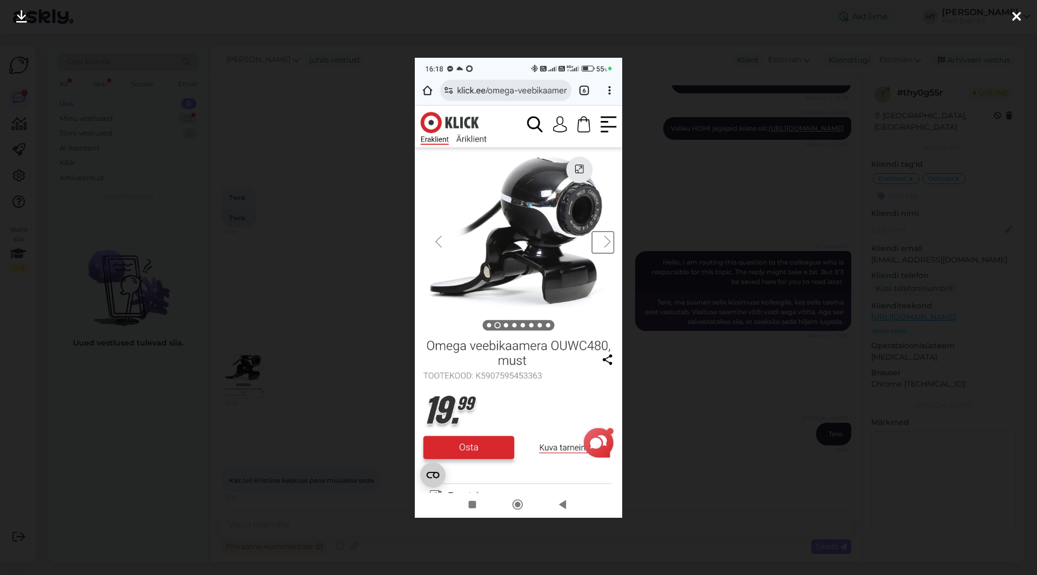
click at [337, 357] on div at bounding box center [518, 287] width 1037 height 575
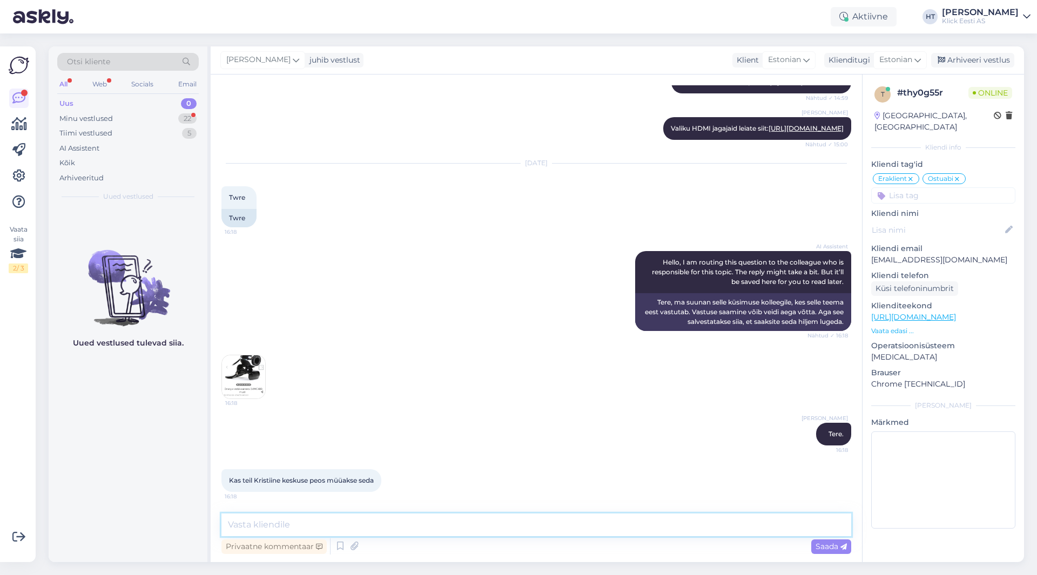
click at [475, 533] on textarea at bounding box center [535, 524] width 629 height 23
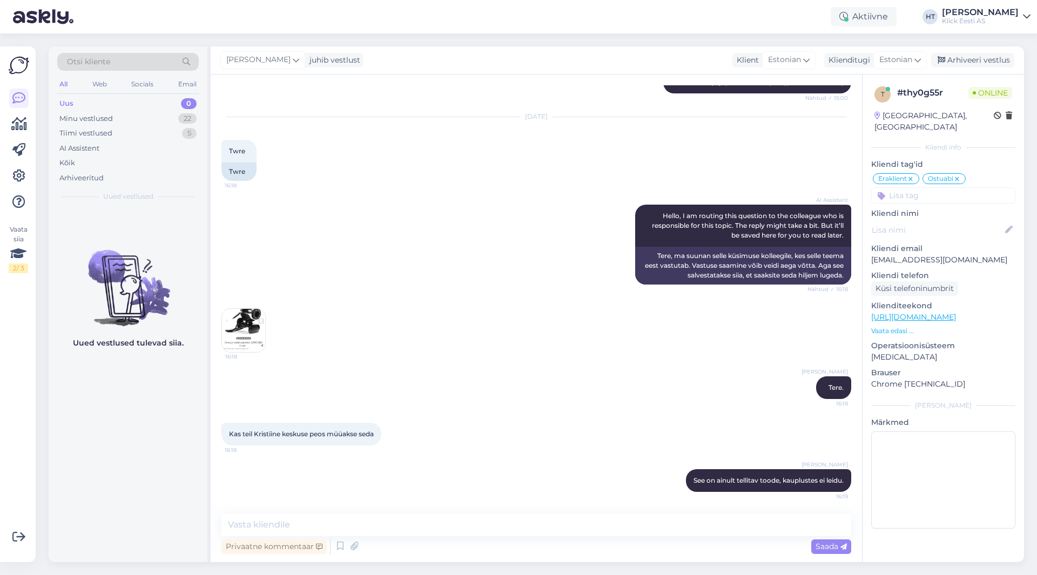
click at [110, 471] on div "Uued vestlused tulevad siia." at bounding box center [128, 385] width 159 height 354
click at [159, 124] on div "Minu vestlused 22" at bounding box center [127, 118] width 141 height 15
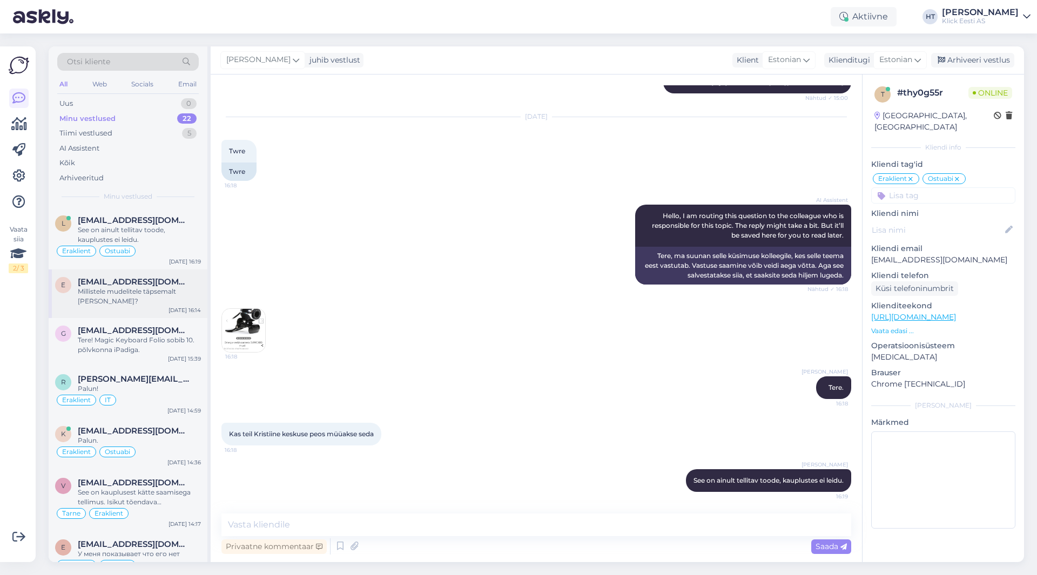
click at [159, 289] on div "Millistele mudelitele täpsemalt tarvis läheb?" at bounding box center [139, 296] width 123 height 19
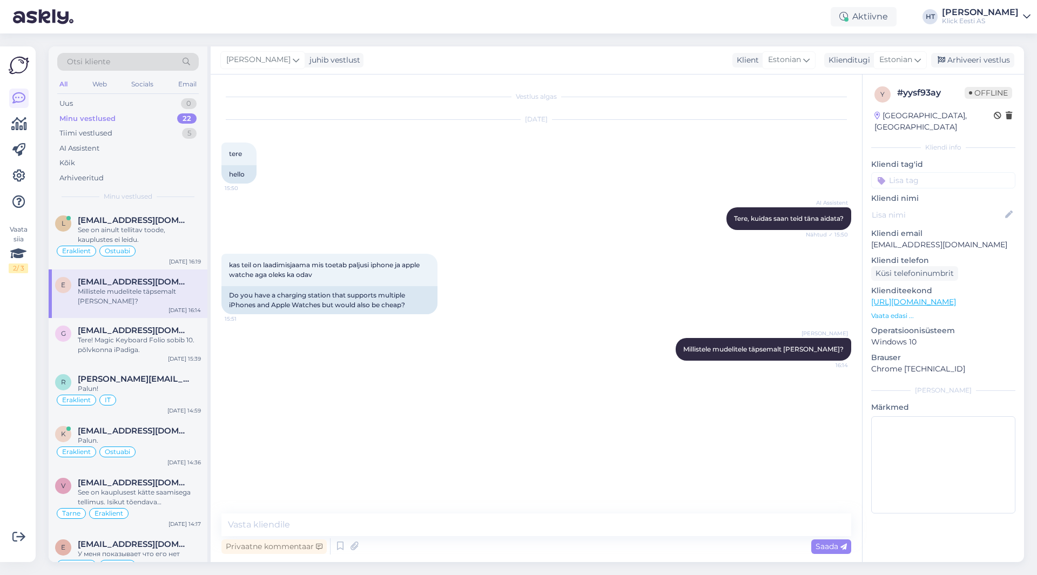
scroll to position [0, 0]
click at [188, 232] on div "See on ainult tellitav toode, kauplustes ei leidu." at bounding box center [139, 234] width 123 height 19
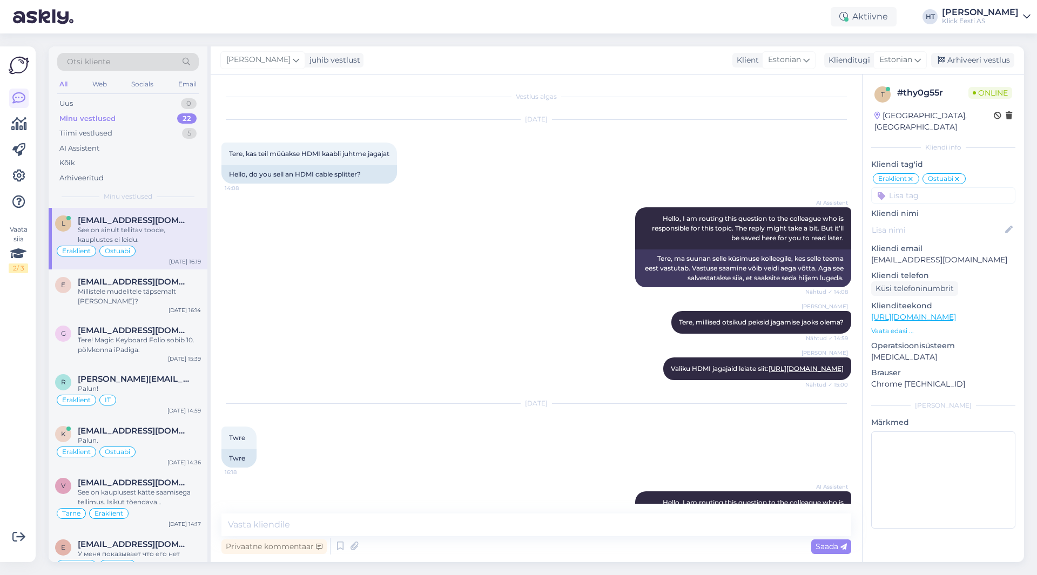
scroll to position [296, 0]
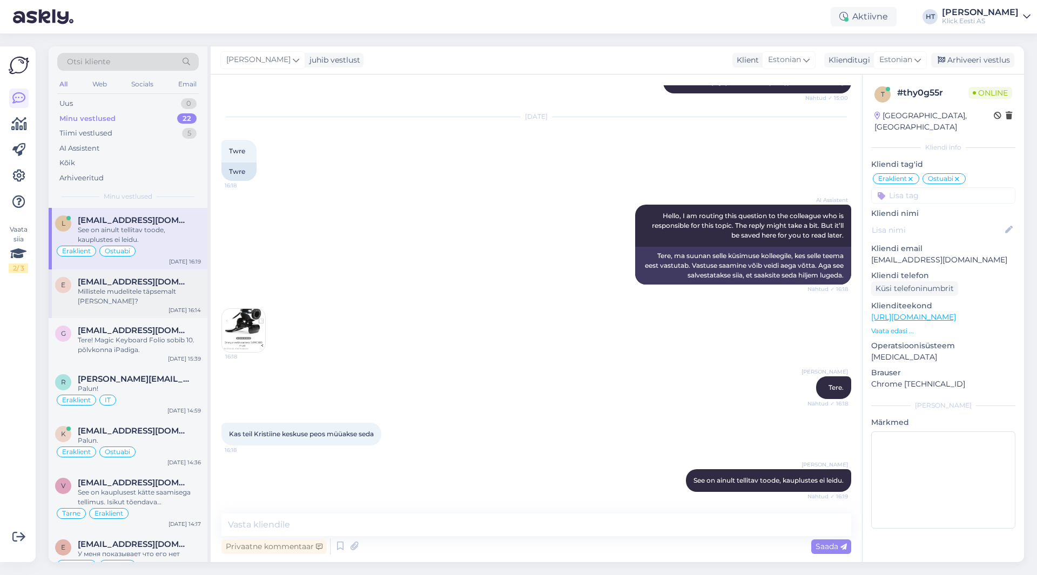
click at [103, 304] on div "Millistele mudelitele täpsemalt tarvis läheb?" at bounding box center [139, 296] width 123 height 19
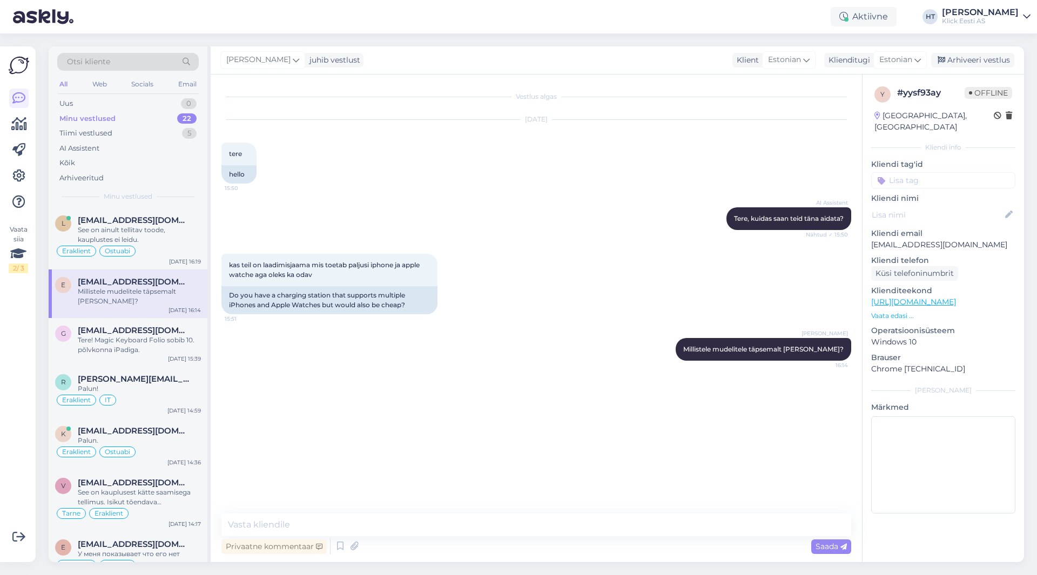
scroll to position [0, 0]
click at [274, 360] on div "Henri Täht Millistele mudelitele täpsemalt tarvis läheb? 16:14" at bounding box center [535, 349] width 629 height 46
click at [128, 110] on div "Uus 0" at bounding box center [127, 103] width 141 height 15
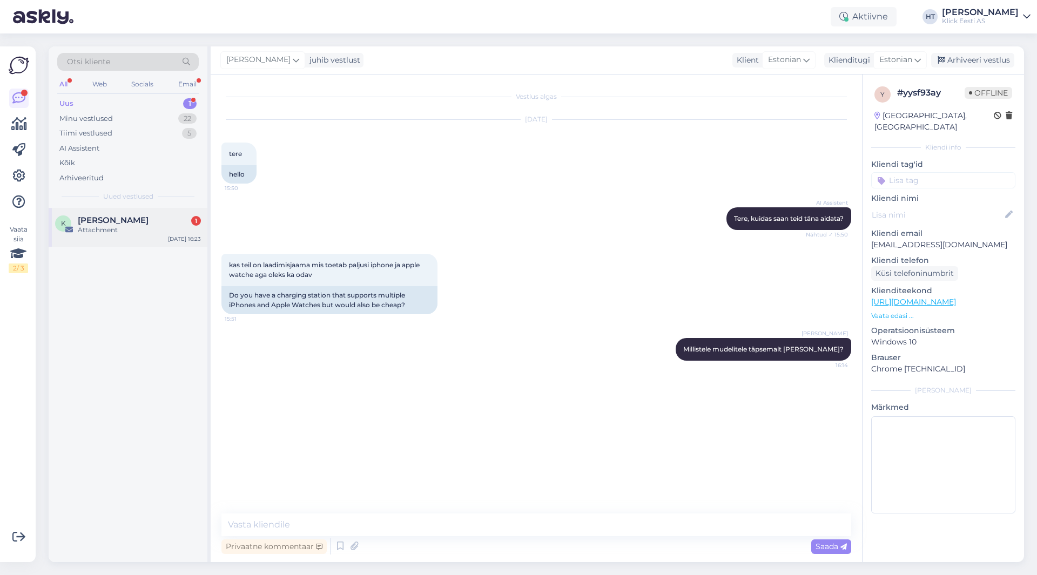
click at [155, 216] on div "Kätlin Kivit 1" at bounding box center [139, 220] width 123 height 10
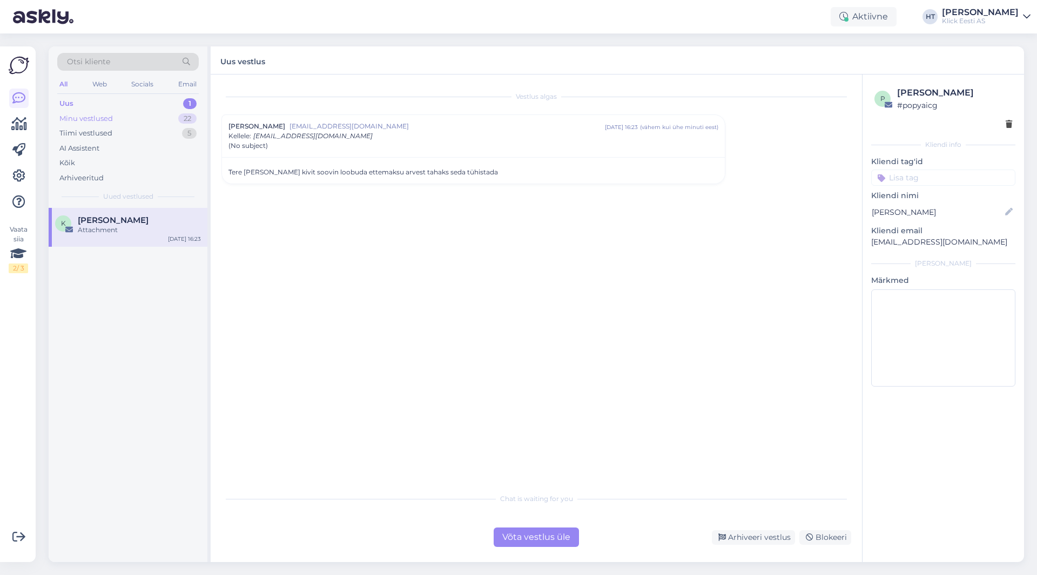
click at [166, 119] on div "Minu vestlused 22" at bounding box center [127, 118] width 141 height 15
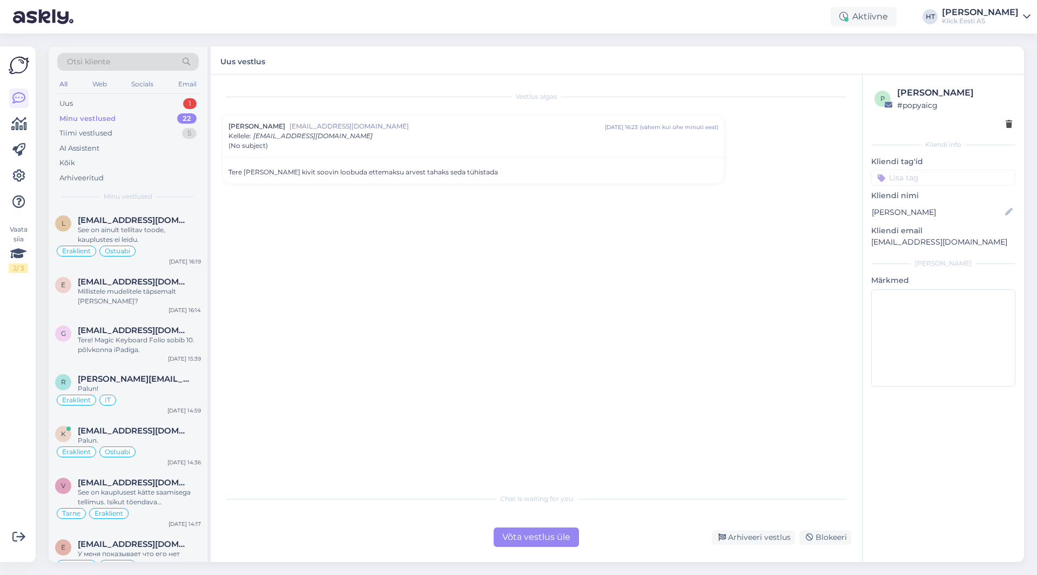
click at [157, 125] on div "Minu vestlused 22" at bounding box center [127, 118] width 141 height 15
click at [167, 136] on div "Tiimi vestlused 5" at bounding box center [127, 133] width 141 height 15
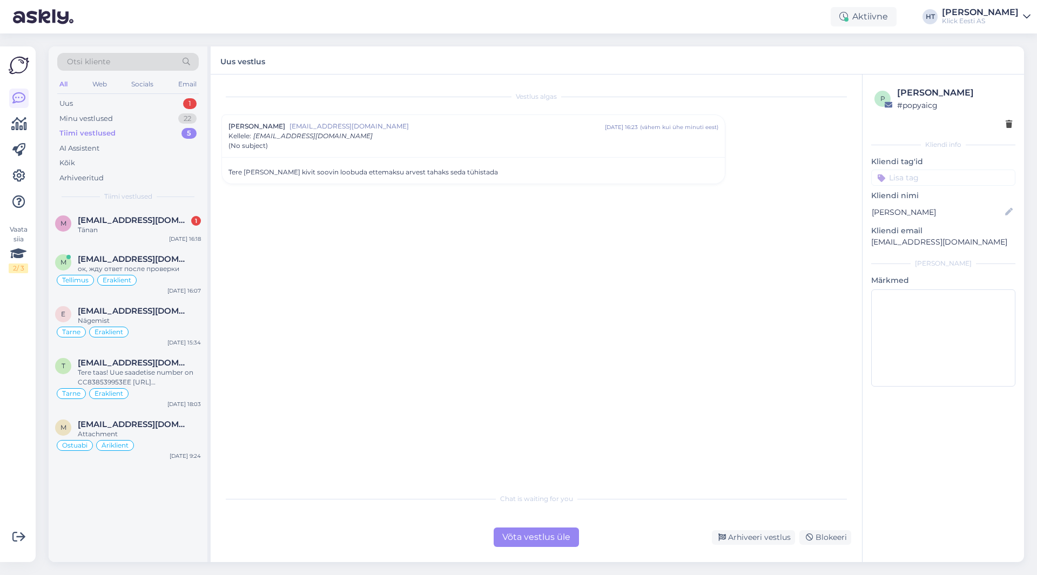
click at [156, 517] on div "m minaronja@gmail.com 1 Tänan Sep 4 16:18 m mutyk.r@gmail.com ок, жду ответ пос…" at bounding box center [128, 385] width 159 height 354
click at [146, 234] on div "Tänan" at bounding box center [139, 230] width 123 height 10
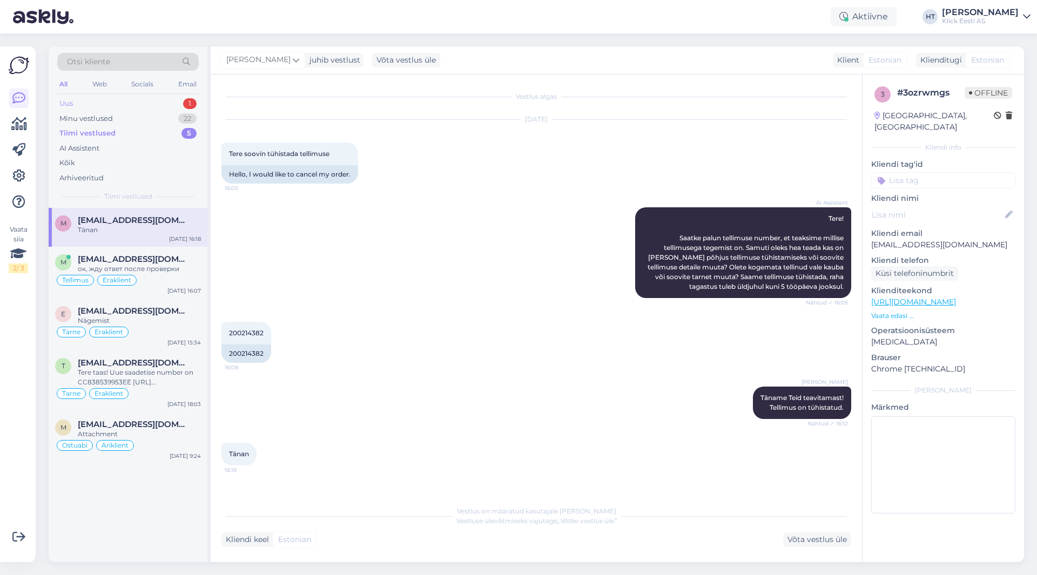
click at [168, 102] on div "Uus 1" at bounding box center [127, 103] width 141 height 15
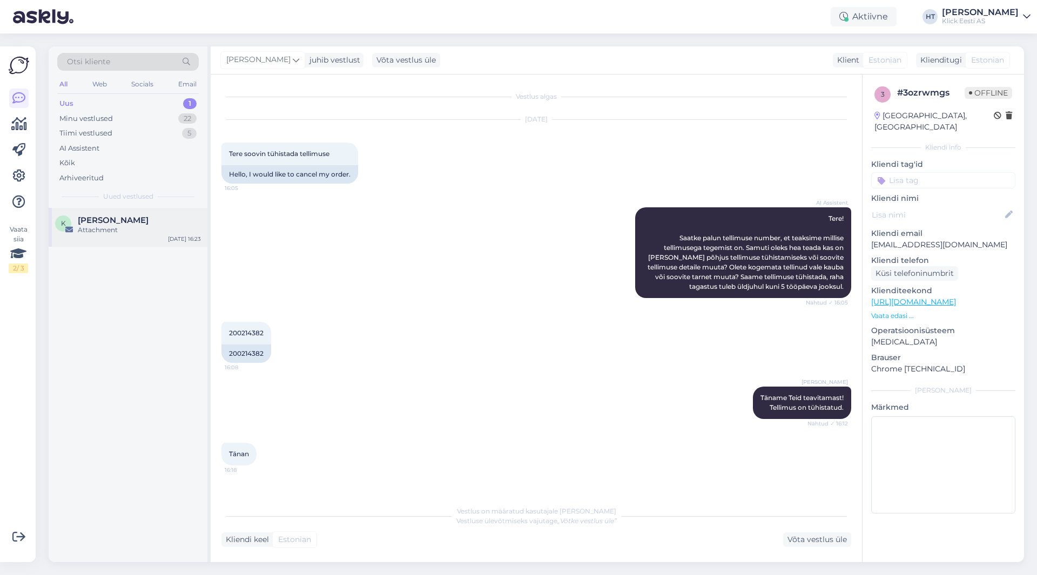
click at [153, 222] on div "Kätlin Kivit" at bounding box center [139, 220] width 123 height 10
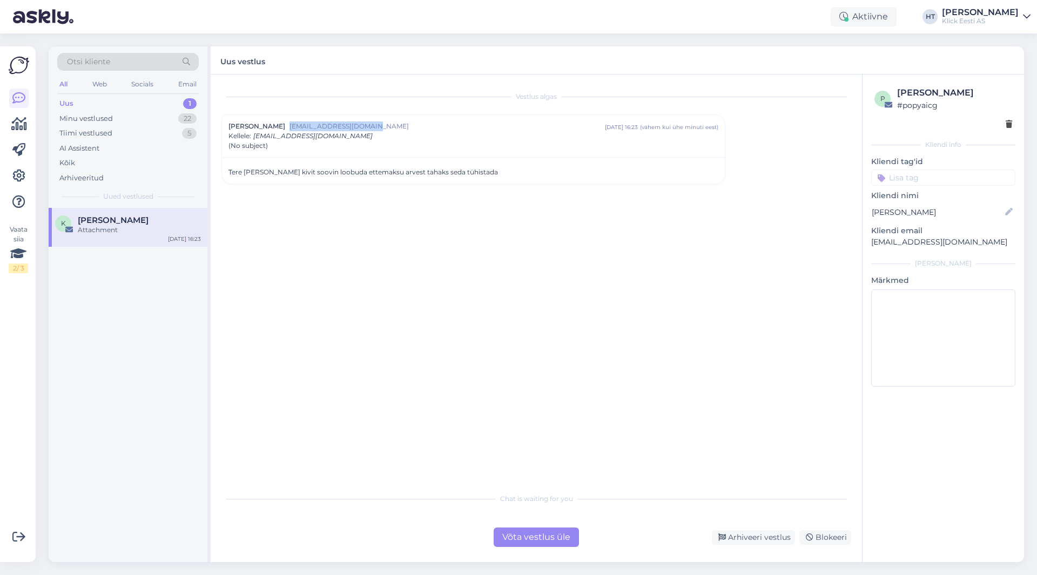
drag, startPoint x: 362, startPoint y: 127, endPoint x: 270, endPoint y: 128, distance: 92.3
click at [289, 128] on span "katlinkivit7@gmail.com" at bounding box center [446, 126] width 315 height 10
drag, startPoint x: 364, startPoint y: 127, endPoint x: 269, endPoint y: 126, distance: 95.6
click at [289, 126] on span "katlinkivit7@gmail.com" at bounding box center [462, 126] width 346 height 10
click at [508, 534] on div "Võta vestlus üle" at bounding box center [535, 536] width 85 height 19
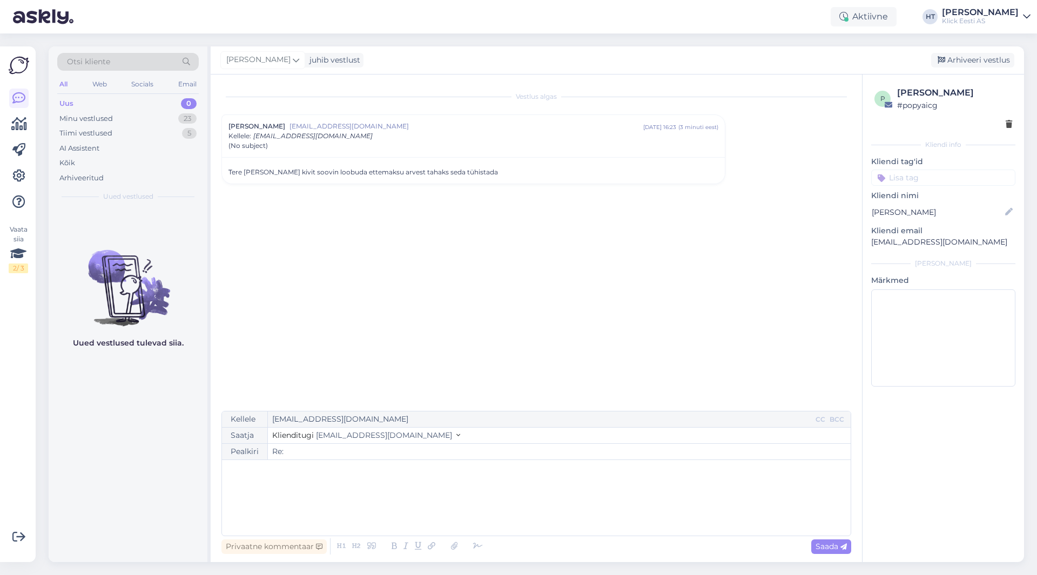
click at [416, 476] on p "﻿" at bounding box center [536, 470] width 618 height 11
click at [822, 547] on span "Saada" at bounding box center [830, 546] width 31 height 10
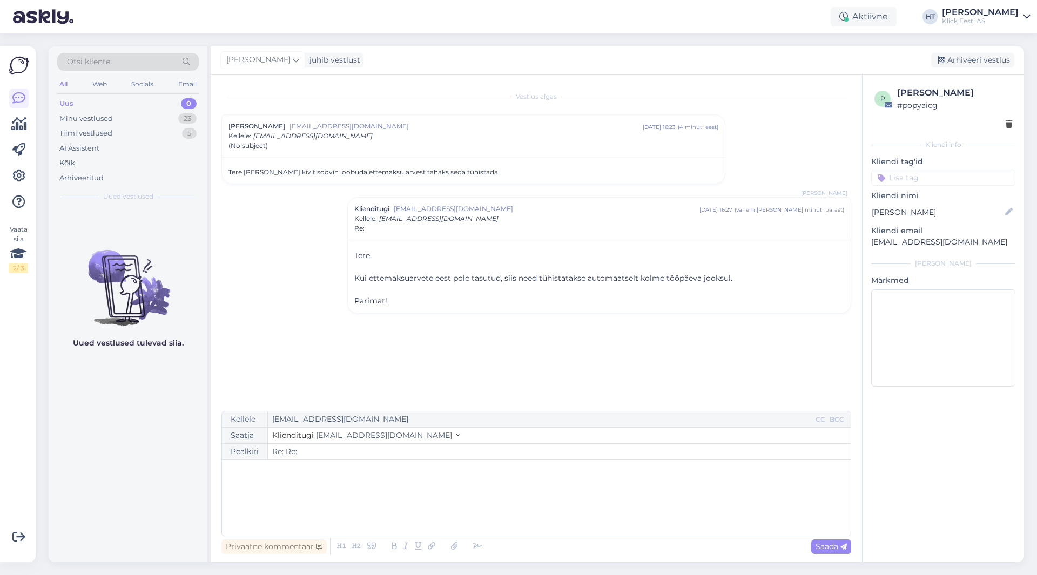
click at [923, 171] on input at bounding box center [943, 178] width 144 height 16
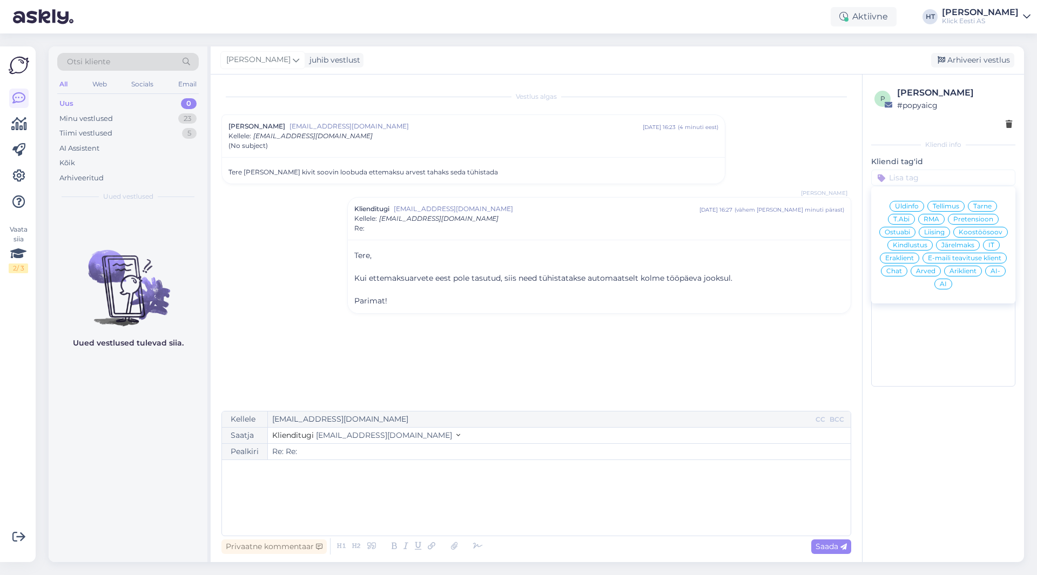
click at [908, 258] on span "Eraklient" at bounding box center [899, 258] width 29 height 6
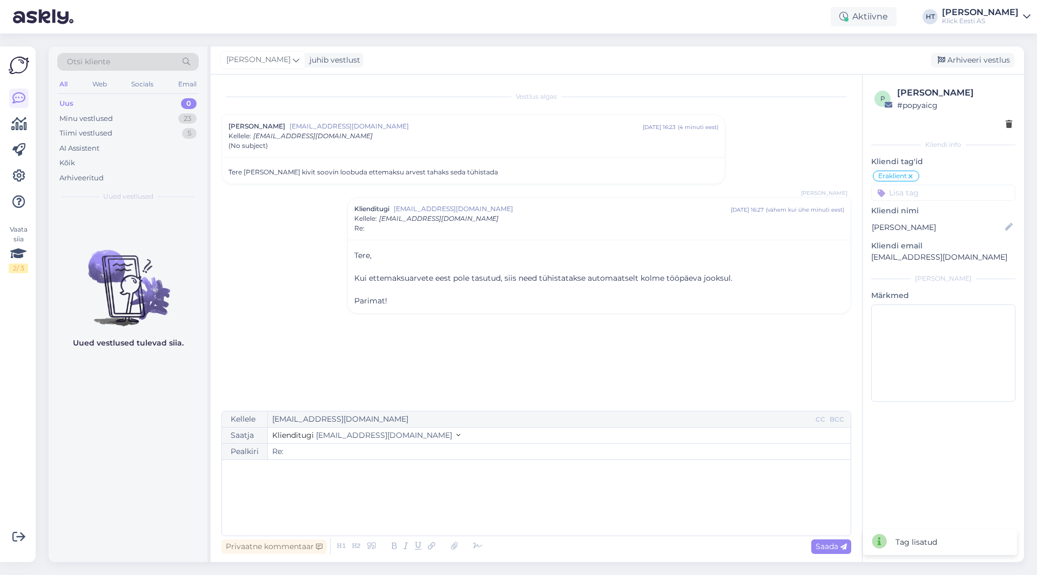
click at [934, 189] on input at bounding box center [943, 193] width 144 height 16
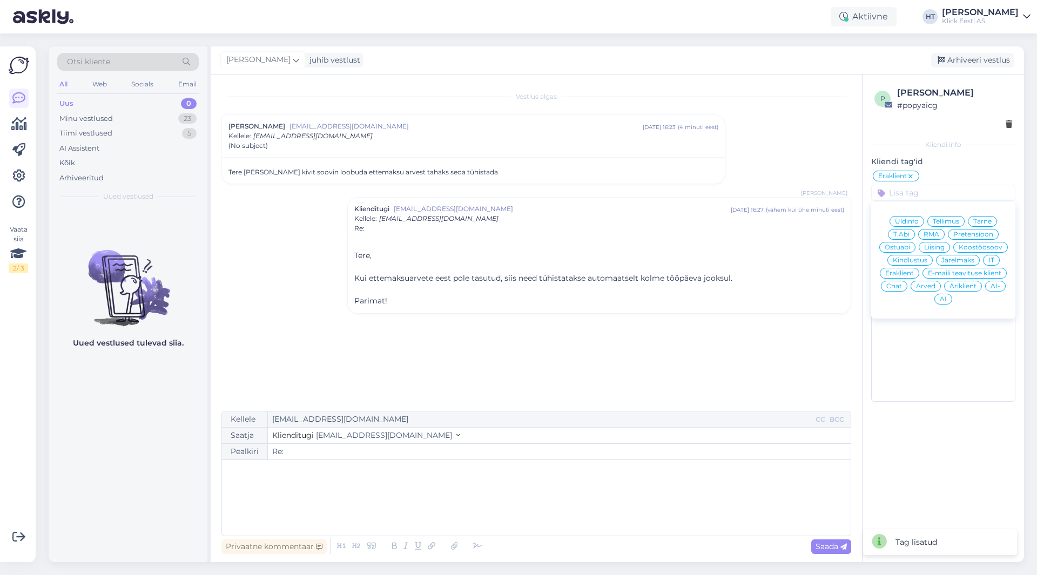
click at [903, 220] on span "Üldinfo" at bounding box center [907, 221] width 24 height 6
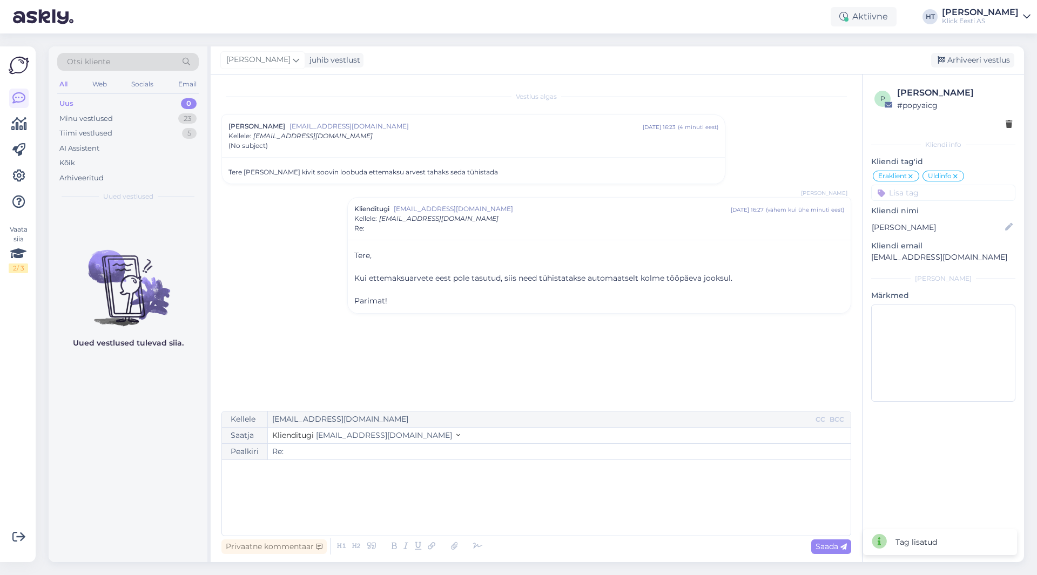
click at [810, 164] on div "Vestlus algas Kätlin Kivit katlinkivit7@gmail.com sept 4 16:23 ( 4 minuti eest …" at bounding box center [540, 243] width 639 height 316
click at [951, 63] on div "Arhiveeri vestlus" at bounding box center [972, 60] width 83 height 15
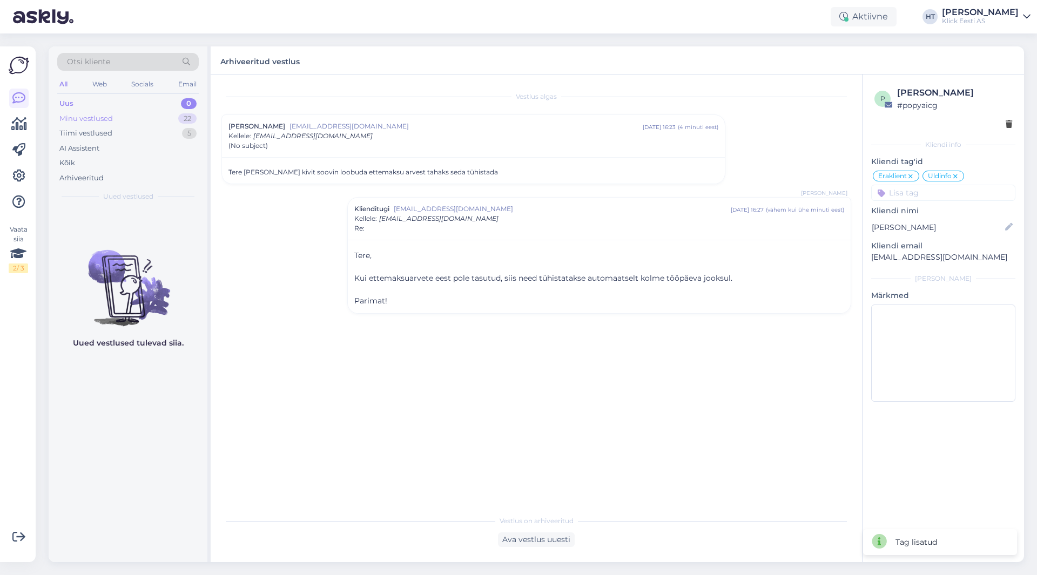
click at [182, 117] on div "22" at bounding box center [187, 118] width 18 height 11
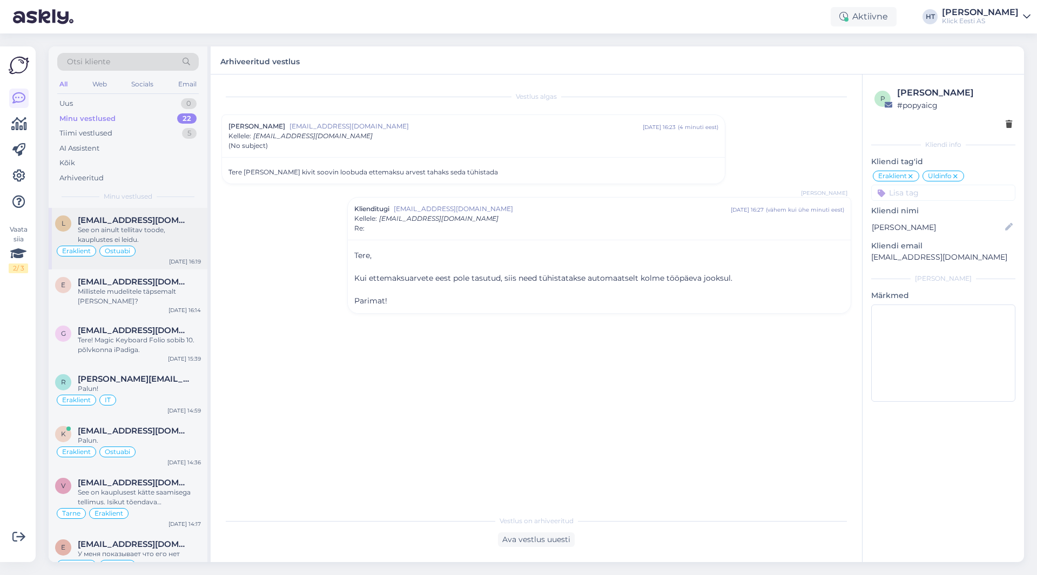
click at [156, 246] on div "Eraklient Ostuabi" at bounding box center [128, 251] width 146 height 13
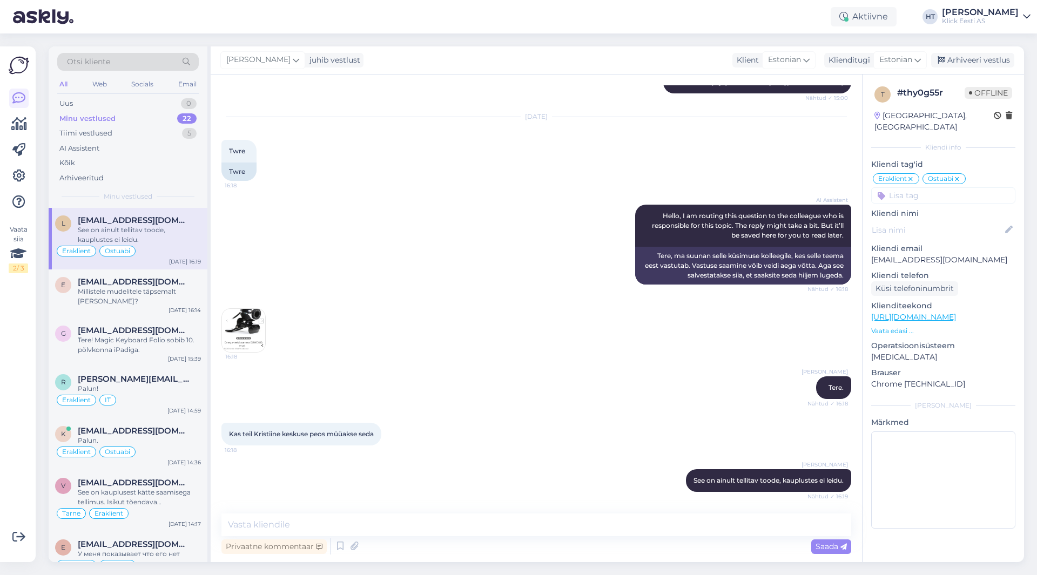
click at [23, 358] on div "Vaata siia 2 / 3" at bounding box center [19, 304] width 21 height 498
click at [104, 85] on div "Web" at bounding box center [99, 84] width 19 height 14
click at [137, 283] on div "ei@aitäh.ee" at bounding box center [139, 282] width 123 height 10
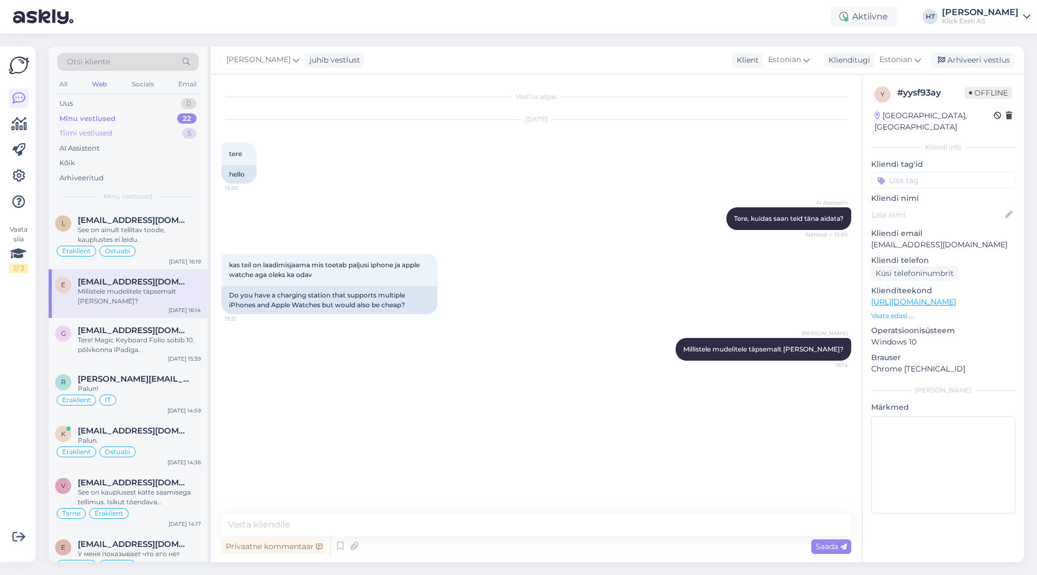
click at [137, 133] on div "Tiimi vestlused 5" at bounding box center [127, 133] width 141 height 15
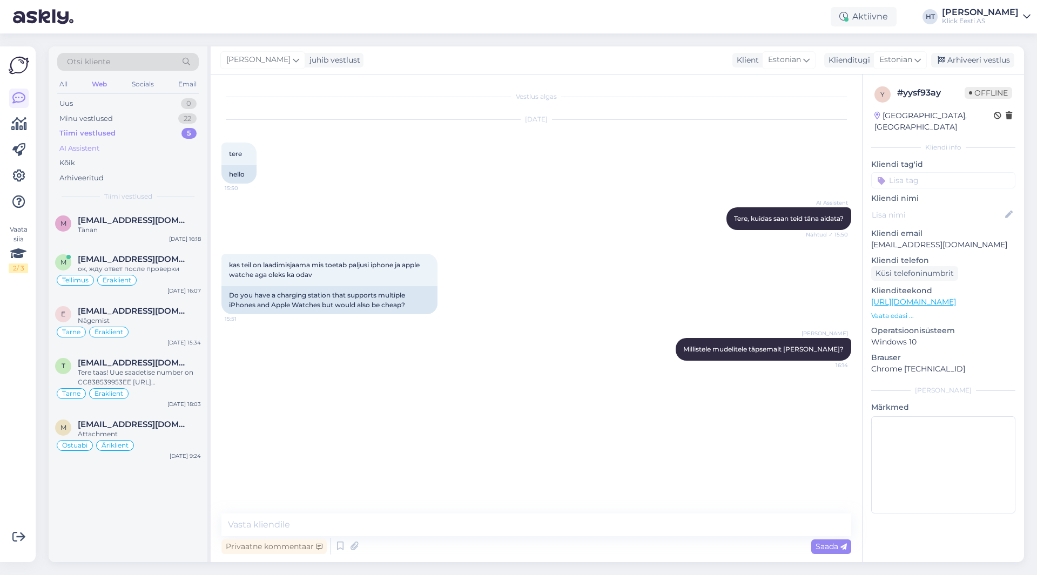
click at [132, 147] on div "AI Assistent" at bounding box center [127, 148] width 141 height 15
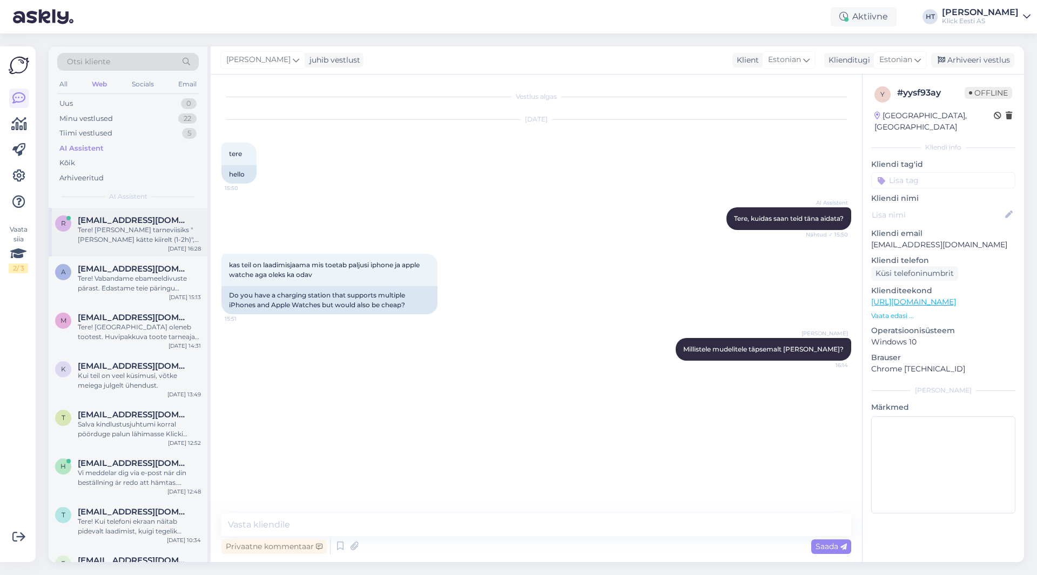
click at [151, 215] on span "rihannutiismaa@gmail.com" at bounding box center [134, 220] width 112 height 10
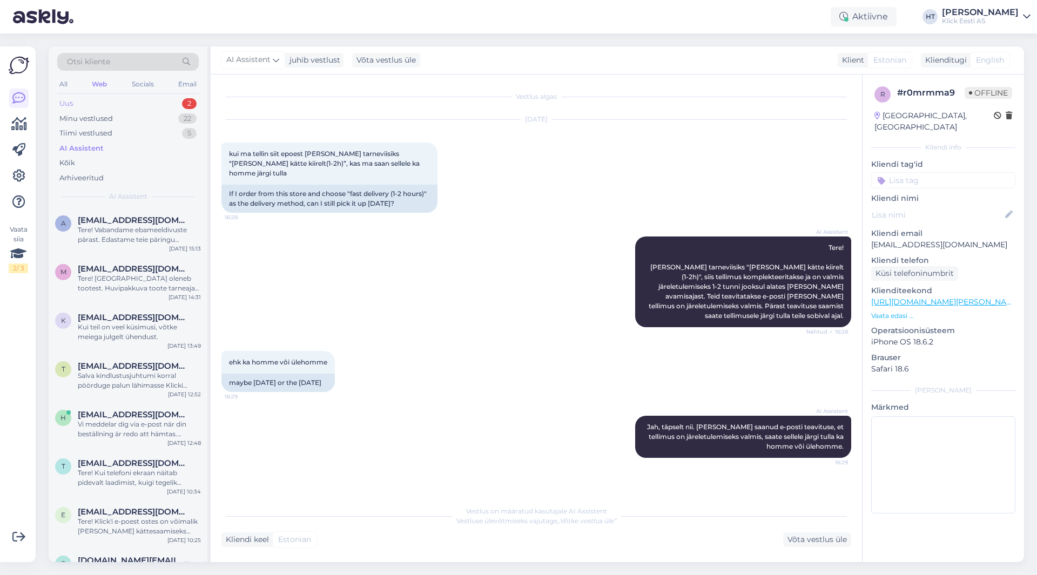
click at [129, 97] on div "Uus 2" at bounding box center [127, 103] width 141 height 15
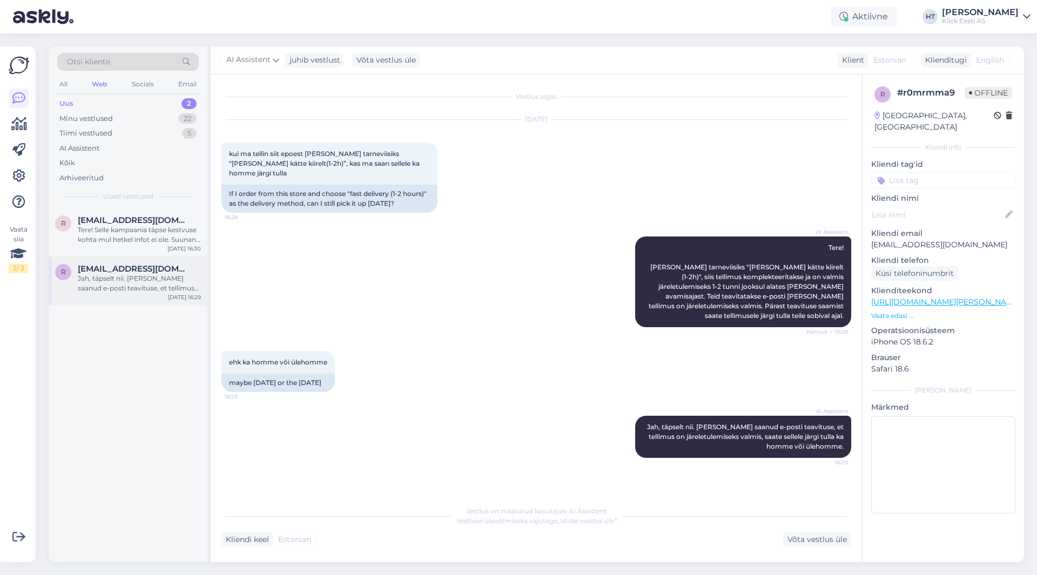
click at [138, 275] on div "Jah, täpselt nii. Kui olete saanud e-posti teavituse, et tellimus on järeletule…" at bounding box center [139, 283] width 123 height 19
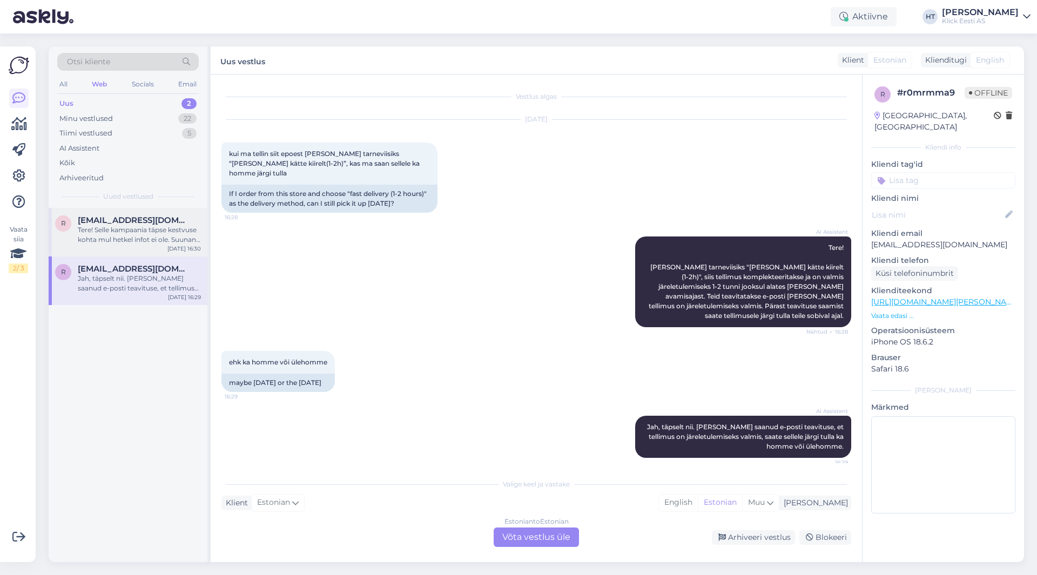
click at [184, 234] on div "Tere! Selle kampaania täpse kestvuse kohta mul hetkel infot ei ole. Suunan teie…" at bounding box center [139, 234] width 123 height 19
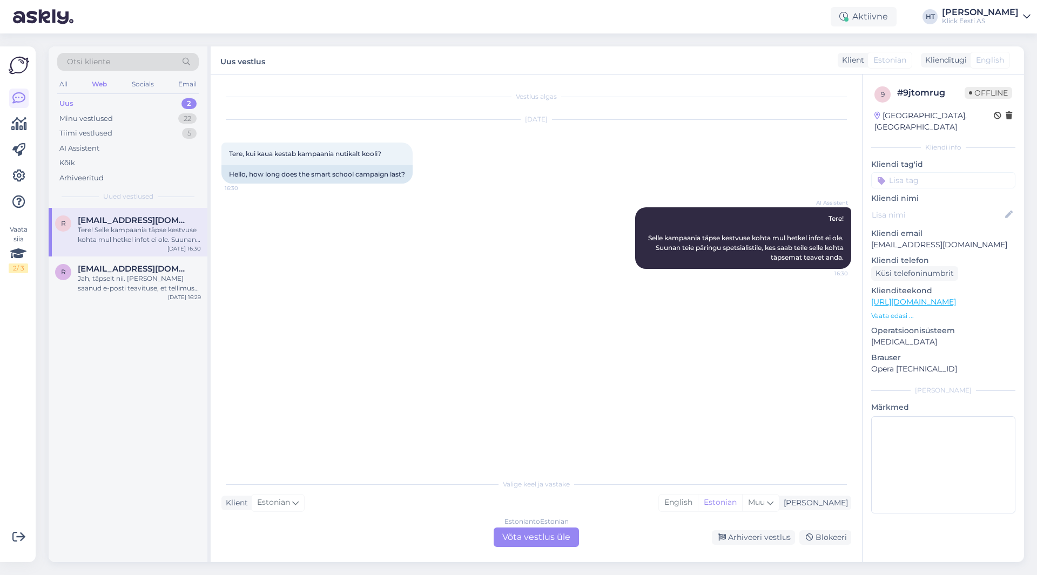
click at [520, 543] on div "Estonian to Estonian Võta vestlus üle" at bounding box center [535, 536] width 85 height 19
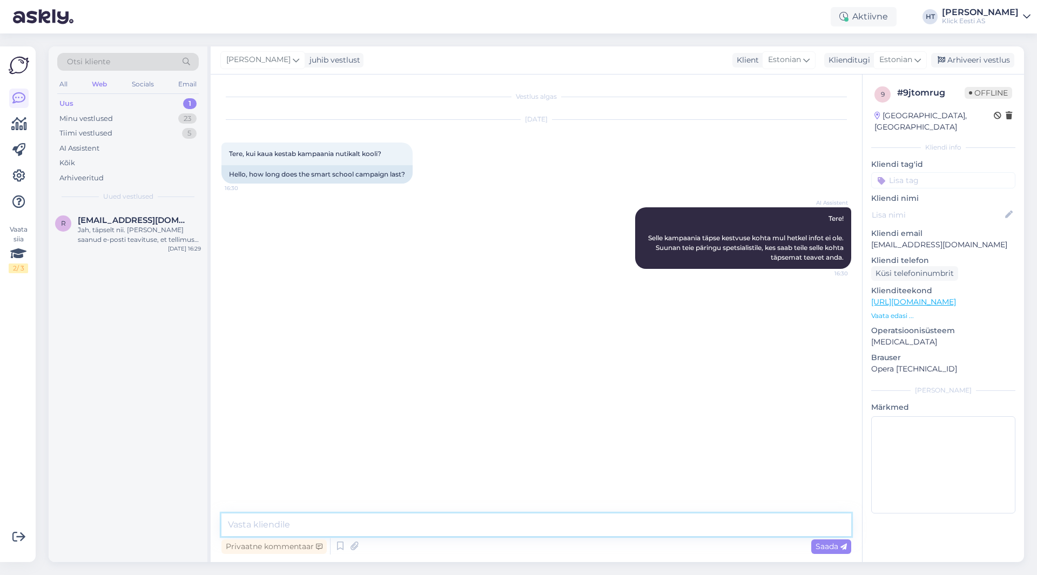
click at [522, 526] on textarea at bounding box center [535, 524] width 629 height 23
click at [172, 242] on div "Jah, täpselt nii. Kui olete saanud e-posti teavituse, et tellimus on järeletule…" at bounding box center [139, 234] width 123 height 19
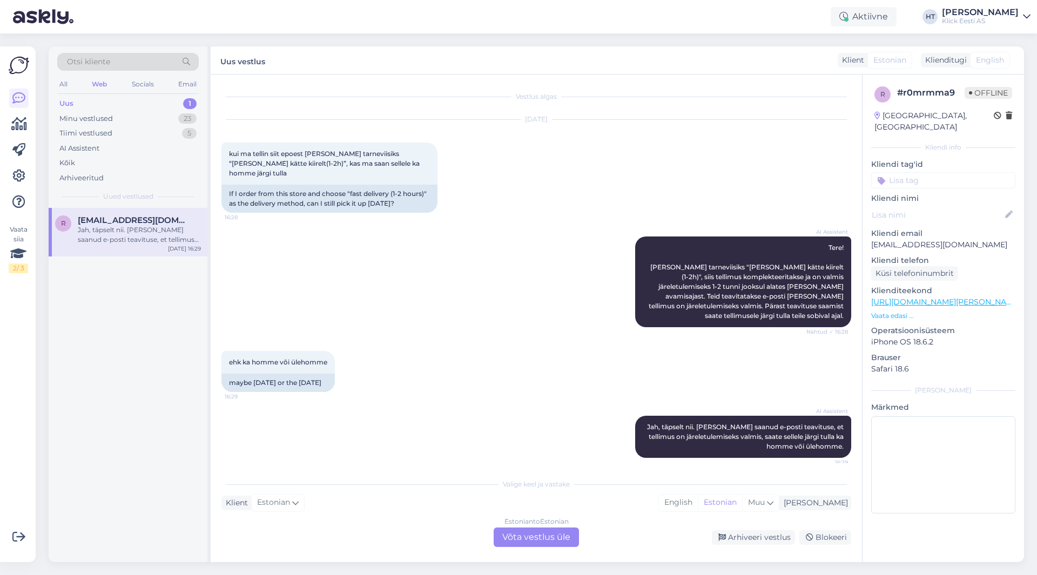
click at [105, 392] on div "r rihannutiismaa@gmail.com Jah, täpselt nii. Kui olete saanud e-posti teavituse…" at bounding box center [128, 385] width 159 height 354
click at [155, 125] on div "Minu vestlused 23" at bounding box center [127, 118] width 141 height 15
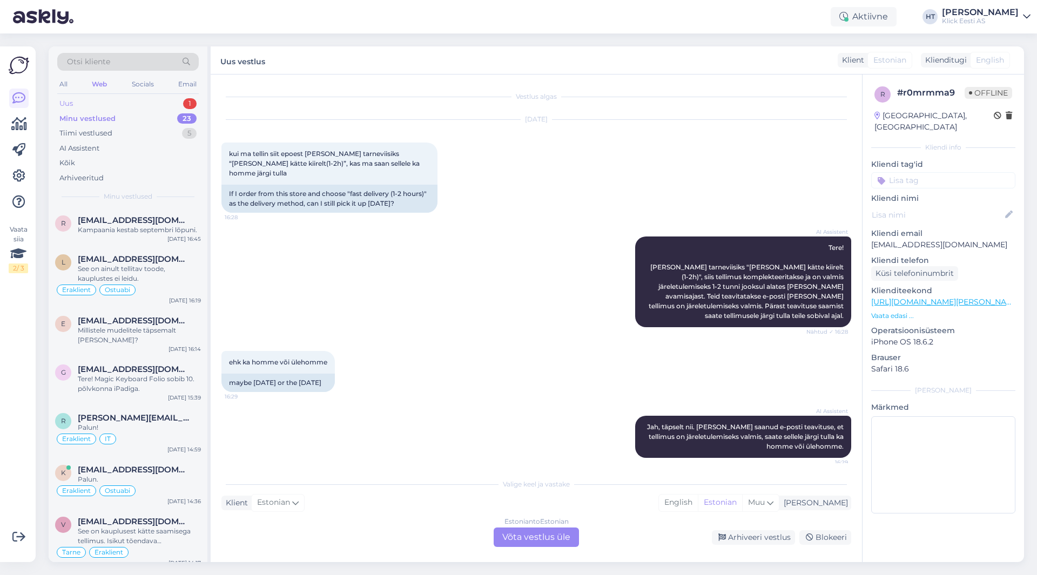
click at [176, 110] on div "Uus 1" at bounding box center [127, 103] width 141 height 15
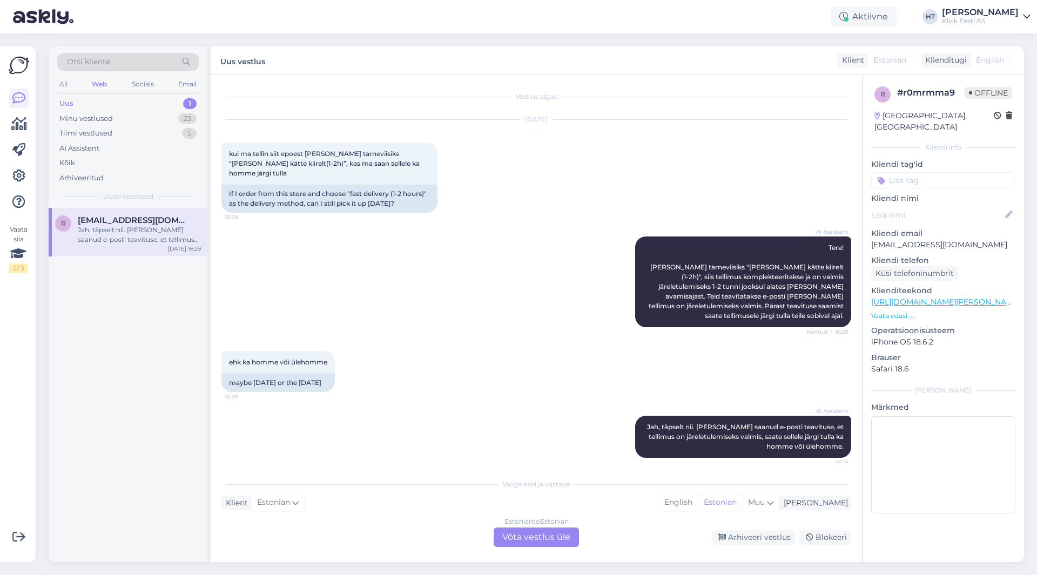
click at [165, 228] on div "Jah, täpselt nii. Kui olete saanud e-posti teavituse, et tellimus on järeletule…" at bounding box center [139, 234] width 123 height 19
click at [160, 348] on div "r rihannutiismaa@gmail.com Jah, täpselt nii. Kui olete saanud e-posti teavituse…" at bounding box center [128, 385] width 159 height 354
click at [150, 376] on div "r rihannutiismaa@gmail.com Jah, täpselt nii. Kui olete saanud e-posti teavituse…" at bounding box center [128, 385] width 159 height 354
click at [128, 428] on div "r rihannutiismaa@gmail.com Jah, täpselt nii. Kui olete saanud e-posti teavituse…" at bounding box center [128, 385] width 159 height 354
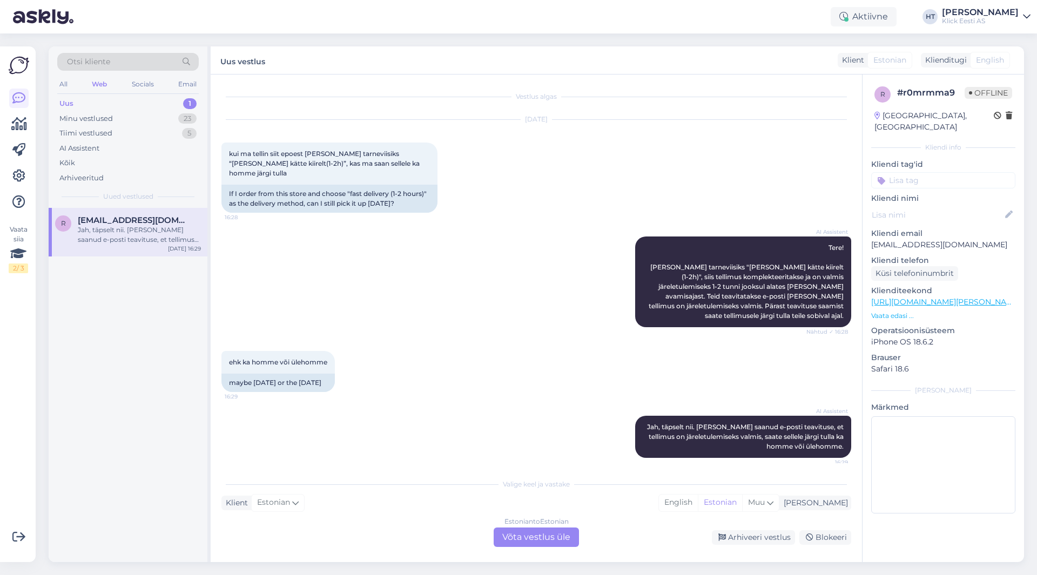
click at [921, 173] on input at bounding box center [943, 180] width 144 height 16
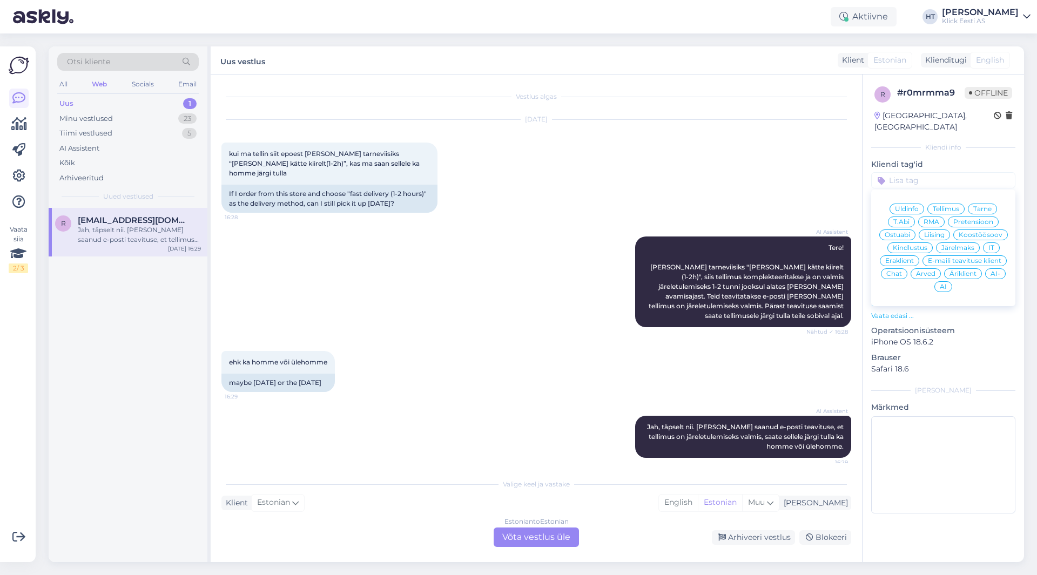
click at [949, 281] on div "AI" at bounding box center [943, 286] width 18 height 11
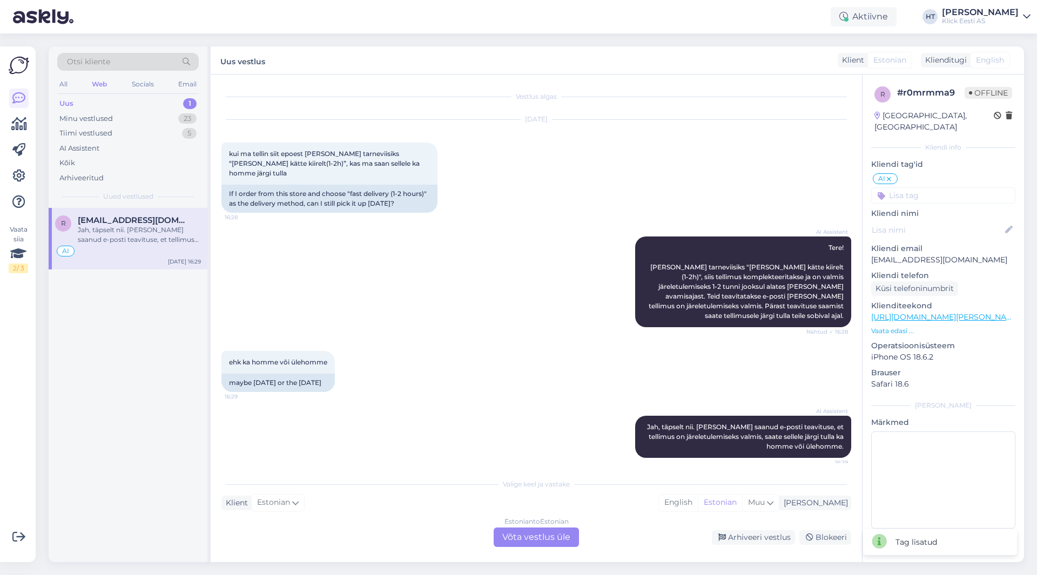
click at [918, 187] on input at bounding box center [943, 195] width 144 height 16
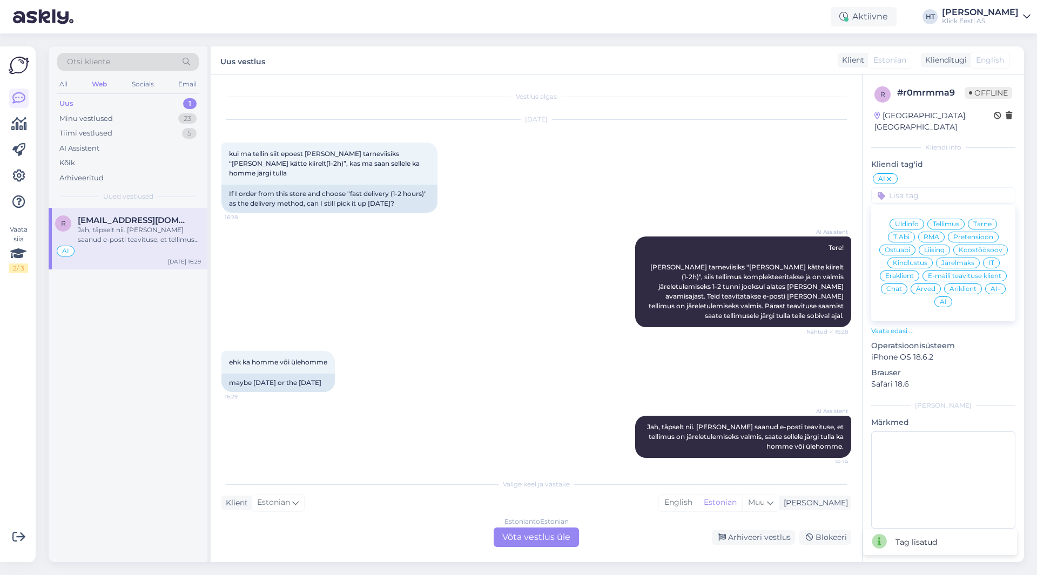
click at [912, 273] on span "Eraklient" at bounding box center [899, 276] width 29 height 6
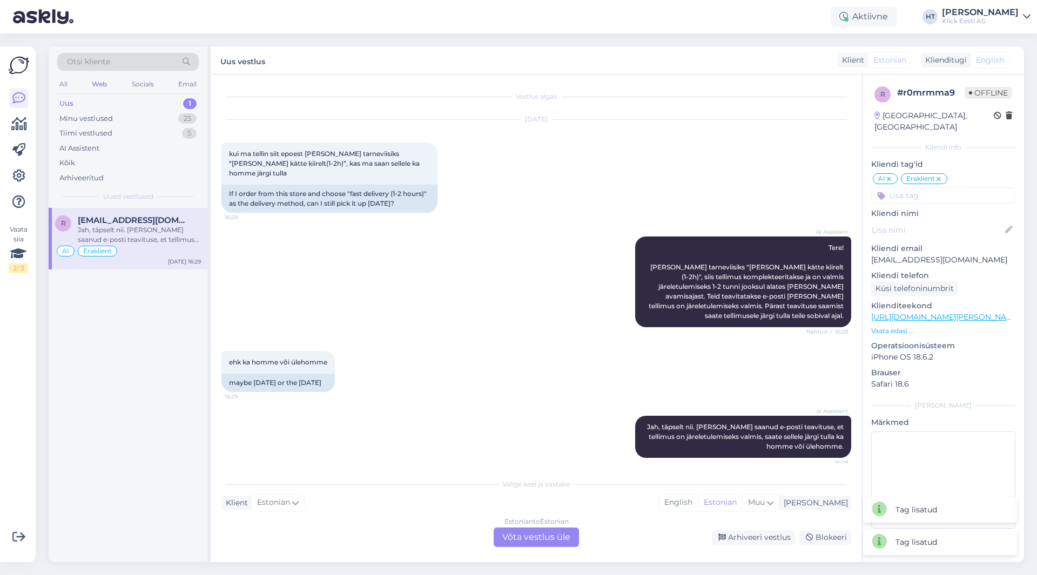
click at [917, 187] on input at bounding box center [943, 195] width 144 height 16
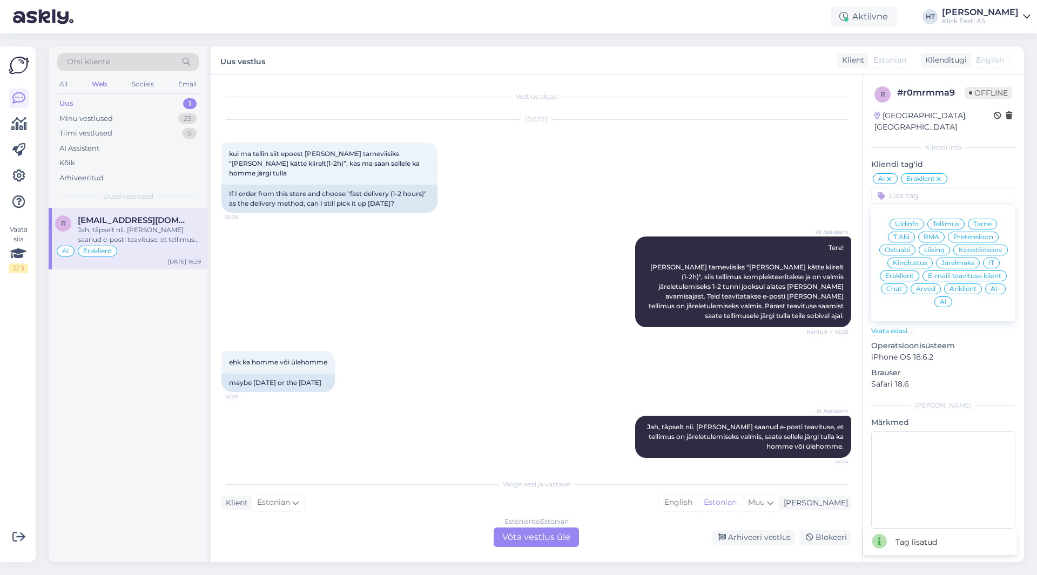
click at [908, 221] on span "Üldinfo" at bounding box center [907, 224] width 24 height 6
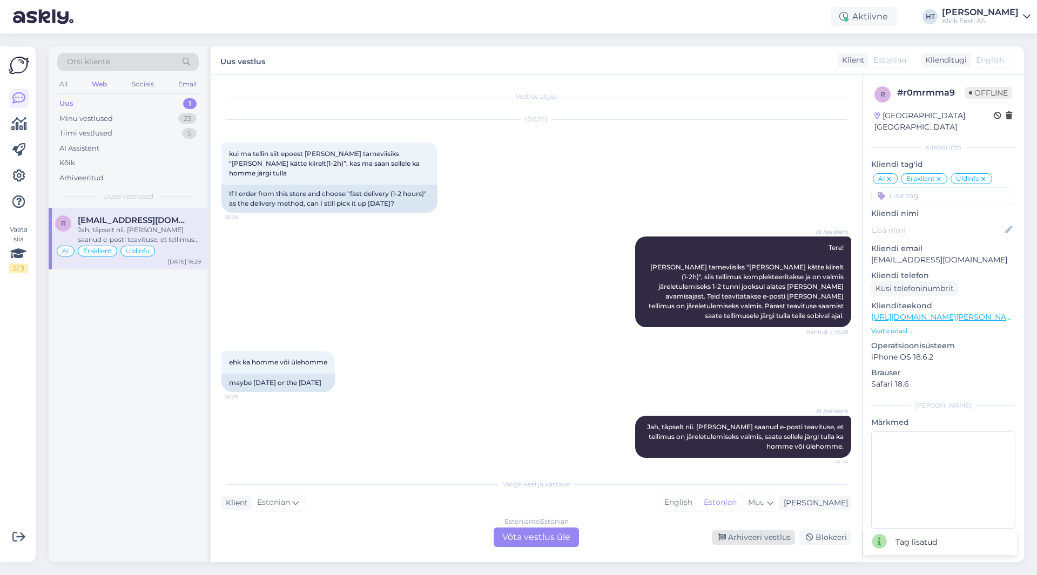
click at [743, 541] on div "Arhiveeri vestlus" at bounding box center [753, 537] width 83 height 15
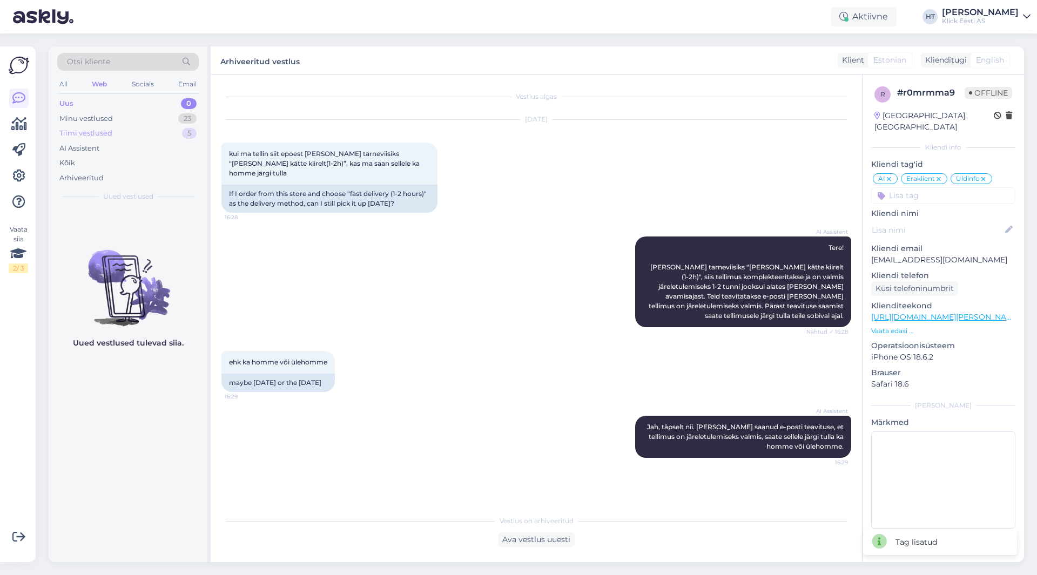
click at [170, 133] on div "Tiimi vestlused 5" at bounding box center [127, 133] width 141 height 15
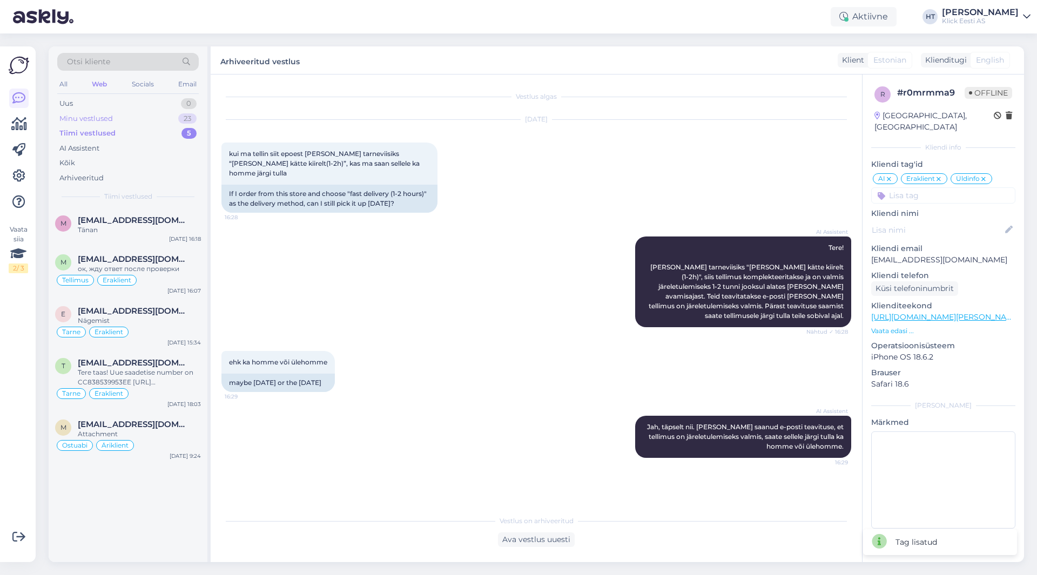
click at [155, 117] on div "Minu vestlused 23" at bounding box center [127, 118] width 141 height 15
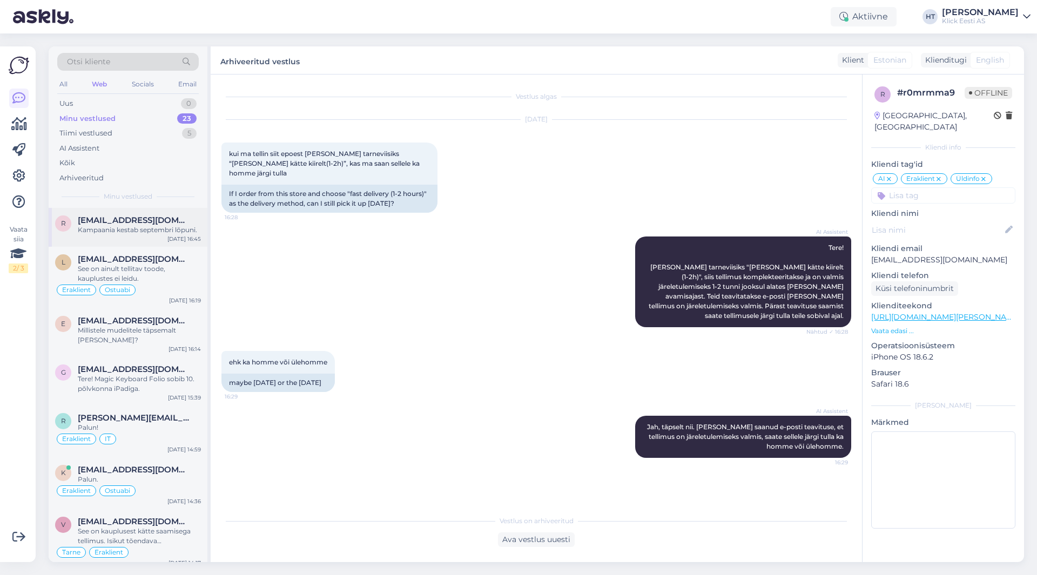
click at [146, 227] on div "Kampaania kestab septembri lõpuni." at bounding box center [139, 230] width 123 height 10
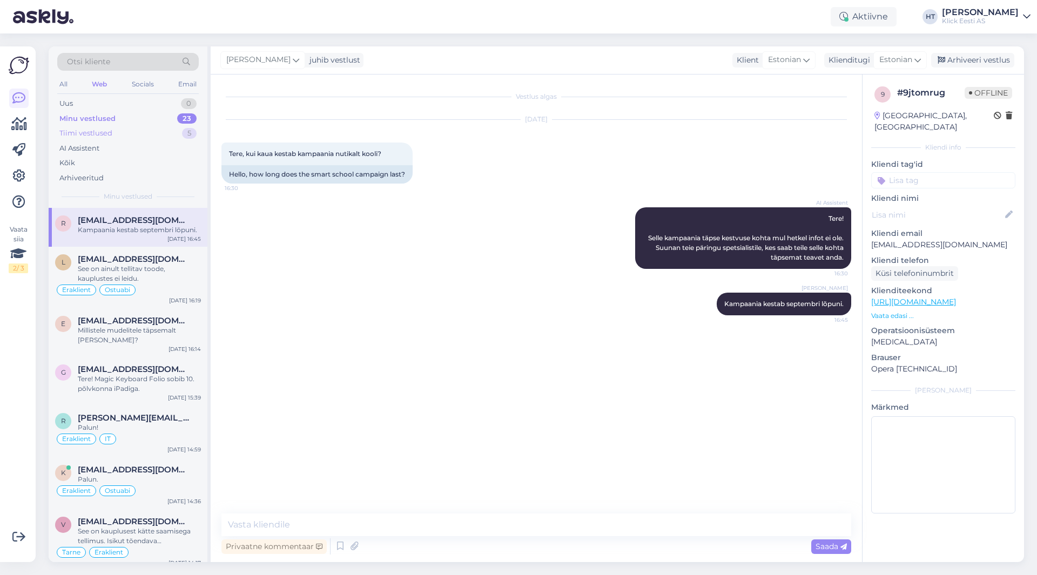
click at [169, 136] on div "Tiimi vestlused 5" at bounding box center [127, 133] width 141 height 15
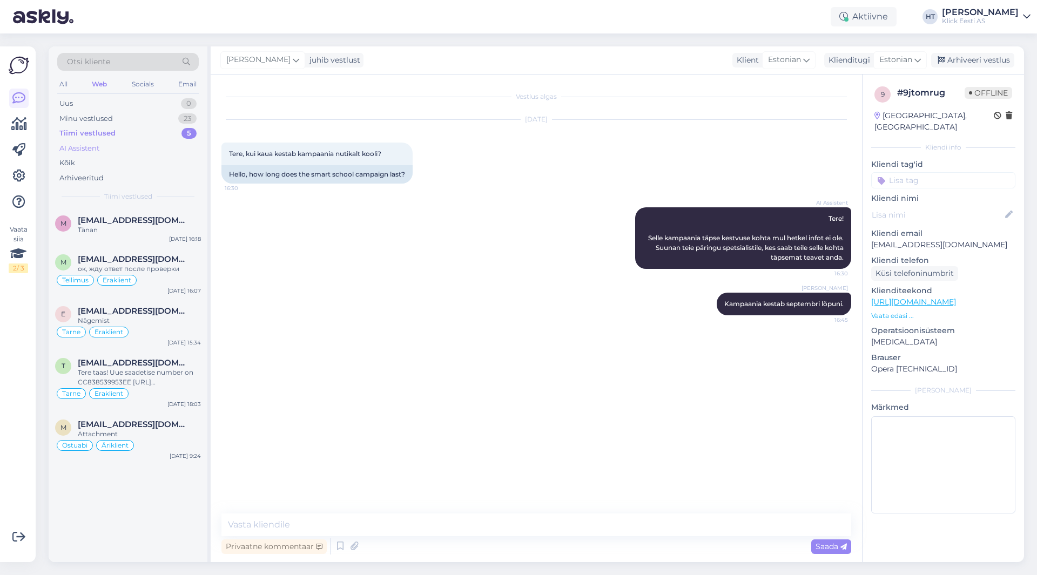
click at [160, 147] on div "AI Assistent" at bounding box center [127, 148] width 141 height 15
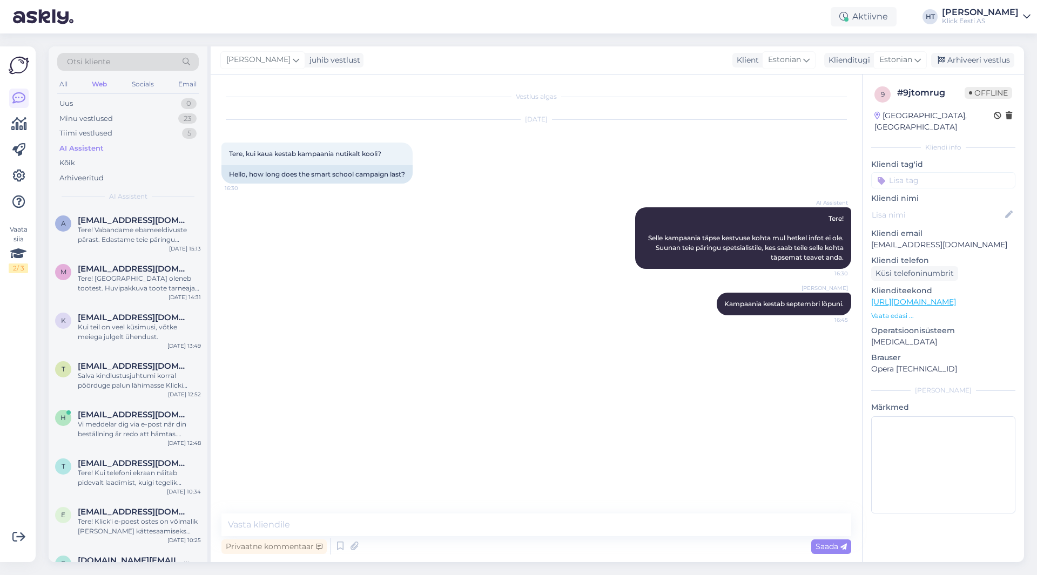
click at [25, 404] on div "Vaata siia 2 / 3" at bounding box center [19, 304] width 21 height 498
click at [98, 88] on div "Web" at bounding box center [99, 84] width 19 height 14
click at [177, 220] on span "christomperks@gmail.com" at bounding box center [134, 220] width 112 height 10
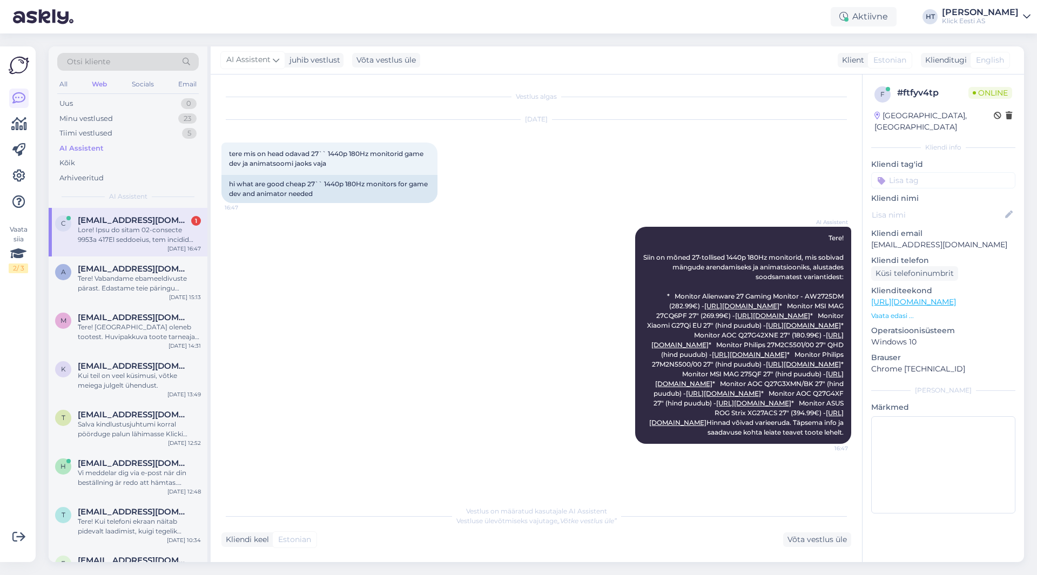
scroll to position [53, 0]
click at [19, 180] on icon at bounding box center [18, 176] width 13 height 13
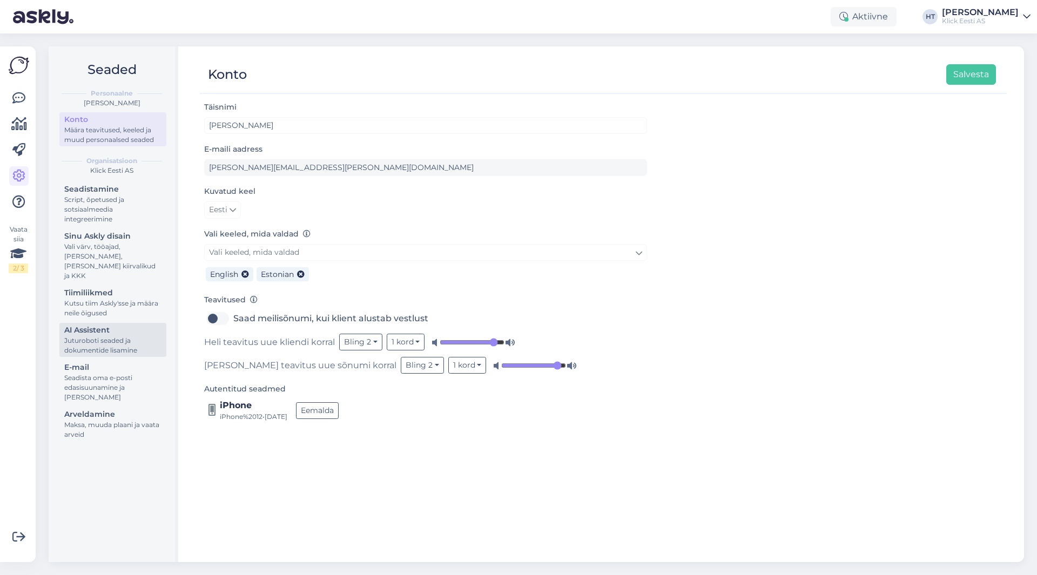
click at [98, 323] on link "AI Assistent Juturoboti seaded ja dokumentide lisamine" at bounding box center [112, 340] width 107 height 34
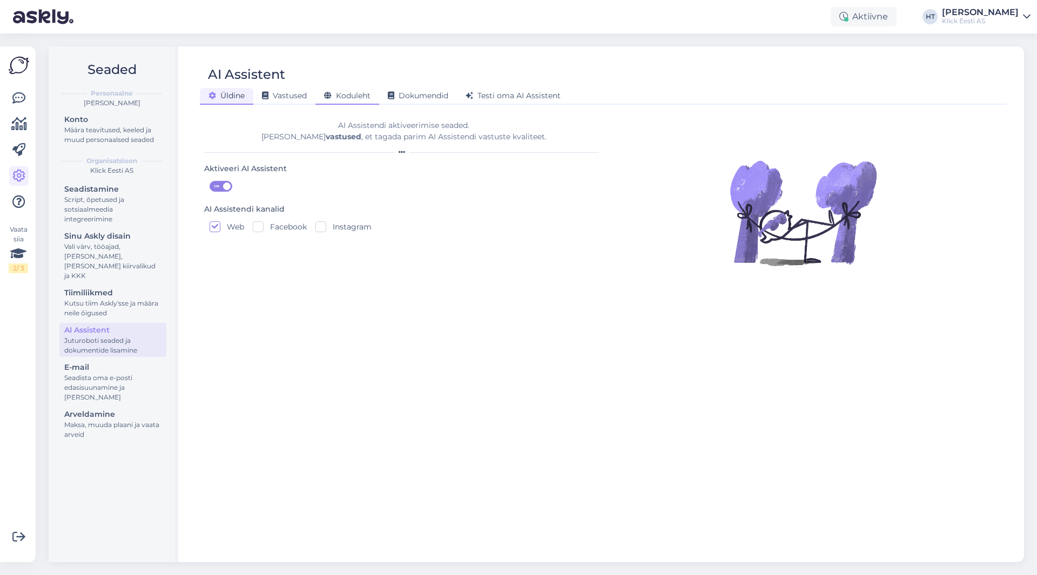
click at [367, 98] on span "Koduleht" at bounding box center [347, 96] width 46 height 10
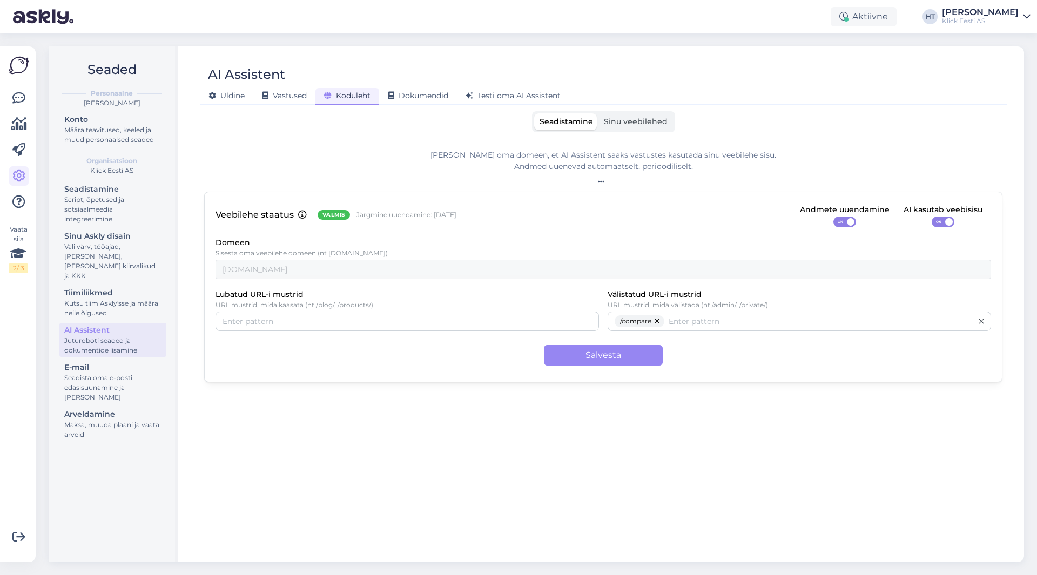
drag, startPoint x: 434, startPoint y: 215, endPoint x: 462, endPoint y: 215, distance: 27.5
click at [462, 215] on div "Veebilehe staatus Valmis Järgmine uuendamine: 28 Sept Andmete uuendamine ON AI …" at bounding box center [602, 215] width 775 height 24
click at [222, 96] on span "Üldine" at bounding box center [226, 96] width 36 height 10
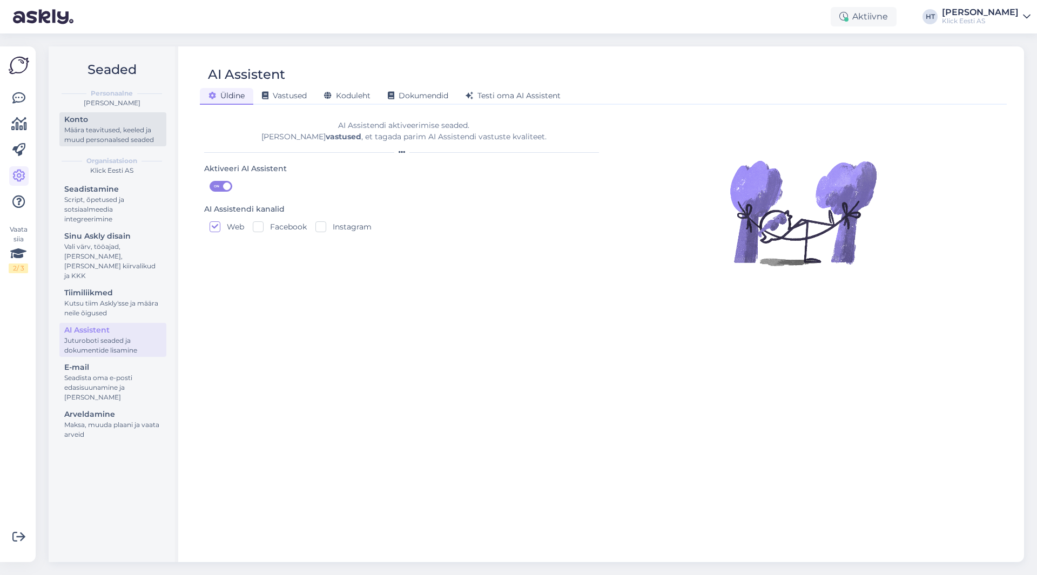
click at [127, 125] on div "Konto" at bounding box center [112, 119] width 97 height 11
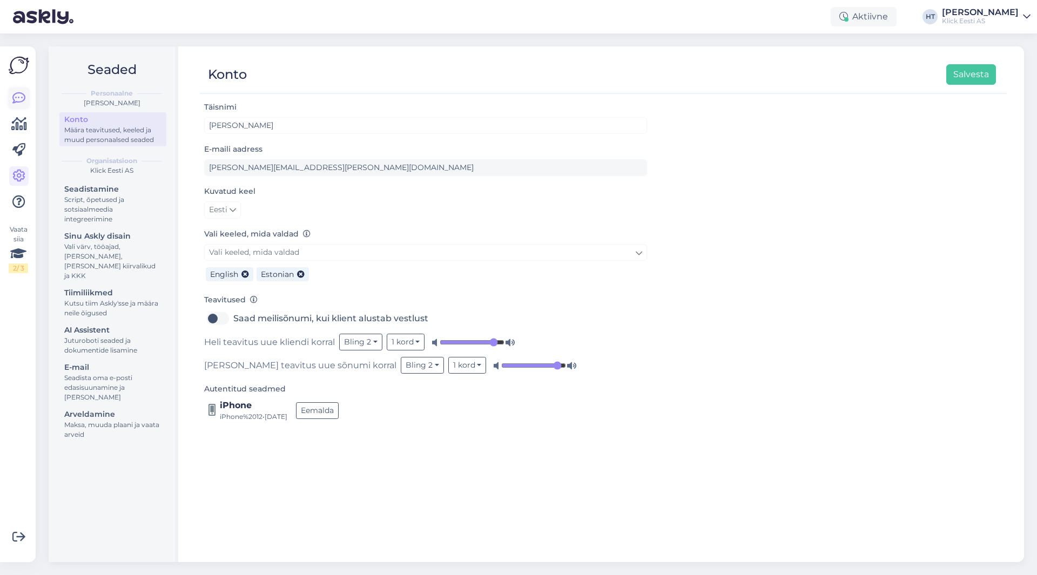
click at [21, 92] on icon at bounding box center [18, 98] width 13 height 13
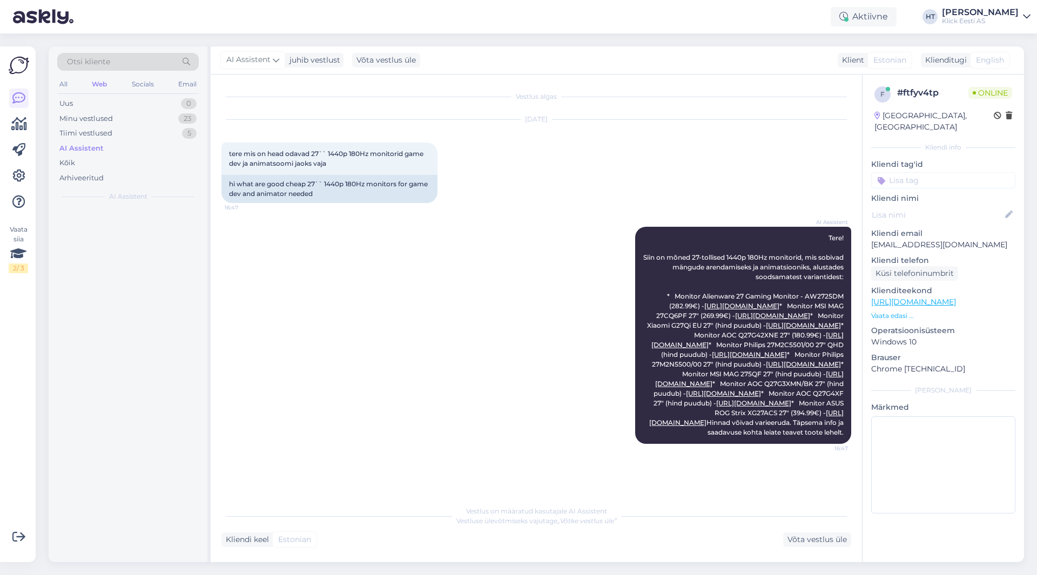
scroll to position [23, 0]
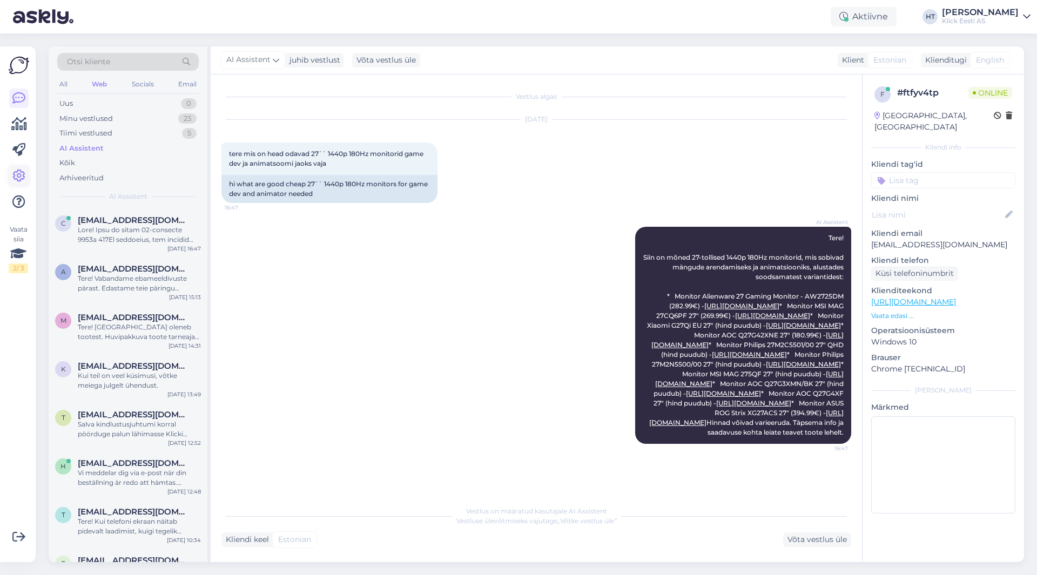
click at [21, 180] on icon at bounding box center [18, 176] width 13 height 13
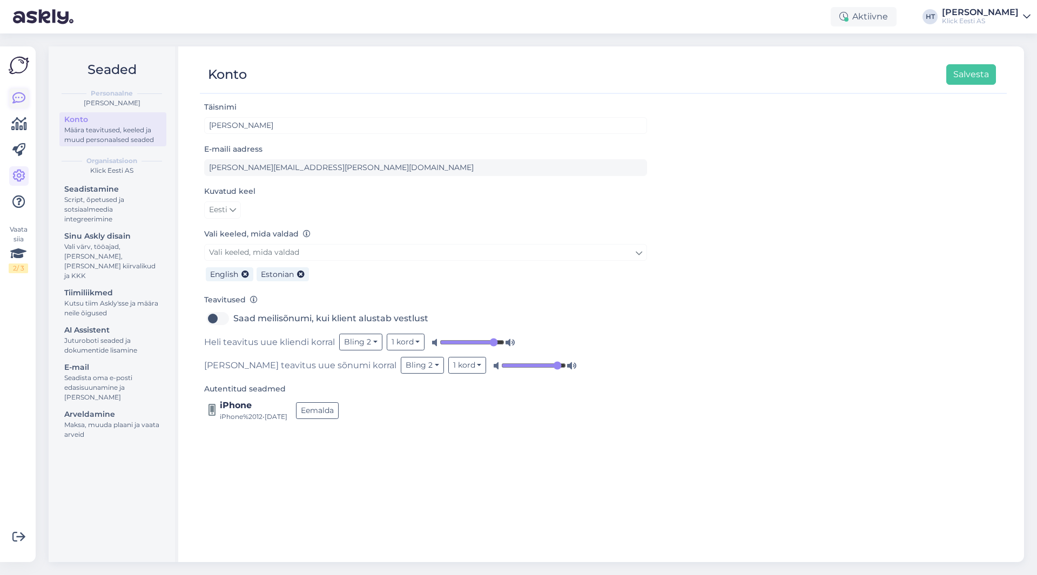
click at [18, 99] on icon at bounding box center [18, 98] width 13 height 13
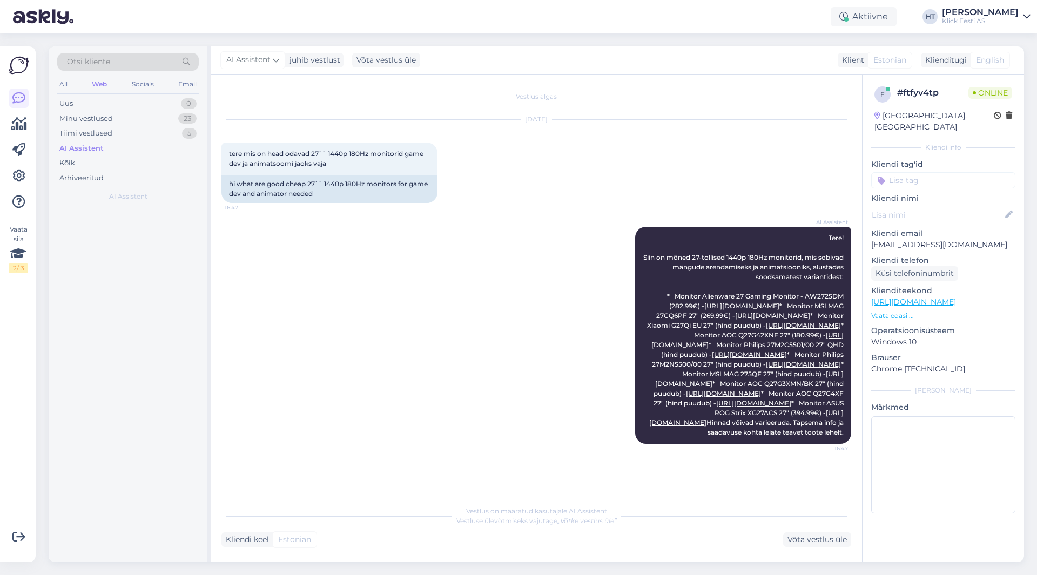
scroll to position [23, 0]
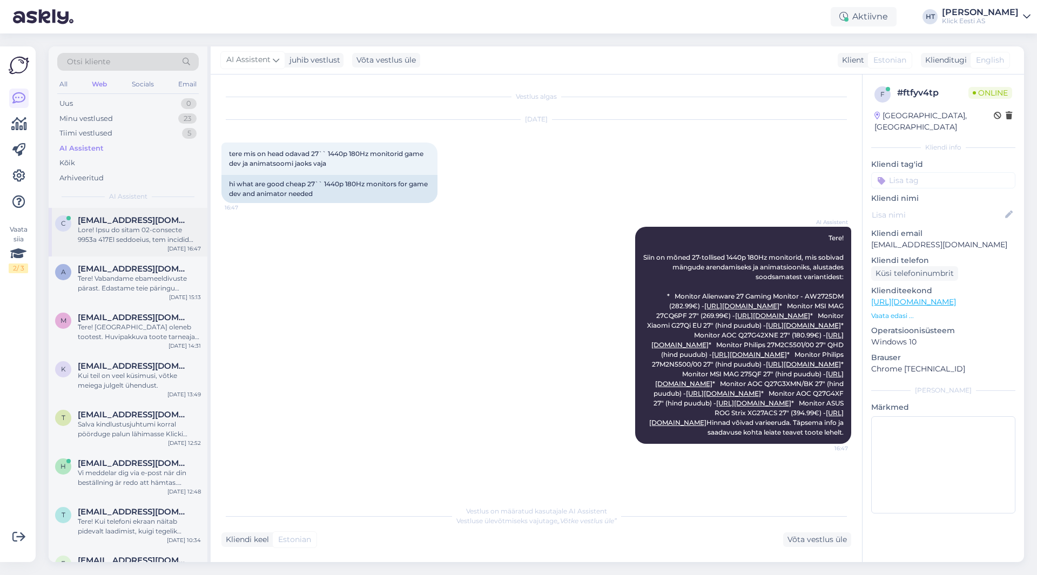
click at [145, 240] on div at bounding box center [139, 234] width 123 height 19
click at [144, 365] on span "kerstin.rei@gmail.com" at bounding box center [134, 366] width 112 height 10
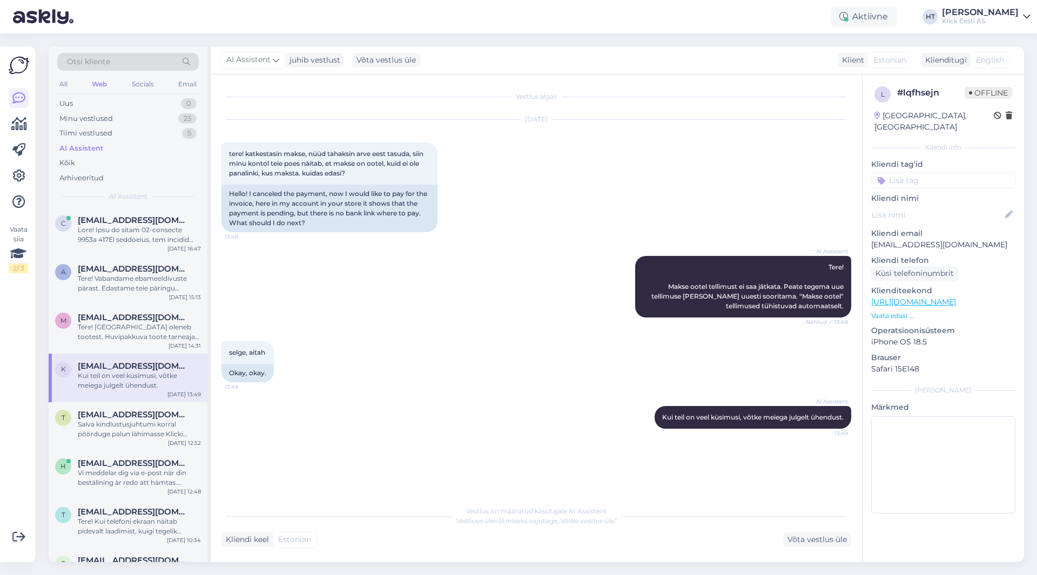
scroll to position [0, 0]
click at [159, 322] on div "Tere! Tarneaeg oleneb tootest. Huvipakkuva toote tarneaja kohta leiate info too…" at bounding box center [139, 331] width 123 height 19
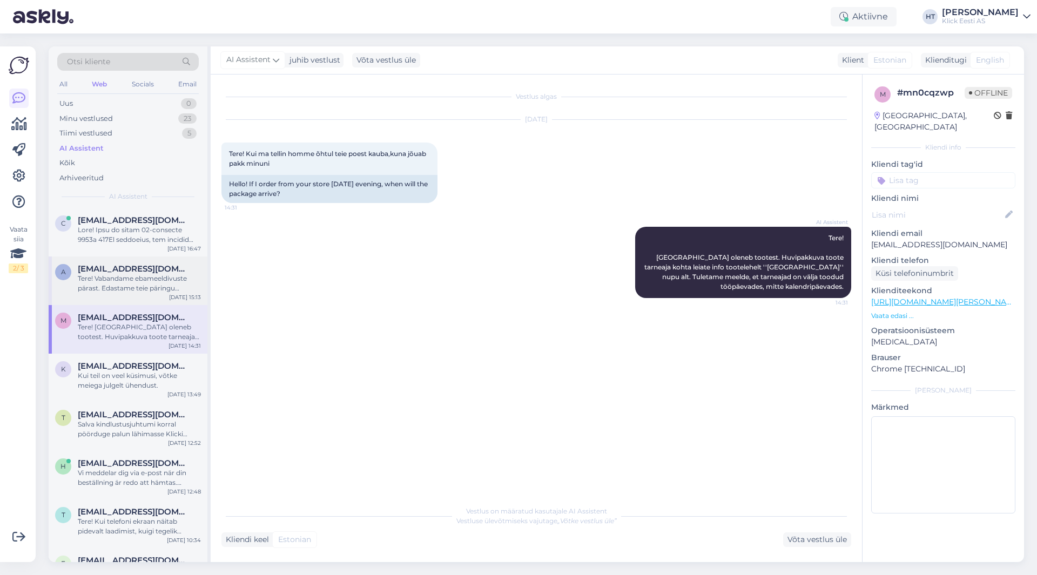
click at [167, 275] on div "Tere! Vabandame ebameeldivuste pärast. Edastame teie päringu spetsialistile. Uu…" at bounding box center [139, 283] width 123 height 19
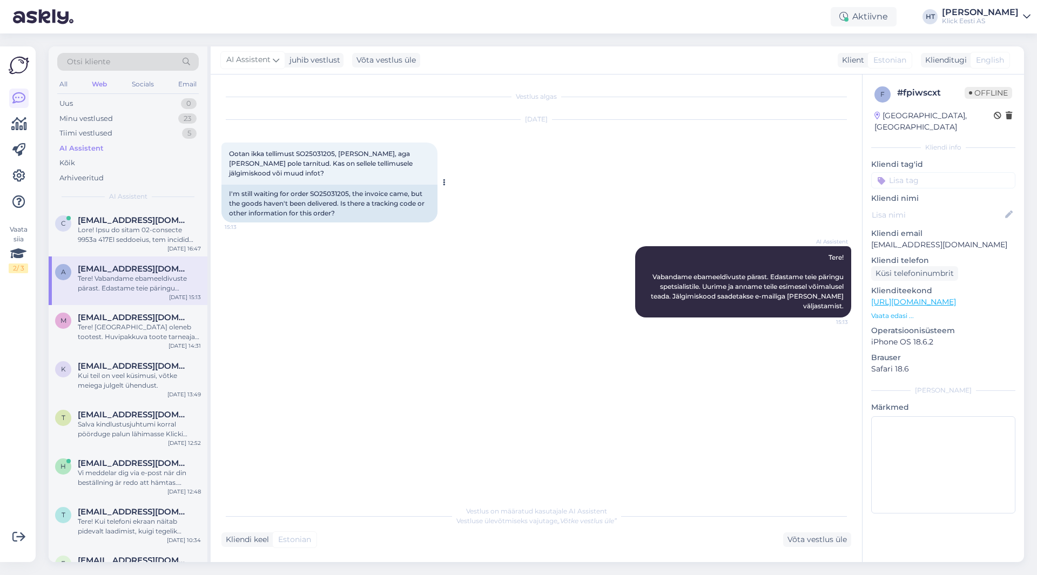
click at [315, 154] on span "Ootan ikka tellimust SO25031205, arve tuli, aga kaupa pole tarnitud. Kas on sel…" at bounding box center [321, 164] width 185 height 28
click at [500, 171] on div "Sep 4 2025 Ootan ikka tellimust SO25031205, arve tuli, aga kaupa pole tarnitud.…" at bounding box center [535, 171] width 629 height 126
click at [302, 267] on div "AI Assistent Tere! Vabandame ebameeldivuste pärast. Edastame teie päringu spets…" at bounding box center [535, 281] width 629 height 95
click at [523, 180] on div "Sep 4 2025 Ootan ikka tellimust SO25031205, arve tuli, aga kaupa pole tarnitud.…" at bounding box center [535, 171] width 629 height 126
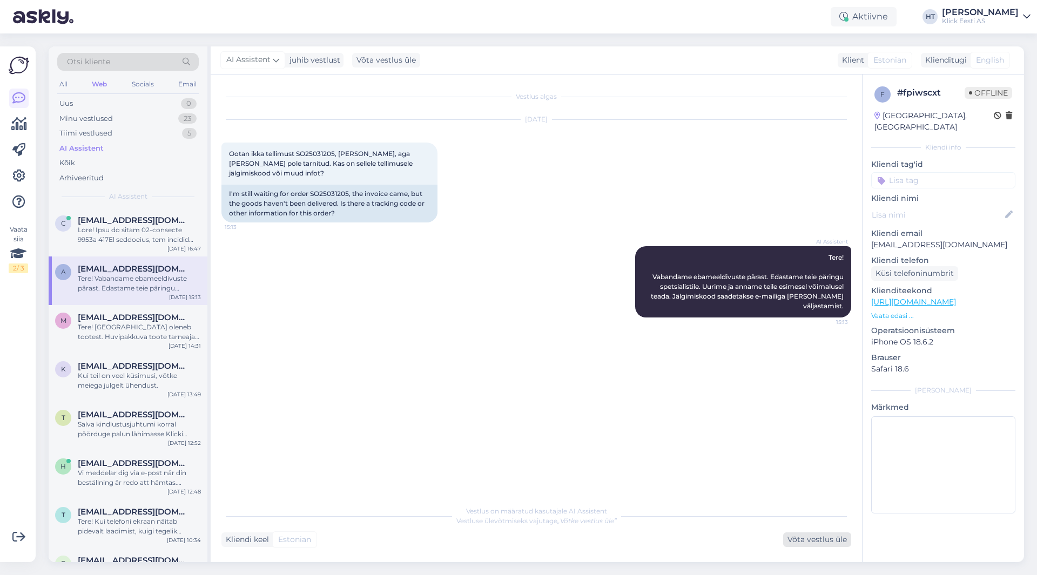
click at [814, 541] on div "Võta vestlus üle" at bounding box center [817, 539] width 68 height 15
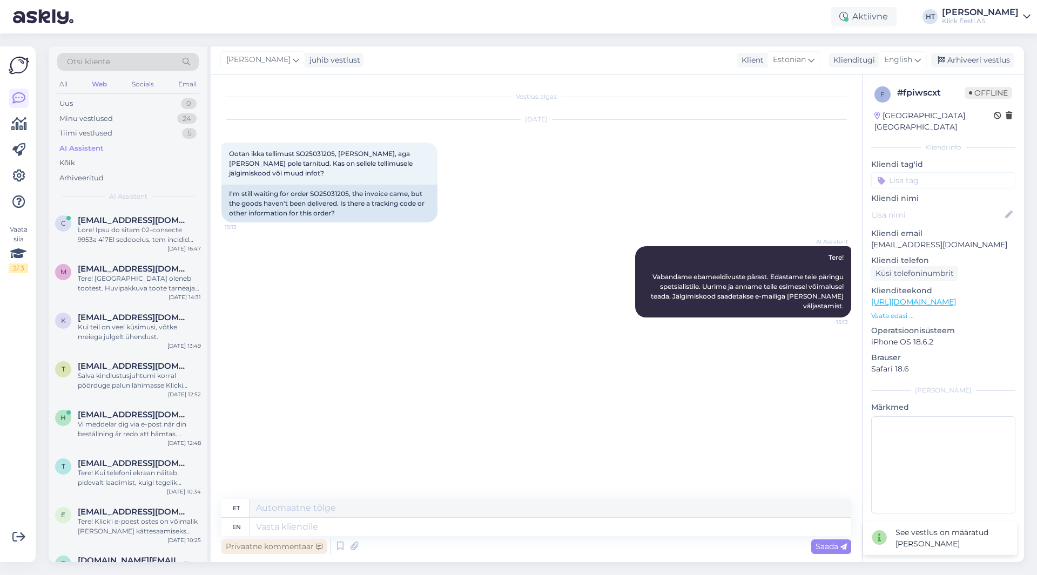
click at [284, 546] on div "Privaatne kommentaar" at bounding box center [273, 546] width 105 height 15
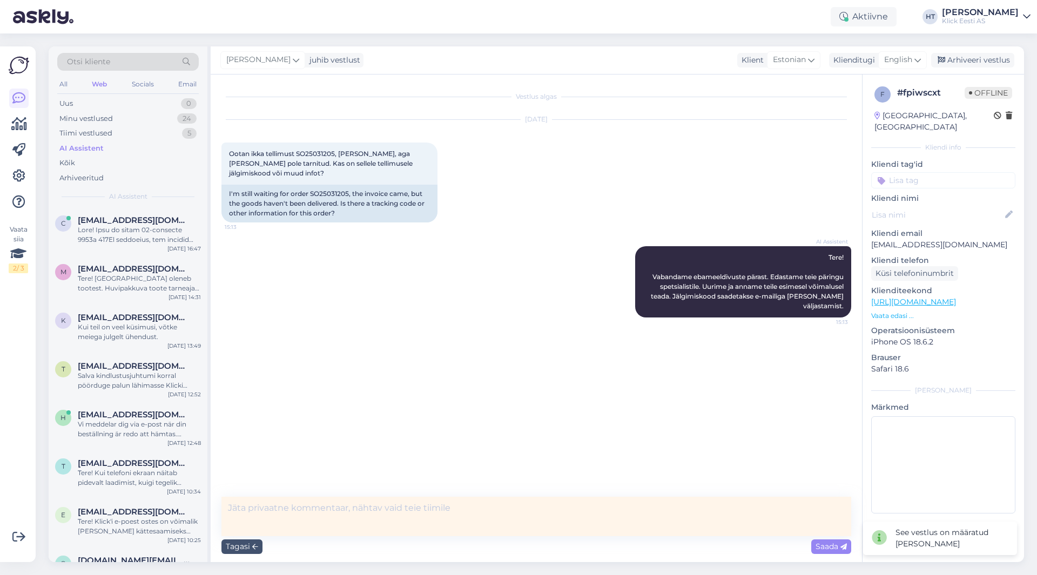
click at [341, 516] on textarea at bounding box center [535, 516] width 629 height 39
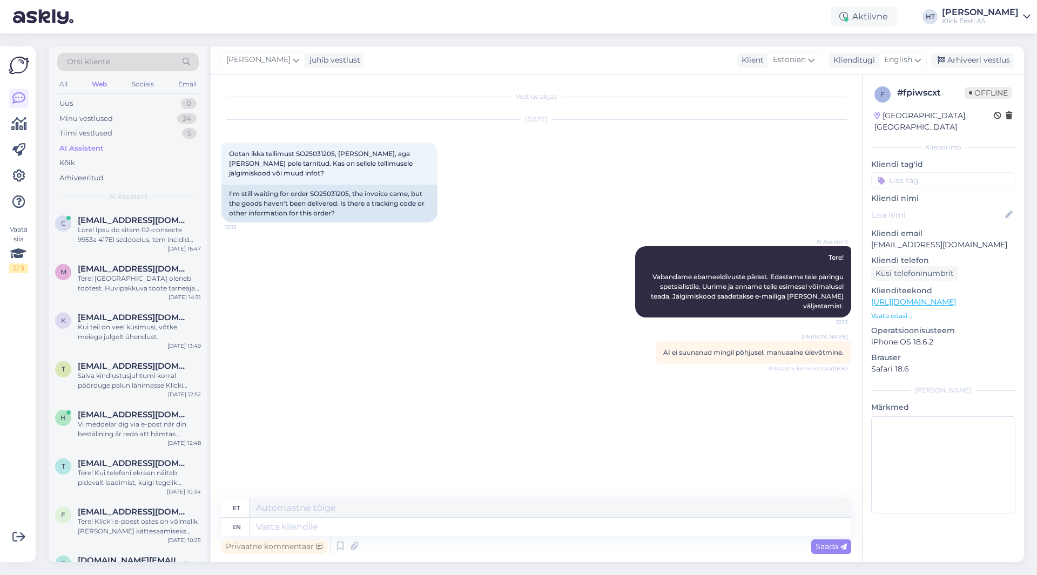
click at [907, 172] on input at bounding box center [943, 180] width 144 height 16
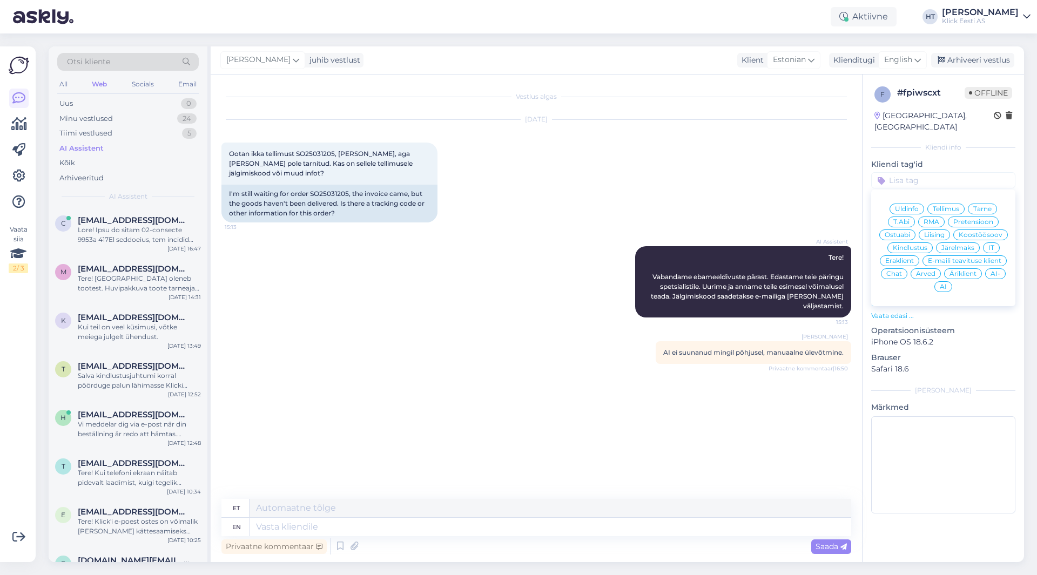
click at [571, 257] on div "AI Assistent Tere! Vabandame ebameeldivuste pärast. Edastame teie päringu spets…" at bounding box center [535, 281] width 629 height 95
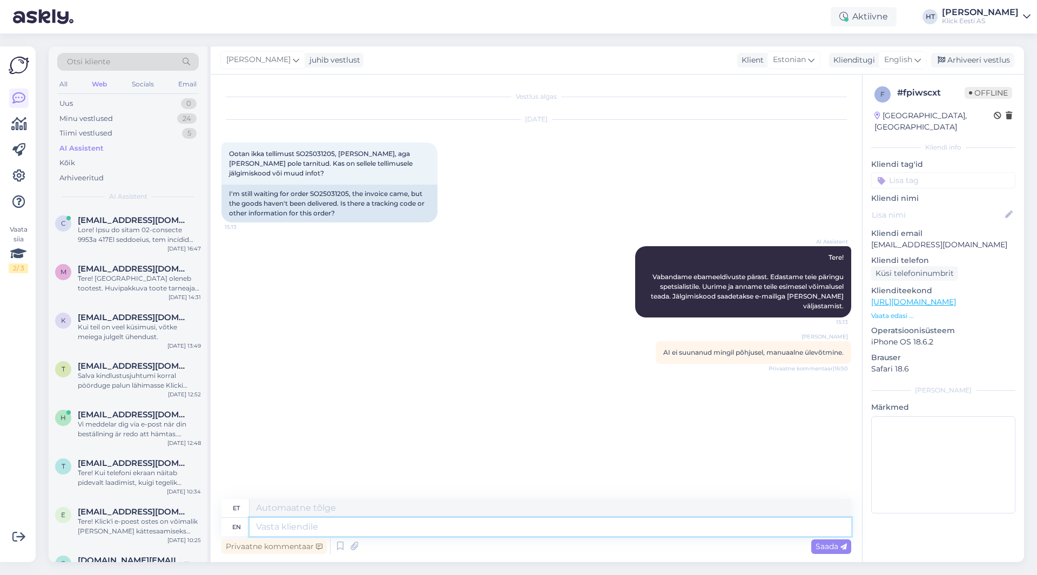
click at [279, 522] on textarea at bounding box center [549, 527] width 601 height 18
click at [906, 174] on input at bounding box center [943, 180] width 144 height 16
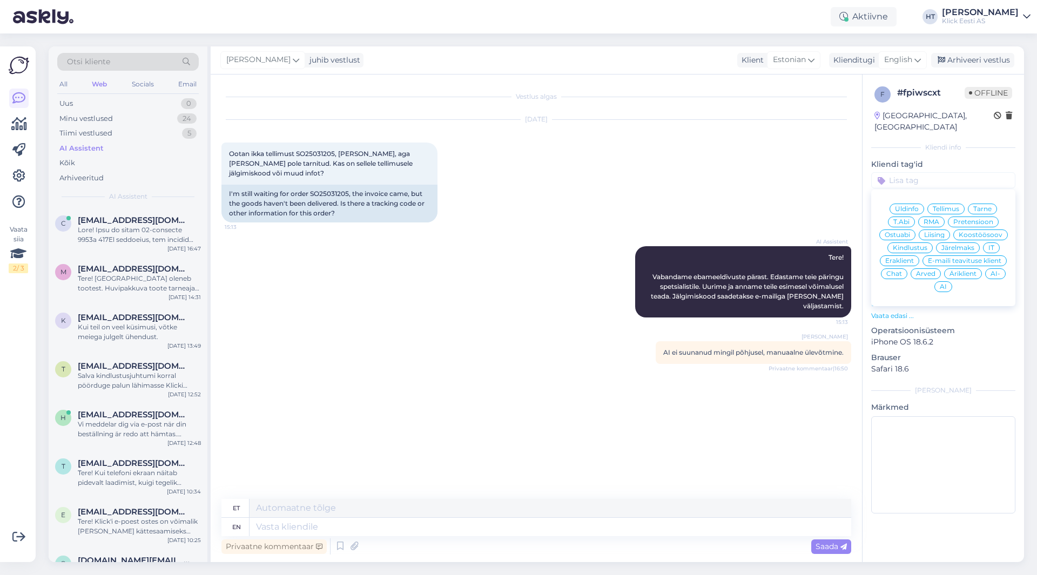
click at [992, 270] on span "AI-" at bounding box center [995, 273] width 10 height 6
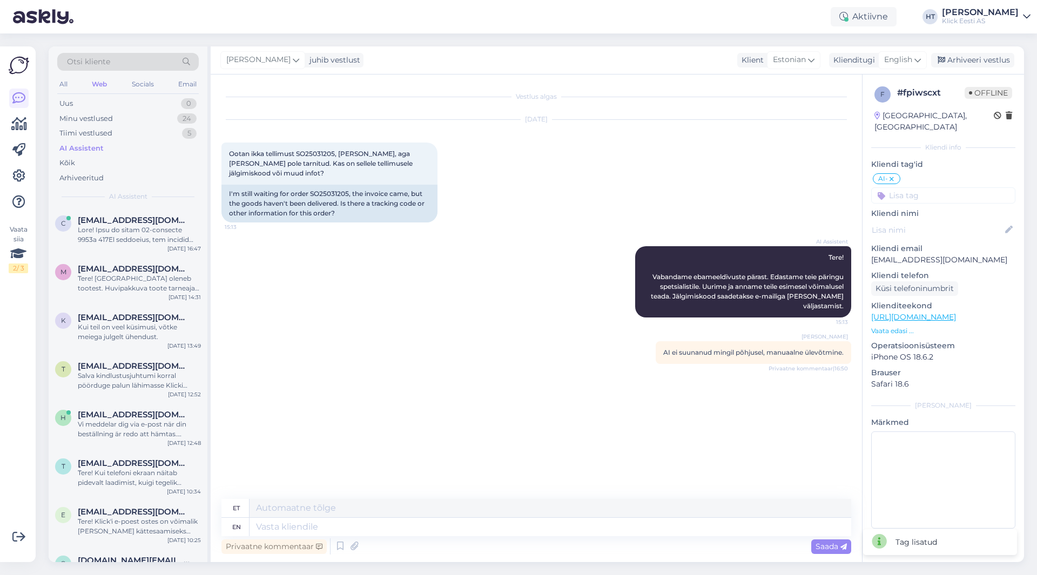
click at [930, 187] on input at bounding box center [943, 195] width 144 height 16
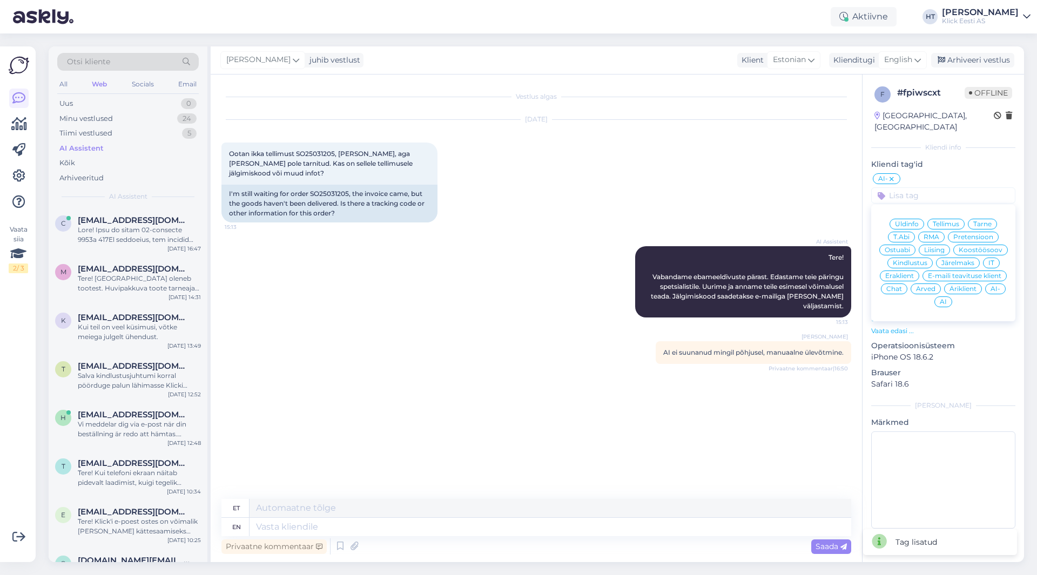
click at [986, 221] on span "Tarne" at bounding box center [982, 224] width 18 height 6
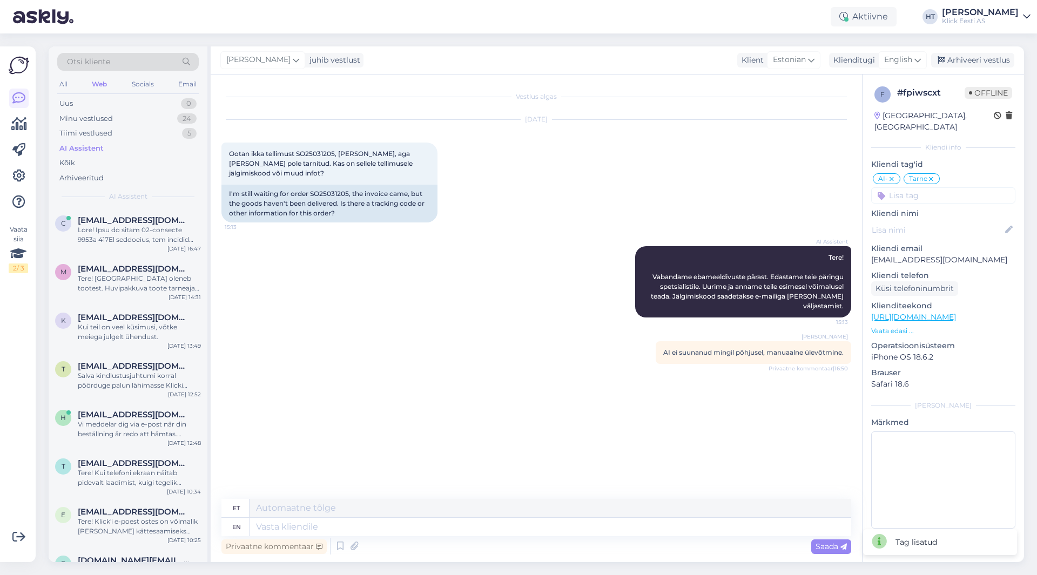
click at [951, 187] on input at bounding box center [943, 195] width 144 height 16
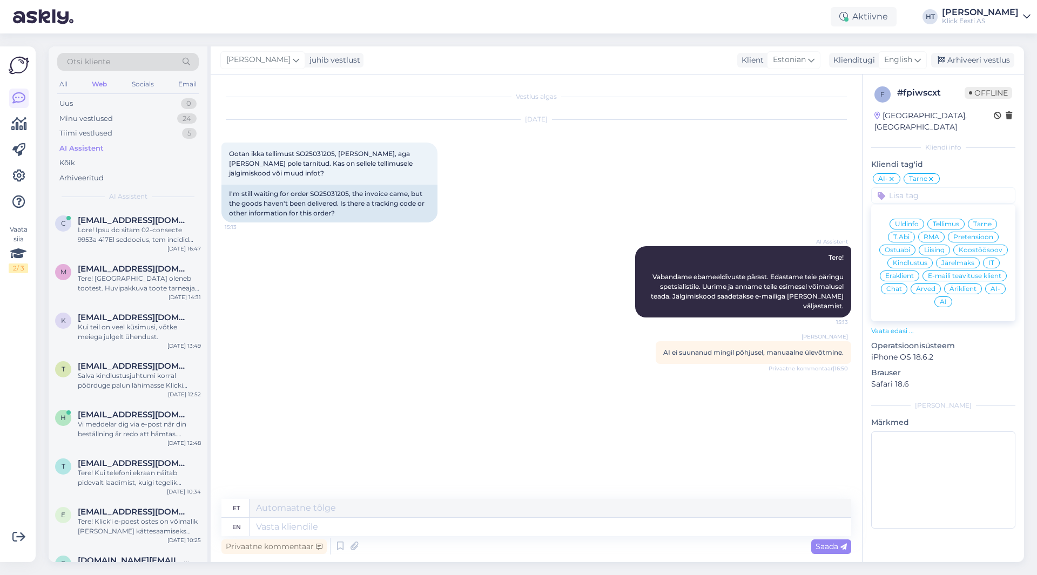
click at [965, 286] on span "Äriklient" at bounding box center [962, 289] width 27 height 6
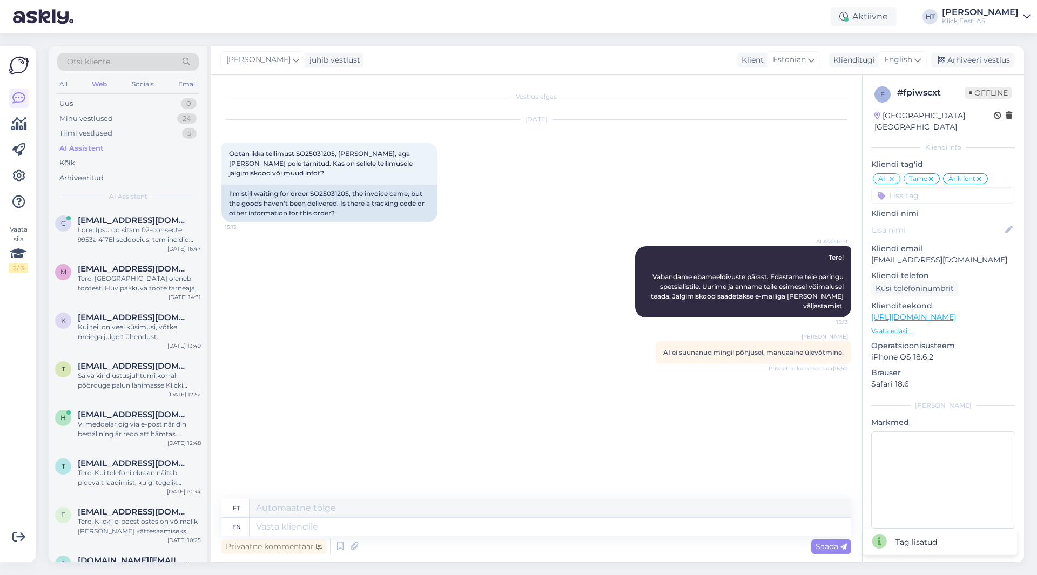
click at [720, 216] on div "Sep 4 2025 Ootan ikka tellimust SO25031205, arve tuli, aga kaupa pole tarnitud.…" at bounding box center [535, 171] width 629 height 126
click at [257, 553] on div "Privaatne kommentaar" at bounding box center [273, 546] width 105 height 15
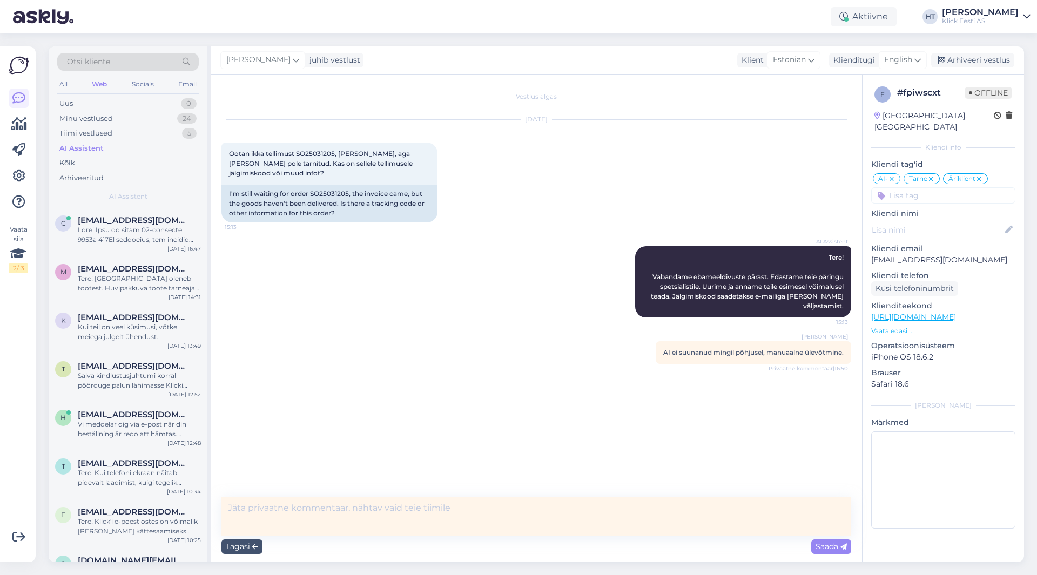
click at [288, 519] on textarea at bounding box center [535, 516] width 629 height 39
paste textarea "S25028299"
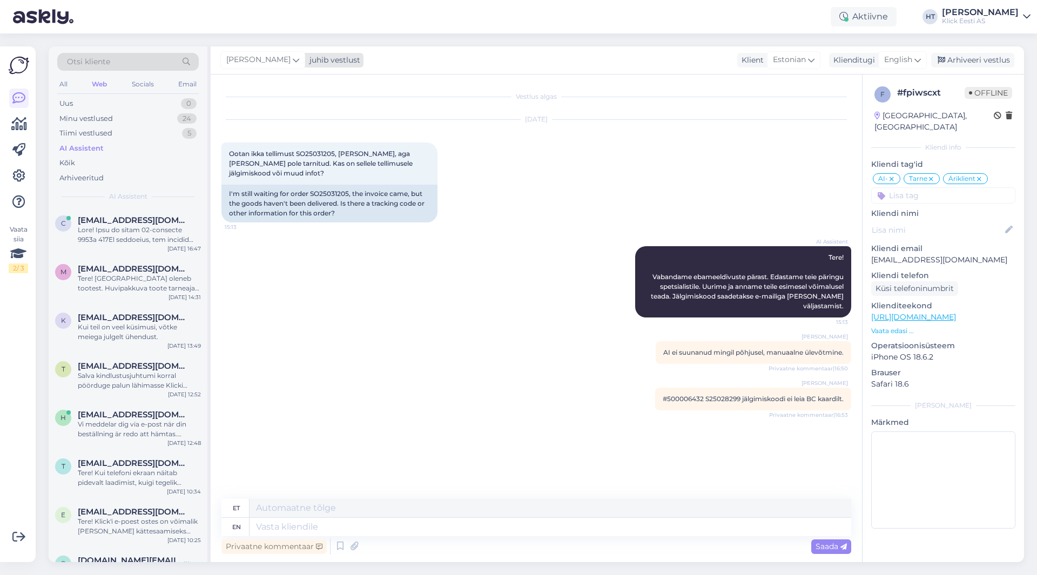
click at [293, 60] on icon at bounding box center [296, 60] width 6 height 12
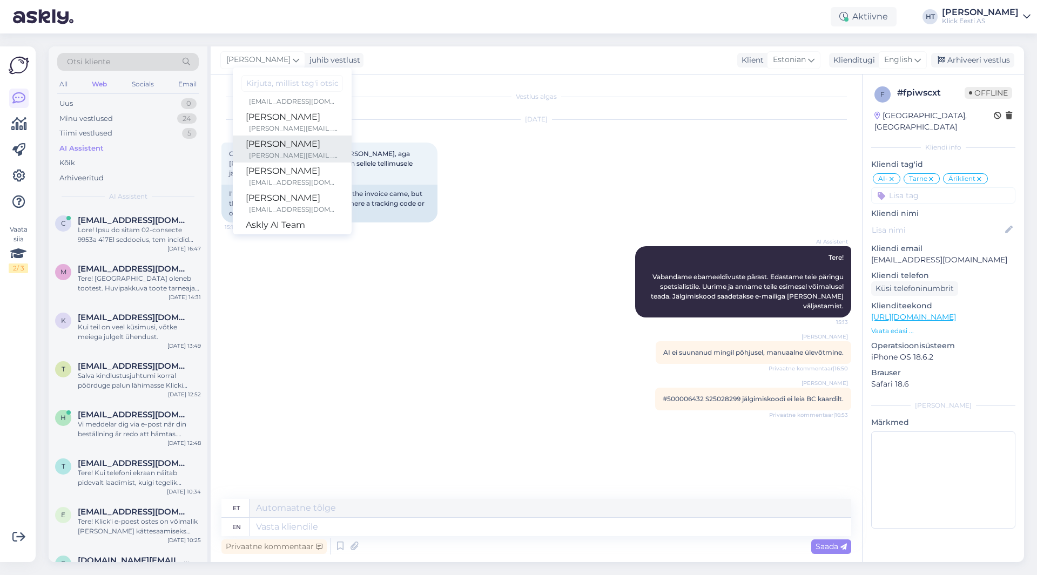
scroll to position [63, 0]
click at [284, 132] on div "[PERSON_NAME]" at bounding box center [292, 126] width 93 height 13
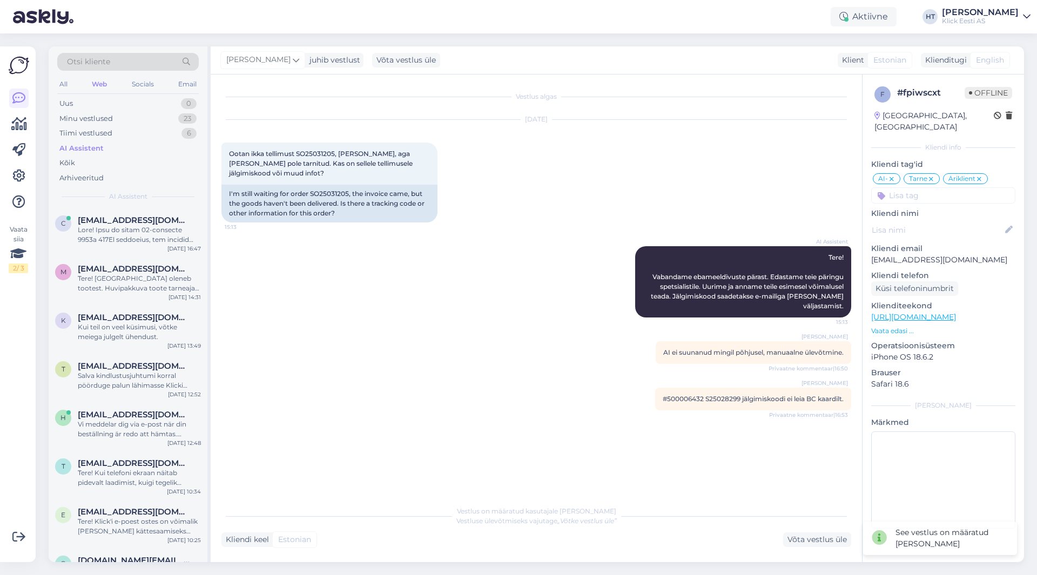
click at [517, 154] on div "Sep 4 2025 Ootan ikka tellimust SO25031205, arve tuli, aga kaupa pole tarnitud.…" at bounding box center [535, 171] width 629 height 126
click at [173, 136] on div "Tiimi vestlused 6" at bounding box center [127, 133] width 141 height 15
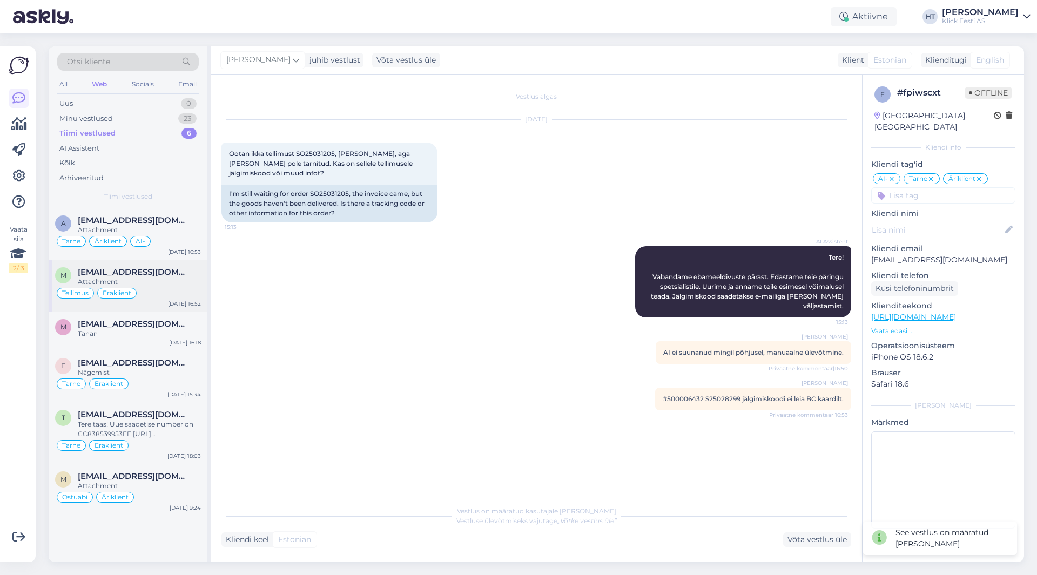
click at [178, 292] on div "Tellimus Eraklient" at bounding box center [128, 293] width 146 height 13
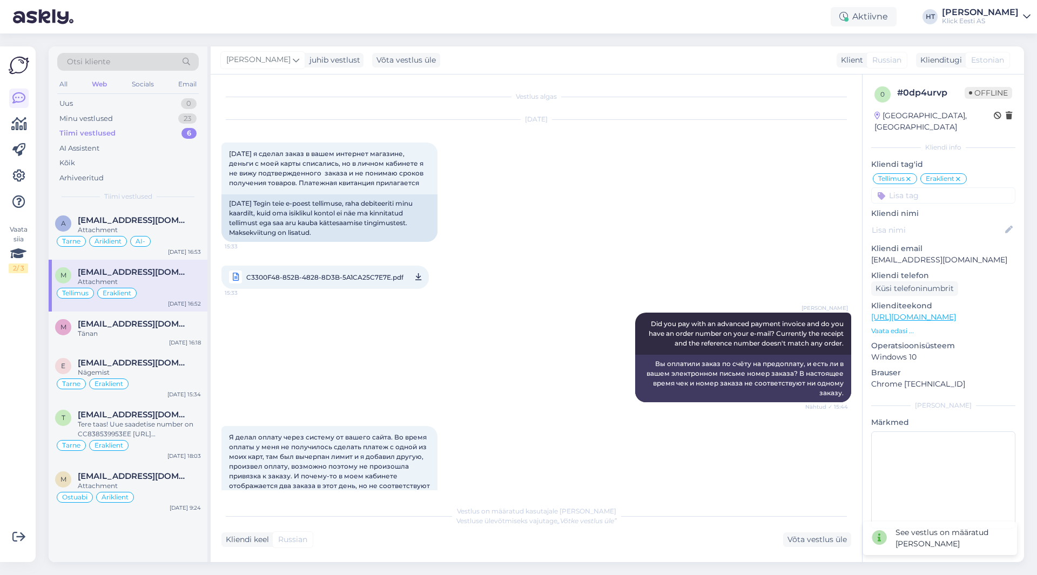
scroll to position [1253, 0]
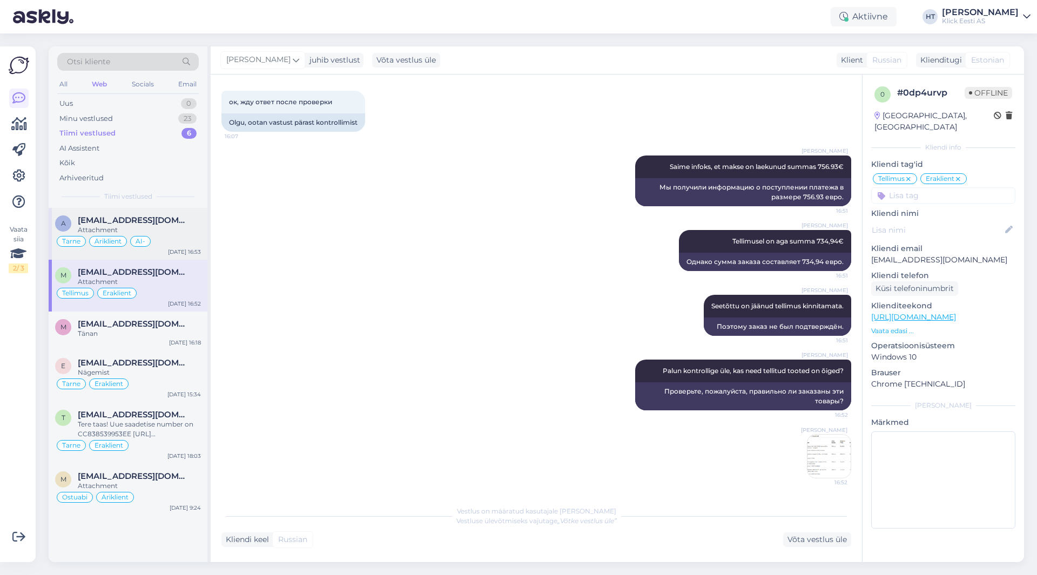
click at [195, 235] on div "Tarne Äriklient AI-" at bounding box center [128, 241] width 146 height 13
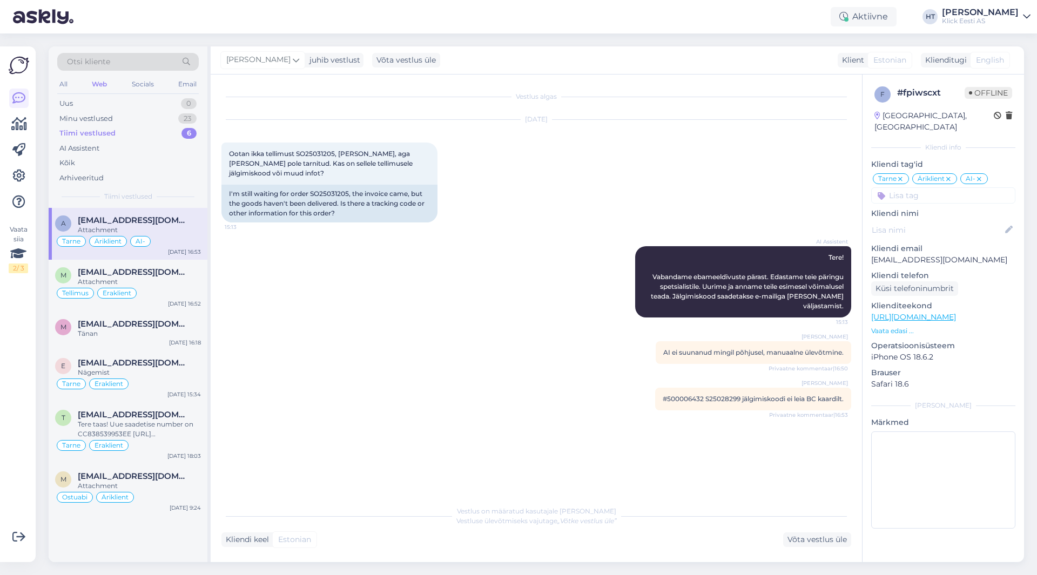
click at [163, 135] on div "Tiimi vestlused 6" at bounding box center [127, 133] width 141 height 15
click at [507, 378] on div "Vestlus algas Sep 4 2025 Ootan ikka tellimust SO25031205, arve tuli, aga kaupa …" at bounding box center [540, 287] width 639 height 405
click at [174, 287] on div "Tellimus Eraklient" at bounding box center [128, 293] width 146 height 13
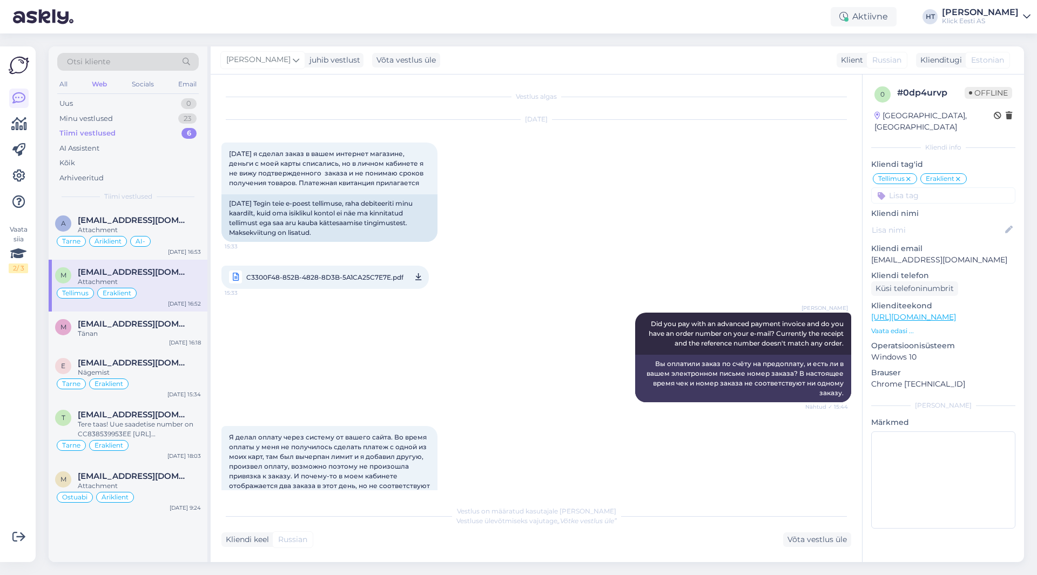
scroll to position [1253, 0]
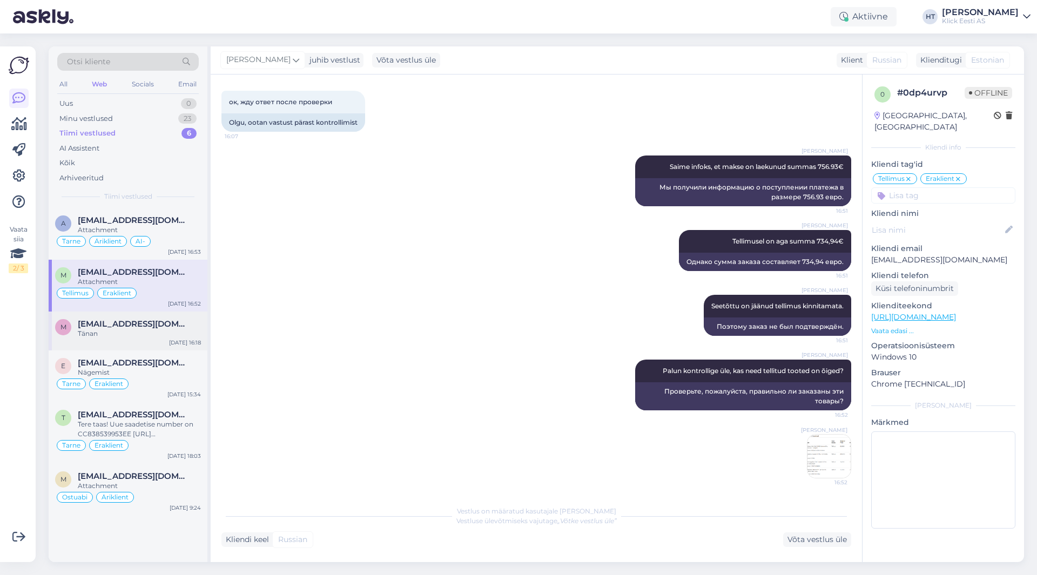
click at [178, 324] on div "minaronja@gmail.com" at bounding box center [139, 324] width 123 height 10
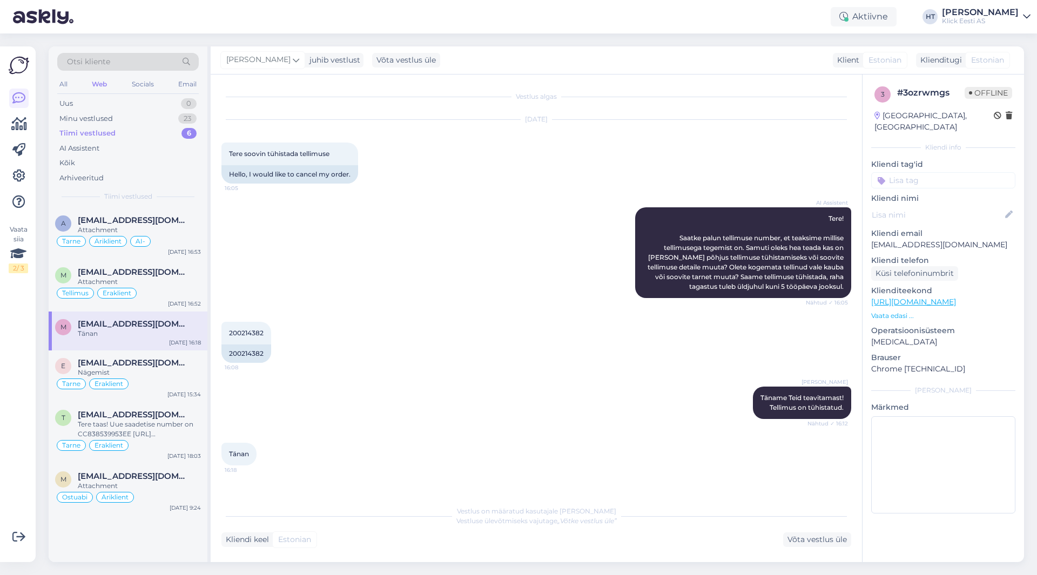
click at [152, 327] on span "minaronja@gmail.com" at bounding box center [134, 324] width 112 height 10
click at [936, 172] on input at bounding box center [943, 180] width 144 height 16
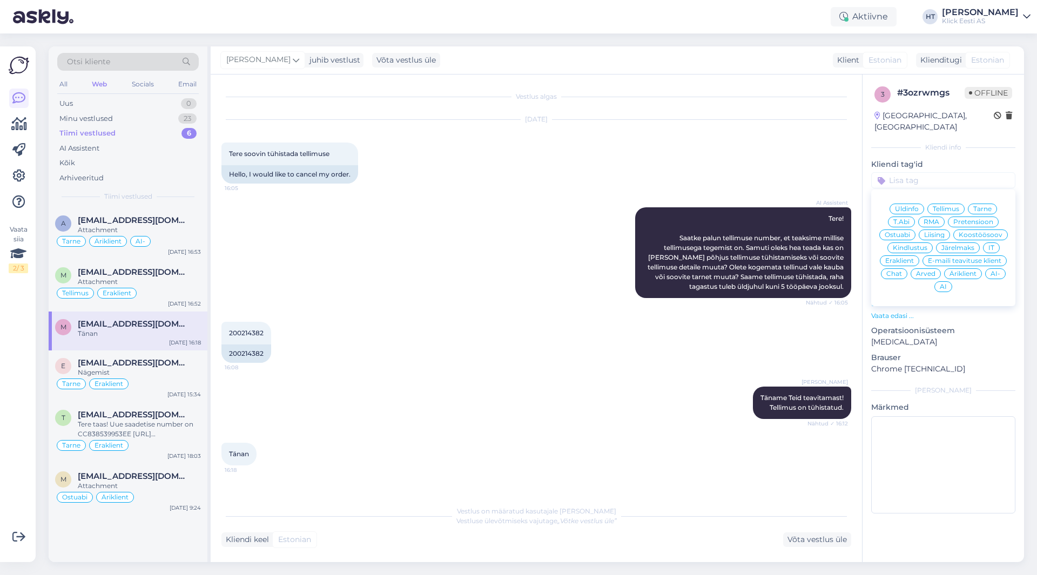
click at [947, 206] on span "Tellimus" at bounding box center [945, 209] width 26 height 6
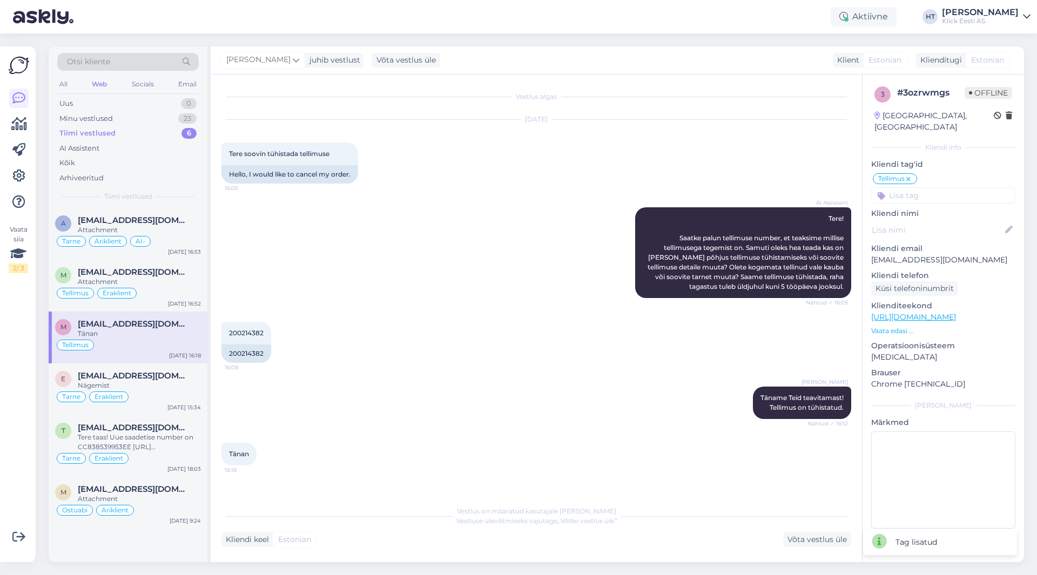
click at [946, 187] on input at bounding box center [943, 195] width 144 height 16
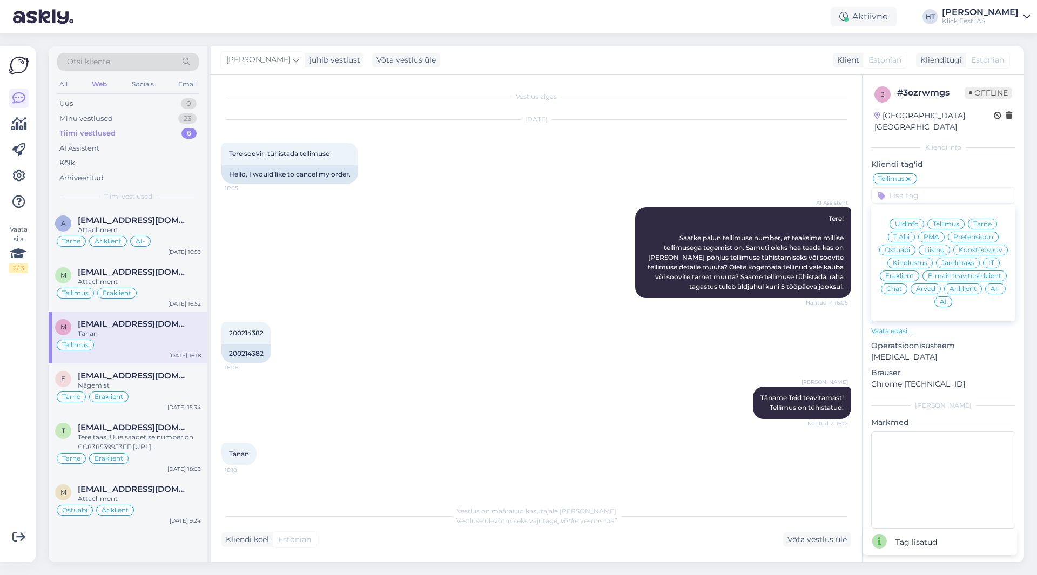
click at [899, 273] on span "Eraklient" at bounding box center [899, 276] width 29 height 6
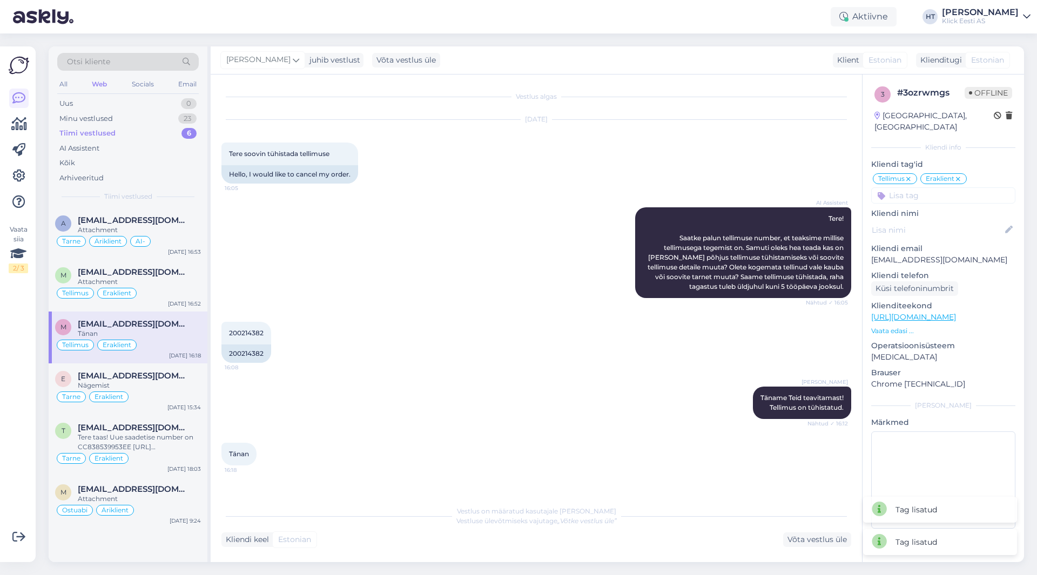
click at [446, 243] on div "AI Assistent Tere! Saatke palun tellimuse number, et teaksime millise tellimuse…" at bounding box center [535, 252] width 629 height 114
click at [125, 112] on div "Minu vestlused 23" at bounding box center [127, 118] width 141 height 15
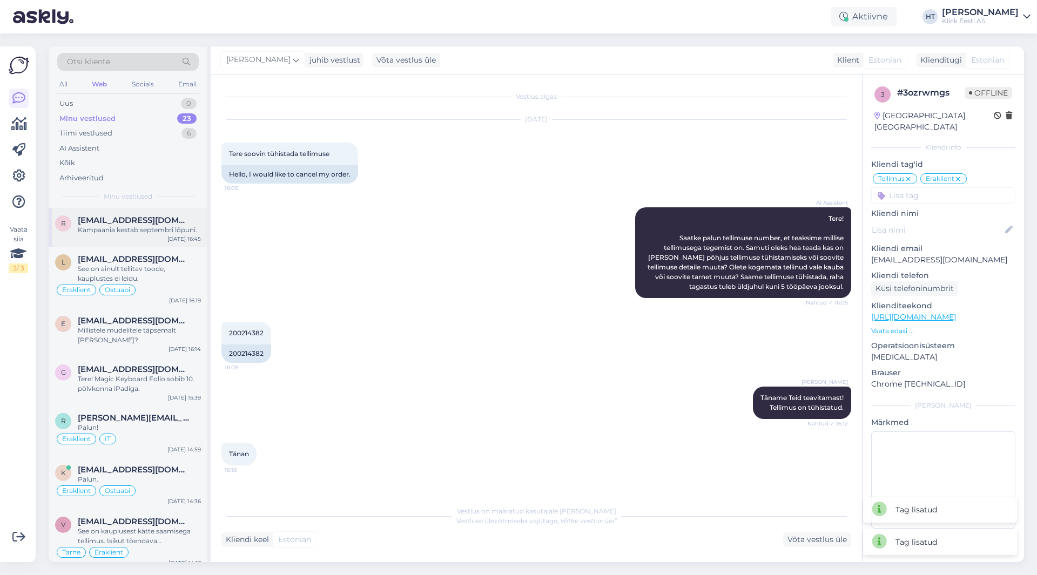
click at [142, 212] on div "r ristoluh@hotmai.com Kampaania kestab septembri lõpuni. Sep 4 16:45" at bounding box center [128, 227] width 159 height 39
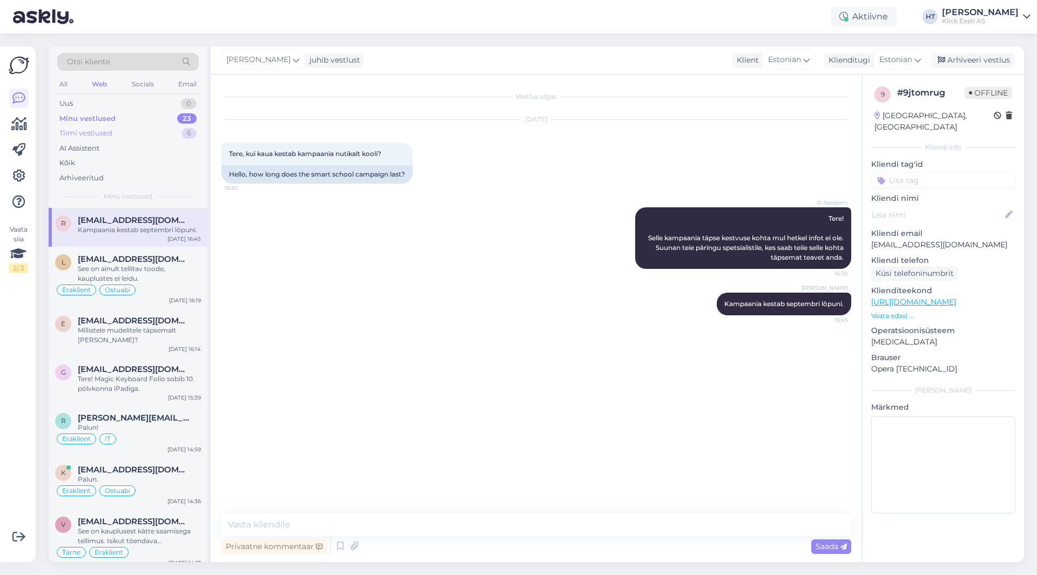
click at [135, 140] on div "Tiimi vestlused 6" at bounding box center [127, 133] width 141 height 15
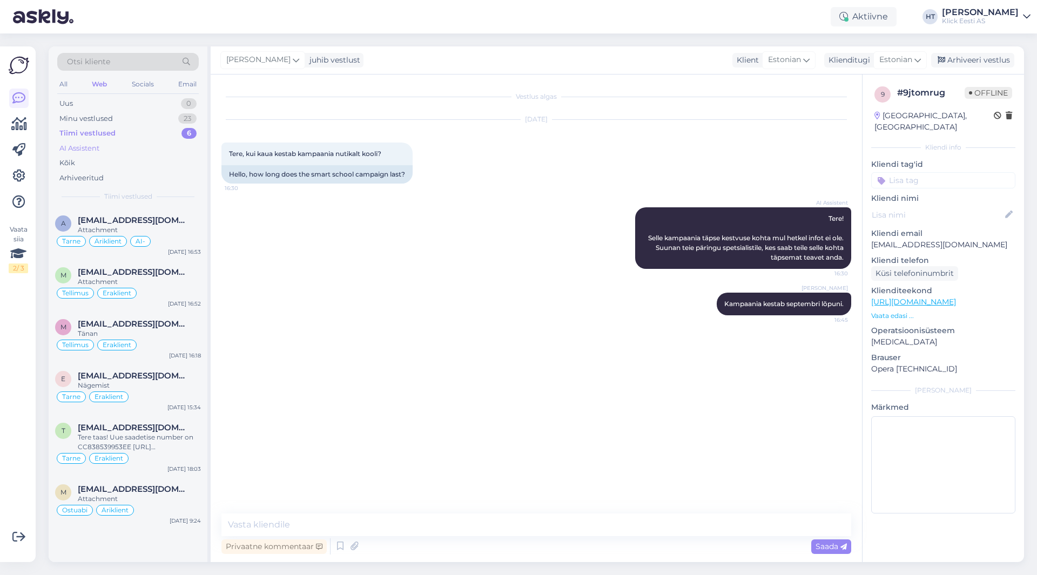
click at [136, 149] on div "AI Assistent" at bounding box center [127, 148] width 141 height 15
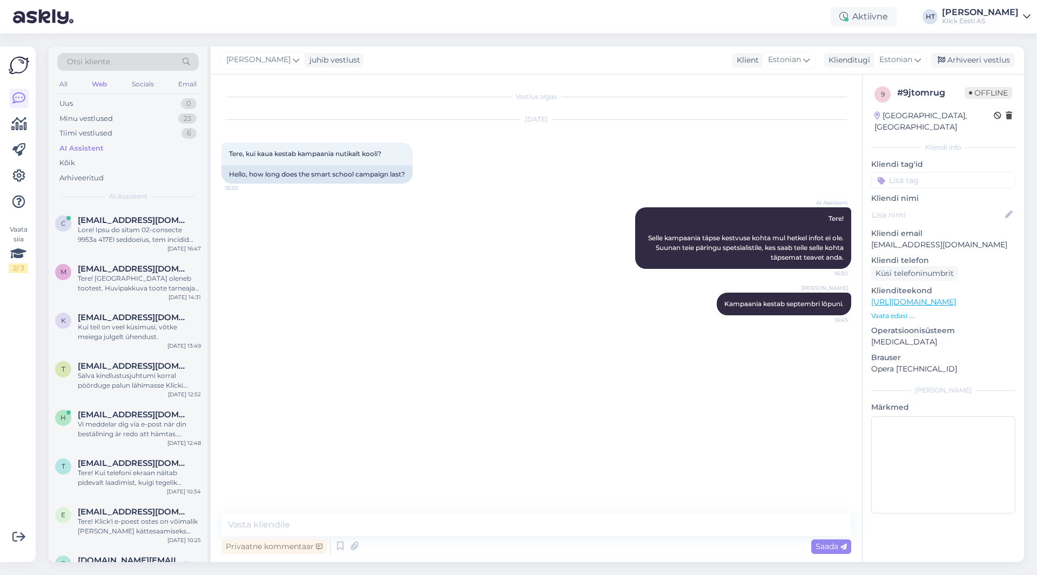
click at [522, 199] on div "AI Assistent Tere! Selle kampaania täpse kestvuse kohta mul hetkel infot ei ole…" at bounding box center [535, 237] width 629 height 85
click at [147, 102] on div "Uus 1" at bounding box center [127, 103] width 141 height 15
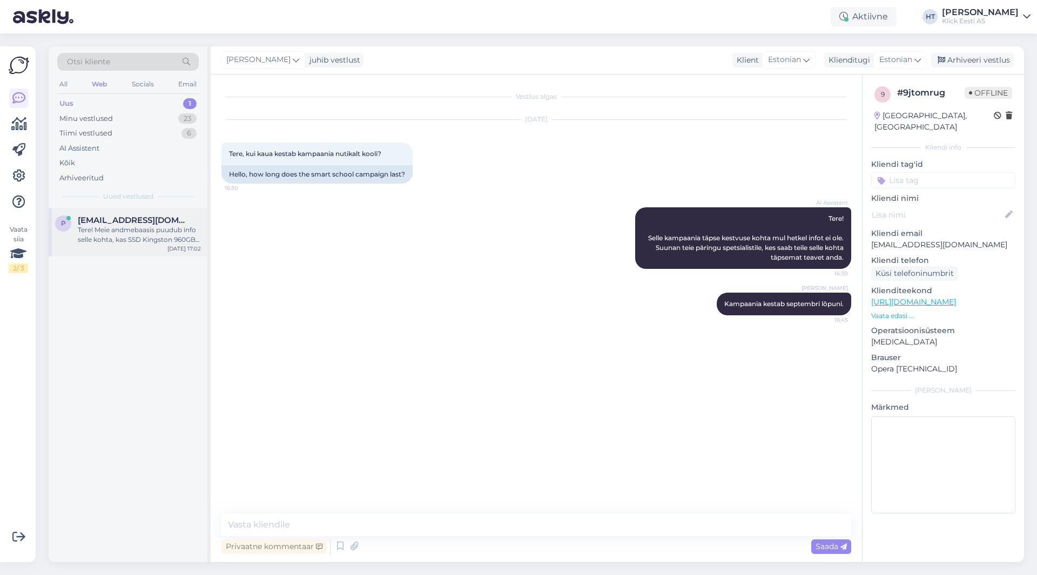
click at [133, 246] on div "p paulakokka@gmail.com Tere! Meie andmebaasis puudub info selle kohta, kas SSD …" at bounding box center [128, 232] width 159 height 49
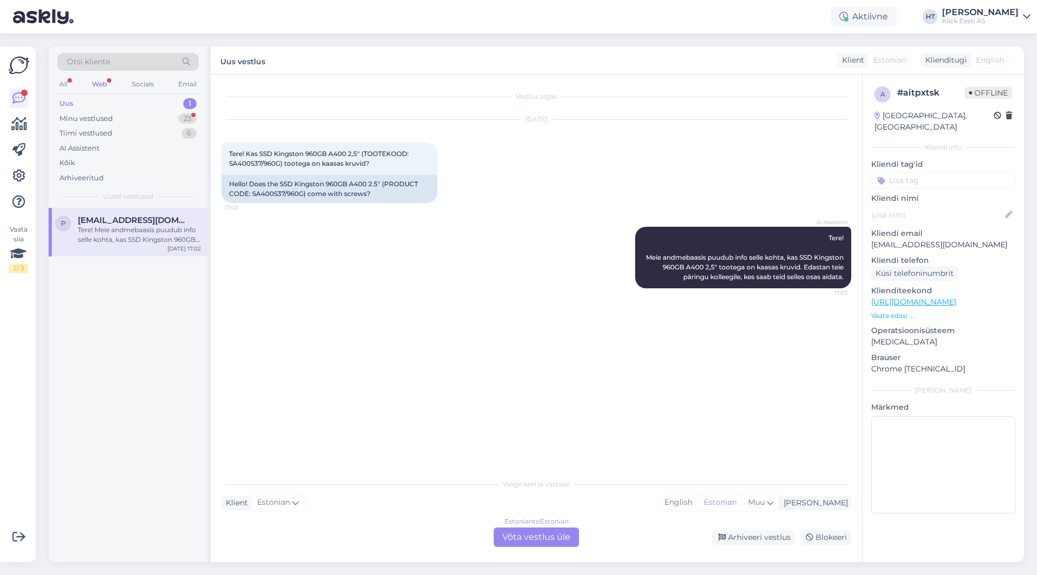
click at [407, 274] on div "AI Assistent Tere! Meie andmebaasis puudub info selle kohta, kas SSD Kingston 9…" at bounding box center [535, 257] width 629 height 85
click at [540, 538] on div "Estonian to Estonian Võta vestlus üle" at bounding box center [535, 536] width 85 height 19
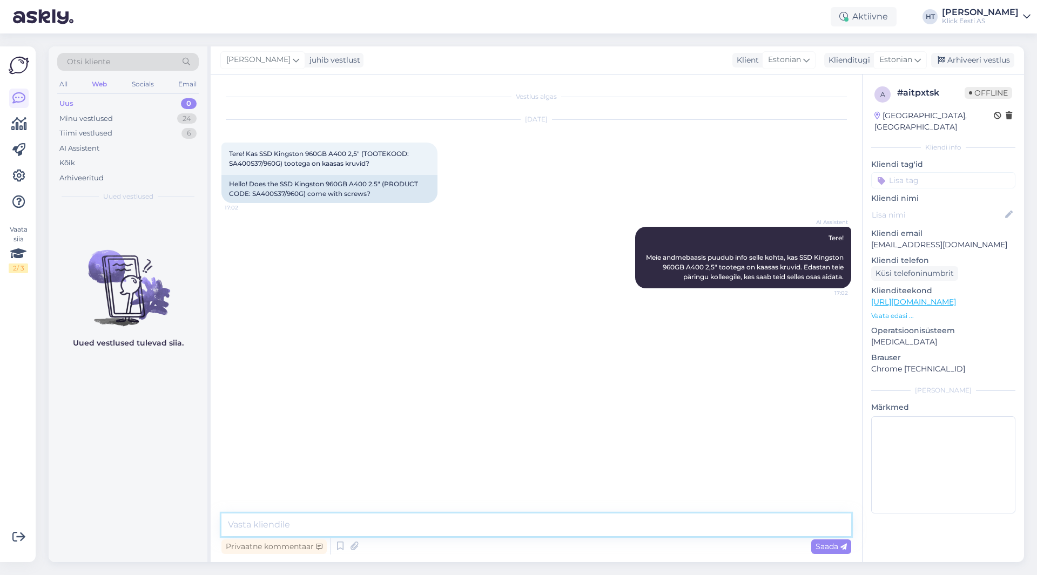
click at [524, 531] on textarea at bounding box center [535, 524] width 629 height 23
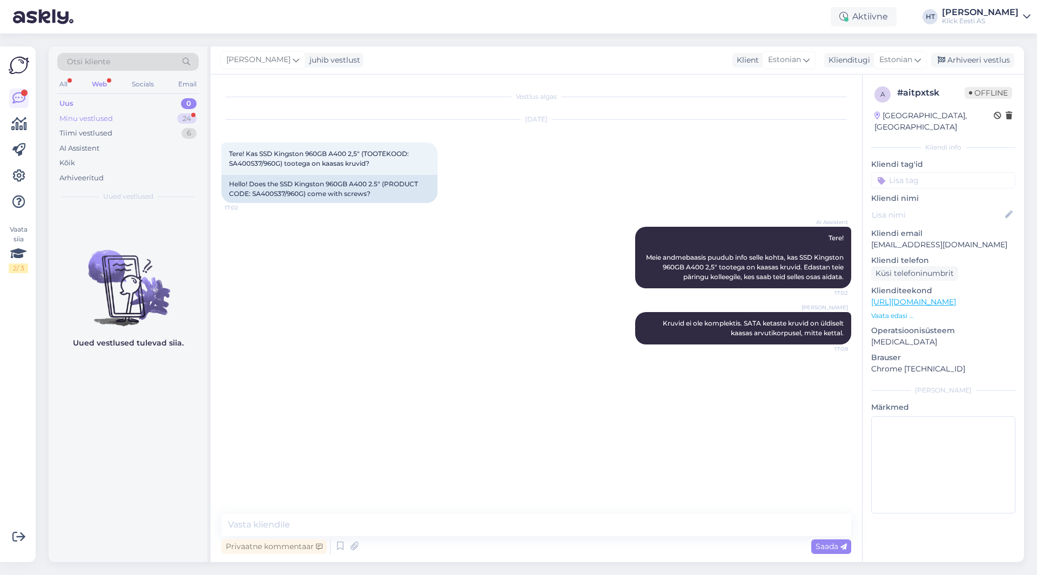
click at [151, 122] on div "Minu vestlused 24" at bounding box center [127, 118] width 141 height 15
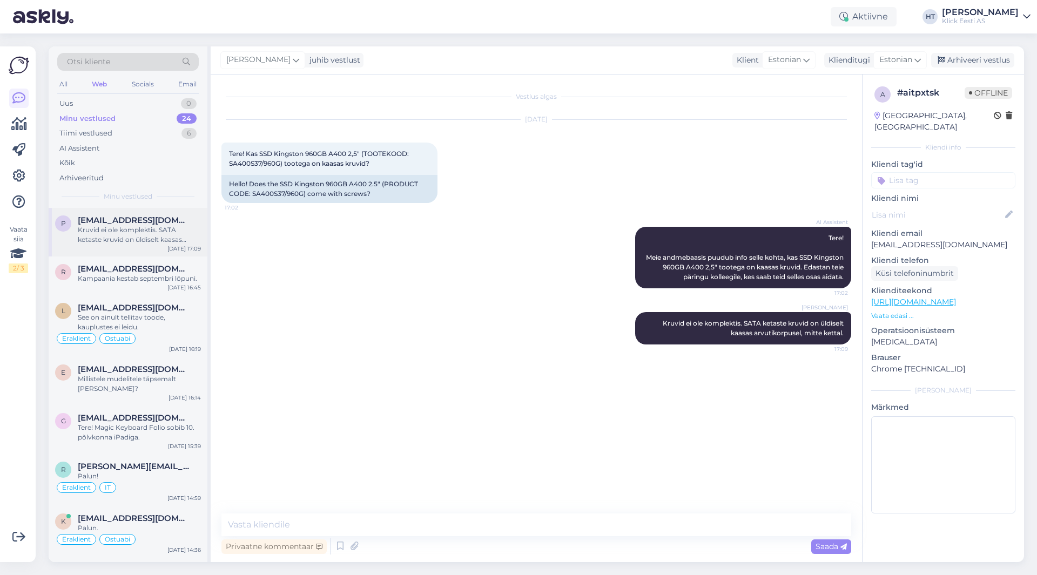
click at [164, 230] on div "Kruvid ei ole komplektis. SATA ketaste kruvid on üldiselt kaasas arvutikorpusel…" at bounding box center [139, 234] width 123 height 19
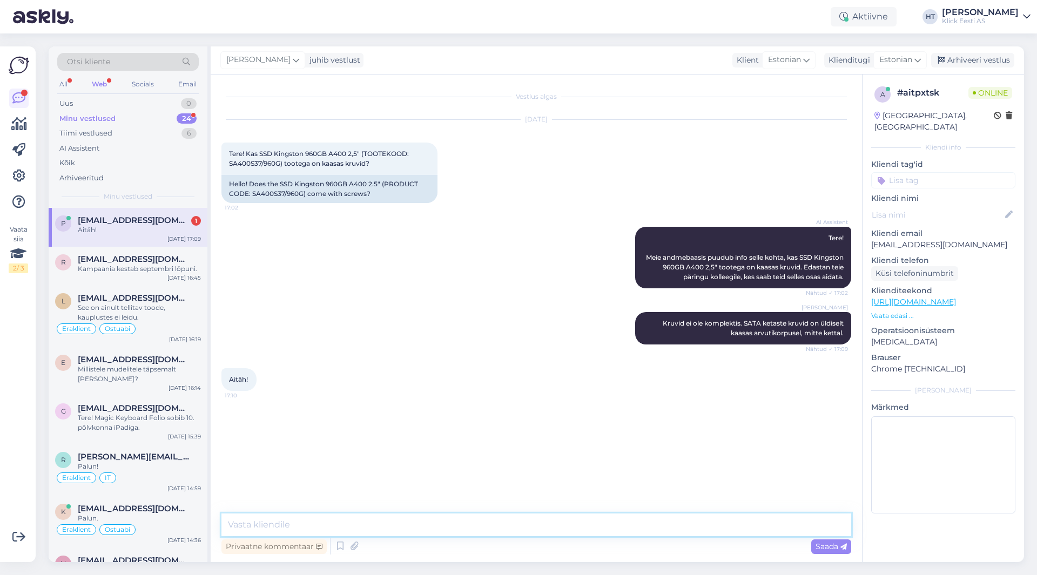
click at [335, 530] on textarea at bounding box center [535, 524] width 629 height 23
click at [184, 271] on div "Kampaania kestab septembri lõpuni." at bounding box center [139, 269] width 123 height 10
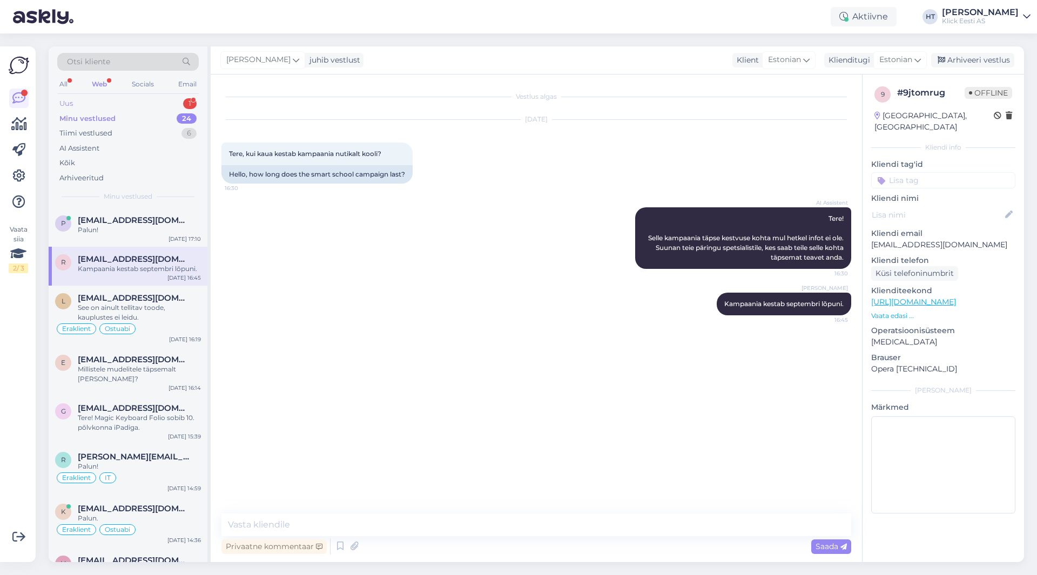
click at [146, 103] on div "Uus 1" at bounding box center [127, 103] width 141 height 15
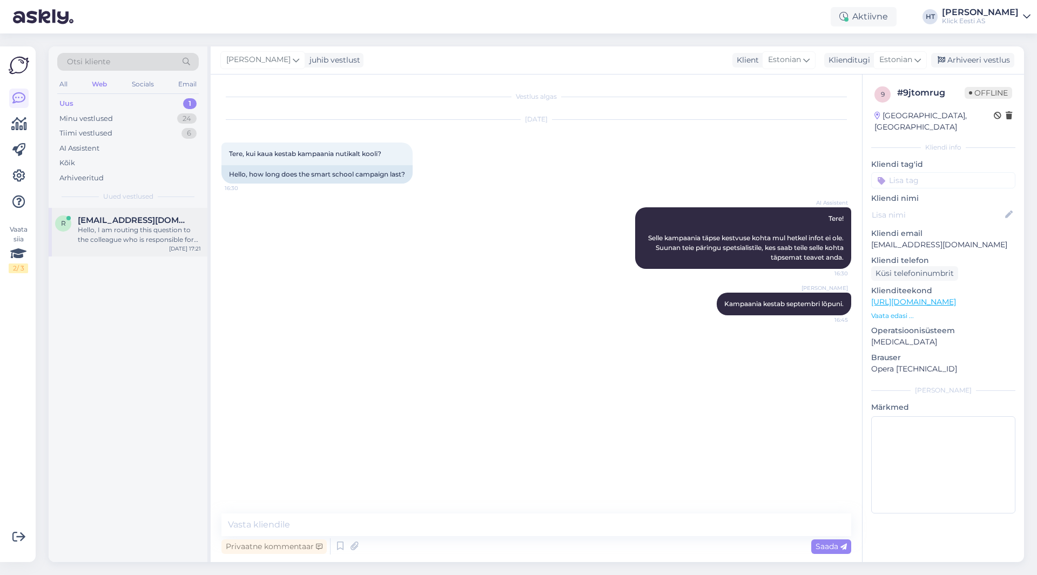
click at [144, 214] on div "r reginaroostar@gmail.com Hello, I am routing this question to the colleague wh…" at bounding box center [128, 232] width 159 height 49
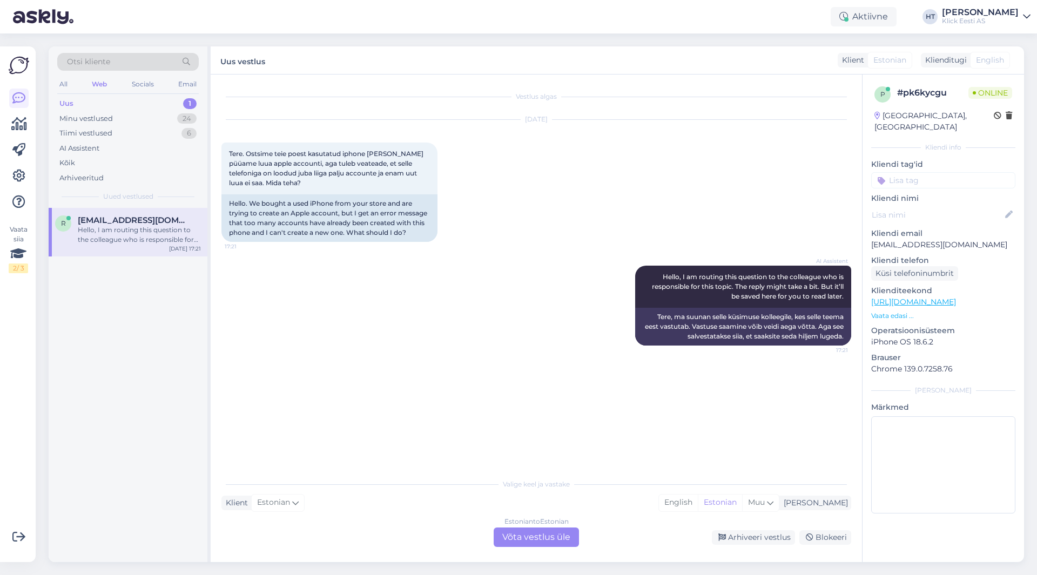
click at [522, 544] on div "Estonian to Estonian Võta vestlus üle" at bounding box center [535, 536] width 85 height 19
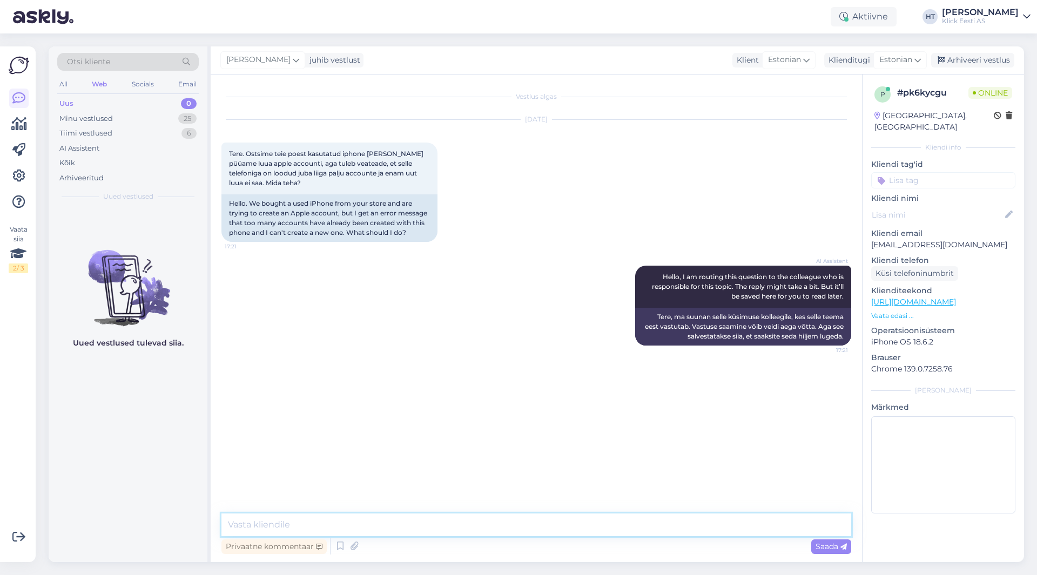
click at [525, 529] on textarea at bounding box center [535, 524] width 629 height 23
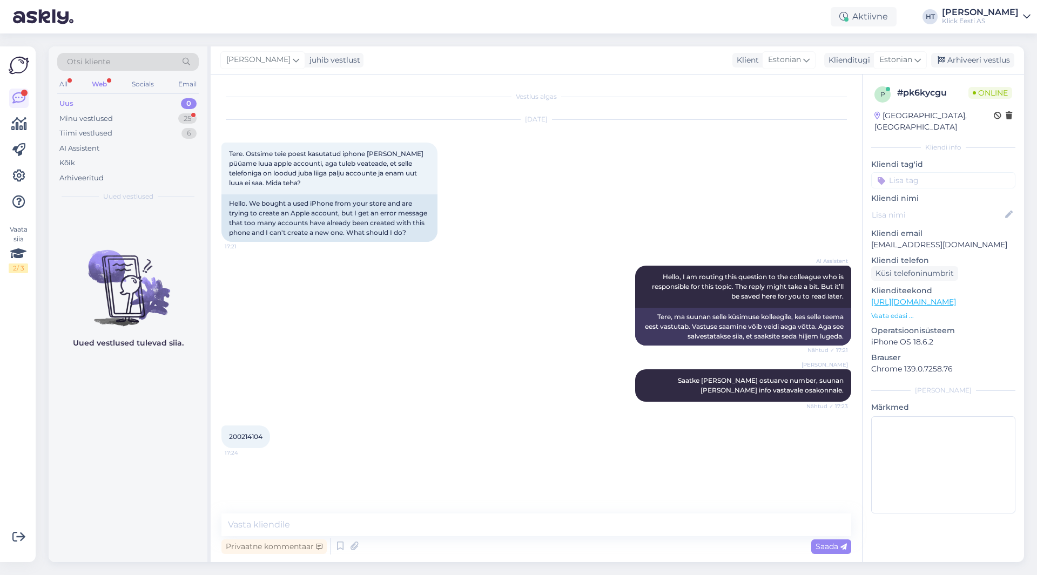
click at [240, 438] on span "200214104" at bounding box center [245, 436] width 33 height 8
click at [240, 441] on div "200214104 17:24" at bounding box center [245, 436] width 49 height 23
click at [245, 436] on span "200214104" at bounding box center [245, 436] width 33 height 8
click at [411, 411] on div "Henri Täht Saatke ka palun ostuarve number, suunan peale seda info vastavale os…" at bounding box center [535, 385] width 629 height 56
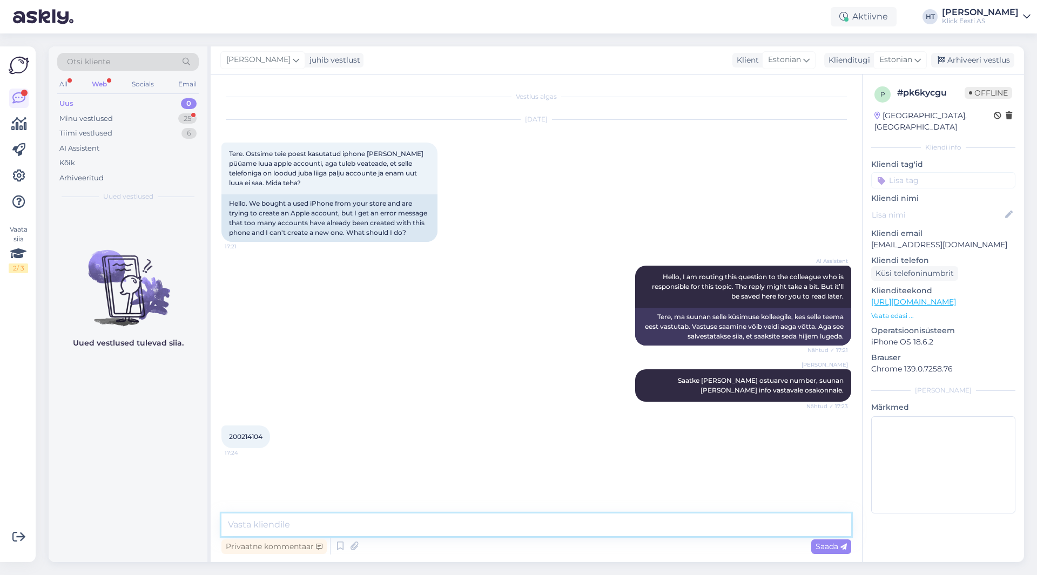
click at [456, 519] on textarea at bounding box center [535, 524] width 629 height 23
paste textarea "[URL][DOMAIN_NAME]"
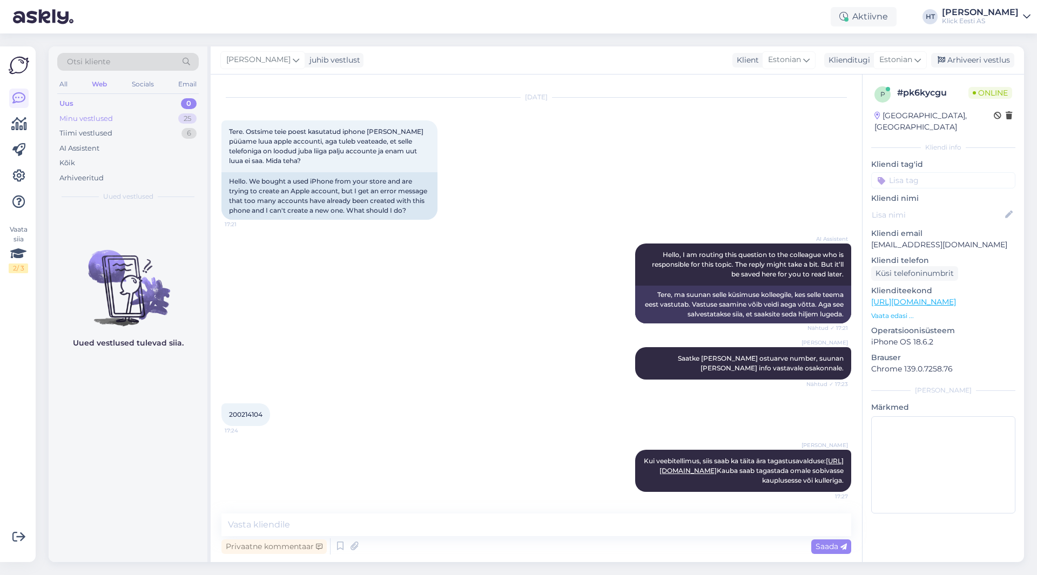
click at [136, 113] on div "Minu vestlused 25" at bounding box center [127, 118] width 141 height 15
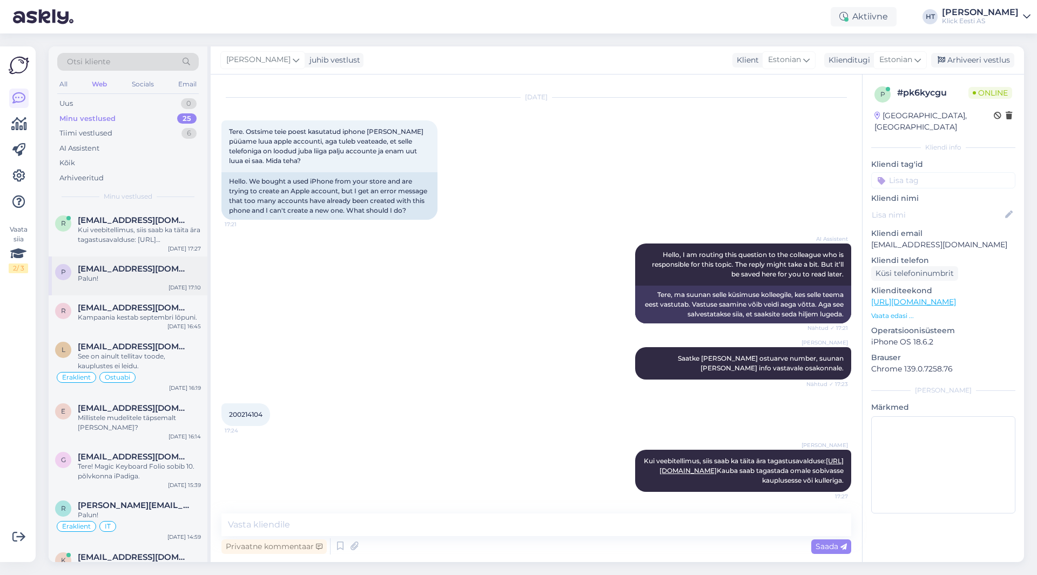
click at [151, 274] on div "Palun!" at bounding box center [139, 279] width 123 height 10
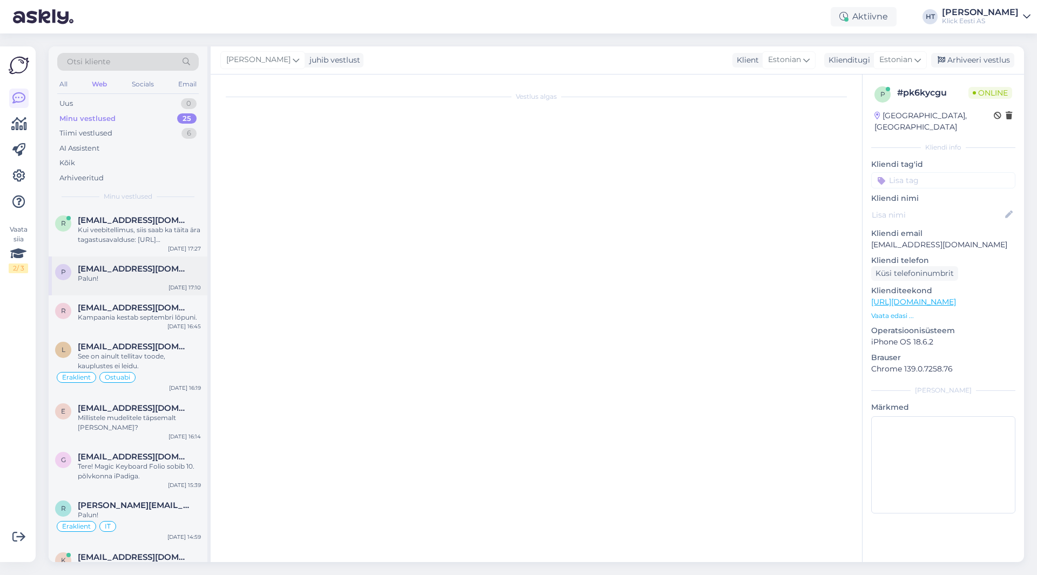
scroll to position [0, 0]
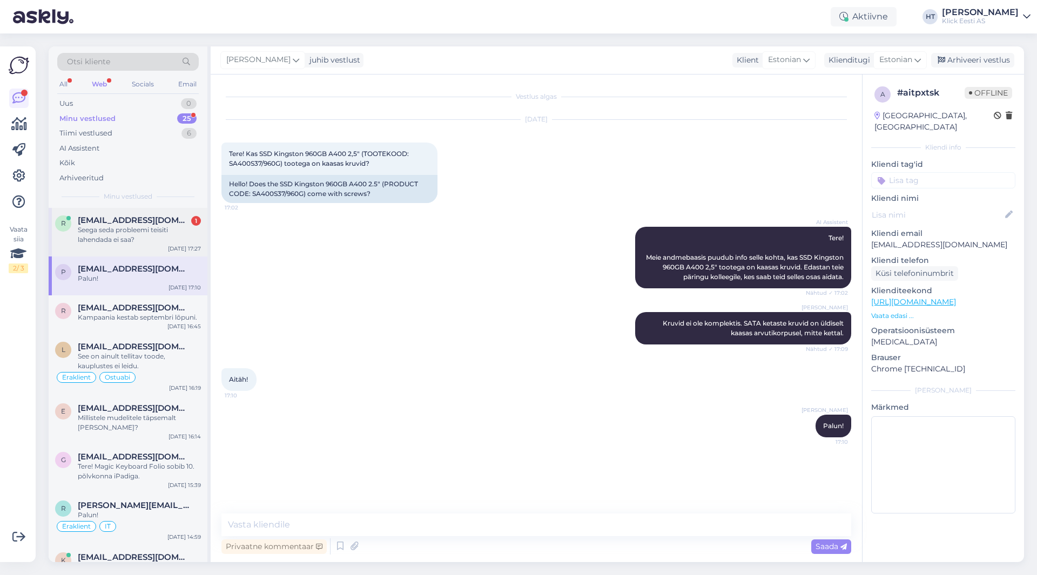
click at [121, 241] on div "Seega seda probleemi teisiti lahendada ei saa?" at bounding box center [139, 234] width 123 height 19
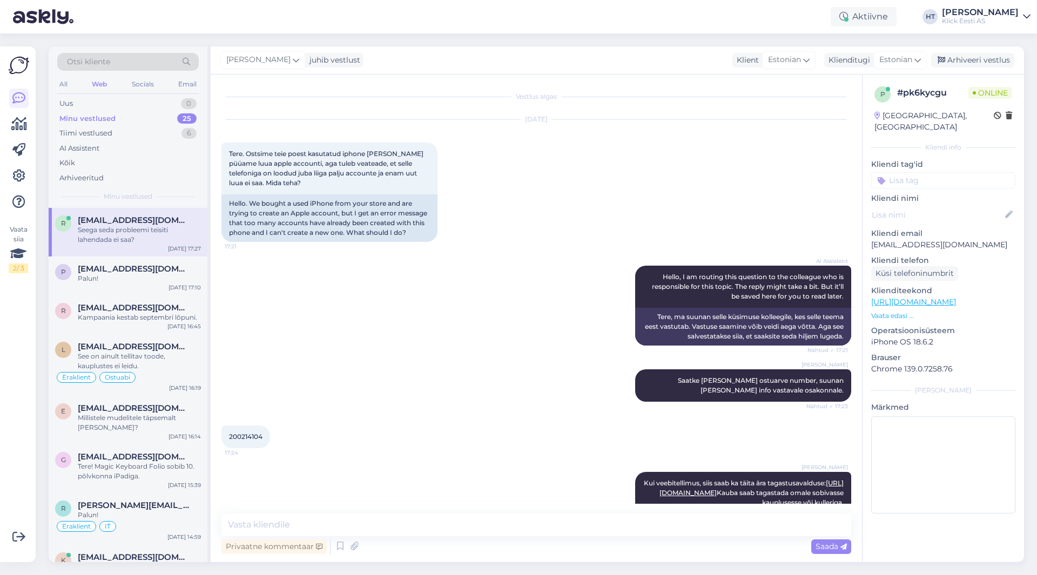
scroll to position [88, 0]
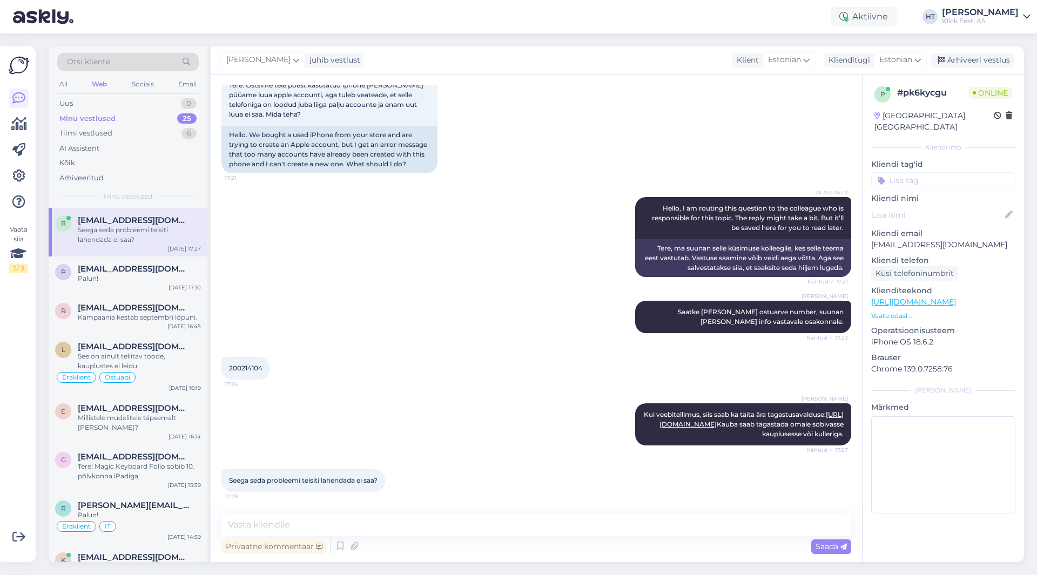
click at [308, 391] on div "Henri Täht Kui veebitellimus, siis saab ka täita ära tagastusavalduse: https://…" at bounding box center [535, 424] width 629 height 66
click at [270, 553] on div "Privaatne kommentaar" at bounding box center [273, 546] width 105 height 15
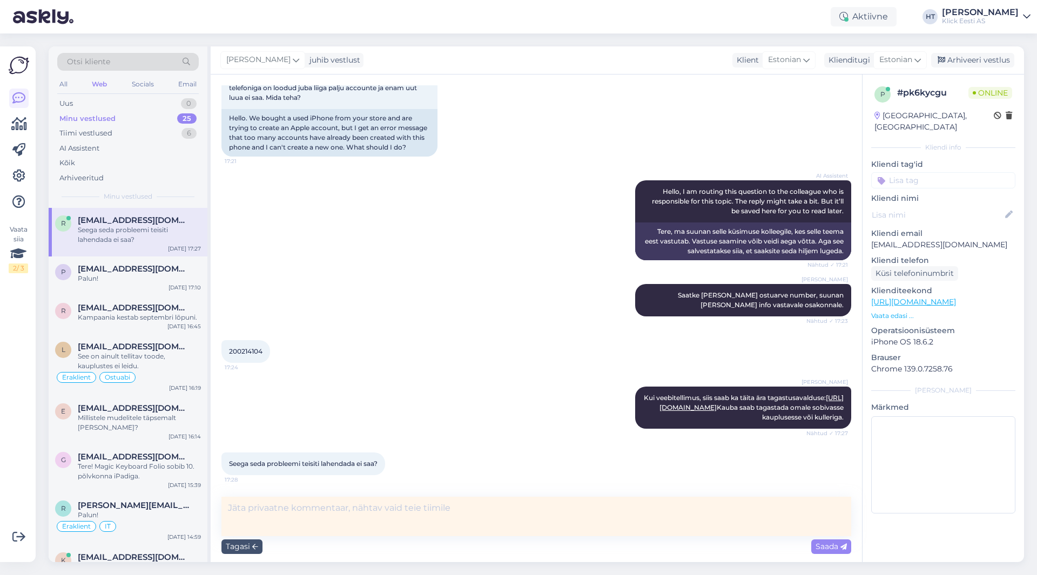
click at [296, 518] on textarea at bounding box center [535, 516] width 629 height 39
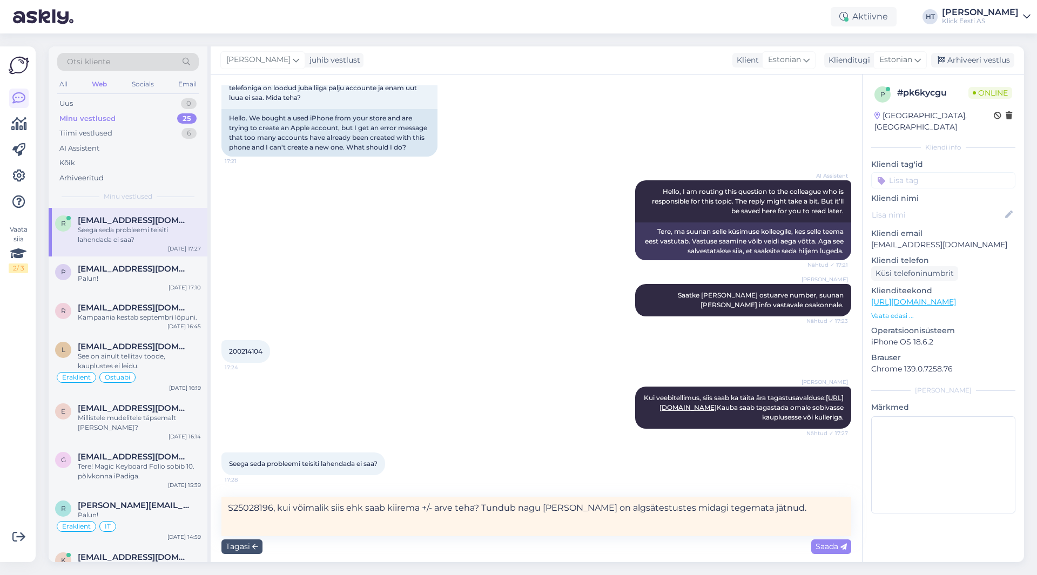
drag, startPoint x: 774, startPoint y: 506, endPoint x: 228, endPoint y: 517, distance: 545.9
click at [228, 517] on textarea "S25028196, kui võimalik siis ehk saab kiirema +/- arve teha? Tundub nagu Foxway…" at bounding box center [535, 516] width 629 height 39
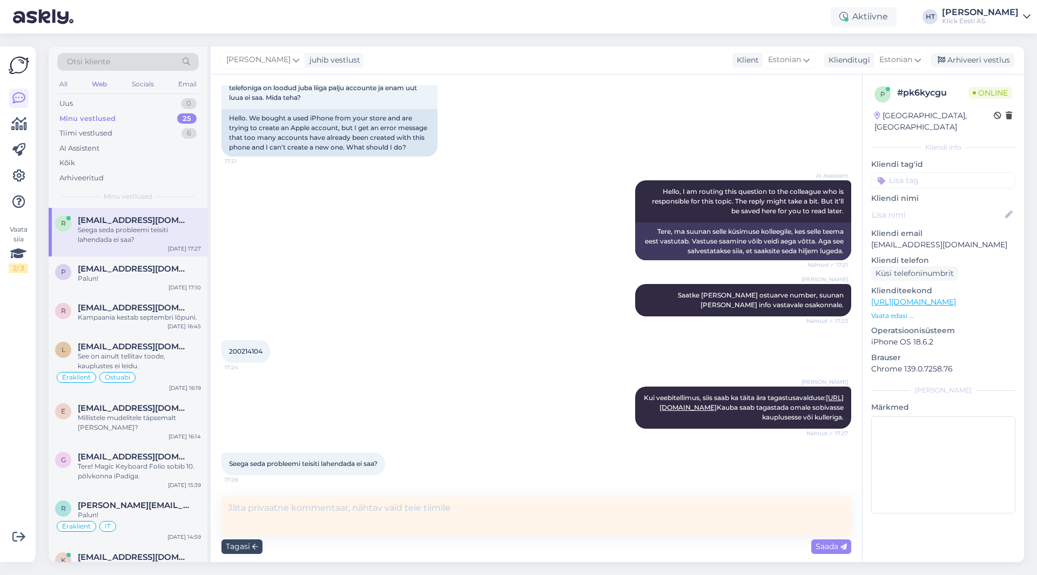
click at [245, 546] on div "Tagasi" at bounding box center [241, 546] width 41 height 15
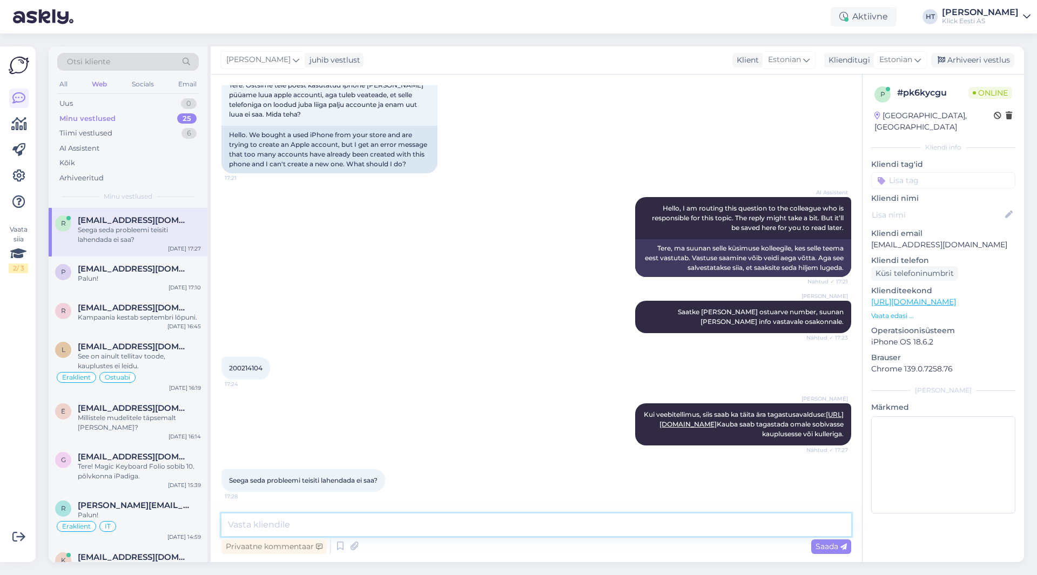
click at [328, 516] on textarea at bounding box center [535, 524] width 629 height 23
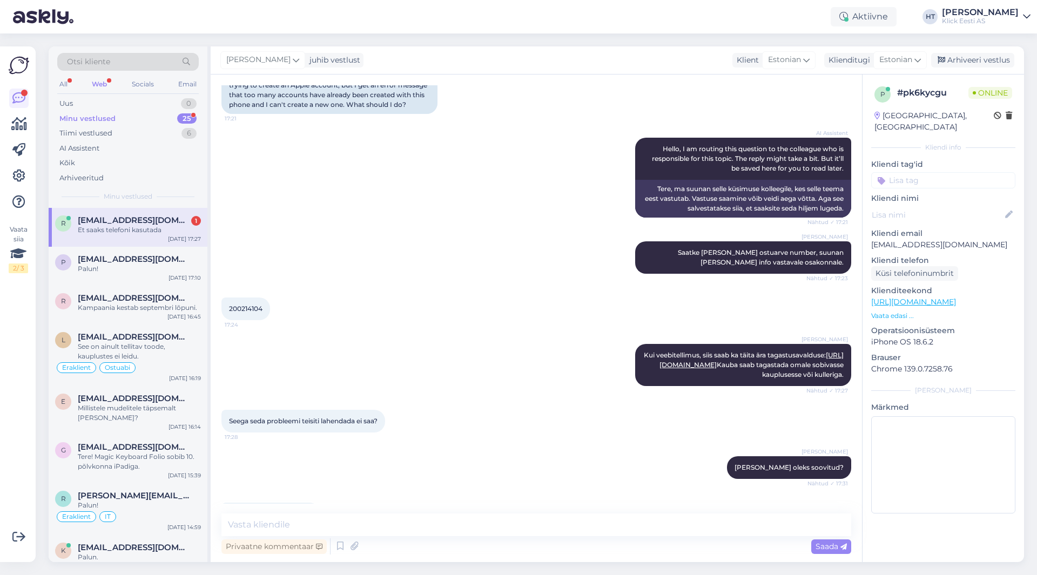
scroll to position [181, 0]
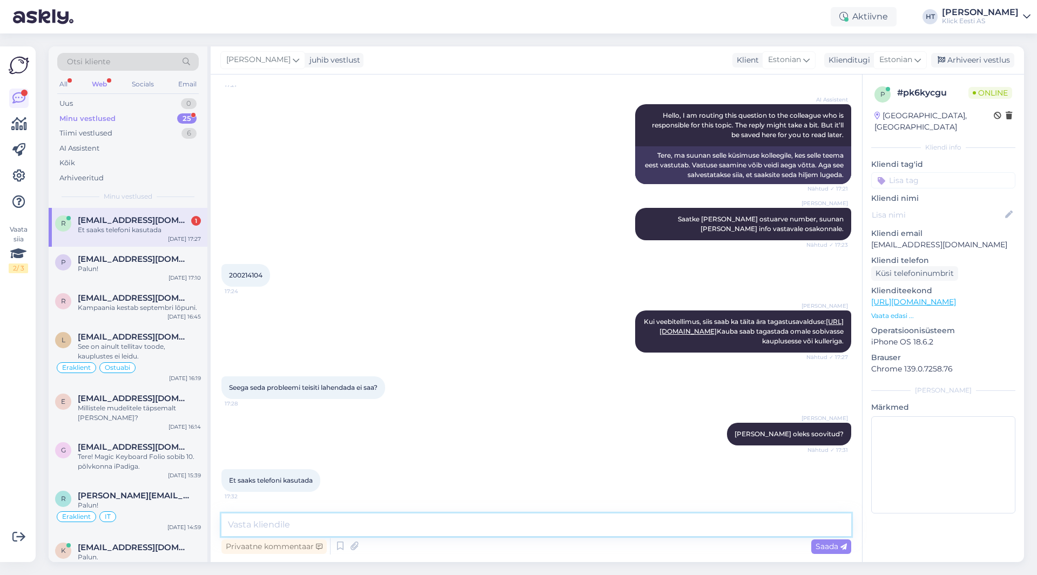
click at [463, 514] on textarea at bounding box center [535, 524] width 629 height 23
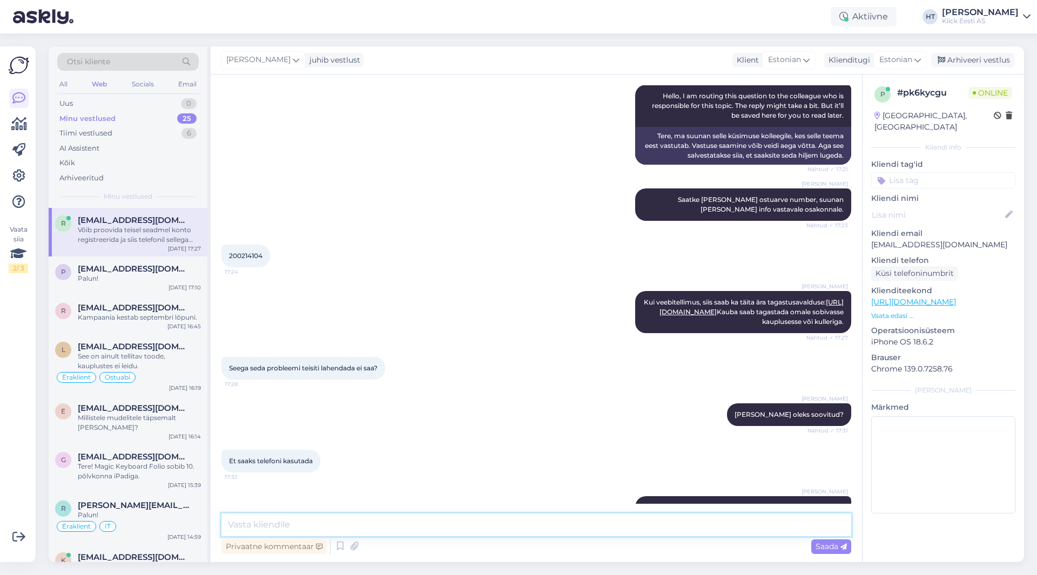
scroll to position [256, 0]
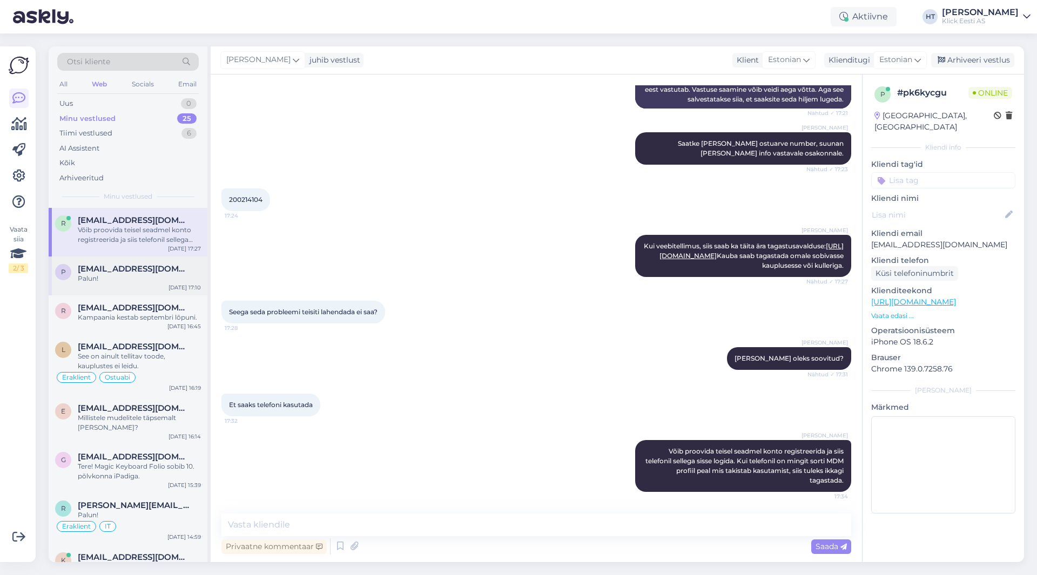
click at [144, 277] on div "Palun!" at bounding box center [139, 279] width 123 height 10
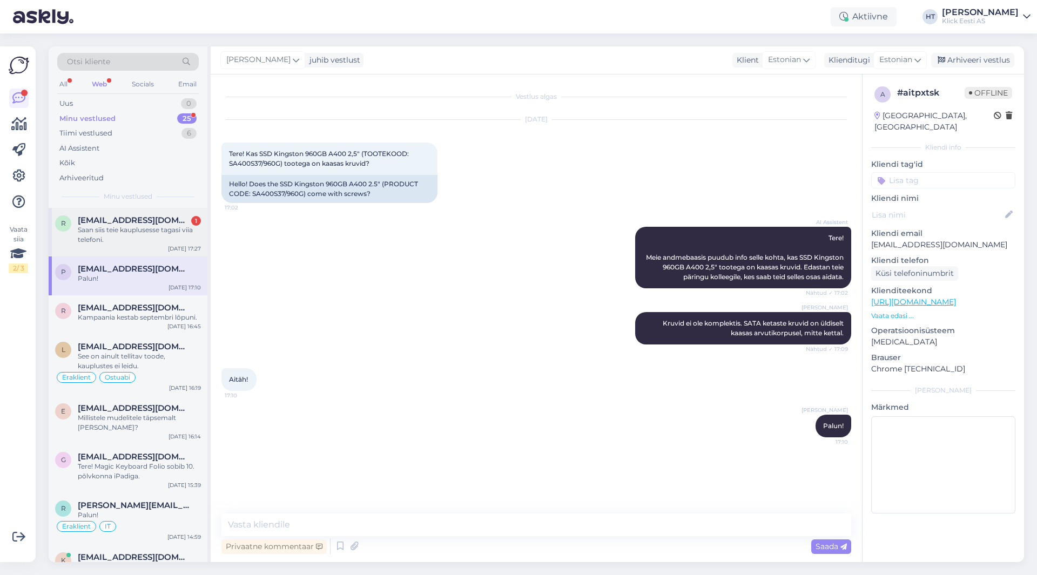
click at [166, 237] on div "Saan siis teie kauplusesse tagasi viia telefoni." at bounding box center [139, 234] width 123 height 19
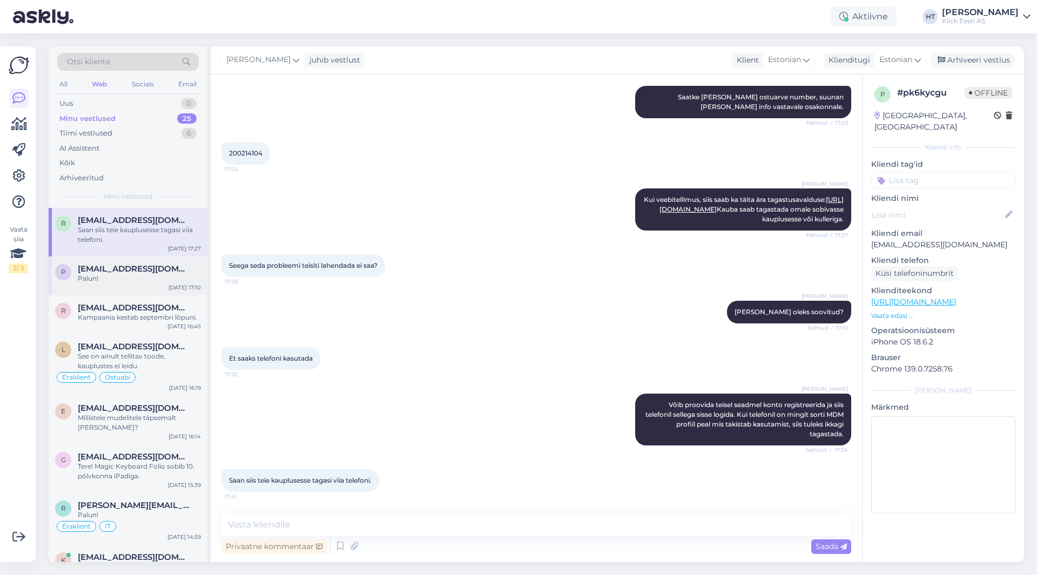
click at [172, 275] on div "Palun!" at bounding box center [139, 279] width 123 height 10
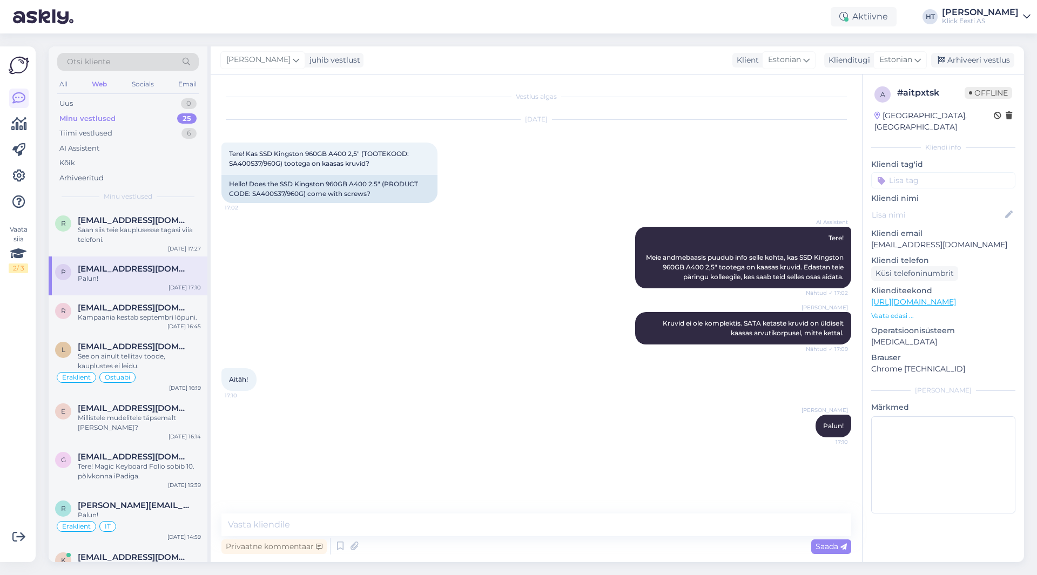
scroll to position [0, 0]
click at [165, 320] on div "Kampaania kestab septembri lõpuni." at bounding box center [139, 318] width 123 height 10
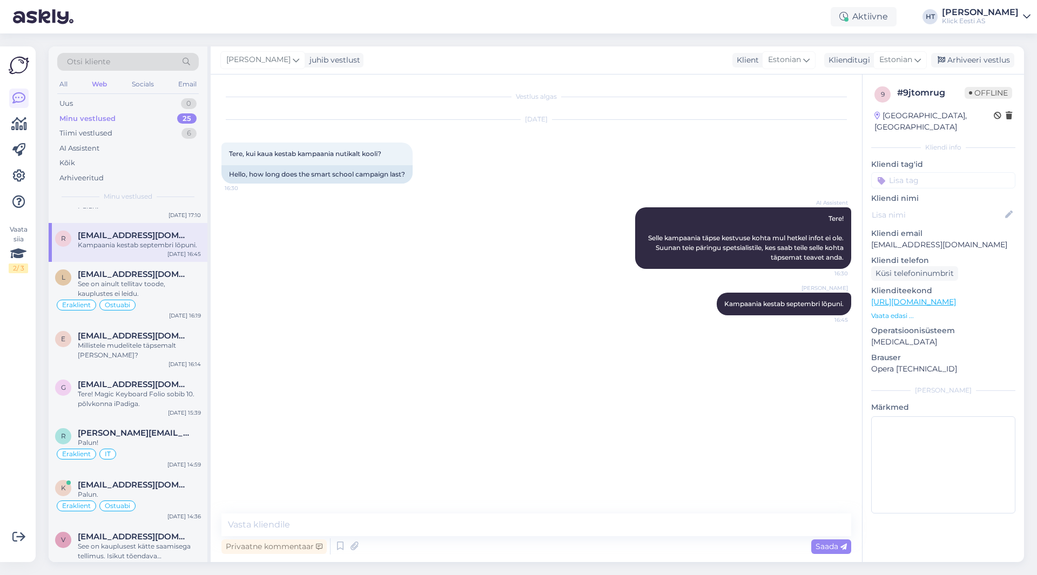
scroll to position [54, 0]
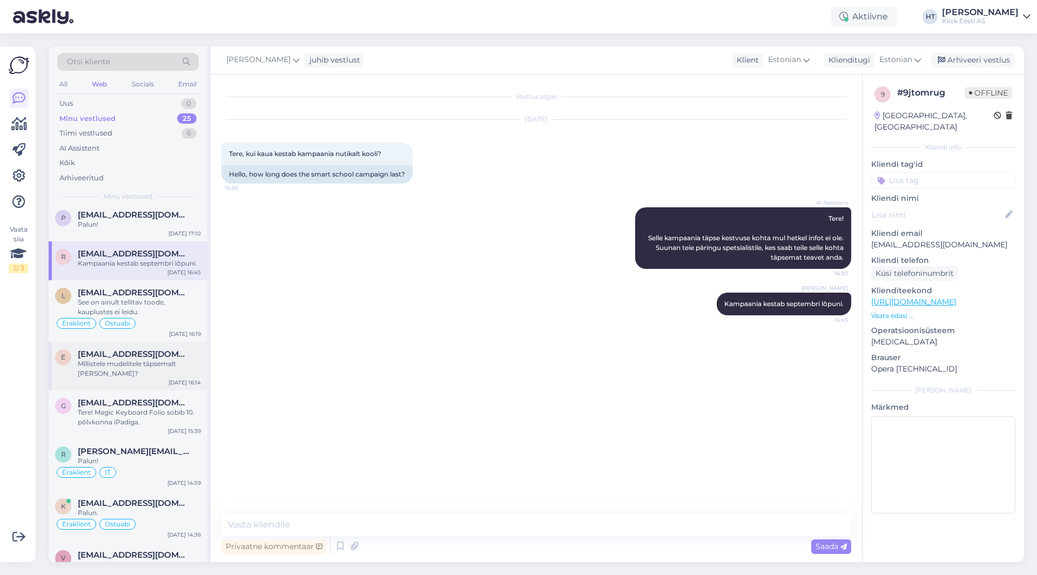
click at [154, 368] on div "Millistele mudelitele täpsemalt tarvis läheb?" at bounding box center [139, 368] width 123 height 19
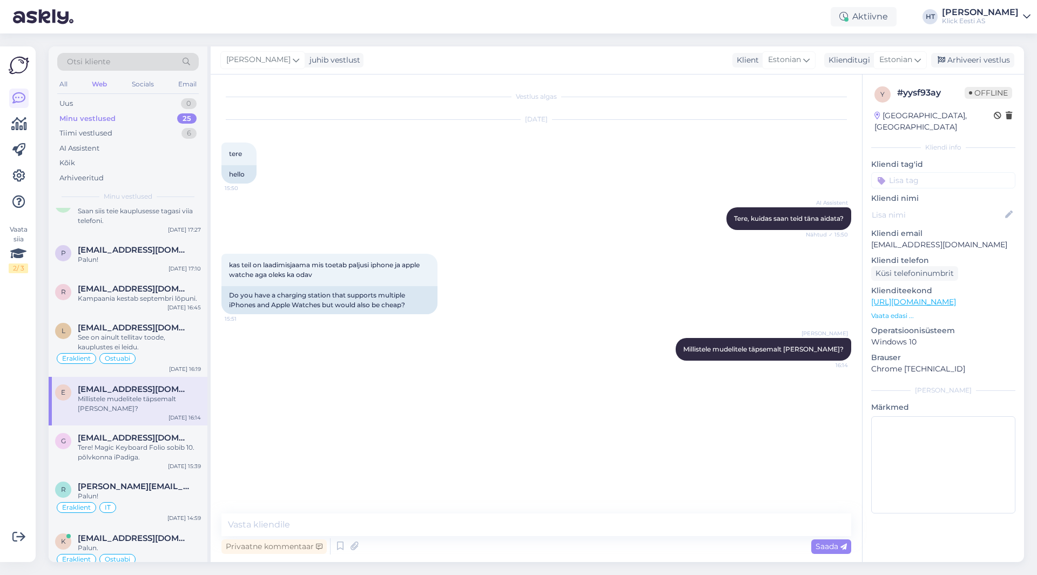
scroll to position [0, 0]
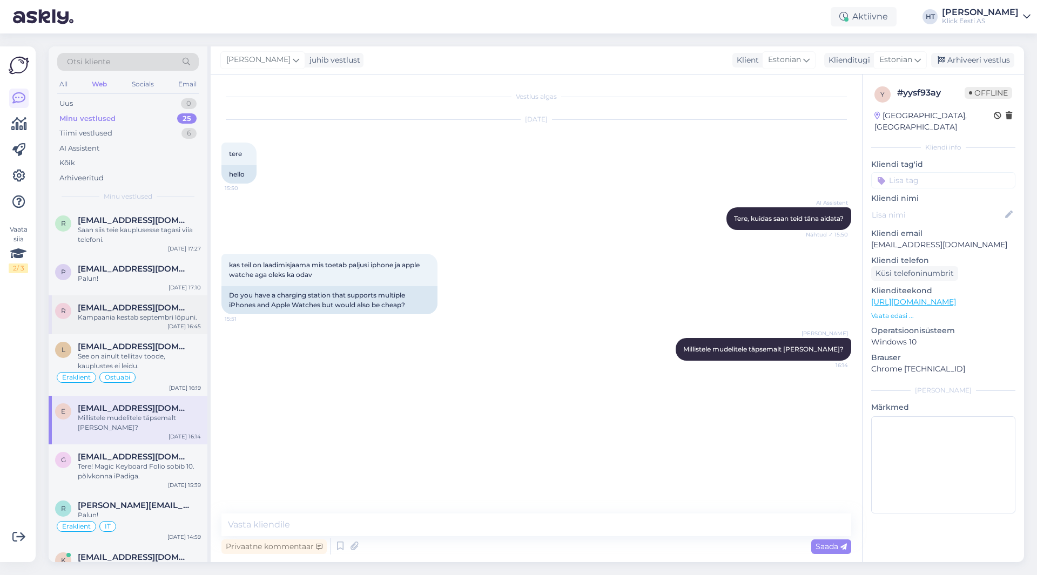
click at [168, 320] on div "Kampaania kestab septembri lõpuni." at bounding box center [139, 318] width 123 height 10
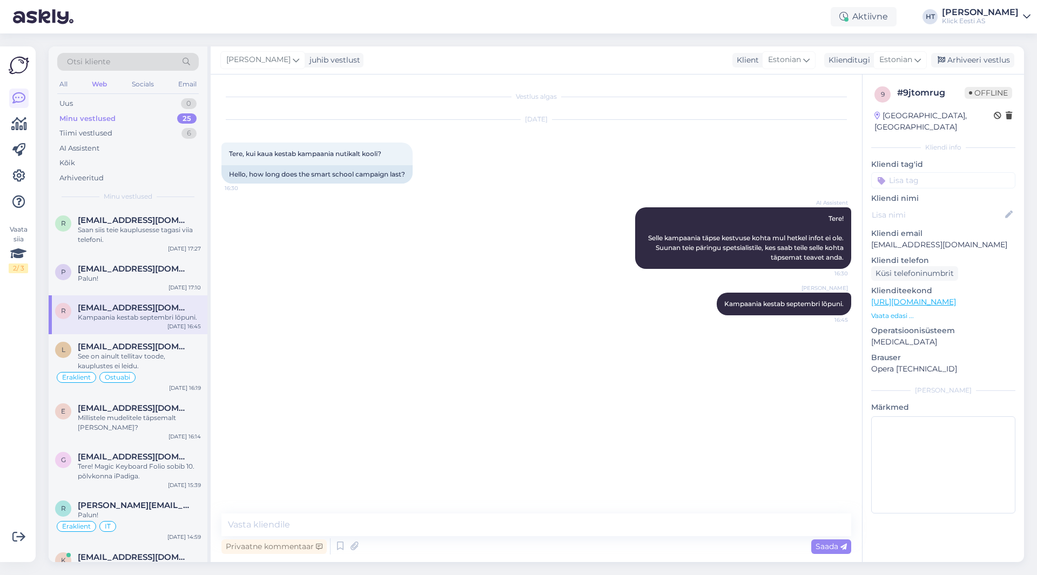
click at [917, 172] on input at bounding box center [943, 180] width 144 height 16
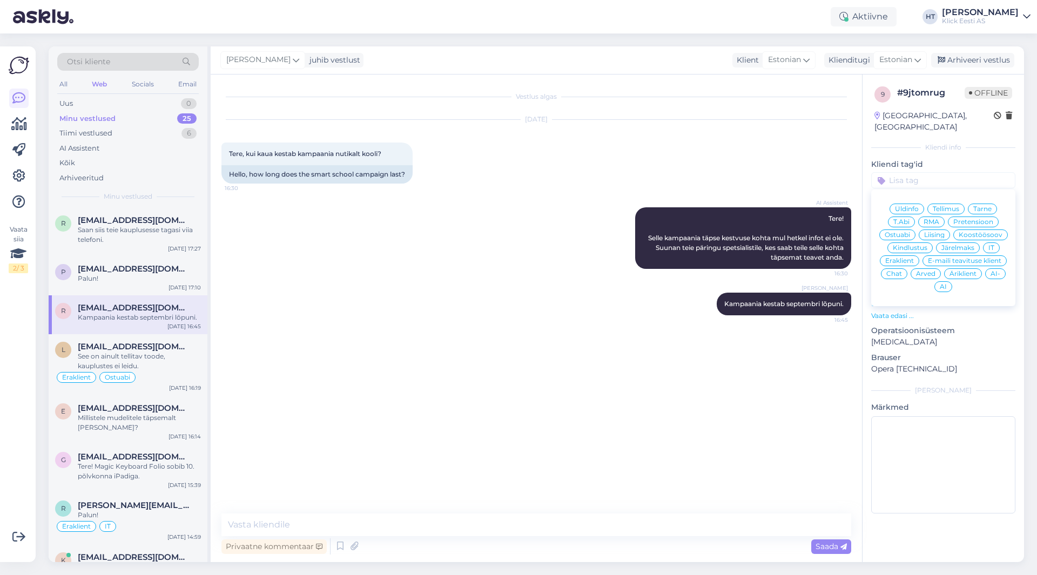
click at [910, 206] on span "Üldinfo" at bounding box center [907, 209] width 24 height 6
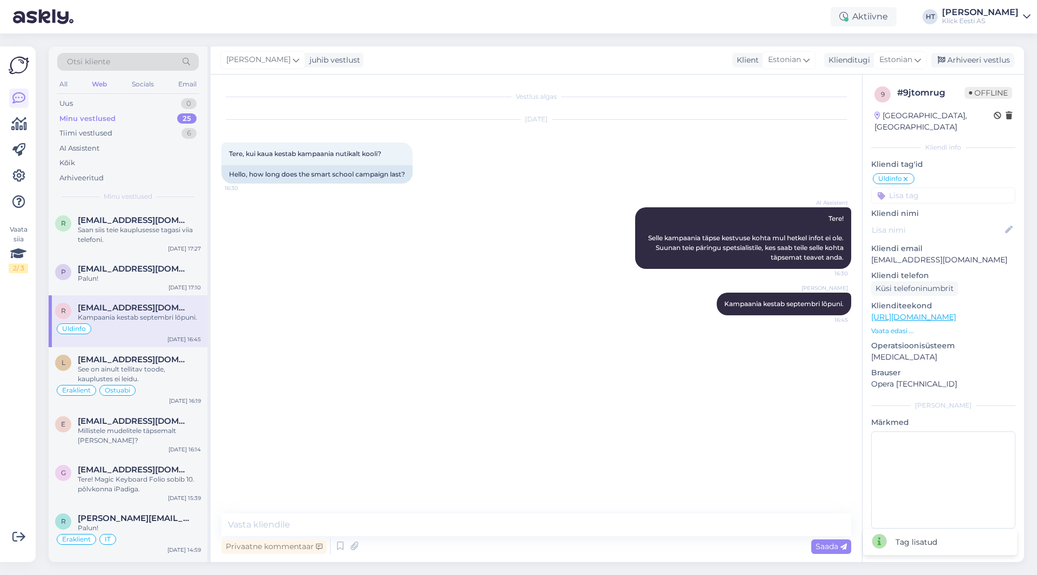
click at [916, 187] on input at bounding box center [943, 195] width 144 height 16
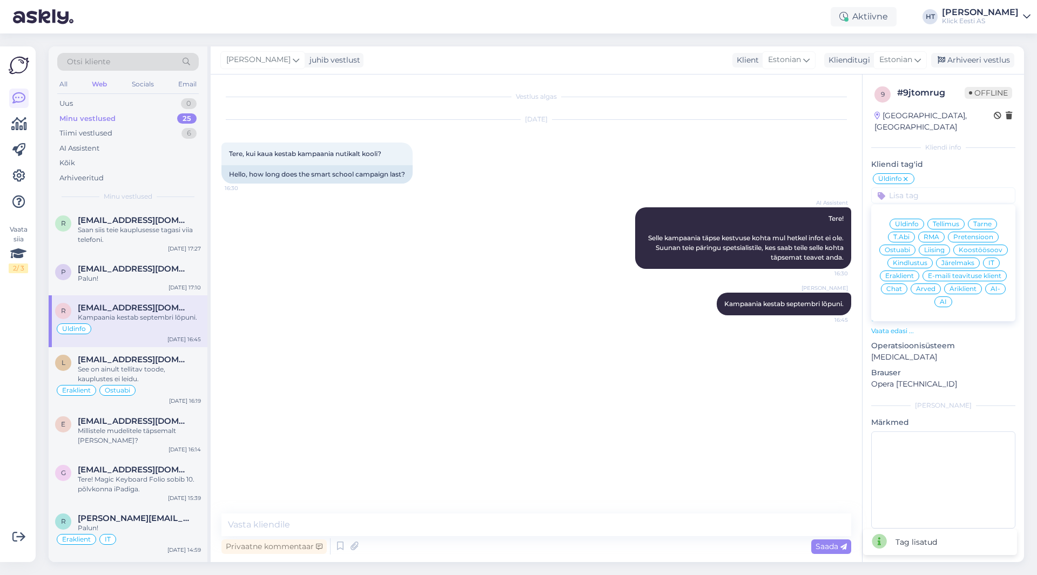
click at [902, 273] on span "Eraklient" at bounding box center [899, 276] width 29 height 6
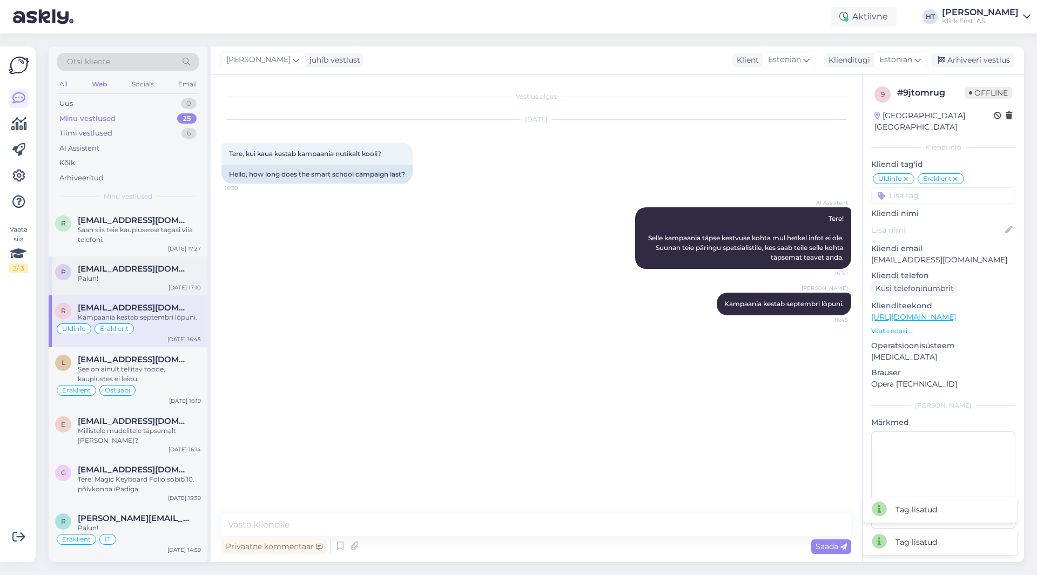
click at [200, 278] on div "Palun!" at bounding box center [139, 279] width 123 height 10
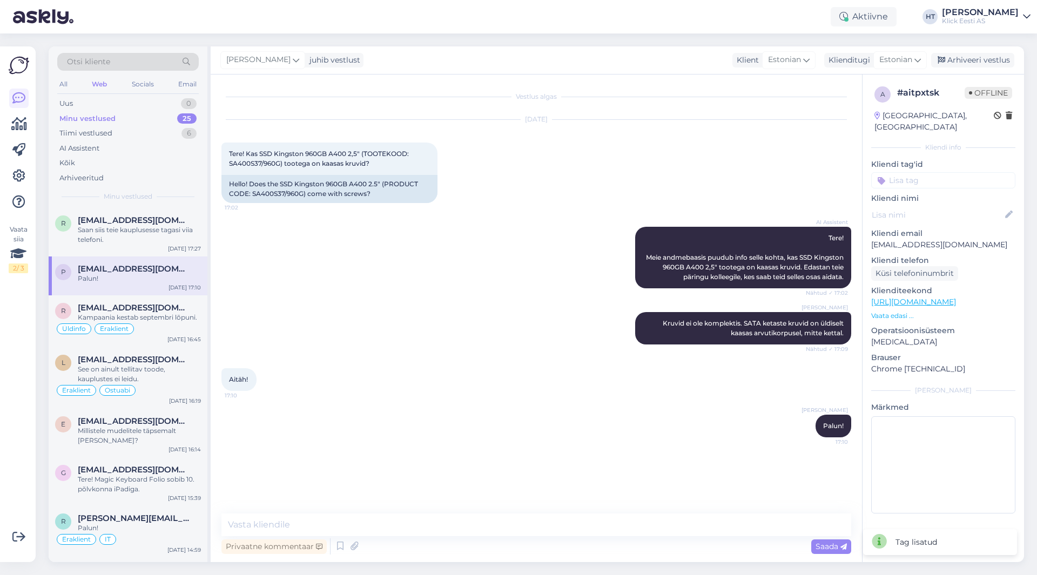
click at [940, 172] on input at bounding box center [943, 180] width 144 height 16
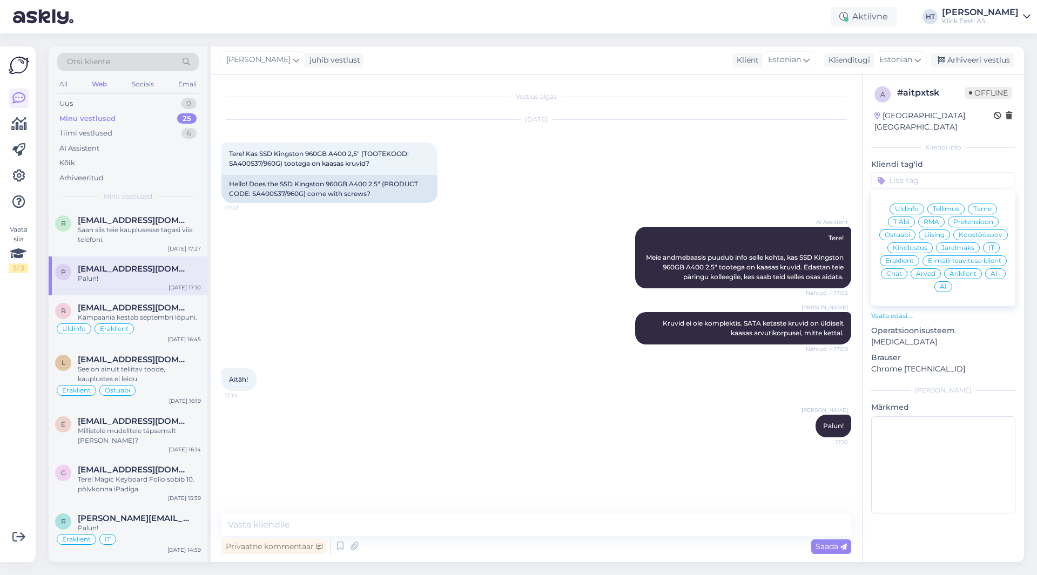
click at [895, 232] on span "Ostuabi" at bounding box center [896, 235] width 25 height 6
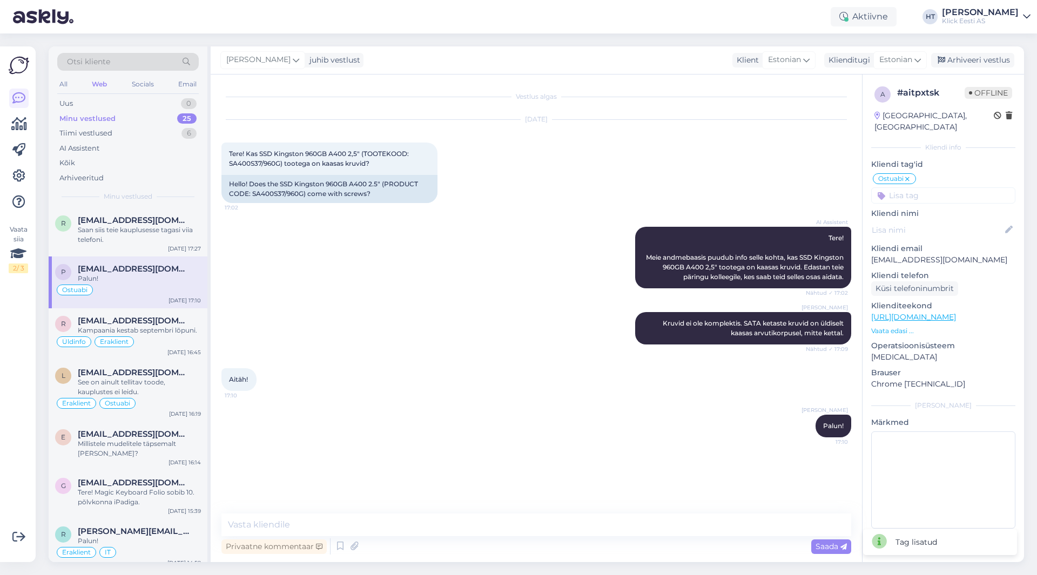
click at [910, 187] on input at bounding box center [943, 195] width 144 height 16
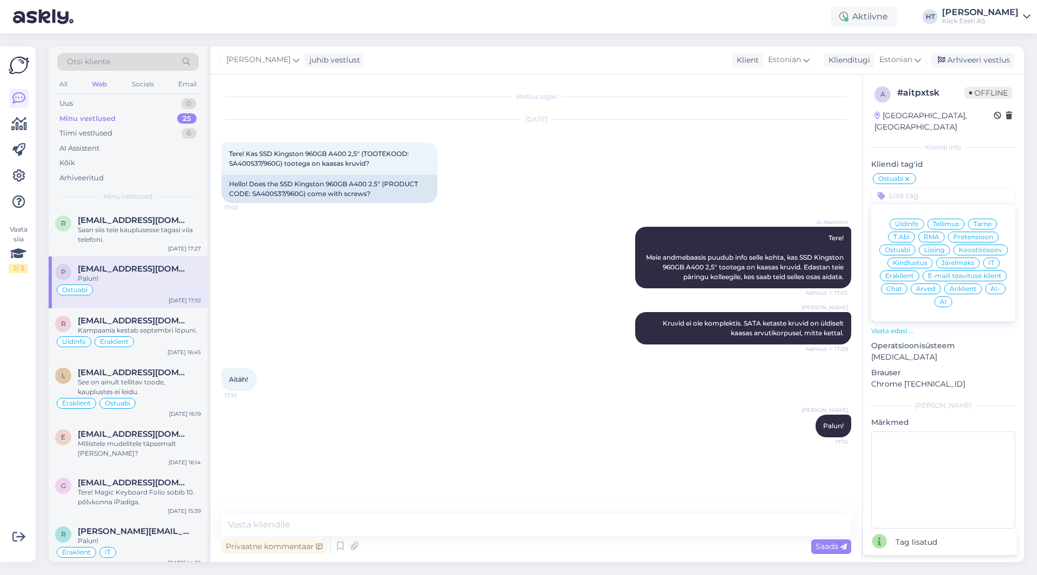
click at [902, 273] on span "Eraklient" at bounding box center [899, 276] width 29 height 6
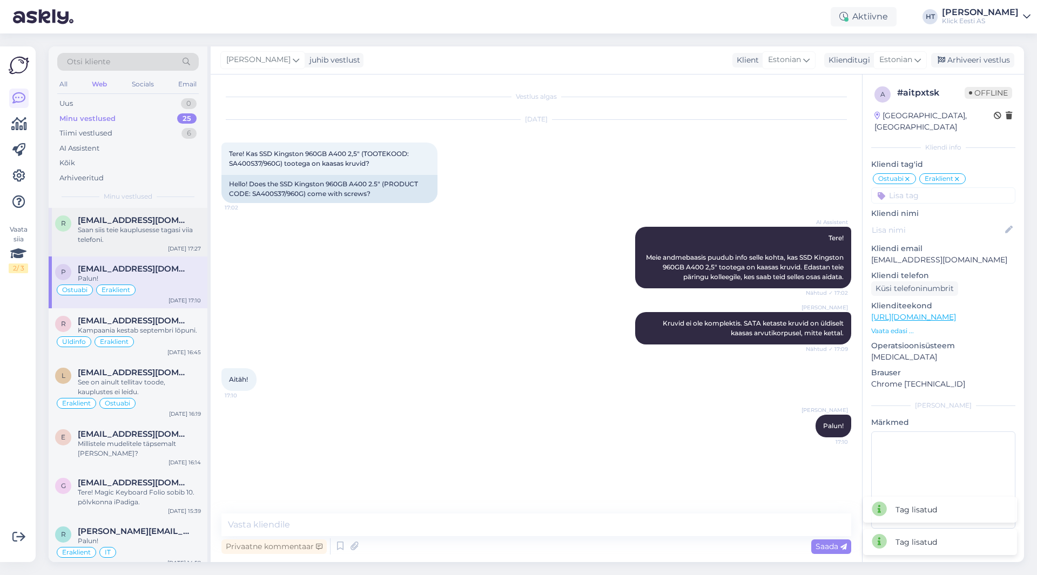
click at [148, 215] on div "r reginaroostar@gmail.com Saan siis teie kauplusesse tagasi viia telefoni. Sep …" at bounding box center [128, 232] width 159 height 49
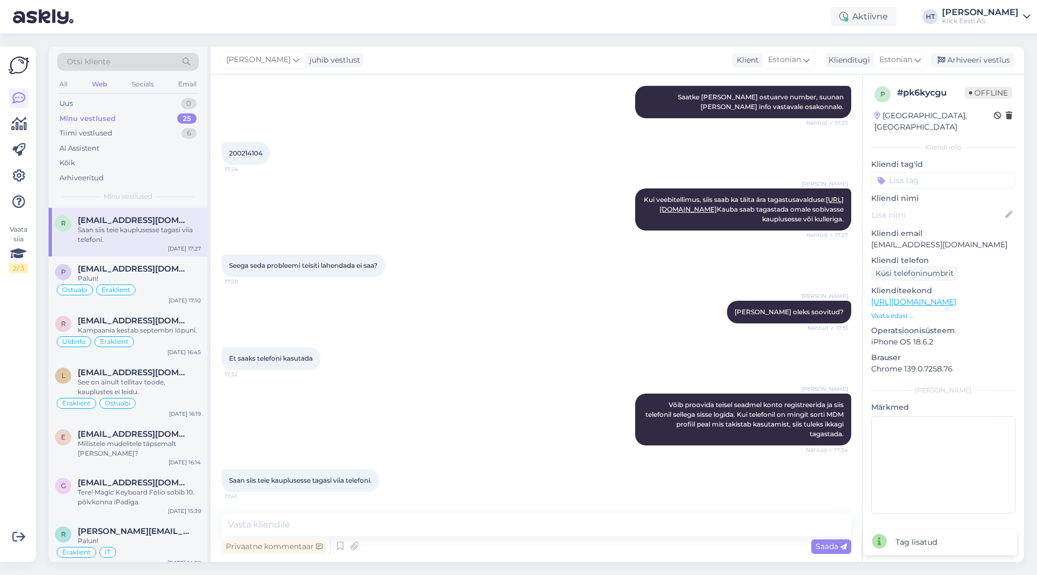
click at [952, 172] on input at bounding box center [943, 180] width 144 height 16
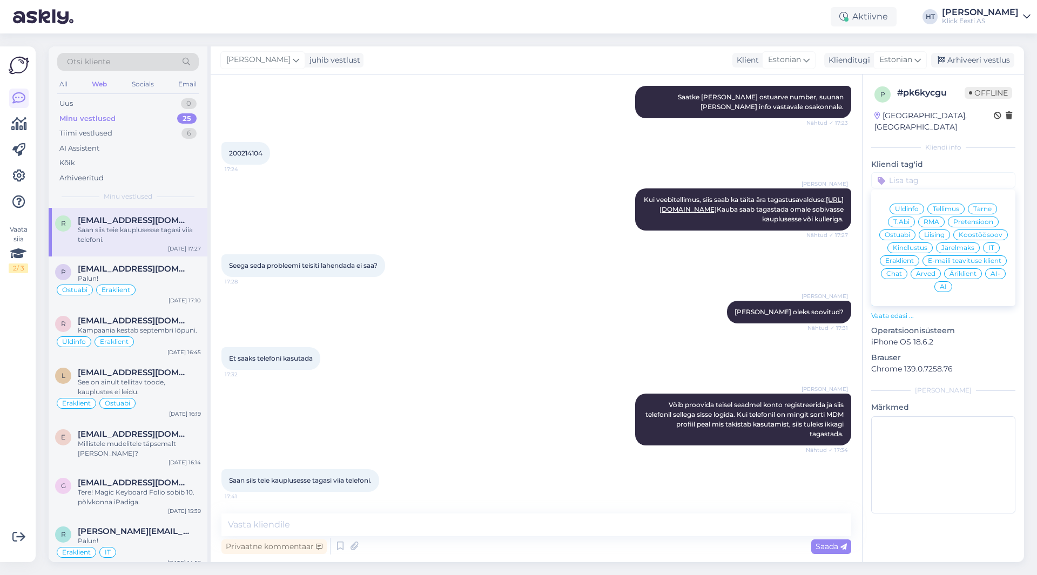
click at [966, 219] on span "Pretensioon" at bounding box center [973, 222] width 40 height 6
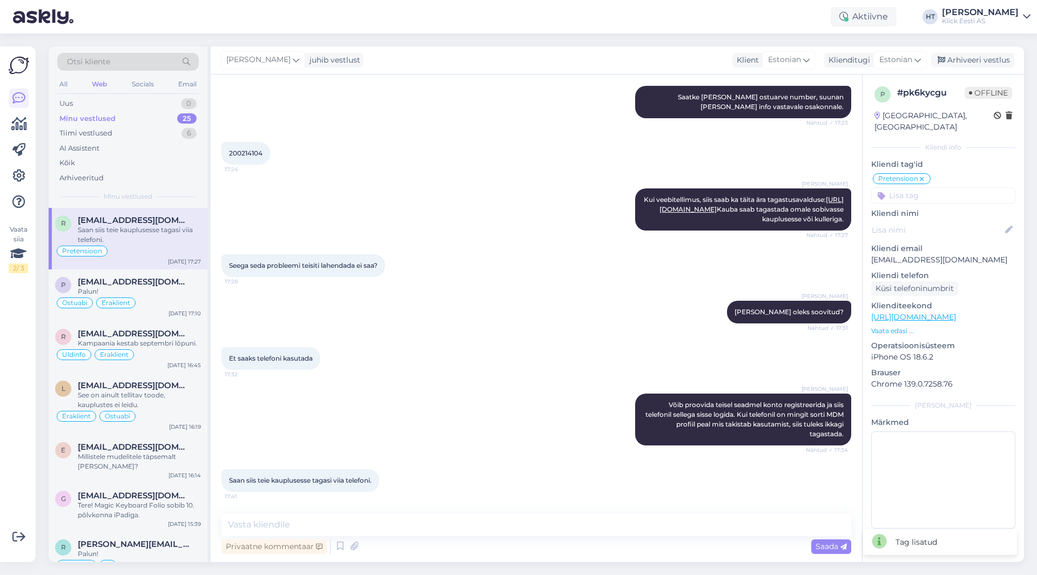
click at [932, 187] on input at bounding box center [943, 195] width 144 height 16
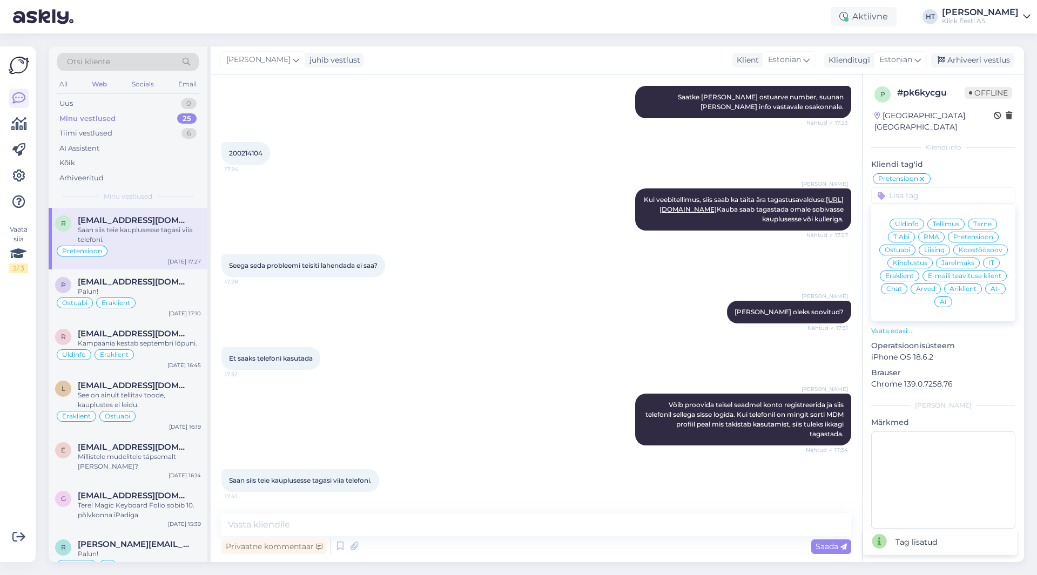
click at [900, 270] on div "Eraklient" at bounding box center [898, 275] width 39 height 11
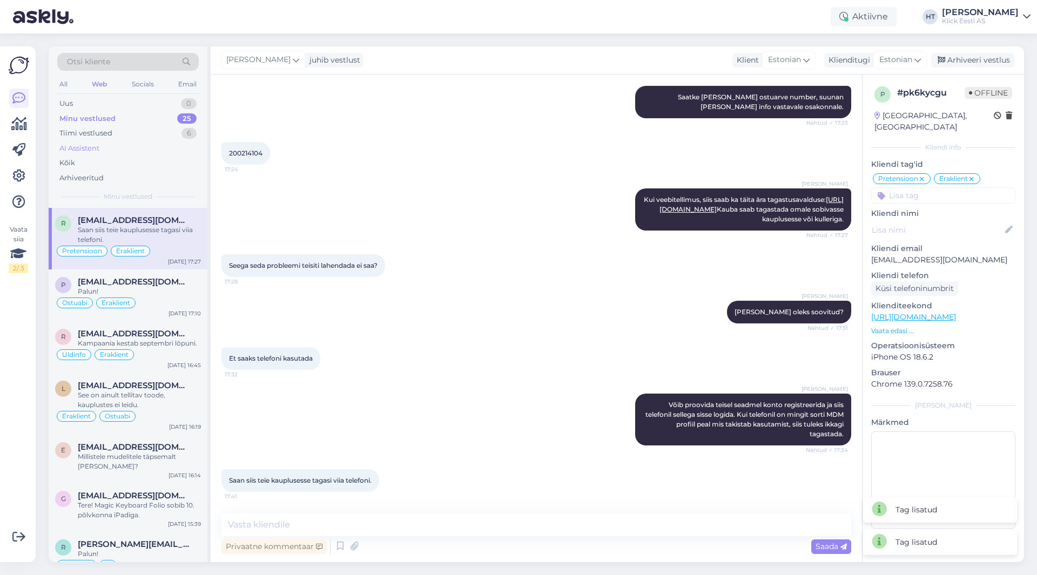
click at [127, 146] on div "AI Assistent" at bounding box center [127, 148] width 141 height 15
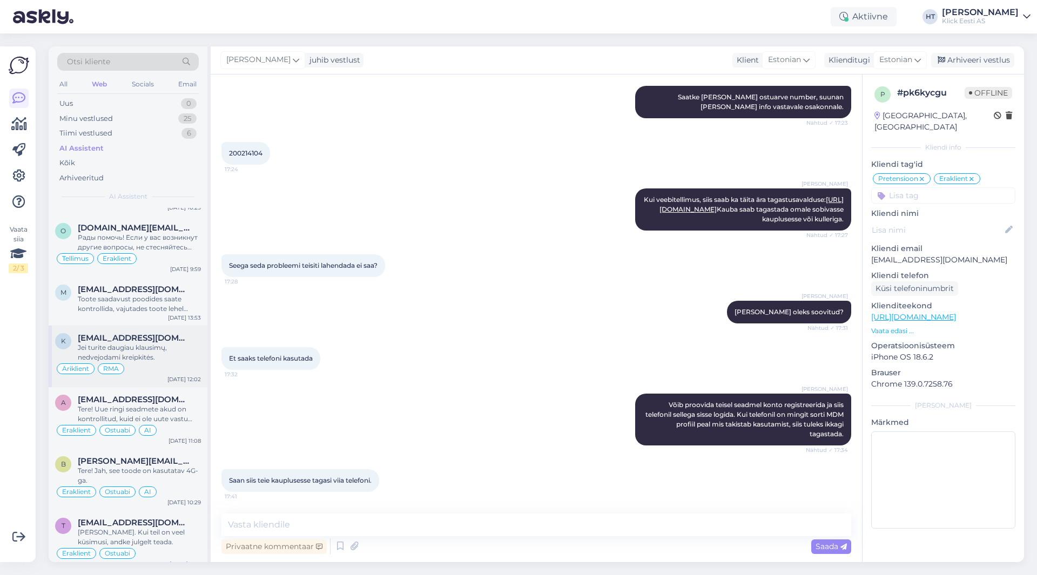
scroll to position [378, 0]
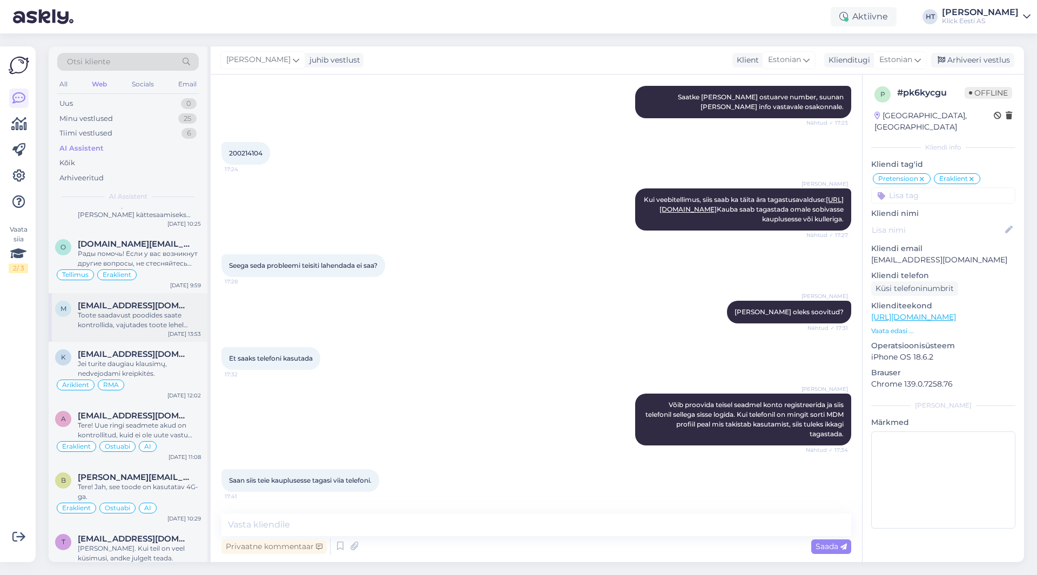
click at [157, 302] on span "[EMAIL_ADDRESS][DOMAIN_NAME]" at bounding box center [134, 306] width 112 height 10
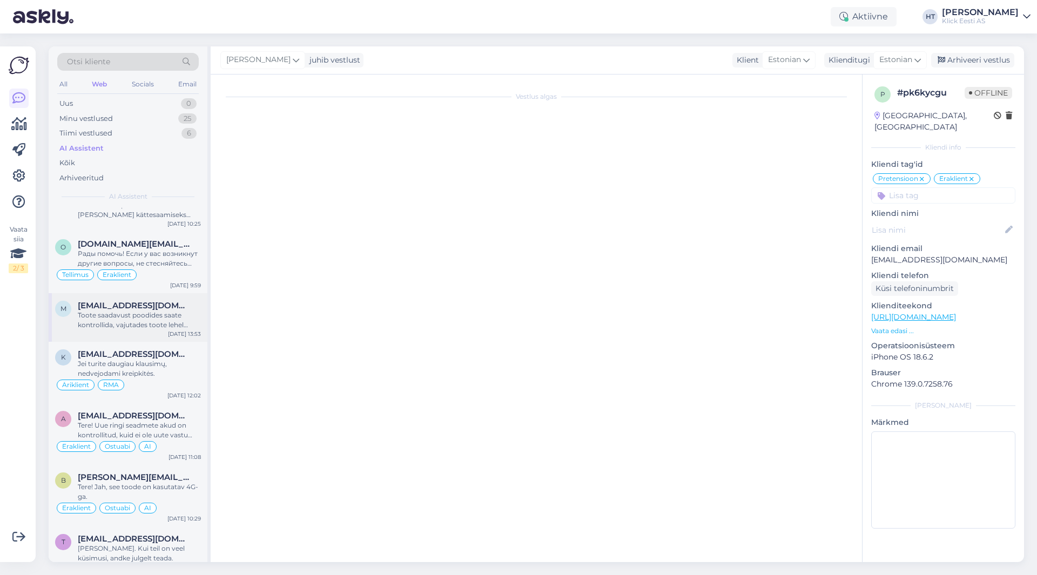
scroll to position [71, 0]
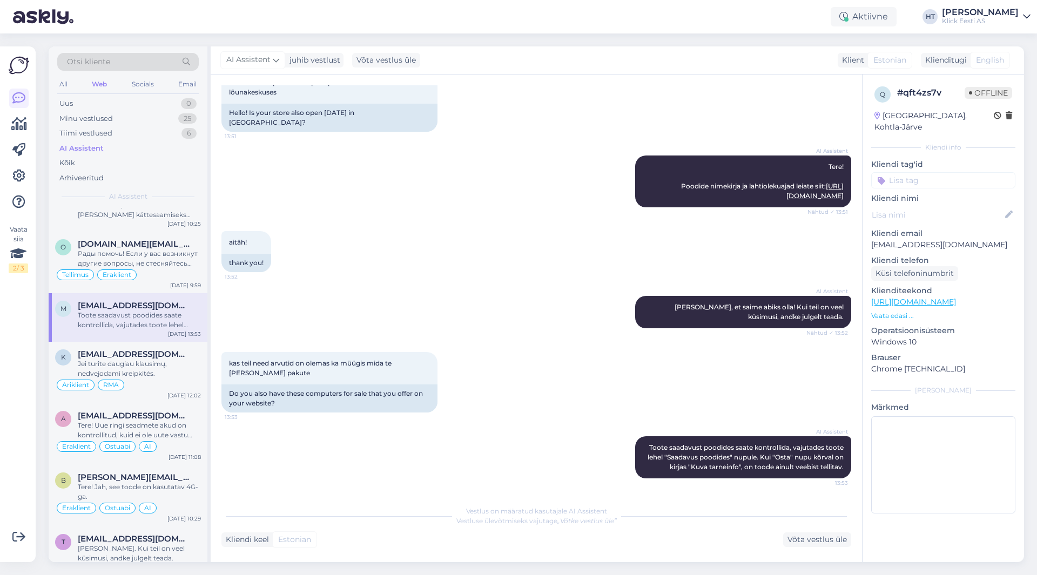
click at [943, 172] on input at bounding box center [943, 180] width 144 height 16
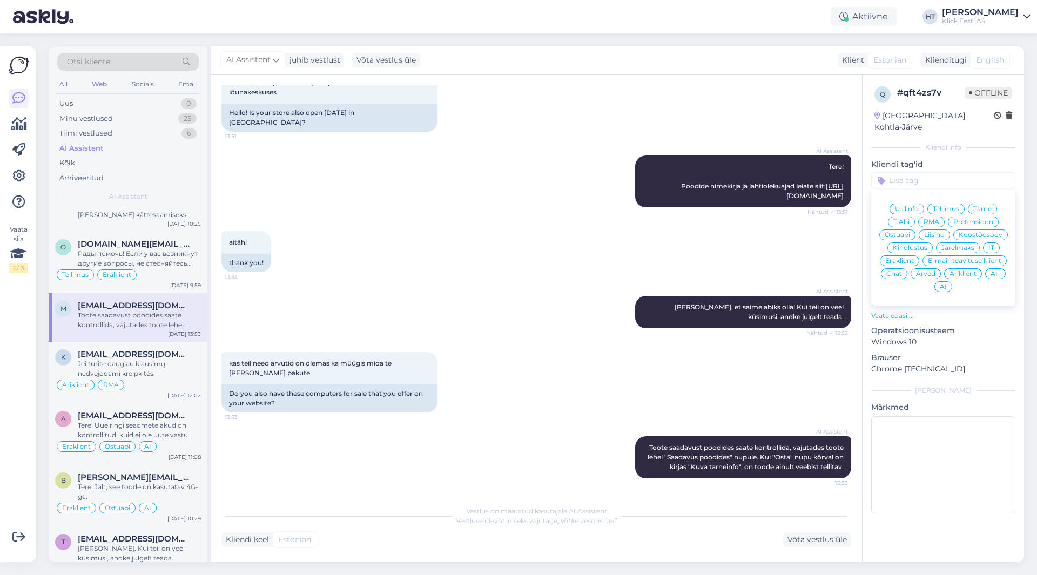
click at [901, 229] on div "Ostuabi" at bounding box center [897, 234] width 36 height 11
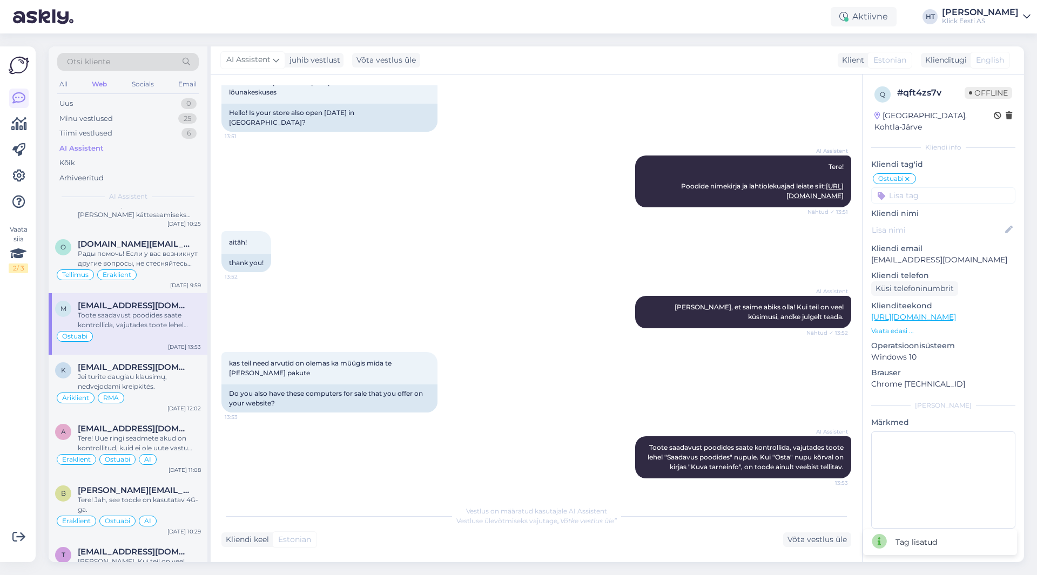
click at [913, 187] on input at bounding box center [943, 195] width 144 height 16
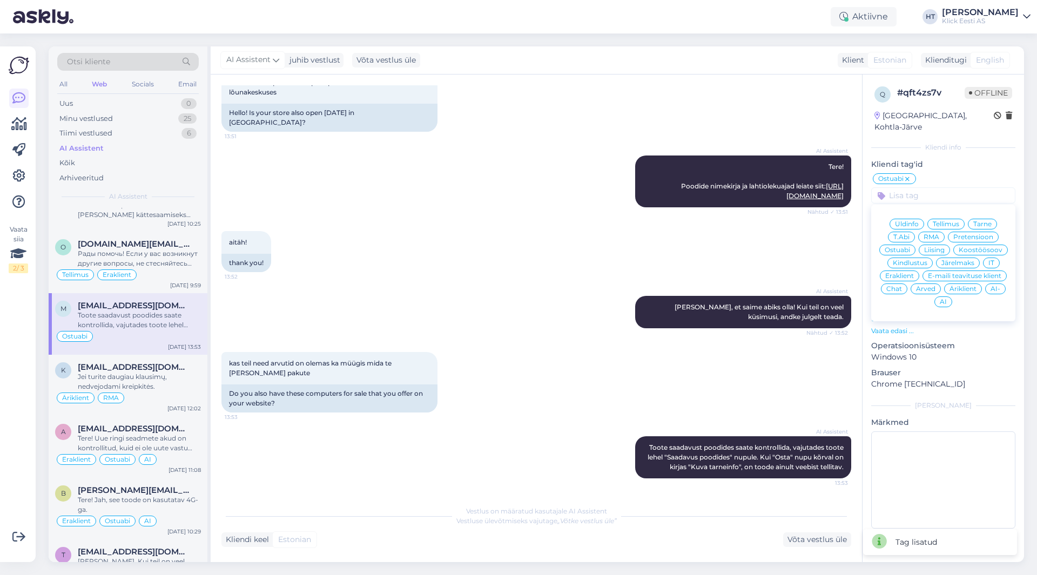
click at [899, 273] on span "Eraklient" at bounding box center [899, 276] width 29 height 6
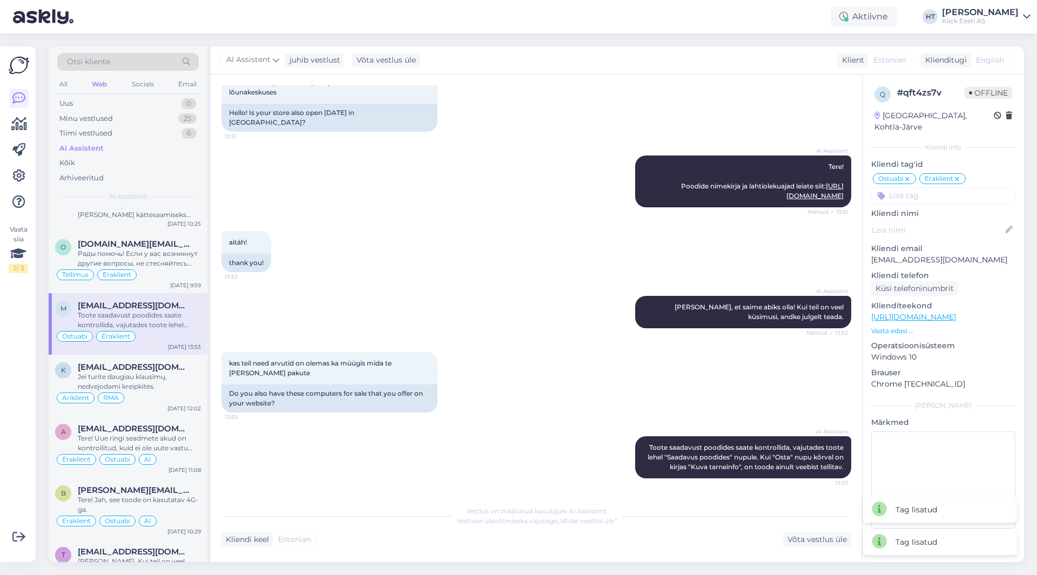
click at [939, 187] on input at bounding box center [943, 195] width 144 height 16
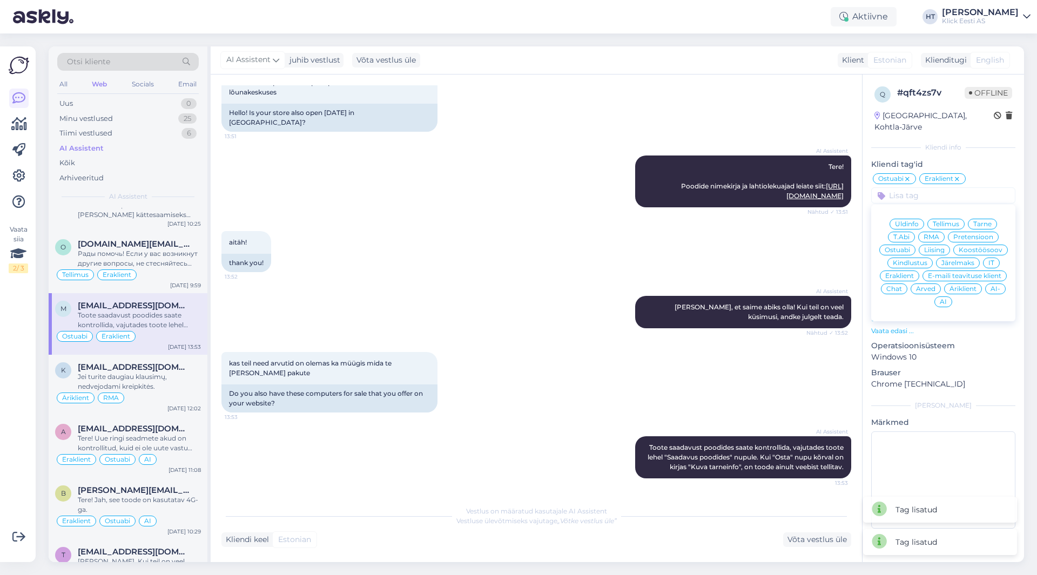
click at [943, 299] on span "AI" at bounding box center [942, 302] width 7 height 6
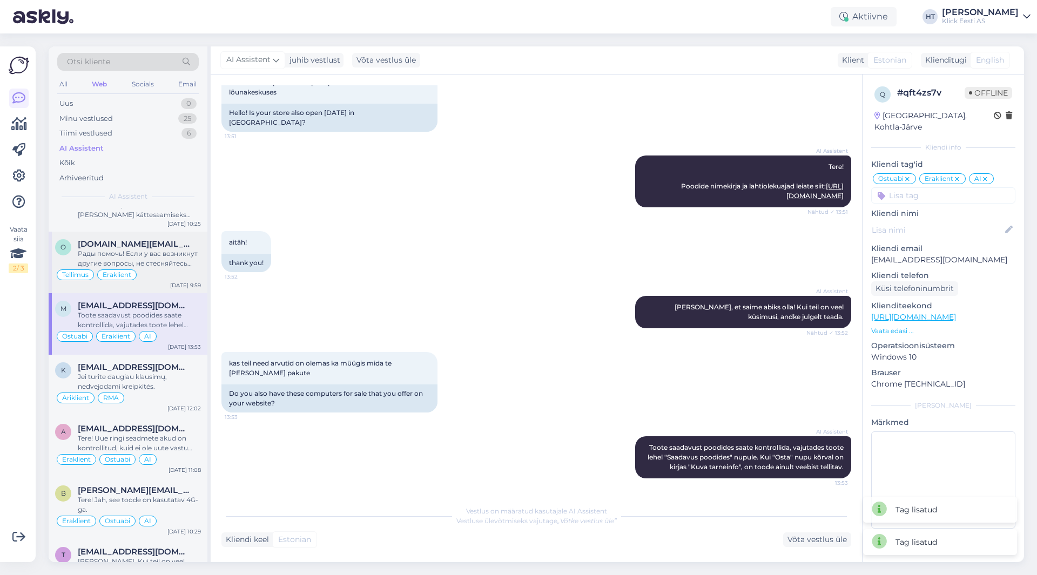
scroll to position [324, 0]
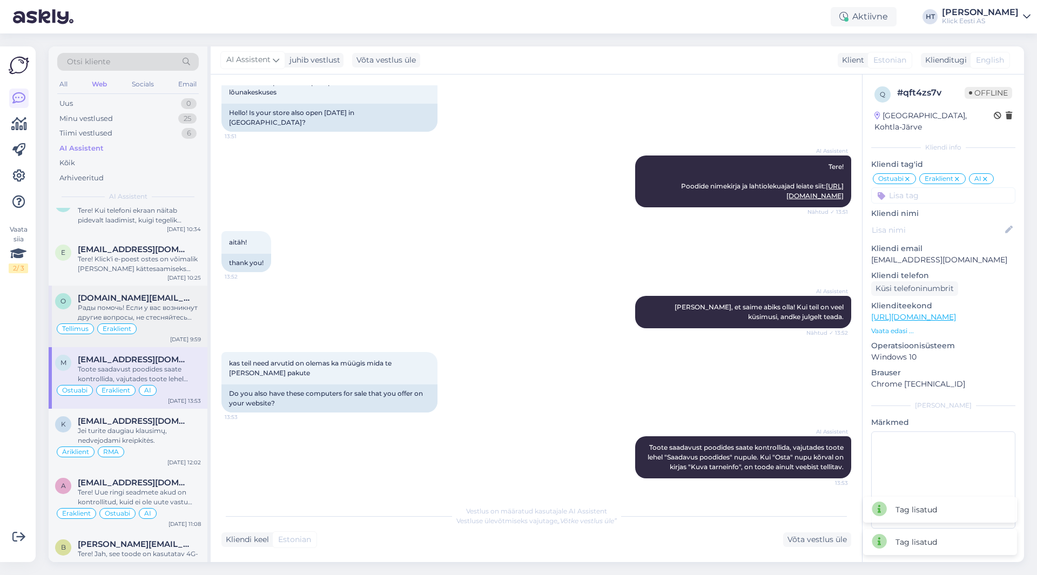
click at [153, 301] on span "[DOMAIN_NAME][EMAIL_ADDRESS][DOMAIN_NAME]" at bounding box center [134, 298] width 112 height 10
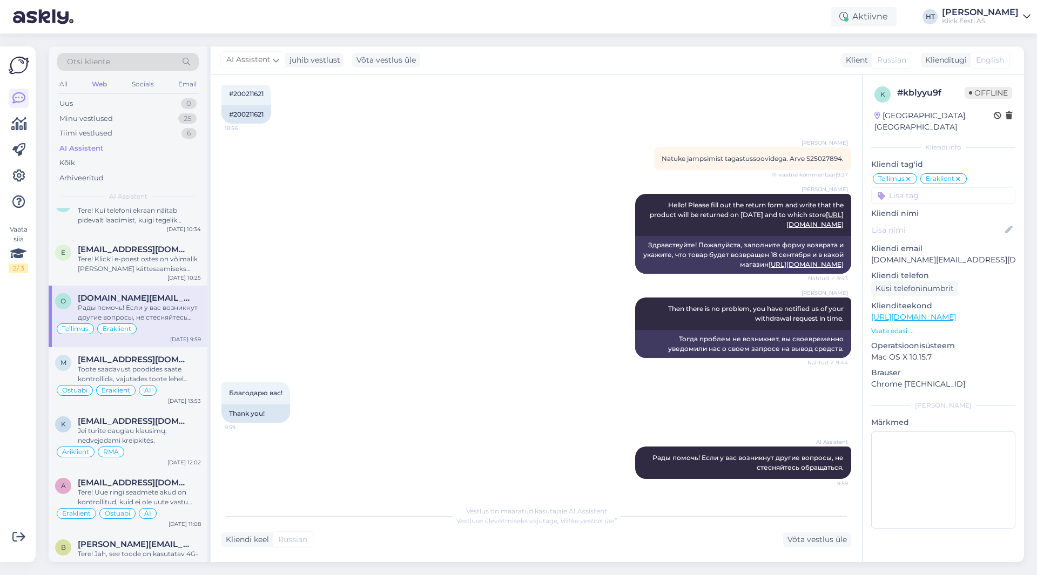
scroll to position [551, 0]
click at [143, 248] on span "[EMAIL_ADDRESS][DOMAIN_NAME]" at bounding box center [134, 250] width 112 height 10
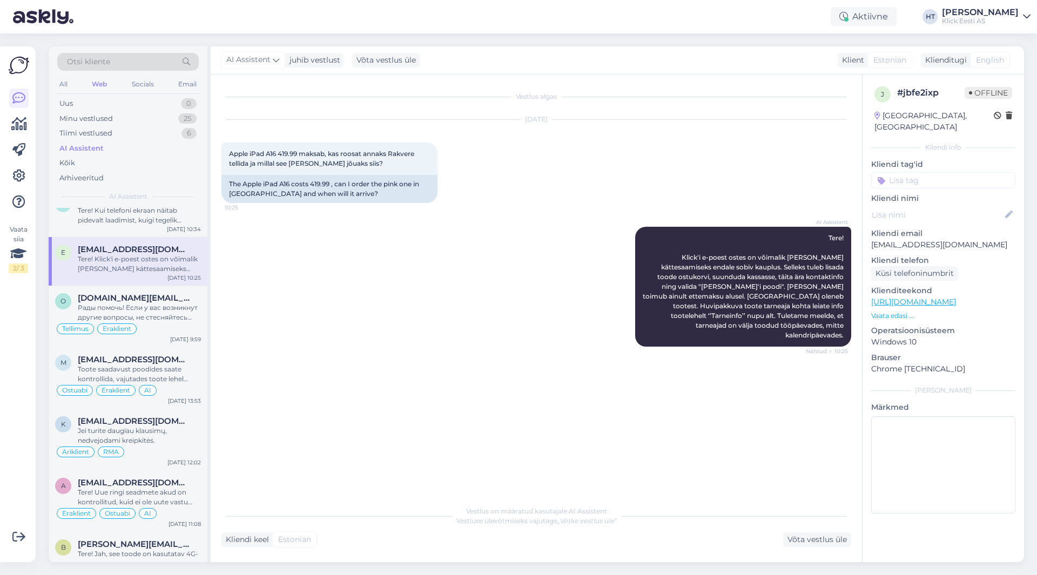
click at [910, 172] on input at bounding box center [943, 180] width 144 height 16
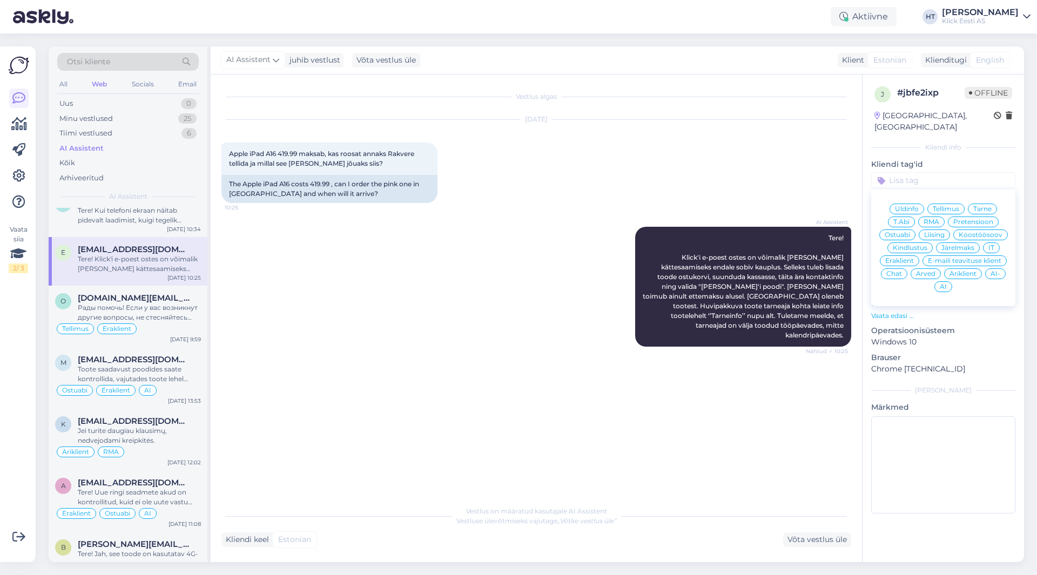
click at [906, 229] on div "Ostuabi" at bounding box center [897, 234] width 36 height 11
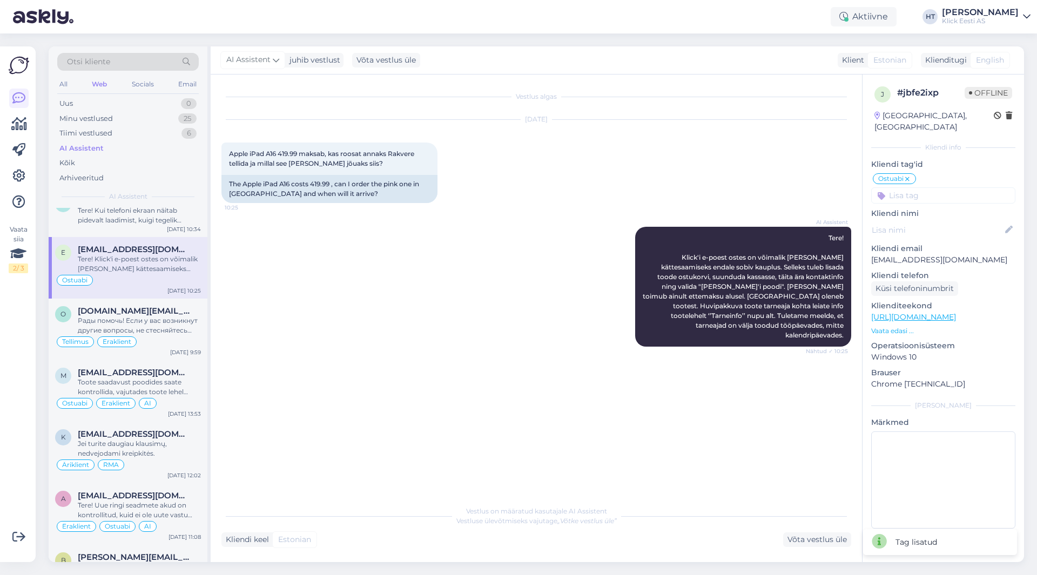
click at [929, 187] on input at bounding box center [943, 195] width 144 height 16
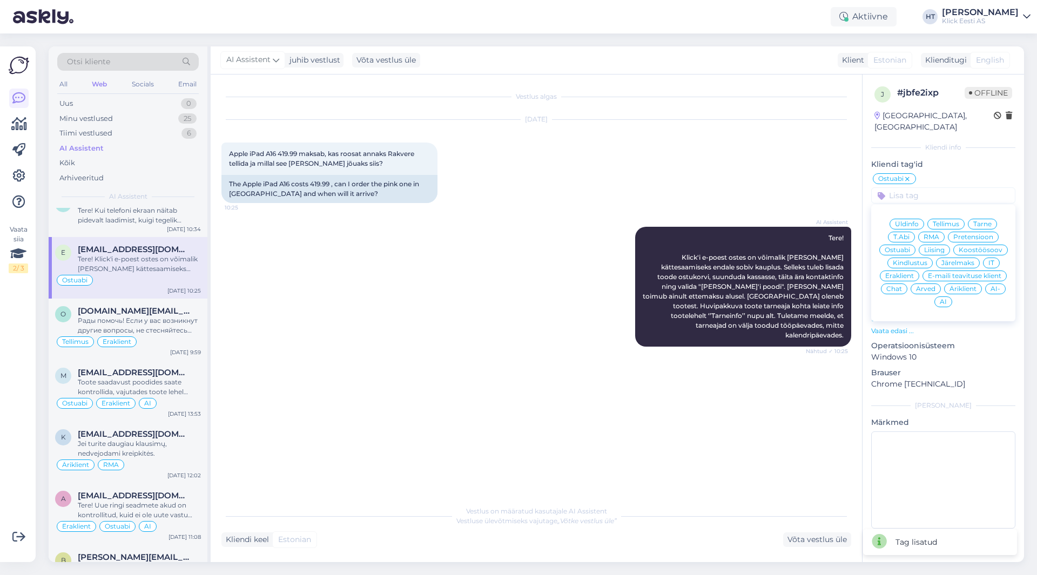
click at [903, 273] on span "Eraklient" at bounding box center [899, 276] width 29 height 6
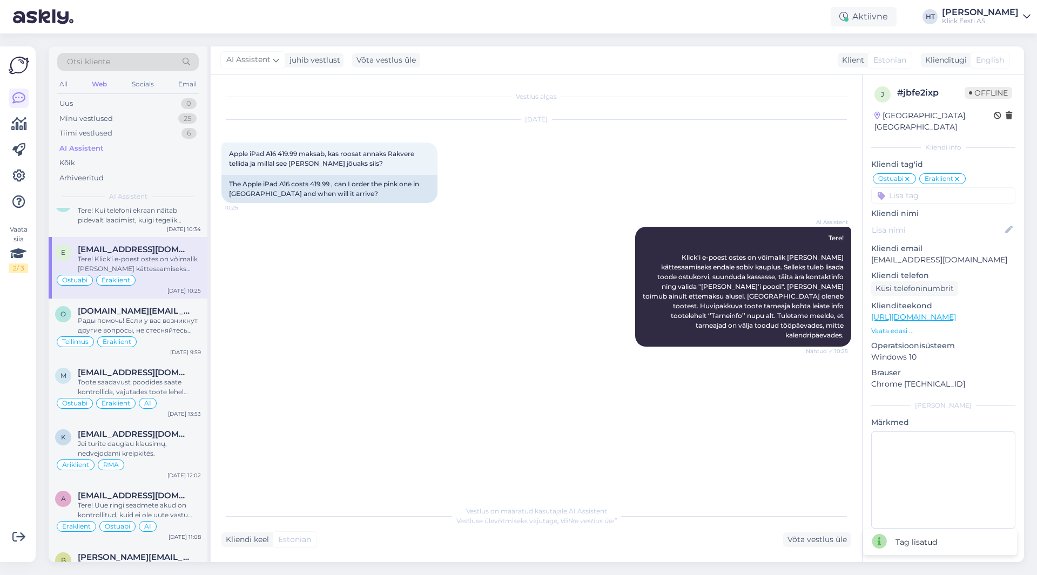
click at [926, 189] on input at bounding box center [943, 195] width 144 height 16
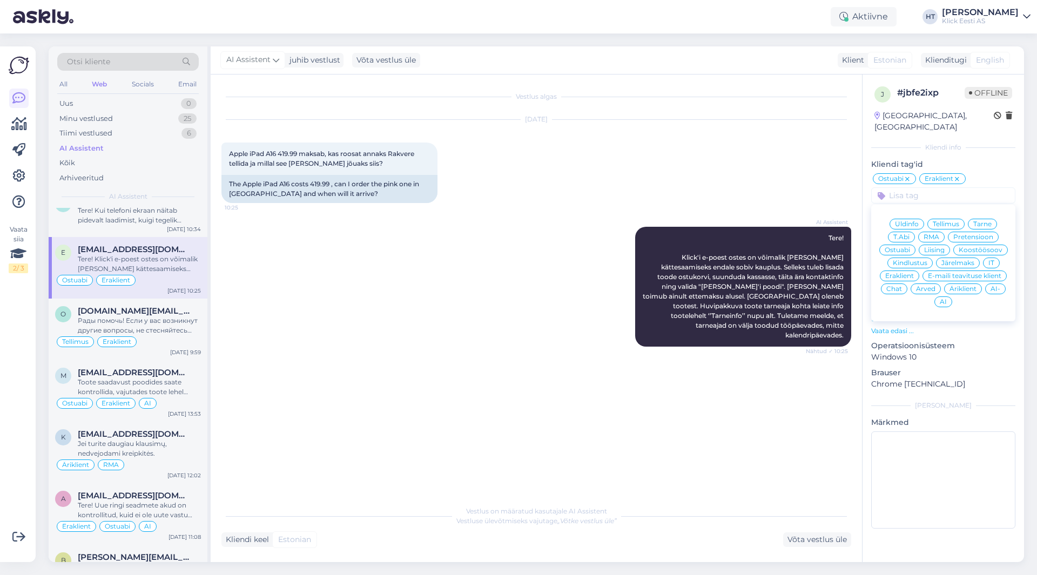
click at [949, 296] on div "AI" at bounding box center [943, 301] width 18 height 11
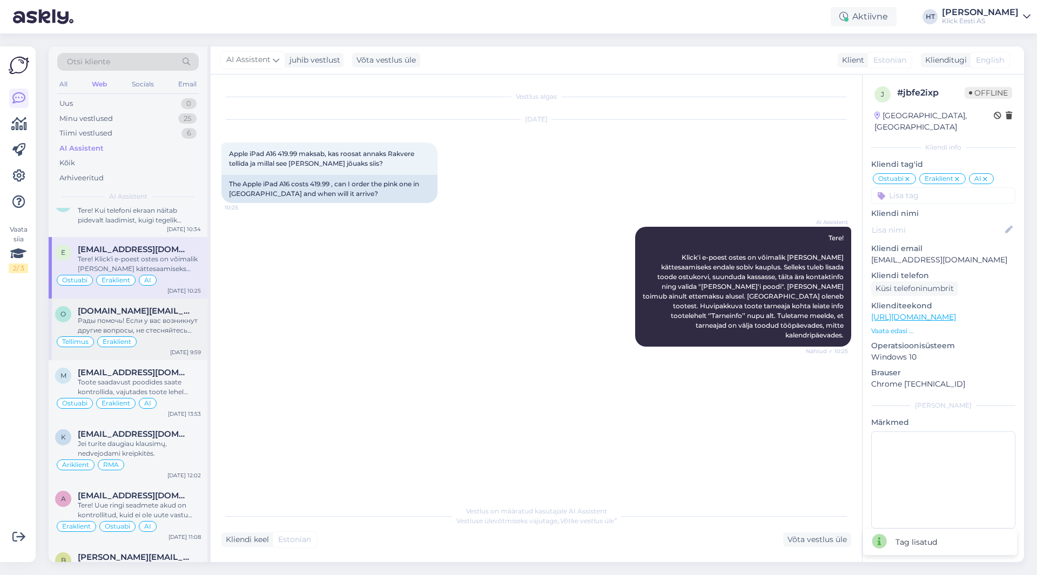
scroll to position [270, 0]
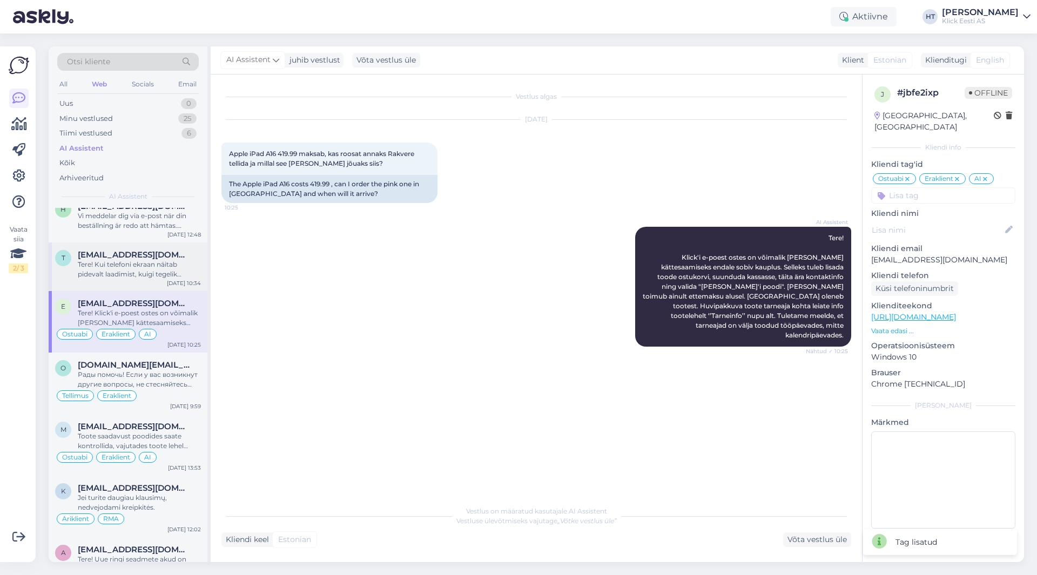
click at [167, 278] on div "Tere! Kui telefoni ekraan näitab pidevalt laadimist, kuigi tegelik laadimisolek…" at bounding box center [139, 269] width 123 height 19
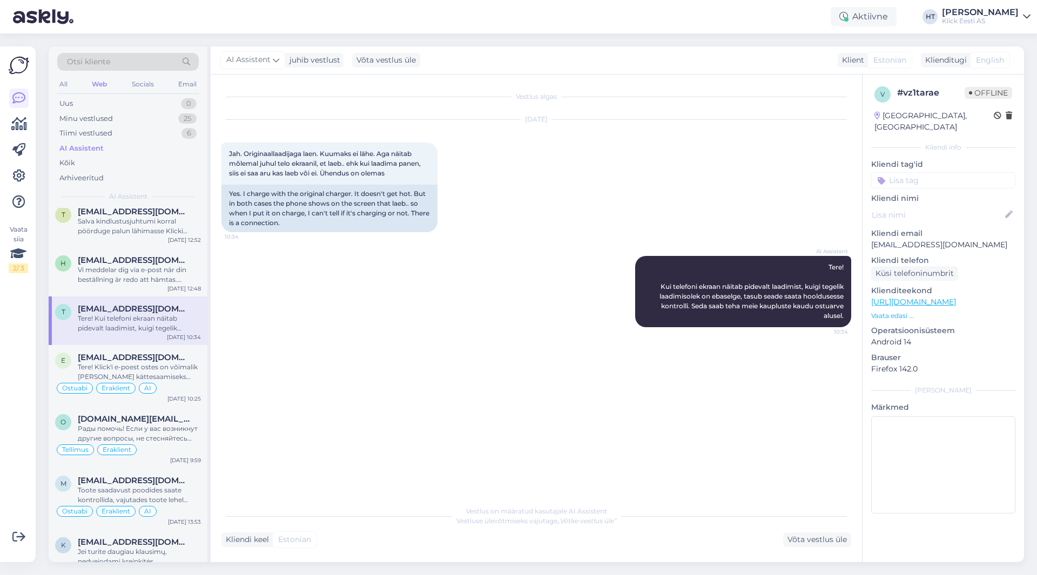
scroll to position [162, 0]
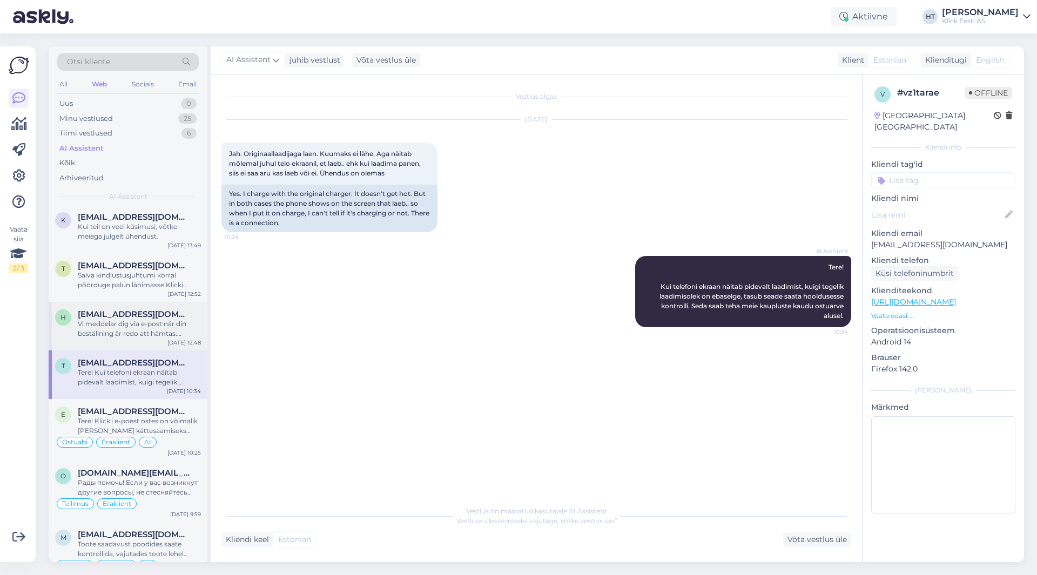
click at [146, 315] on span "hussgsp@live.com" at bounding box center [134, 314] width 112 height 10
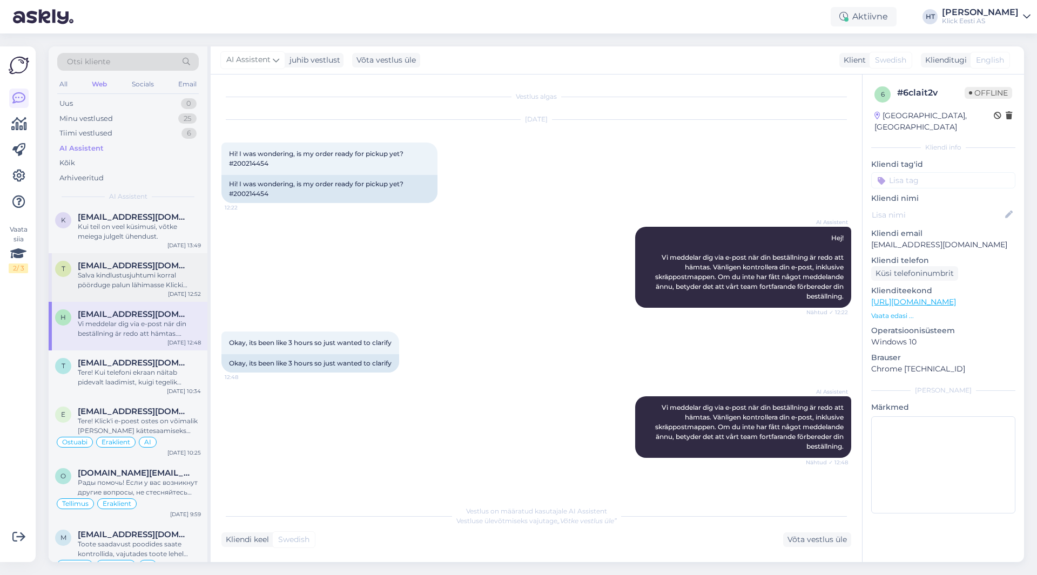
click at [185, 261] on div "terjelehiste@yahoo.com" at bounding box center [139, 266] width 123 height 10
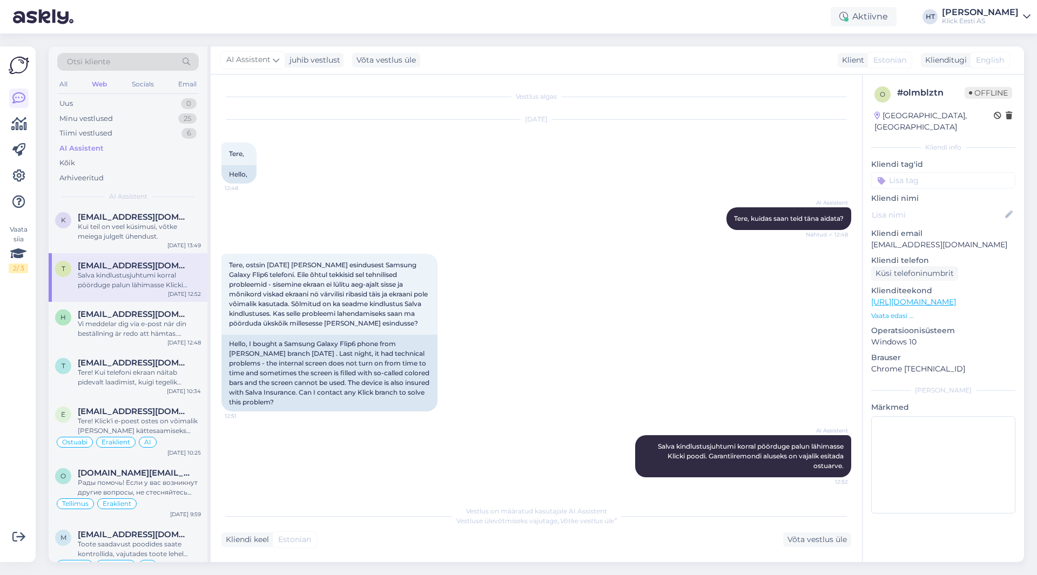
click at [939, 175] on input at bounding box center [943, 180] width 144 height 16
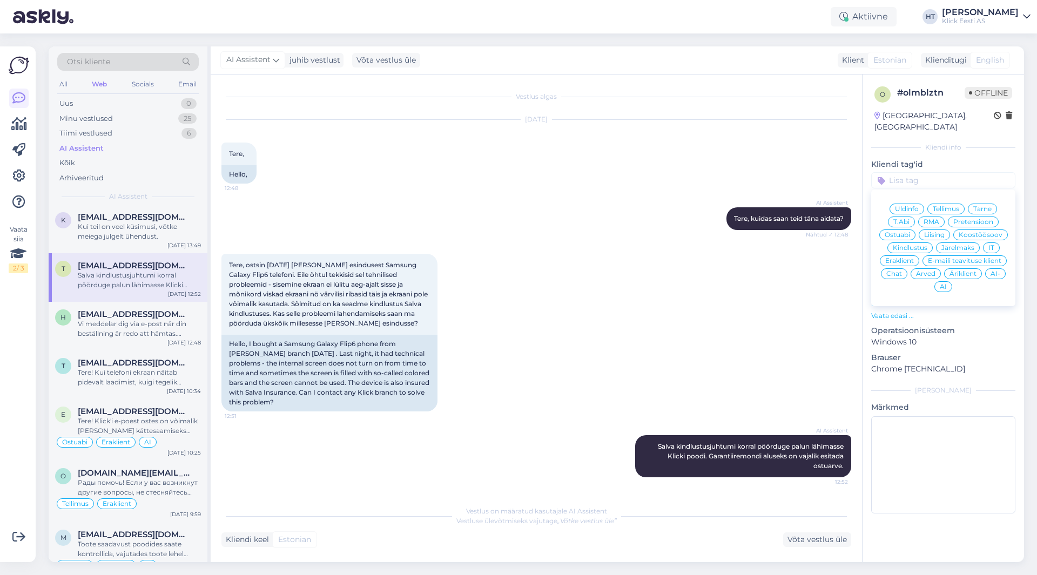
click at [902, 255] on div "Eraklient" at bounding box center [898, 260] width 39 height 11
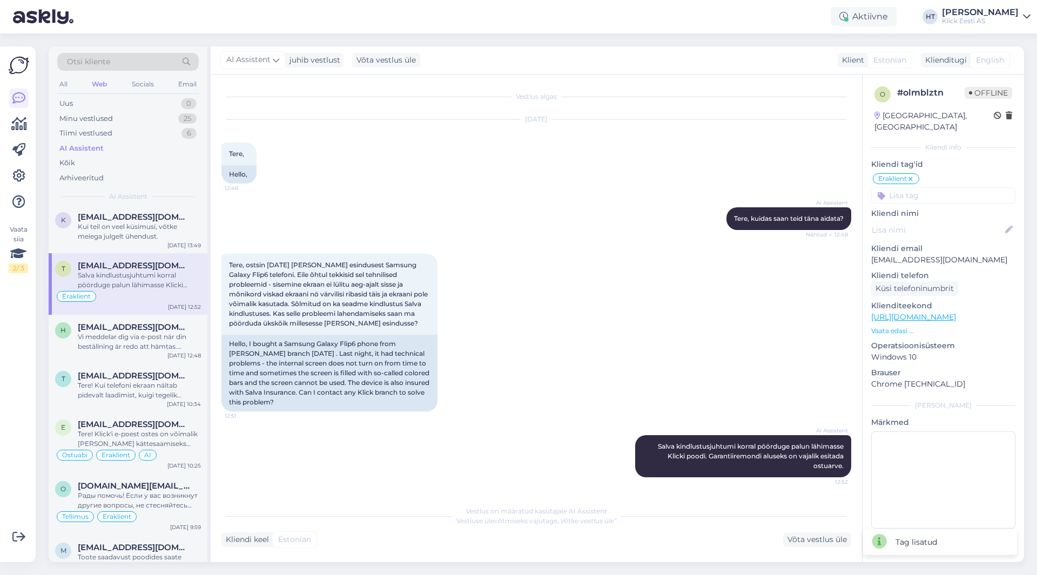
click at [916, 190] on input at bounding box center [943, 195] width 144 height 16
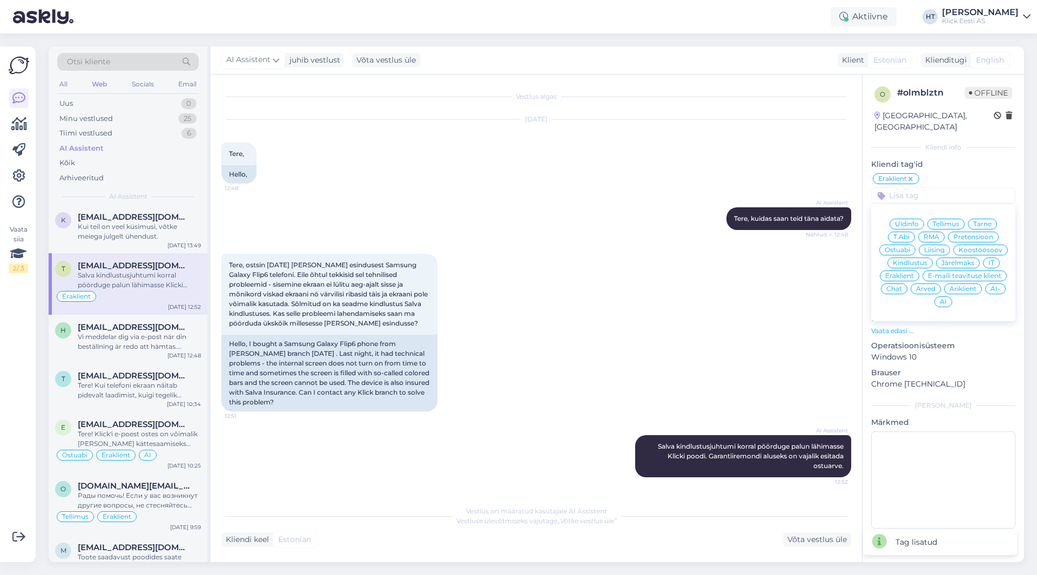
click at [920, 258] on div "Kindlustus" at bounding box center [909, 263] width 45 height 11
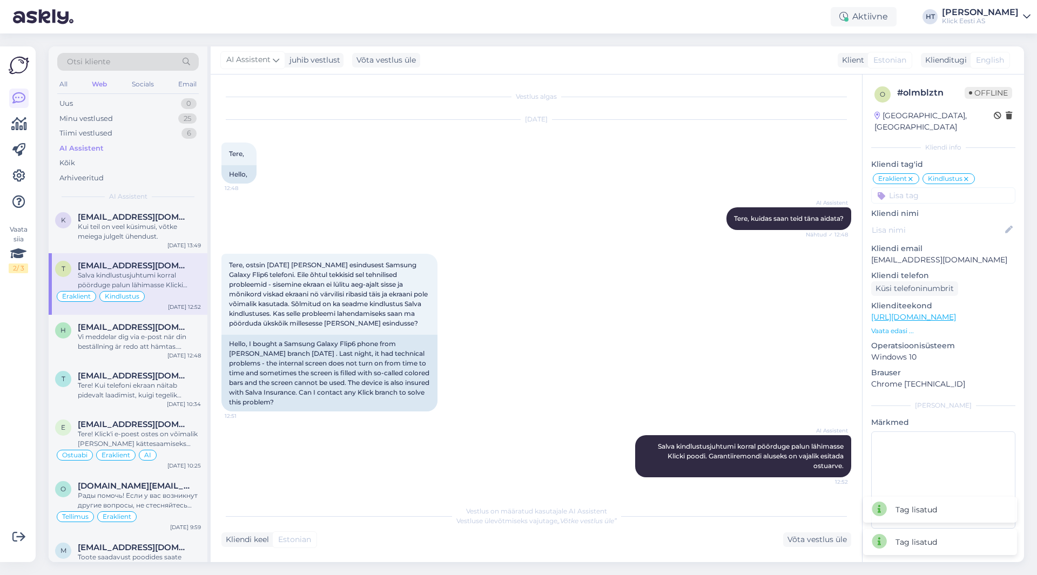
click at [925, 187] on input at bounding box center [943, 195] width 144 height 16
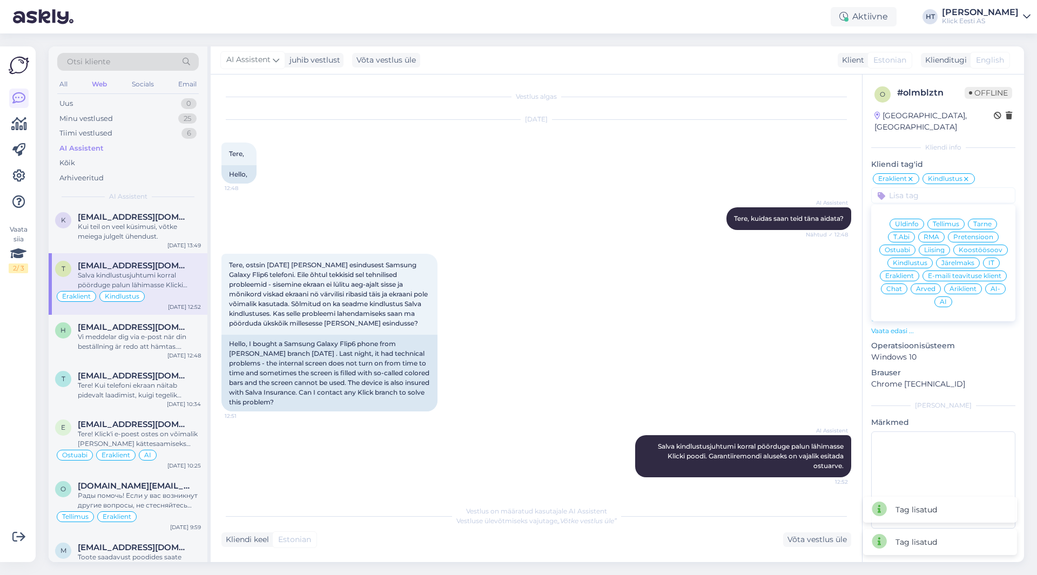
click at [929, 234] on span "RMA" at bounding box center [931, 237] width 16 height 6
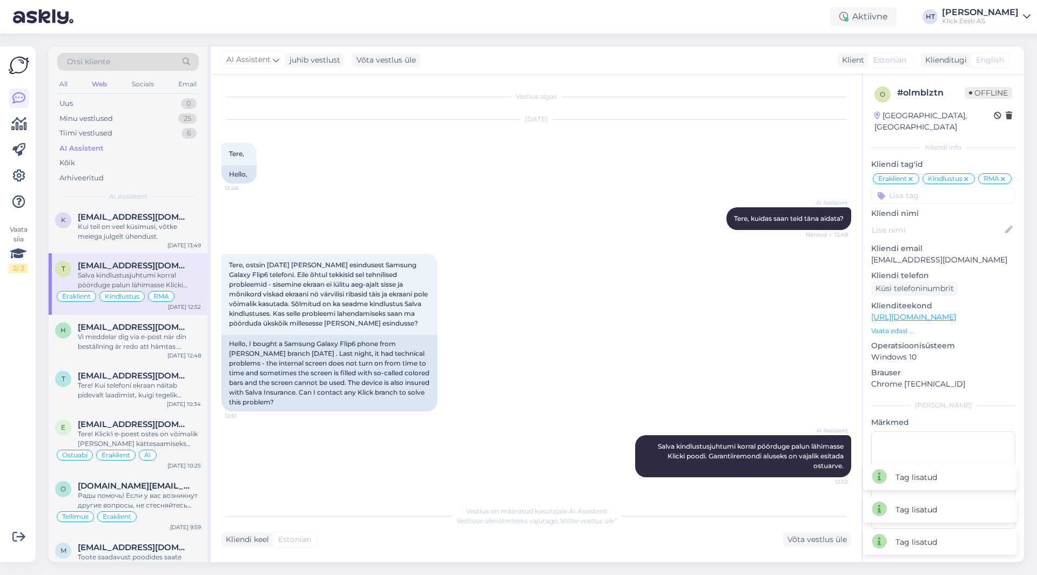
click at [942, 187] on input at bounding box center [943, 195] width 144 height 16
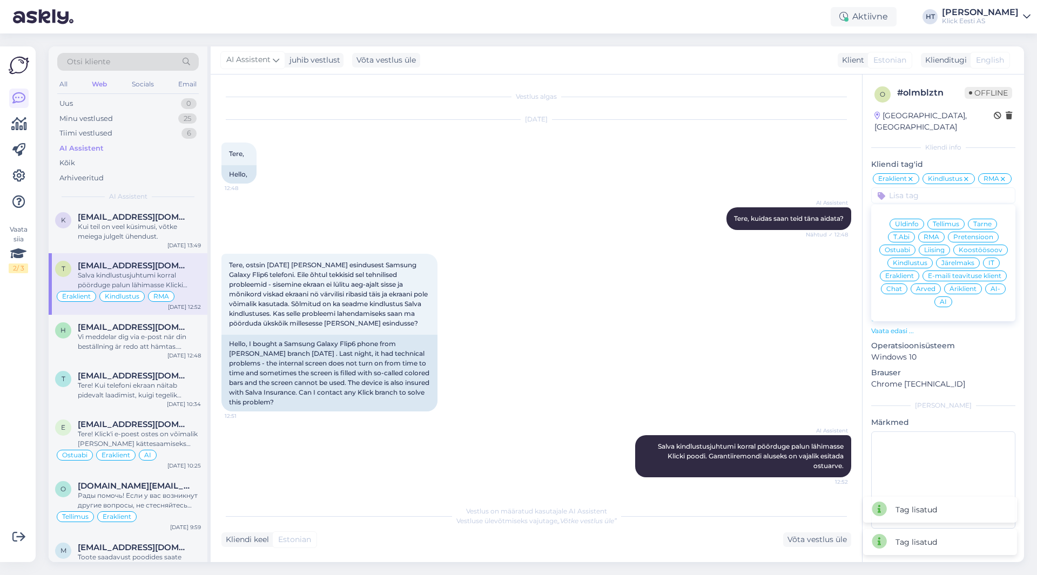
click at [943, 299] on span "AI" at bounding box center [942, 302] width 7 height 6
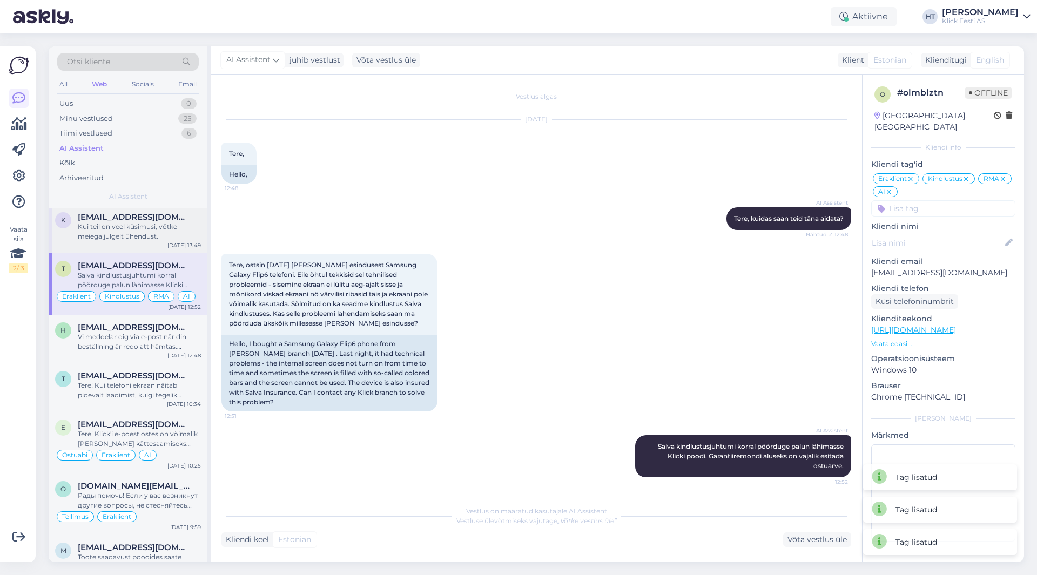
click at [122, 230] on div "Kui teil on veel küsimusi, võtke meiega julgelt ühendust." at bounding box center [139, 231] width 123 height 19
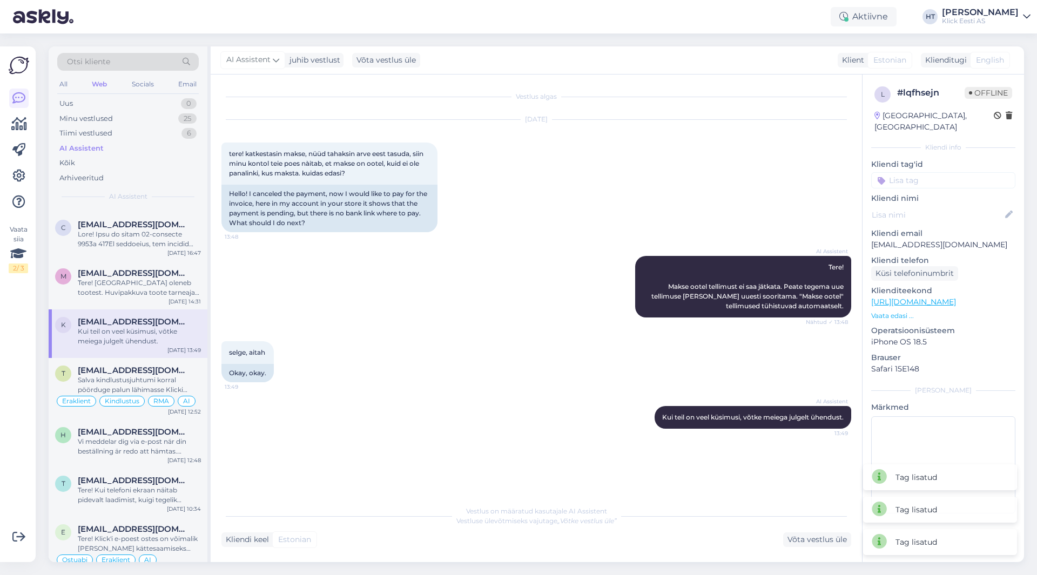
scroll to position [0, 0]
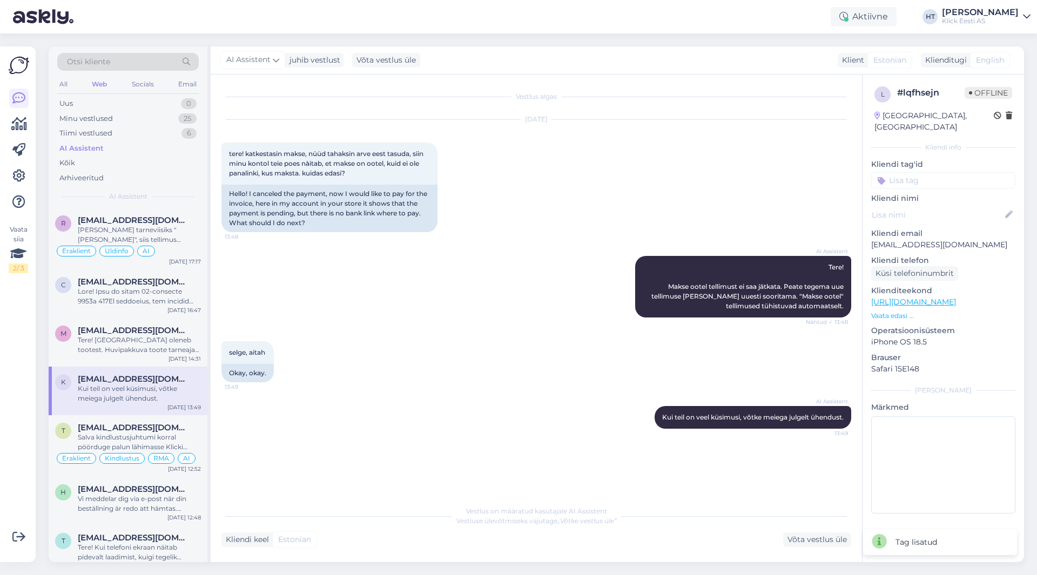
click at [941, 174] on input at bounding box center [943, 180] width 144 height 16
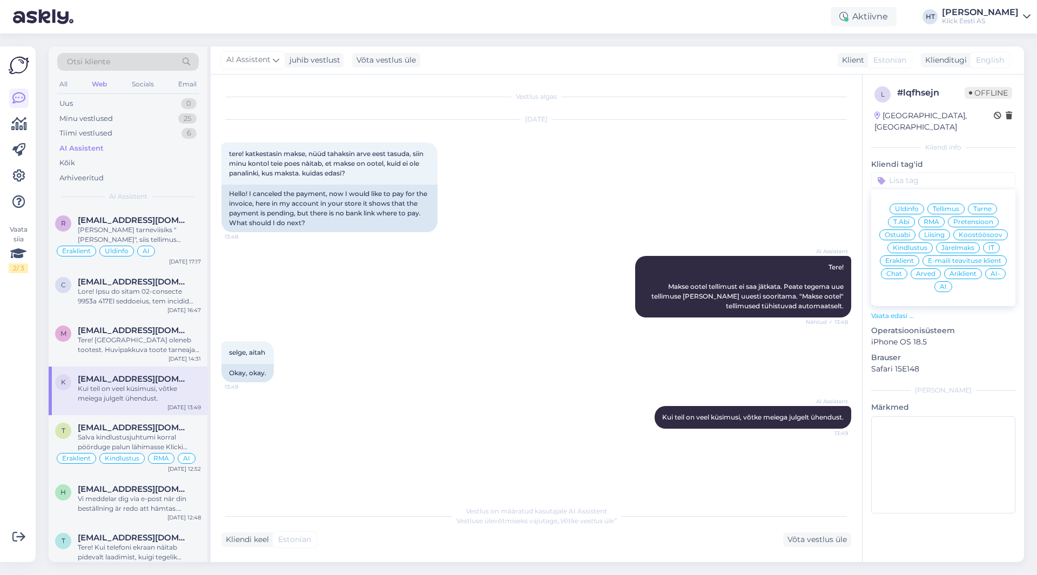
click at [912, 206] on span "Üldinfo" at bounding box center [907, 209] width 24 height 6
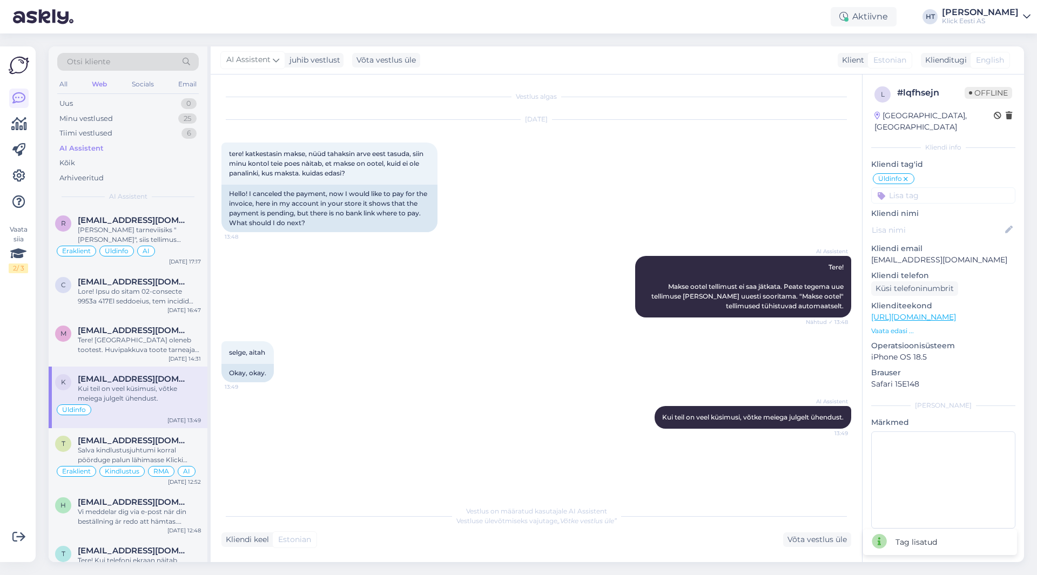
click at [918, 187] on input at bounding box center [943, 195] width 144 height 16
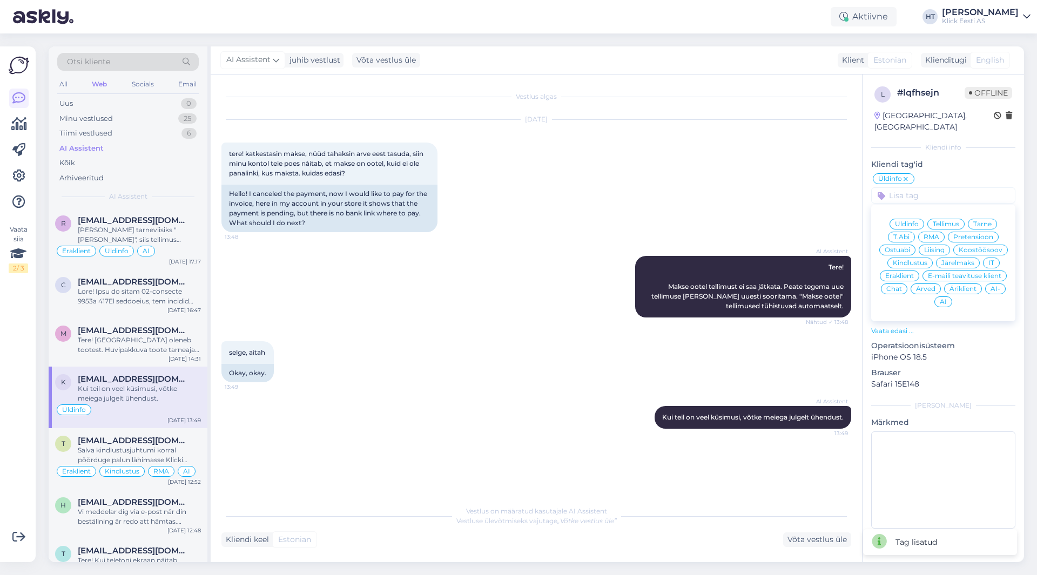
click at [900, 273] on span "Eraklient" at bounding box center [899, 276] width 29 height 6
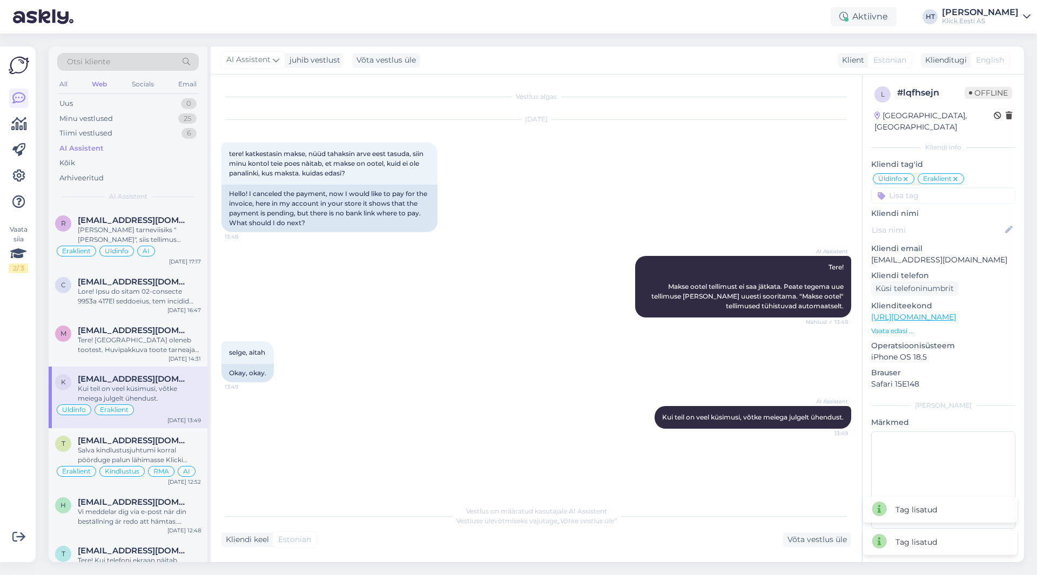
click at [928, 189] on input at bounding box center [943, 195] width 144 height 16
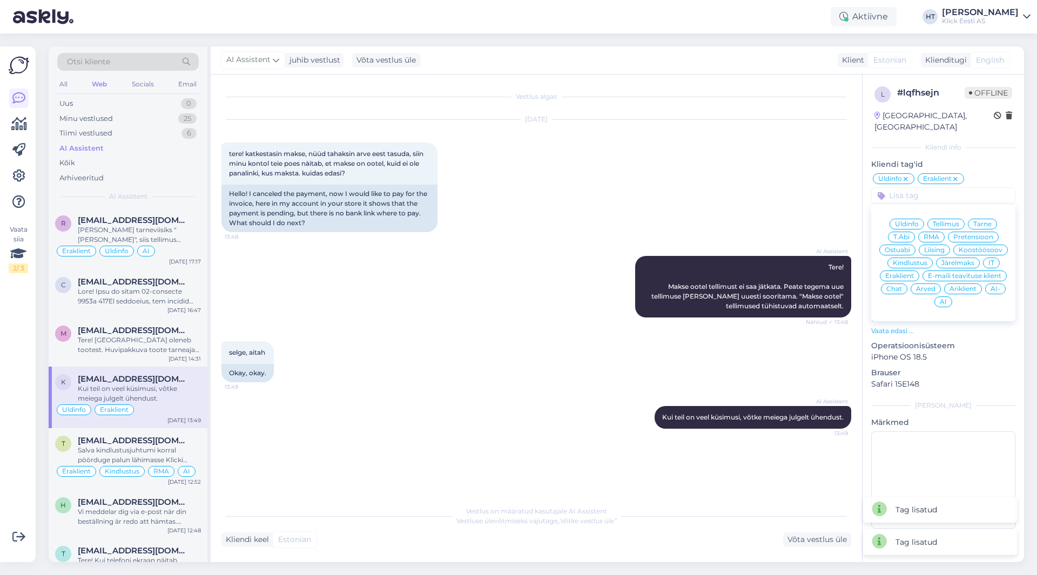
click at [947, 296] on div "AI" at bounding box center [943, 301] width 18 height 11
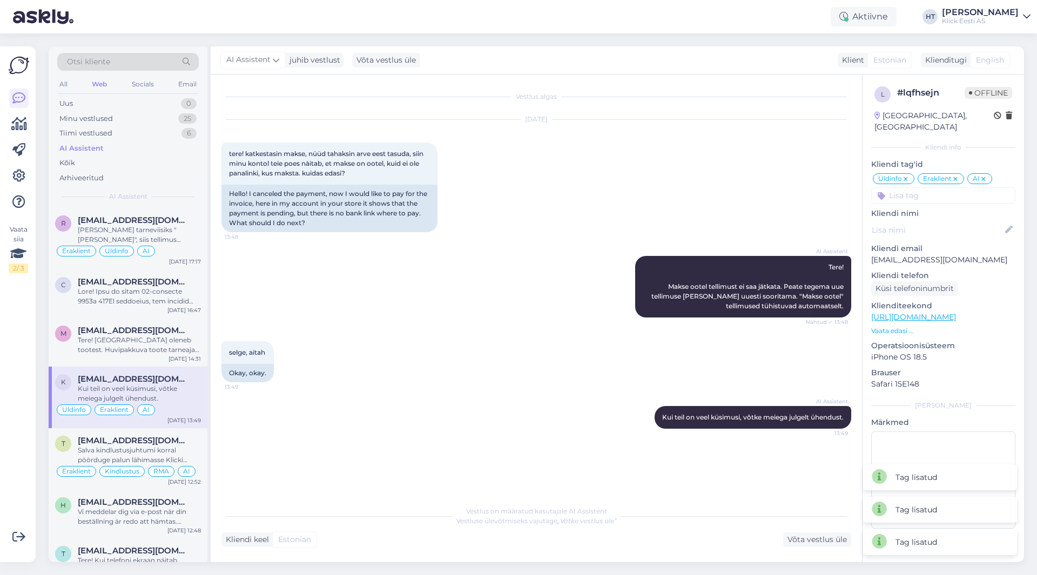
click at [904, 175] on icon at bounding box center [905, 179] width 6 height 9
click at [902, 187] on input at bounding box center [943, 195] width 144 height 16
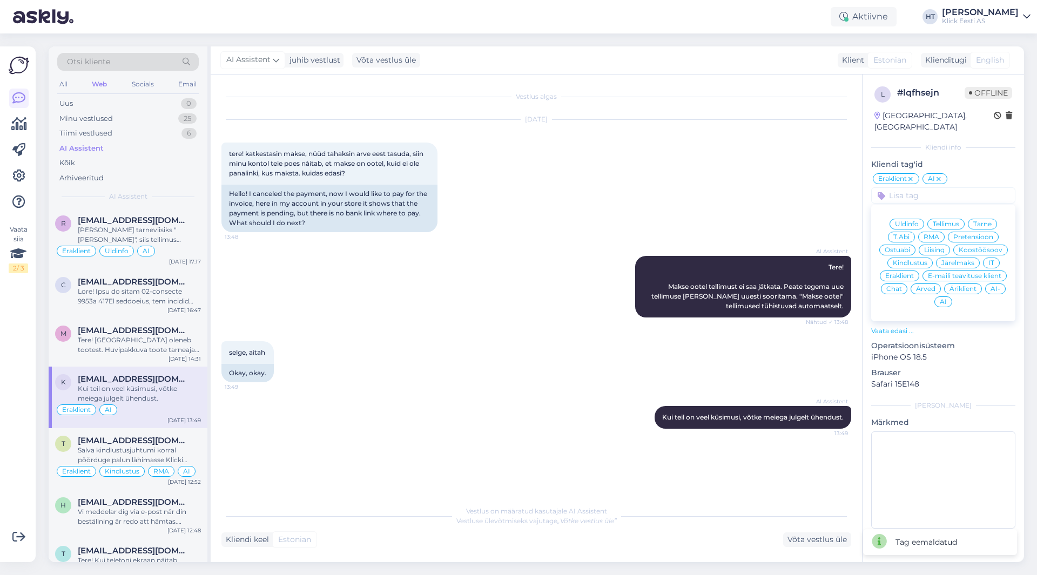
click at [906, 247] on span "Ostuabi" at bounding box center [896, 250] width 25 height 6
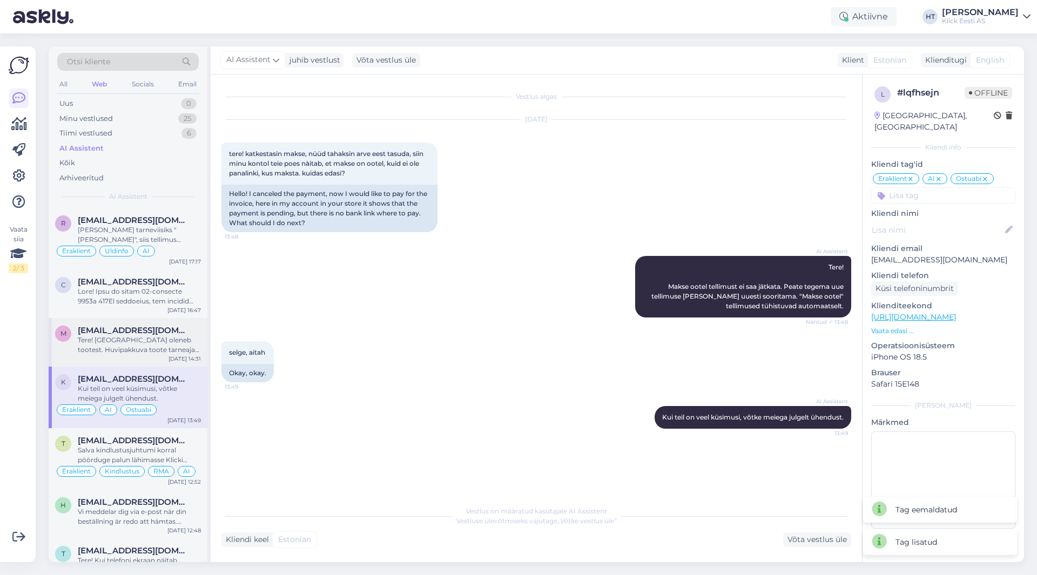
click at [119, 342] on div "Tere! Tarneaeg oleneb tootest. Huvipakkuva toote tarneaja kohta leiate info too…" at bounding box center [139, 344] width 123 height 19
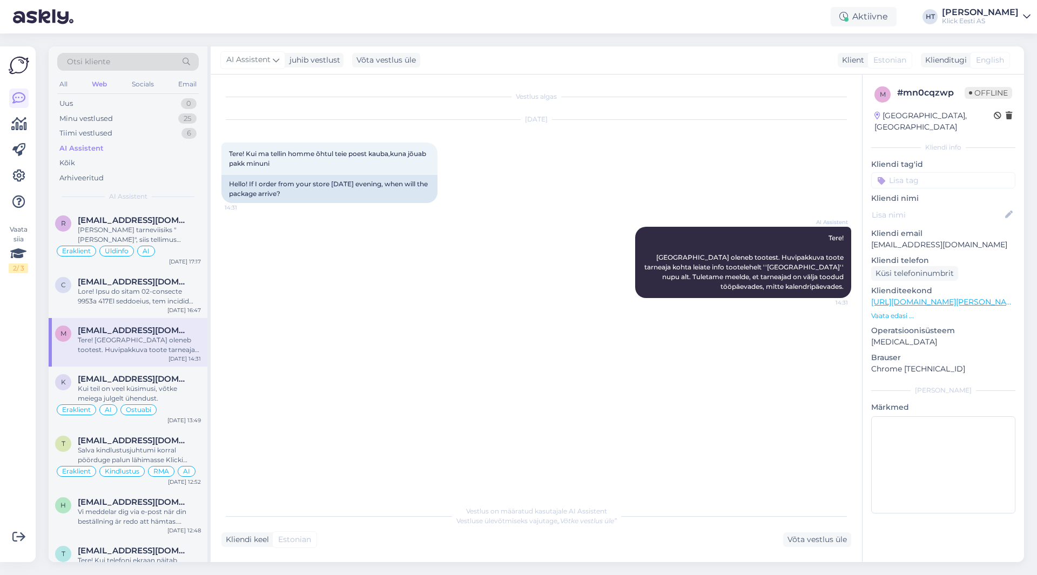
click at [918, 172] on input at bounding box center [943, 180] width 144 height 16
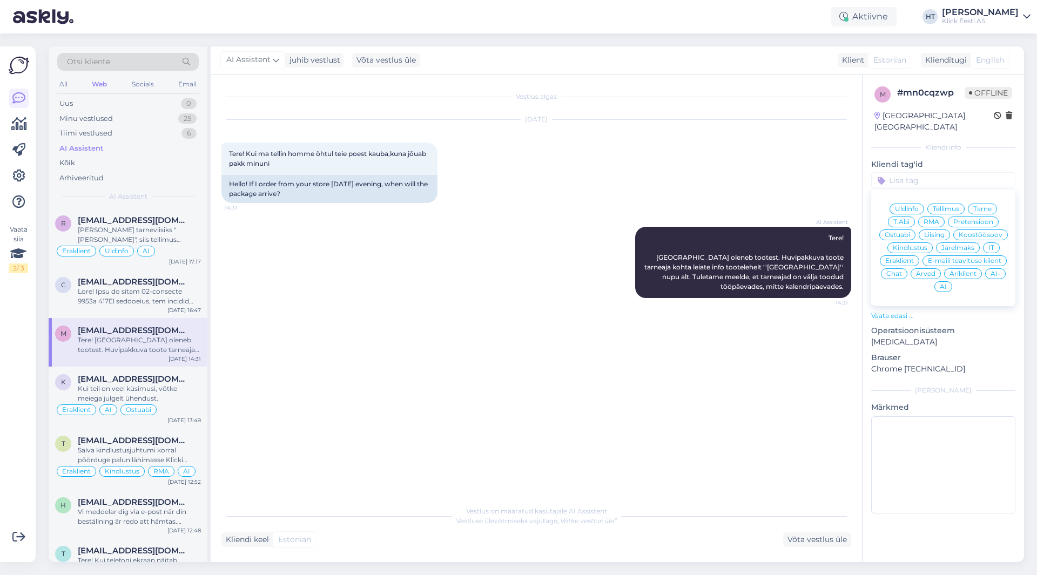
click at [911, 229] on div "Ostuabi" at bounding box center [897, 234] width 36 height 11
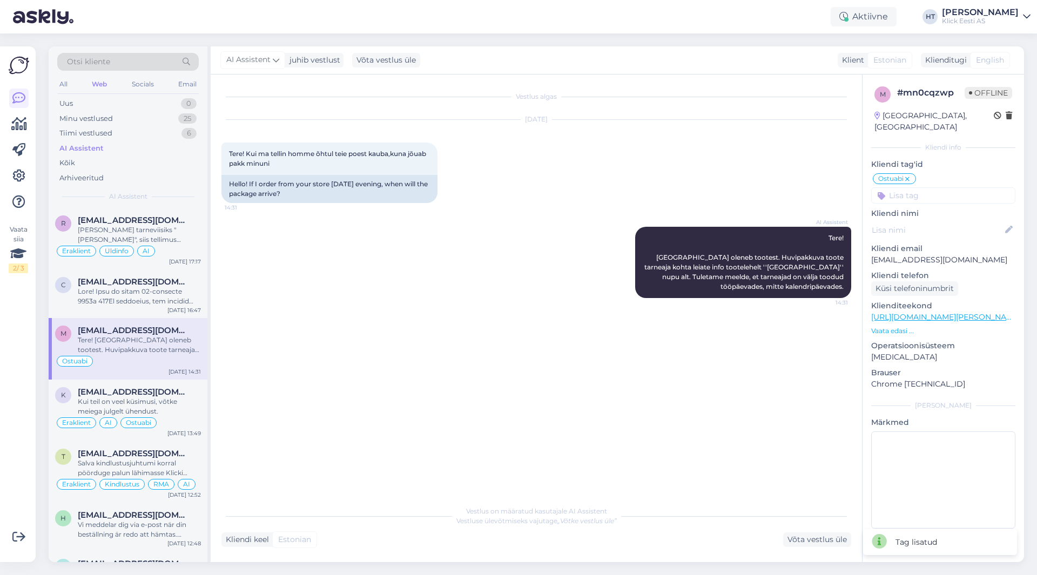
click at [931, 187] on input at bounding box center [943, 195] width 144 height 16
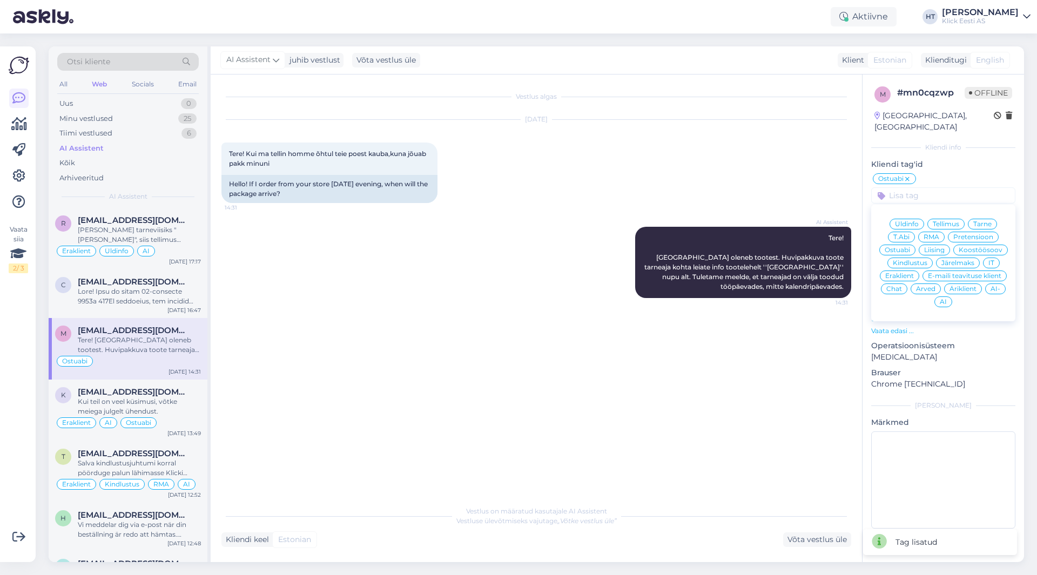
click at [906, 273] on span "Eraklient" at bounding box center [899, 276] width 29 height 6
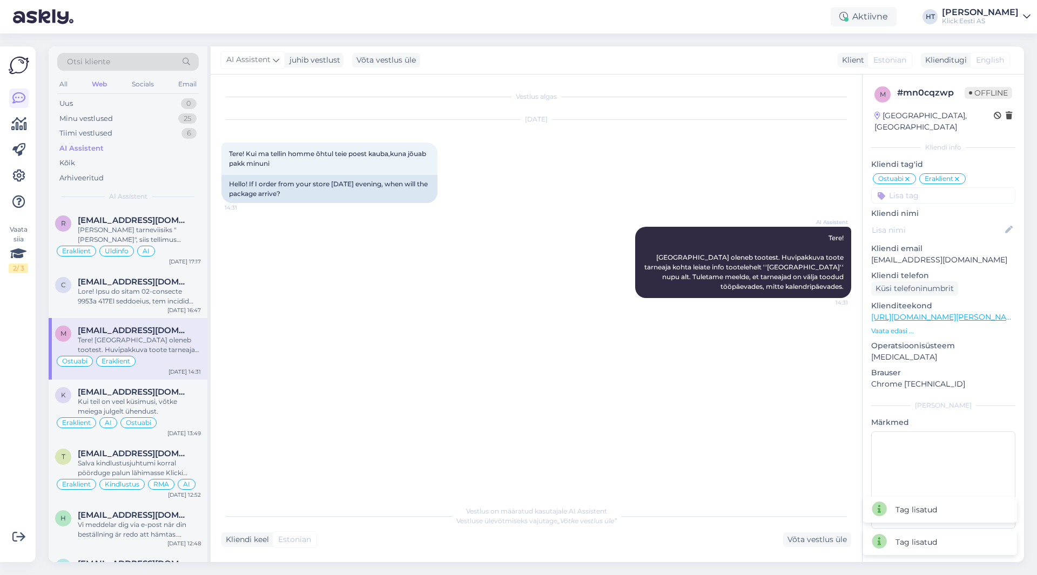
click at [936, 189] on input at bounding box center [943, 195] width 144 height 16
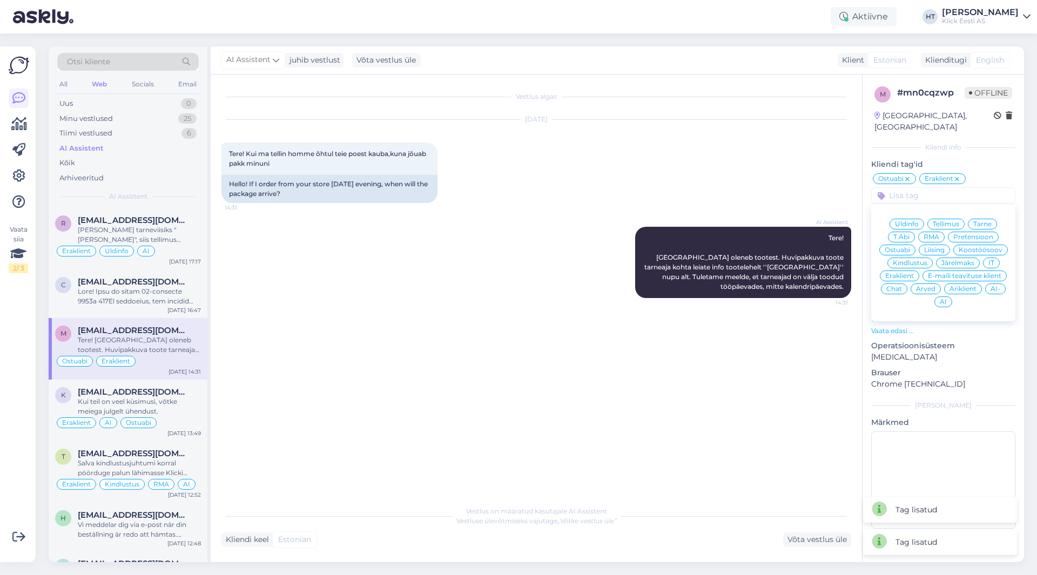
click at [940, 299] on span "AI" at bounding box center [942, 302] width 7 height 6
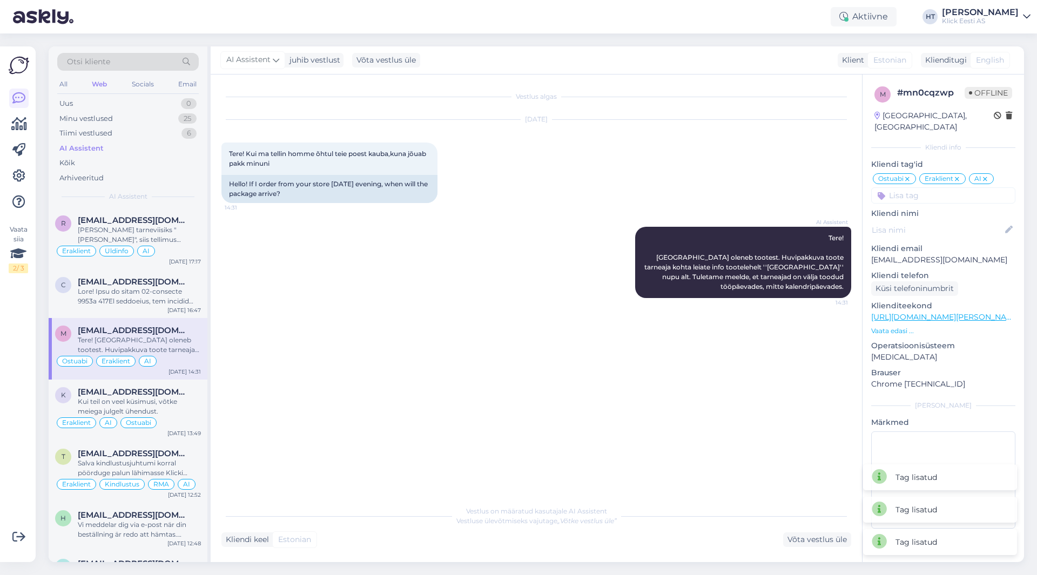
click at [622, 182] on div "Sep 4 2025 Tere! Kui ma tellin homme õhtul teie poest kauba,kuna jõuab pakk min…" at bounding box center [535, 161] width 629 height 107
drag, startPoint x: 183, startPoint y: 286, endPoint x: 354, endPoint y: 266, distance: 172.2
click at [354, 266] on div "AI Assistent Tere! Tarneaeg oleneb tootest. Huvipakkuva toote tarneaja kohta le…" at bounding box center [535, 262] width 629 height 95
click at [158, 294] on div at bounding box center [139, 296] width 123 height 19
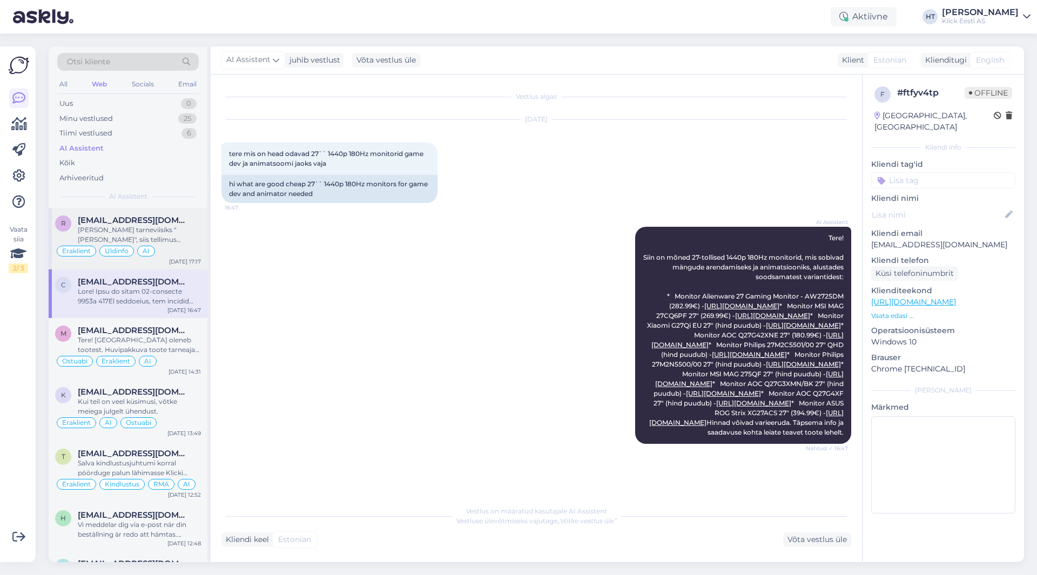
click at [172, 233] on div "Kui valite tarneviisiks "Telli poodi", siis tellimus komplekteeritakse ja on va…" at bounding box center [139, 234] width 123 height 19
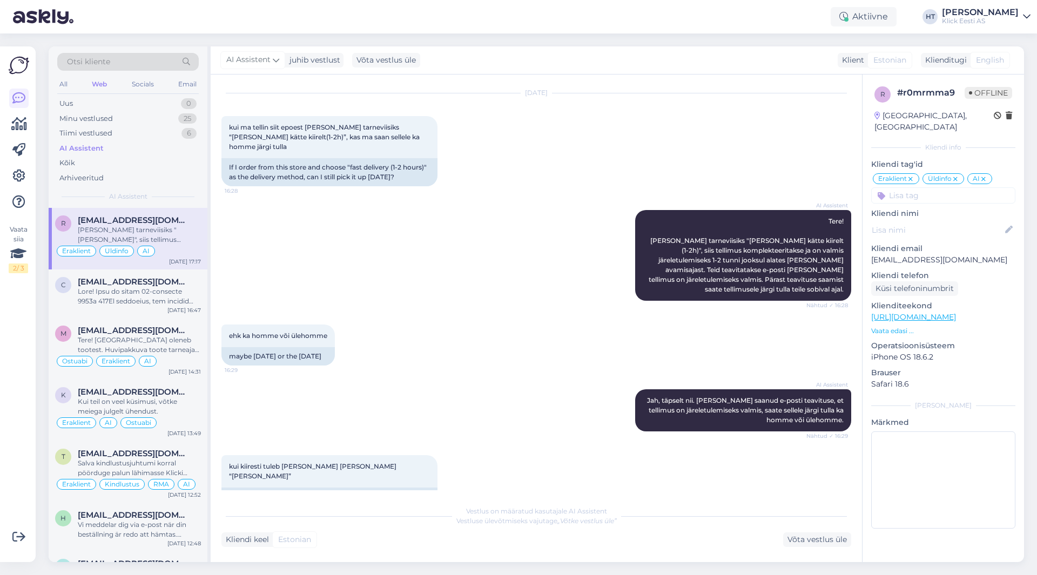
scroll to position [0, 0]
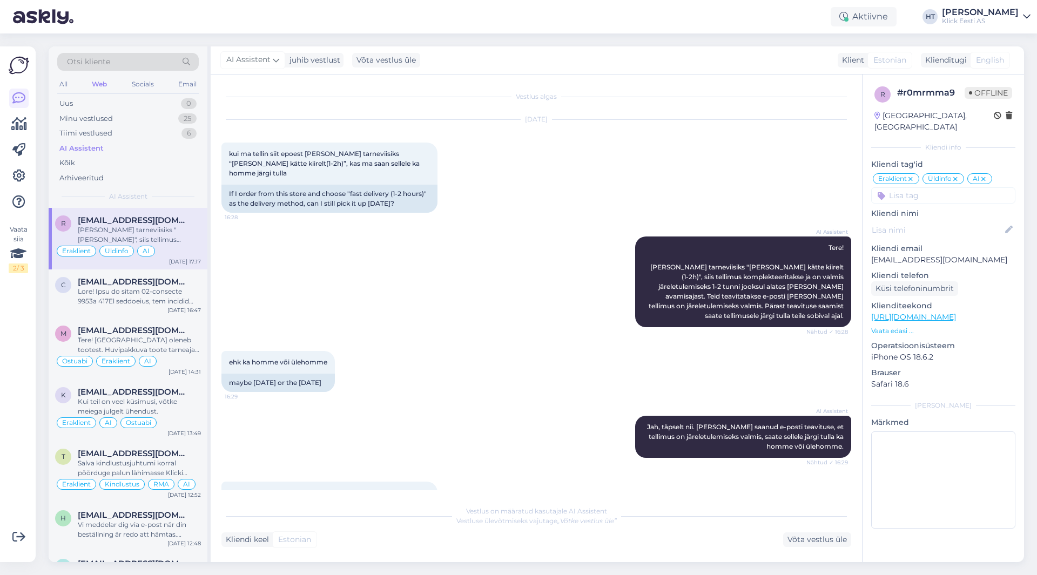
click at [903, 254] on p "rihannutiismaa@gmail.com" at bounding box center [943, 259] width 144 height 11
click at [683, 172] on div "Sep 4 2025 kui ma tellin siit epoest ja valin tarneviisiks “kaup kätte kiirelt(…" at bounding box center [535, 166] width 629 height 117
click at [603, 155] on div "Sep 4 2025 kui ma tellin siit epoest ja valin tarneviisiks “kaup kätte kiirelt(…" at bounding box center [535, 166] width 629 height 117
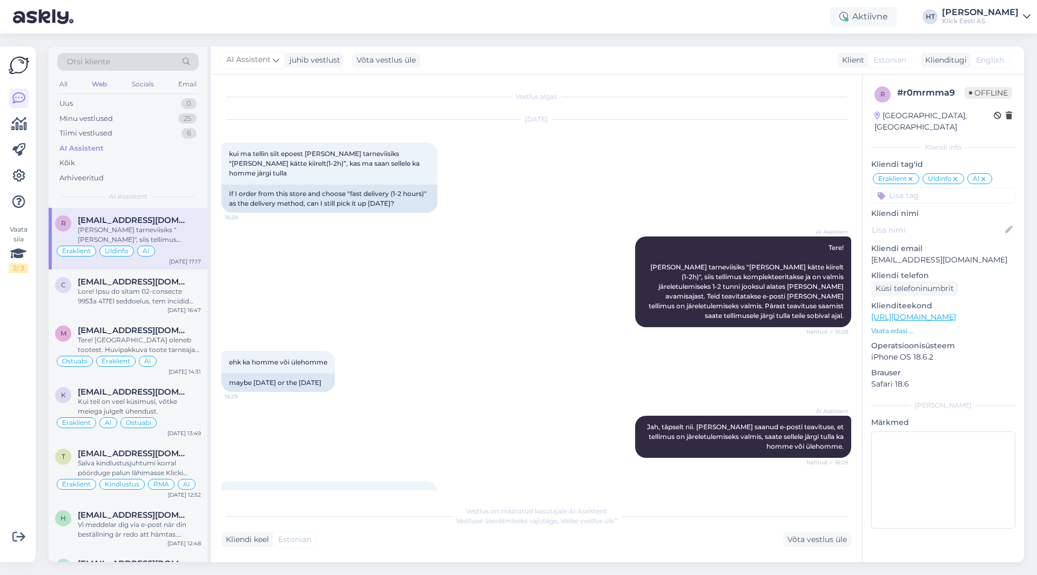
click at [983, 17] on div "Klick Eesti AS" at bounding box center [979, 21] width 77 height 9
click at [947, 90] on div "Logi välja" at bounding box center [934, 92] width 192 height 19
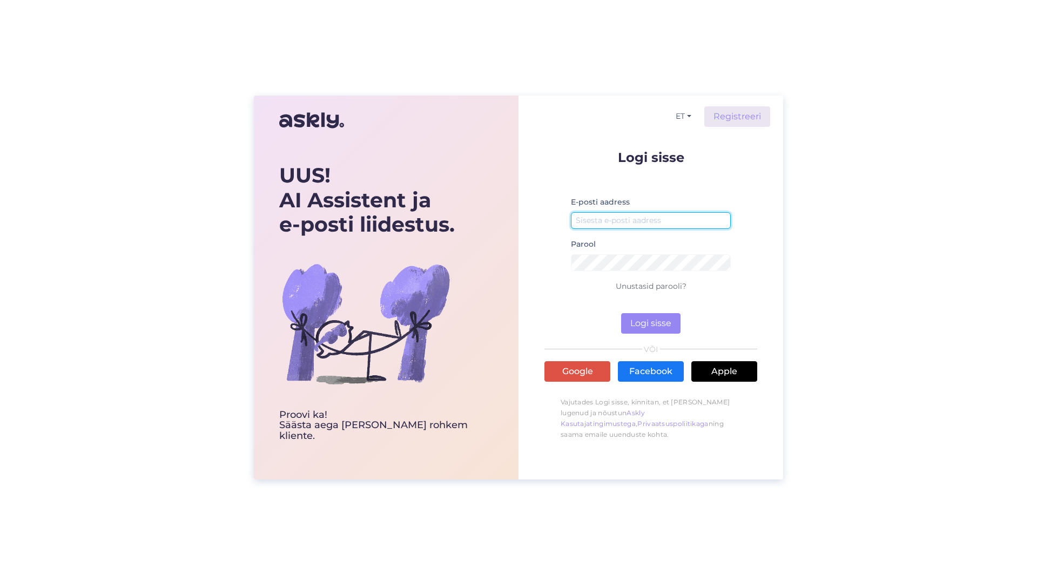
type input "[PERSON_NAME][EMAIL_ADDRESS][PERSON_NAME][DOMAIN_NAME]"
click at [838, 89] on div "UUS! AI Assistent ja e-posti liidestus. Proovi ka! Säästa aega [PERSON_NAME] ro…" at bounding box center [518, 287] width 1037 height 575
